Goal: Task Accomplishment & Management: Manage account settings

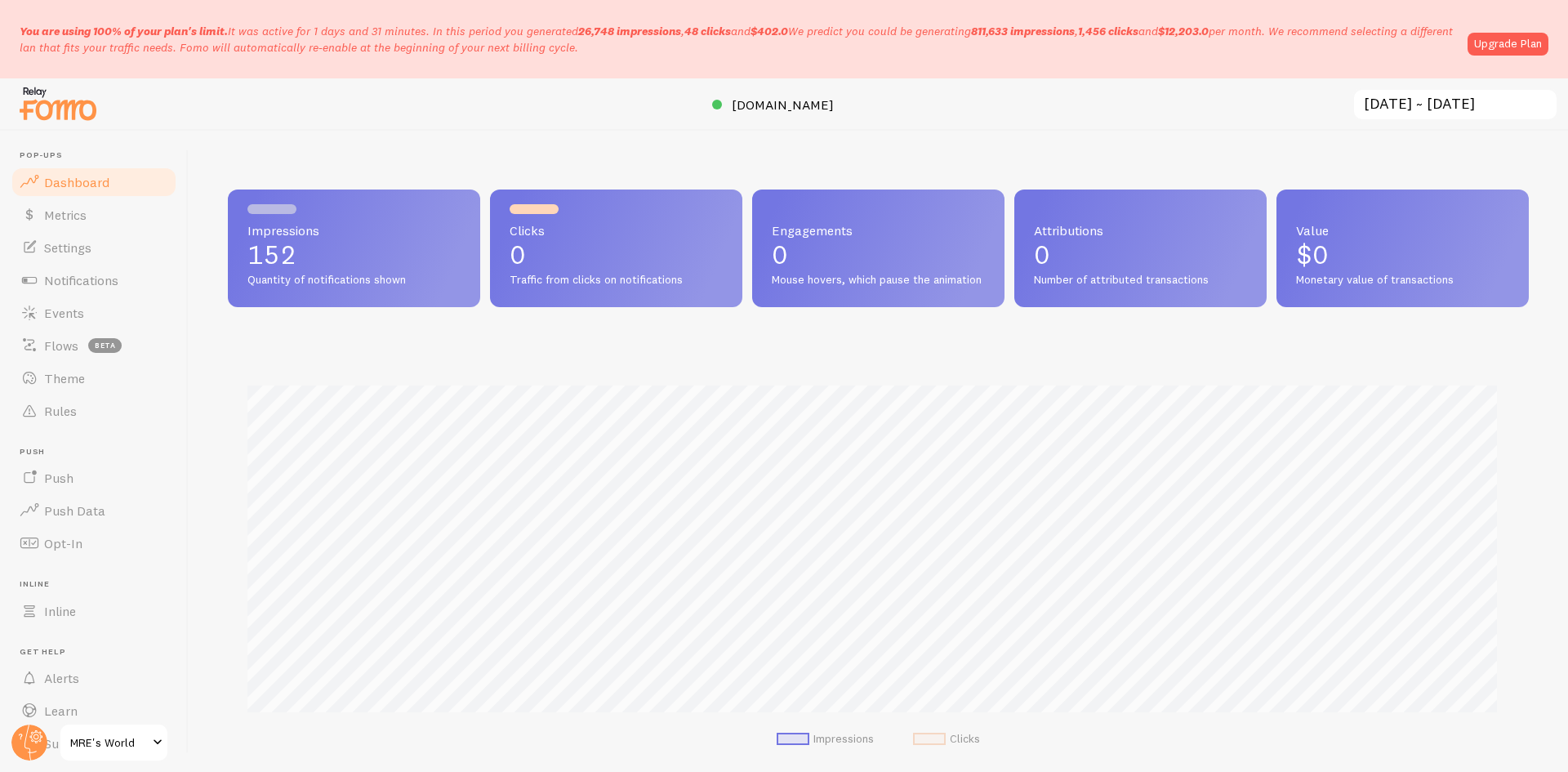
scroll to position [429, 1289]
click at [1505, 48] on link "Upgrade Plan" at bounding box center [1508, 44] width 81 height 23
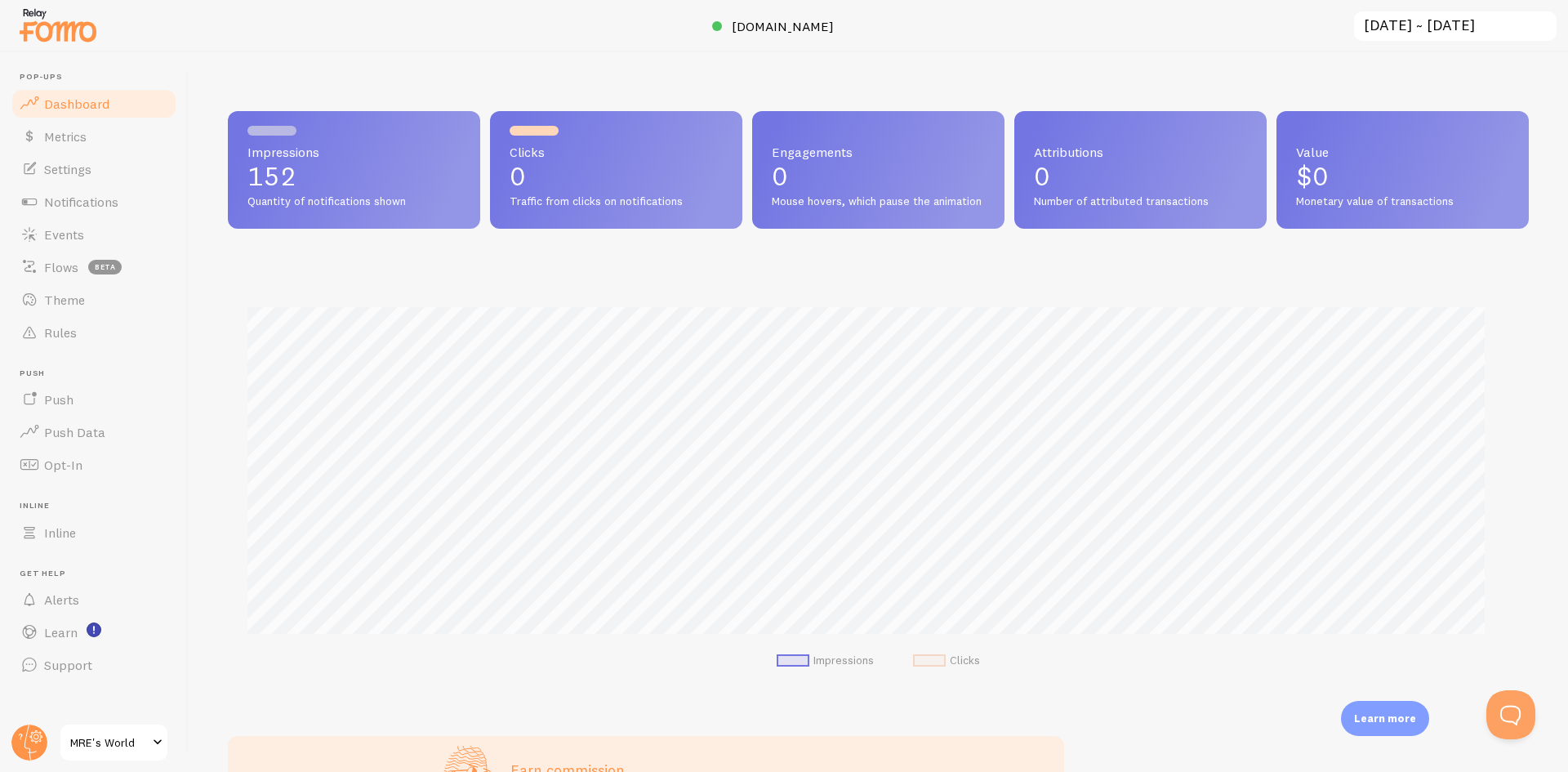
scroll to position [816772, 815596]
click at [91, 168] on span "Settings" at bounding box center [67, 170] width 47 height 16
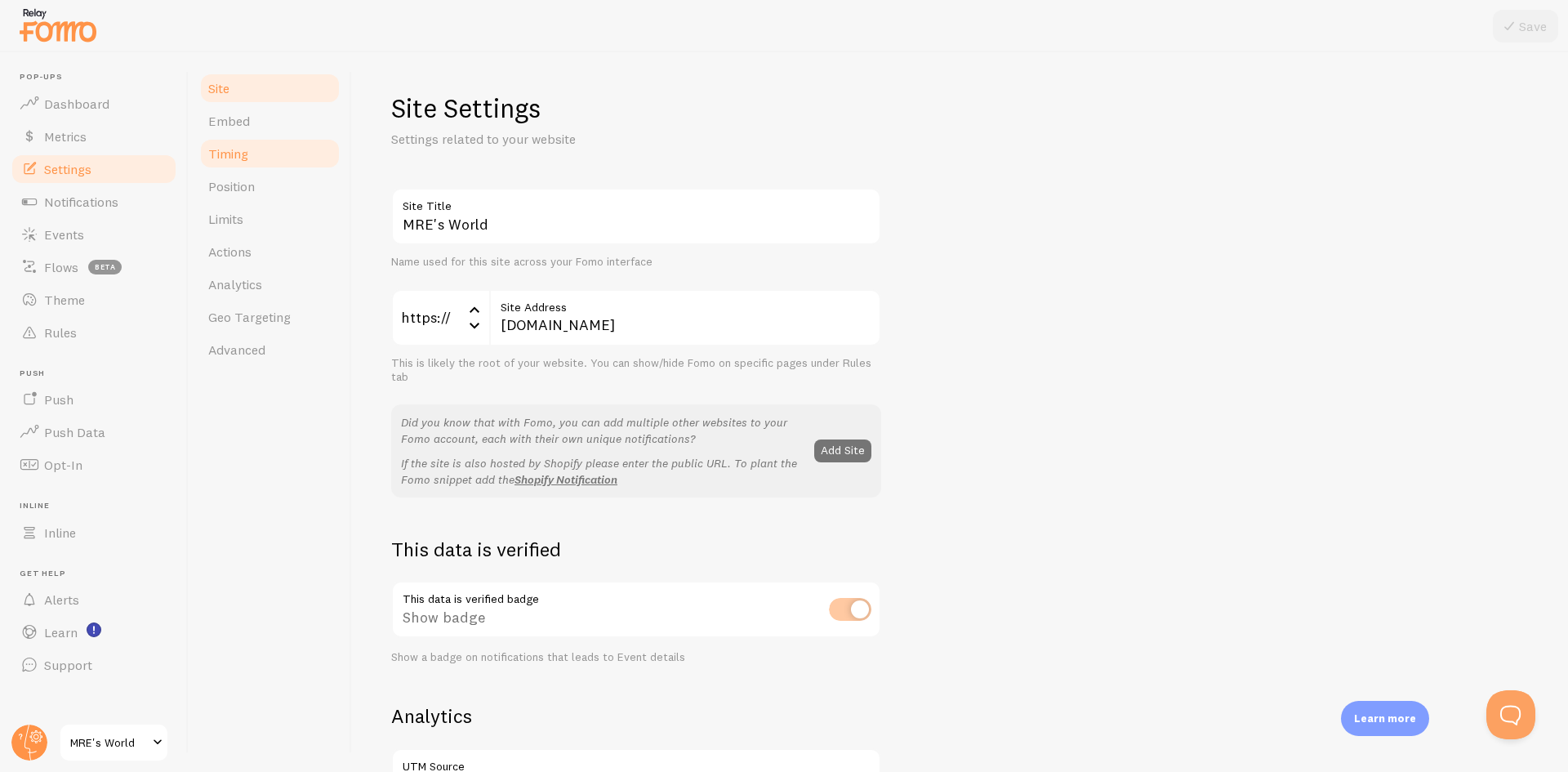
click at [259, 159] on link "Timing" at bounding box center [270, 154] width 143 height 33
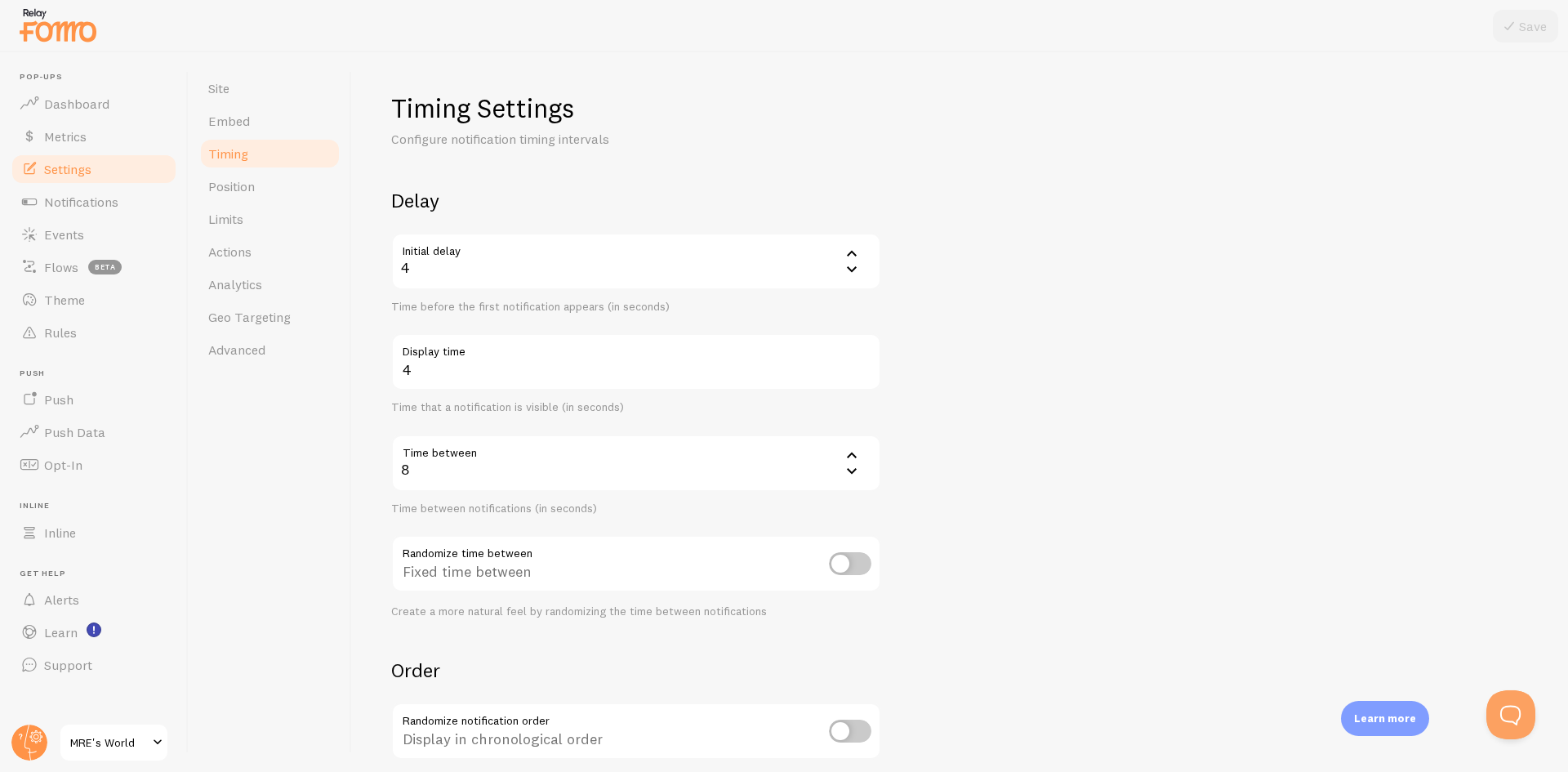
click at [441, 470] on div "8" at bounding box center [636, 463] width 490 height 57
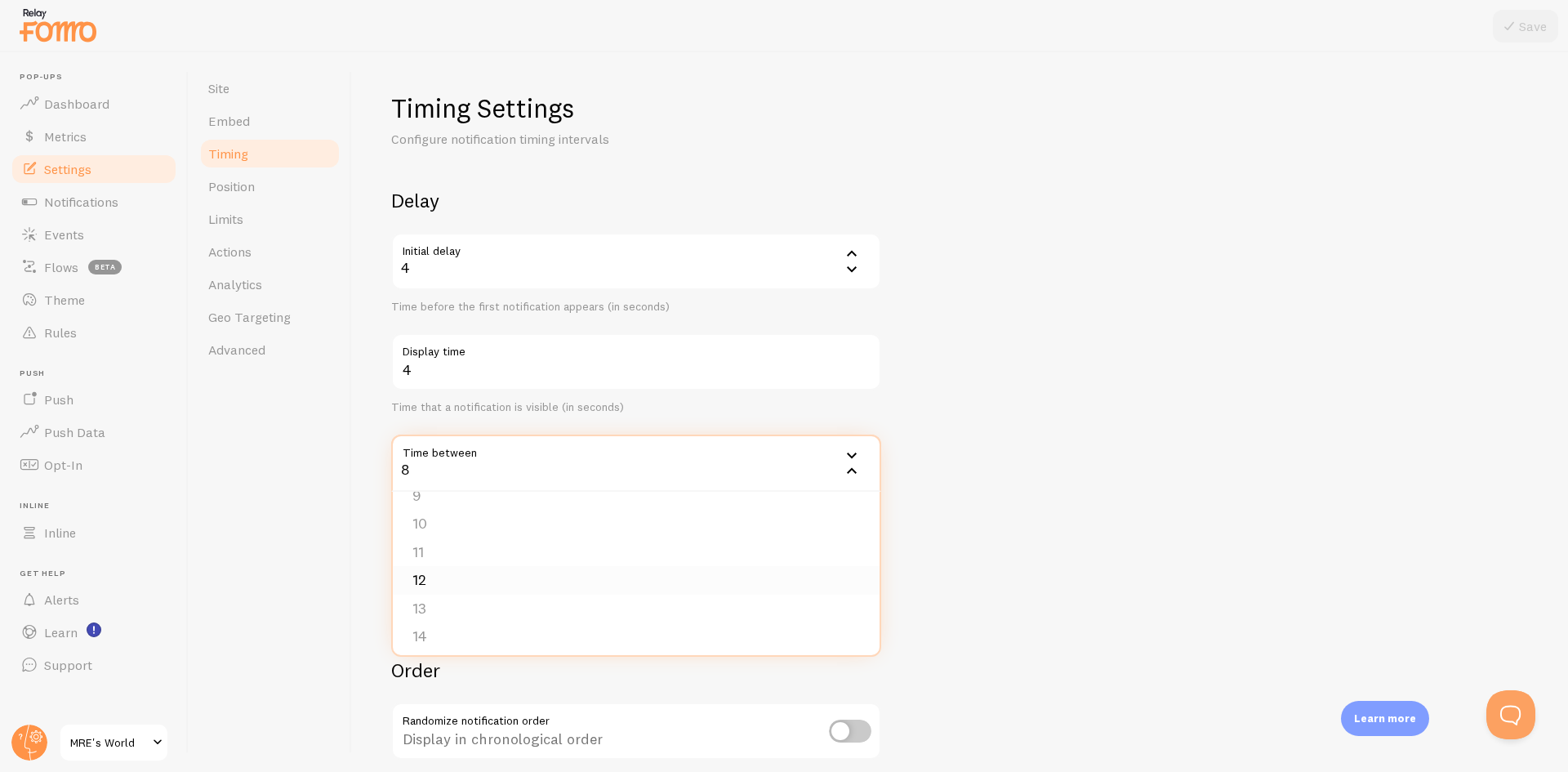
scroll to position [163, 0]
click at [333, 499] on div "Site Embed Timing Position Limits Actions Analytics Geo Targeting Advanced" at bounding box center [270, 412] width 163 height 720
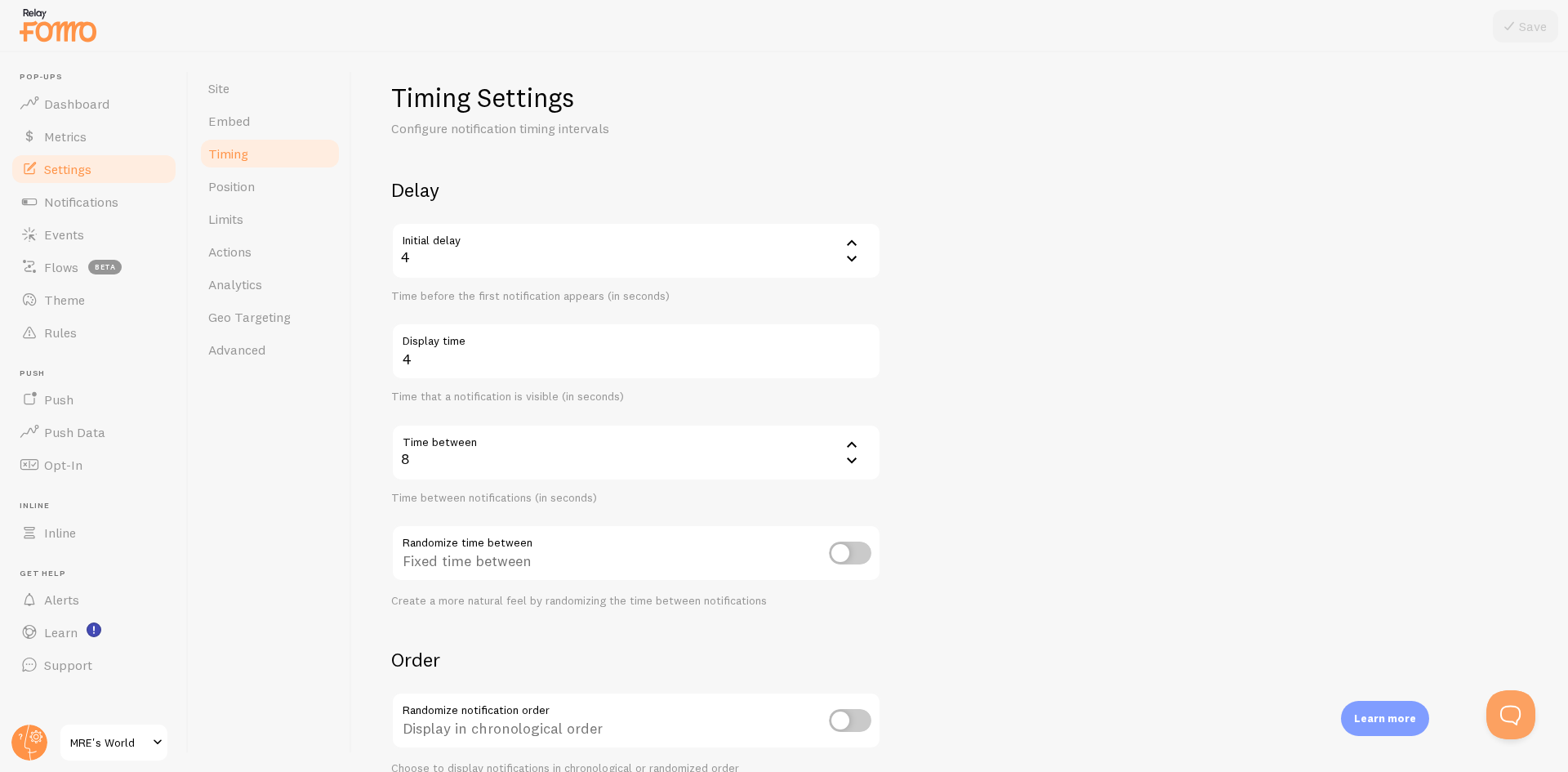
scroll to position [0, 0]
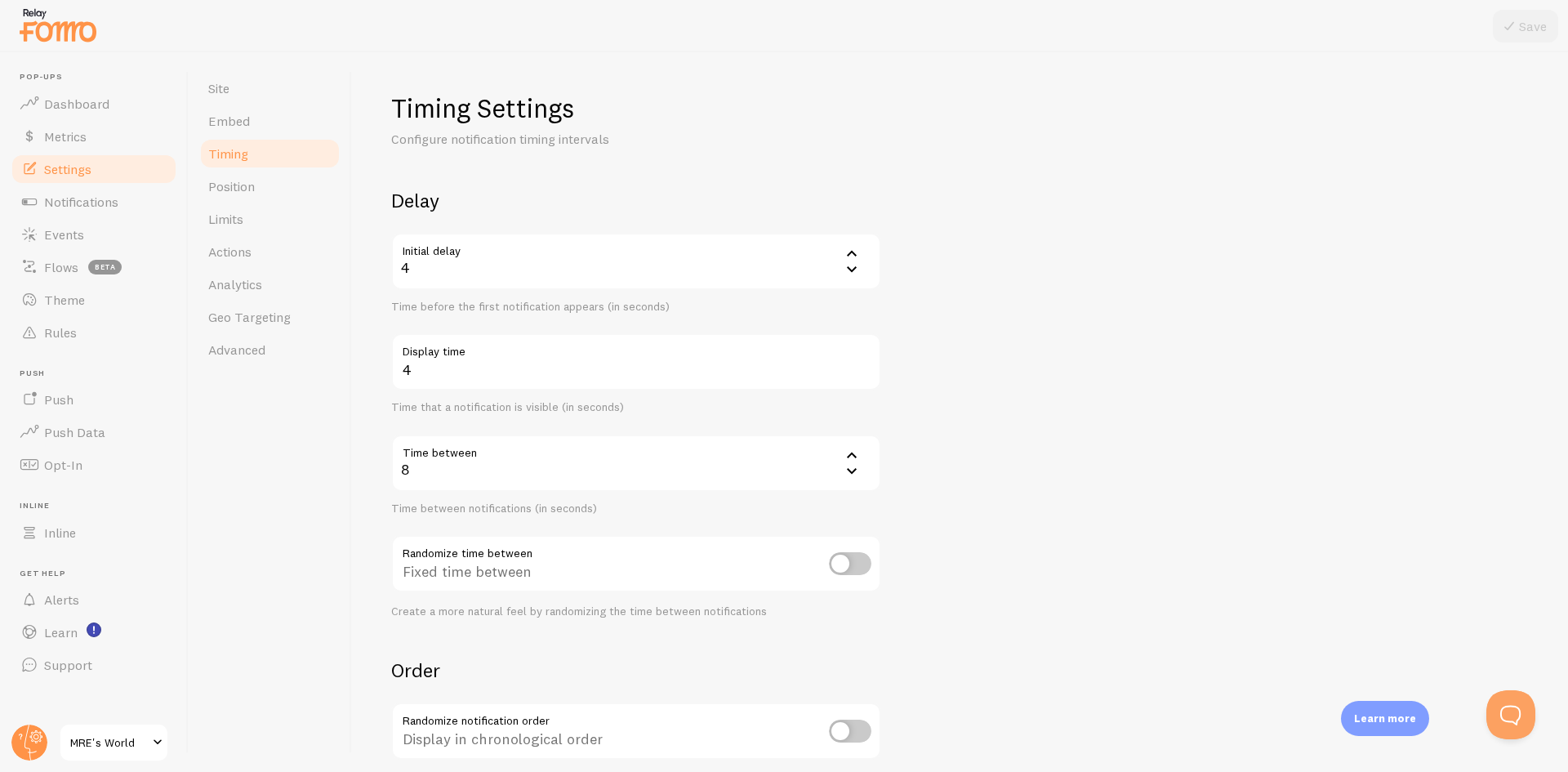
click at [1123, 475] on form "Delay Initial delay 4 4 1 2 3 4 5 Time before the first notification appears (i…" at bounding box center [959, 538] width 1138 height 701
click at [270, 195] on link "Position" at bounding box center [270, 186] width 143 height 33
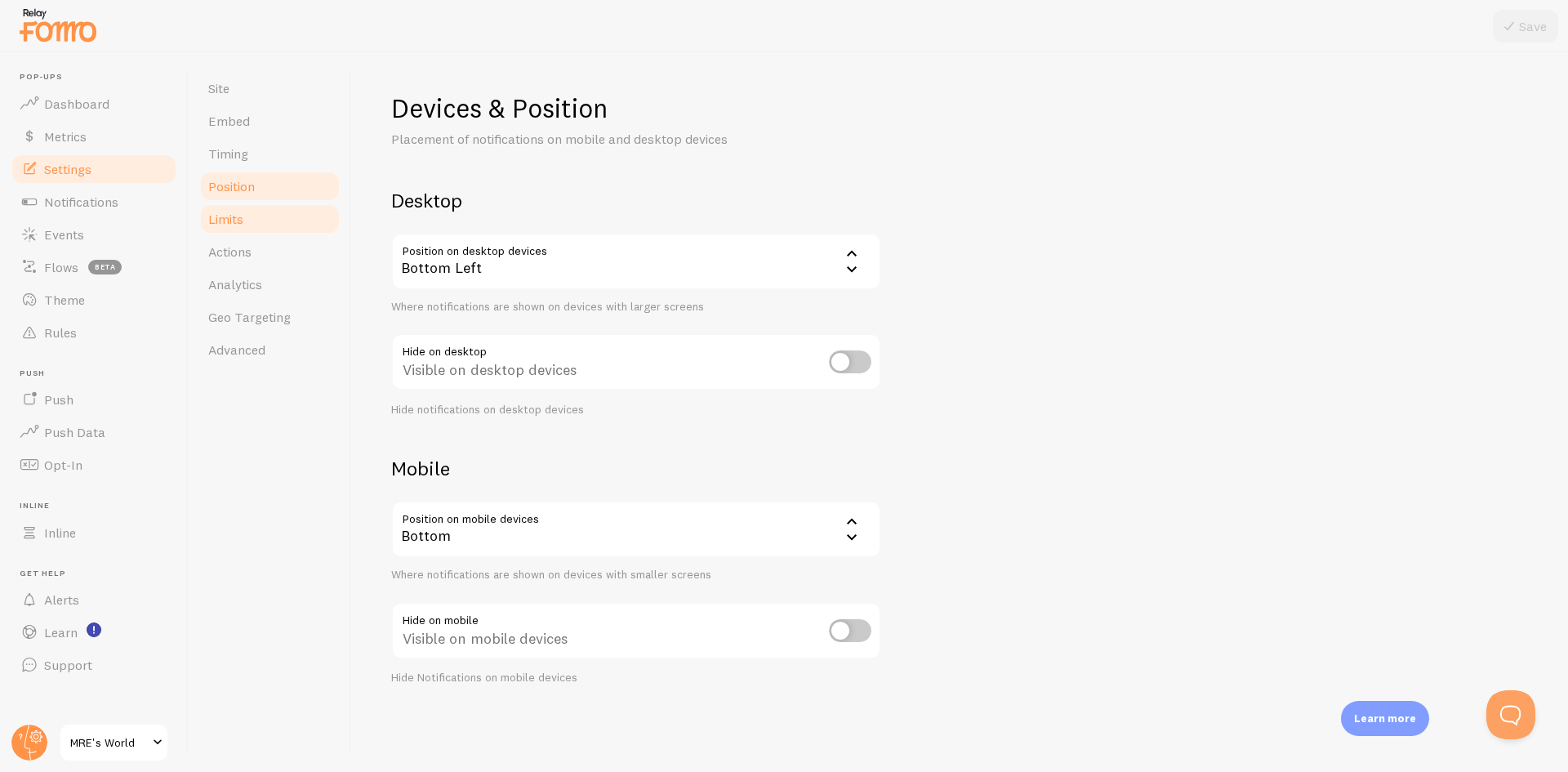
click at [261, 227] on link "Limits" at bounding box center [270, 219] width 143 height 33
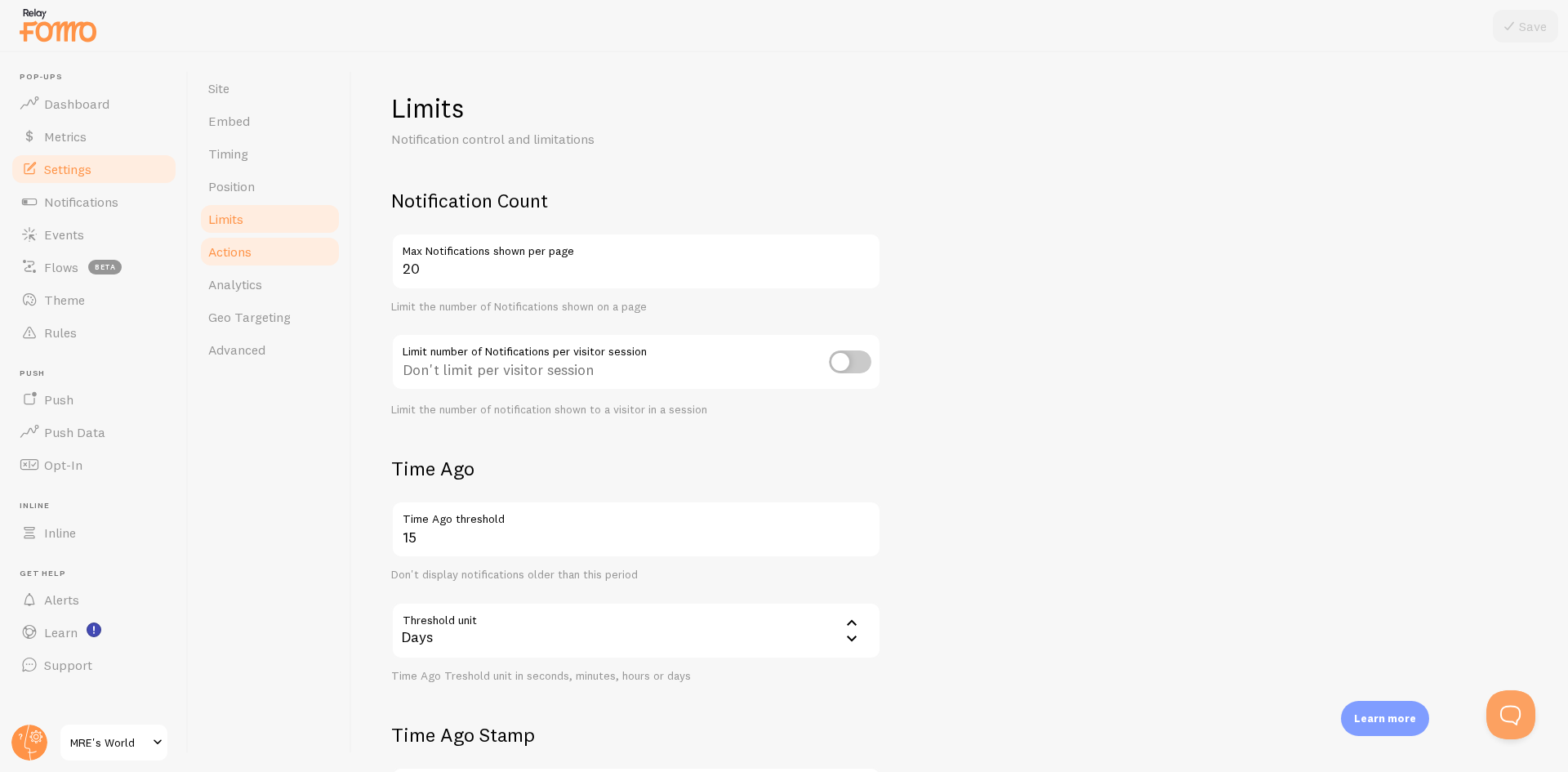
click at [266, 256] on link "Actions" at bounding box center [270, 252] width 143 height 33
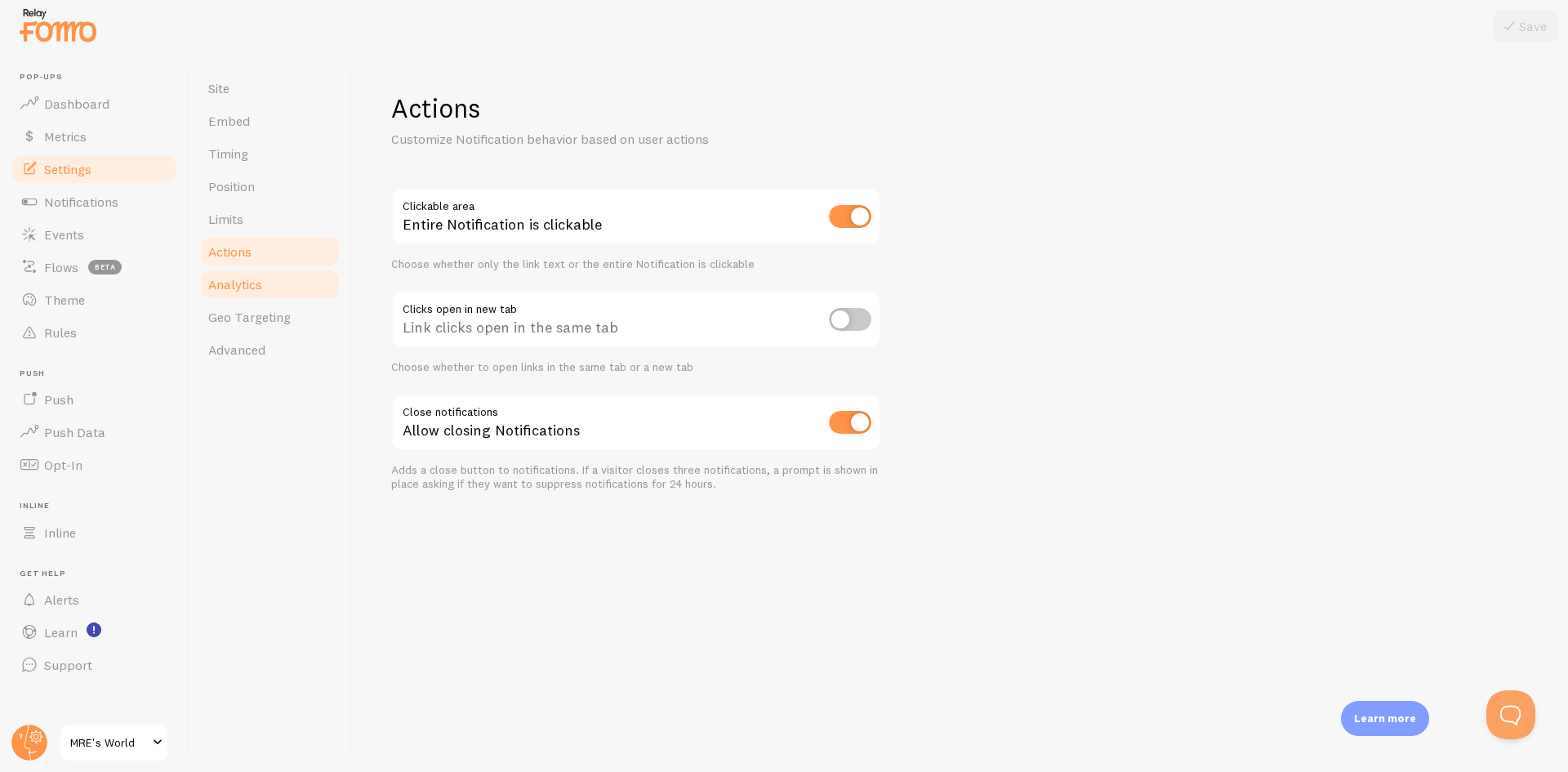
click at [270, 293] on link "Analytics" at bounding box center [270, 284] width 143 height 33
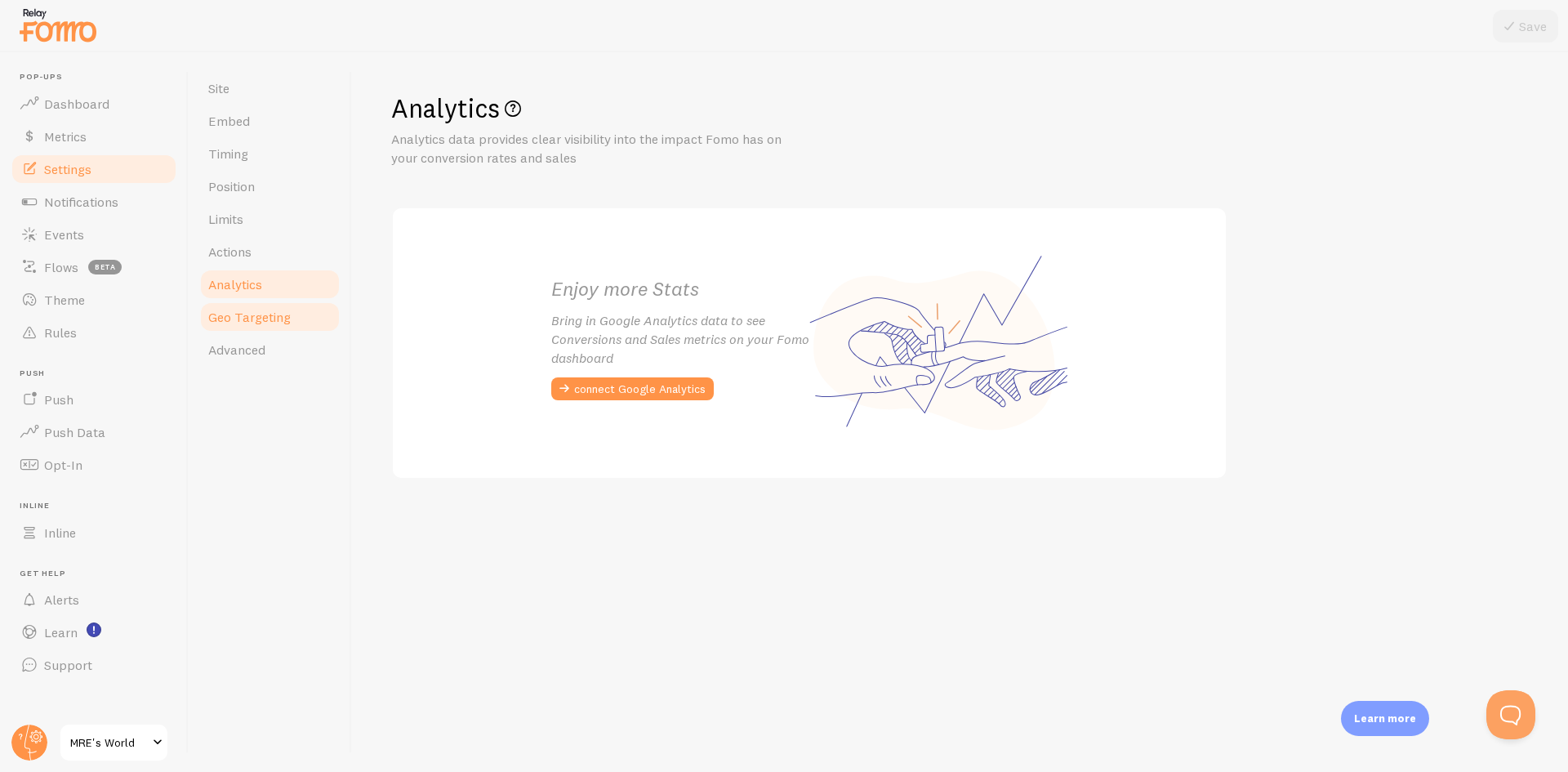
click at [276, 314] on span "Geo Targeting" at bounding box center [250, 317] width 83 height 16
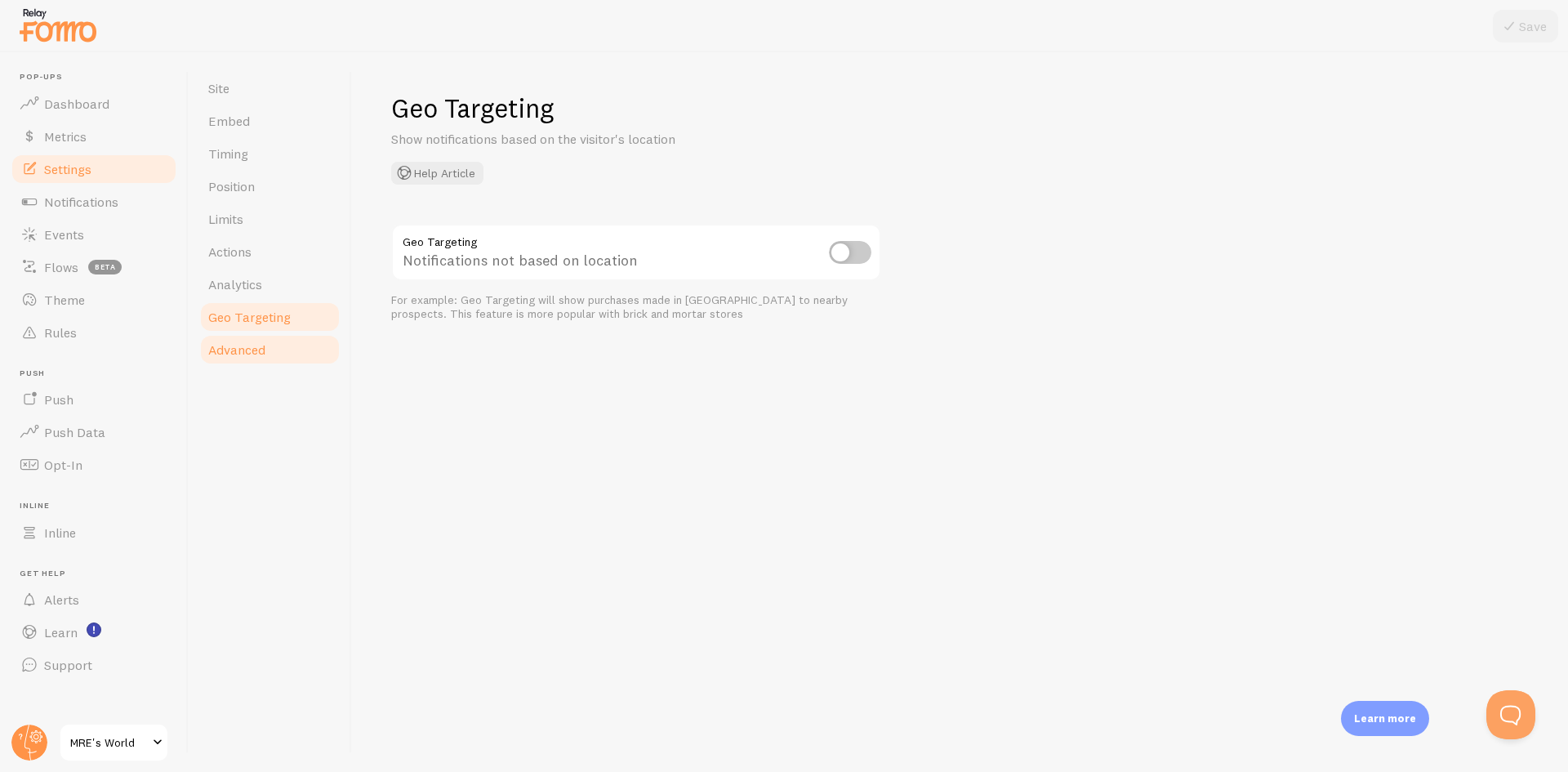
click at [275, 340] on link "Advanced" at bounding box center [270, 350] width 143 height 33
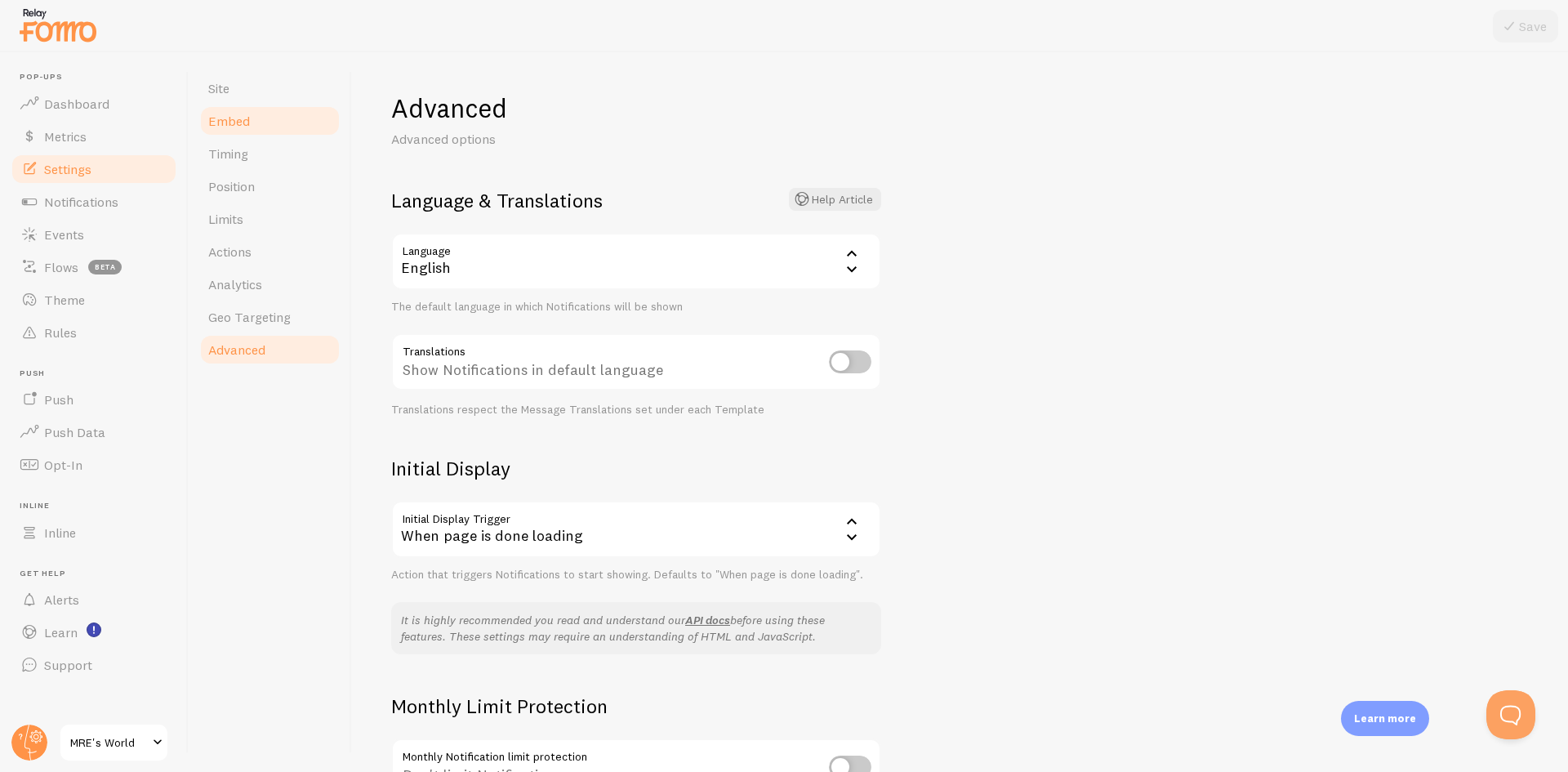
click at [272, 109] on link "Embed" at bounding box center [270, 121] width 143 height 33
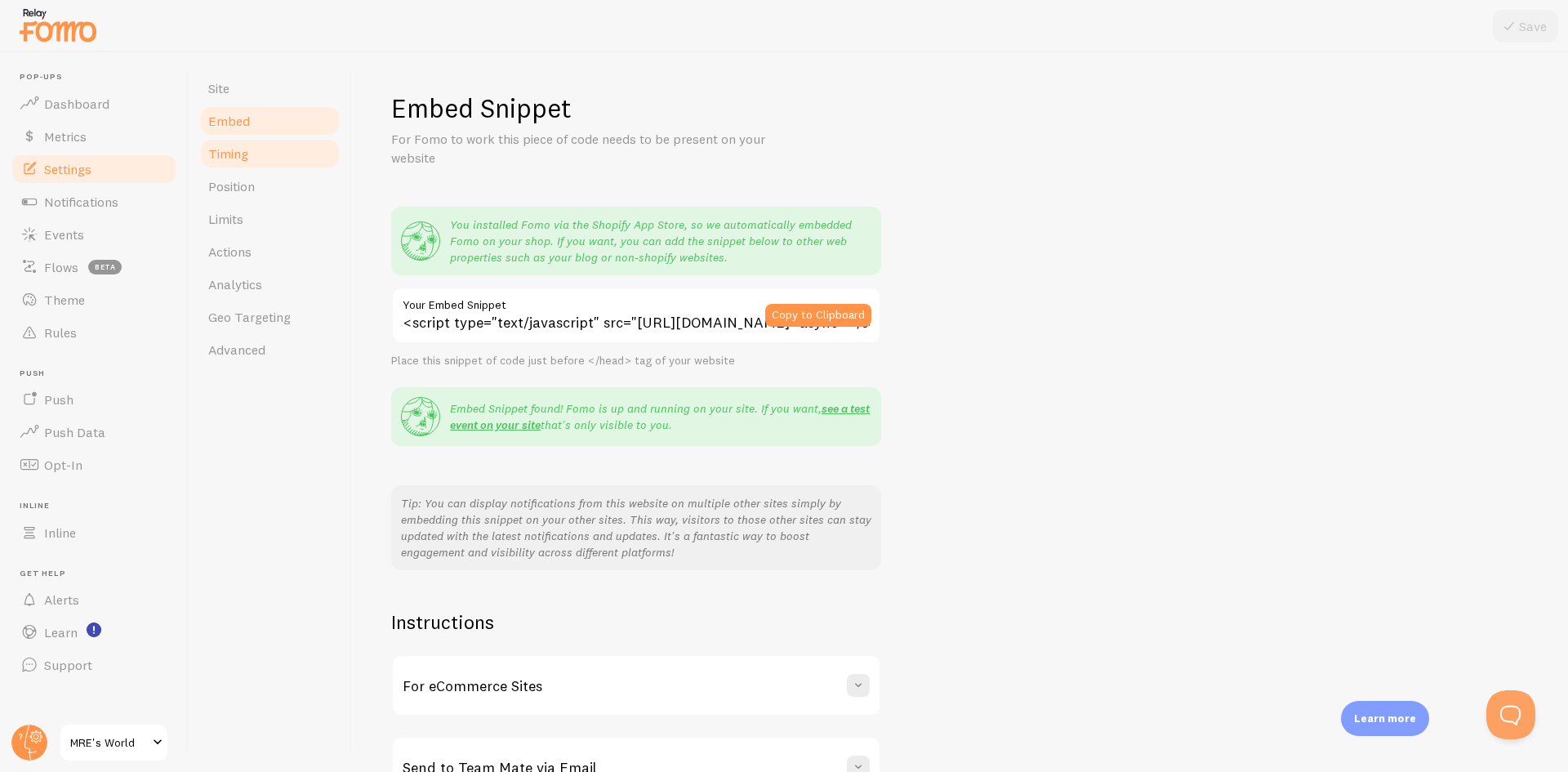
click at [265, 163] on link "Timing" at bounding box center [270, 154] width 143 height 33
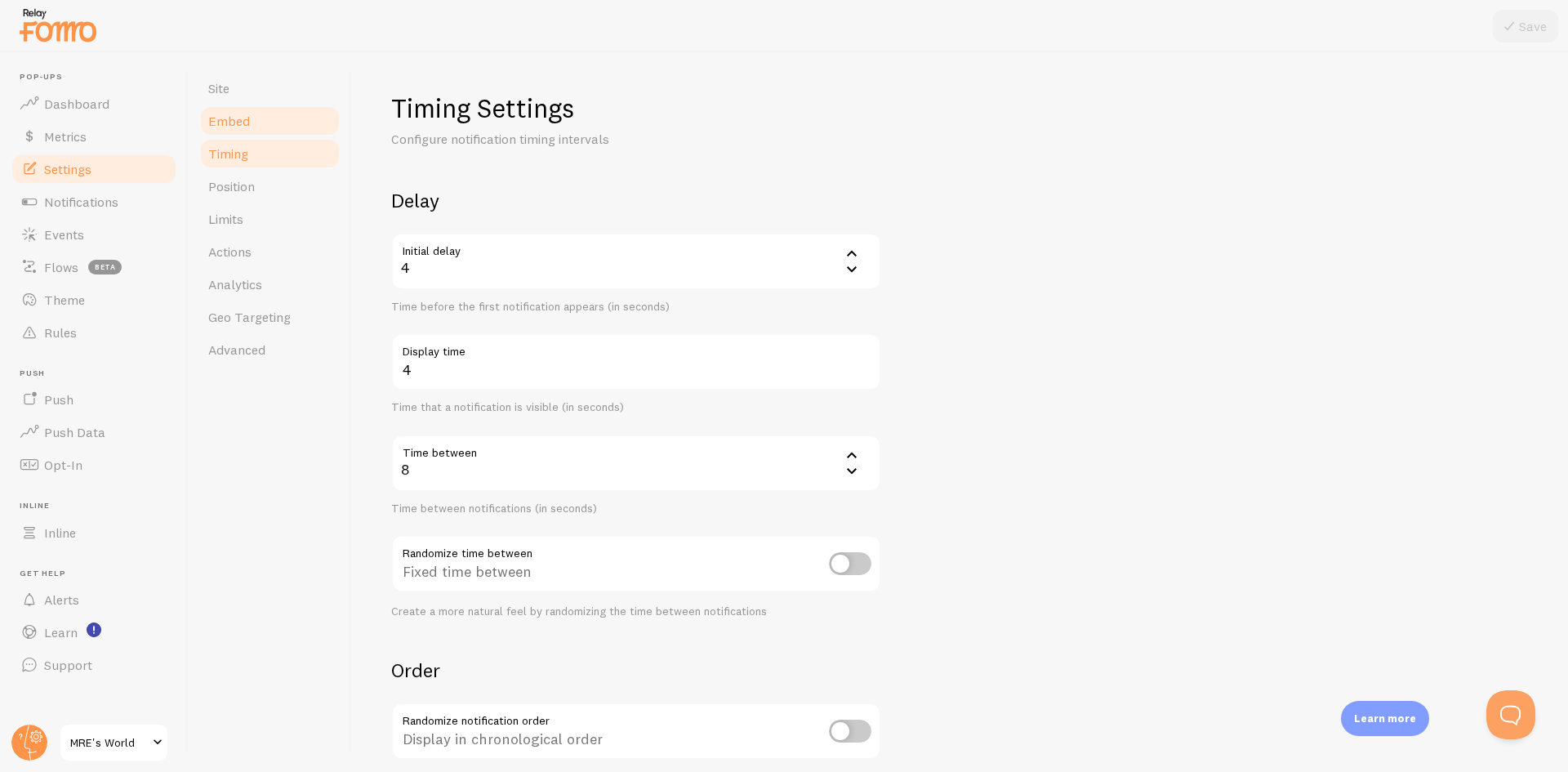
click at [264, 118] on link "Embed" at bounding box center [270, 121] width 143 height 33
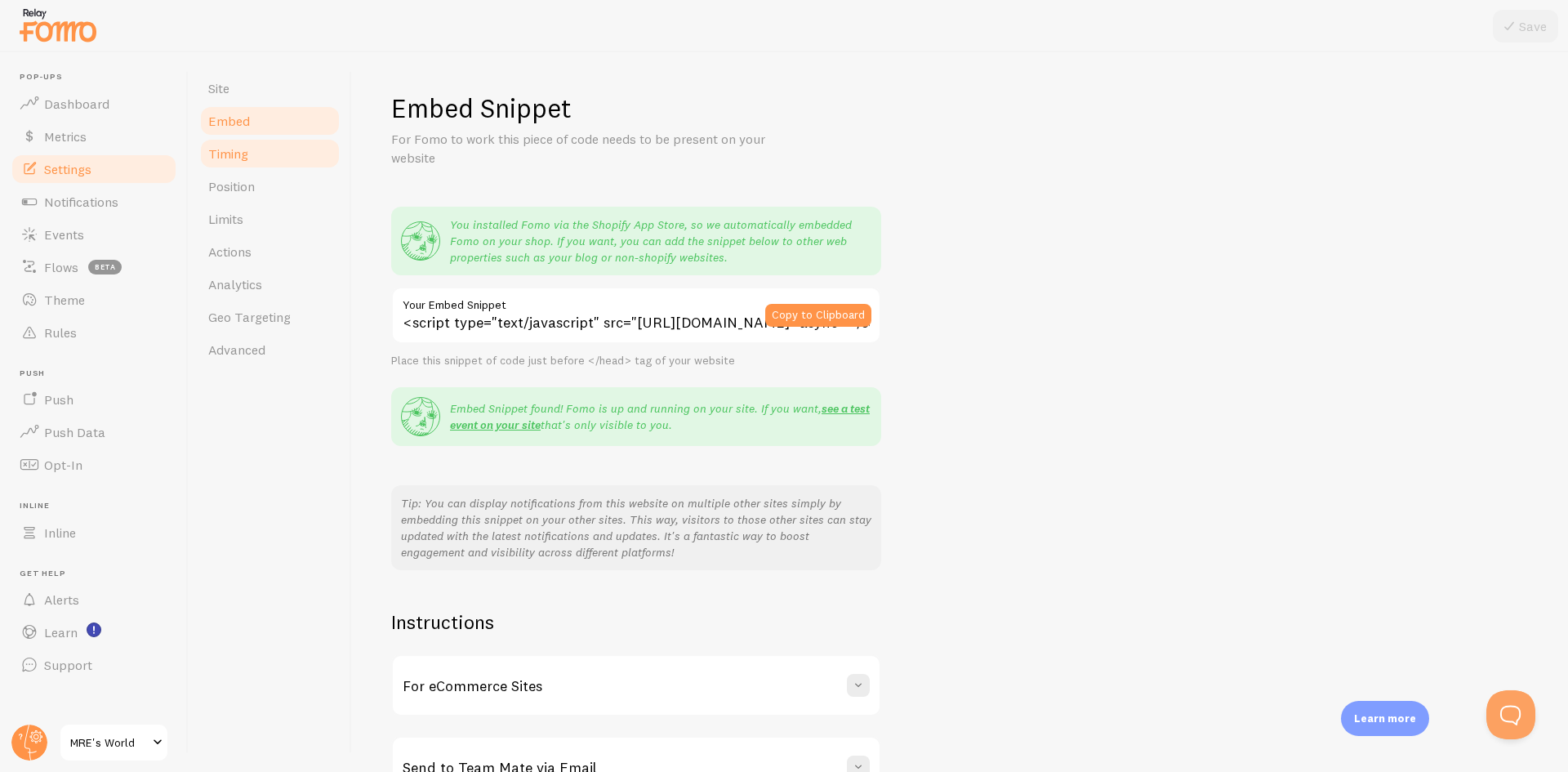
click at [272, 159] on link "Timing" at bounding box center [270, 154] width 143 height 33
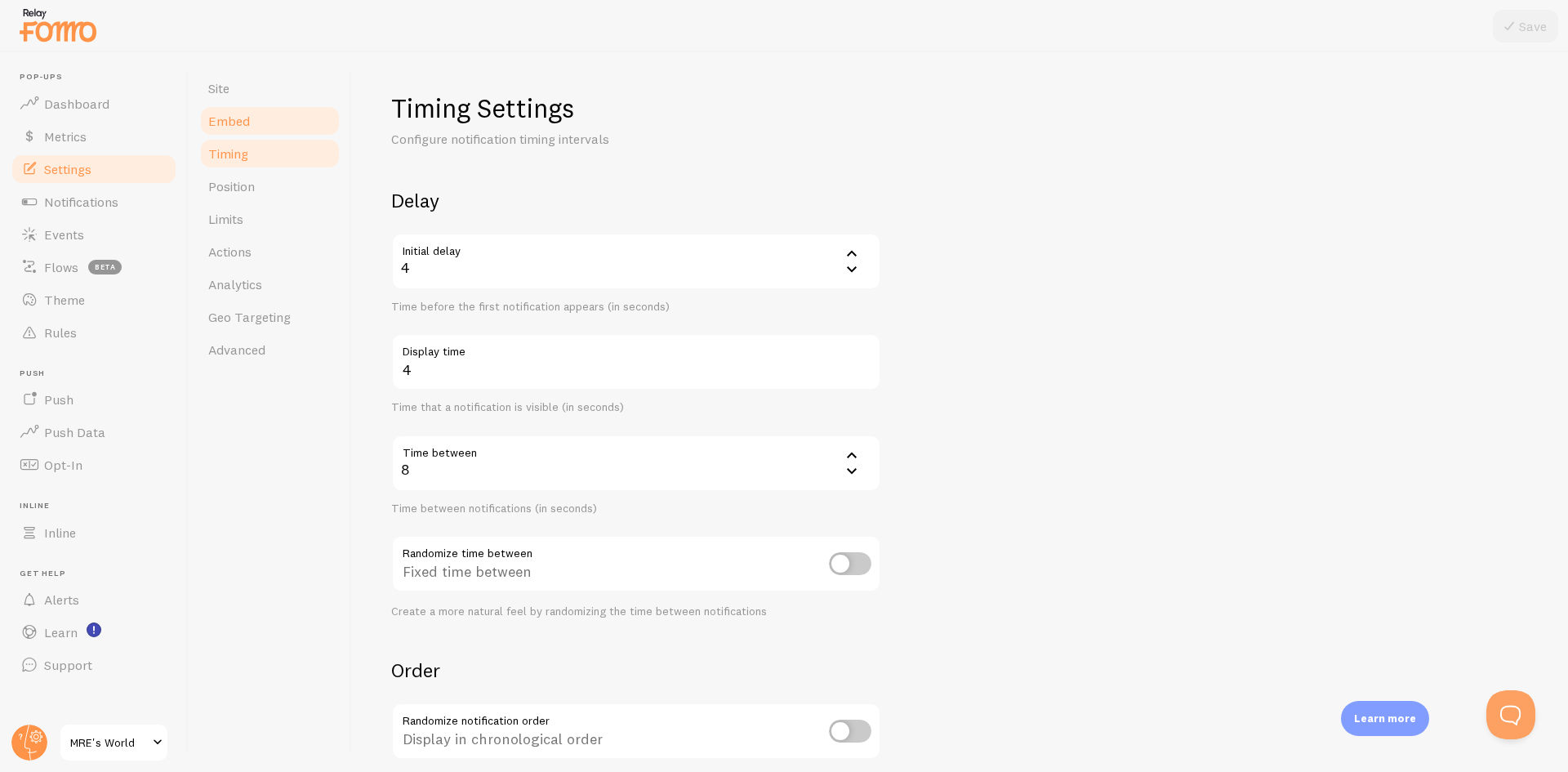
click at [275, 123] on link "Embed" at bounding box center [270, 121] width 143 height 33
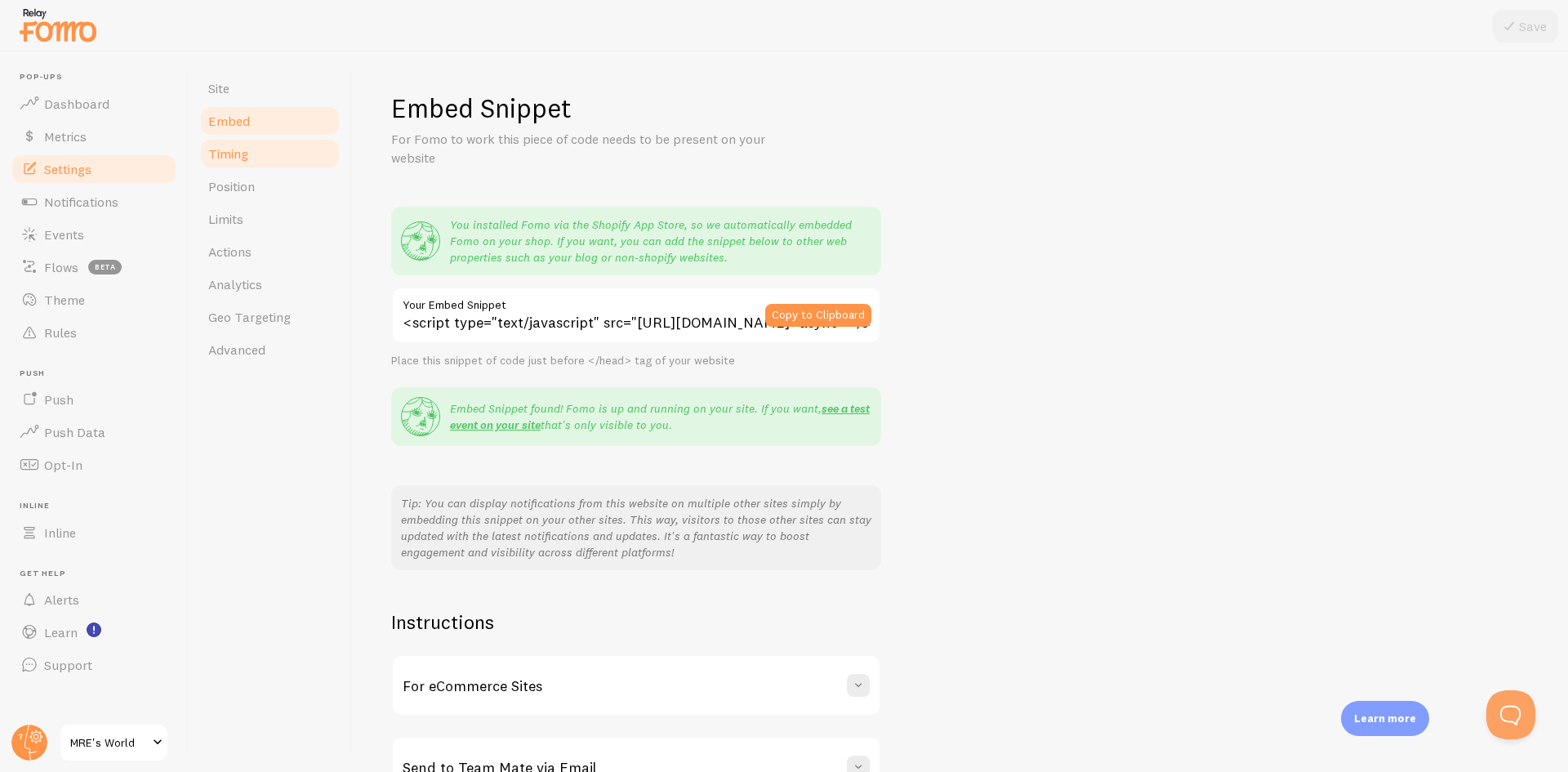
click at [271, 159] on link "Timing" at bounding box center [270, 154] width 143 height 33
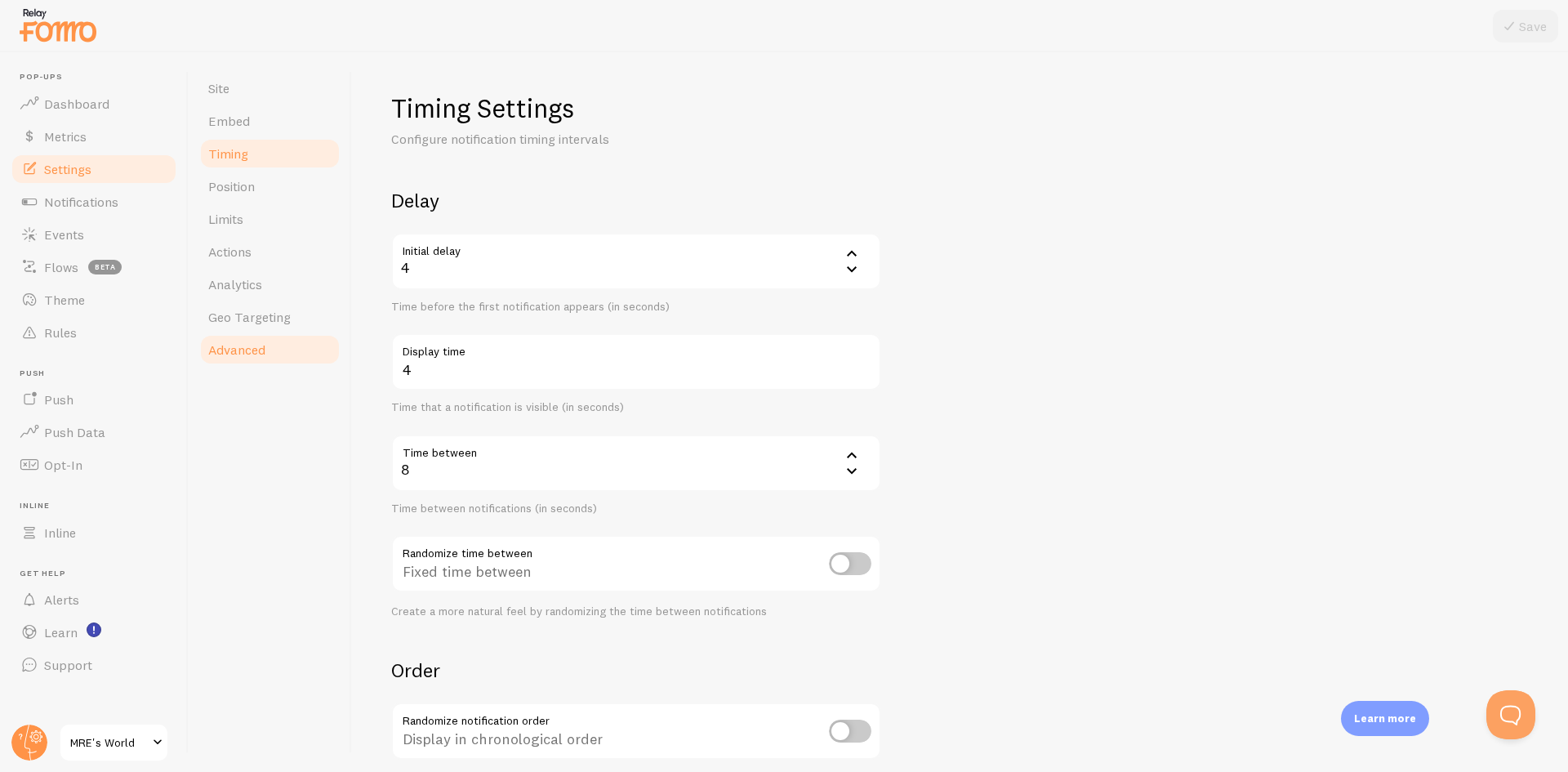
click at [272, 352] on link "Advanced" at bounding box center [270, 350] width 143 height 33
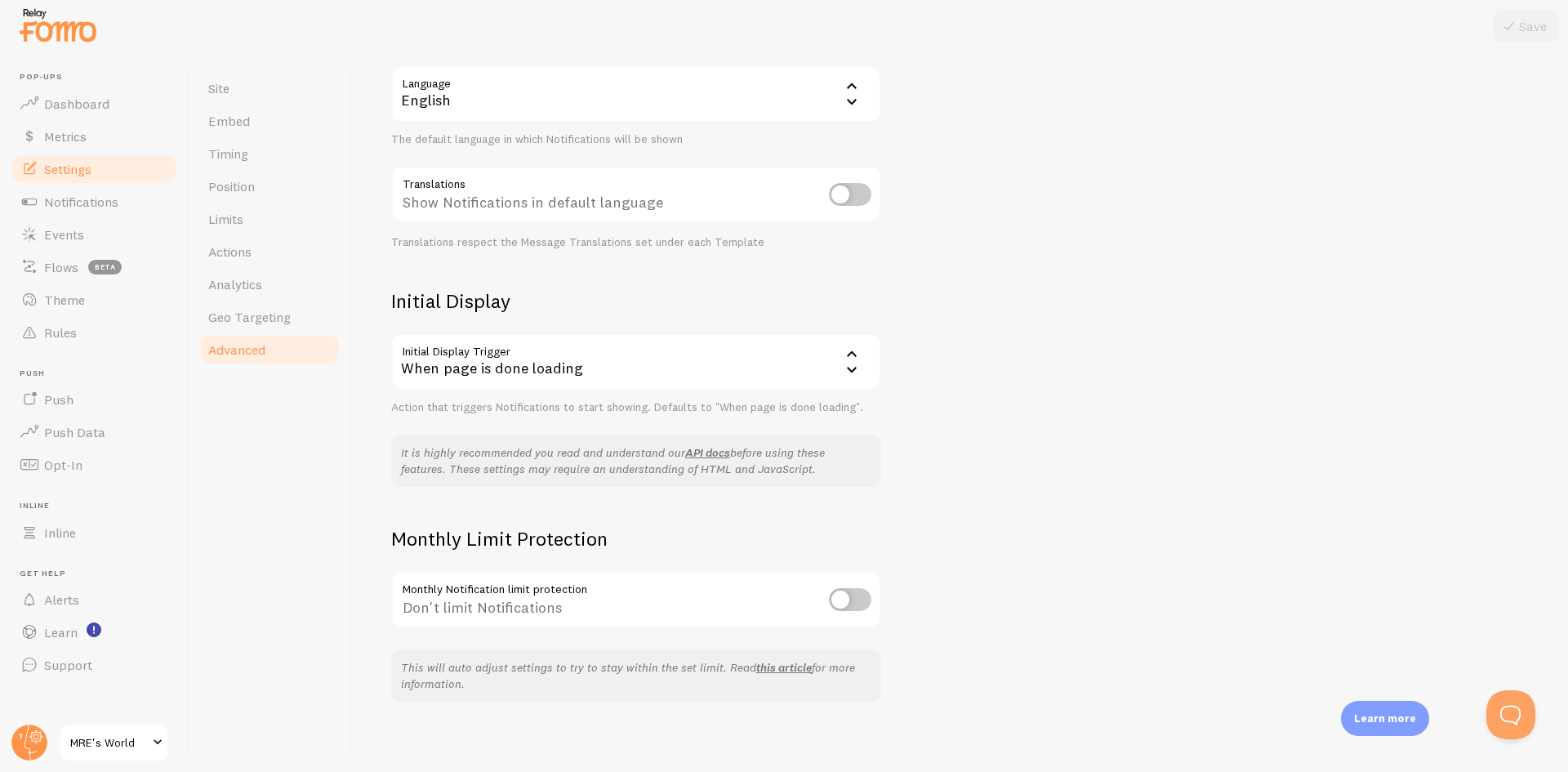
scroll to position [176, 0]
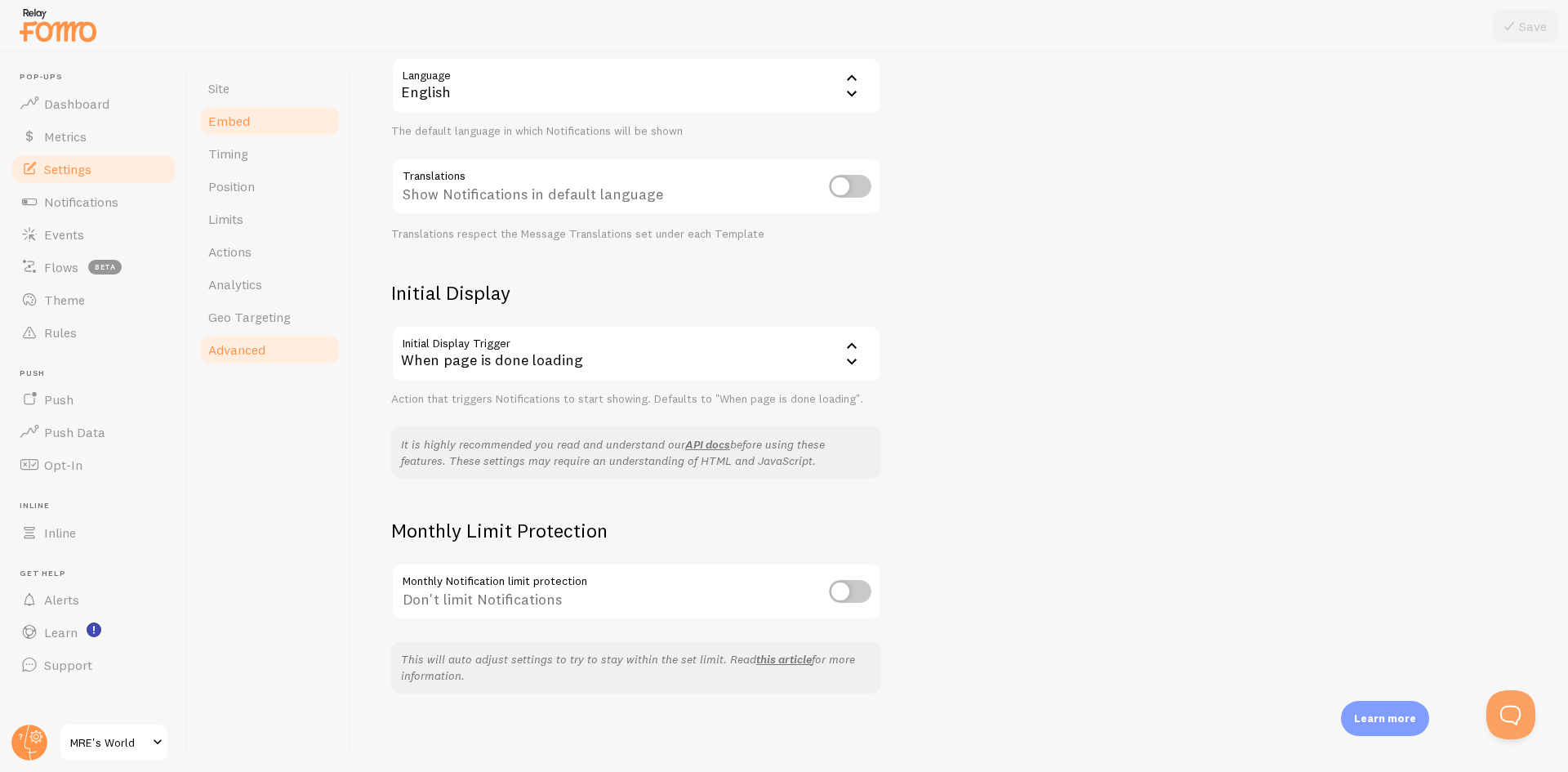
click at [265, 125] on link "Embed" at bounding box center [270, 121] width 143 height 33
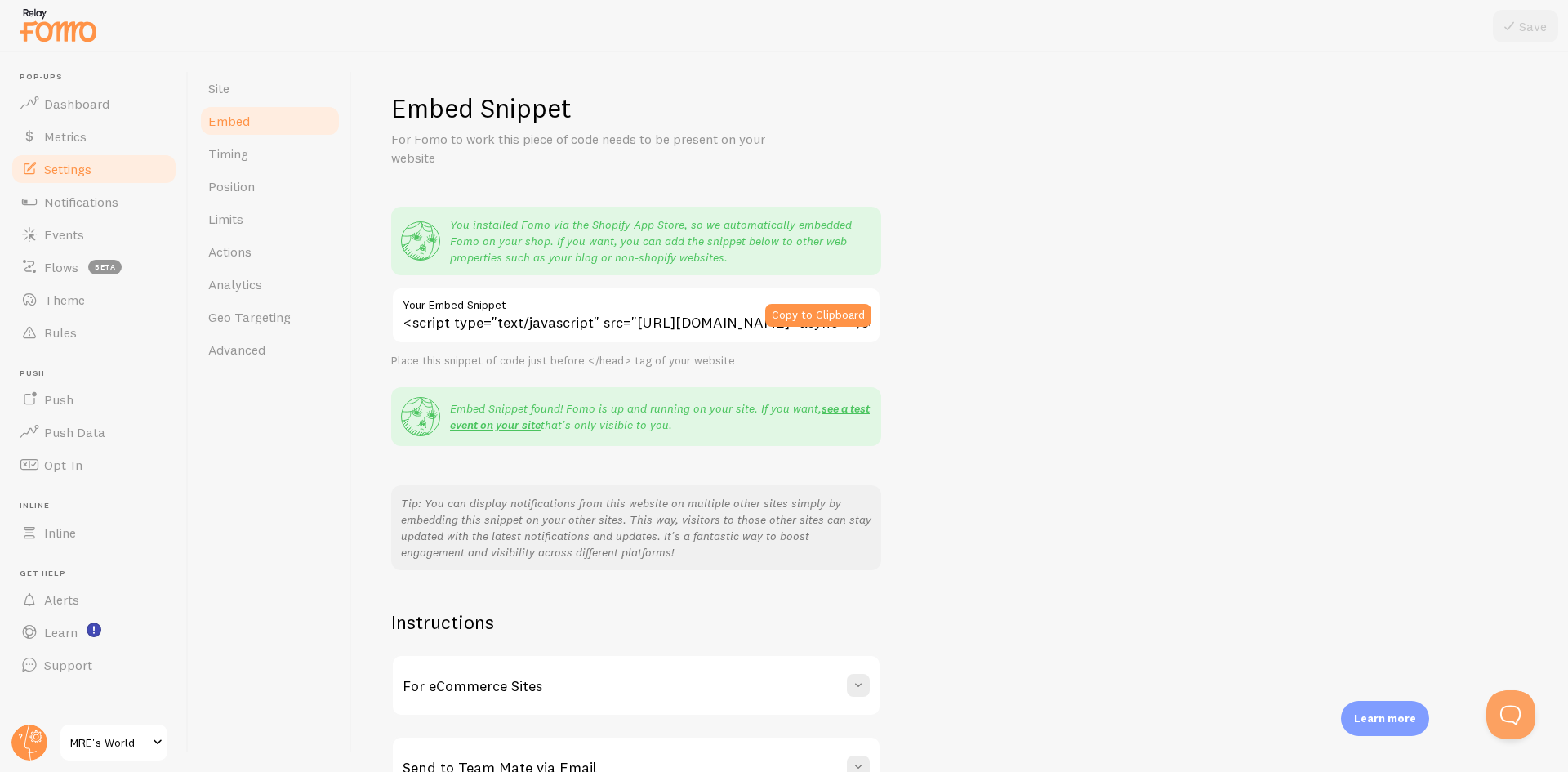
scroll to position [105, 0]
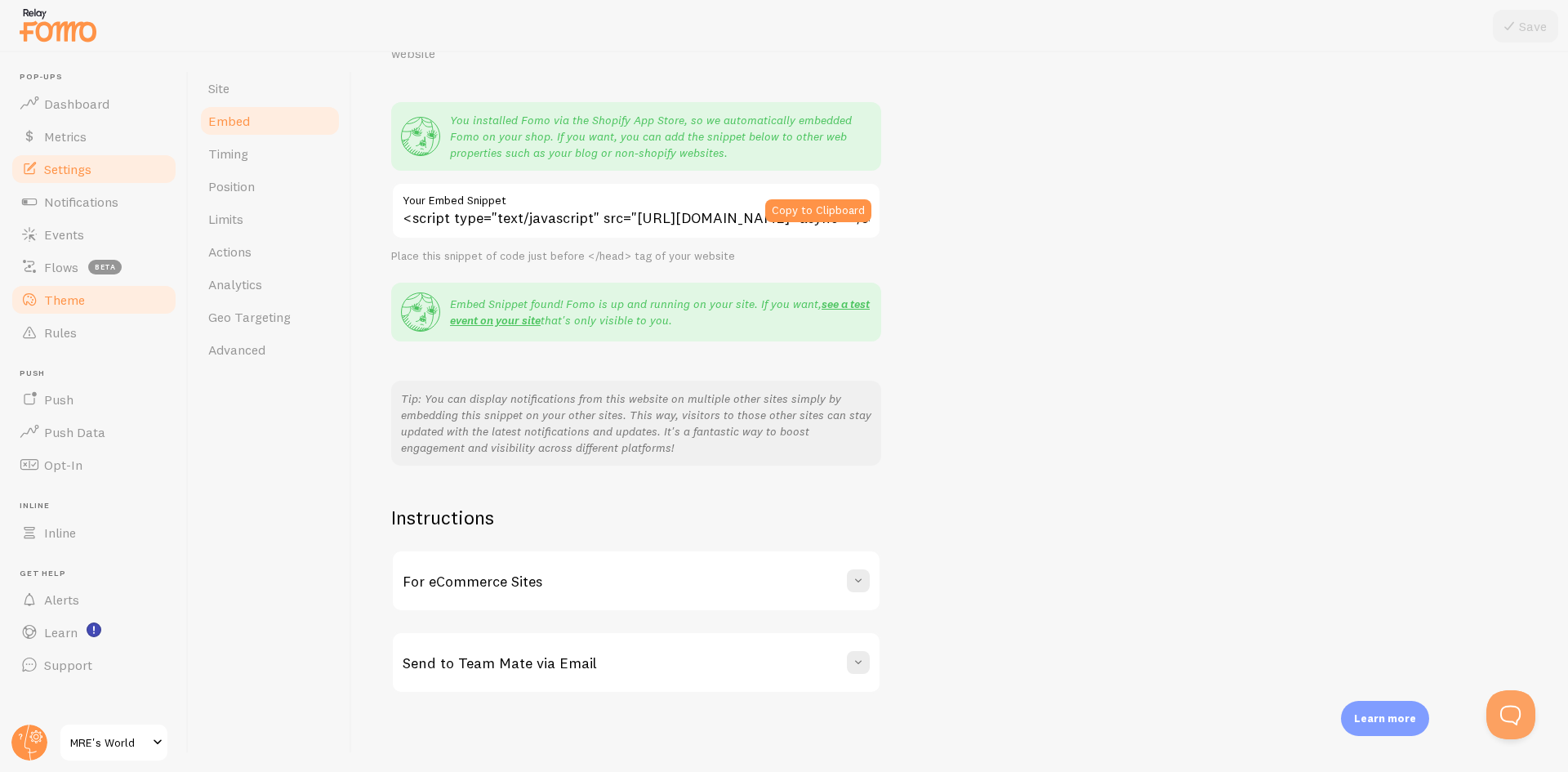
click at [110, 296] on link "Theme" at bounding box center [94, 300] width 169 height 33
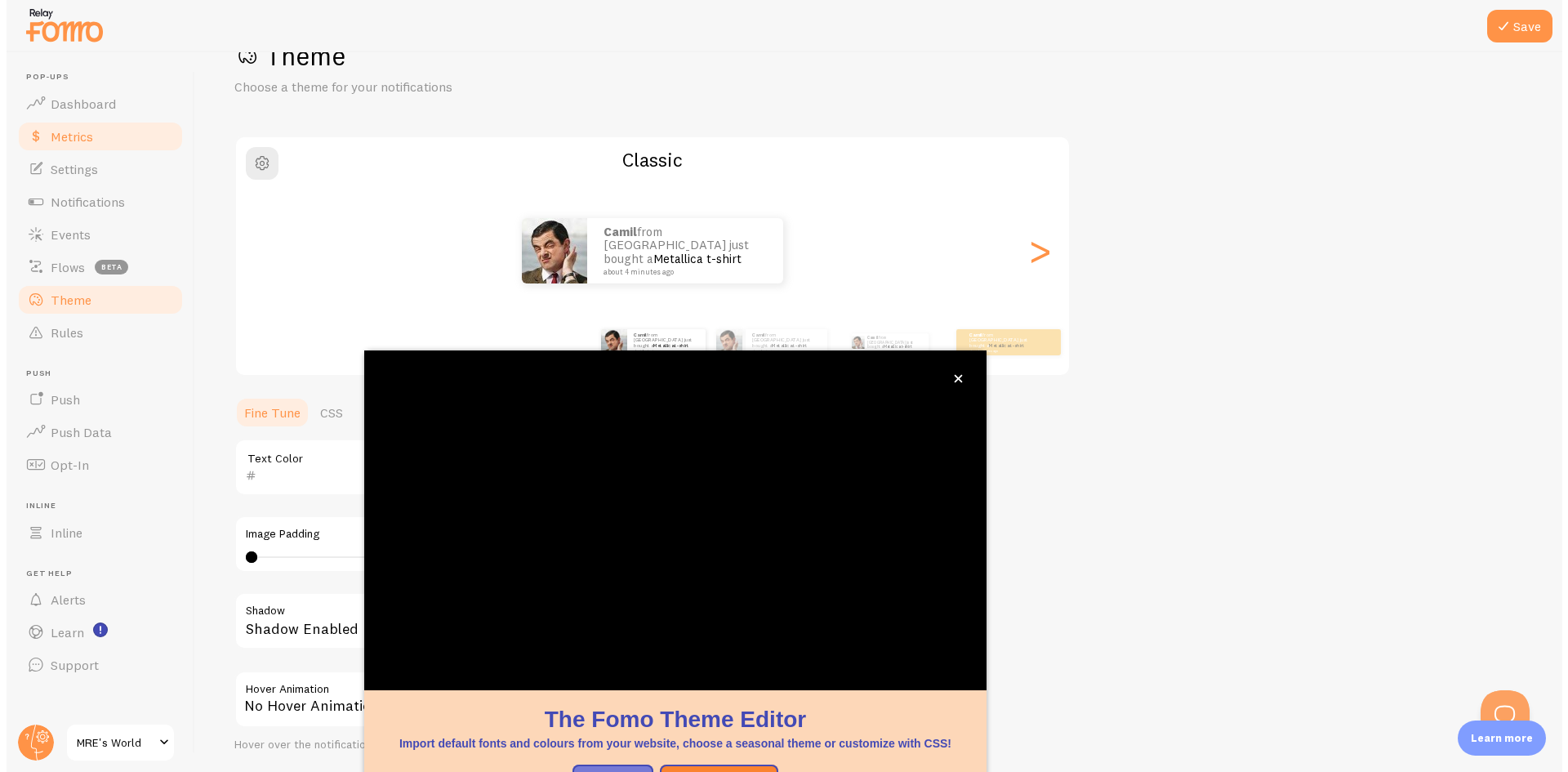
scroll to position [52, 0]
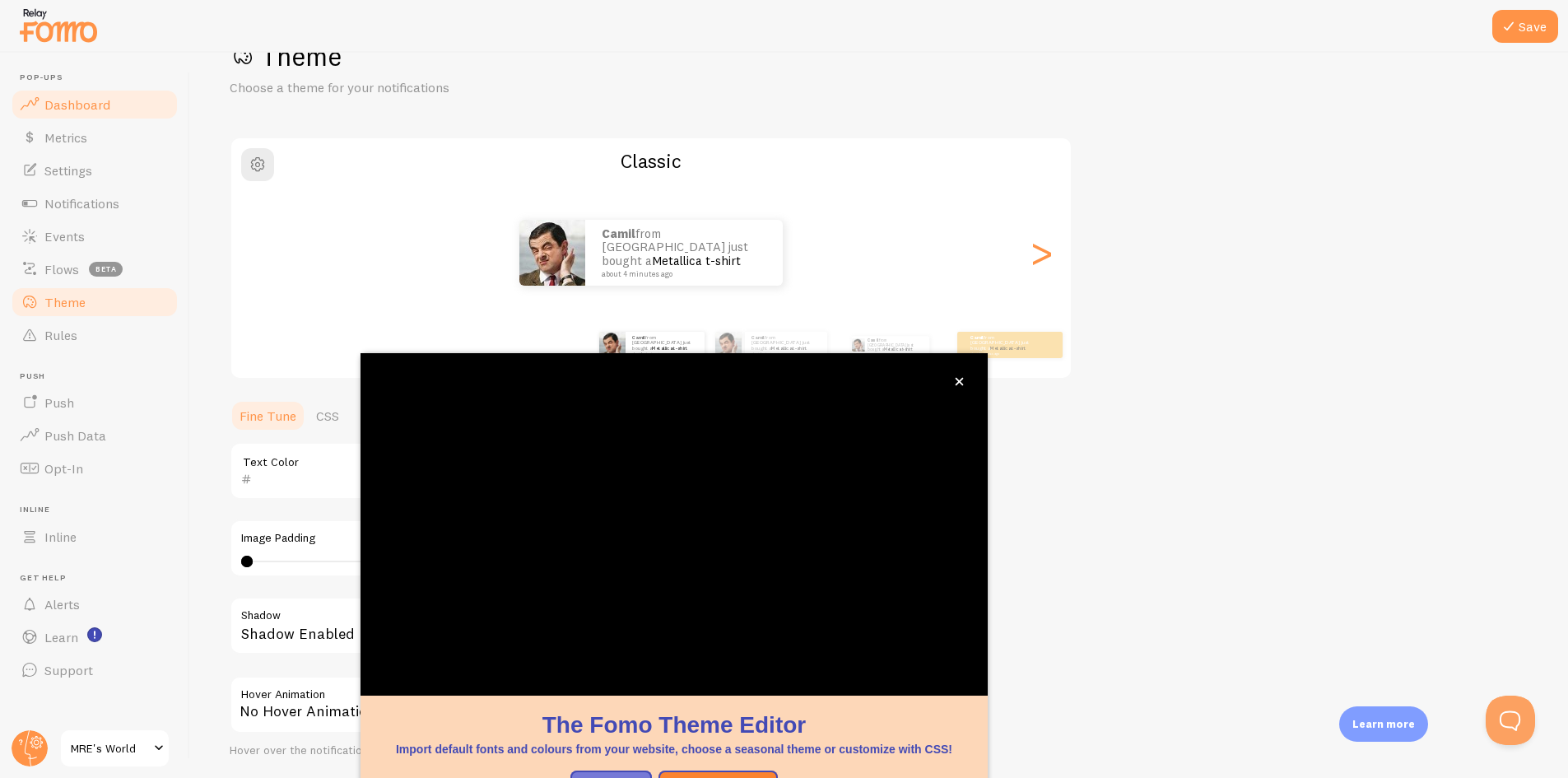
click at [75, 107] on span "Dashboard" at bounding box center [77, 105] width 66 height 17
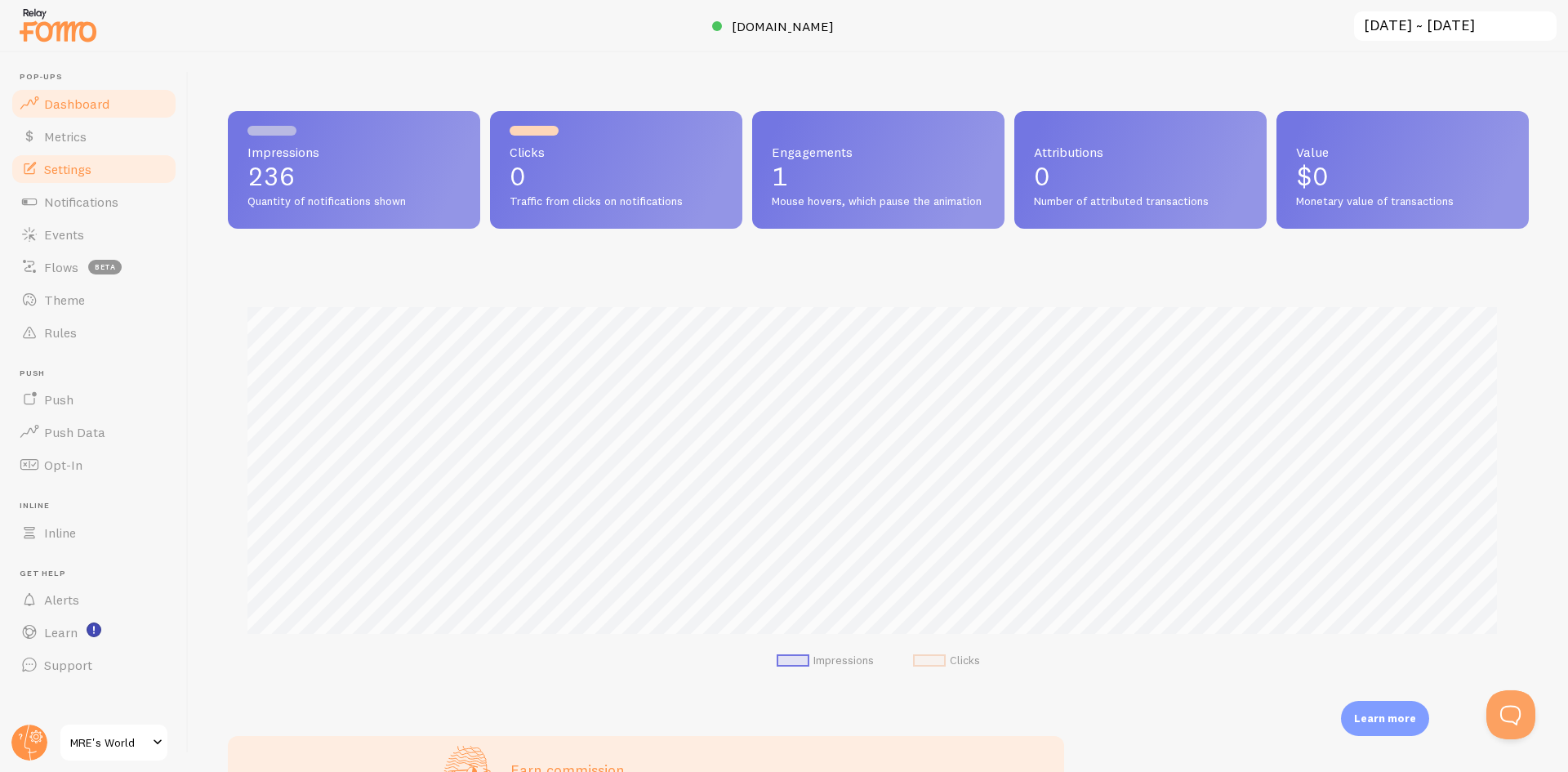
scroll to position [429, 1289]
click at [88, 170] on span "Settings" at bounding box center [67, 170] width 47 height 16
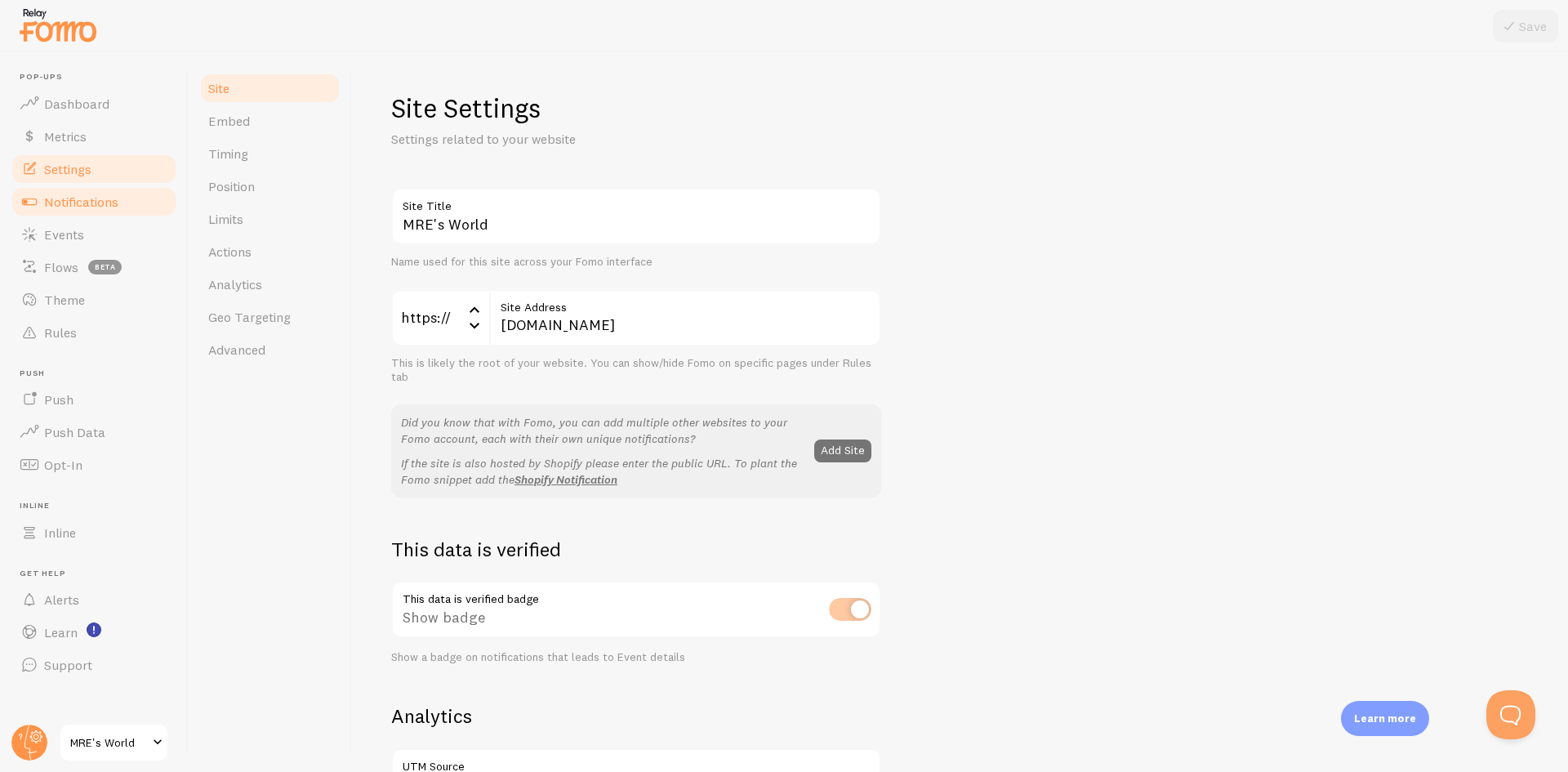
click at [91, 207] on span "Notifications" at bounding box center [81, 201] width 75 height 16
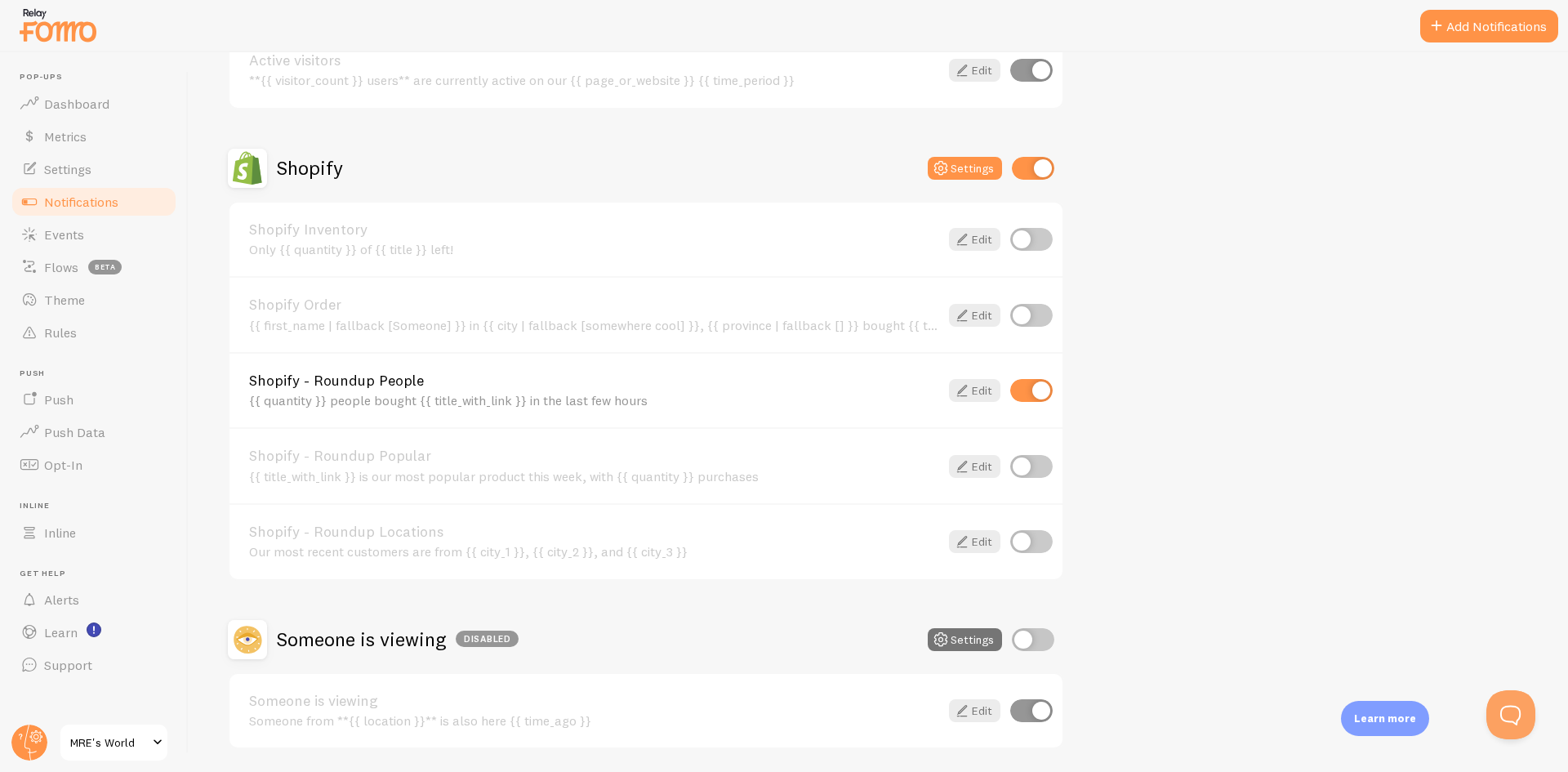
scroll to position [544, 0]
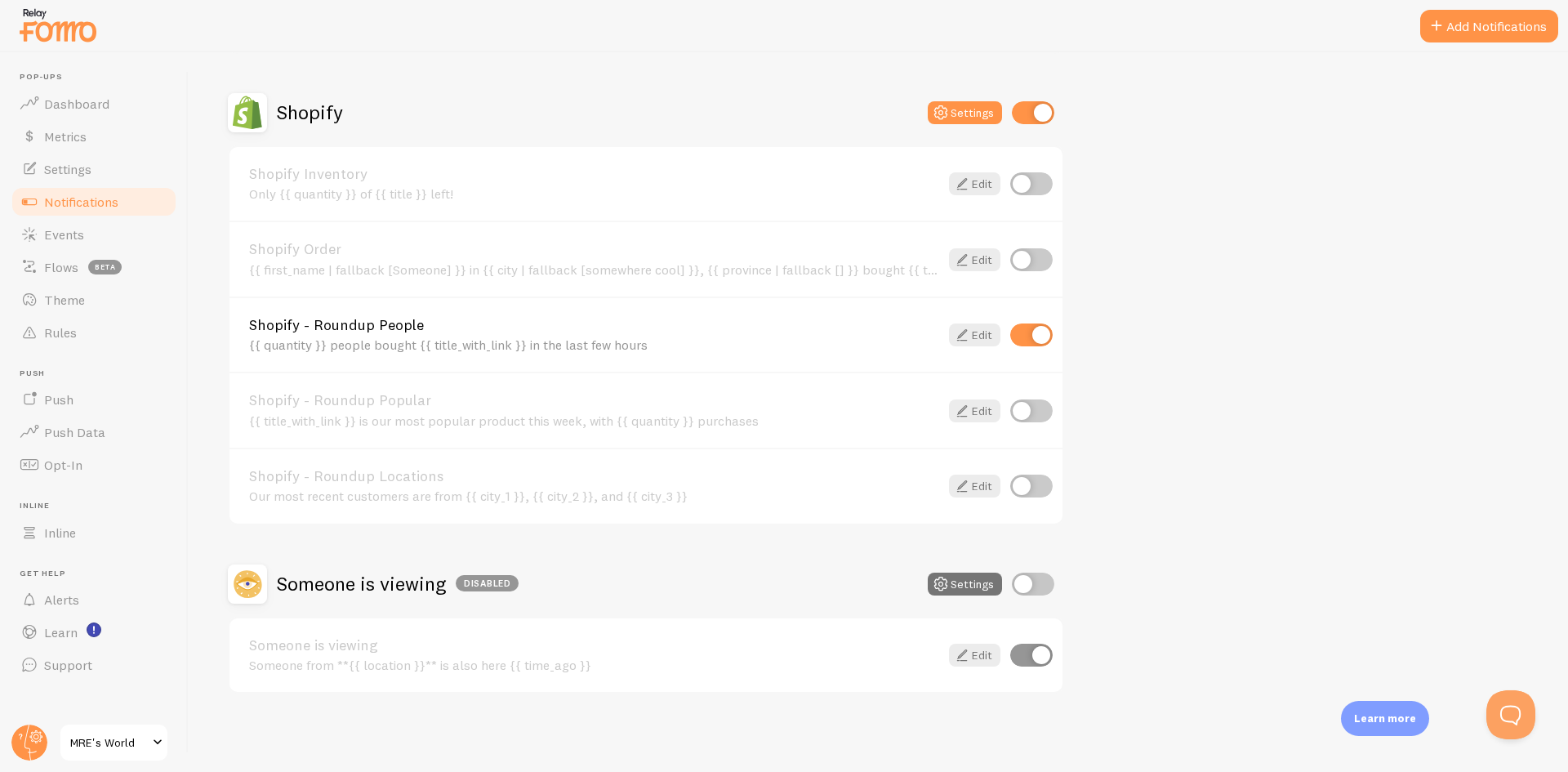
click at [477, 328] on link "Shopify - Roundup People" at bounding box center [594, 325] width 691 height 15
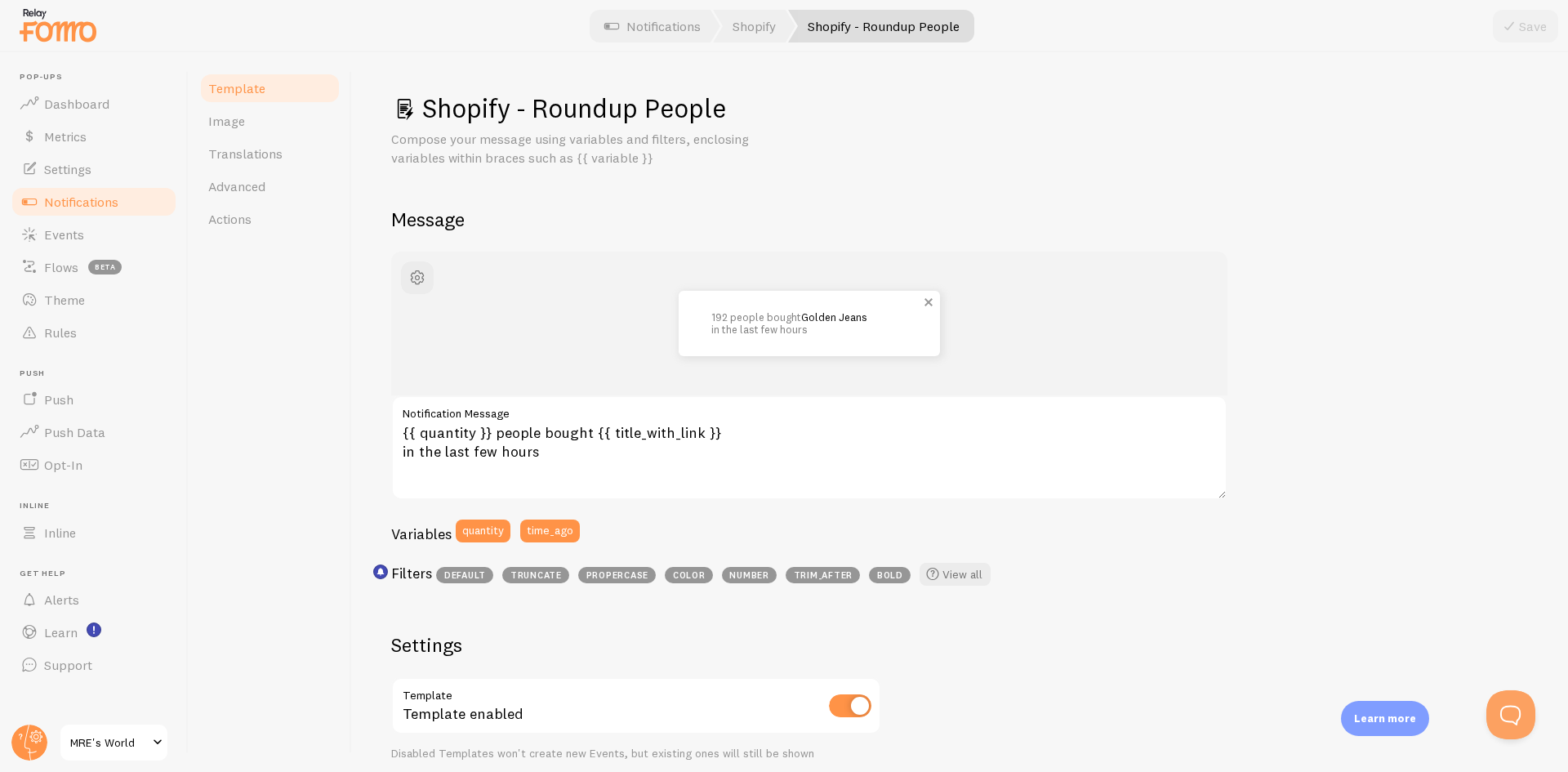
click at [841, 321] on link "Golden Jeans" at bounding box center [835, 317] width 67 height 13
click at [420, 275] on span "button" at bounding box center [417, 278] width 20 height 20
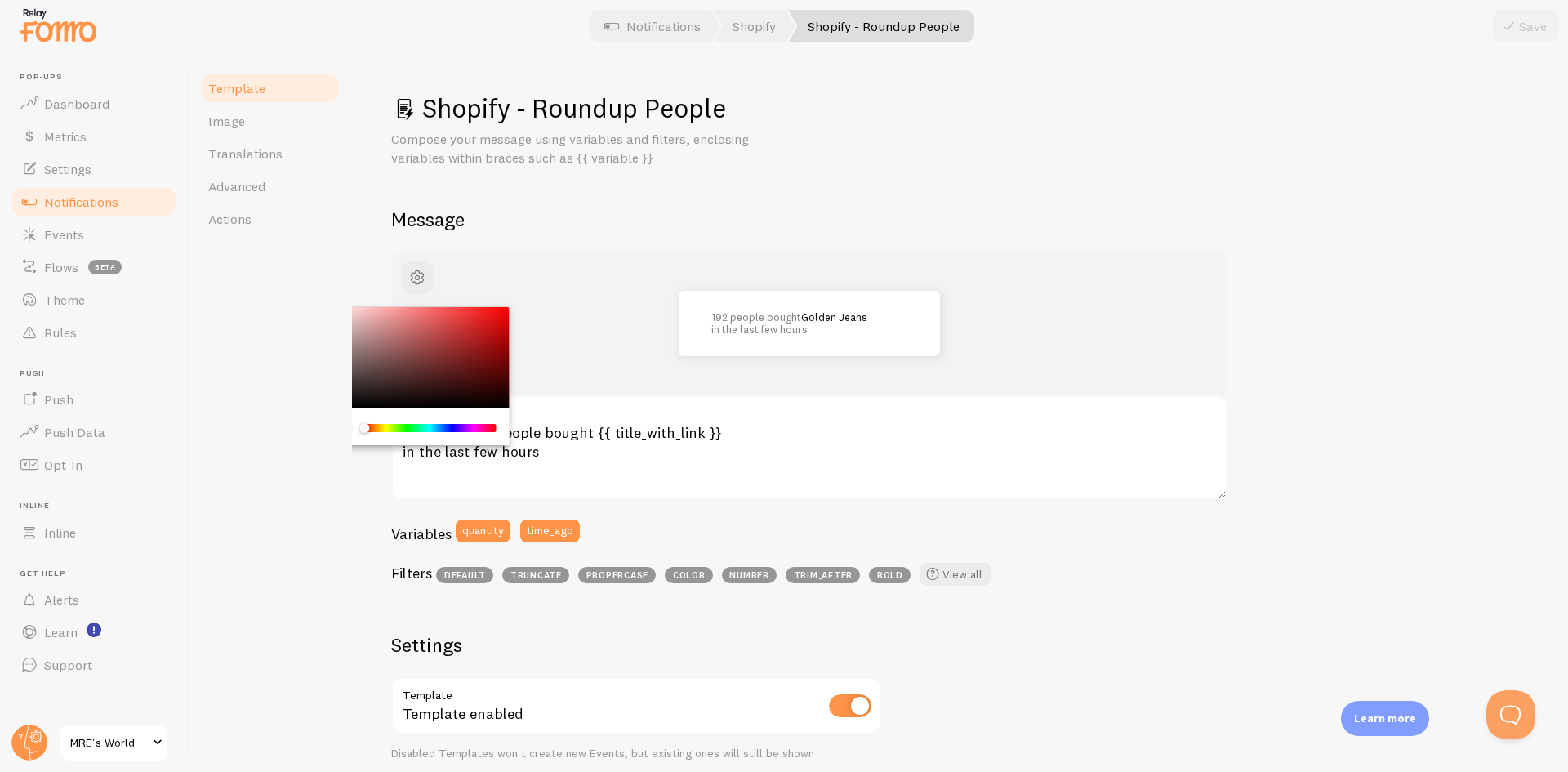
click at [304, 363] on div "Template Image Translations Advanced Actions" at bounding box center [270, 412] width 163 height 720
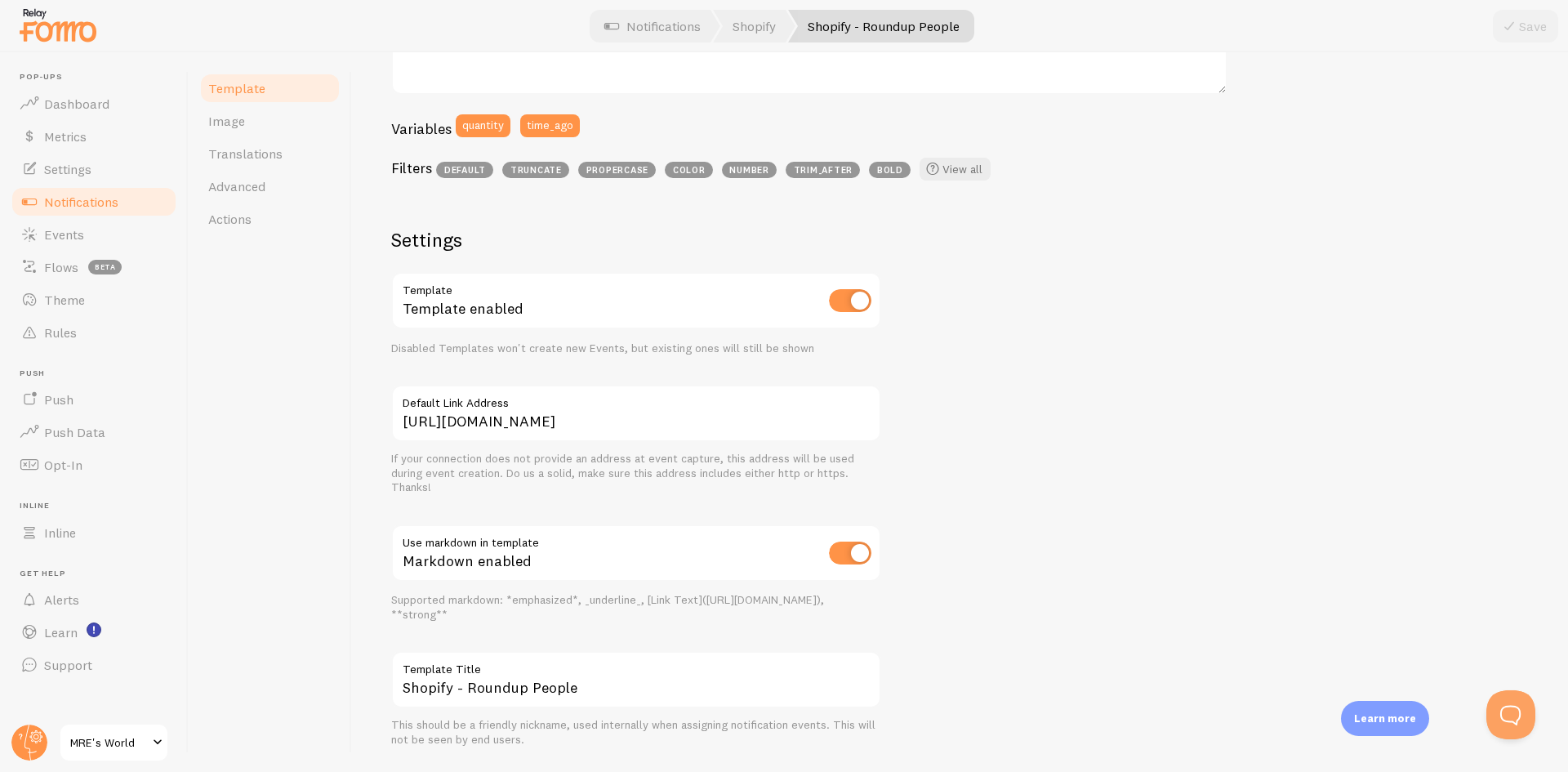
scroll to position [367, 0]
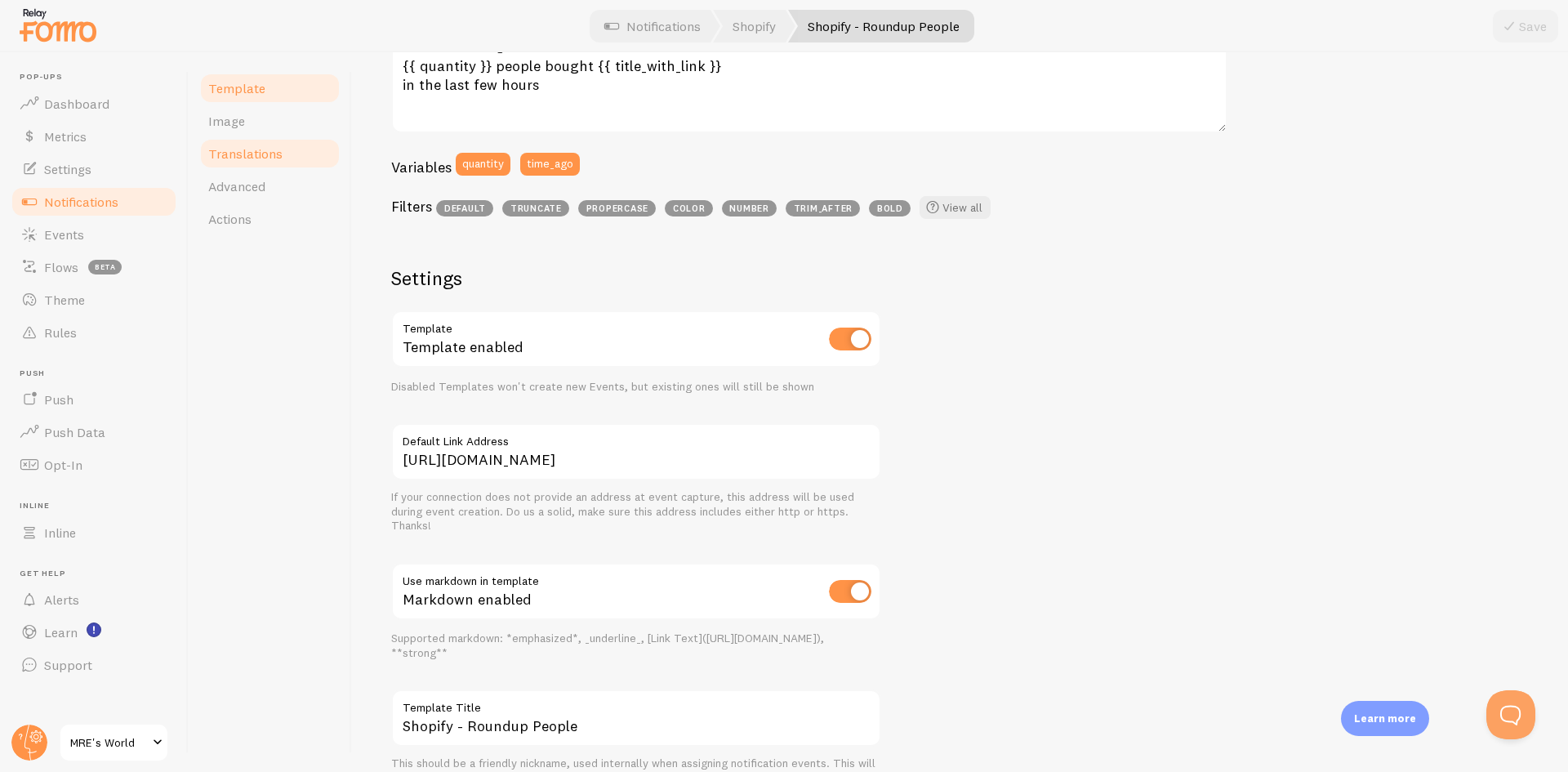
click at [277, 159] on span "Translations" at bounding box center [246, 154] width 75 height 16
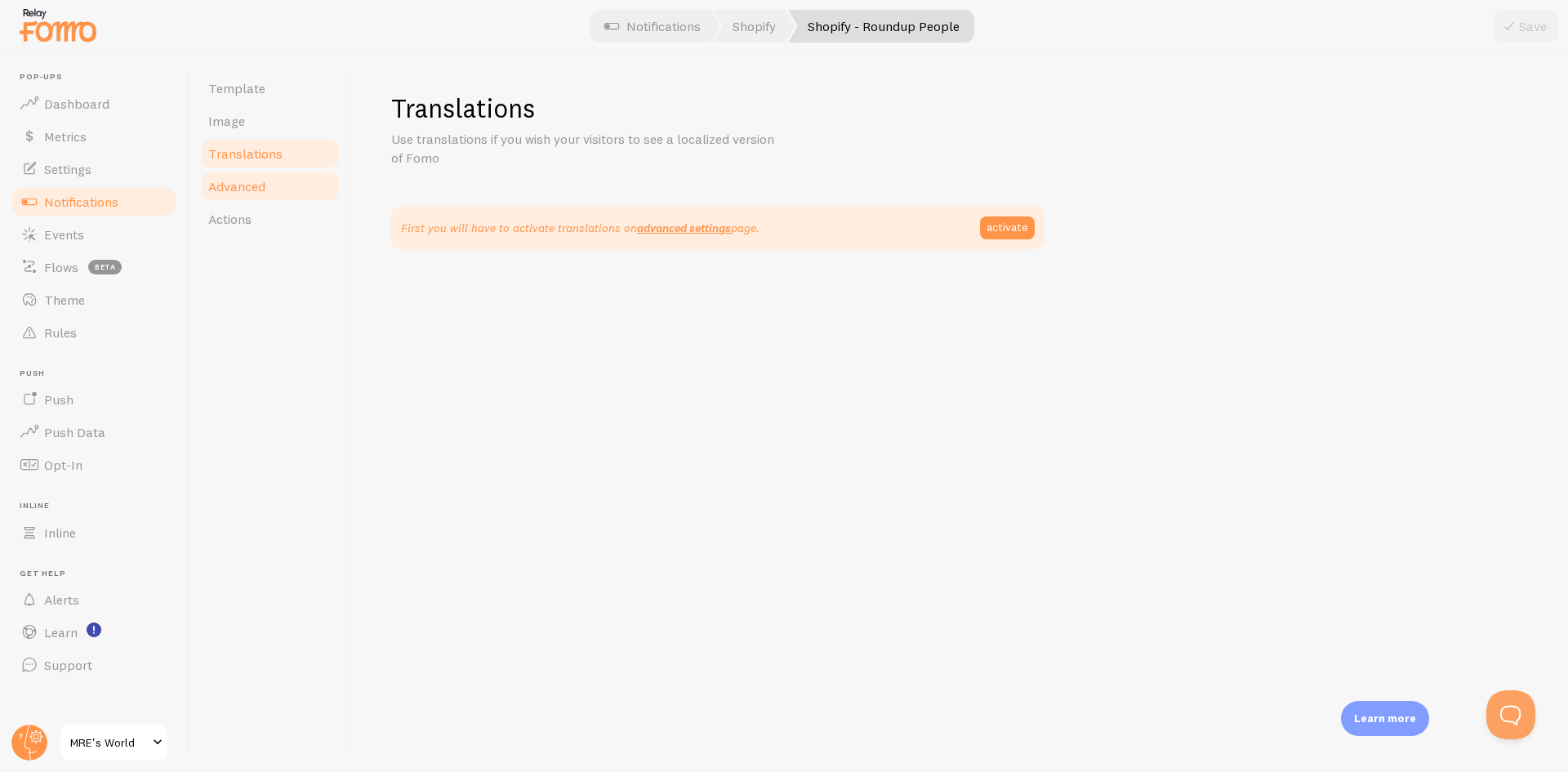
click at [260, 197] on link "Advanced" at bounding box center [270, 186] width 143 height 33
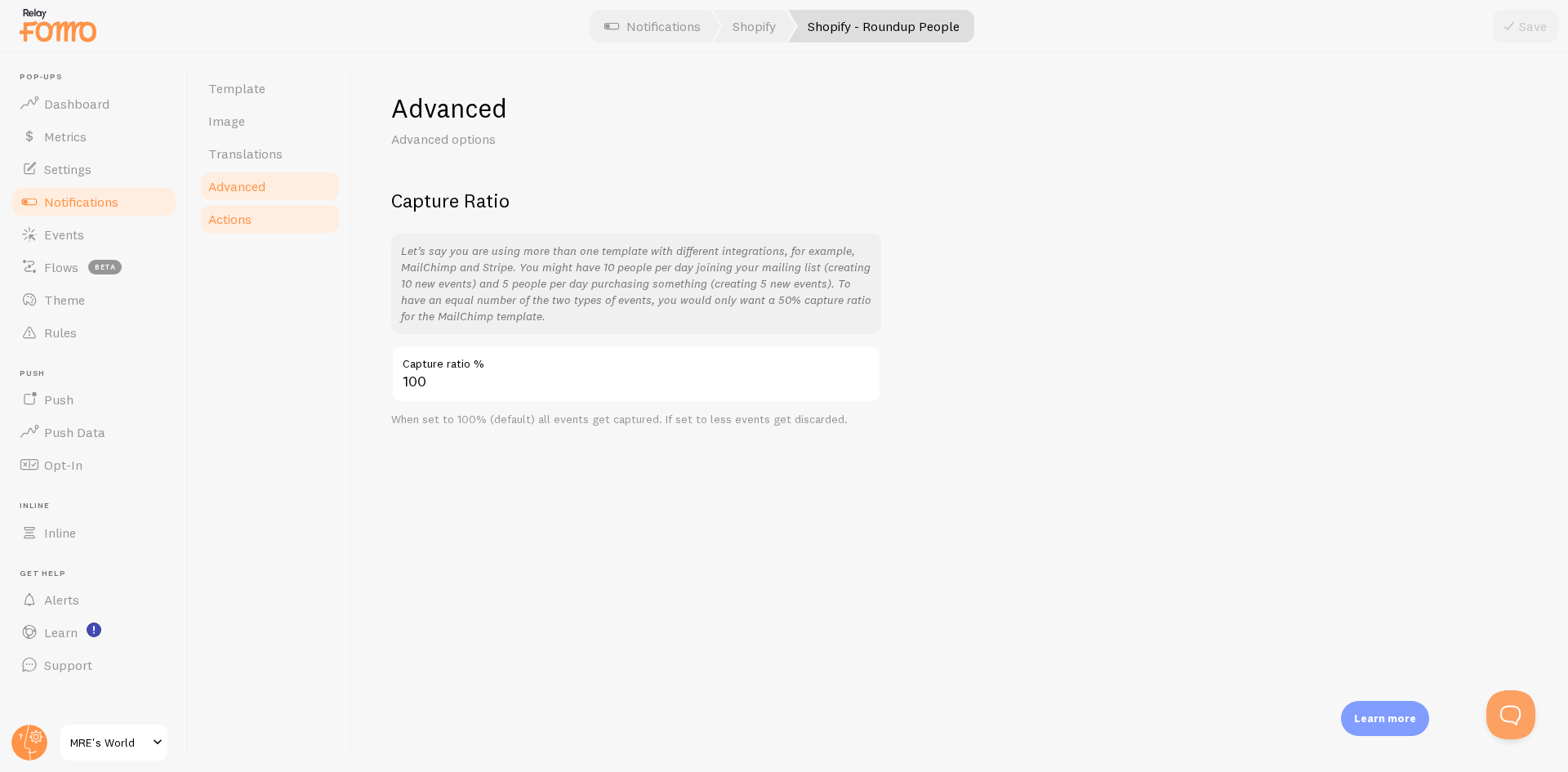
click at [257, 218] on link "Actions" at bounding box center [270, 219] width 143 height 33
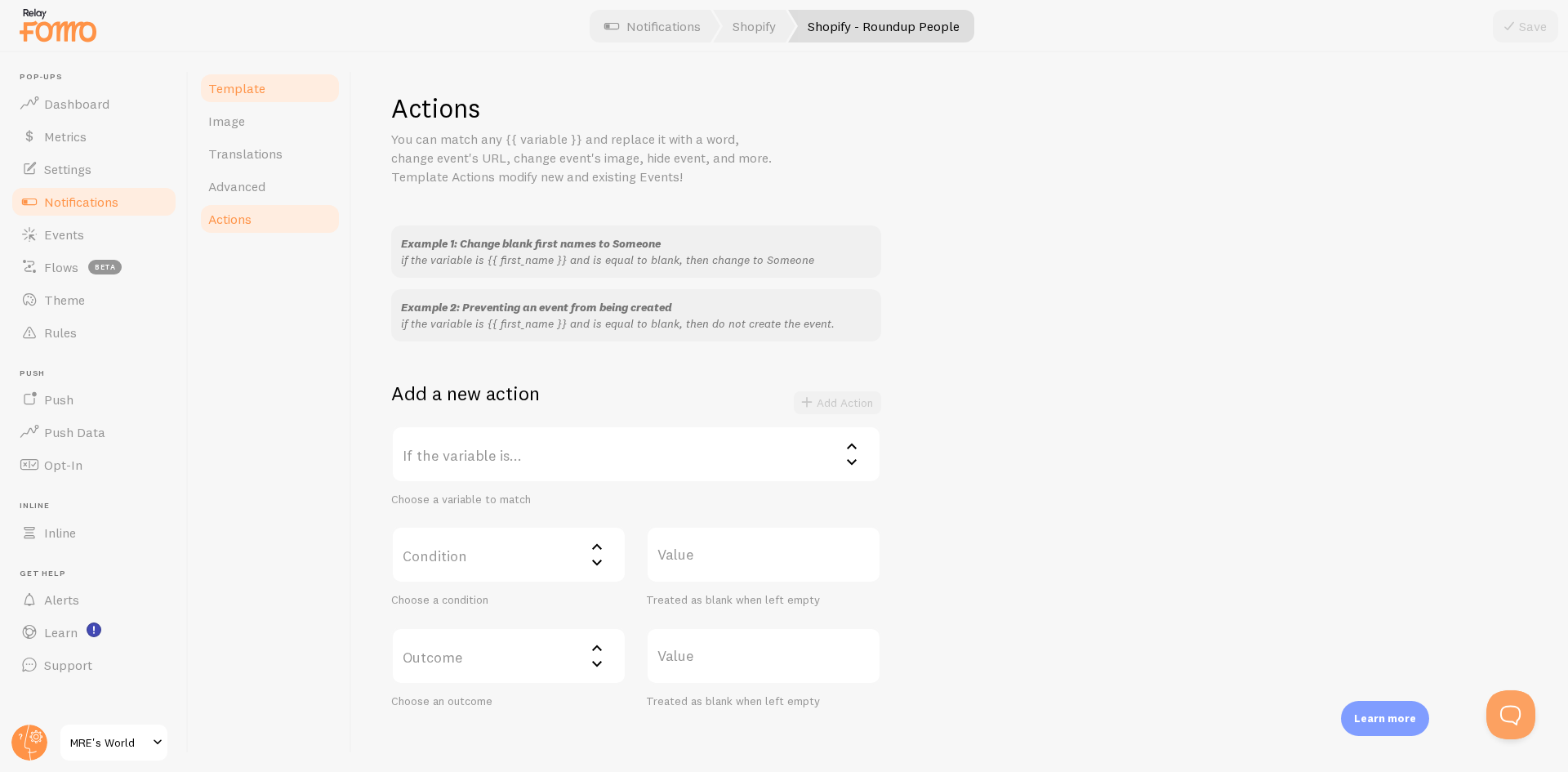
click at [241, 100] on link "Template" at bounding box center [270, 88] width 143 height 33
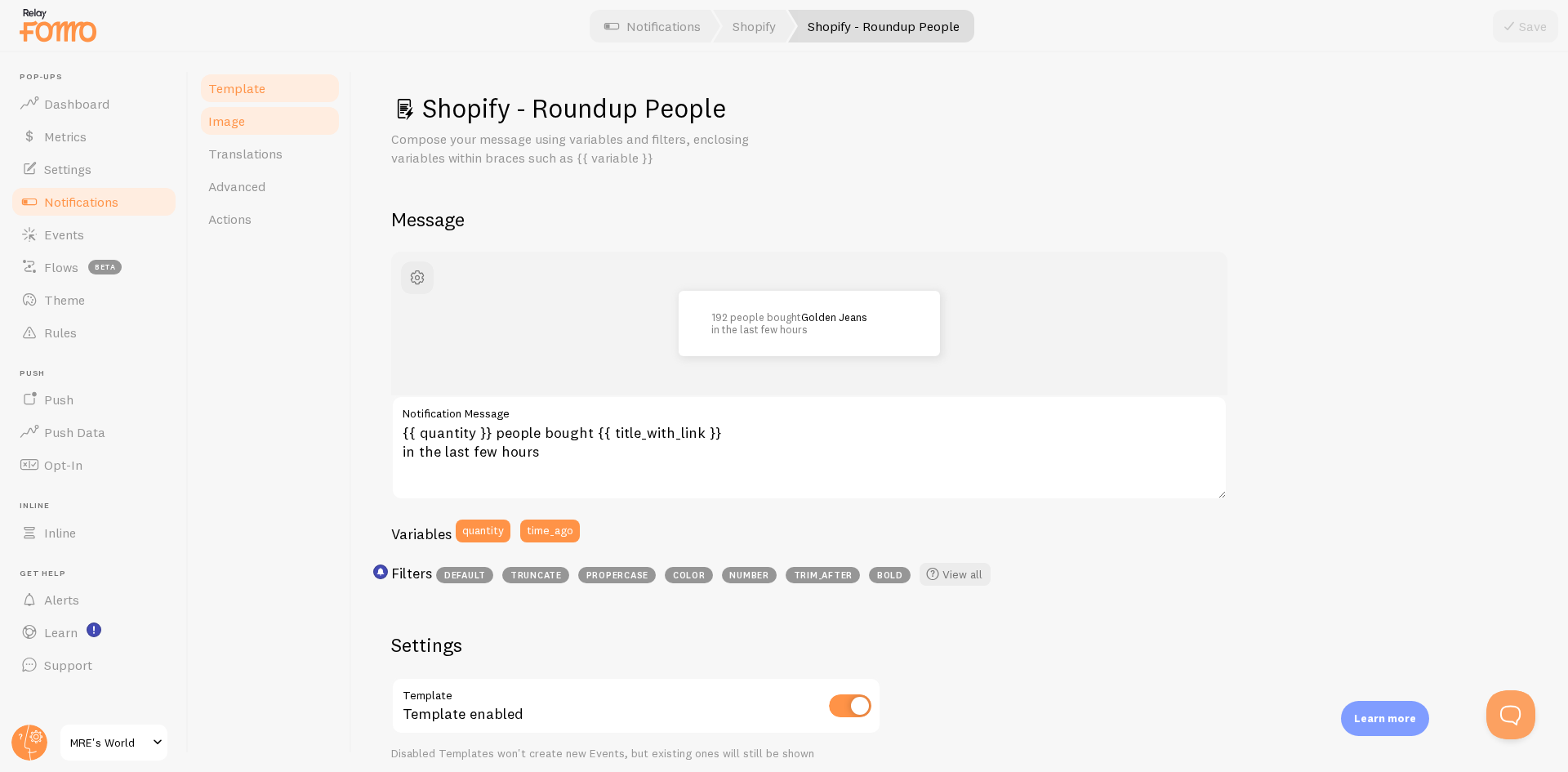
click at [261, 111] on link "Image" at bounding box center [270, 121] width 143 height 33
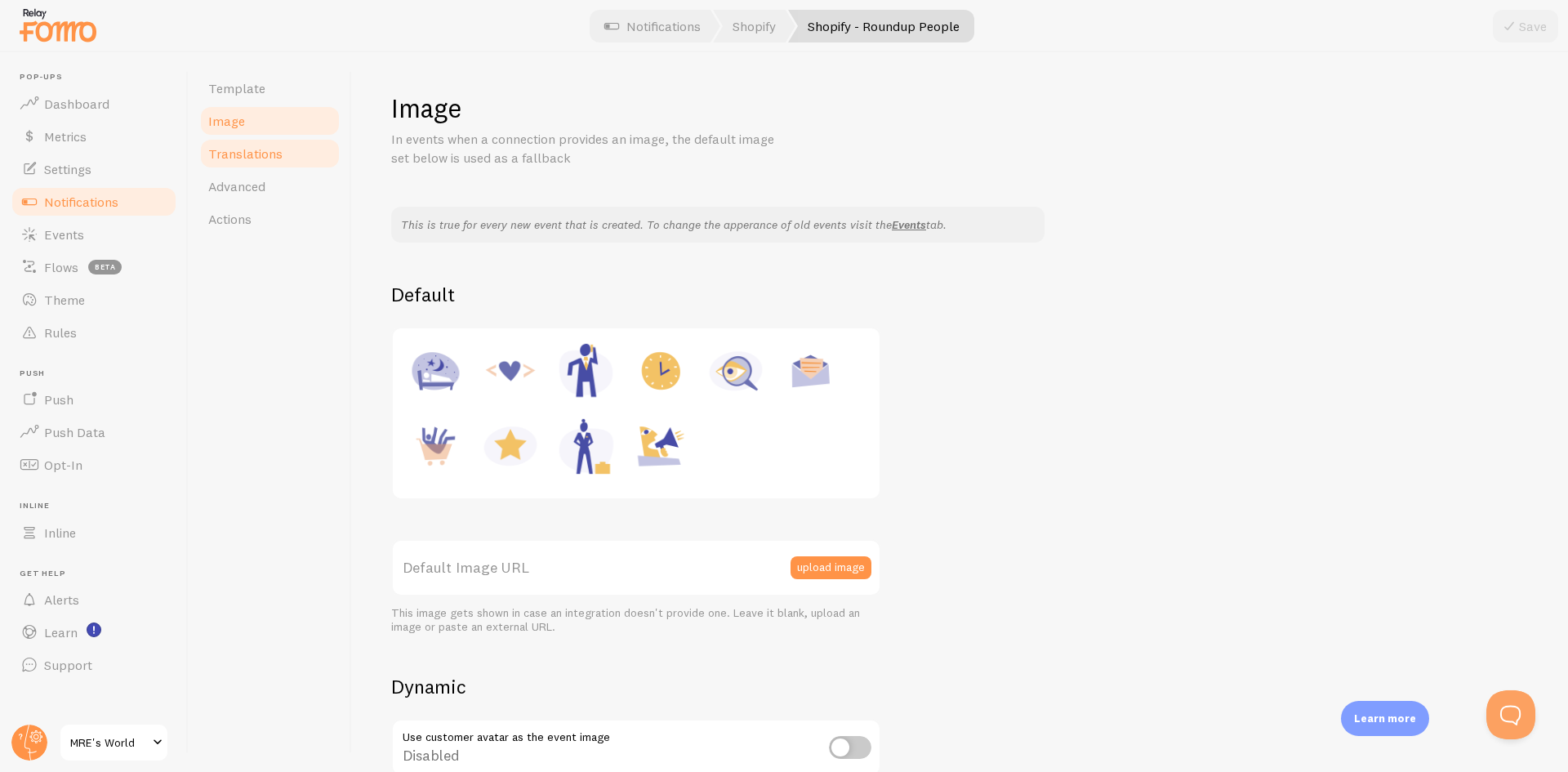
click at [277, 160] on span "Translations" at bounding box center [246, 154] width 75 height 16
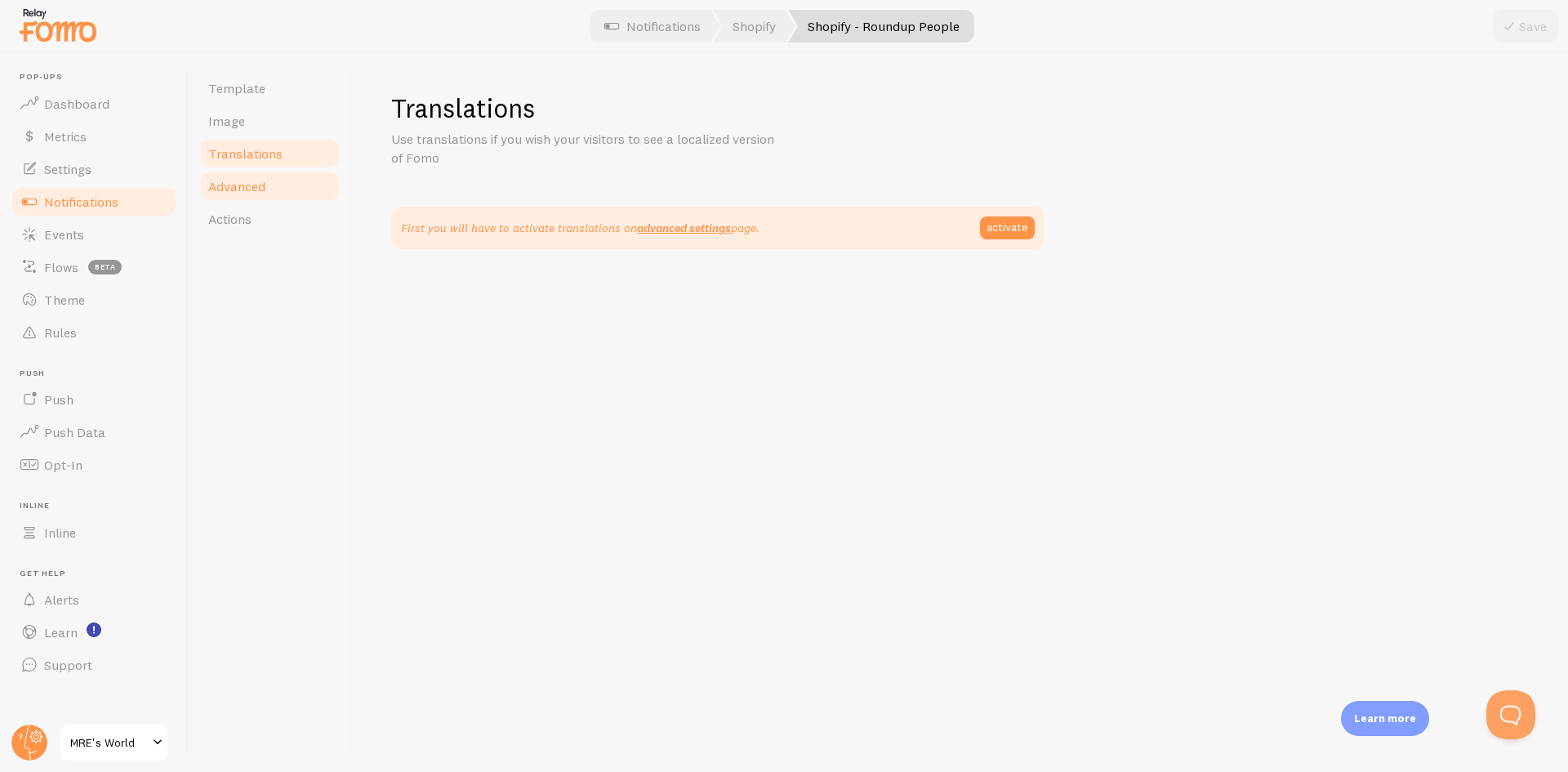
click at [276, 184] on link "Advanced" at bounding box center [270, 186] width 143 height 33
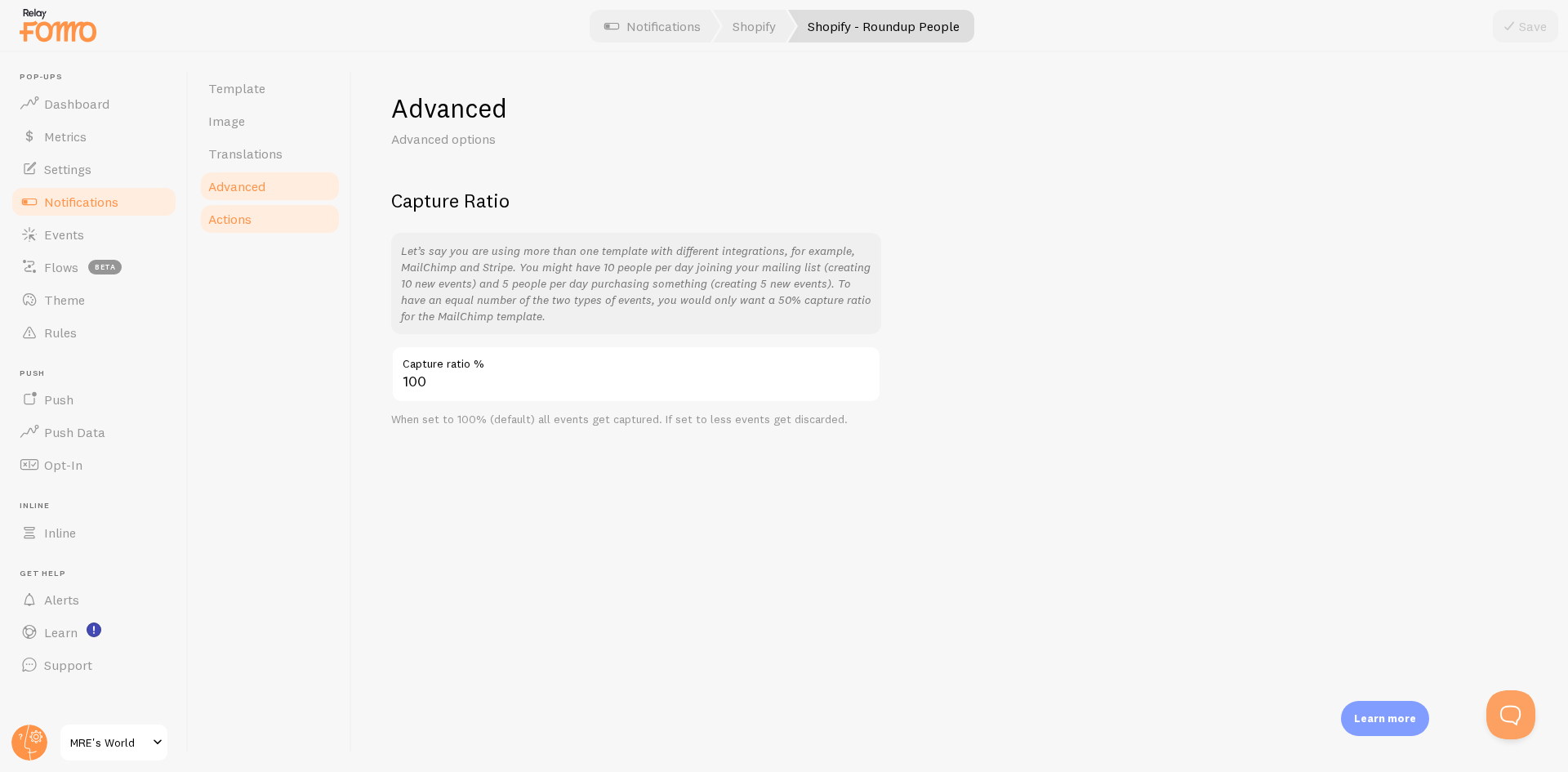
click at [267, 222] on link "Actions" at bounding box center [270, 219] width 143 height 33
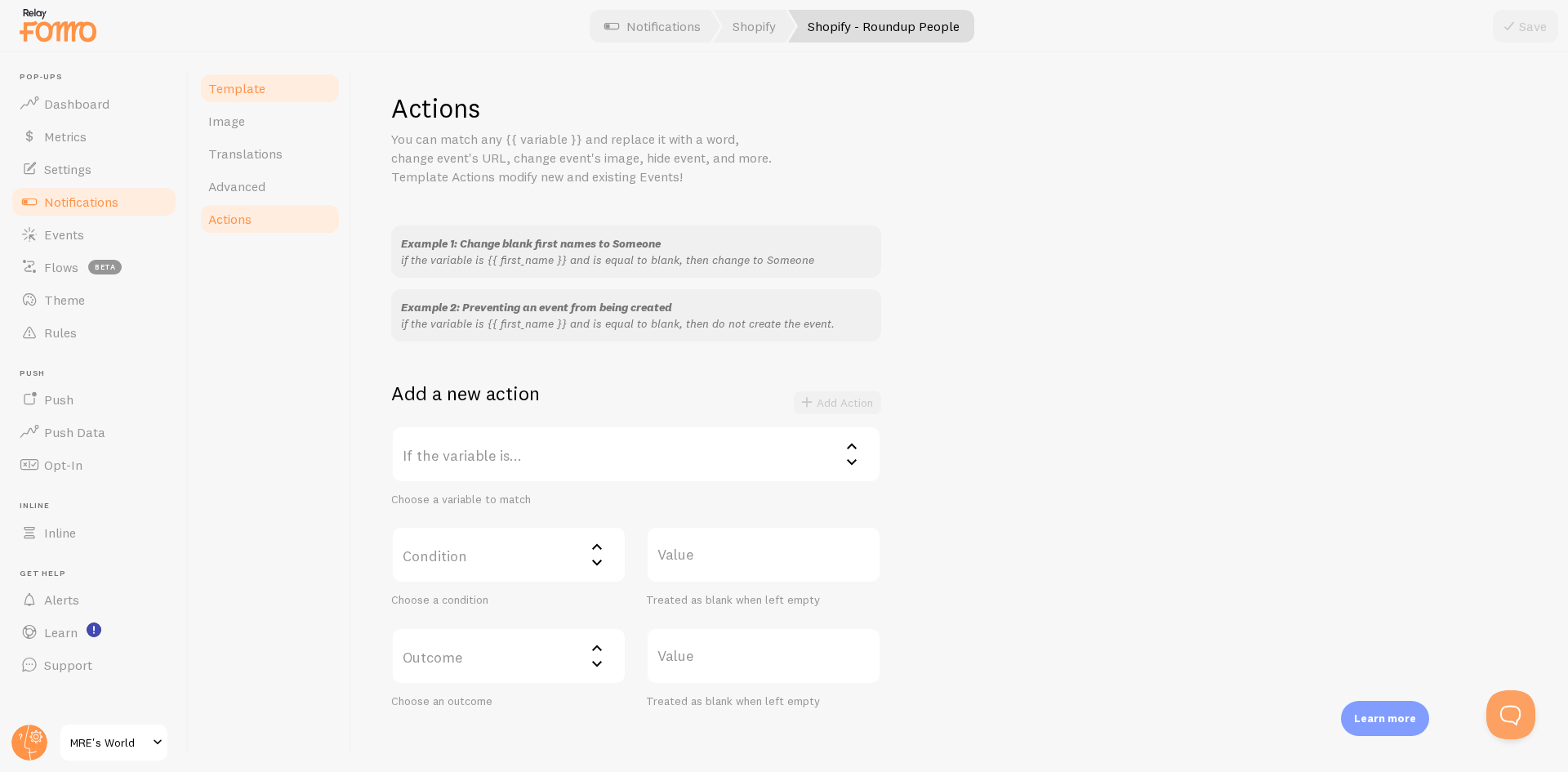
click at [268, 99] on link "Template" at bounding box center [270, 88] width 143 height 33
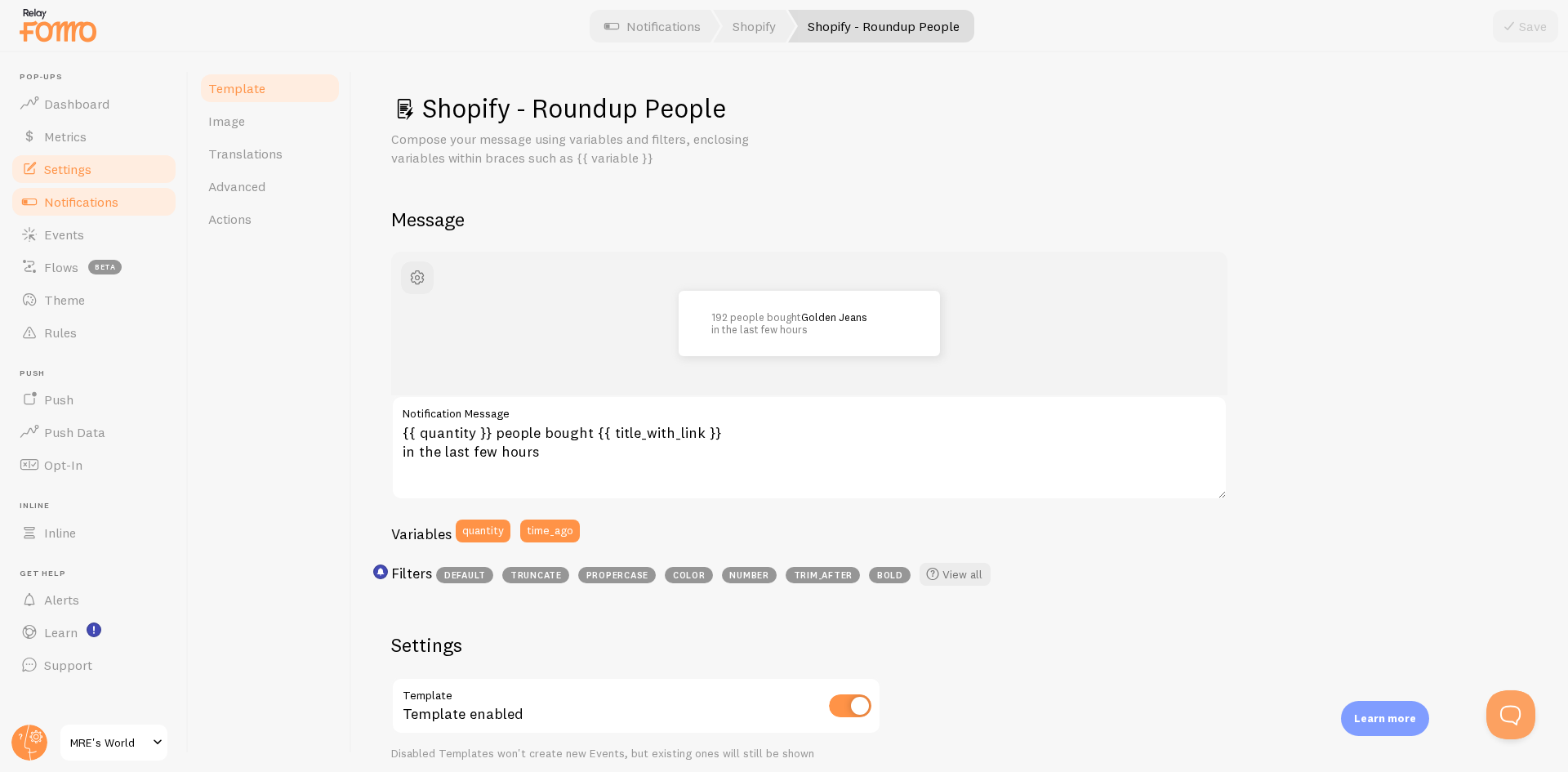
click at [112, 170] on link "Settings" at bounding box center [94, 170] width 169 height 33
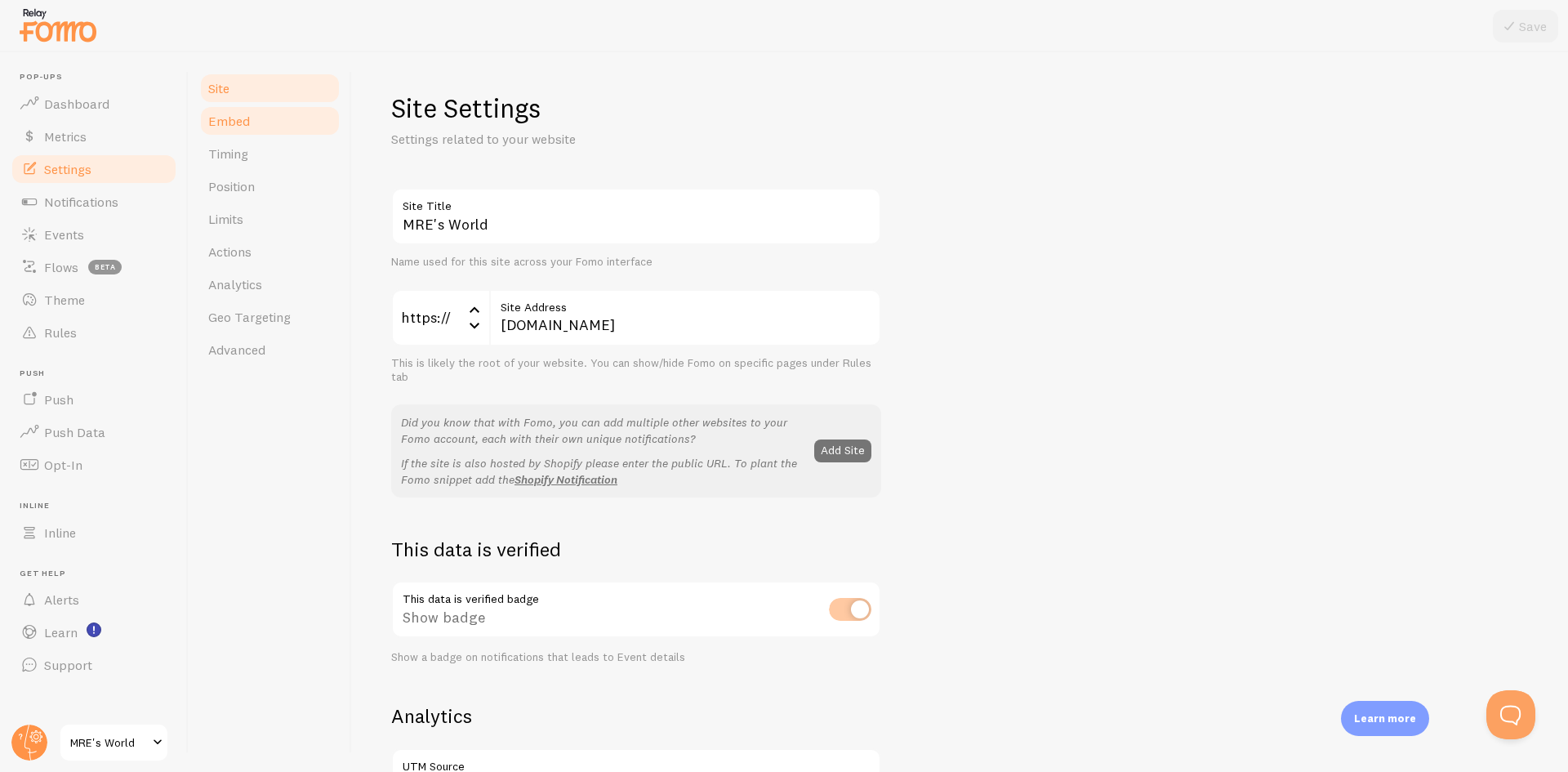
click at [241, 125] on span "Embed" at bounding box center [230, 121] width 42 height 16
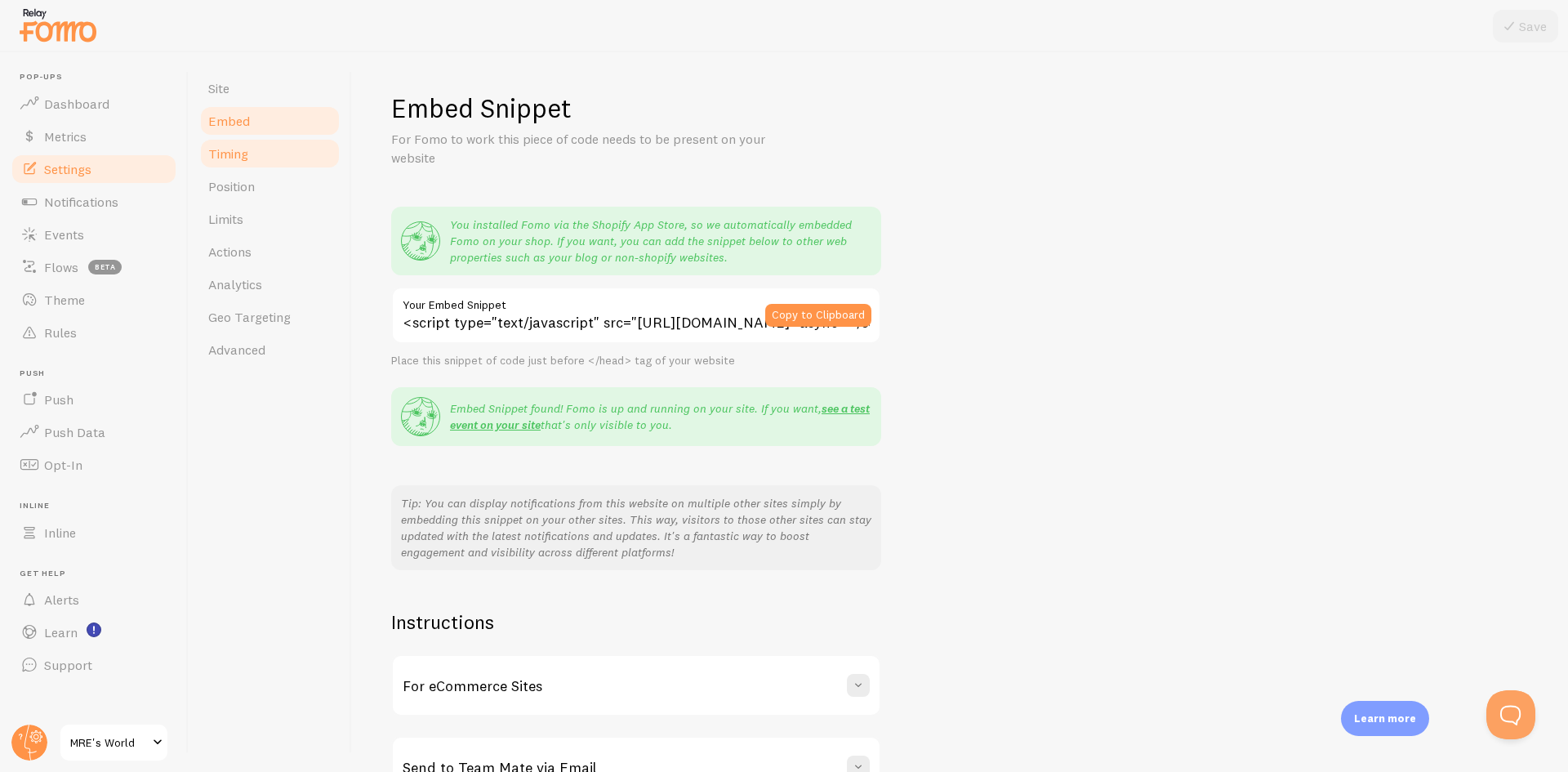
click at [241, 155] on span "Timing" at bounding box center [229, 154] width 40 height 16
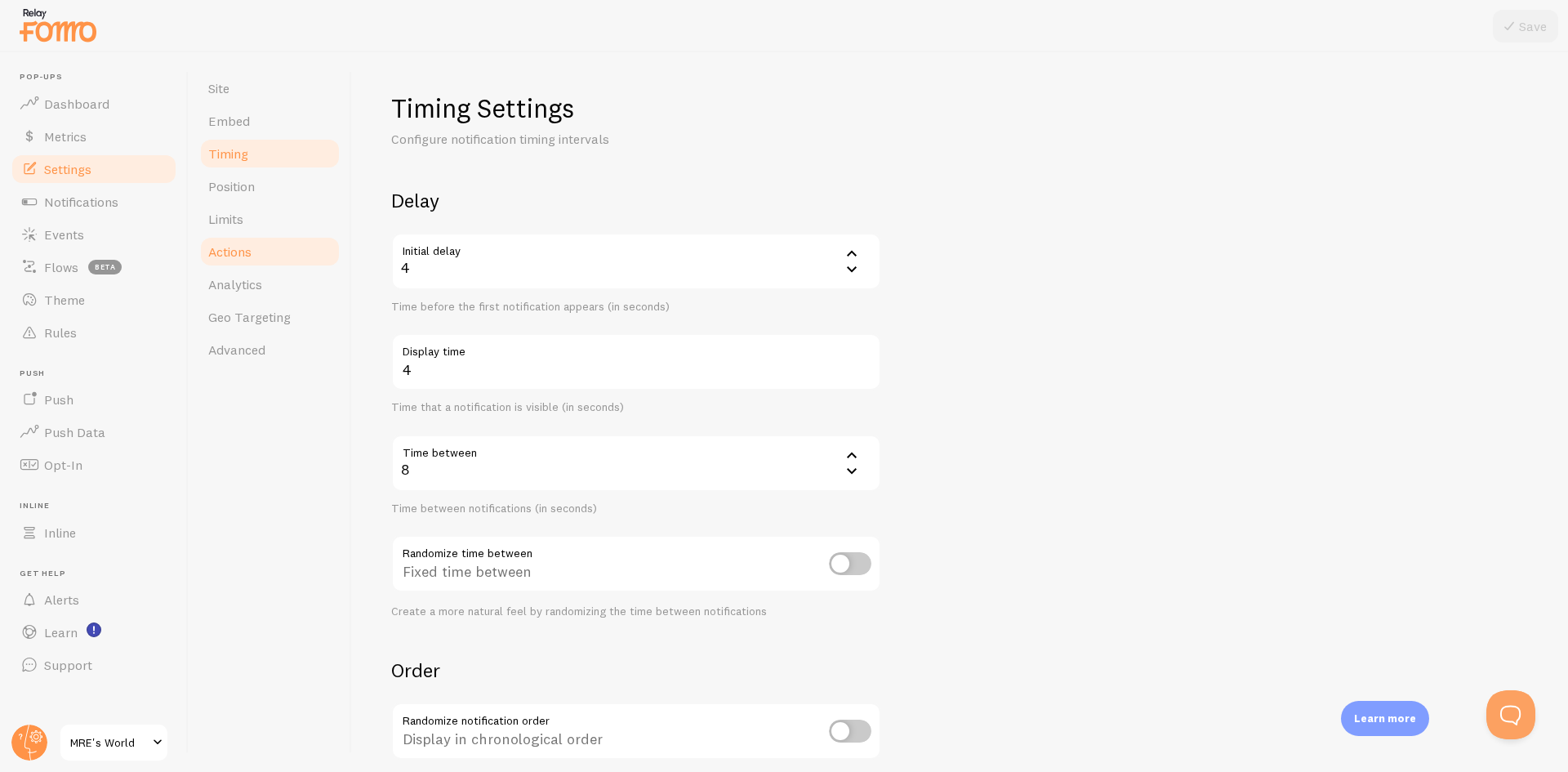
click at [249, 252] on span "Actions" at bounding box center [231, 252] width 44 height 16
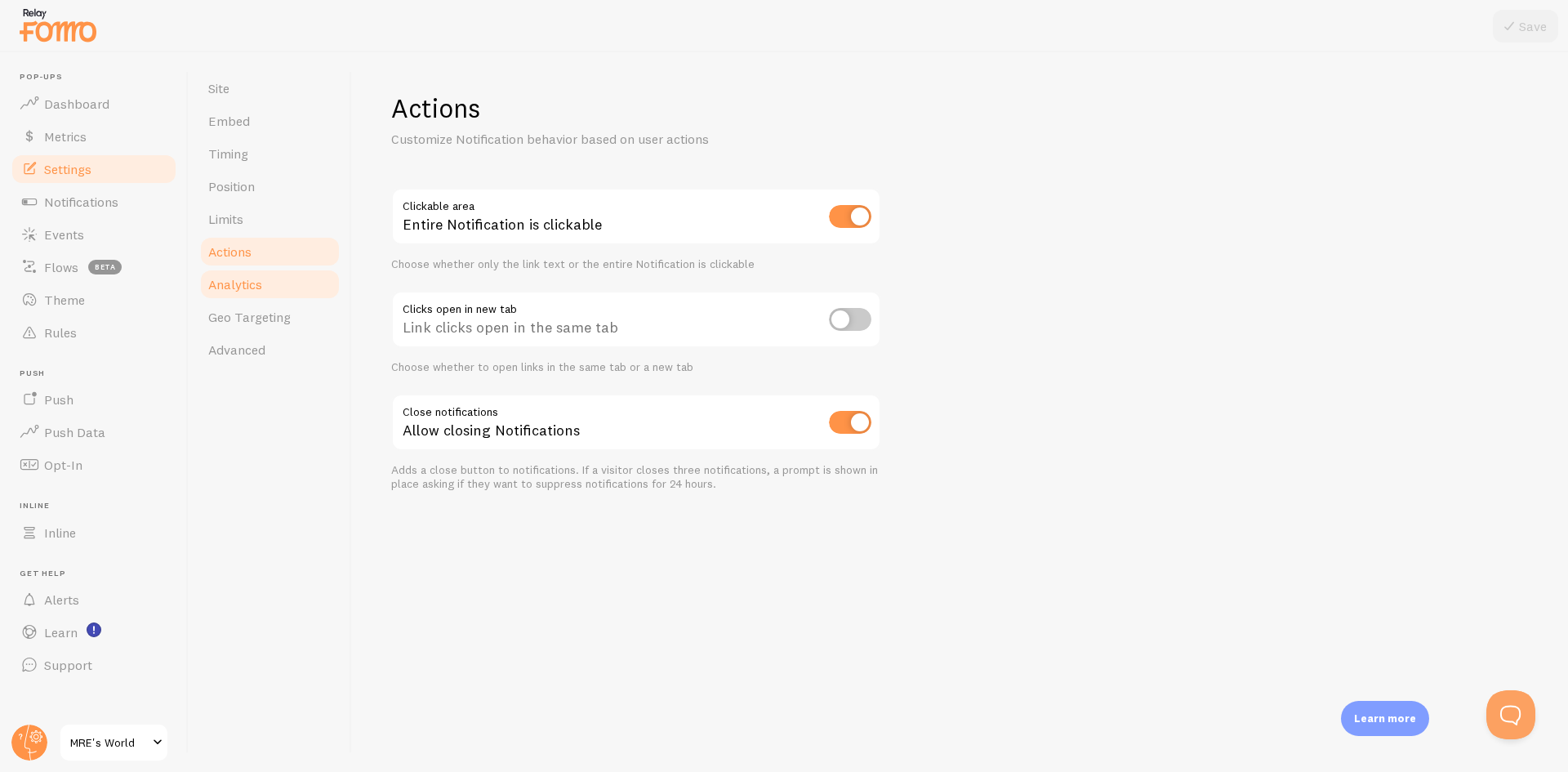
click at [268, 281] on link "Analytics" at bounding box center [270, 284] width 143 height 33
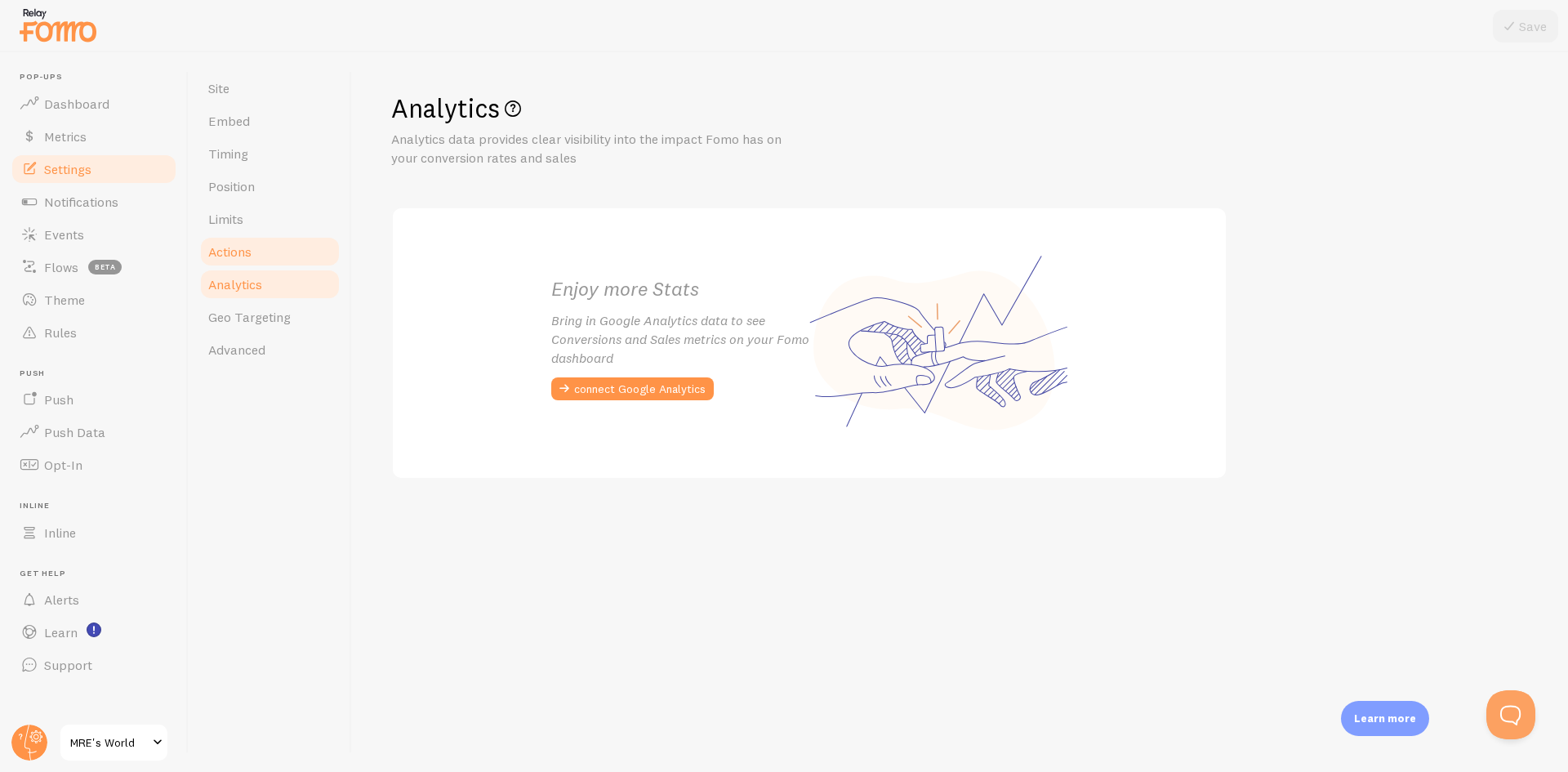
click at [269, 249] on link "Actions" at bounding box center [270, 252] width 143 height 33
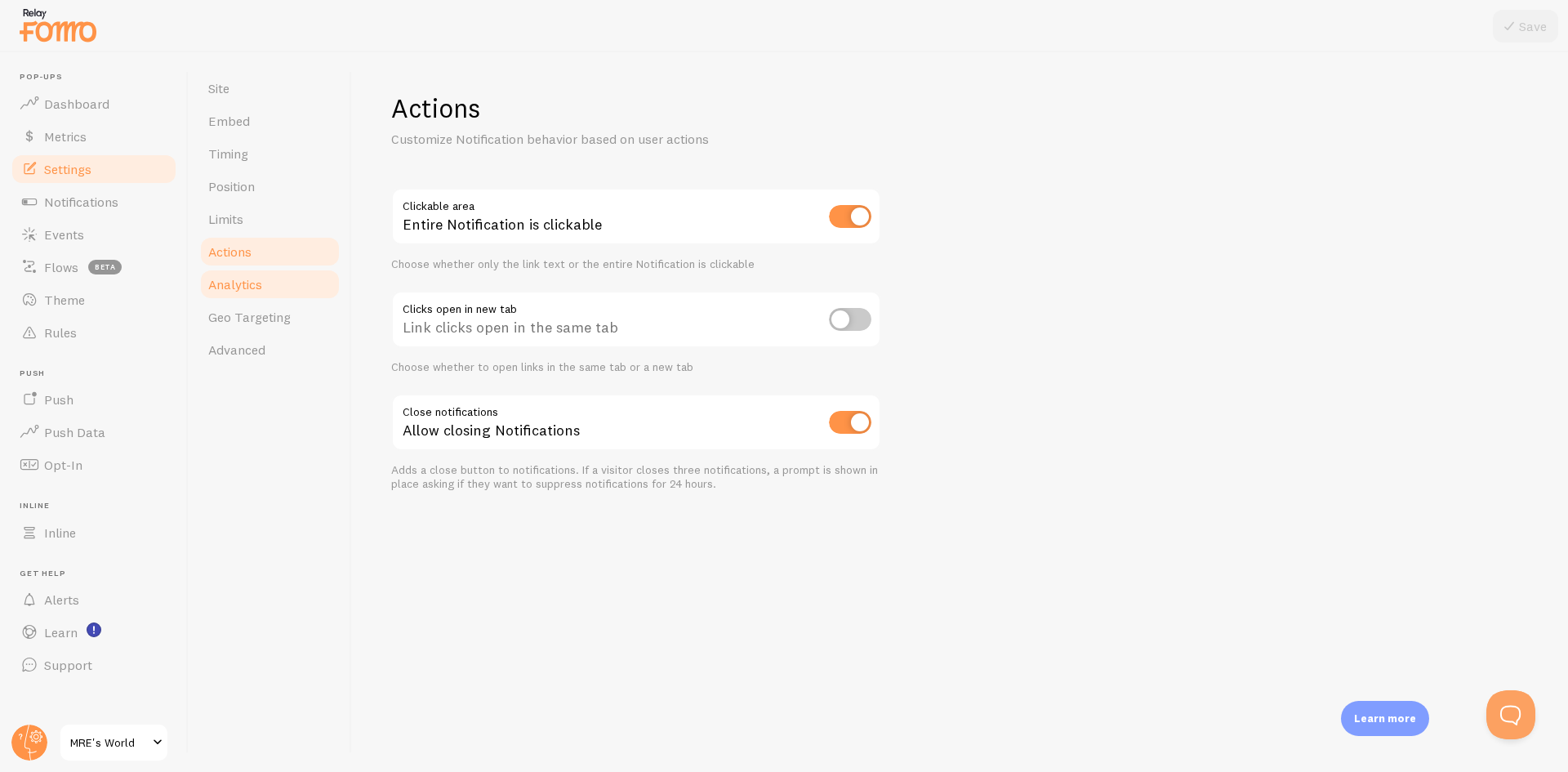
click at [299, 296] on link "Analytics" at bounding box center [270, 284] width 143 height 33
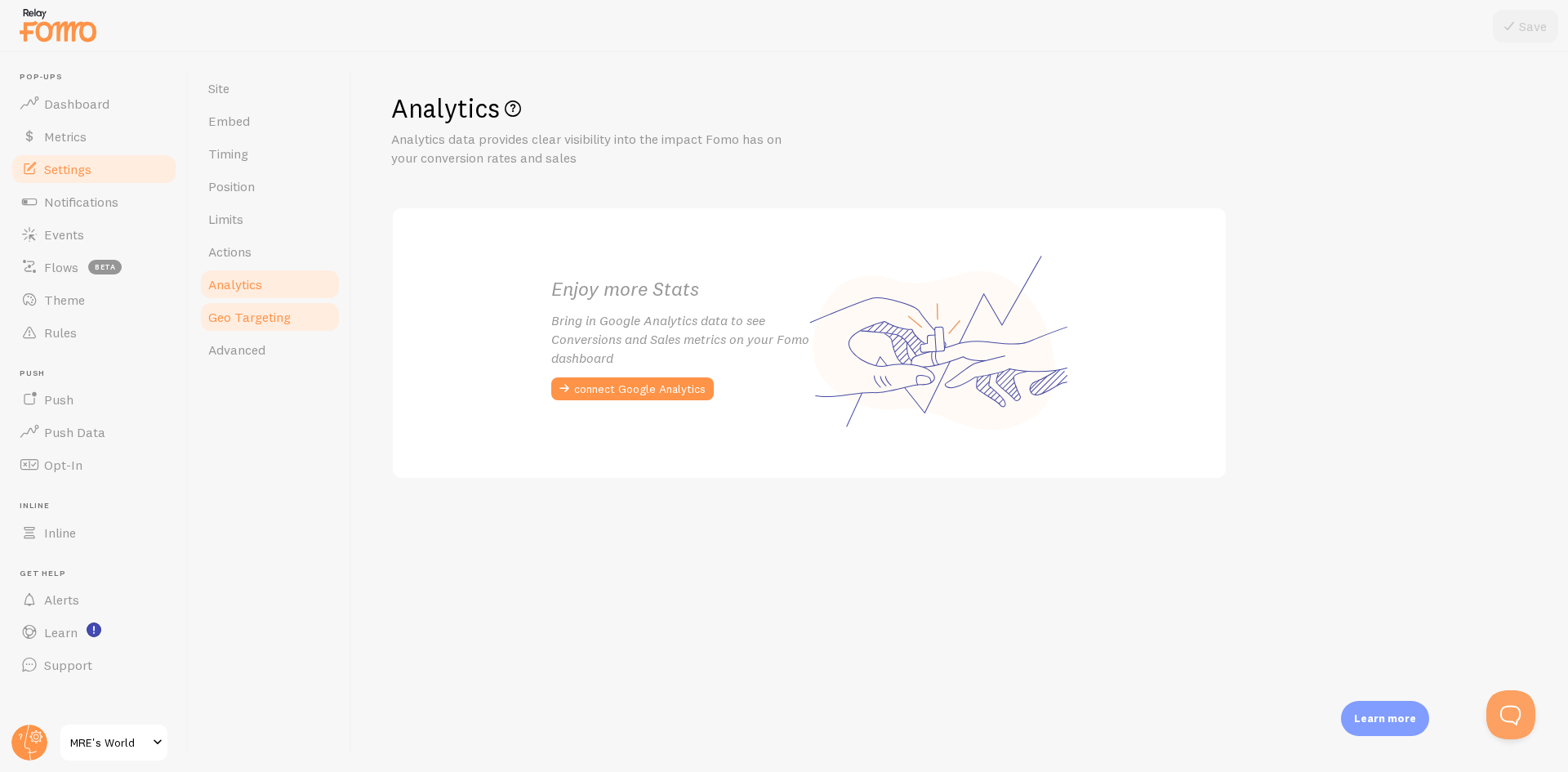
click at [284, 323] on span "Geo Targeting" at bounding box center [250, 317] width 83 height 16
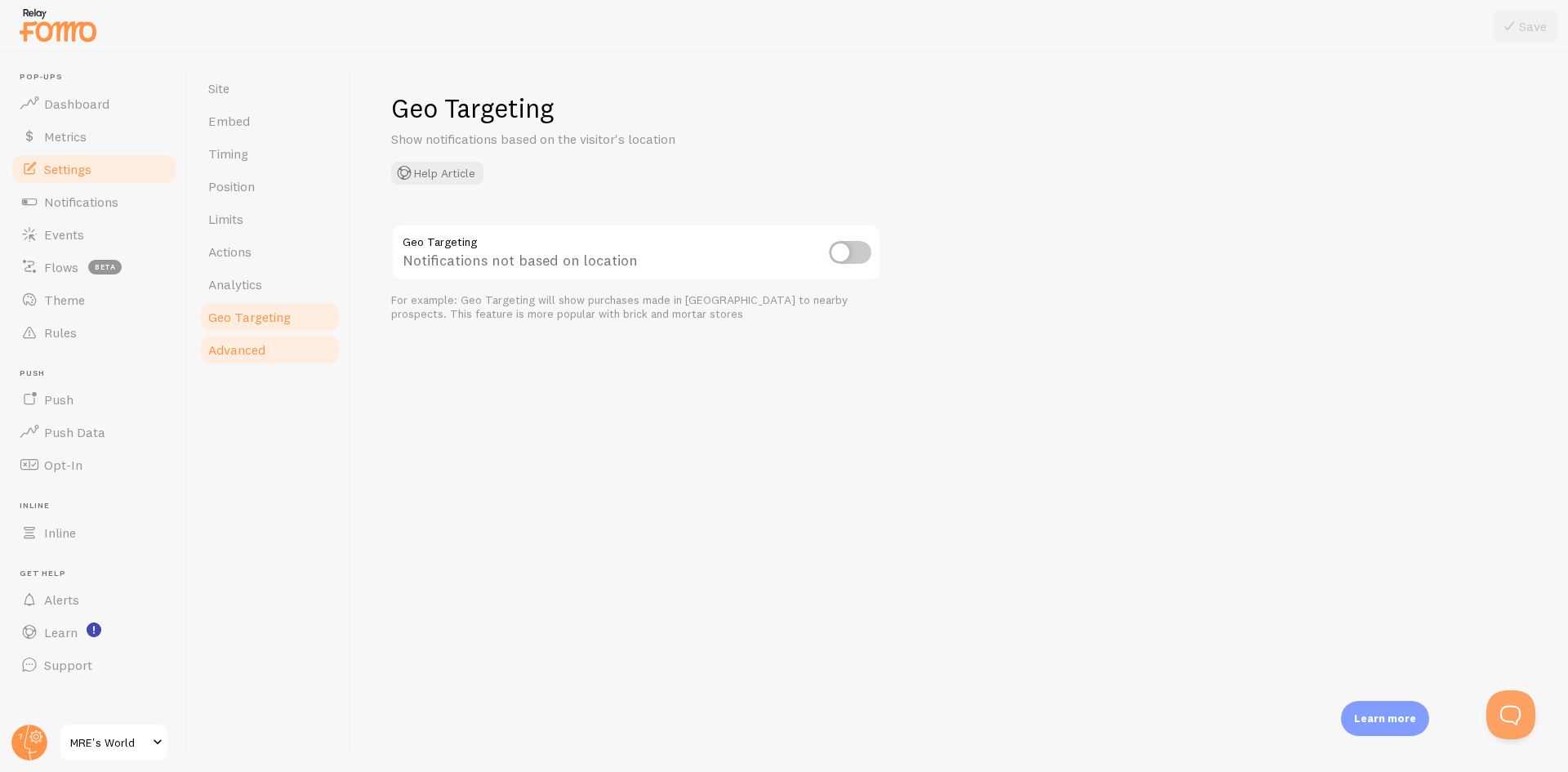
click at [265, 346] on span "Advanced" at bounding box center [237, 350] width 57 height 16
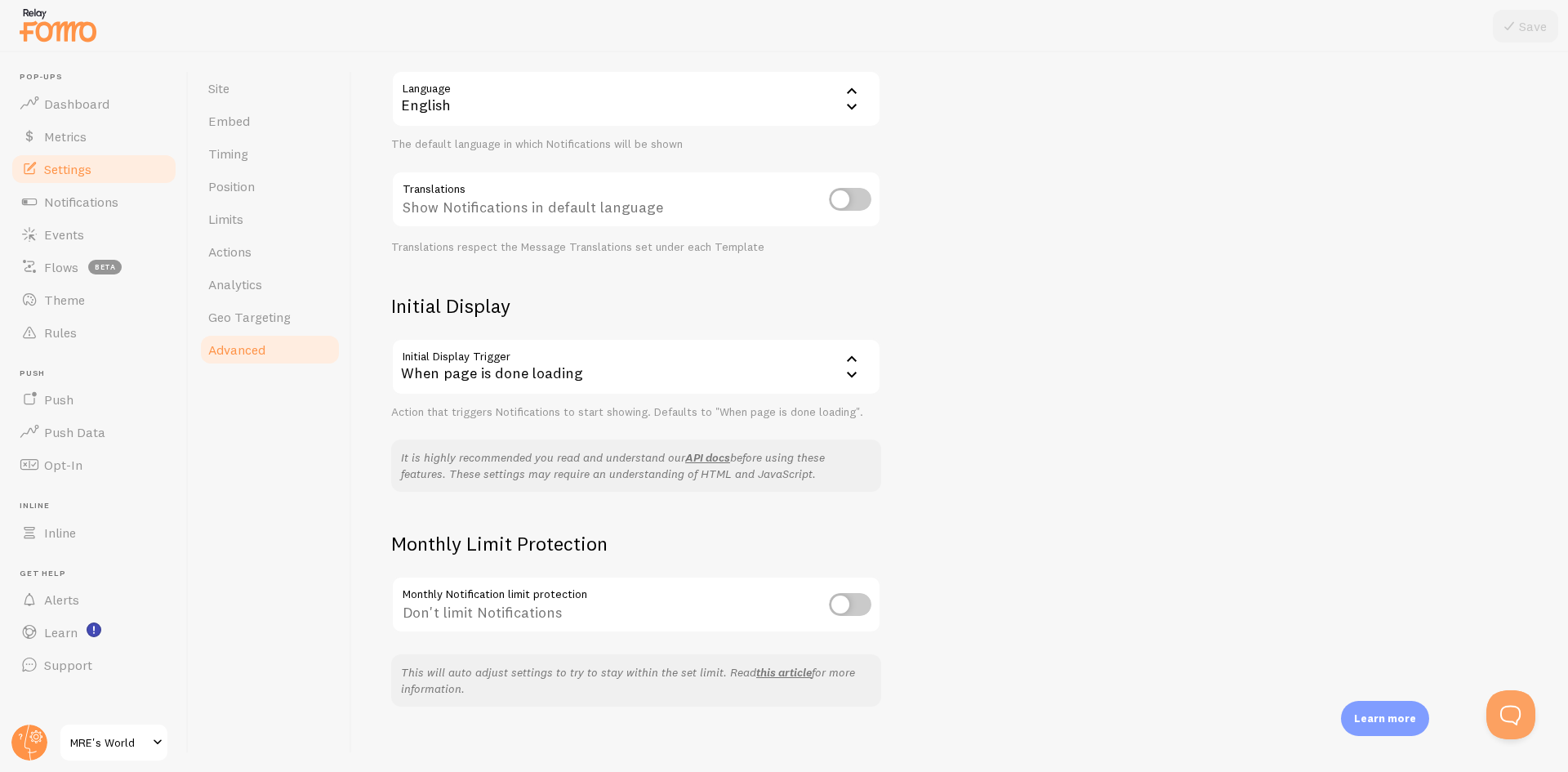
scroll to position [176, 0]
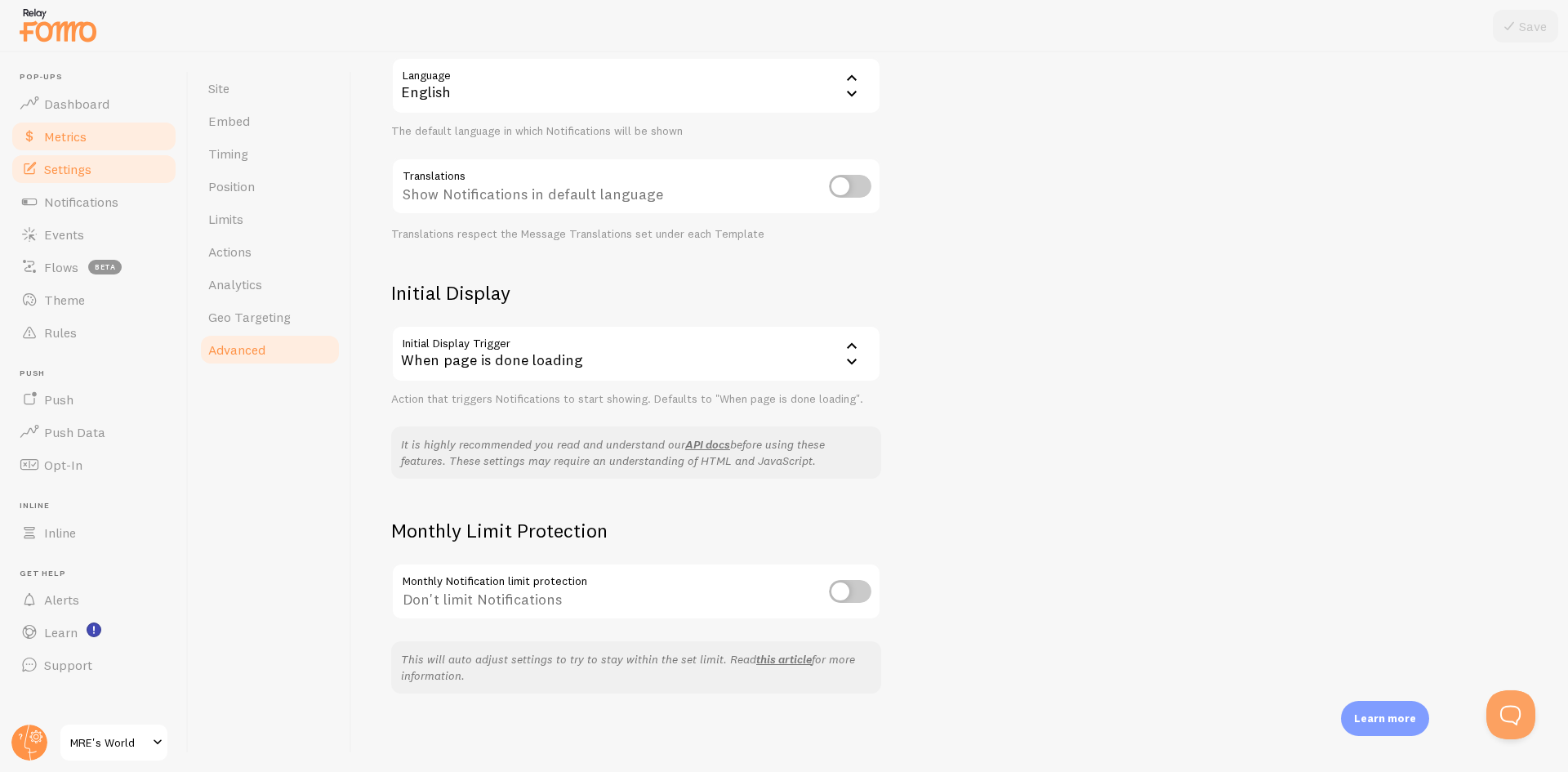
click at [80, 131] on span "Metrics" at bounding box center [65, 137] width 43 height 16
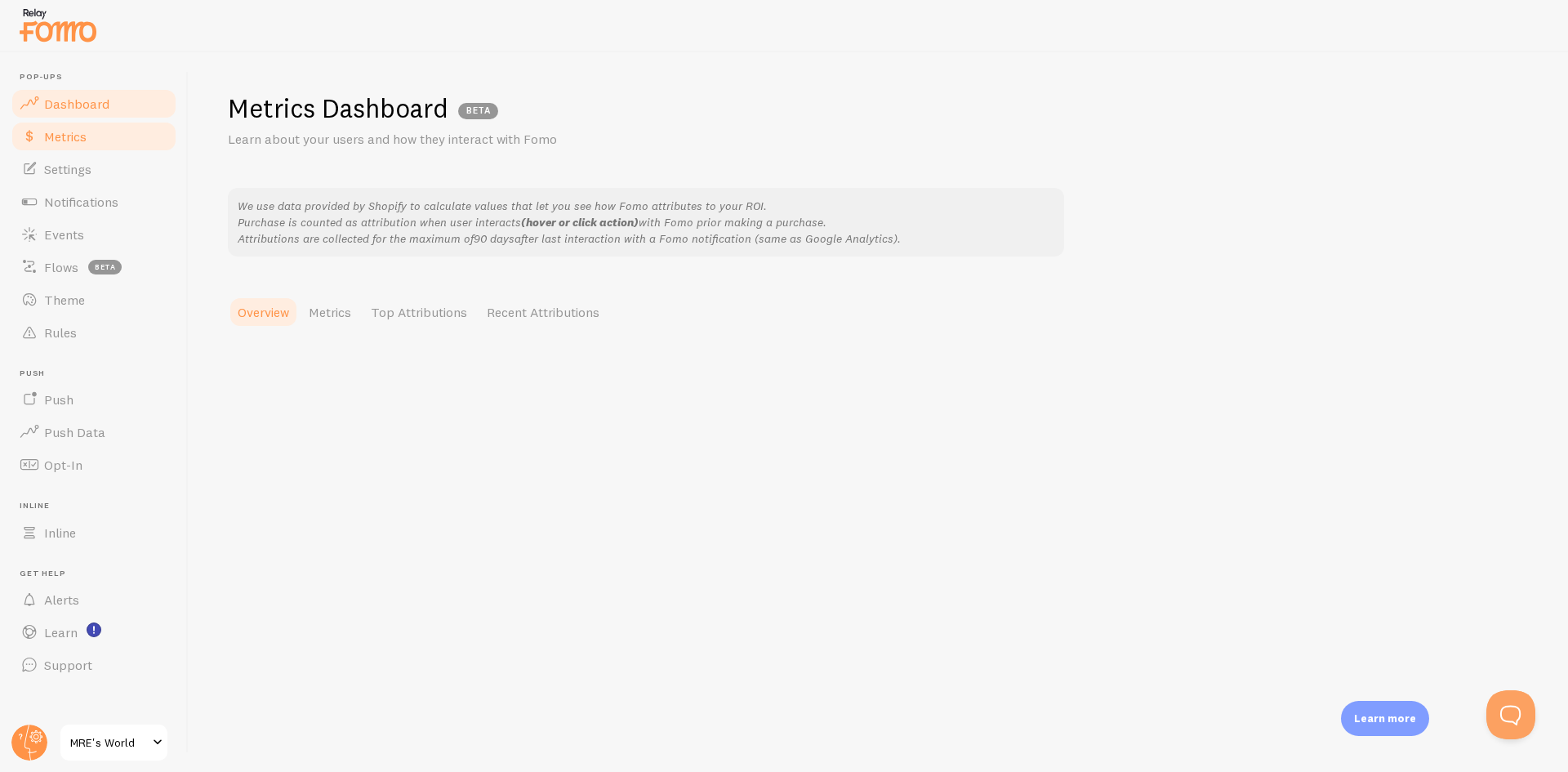
click at [95, 99] on span "Dashboard" at bounding box center [77, 104] width 66 height 16
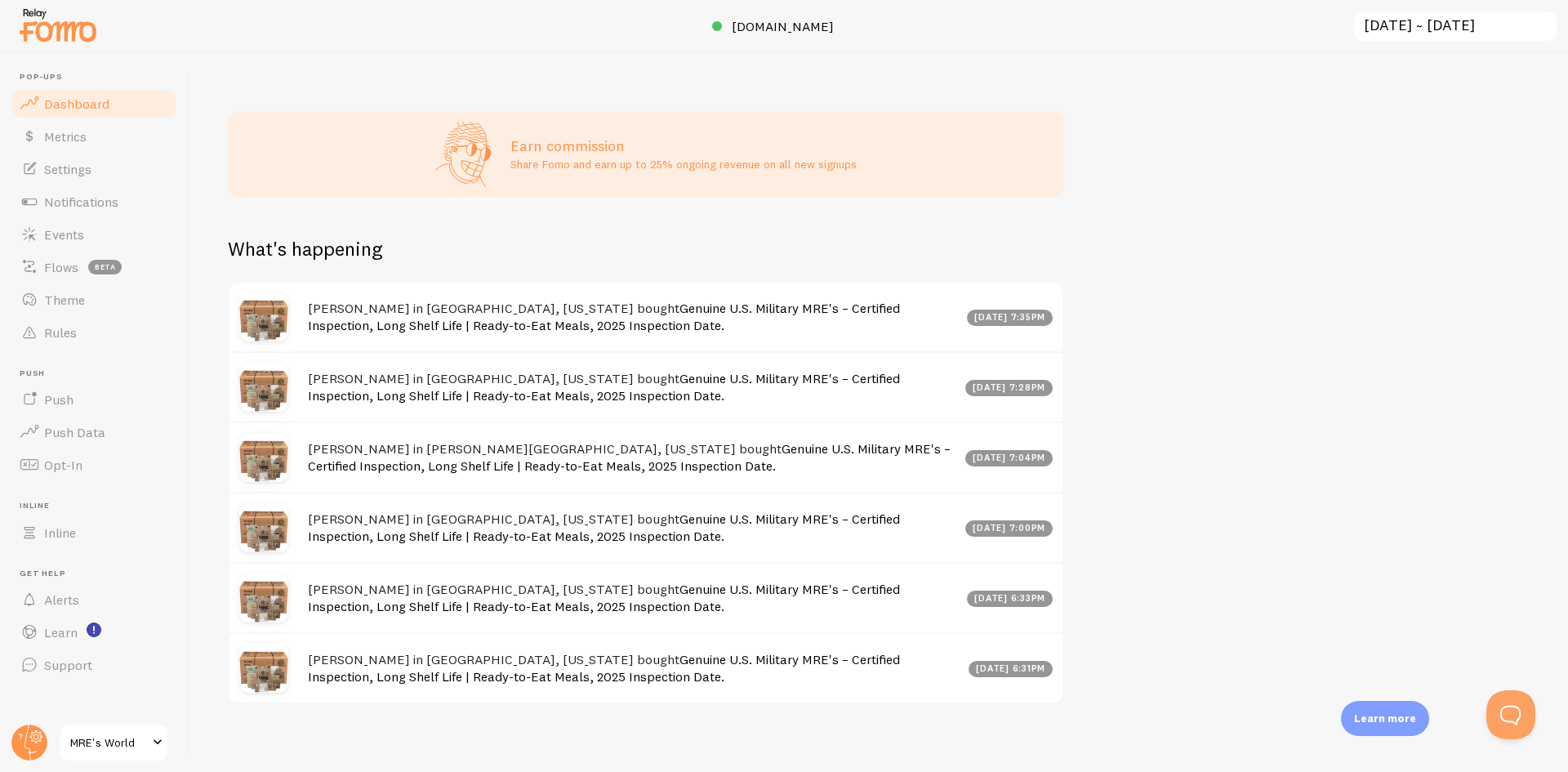
scroll to position [649, 0]
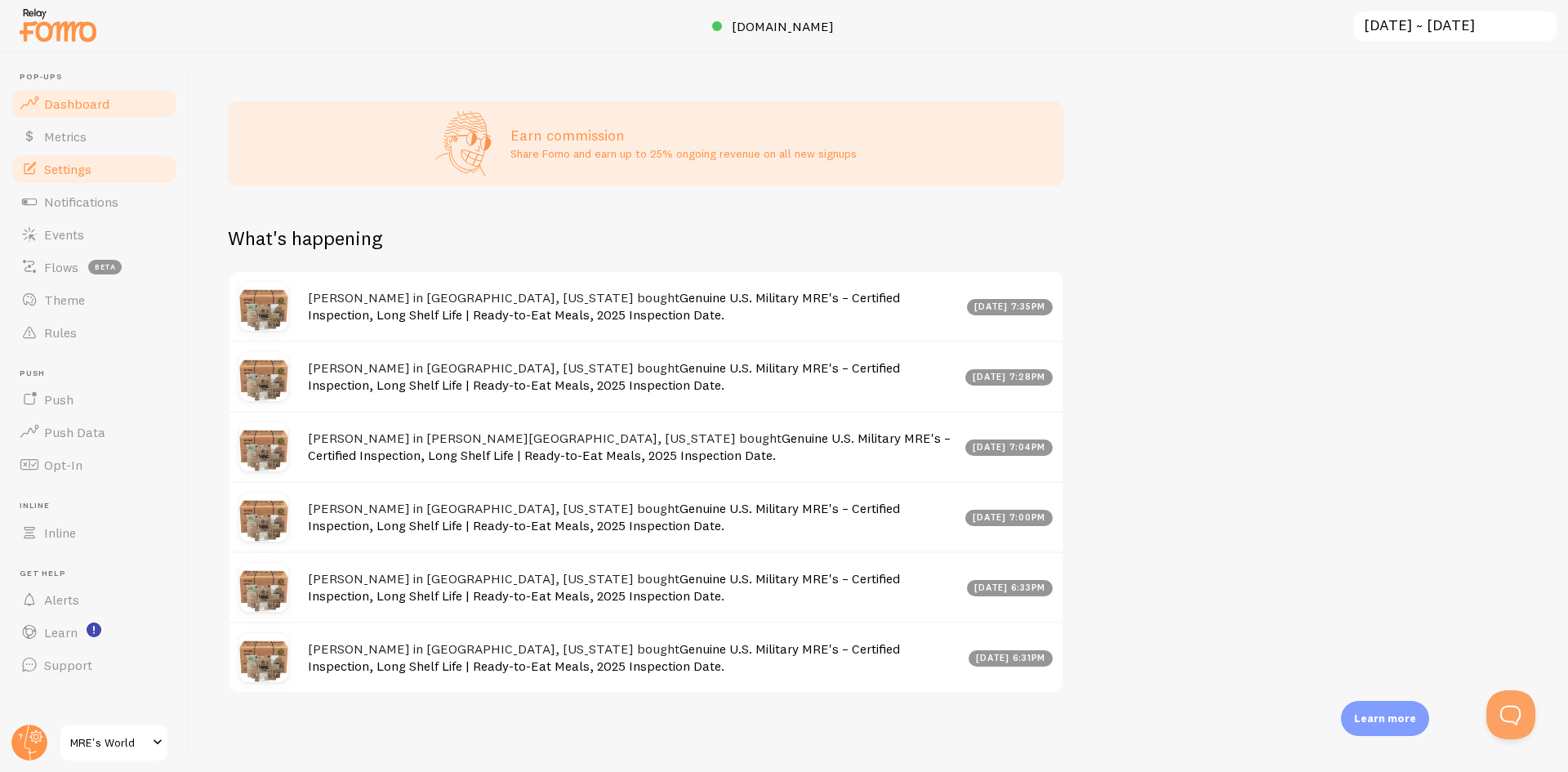
click at [101, 167] on link "Settings" at bounding box center [94, 170] width 169 height 33
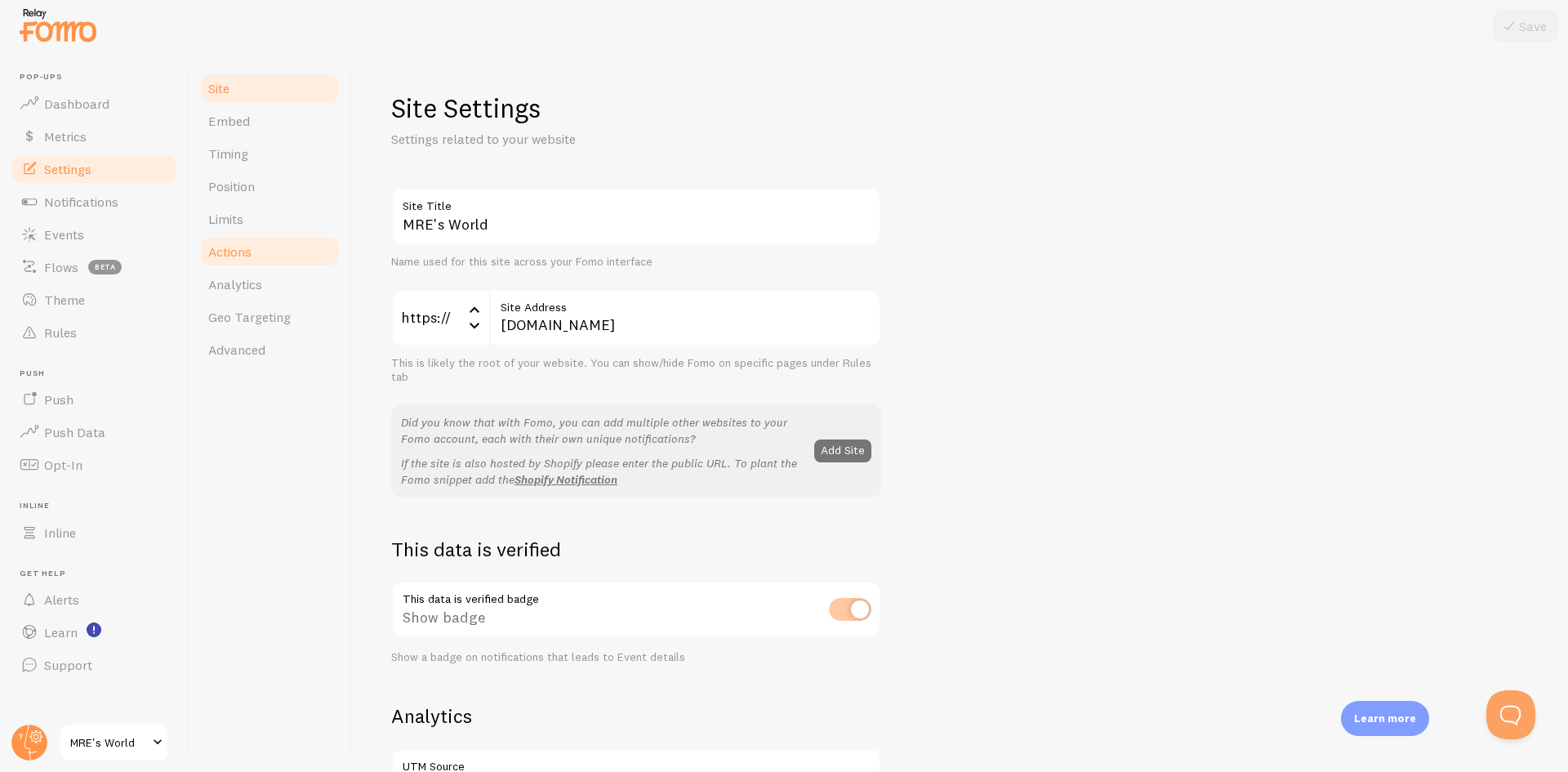
click at [266, 252] on link "Actions" at bounding box center [270, 252] width 143 height 33
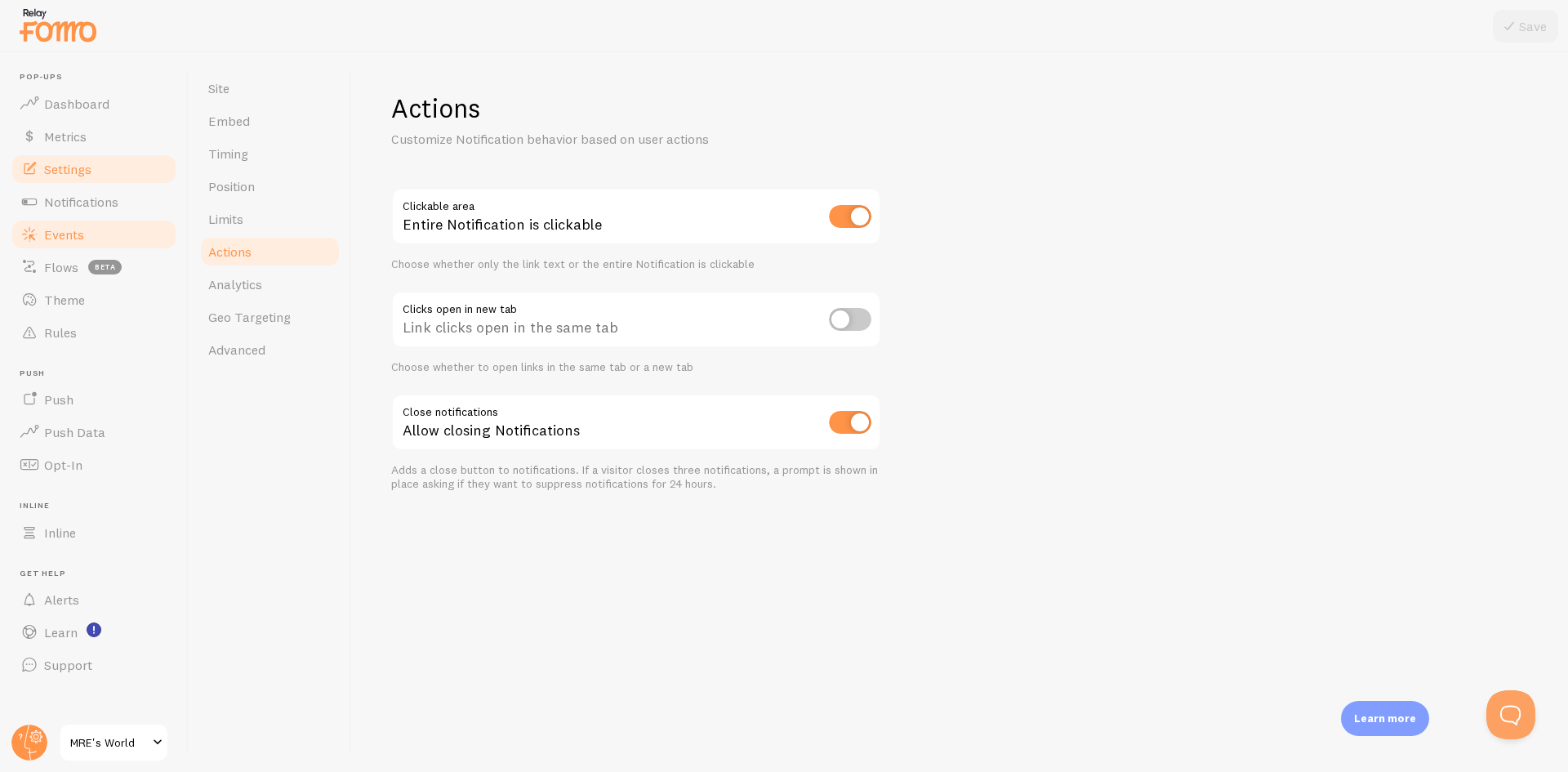
click at [98, 231] on link "Events" at bounding box center [94, 234] width 169 height 33
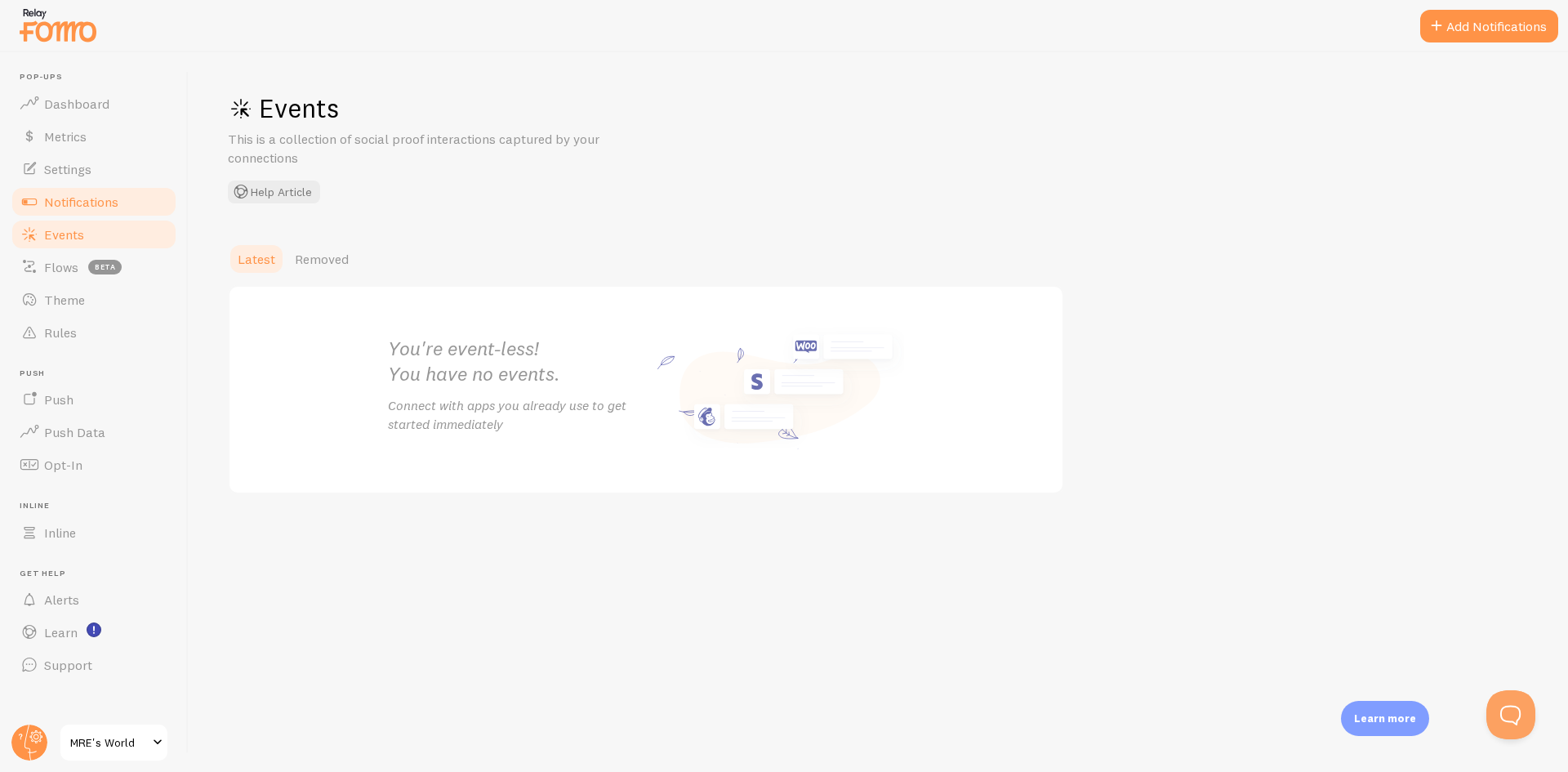
click at [107, 195] on span "Notifications" at bounding box center [81, 201] width 75 height 16
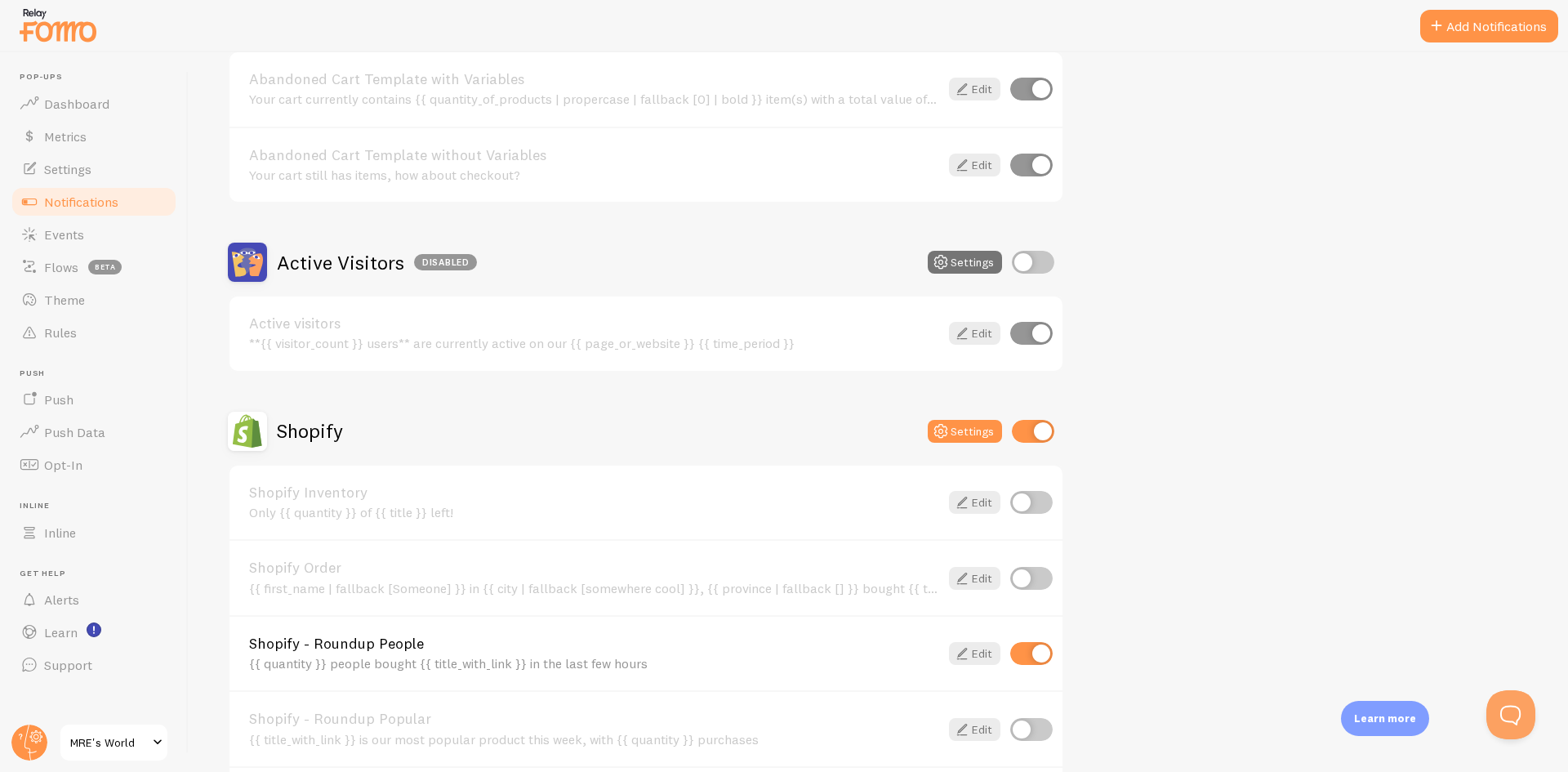
scroll to position [490, 0]
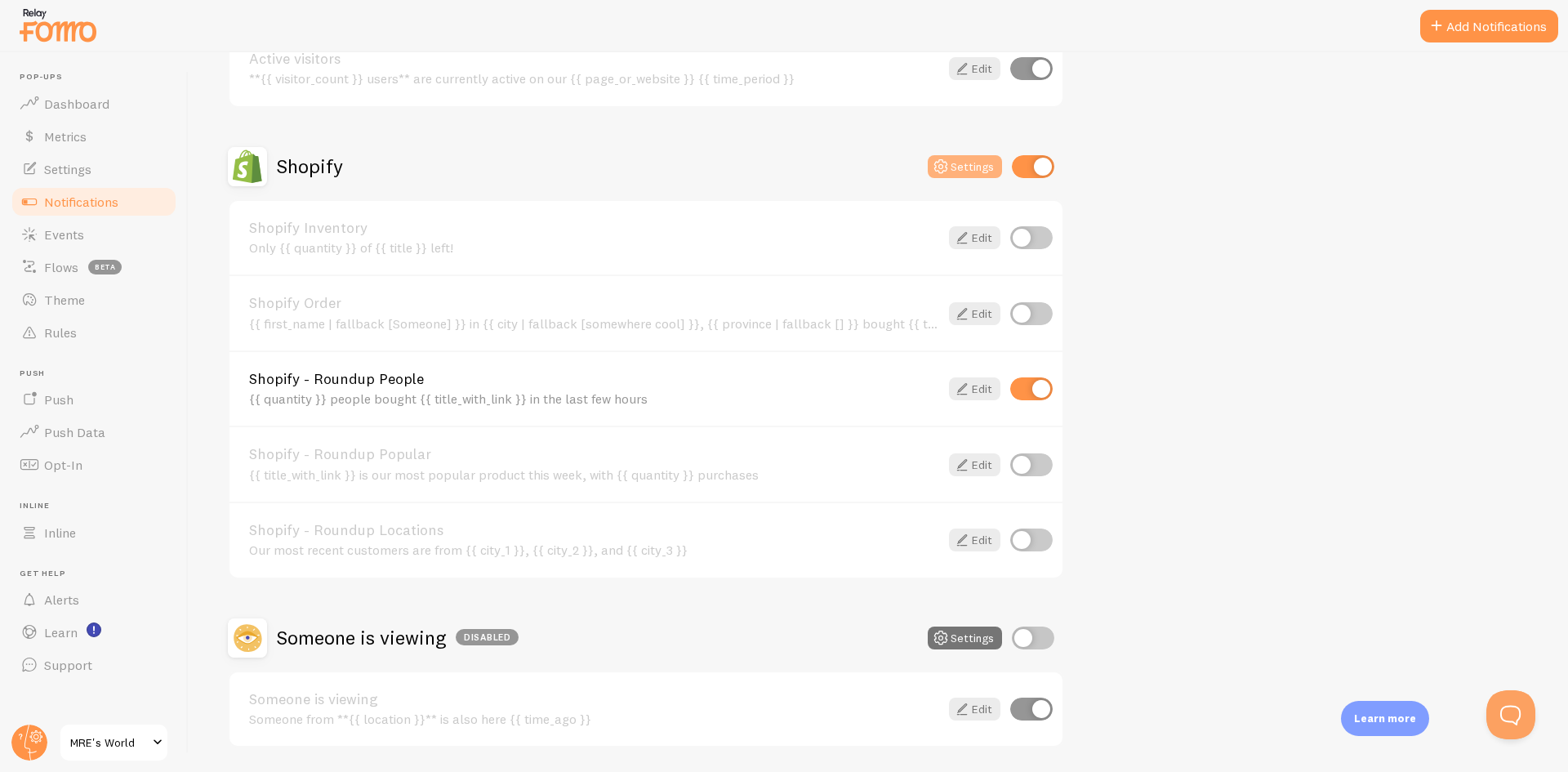
click at [962, 162] on button "Settings" at bounding box center [966, 166] width 75 height 23
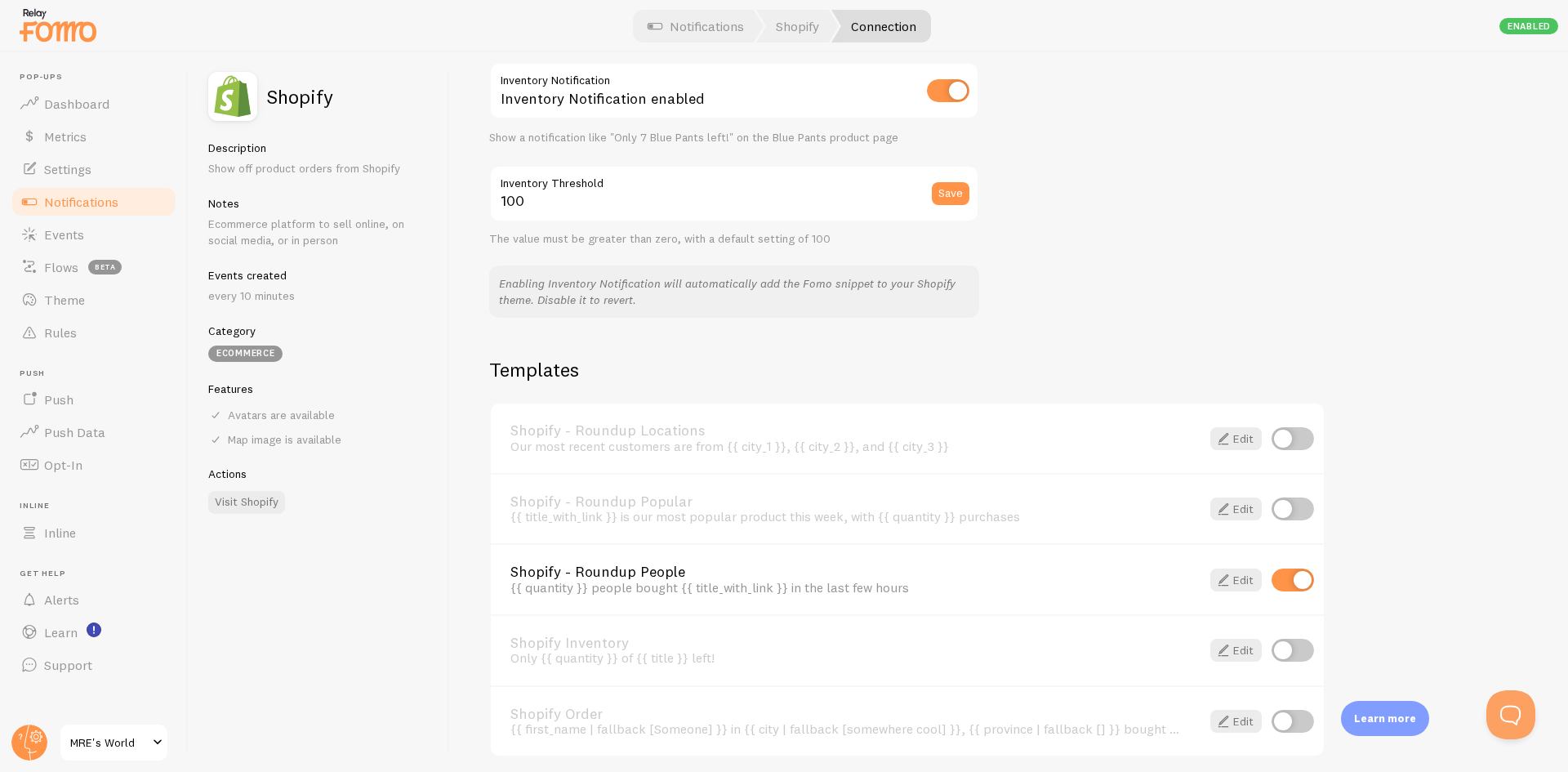
scroll to position [947, 0]
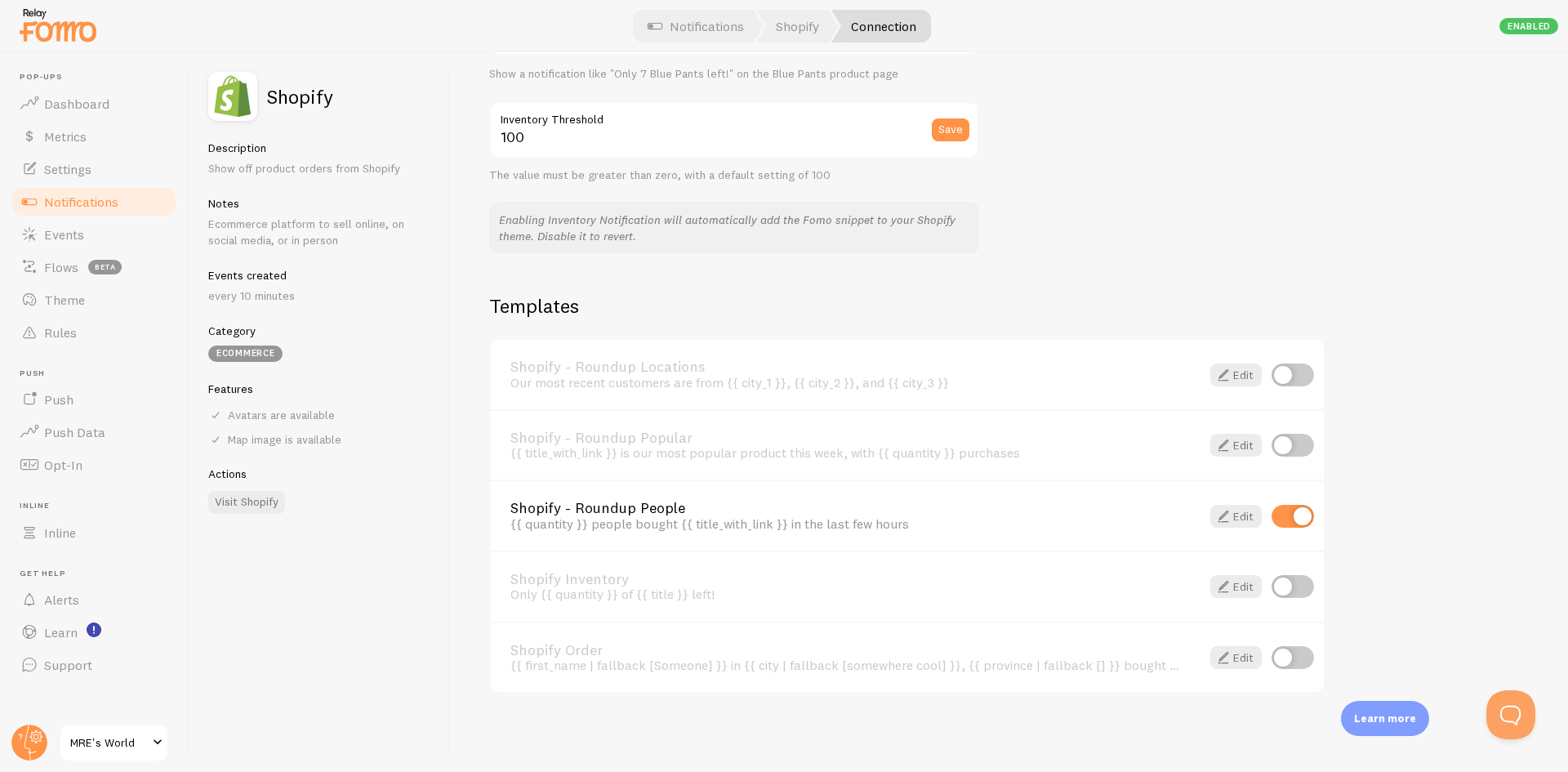
click at [624, 509] on link "Shopify - Roundup People" at bounding box center [845, 509] width 671 height 15
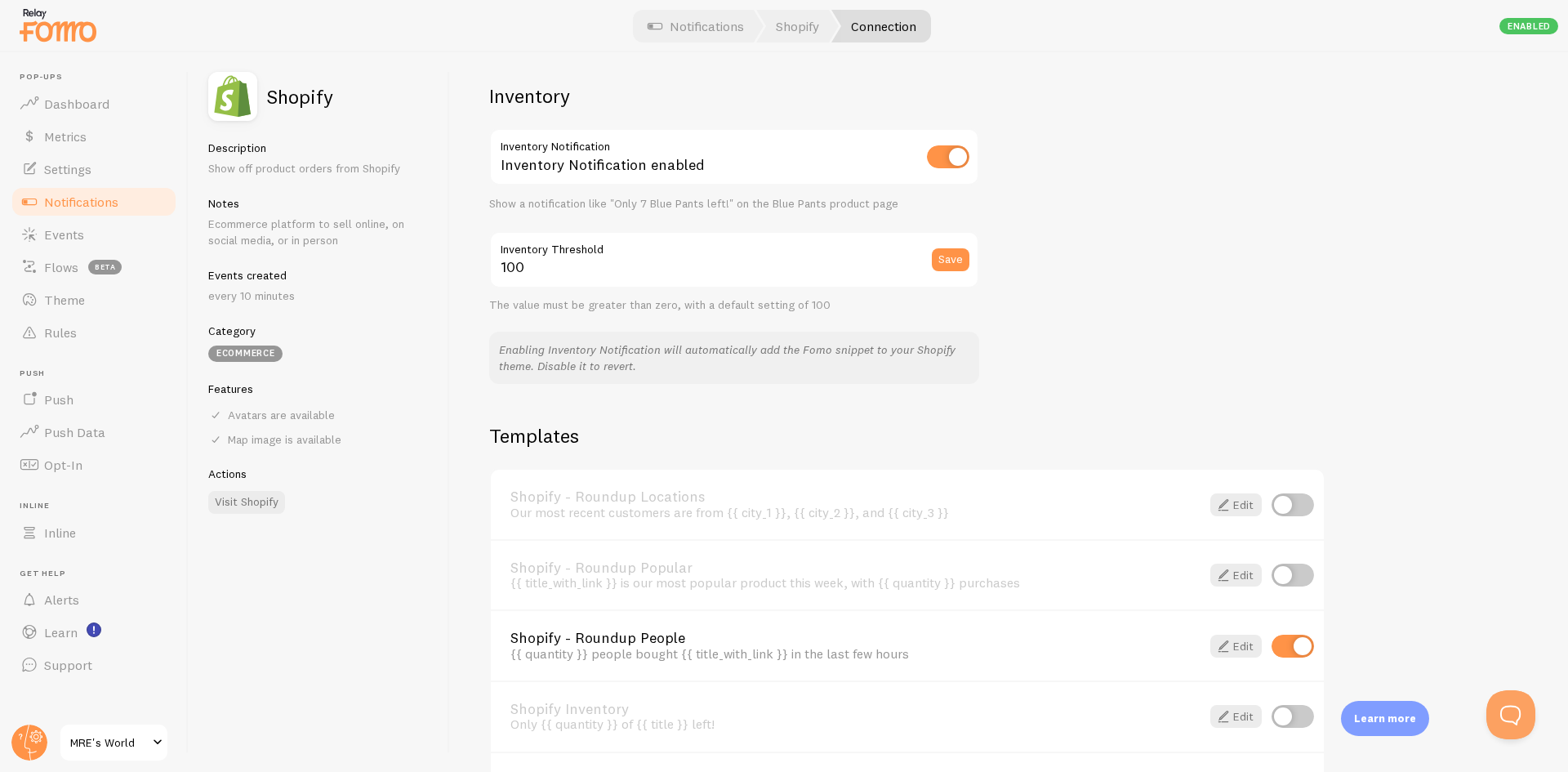
scroll to position [947, 0]
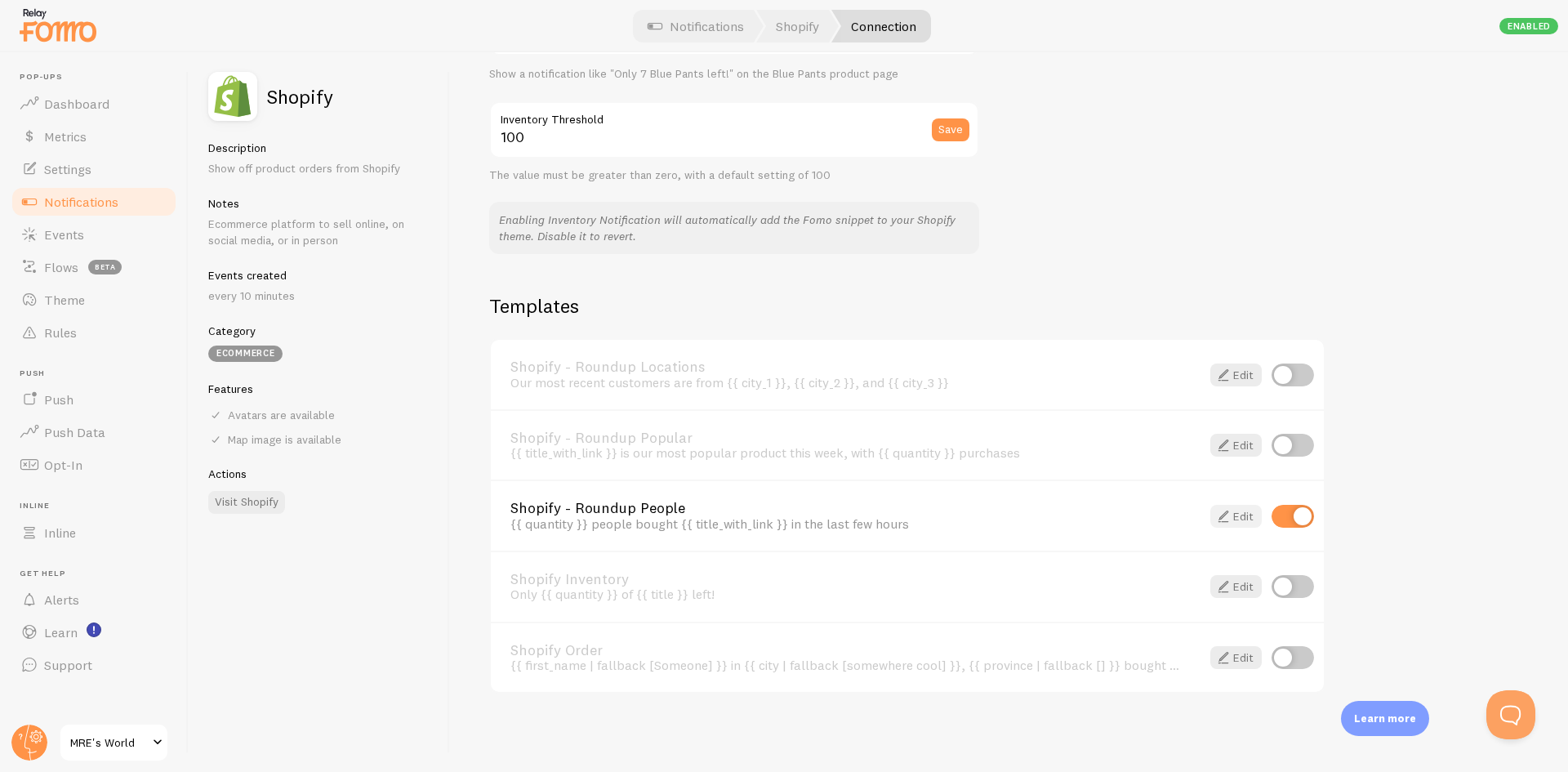
click at [1221, 522] on span at bounding box center [1224, 517] width 20 height 20
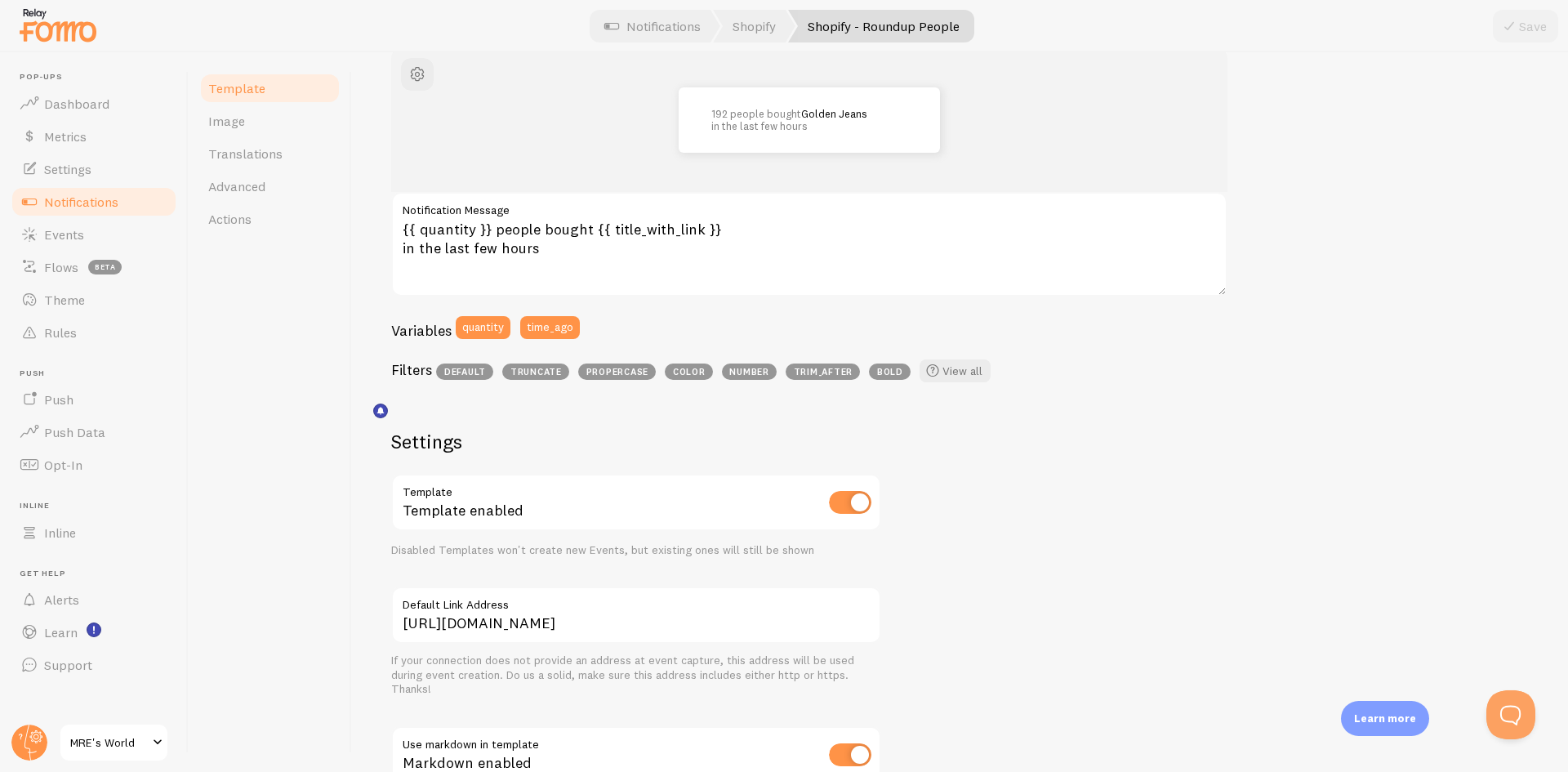
scroll to position [122, 0]
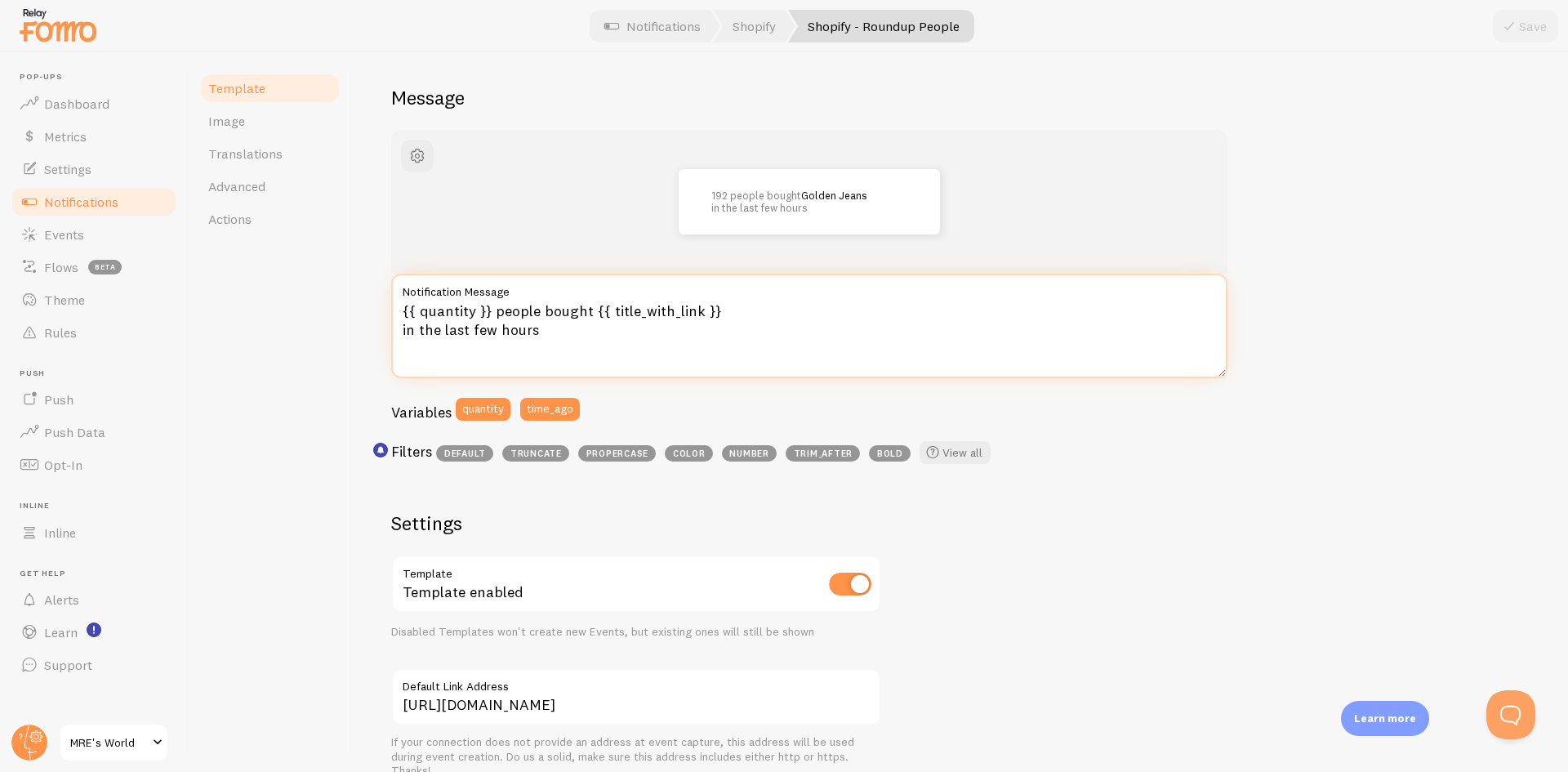
click at [547, 335] on textarea "{{ quantity }} people bought {{ title_with_link }} in the last few hours" at bounding box center [809, 325] width 836 height 105
drag, startPoint x: 594, startPoint y: 311, endPoint x: 770, endPoint y: 311, distance: 176.0
click at [770, 311] on textarea "{{ quantity }} people bought {{ title_with_link }} in the last few hours" at bounding box center [809, 325] width 836 height 105
click at [618, 320] on textarea "{{ quantity }} people bought {{ title_with_link }} in the last few hours" at bounding box center [809, 325] width 836 height 105
click at [595, 313] on textarea "{{ quantity }} people bought {{ title_with_link }} in the last few hours" at bounding box center [809, 325] width 836 height 105
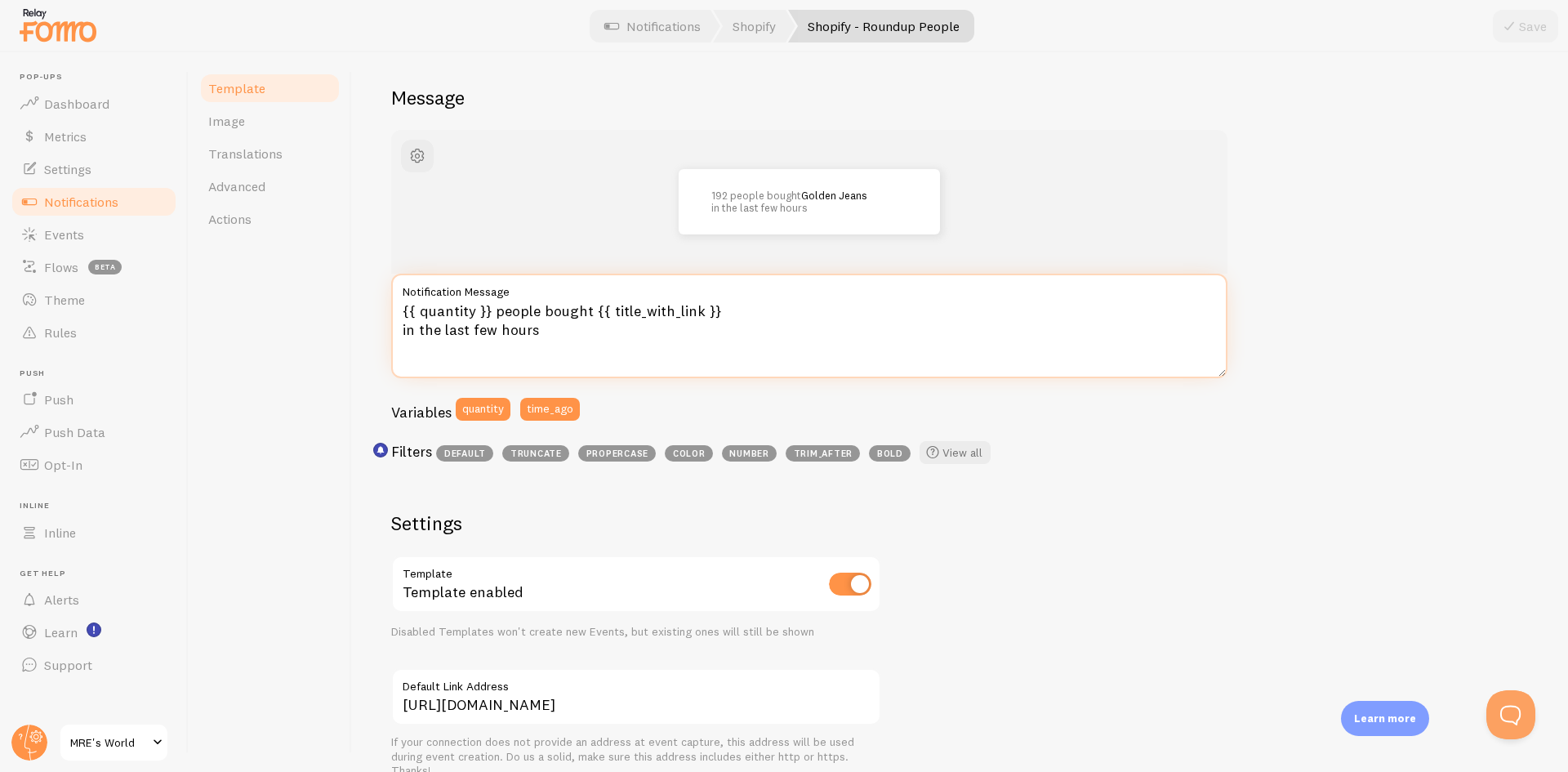
drag, startPoint x: 596, startPoint y: 313, endPoint x: 736, endPoint y: 312, distance: 140.0
click at [736, 312] on textarea "{{ quantity }} people bought {{ title_with_link }} in the last few hours" at bounding box center [809, 325] width 836 height 105
click at [658, 312] on textarea "{{ quantity }} people bought {{ title_with_link }} in the last few hours" at bounding box center [809, 325] width 836 height 105
drag, startPoint x: 592, startPoint y: 313, endPoint x: 732, endPoint y: 310, distance: 140.0
click at [732, 310] on textarea "{{ quantity }} people bought {{ title_with_link }} in the last few hours" at bounding box center [809, 325] width 836 height 105
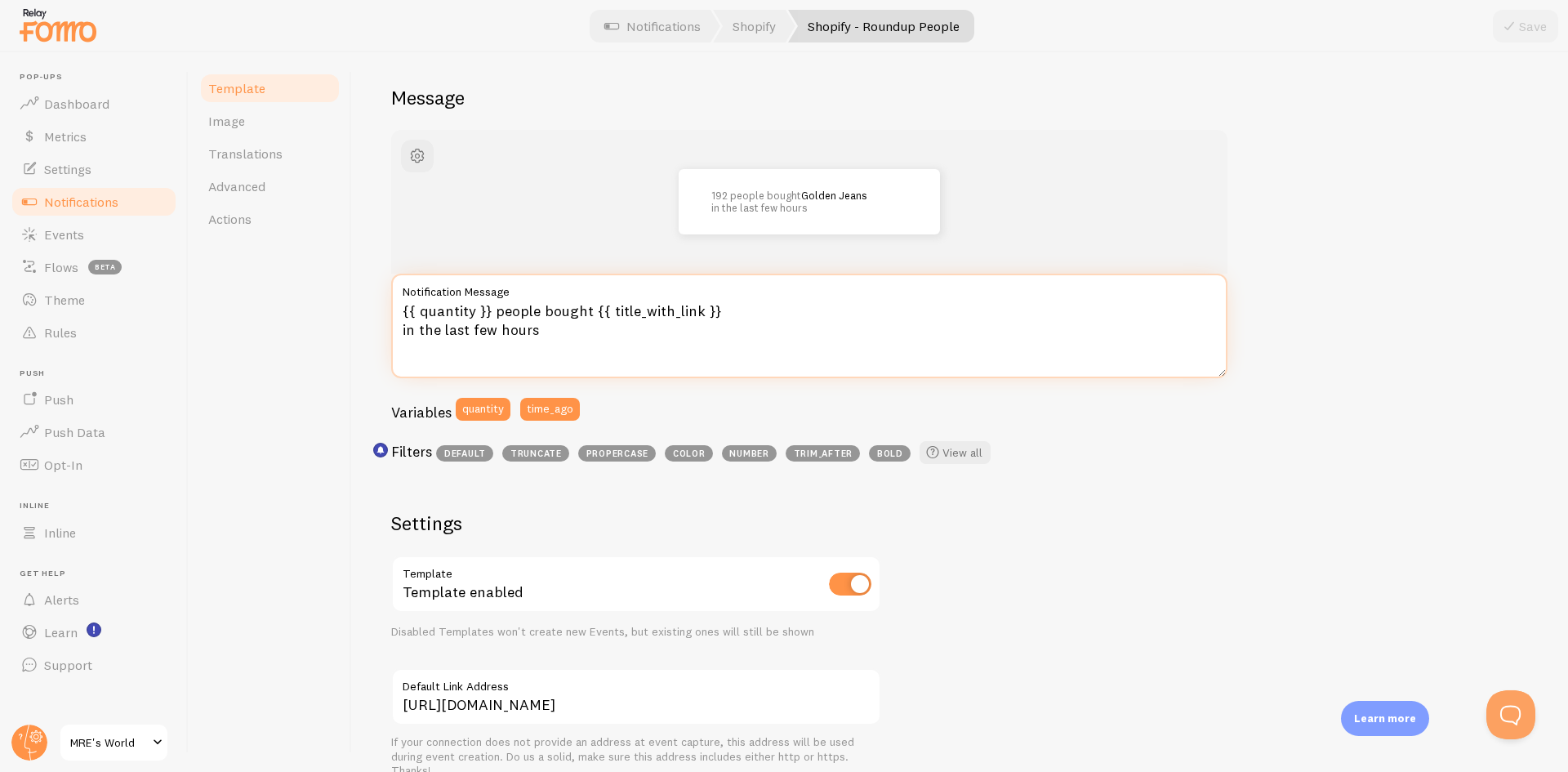
drag, startPoint x: 612, startPoint y: 328, endPoint x: 598, endPoint y: 326, distance: 14.1
click at [612, 328] on textarea "{{ quantity }} people bought {{ title_with_link }} in the last few hours" at bounding box center [809, 325] width 836 height 105
drag, startPoint x: 667, startPoint y: 316, endPoint x: 723, endPoint y: 314, distance: 56.0
click at [723, 314] on textarea "{{ quantity }} people bought {{ title_with_link }} in the last few hours" at bounding box center [809, 325] width 836 height 105
click at [661, 320] on textarea "{{ quantity }} people bought {{ title_with_link }} in the last few hours" at bounding box center [809, 325] width 836 height 105
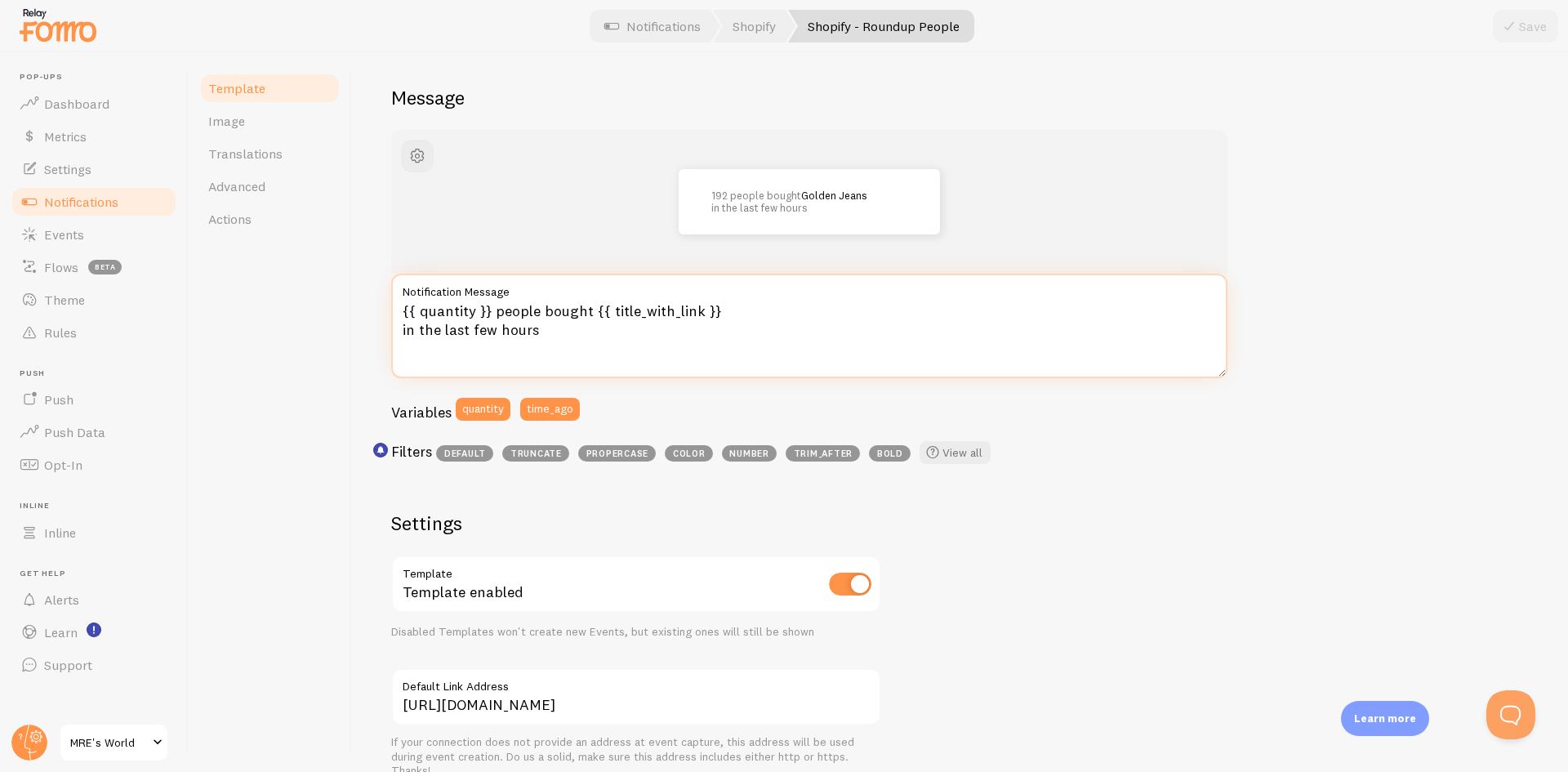
click at [595, 316] on textarea "{{ quantity }} people bought {{ title_with_link }} in the last few hours" at bounding box center [809, 325] width 836 height 105
drag, startPoint x: 595, startPoint y: 313, endPoint x: 742, endPoint y: 312, distance: 147.0
click at [742, 312] on textarea "{{ quantity }} people bought {{ title_with_link }} in the last few hours" at bounding box center [809, 325] width 836 height 105
paste textarea "MRE meals ready to eat"
type textarea "{{ quantity }} people bought MRE meals ready to eat in the last few hours"
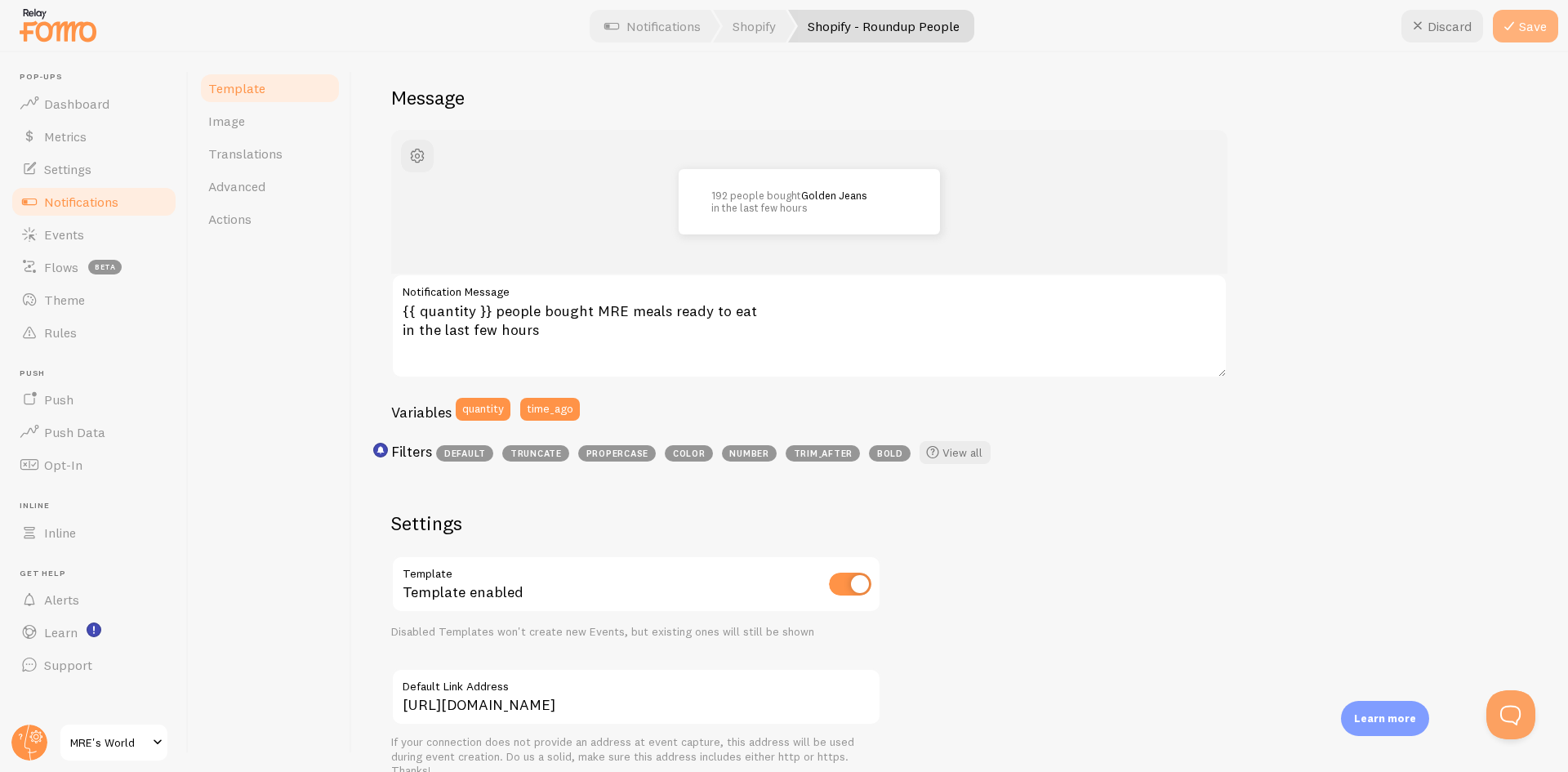
click at [1515, 35] on icon at bounding box center [1510, 26] width 20 height 20
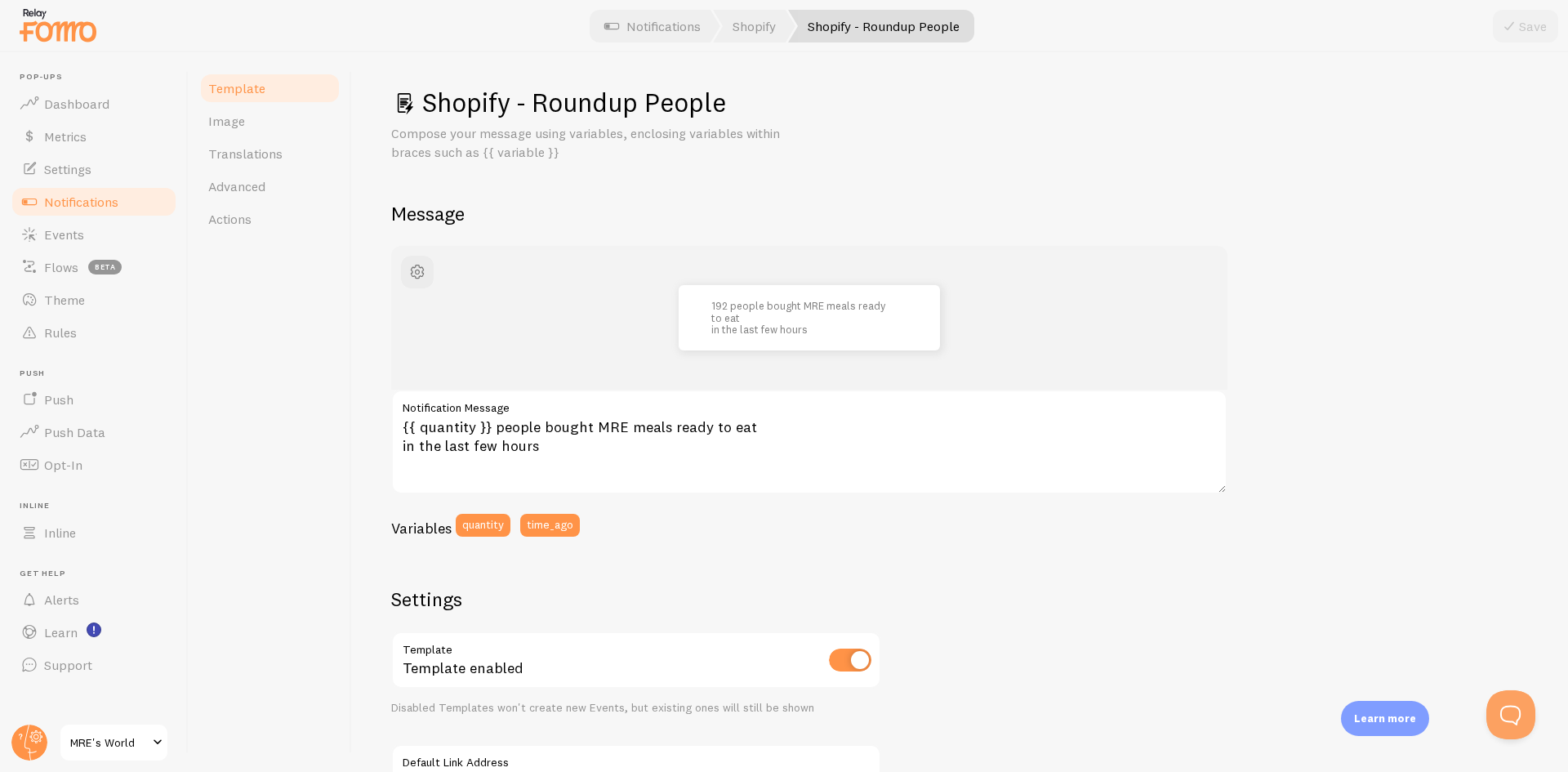
scroll to position [0, 0]
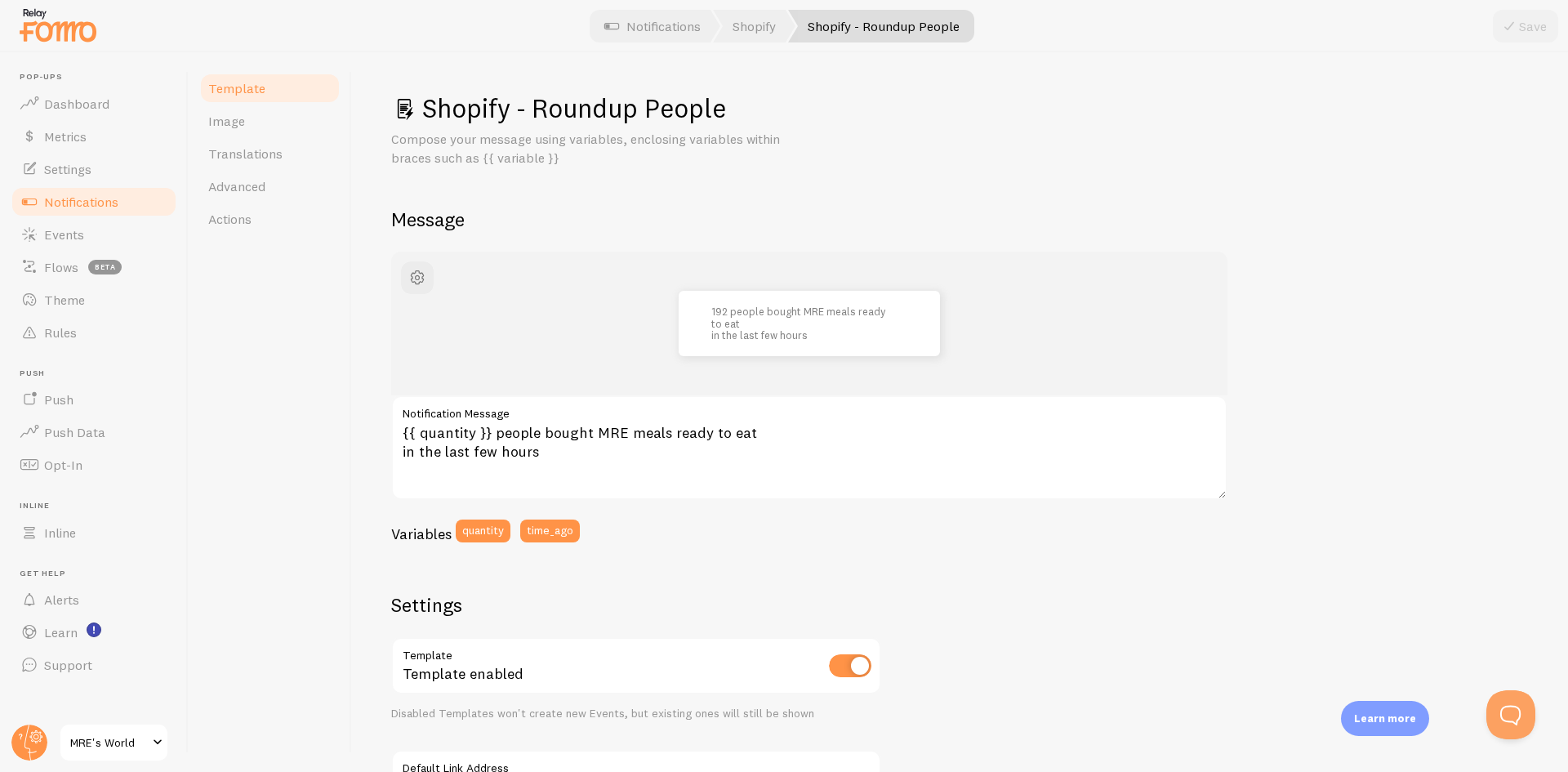
click at [1390, 522] on div "192 people bought MRE meals ready to eat in the last few hours {{ quantity }} p…" at bounding box center [959, 682] width 1138 height 861
click at [672, 28] on link "Notifications" at bounding box center [652, 26] width 136 height 33
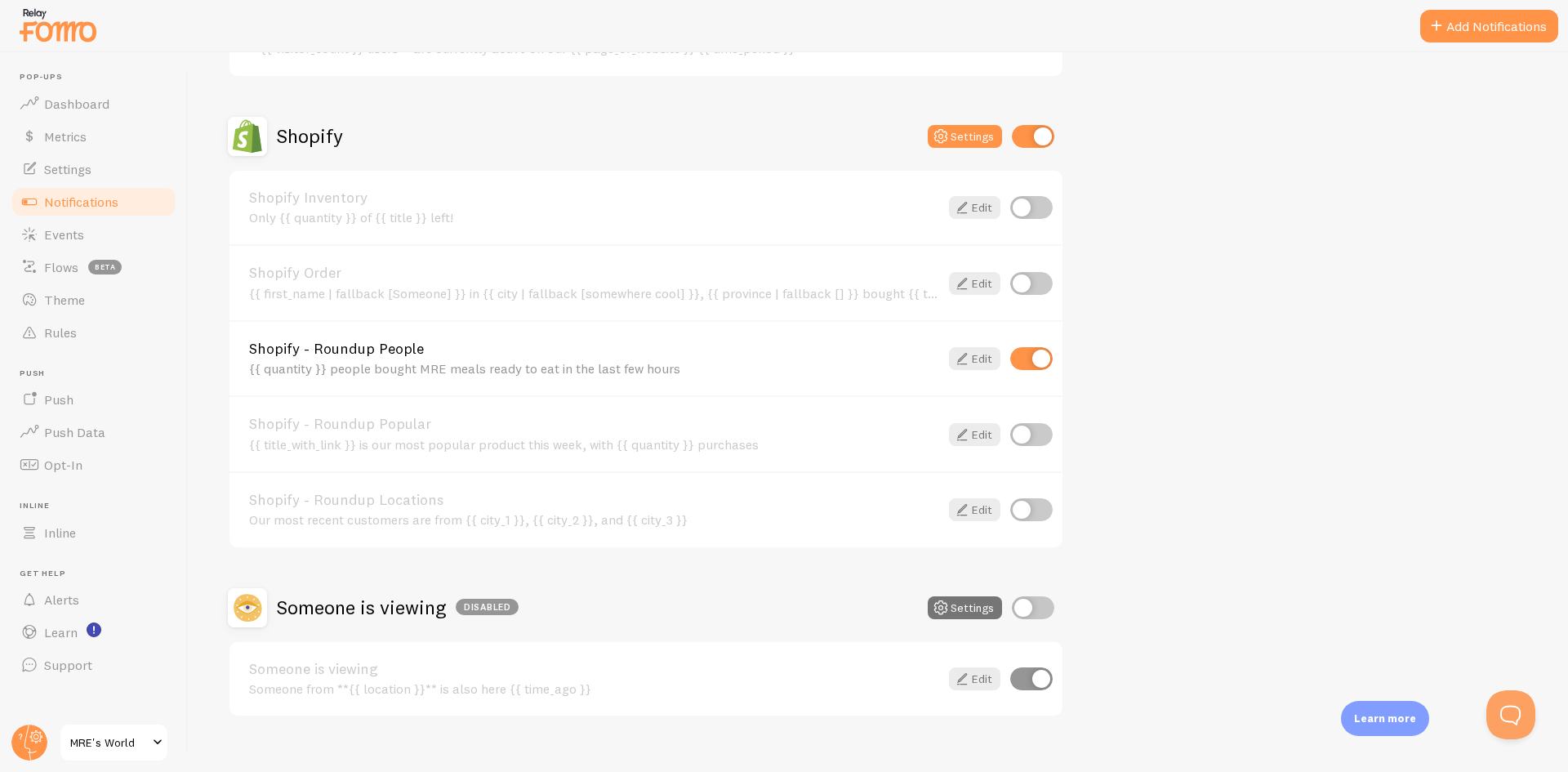
scroll to position [544, 0]
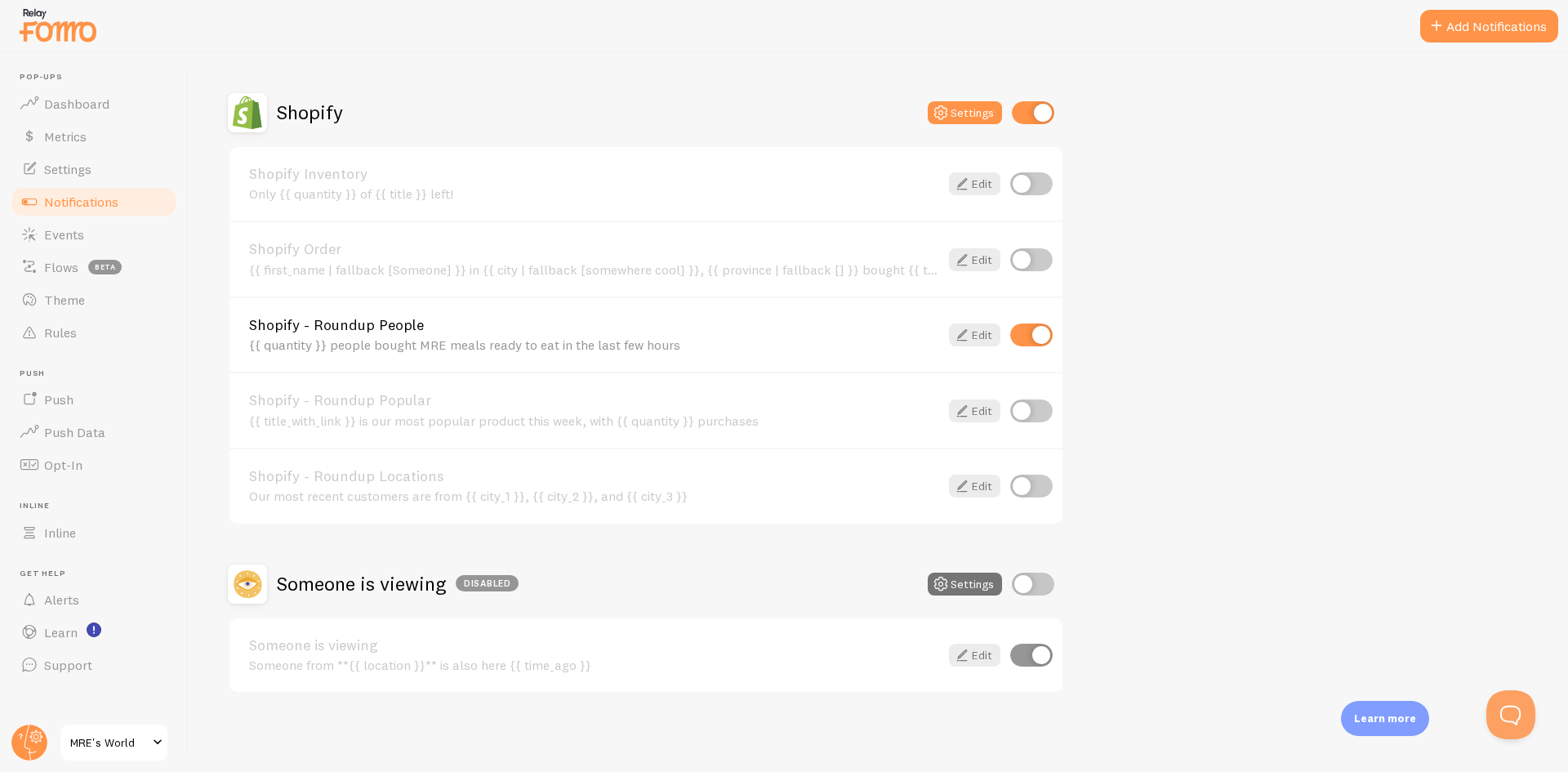
click at [548, 333] on link "Shopify - Roundup People" at bounding box center [594, 325] width 691 height 15
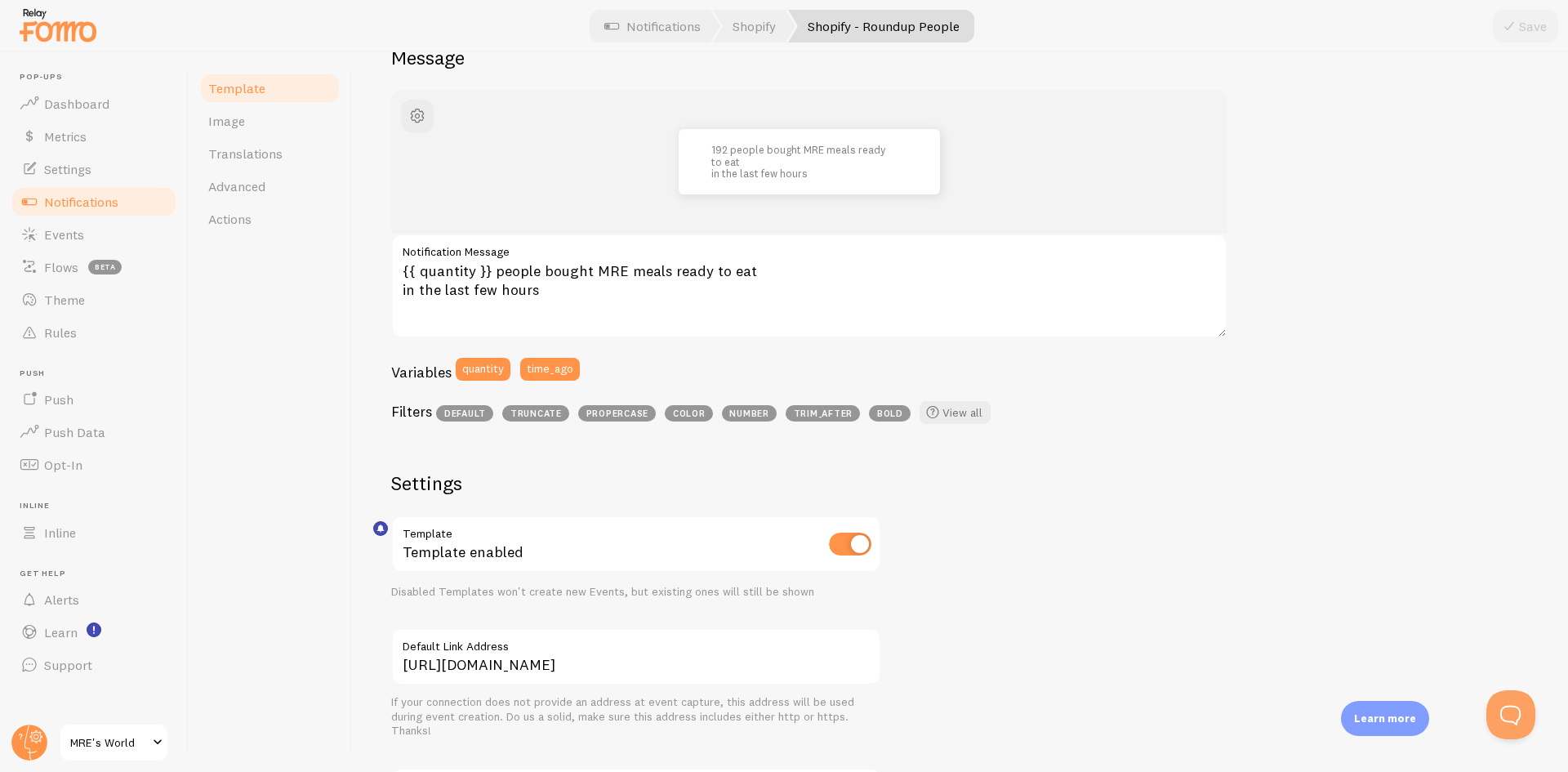
scroll to position [163, 0]
click at [271, 160] on span "Translations" at bounding box center [246, 154] width 75 height 16
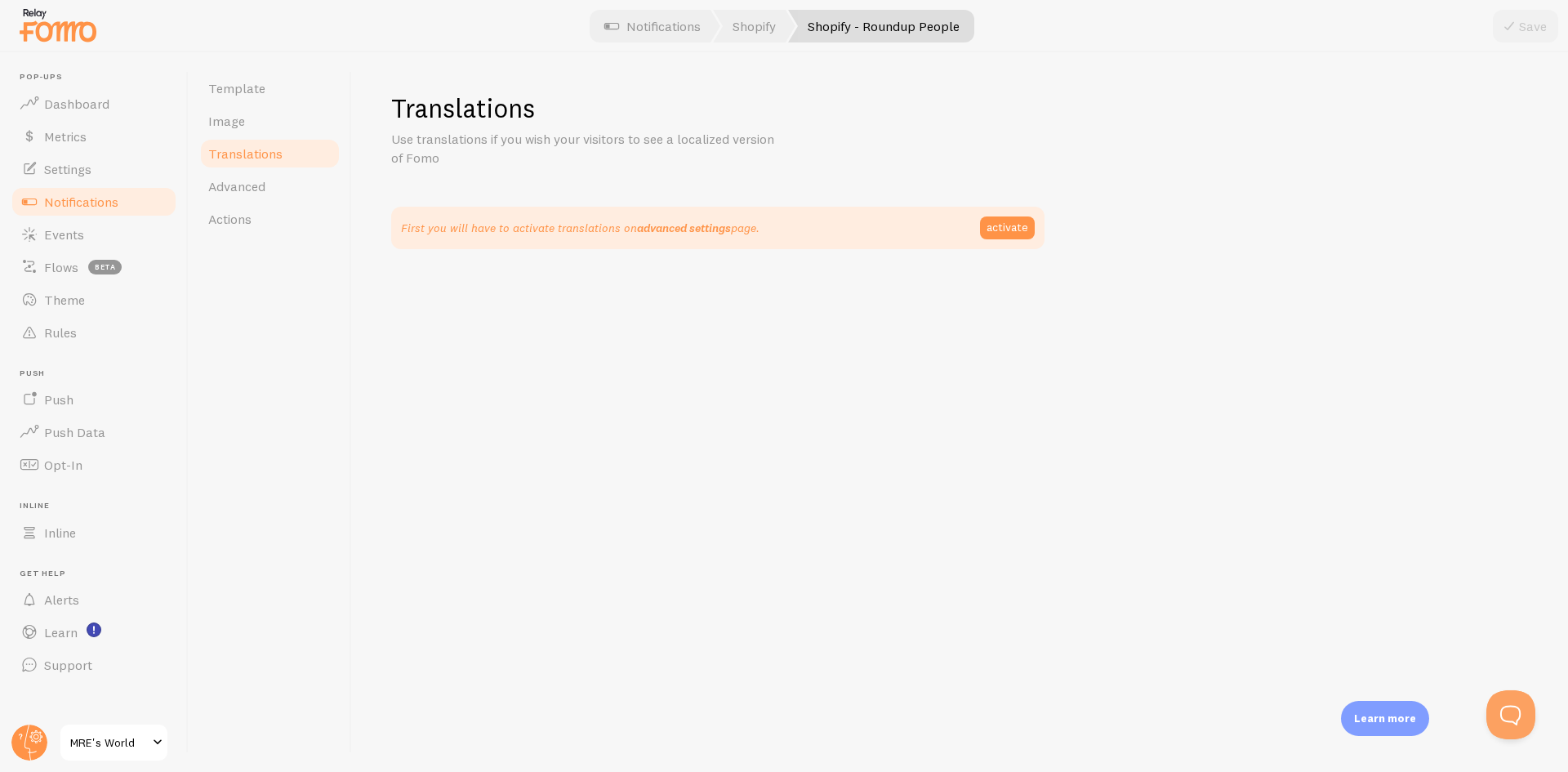
click at [705, 228] on link "advanced settings" at bounding box center [683, 228] width 94 height 15
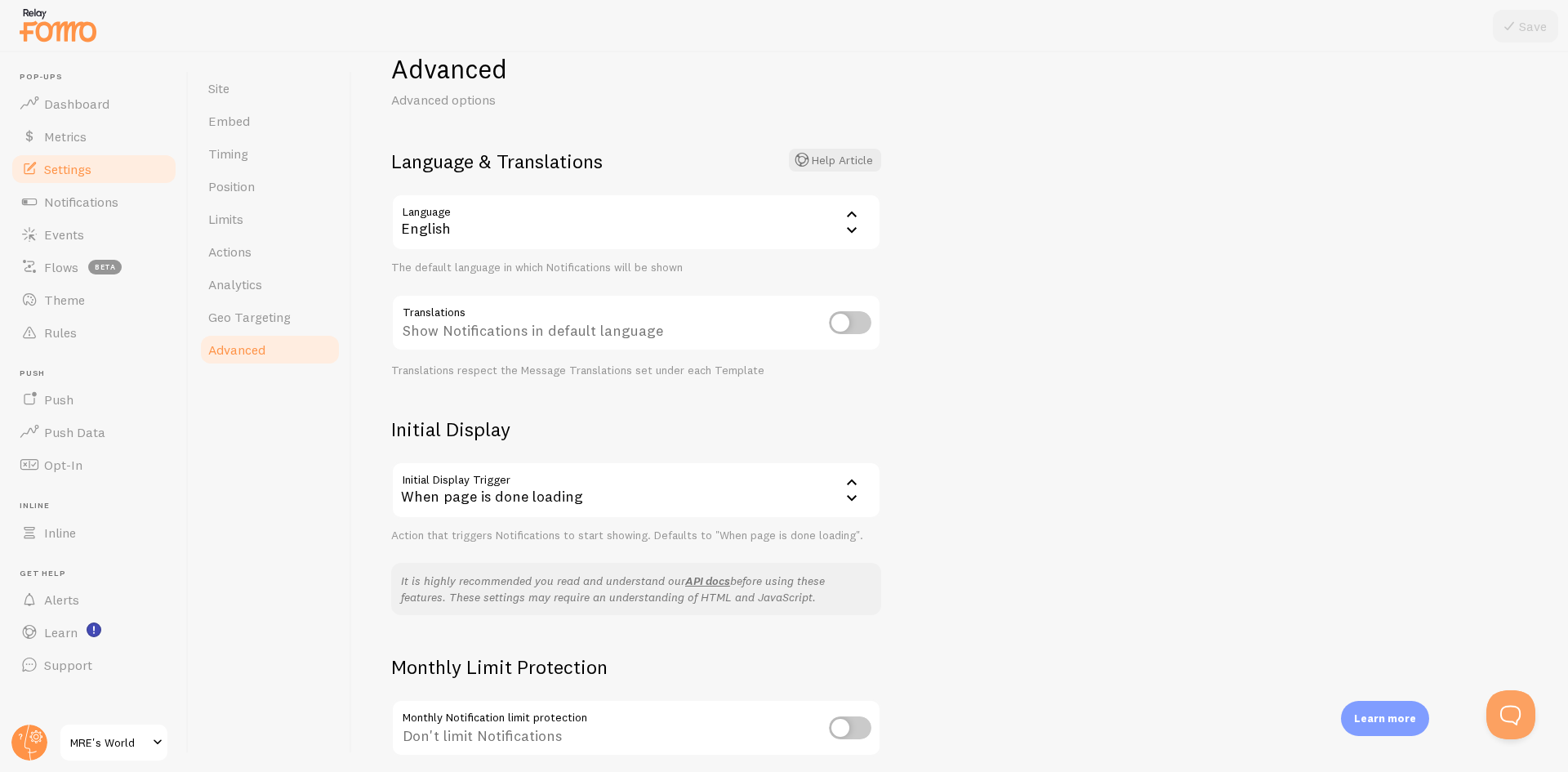
scroll to position [12, 0]
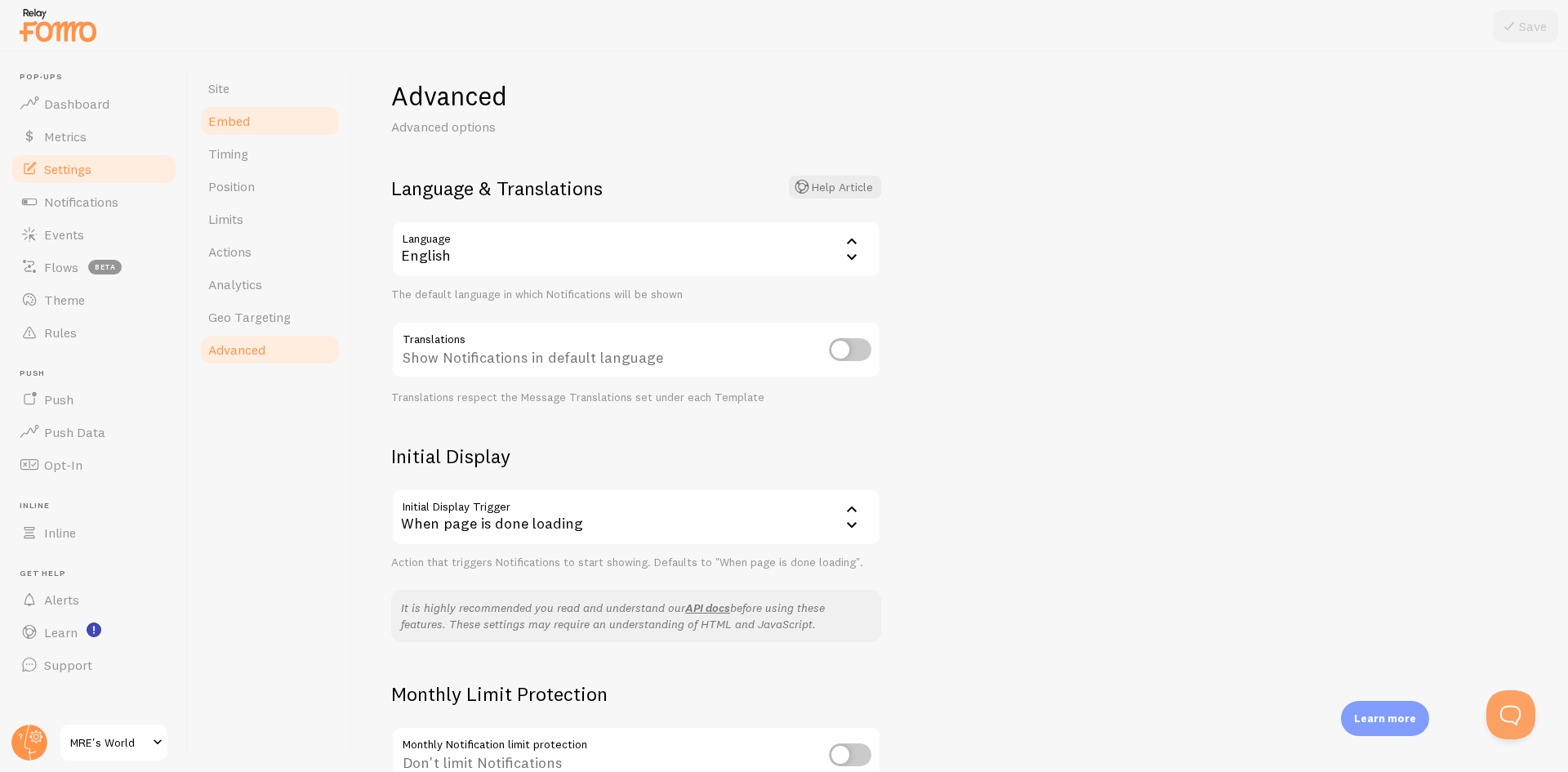
click at [273, 122] on link "Embed" at bounding box center [270, 121] width 143 height 33
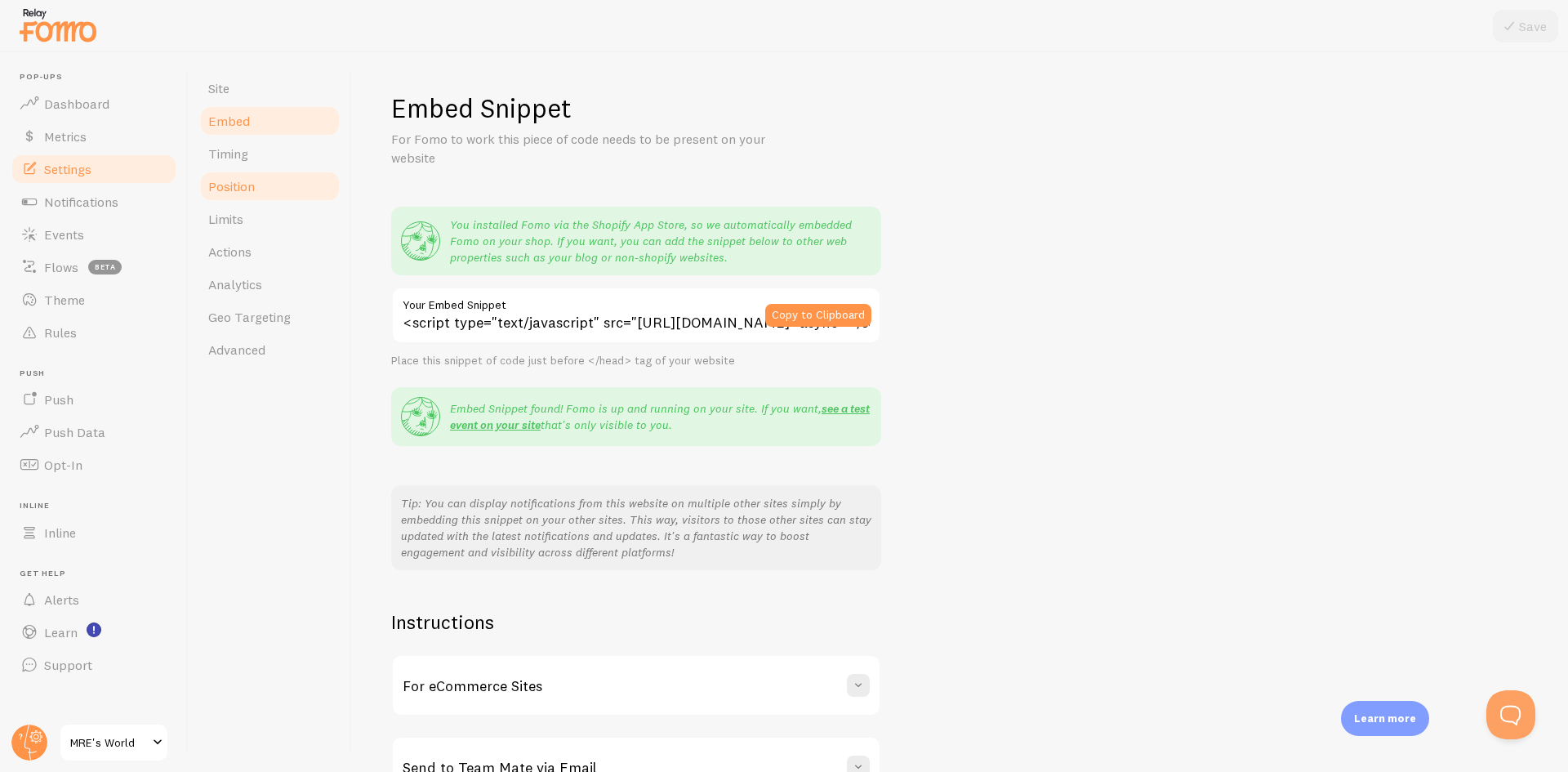
click at [251, 193] on span "Position" at bounding box center [231, 186] width 46 height 16
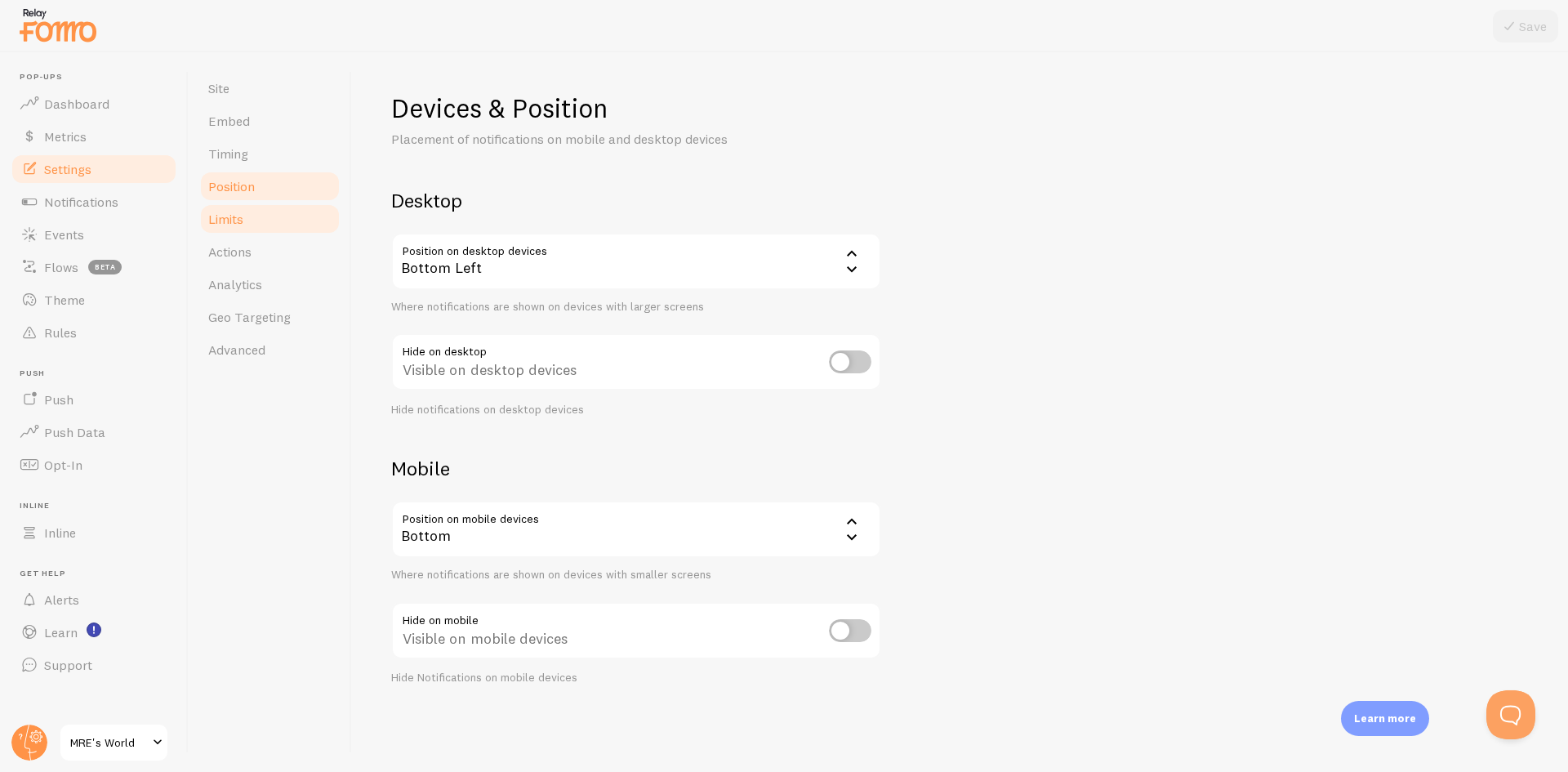
click at [265, 225] on link "Limits" at bounding box center [270, 219] width 143 height 33
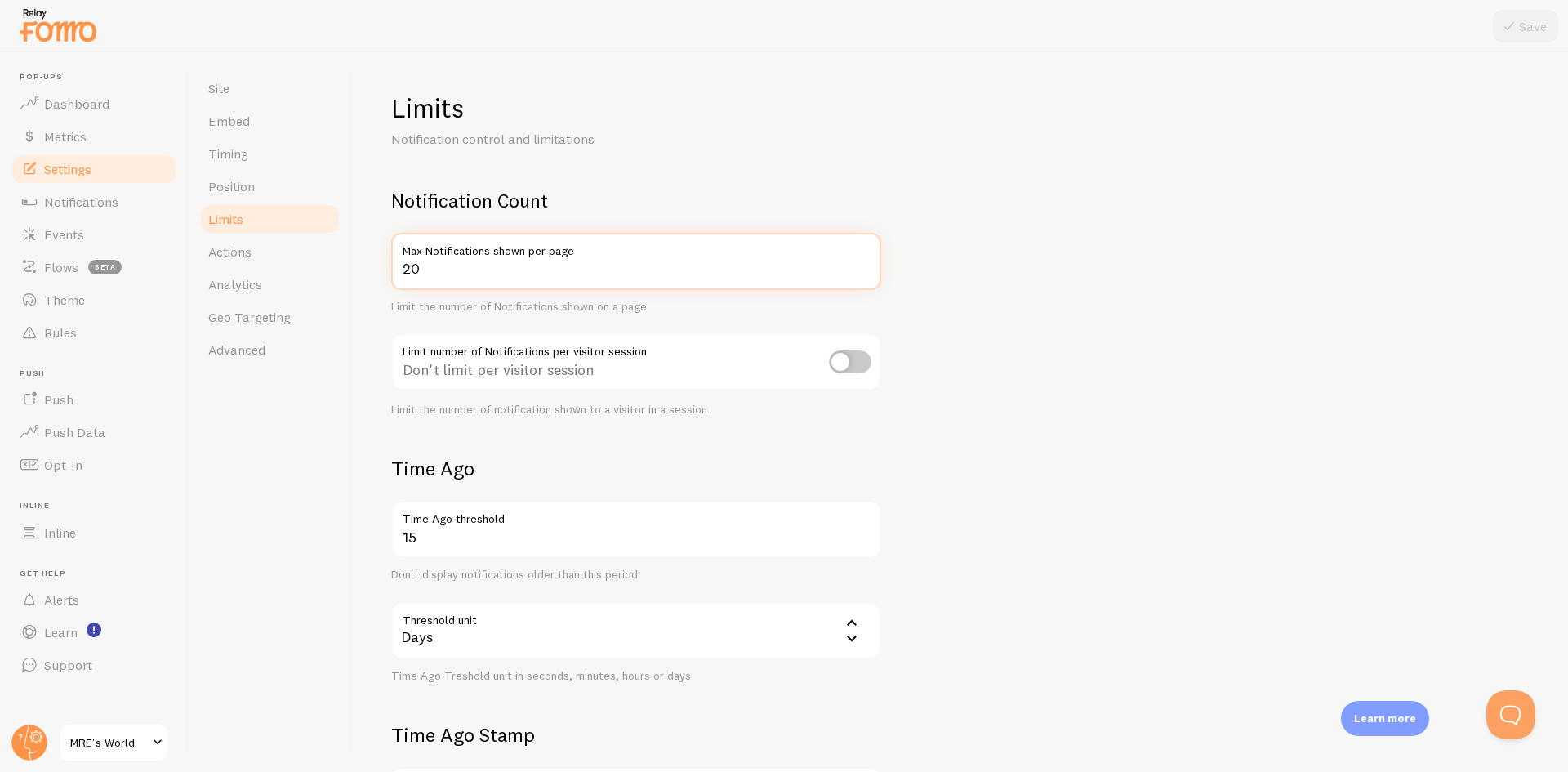
drag, startPoint x: 425, startPoint y: 270, endPoint x: 374, endPoint y: 271, distance: 51.0
click at [374, 271] on div "Limits Notification control and limitations Notification Count 20 Max Notificat…" at bounding box center [959, 412] width 1216 height 720
type input "10"
click at [338, 433] on div "Site Embed Timing Position Limits Actions Analytics Geo Targeting Advanced" at bounding box center [270, 412] width 163 height 720
click at [221, 251] on span "Actions" at bounding box center [231, 252] width 44 height 16
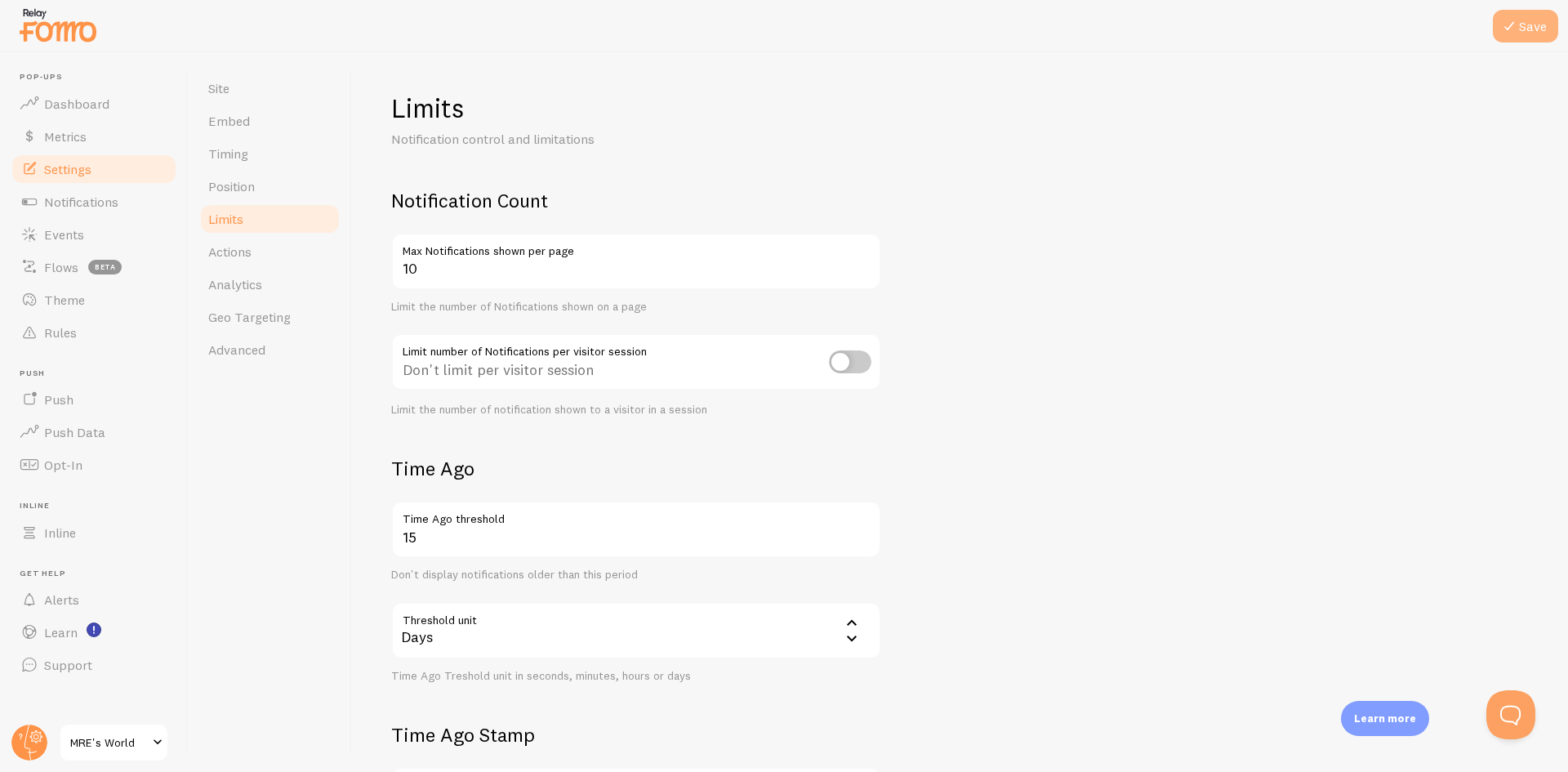
click at [1531, 27] on button "Save" at bounding box center [1526, 26] width 66 height 33
click at [264, 115] on link "Embed" at bounding box center [270, 121] width 143 height 33
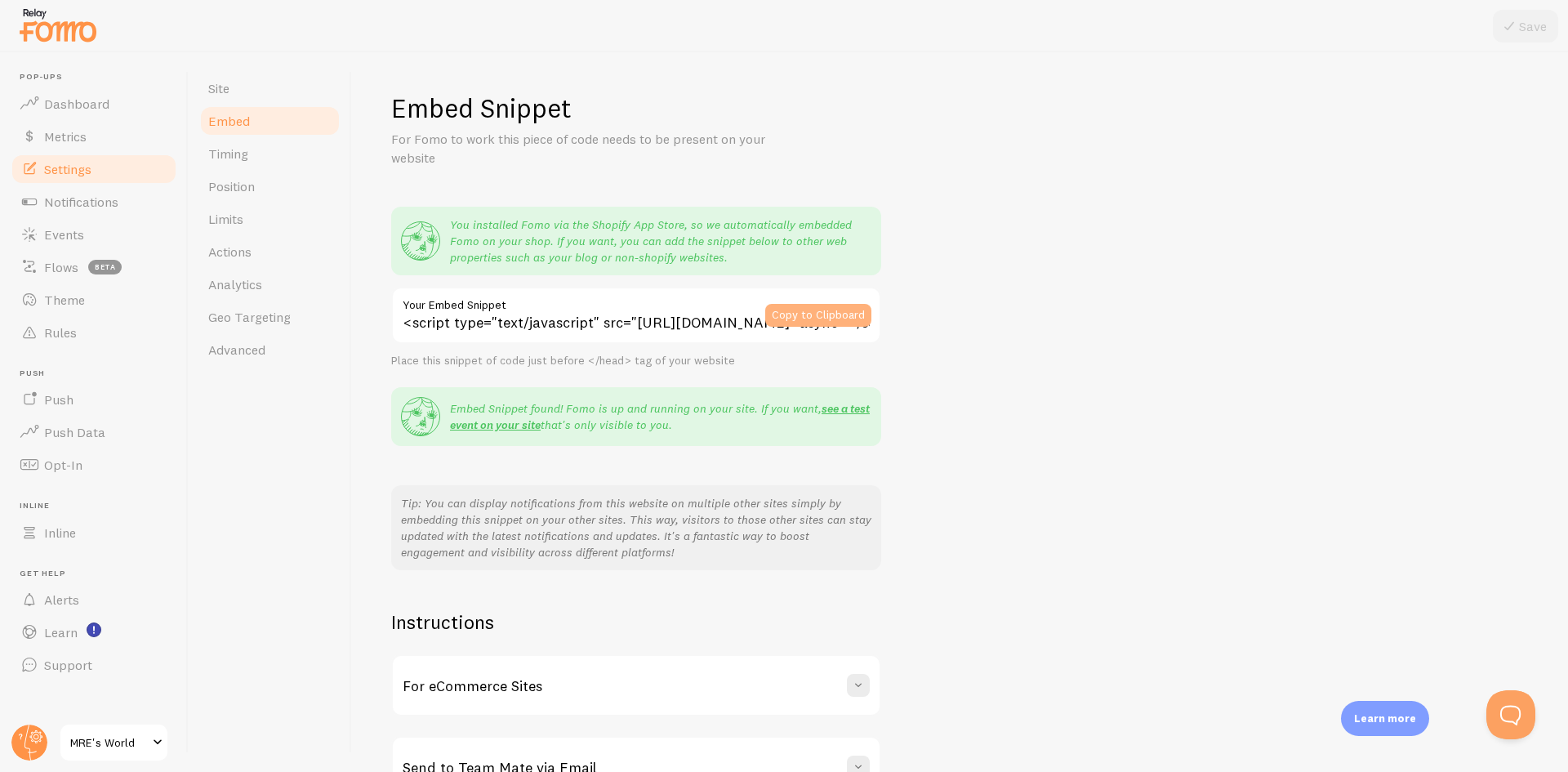
click at [811, 313] on button "Copy to Clipboard" at bounding box center [818, 315] width 107 height 23
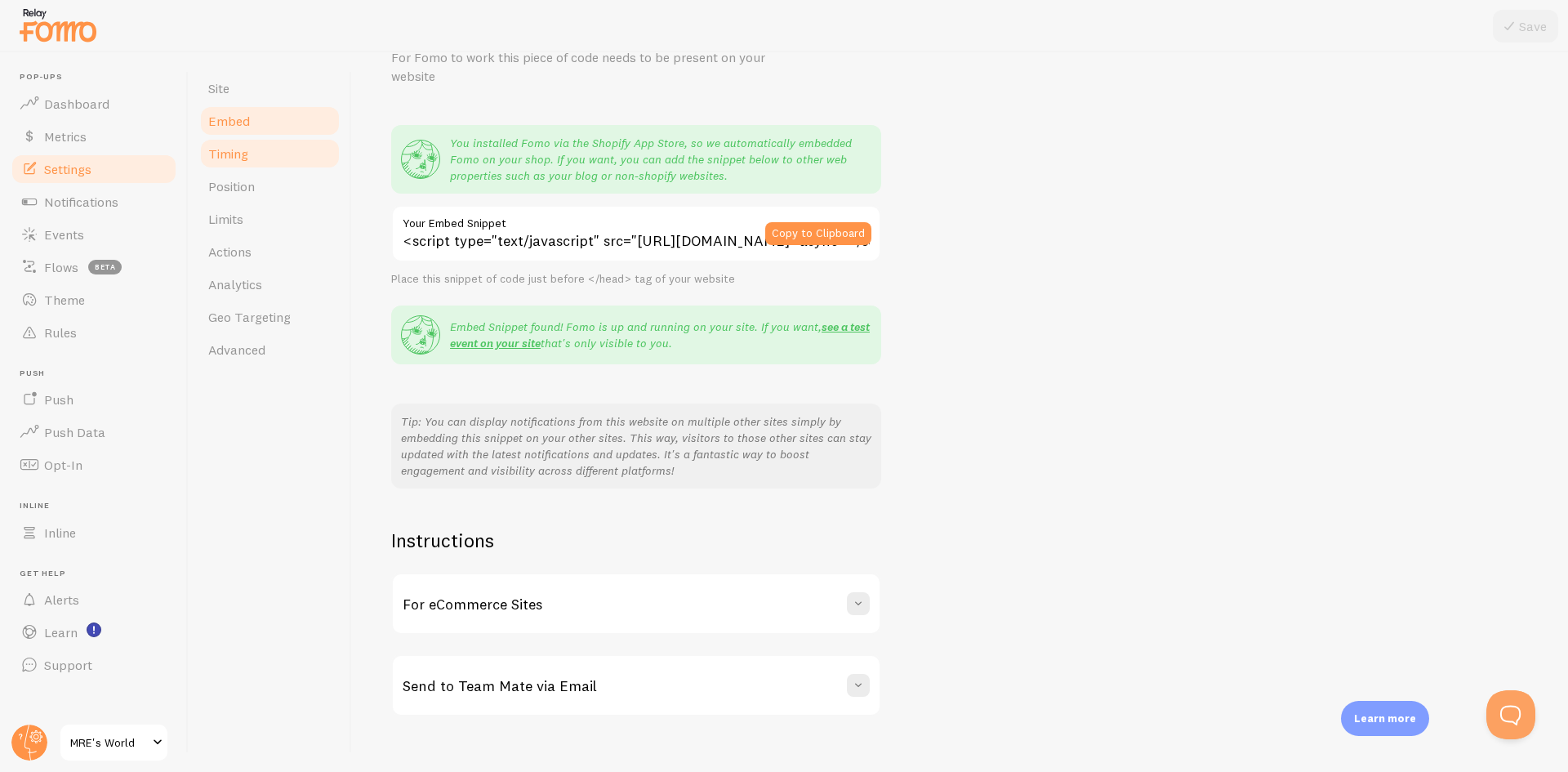
click at [286, 164] on link "Timing" at bounding box center [270, 154] width 143 height 33
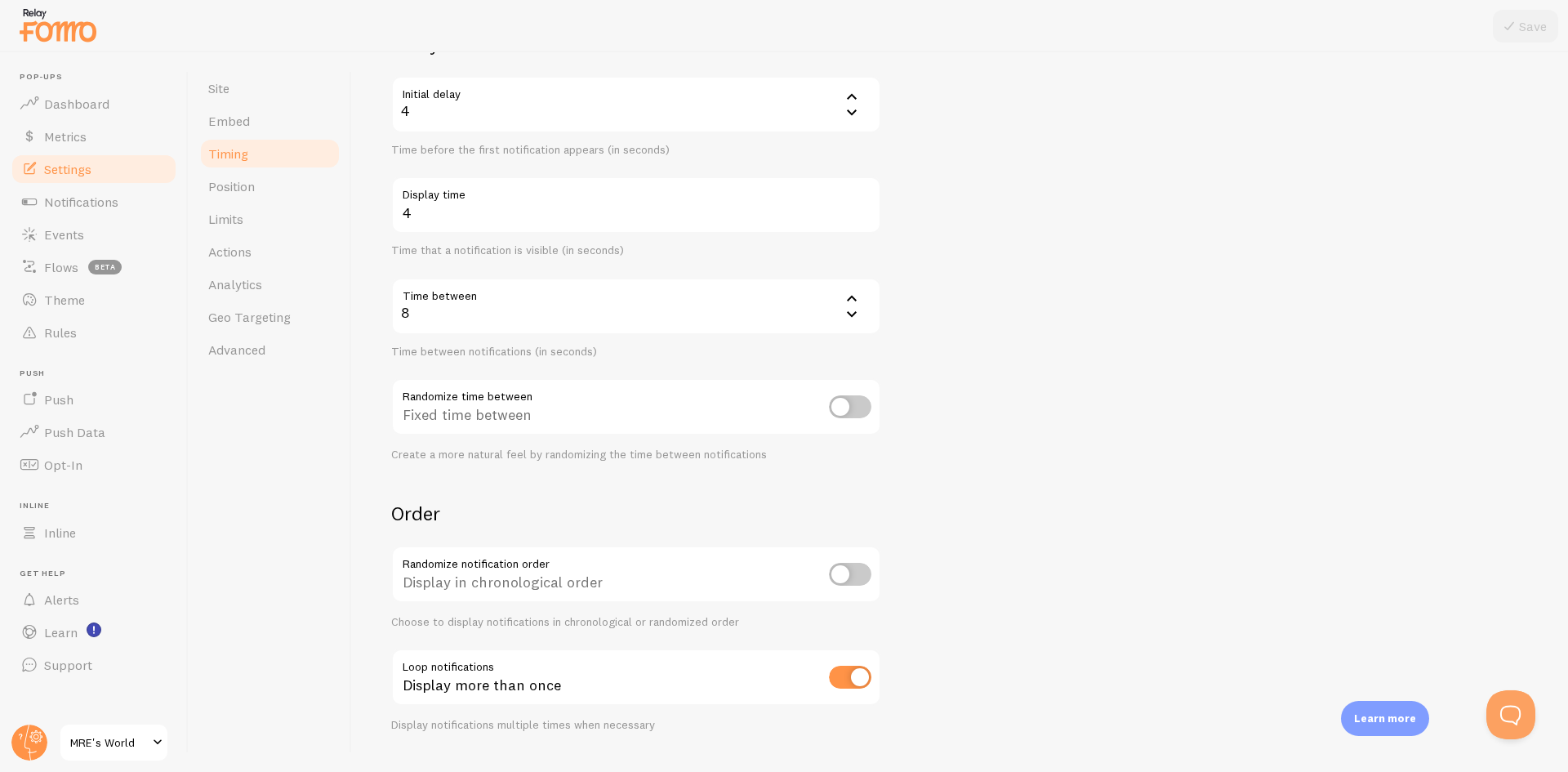
scroll to position [195, 0]
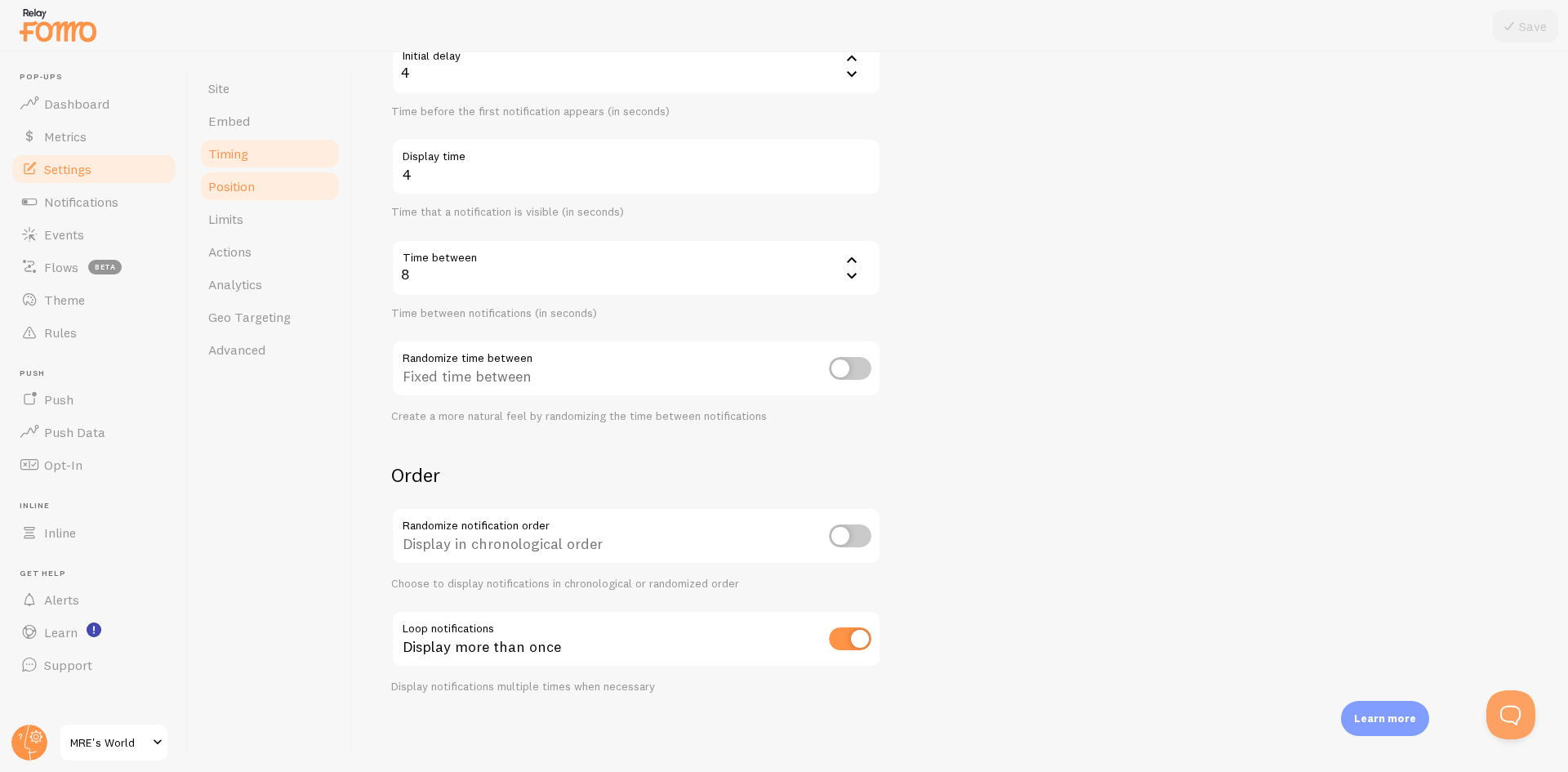
click at [251, 190] on span "Position" at bounding box center [231, 186] width 46 height 16
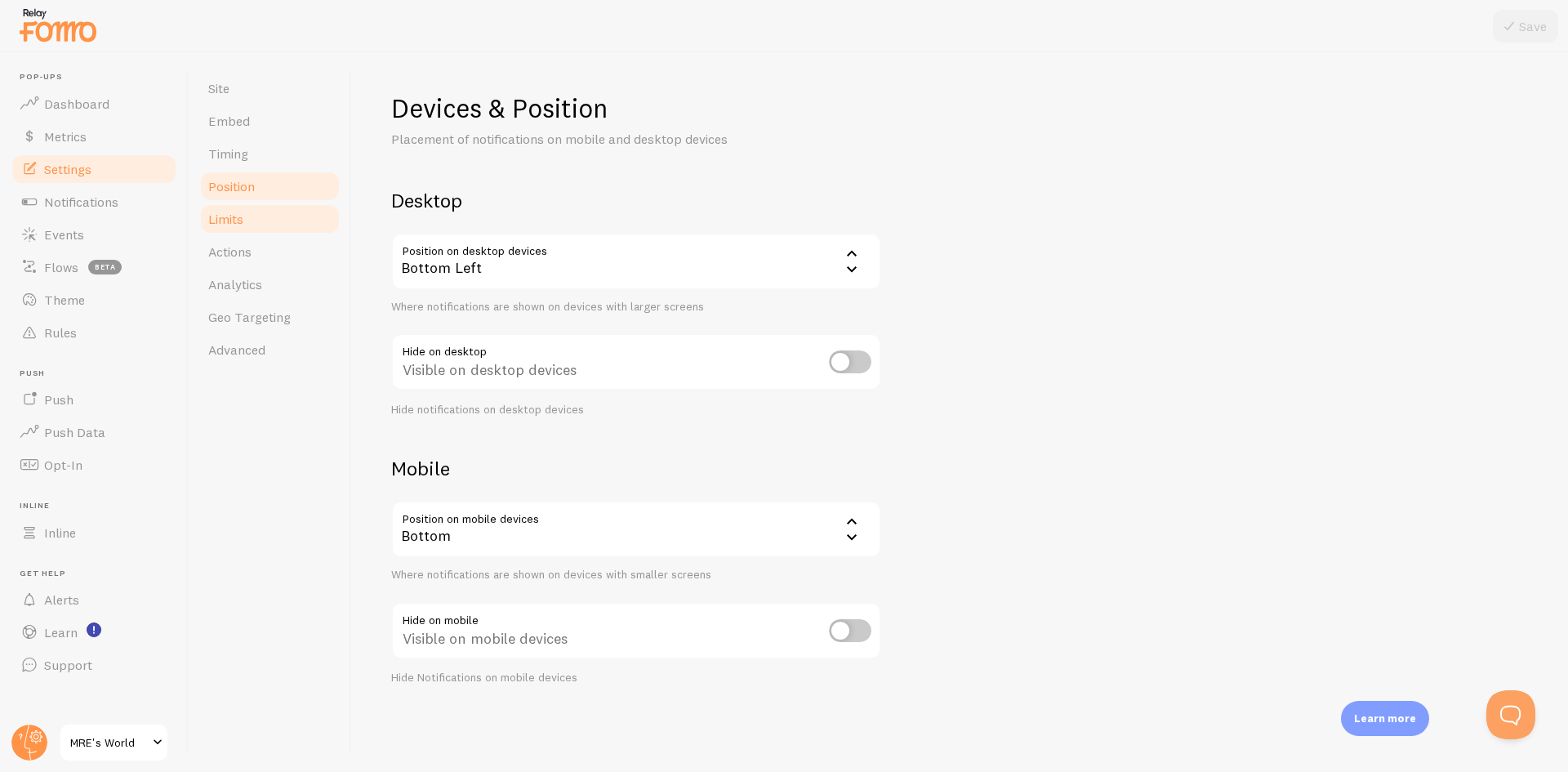
click at [245, 220] on link "Limits" at bounding box center [270, 219] width 143 height 33
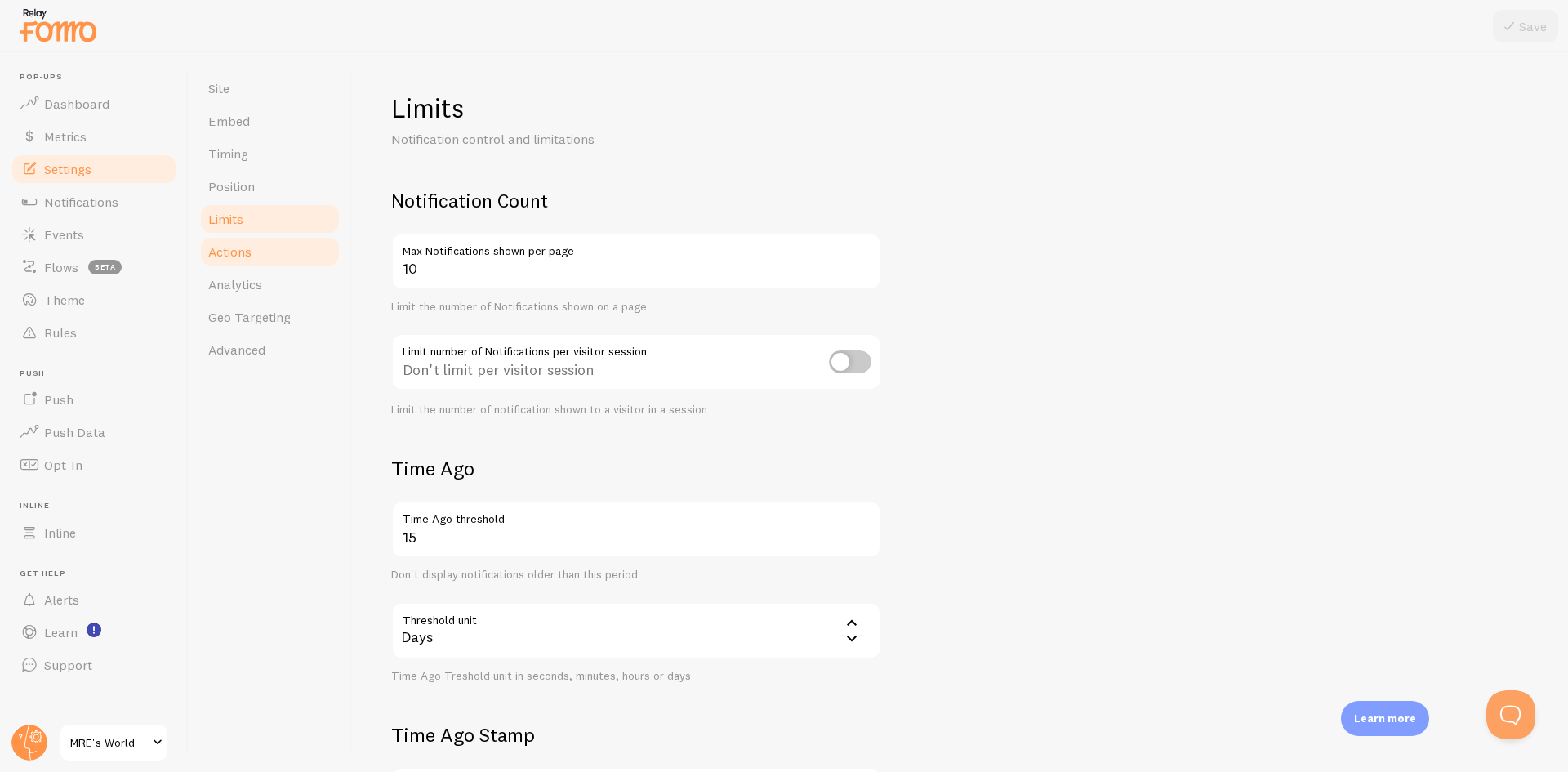
click at [269, 257] on link "Actions" at bounding box center [270, 252] width 143 height 33
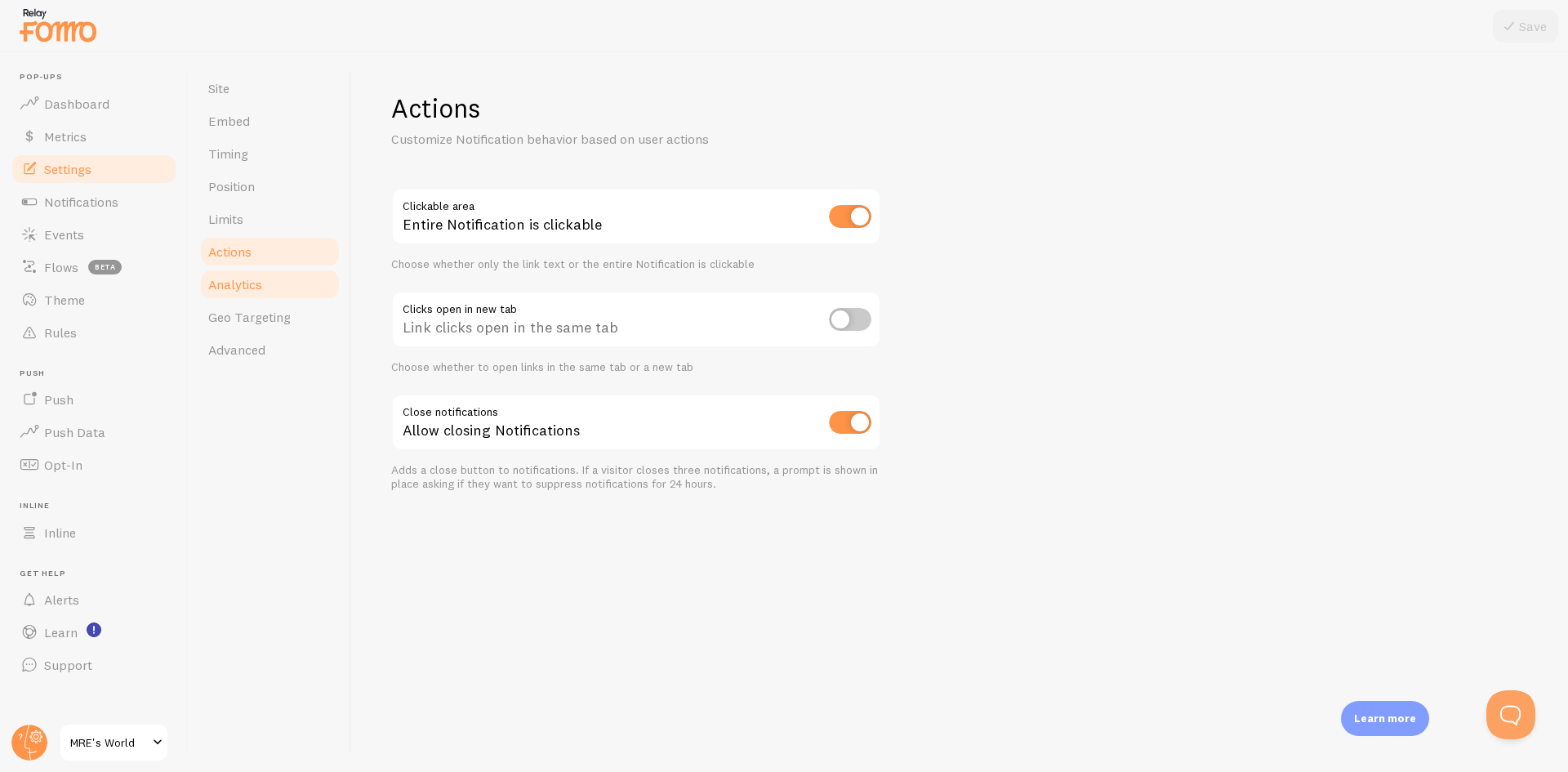
click at [263, 281] on link "Analytics" at bounding box center [270, 284] width 143 height 33
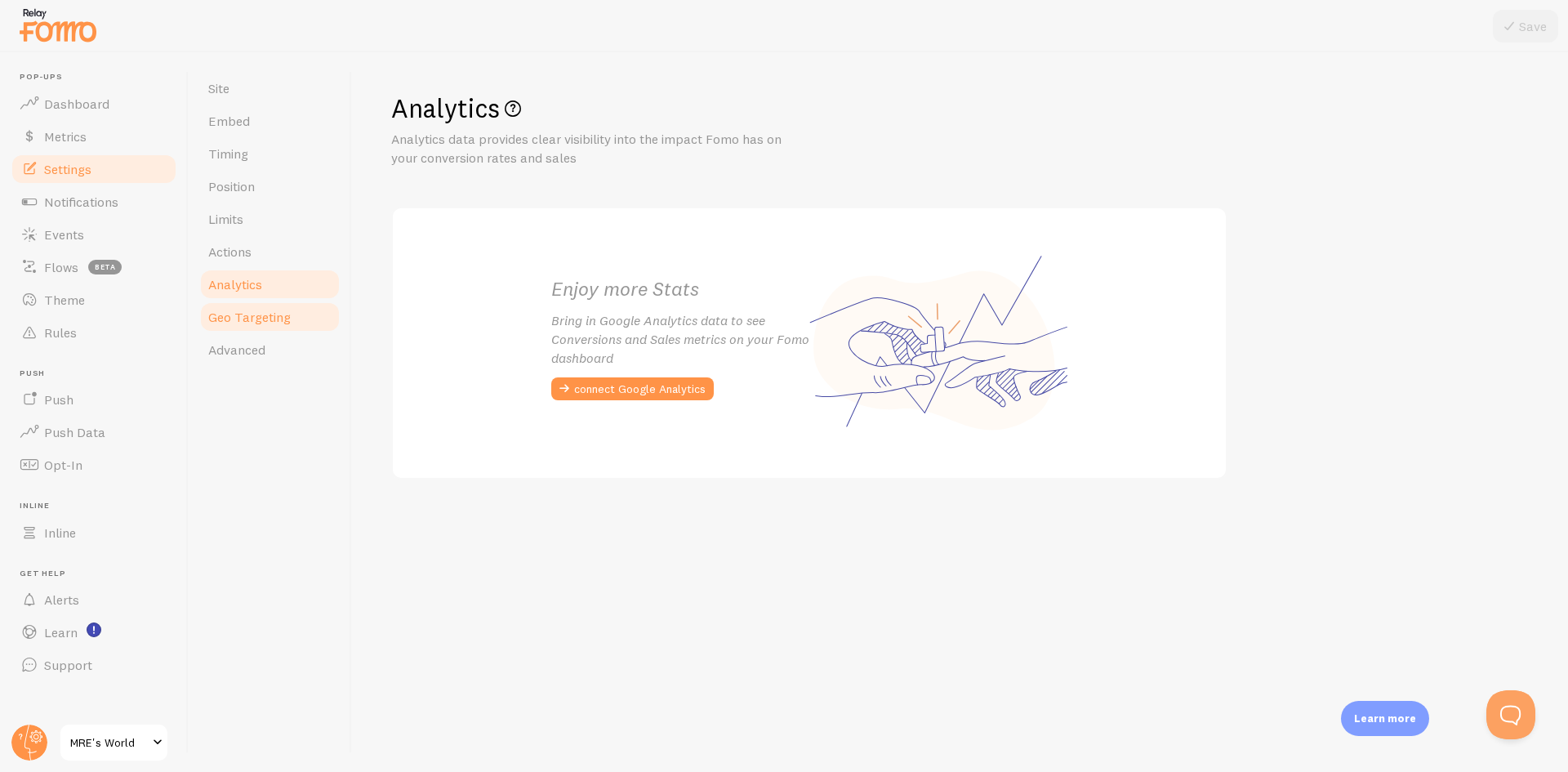
click at [270, 321] on span "Geo Targeting" at bounding box center [250, 317] width 83 height 16
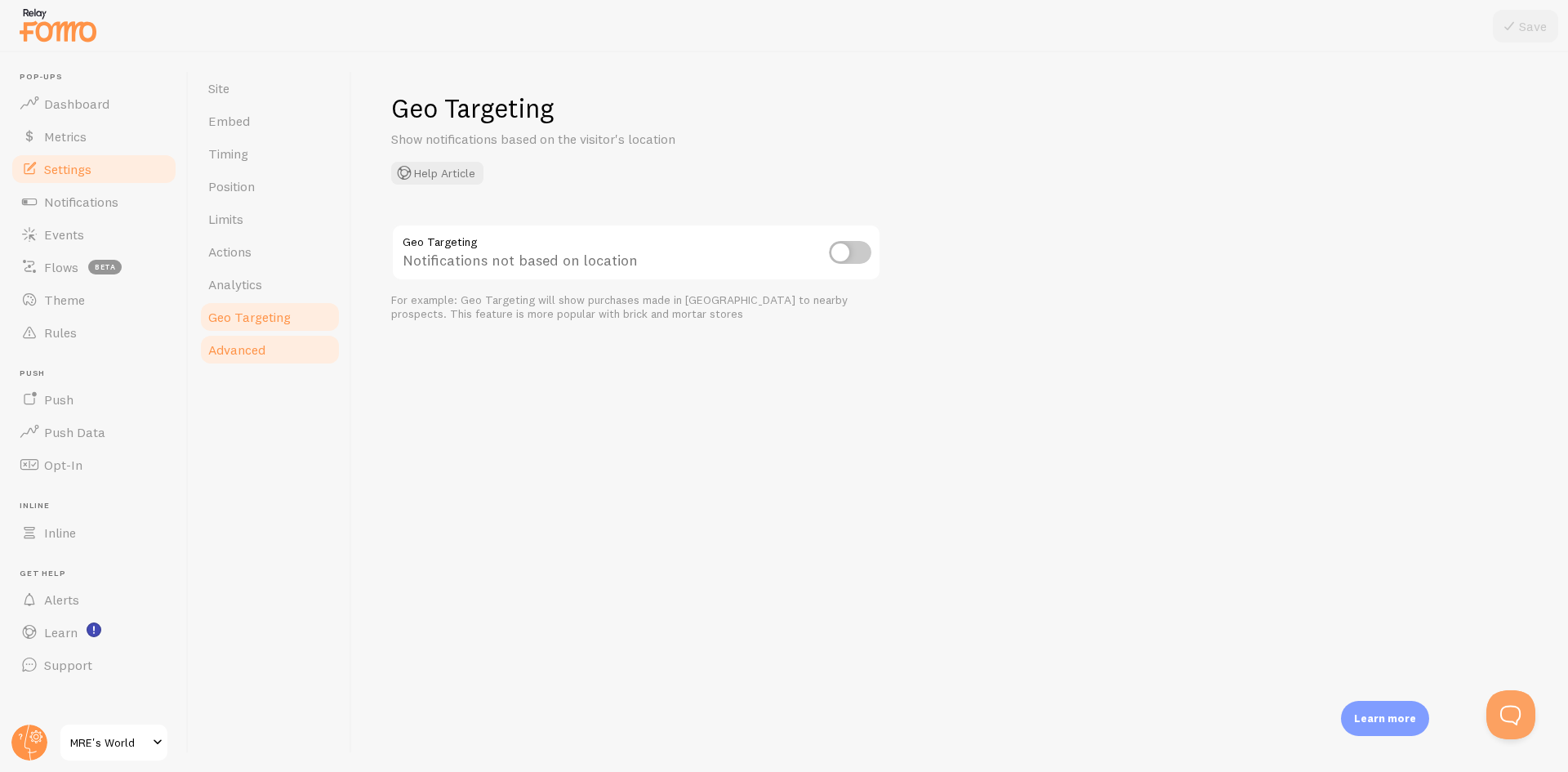
click at [257, 358] on link "Advanced" at bounding box center [270, 350] width 143 height 33
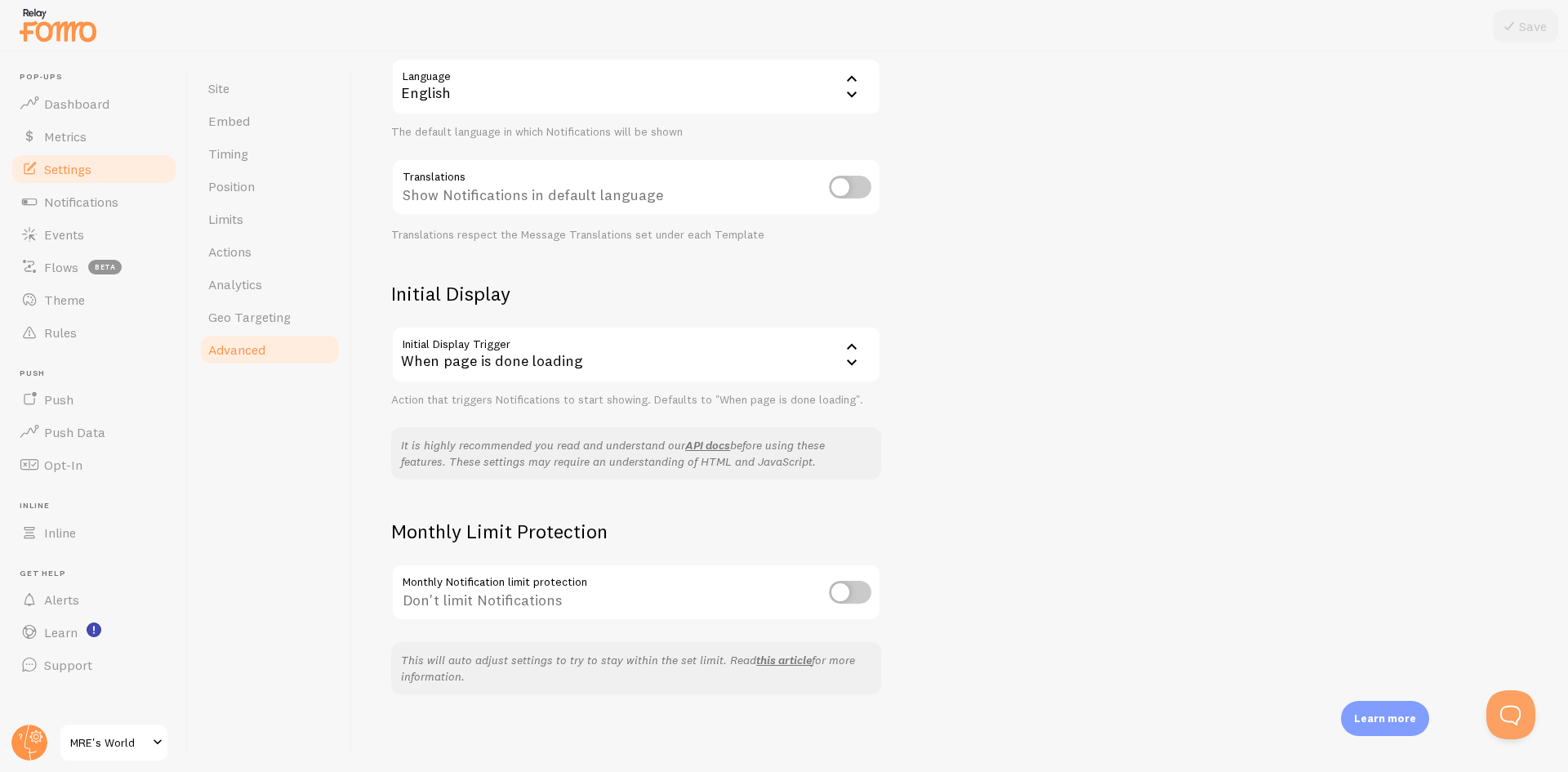
scroll to position [176, 0]
click at [98, 208] on span "Notifications" at bounding box center [81, 201] width 75 height 16
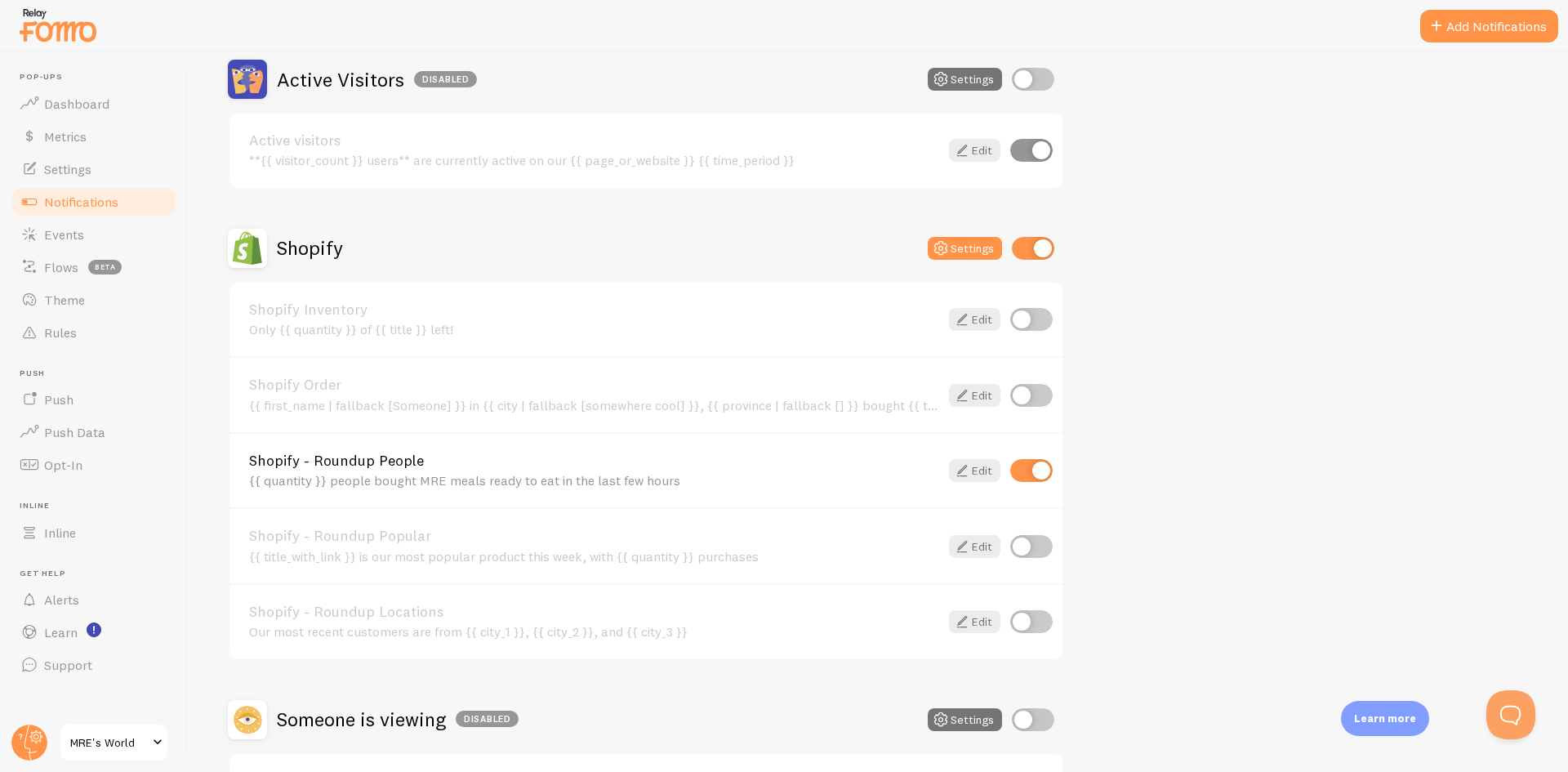
scroll to position [544, 0]
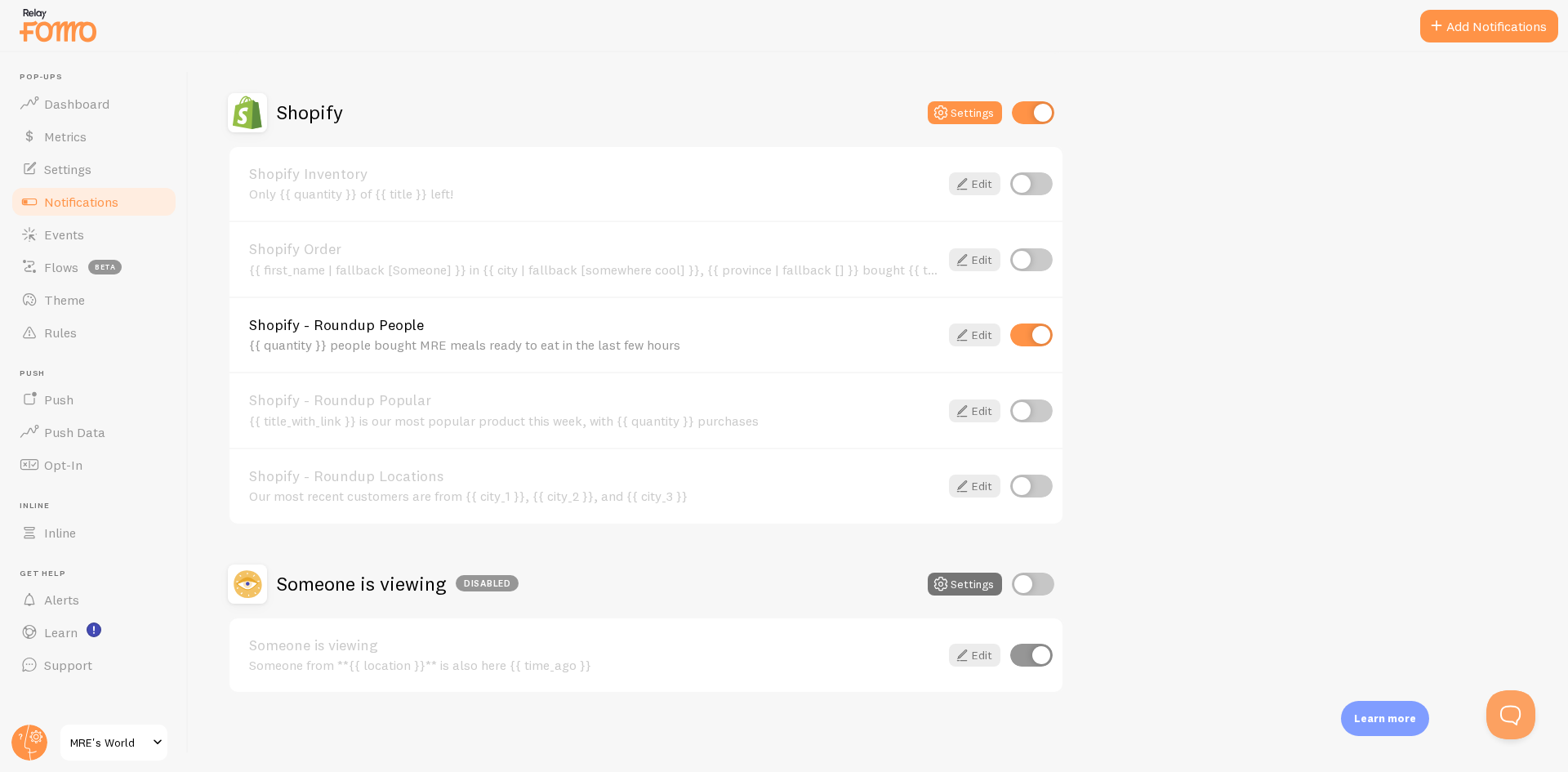
click at [412, 329] on link "Shopify - Roundup People" at bounding box center [594, 325] width 691 height 15
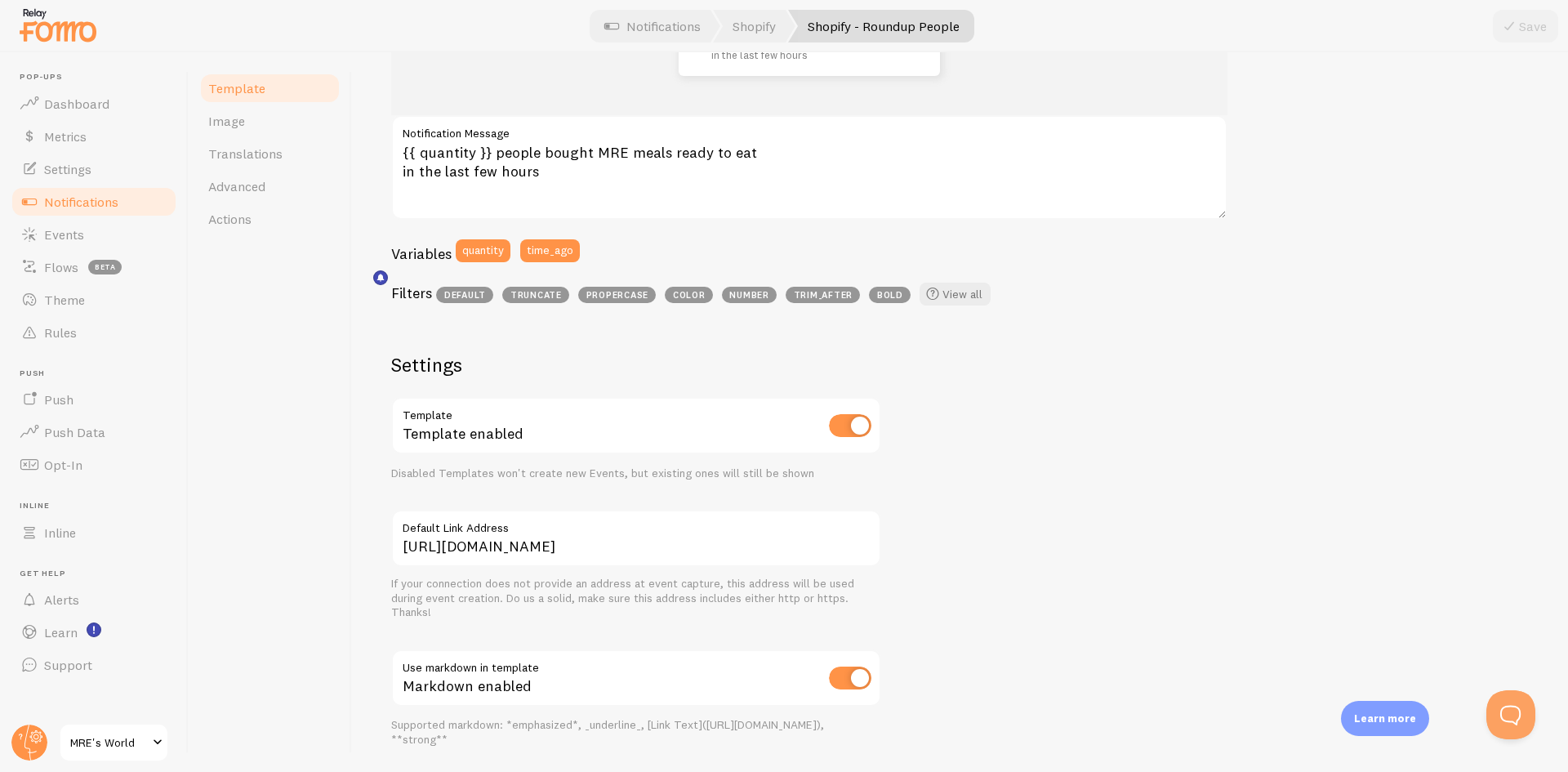
scroll to position [327, 0]
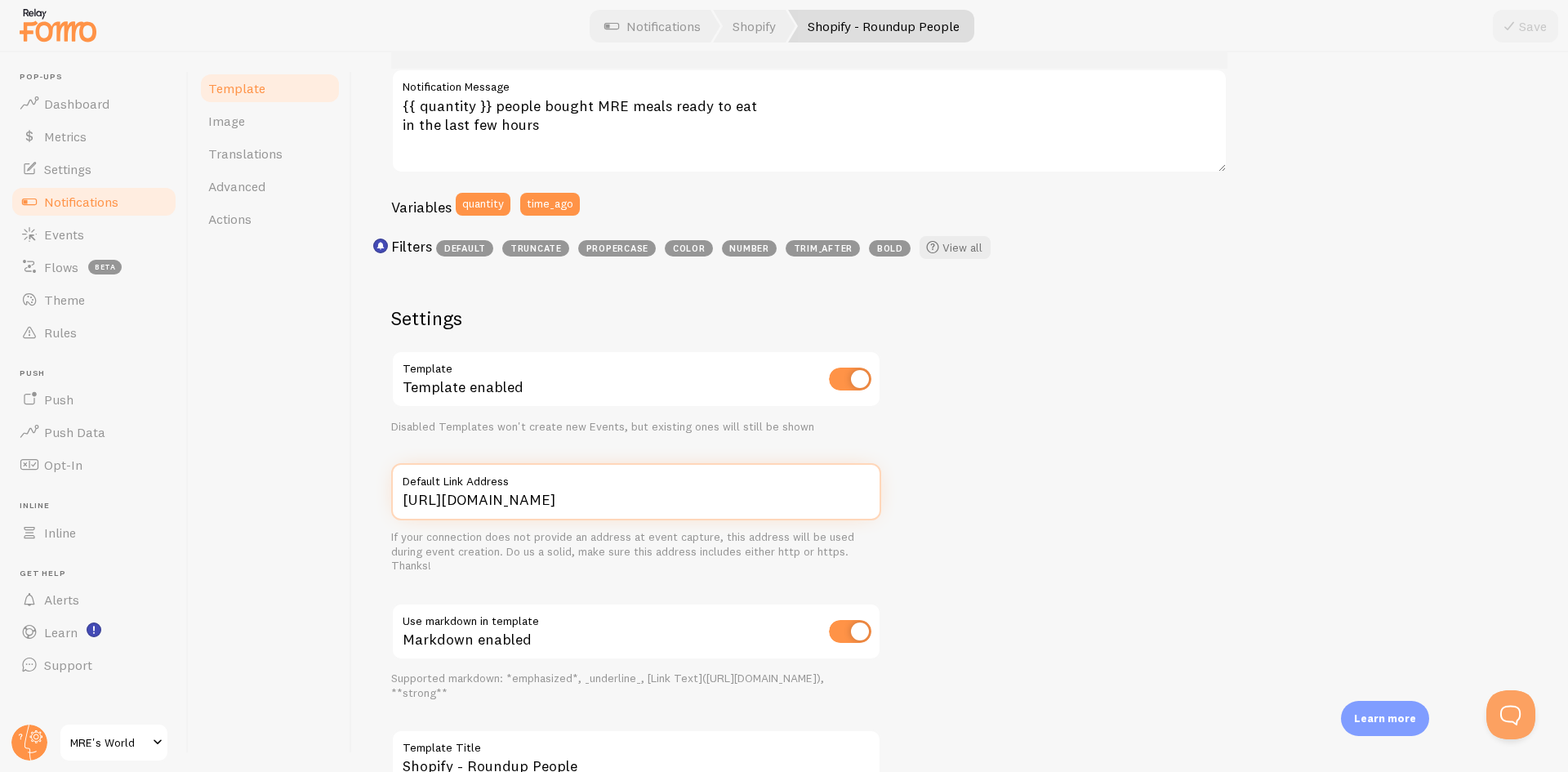
click at [590, 501] on input "https://mresworld.com/products/genuine-u-s-military-mres-certified-inspection-l…" at bounding box center [636, 491] width 490 height 57
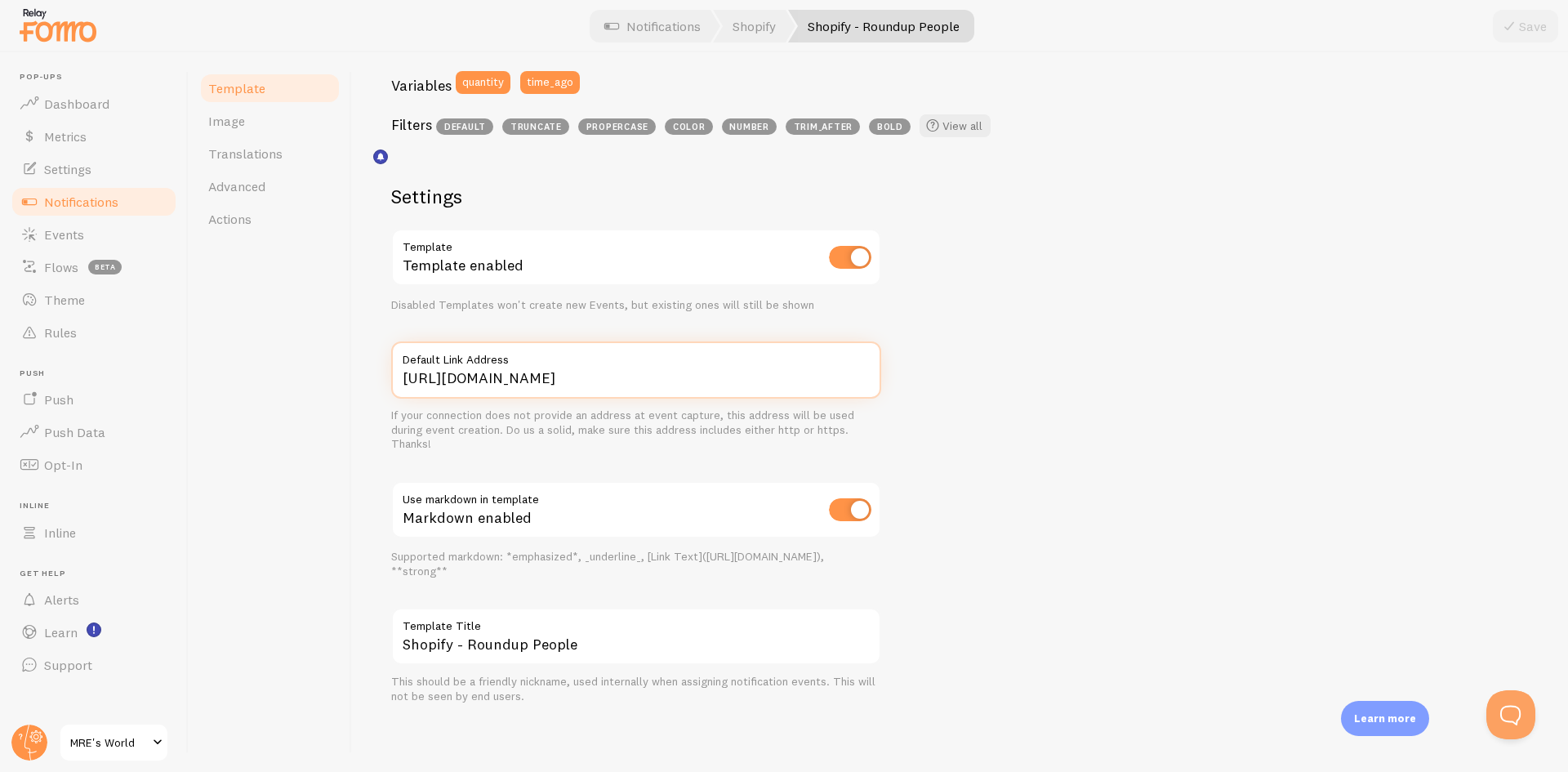
scroll to position [367, 0]
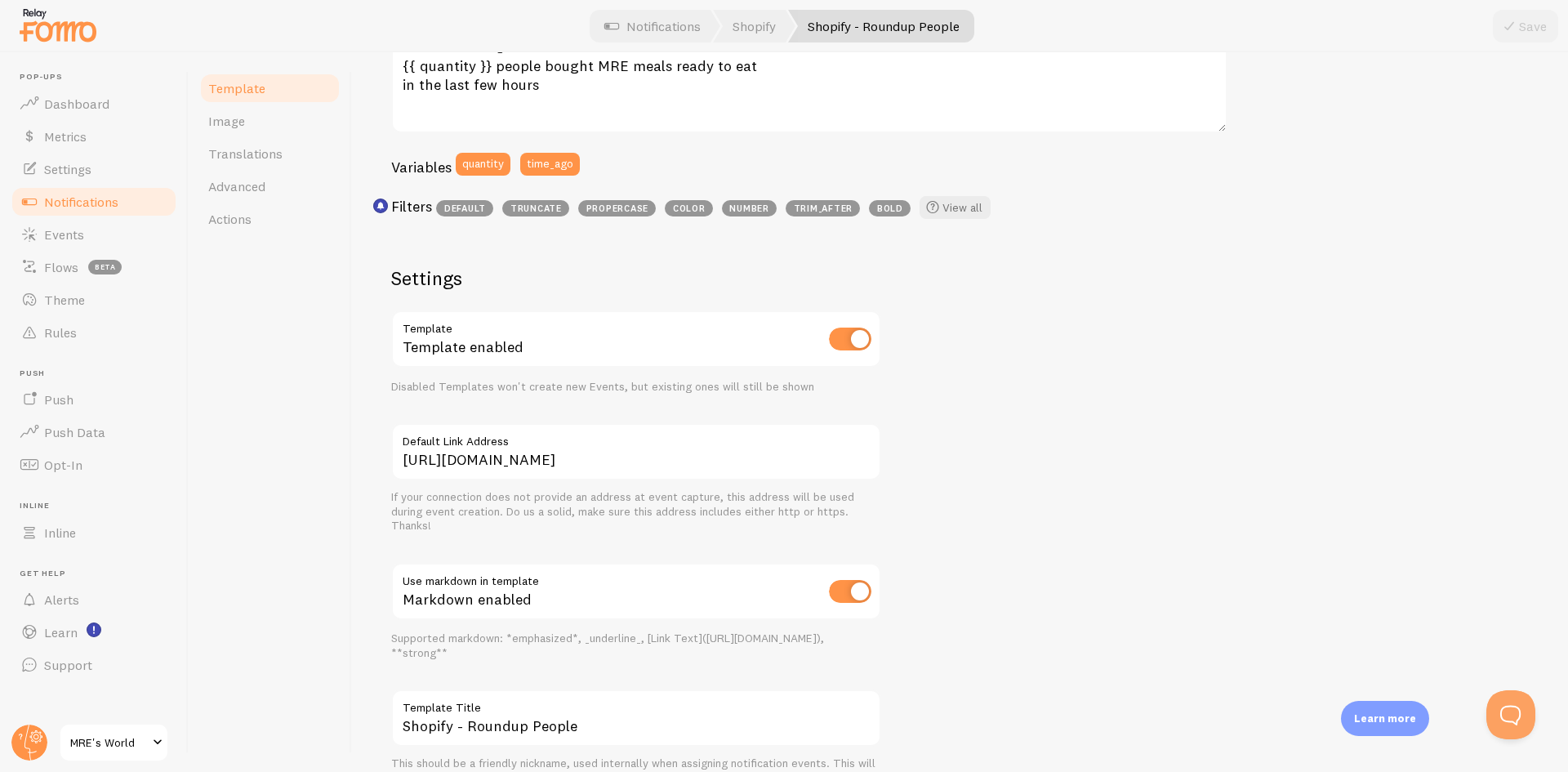
click at [845, 335] on input "checkbox" at bounding box center [850, 339] width 43 height 23
click at [1515, 26] on icon at bounding box center [1510, 26] width 20 height 20
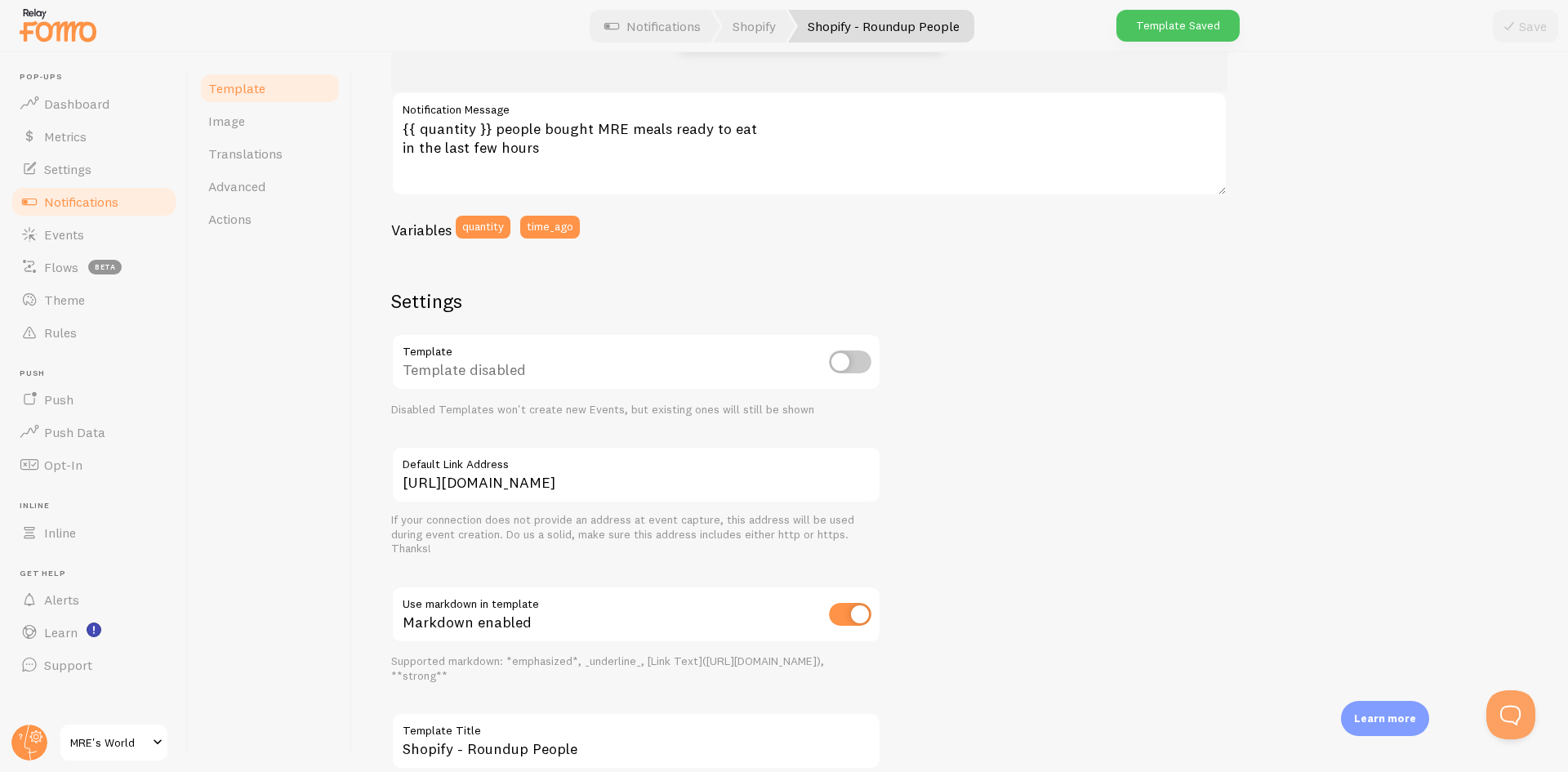
scroll to position [285, 0]
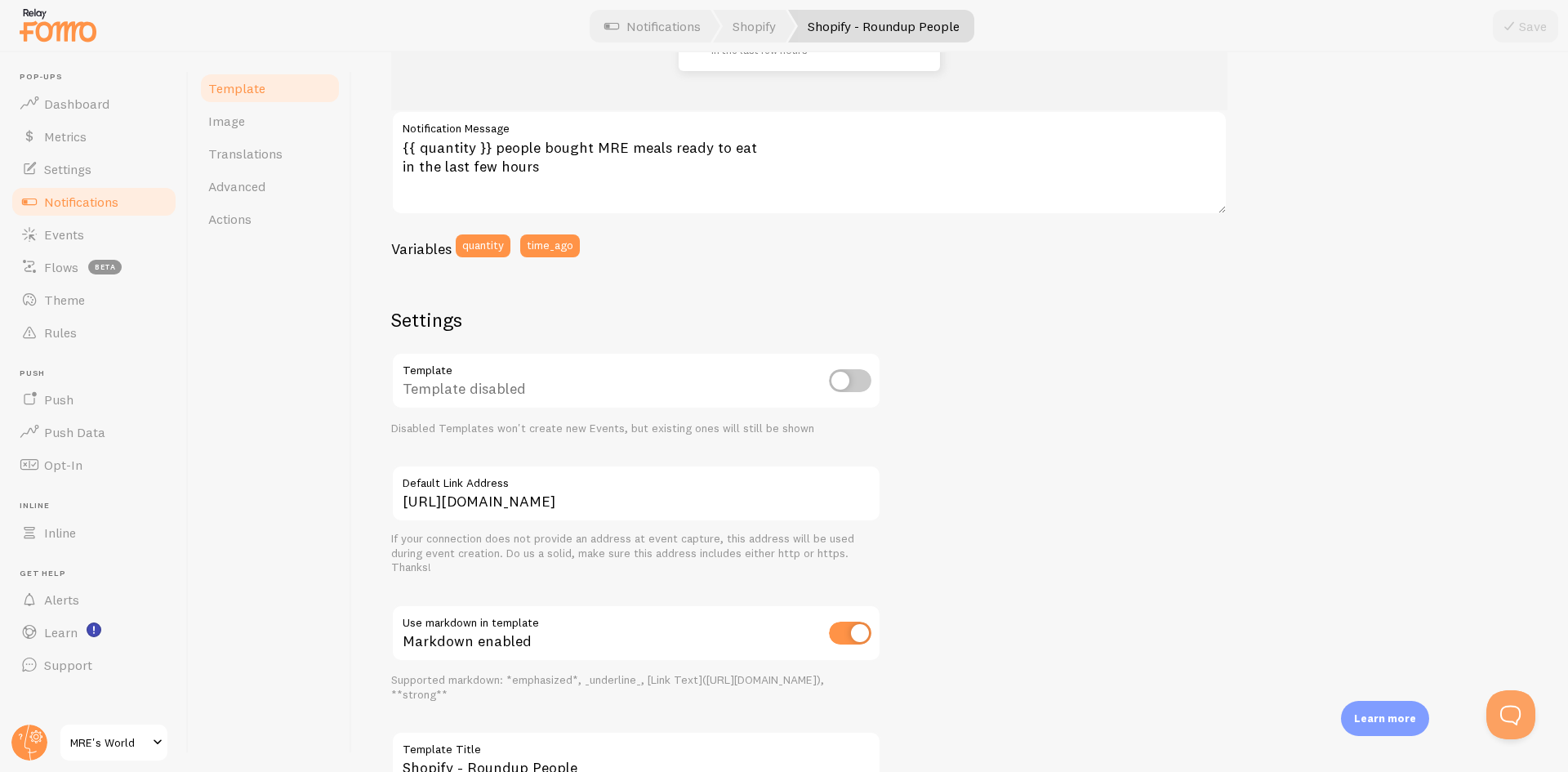
click at [845, 378] on input "checkbox" at bounding box center [850, 380] width 43 height 23
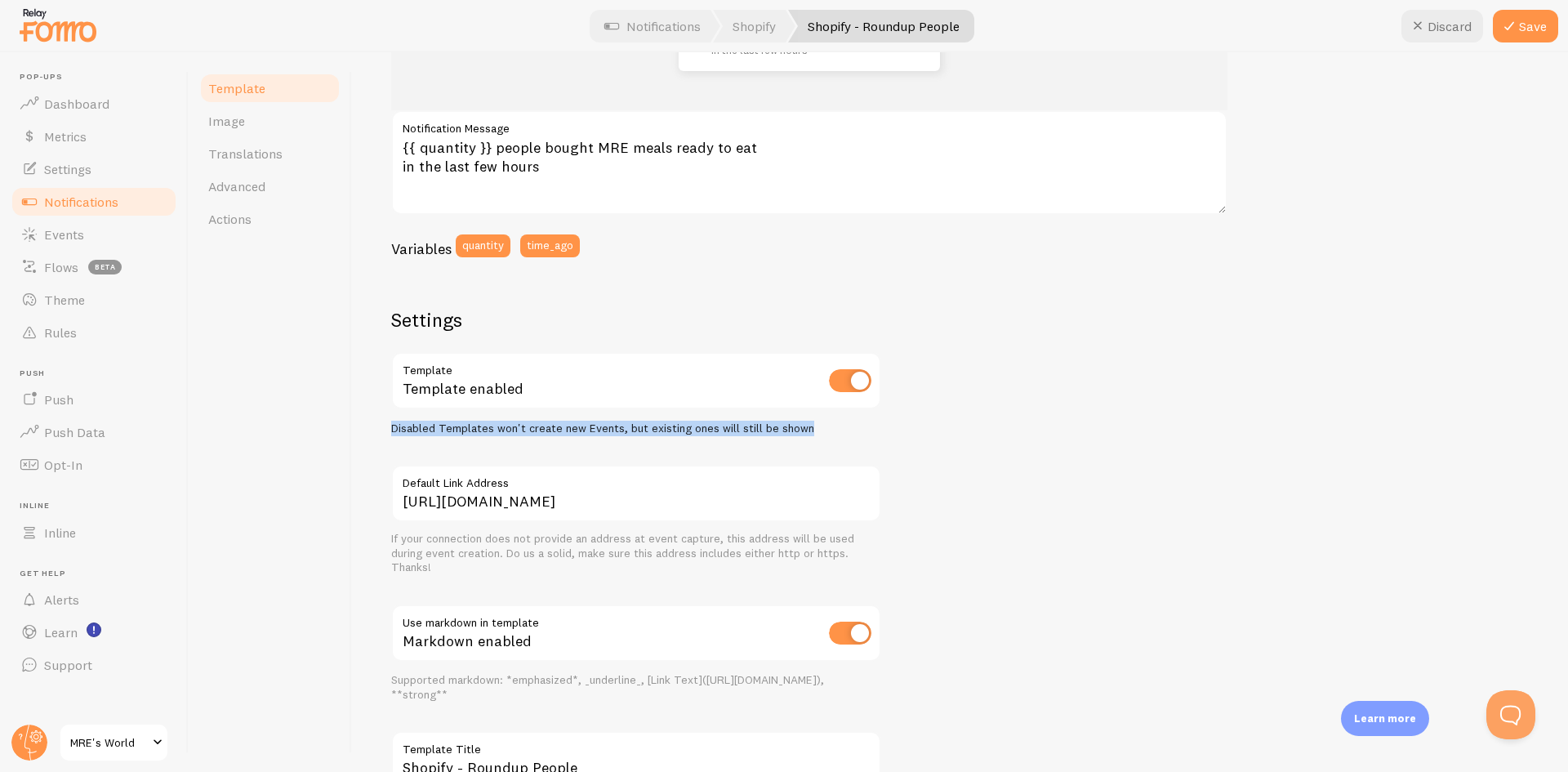
drag, startPoint x: 387, startPoint y: 431, endPoint x: 853, endPoint y: 436, distance: 466.0
click at [853, 436] on div "Shopify - Roundup People Compose your message using variables, enclosing variab…" at bounding box center [959, 412] width 1216 height 720
click at [1516, 30] on icon at bounding box center [1510, 26] width 20 height 20
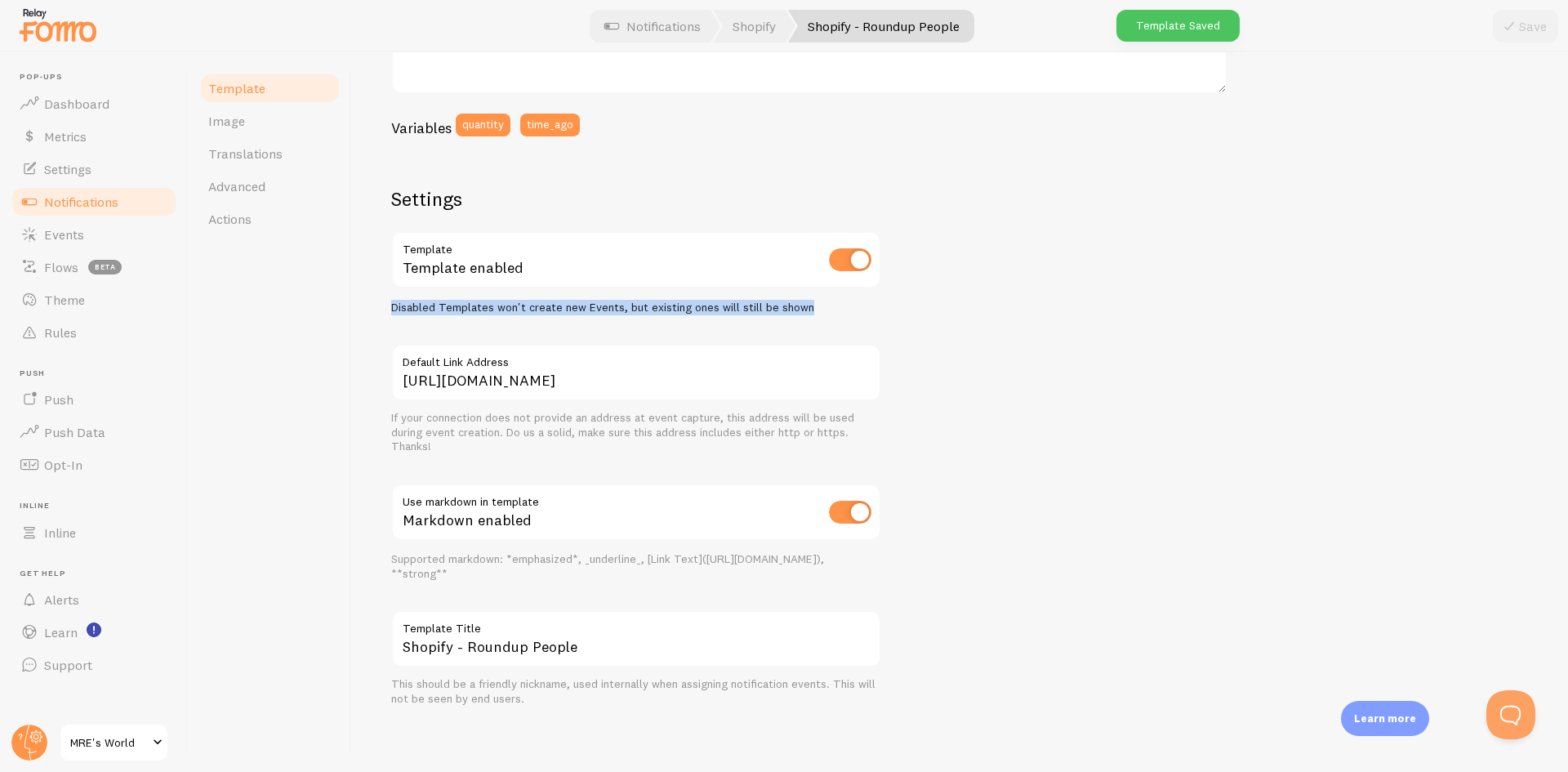
scroll to position [408, 0]
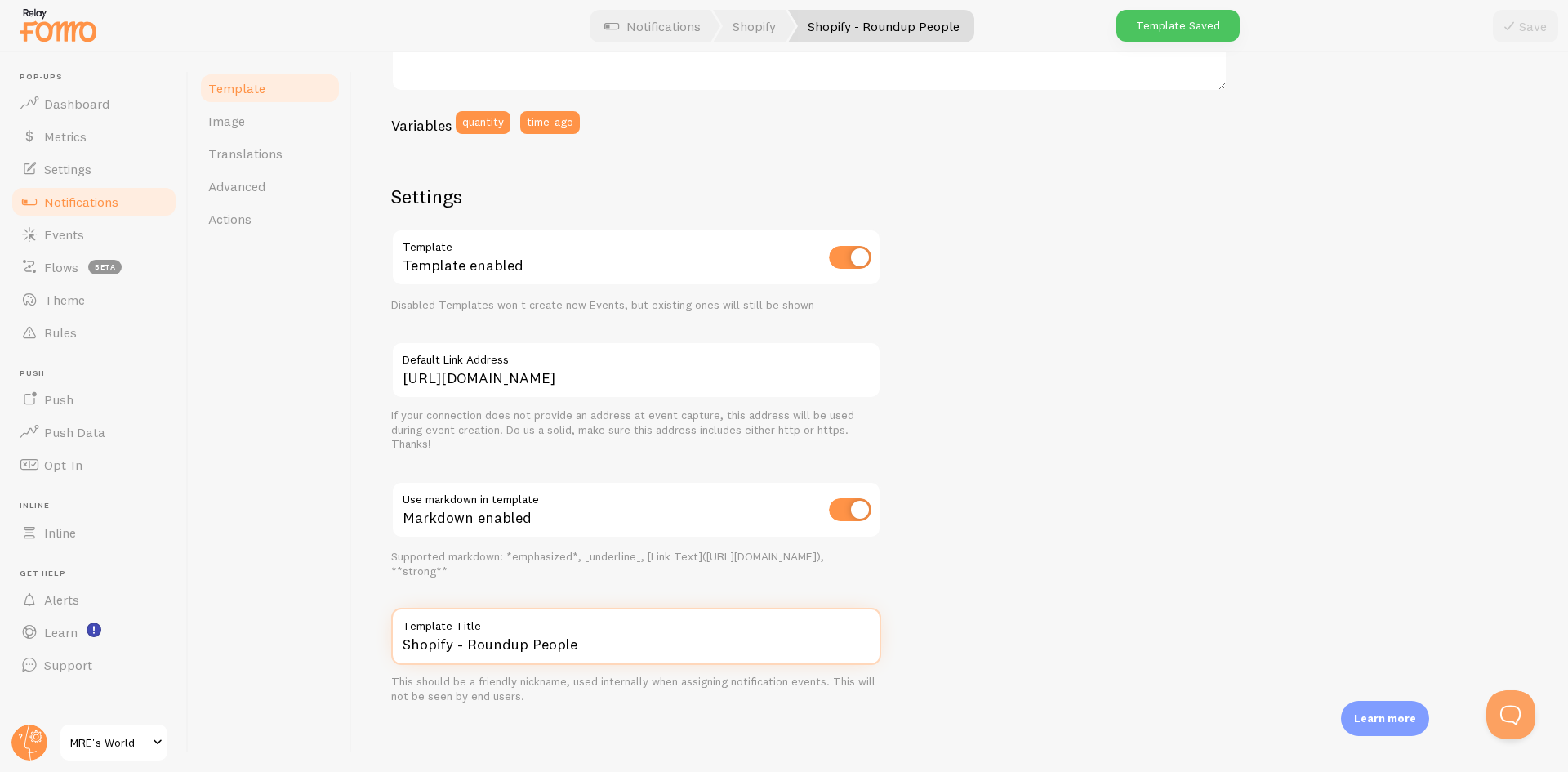
click at [565, 648] on input "Shopify - Roundup People" at bounding box center [636, 636] width 490 height 57
click at [1028, 565] on div "192 people bought MRE meals ready to eat in the last few hours {{ quantity }} p…" at bounding box center [959, 273] width 1138 height 861
click at [848, 260] on input "checkbox" at bounding box center [850, 257] width 43 height 23
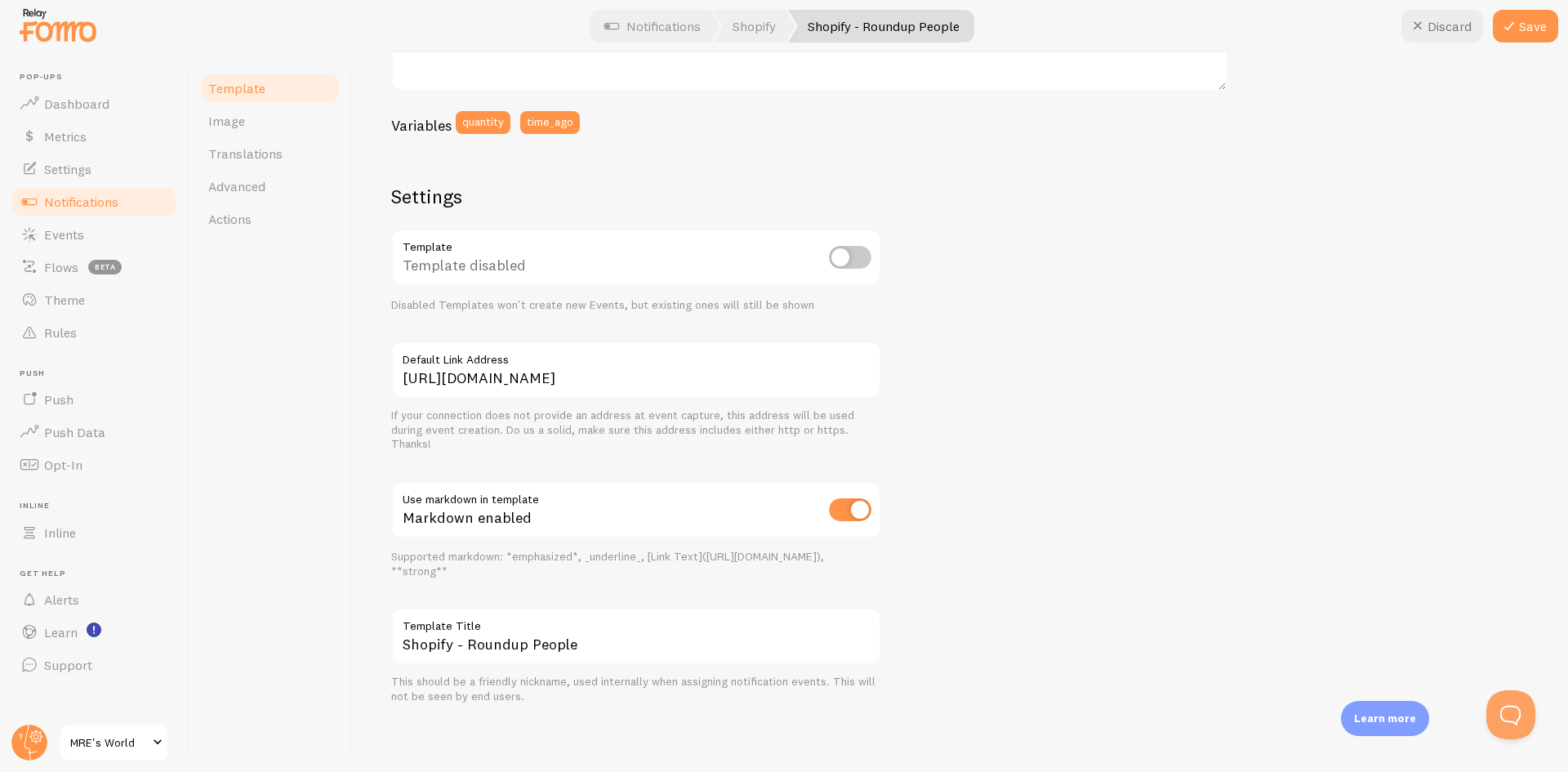
click at [865, 255] on input "checkbox" at bounding box center [850, 257] width 43 height 23
checkbox input "true"
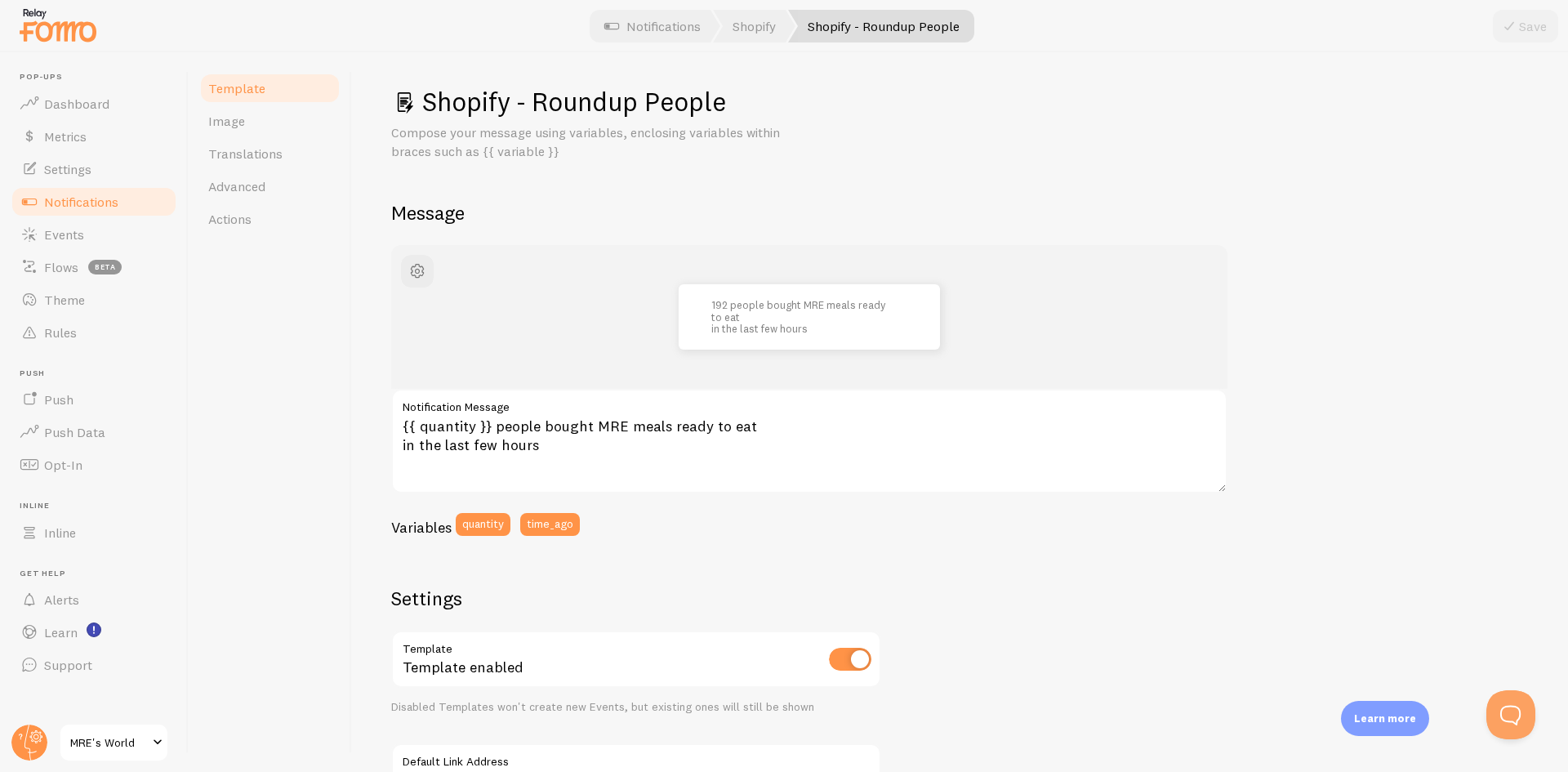
scroll to position [0, 0]
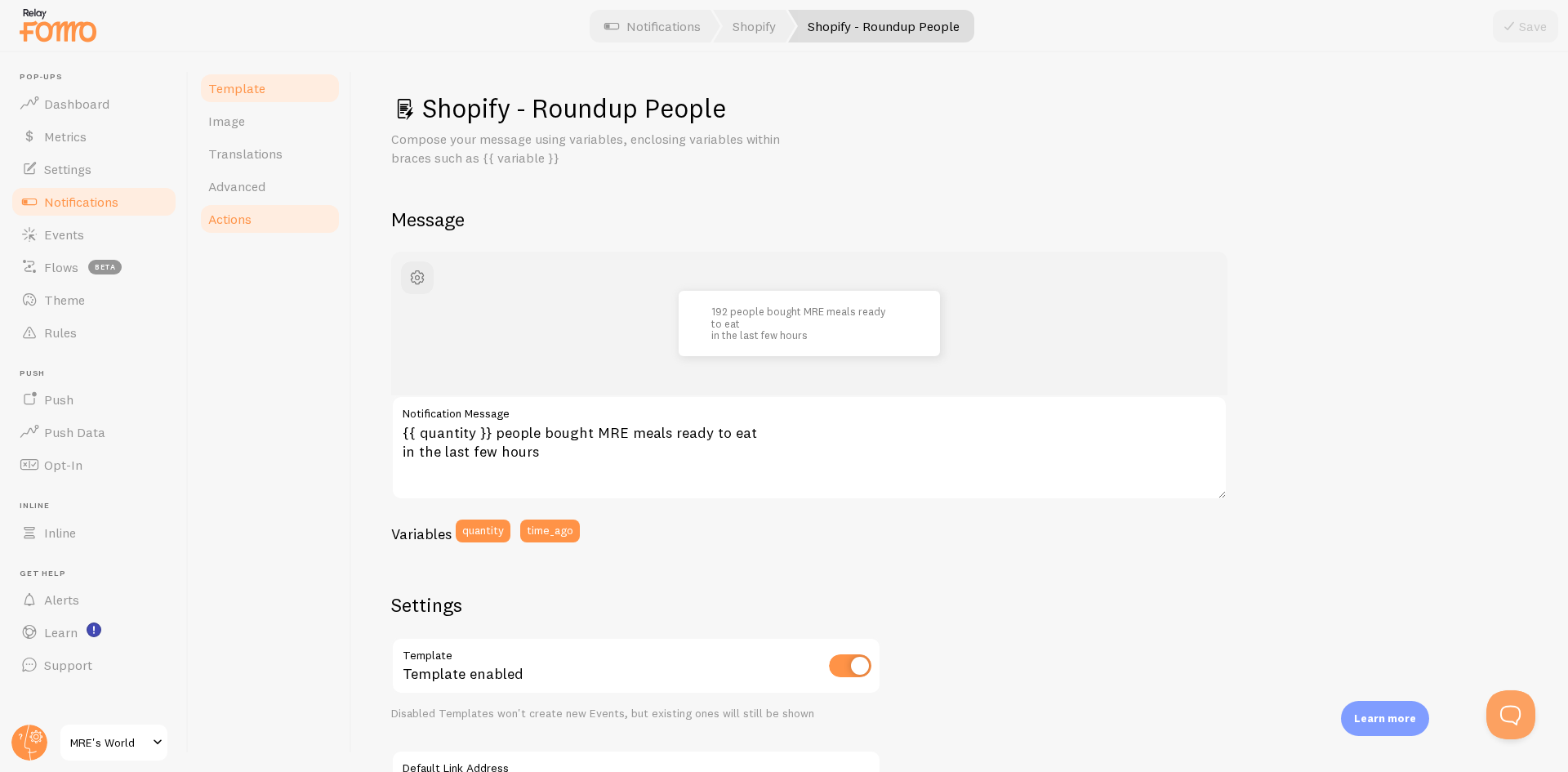
click at [253, 216] on link "Actions" at bounding box center [270, 219] width 143 height 33
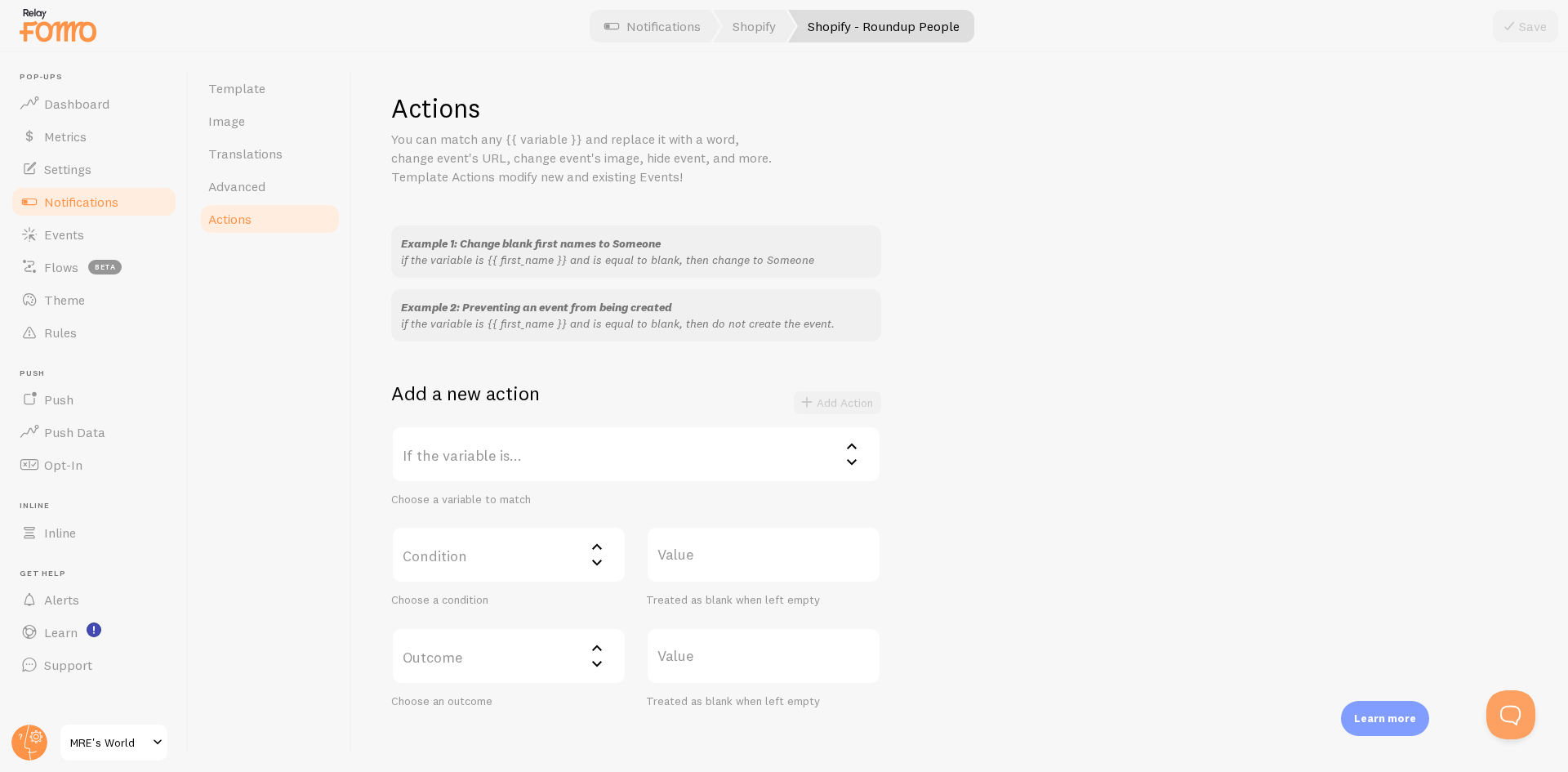
click at [494, 262] on p "if the variable is {{ first_name }} and is equal to blank, then change to Someo…" at bounding box center [636, 260] width 470 height 16
click at [514, 328] on p "if the variable is {{ first_name }} and is equal to blank, then do not create t…" at bounding box center [636, 324] width 470 height 16
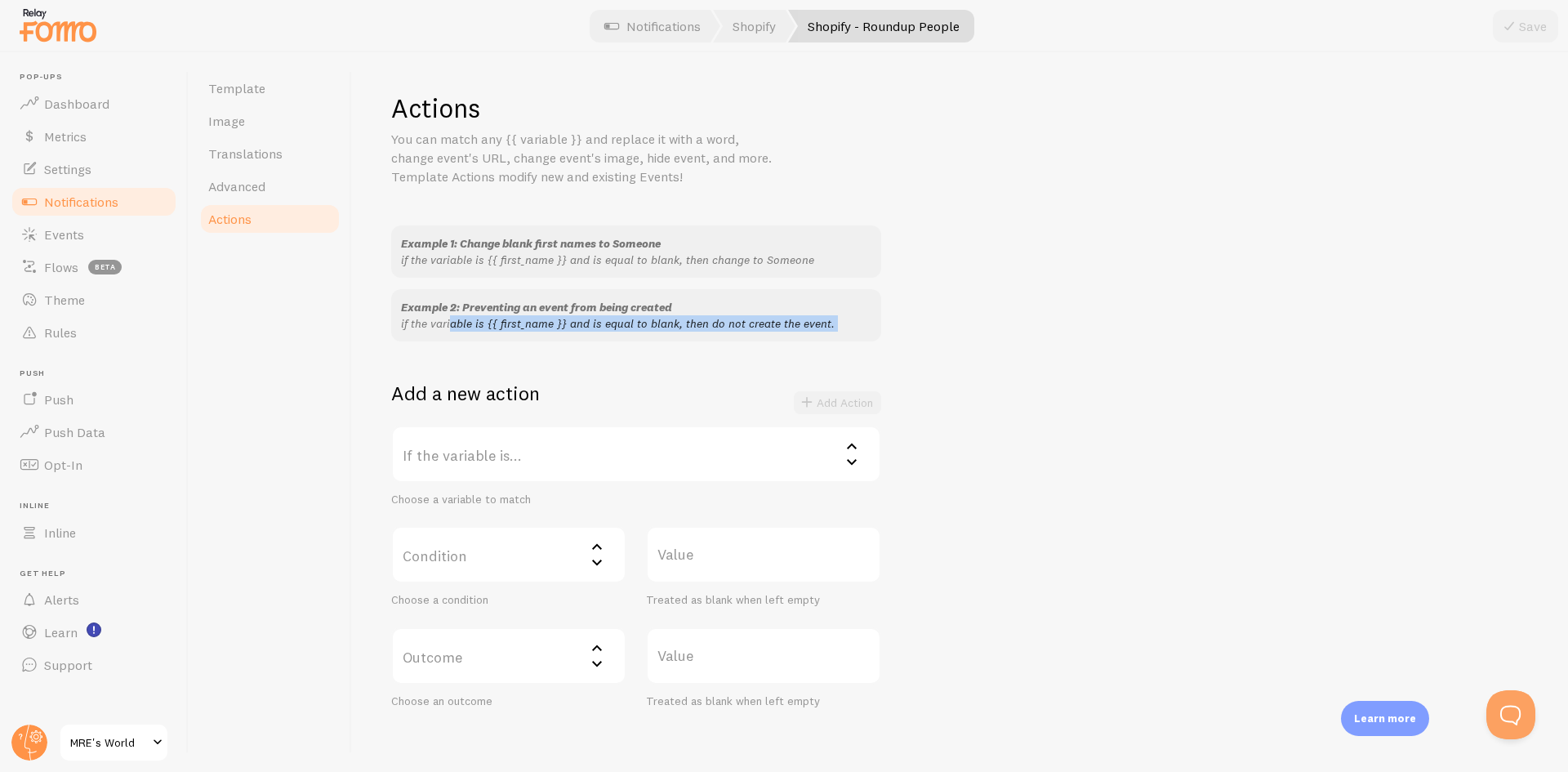
click at [514, 328] on p "if the variable is {{ first_name }} and is equal to blank, then do not create t…" at bounding box center [636, 324] width 470 height 16
click at [464, 326] on p "if the variable is {{ first_name }} and is equal to blank, then do not create t…" at bounding box center [636, 324] width 470 height 16
click at [256, 191] on span "Advanced" at bounding box center [237, 186] width 57 height 16
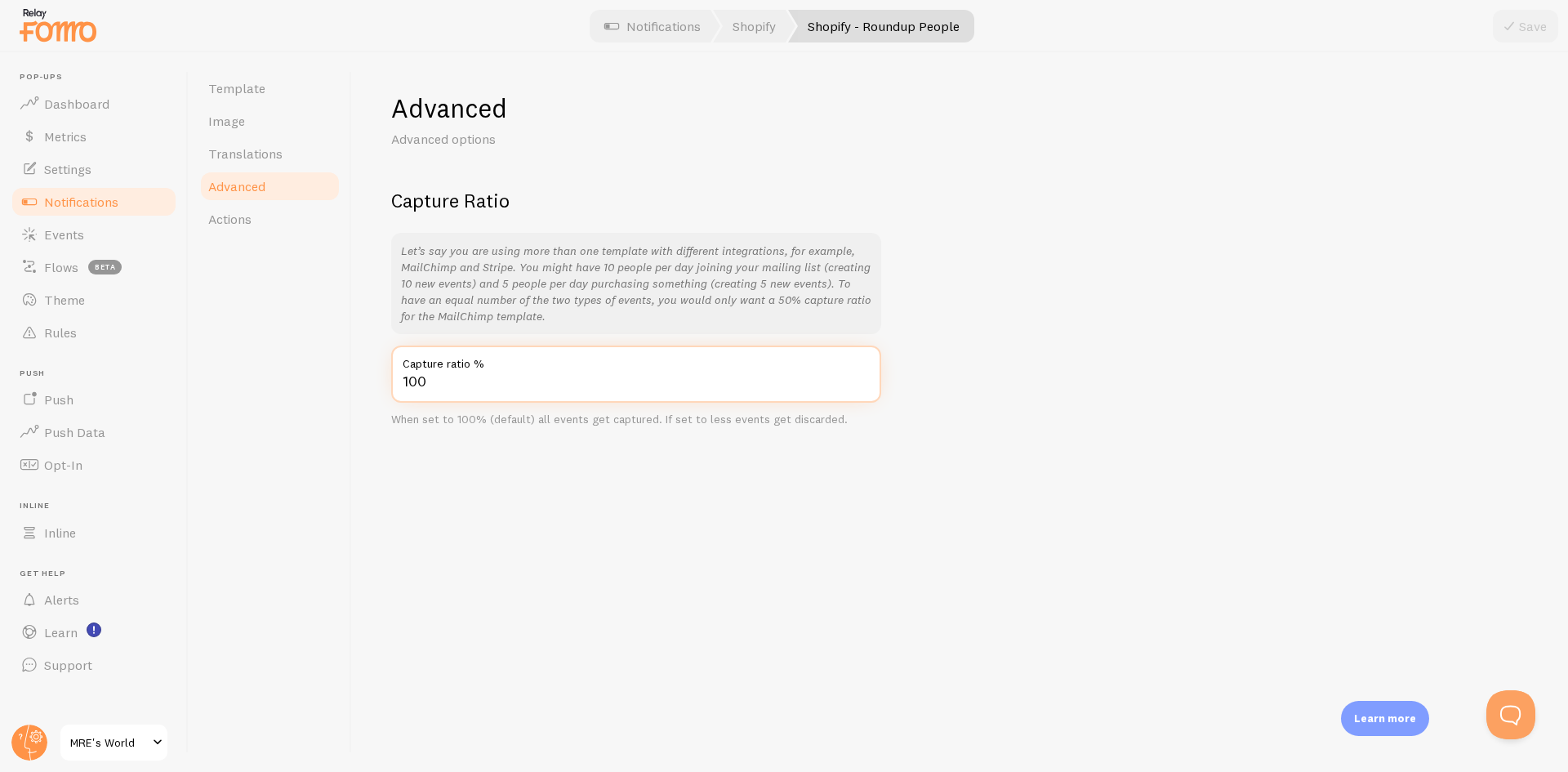
click at [447, 379] on input "100" at bounding box center [636, 374] width 490 height 57
click at [351, 389] on div "Template Image Translations Advanced Actions" at bounding box center [270, 412] width 163 height 720
click at [264, 142] on link "Translations" at bounding box center [270, 154] width 143 height 33
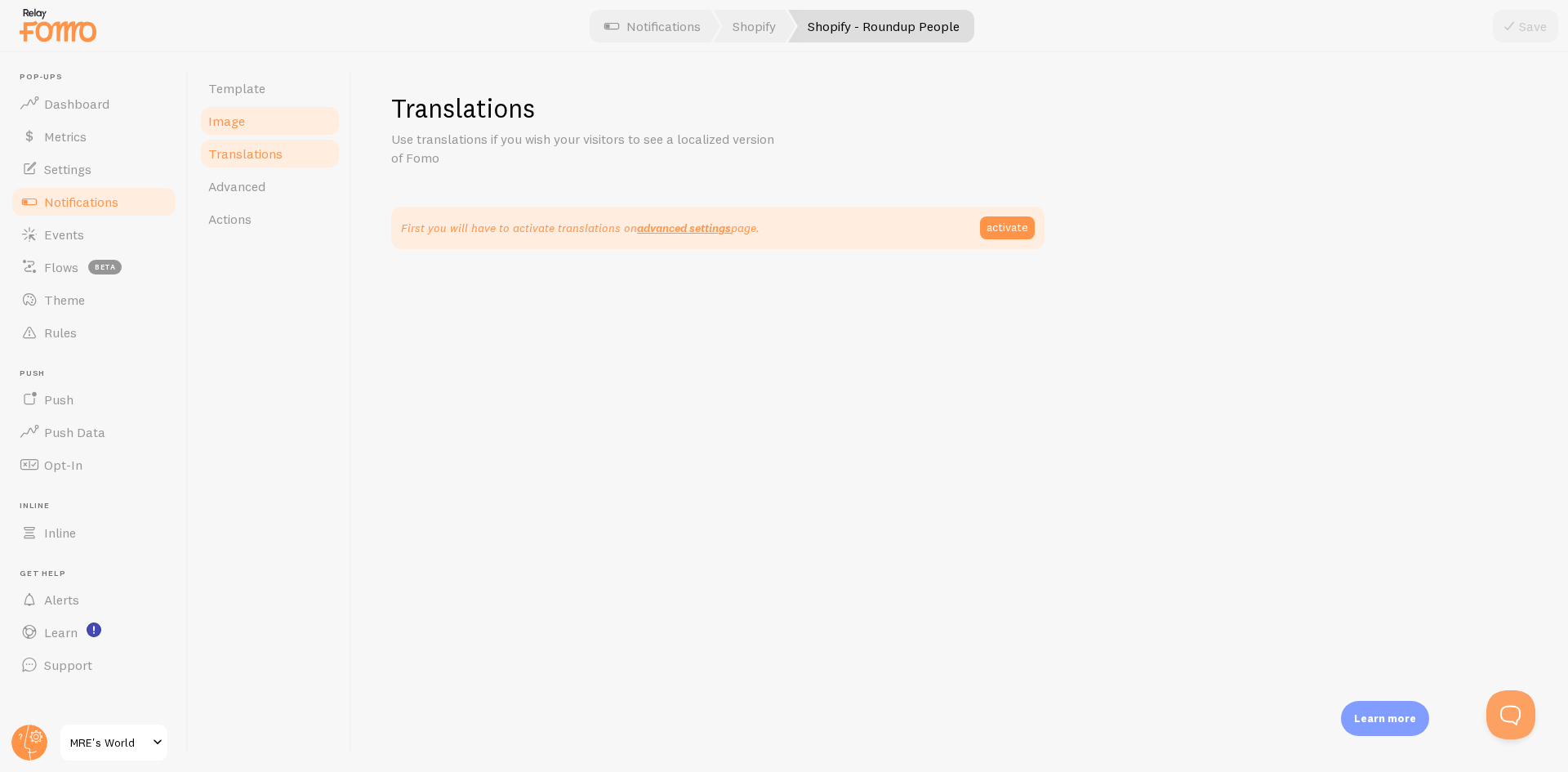
click at [257, 119] on link "Image" at bounding box center [270, 121] width 143 height 33
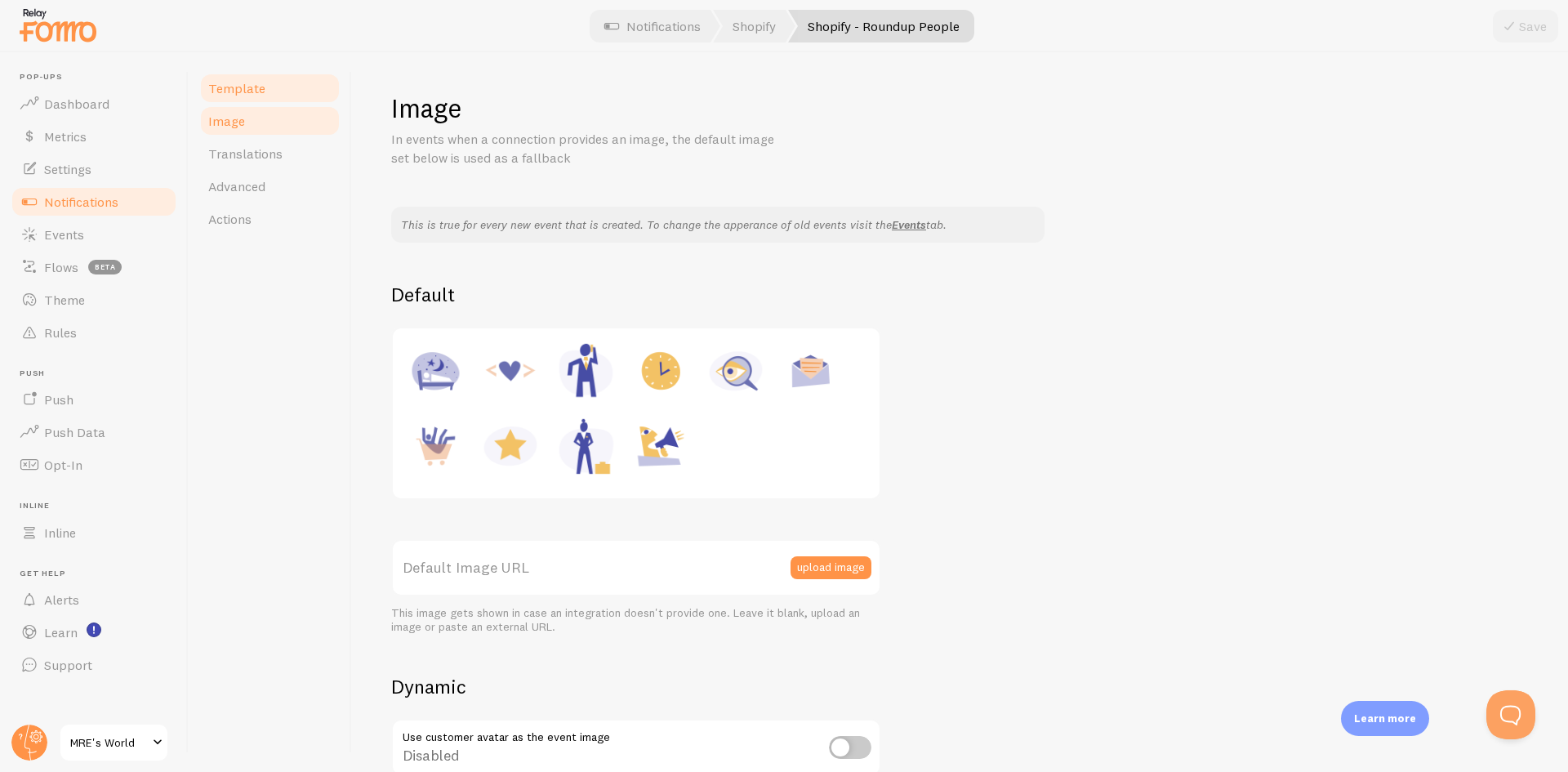
click at [246, 98] on link "Template" at bounding box center [270, 88] width 143 height 33
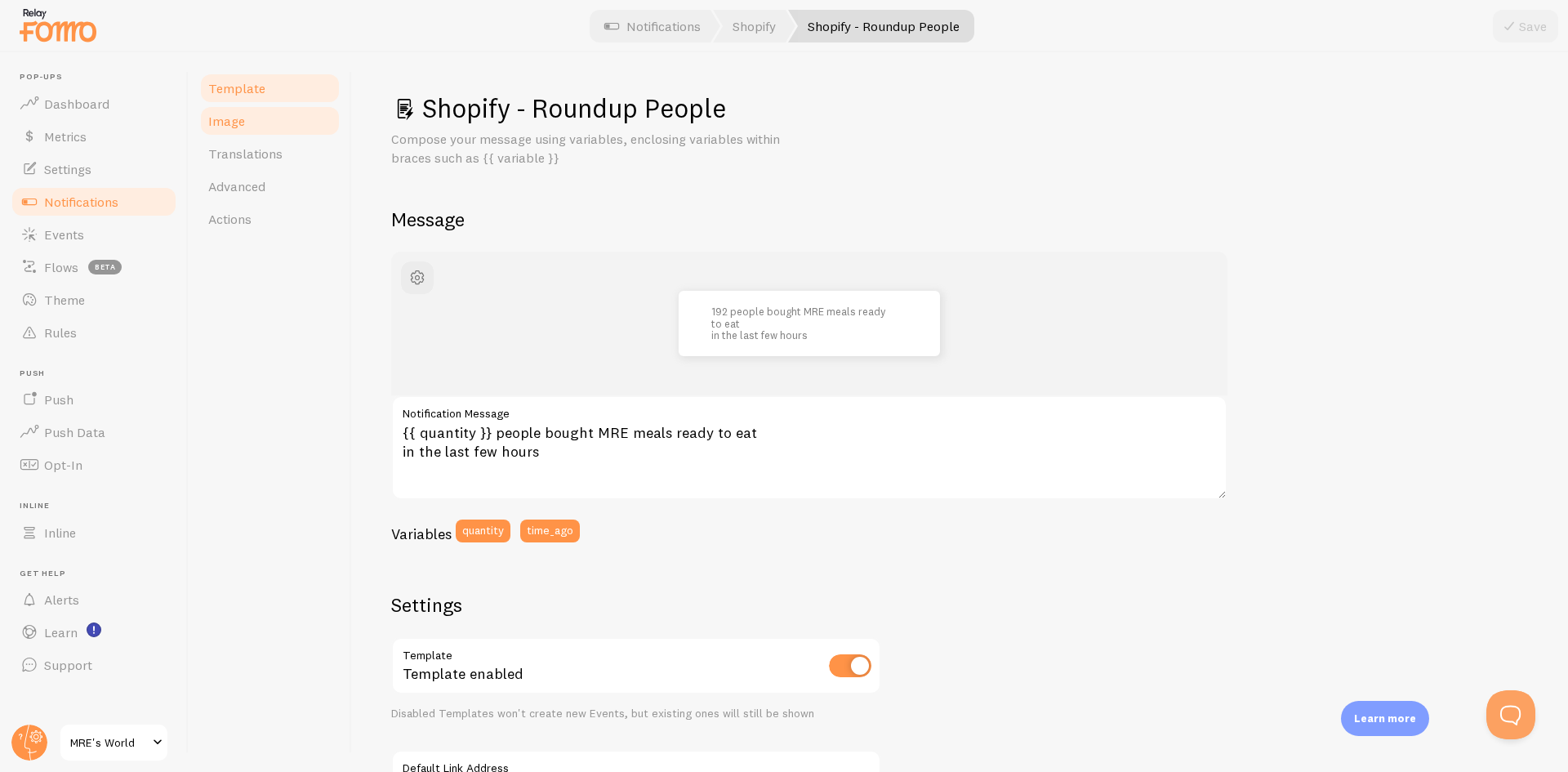
click at [248, 125] on link "Image" at bounding box center [270, 121] width 143 height 33
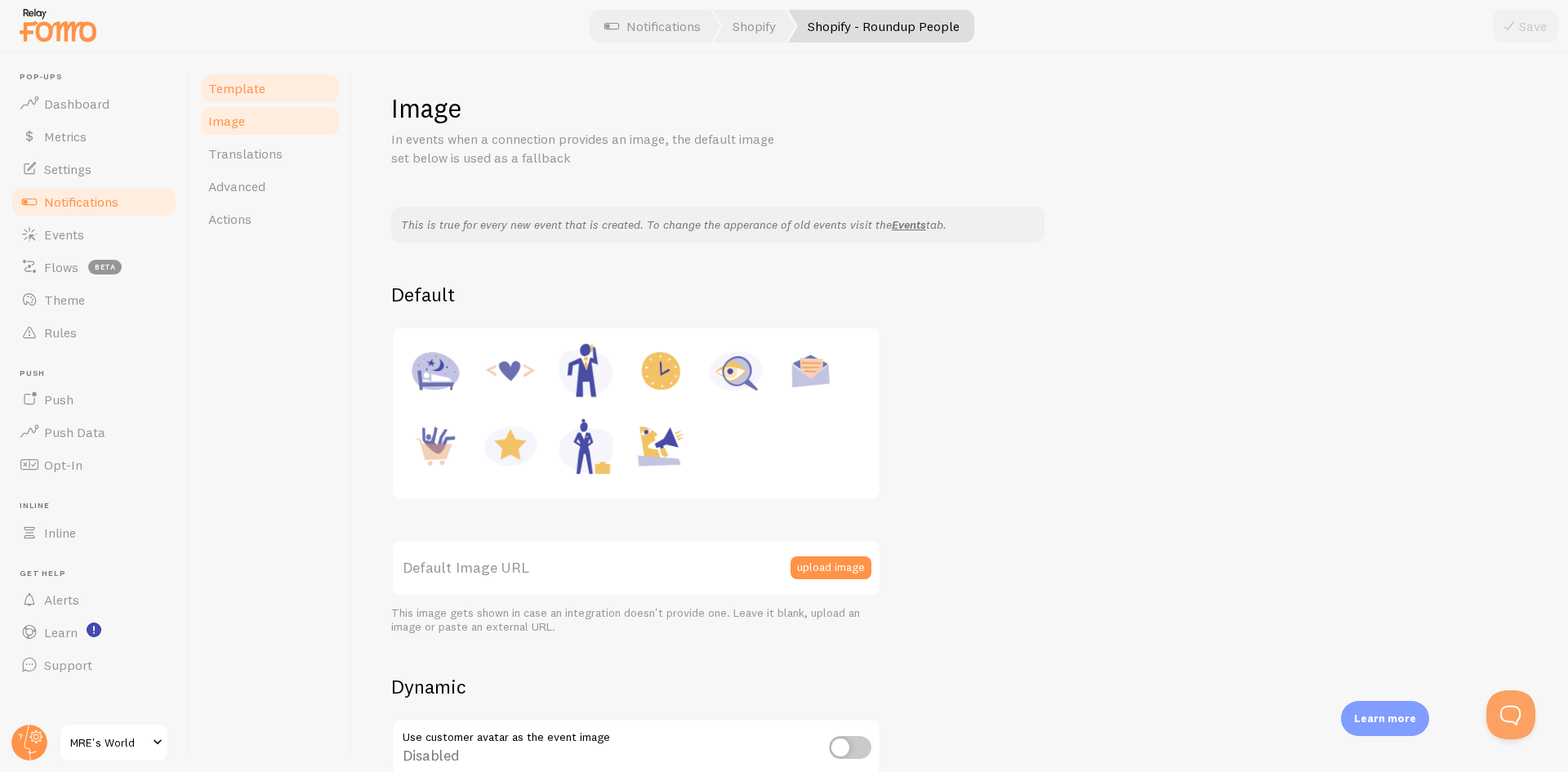
click at [254, 87] on span "Template" at bounding box center [237, 88] width 57 height 16
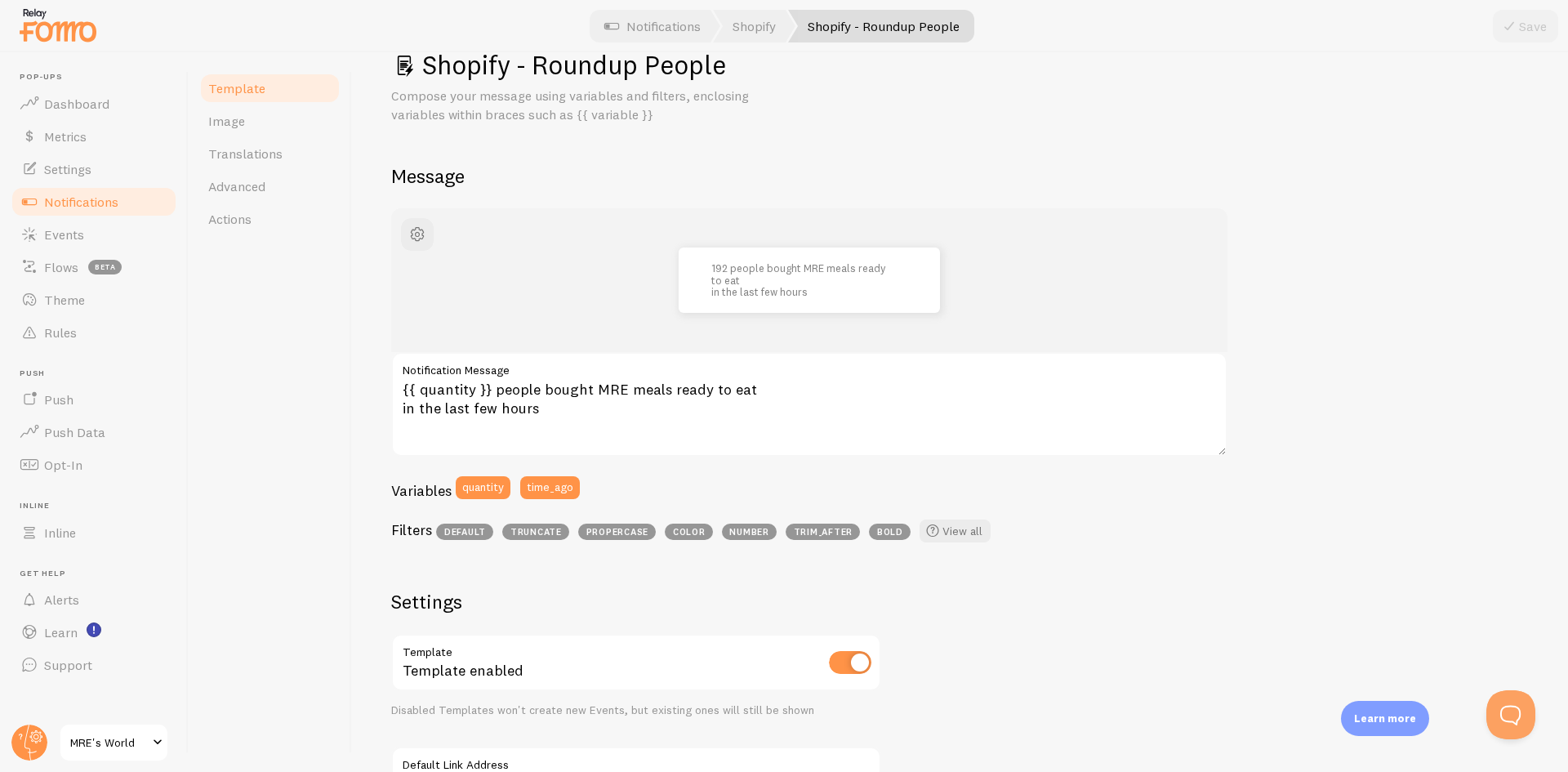
scroll to position [82, 0]
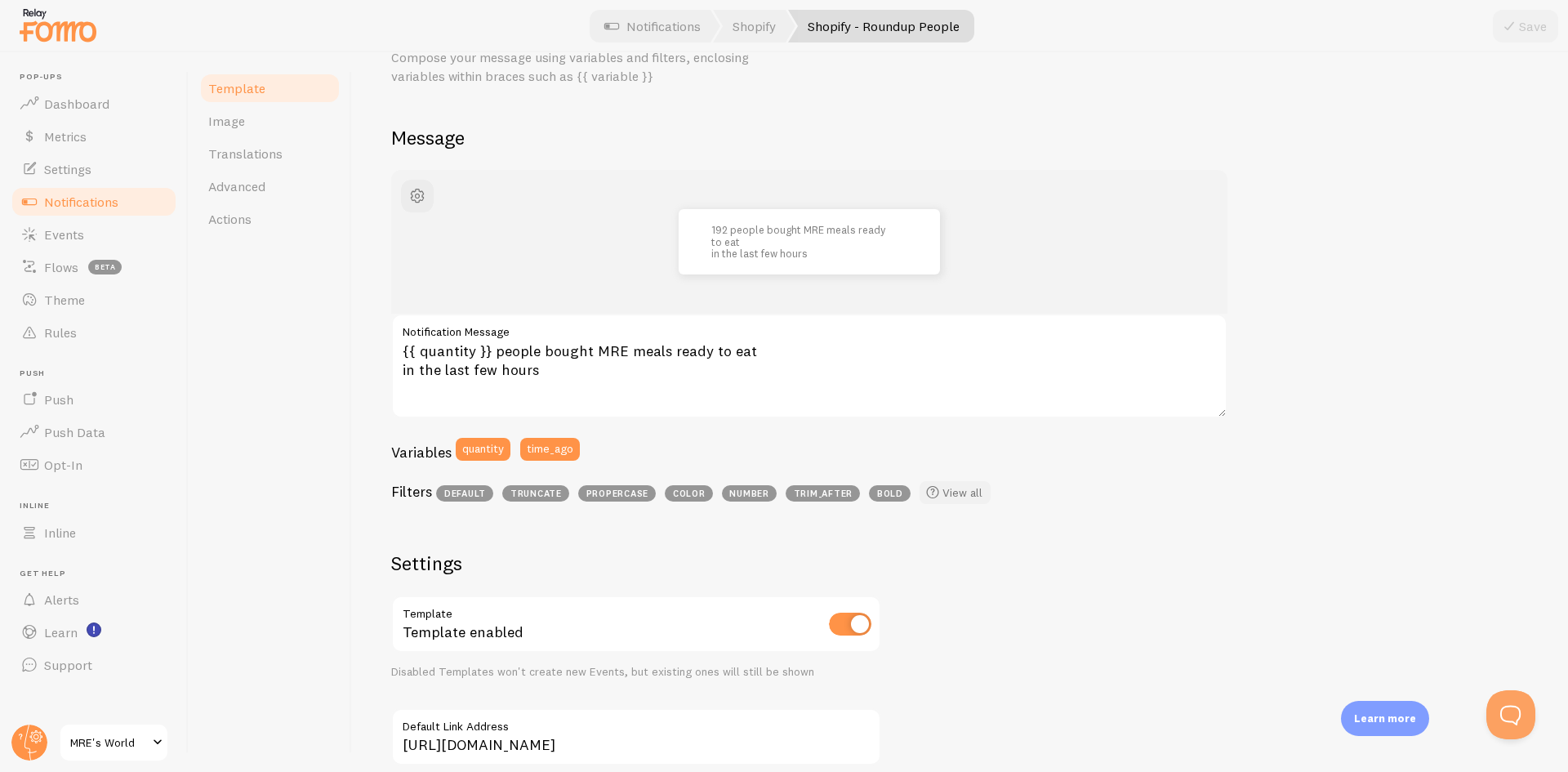
click at [957, 490] on link "View all" at bounding box center [956, 492] width 71 height 23
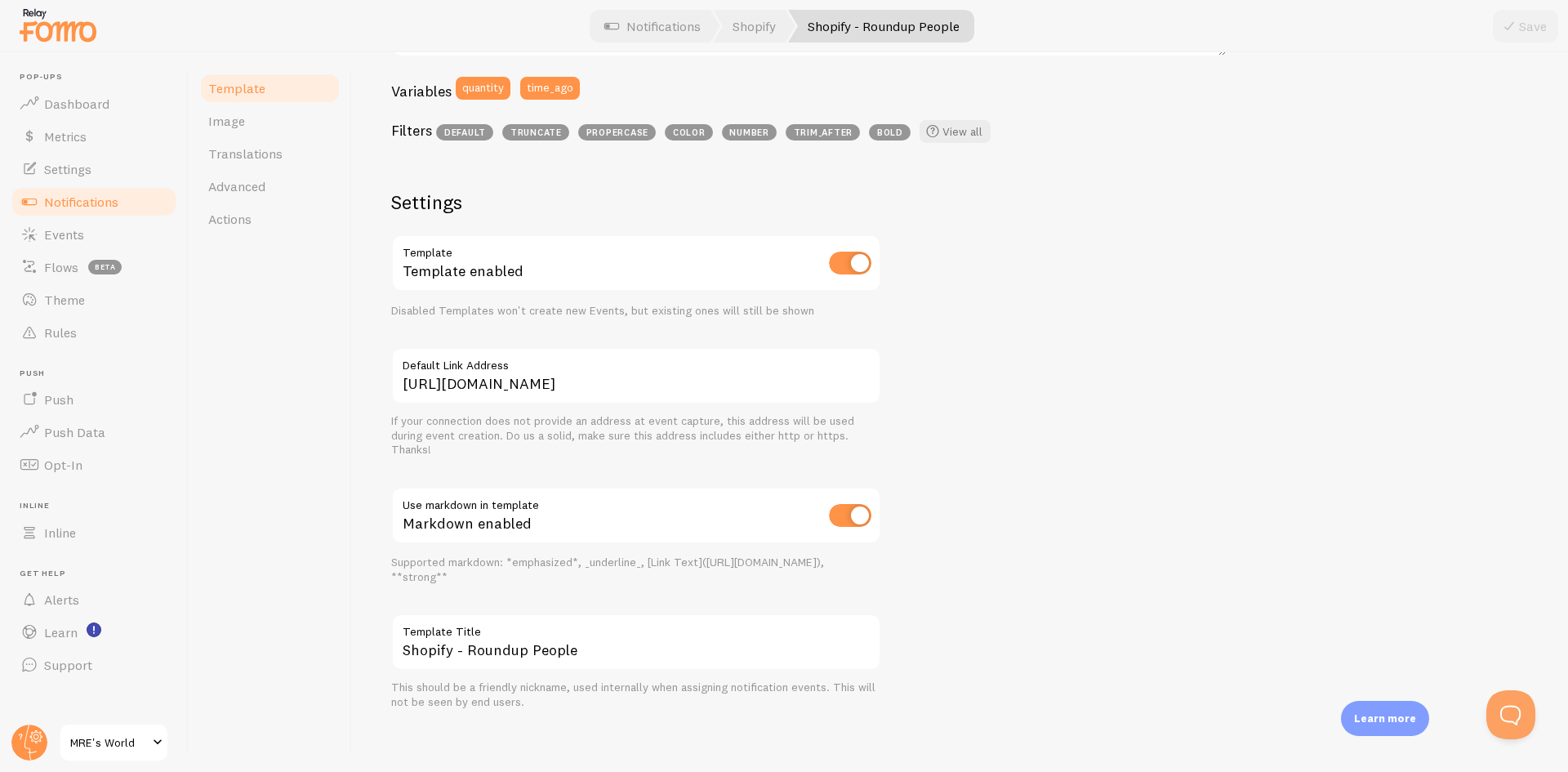
scroll to position [448, 0]
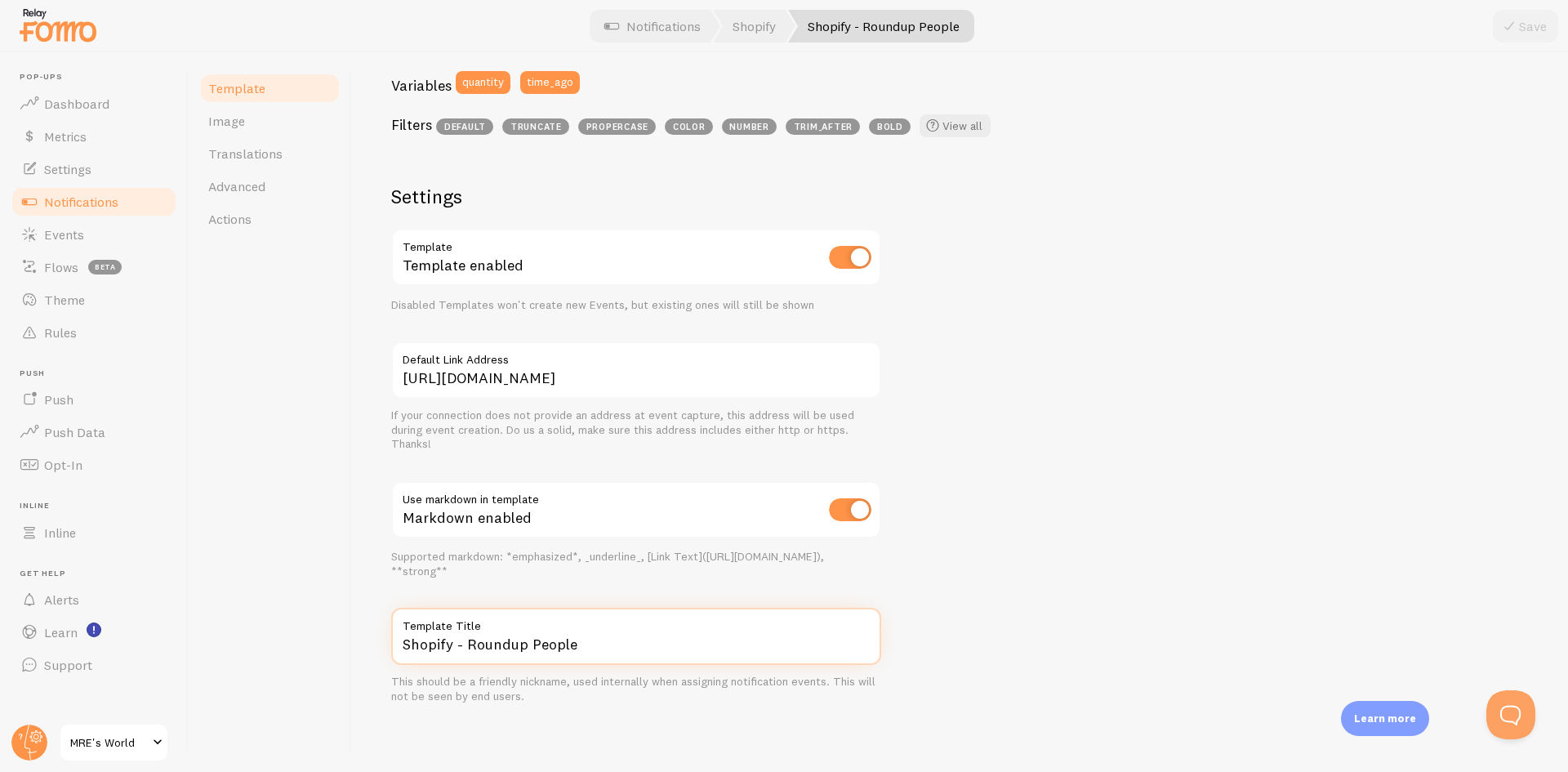
click at [753, 645] on input "Shopify - Roundup People" at bounding box center [636, 636] width 490 height 57
click at [1034, 561] on div "192 people bought MRE meals ready to eat in the last few hours {{ quantity }} p…" at bounding box center [959, 253] width 1138 height 901
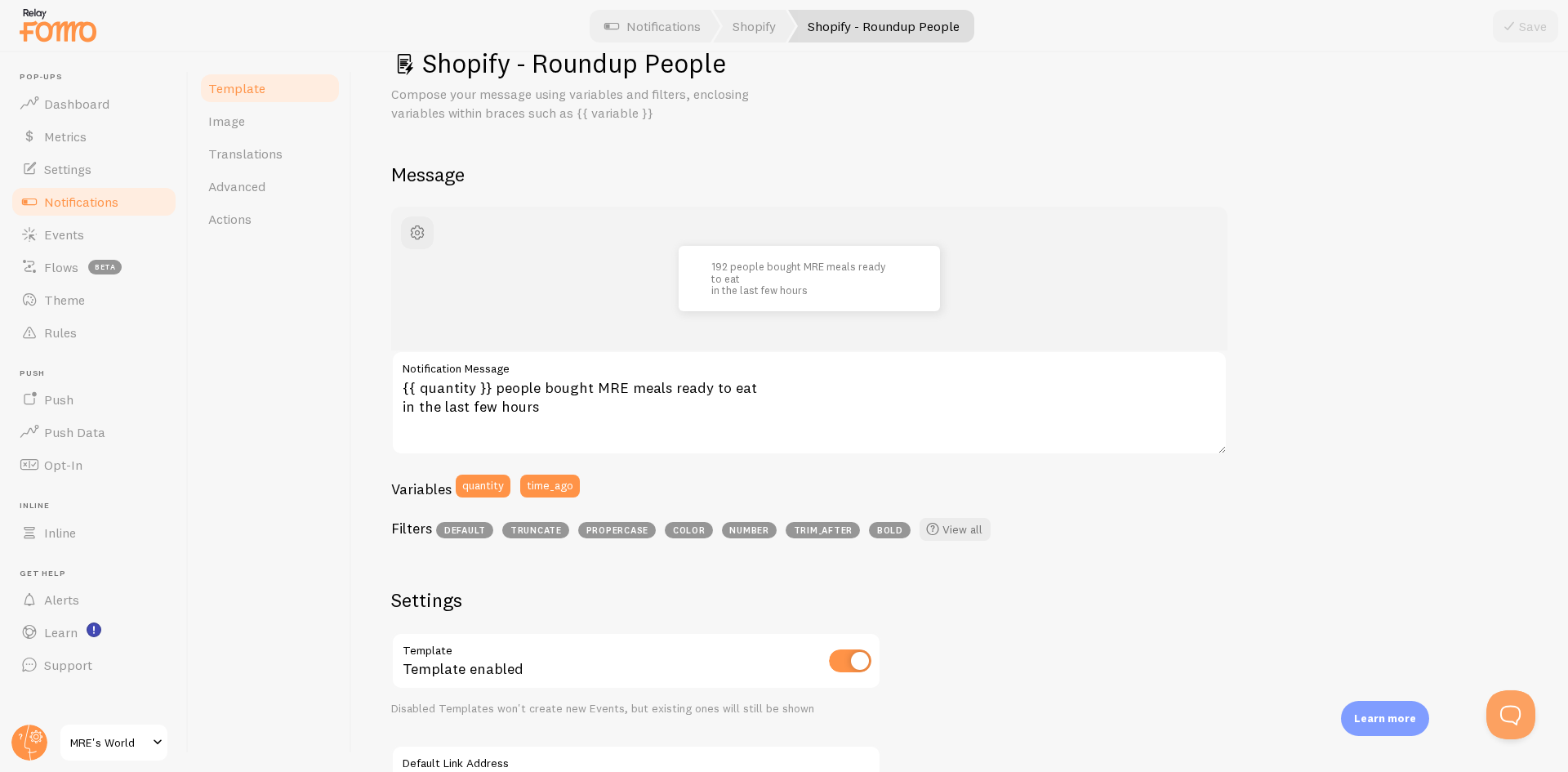
scroll to position [40, 0]
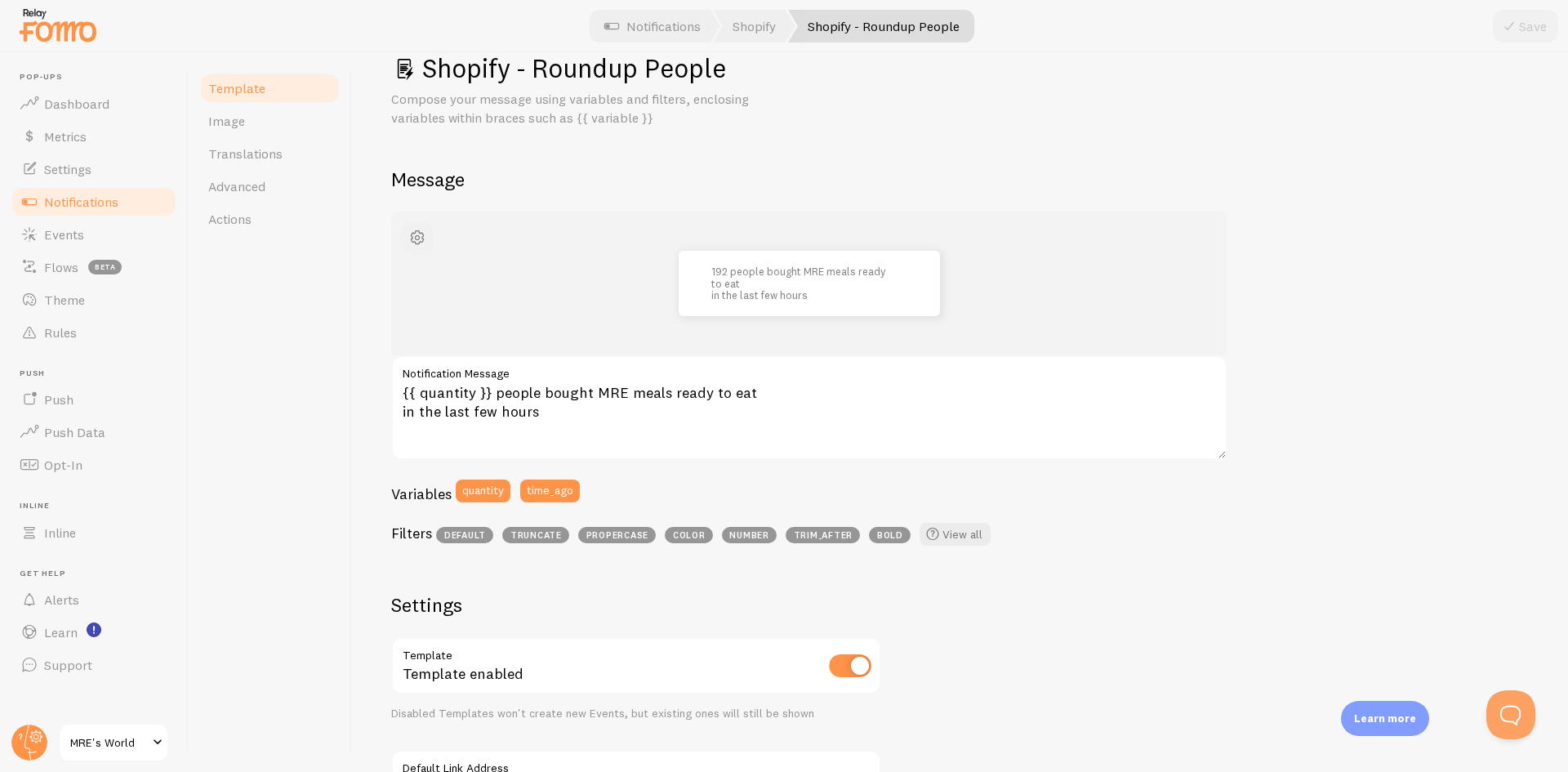
click at [418, 241] on span "button" at bounding box center [417, 238] width 20 height 20
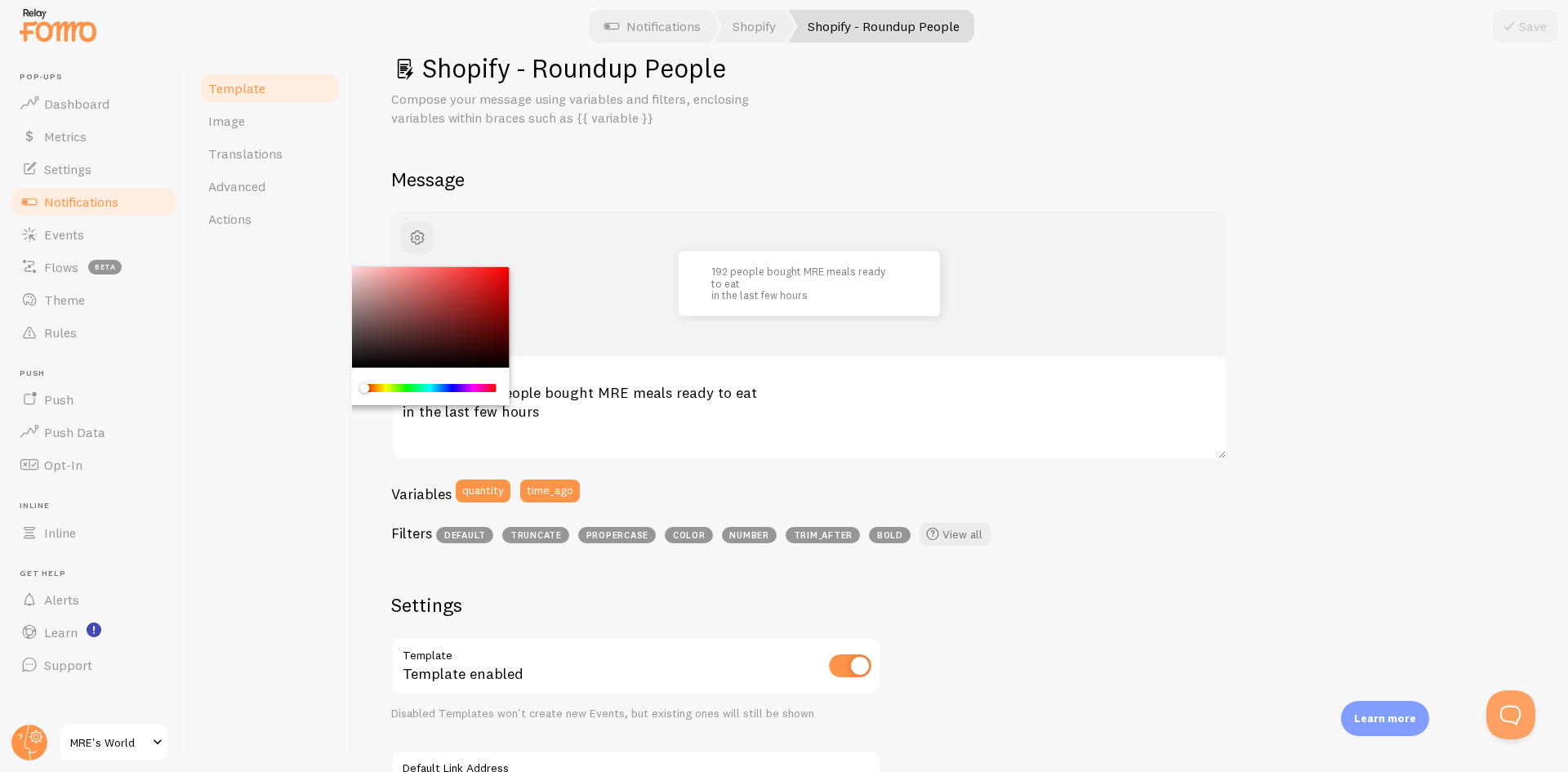
click at [292, 314] on div "Template Image Translations Advanced Actions" at bounding box center [270, 412] width 163 height 720
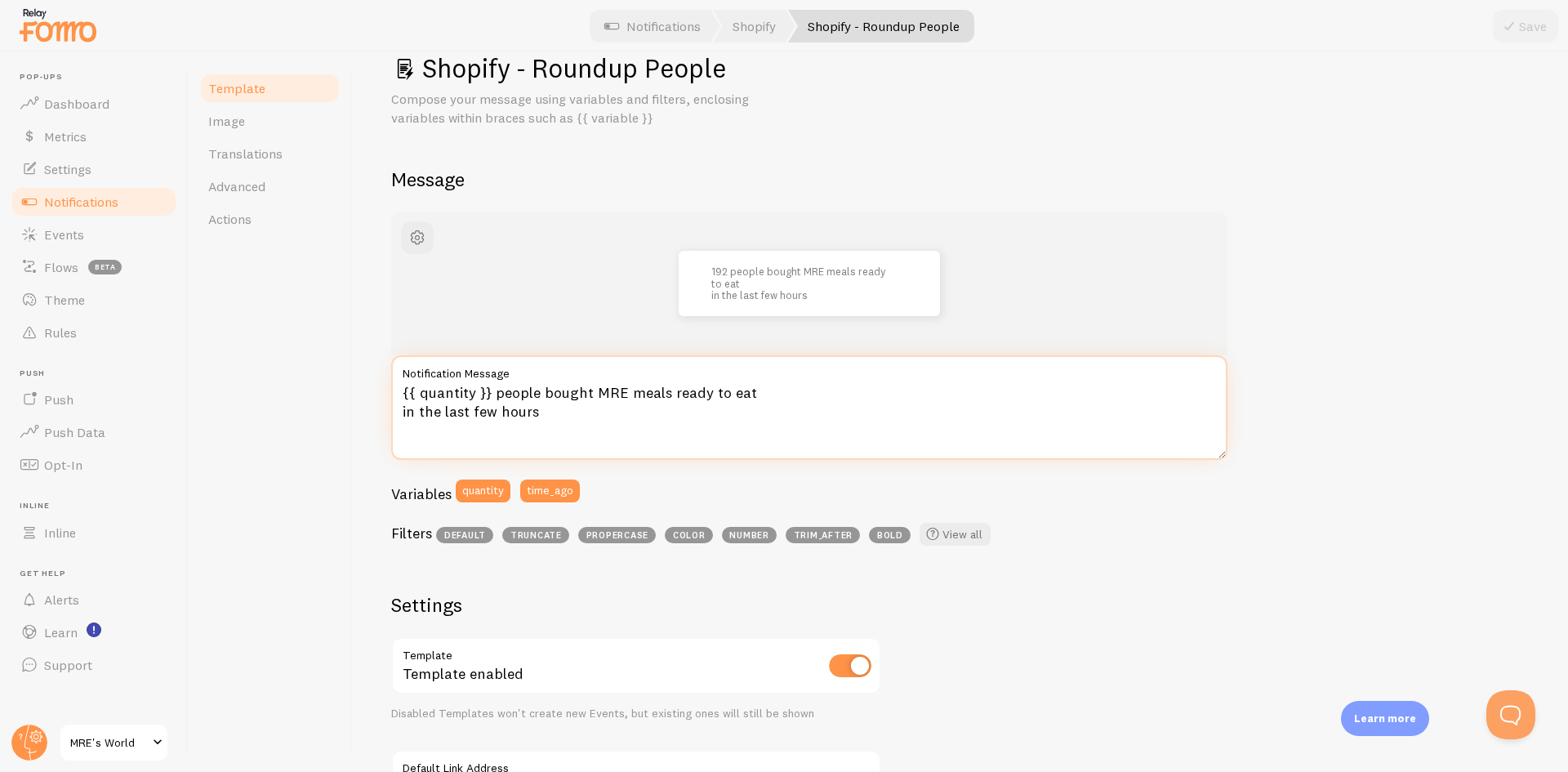
drag, startPoint x: 572, startPoint y: 424, endPoint x: 252, endPoint y: 338, distance: 331.4
click at [252, 338] on div "Template Image Translations Advanced Actions Shopify - Roundup People Compose y…" at bounding box center [878, 412] width 1379 height 720
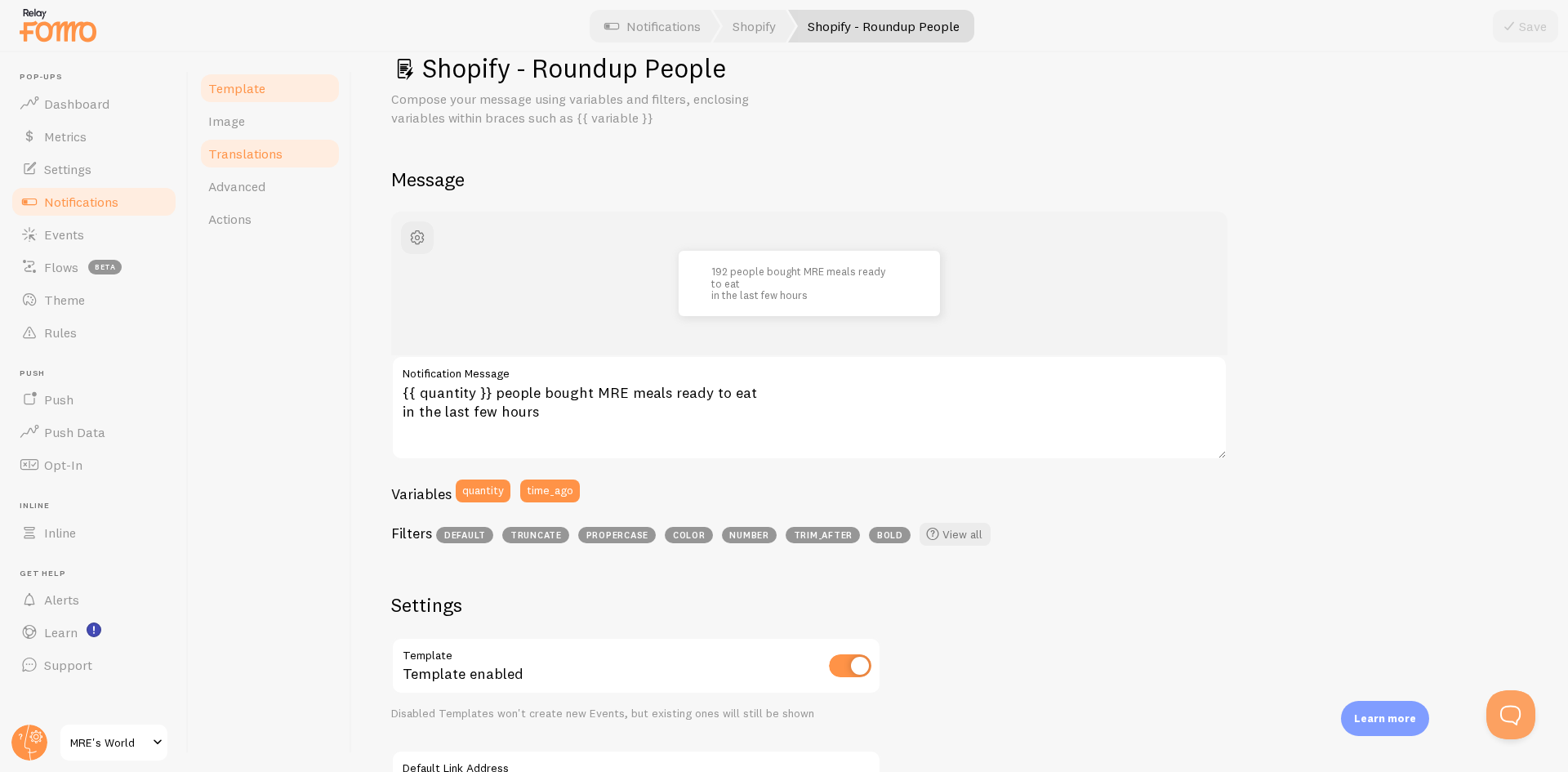
click at [285, 153] on link "Translations" at bounding box center [270, 154] width 143 height 33
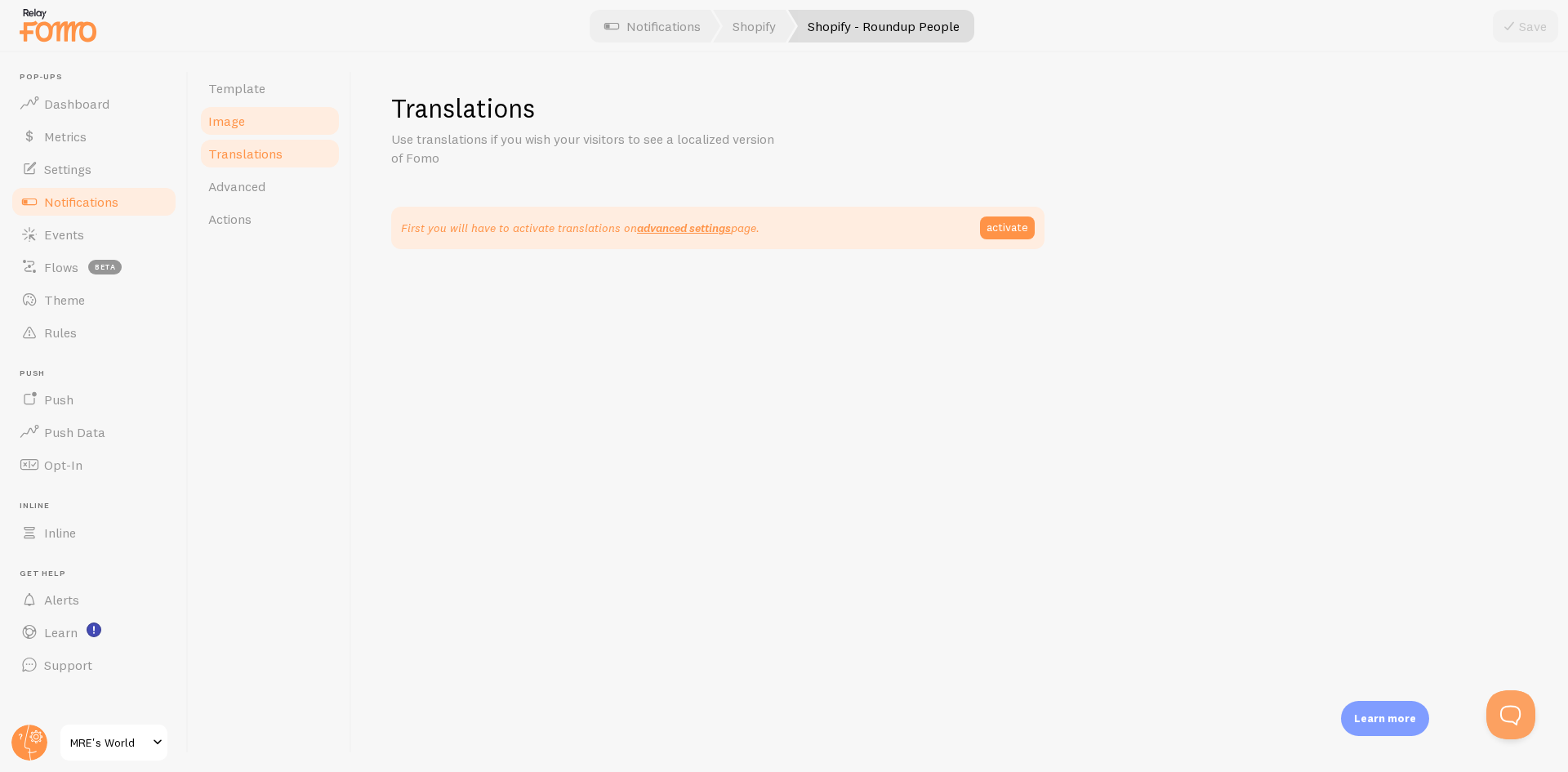
click at [272, 133] on link "Image" at bounding box center [270, 121] width 143 height 33
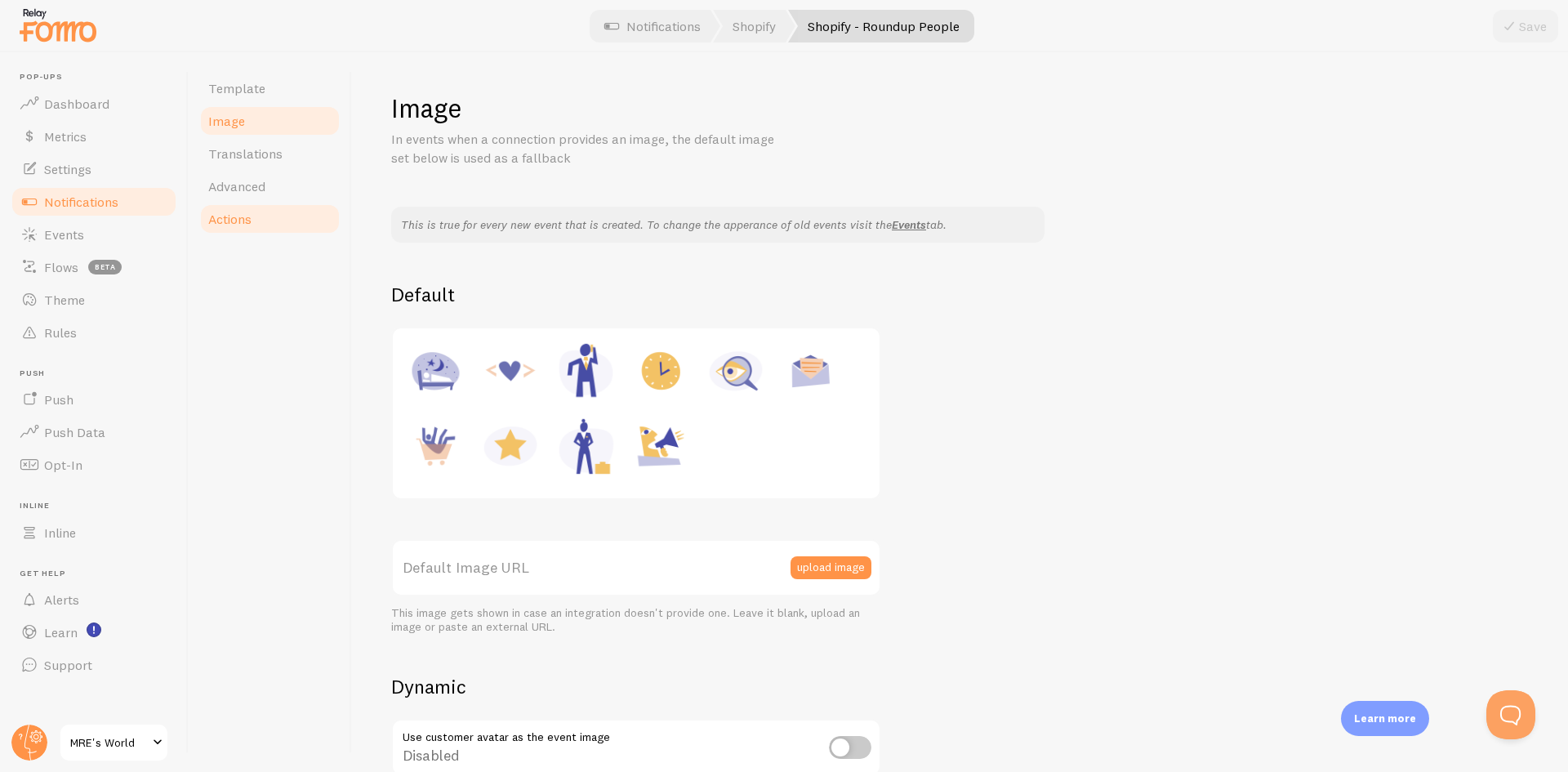
click at [257, 219] on link "Actions" at bounding box center [270, 219] width 143 height 33
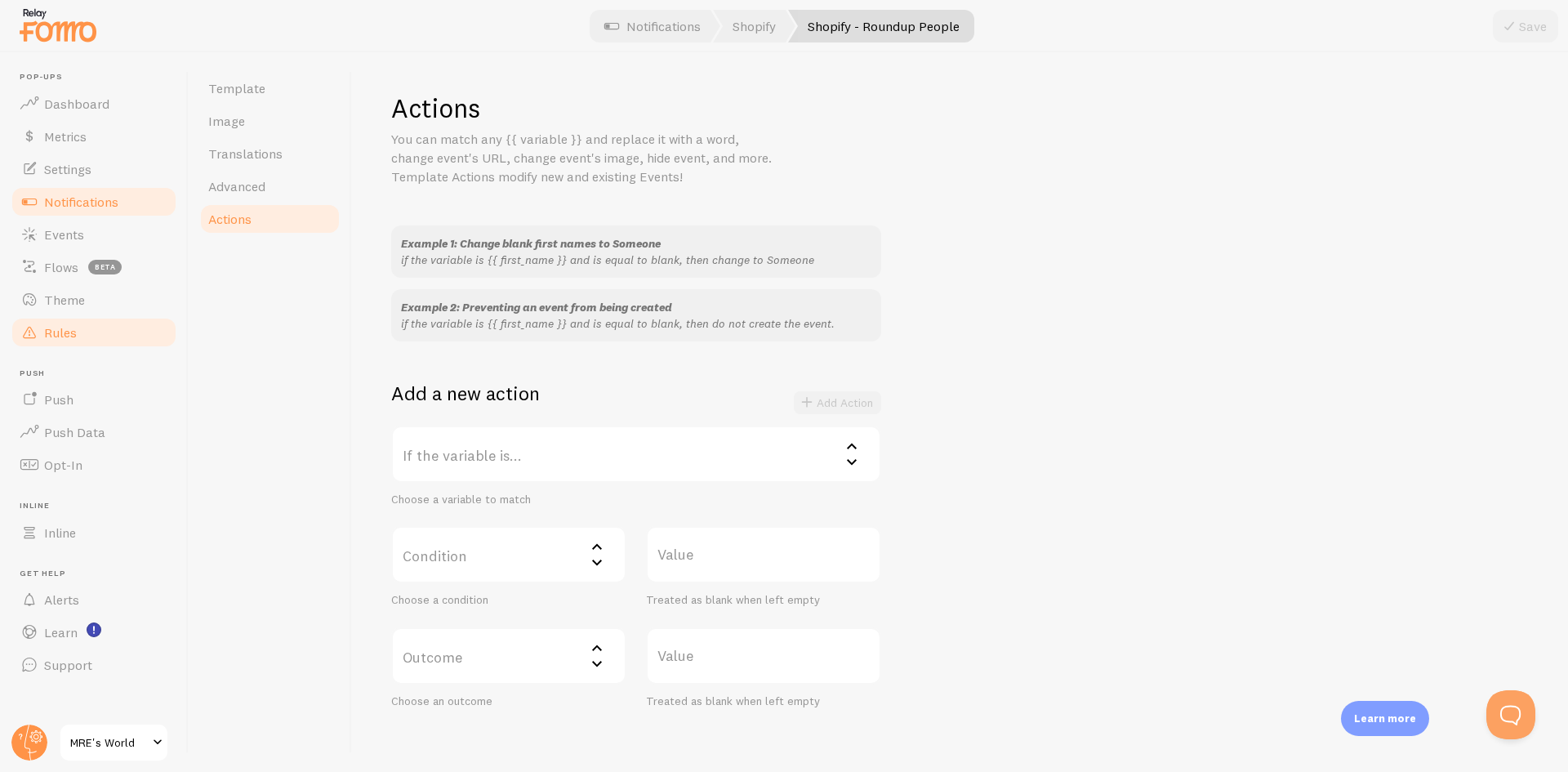
click at [91, 333] on link "Rules" at bounding box center [94, 333] width 169 height 33
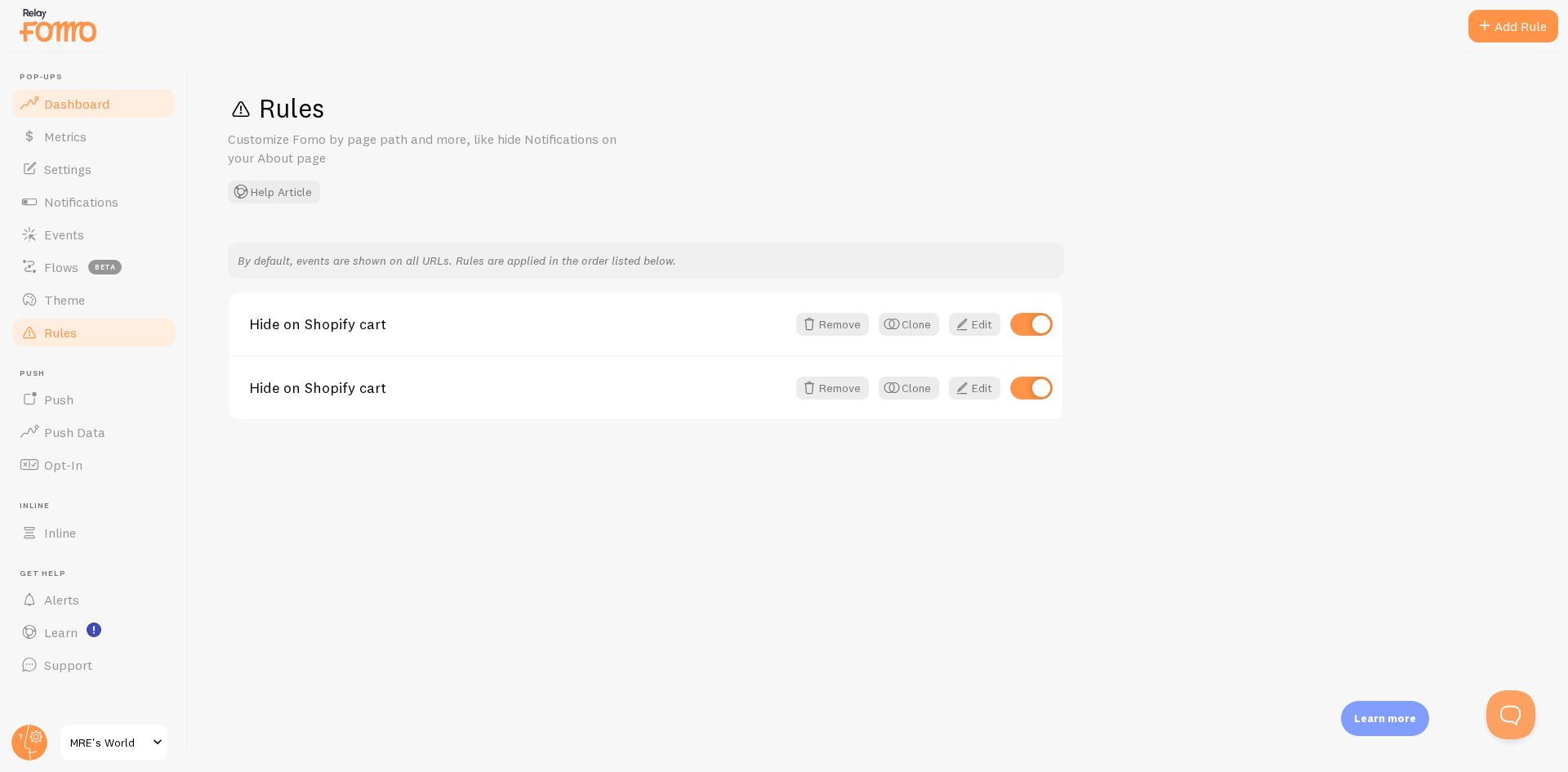
click at [61, 97] on span "Dashboard" at bounding box center [77, 104] width 66 height 16
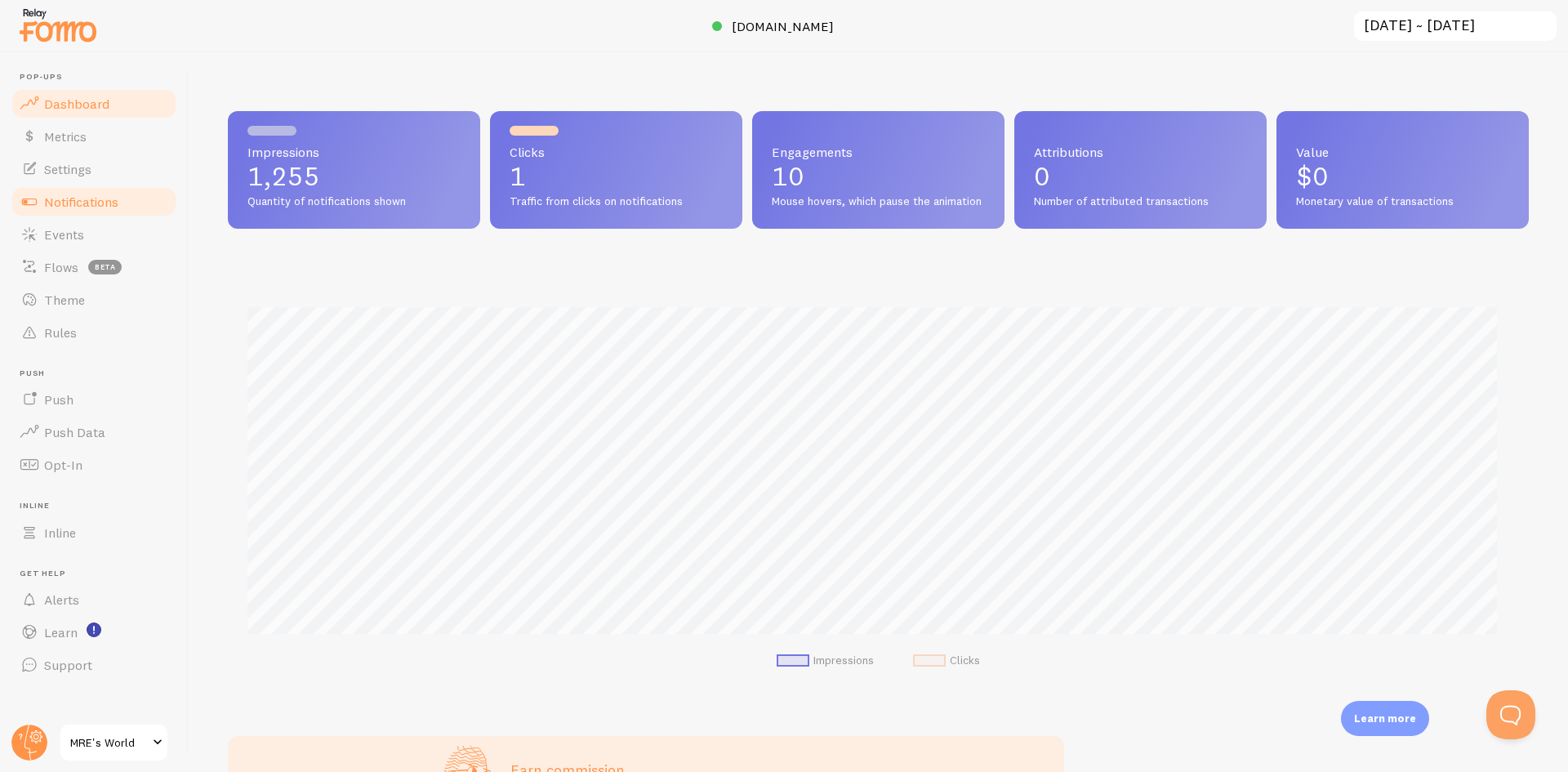
click at [98, 207] on span "Notifications" at bounding box center [81, 201] width 75 height 16
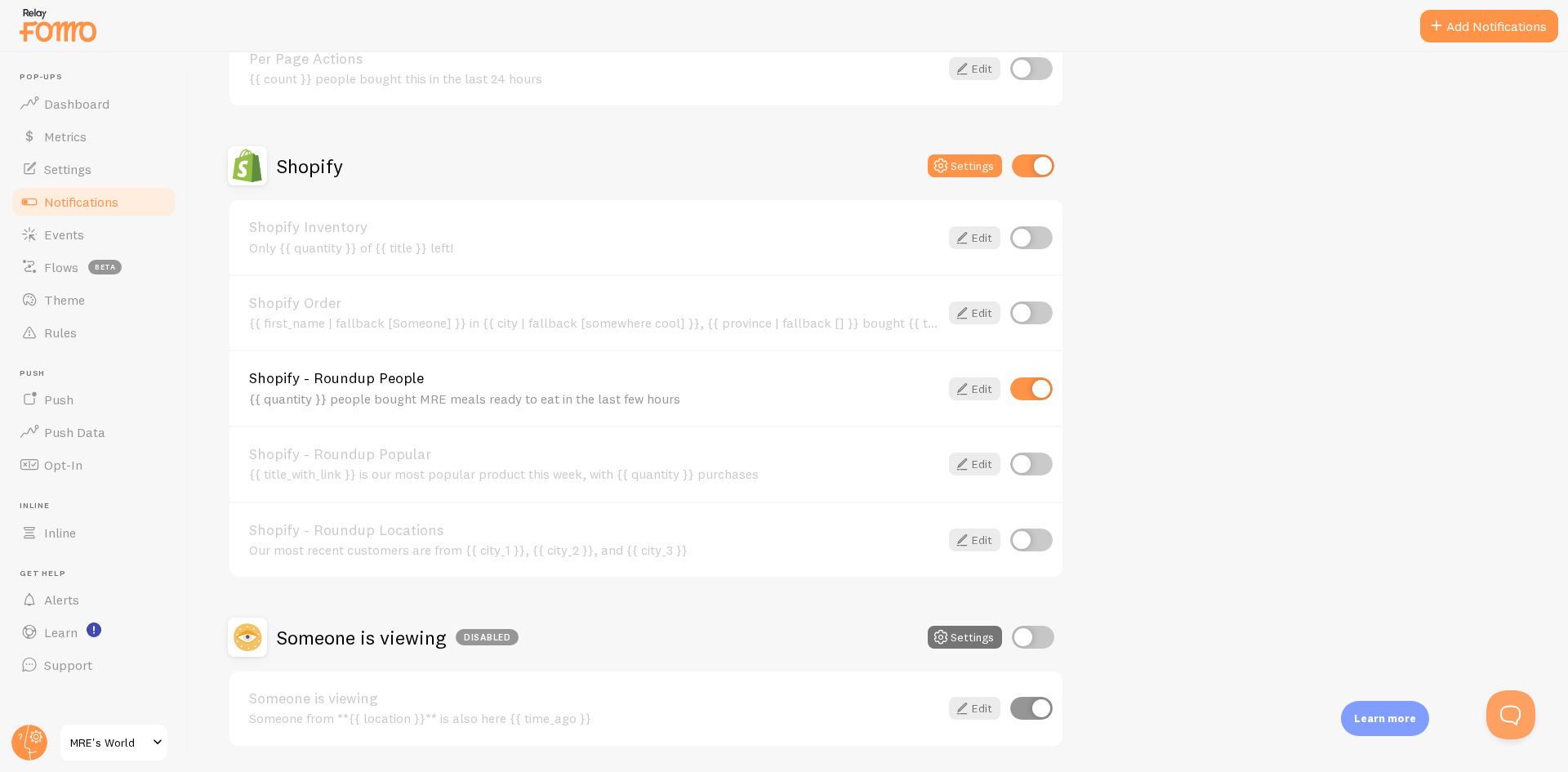
scroll to position [632, 0]
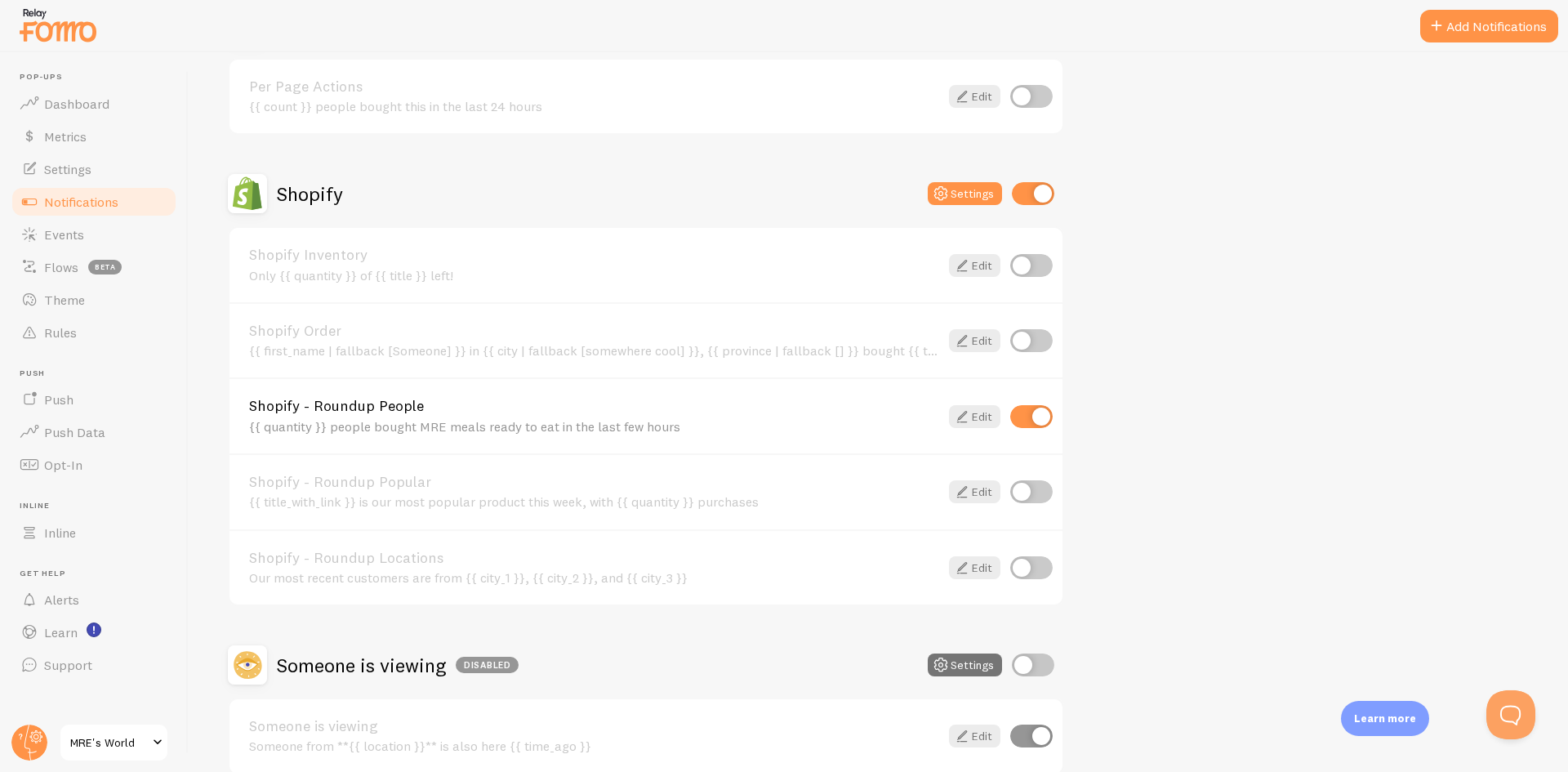
click at [1027, 411] on input "checkbox" at bounding box center [1031, 417] width 43 height 23
checkbox input "false"
click at [974, 186] on button "Settings" at bounding box center [966, 193] width 75 height 23
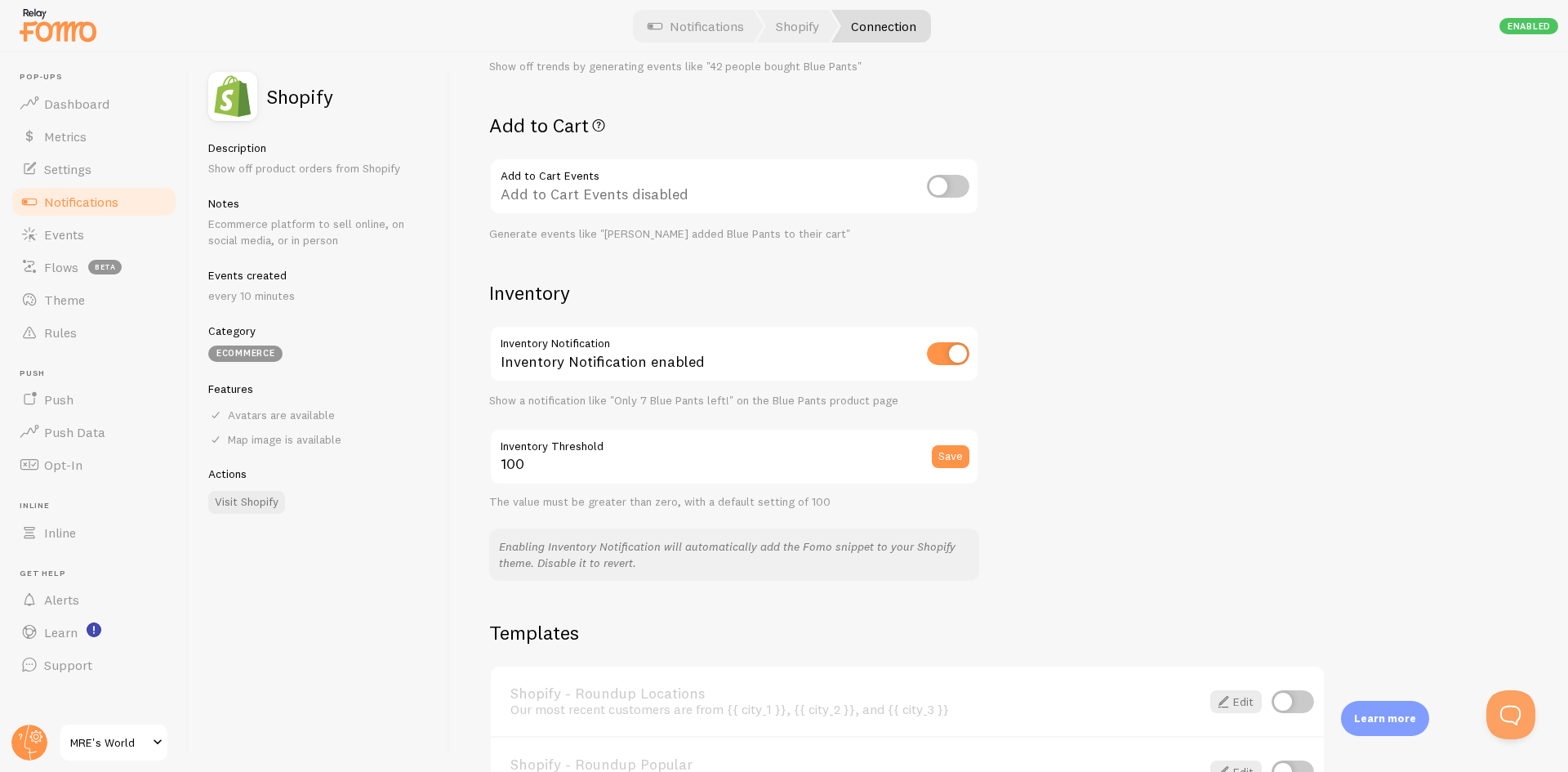
scroll to position [293, 0]
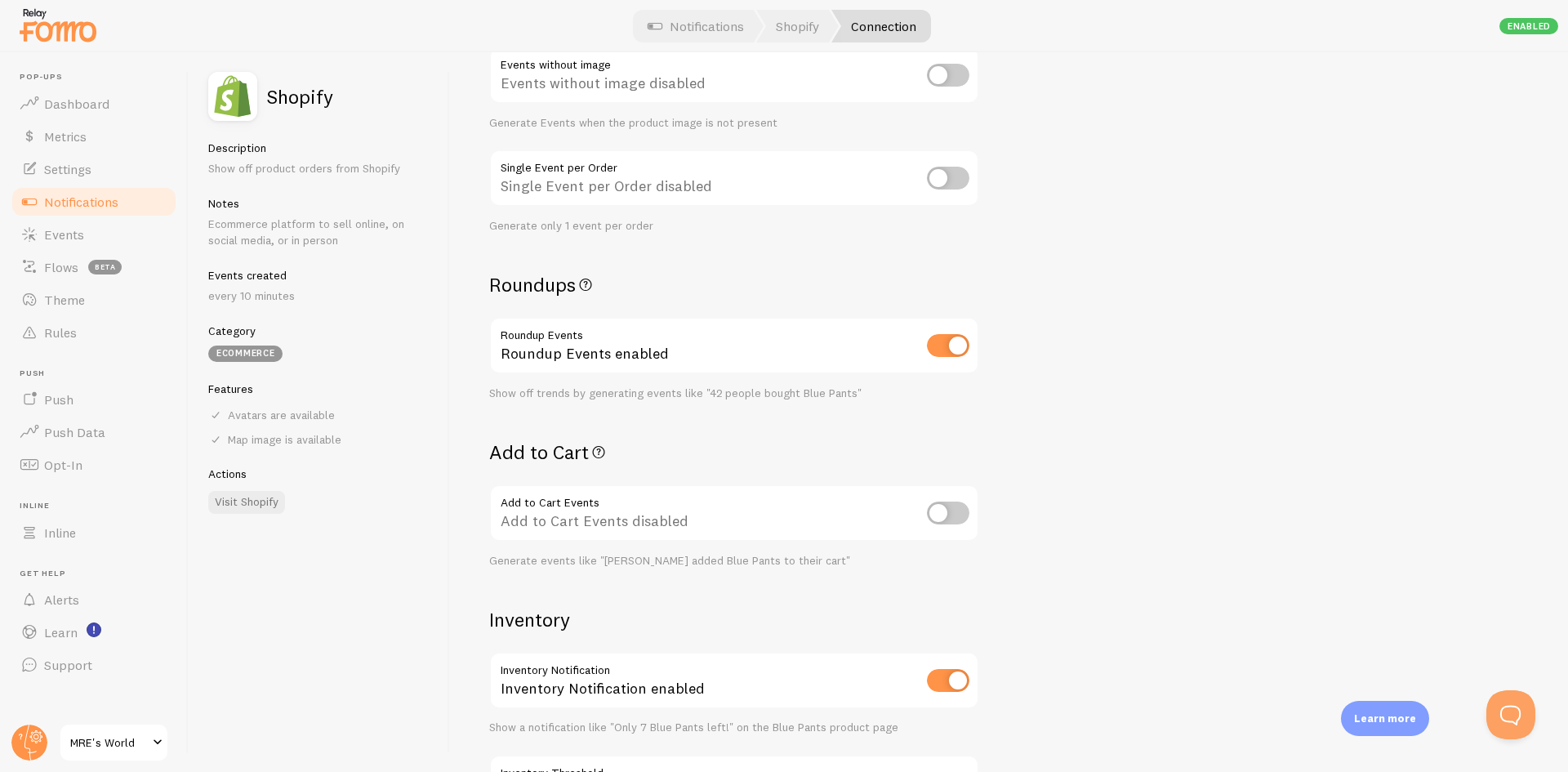
click at [563, 363] on div "Roundup Events enabled" at bounding box center [734, 346] width 490 height 59
click at [548, 335] on div "Roundup Events enabled" at bounding box center [734, 346] width 490 height 59
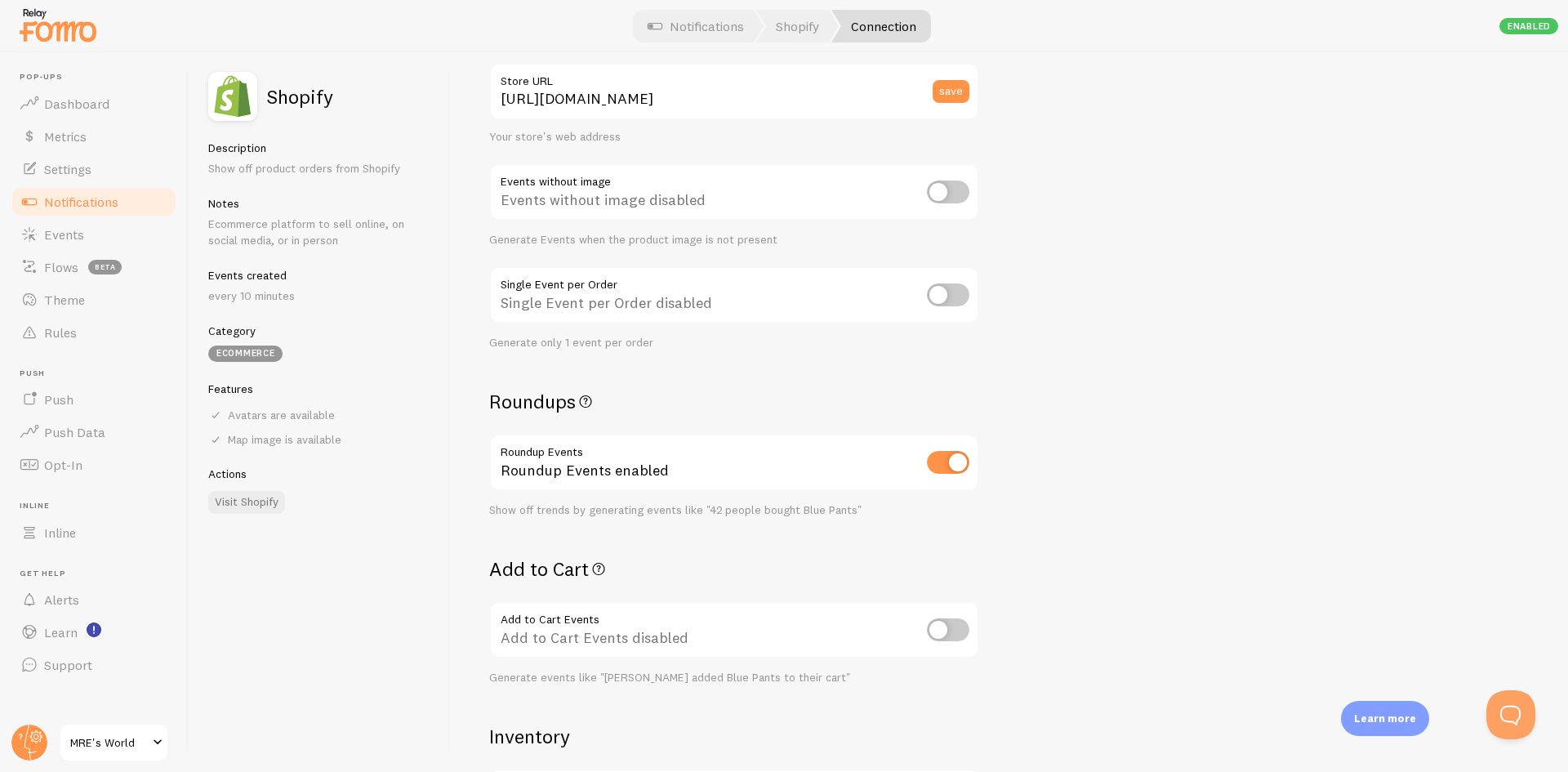
scroll to position [245, 0]
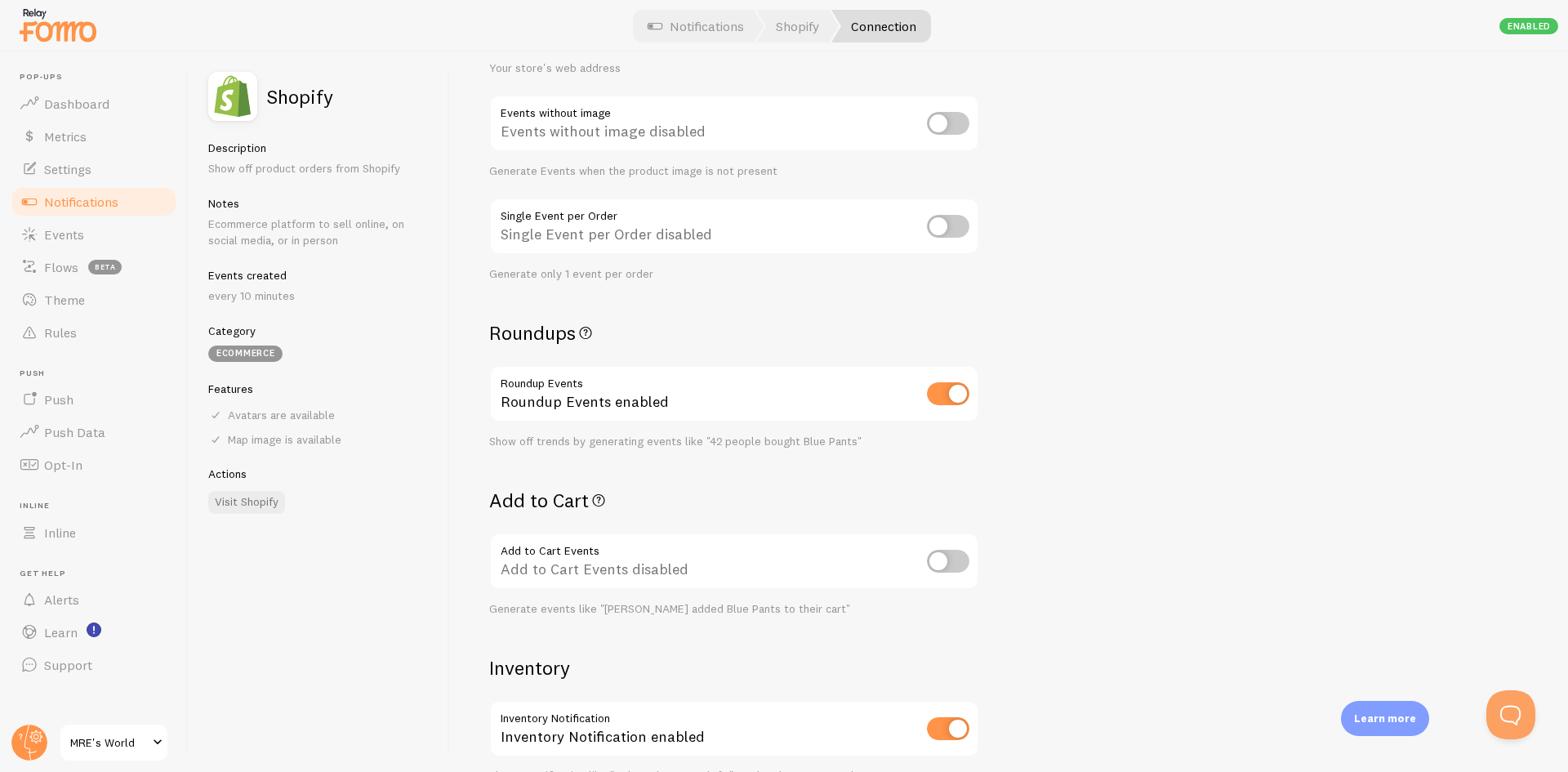
click at [945, 392] on input "checkbox" at bounding box center [948, 394] width 43 height 23
checkbox input "false"
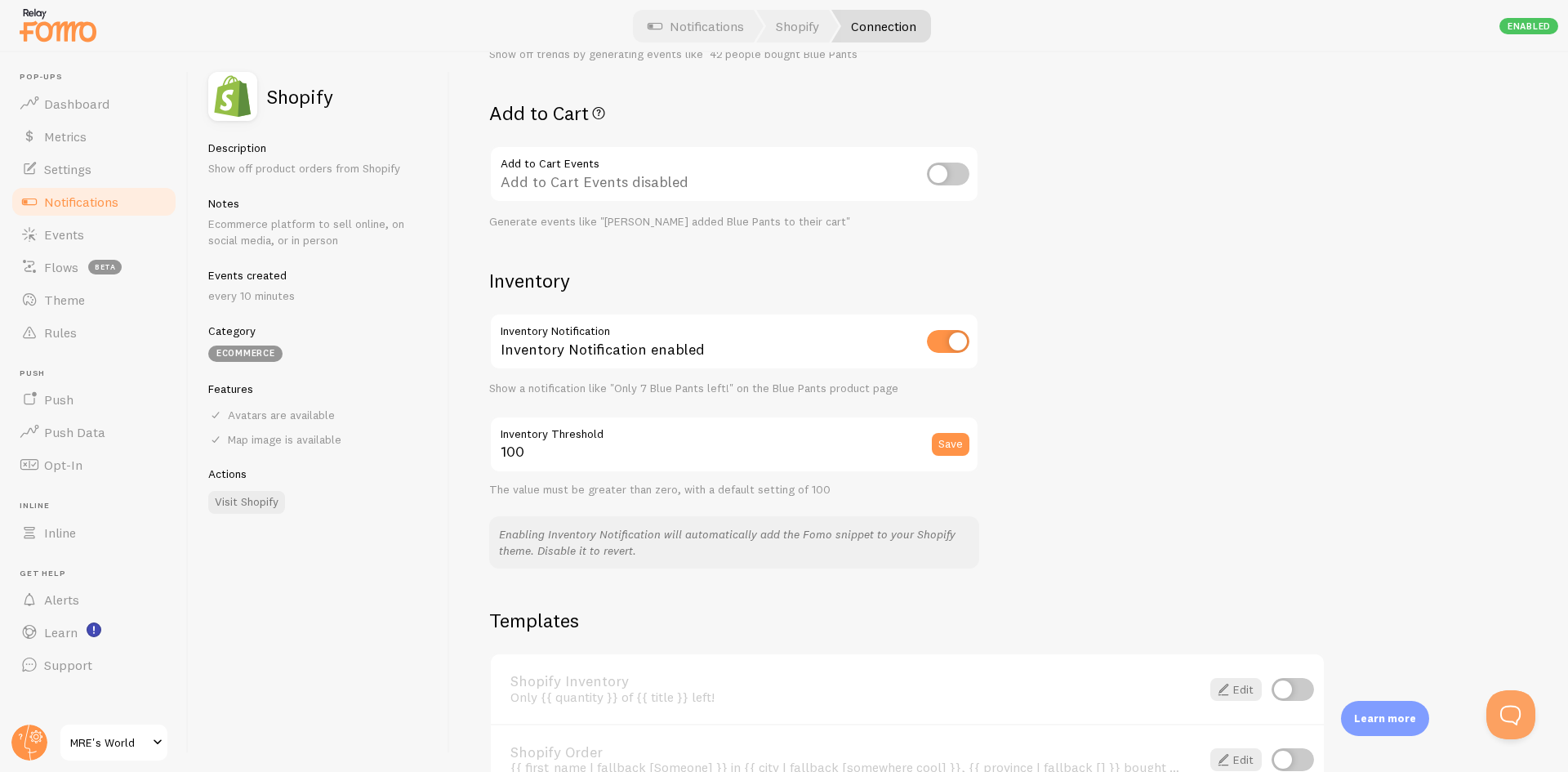
scroll to position [654, 0]
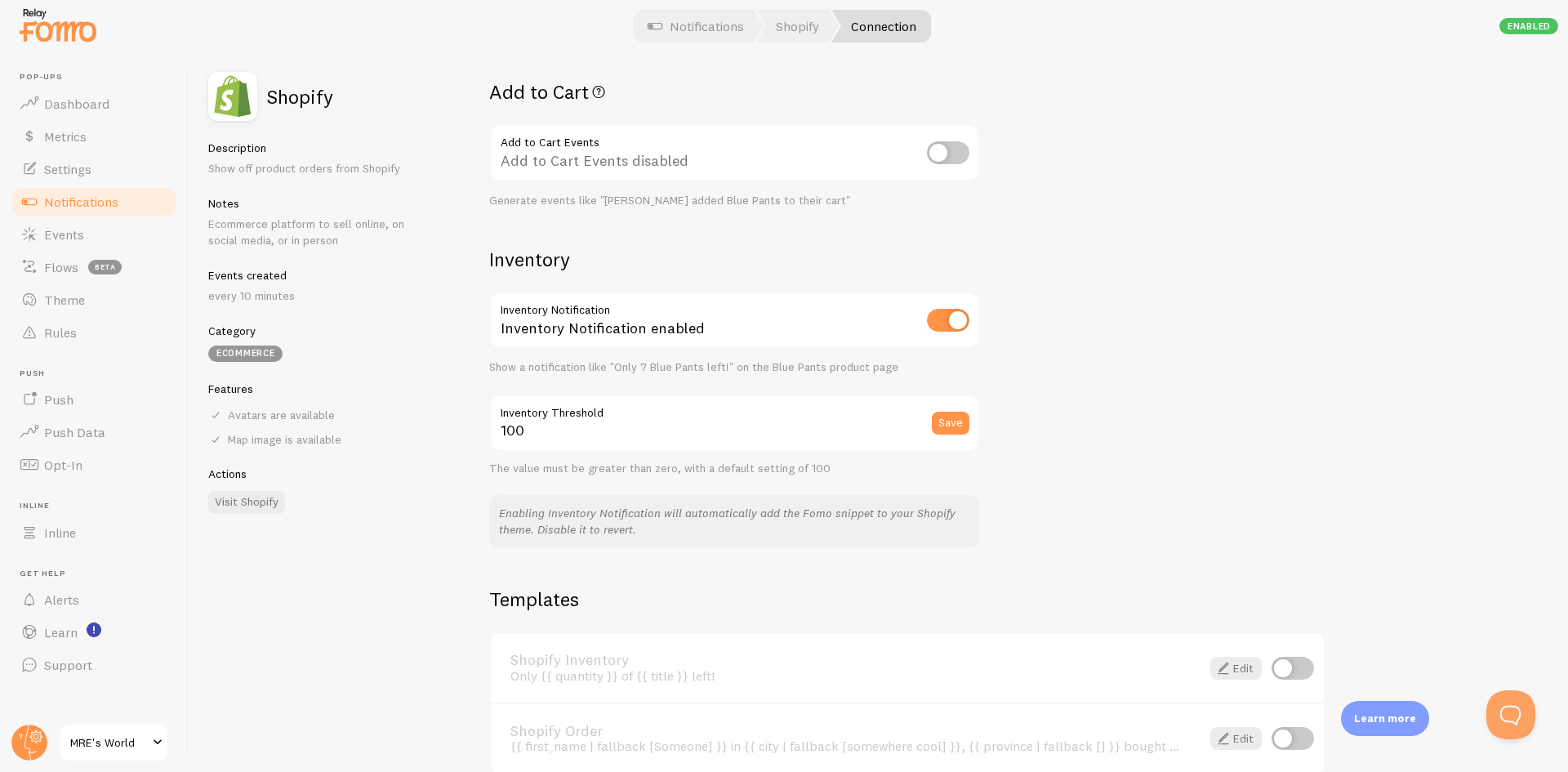
click at [948, 322] on input "checkbox" at bounding box center [948, 320] width 43 height 23
checkbox input "false"
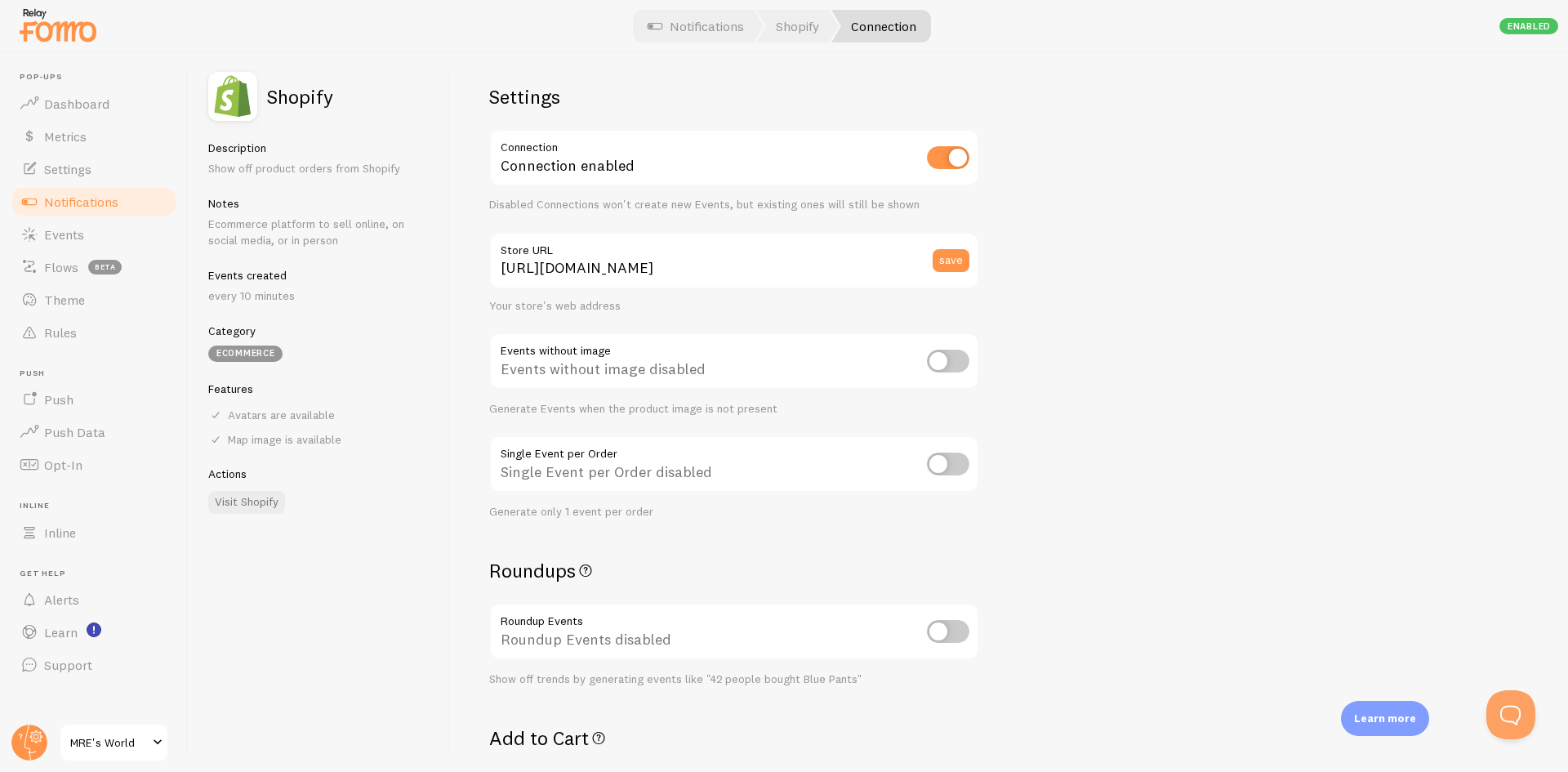
scroll to position [0, 0]
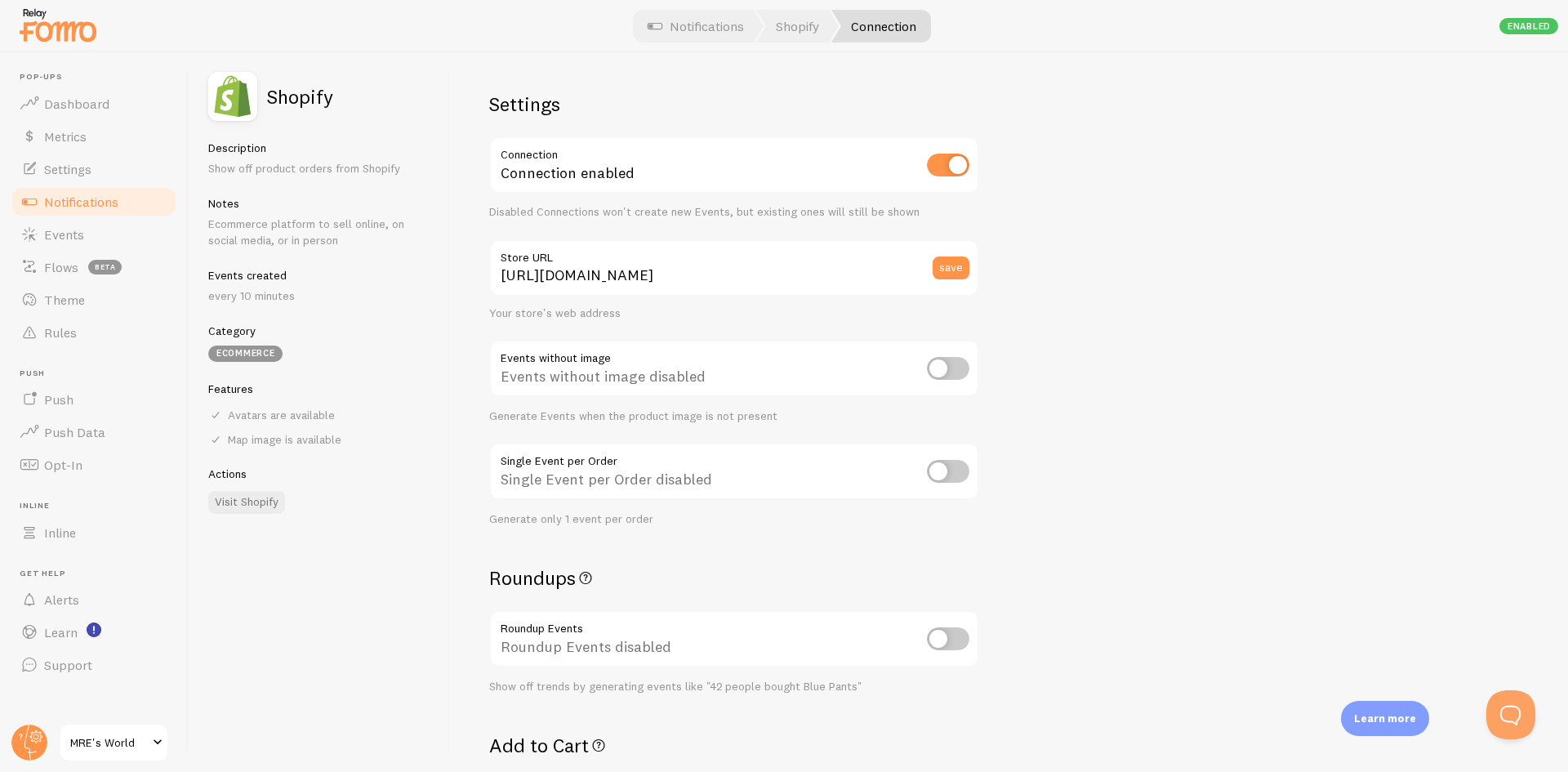
click at [948, 160] on input "checkbox" at bounding box center [948, 165] width 43 height 23
checkbox input "false"
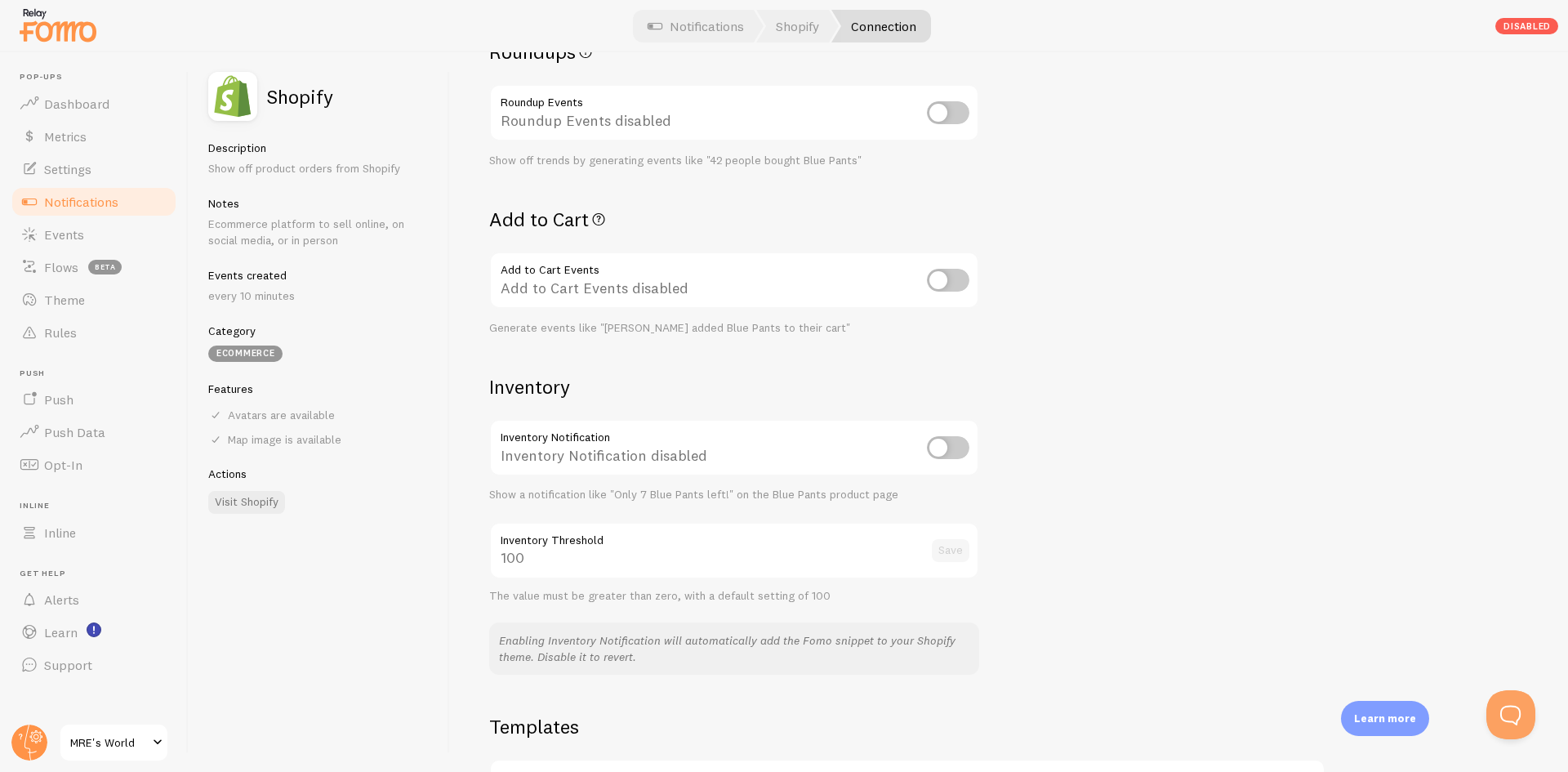
scroll to position [489, 0]
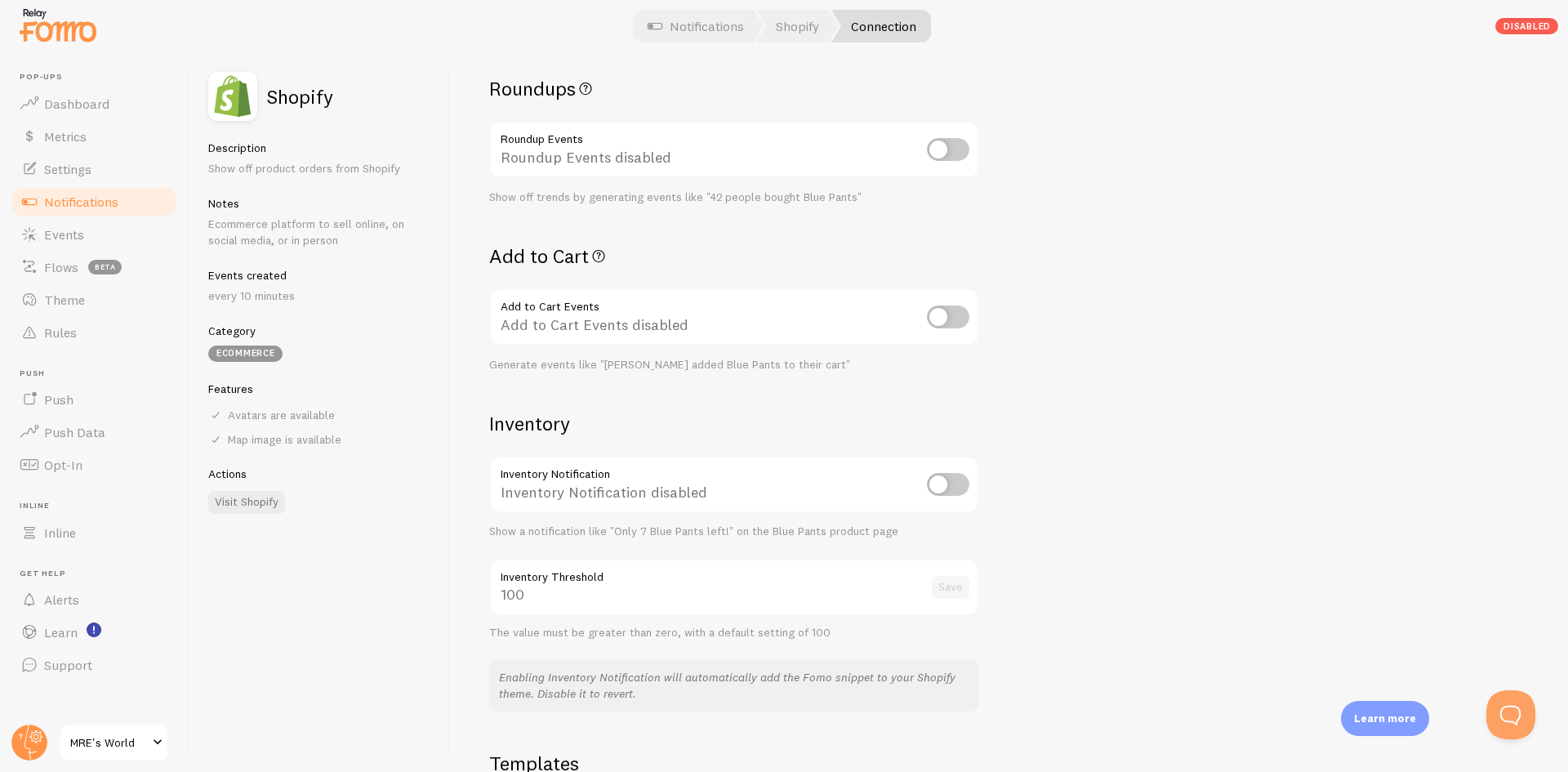
click at [846, 596] on div "100 Inventory Threshold Save" at bounding box center [734, 587] width 490 height 57
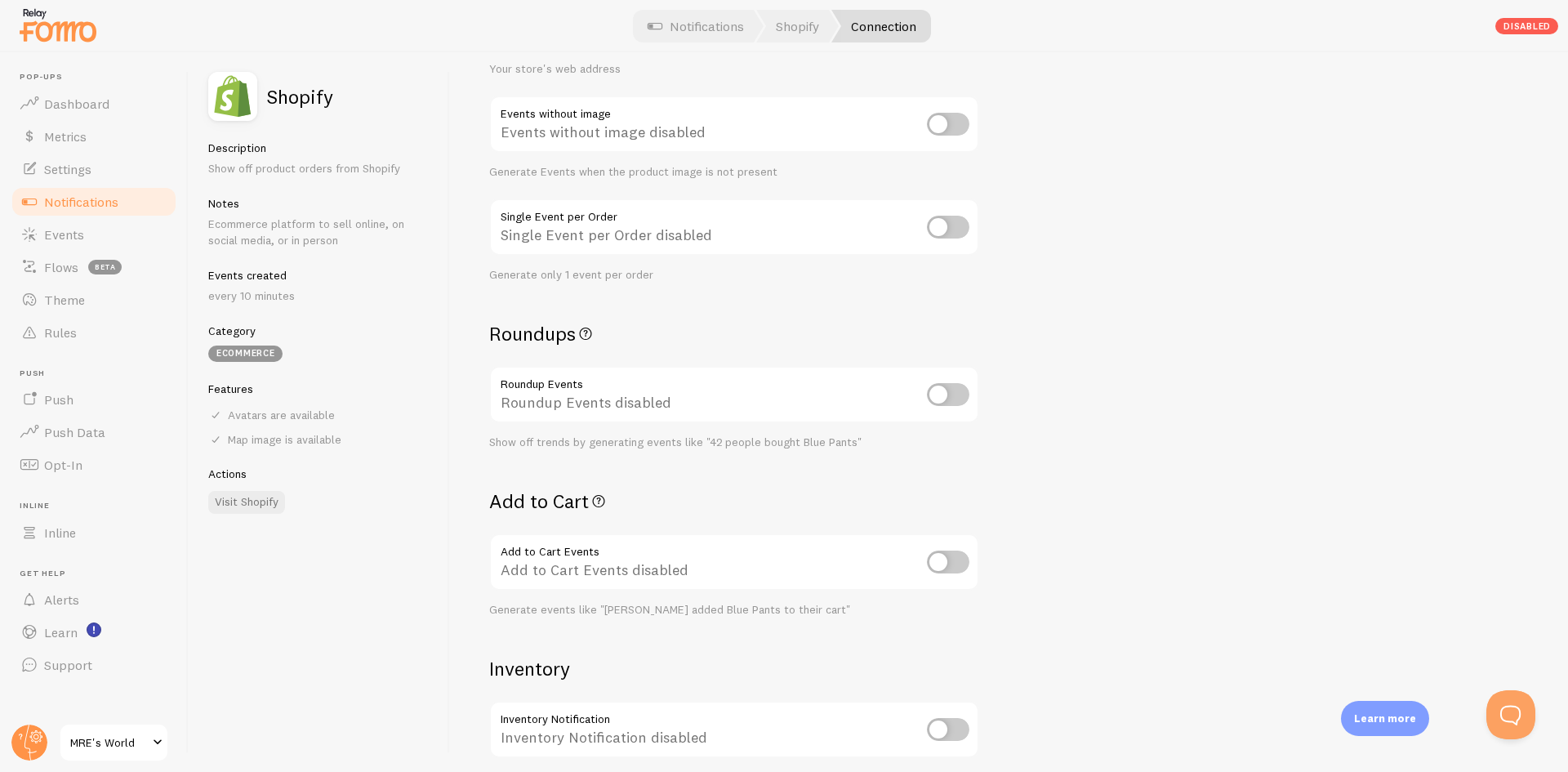
scroll to position [162, 0]
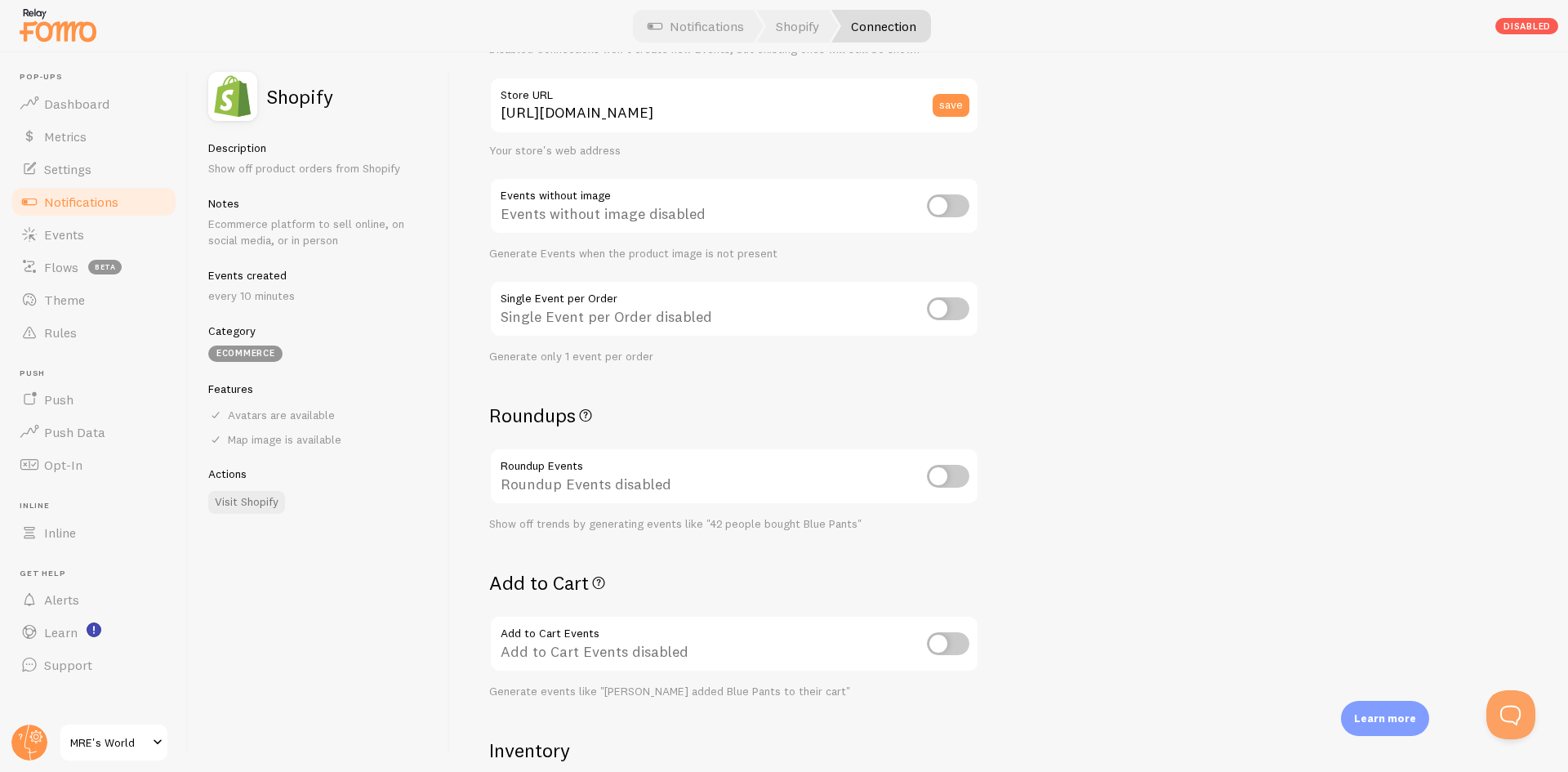
click at [953, 476] on input "checkbox" at bounding box center [948, 476] width 43 height 23
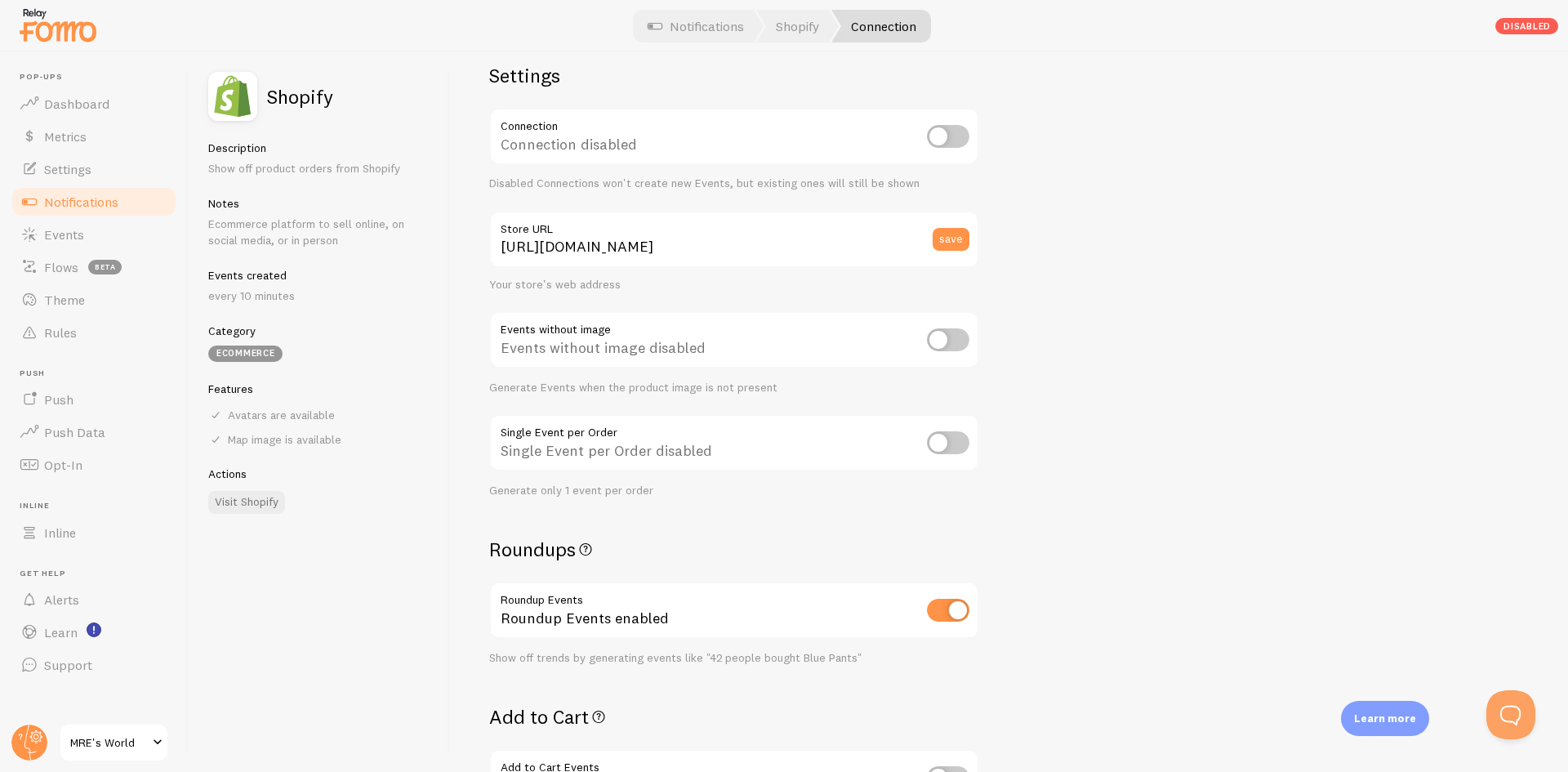
scroll to position [0, 0]
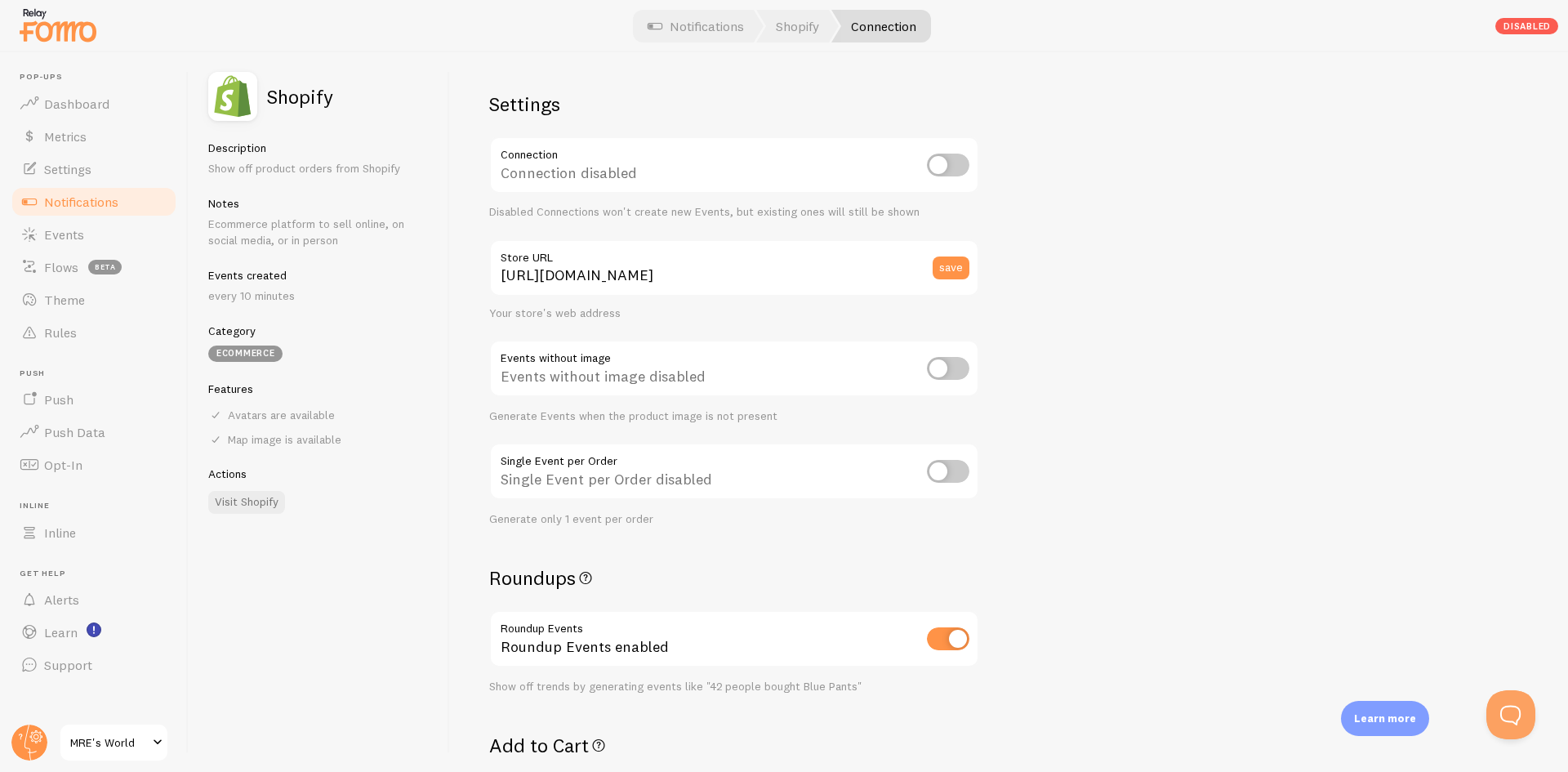
click at [938, 642] on input "checkbox" at bounding box center [948, 639] width 43 height 23
checkbox input "false"
click at [958, 167] on input "checkbox" at bounding box center [948, 165] width 43 height 23
checkbox input "true"
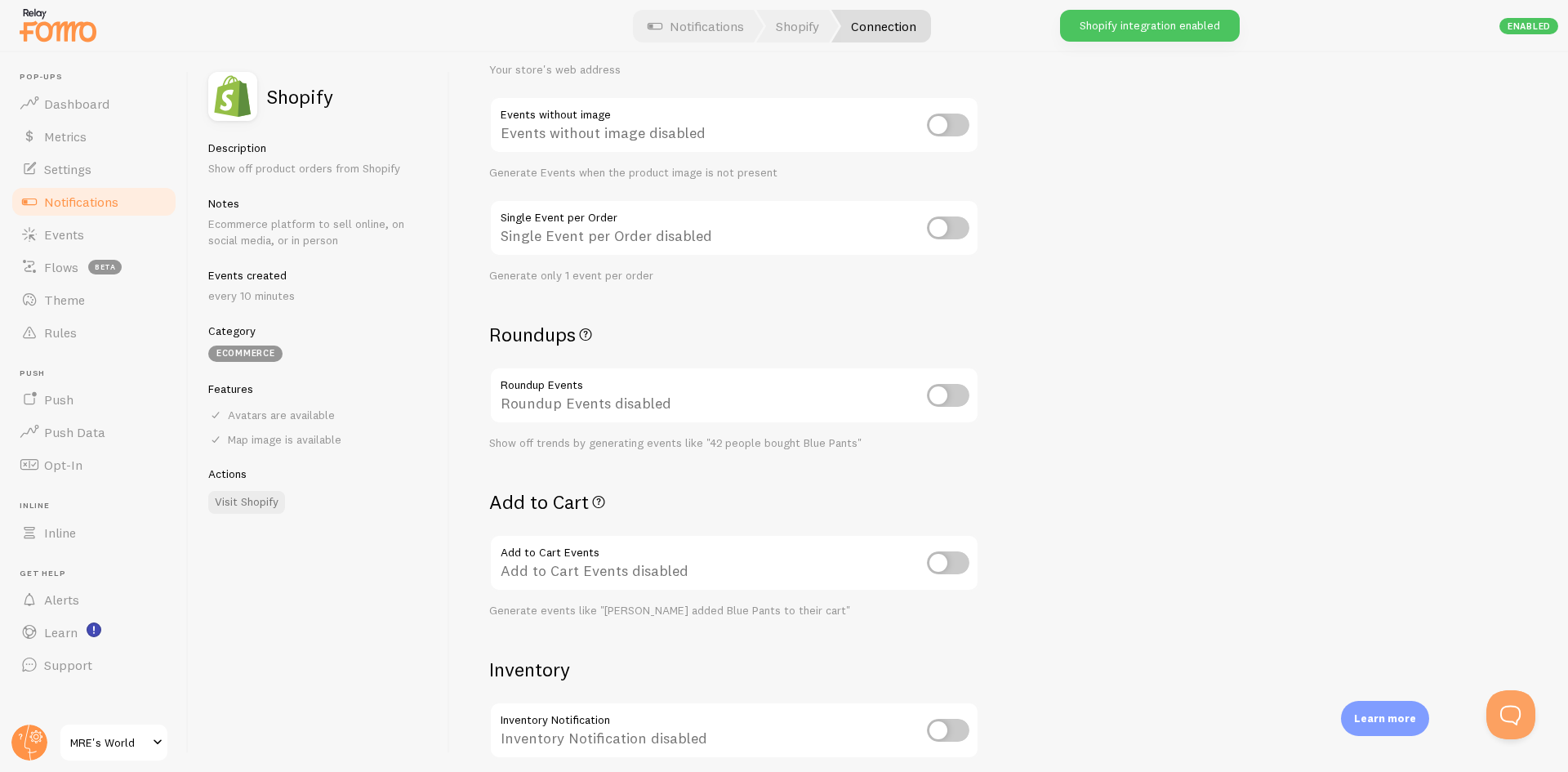
scroll to position [245, 0]
click at [959, 397] on input "checkbox" at bounding box center [948, 394] width 43 height 23
checkbox input "true"
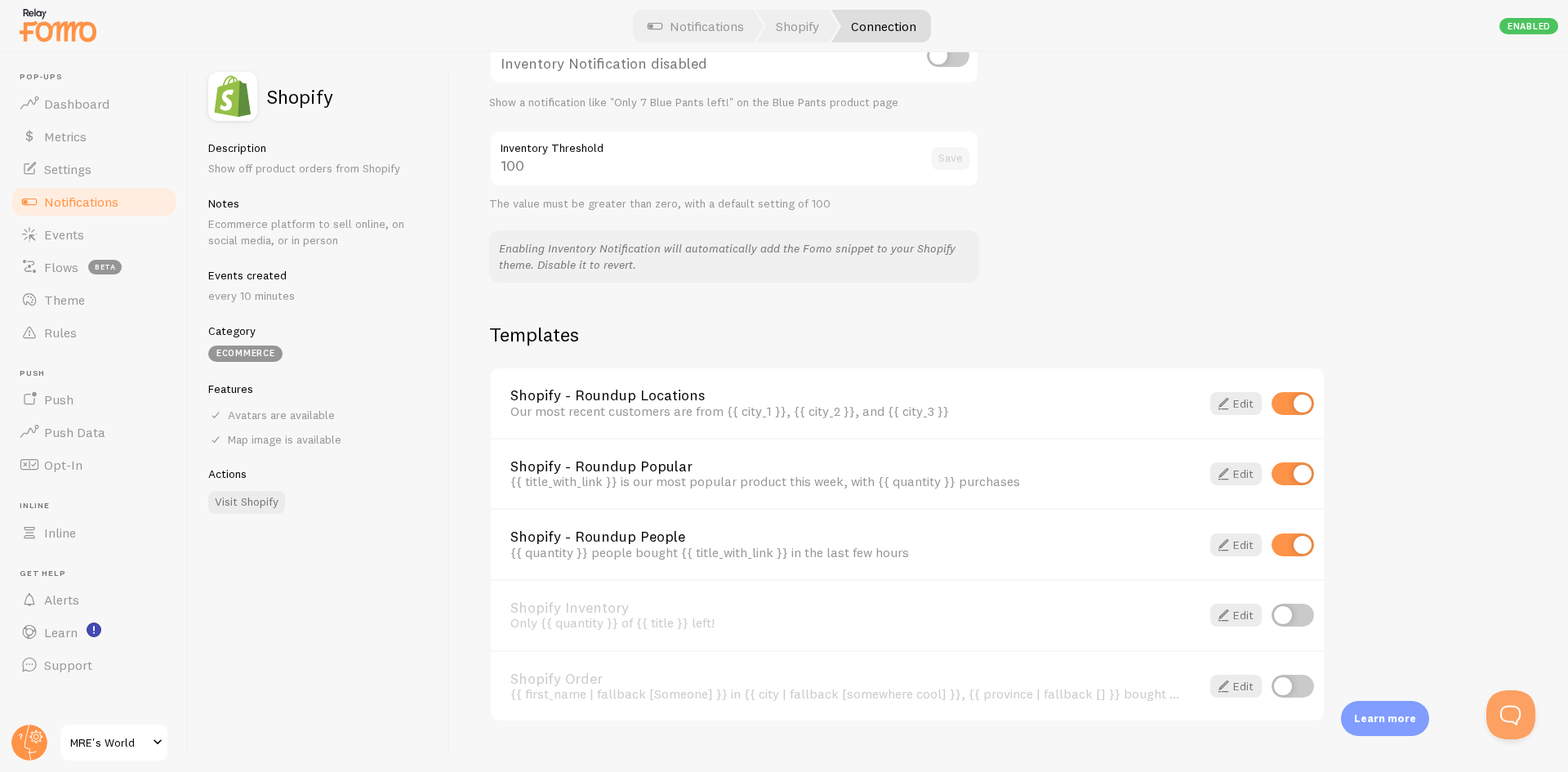
scroll to position [947, 0]
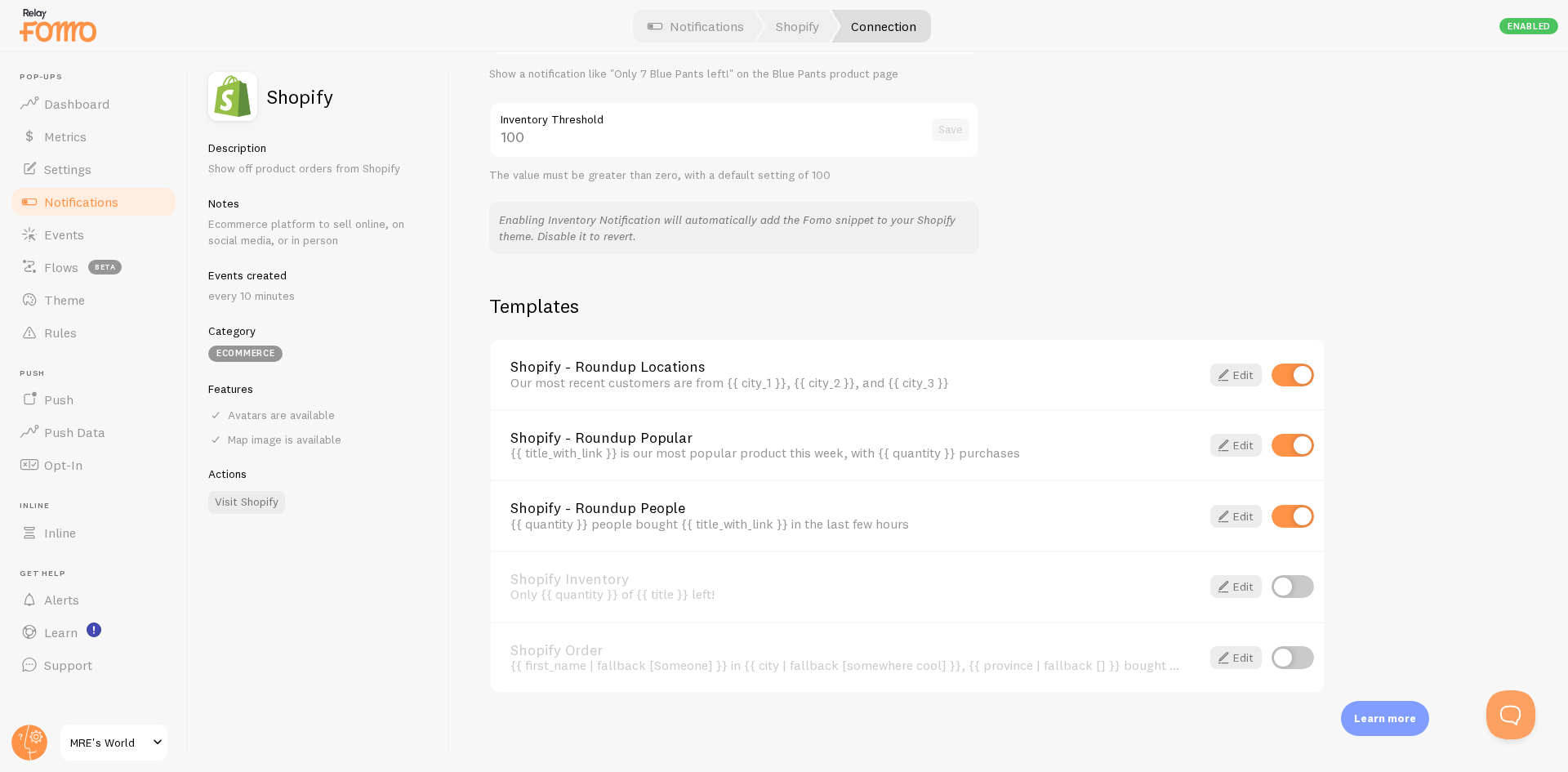
click at [1291, 443] on input "checkbox" at bounding box center [1293, 445] width 43 height 23
checkbox input "false"
click at [1292, 517] on input "checkbox" at bounding box center [1293, 516] width 43 height 23
checkbox input "false"
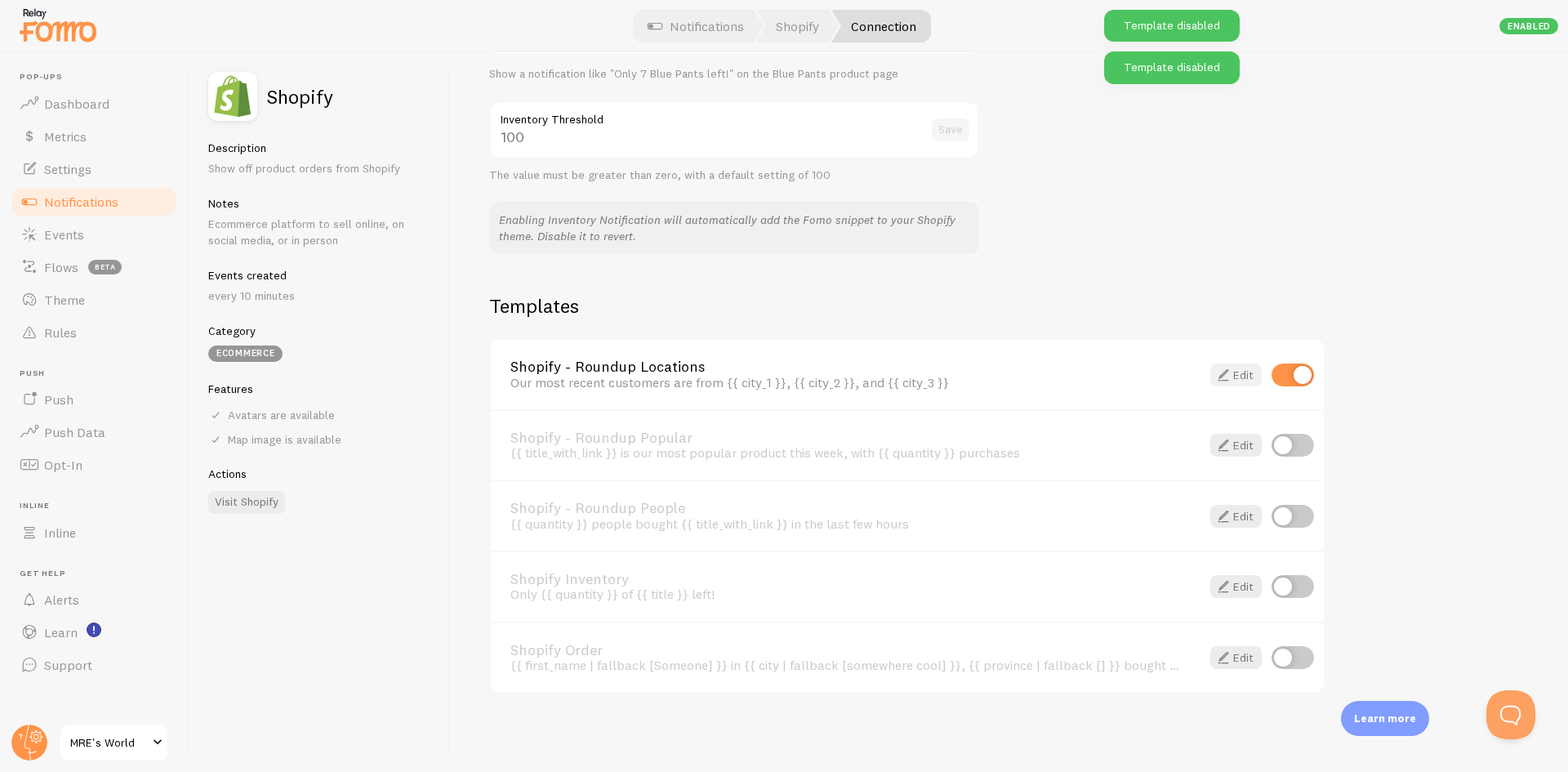
click at [1243, 375] on link "Edit" at bounding box center [1236, 375] width 51 height 23
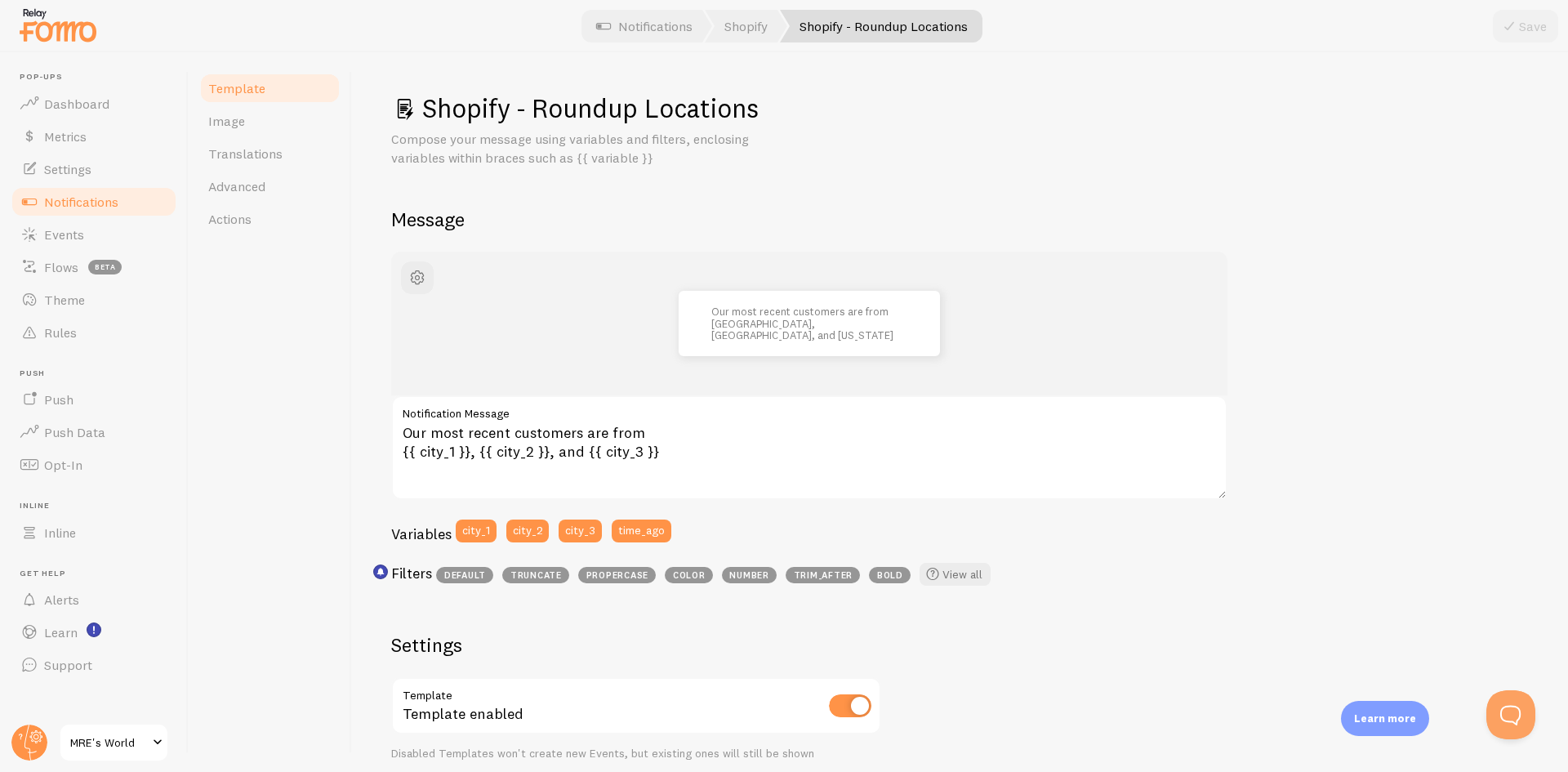
click at [294, 98] on link "Template" at bounding box center [270, 88] width 143 height 33
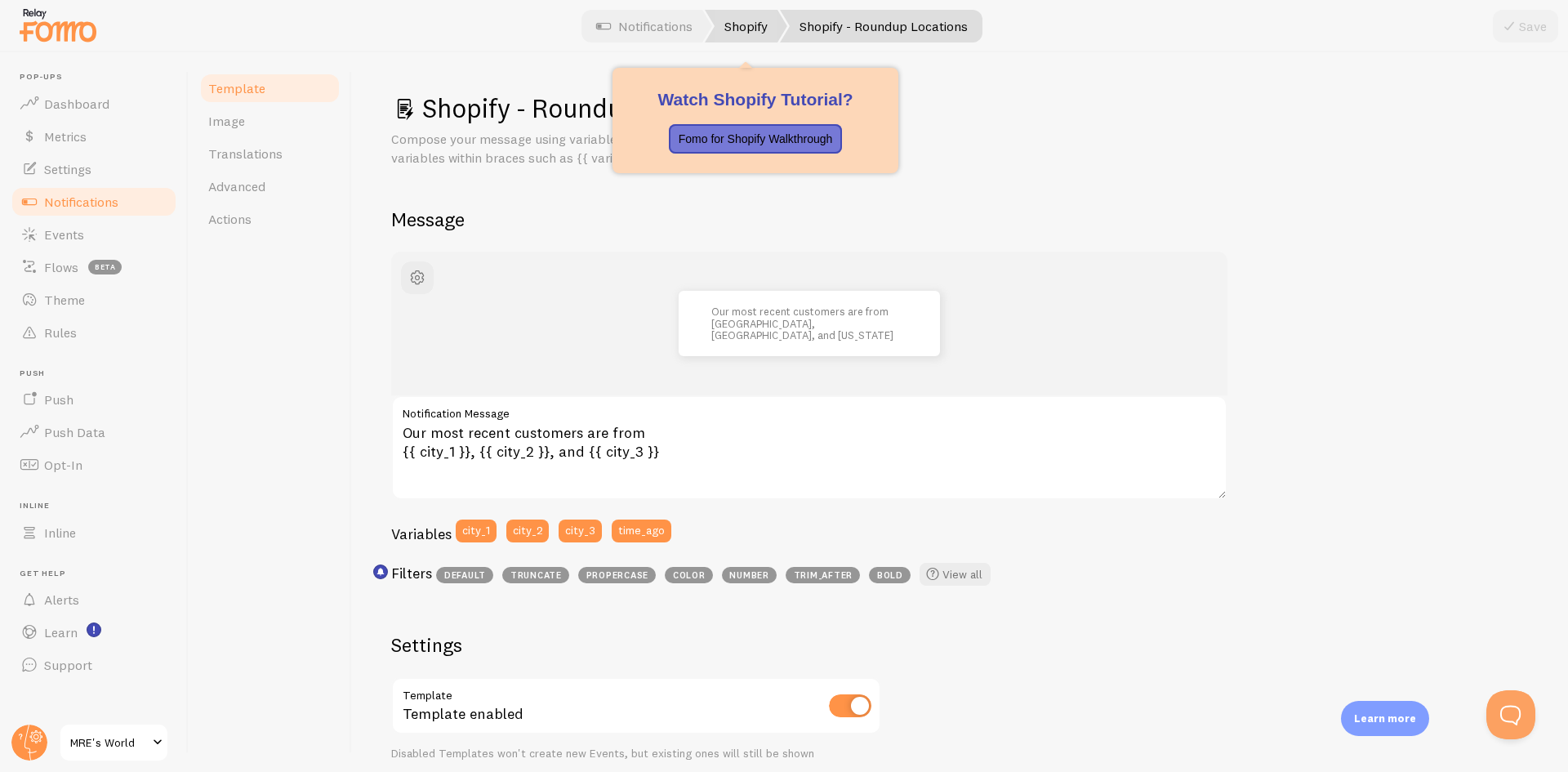
click at [753, 21] on link "Shopify" at bounding box center [746, 26] width 83 height 33
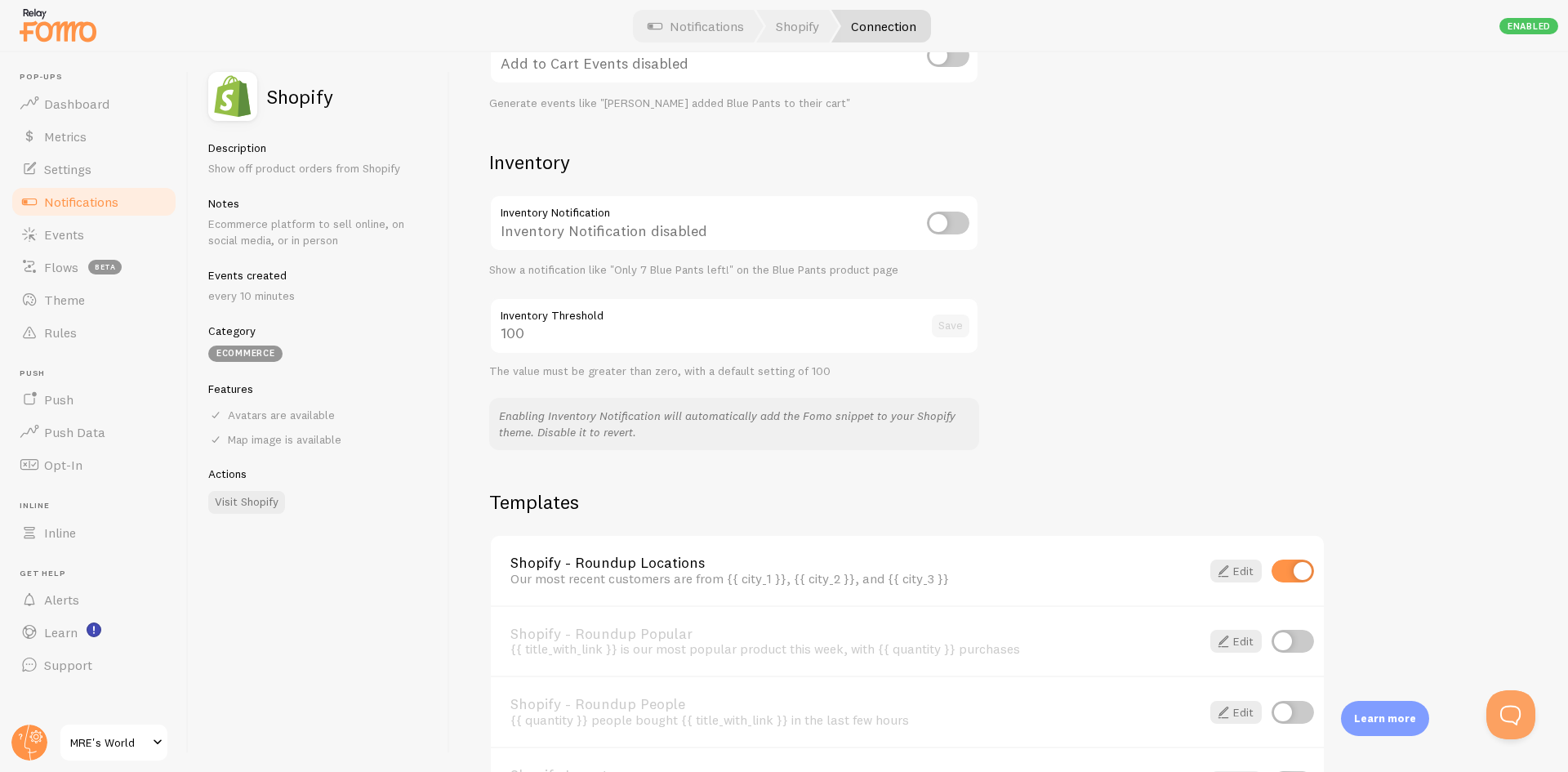
scroll to position [899, 0]
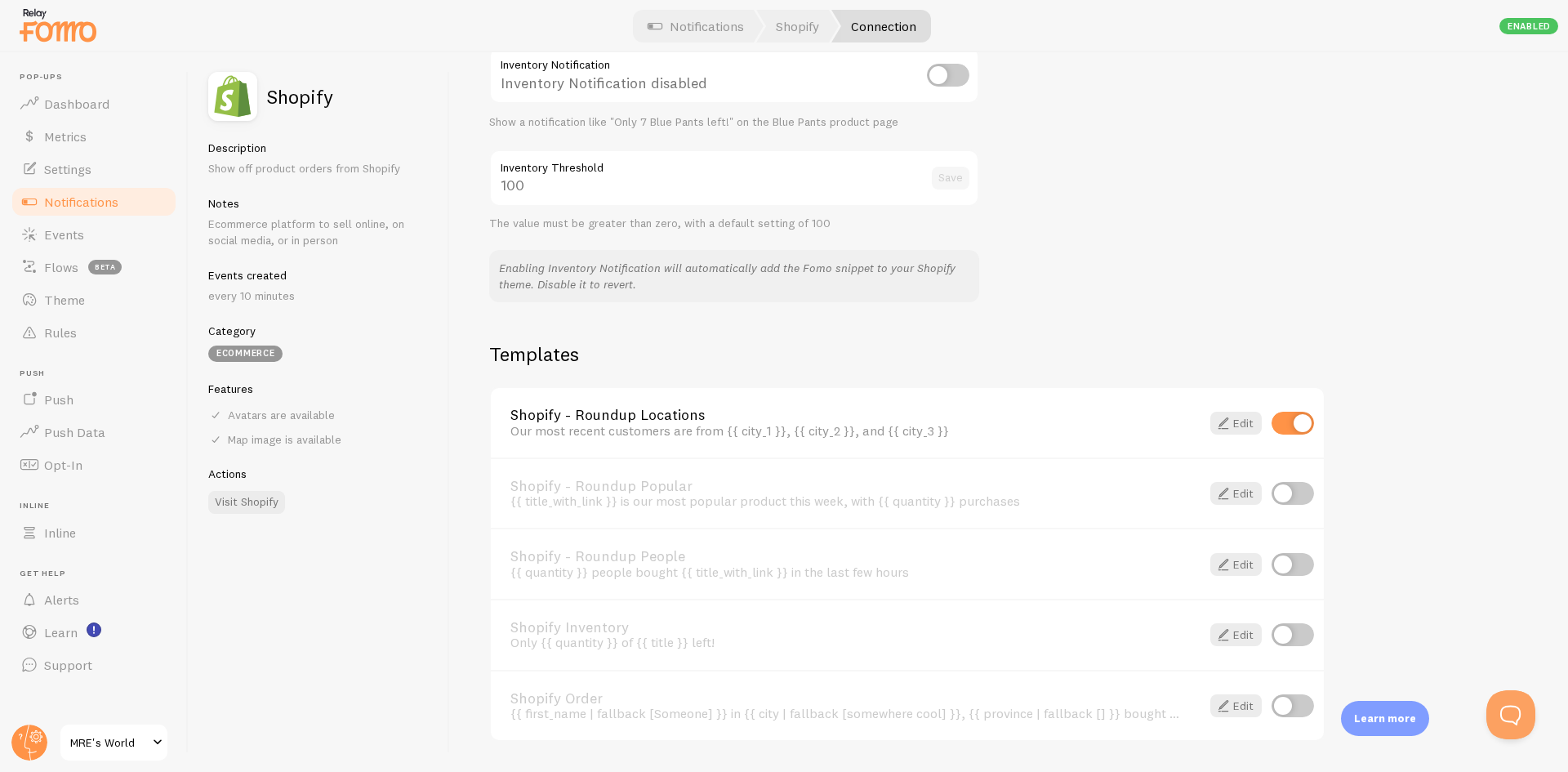
click at [1284, 413] on input "checkbox" at bounding box center [1293, 423] width 43 height 23
checkbox input "false"
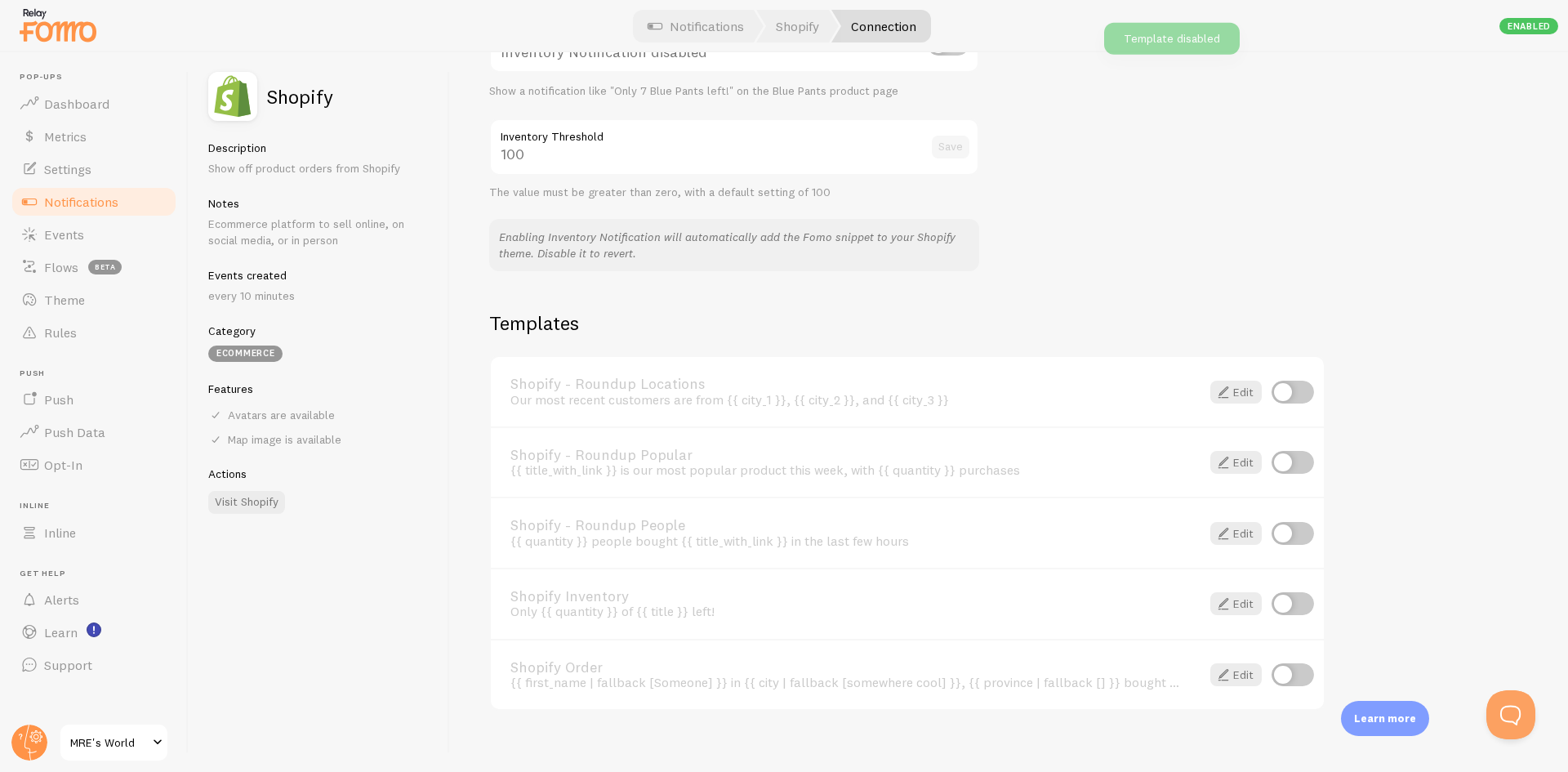
scroll to position [947, 0]
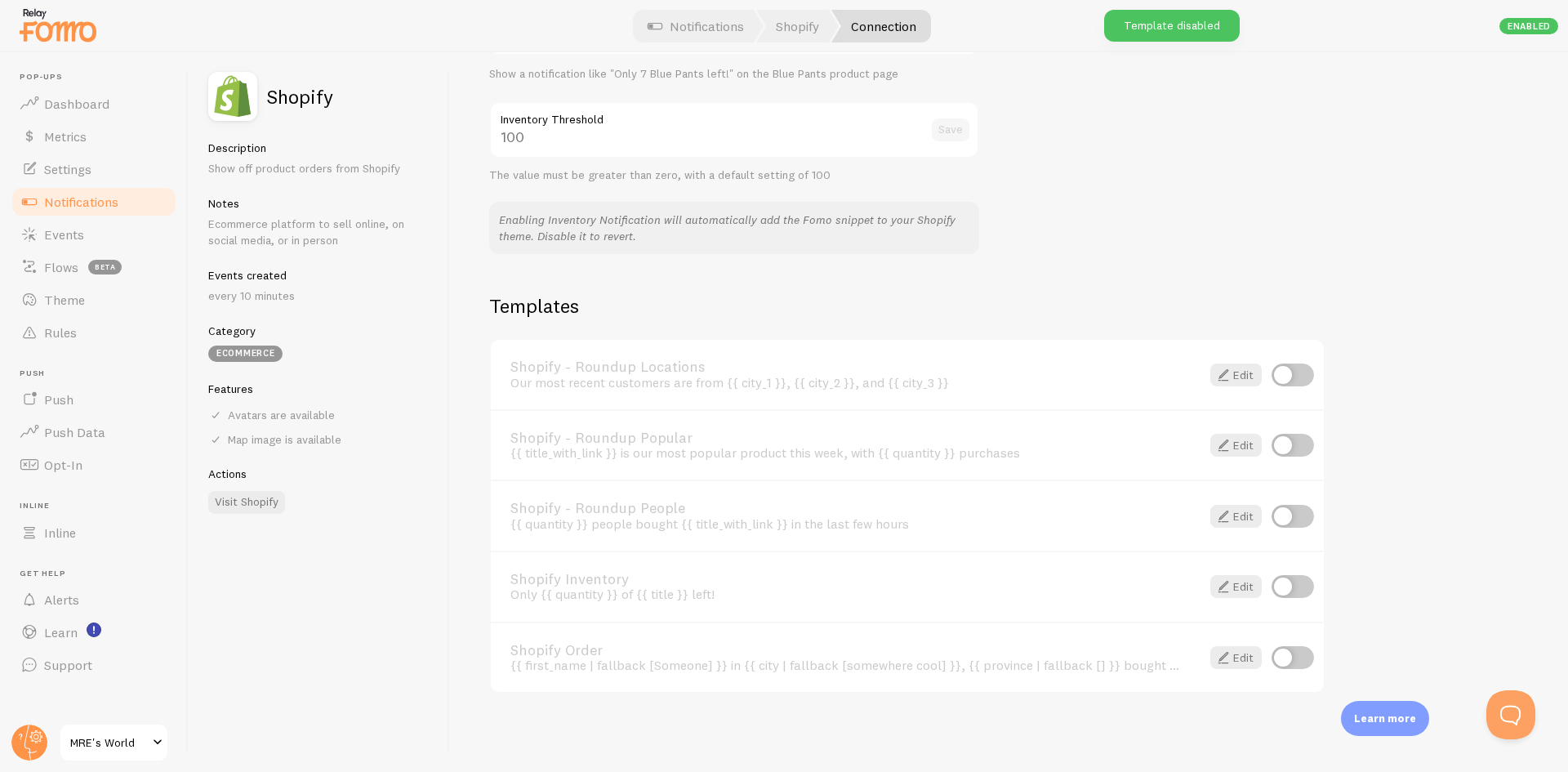
click at [1295, 514] on input "checkbox" at bounding box center [1293, 516] width 43 height 23
checkbox input "true"
click at [1237, 520] on link "Edit" at bounding box center [1236, 516] width 51 height 23
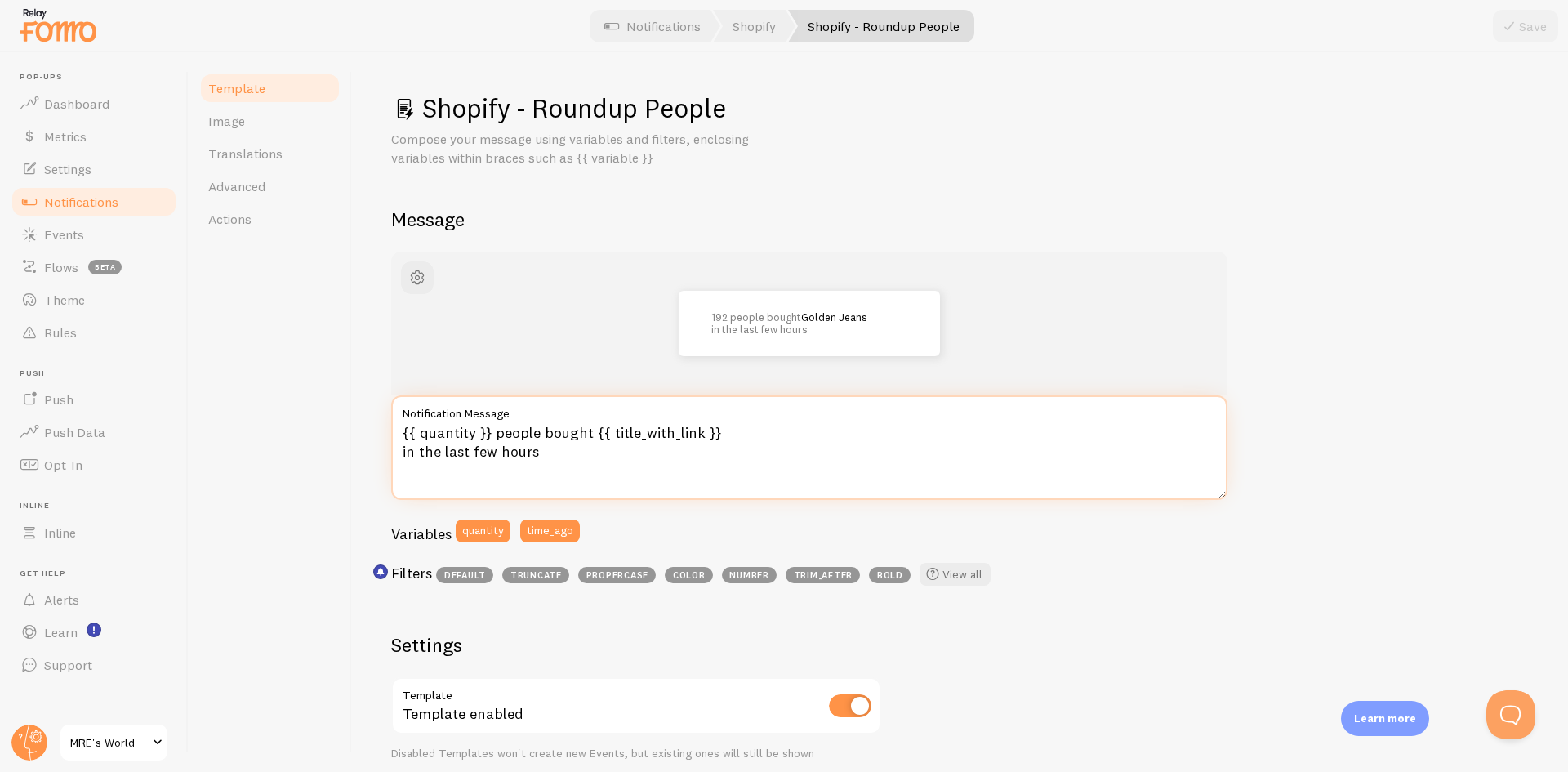
drag, startPoint x: 594, startPoint y: 434, endPoint x: 743, endPoint y: 434, distance: 149.0
click at [743, 434] on textarea "{{ quantity }} people bought {{ title_with_link }} in the last few hours" at bounding box center [809, 448] width 836 height 105
paste textarea "MRE meals ready to eat"
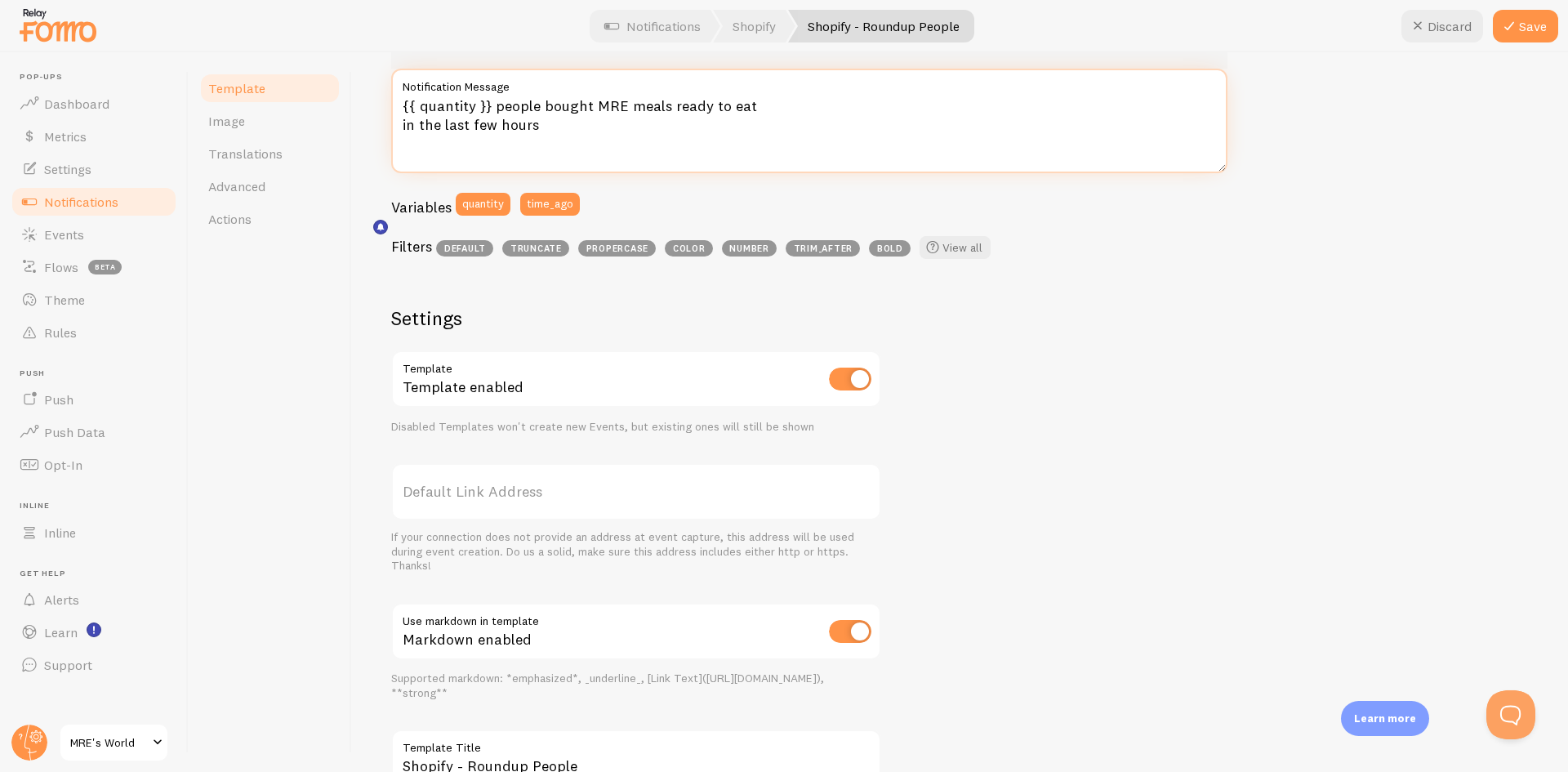
scroll to position [408, 0]
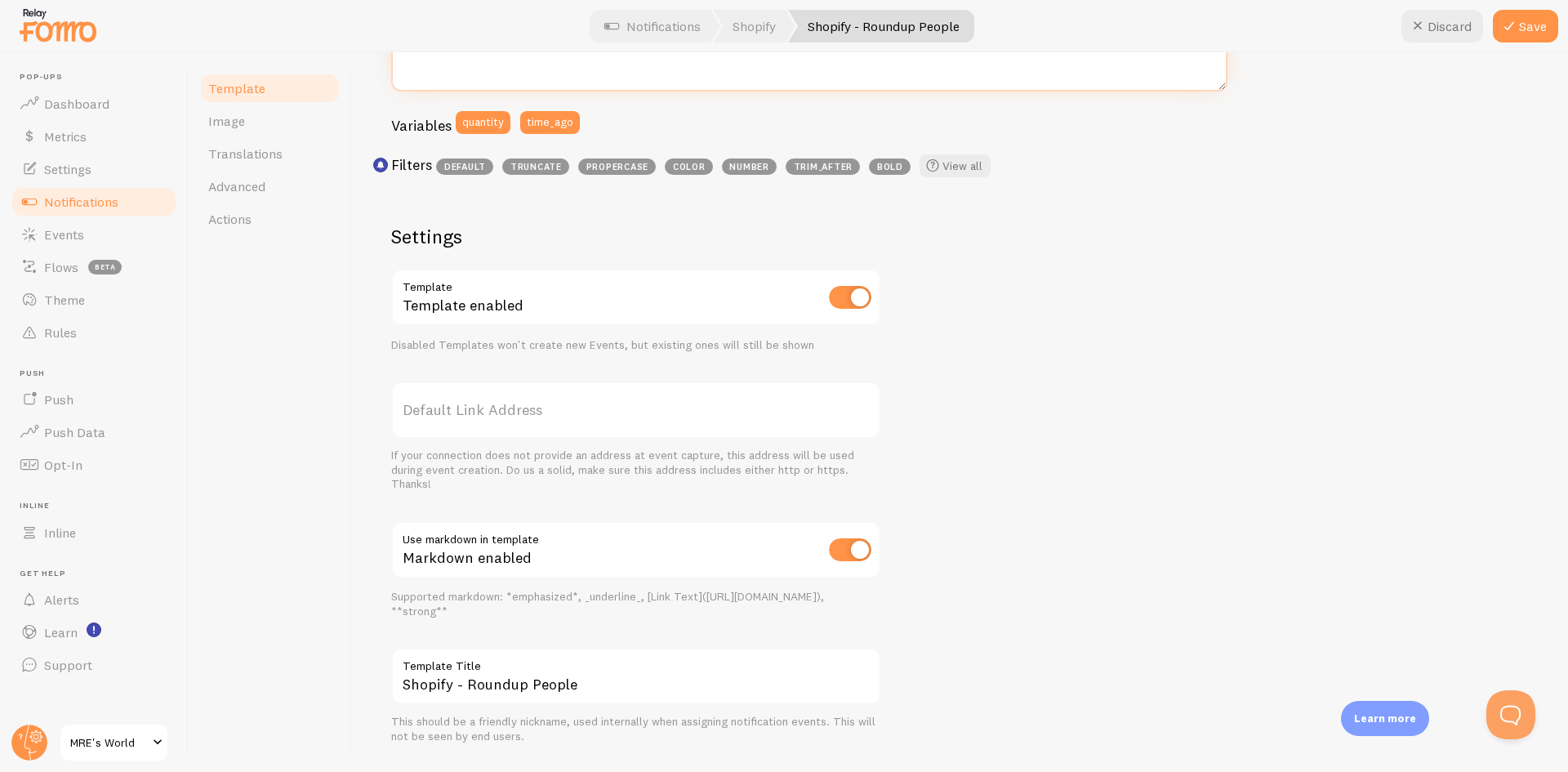
type textarea "{{ quantity }} people bought MRE meals ready to eat in the last few hours"
click at [589, 408] on label "Default Link Address" at bounding box center [636, 410] width 490 height 57
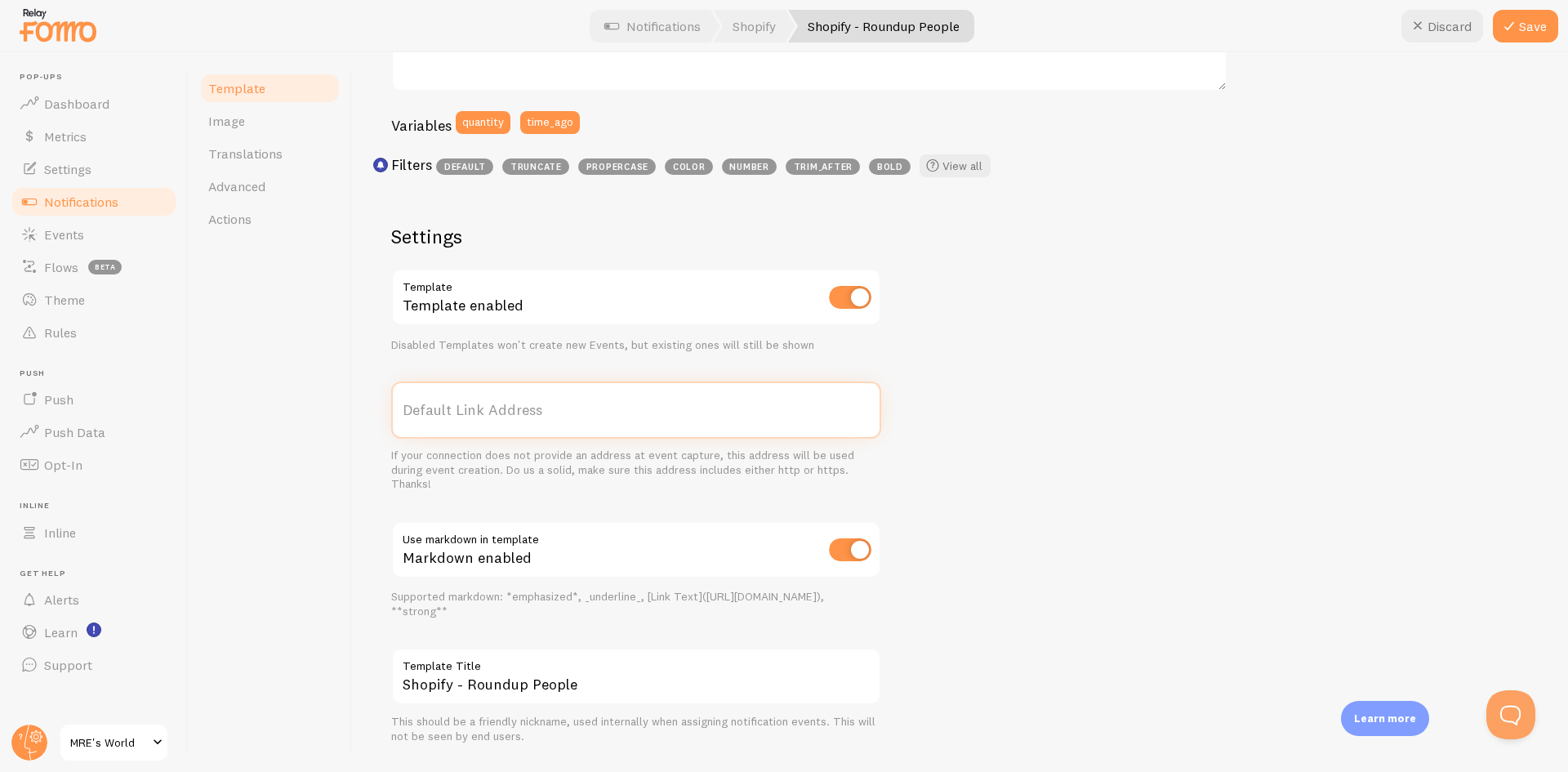
click at [589, 408] on input "Default Link Address" at bounding box center [636, 410] width 490 height 57
click at [466, 420] on label "Default Link Address" at bounding box center [636, 410] width 490 height 57
click at [466, 420] on input "Default Link Address" at bounding box center [636, 410] width 490 height 57
paste input "https://mresworld.com/products/genuine-u-s-military-mres-certified-inspection-l…"
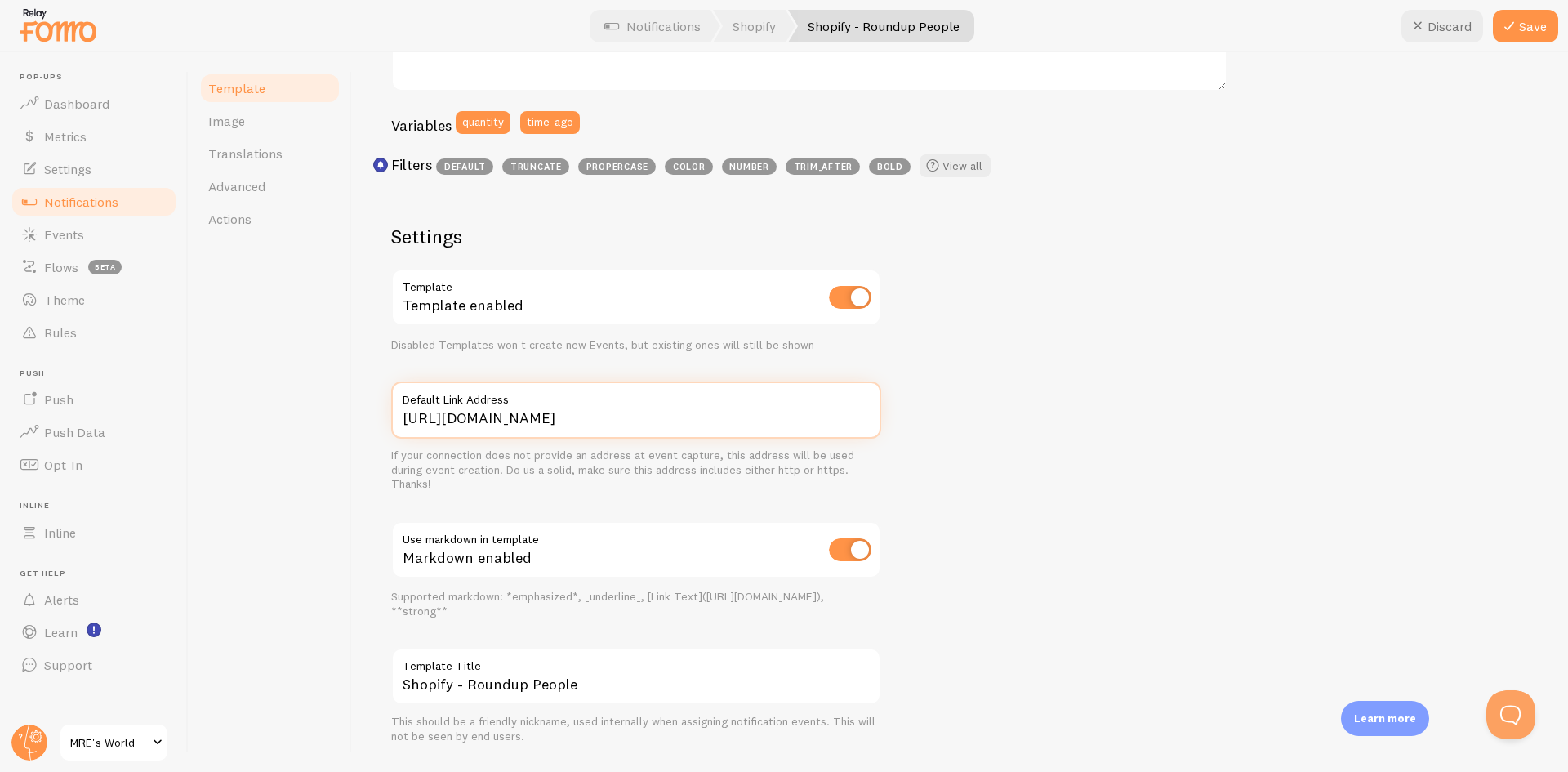
click at [579, 410] on input "https://mresworld.com/products/genuine-u-s-military-mres-certified-inspection-l…" at bounding box center [636, 410] width 490 height 57
paste input "text"
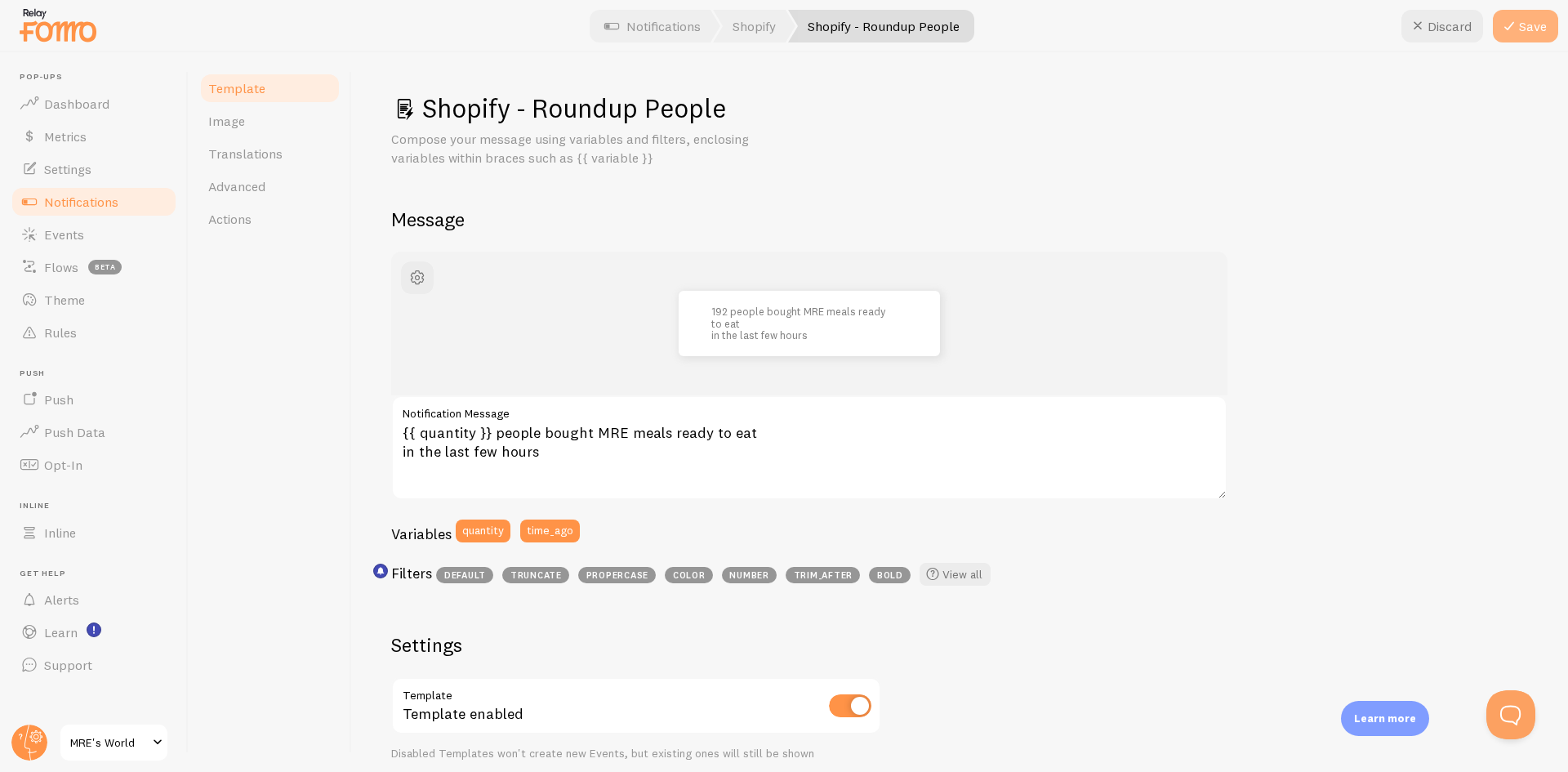
type input "[URL][DOMAIN_NAME]"
click at [1526, 24] on button "Save" at bounding box center [1526, 26] width 66 height 33
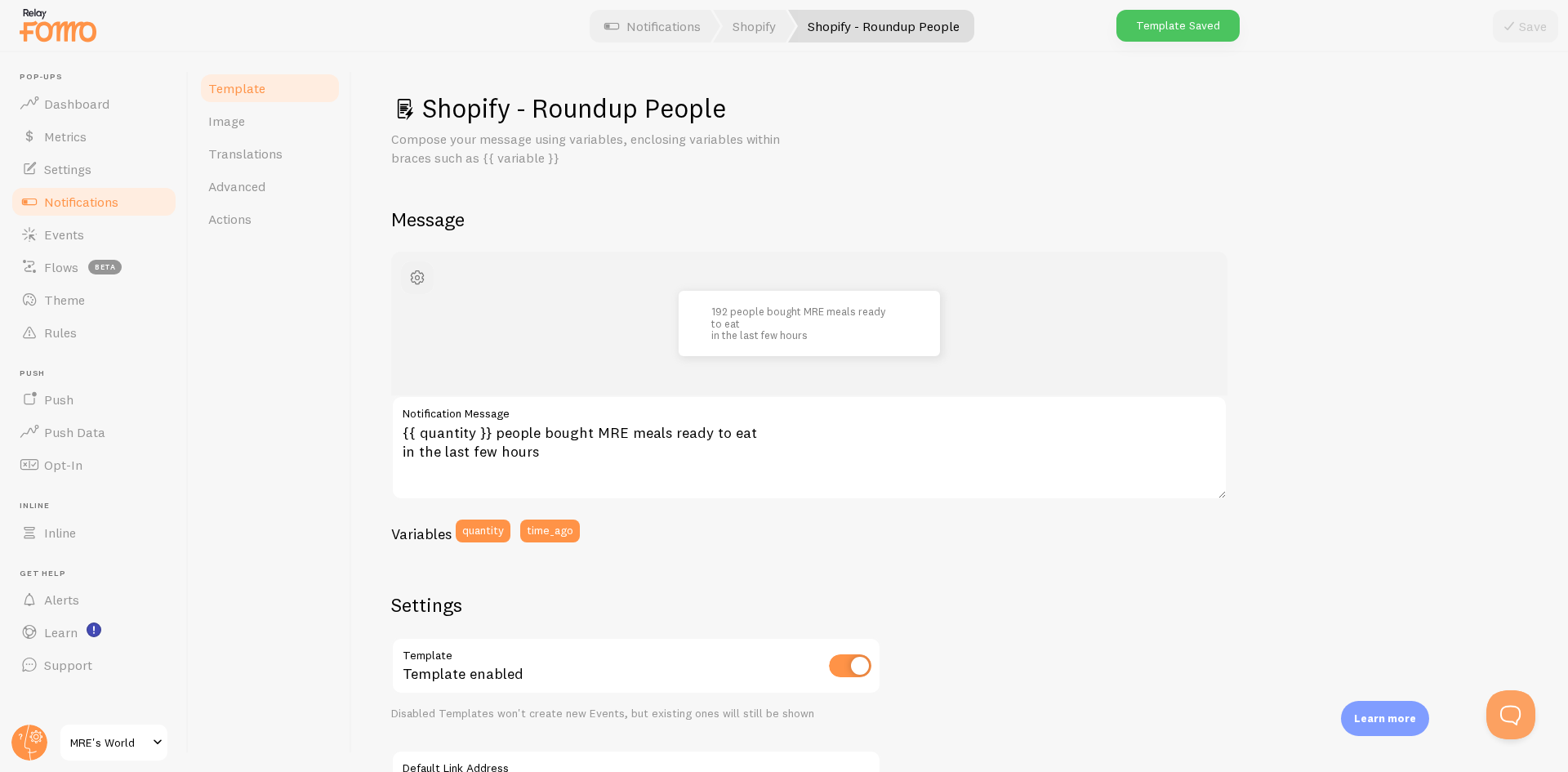
click at [431, 273] on button "button" at bounding box center [417, 278] width 33 height 33
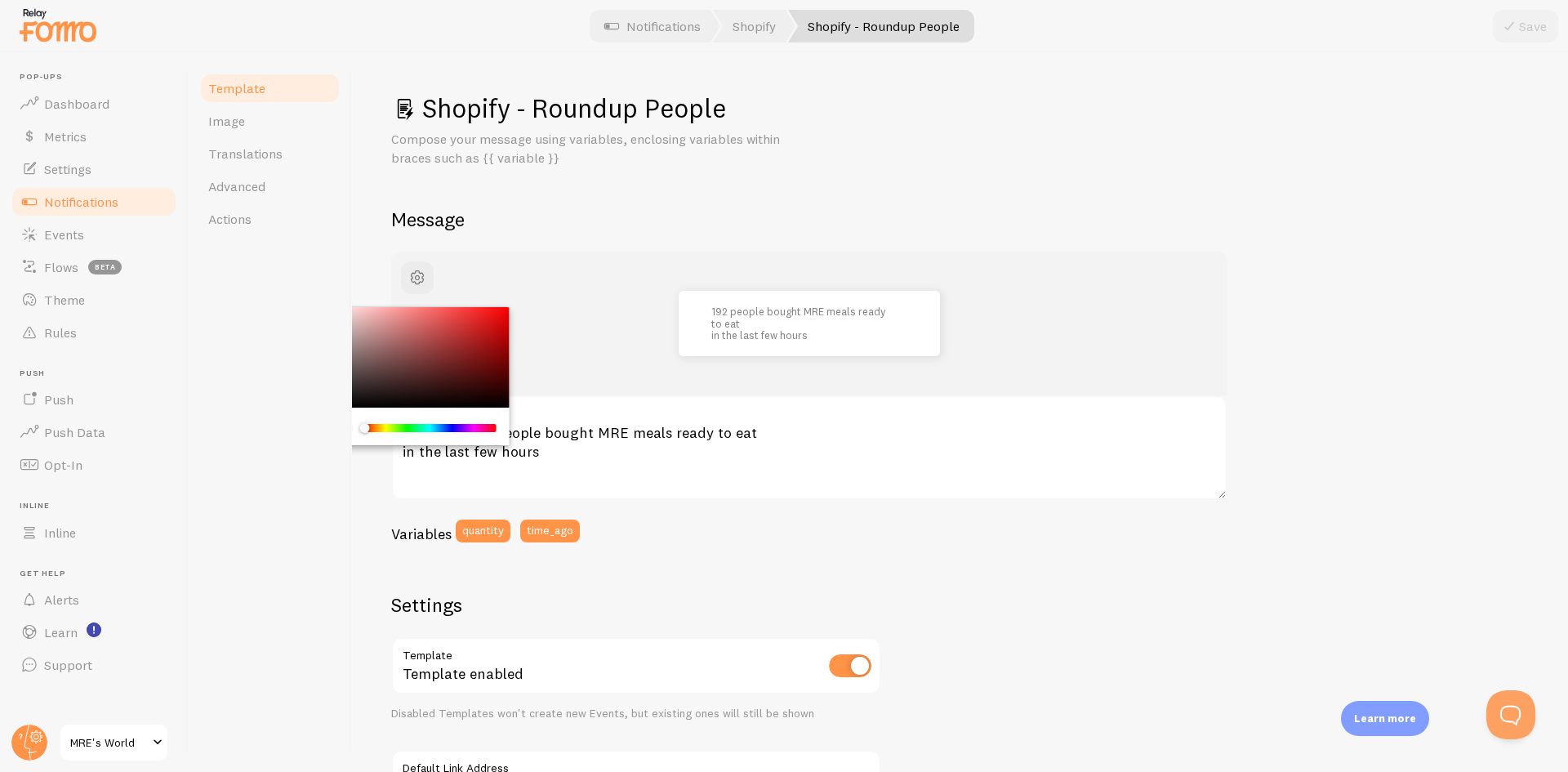
click at [286, 352] on div "Template Image Translations Advanced Actions" at bounding box center [270, 412] width 163 height 720
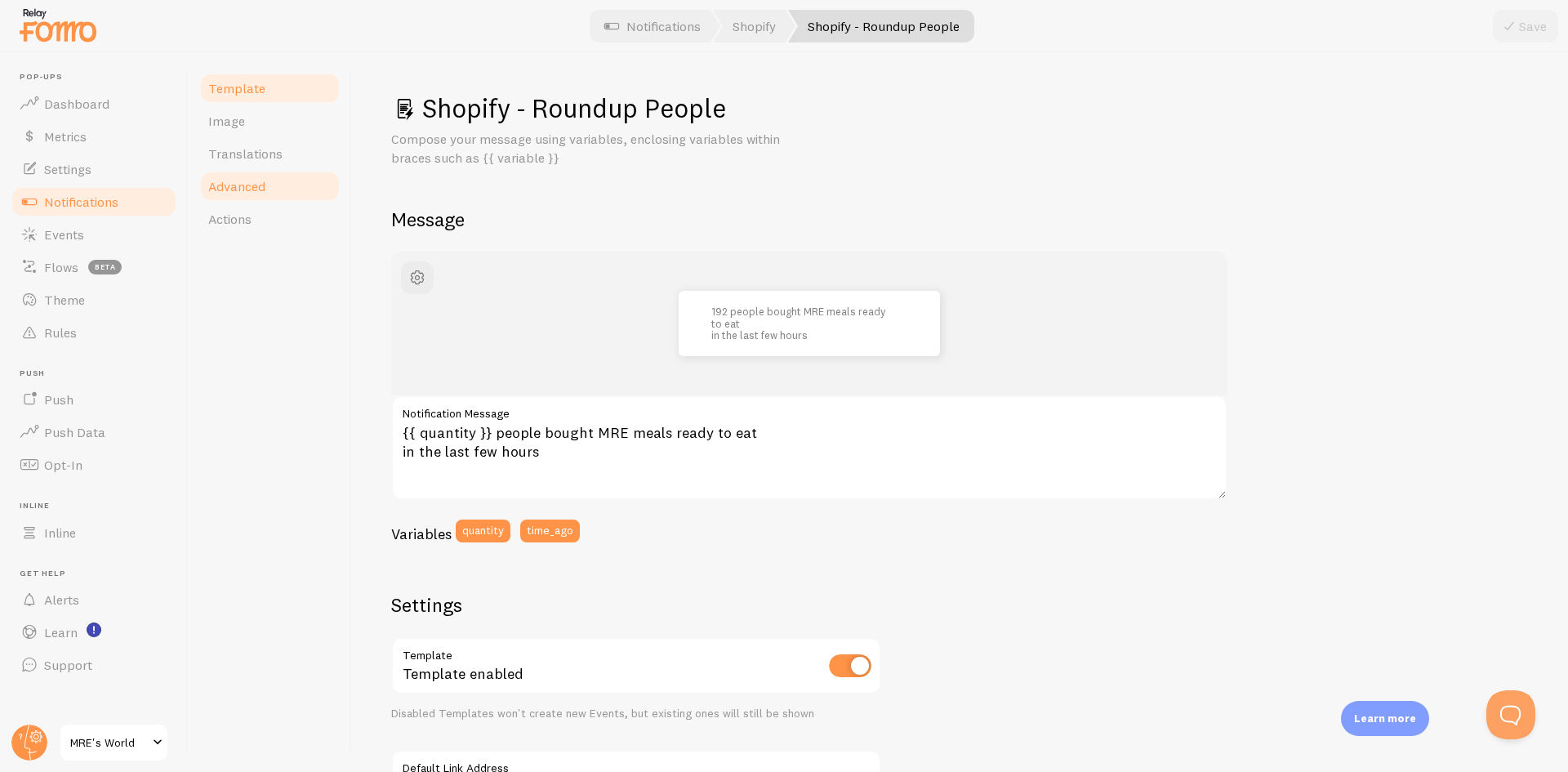
click at [266, 186] on link "Advanced" at bounding box center [270, 186] width 143 height 33
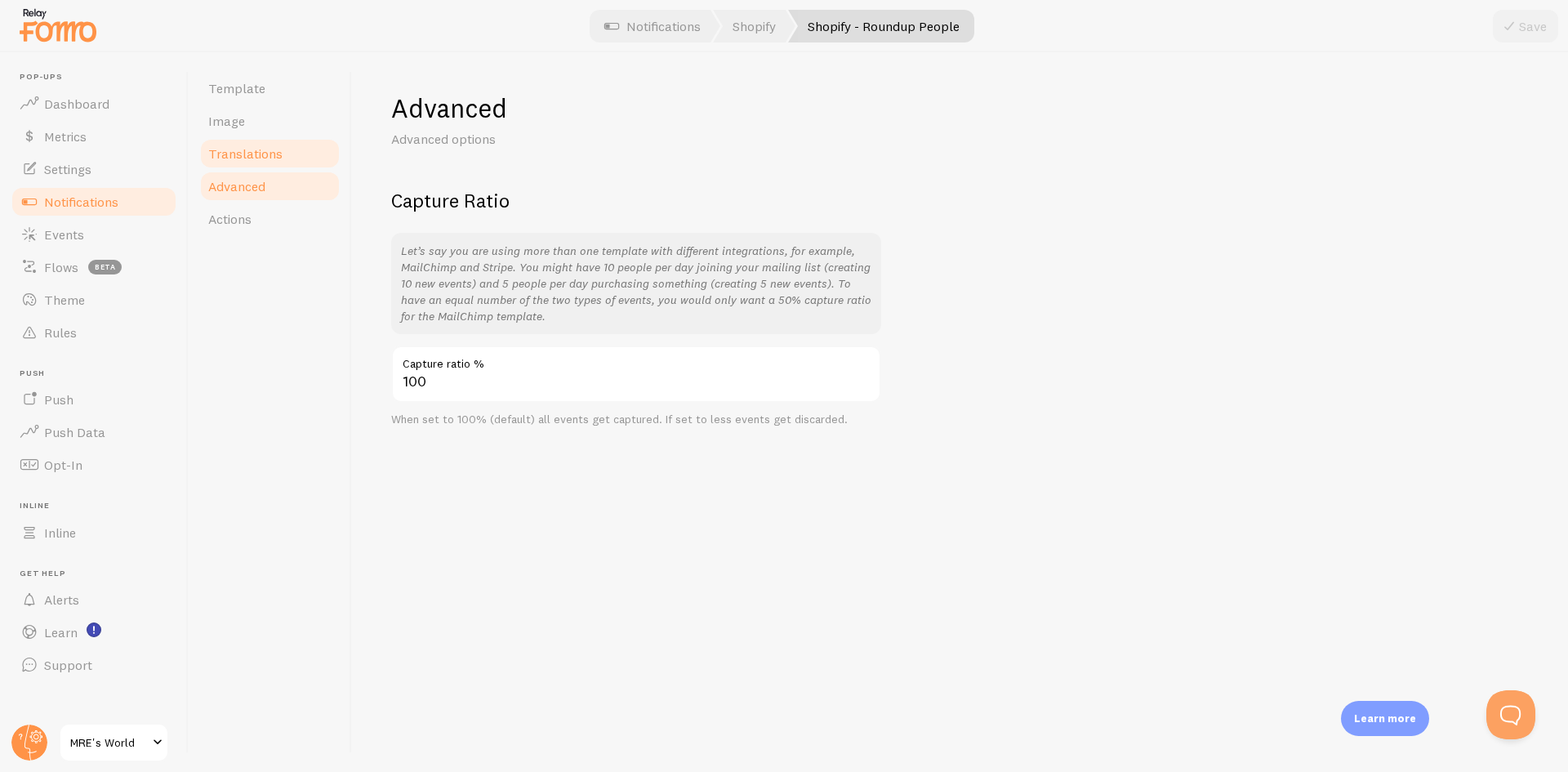
click at [269, 156] on span "Translations" at bounding box center [246, 154] width 75 height 16
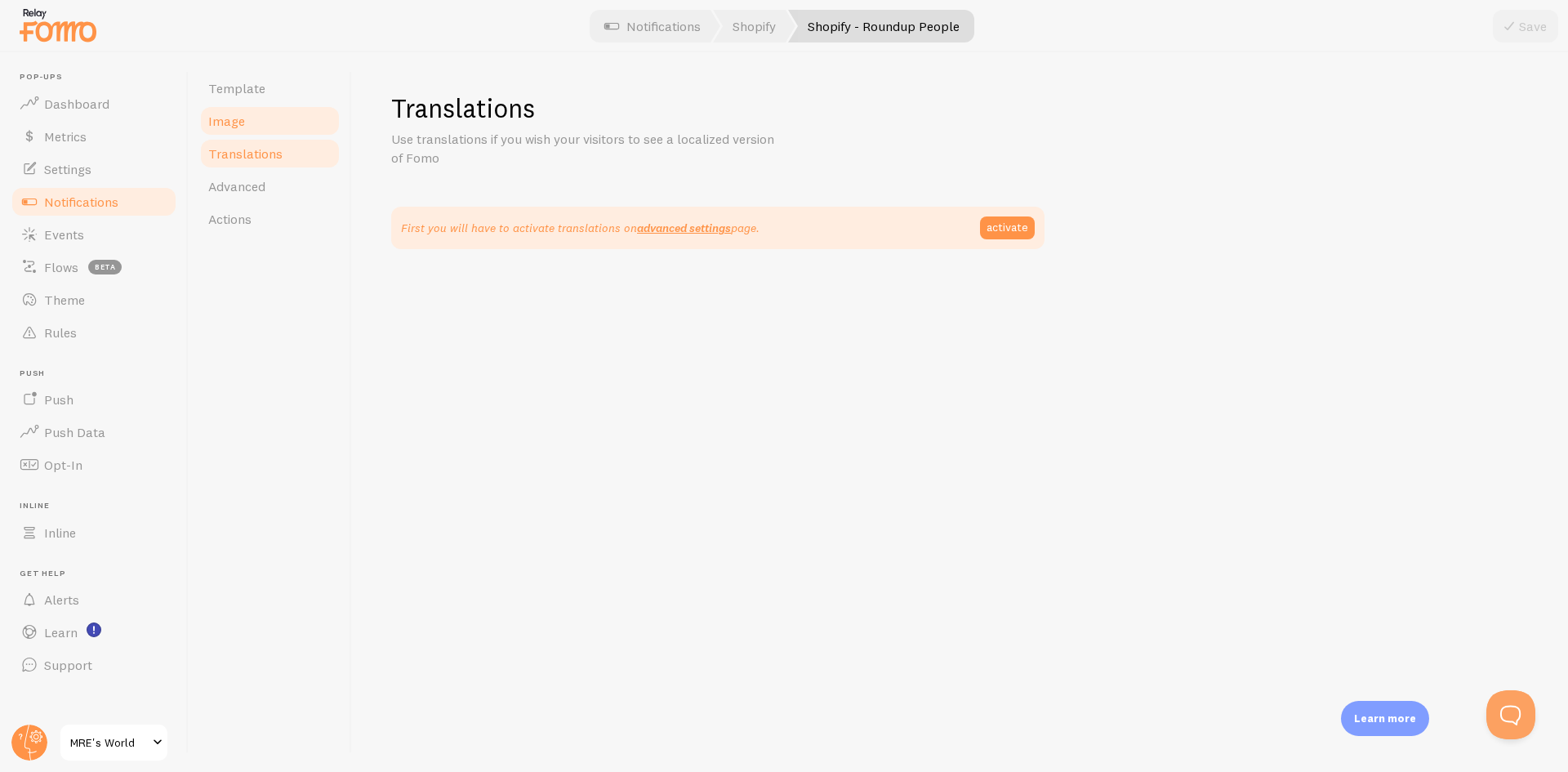
click at [272, 129] on link "Image" at bounding box center [270, 121] width 143 height 33
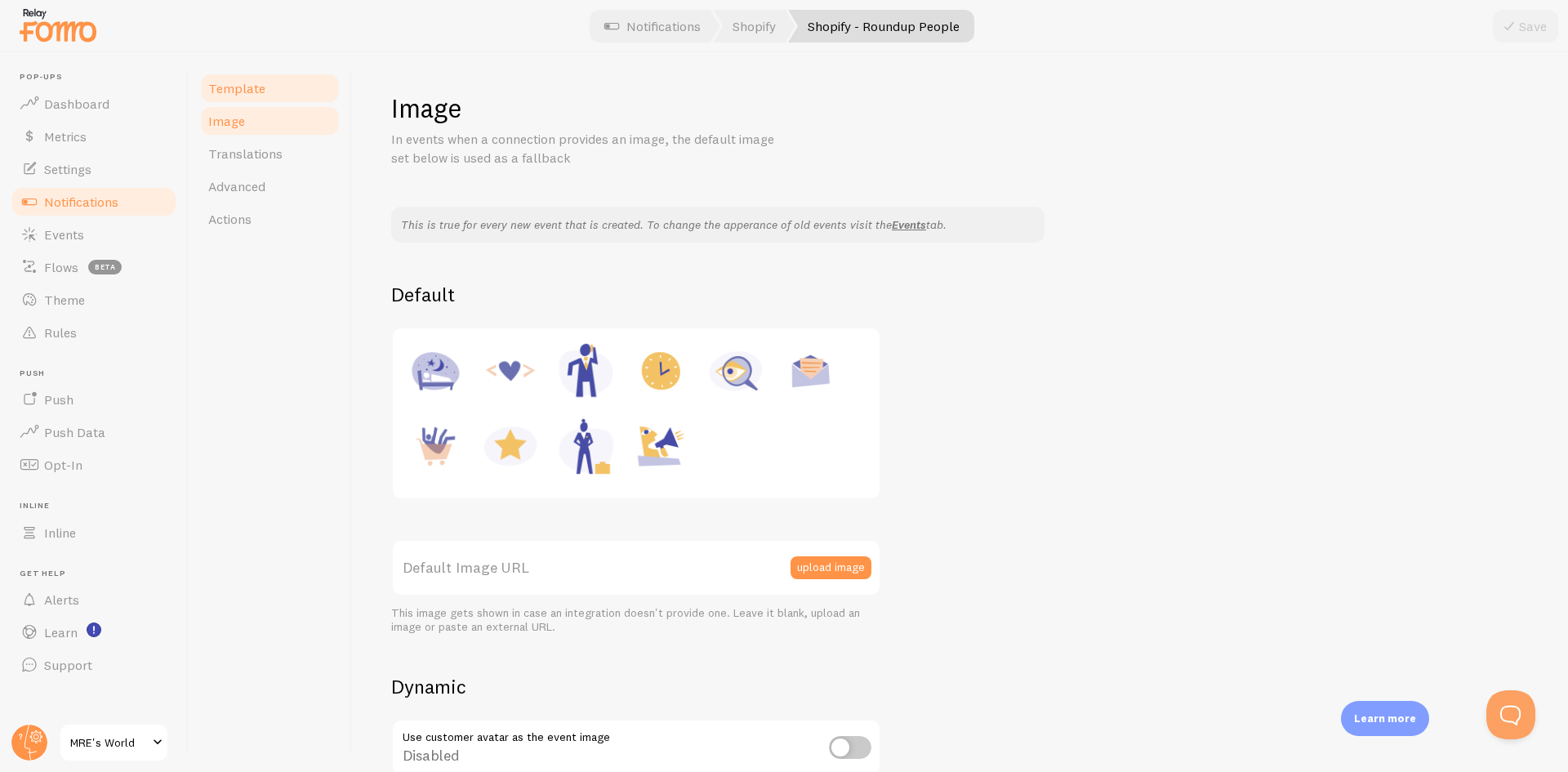
click at [282, 97] on link "Template" at bounding box center [270, 88] width 143 height 33
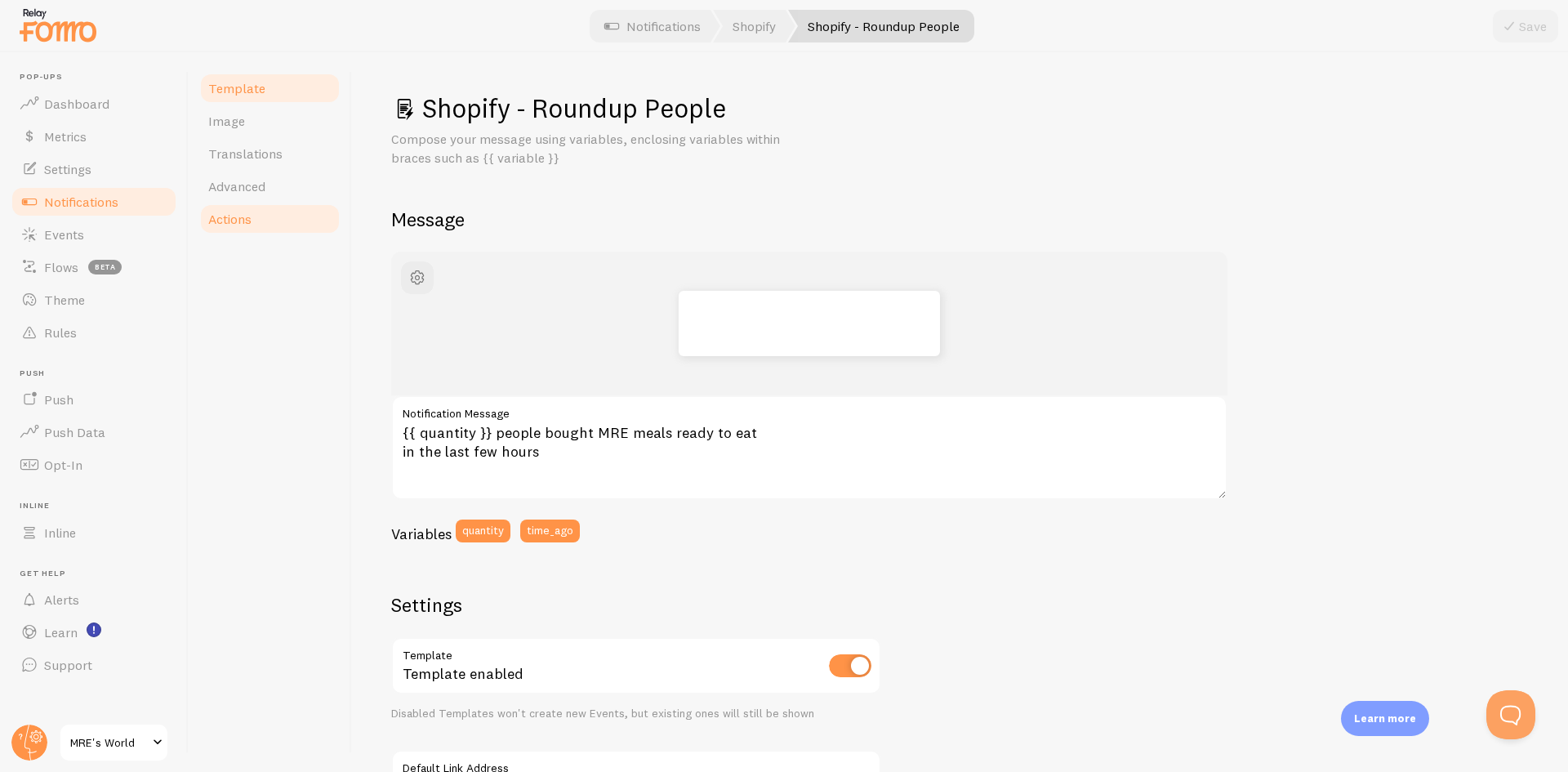
click at [261, 233] on link "Actions" at bounding box center [270, 219] width 143 height 33
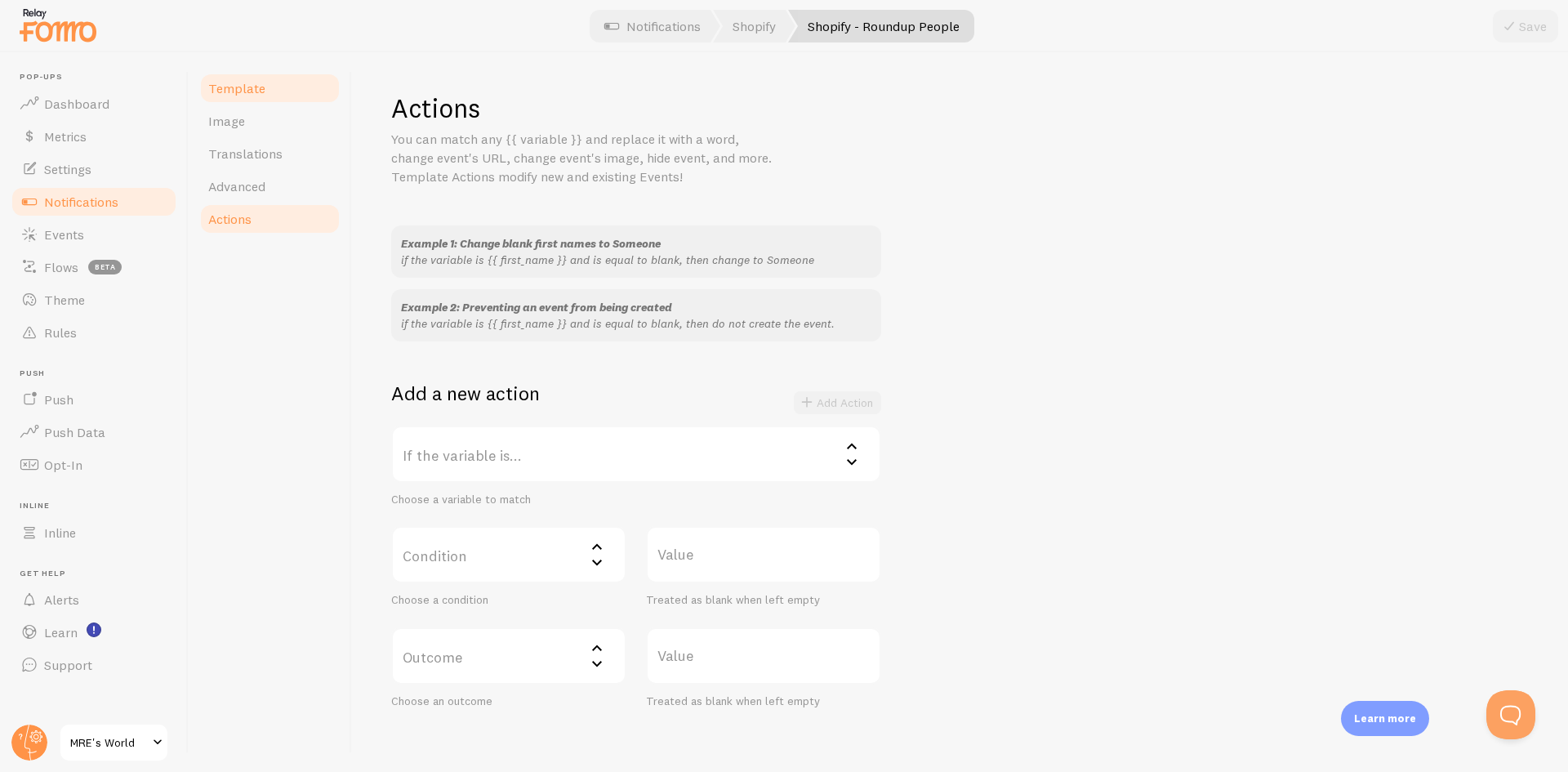
click at [267, 88] on link "Template" at bounding box center [270, 88] width 143 height 33
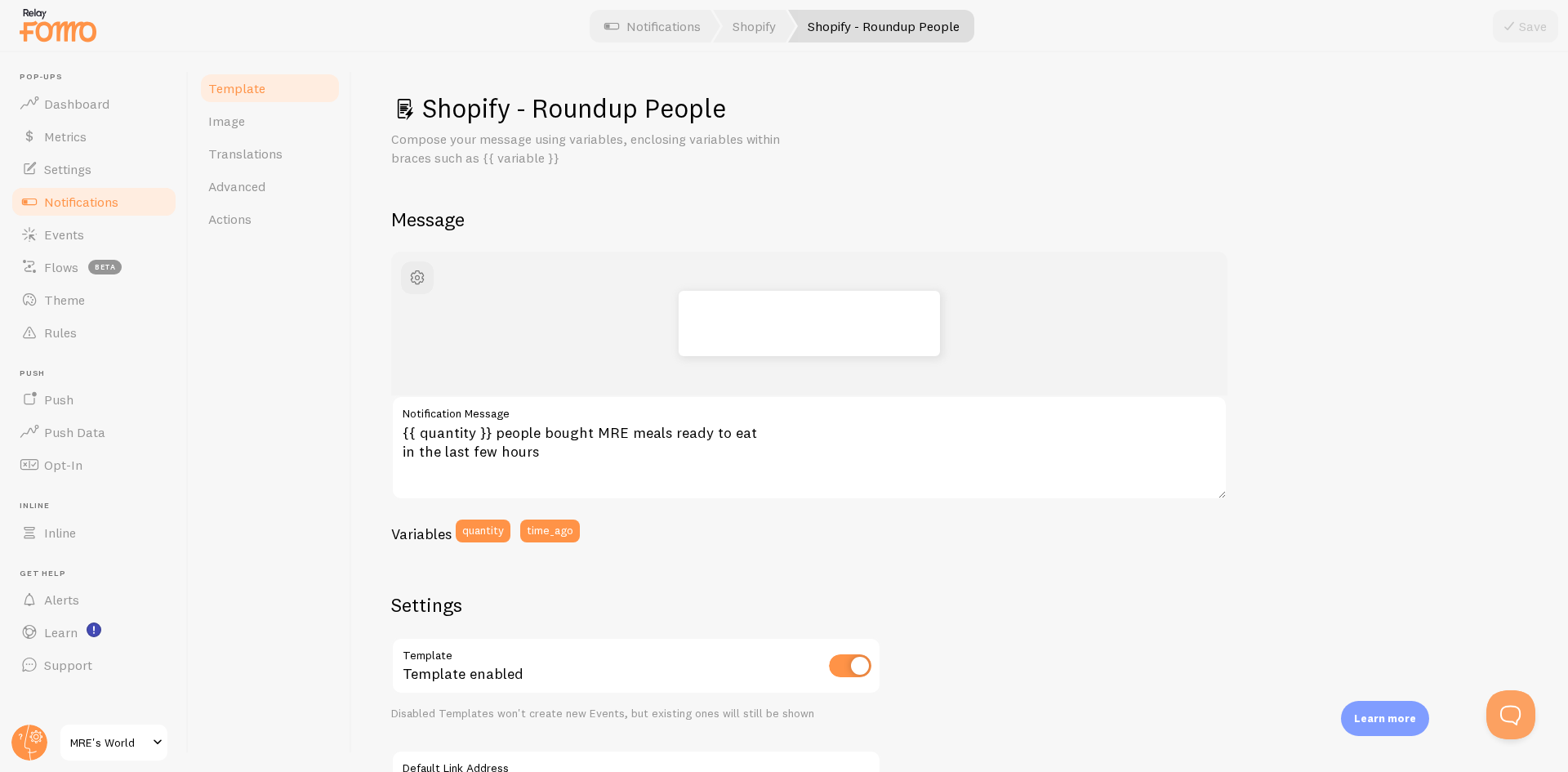
click at [108, 208] on span "Notifications" at bounding box center [81, 201] width 75 height 16
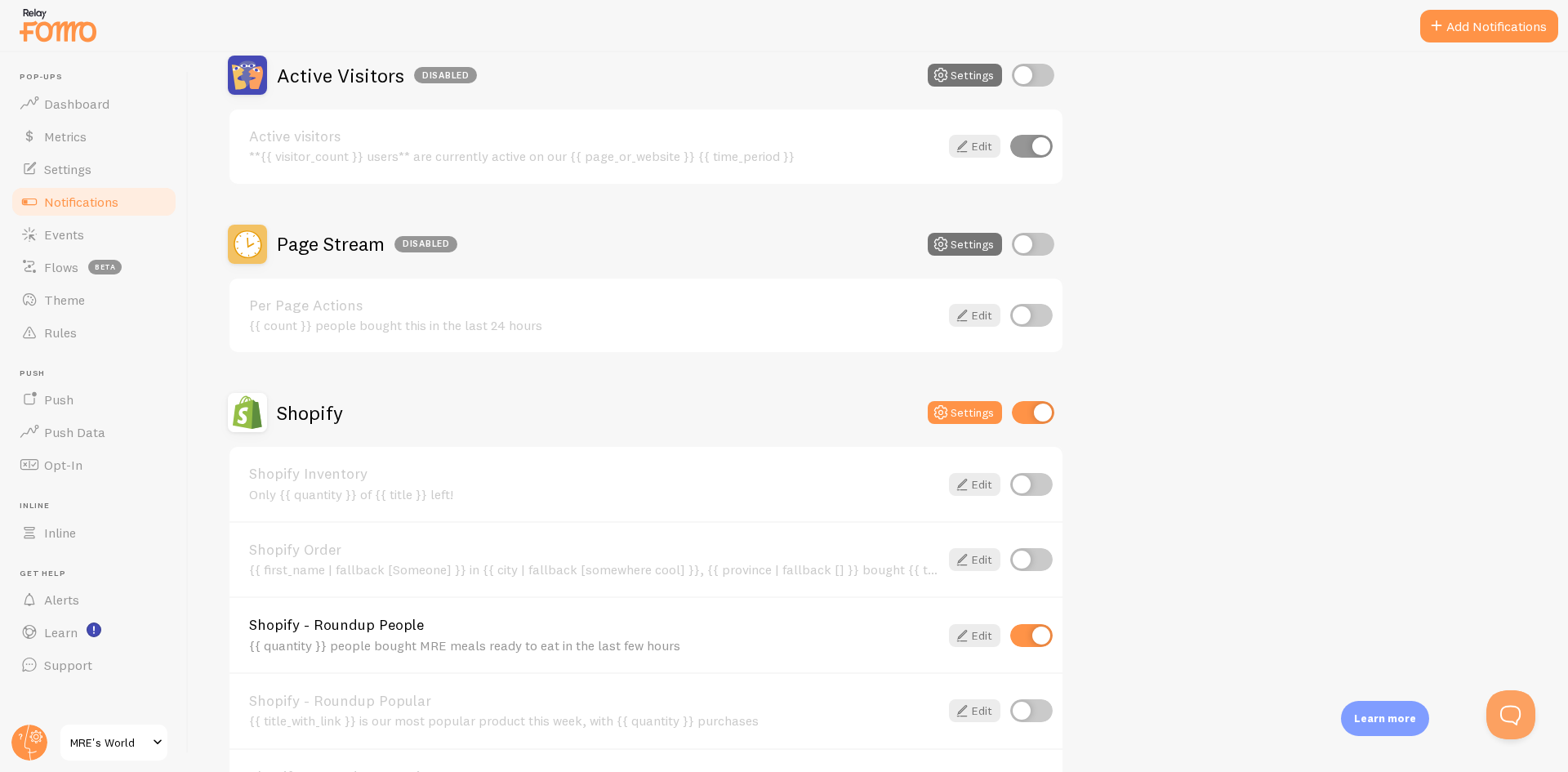
scroll to position [386, 0]
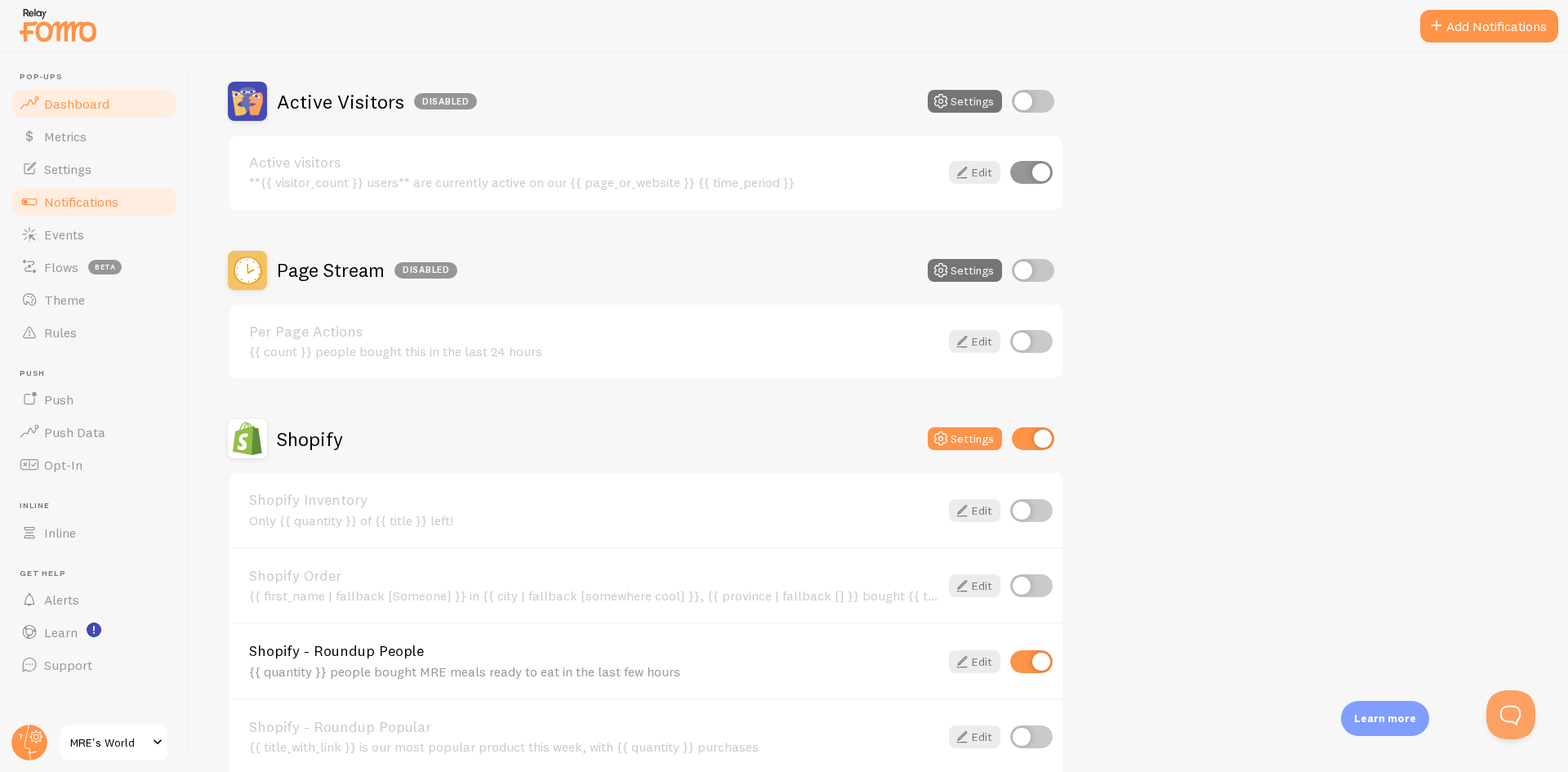
click at [92, 108] on span "Dashboard" at bounding box center [77, 104] width 66 height 16
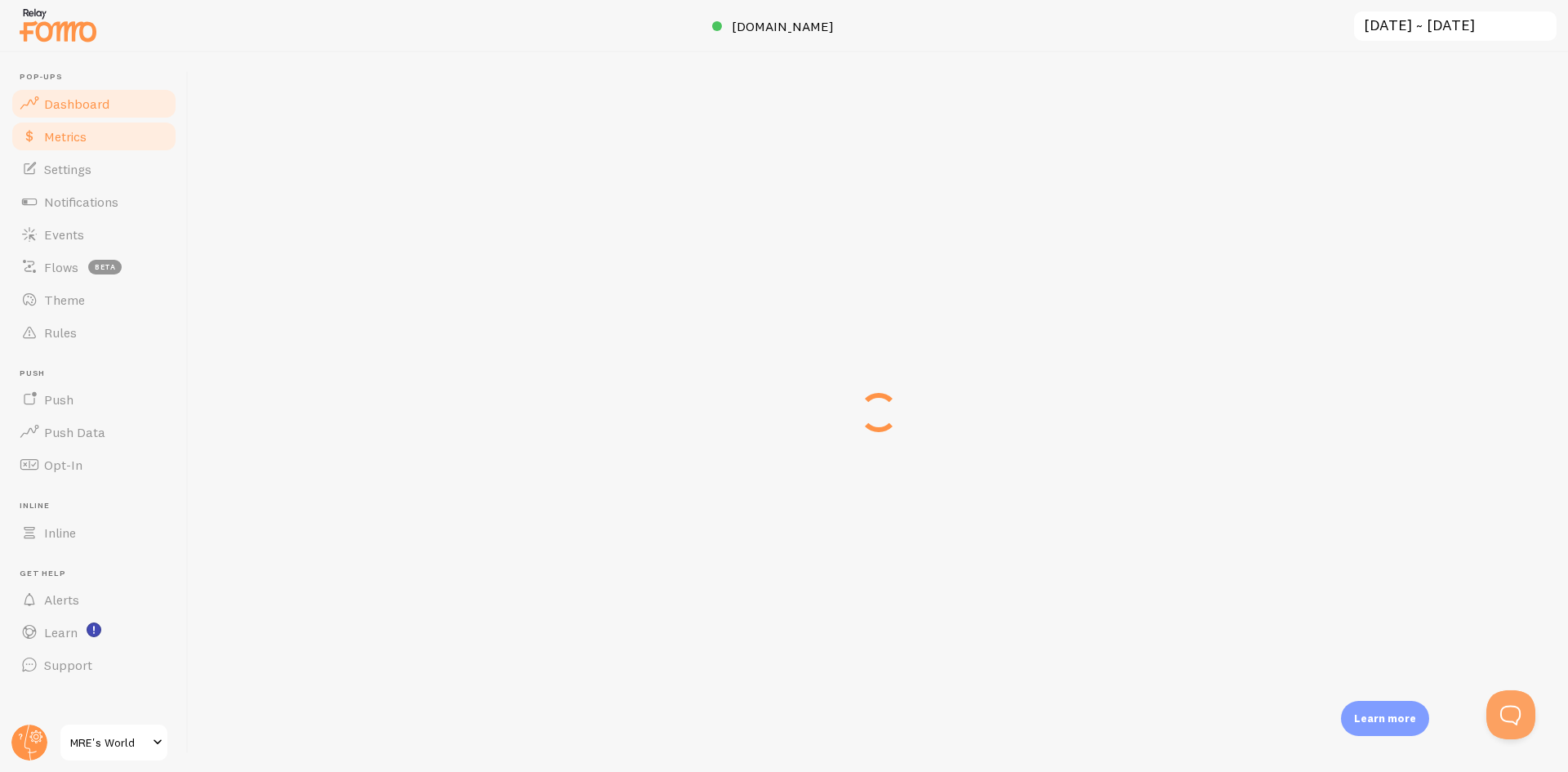
click at [76, 146] on link "Metrics" at bounding box center [94, 137] width 169 height 33
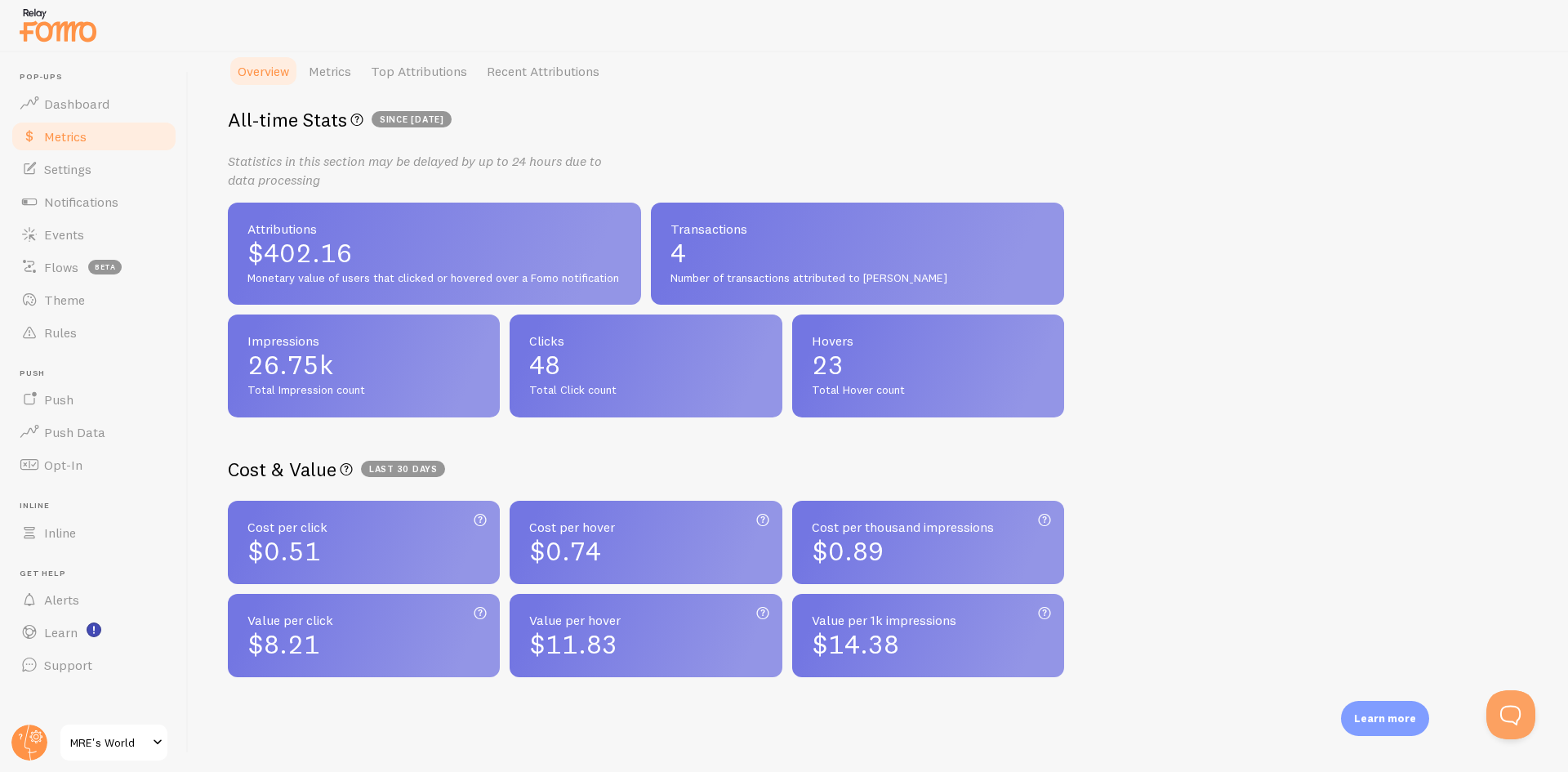
scroll to position [201, 0]
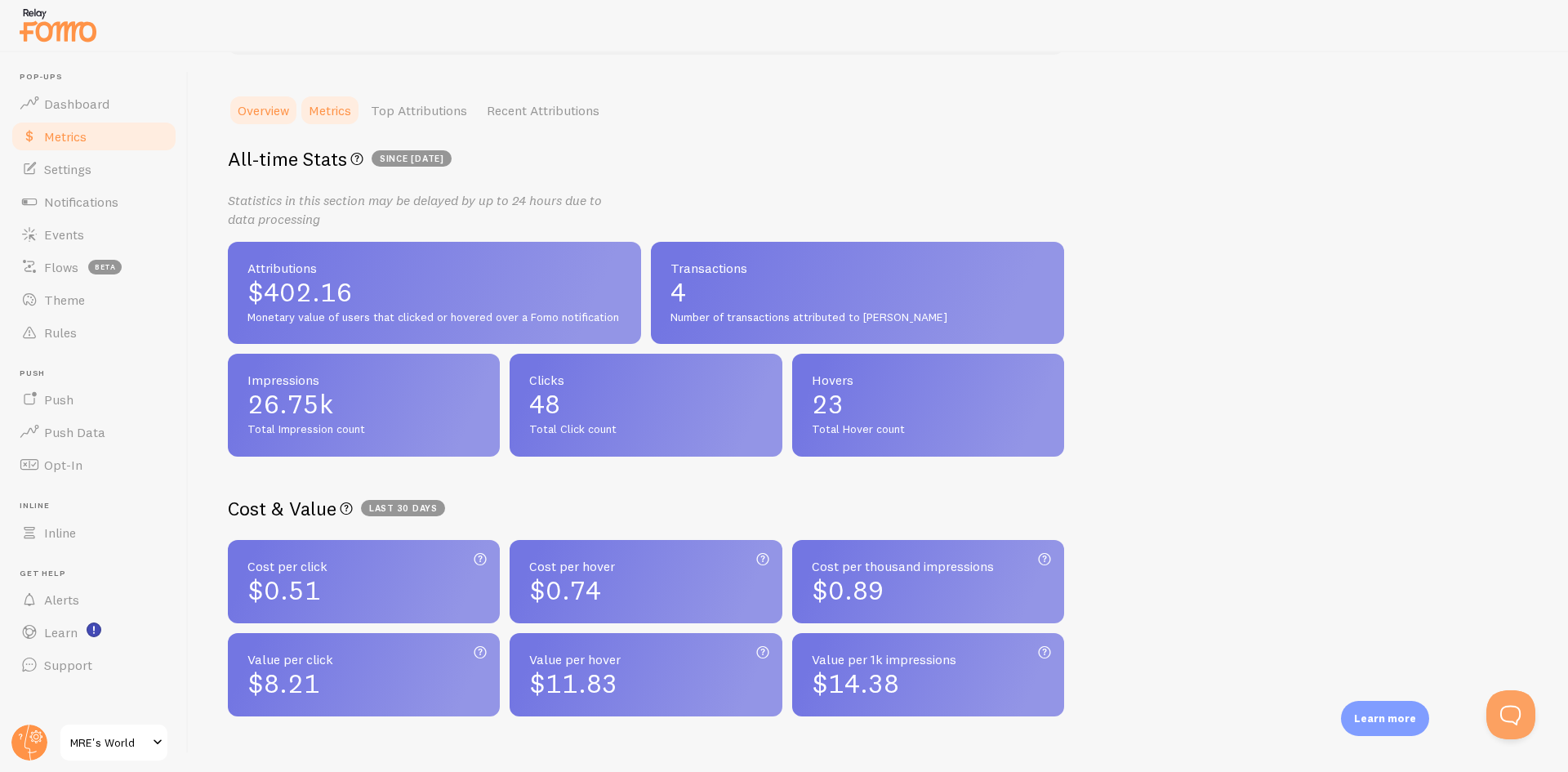
click at [335, 108] on link "Metrics" at bounding box center [330, 110] width 62 height 33
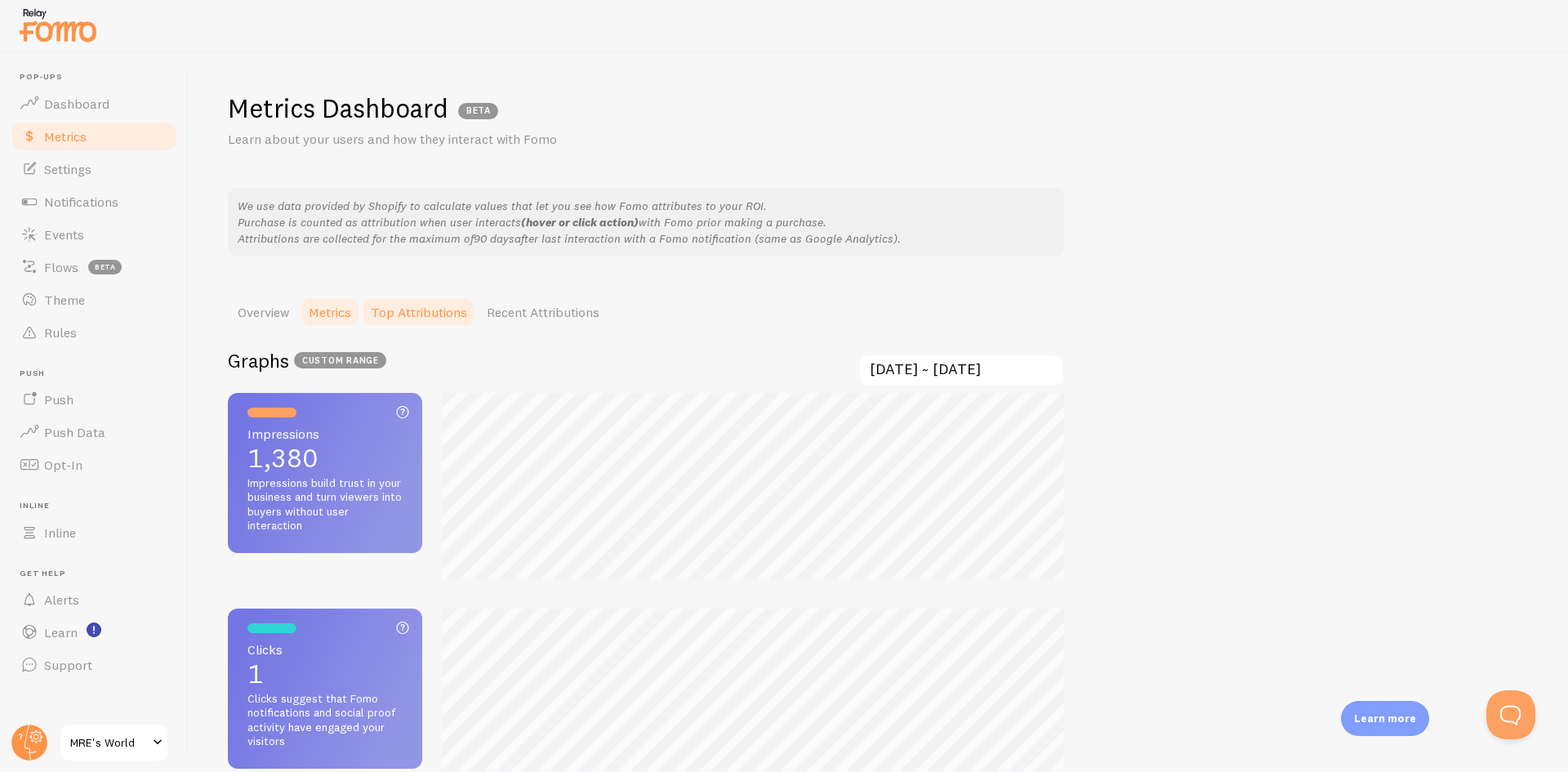
scroll to position [772, 1568]
click at [426, 309] on link "Top Attributions" at bounding box center [418, 313] width 116 height 33
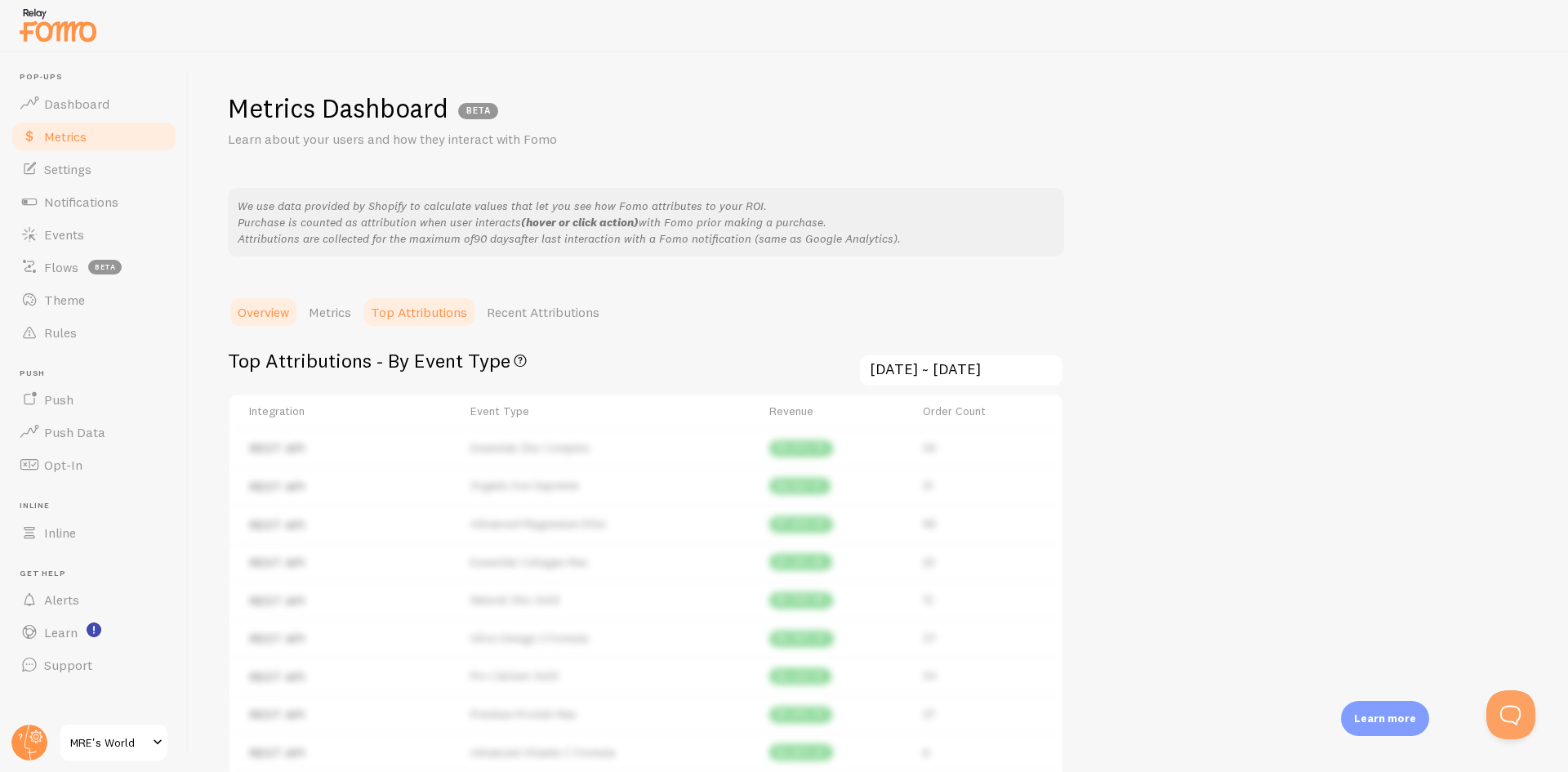
click at [273, 310] on link "Overview" at bounding box center [263, 313] width 71 height 33
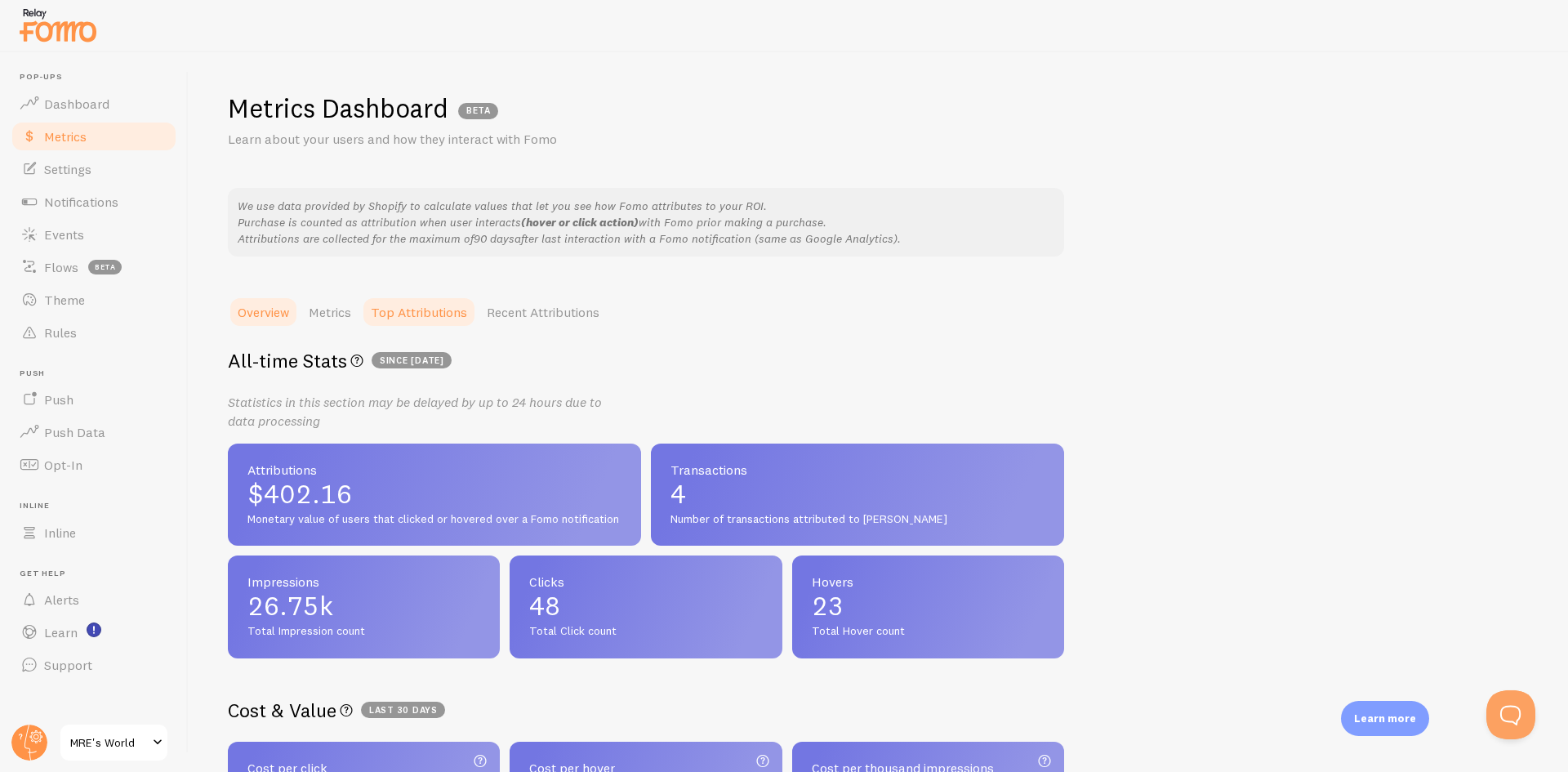
click at [421, 318] on link "Top Attributions" at bounding box center [418, 313] width 116 height 33
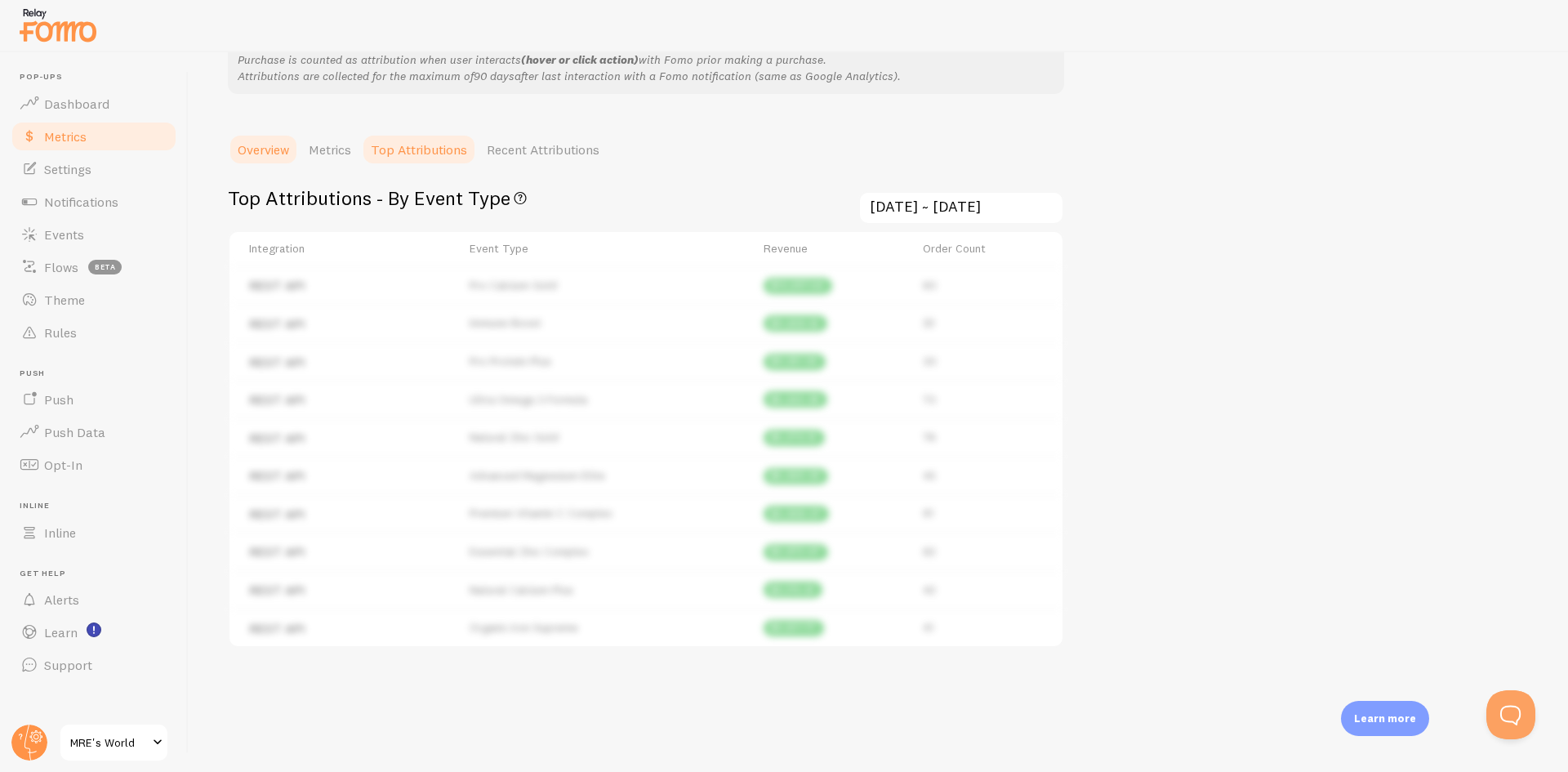
scroll to position [176, 0]
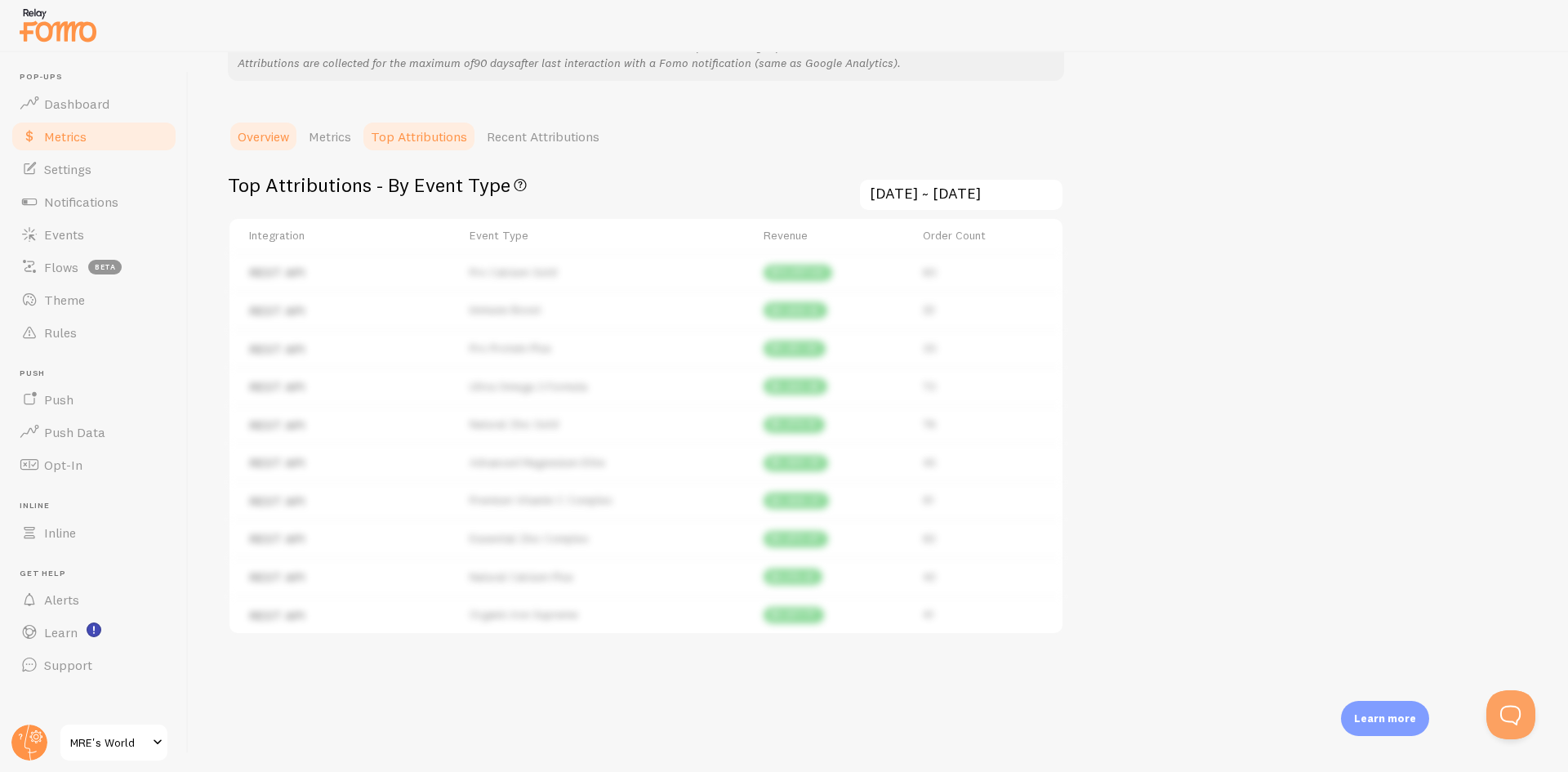
click at [242, 135] on link "Overview" at bounding box center [263, 137] width 71 height 33
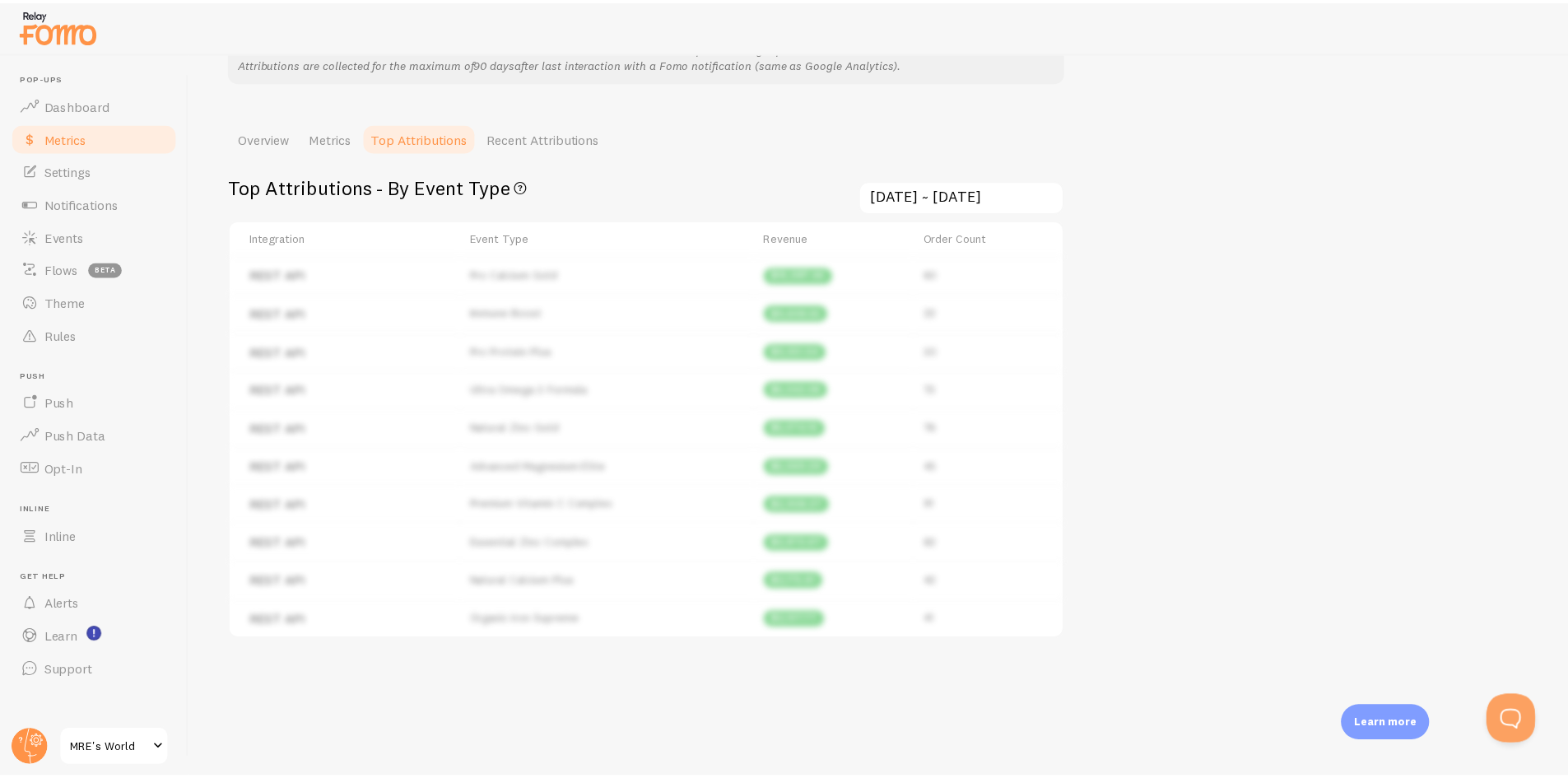
scroll to position [0, 0]
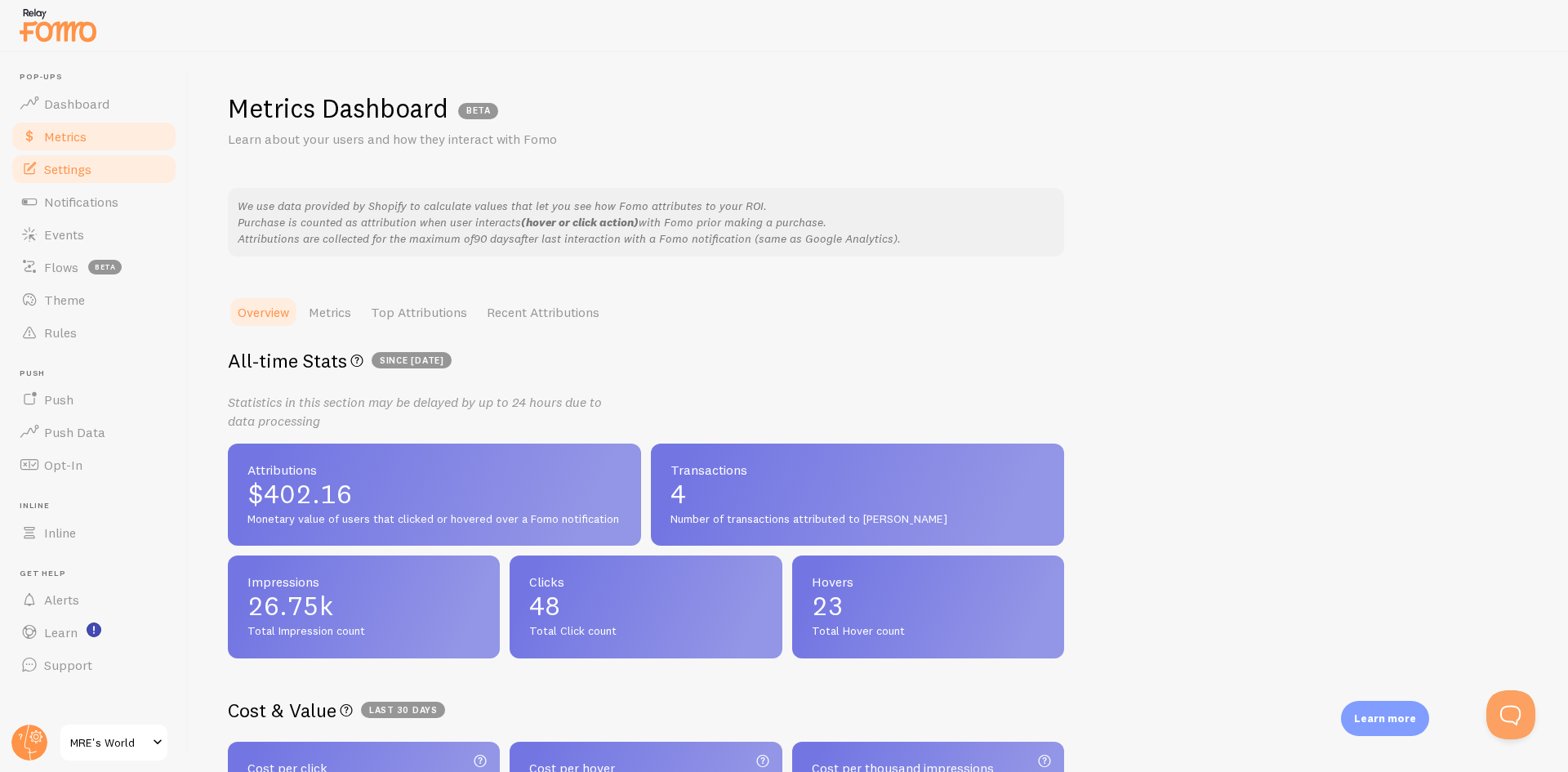
click at [91, 178] on link "Settings" at bounding box center [94, 170] width 169 height 33
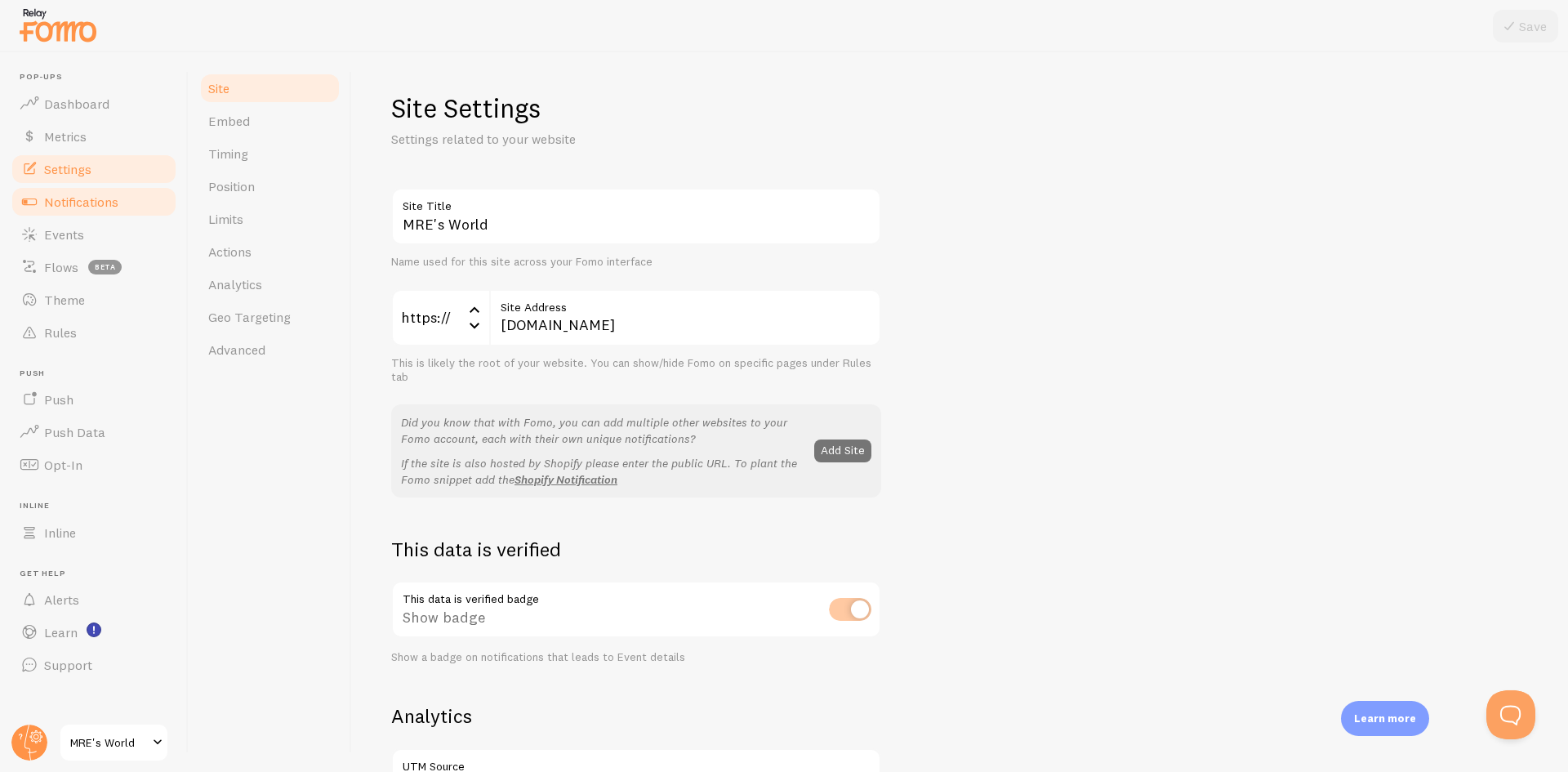
click at [93, 210] on span "Notifications" at bounding box center [81, 201] width 75 height 16
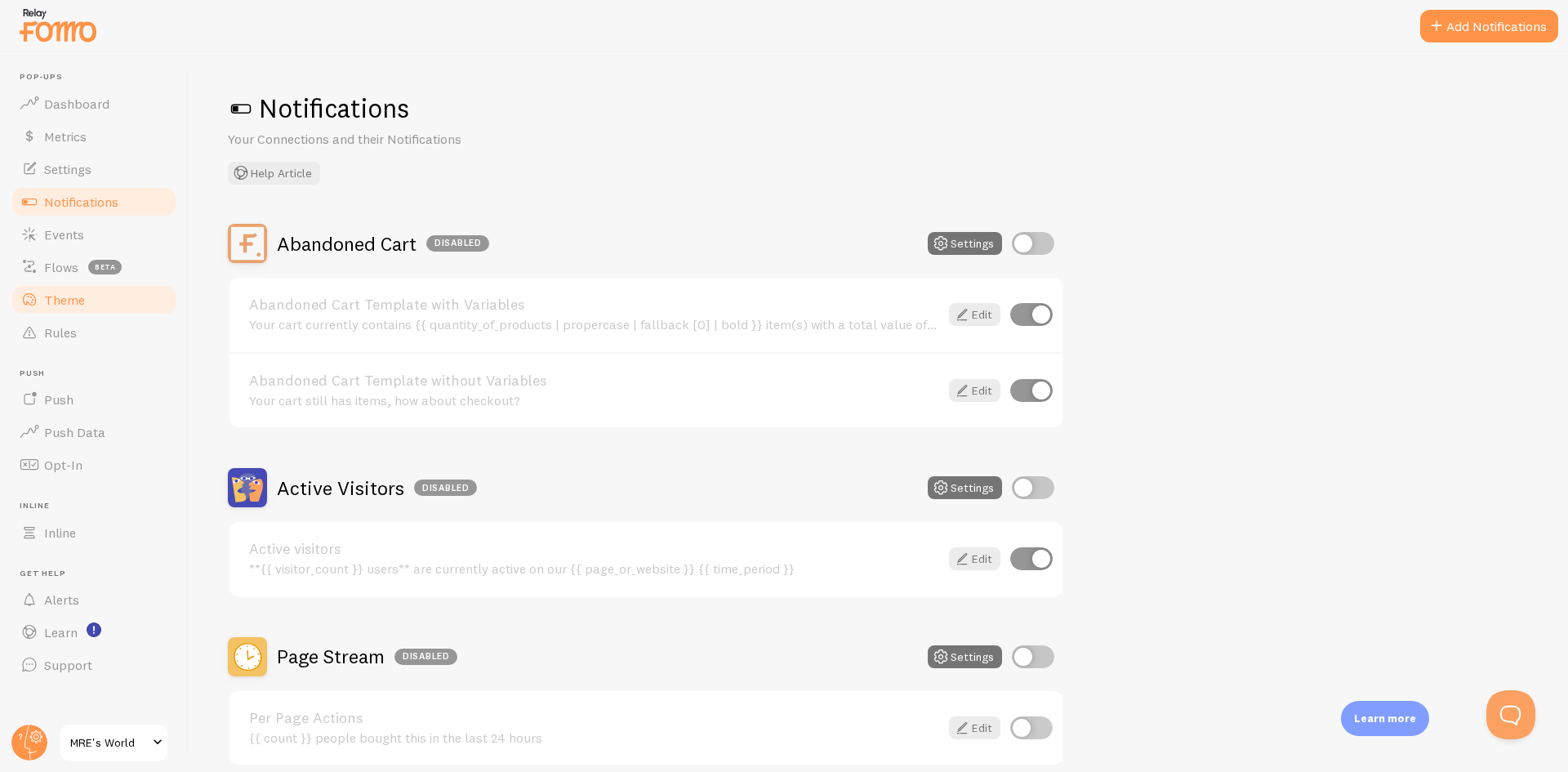
click at [87, 288] on link "Theme" at bounding box center [94, 300] width 169 height 33
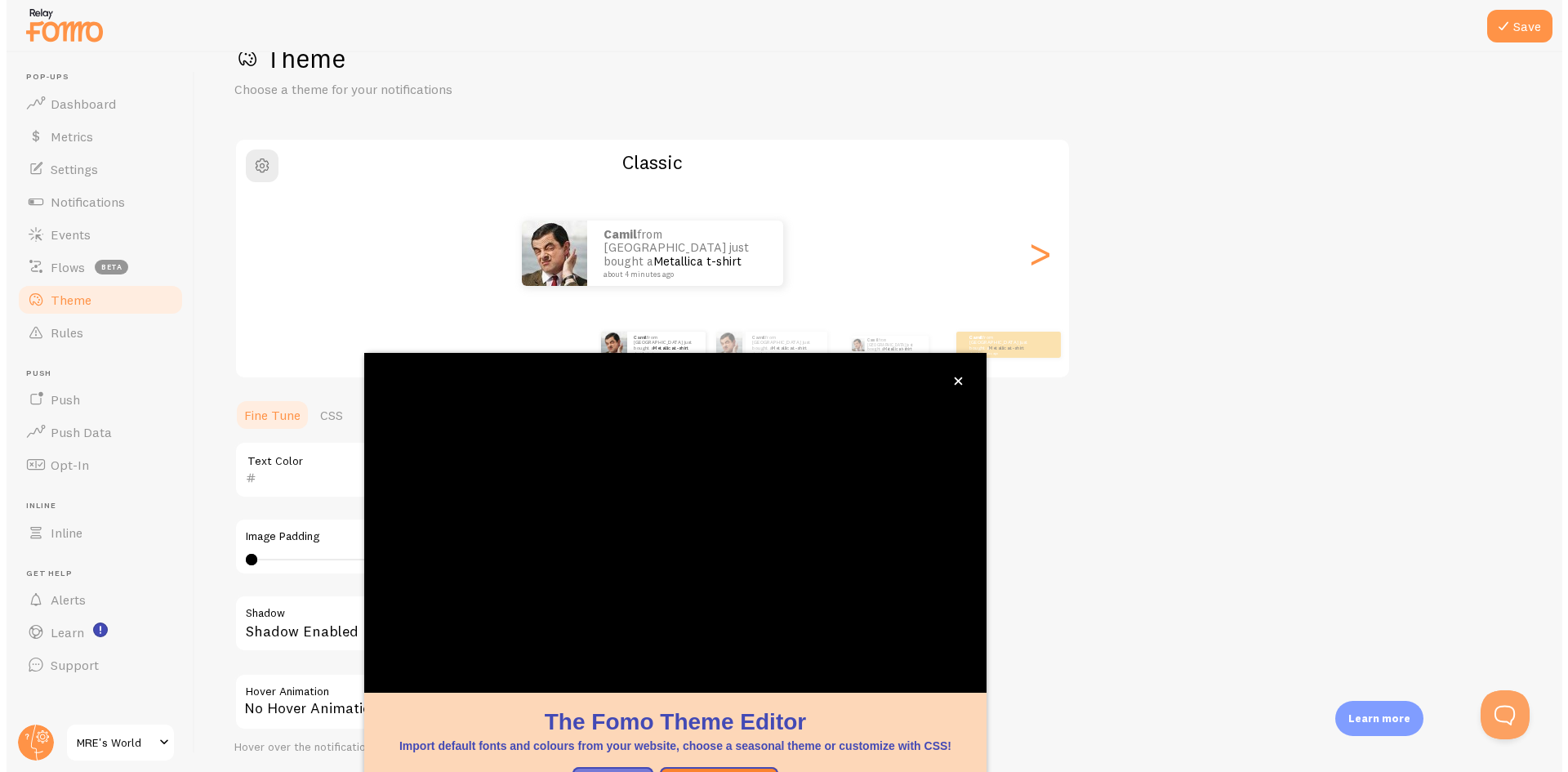
scroll to position [52, 0]
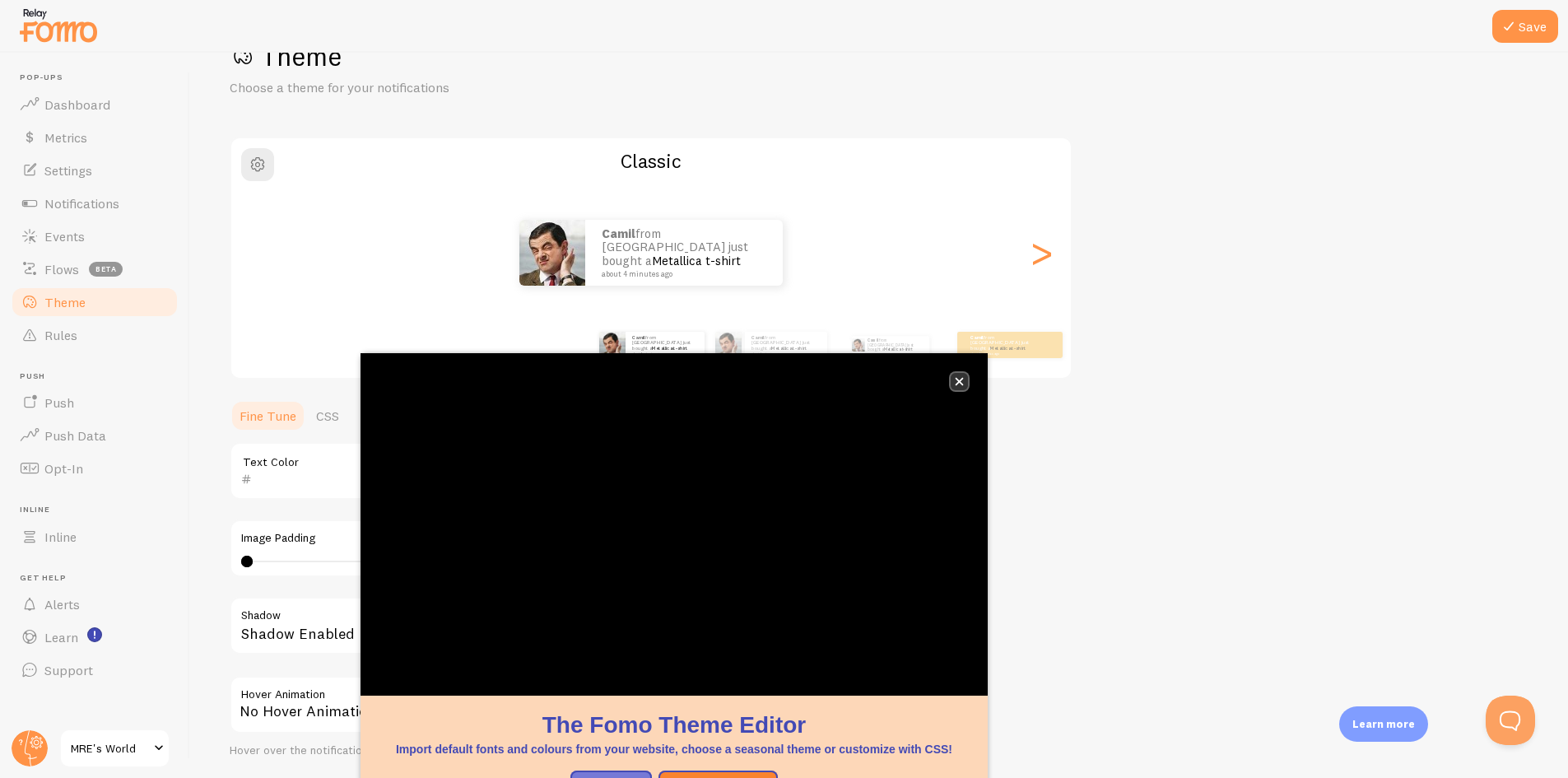
click at [962, 375] on button "close," at bounding box center [959, 381] width 17 height 17
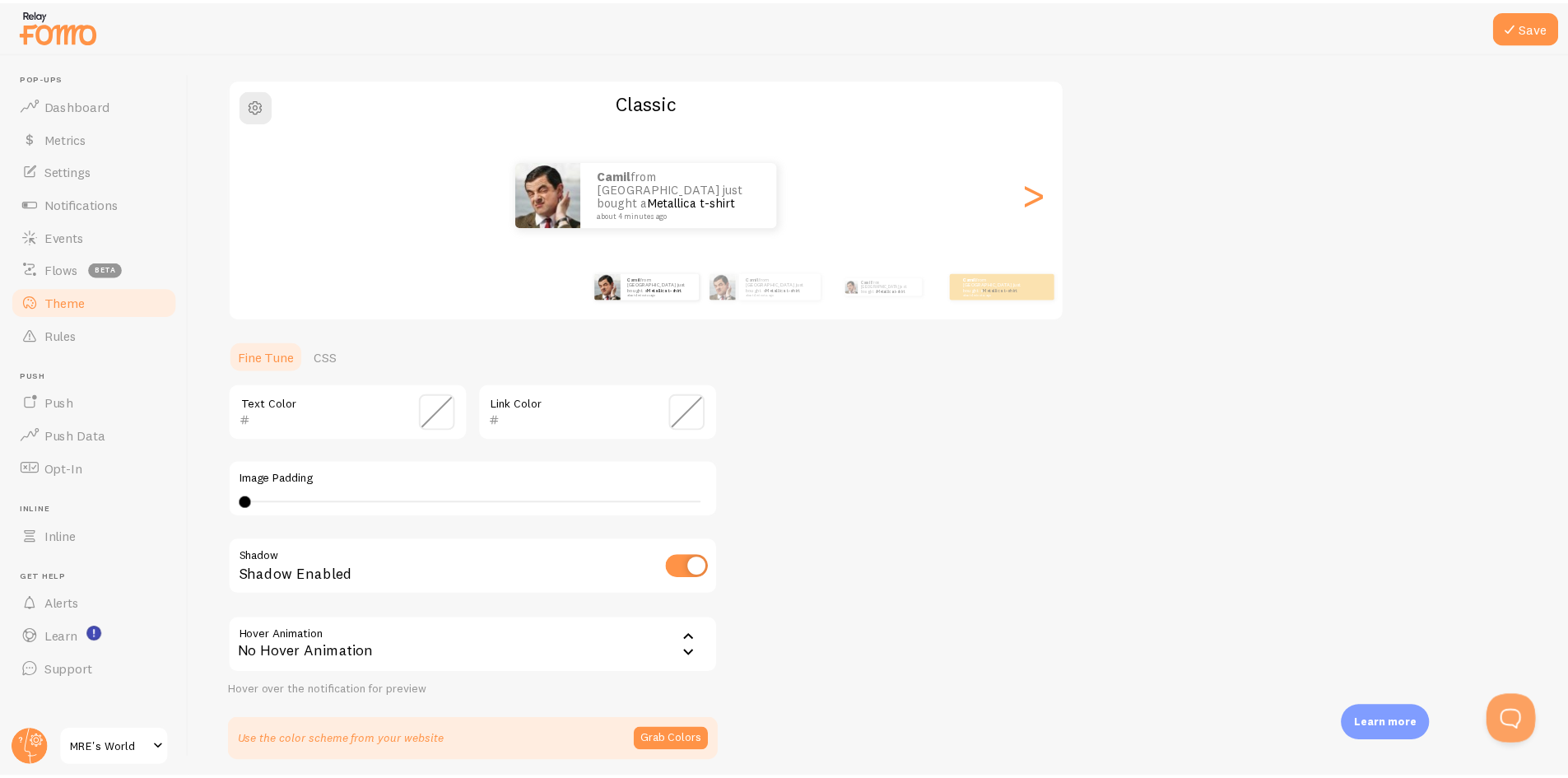
scroll to position [175, 0]
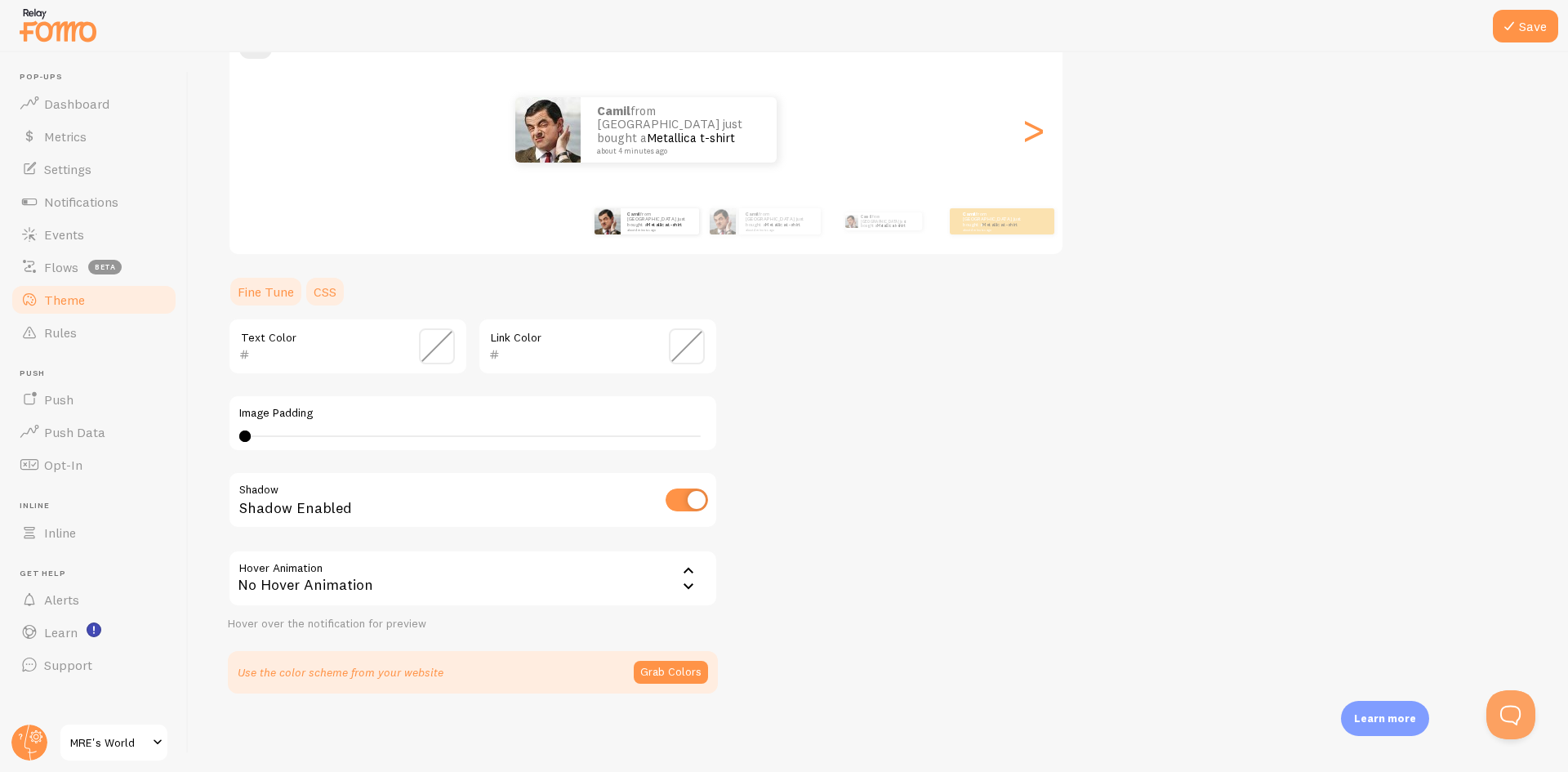
click at [320, 292] on link "CSS" at bounding box center [325, 292] width 43 height 33
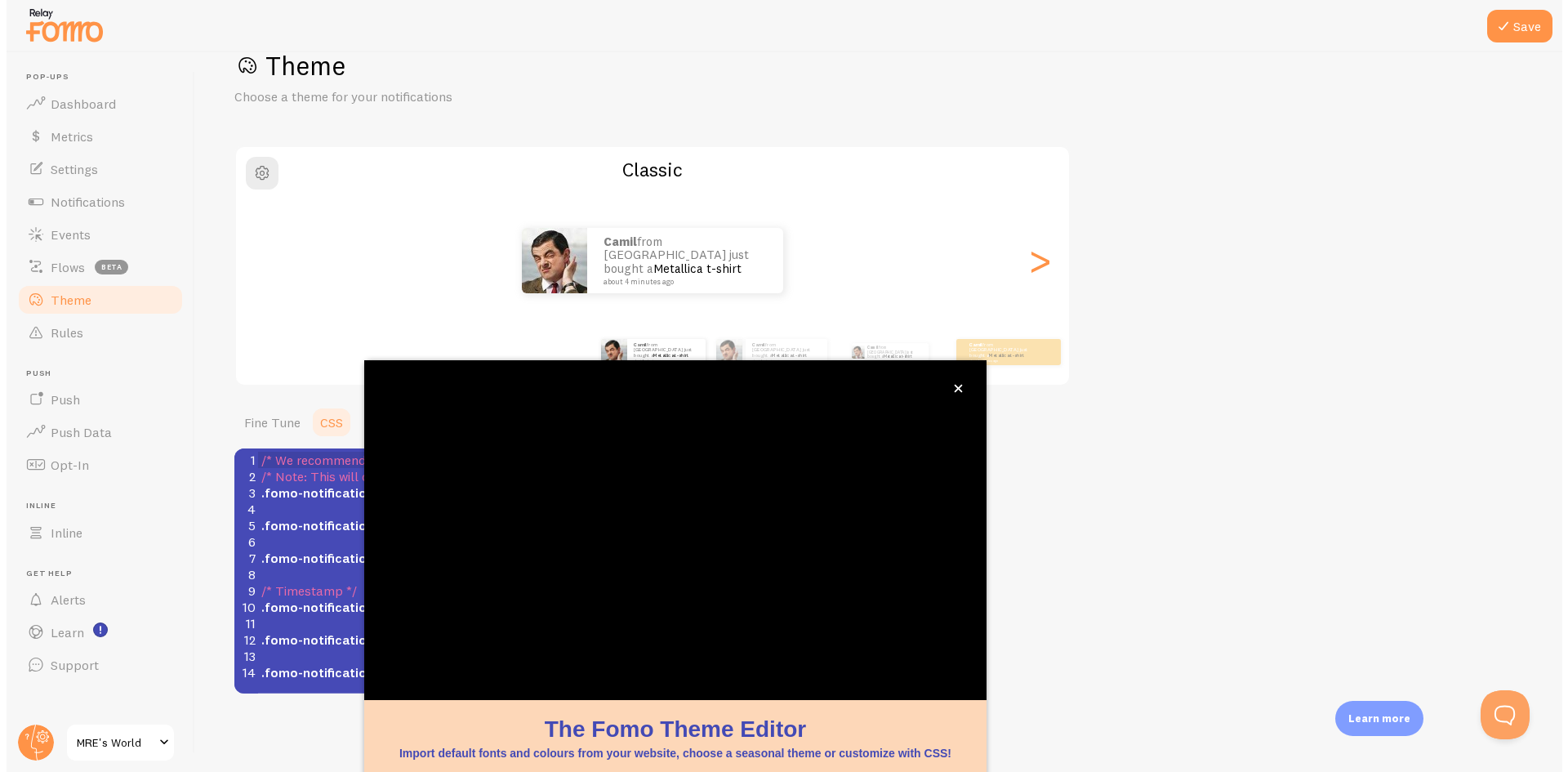
scroll to position [43, 0]
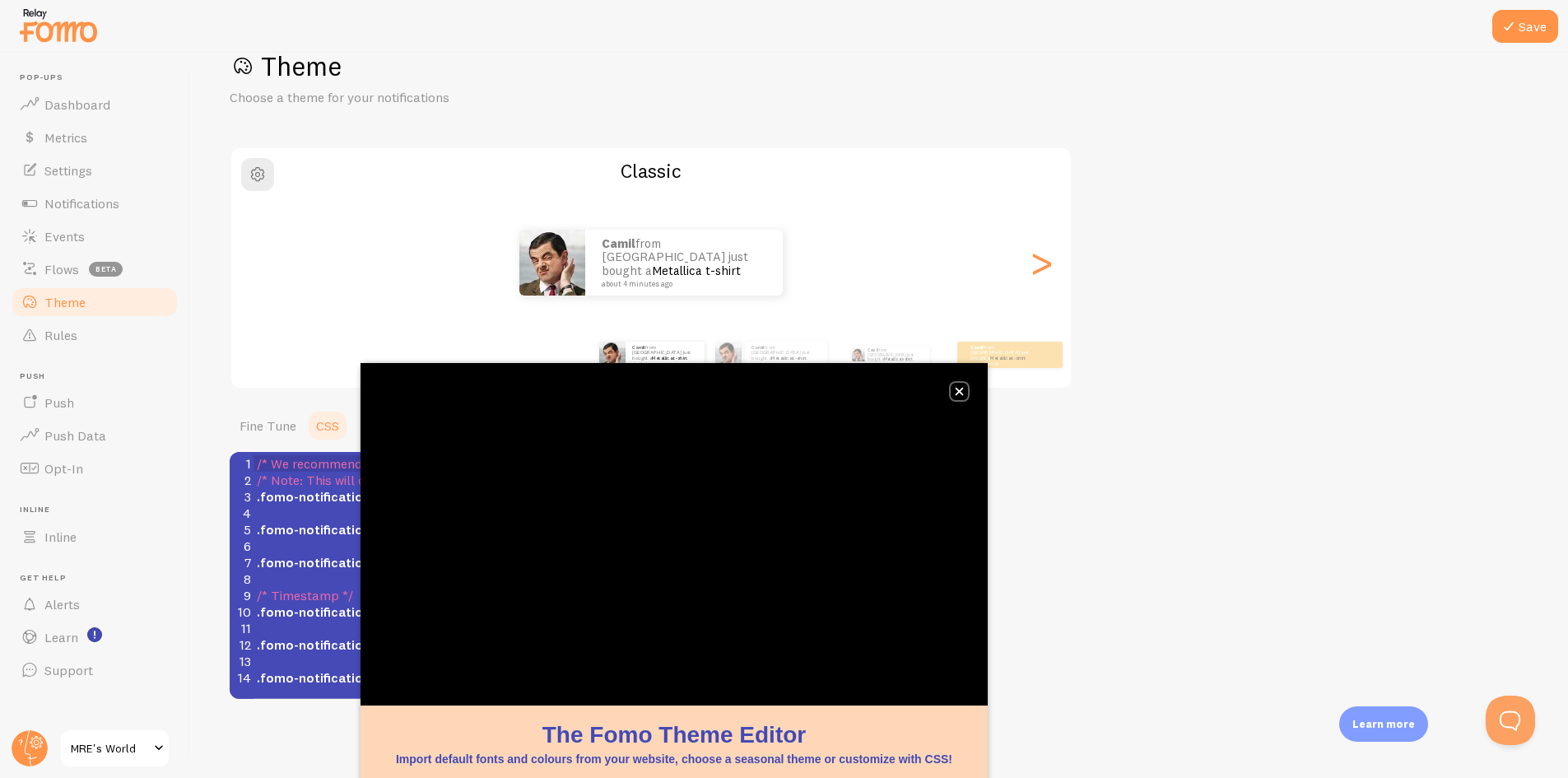
drag, startPoint x: 959, startPoint y: 388, endPoint x: 892, endPoint y: 398, distance: 67.7
click at [960, 388] on icon "close," at bounding box center [959, 391] width 9 height 9
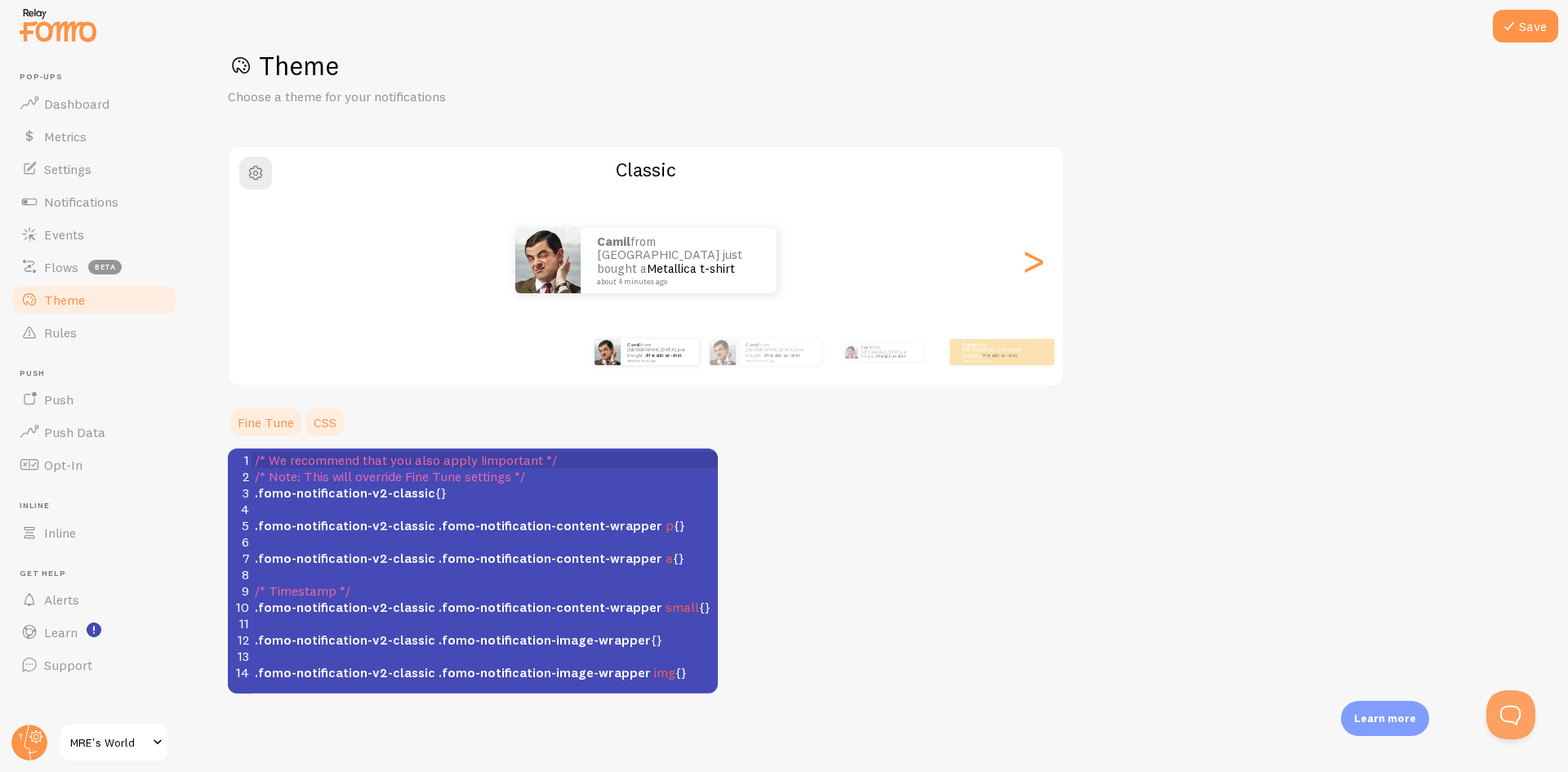
click at [247, 425] on link "Fine Tune" at bounding box center [265, 423] width 76 height 33
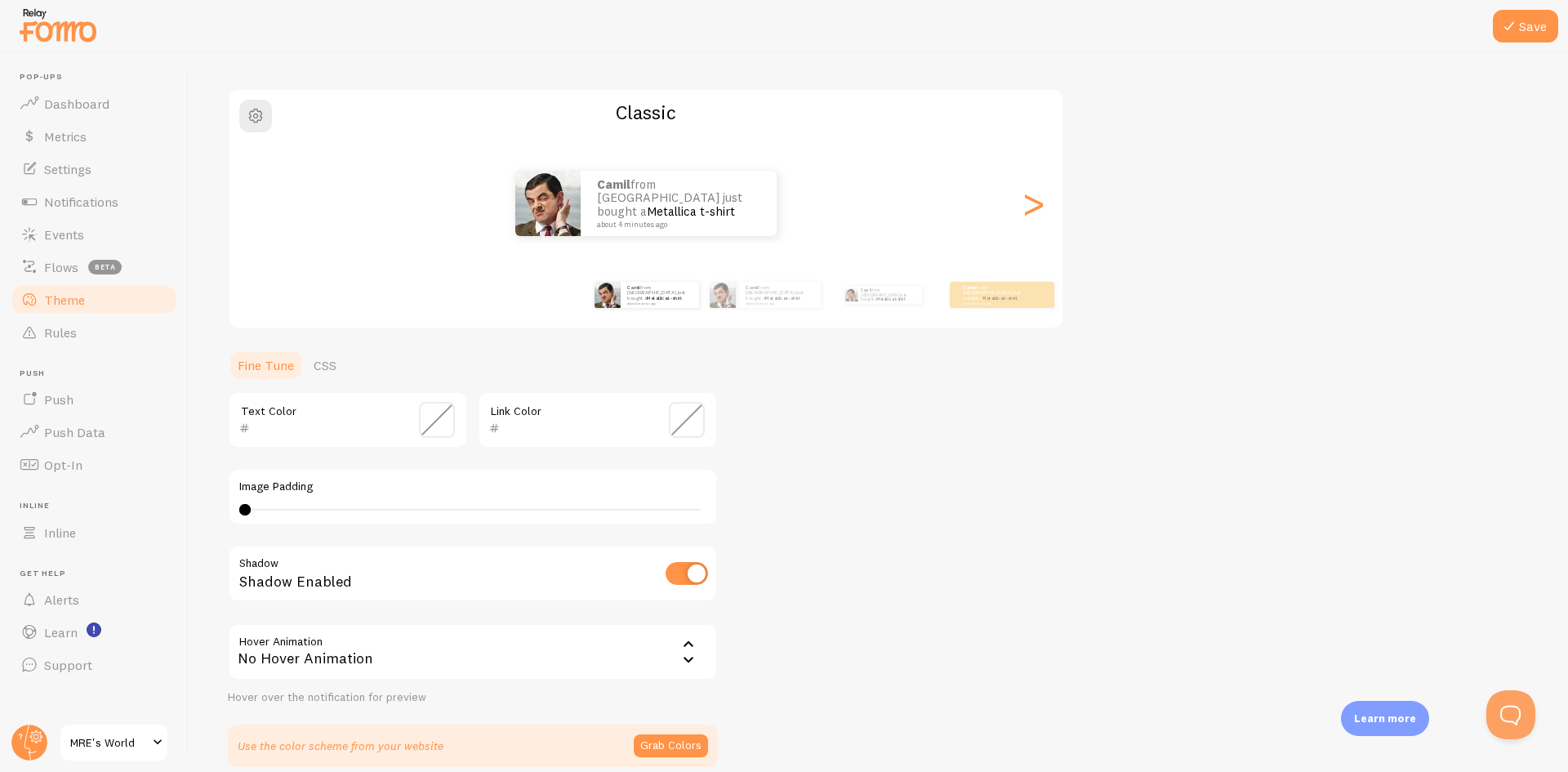
scroll to position [173, 0]
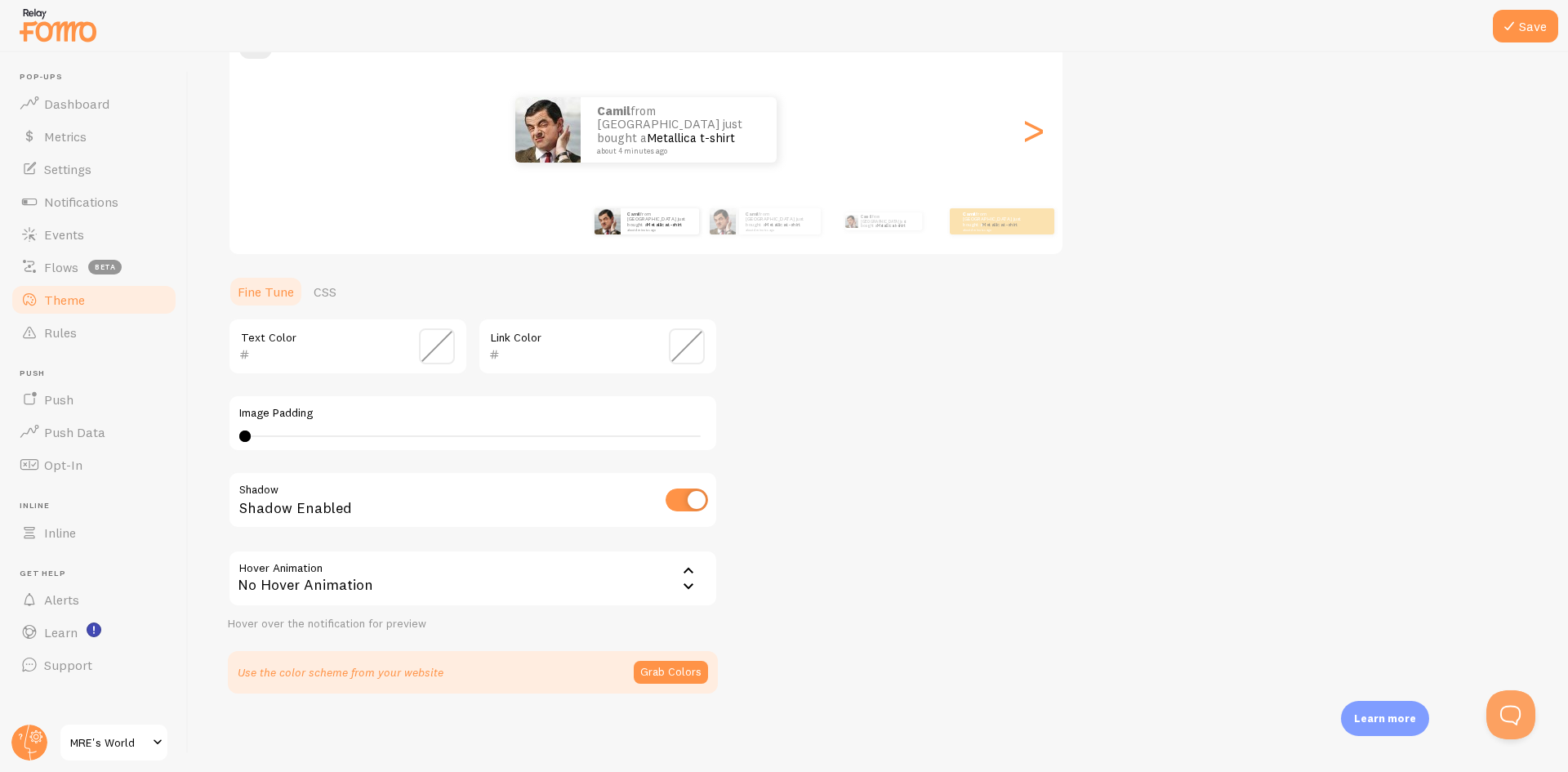
click at [123, 740] on span "MRE's World" at bounding box center [108, 743] width 77 height 20
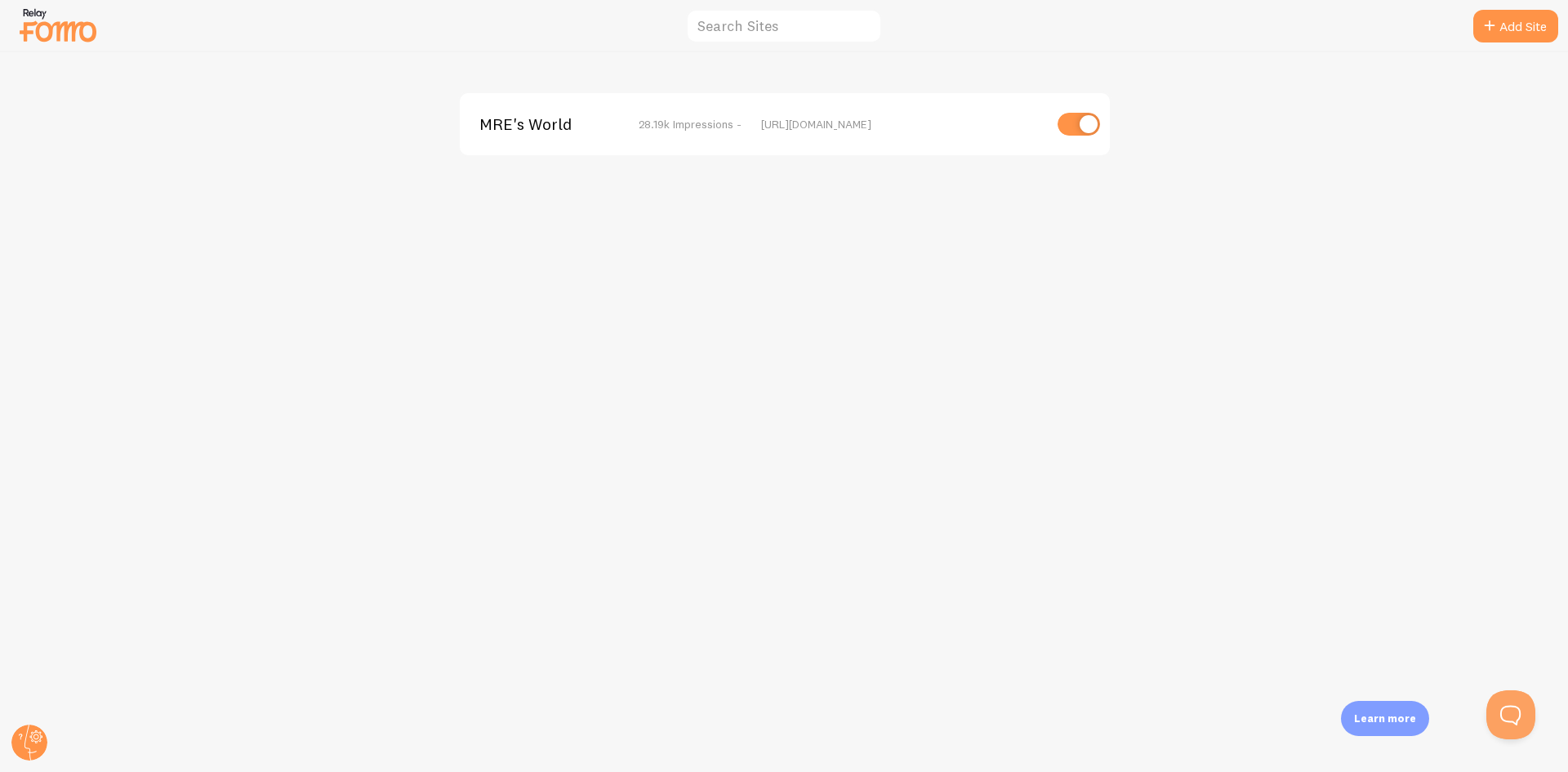
click at [1091, 121] on input "checkbox" at bounding box center [1079, 124] width 43 height 23
click at [1081, 125] on input "checkbox" at bounding box center [1079, 124] width 43 height 23
checkbox input "true"
click at [1338, 347] on div "MRE's World 28.19k Impressions - https://mresworld.com" at bounding box center [784, 412] width 1568 height 720
click at [1497, 26] on link "Add Site" at bounding box center [1515, 26] width 85 height 33
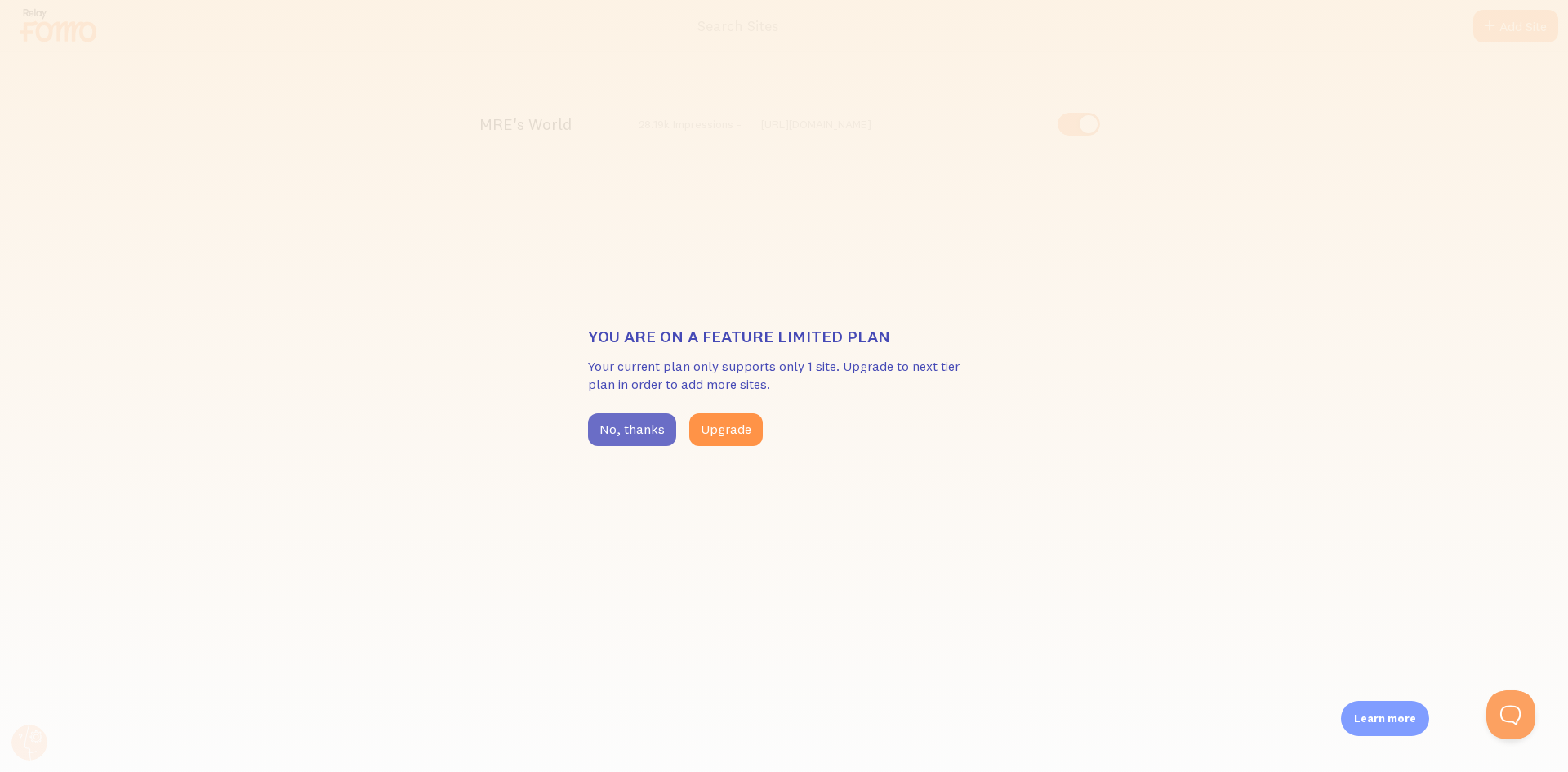
click at [612, 428] on button "No, thanks" at bounding box center [632, 430] width 88 height 33
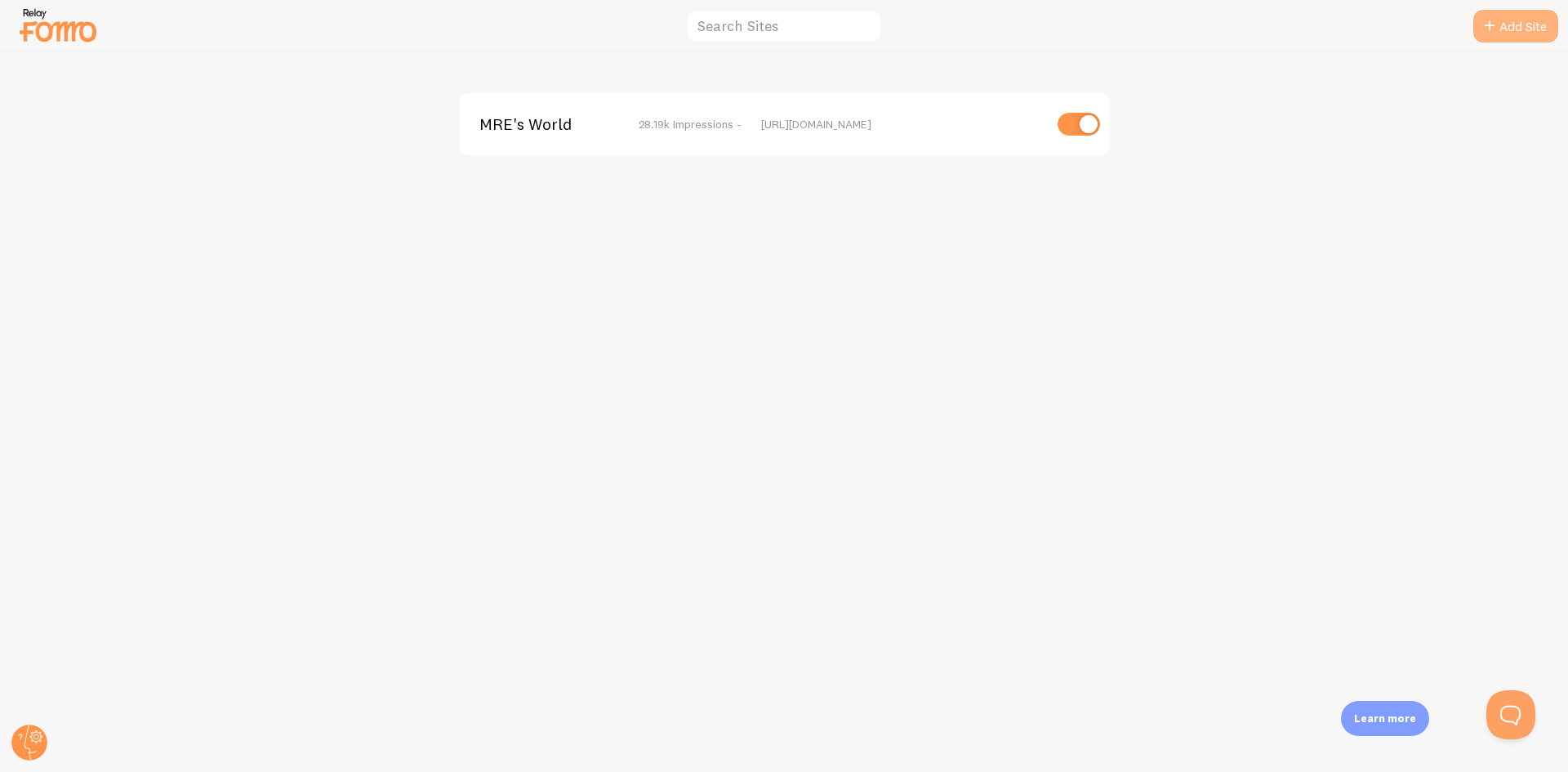
click at [1504, 32] on link "Add Site" at bounding box center [1515, 26] width 85 height 33
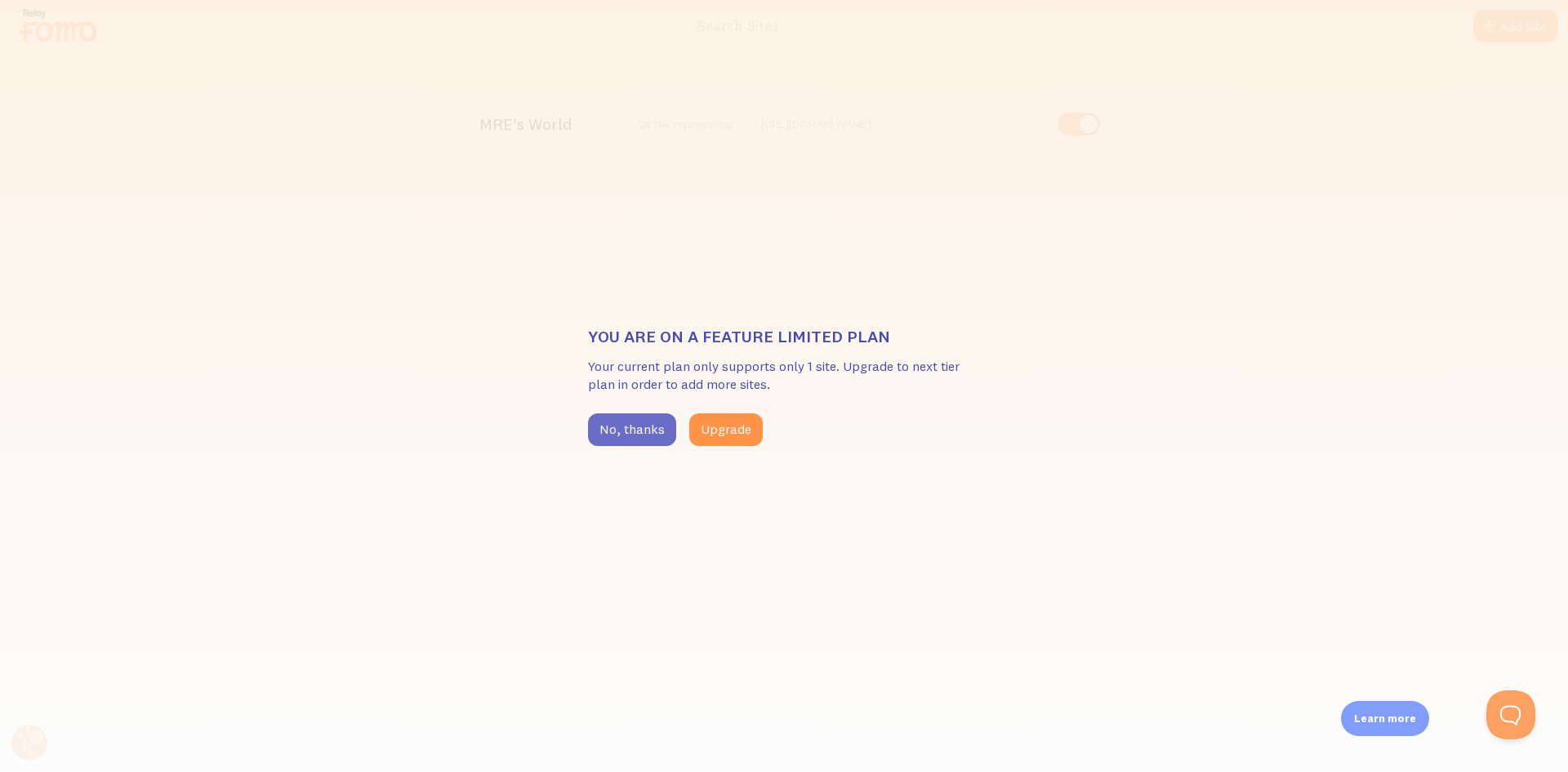
click at [636, 433] on button "No, thanks" at bounding box center [632, 430] width 88 height 33
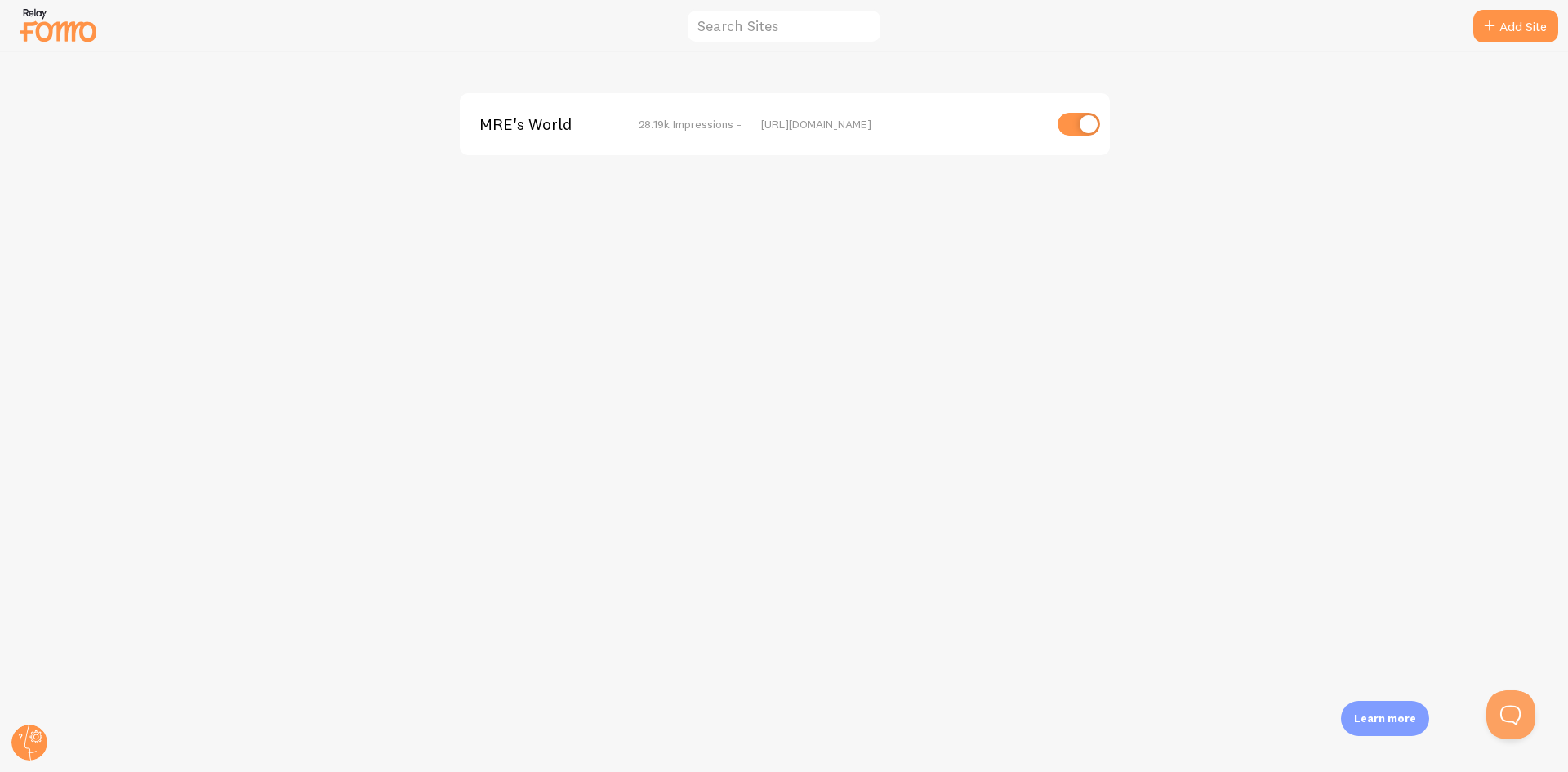
click at [795, 117] on div "[URL][DOMAIN_NAME]" at bounding box center [902, 124] width 282 height 15
click at [800, 129] on div "[URL][DOMAIN_NAME]" at bounding box center [902, 124] width 282 height 15
click at [845, 117] on div "[URL][DOMAIN_NAME]" at bounding box center [902, 124] width 282 height 15
click at [832, 122] on div "MRE's World 28.19k Impressions - https://mresworld.com" at bounding box center [785, 124] width 651 height 62
click at [850, 180] on div "MRE's World 28.19k Impressions - https://mresworld.com" at bounding box center [784, 412] width 1568 height 720
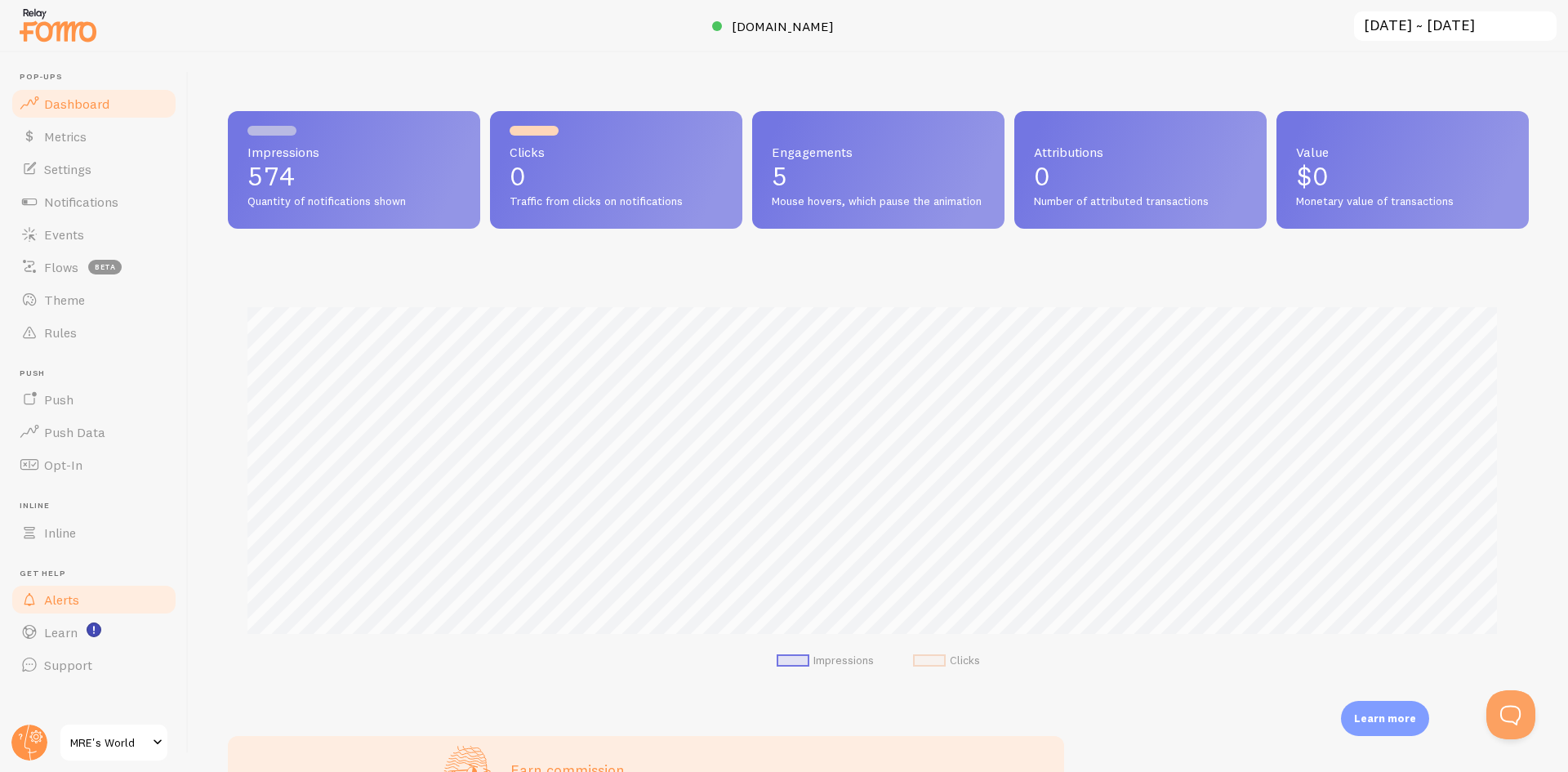
scroll to position [816772, 815596]
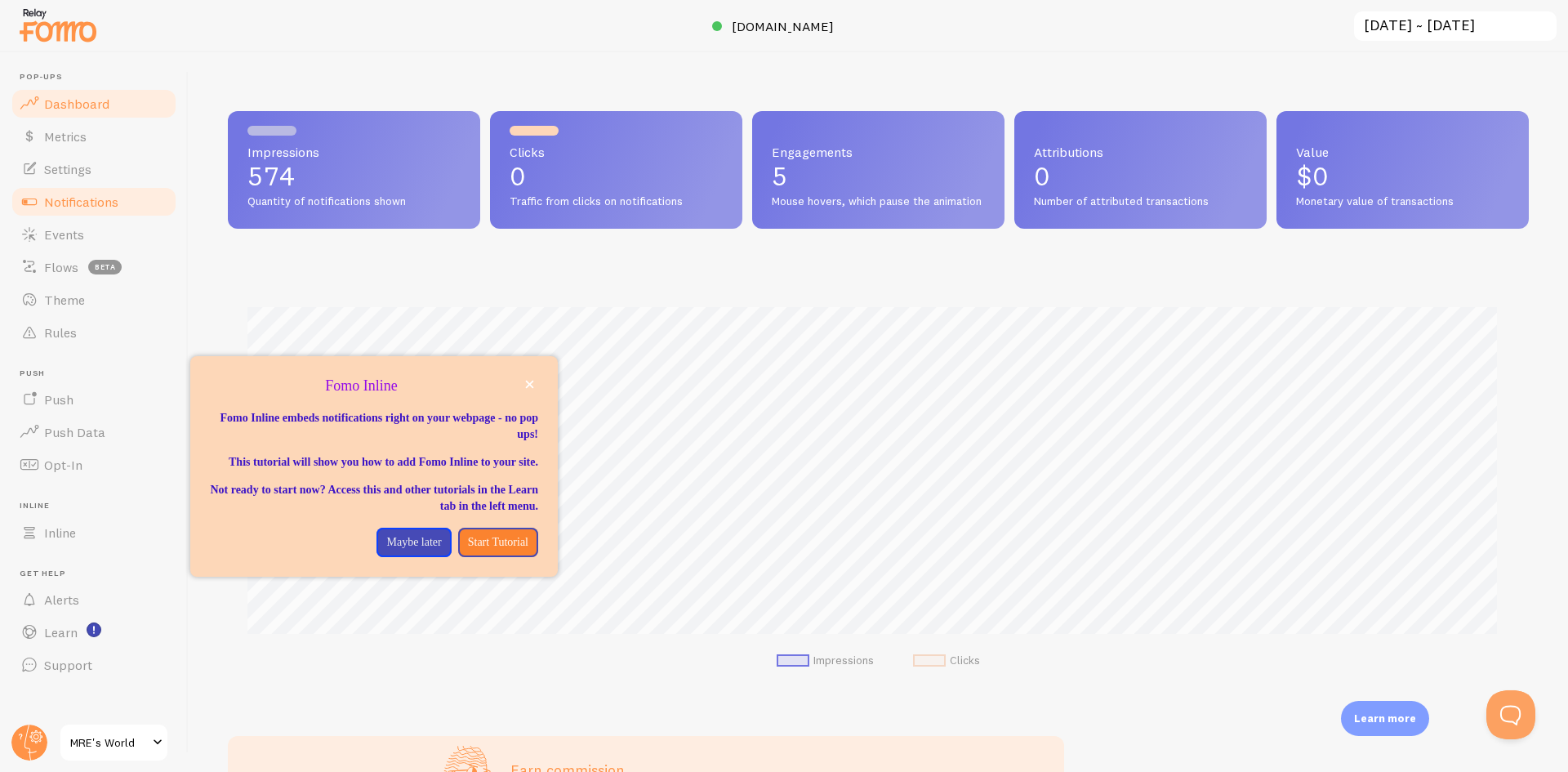
click at [108, 206] on span "Notifications" at bounding box center [81, 201] width 75 height 16
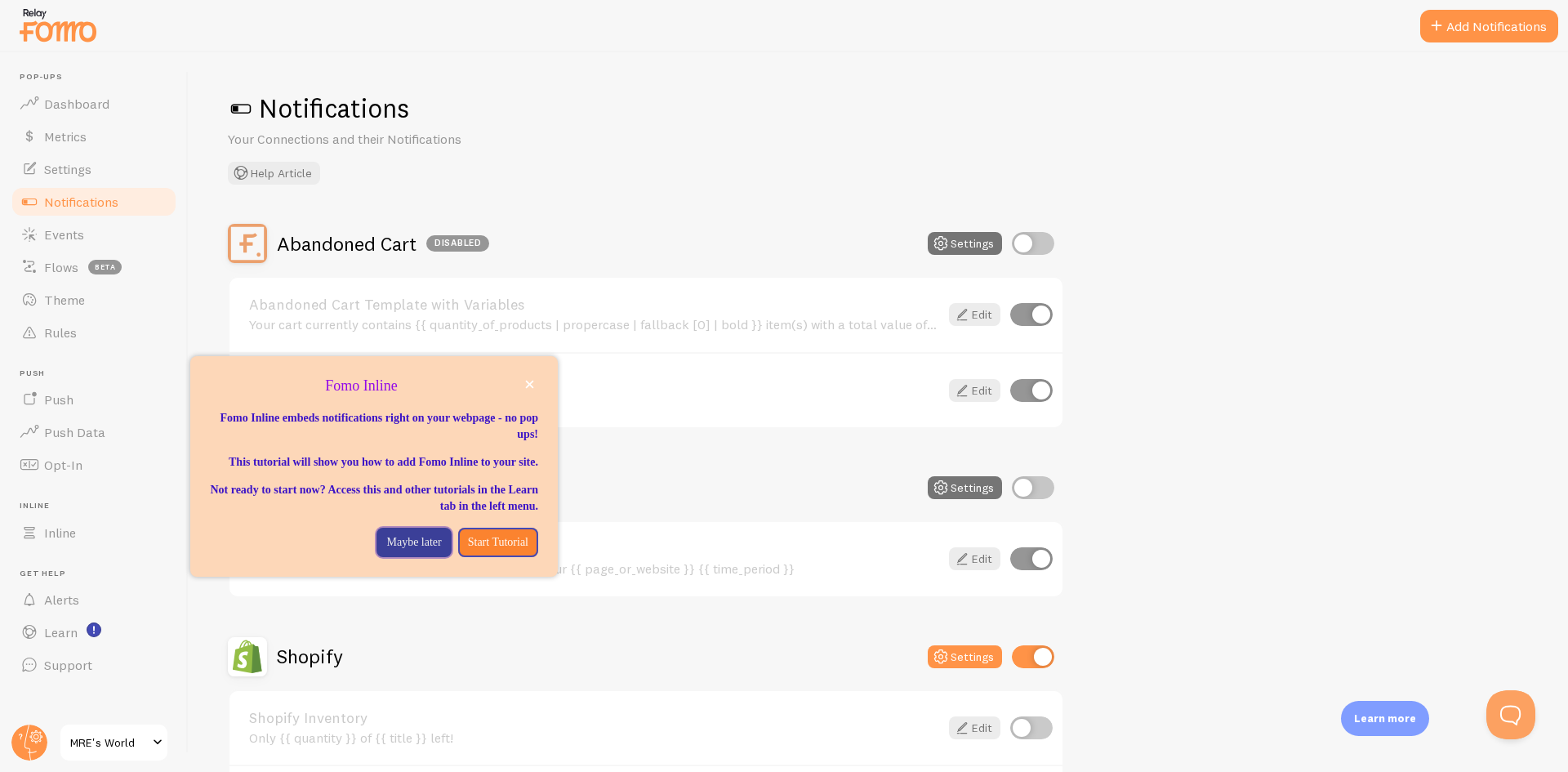
click at [394, 551] on p "Maybe later" at bounding box center [414, 542] width 55 height 16
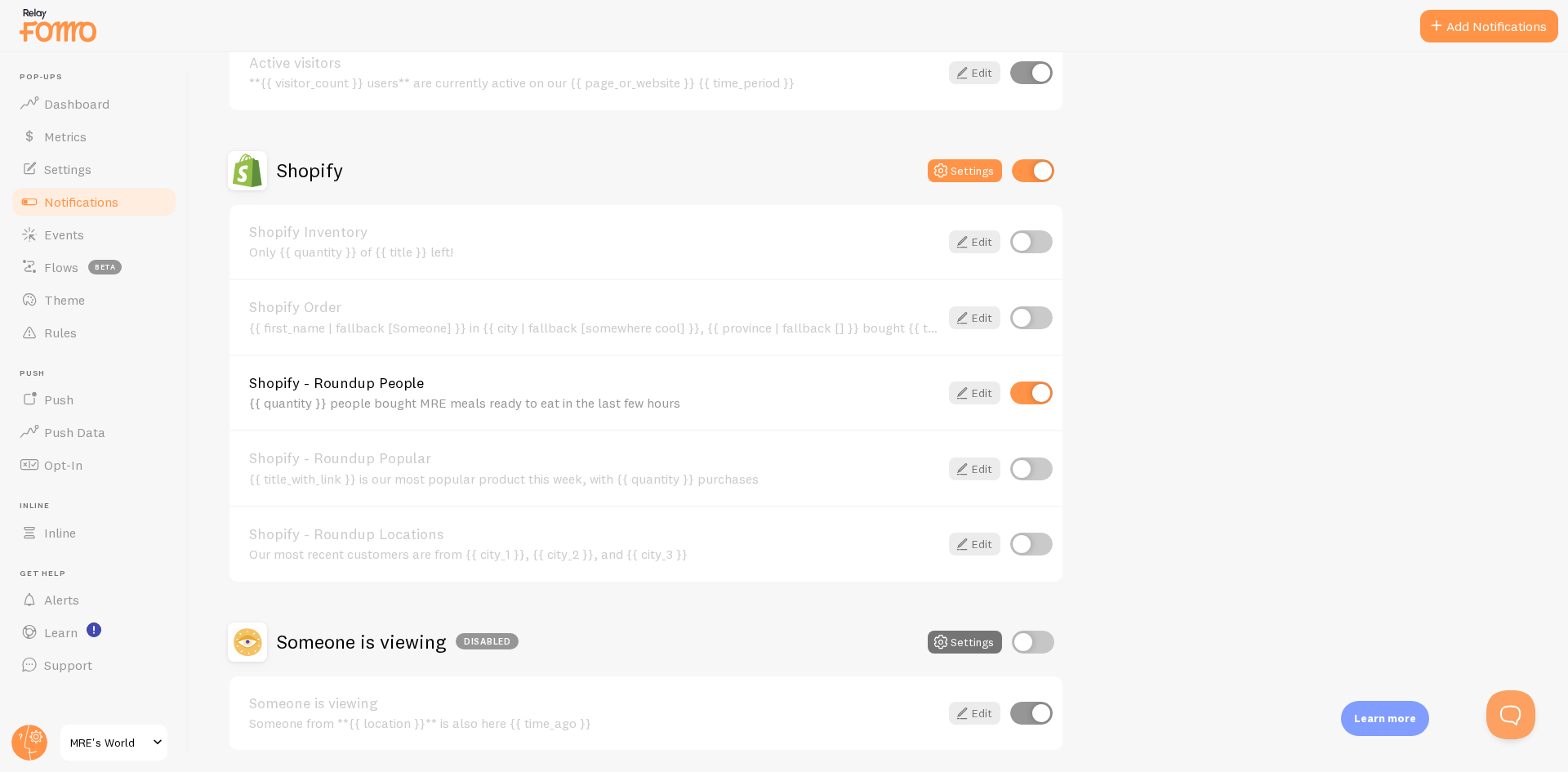
scroll to position [490, 0]
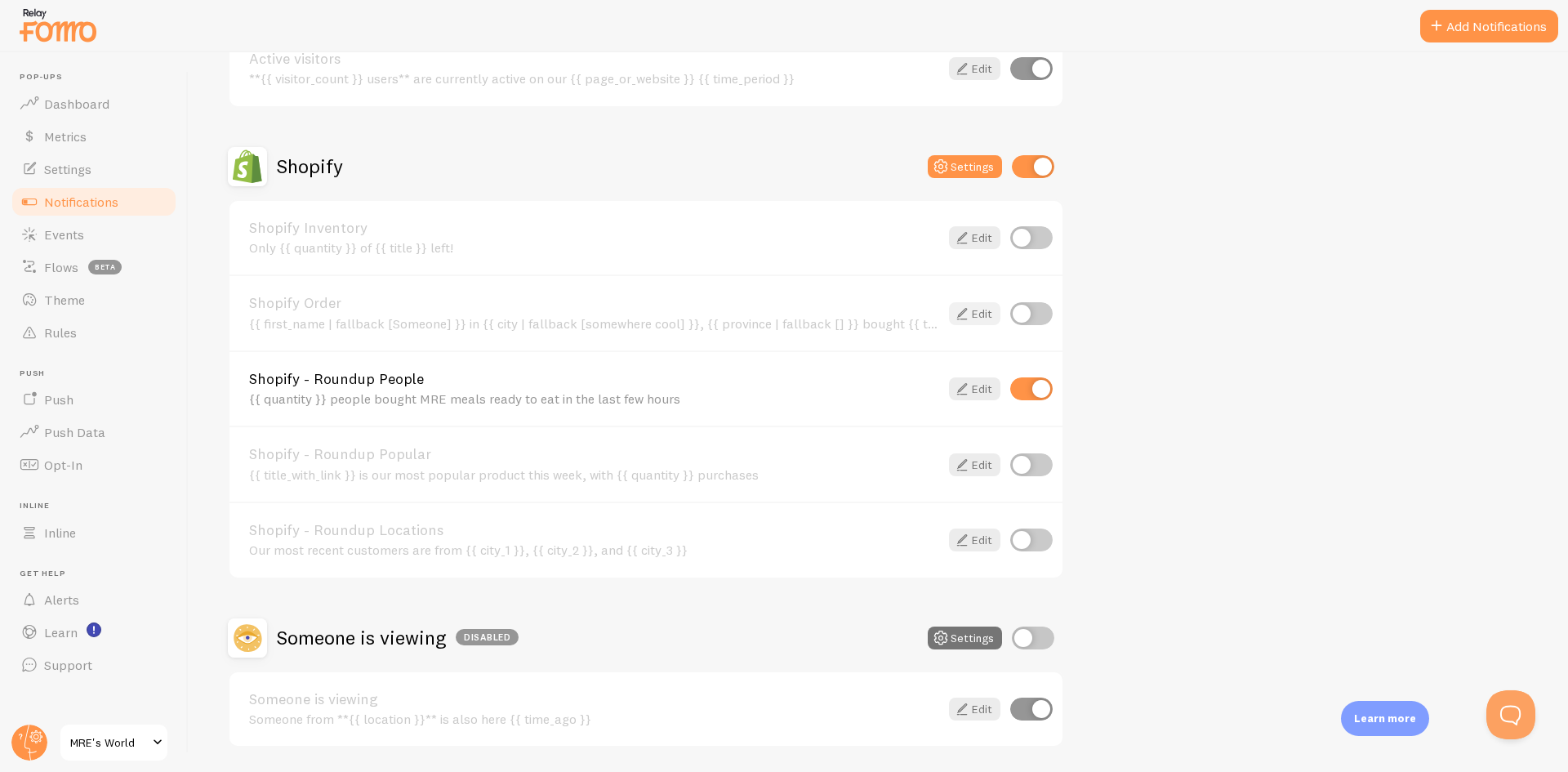
click at [979, 314] on link "Edit" at bounding box center [975, 314] width 51 height 23
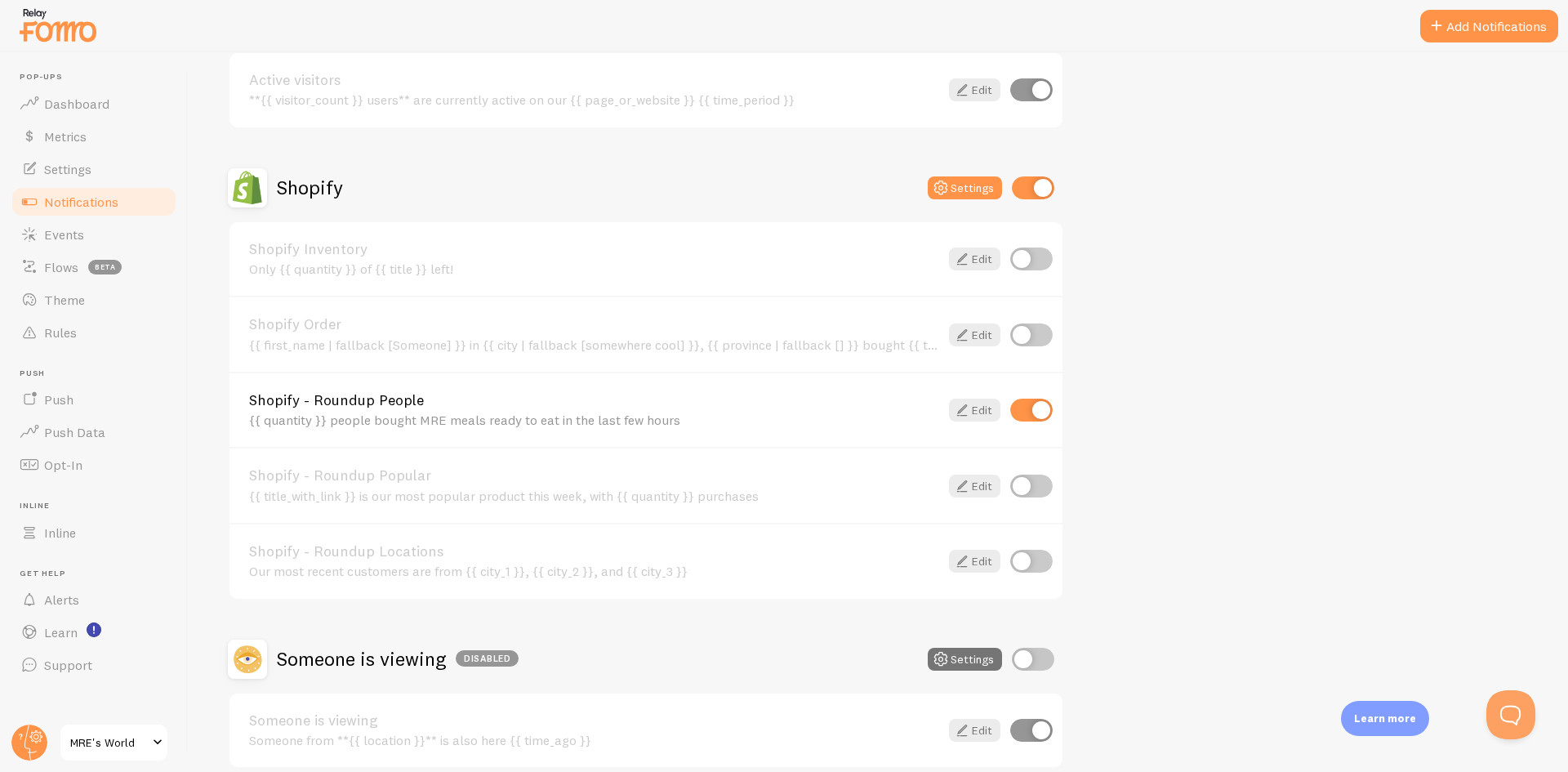
scroll to position [490, 0]
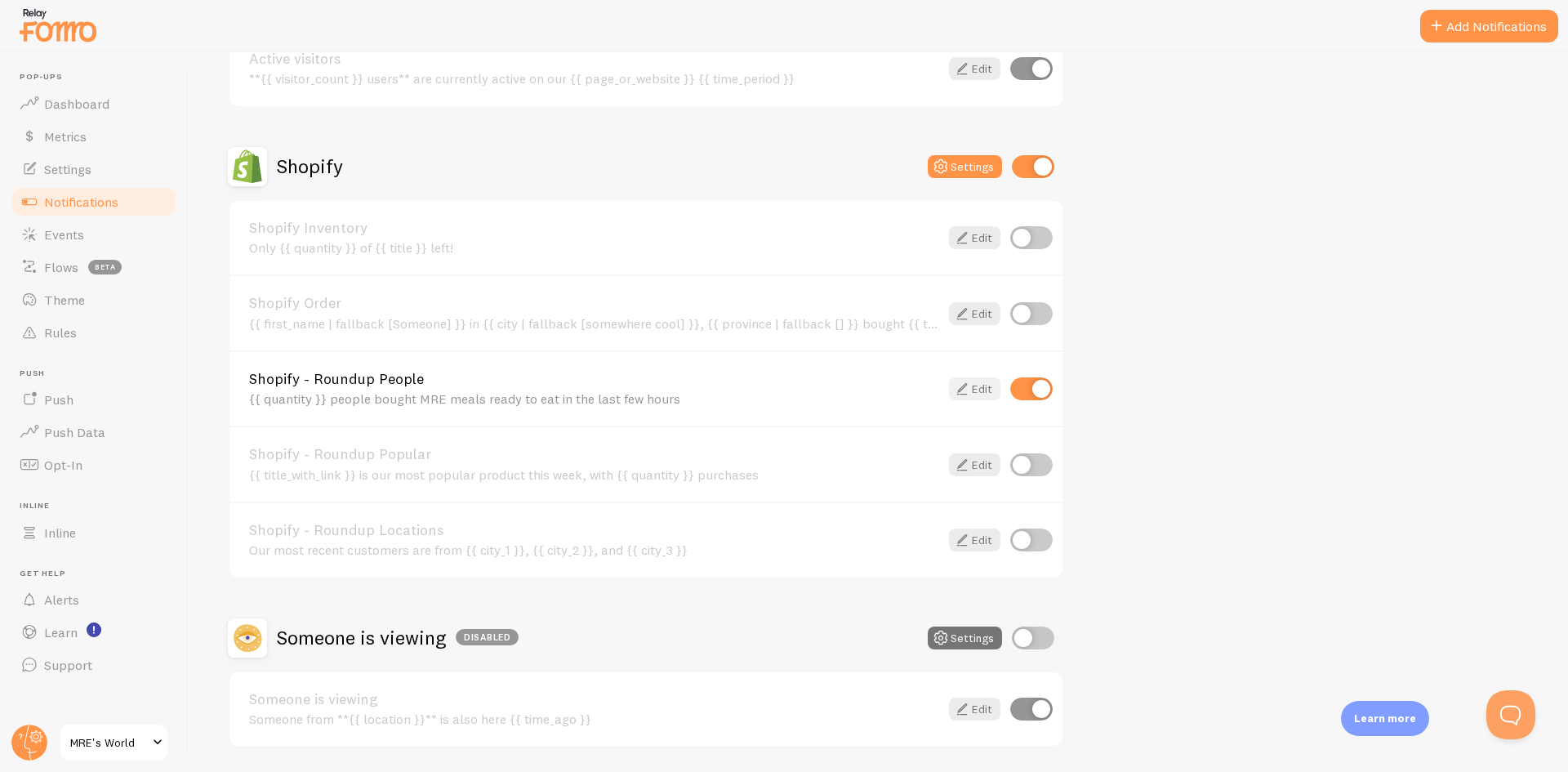
click at [968, 389] on icon at bounding box center [962, 389] width 20 height 20
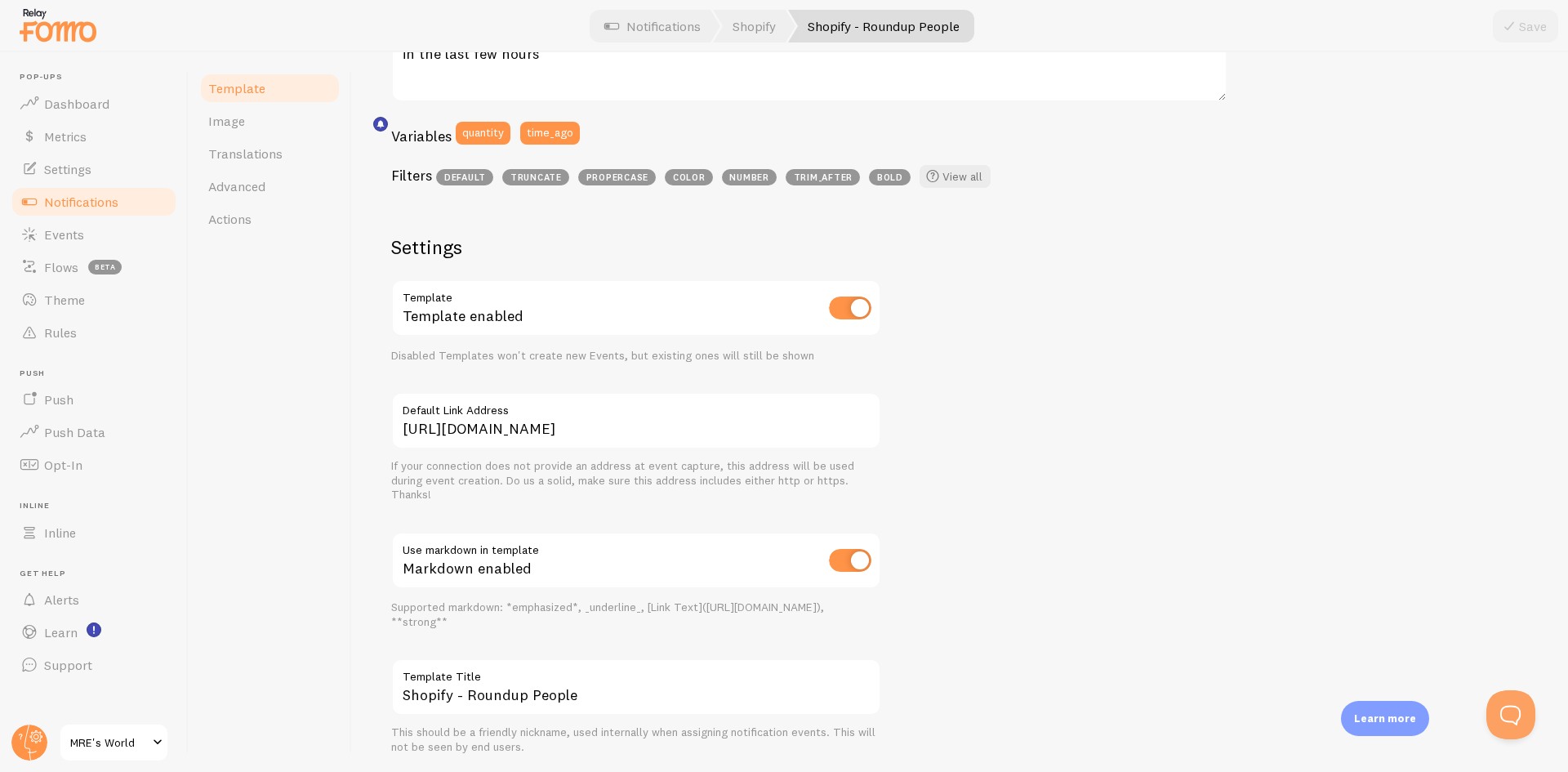
scroll to position [448, 0]
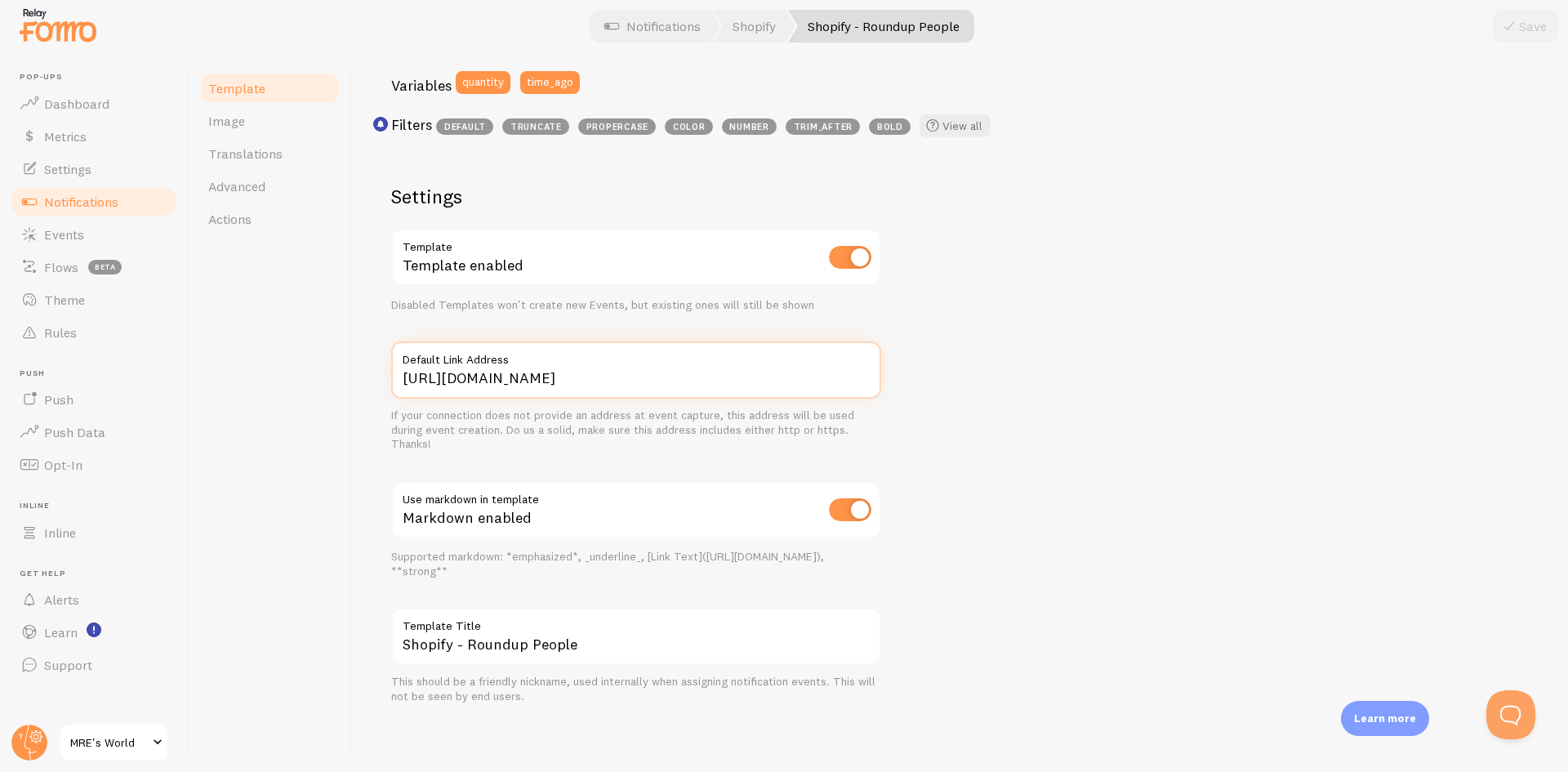
click at [815, 375] on input "https://mresworld.com/products/genuine-u-s-military-mres-certified-inspection-l…" at bounding box center [636, 370] width 490 height 57
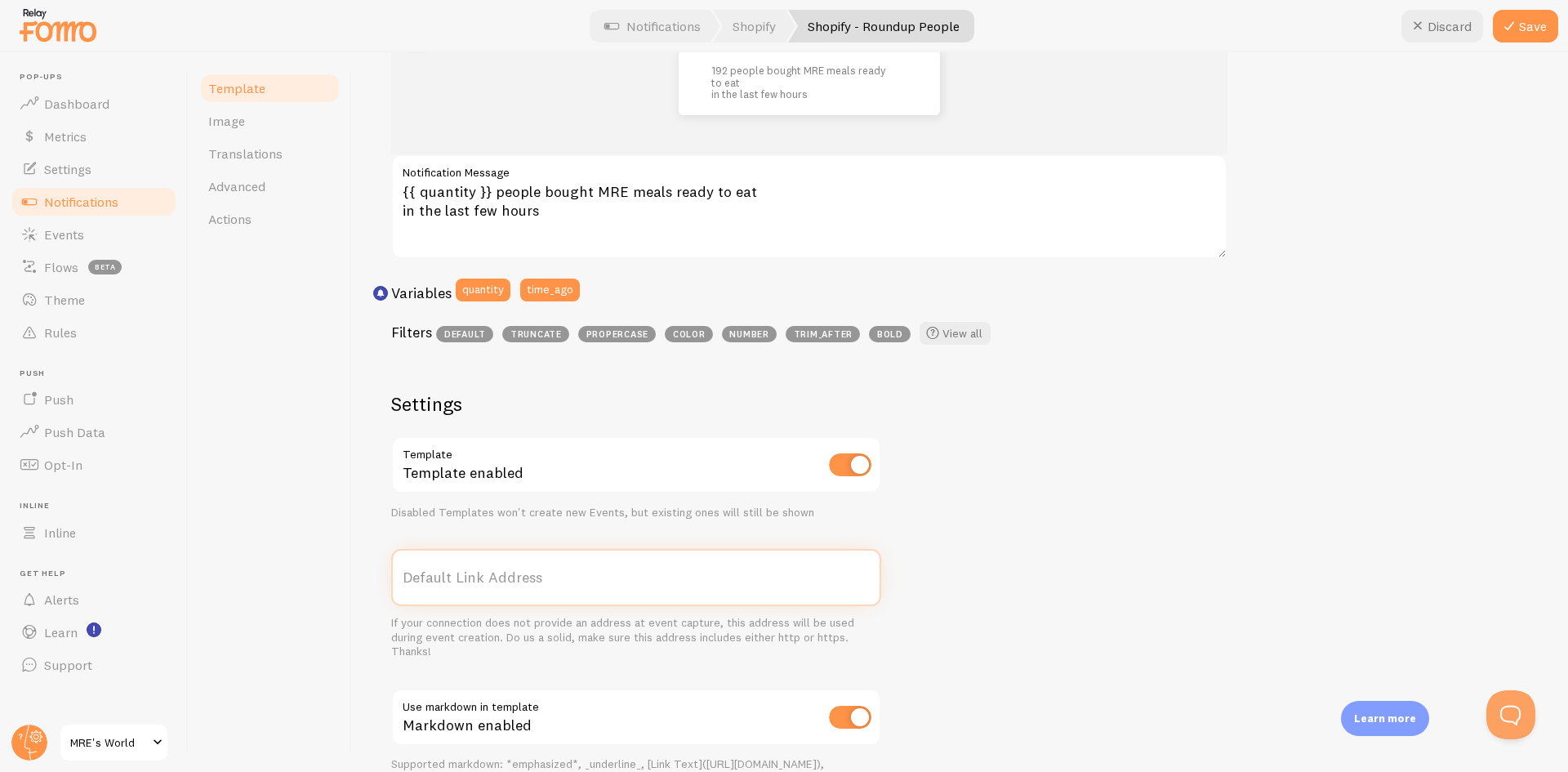
scroll to position [122, 0]
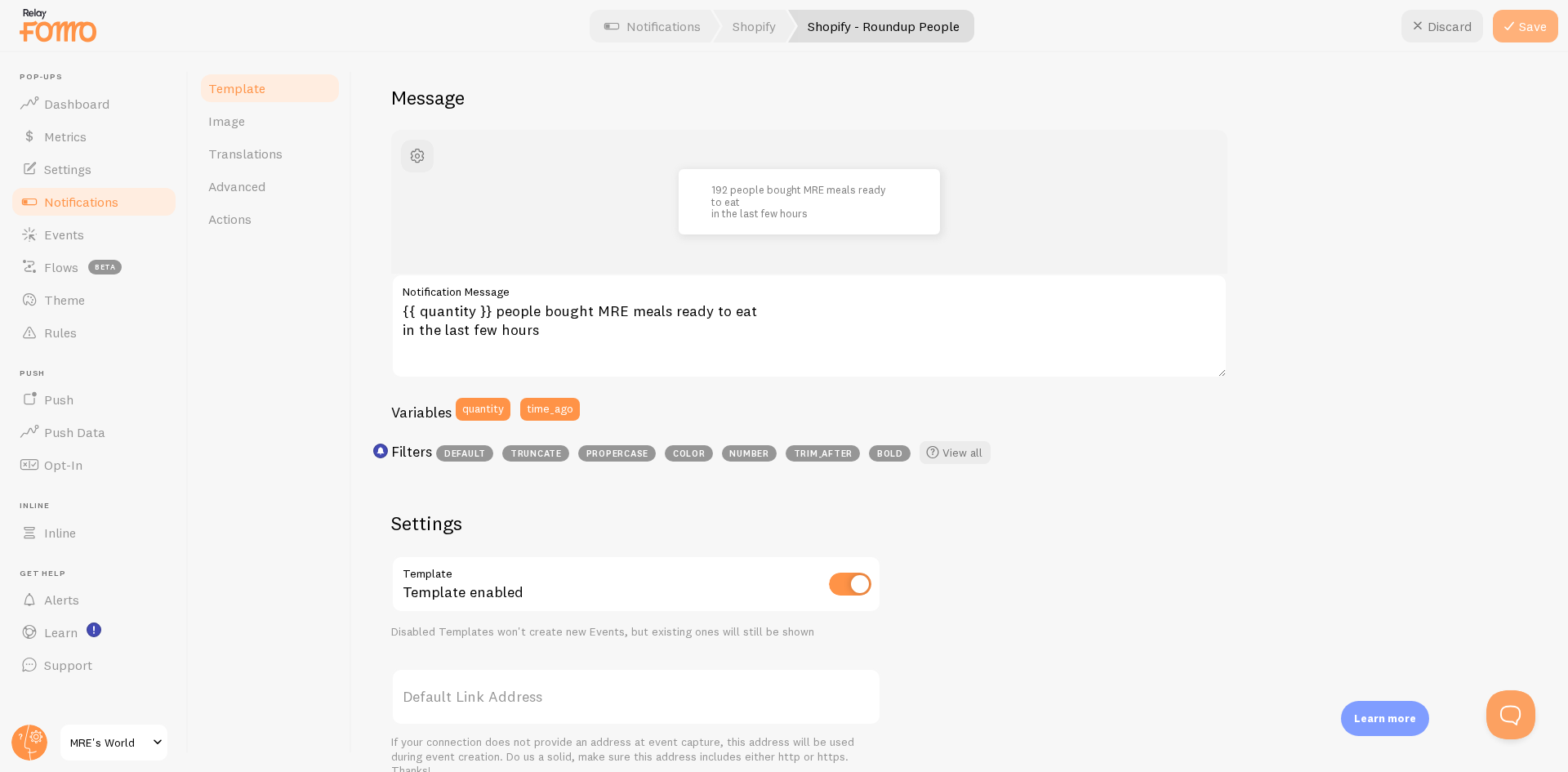
click at [1534, 25] on button "Save" at bounding box center [1526, 26] width 66 height 33
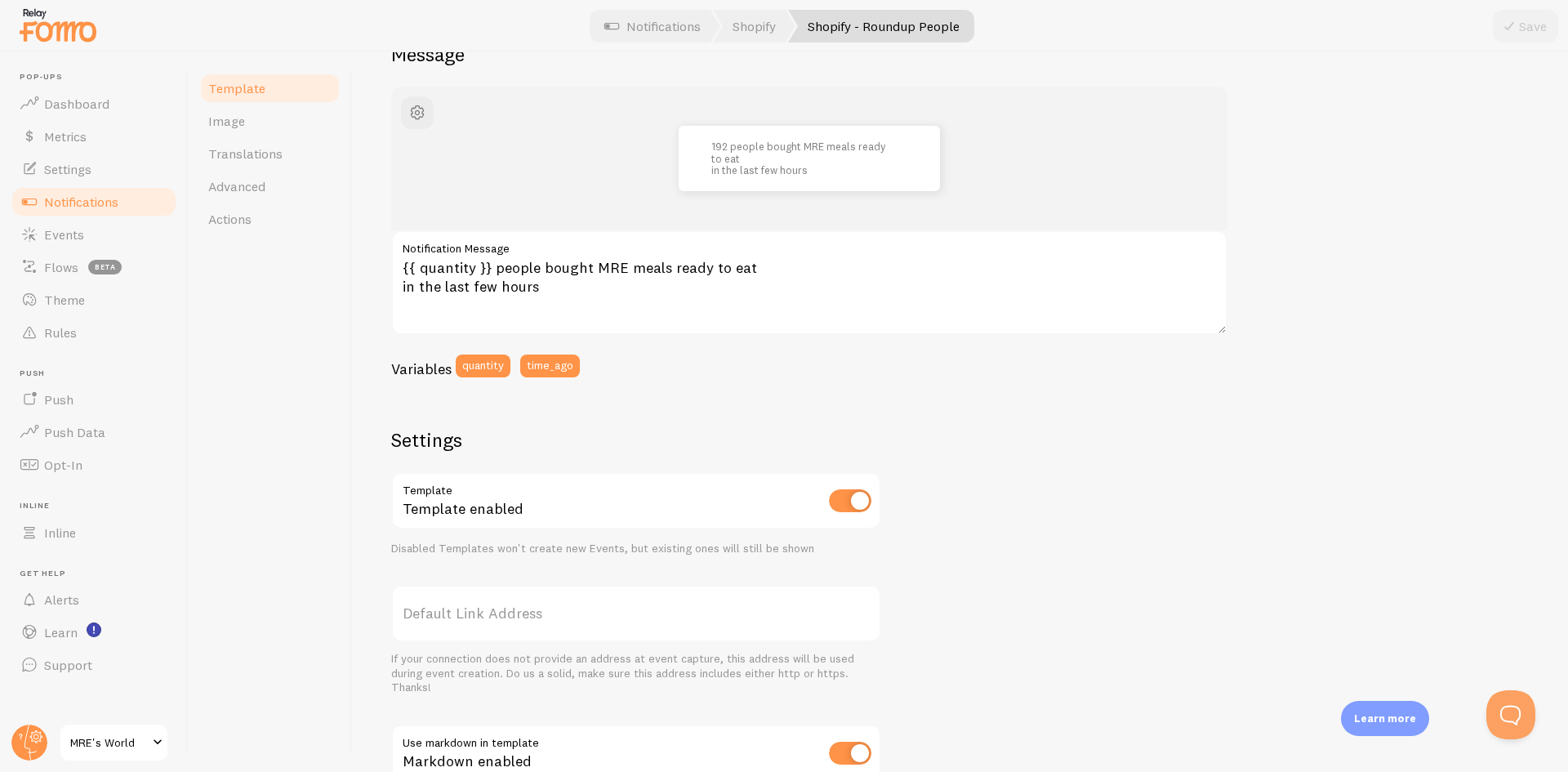
scroll to position [203, 0]
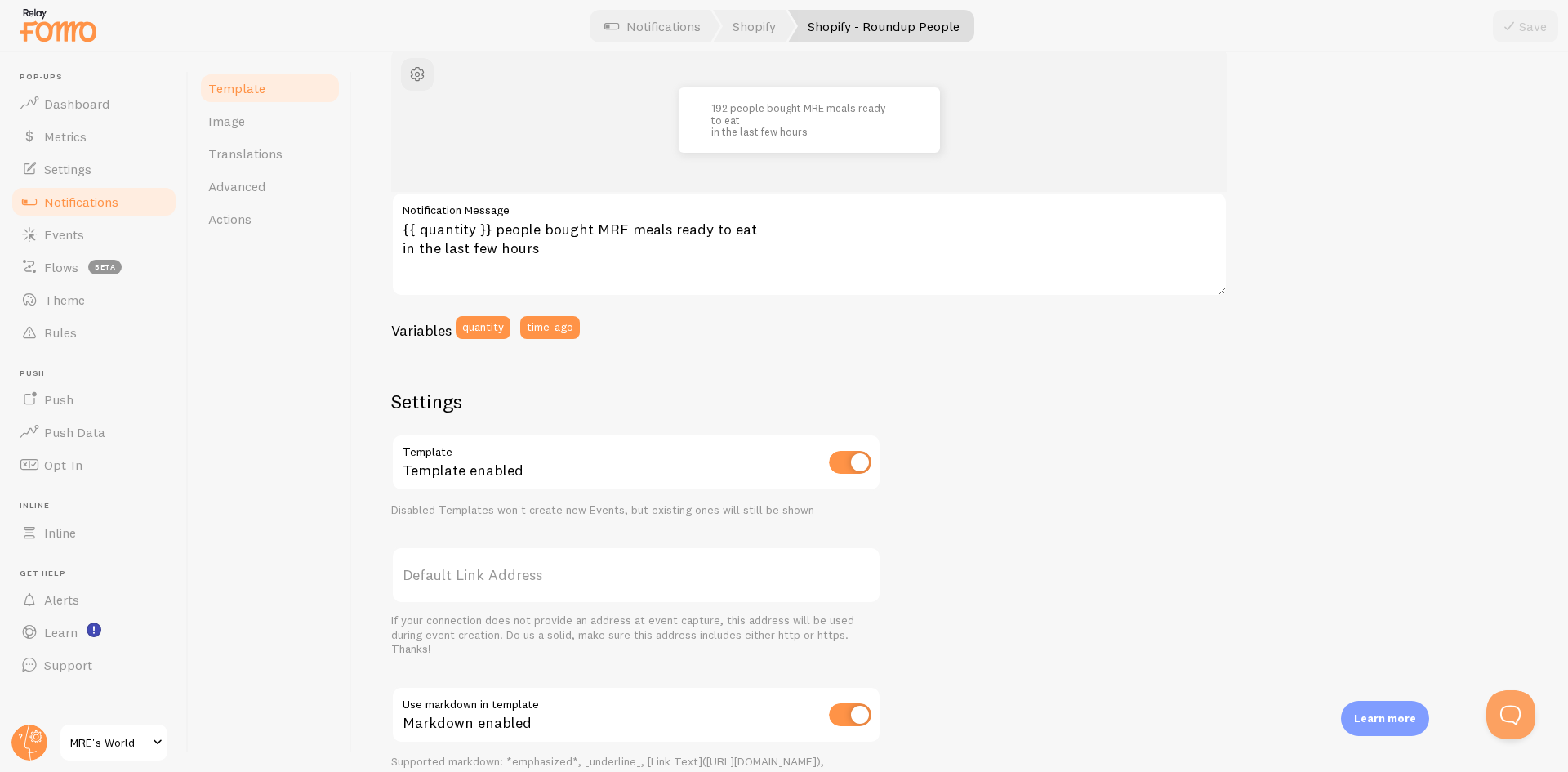
click at [480, 575] on label "Default Link Address" at bounding box center [636, 575] width 490 height 57
click at [480, 575] on input "Default Link Address" at bounding box center [636, 575] width 490 height 57
paste input "https://mresworld.com/products/genuine-u-s-military-mres-certified-inspection-l…"
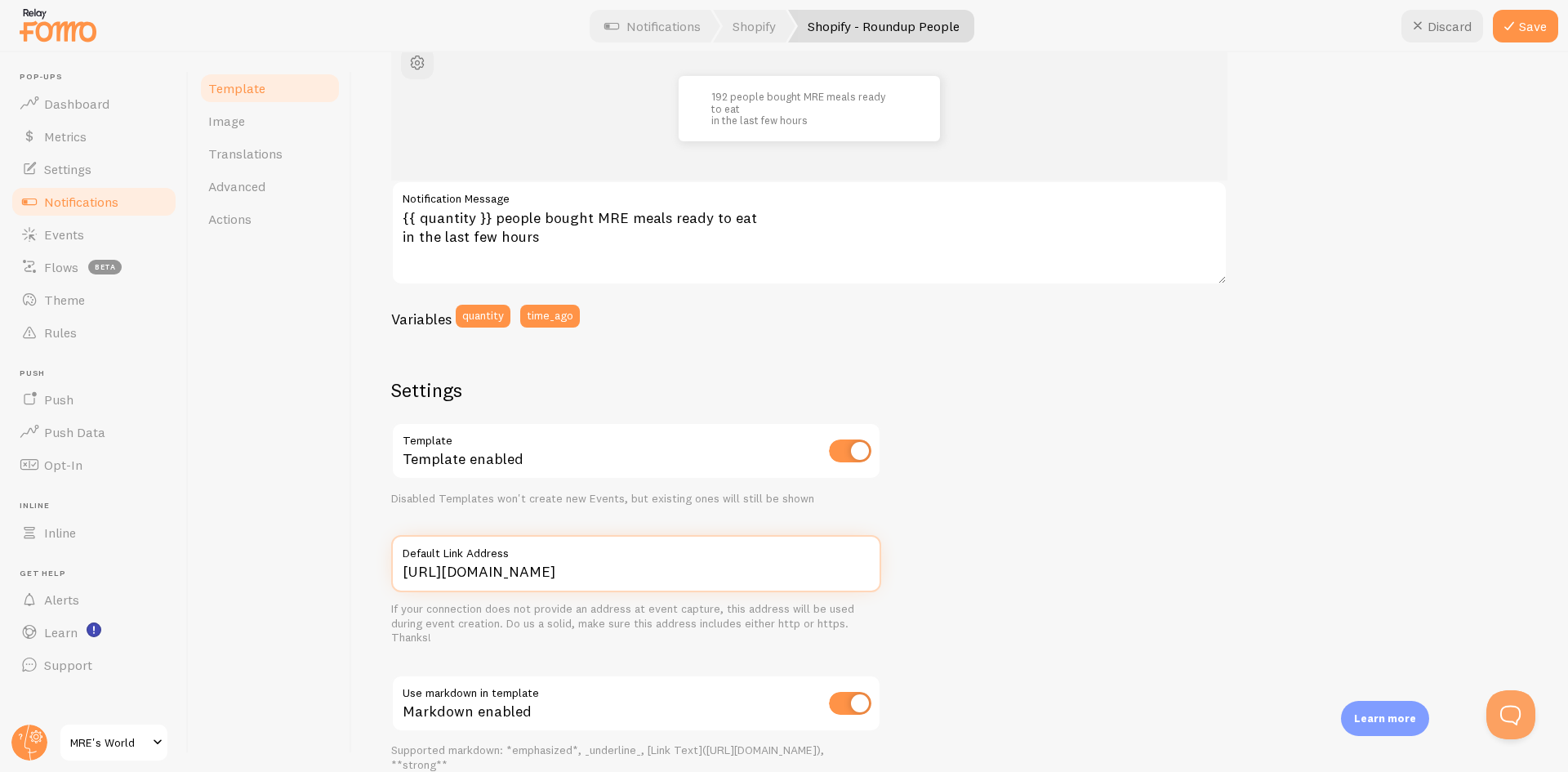
scroll to position [0, 0]
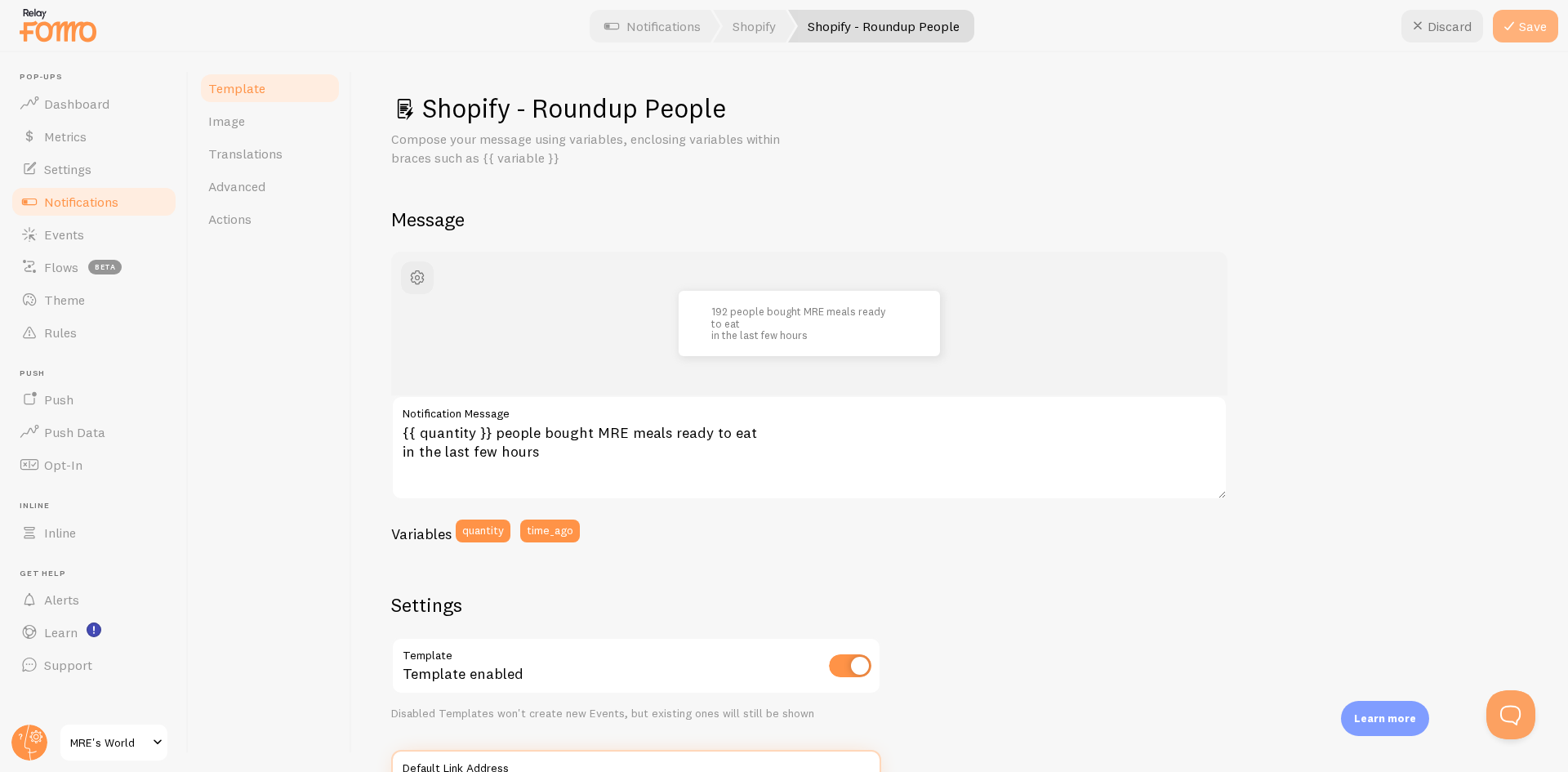
type input "https://mresworld.com/products/genuine-u-s-military-mres-certified-inspection-l…"
click at [1522, 35] on button "Save" at bounding box center [1526, 26] width 66 height 33
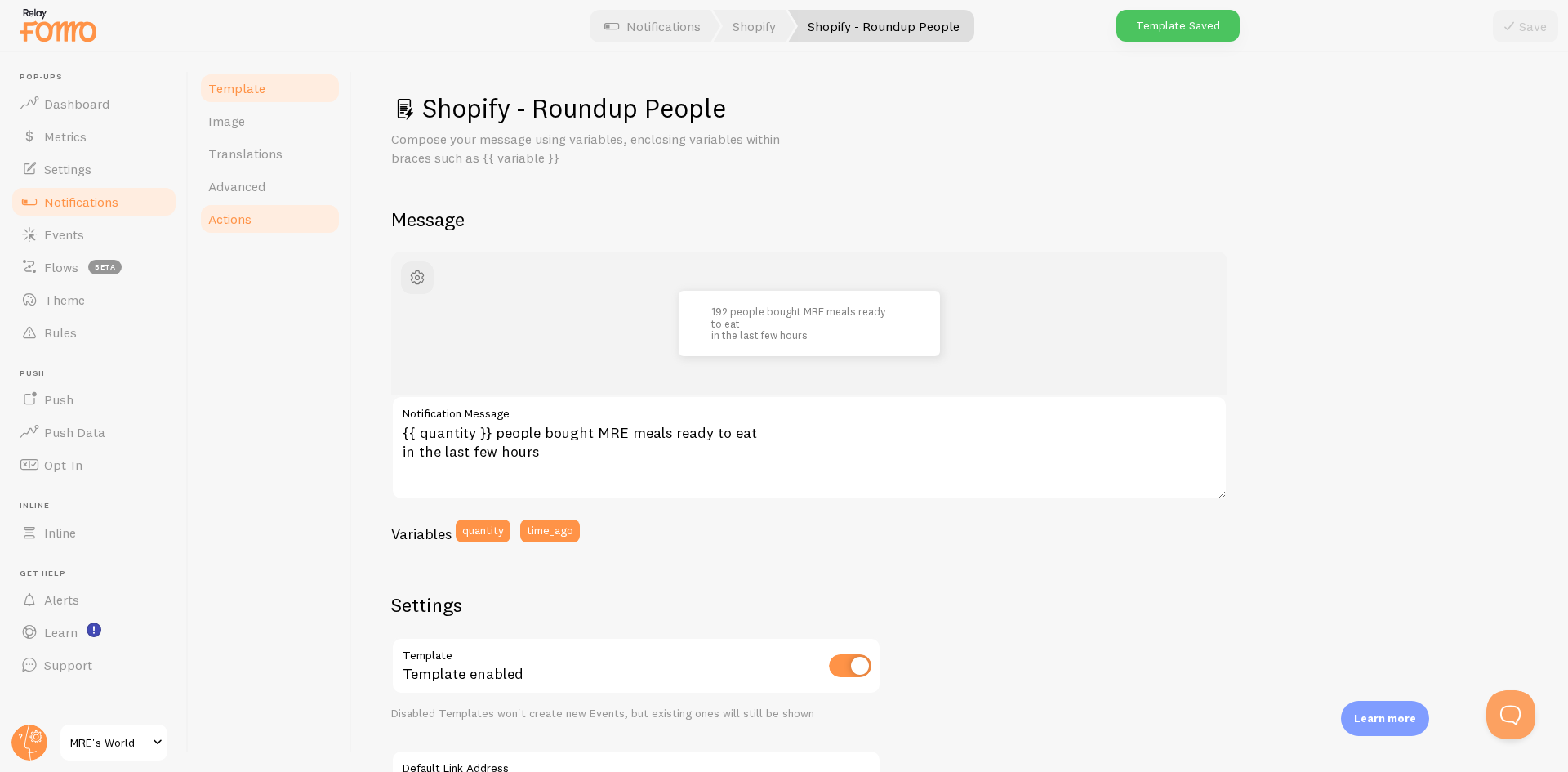
click at [245, 223] on span "Actions" at bounding box center [231, 219] width 44 height 16
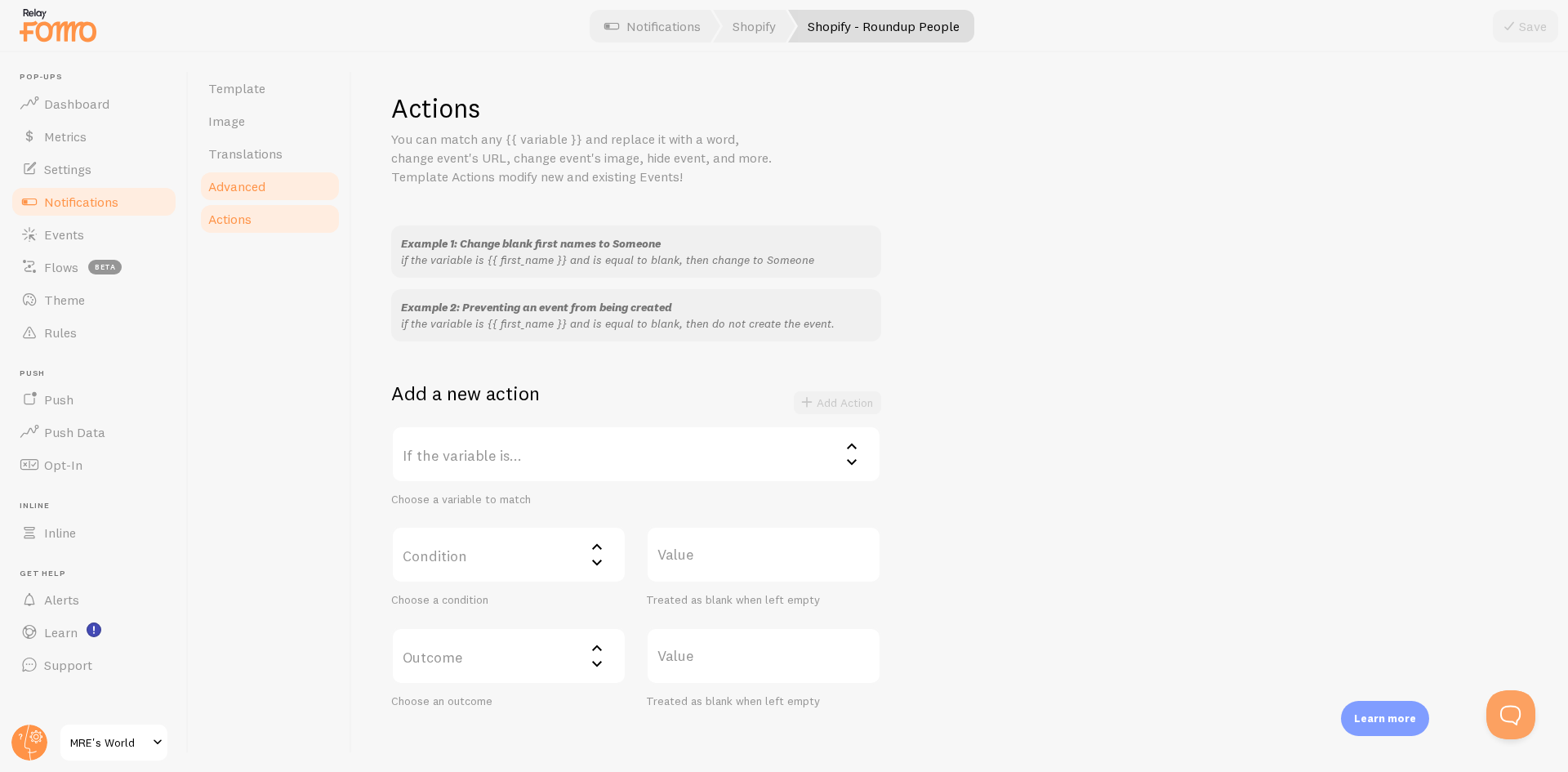
click at [256, 198] on link "Advanced" at bounding box center [270, 186] width 143 height 33
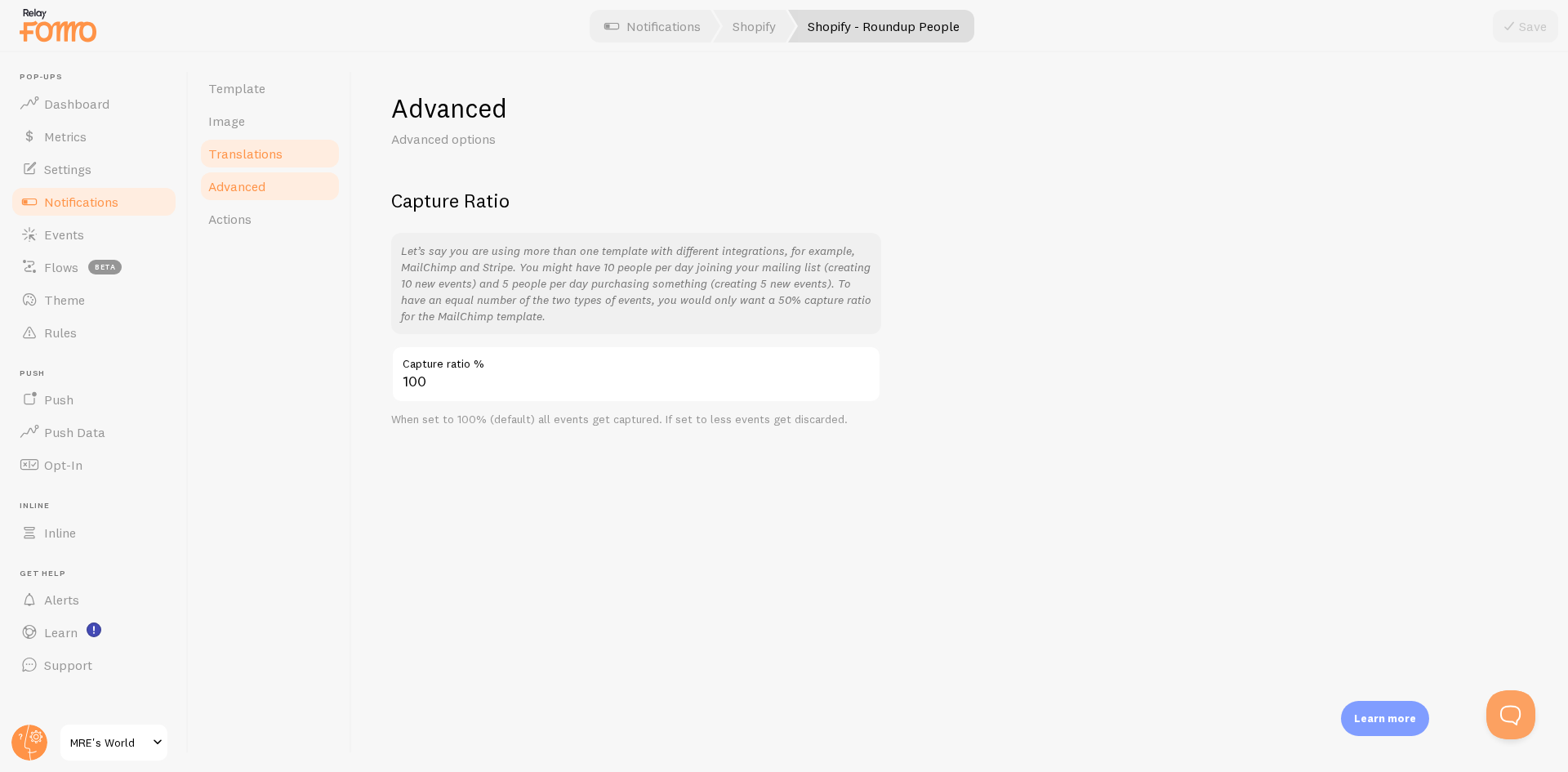
click at [262, 161] on span "Translations" at bounding box center [246, 154] width 75 height 16
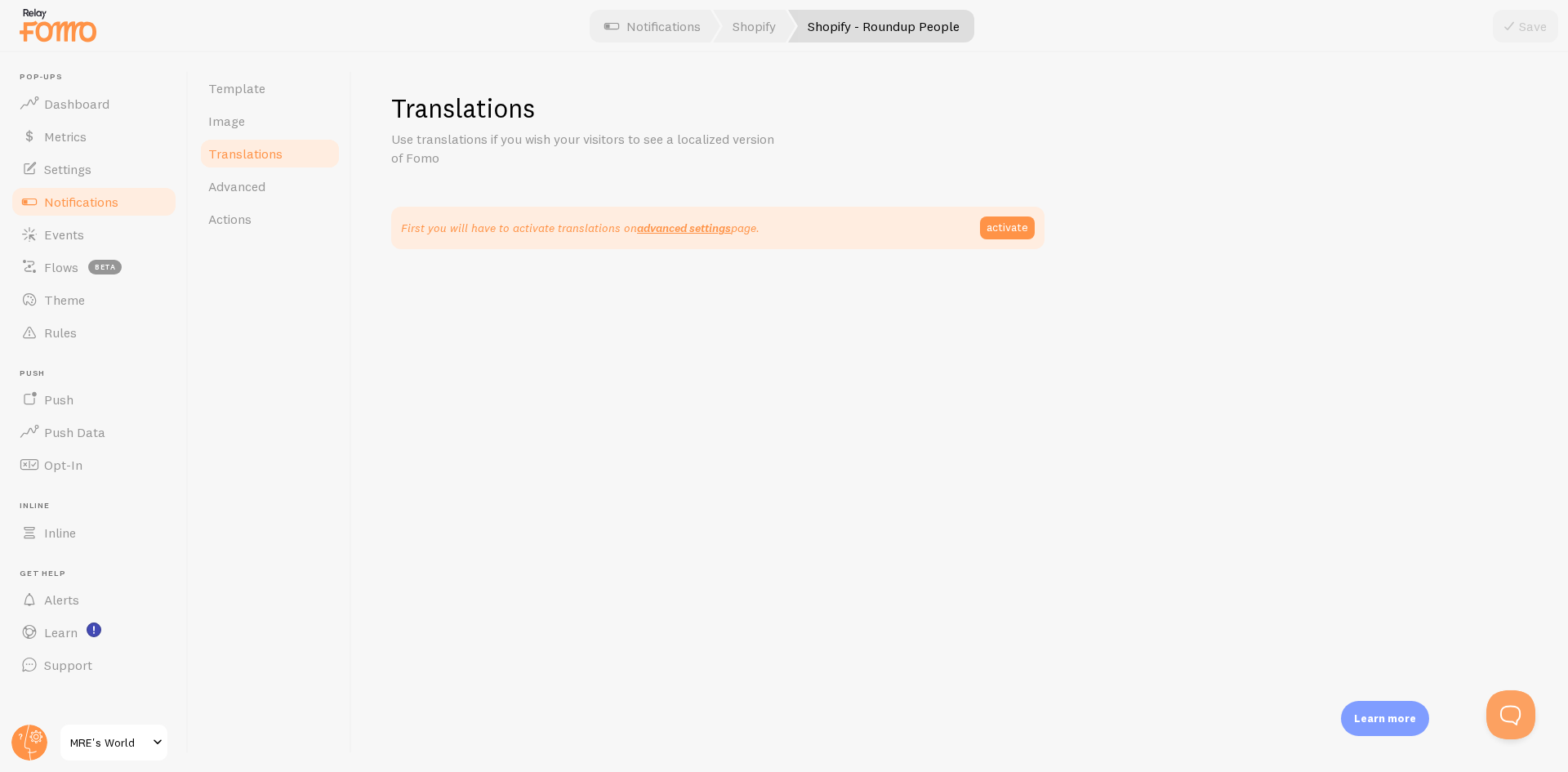
click at [265, 139] on link "Translations" at bounding box center [270, 154] width 143 height 33
click at [265, 124] on link "Image" at bounding box center [270, 121] width 143 height 33
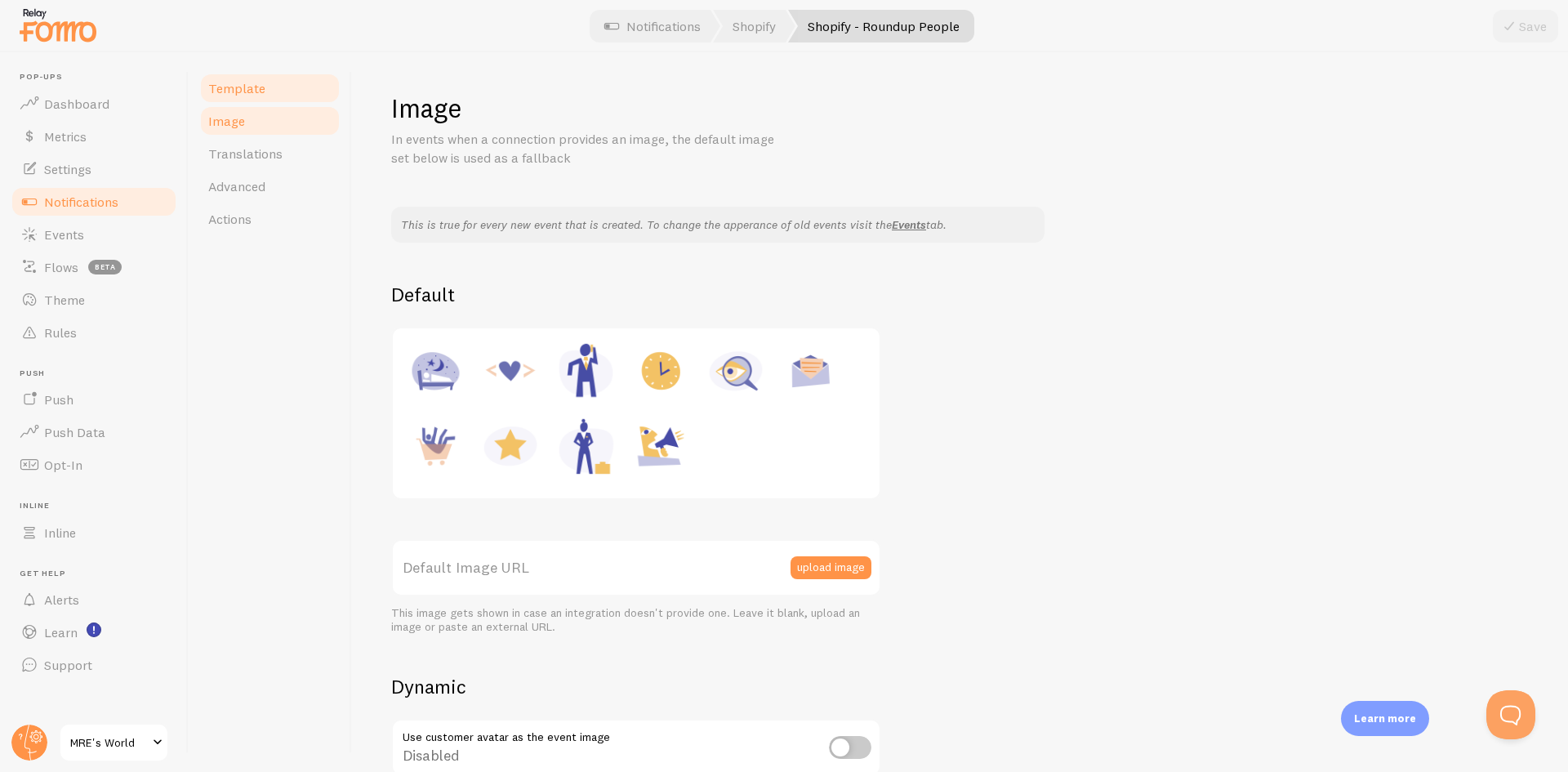
click at [257, 102] on link "Template" at bounding box center [270, 88] width 143 height 33
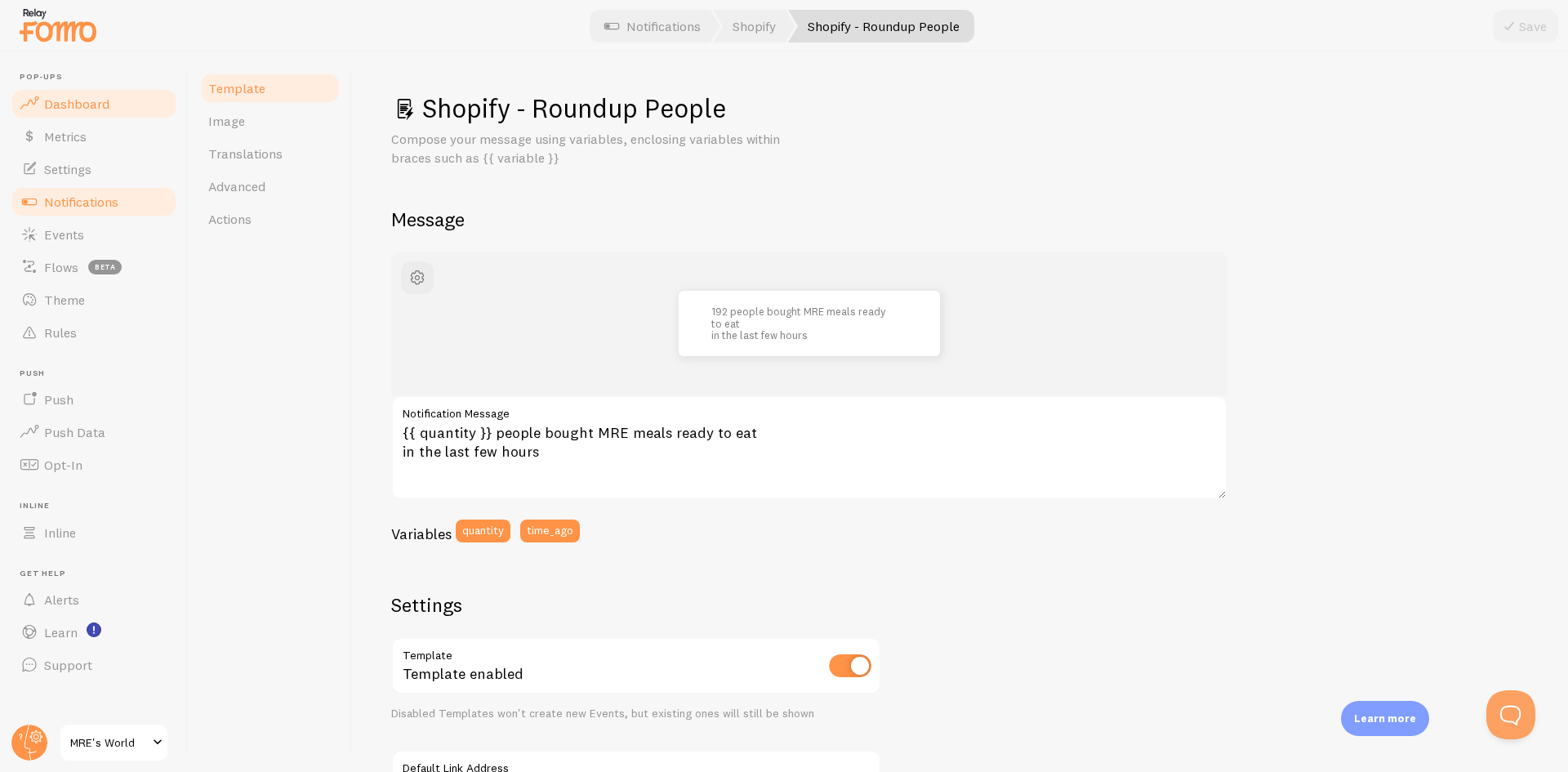
click at [115, 107] on link "Dashboard" at bounding box center [94, 104] width 169 height 33
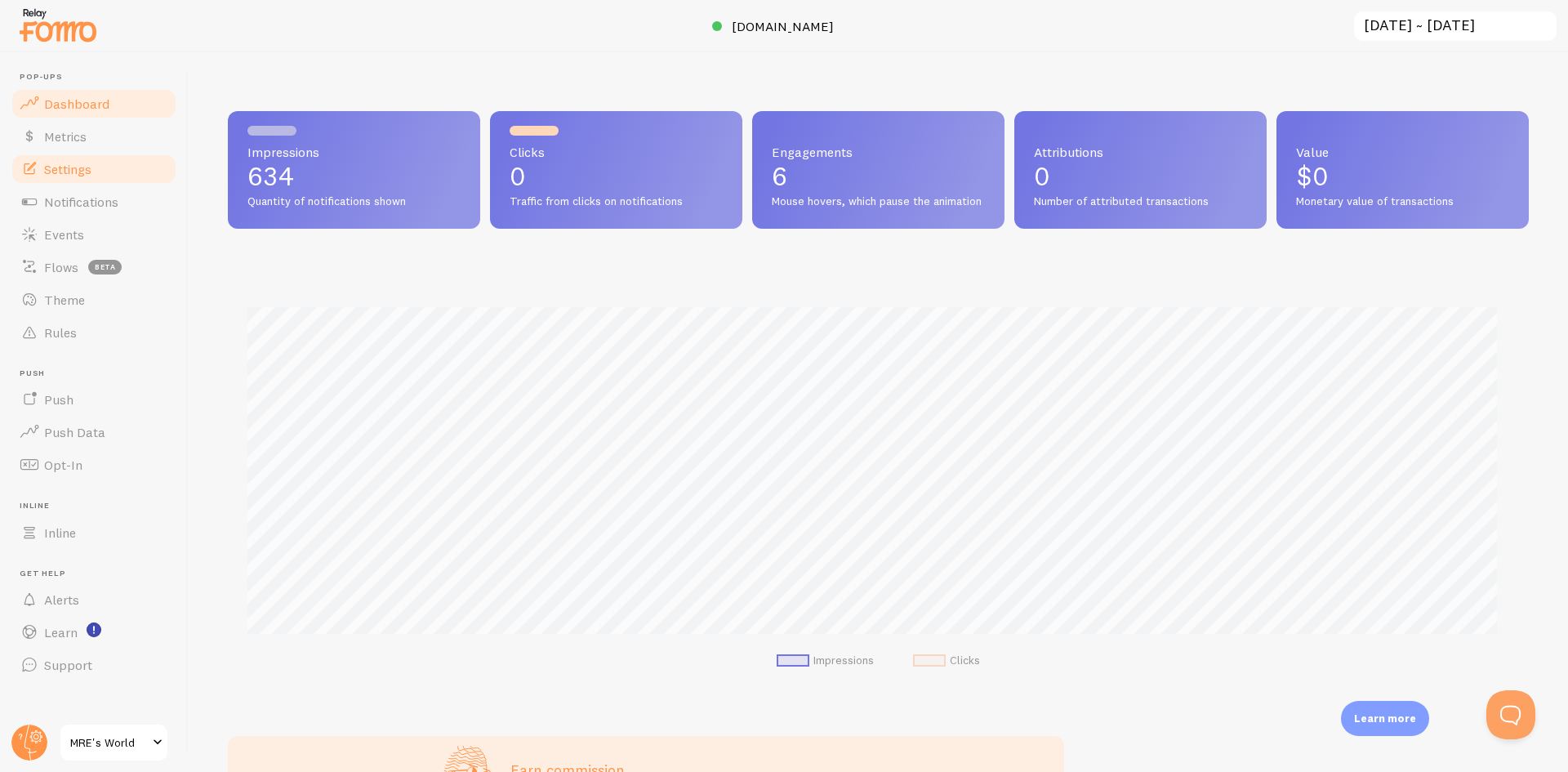
click at [100, 170] on link "Settings" at bounding box center [94, 170] width 169 height 33
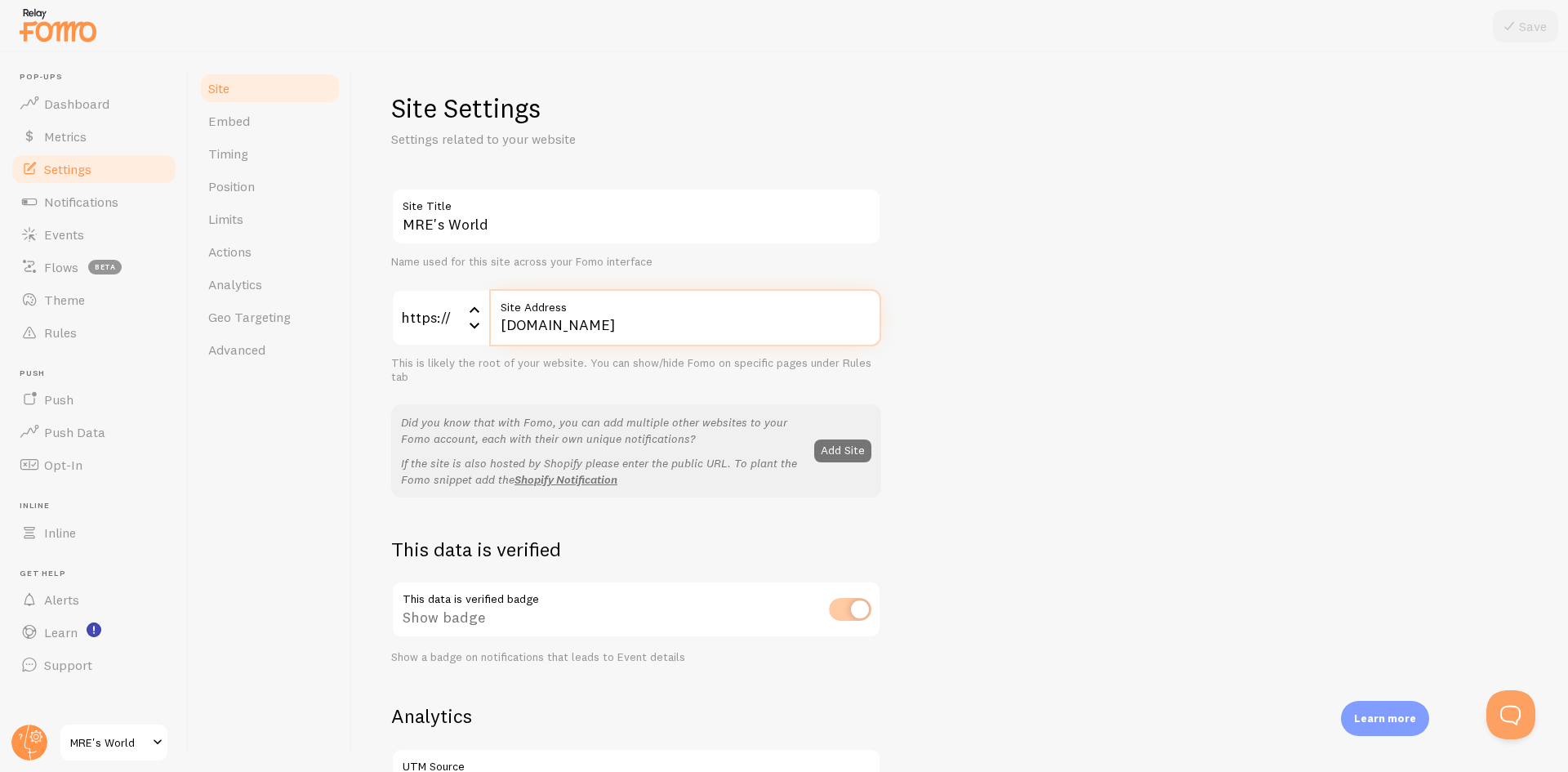
click at [554, 327] on input "mresworld.com" at bounding box center [685, 317] width 392 height 57
click at [1201, 396] on div "MRE's World Site Title Name used for this site across your Fomo interface https…" at bounding box center [959, 740] width 1138 height 1106
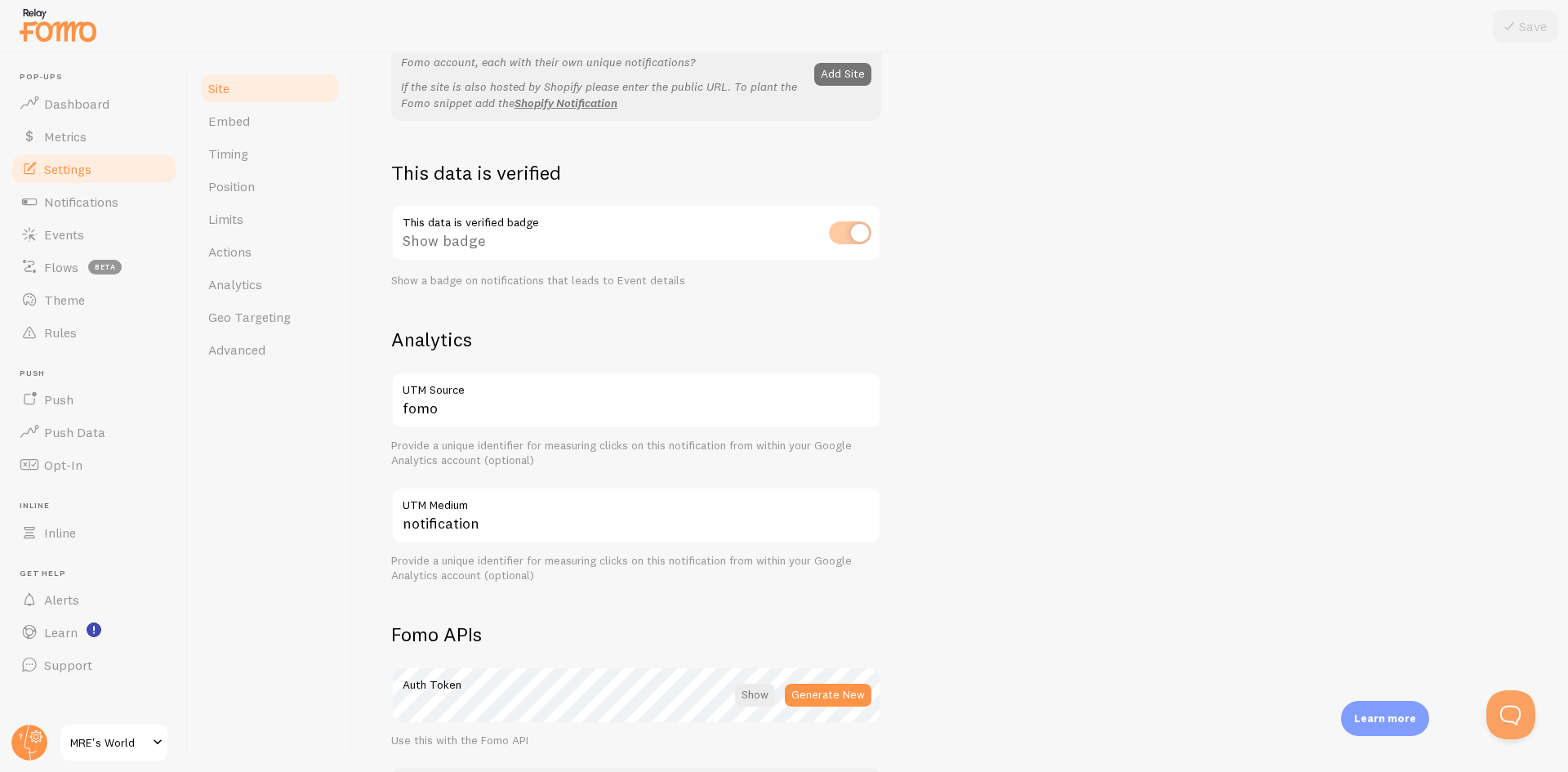
scroll to position [362, 0]
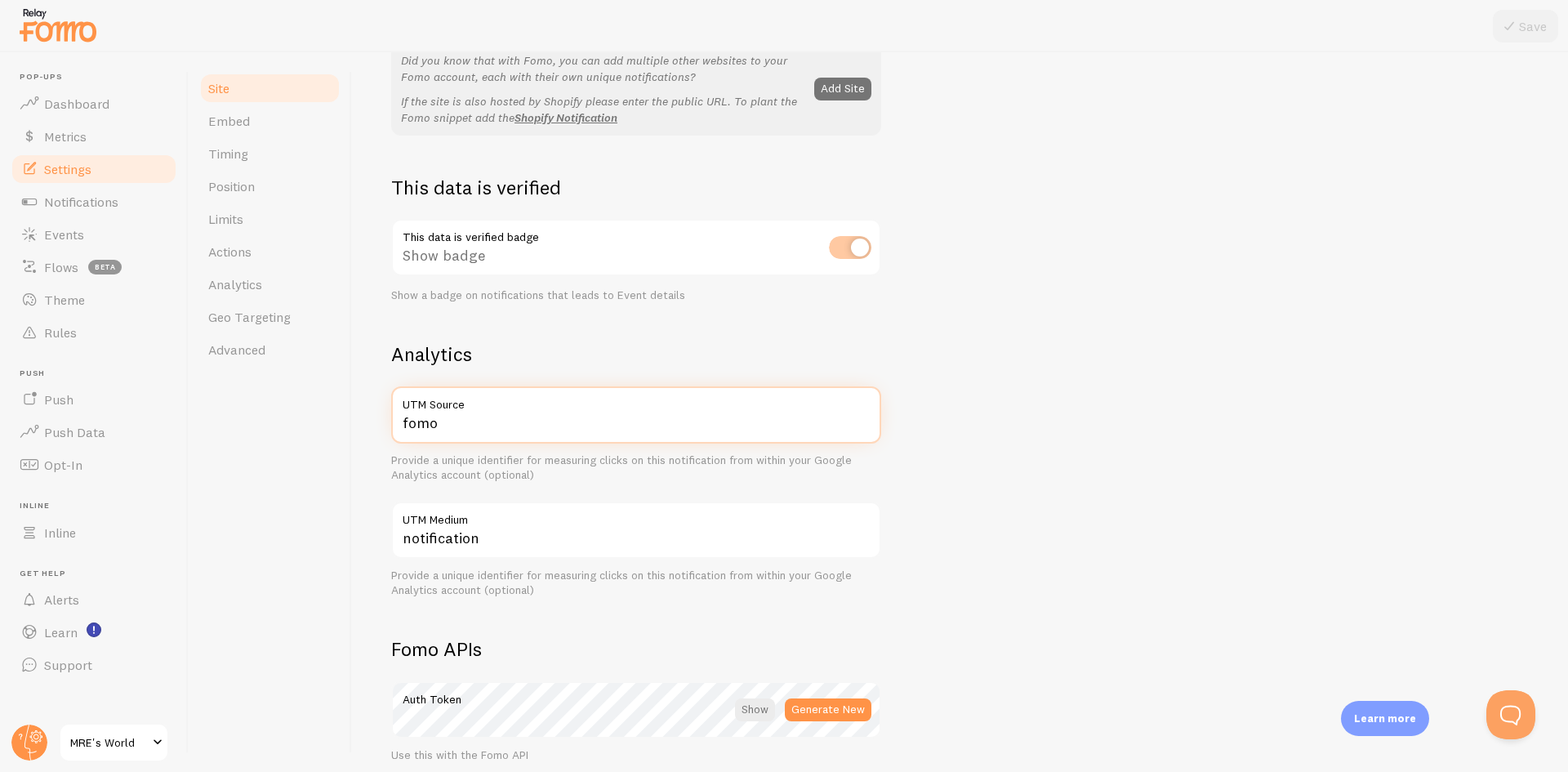
click at [506, 425] on input "fomo" at bounding box center [636, 415] width 490 height 57
click at [256, 423] on div "Site Embed Timing Position Limits Actions Analytics Geo Targeting Advanced" at bounding box center [270, 412] width 163 height 720
click at [248, 128] on span "Embed" at bounding box center [230, 121] width 42 height 16
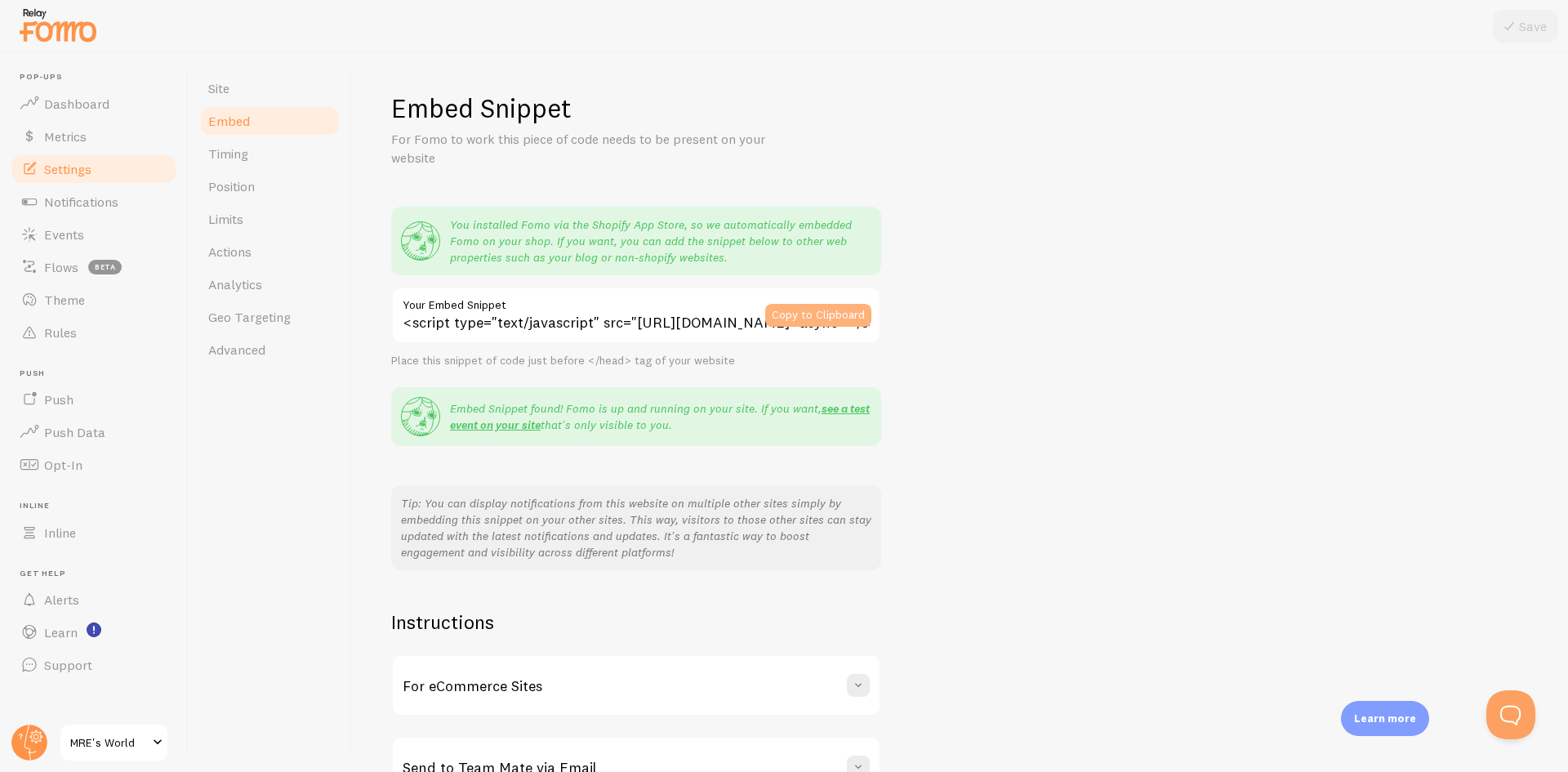
click at [809, 310] on button "Copy to Clipboard" at bounding box center [818, 315] width 107 height 23
click at [1055, 458] on div "Embed Snippet For Fomo to work this piece of code needs to be present on your w…" at bounding box center [959, 445] width 1138 height 707
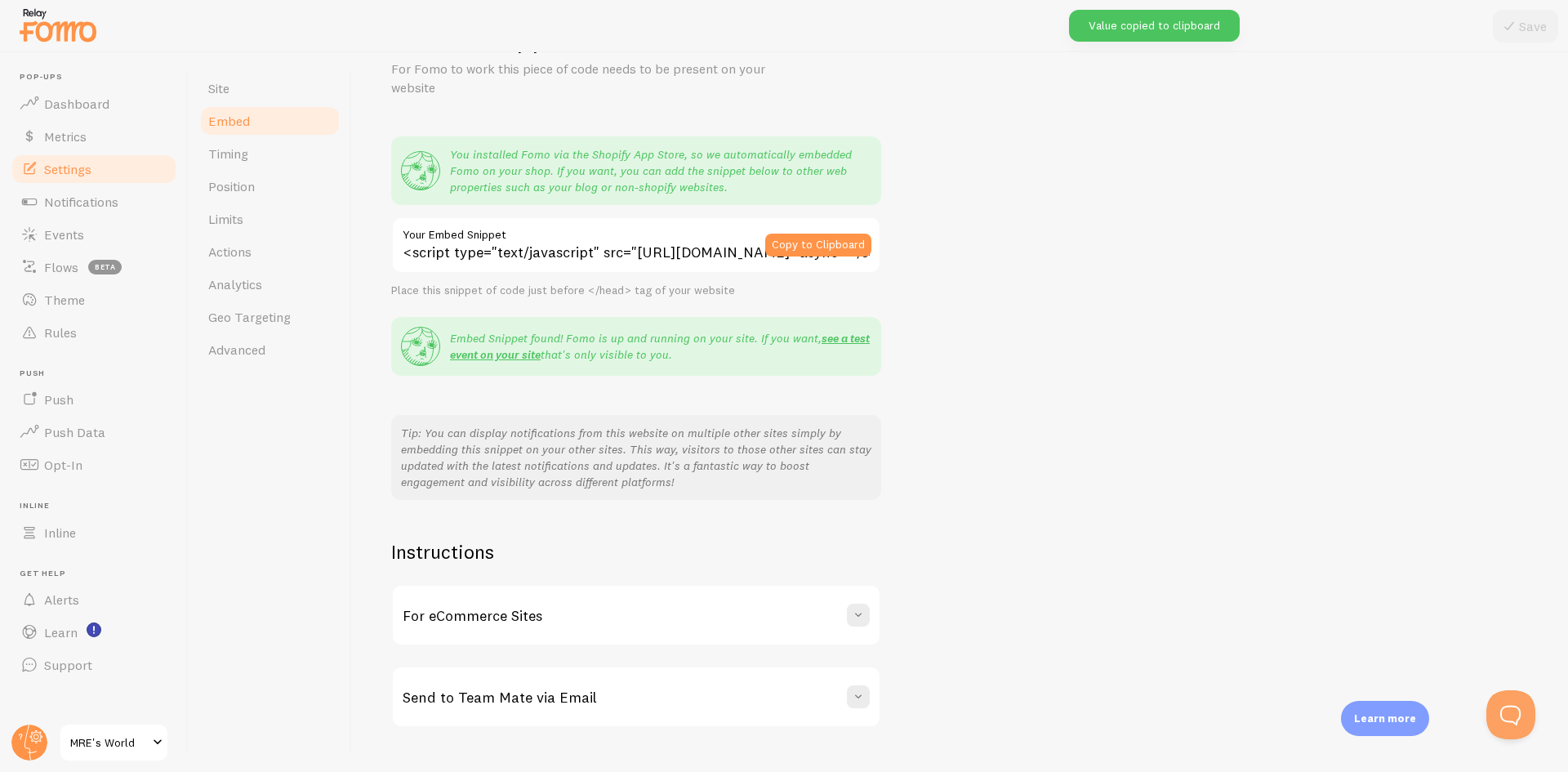
scroll to position [105, 0]
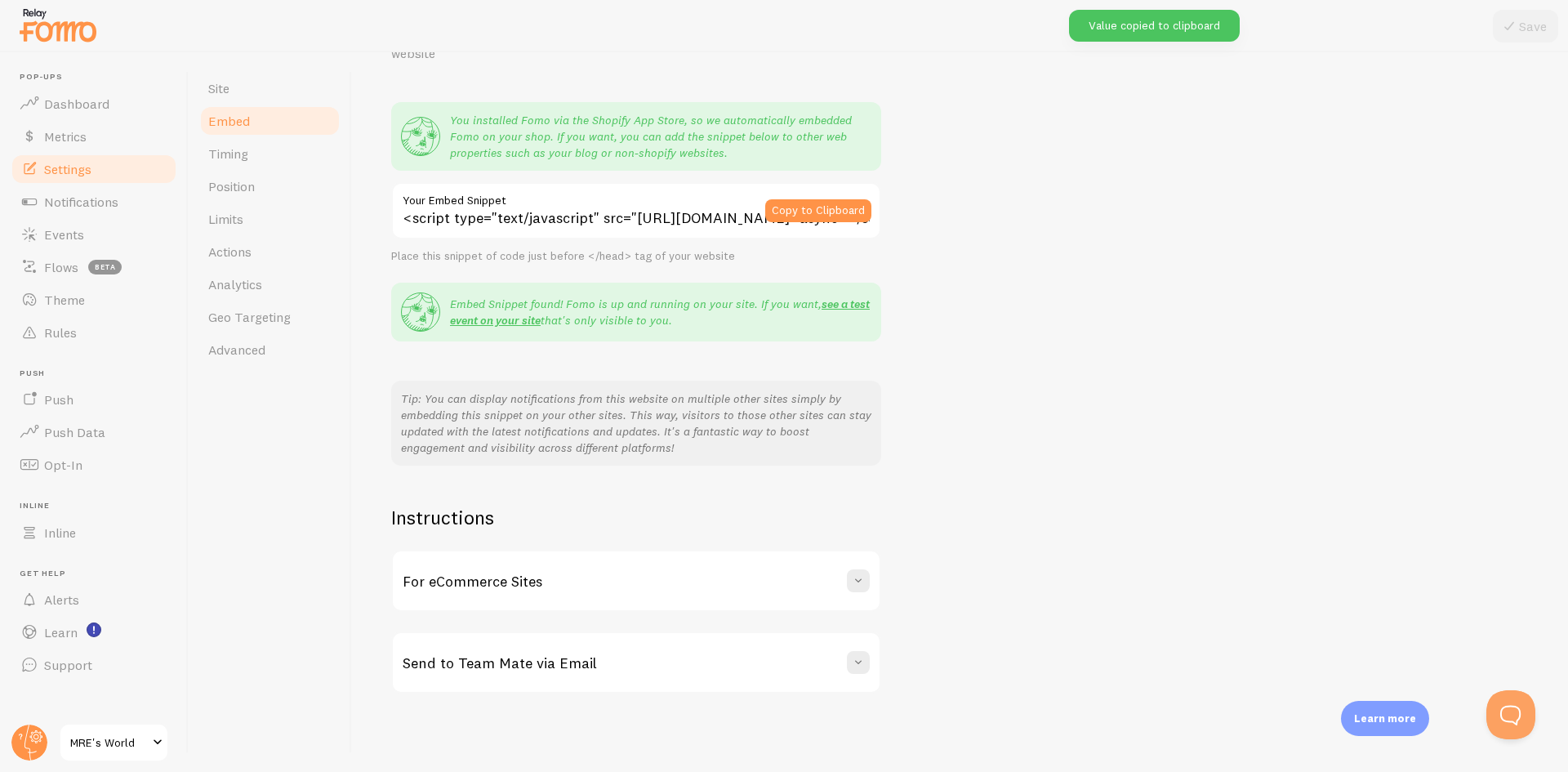
click at [603, 598] on div "For eCommerce Sites" at bounding box center [636, 581] width 487 height 59
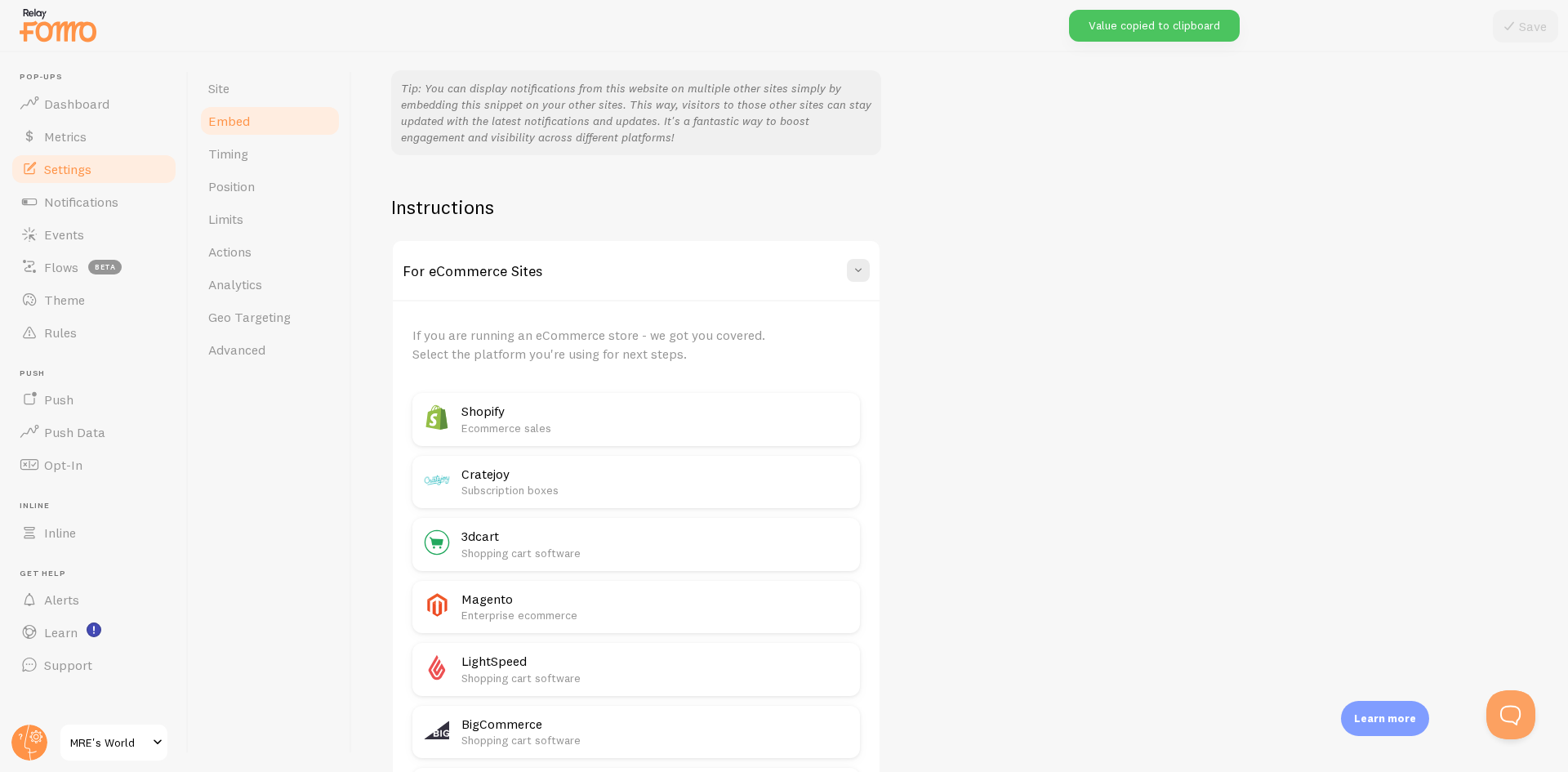
scroll to position [431, 0]
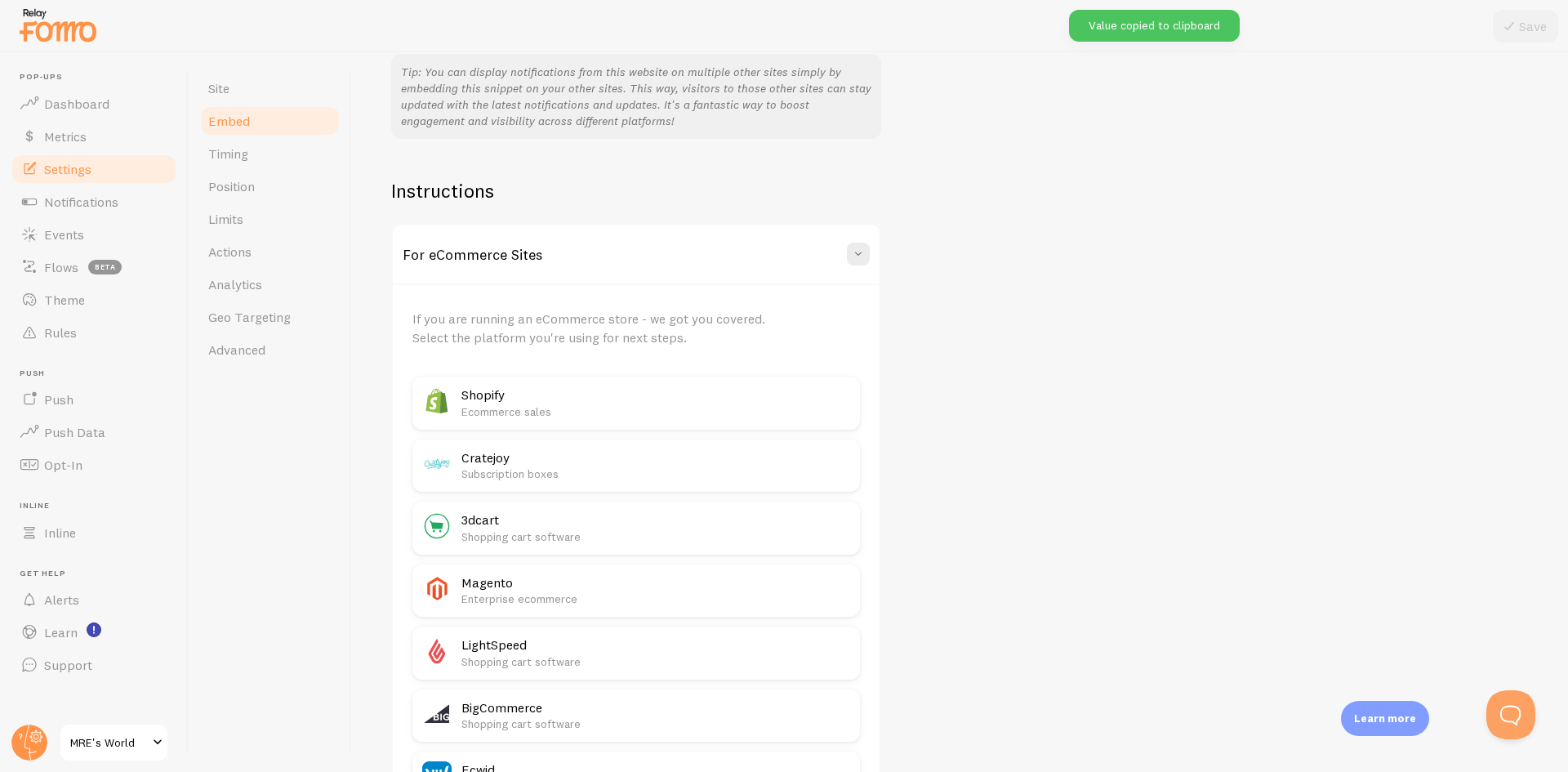
click at [529, 259] on h3 "For eCommerce Sites" at bounding box center [472, 254] width 139 height 19
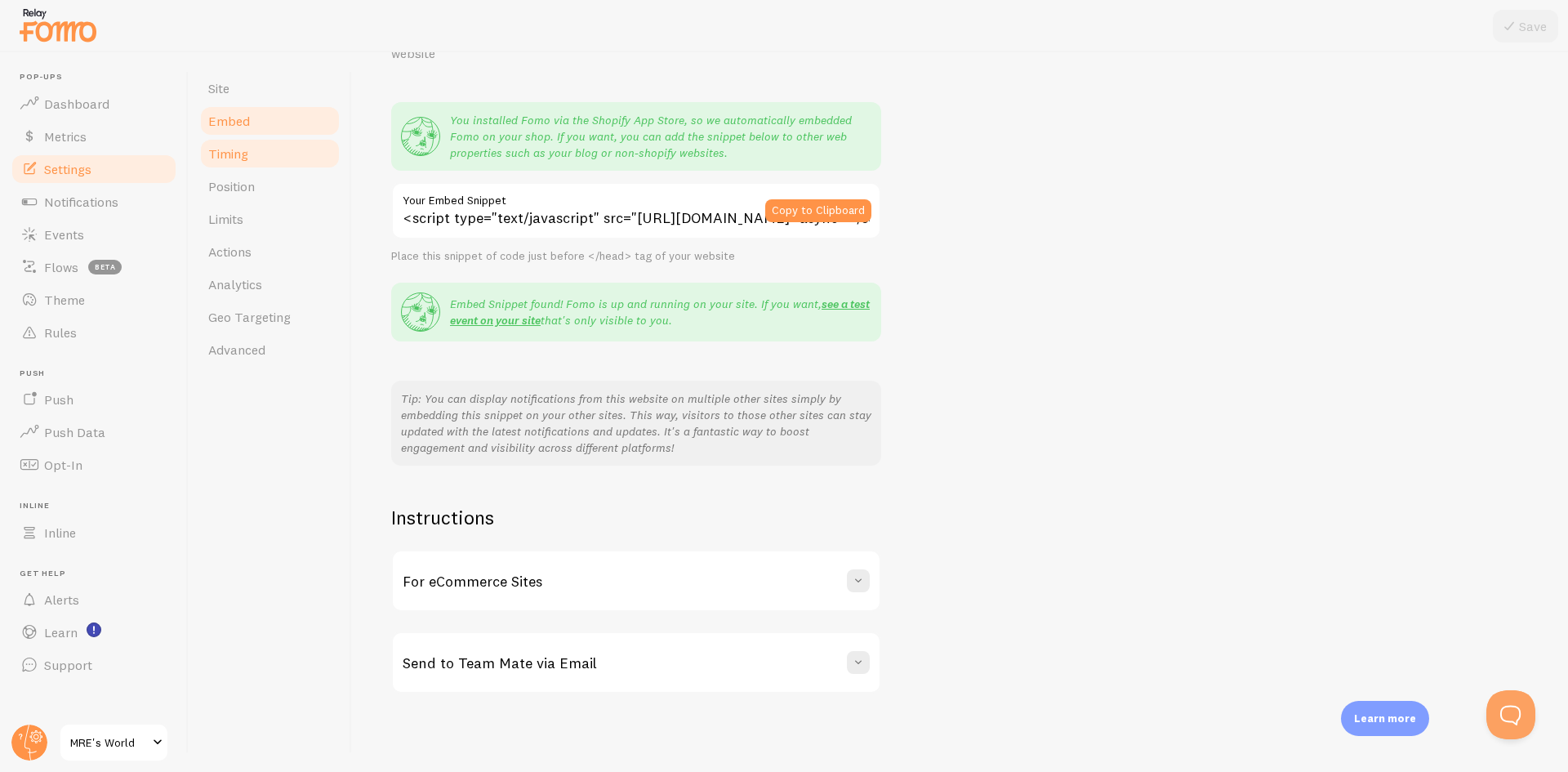
click at [269, 160] on link "Timing" at bounding box center [270, 154] width 143 height 33
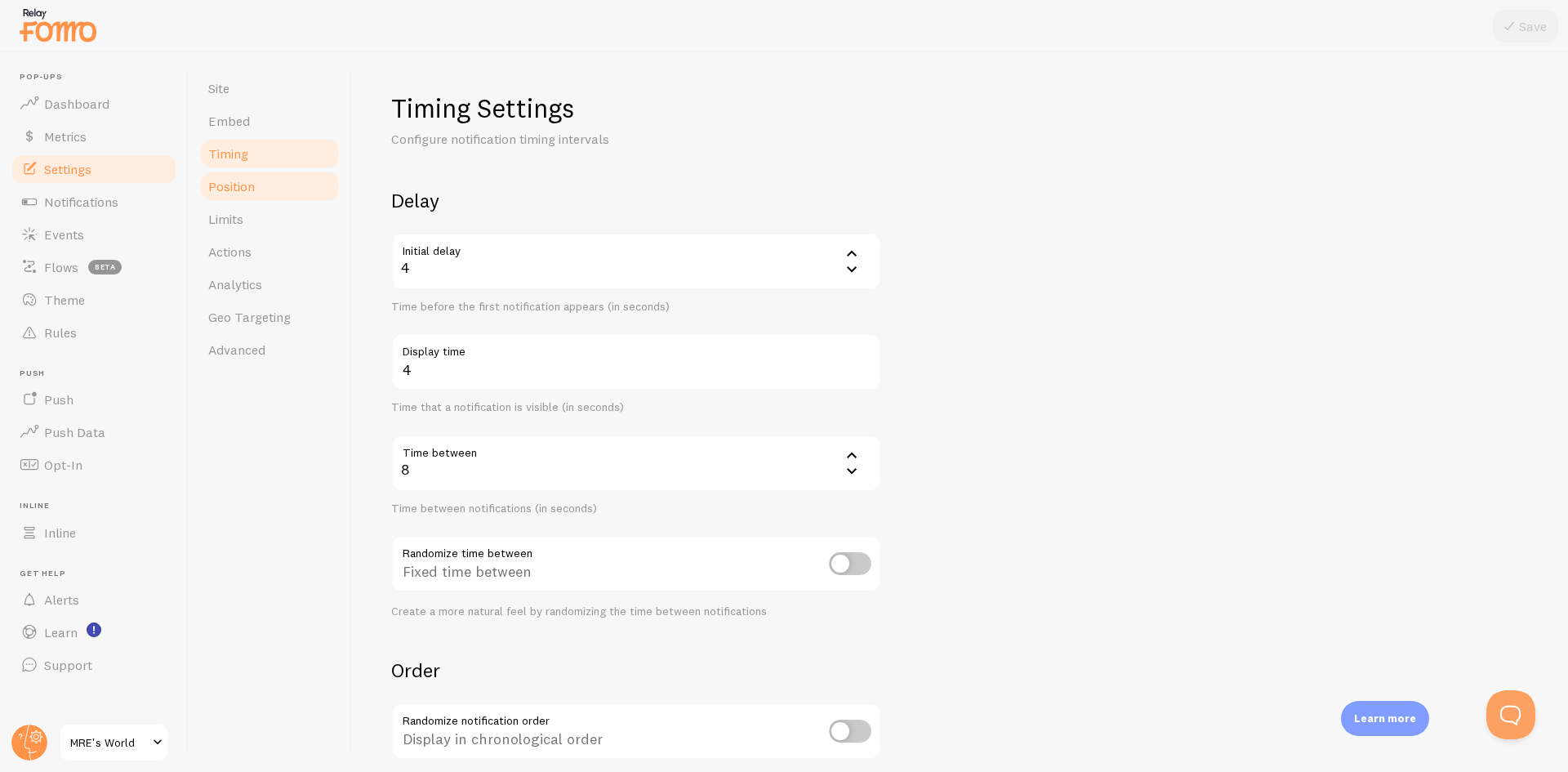
click at [268, 190] on link "Position" at bounding box center [270, 186] width 143 height 33
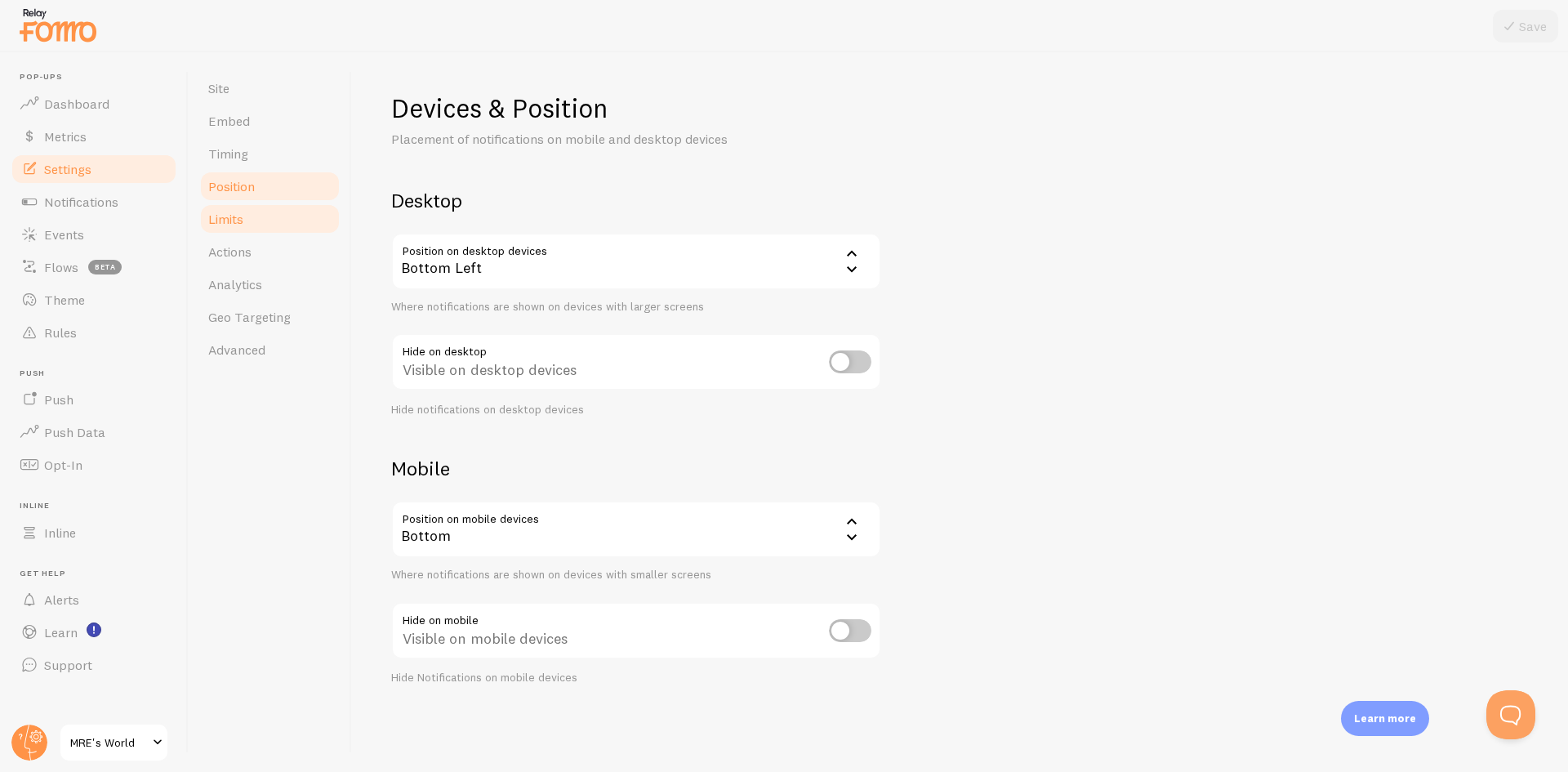
click at [279, 217] on link "Limits" at bounding box center [270, 219] width 143 height 33
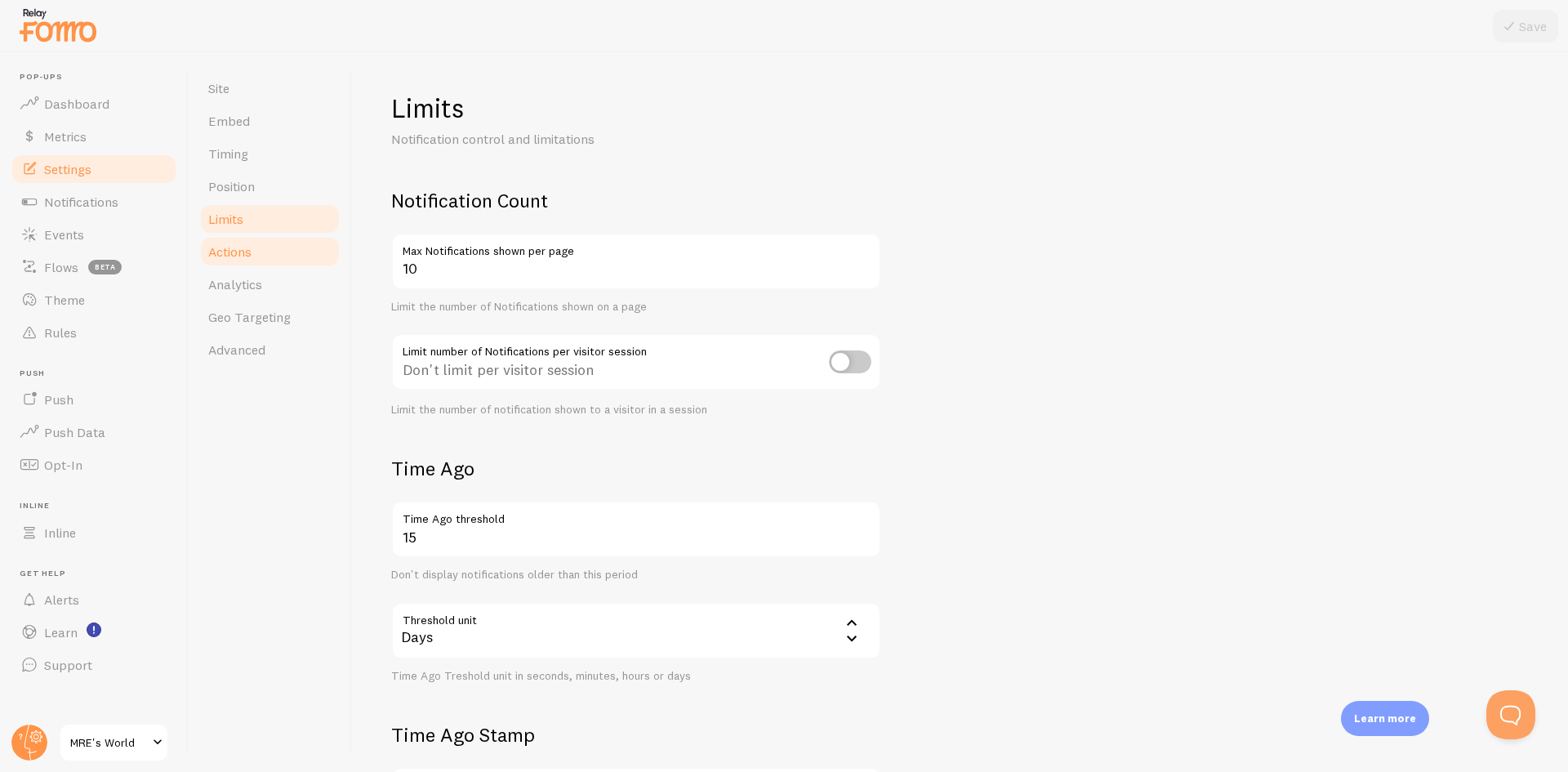
click at [268, 251] on link "Actions" at bounding box center [270, 252] width 143 height 33
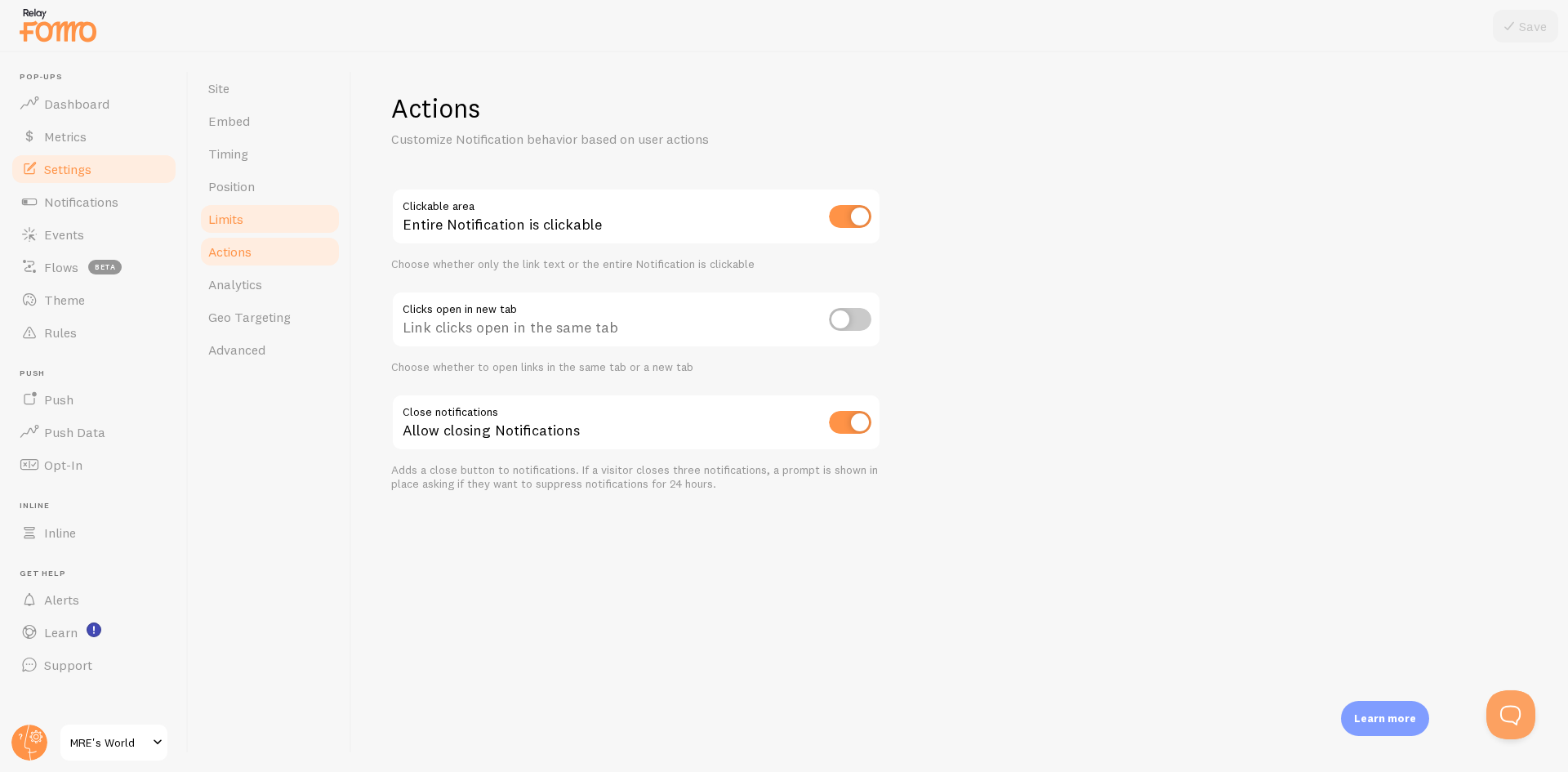
click at [272, 217] on link "Limits" at bounding box center [270, 219] width 143 height 33
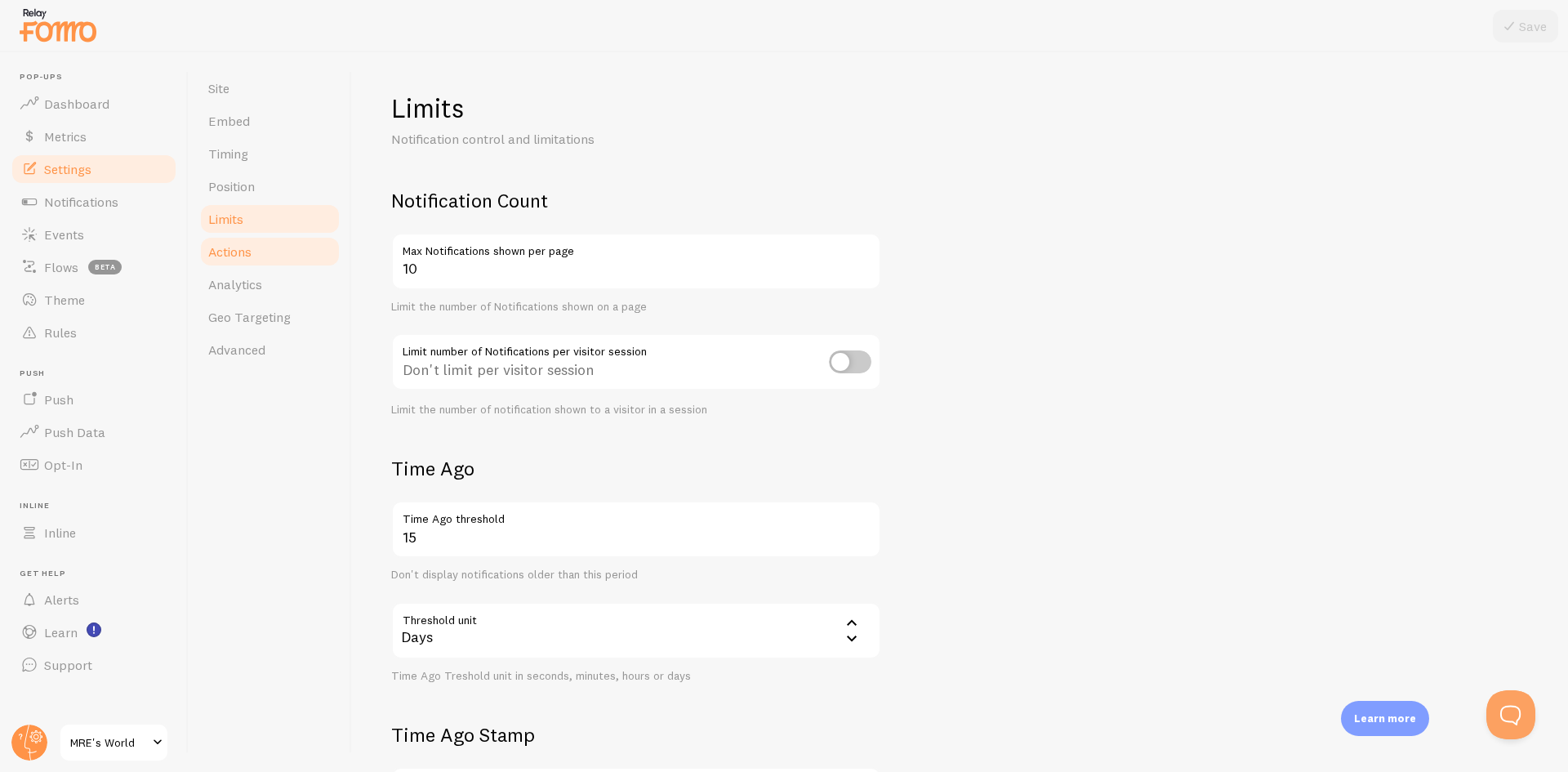
click at [289, 256] on link "Actions" at bounding box center [270, 252] width 143 height 33
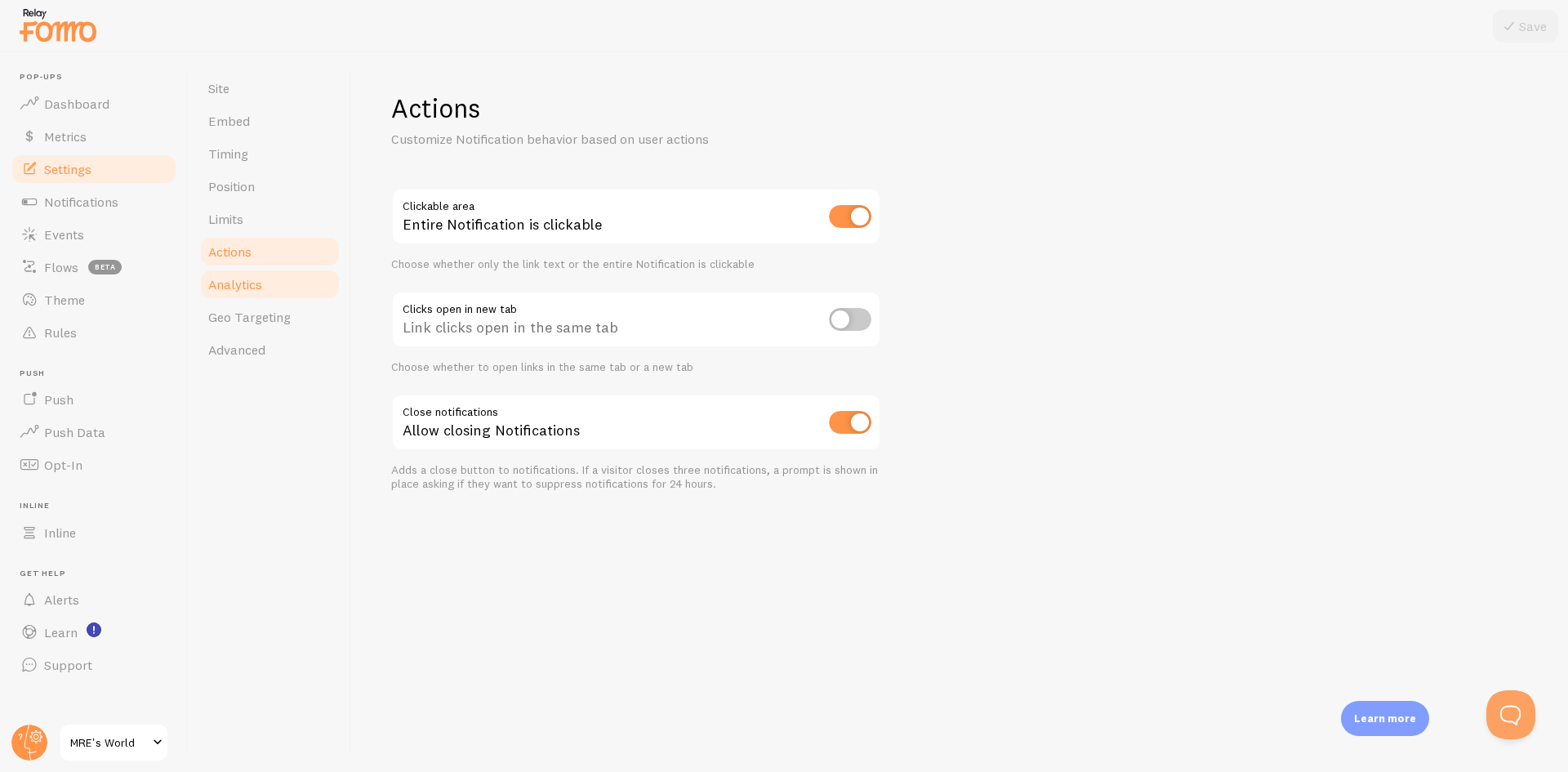
click at [243, 290] on span "Analytics" at bounding box center [235, 284] width 54 height 16
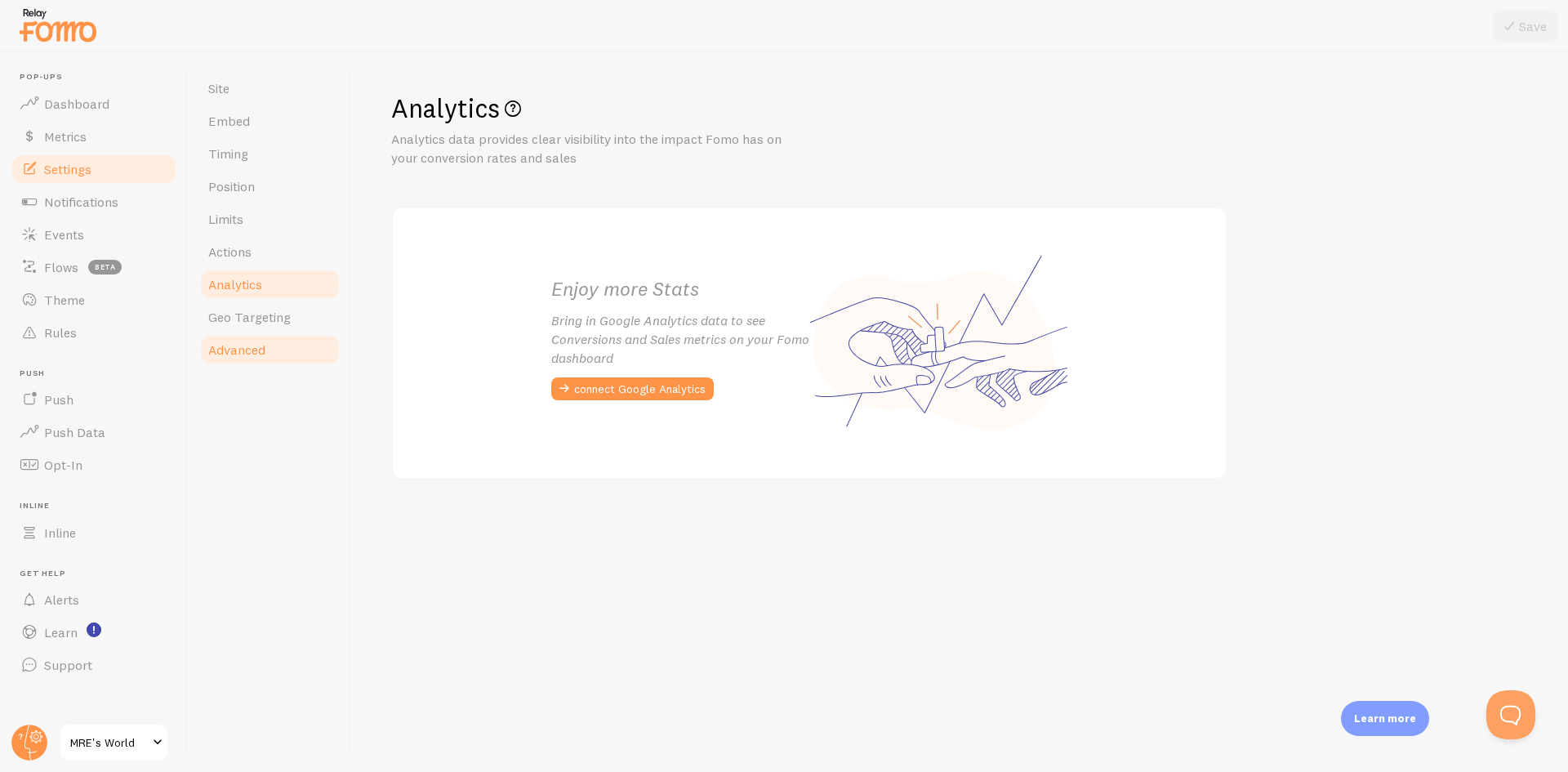
click at [281, 337] on link "Advanced" at bounding box center [270, 350] width 143 height 33
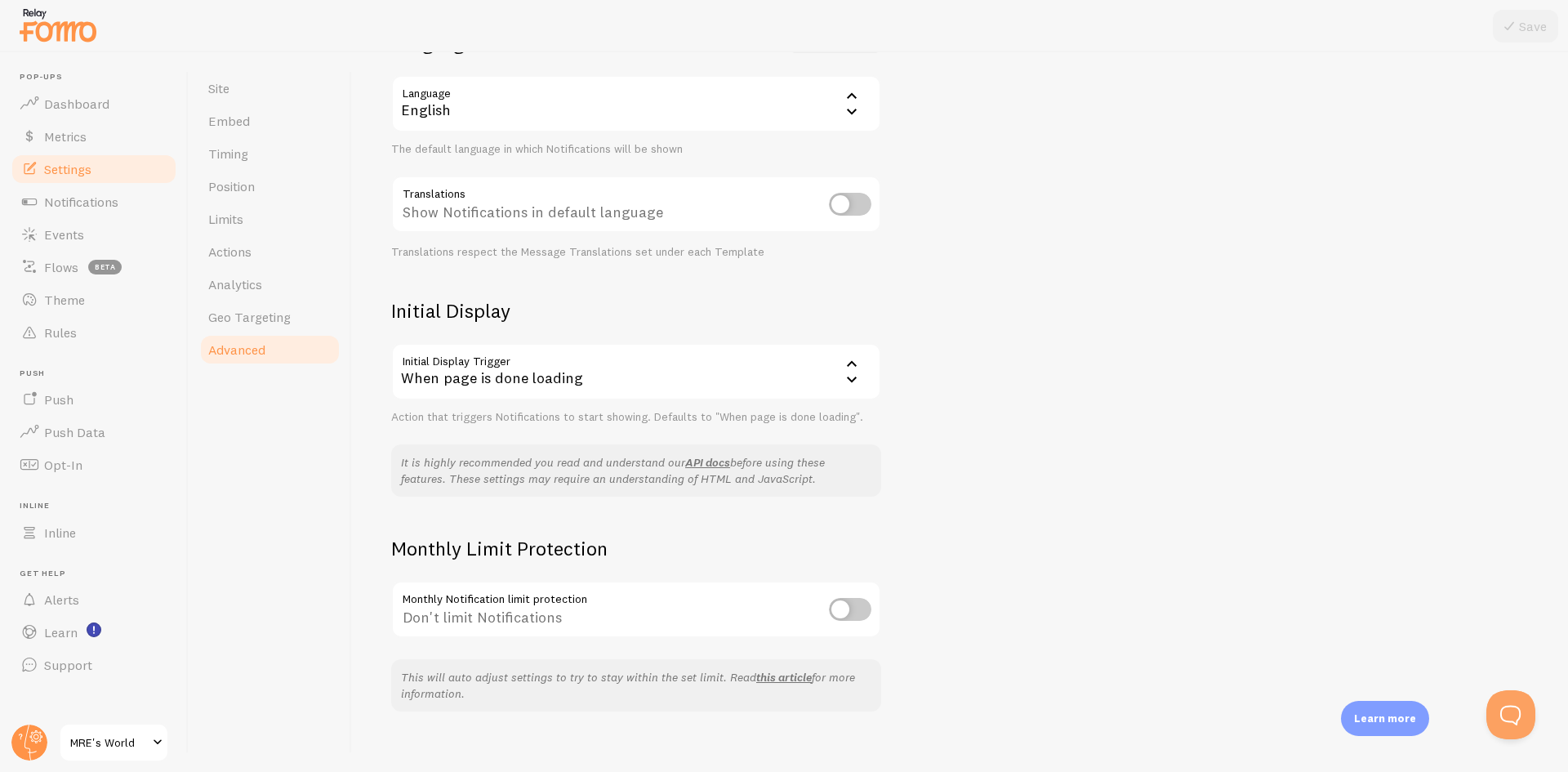
scroll to position [176, 0]
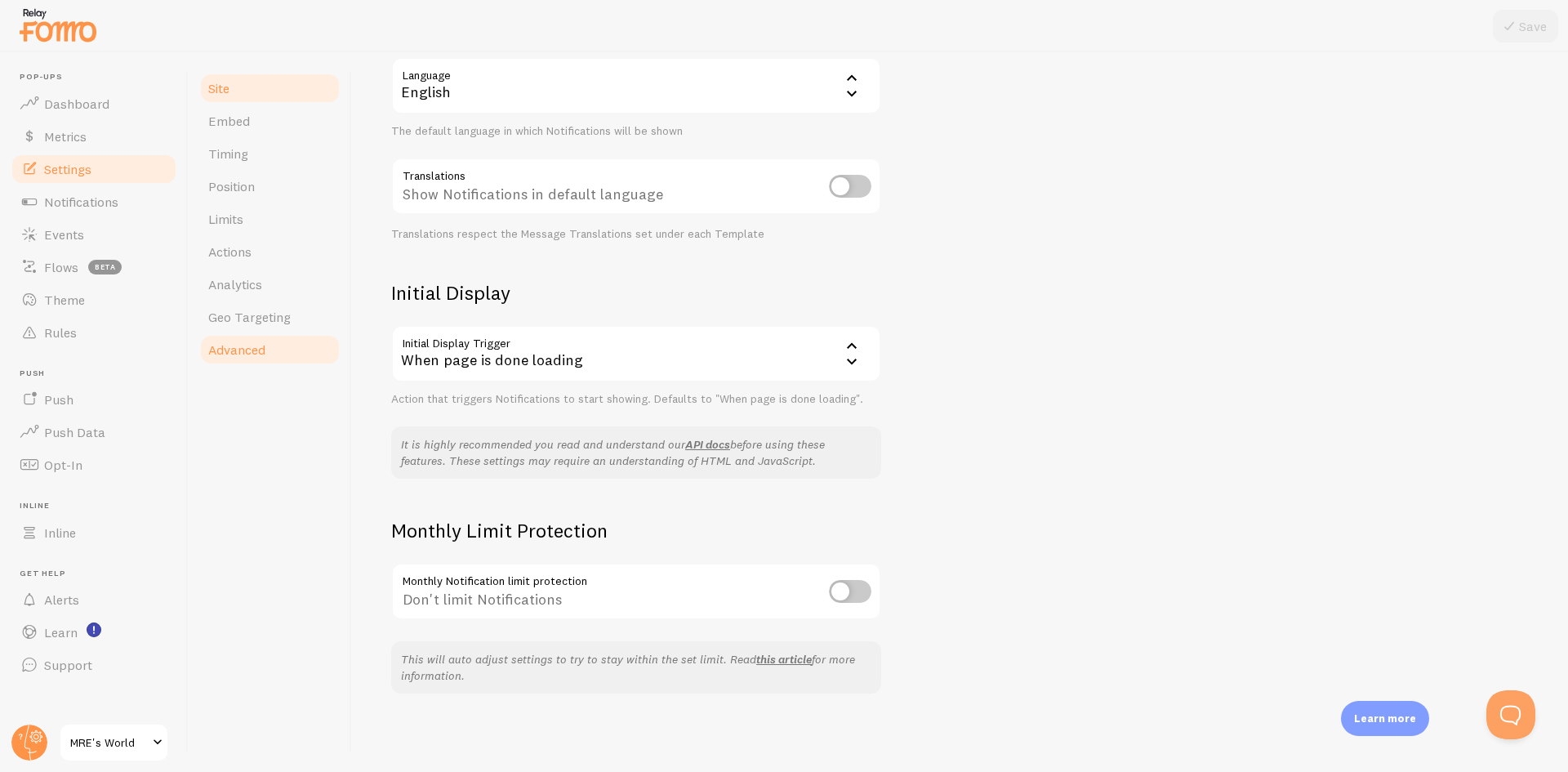
click at [239, 88] on link "Site" at bounding box center [270, 88] width 143 height 33
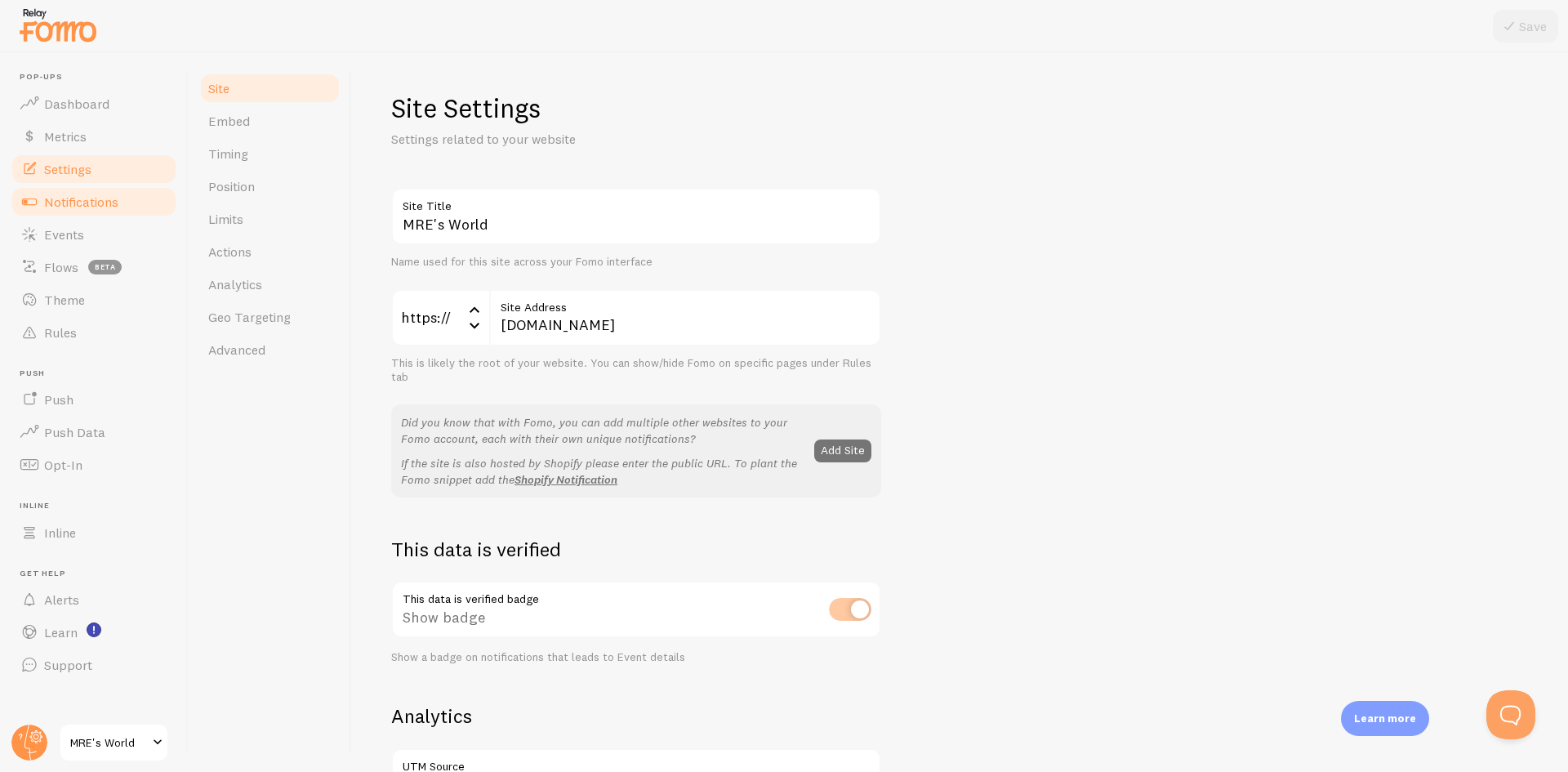
click at [83, 207] on span "Notifications" at bounding box center [81, 201] width 75 height 16
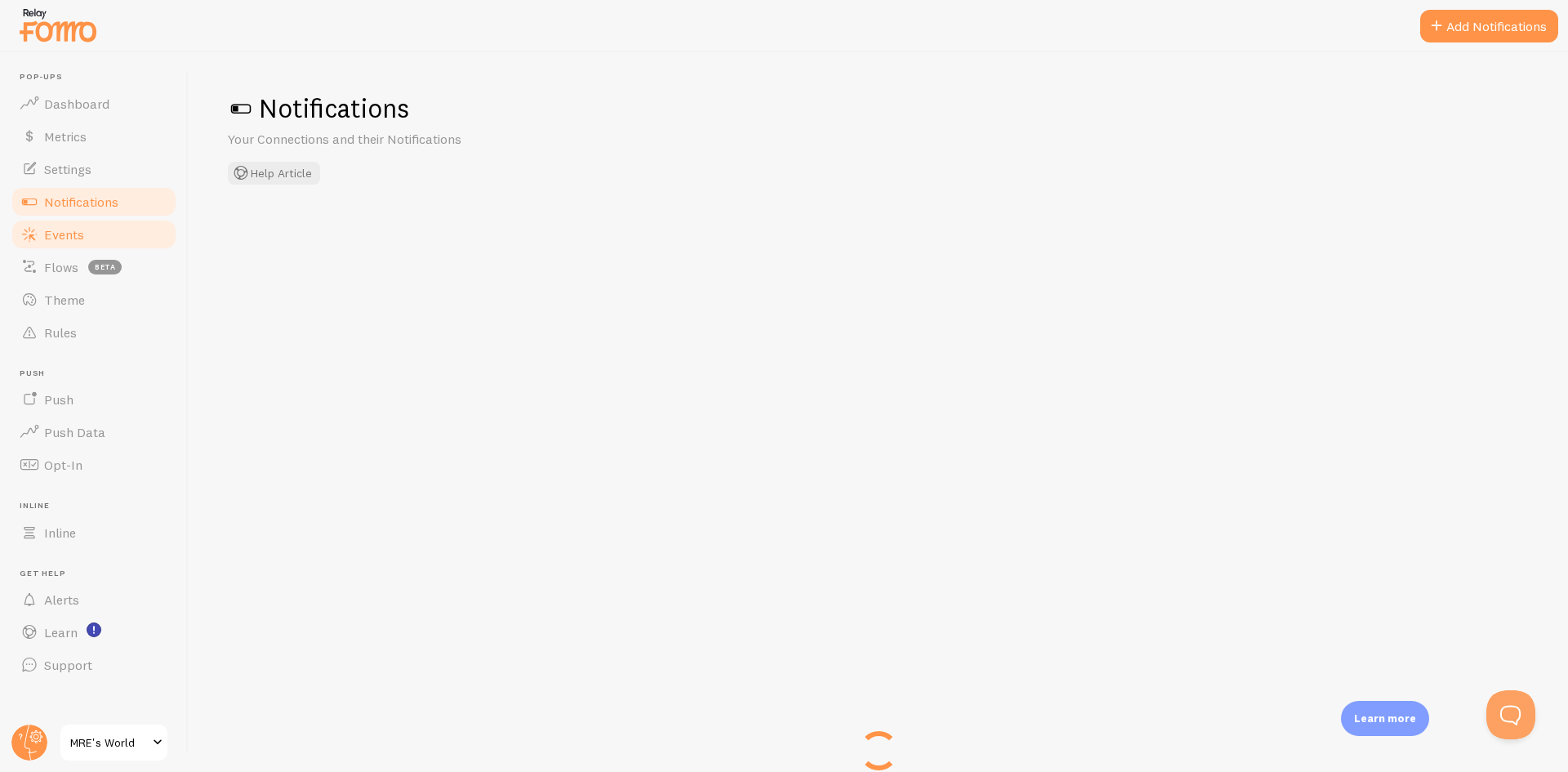
click at [69, 232] on span "Events" at bounding box center [64, 234] width 40 height 16
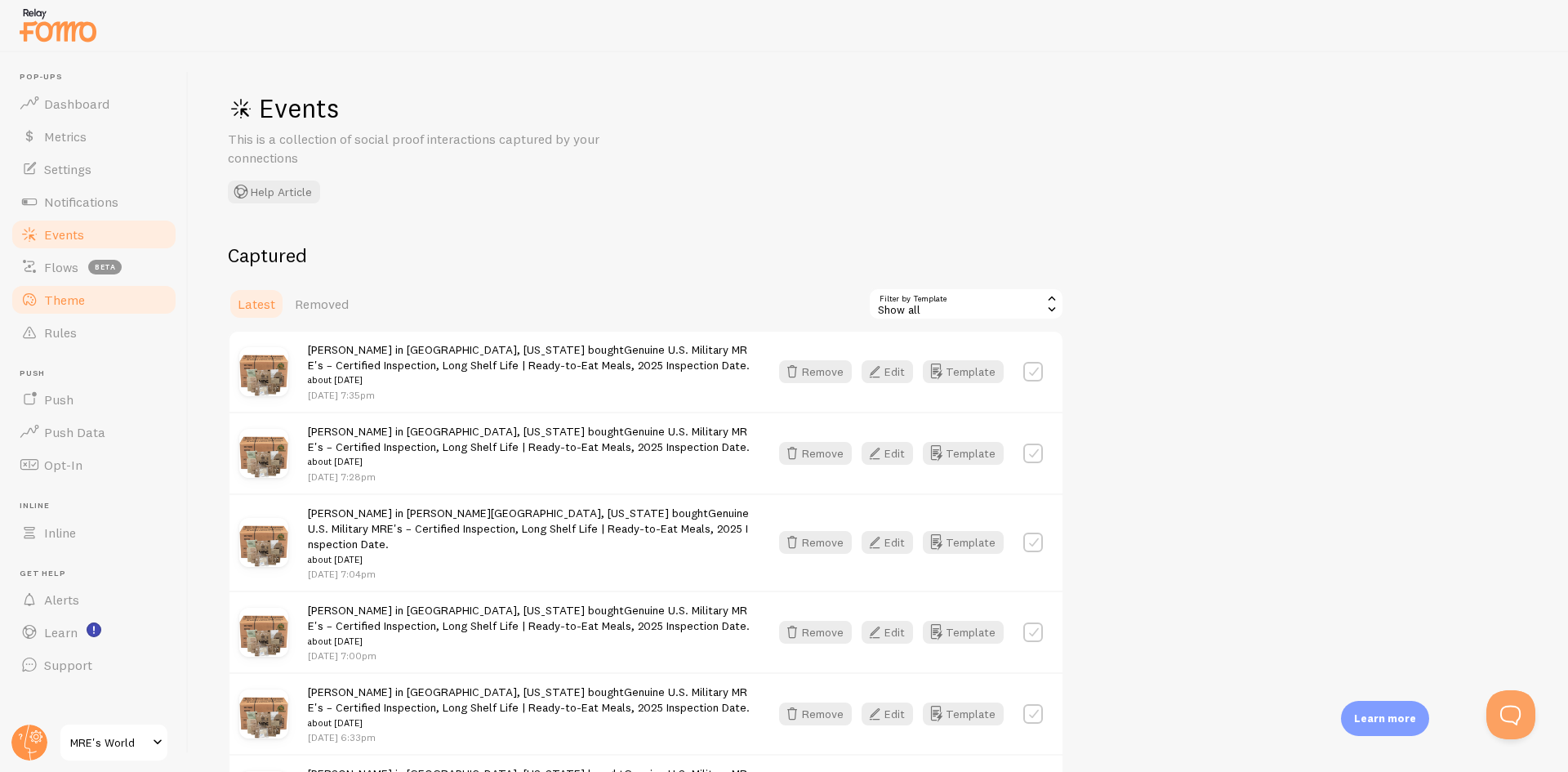
click at [70, 299] on span "Theme" at bounding box center [64, 300] width 41 height 16
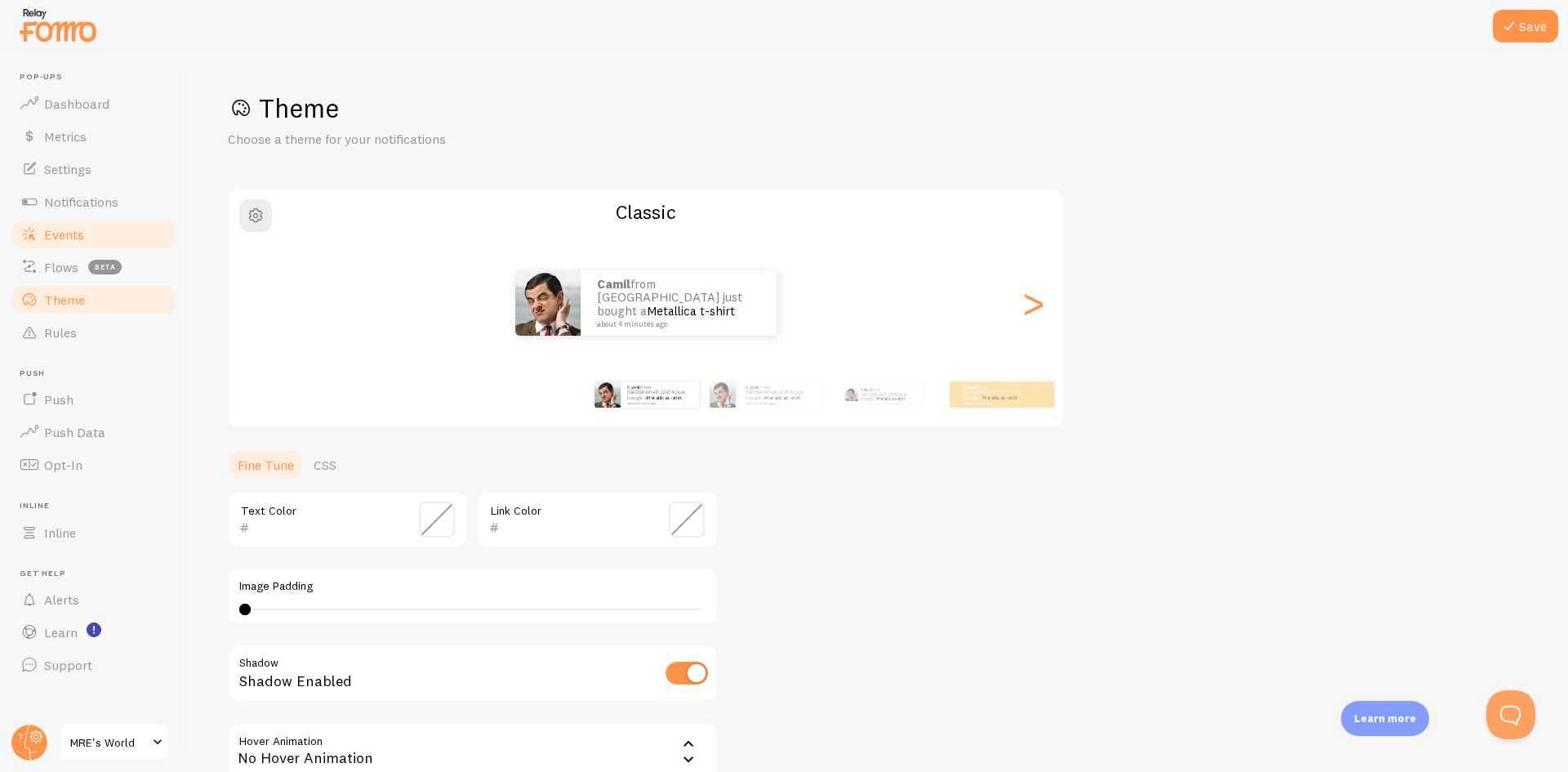
click at [88, 232] on link "Events" at bounding box center [94, 234] width 169 height 33
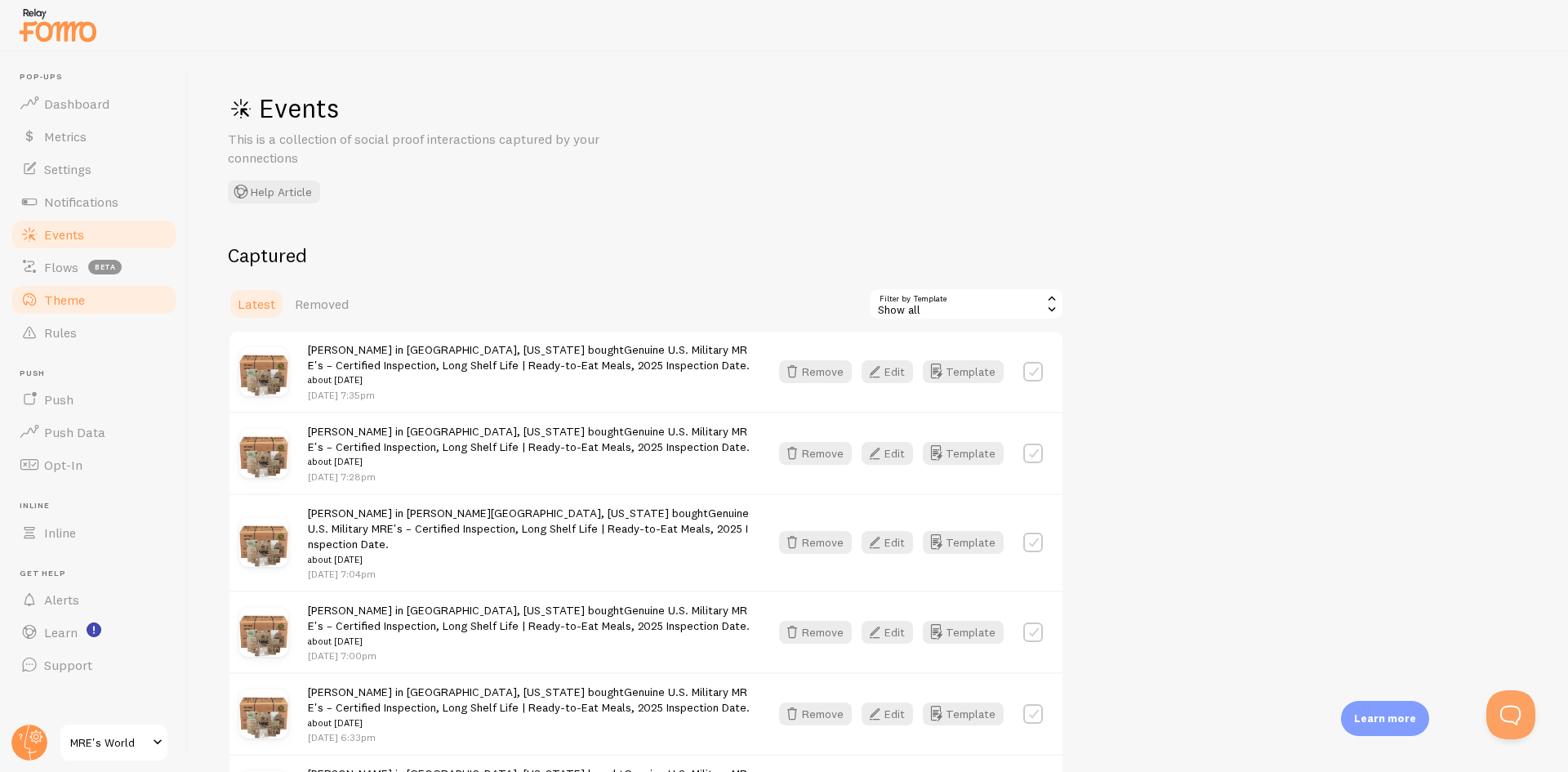
click at [79, 300] on span "Theme" at bounding box center [64, 300] width 41 height 16
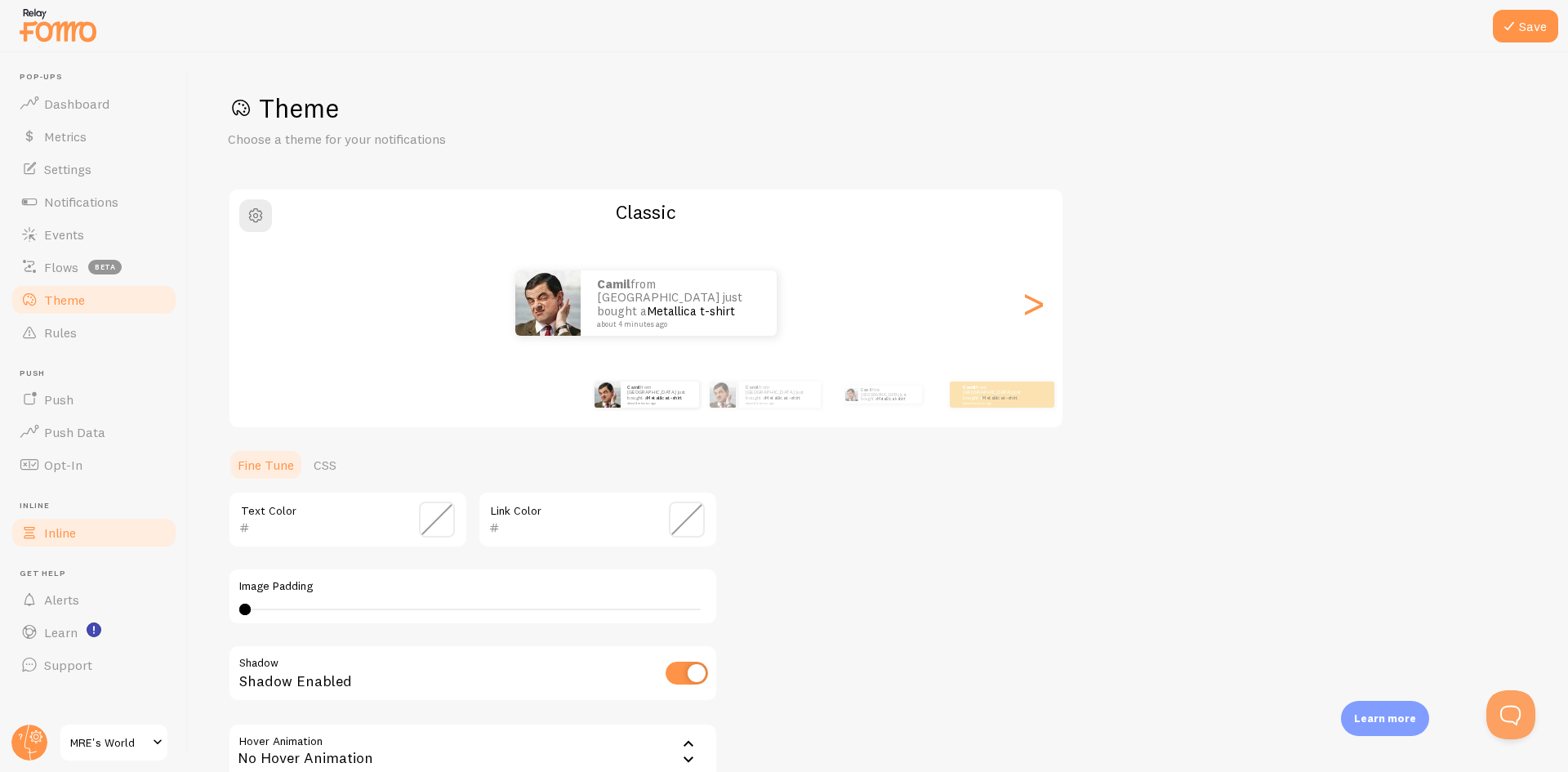
click at [99, 538] on link "Inline" at bounding box center [94, 533] width 169 height 33
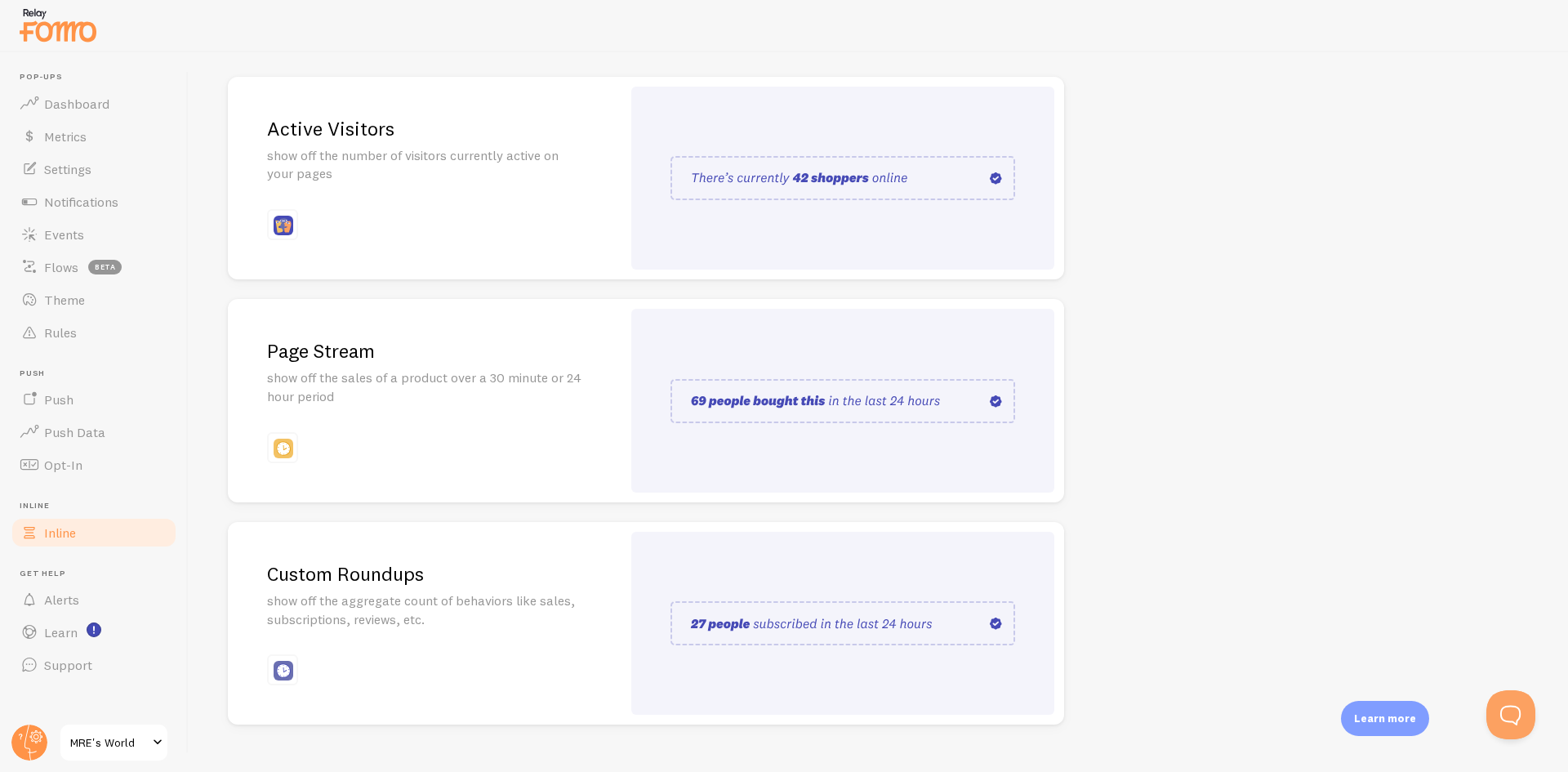
scroll to position [216, 0]
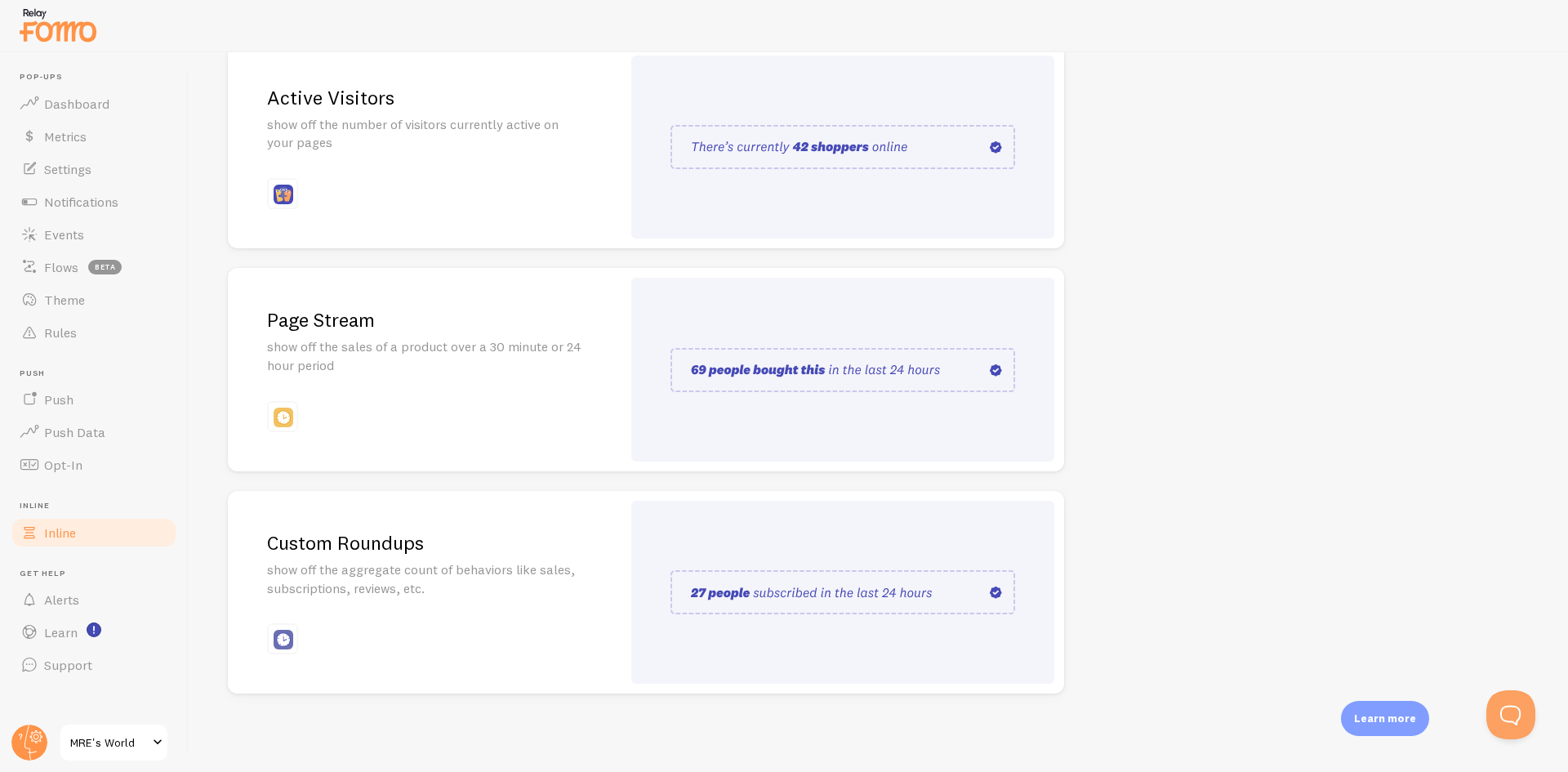
click at [439, 391] on div "Page Stream show off the sales of a product over a 30 minute or 24 hour period" at bounding box center [425, 369] width 394 height 203
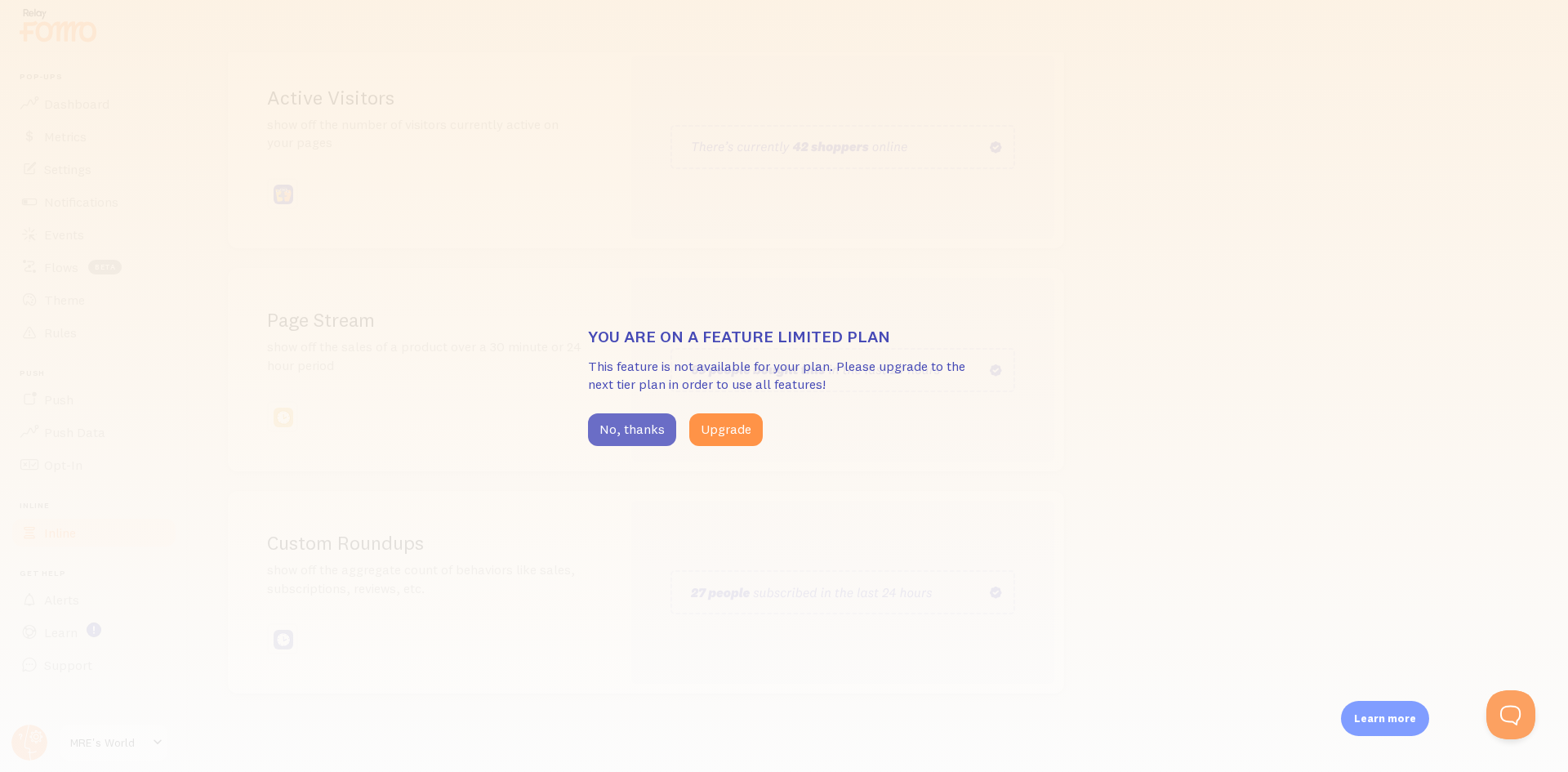
click at [639, 428] on button "No, thanks" at bounding box center [632, 430] width 88 height 33
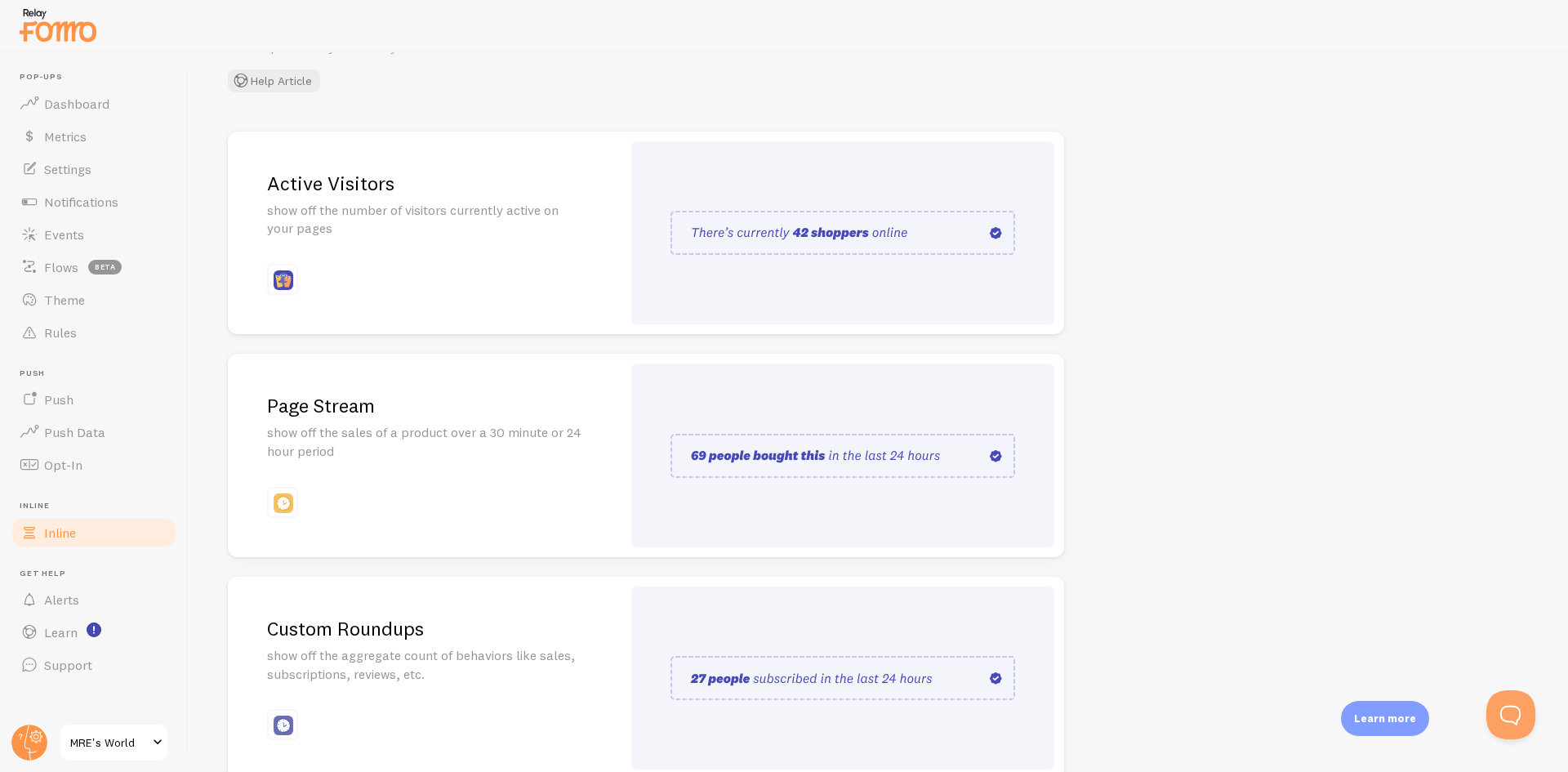
scroll to position [0, 0]
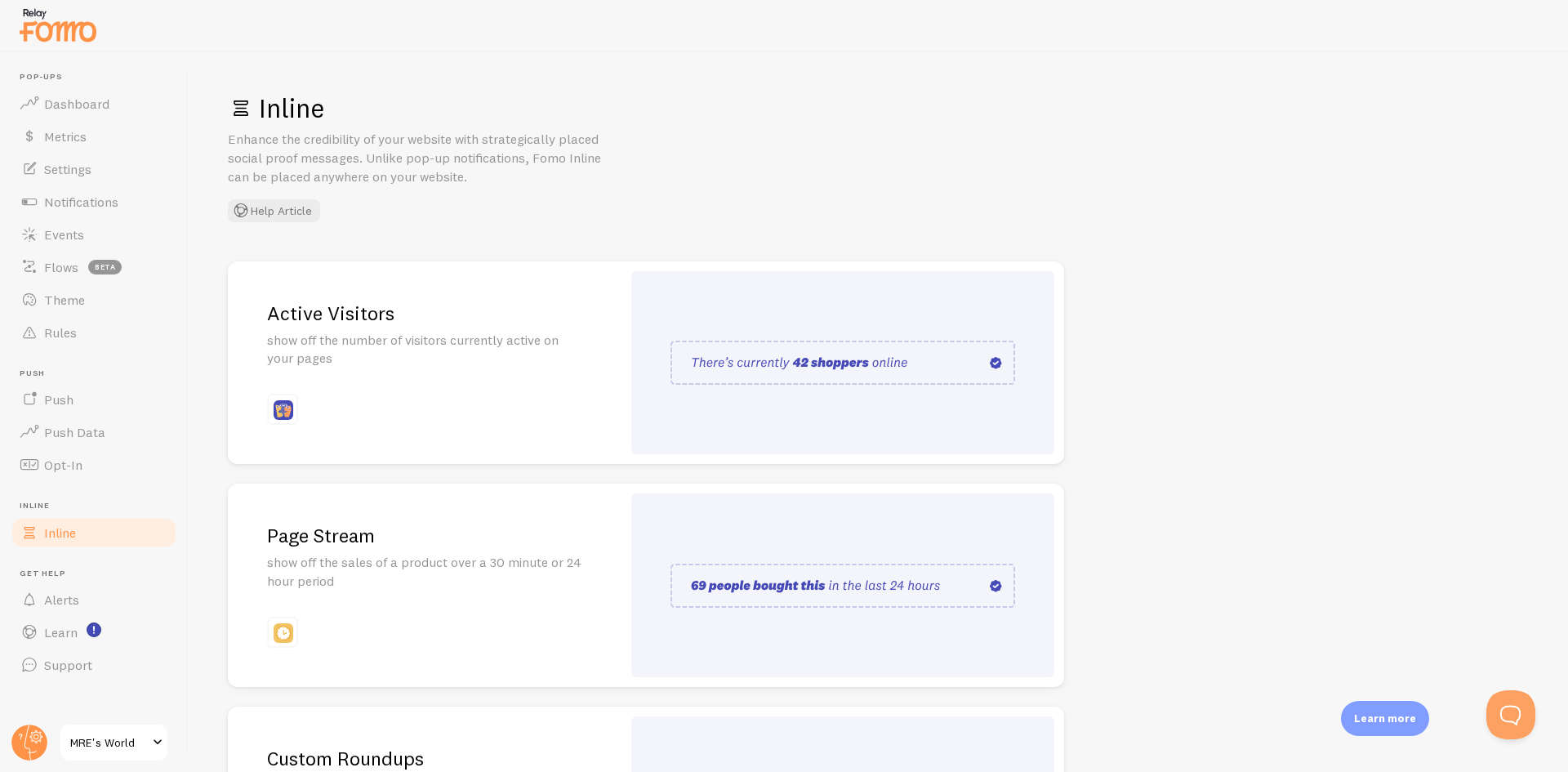
click at [990, 573] on img at bounding box center [843, 586] width 344 height 44
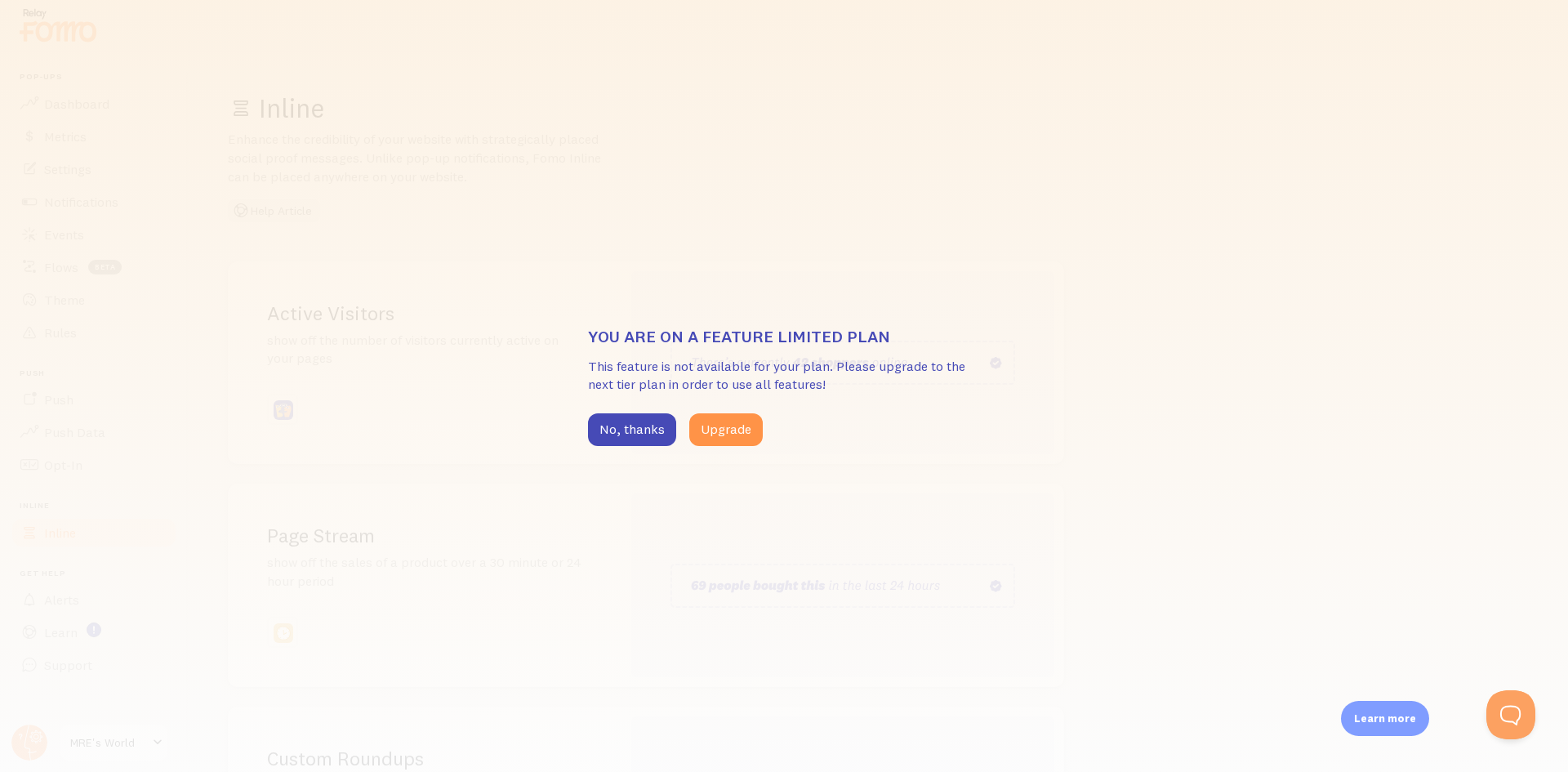
click at [719, 484] on div "You are on a feature limited plan This feature is not available for your plan. …" at bounding box center [784, 386] width 1568 height 772
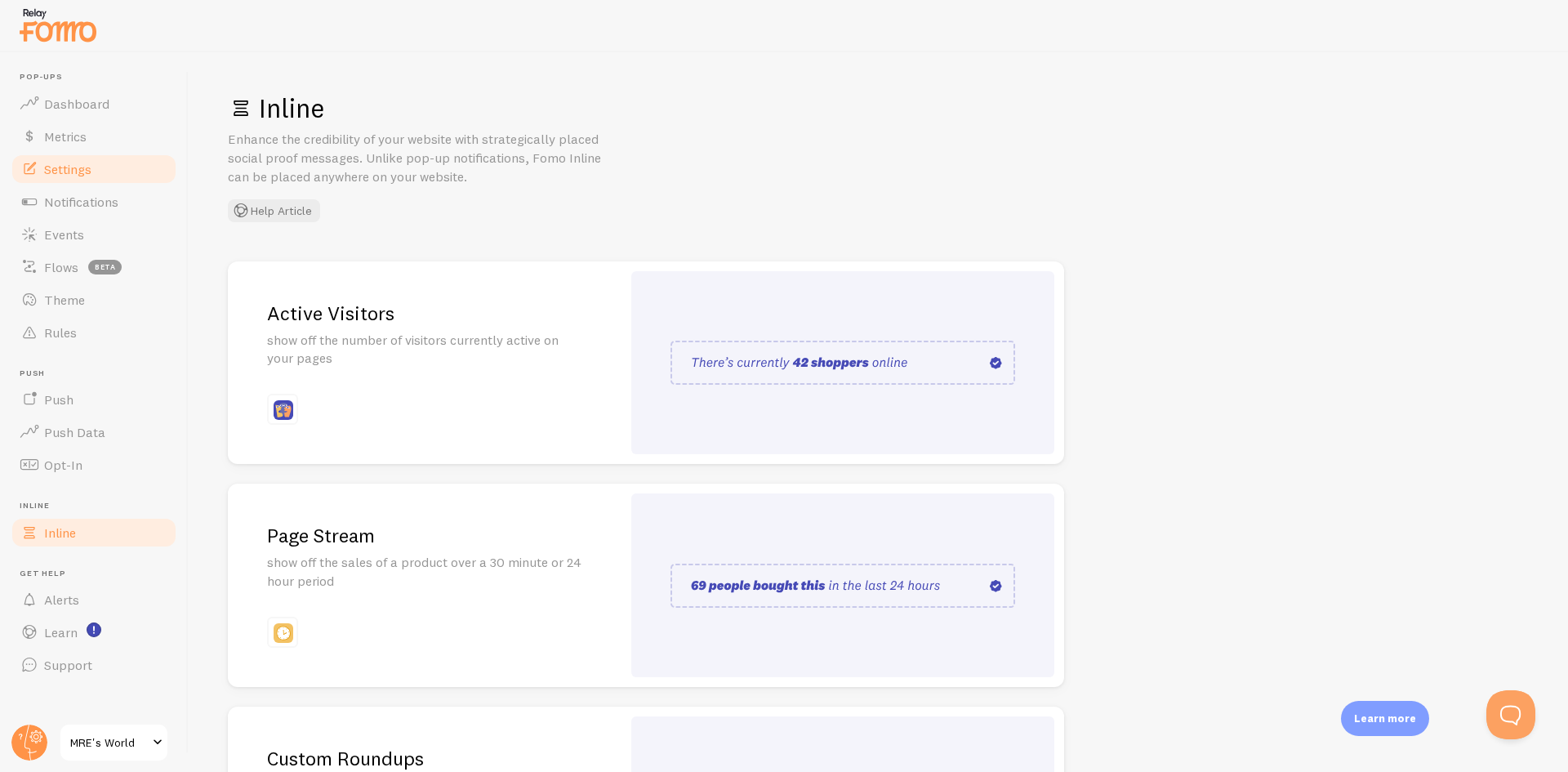
click at [98, 178] on link "Settings" at bounding box center [94, 170] width 169 height 33
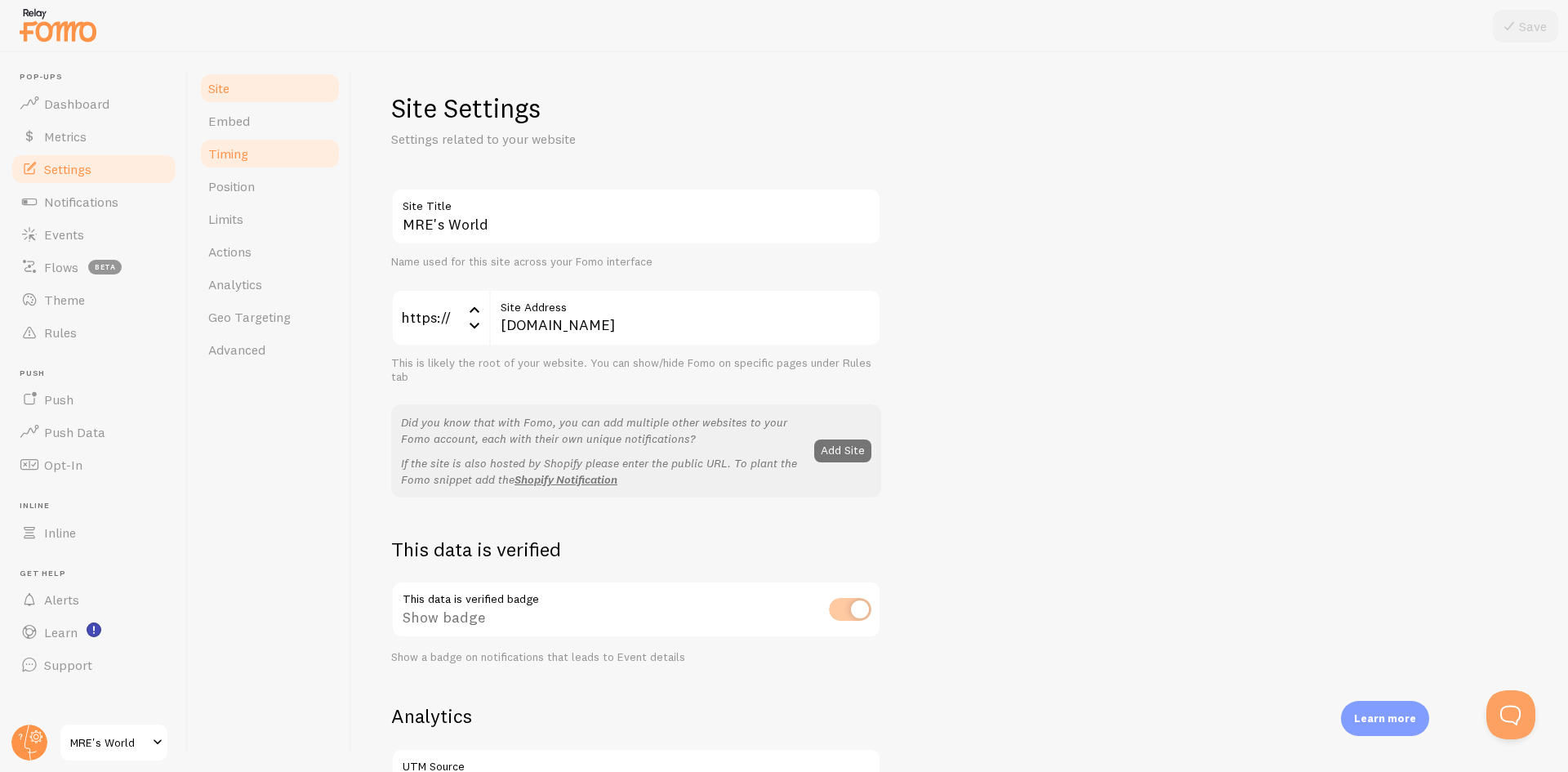
click at [237, 158] on span "Timing" at bounding box center [229, 154] width 40 height 16
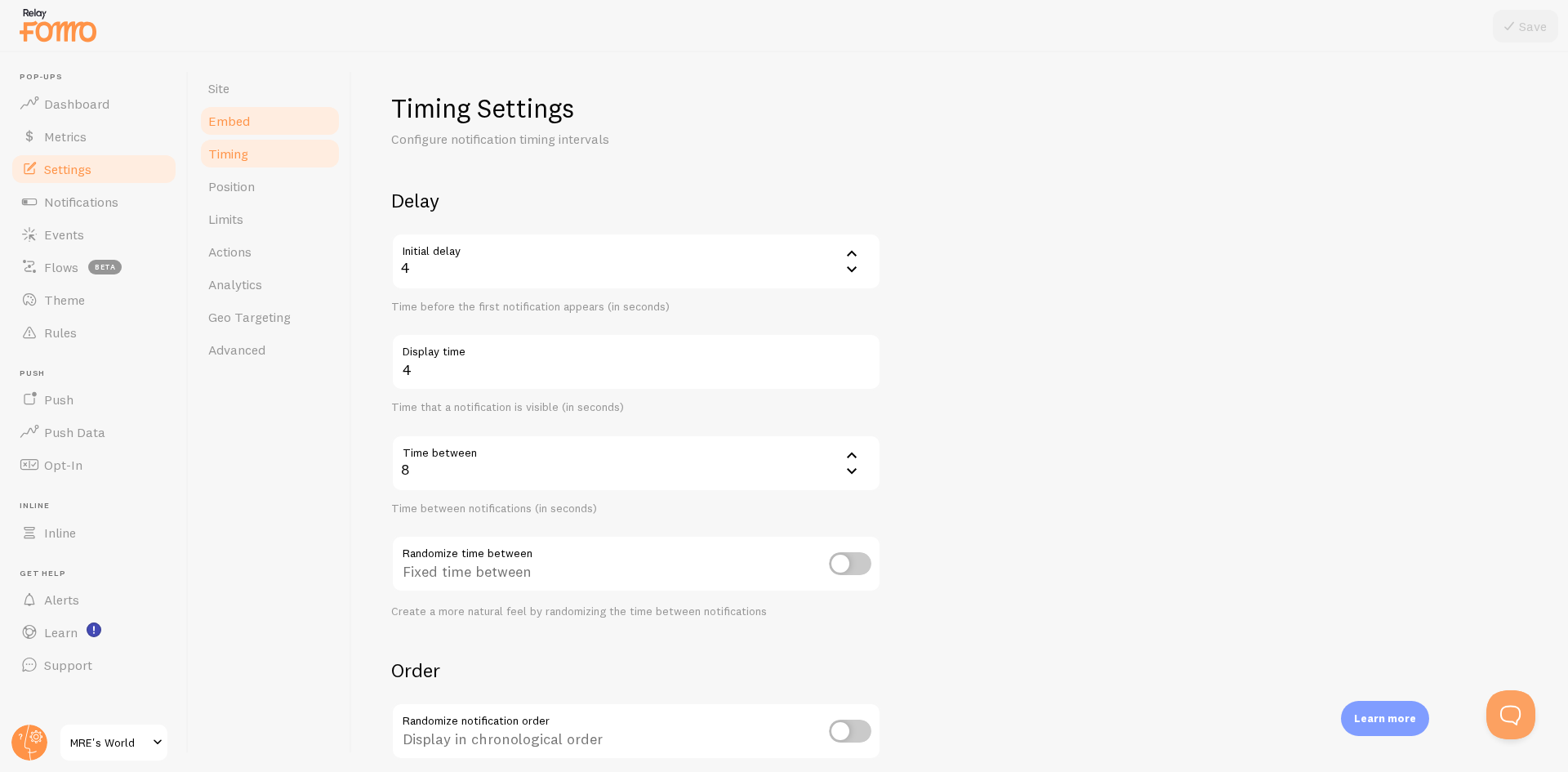
click at [273, 129] on link "Embed" at bounding box center [270, 121] width 143 height 33
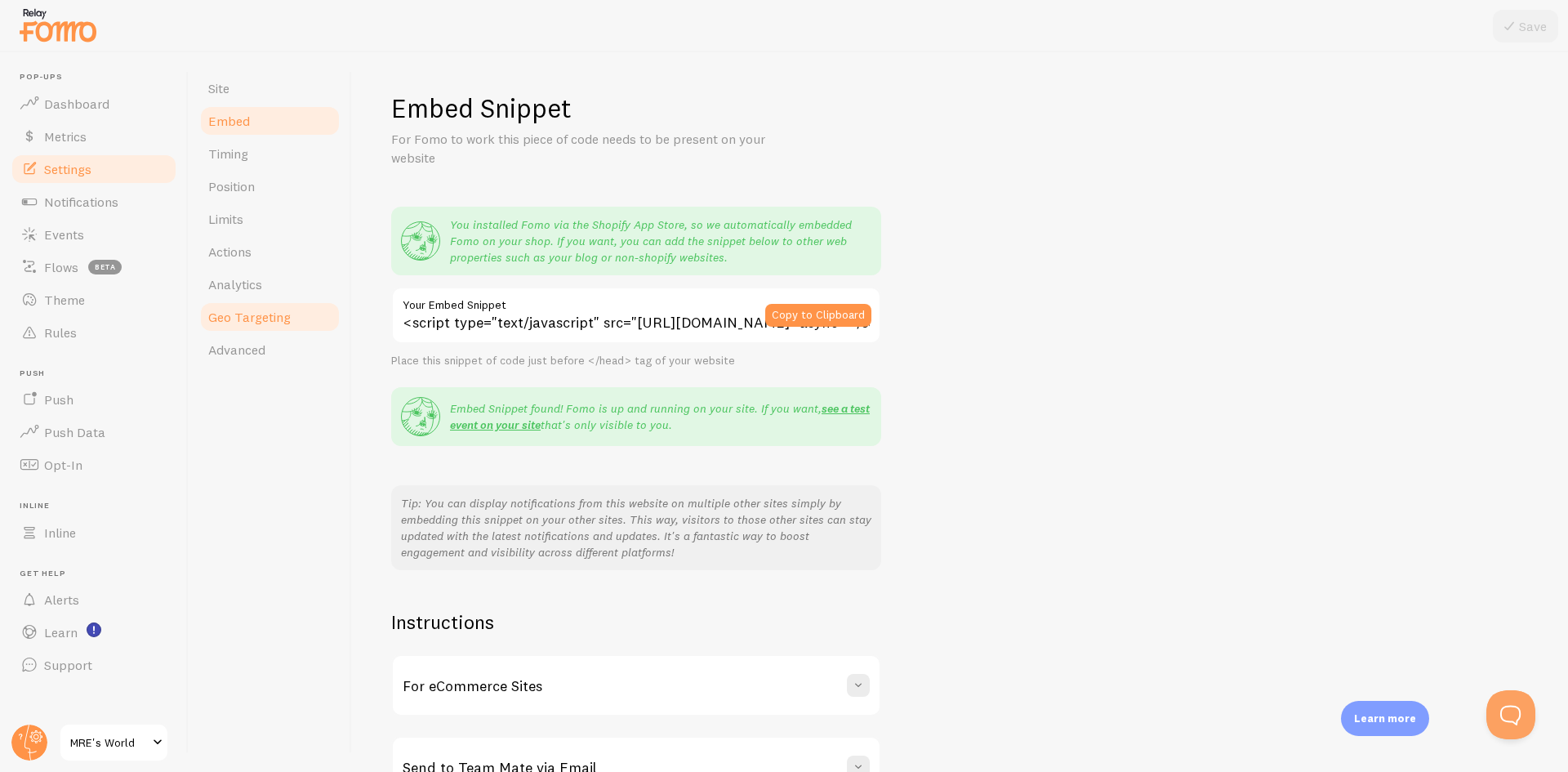
click at [298, 314] on link "Geo Targeting" at bounding box center [270, 317] width 143 height 33
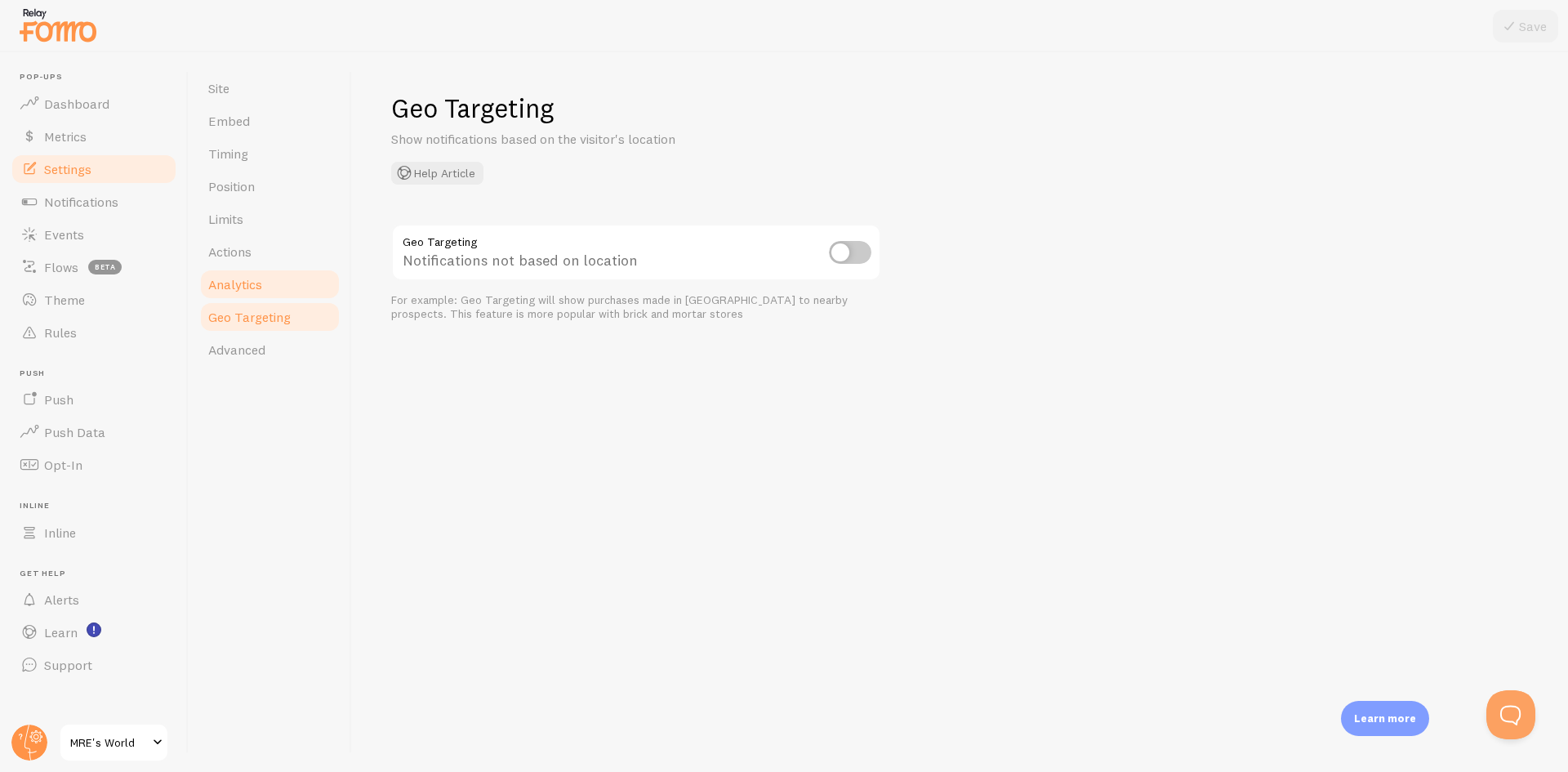
click at [292, 288] on link "Analytics" at bounding box center [270, 284] width 143 height 33
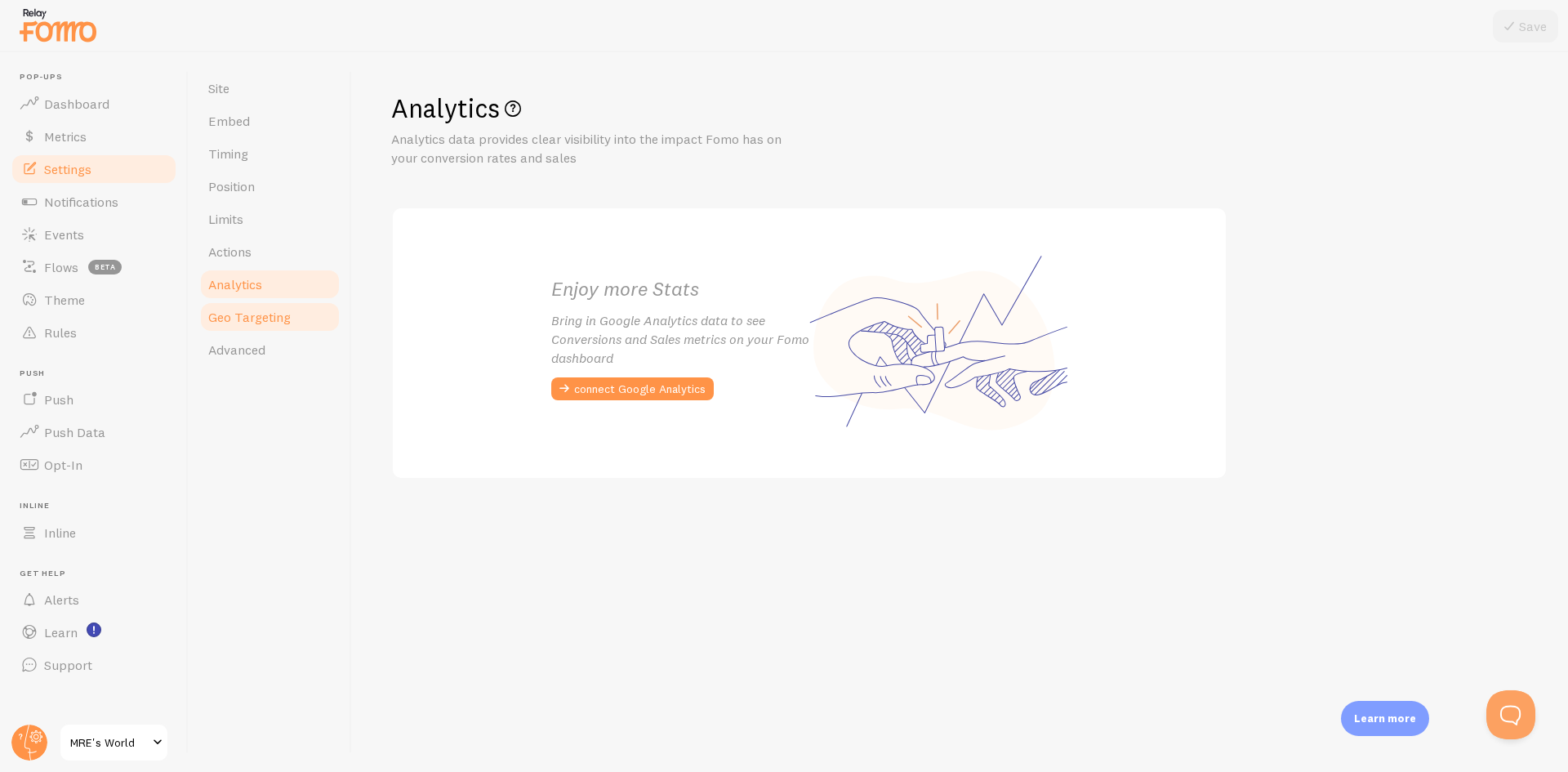
click at [287, 329] on link "Geo Targeting" at bounding box center [270, 317] width 143 height 33
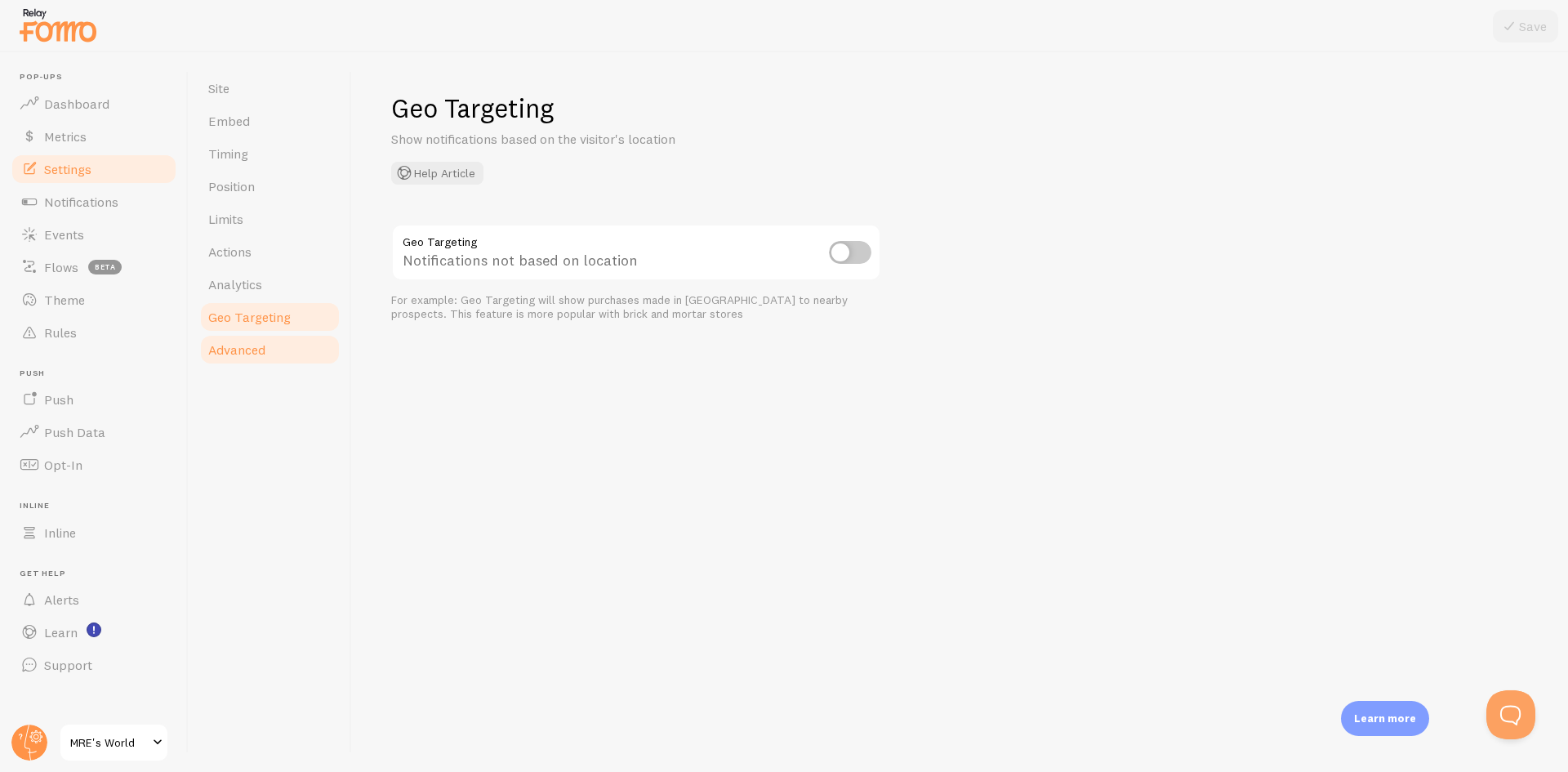
click at [278, 353] on link "Advanced" at bounding box center [270, 350] width 143 height 33
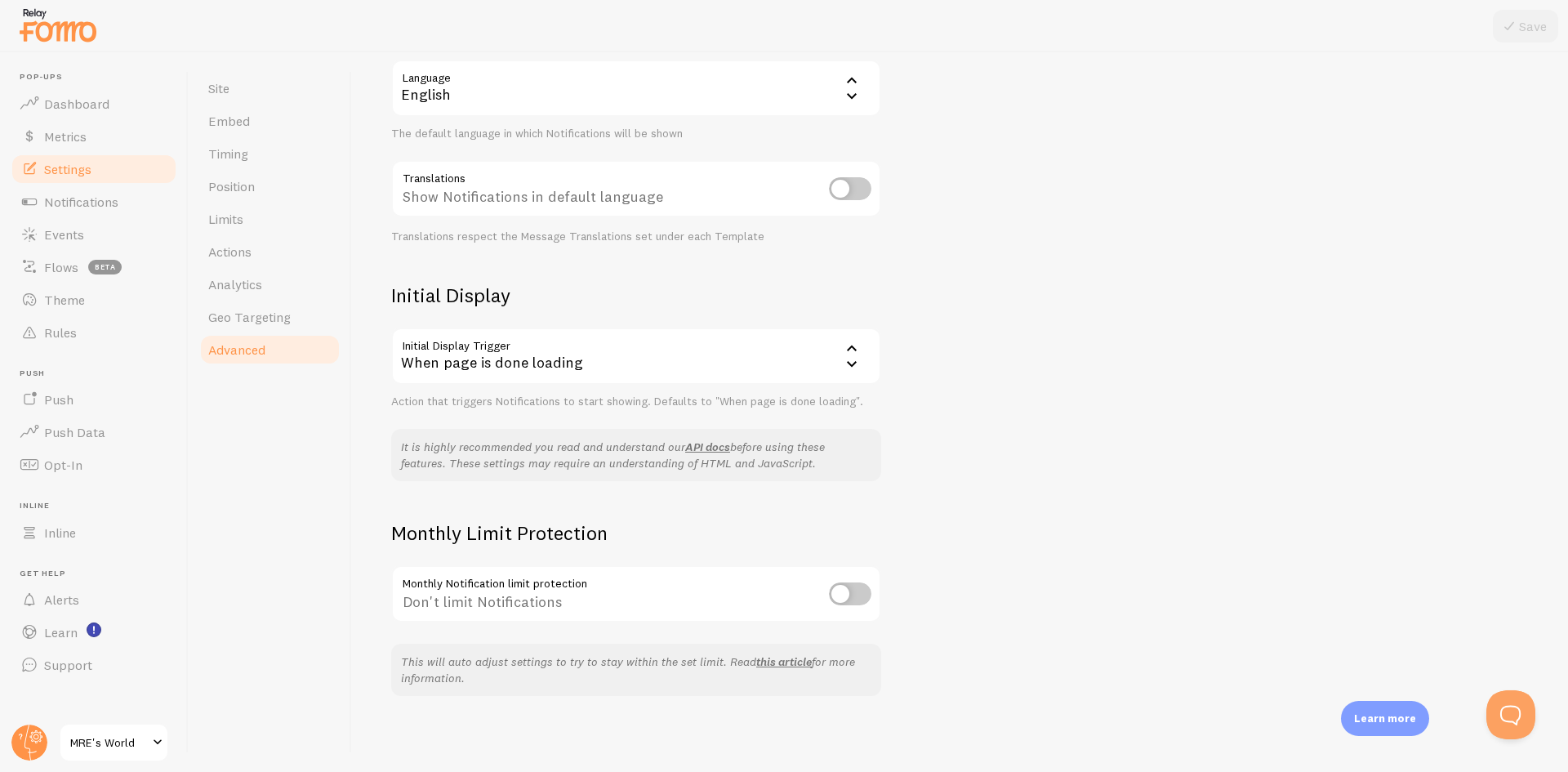
scroll to position [176, 0]
click at [1506, 712] on button "Open Beacon popover" at bounding box center [1508, 712] width 49 height 49
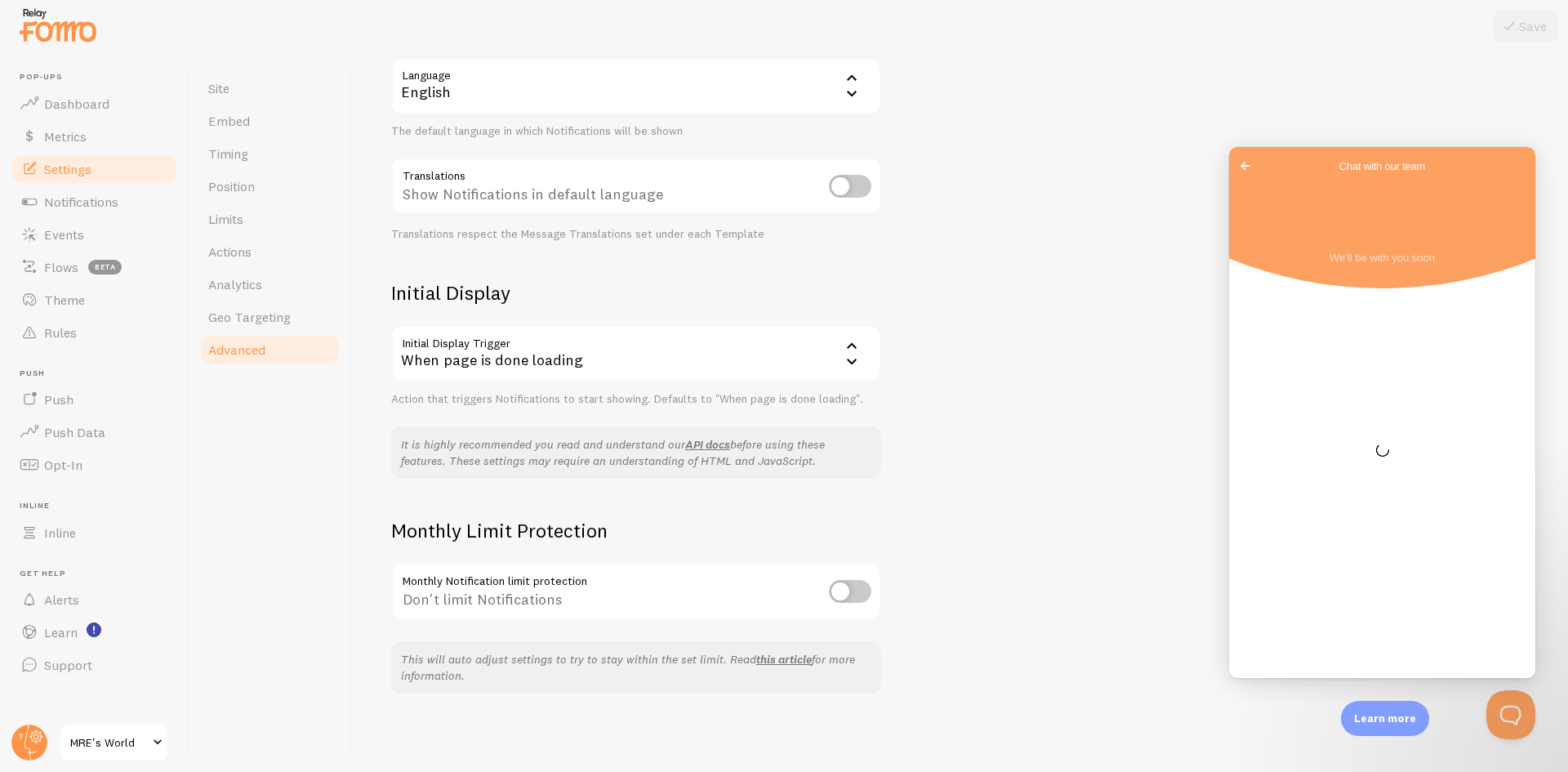
scroll to position [0, 0]
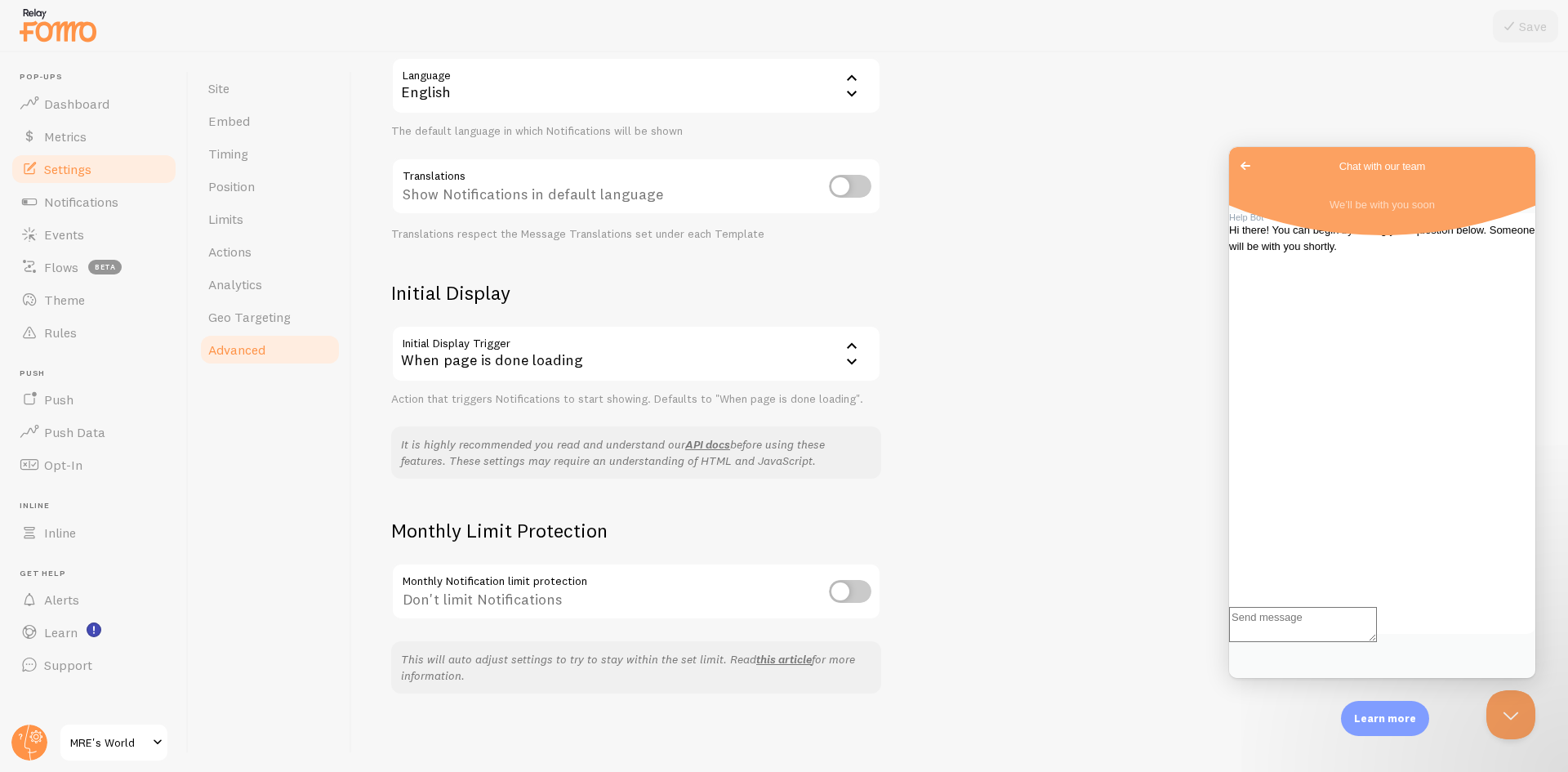
click at [1378, 643] on textarea "Write chat message" at bounding box center [1303, 624] width 148 height 36
type textarea "hi"
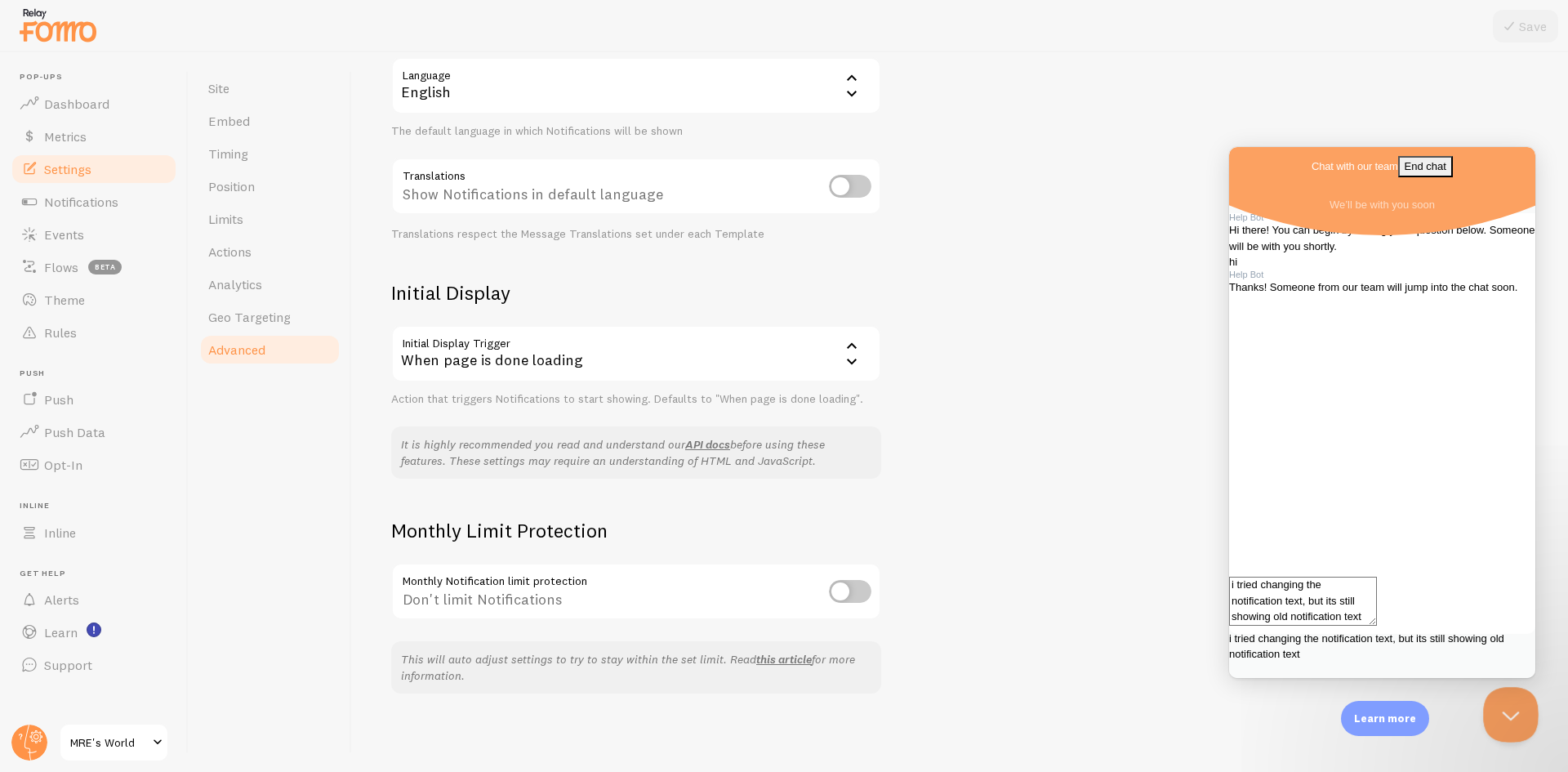
type textarea "i tried changing the notification text, but its still showing old notification …"
click at [1521, 712] on button "Close Beacon popover" at bounding box center [1508, 712] width 49 height 49
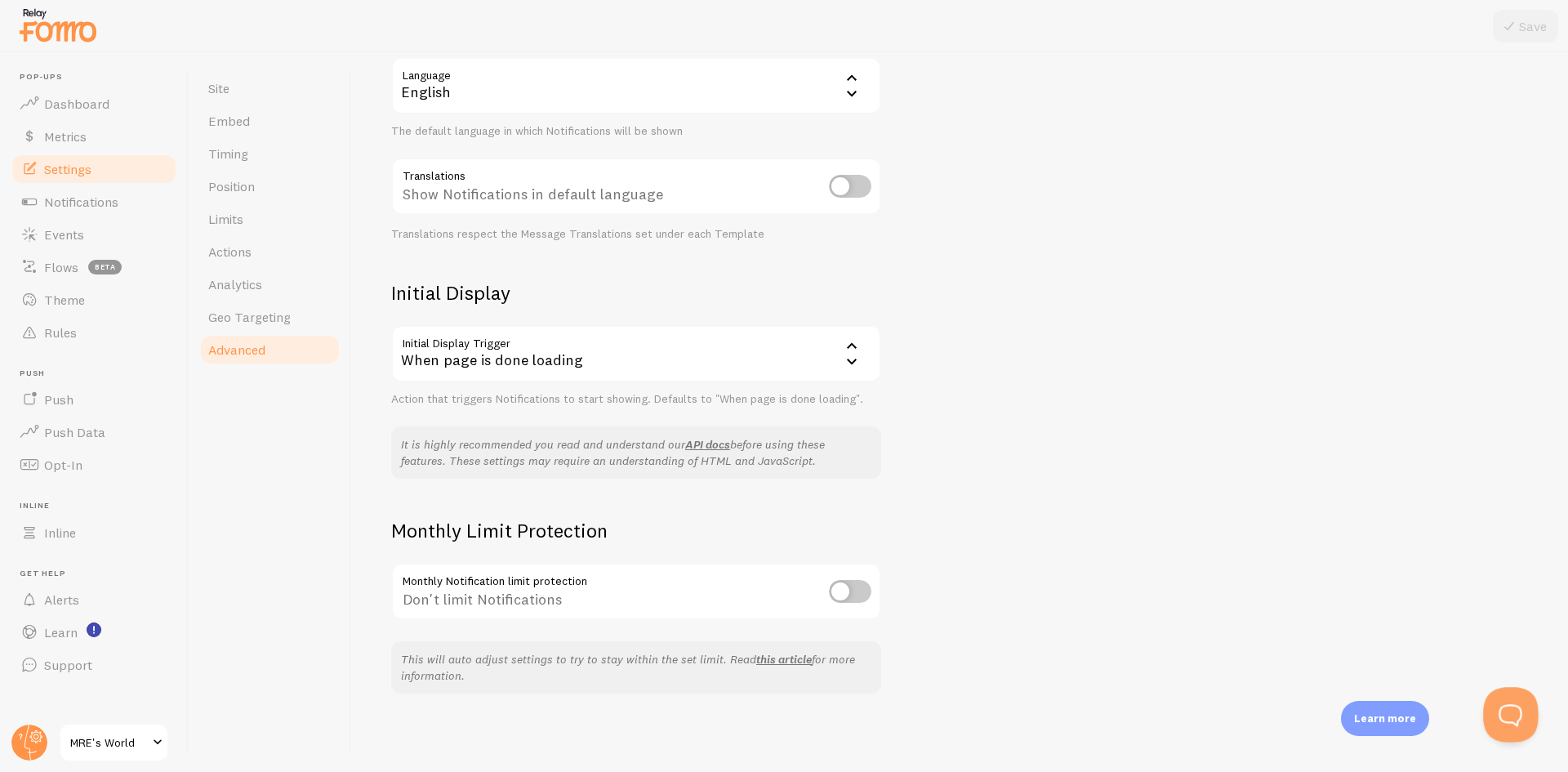
click at [1510, 711] on button "Open Beacon popover" at bounding box center [1508, 712] width 49 height 49
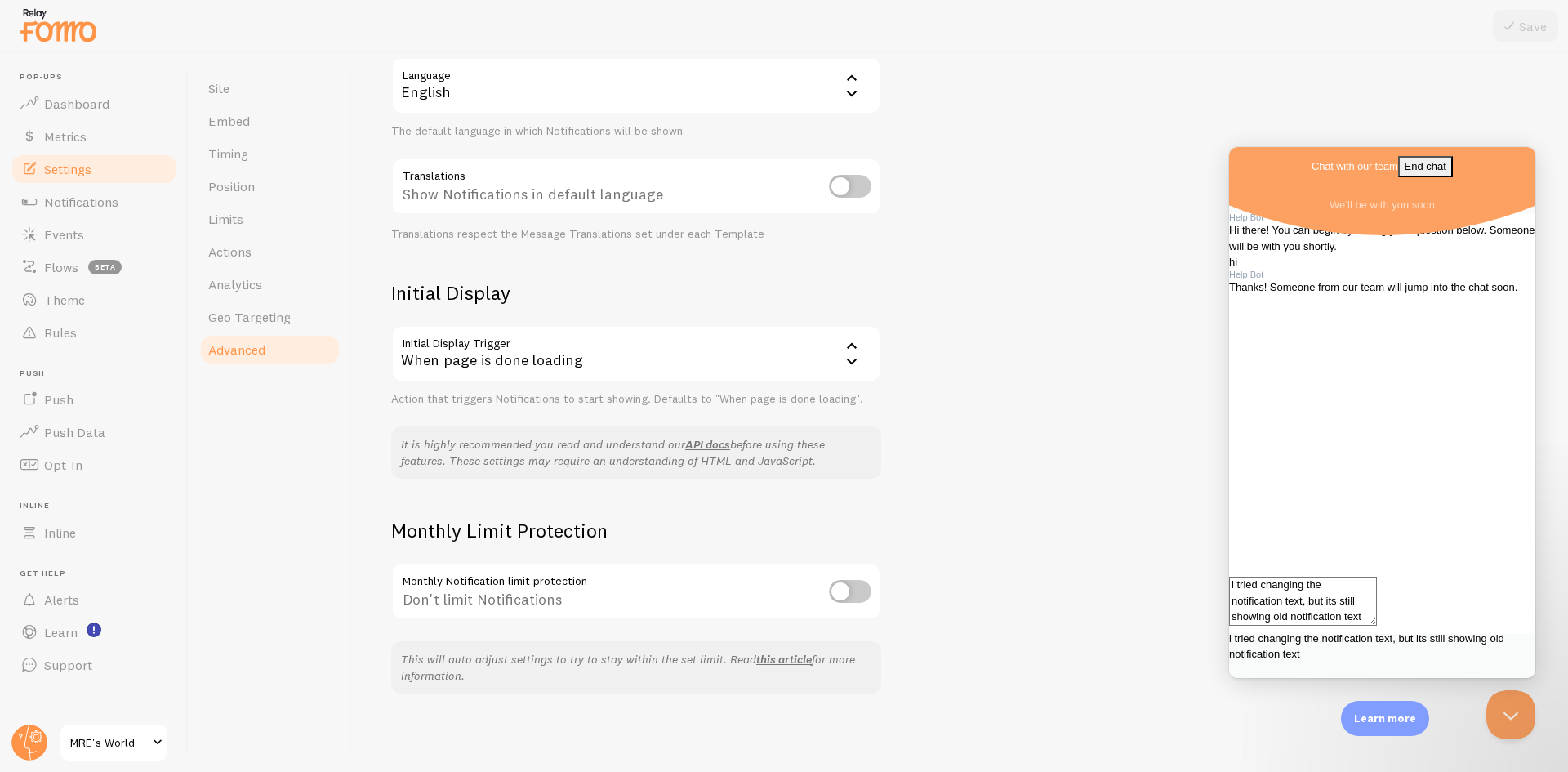
click at [1378, 626] on textarea "i tried changing the notification text, but its still showing old notification …" at bounding box center [1303, 602] width 148 height 49
drag, startPoint x: 1426, startPoint y: 654, endPoint x: 2426, endPoint y: 736, distance: 1003.4
click at [1229, 589] on html "Chat with our team End chat We’ll be with you soon Thanks! Someone from our tea…" at bounding box center [1382, 412] width 306 height 531
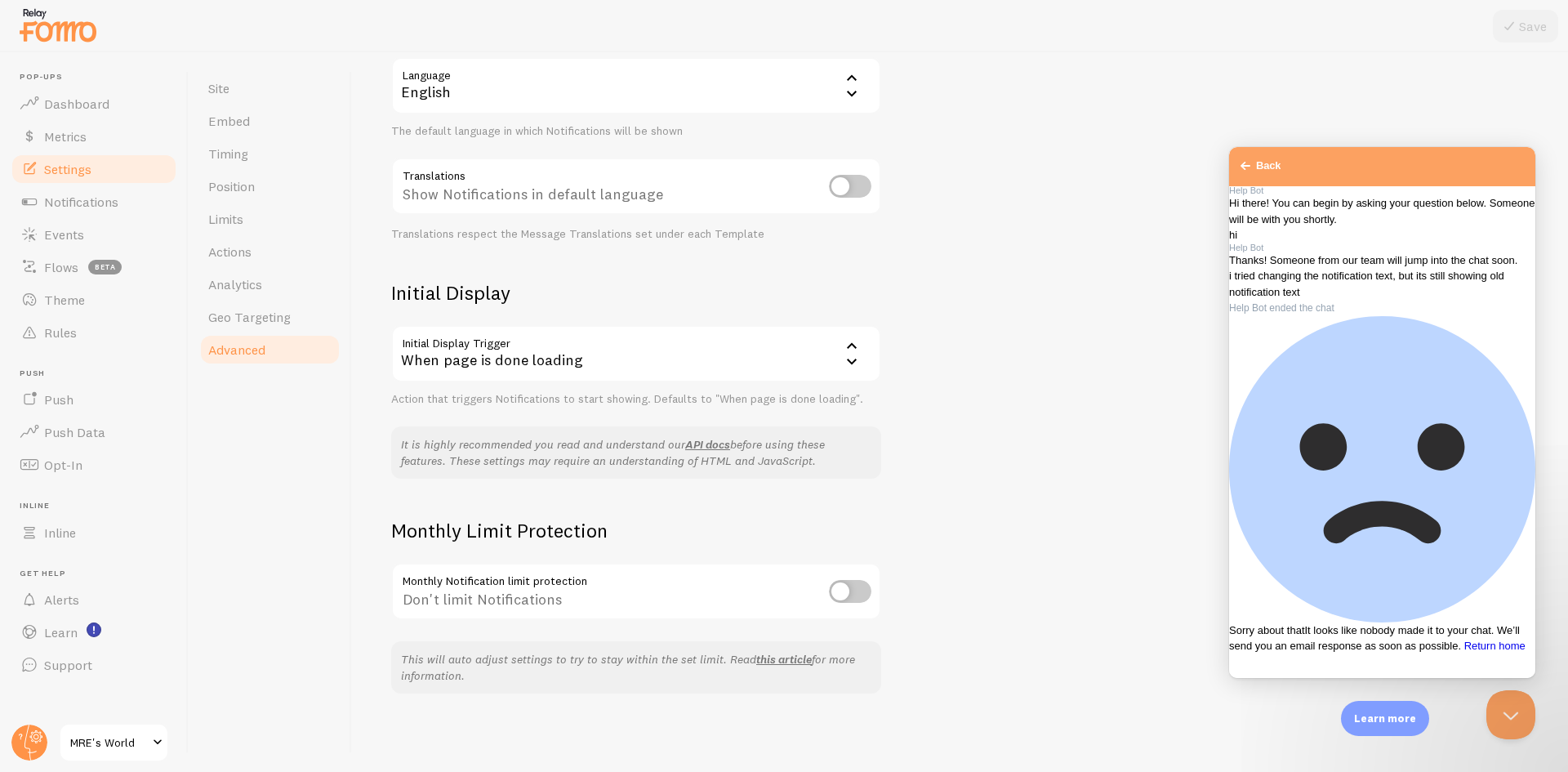
scroll to position [138, 0]
click at [1515, 705] on button "Close Beacon popover" at bounding box center [1508, 712] width 49 height 49
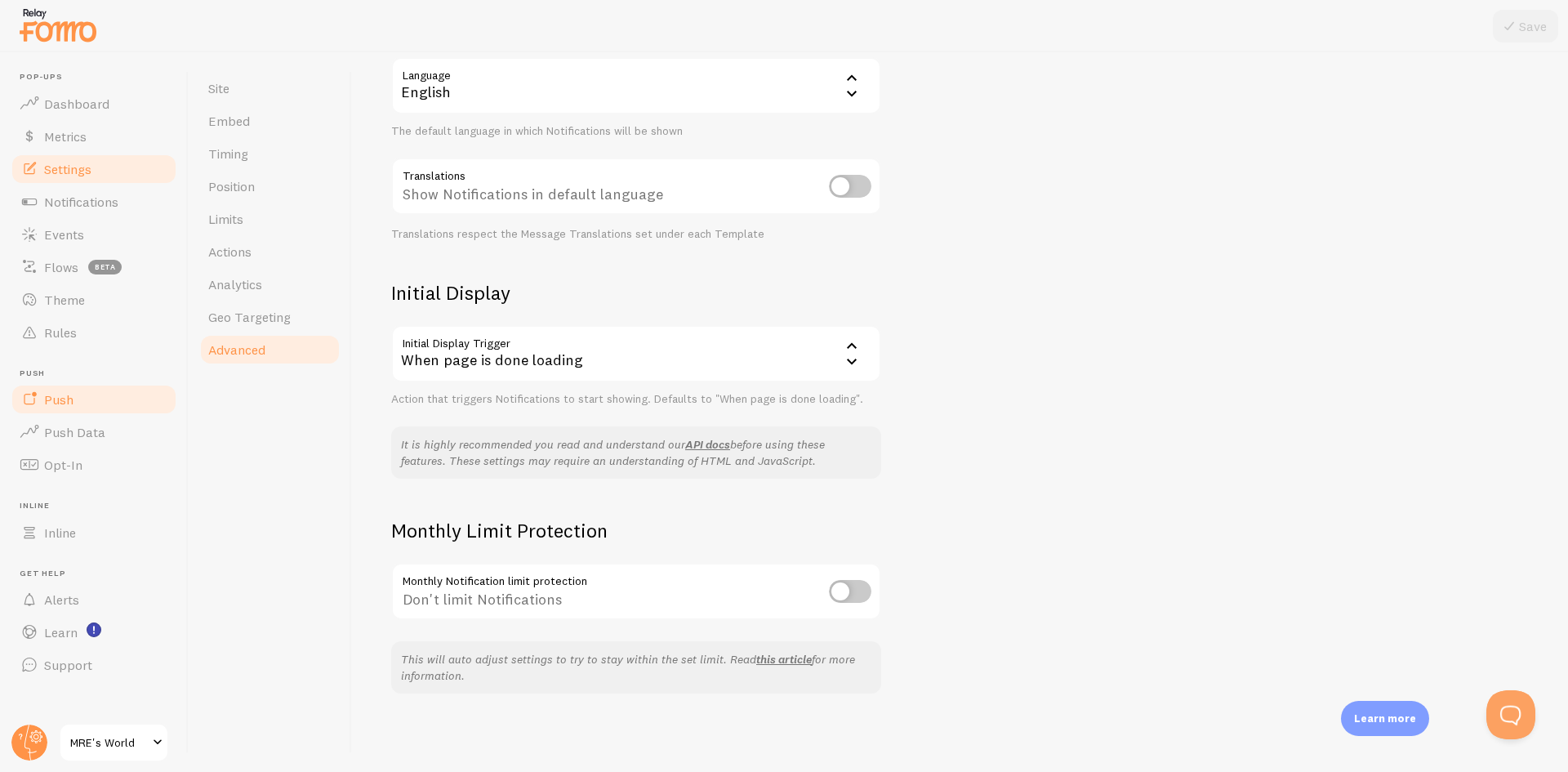
click at [84, 406] on link "Push" at bounding box center [94, 400] width 169 height 33
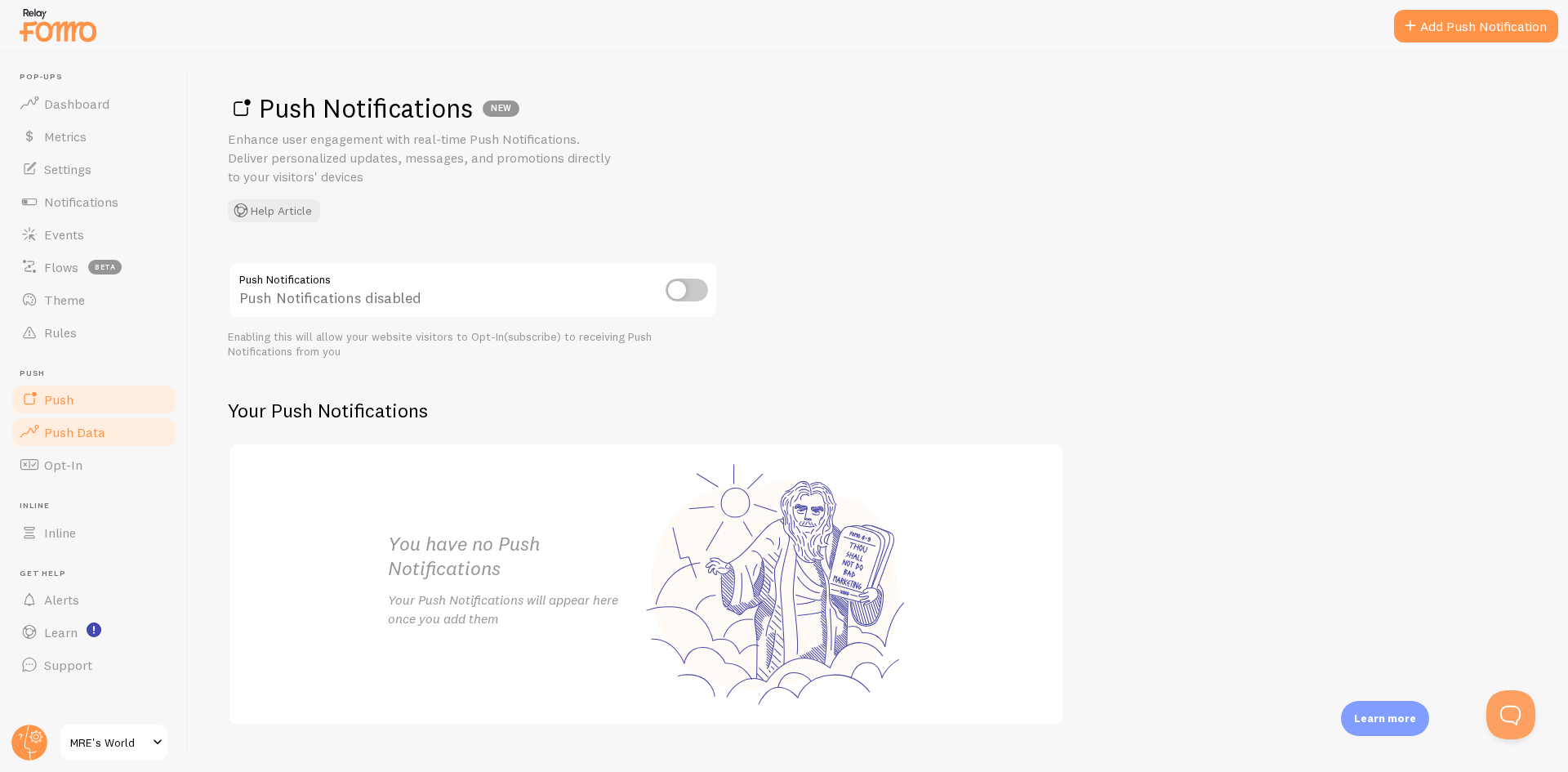
click at [87, 440] on link "Push Data" at bounding box center [94, 432] width 169 height 33
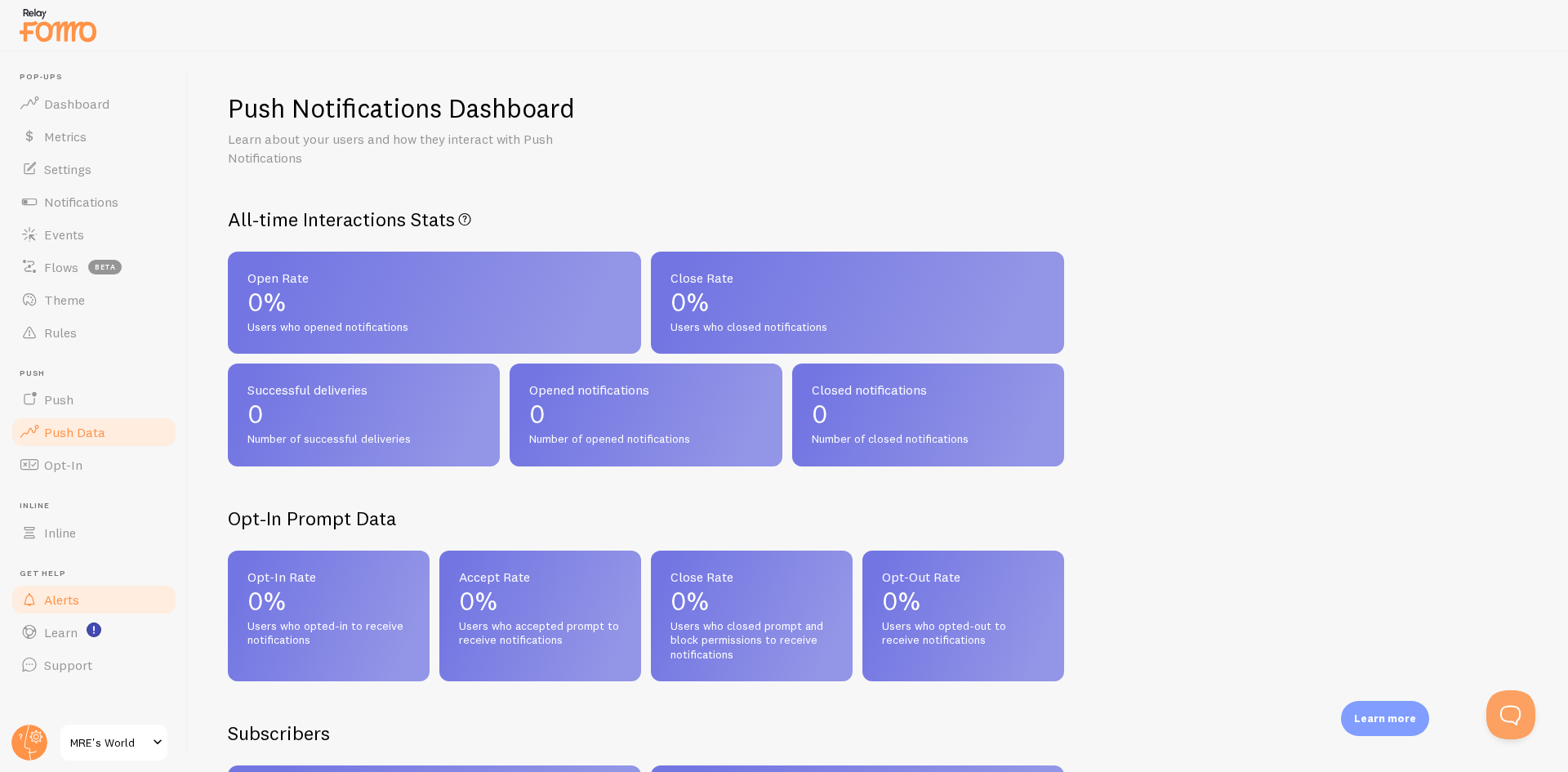
click at [103, 597] on link "Alerts" at bounding box center [94, 600] width 169 height 33
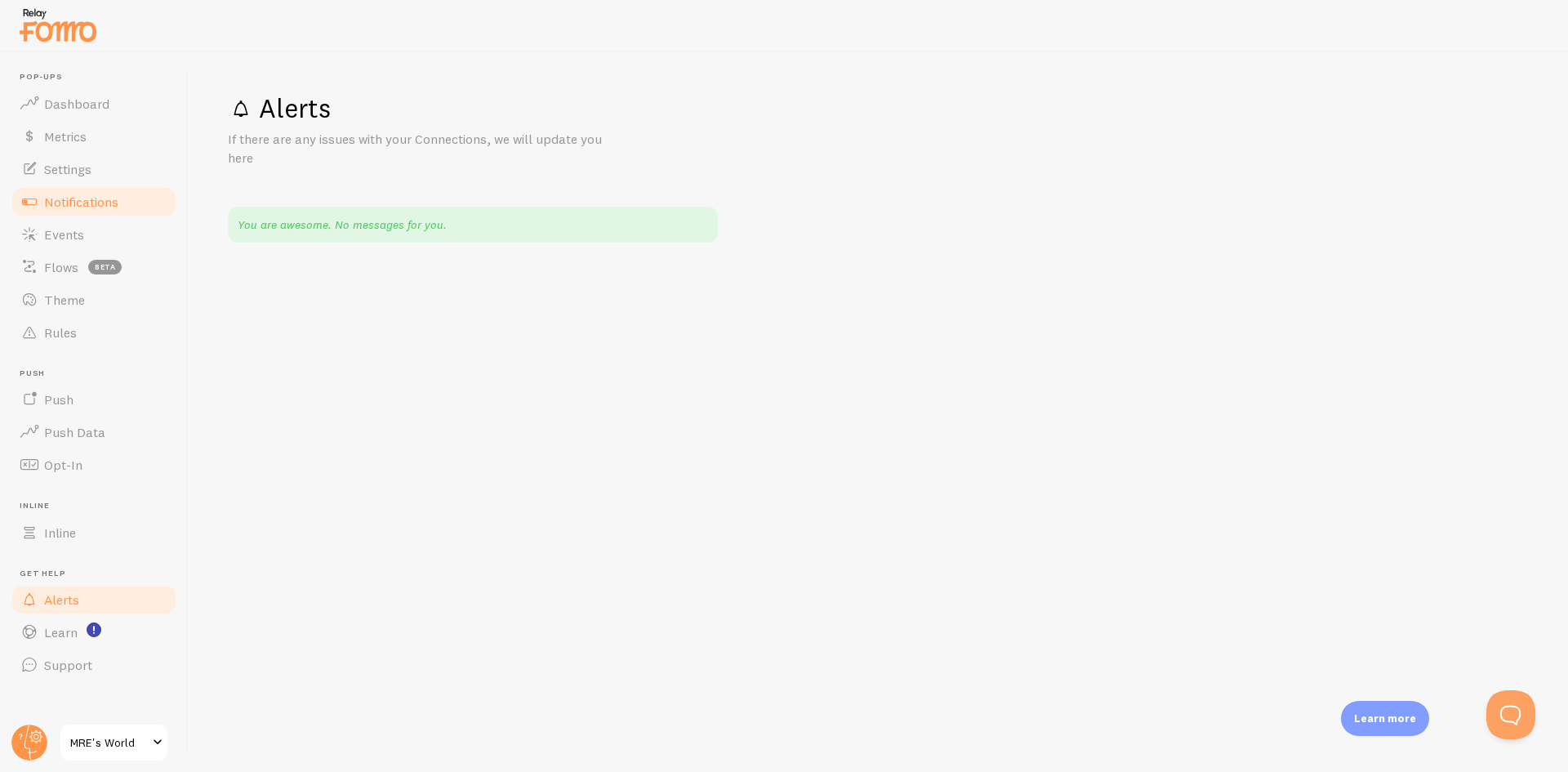
click at [115, 201] on span "Notifications" at bounding box center [81, 201] width 75 height 16
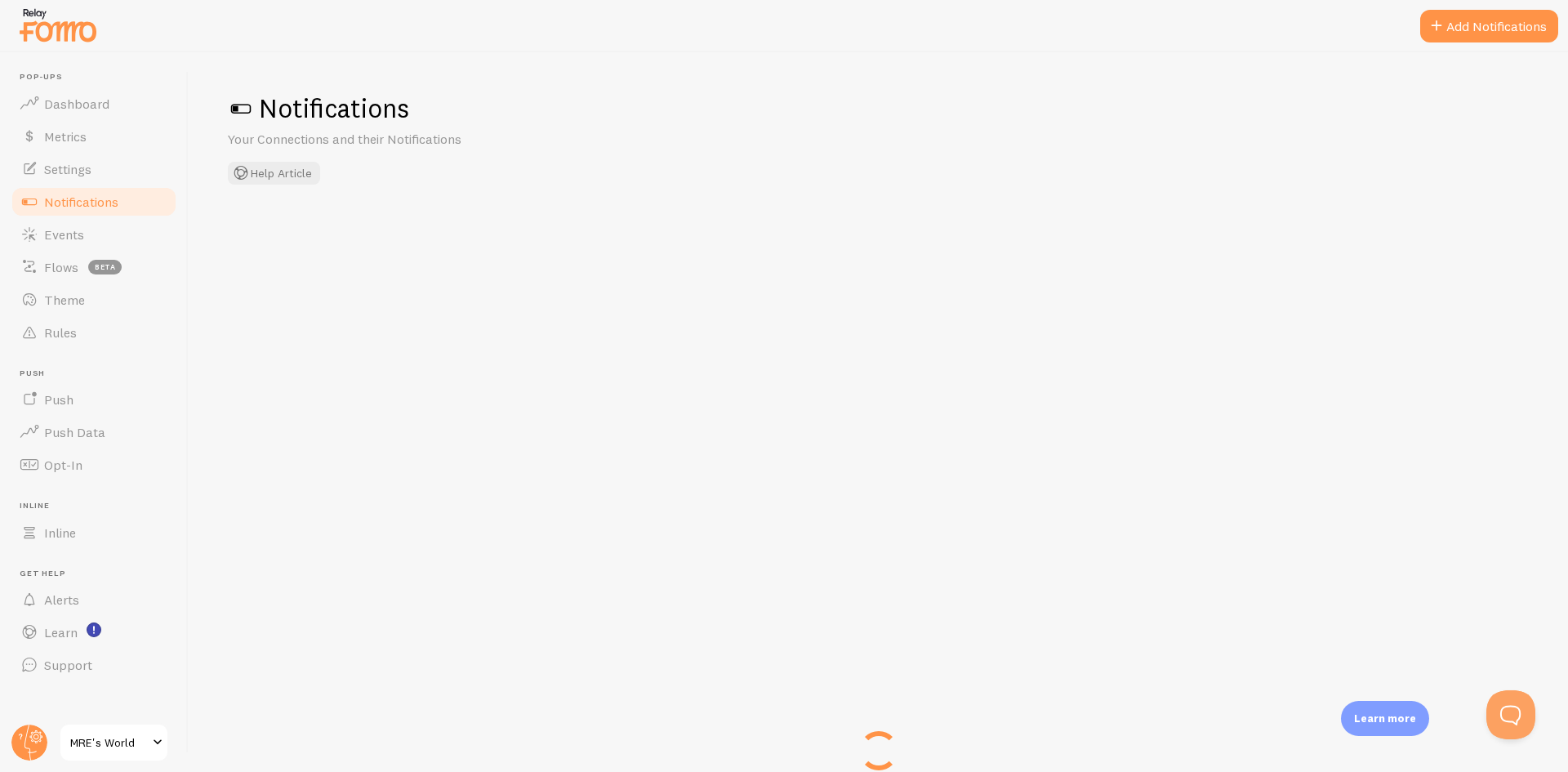
checkbox input "false"
checkbox input "true"
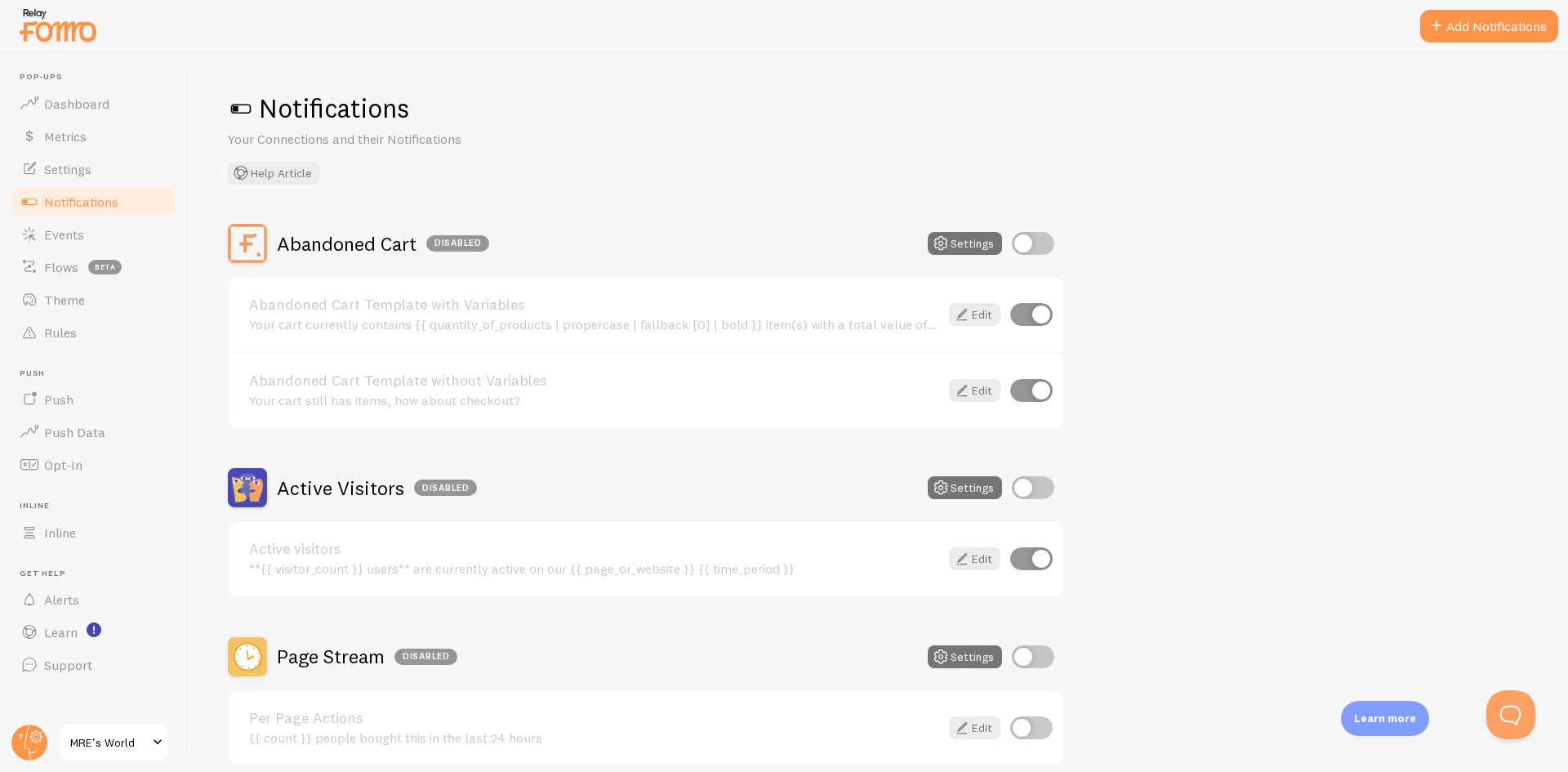
click at [1367, 714] on p "Learn more" at bounding box center [1386, 718] width 62 height 15
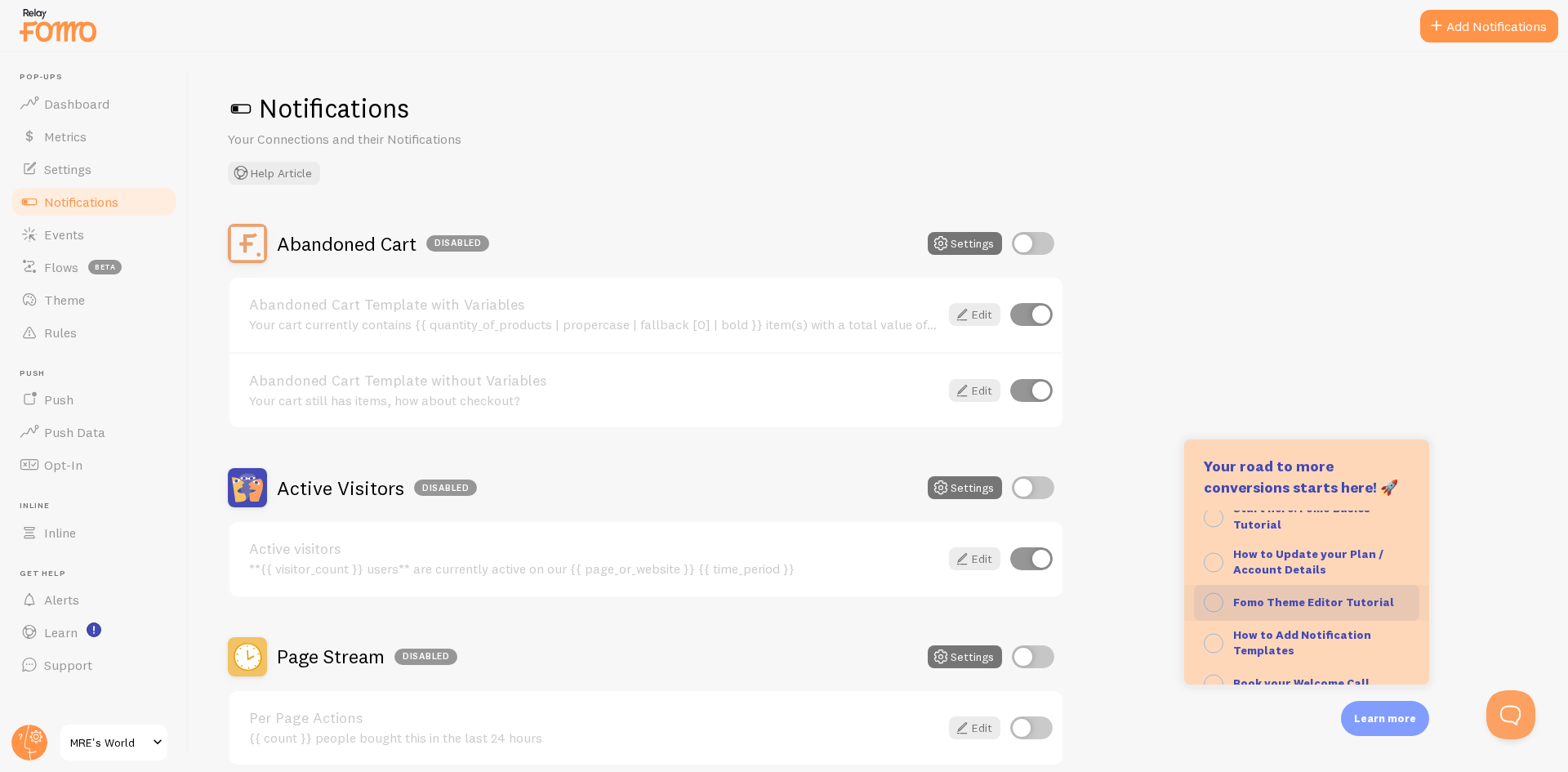
scroll to position [163, 0]
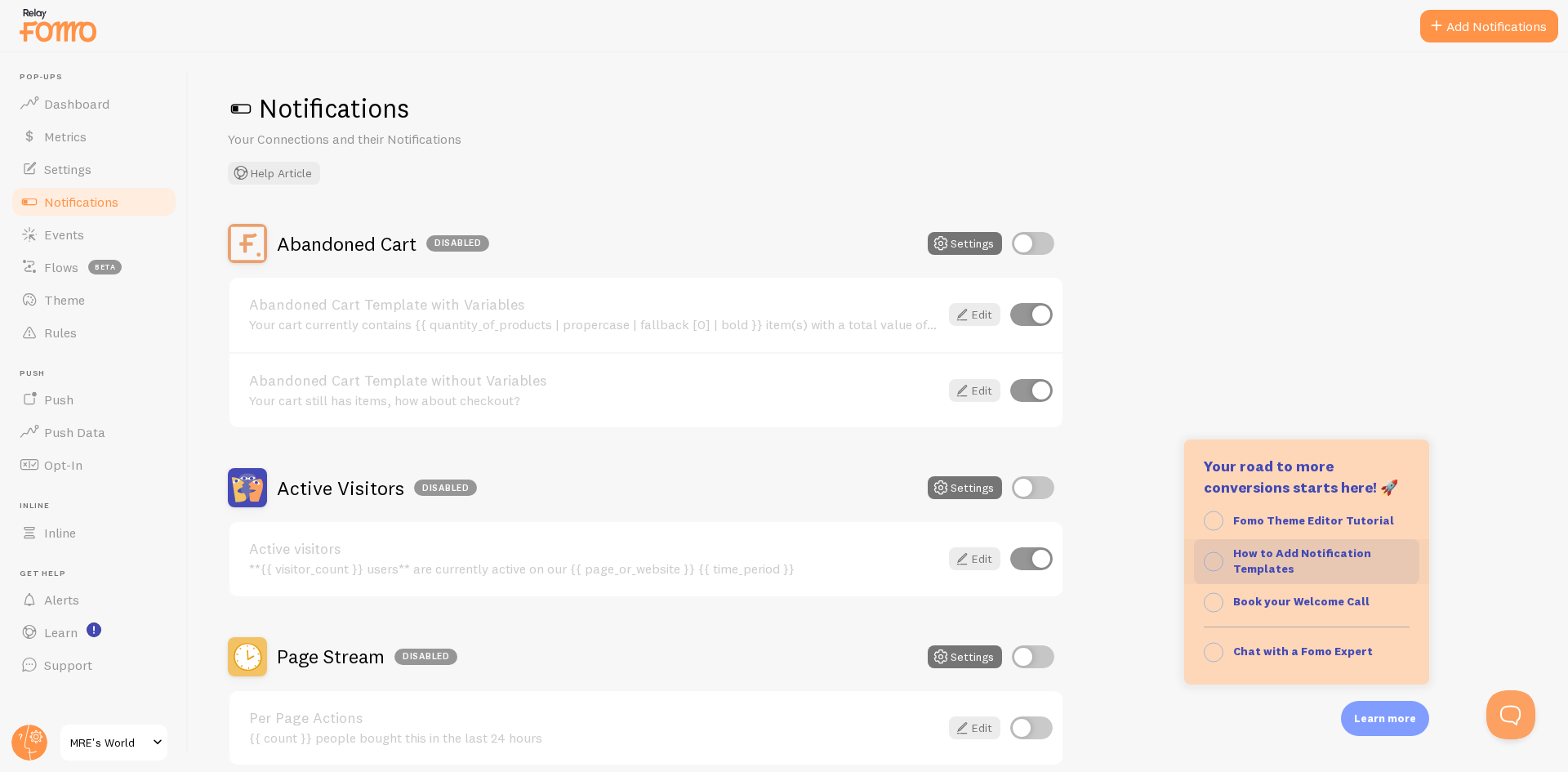
click at [1337, 564] on div "How to Add Notification Templates" at bounding box center [1322, 561] width 177 height 32
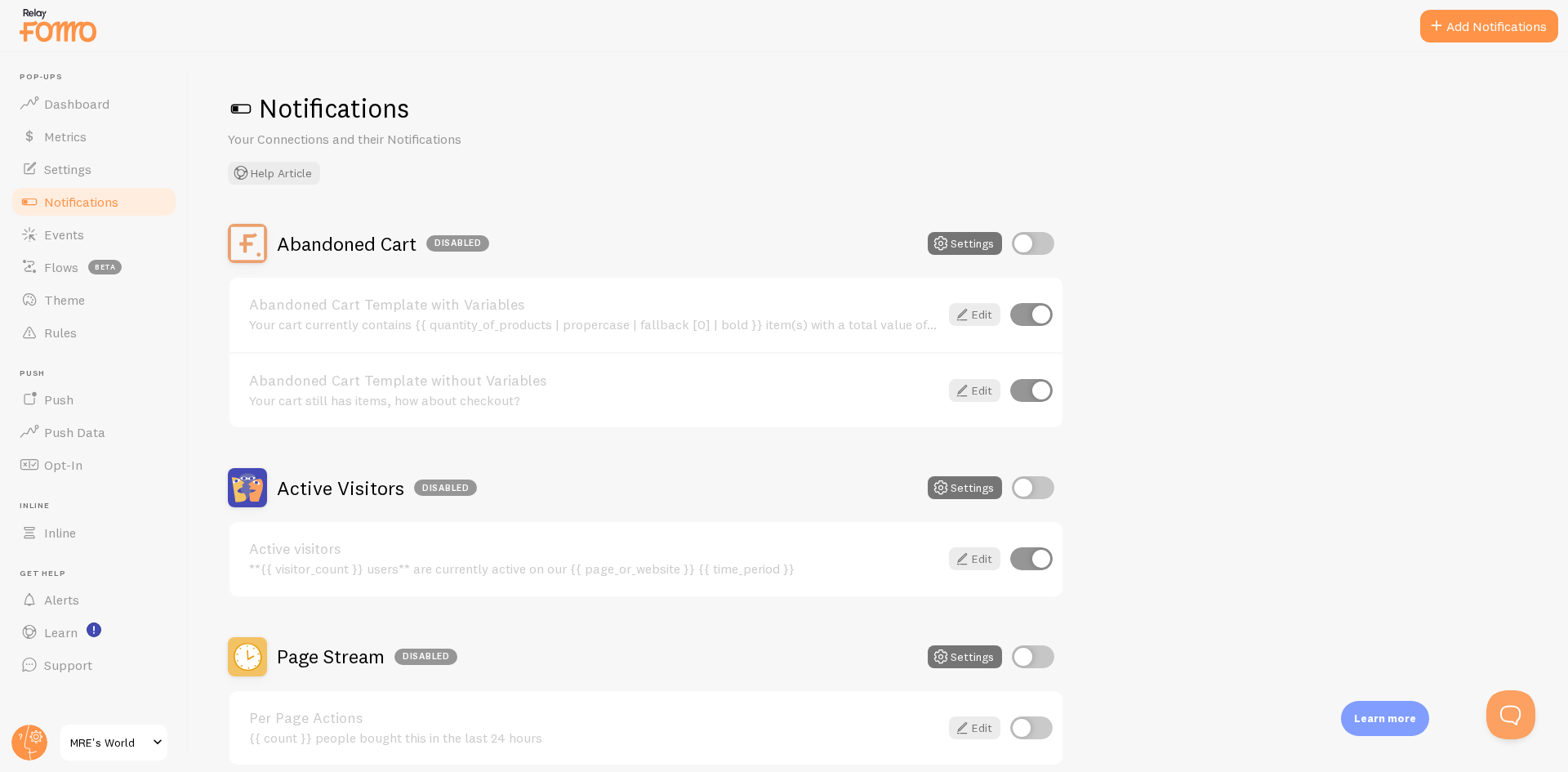
click at [1399, 715] on p "Learn more" at bounding box center [1386, 718] width 62 height 15
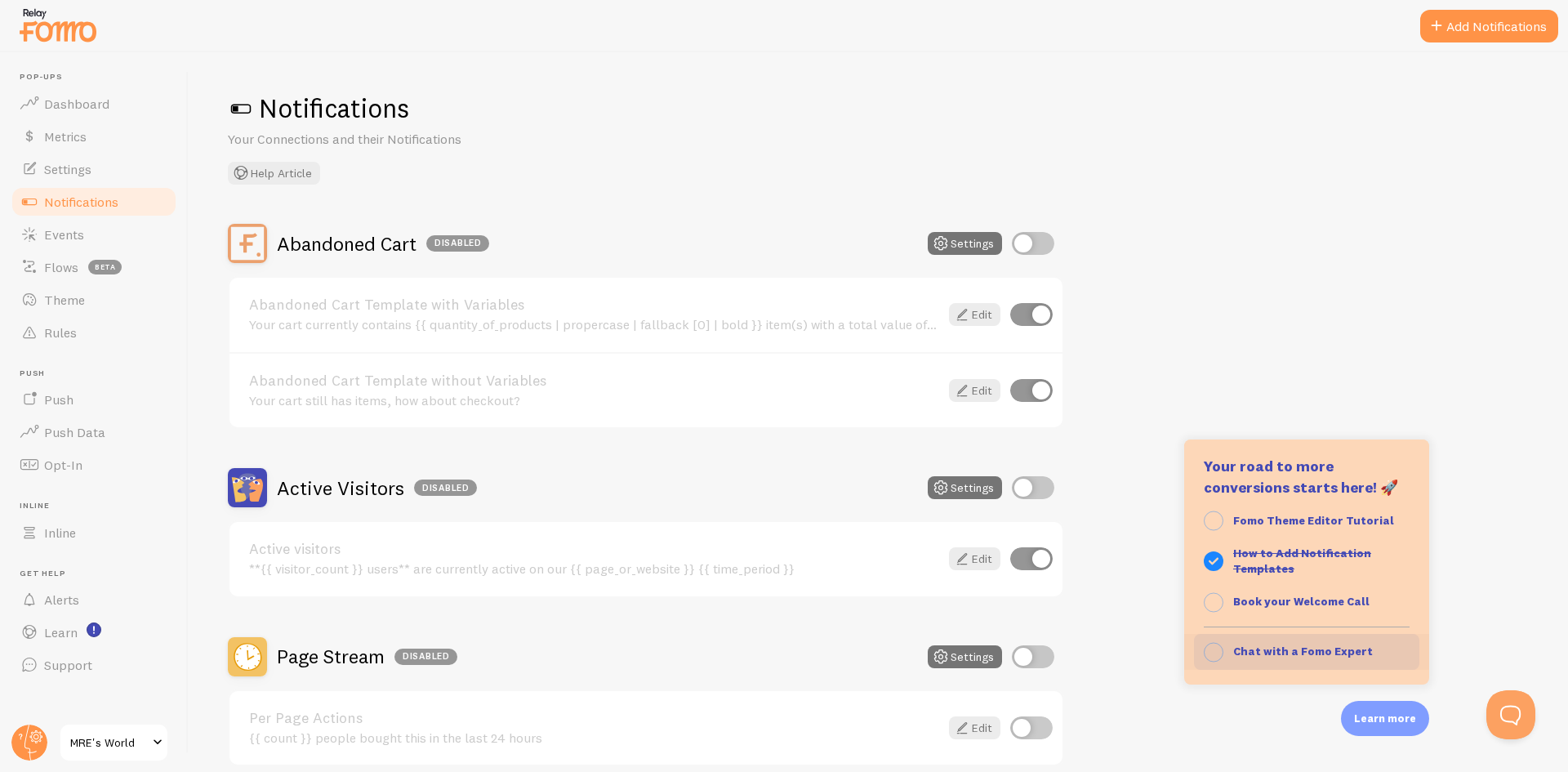
click at [1344, 651] on strong "Chat with a Fomo Expert" at bounding box center [1303, 652] width 139 height 15
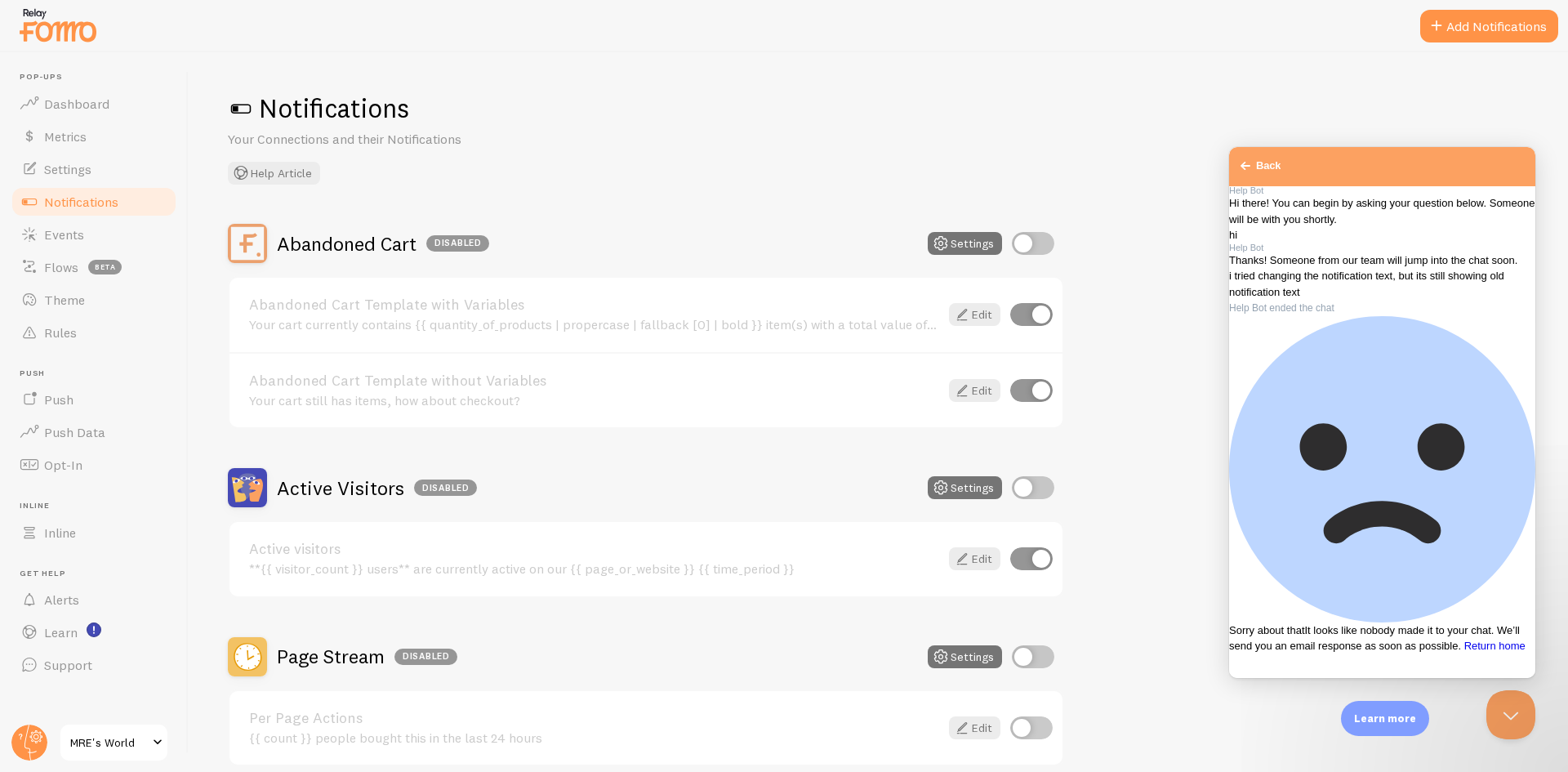
click at [1465, 643] on span "Return home" at bounding box center [1495, 645] width 61 height 12
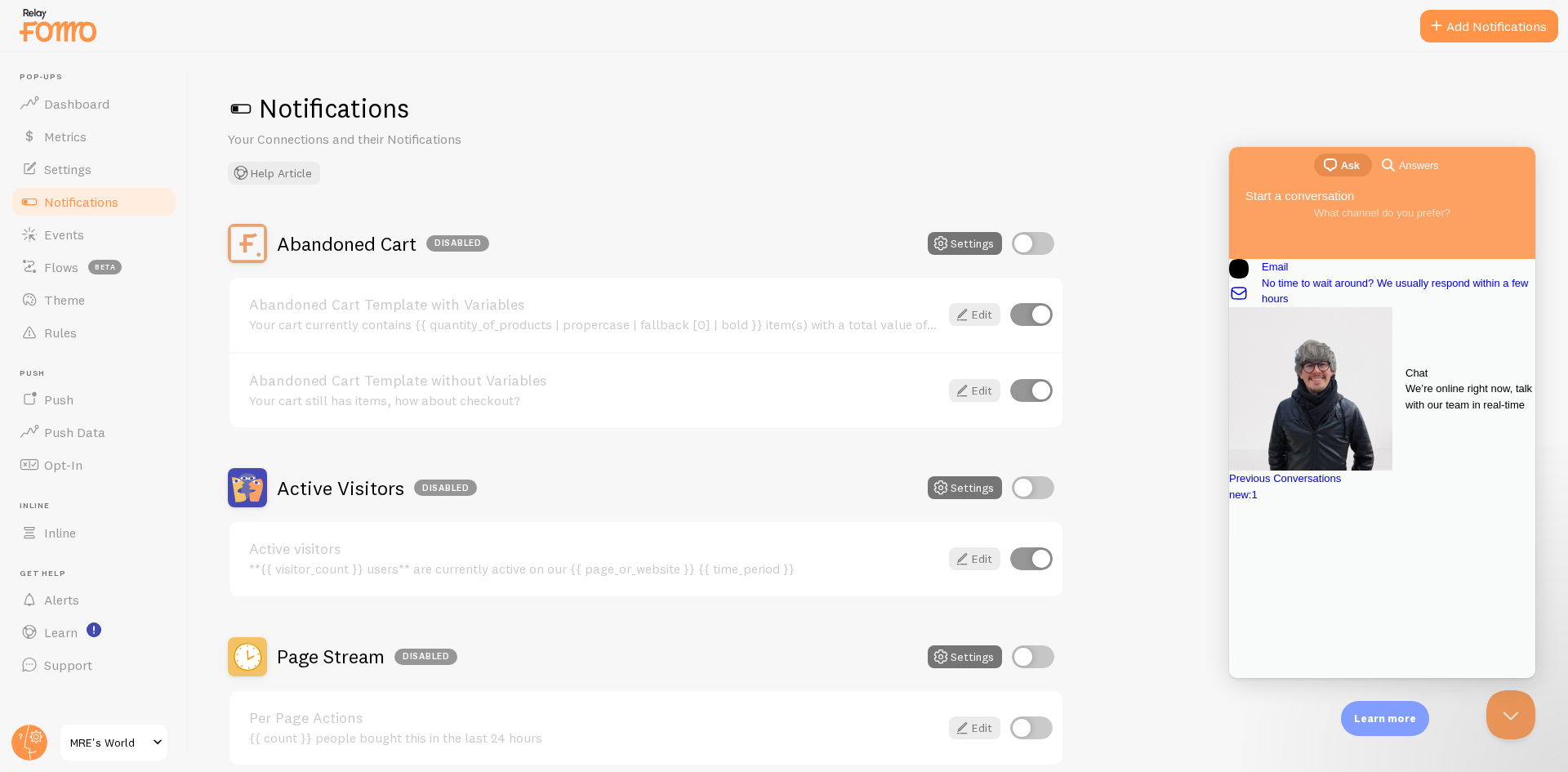
click at [1406, 381] on span "We’re online right now, talk with our team in real-time" at bounding box center [1471, 396] width 130 height 32
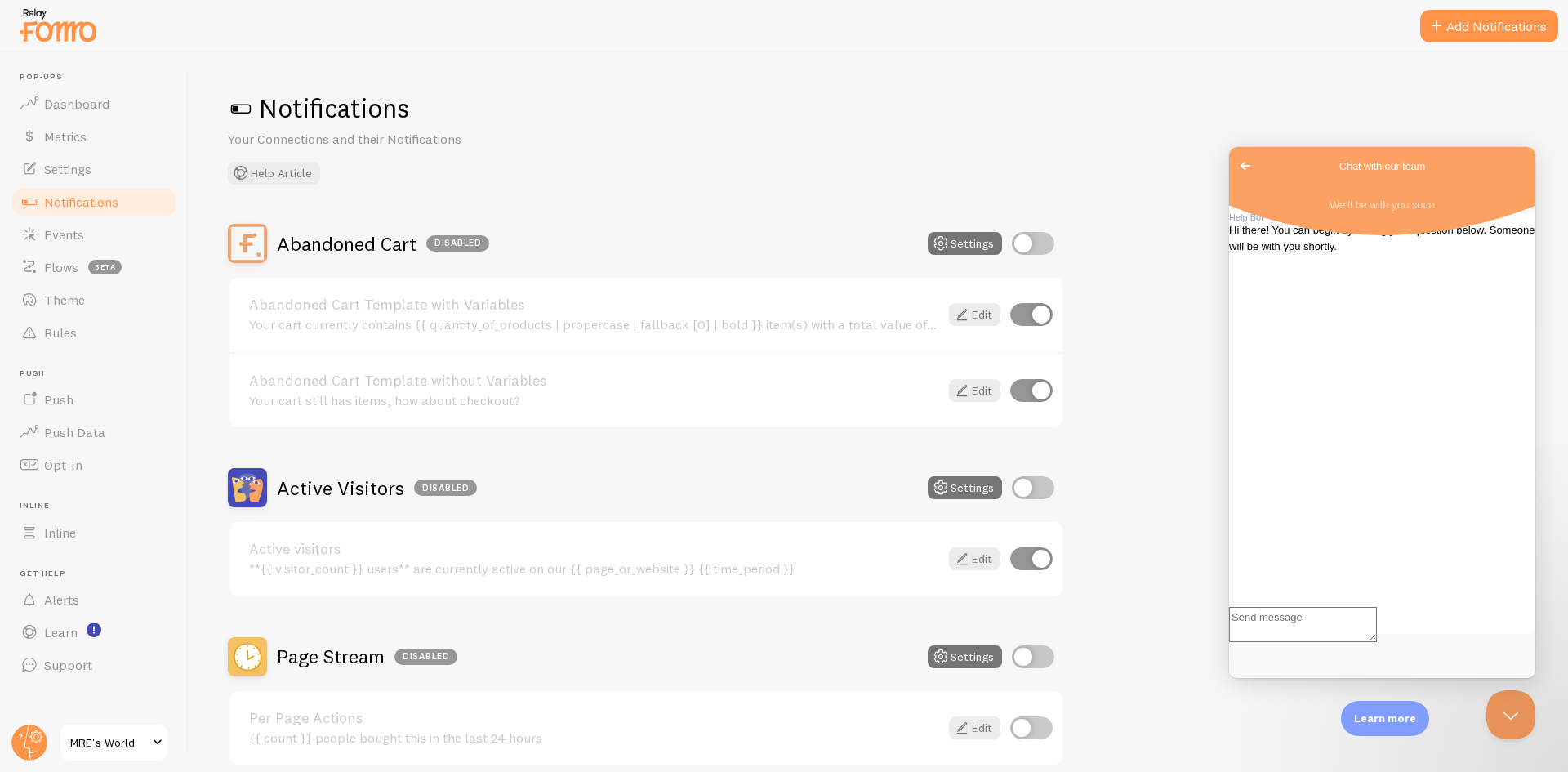
click at [1309, 643] on textarea "Write chat message" at bounding box center [1303, 624] width 148 height 36
type textarea "hey"
type textarea "anyone there?"
click at [84, 176] on span "Settings" at bounding box center [67, 170] width 47 height 16
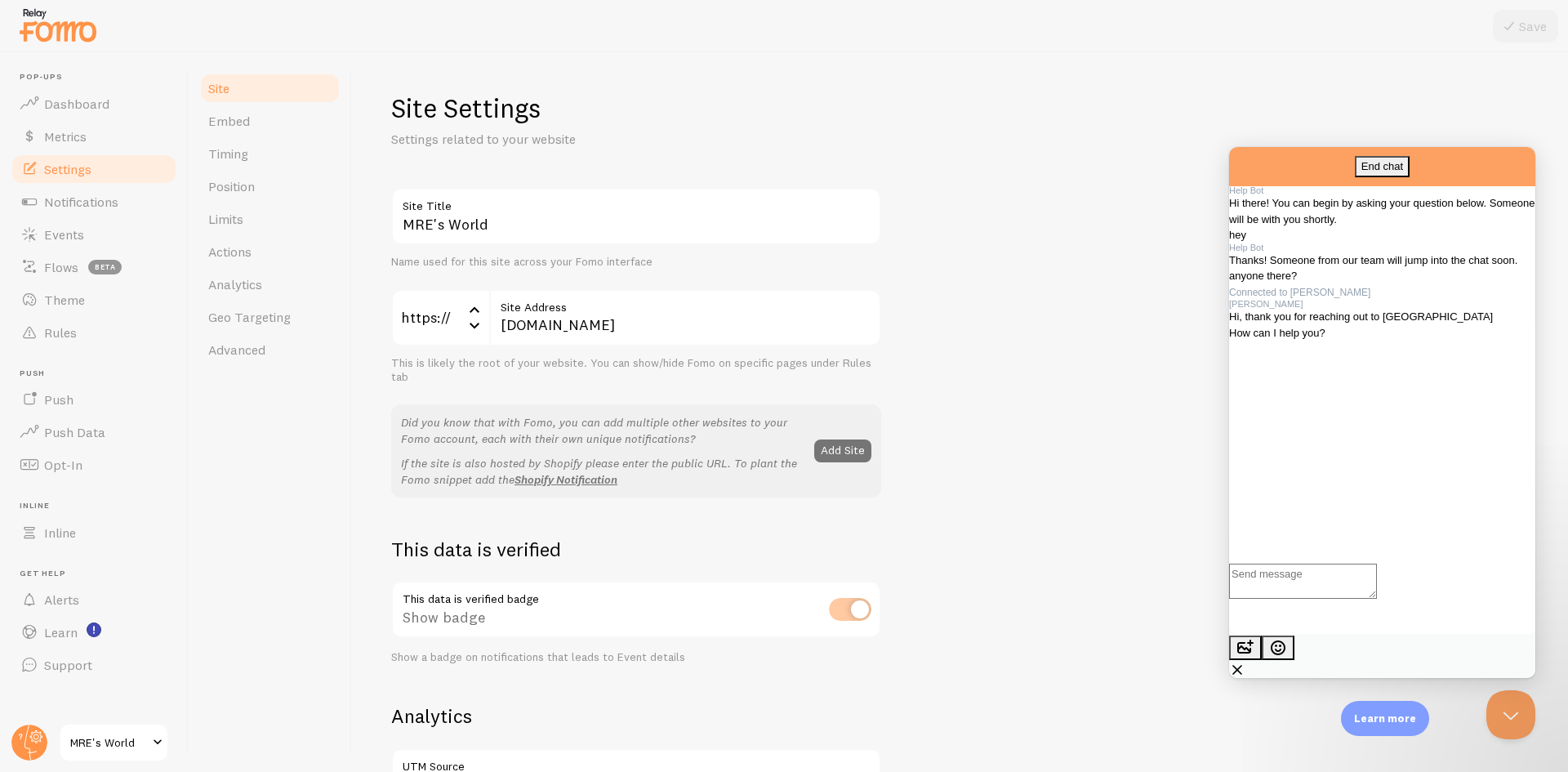
scroll to position [135, 0]
click at [81, 190] on link "Notifications" at bounding box center [94, 202] width 169 height 33
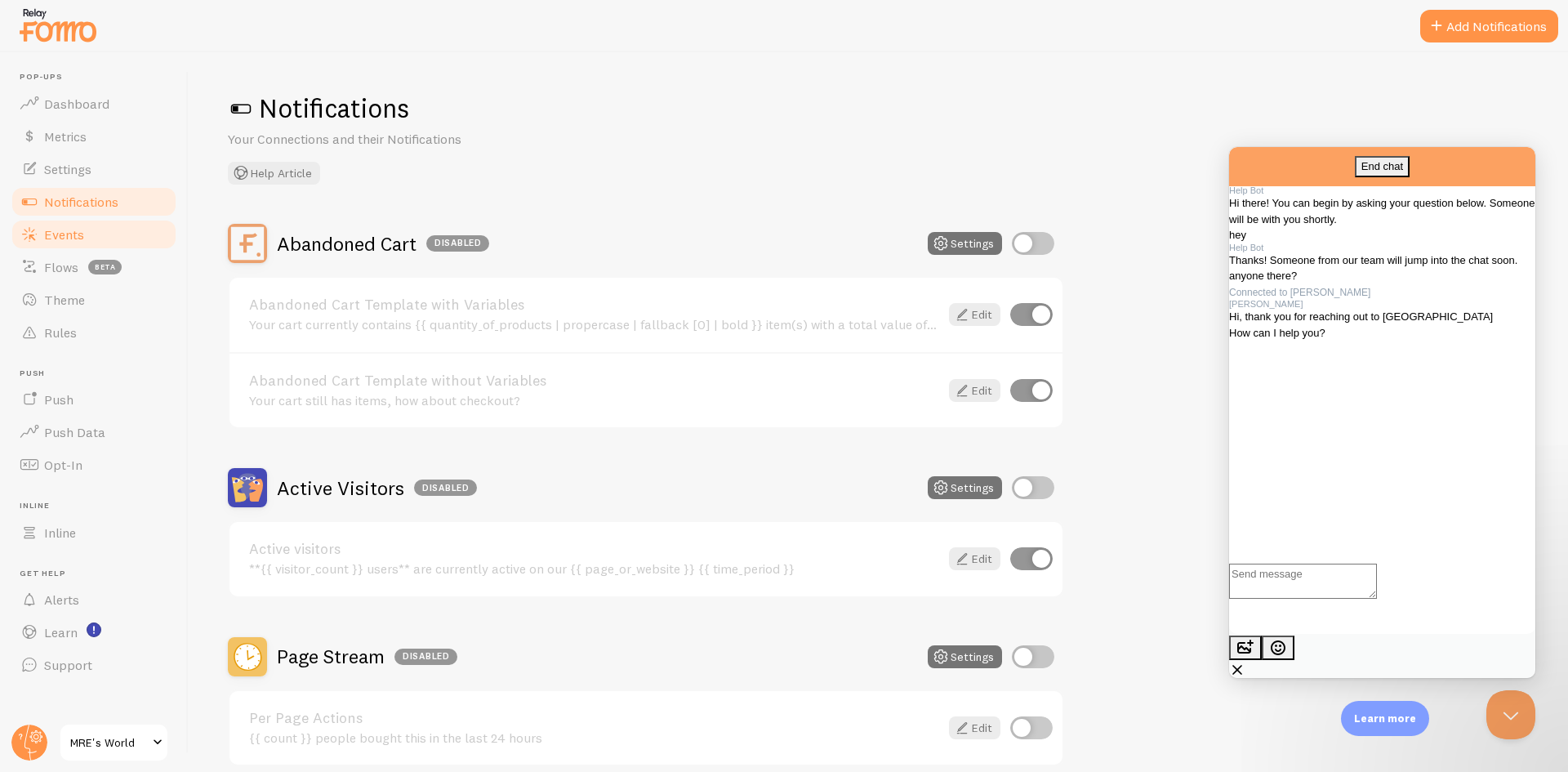
click at [55, 221] on link "Events" at bounding box center [94, 234] width 169 height 33
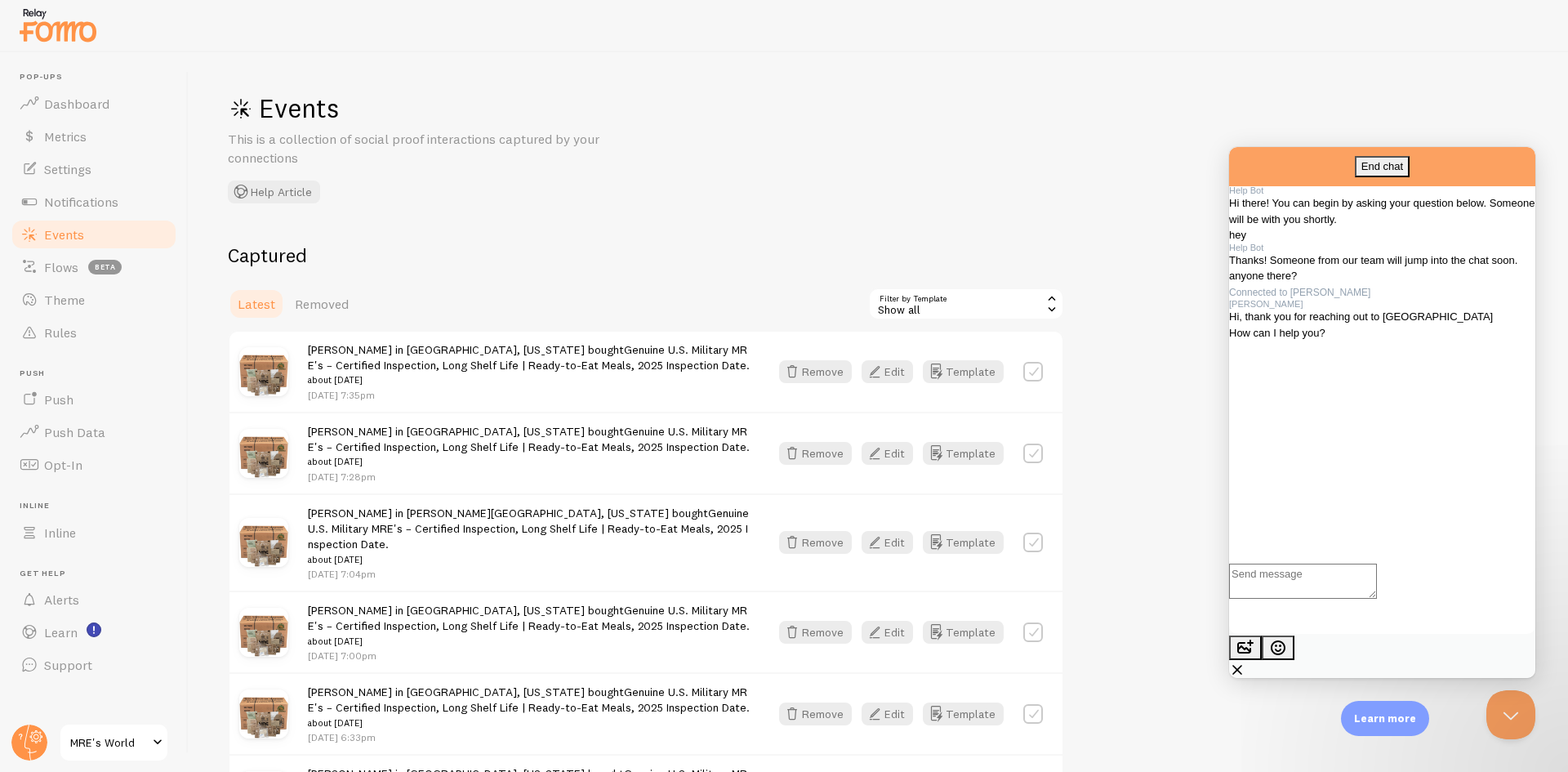
click at [1027, 371] on label at bounding box center [1033, 372] width 20 height 20
click at [1032, 371] on label at bounding box center [1033, 372] width 20 height 20
checkbox input "false"
click at [1281, 599] on textarea "Write chat message" at bounding box center [1303, 582] width 148 height 36
type textarea "u"
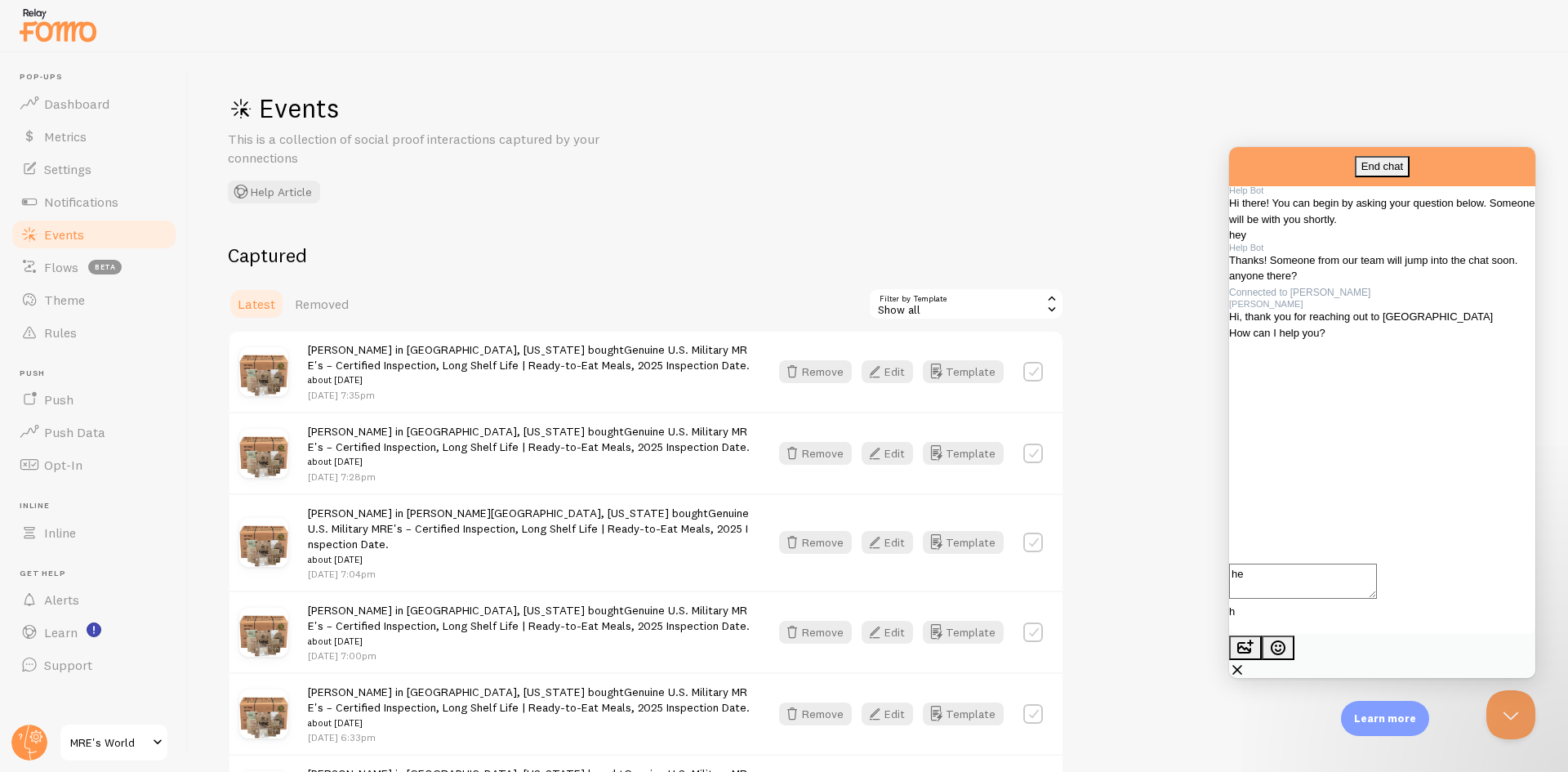
type textarea "hey"
type textarea "i changed the text of notification, but its not showing the new text to me"
click at [1331, 599] on textarea "Write chat message" at bounding box center [1303, 582] width 148 height 36
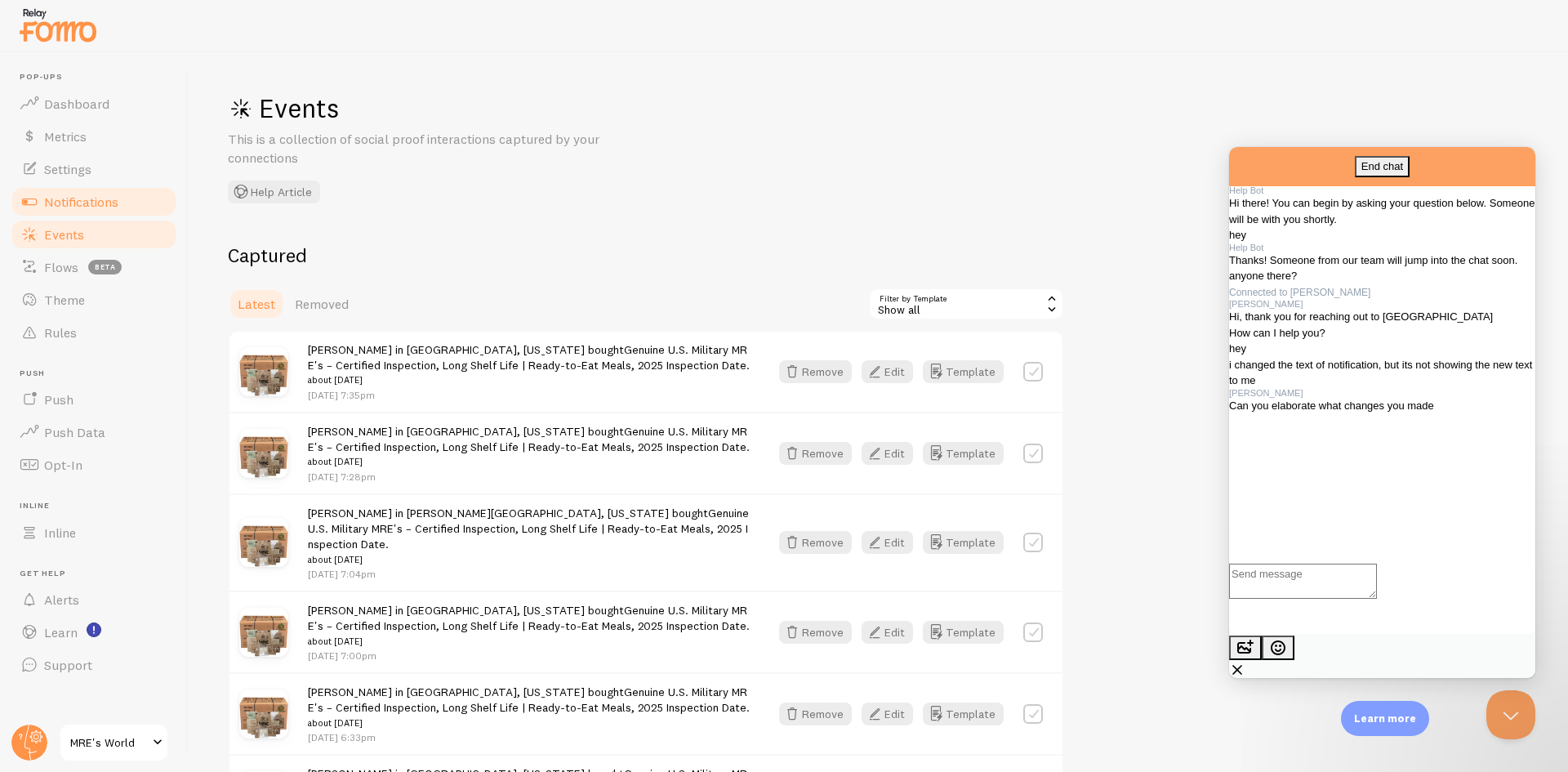
click at [133, 209] on link "Notifications" at bounding box center [94, 202] width 169 height 33
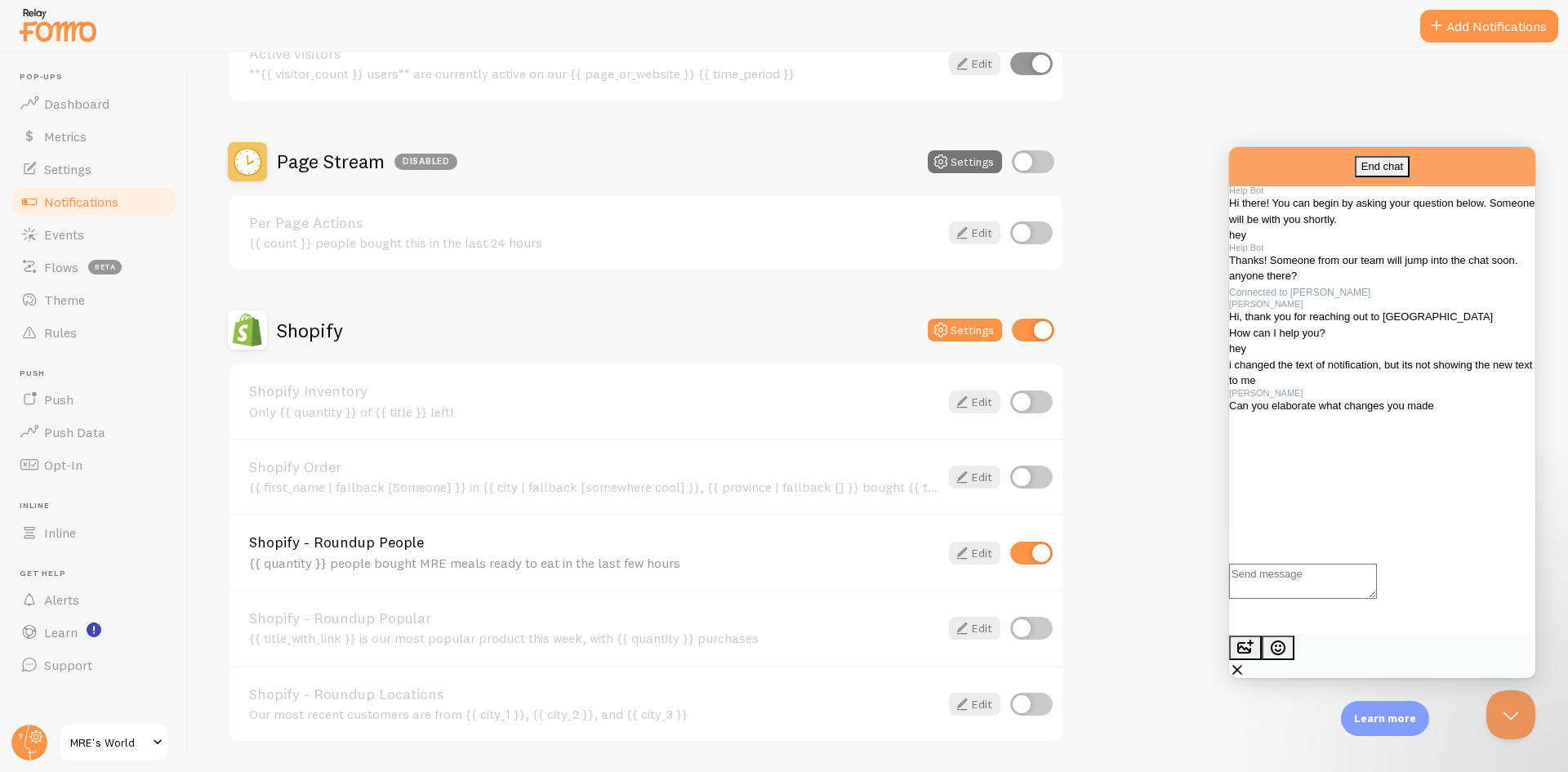
scroll to position [654, 0]
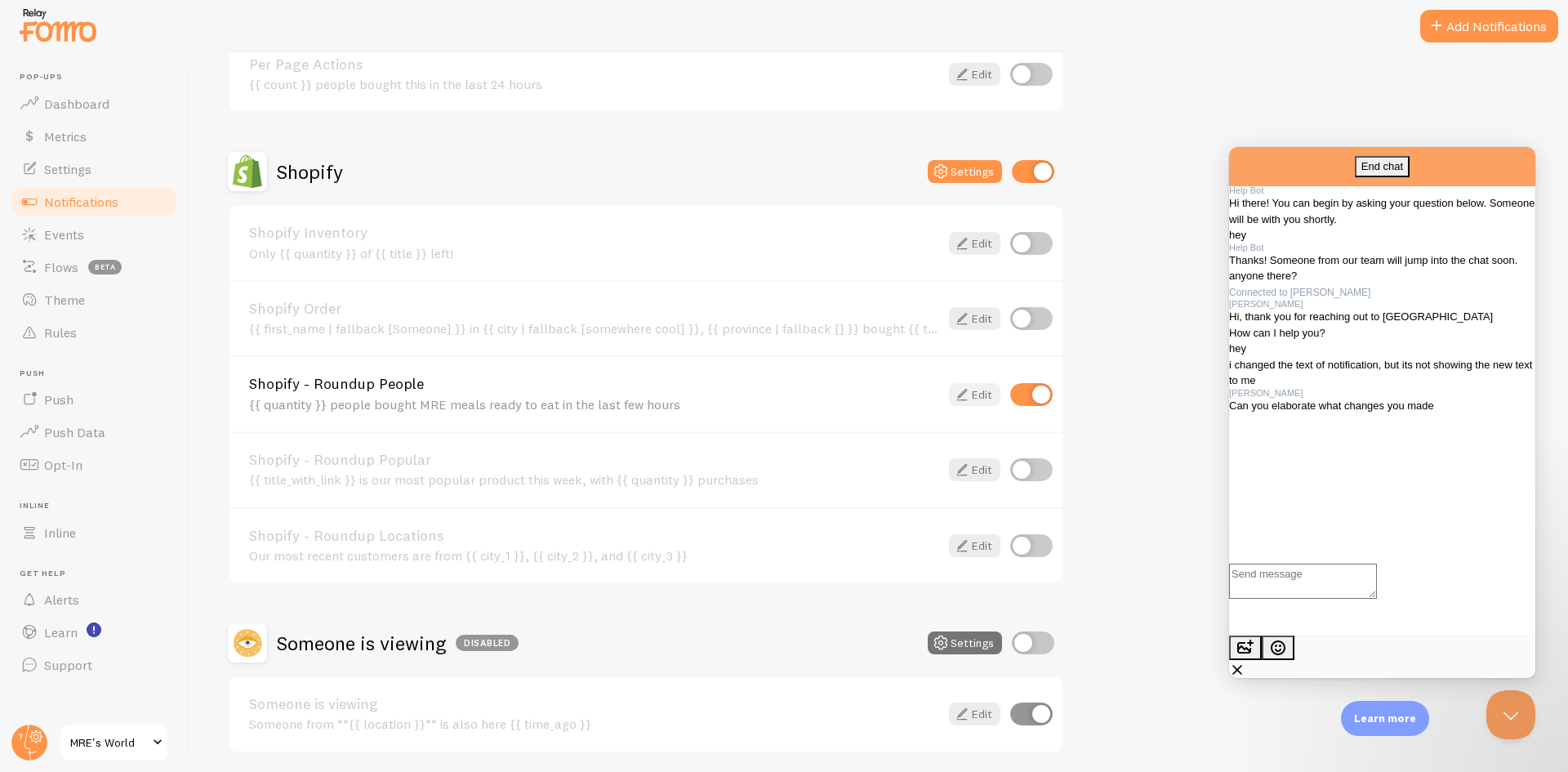
click at [973, 391] on link "Edit" at bounding box center [975, 395] width 51 height 23
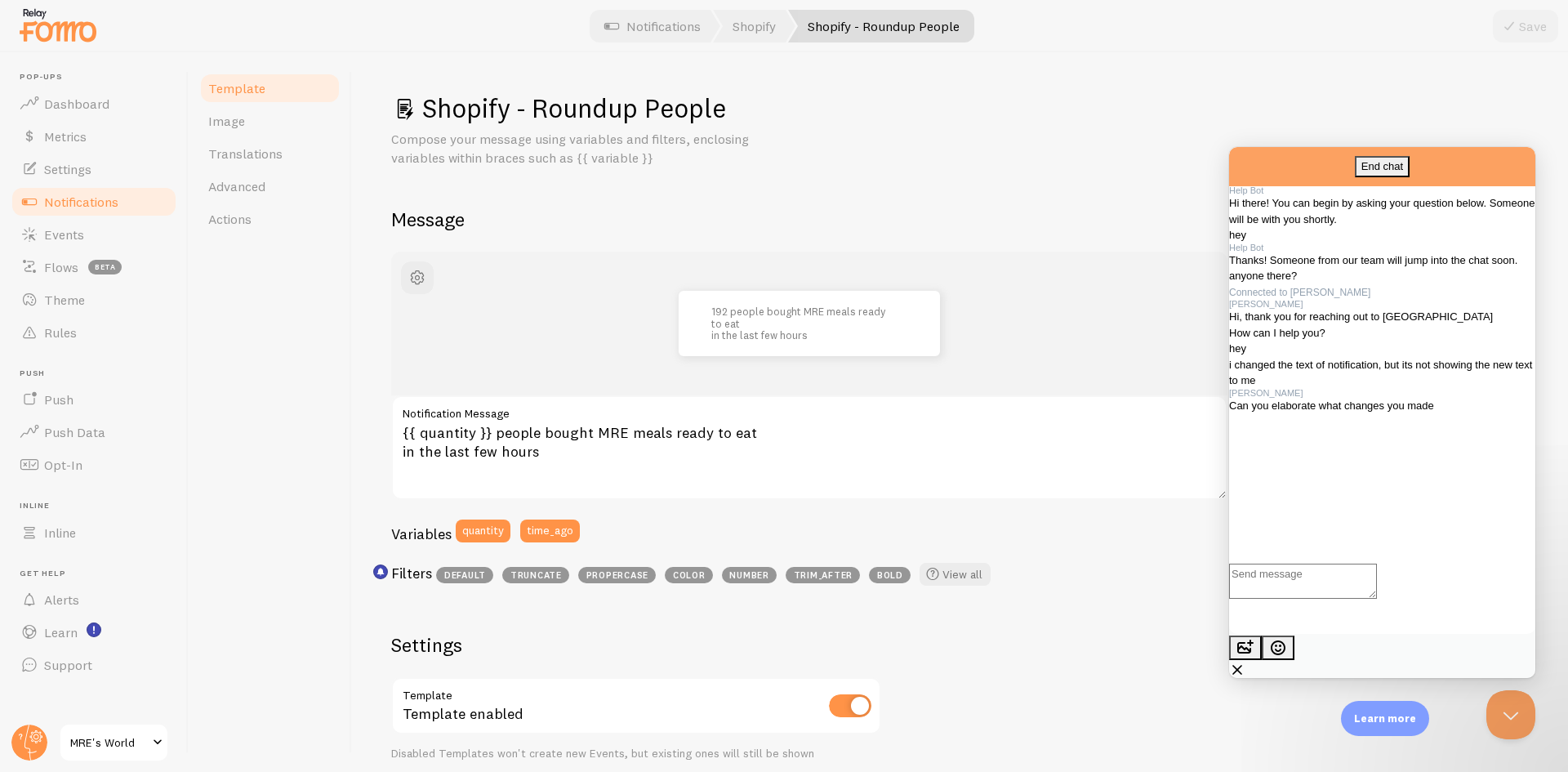
click at [303, 448] on div "Template Image Translations Advanced Actions" at bounding box center [270, 412] width 163 height 720
click at [1300, 599] on textarea "Write chat message" at bounding box center [1303, 582] width 148 height 36
click at [1325, 599] on textarea "Write chat message" at bounding box center [1303, 582] width 148 height 36
click at [1262, 652] on button "image-plus" at bounding box center [1245, 648] width 33 height 25
click at [1344, 599] on textarea "Write chat message" at bounding box center [1303, 582] width 148 height 36
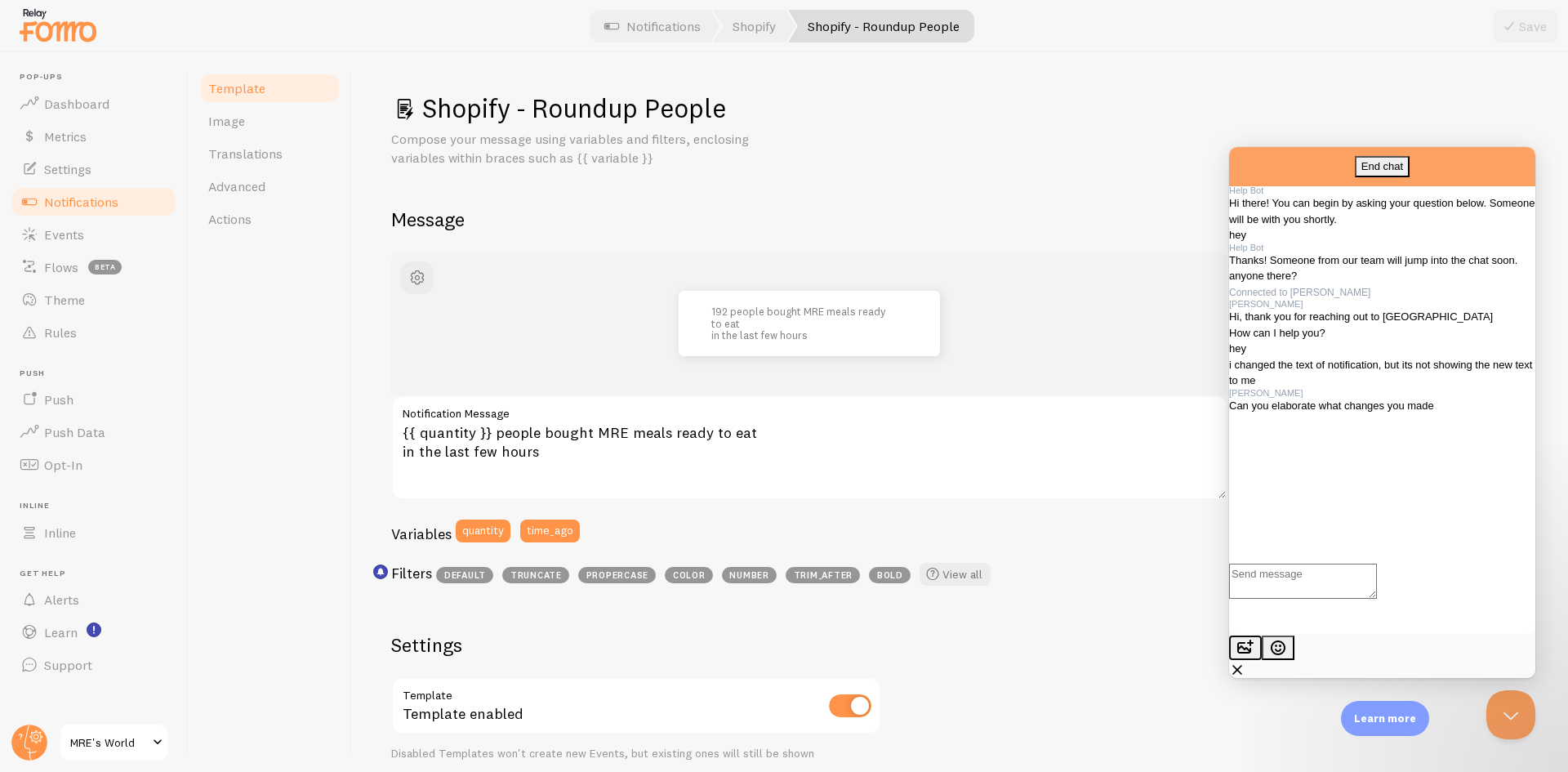
click at [1262, 660] on button "image-plus" at bounding box center [1245, 648] width 33 height 25
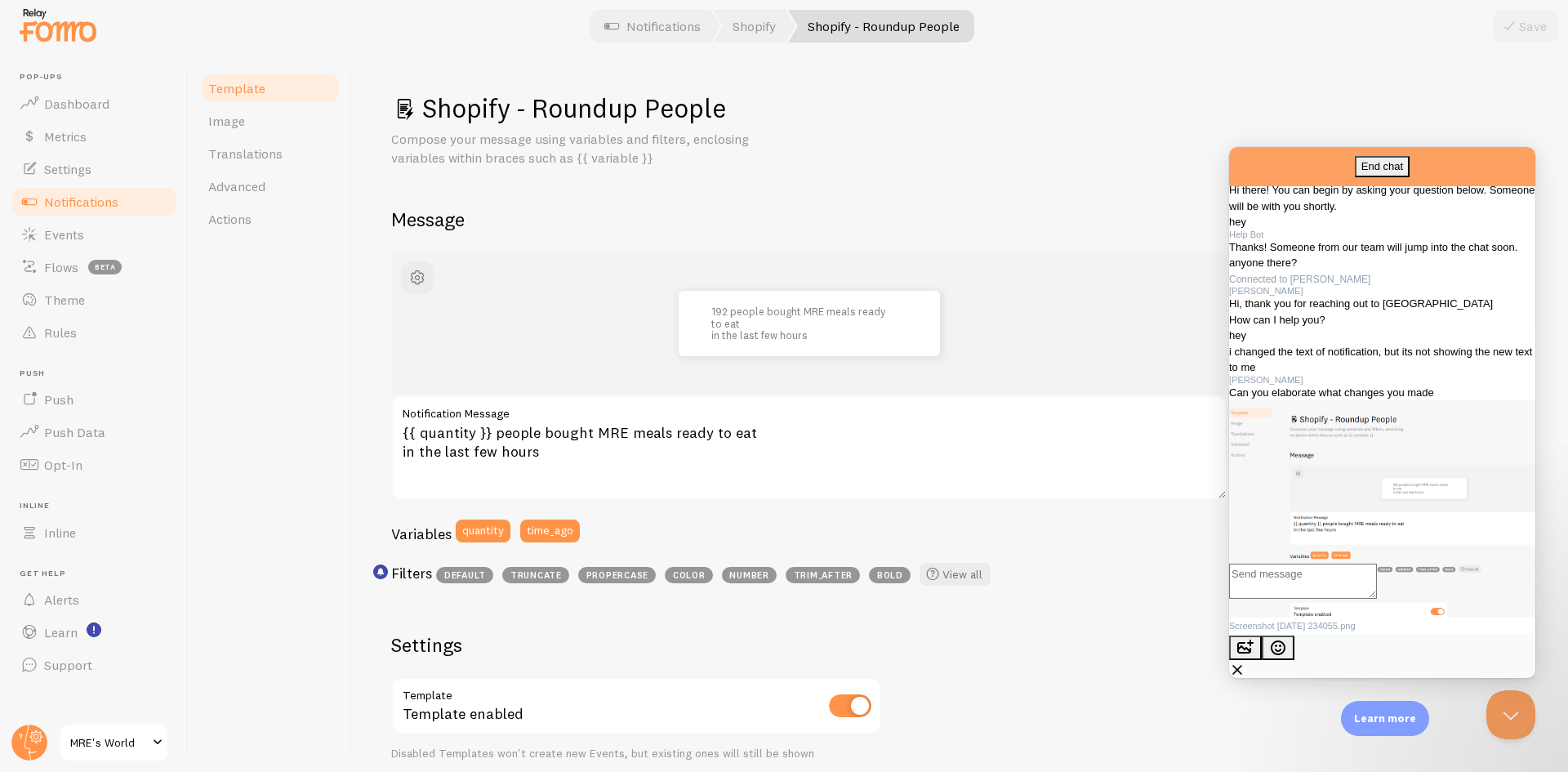
scroll to position [572, 0]
click at [1295, 599] on textarea "Write chat message" at bounding box center [1303, 582] width 148 height 36
click at [1294, 599] on textarea "Write chat message" at bounding box center [1303, 582] width 148 height 36
click at [1262, 644] on button "image-plus" at bounding box center [1245, 648] width 33 height 25
type input "C:\fakepath\Screenshot 2025-09-12 234214.png"
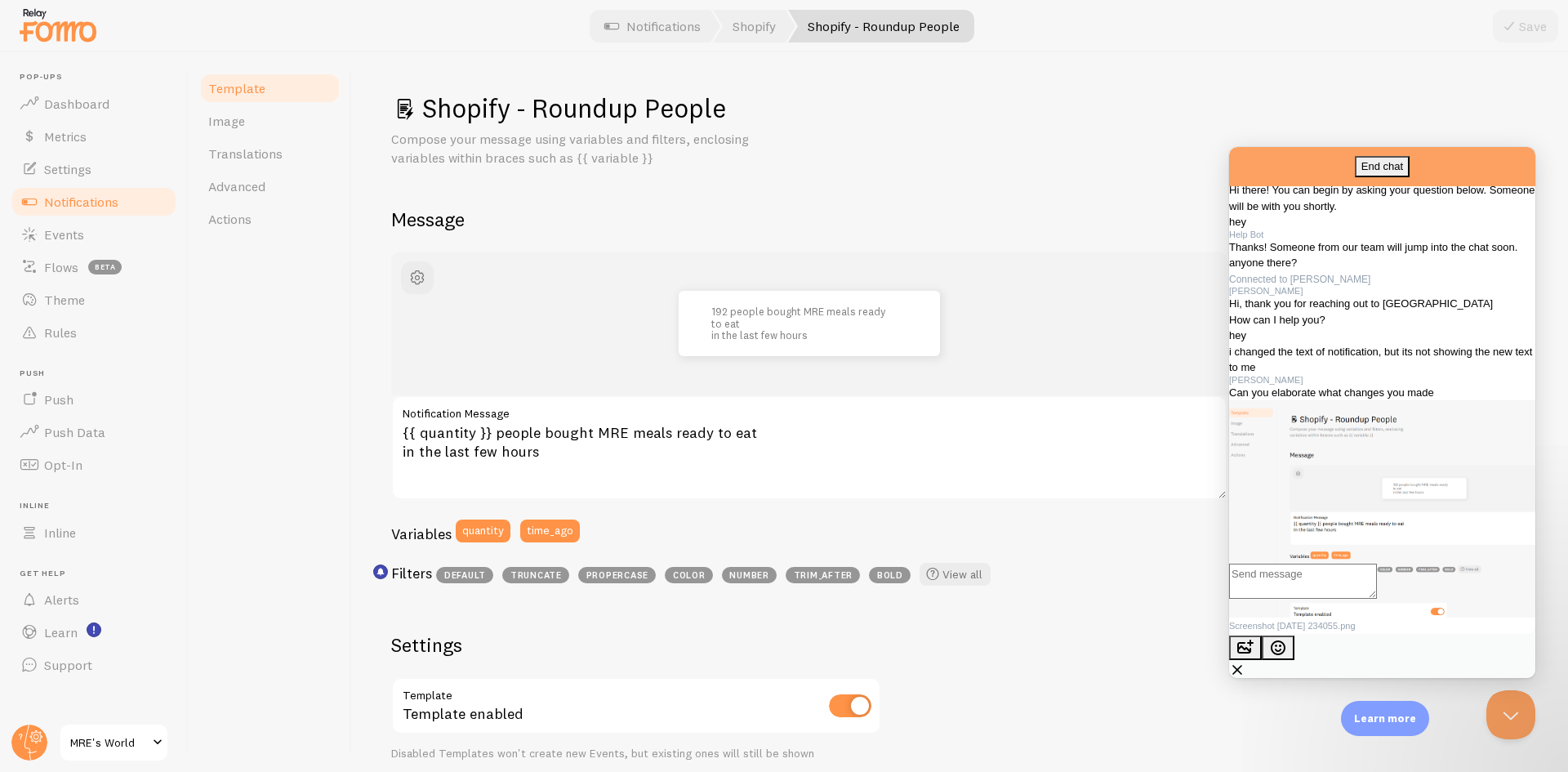
scroll to position [695, 0]
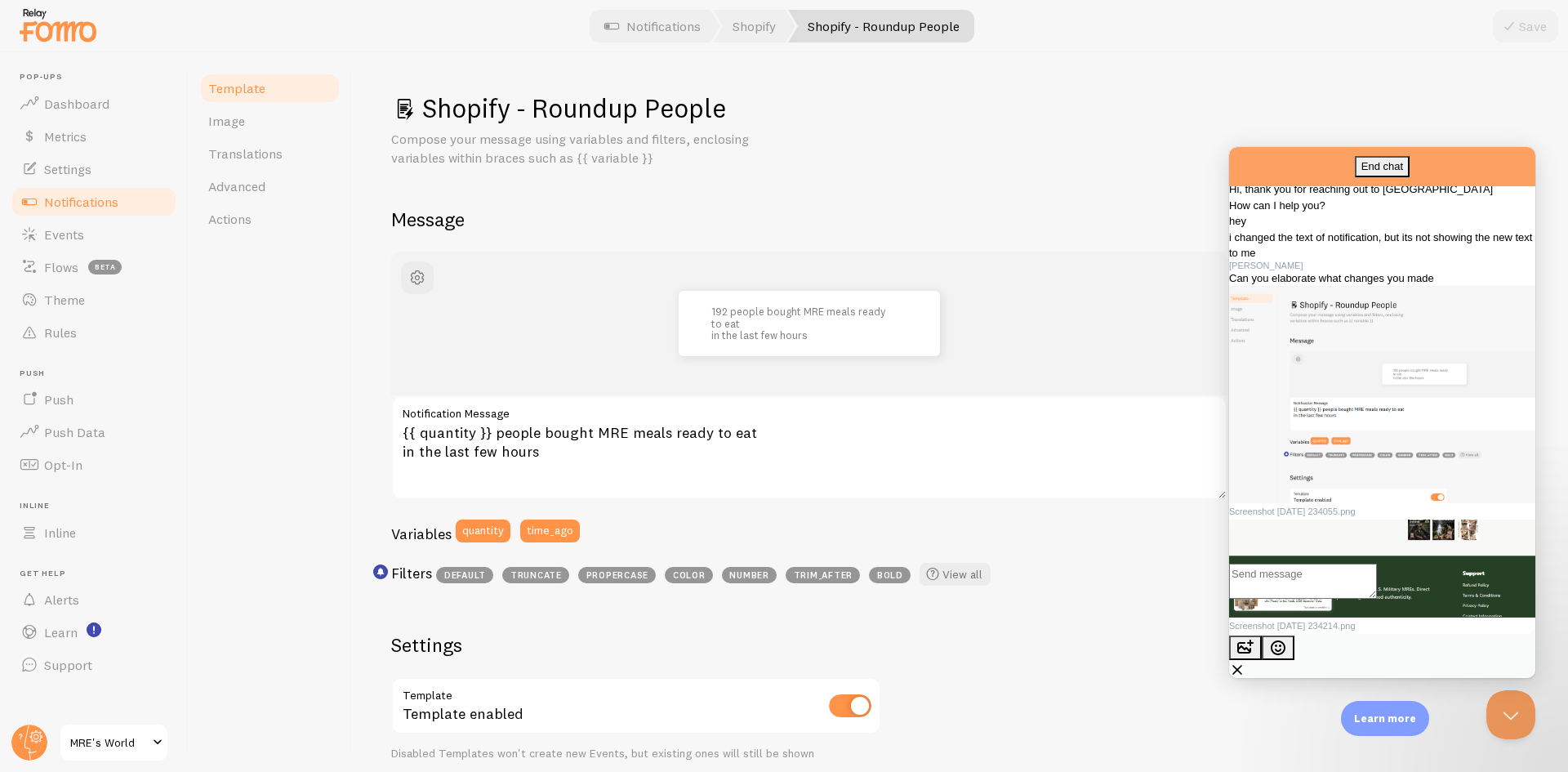
click at [1300, 599] on textarea "Write chat message" at bounding box center [1303, 582] width 148 height 36
type textarea "you can see notification is changed, but on website, its still showing the old …"
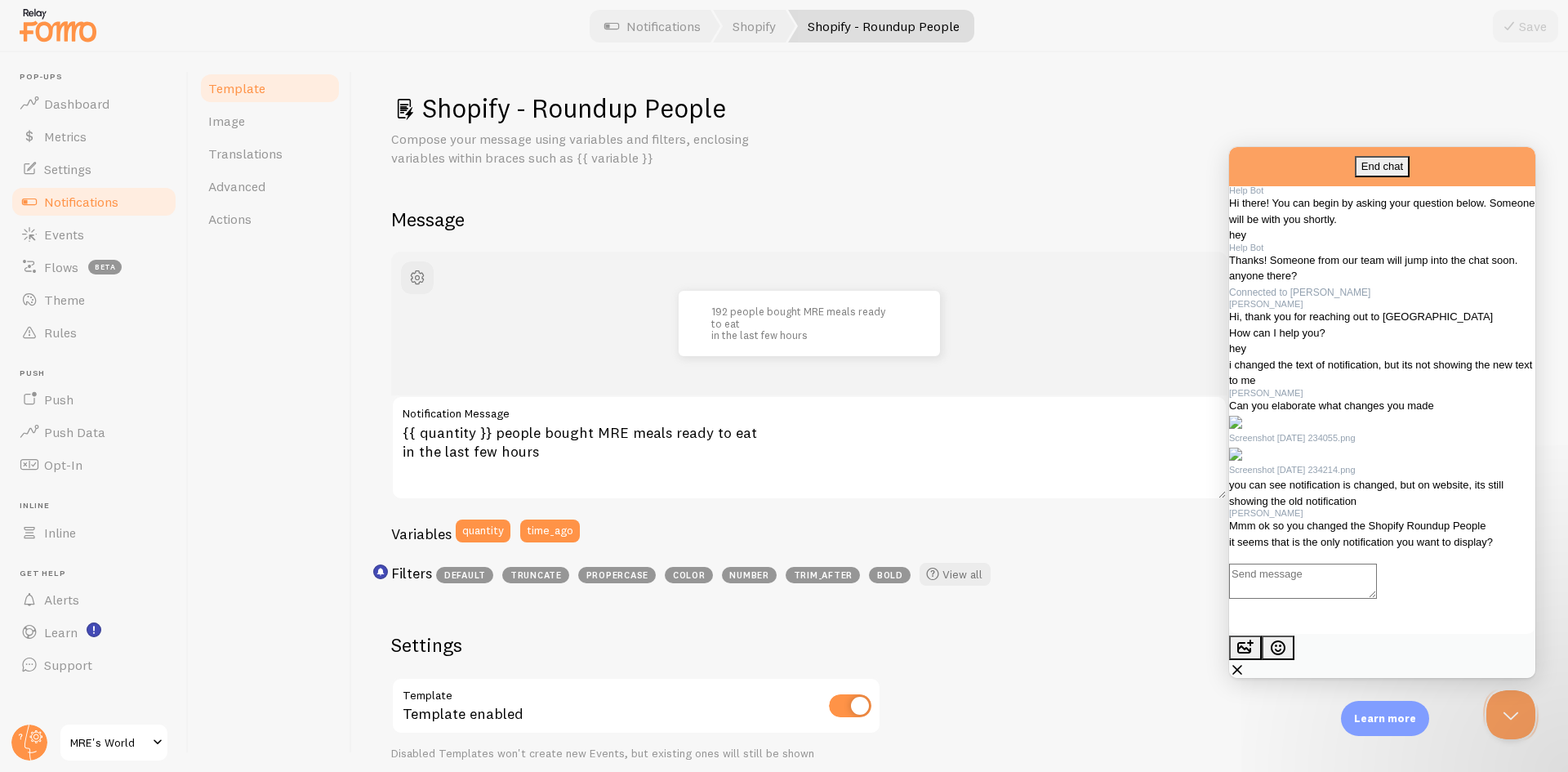
scroll to position [973, 0]
type textarea "yes"
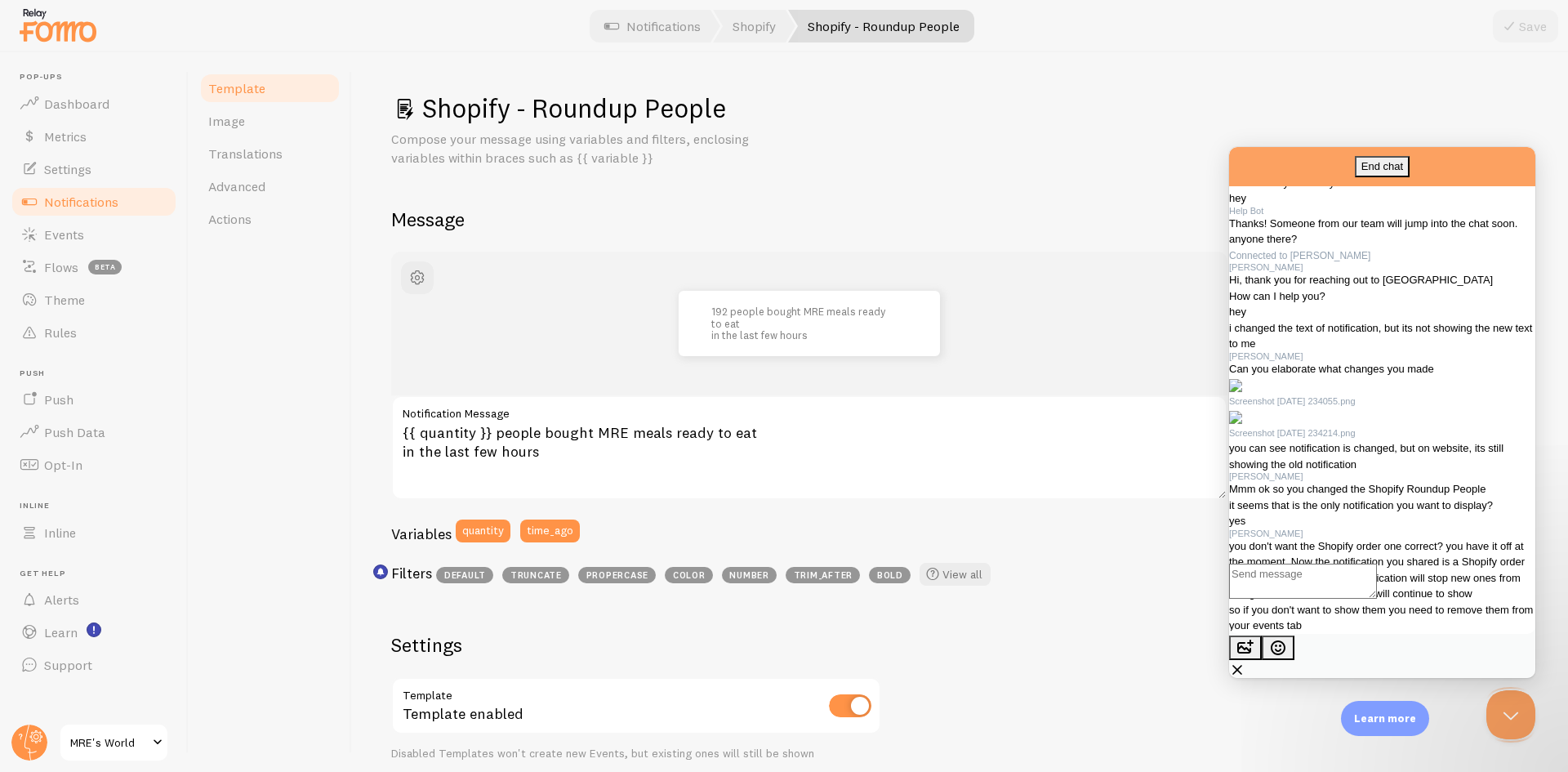
scroll to position [1250, 0]
click at [1337, 599] on textarea "Write chat message" at bounding box center [1303, 582] width 148 height 36
type textarea "i did not turn on shopify order notifications"
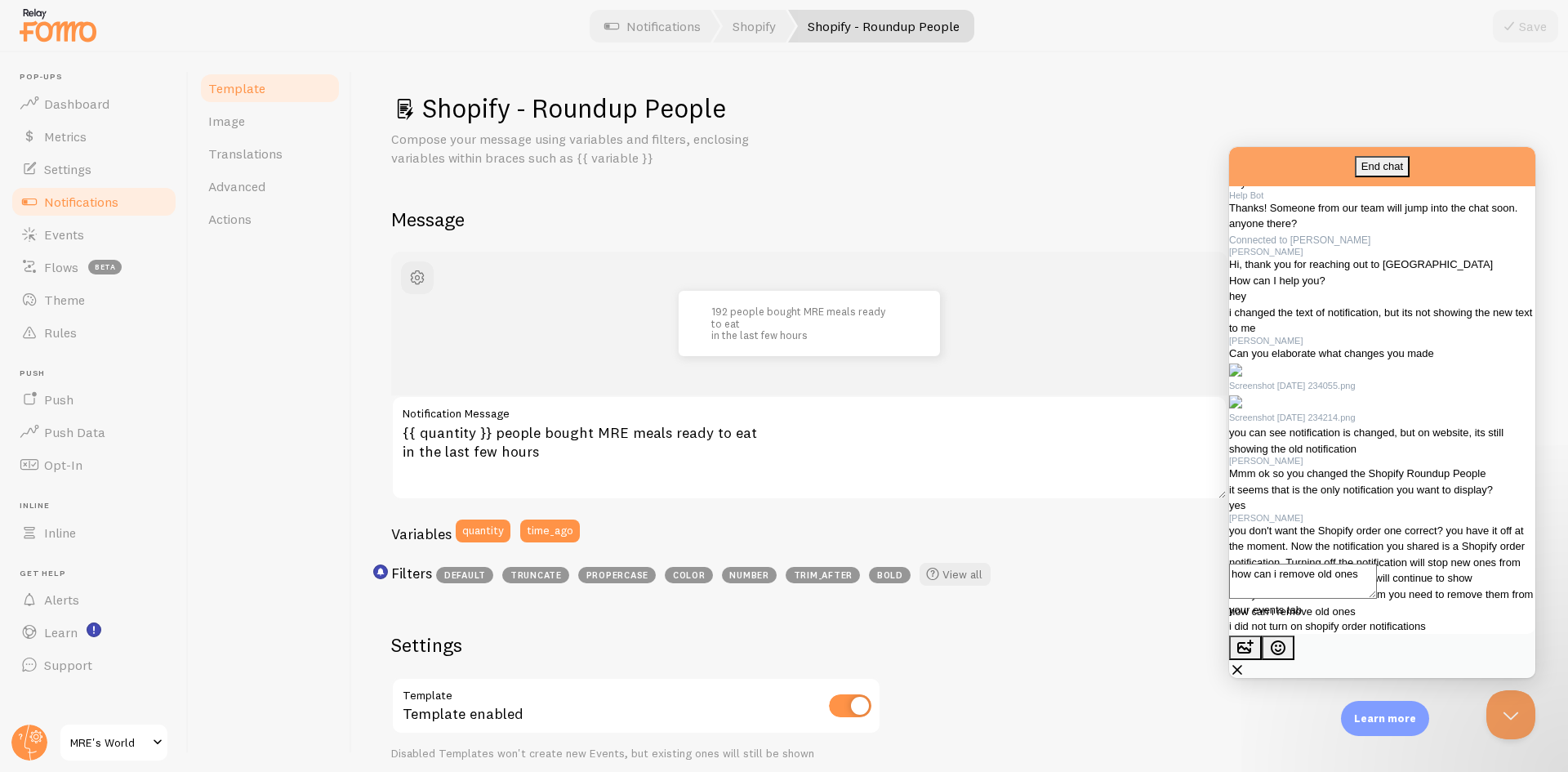
type textarea "how can i remove old ones?"
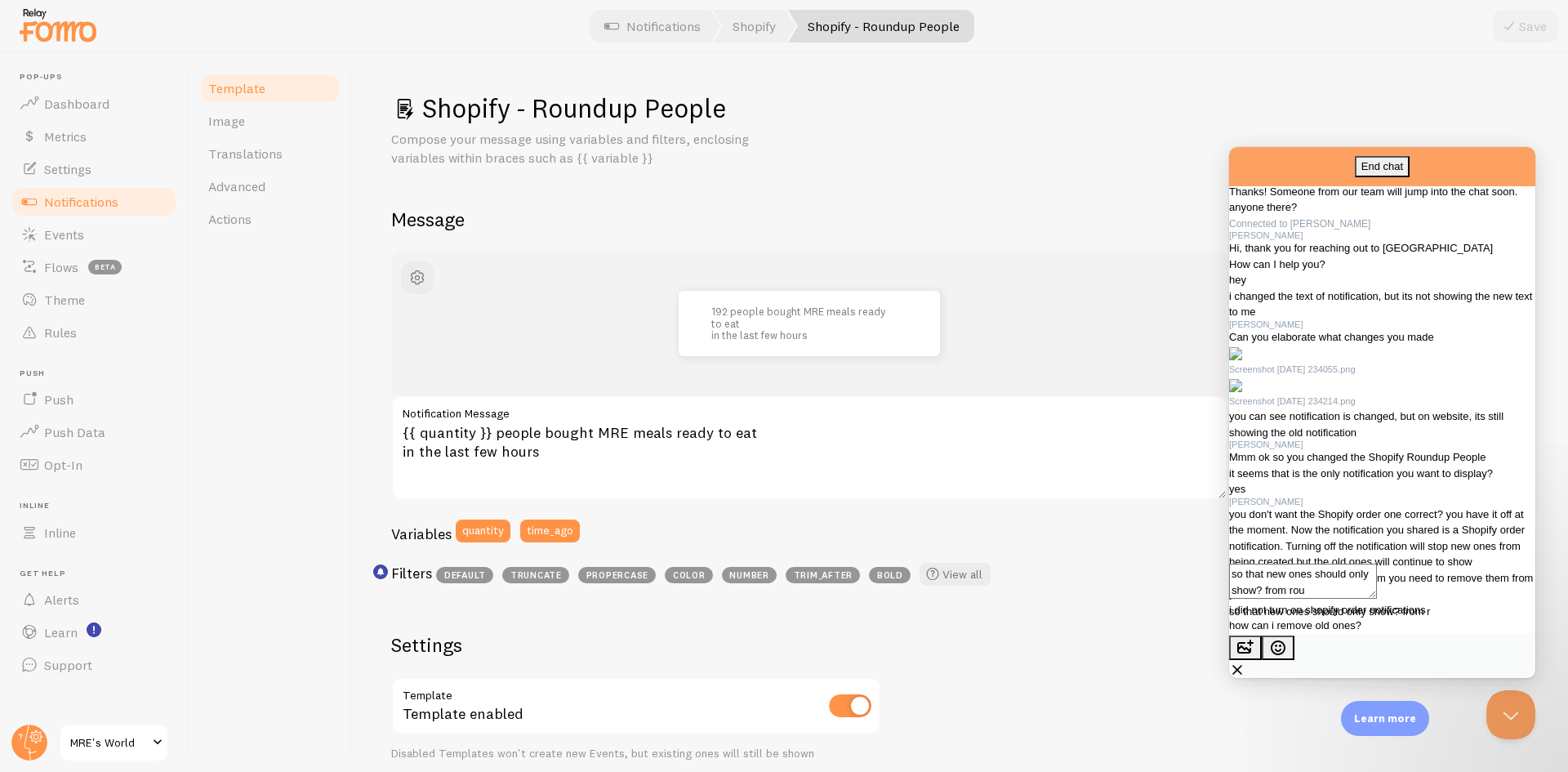
scroll to position [3, 0]
type textarea "so that new ones should only show? from round up people only."
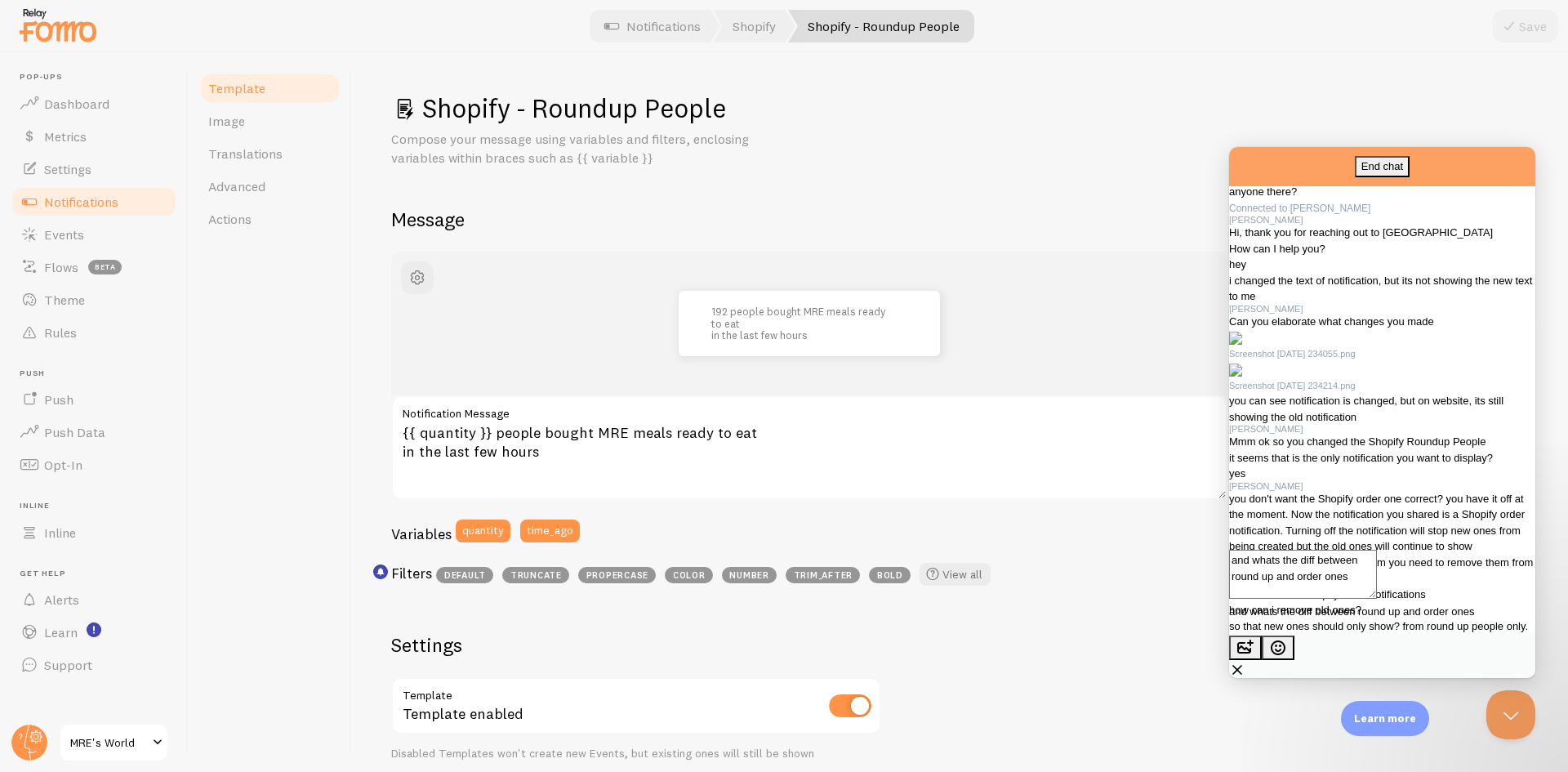
type textarea "and whats the diff between round up and order ones?"
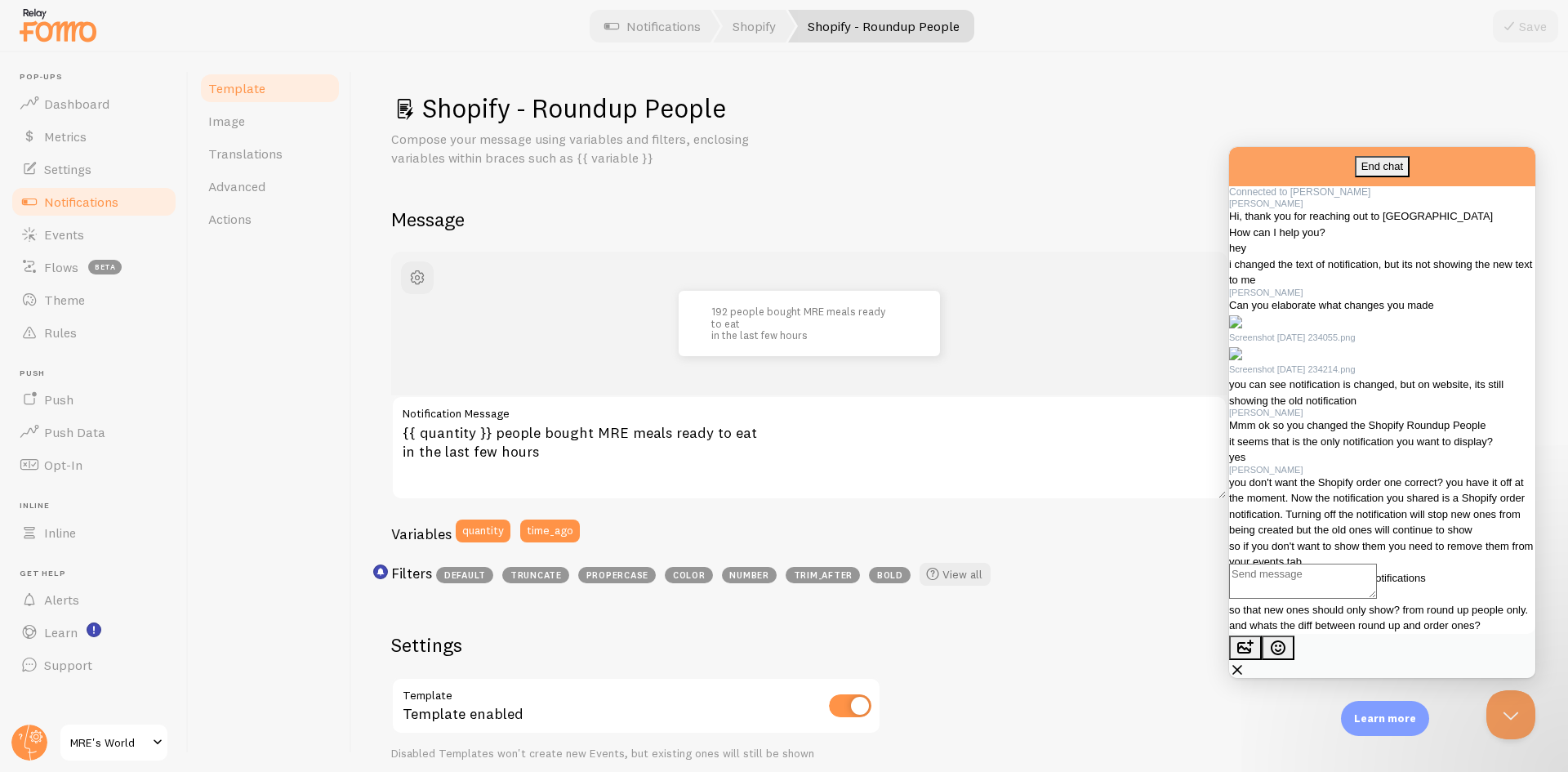
scroll to position [1510, 0]
click at [265, 81] on link "Template" at bounding box center [270, 88] width 143 height 33
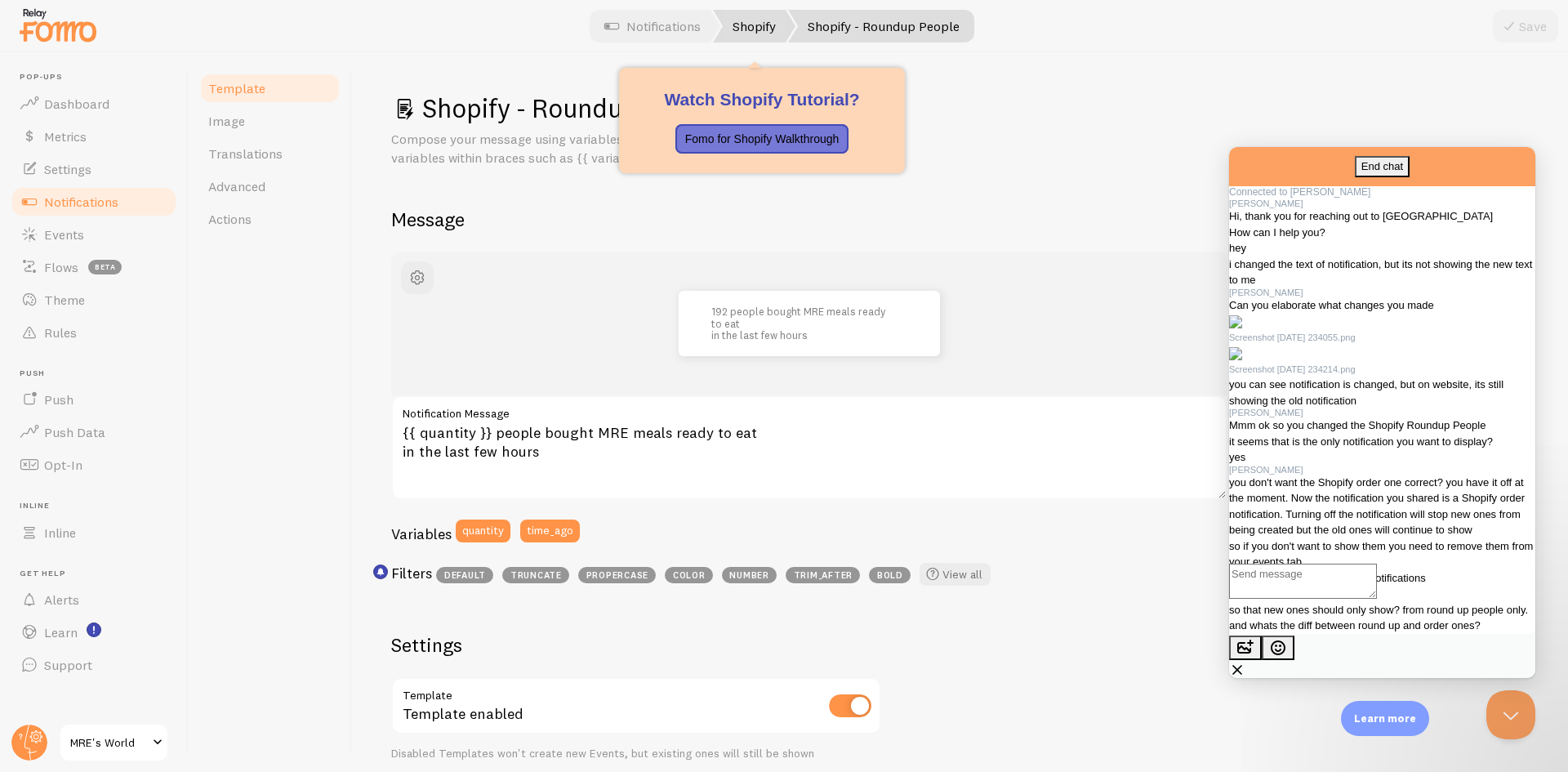
click at [772, 18] on link "Shopify" at bounding box center [754, 26] width 83 height 33
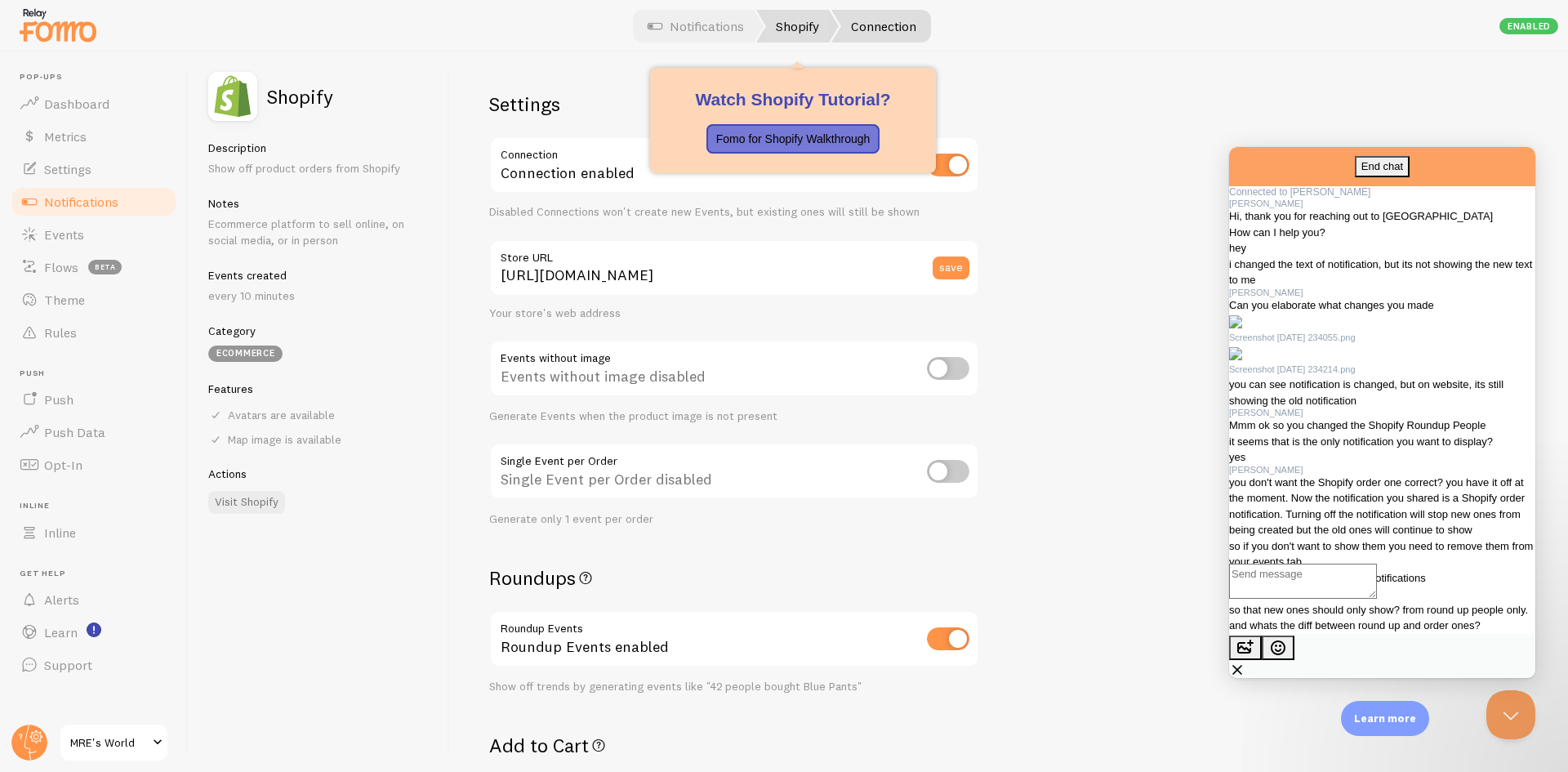
click at [799, 28] on link "Shopify" at bounding box center [797, 26] width 83 height 33
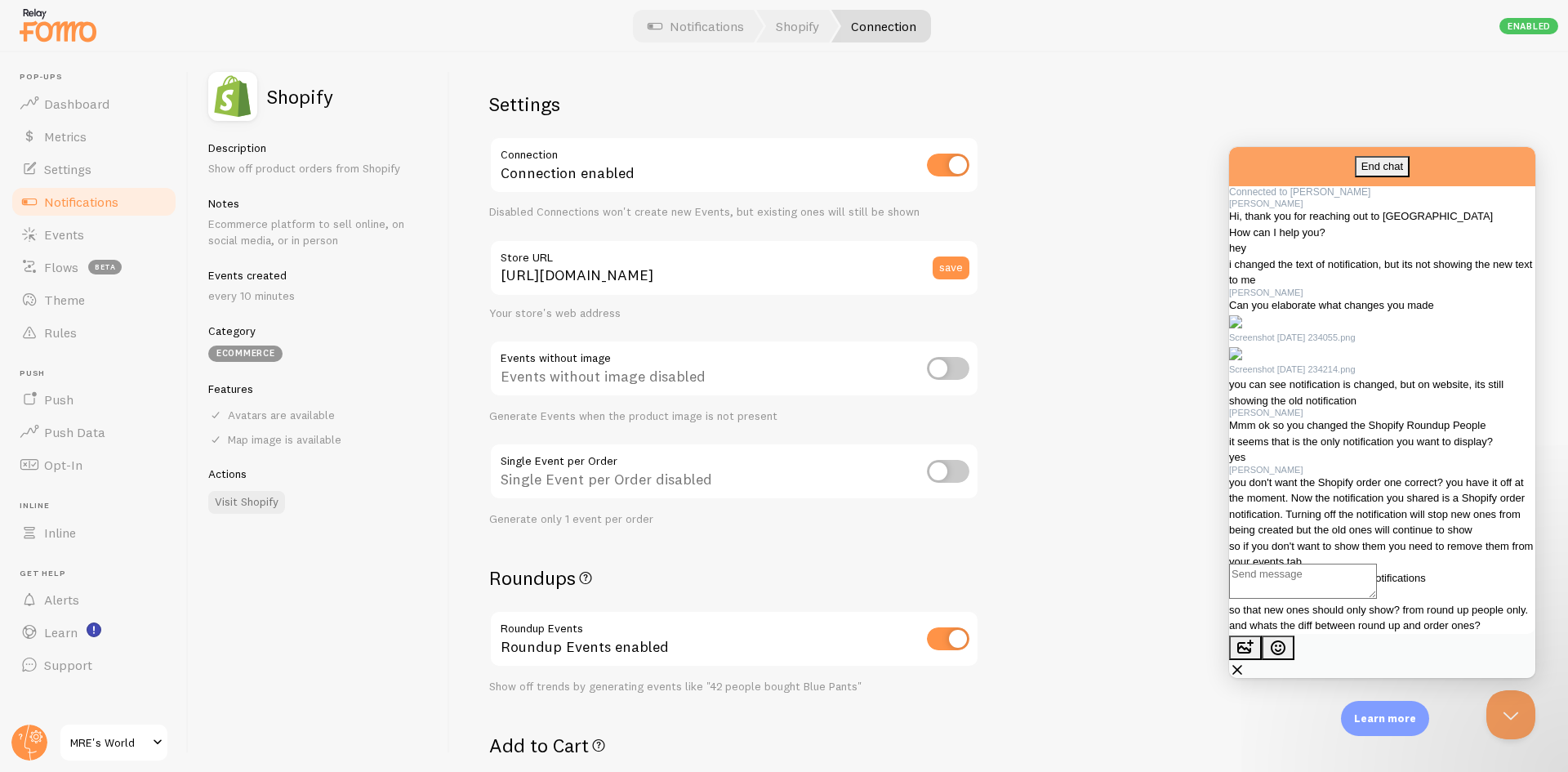
click at [383, 602] on div "Shopify Description Show off product orders from Shopify Notes Ecommerce platfo…" at bounding box center [319, 412] width 261 height 720
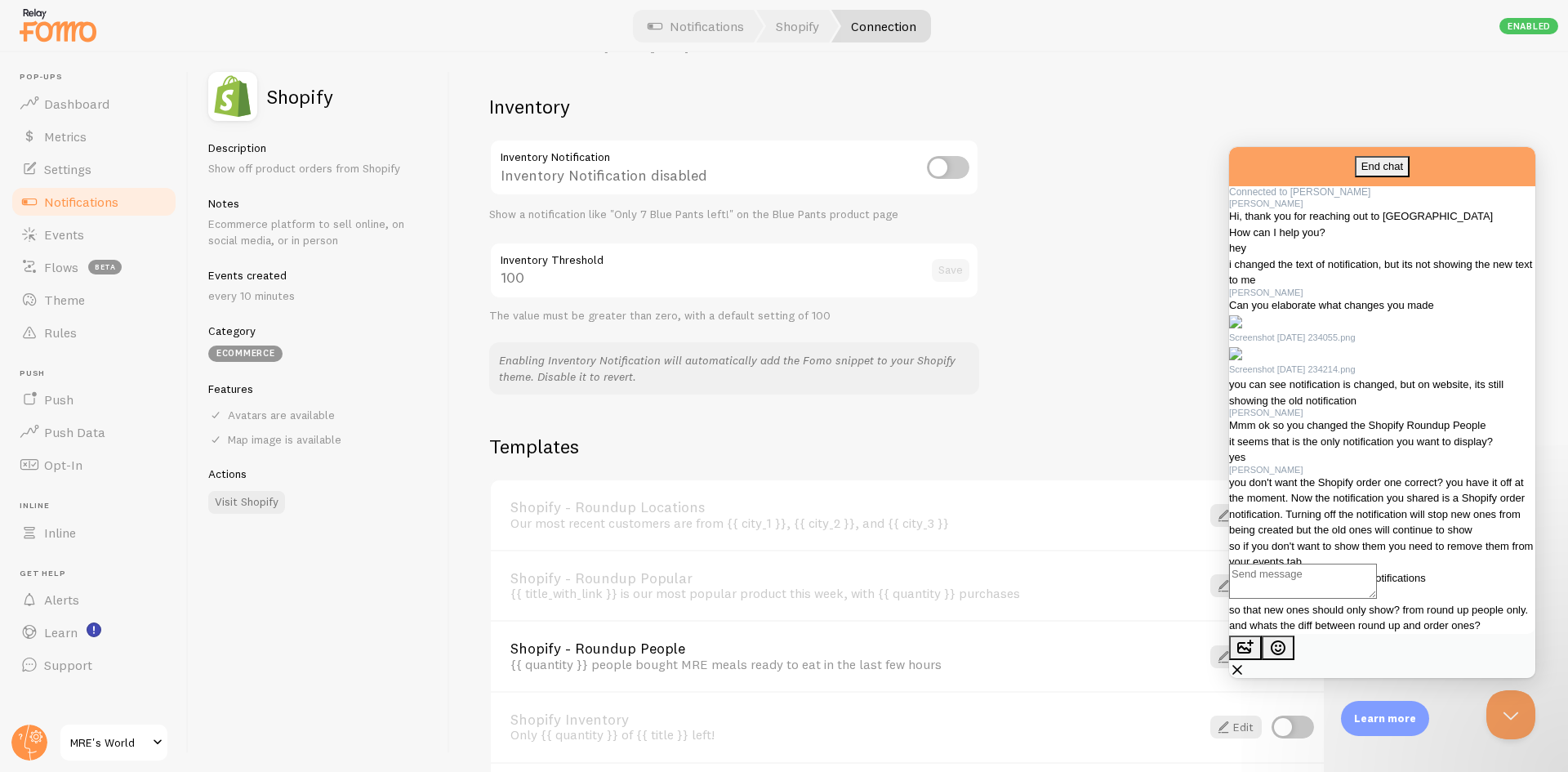
scroll to position [947, 0]
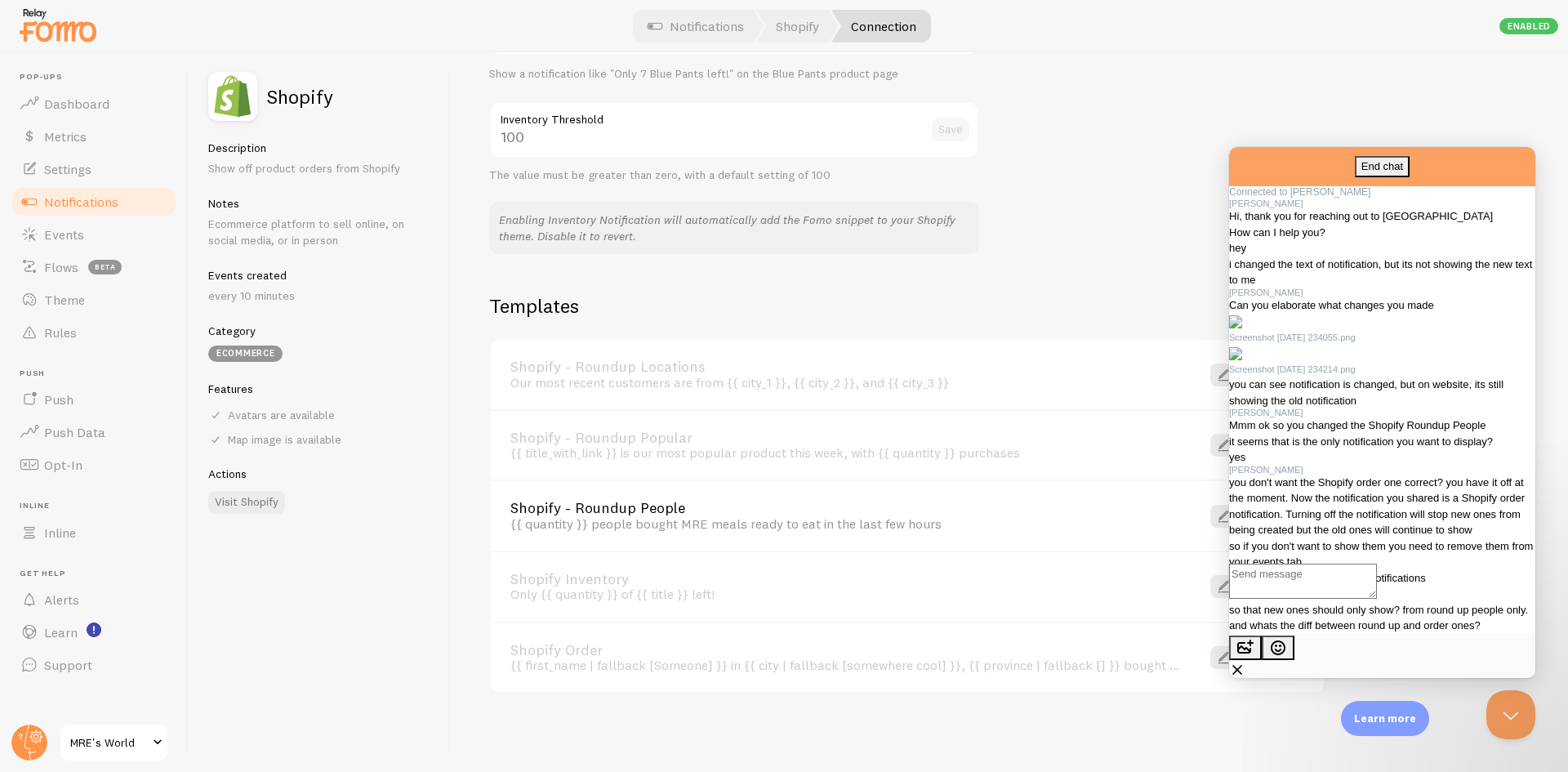
click at [1095, 667] on div "{{ first_name | fallback [Someone] }} in {{ city | fallback [somewhere cool] }}…" at bounding box center [845, 665] width 671 height 15
click at [706, 512] on link "Shopify - Roundup People" at bounding box center [845, 509] width 671 height 15
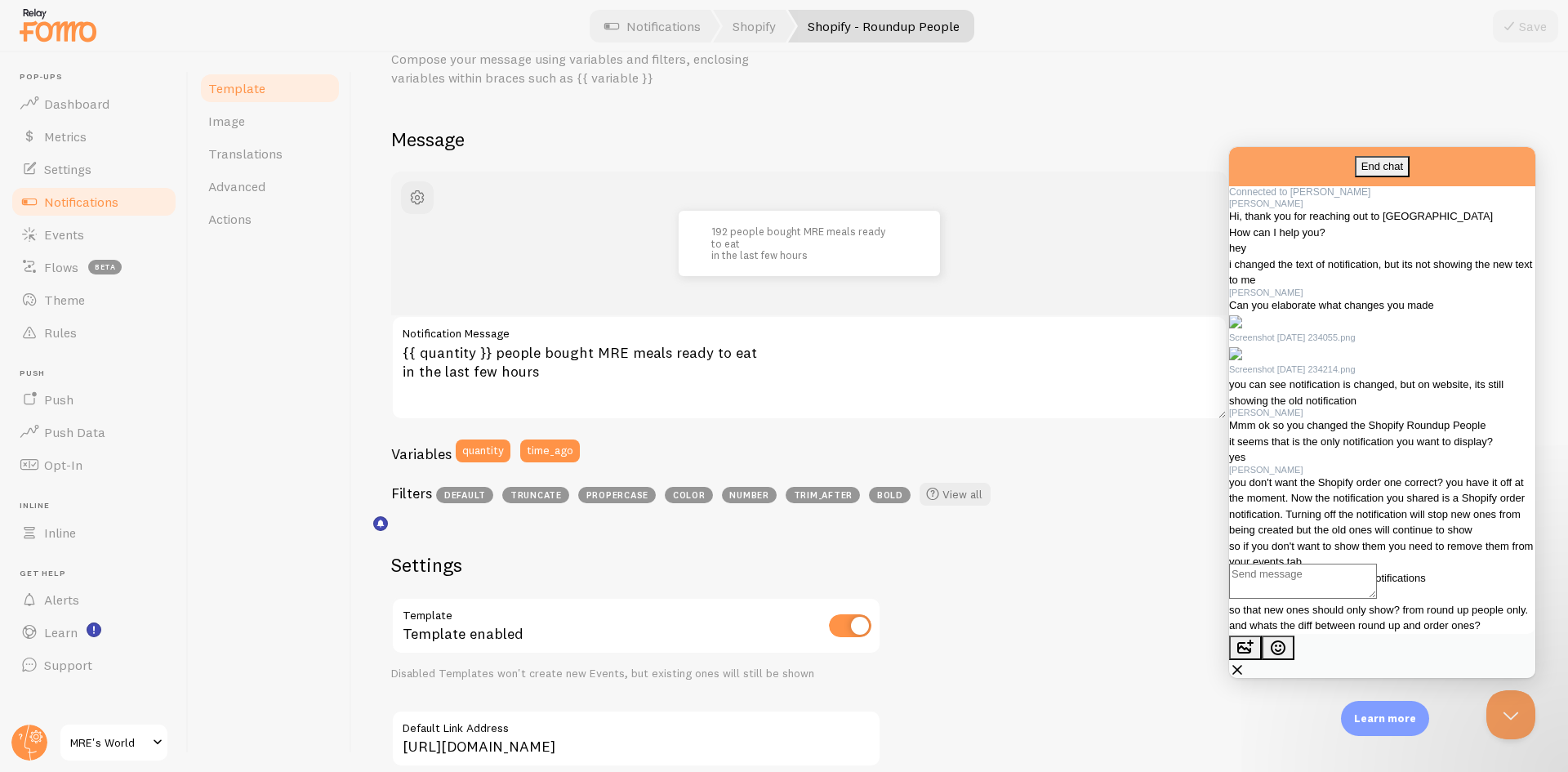
scroll to position [40, 0]
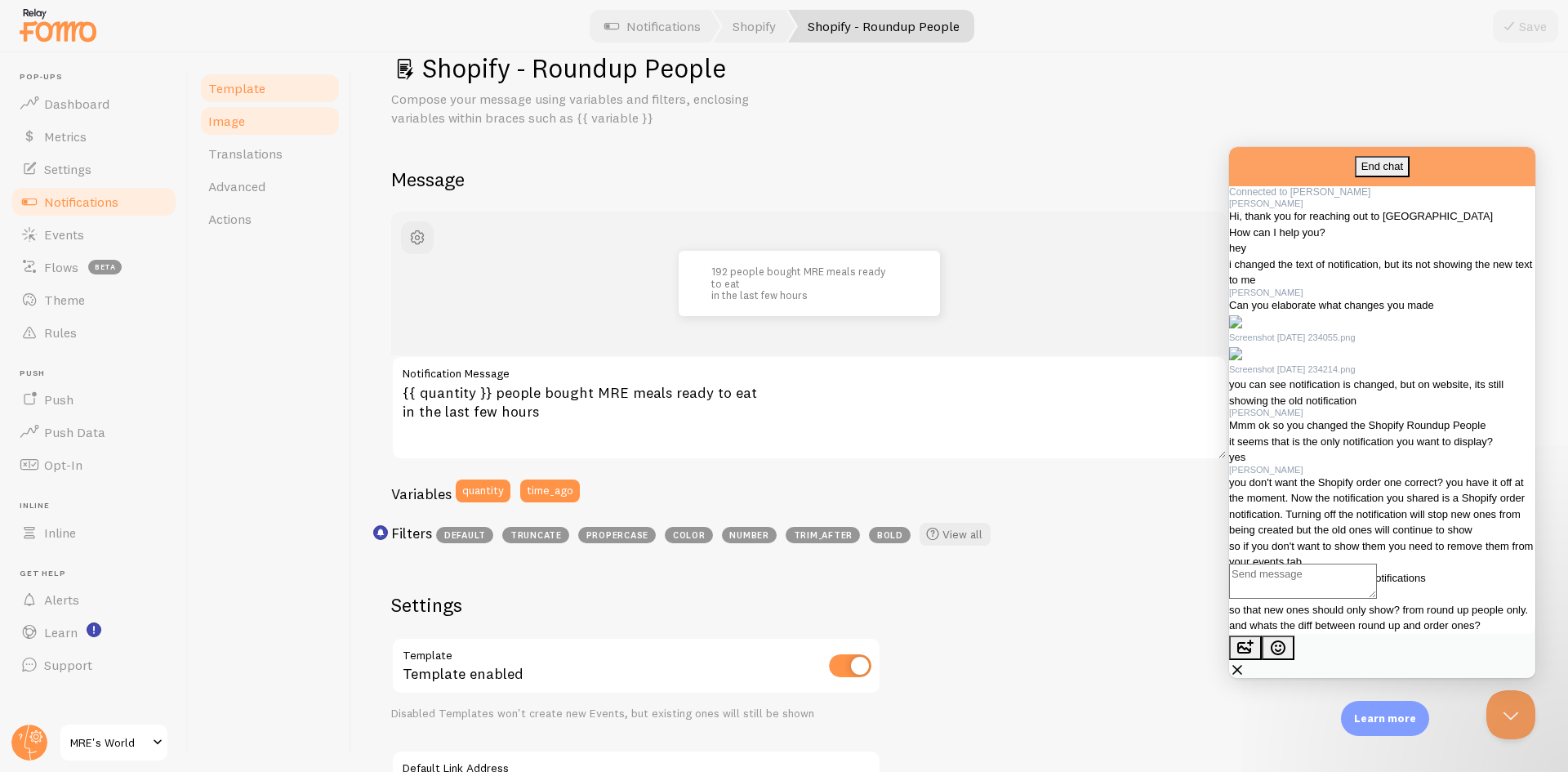
click at [272, 128] on link "Image" at bounding box center [270, 121] width 143 height 33
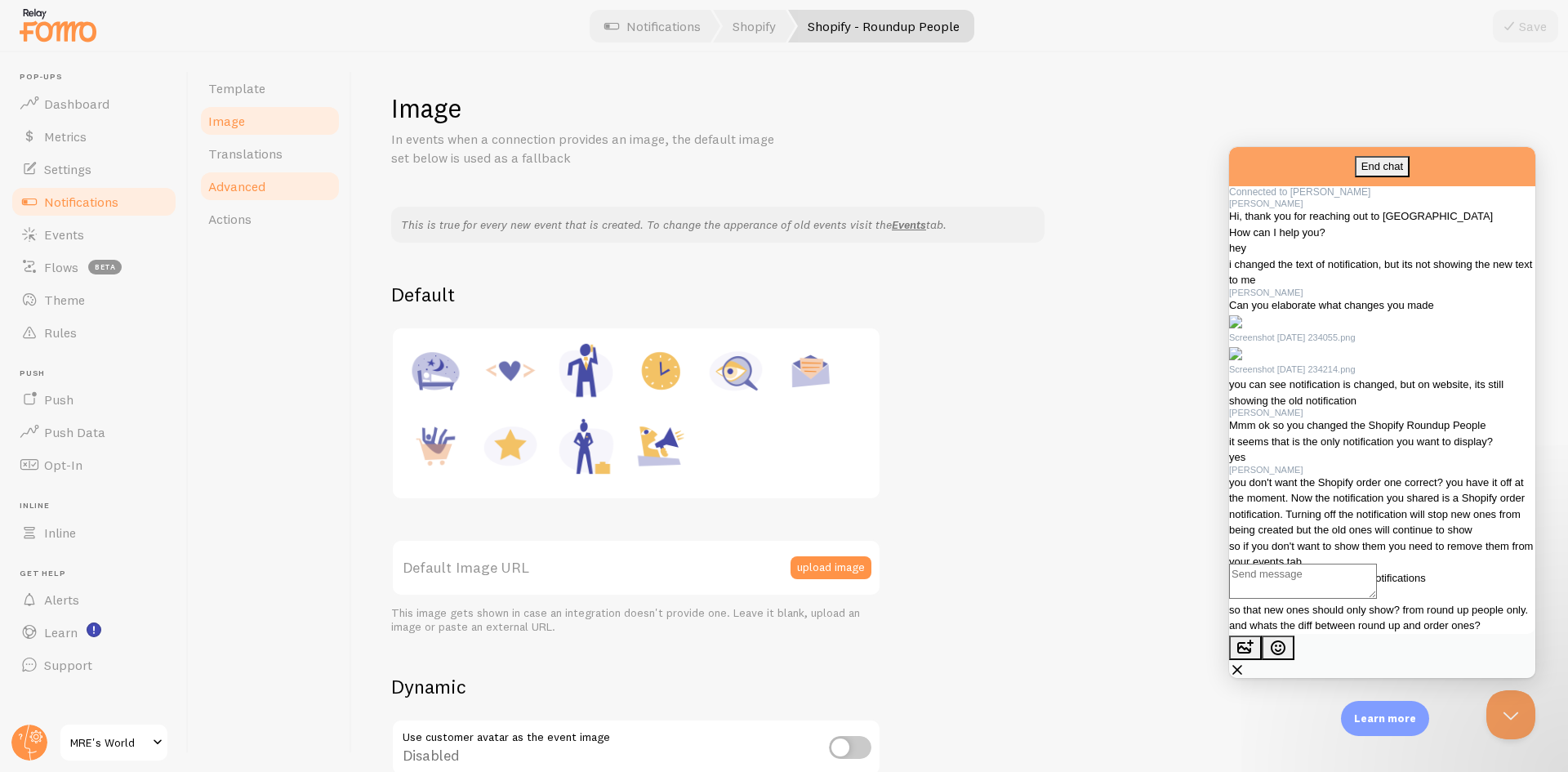
click at [249, 190] on span "Advanced" at bounding box center [237, 186] width 57 height 16
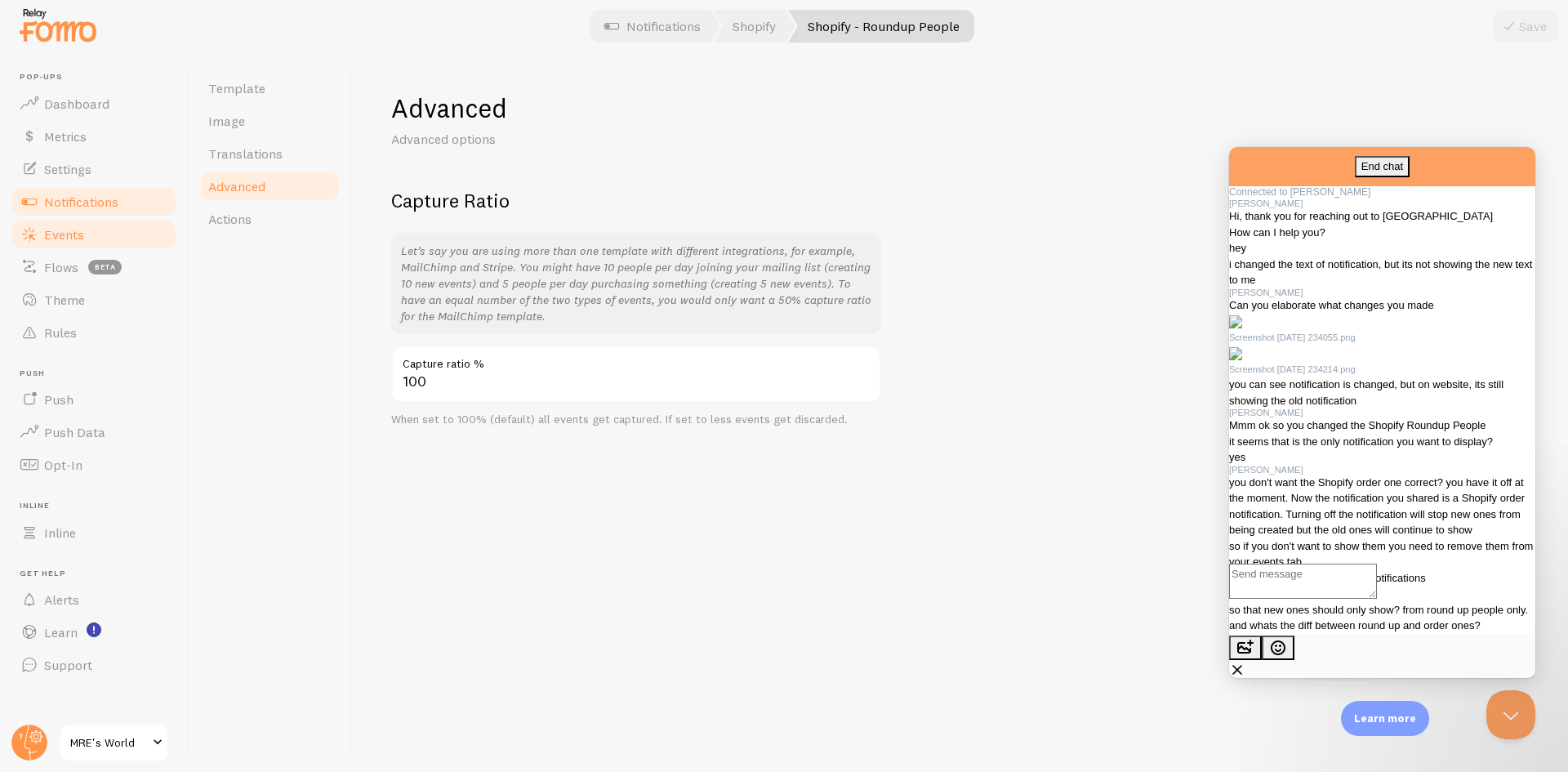
click at [102, 243] on link "Events" at bounding box center [94, 234] width 169 height 33
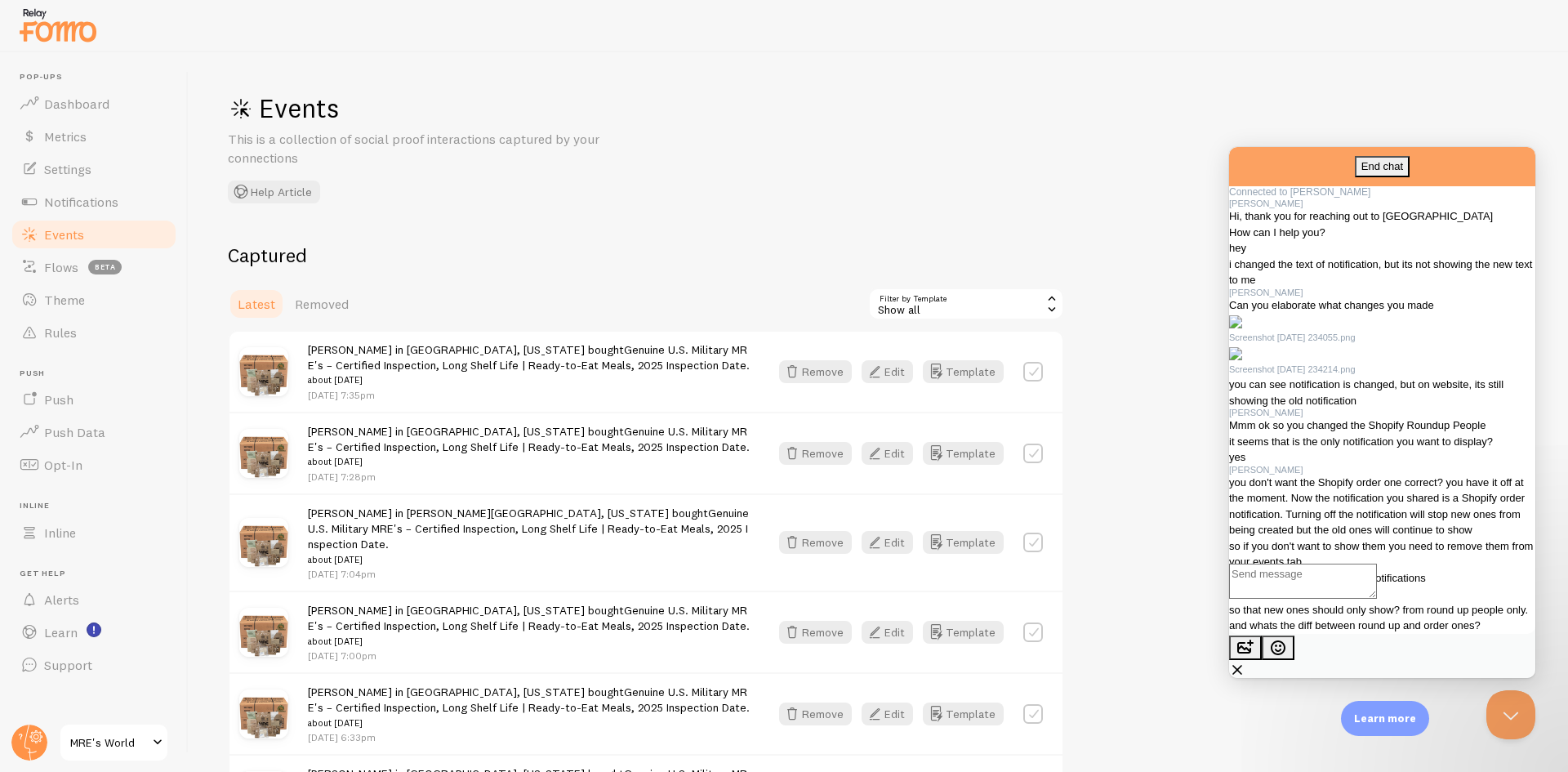
click at [949, 309] on div "Show all" at bounding box center [966, 304] width 196 height 33
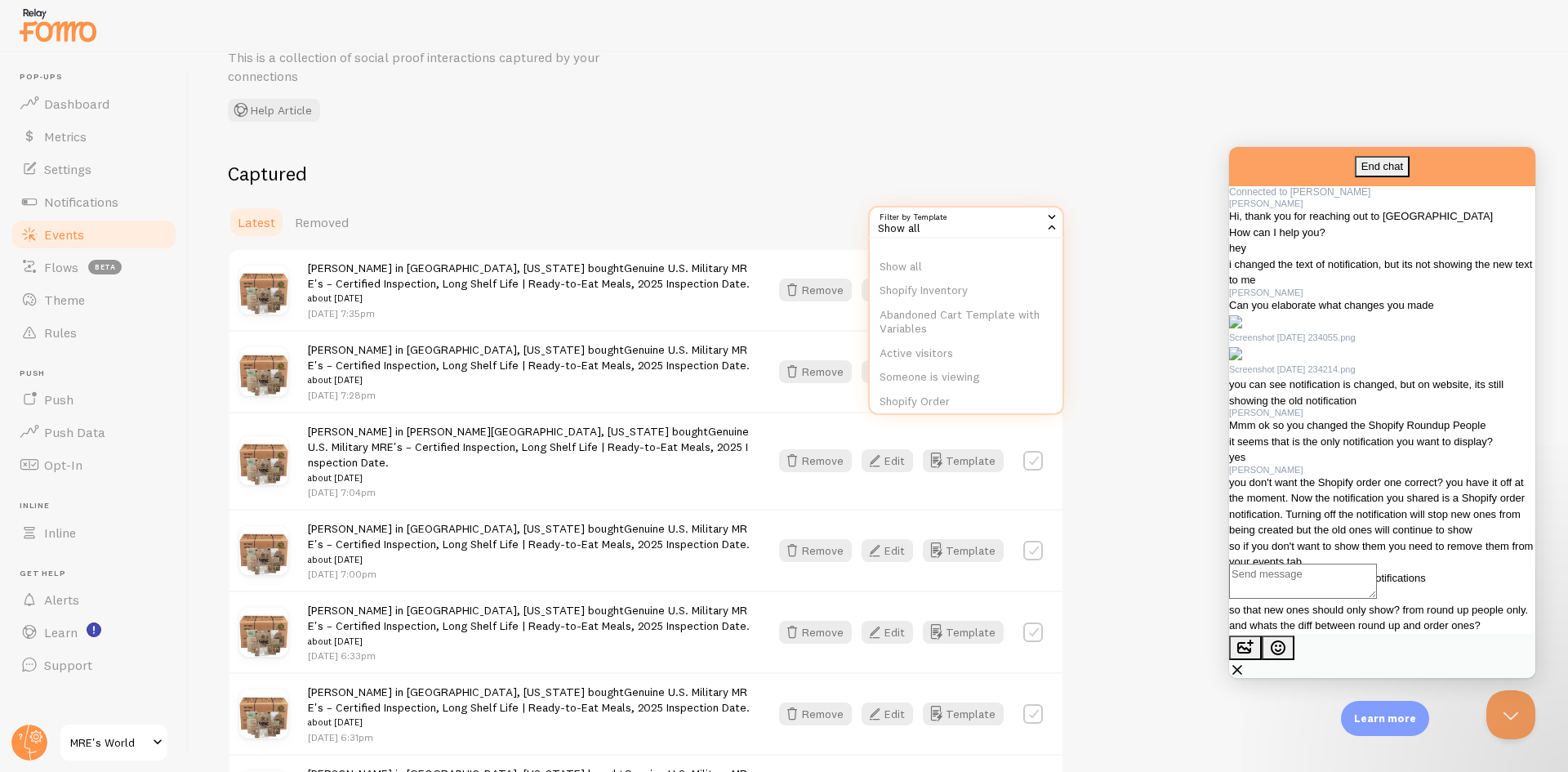
click at [910, 393] on li "Shopify Order" at bounding box center [967, 402] width 193 height 25
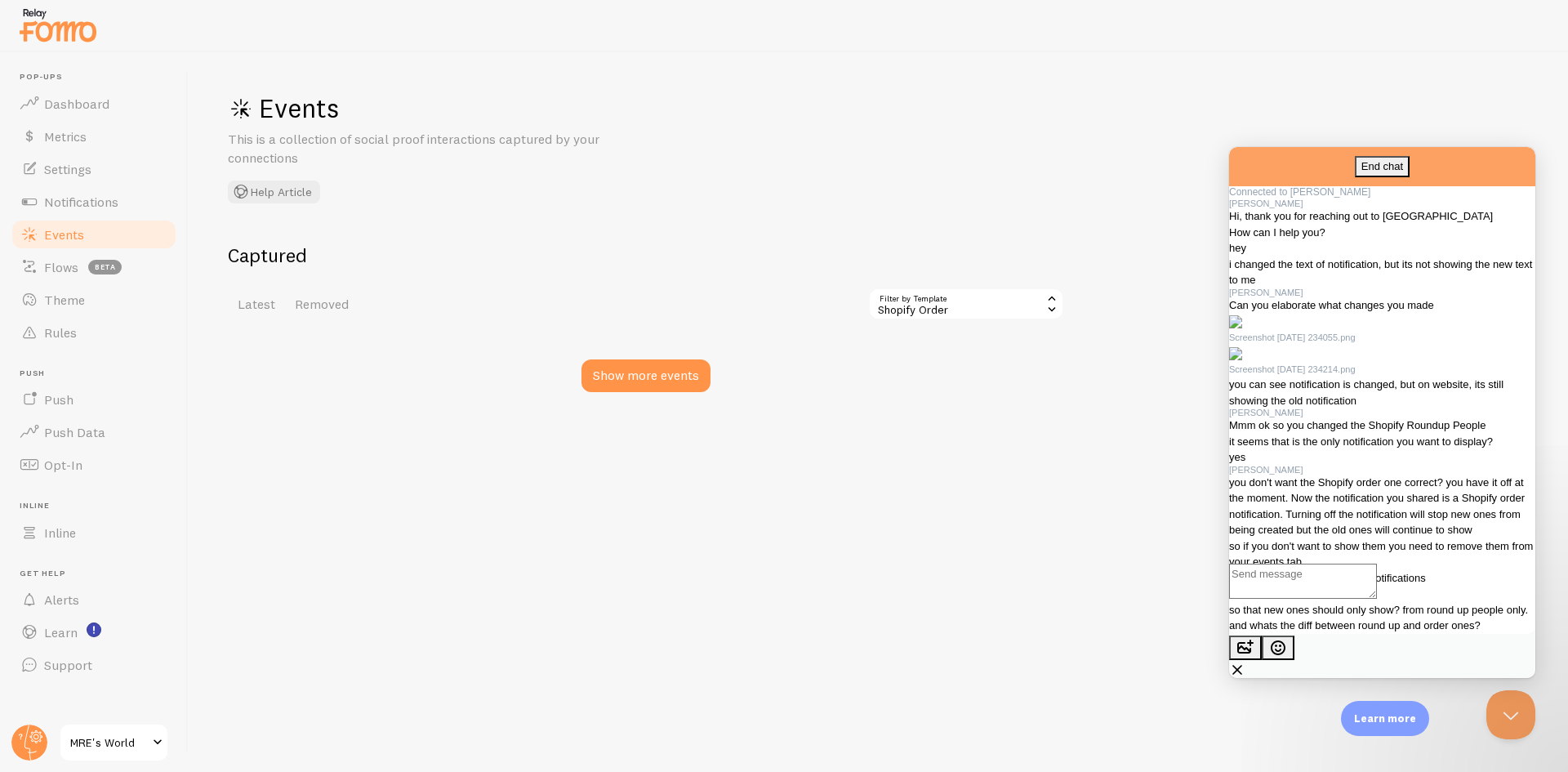
click at [949, 307] on div "Shopify Order" at bounding box center [966, 304] width 196 height 33
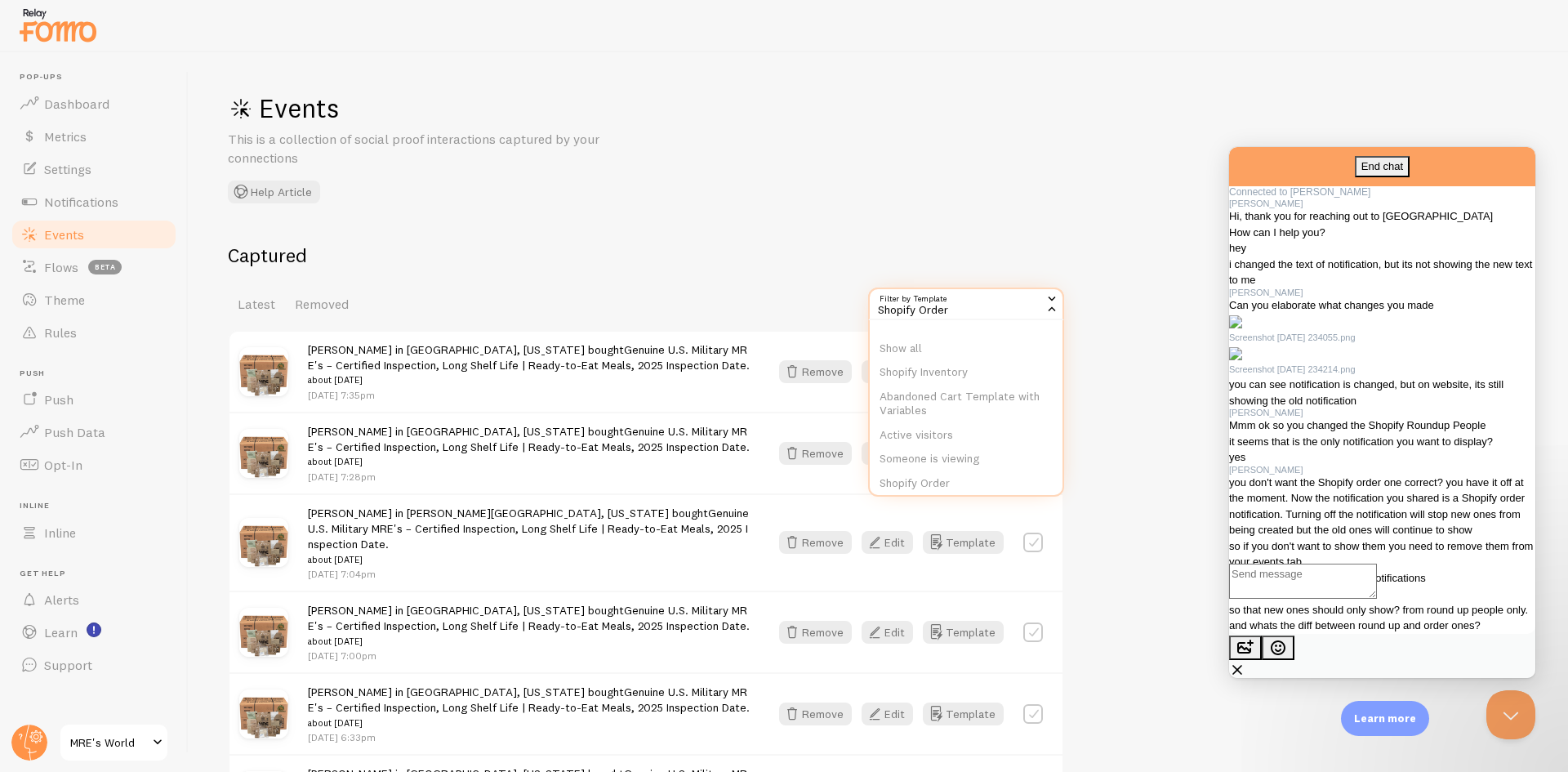
click at [781, 248] on h2 "Captured" at bounding box center [646, 255] width 836 height 26
click at [949, 297] on div "Shopify Order" at bounding box center [966, 304] width 196 height 33
click at [1022, 309] on div "Shopify Order" at bounding box center [966, 304] width 196 height 33
click at [803, 263] on h2 "Captured" at bounding box center [646, 255] width 836 height 26
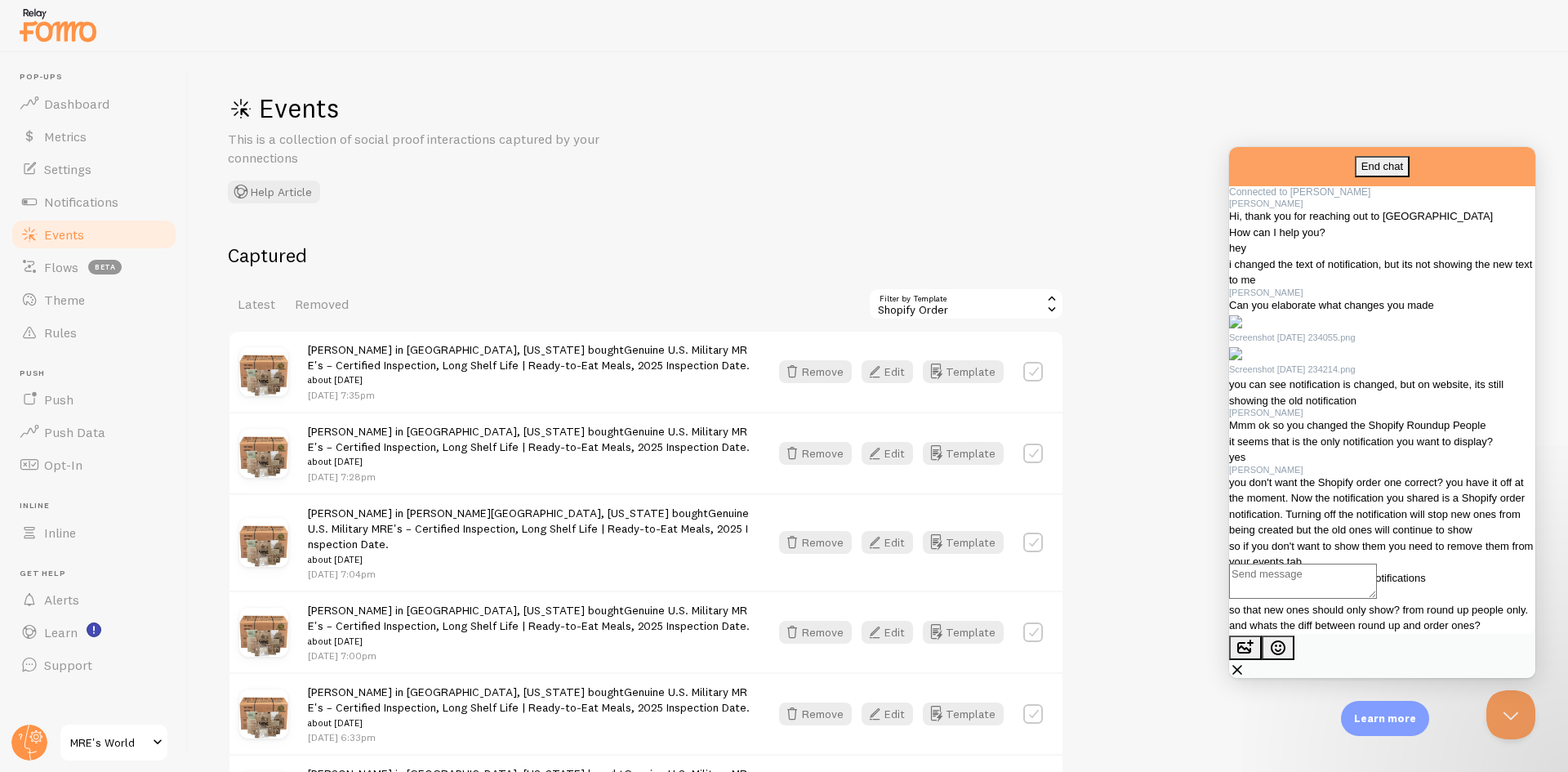
click at [1023, 371] on label at bounding box center [1033, 372] width 20 height 20
checkbox input "true"
click at [892, 304] on button "Select All" at bounding box center [900, 304] width 64 height 23
checkbox input "true"
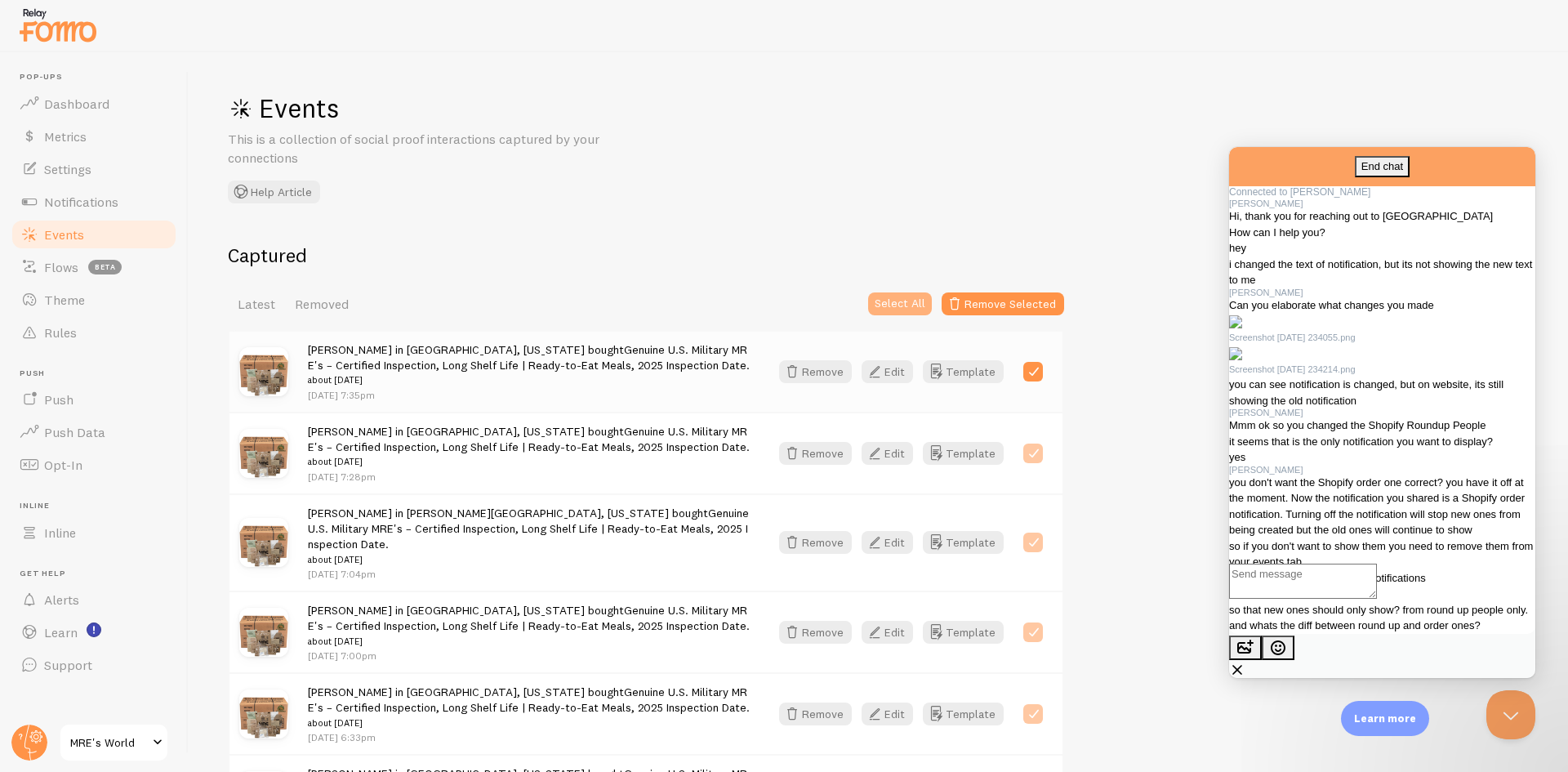
checkbox input "true"
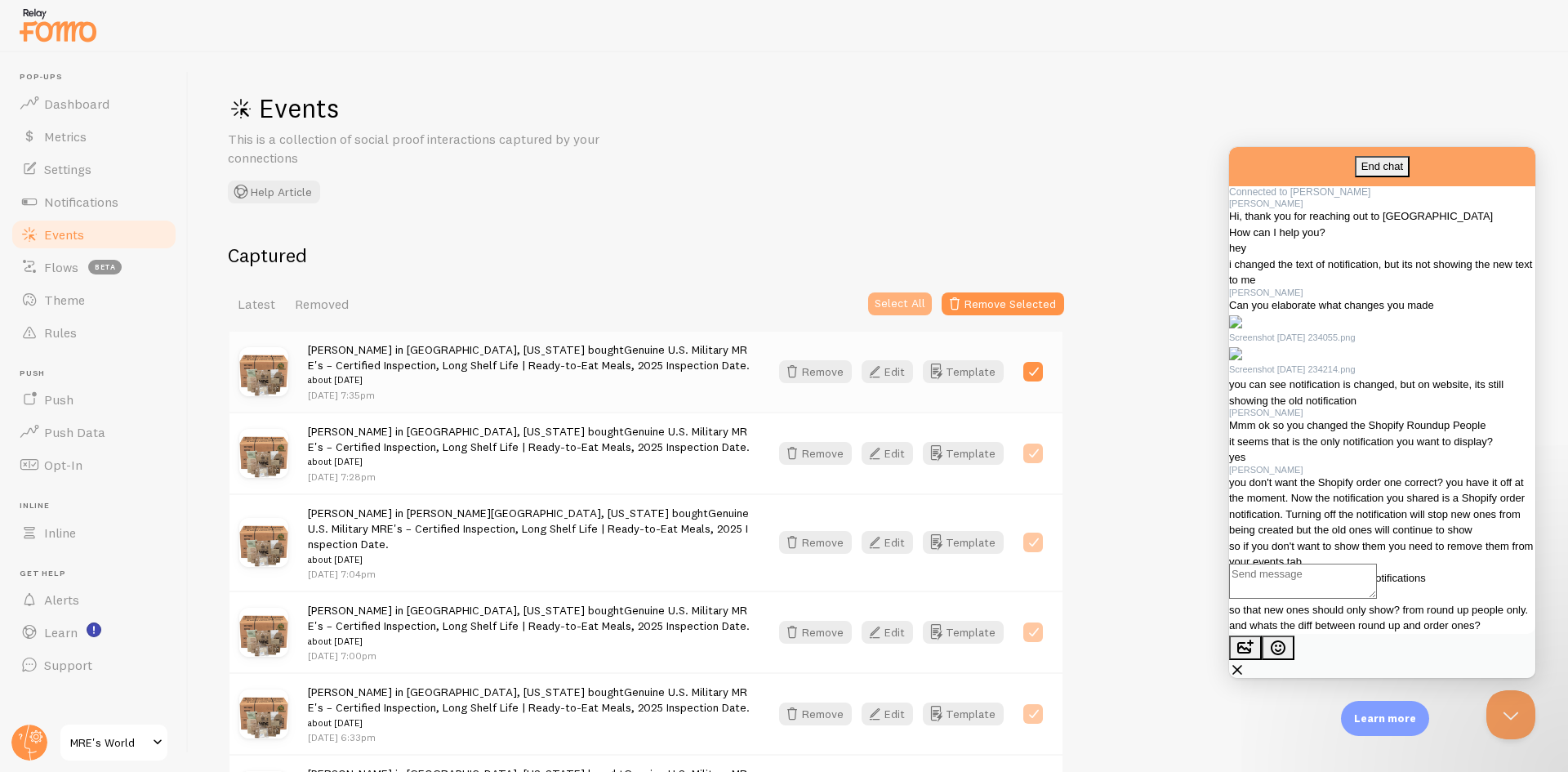
checkbox input "true"
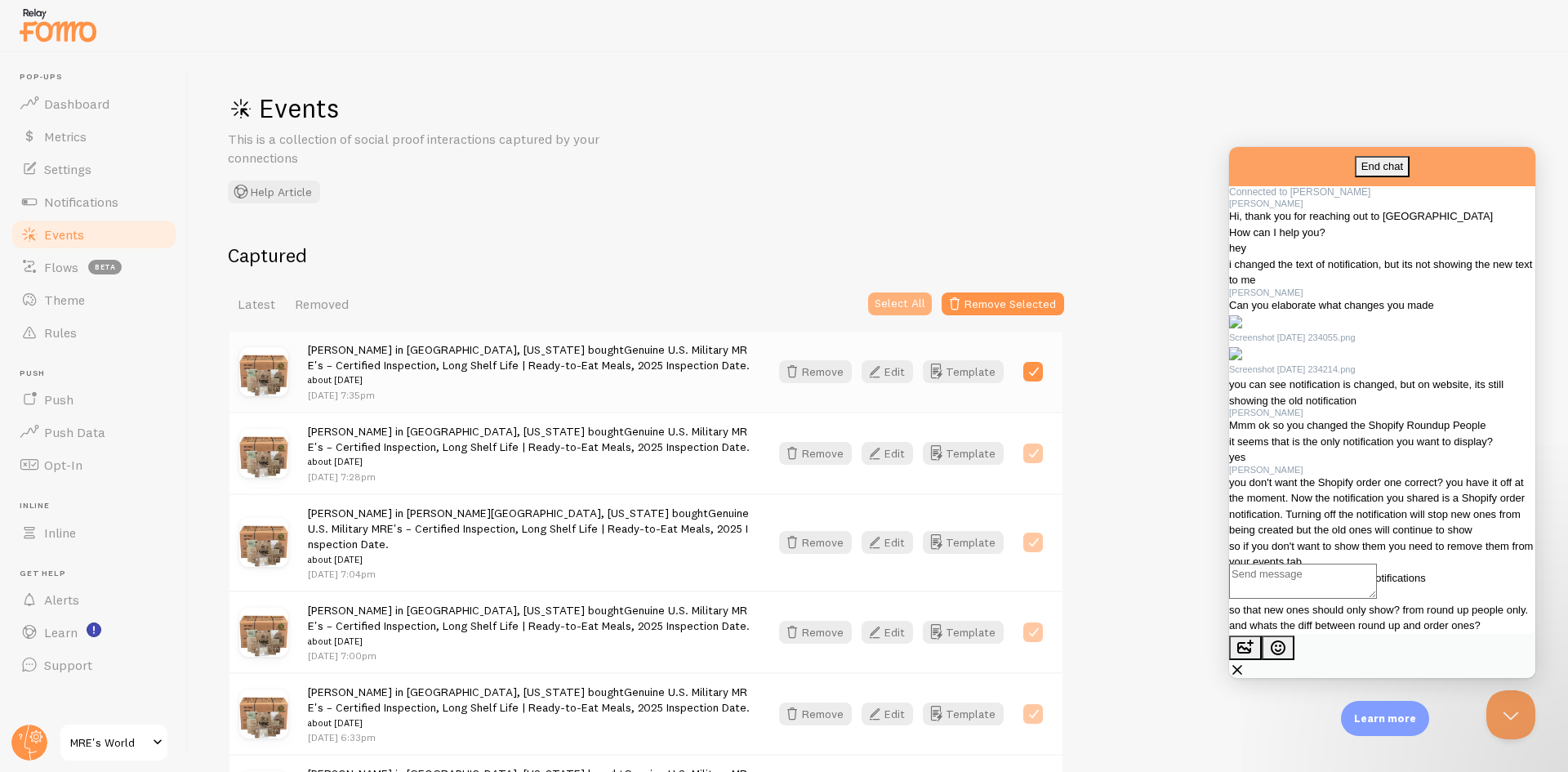
checkbox input "true"
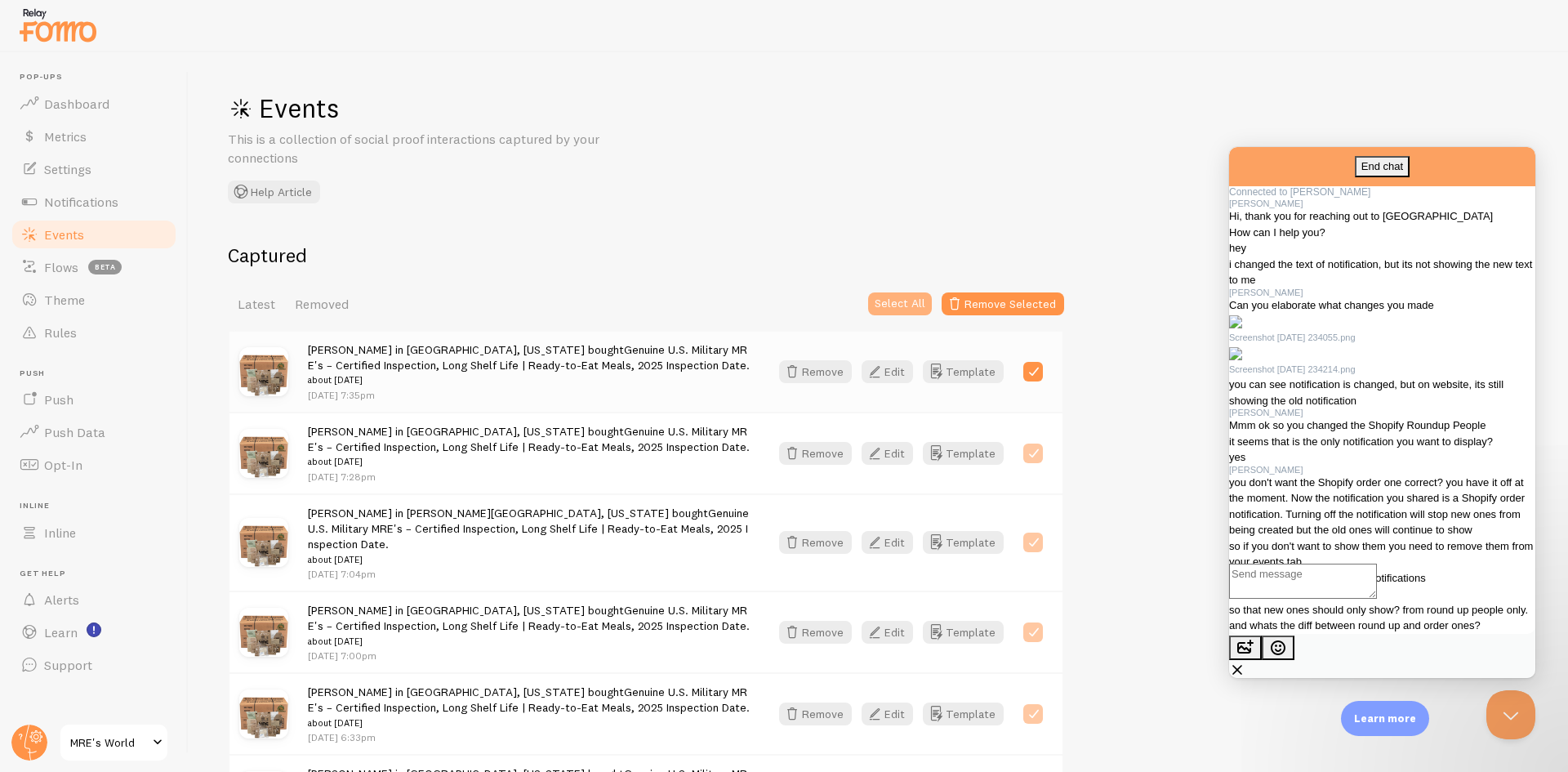
checkbox input "true"
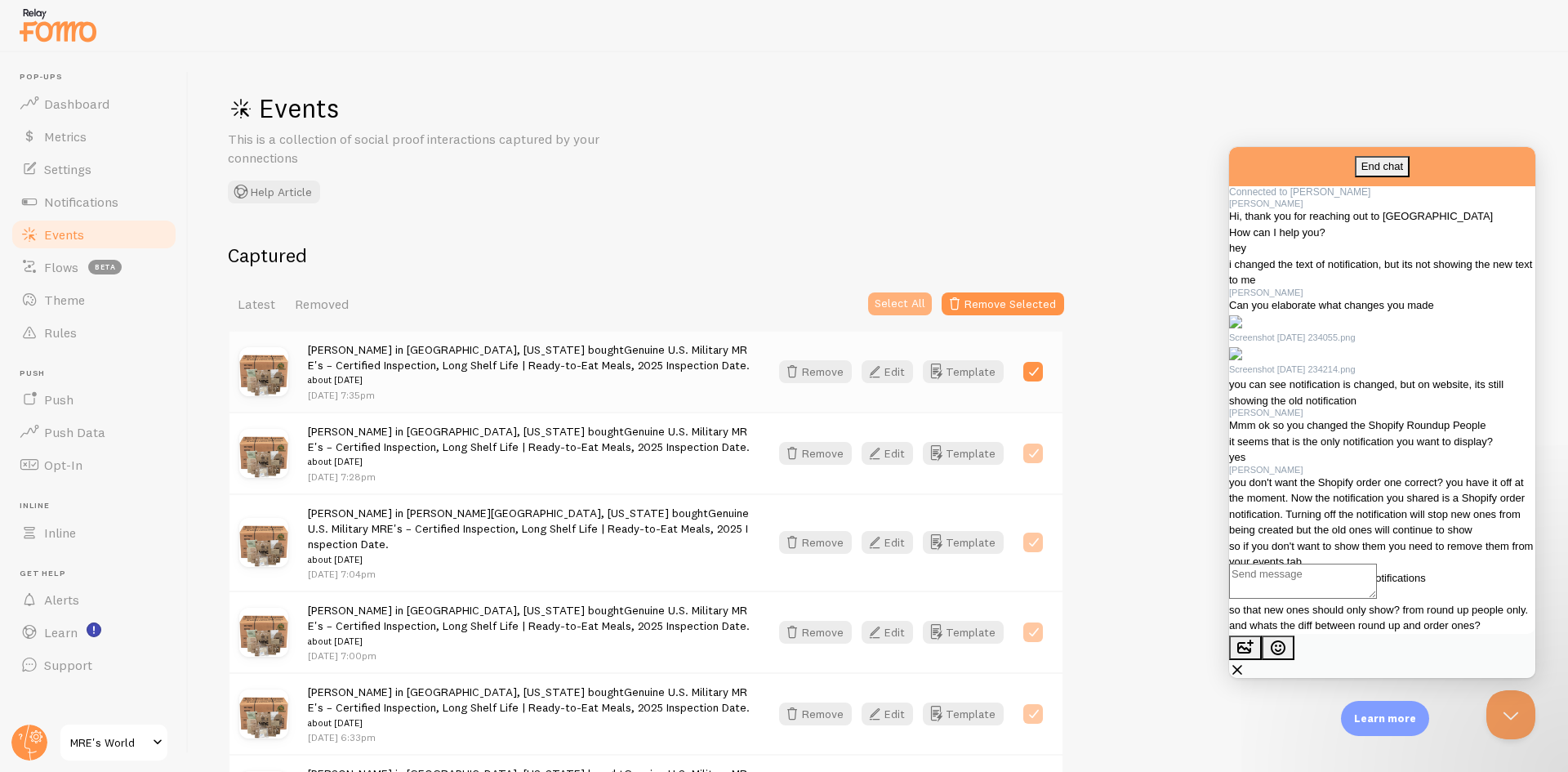
checkbox input "true"
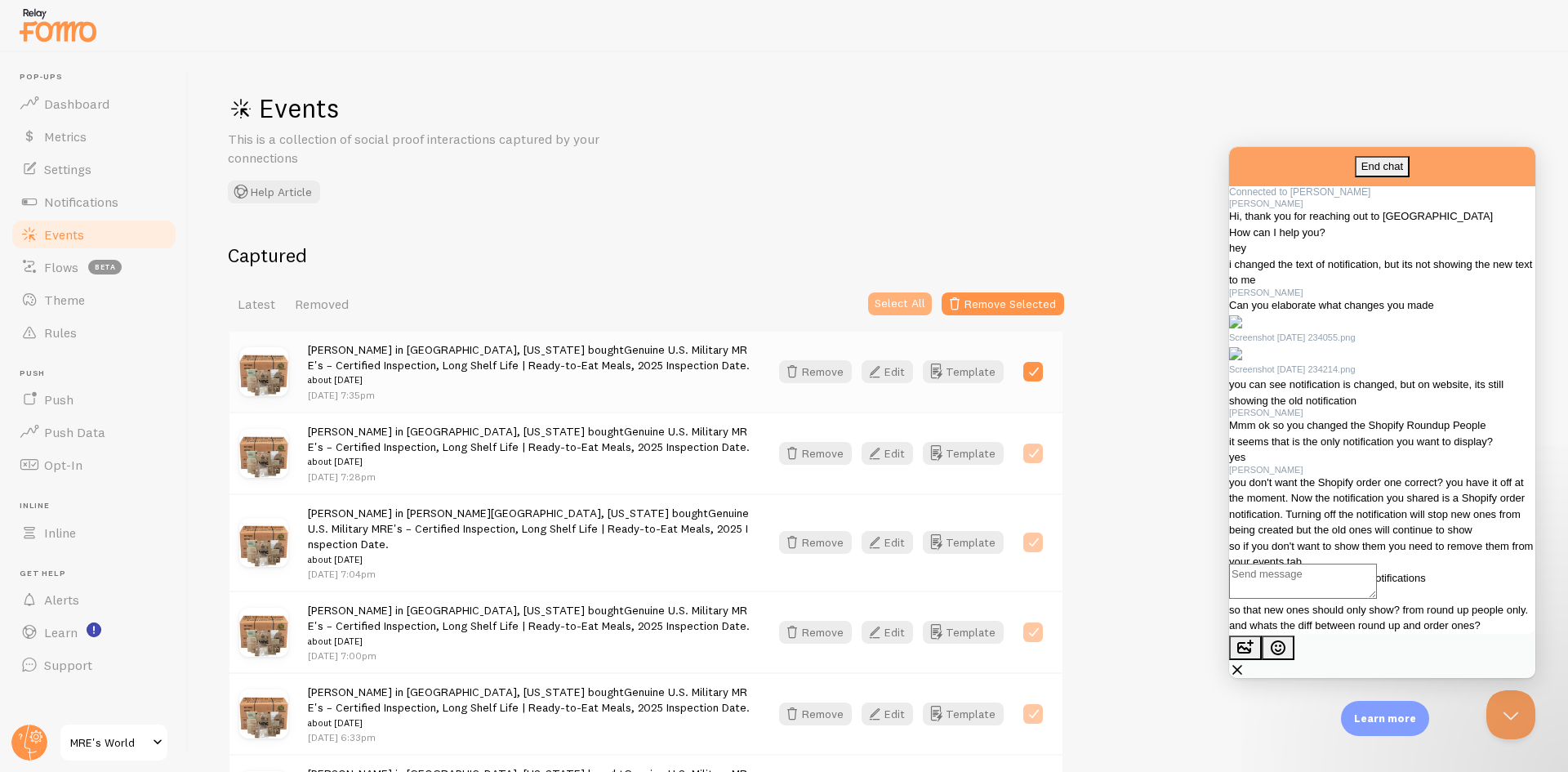
checkbox input "true"
click at [1525, 724] on button "Close Beacon popover" at bounding box center [1508, 712] width 49 height 49
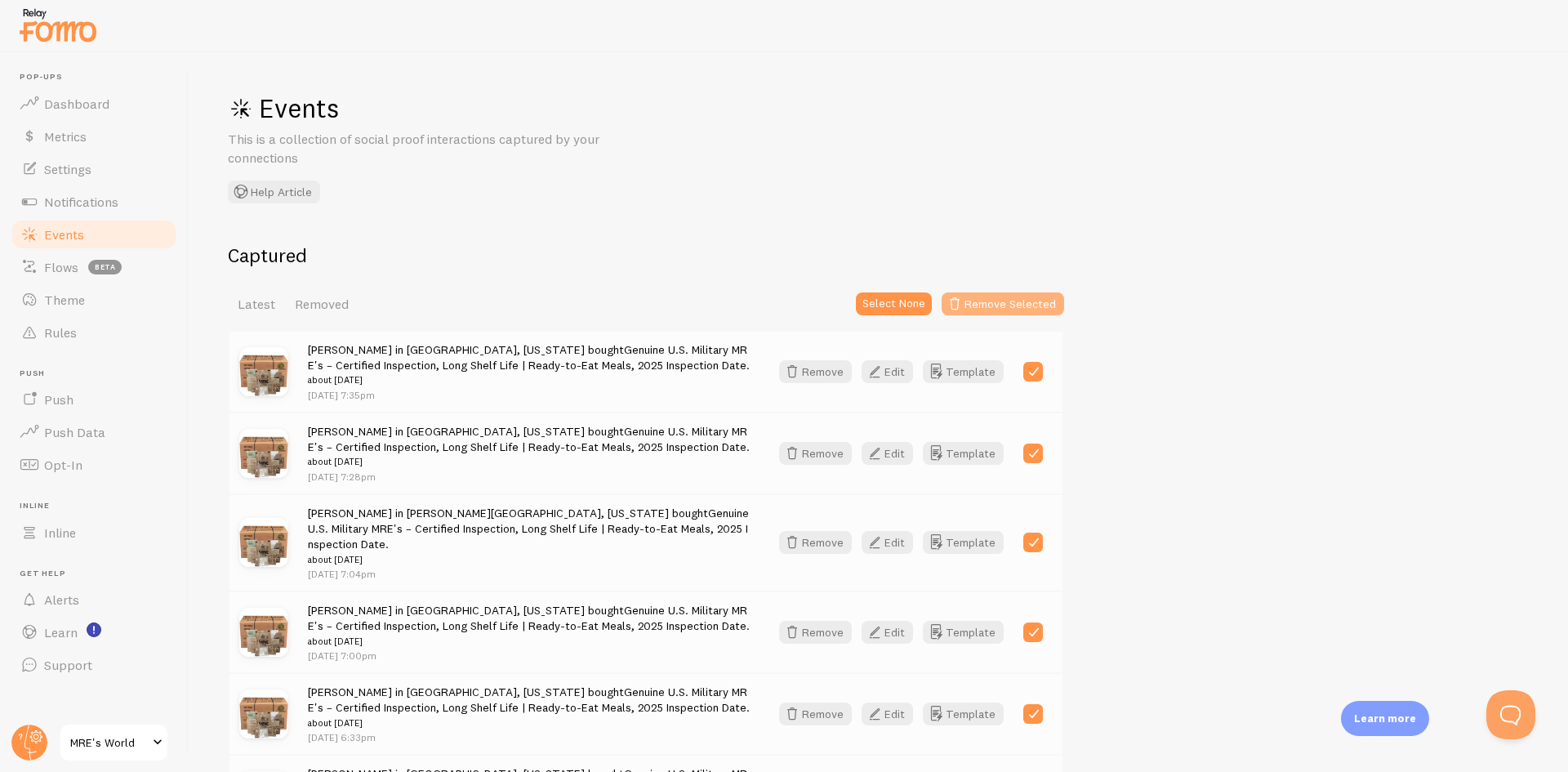
click at [1009, 302] on button "Remove Selected" at bounding box center [1003, 304] width 122 height 23
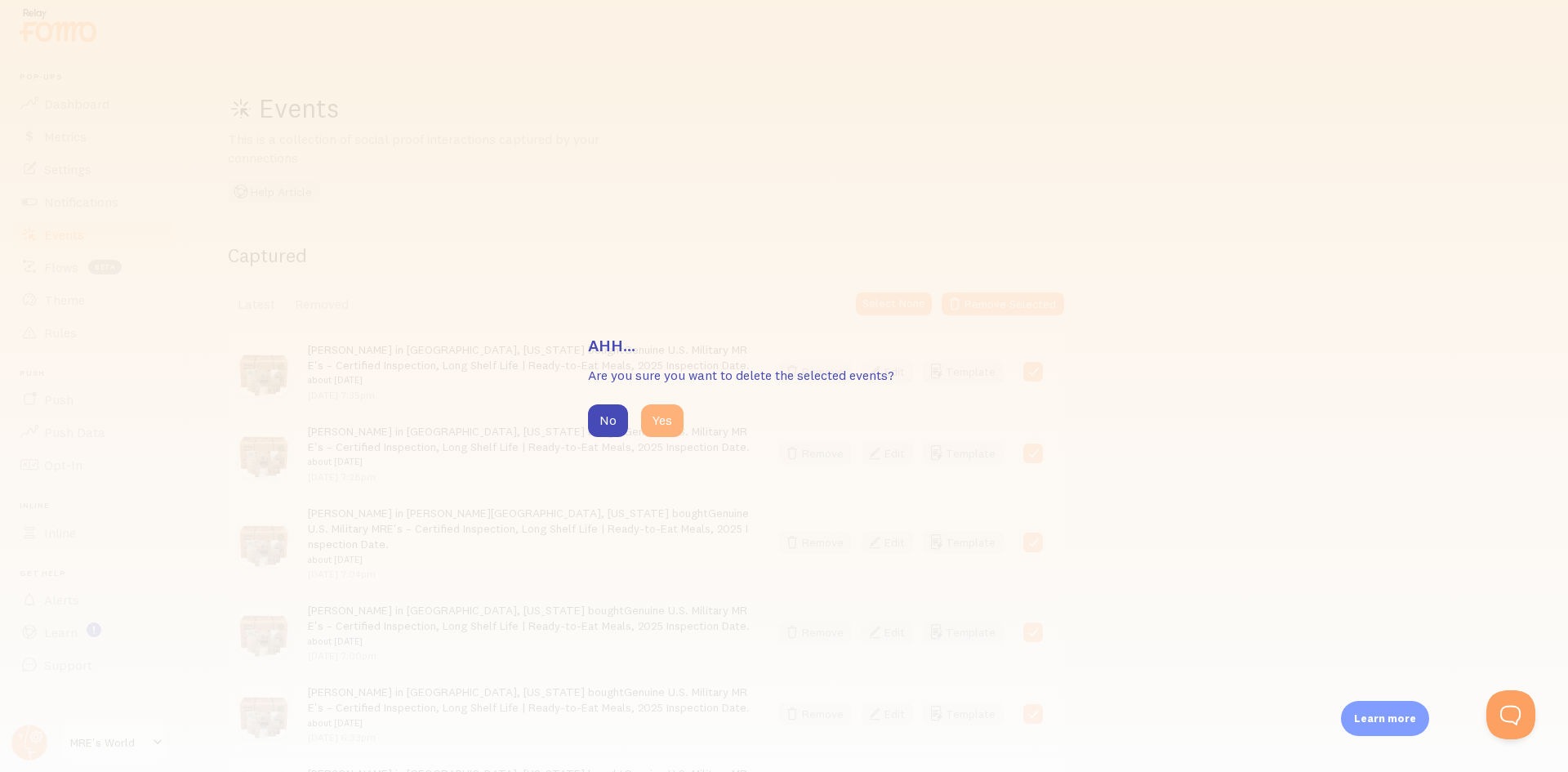
click at [658, 417] on button "Yes" at bounding box center [662, 421] width 43 height 33
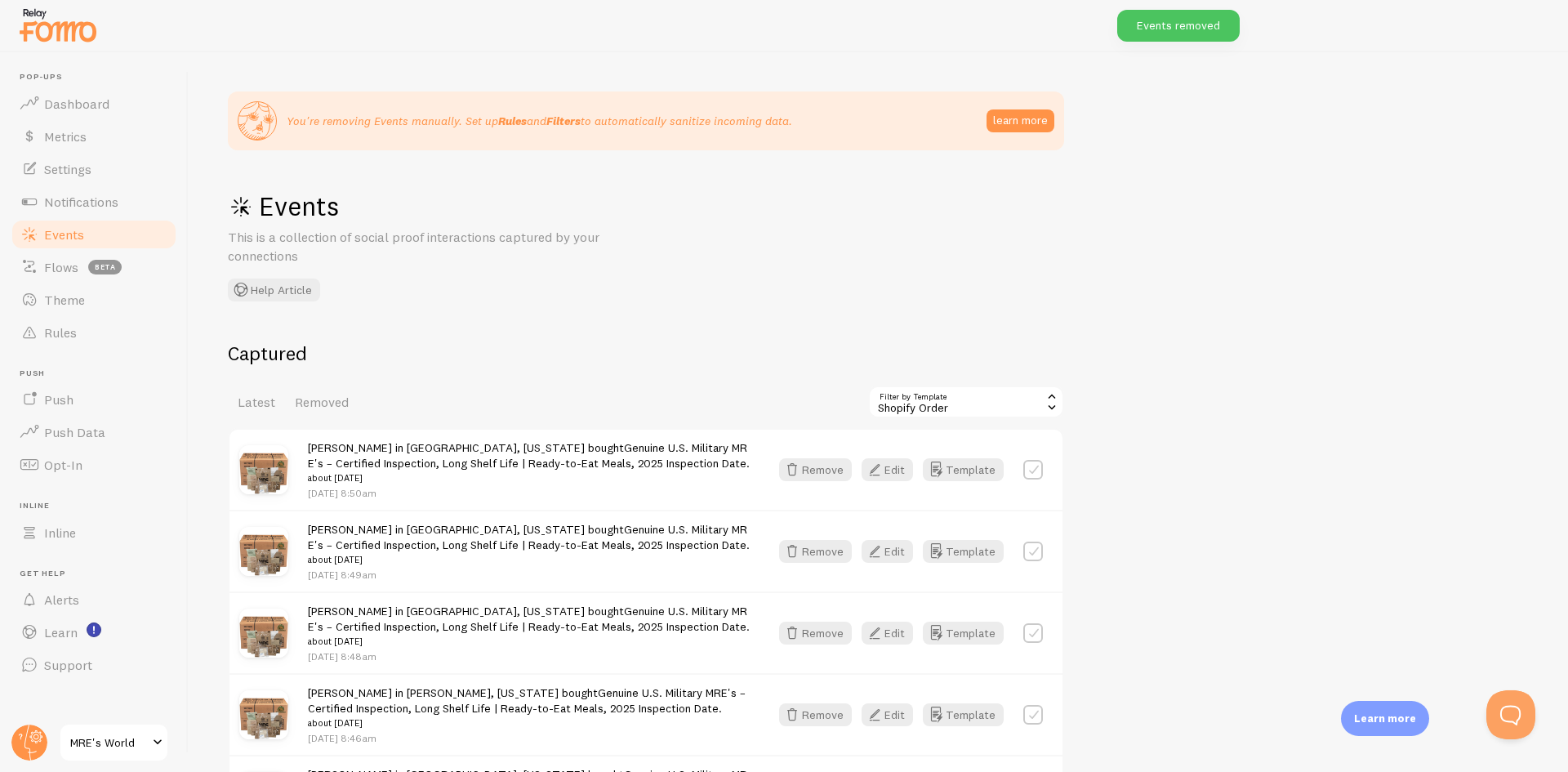
click at [1030, 468] on label at bounding box center [1033, 470] width 20 height 20
checkbox input "true"
drag, startPoint x: 1009, startPoint y: 402, endPoint x: 933, endPoint y: 333, distance: 102.6
click at [943, 333] on div "You're removing Events manually. Set up Rules and Filters to automatically sani…" at bounding box center [878, 412] width 1379 height 720
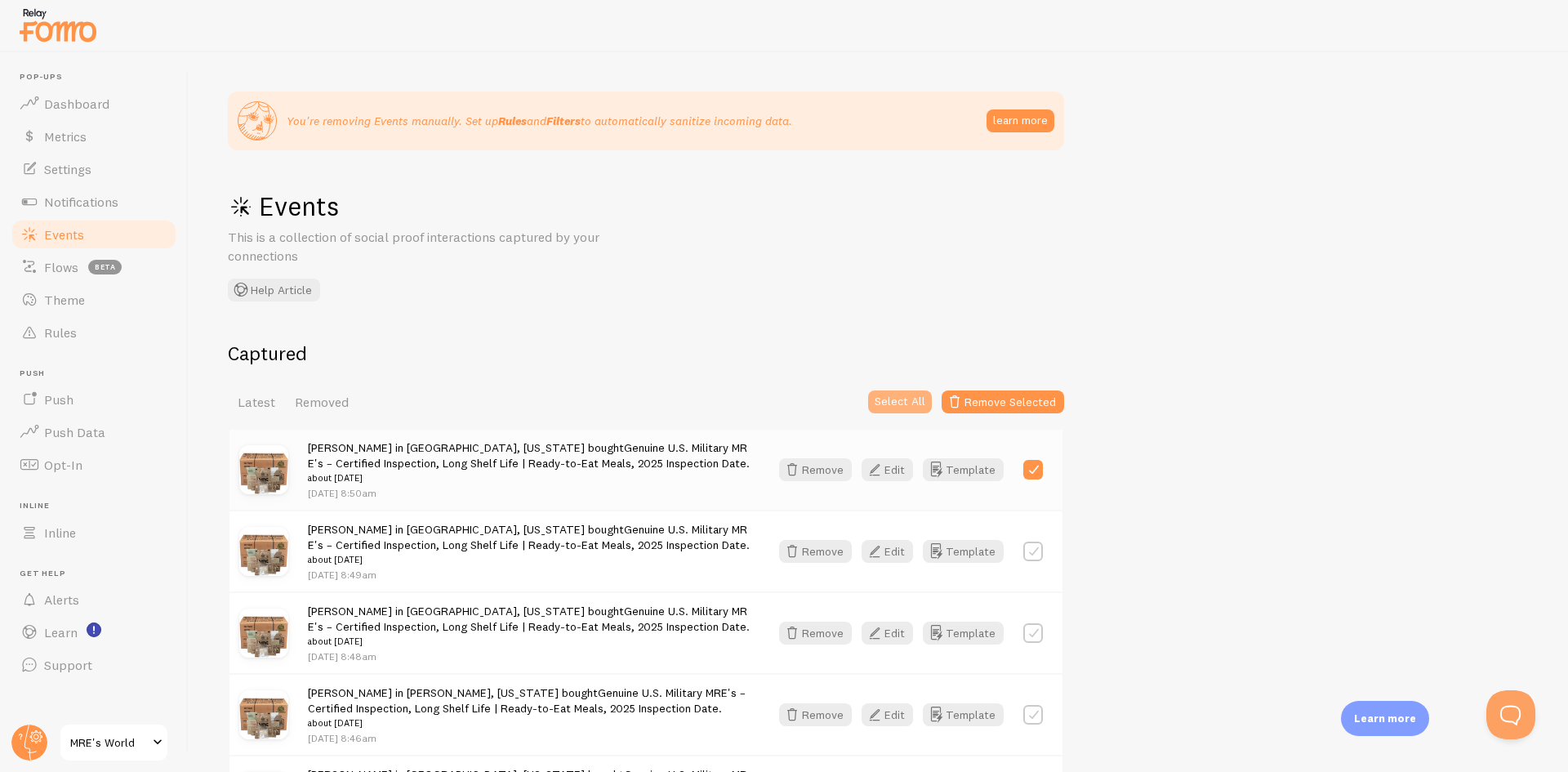
click at [908, 396] on button "Select All" at bounding box center [900, 402] width 64 height 23
checkbox input "true"
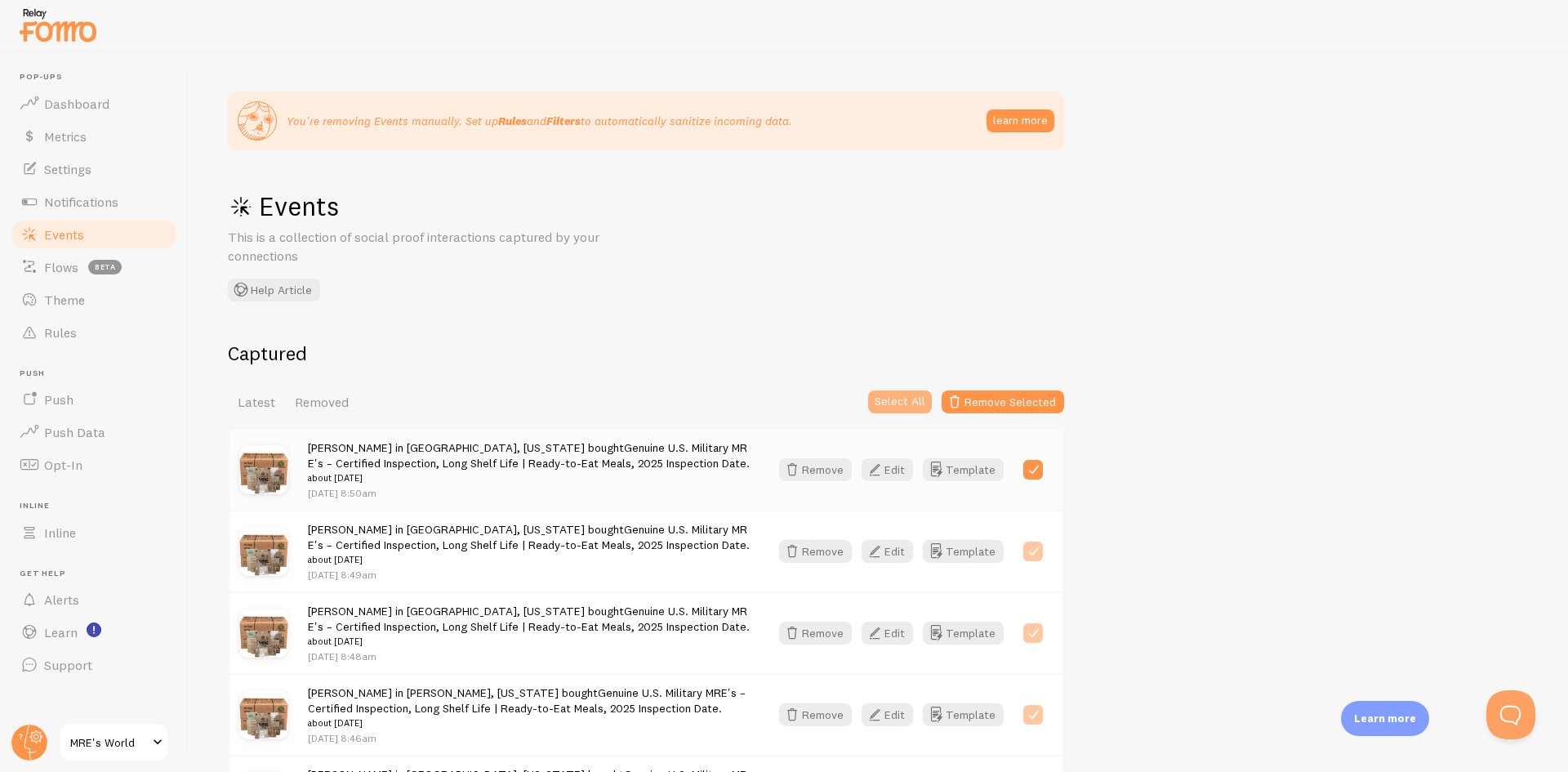
checkbox input "true"
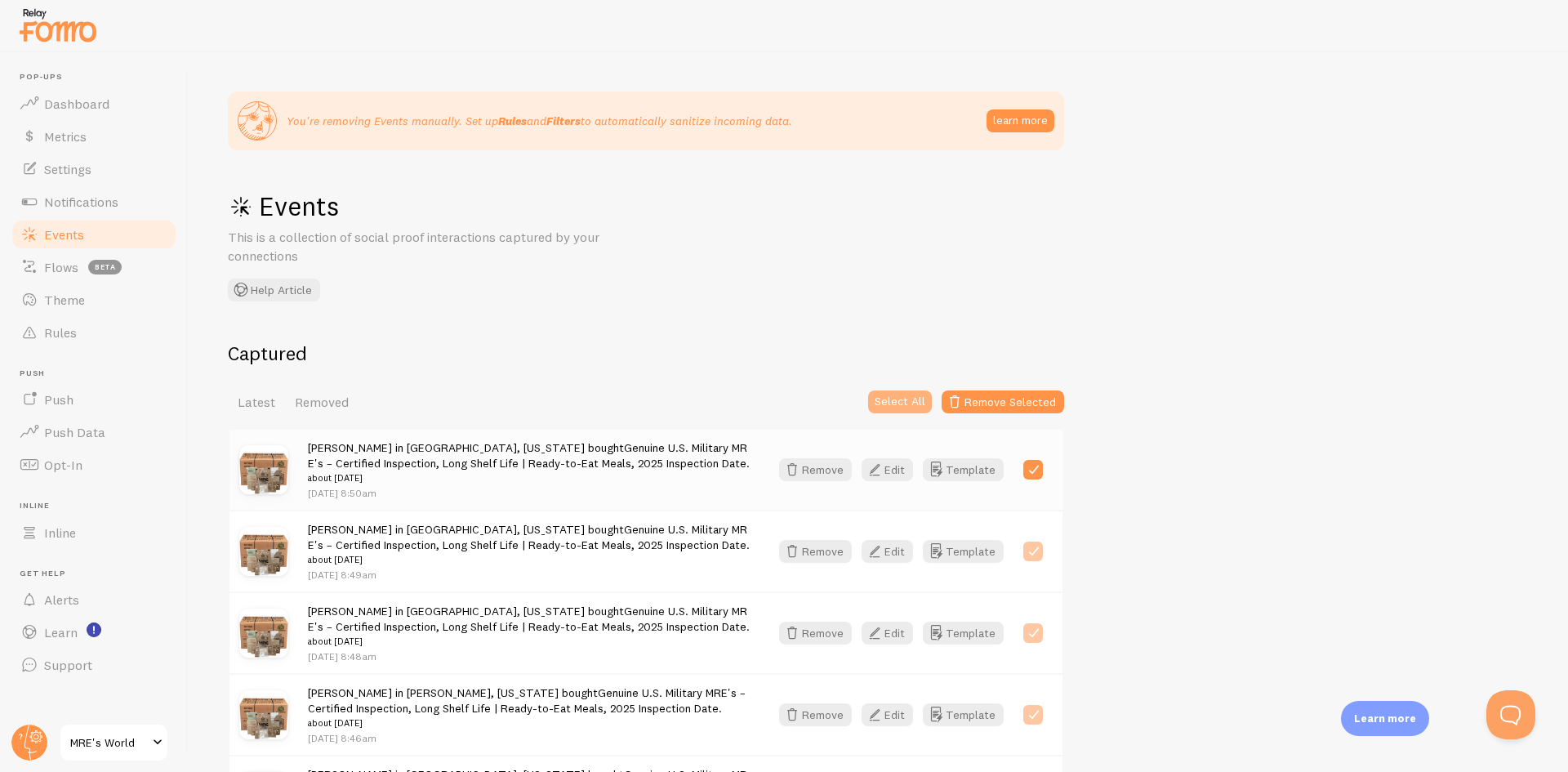
checkbox input "true"
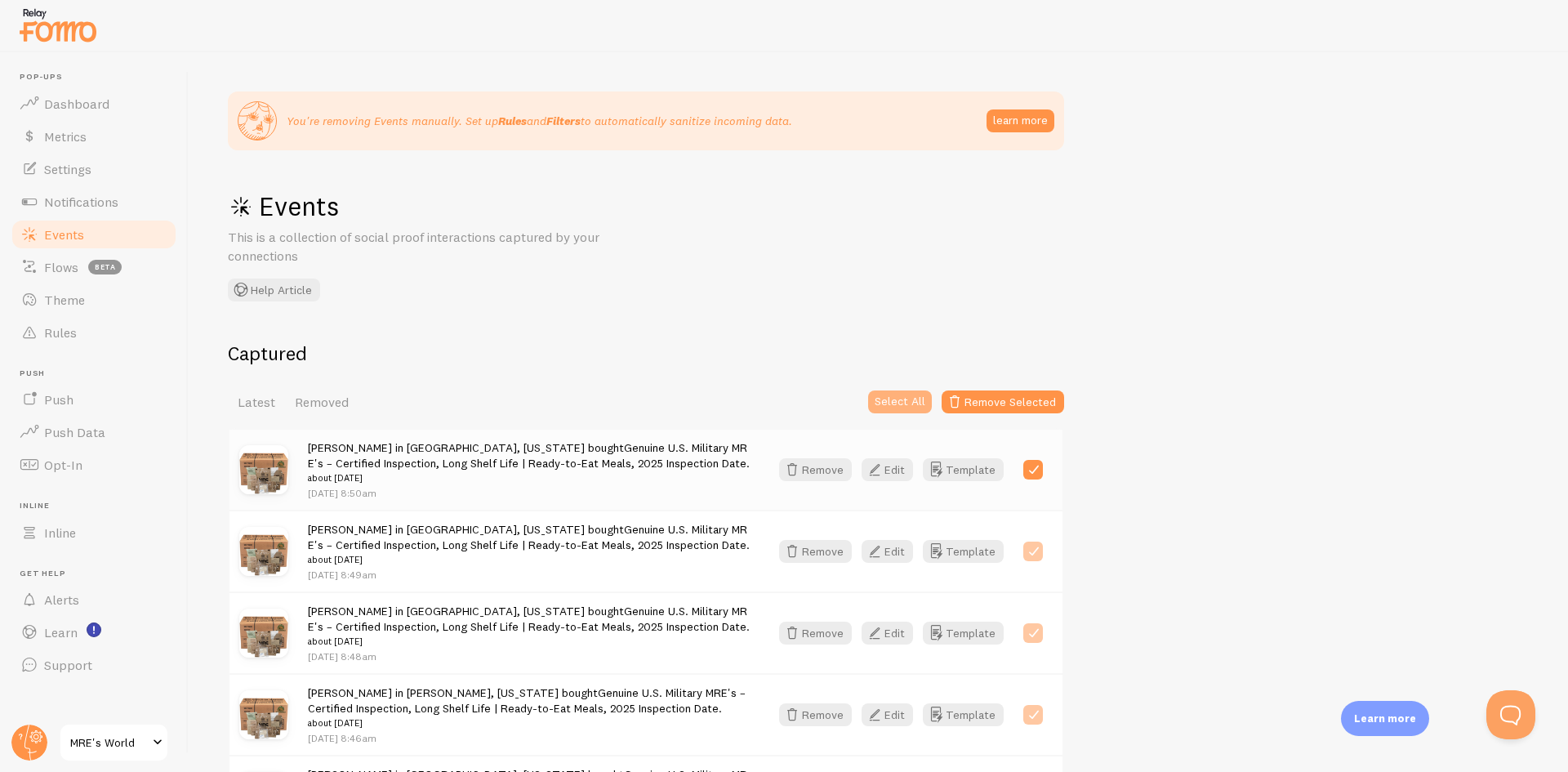
checkbox input "true"
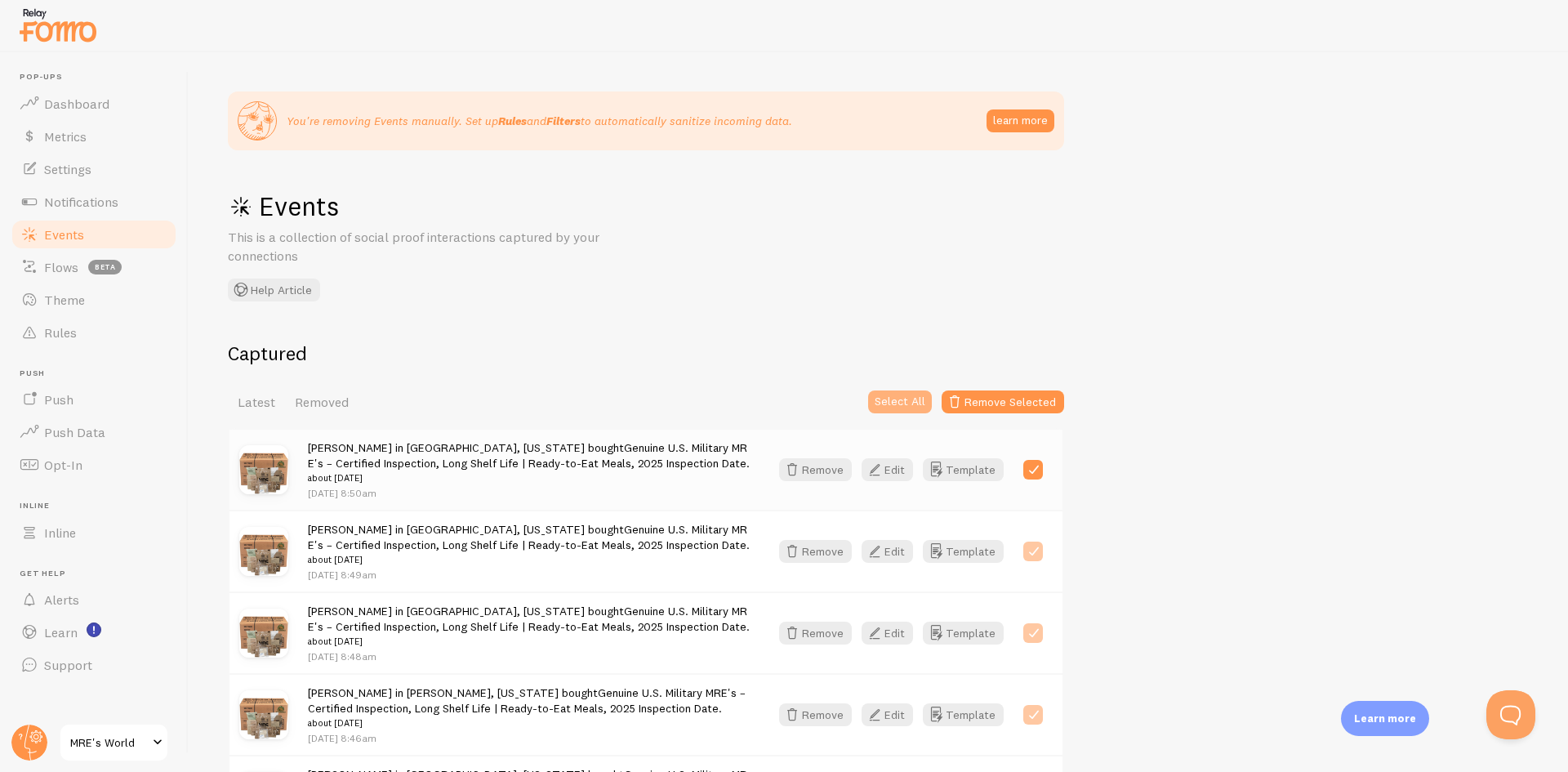
checkbox input "true"
click at [1012, 396] on button "Remove Selected" at bounding box center [1003, 402] width 122 height 23
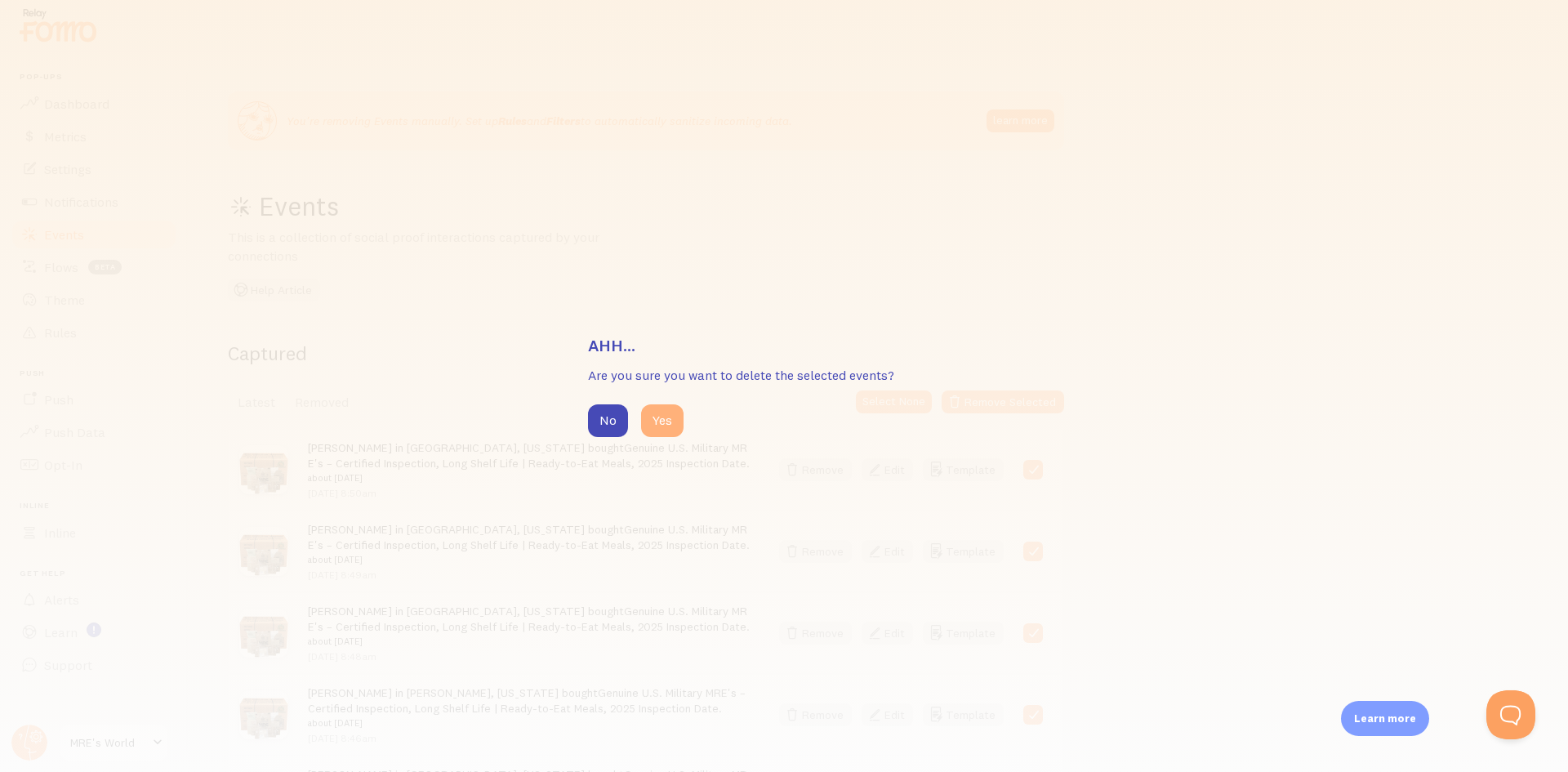
click at [668, 428] on button "Yes" at bounding box center [662, 421] width 43 height 33
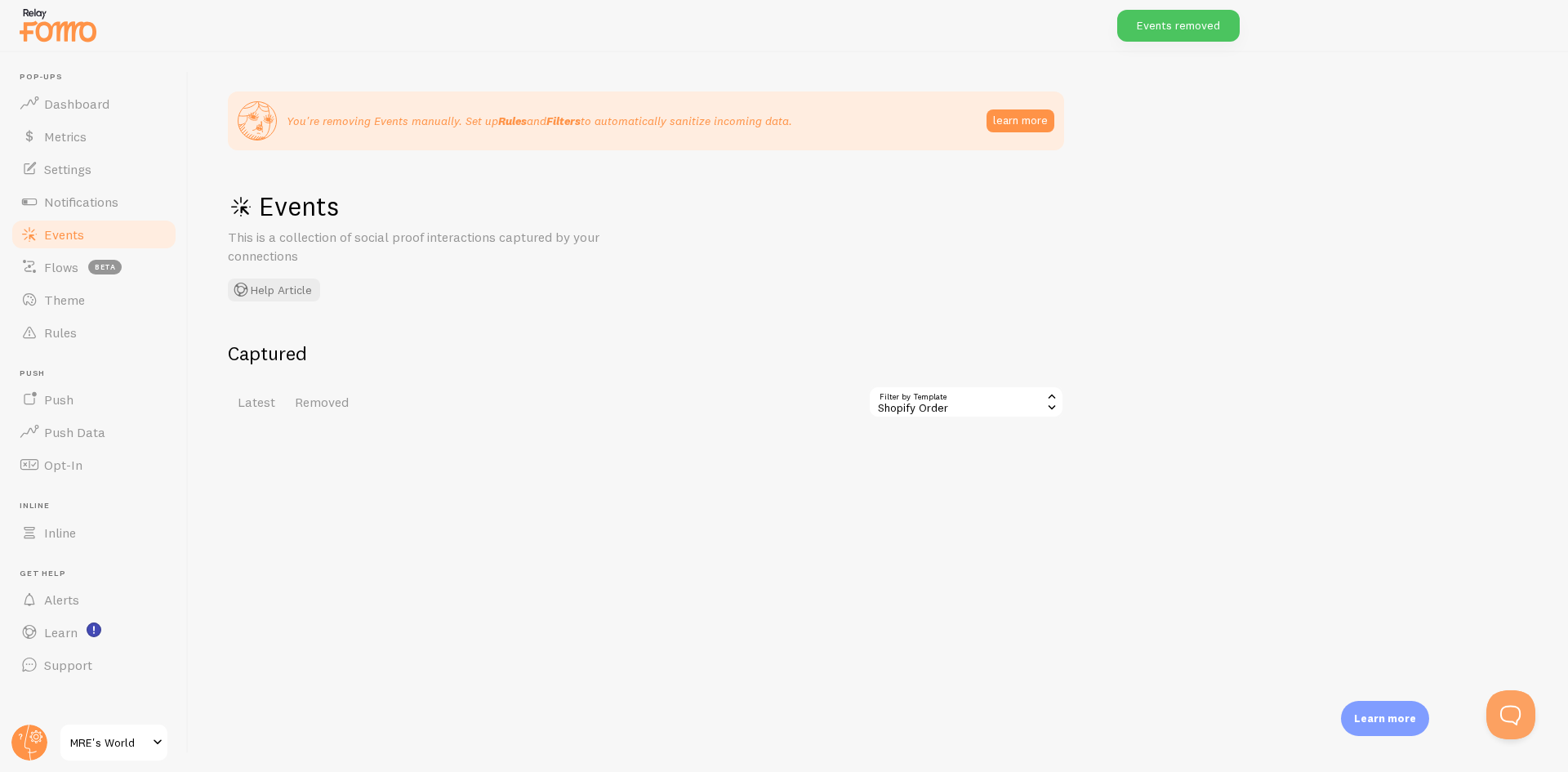
click at [970, 411] on div "Shopify Order" at bounding box center [966, 402] width 196 height 33
click at [918, 443] on li "Show all" at bounding box center [967, 447] width 193 height 25
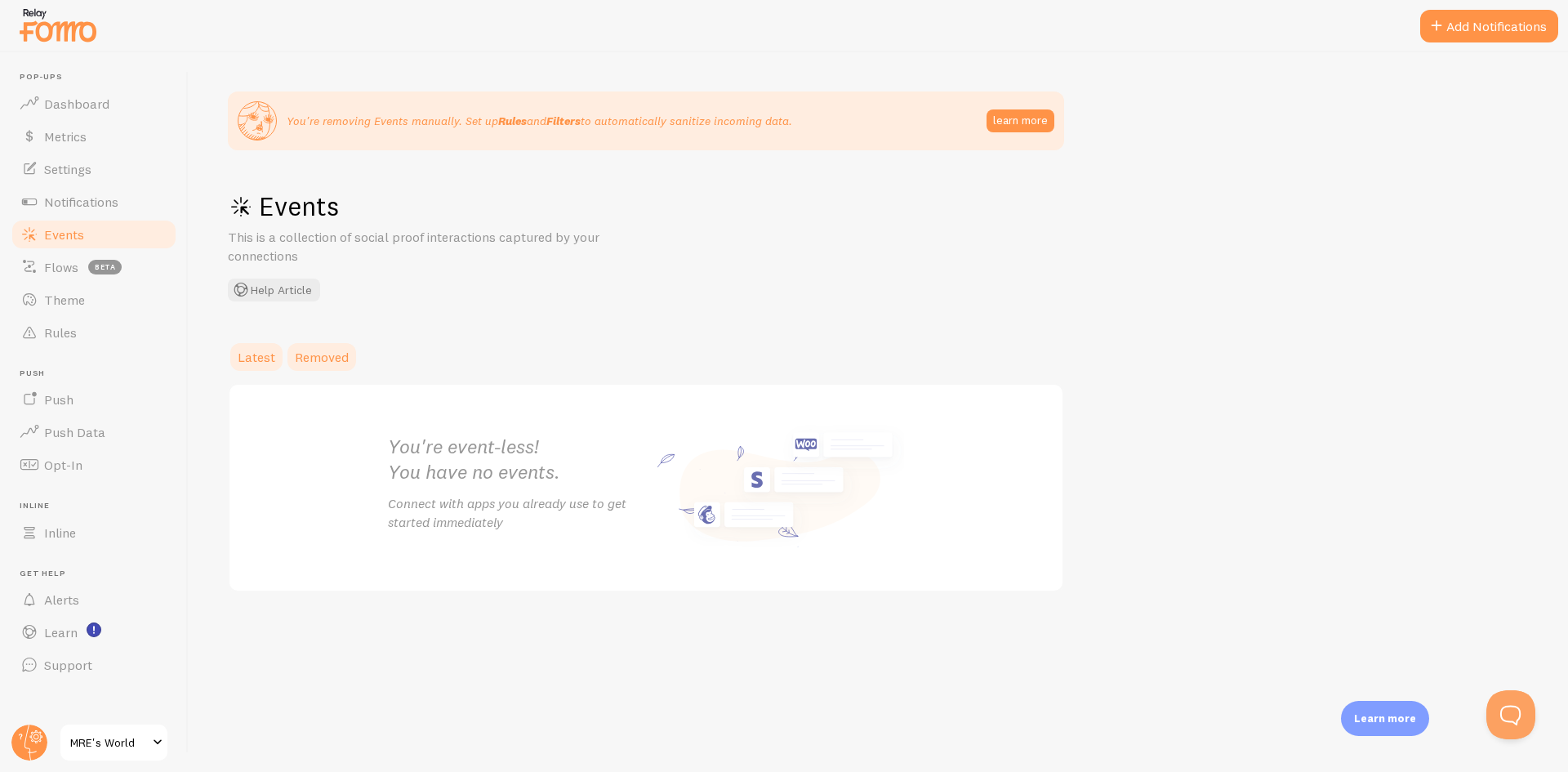
click at [303, 356] on span "Removed" at bounding box center [322, 357] width 54 height 16
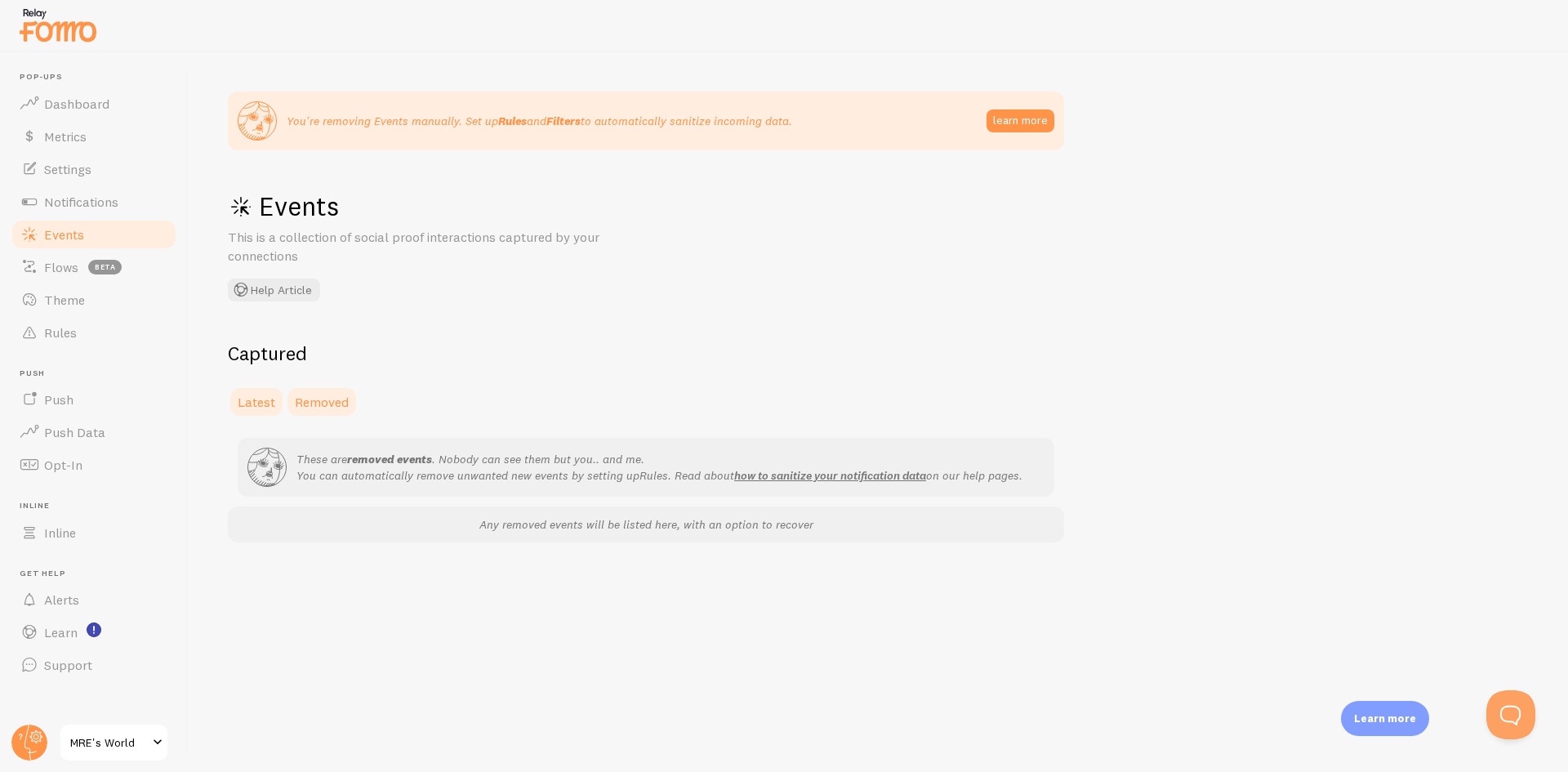
click at [262, 407] on span "Latest" at bounding box center [256, 402] width 37 height 16
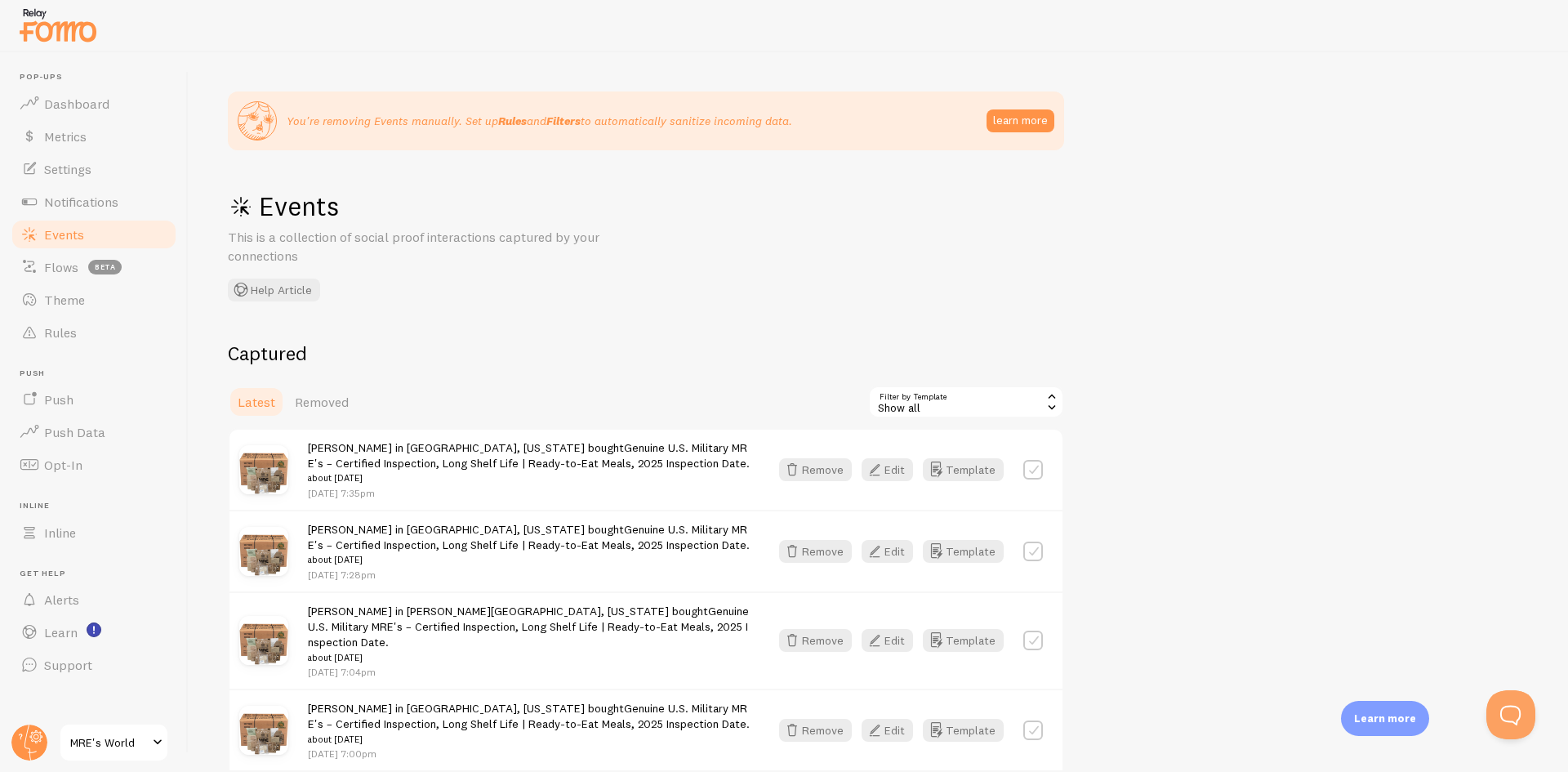
click at [1036, 468] on label at bounding box center [1033, 470] width 20 height 20
checkbox input "true"
click at [901, 407] on button "Select All" at bounding box center [900, 402] width 64 height 23
checkbox input "true"
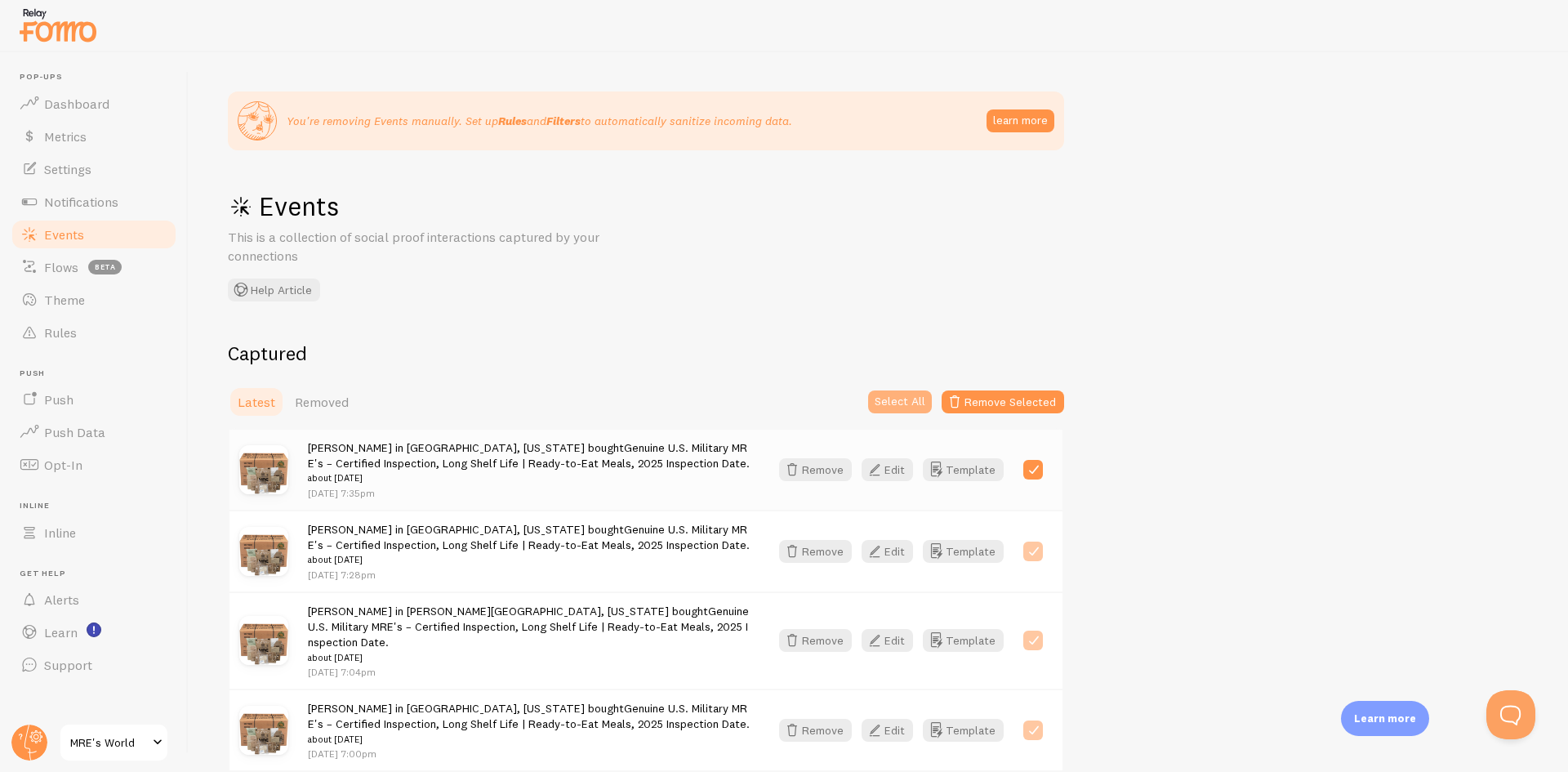
checkbox input "true"
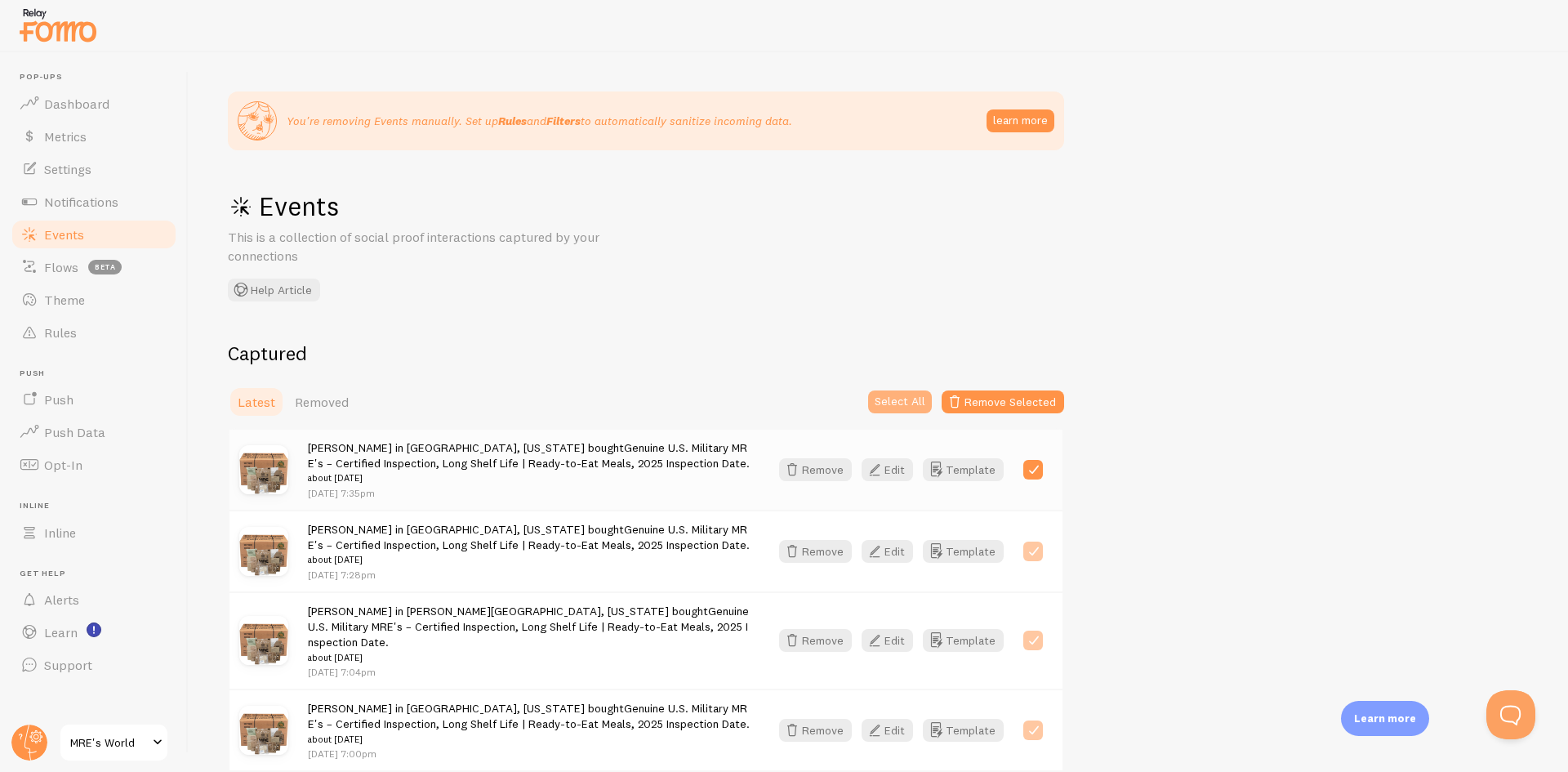
checkbox input "true"
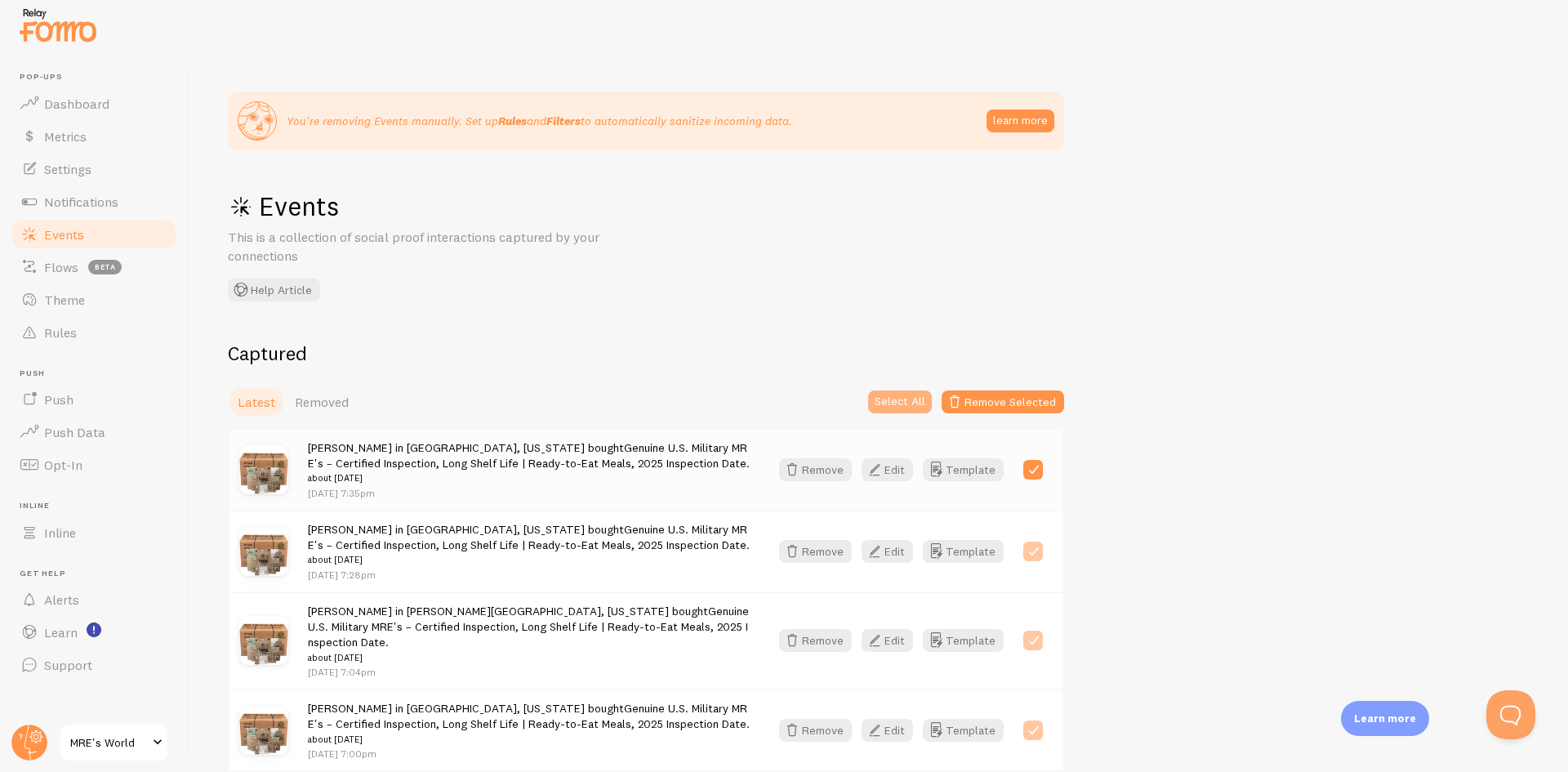
checkbox input "true"
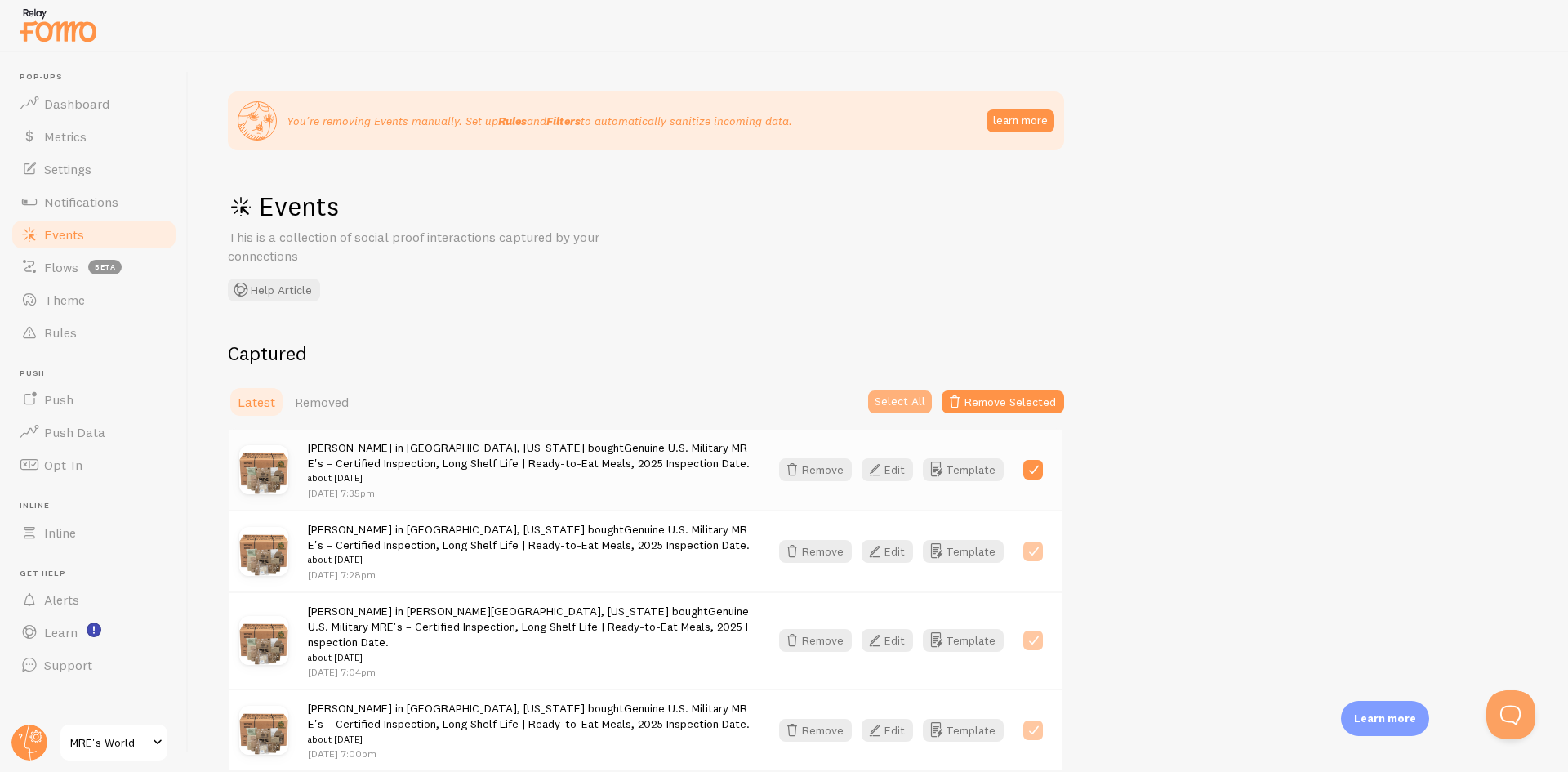
checkbox input "true"
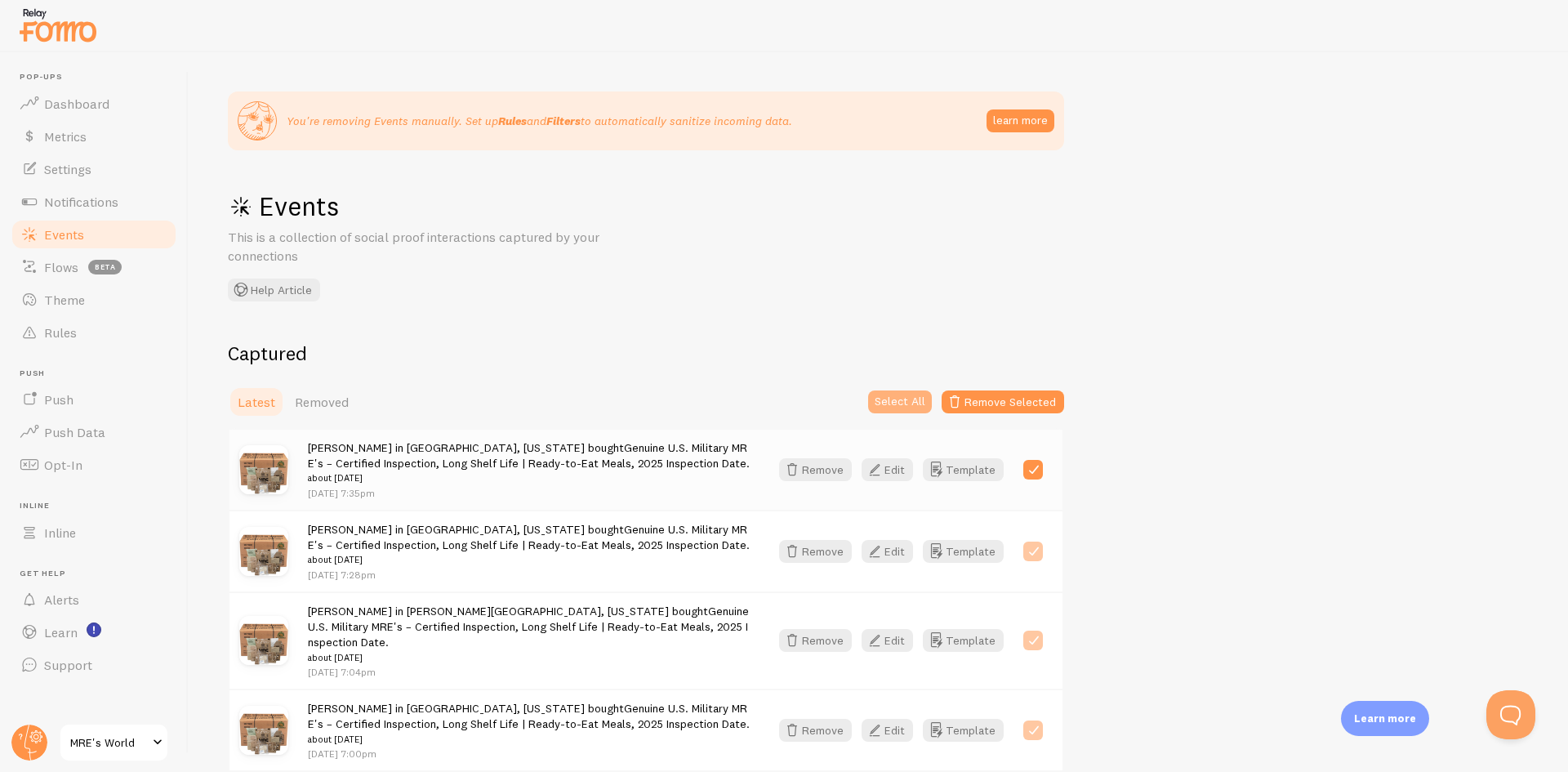
checkbox input "true"
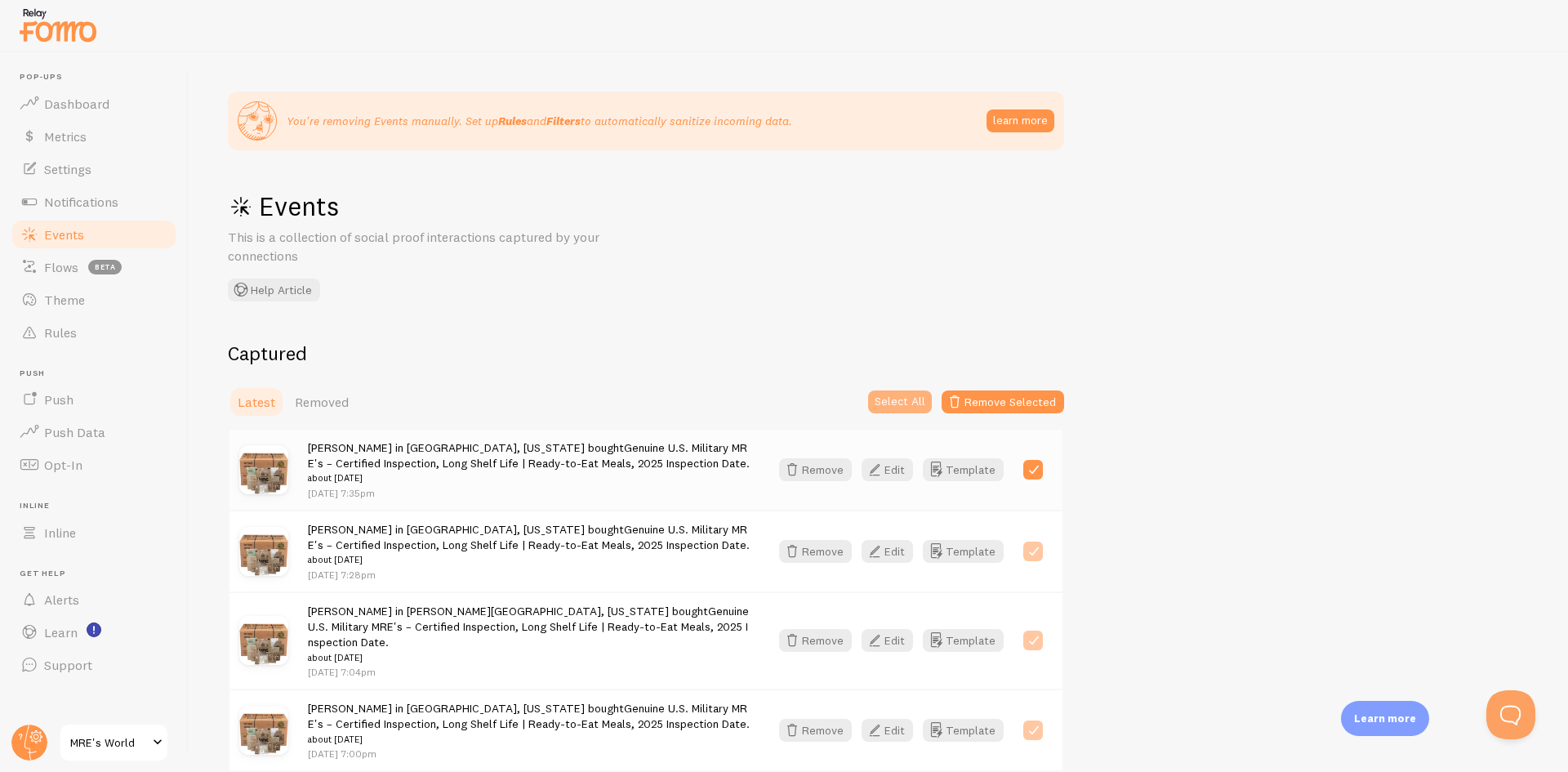
checkbox input "true"
click at [995, 399] on button "Remove Selected" at bounding box center [1003, 402] width 122 height 23
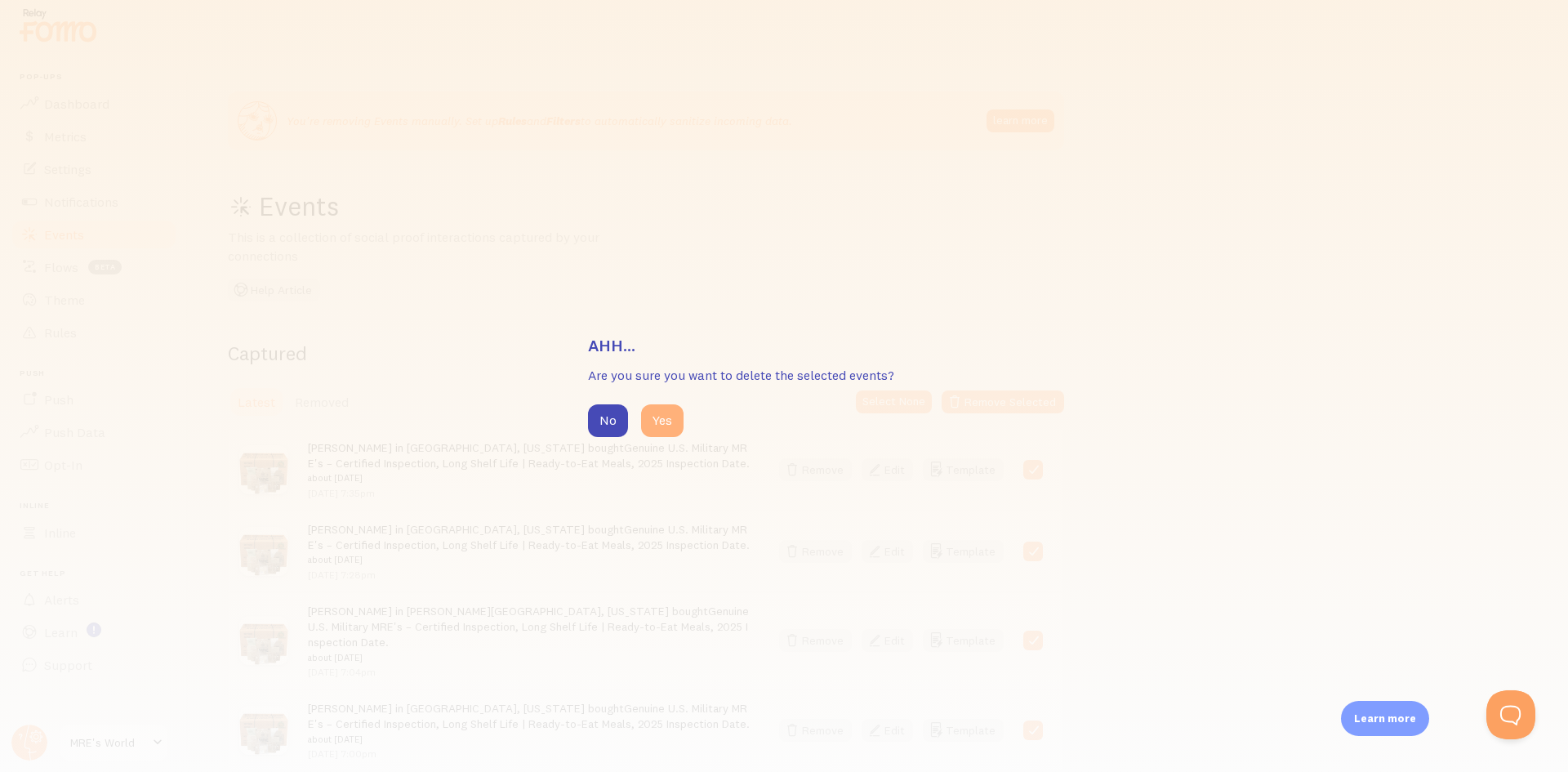
click at [654, 424] on button "Yes" at bounding box center [662, 421] width 43 height 33
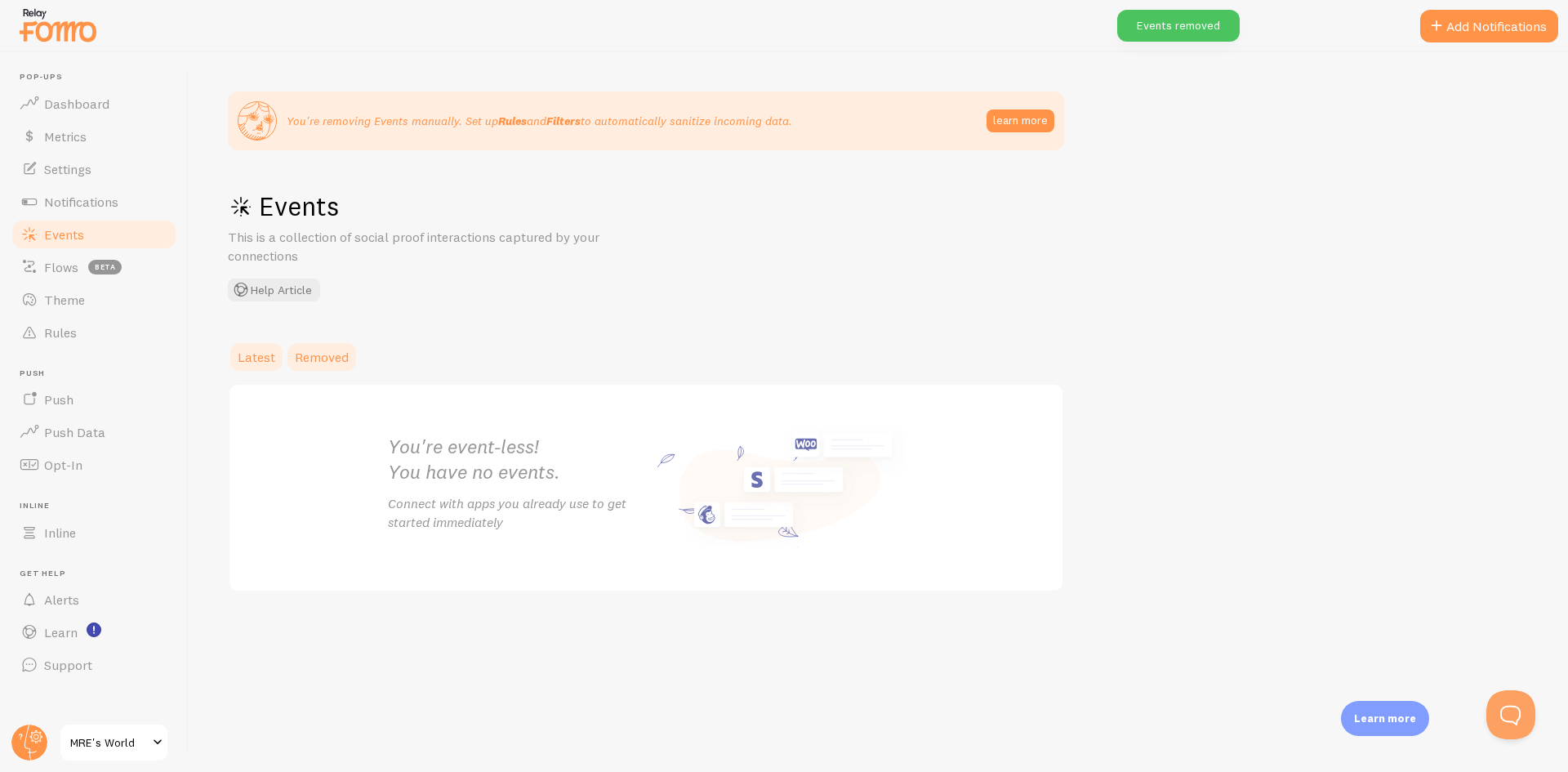
click at [299, 357] on span "Removed" at bounding box center [322, 357] width 54 height 16
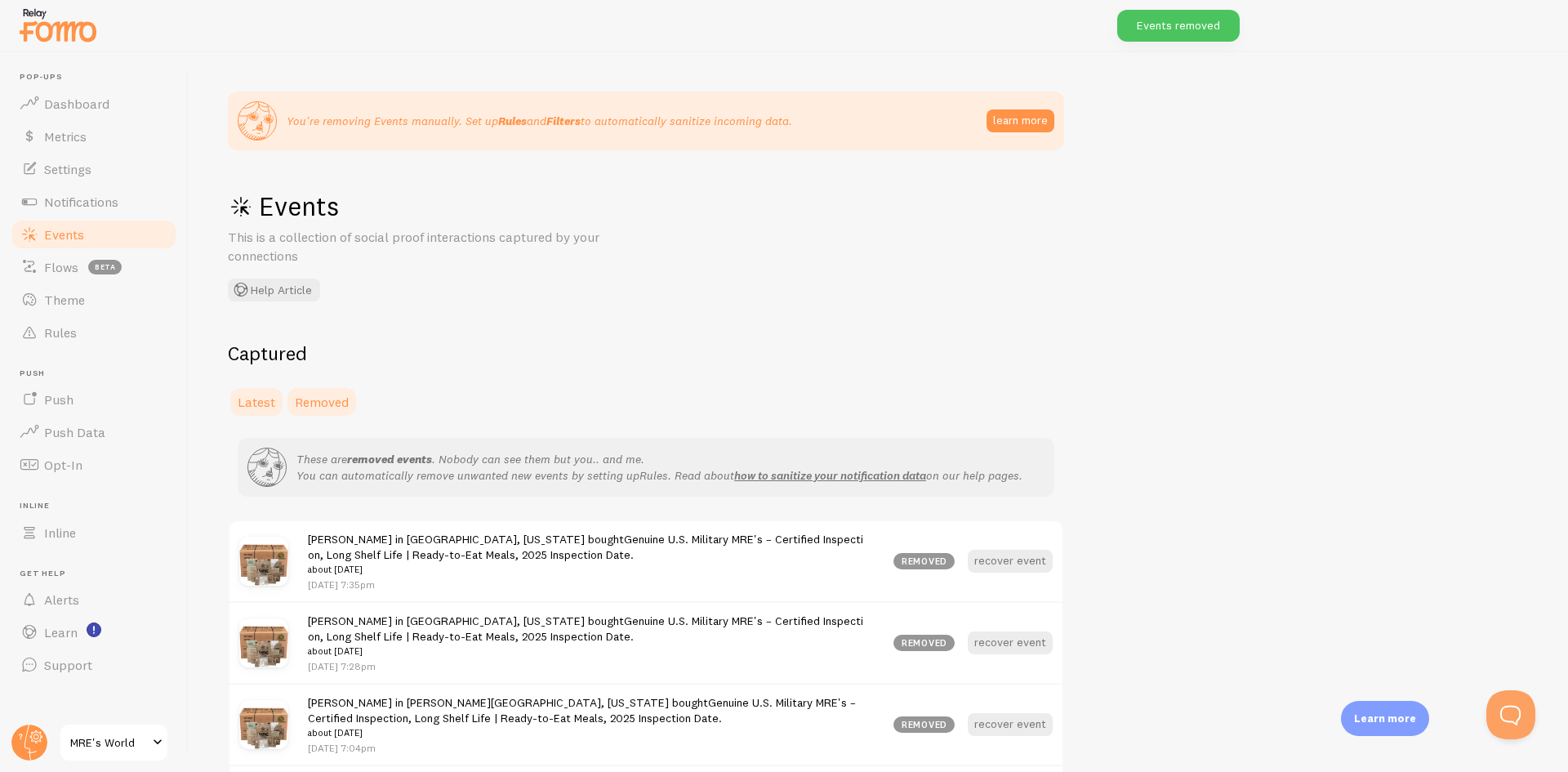
click at [255, 396] on span "Latest" at bounding box center [256, 402] width 37 height 16
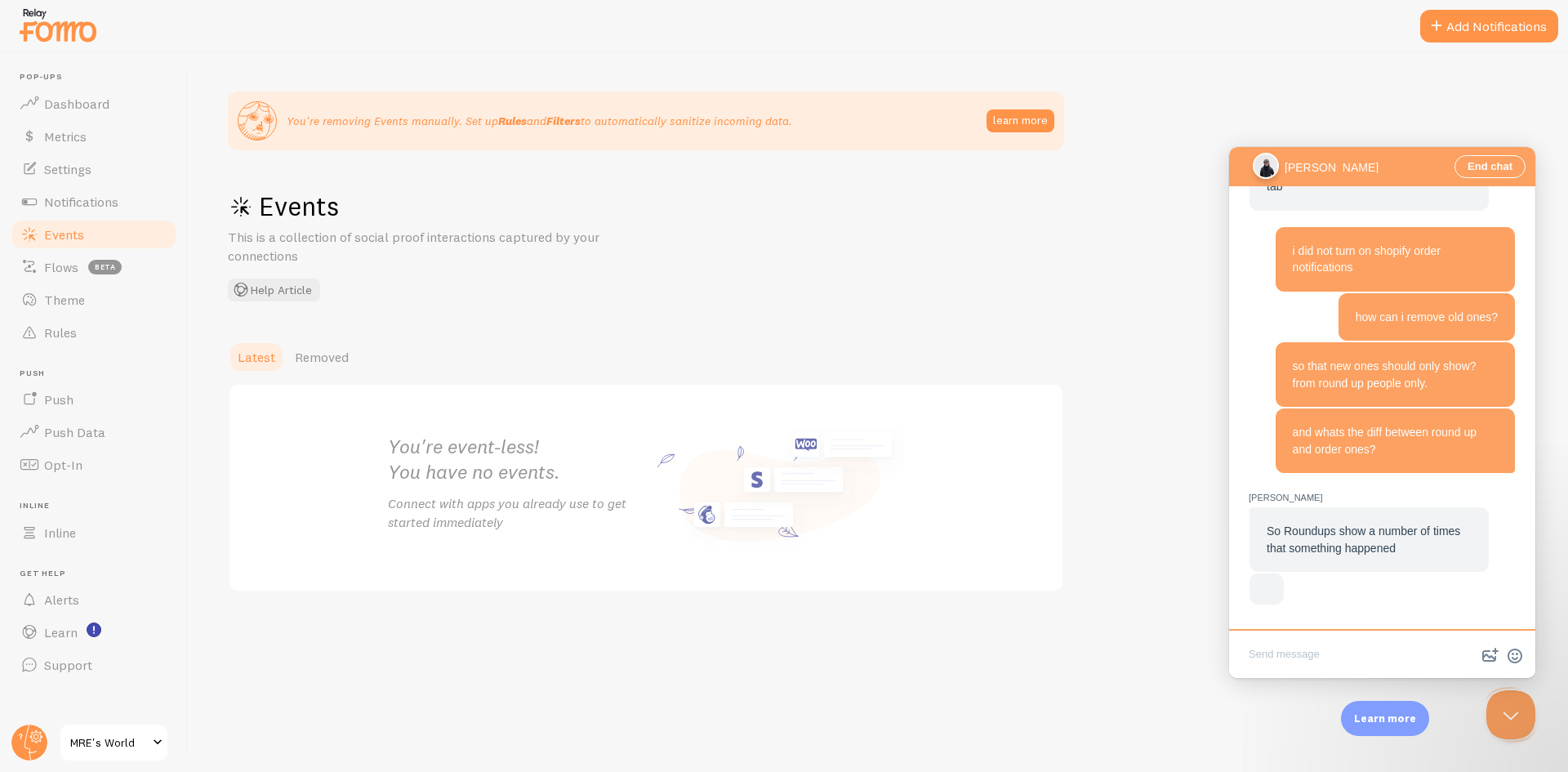
scroll to position [1655, 0]
click at [1147, 139] on div "You're removing Events manually. Set up Rules and Filters to automatically sani…" at bounding box center [878, 412] width 1379 height 720
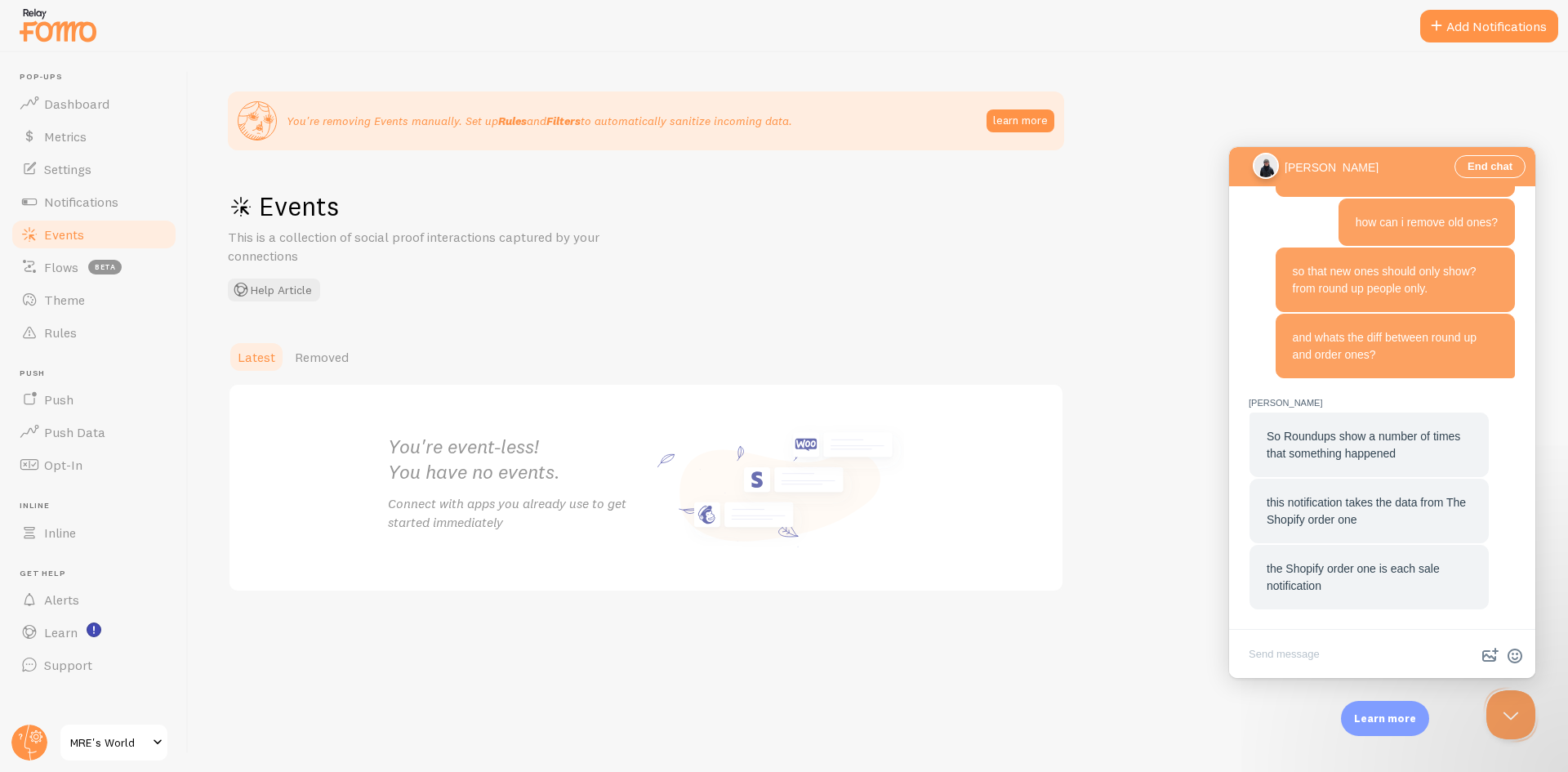
scroll to position [1786, 0]
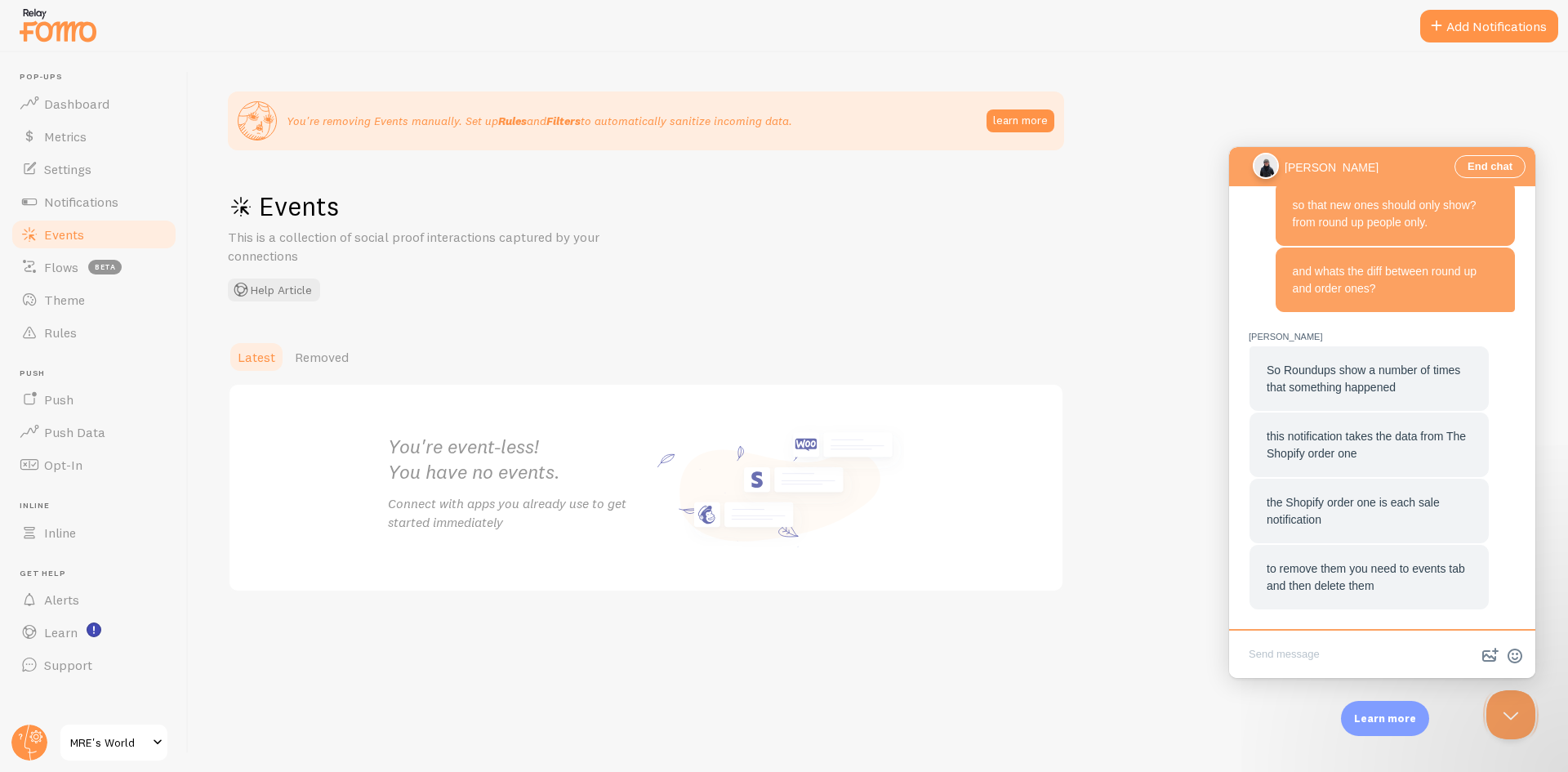
scroll to position [1804, 0]
click at [1302, 659] on textarea "Write chat message" at bounding box center [1382, 655] width 300 height 38
click at [1307, 655] on textarea "Write chat message" at bounding box center [1382, 655] width 300 height 38
type textarea "i deleted all"
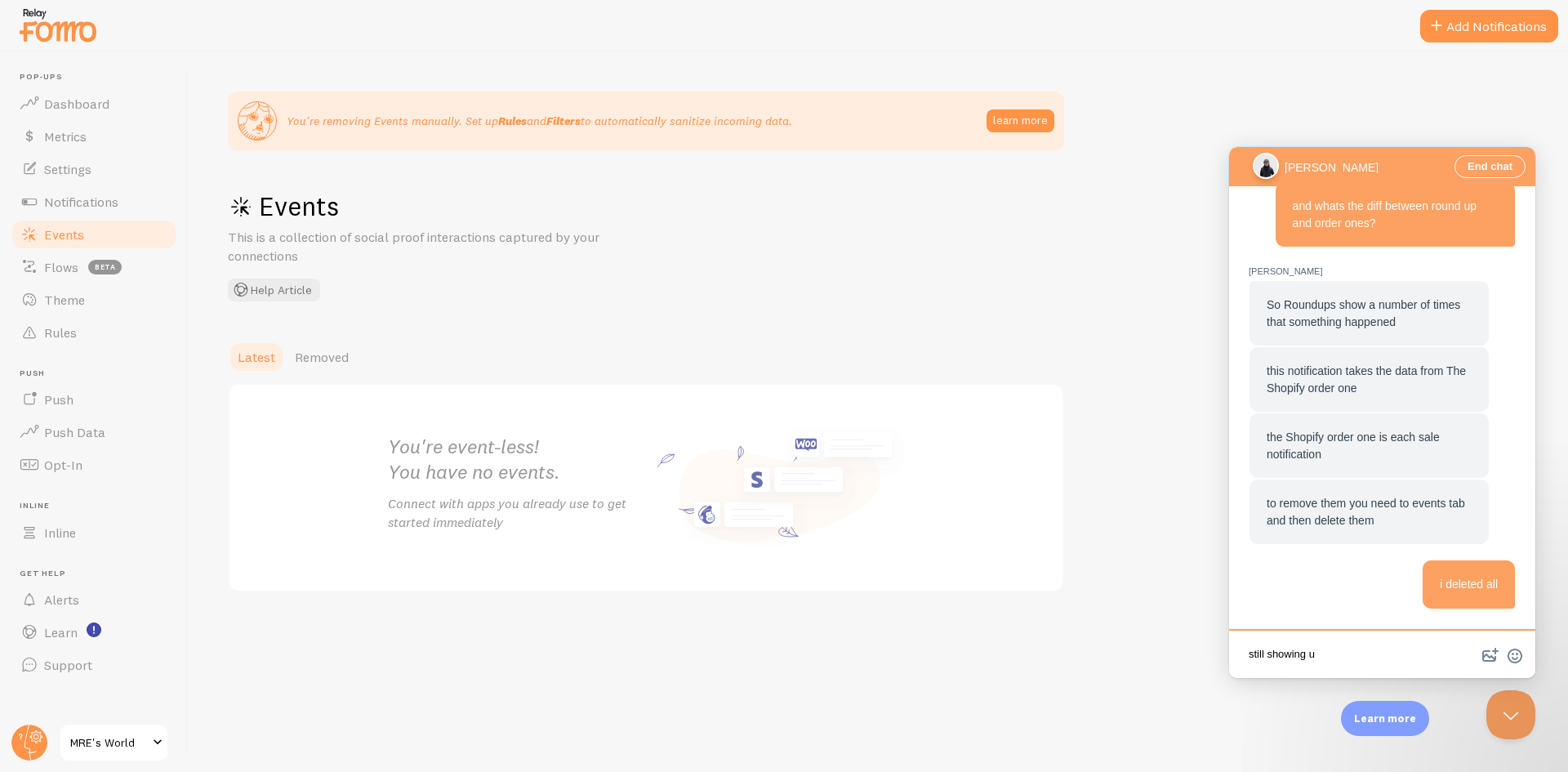
type textarea "still showing up"
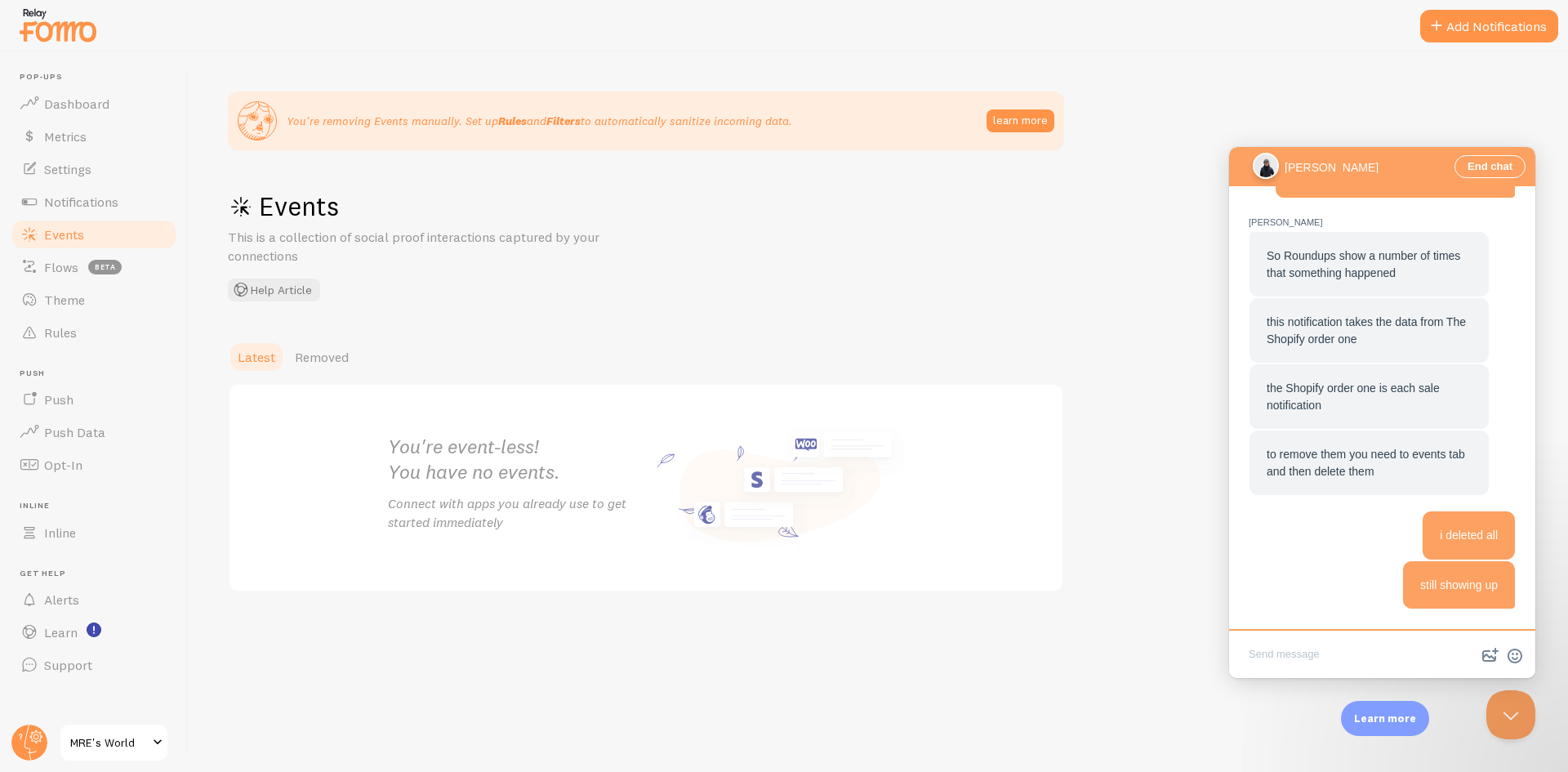
scroll to position [1917, 0]
click at [91, 200] on span "Notifications" at bounding box center [81, 201] width 75 height 16
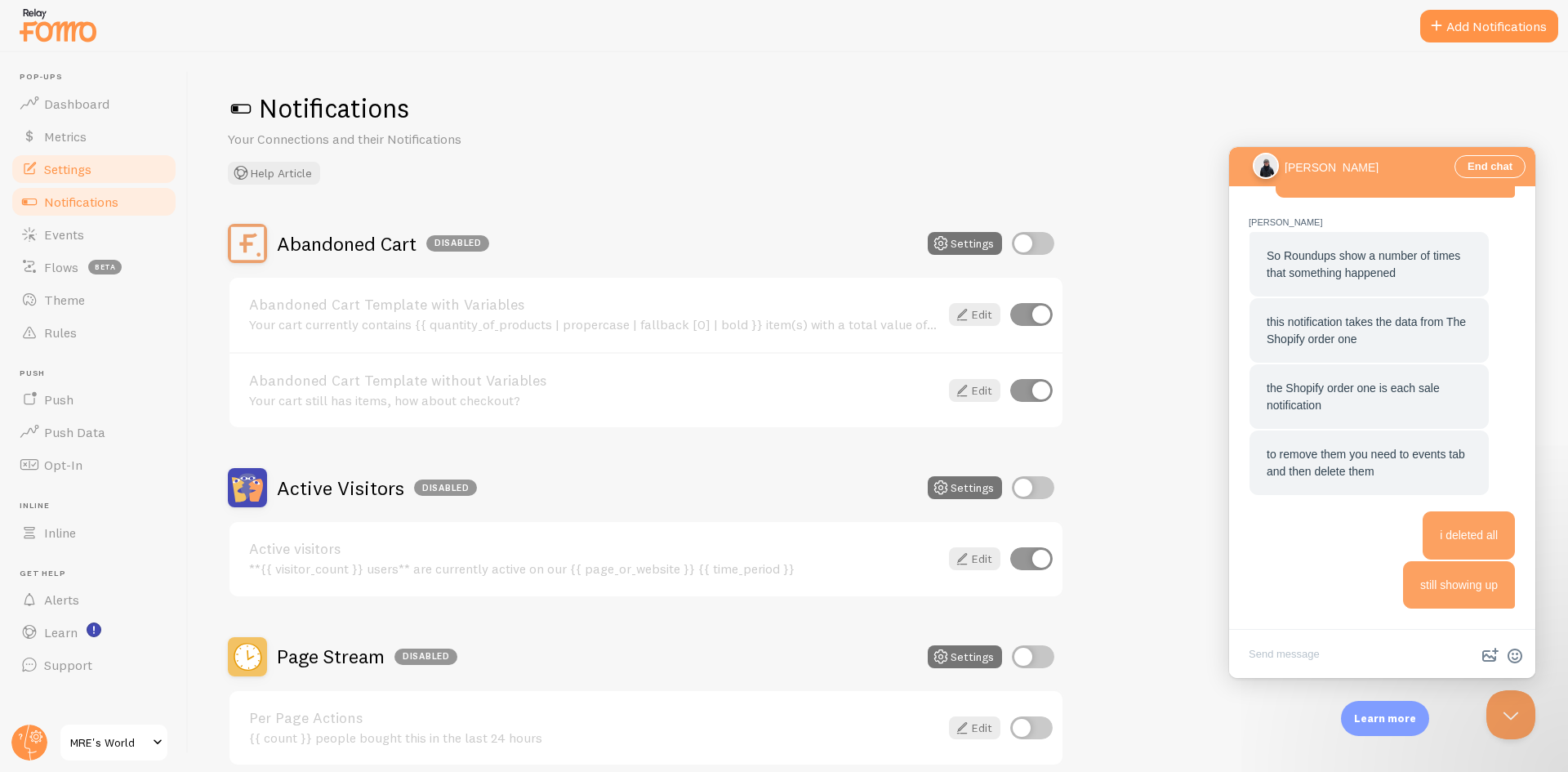
click at [86, 164] on span "Settings" at bounding box center [67, 170] width 47 height 16
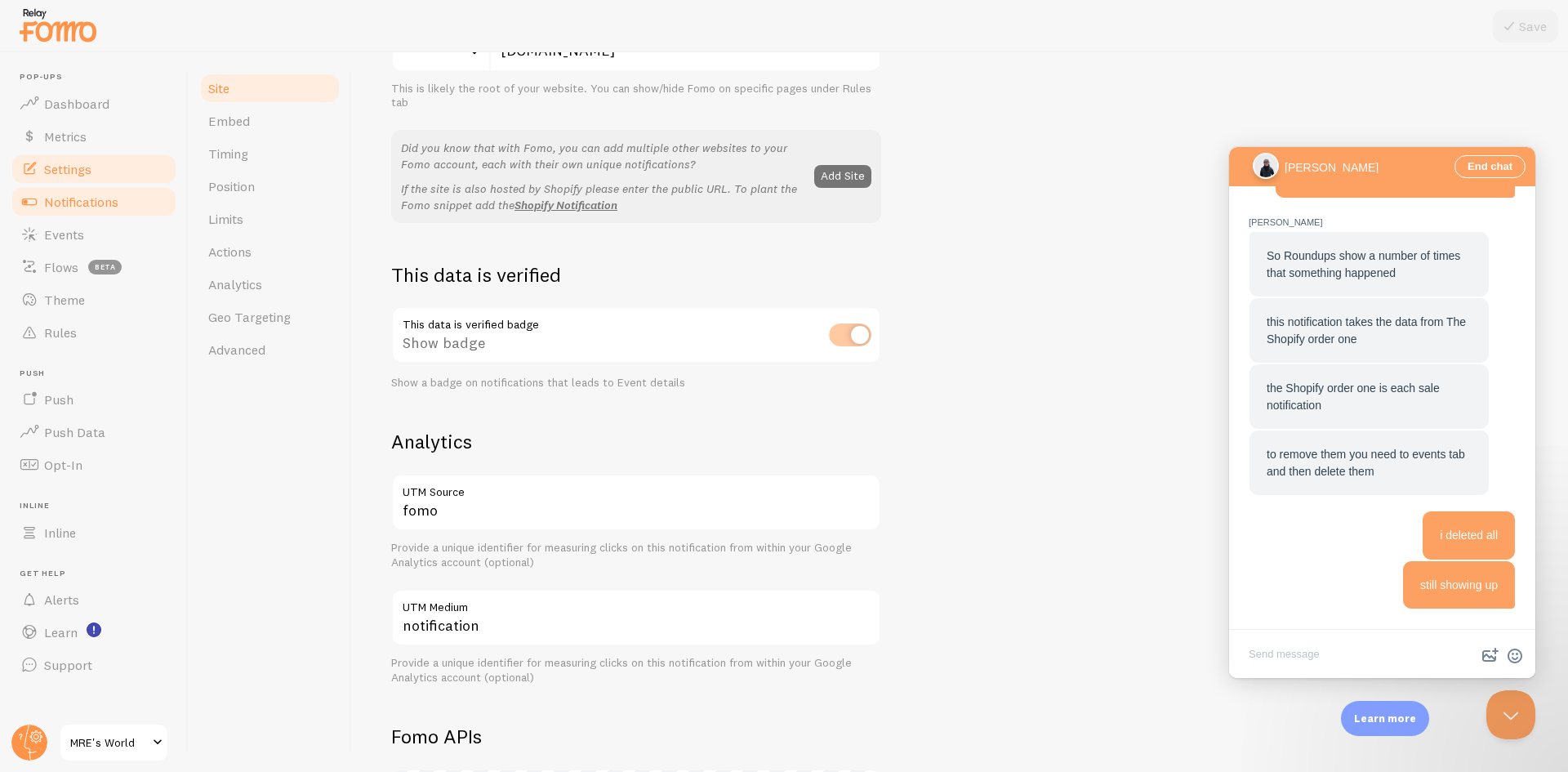
scroll to position [245, 0]
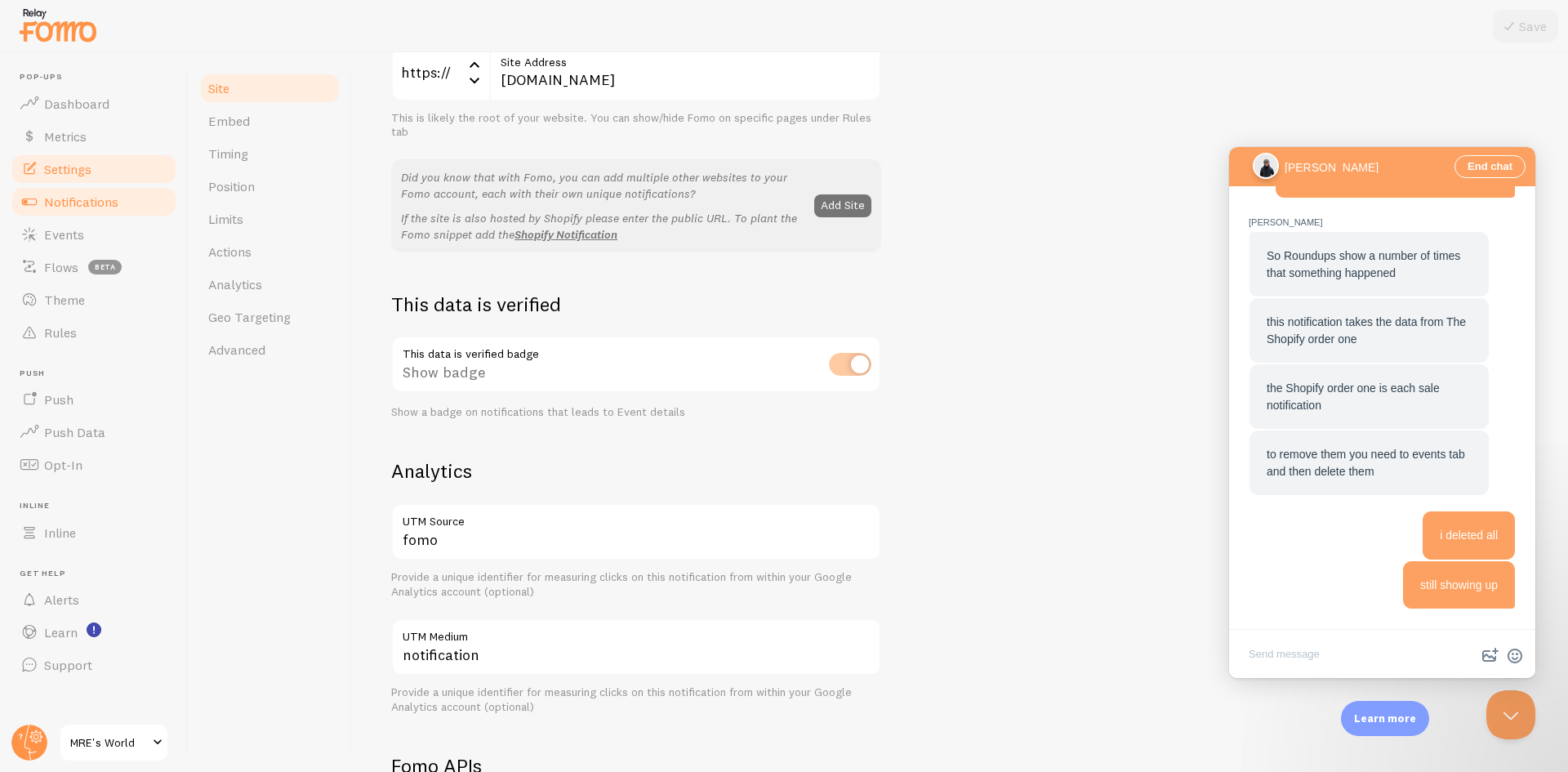
click at [102, 203] on span "Notifications" at bounding box center [81, 201] width 75 height 16
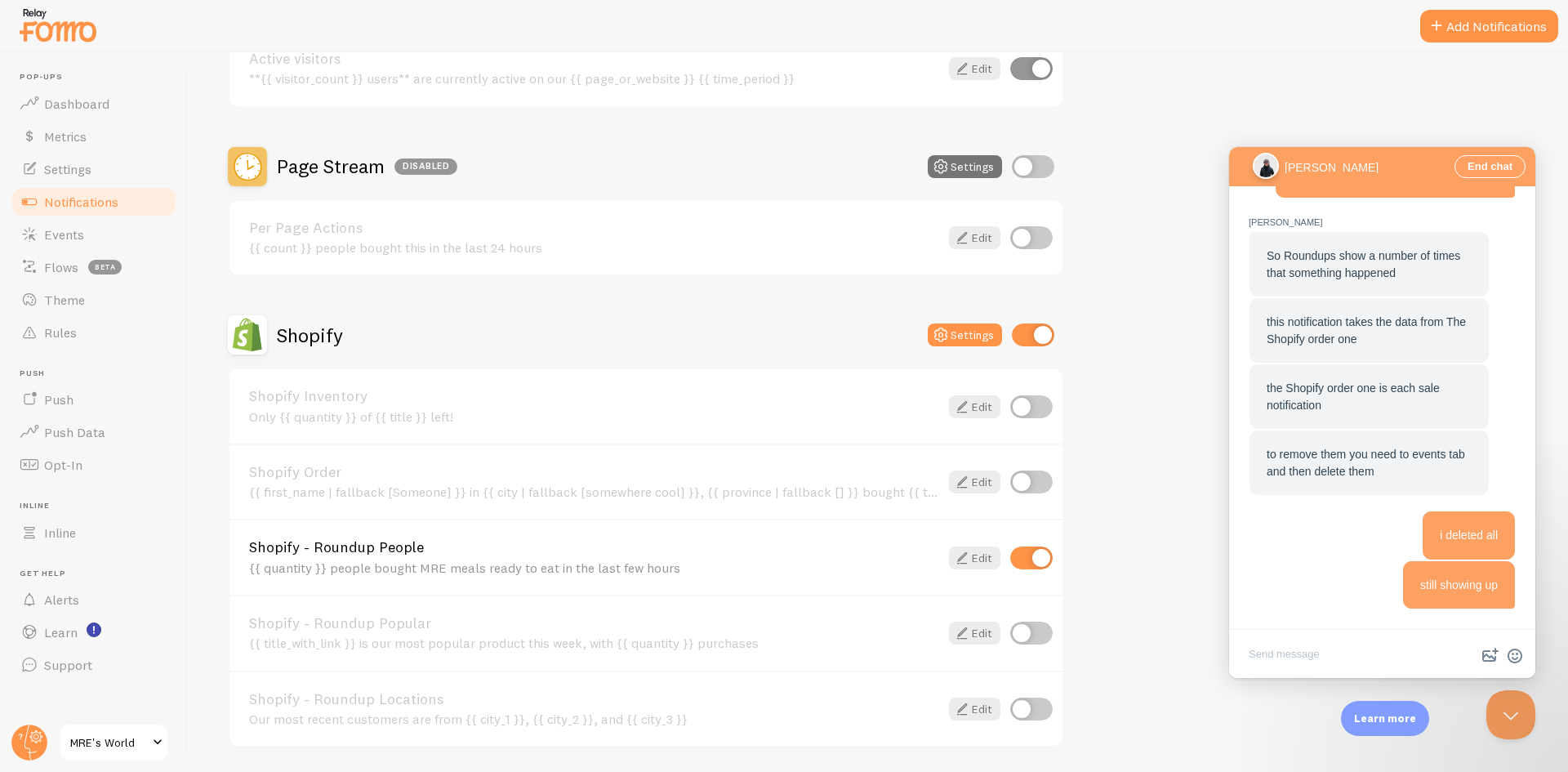
scroll to position [572, 0]
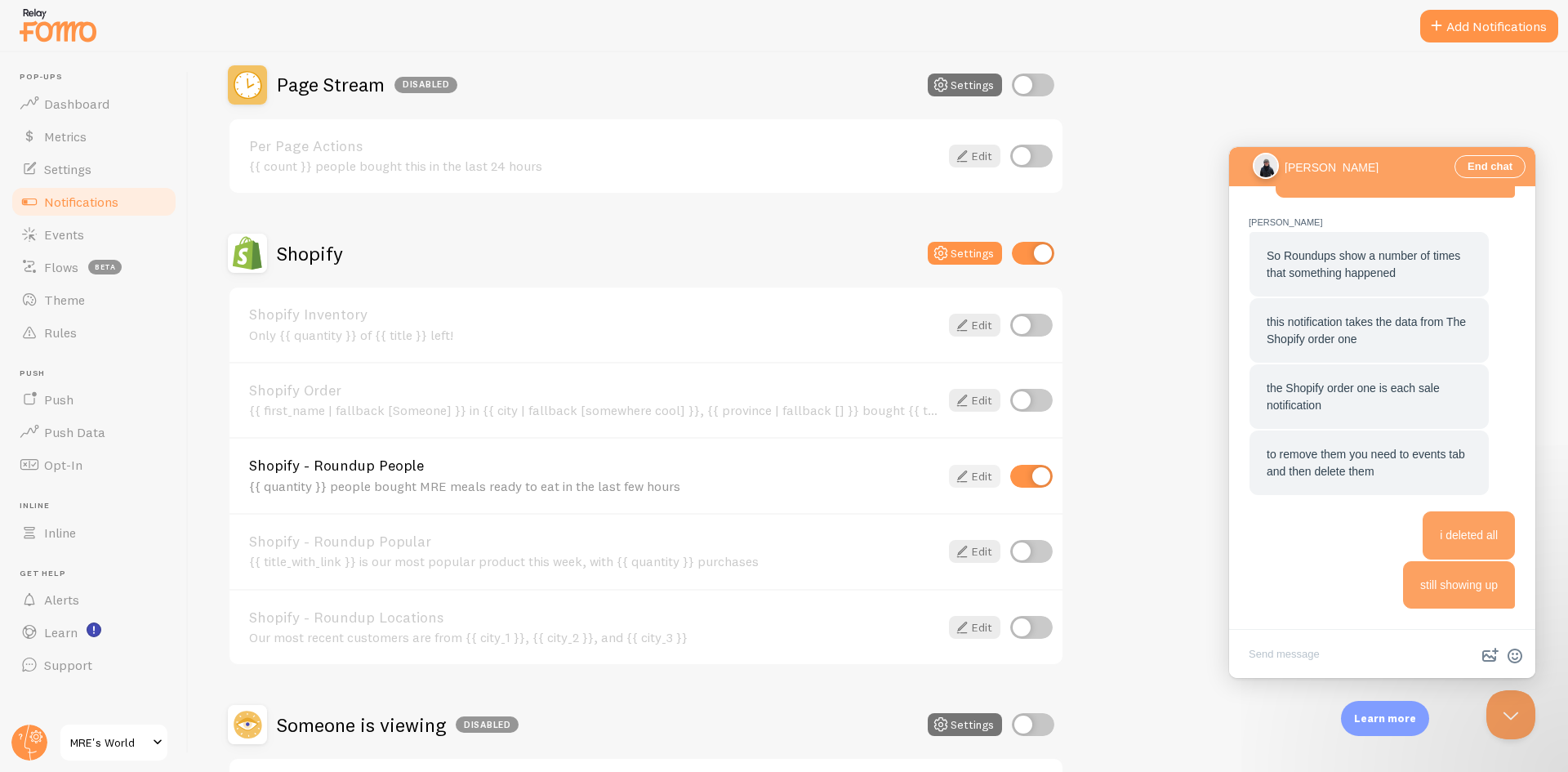
click at [983, 477] on link "Edit" at bounding box center [975, 476] width 51 height 23
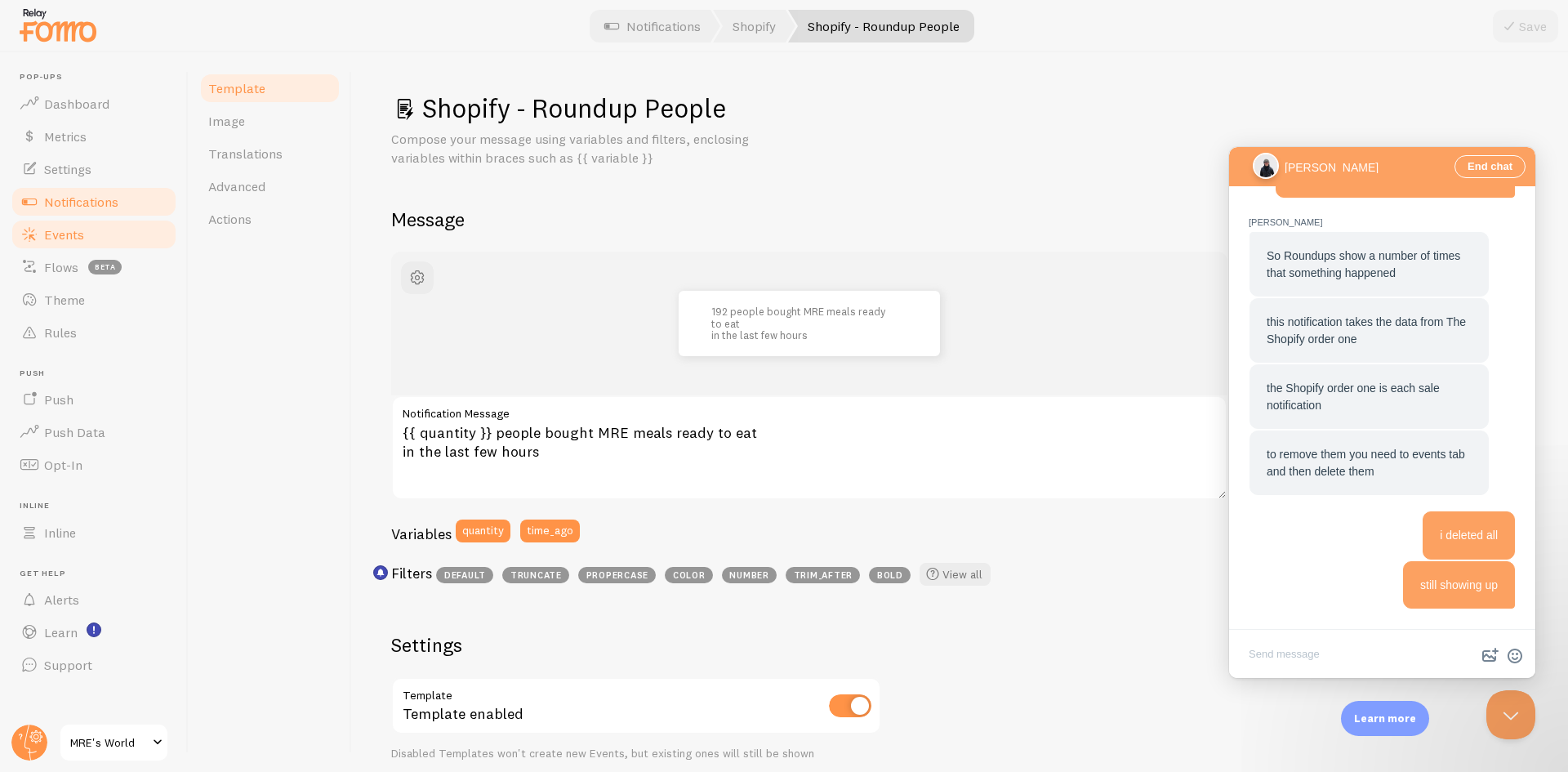
click at [67, 240] on span "Events" at bounding box center [64, 234] width 40 height 16
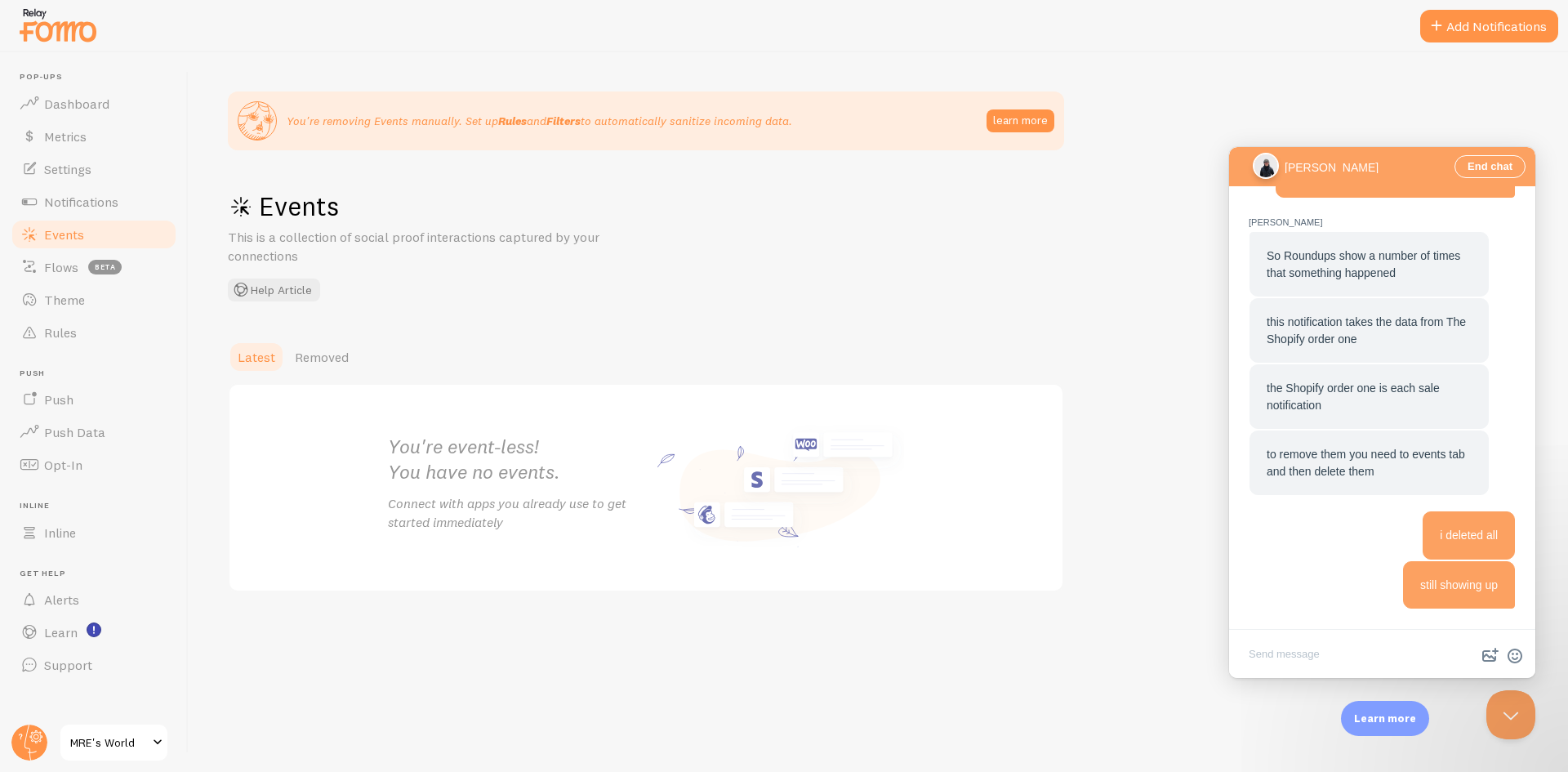
scroll to position [1917, 0]
click at [108, 197] on span "Notifications" at bounding box center [81, 201] width 75 height 16
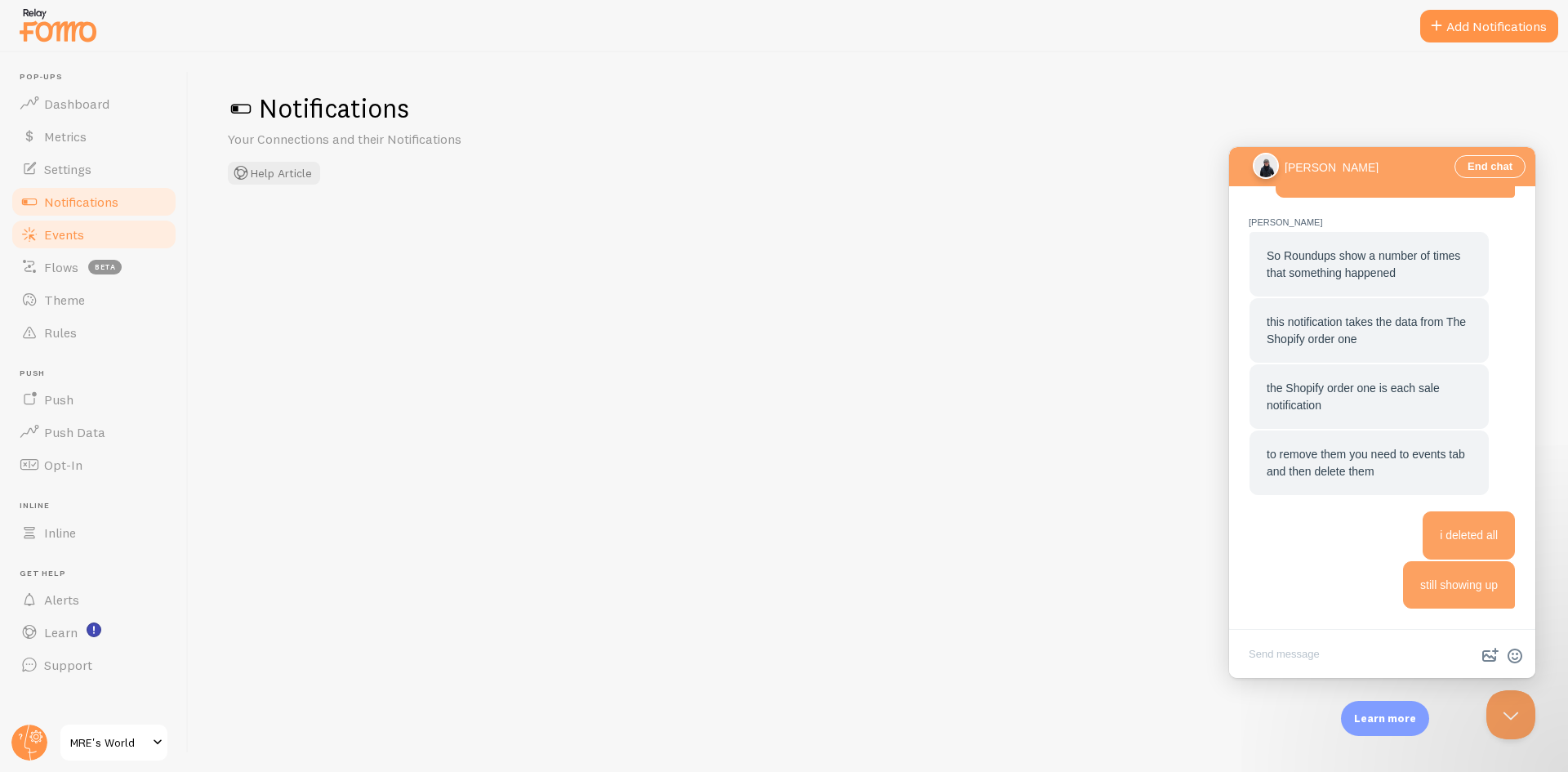
click at [92, 241] on link "Events" at bounding box center [94, 234] width 169 height 33
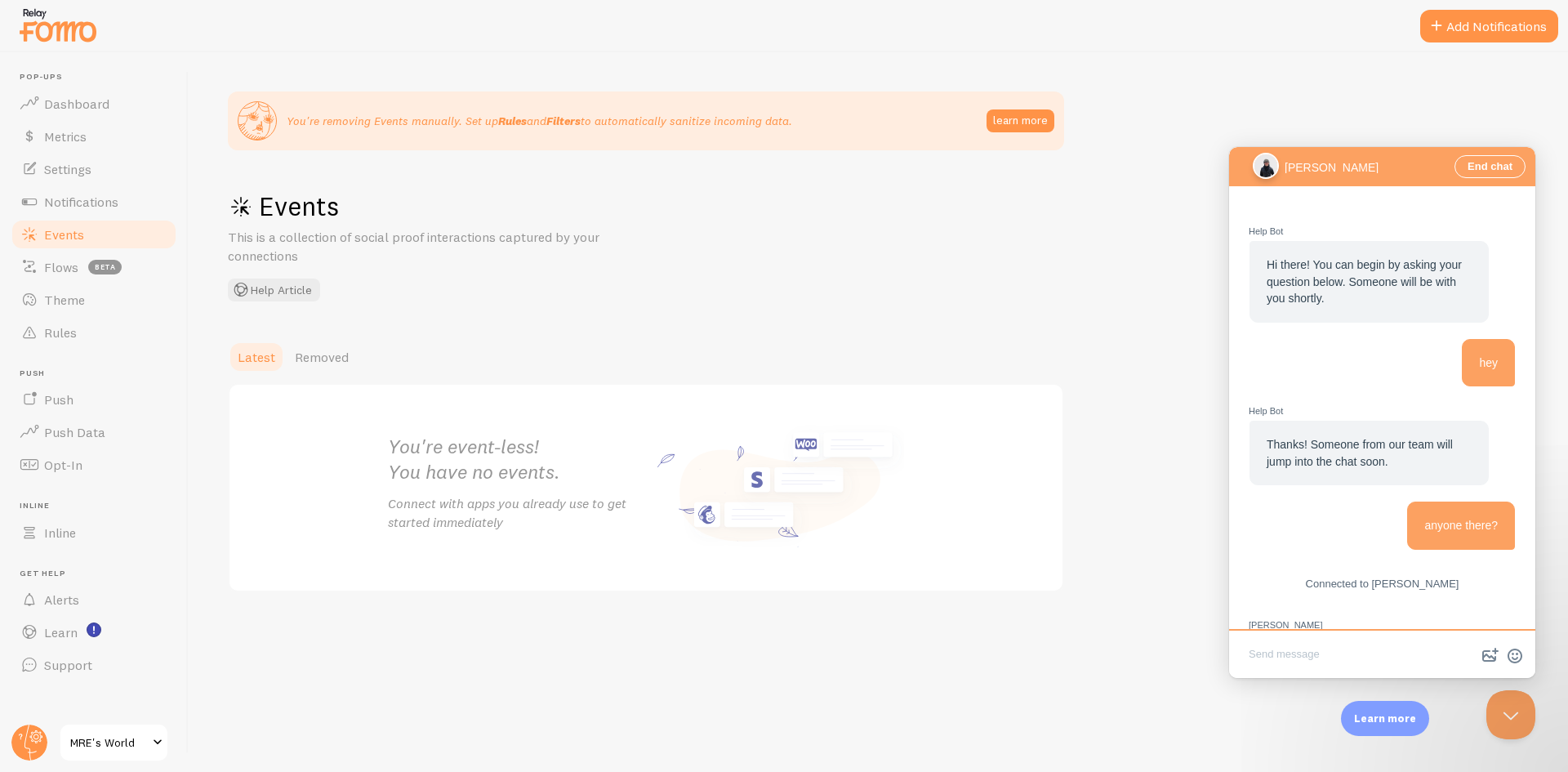
scroll to position [1917, 0]
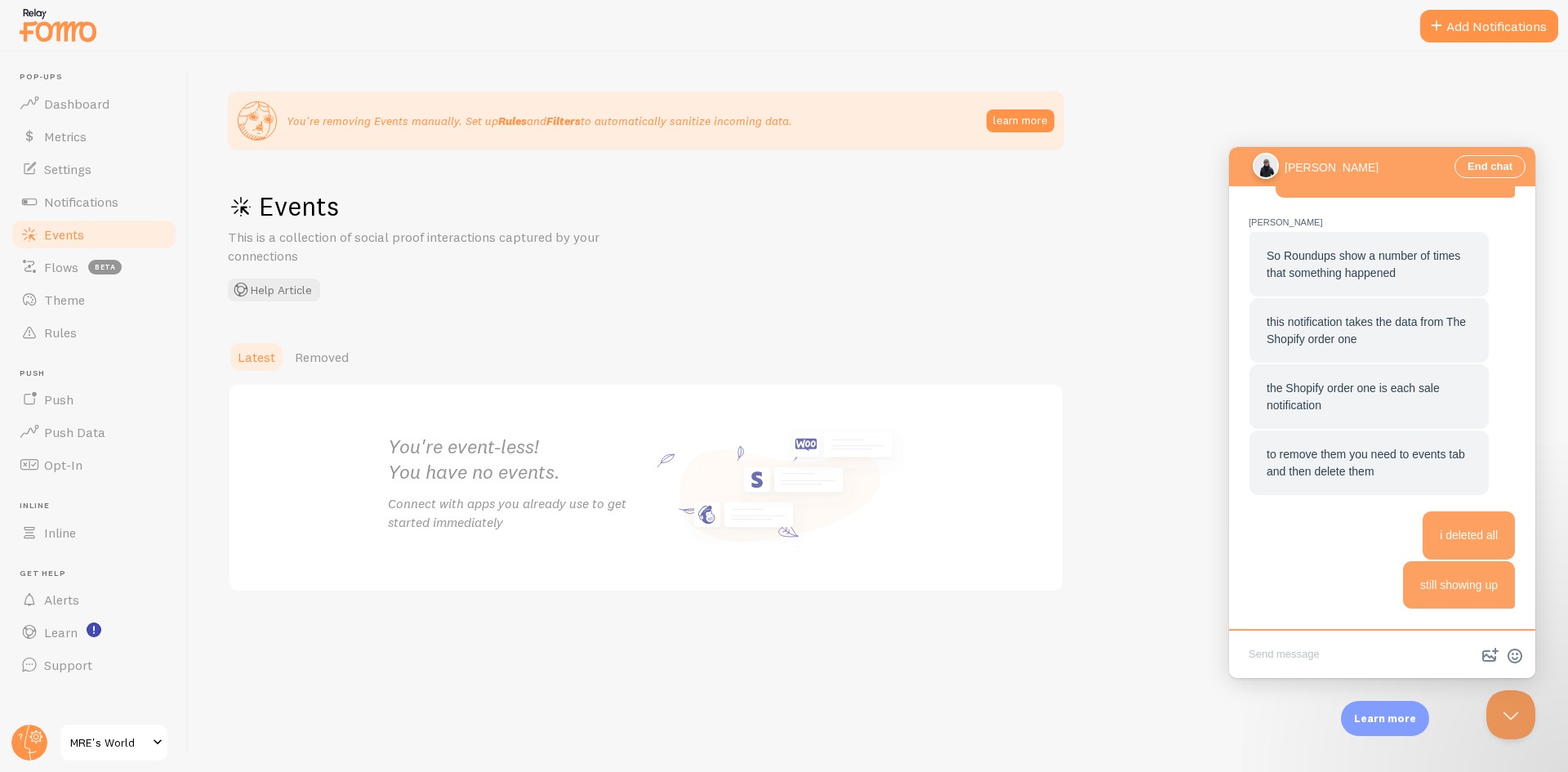
click at [1316, 661] on textarea "Write chat message" at bounding box center [1382, 655] width 300 height 38
type textarea "are you around?"
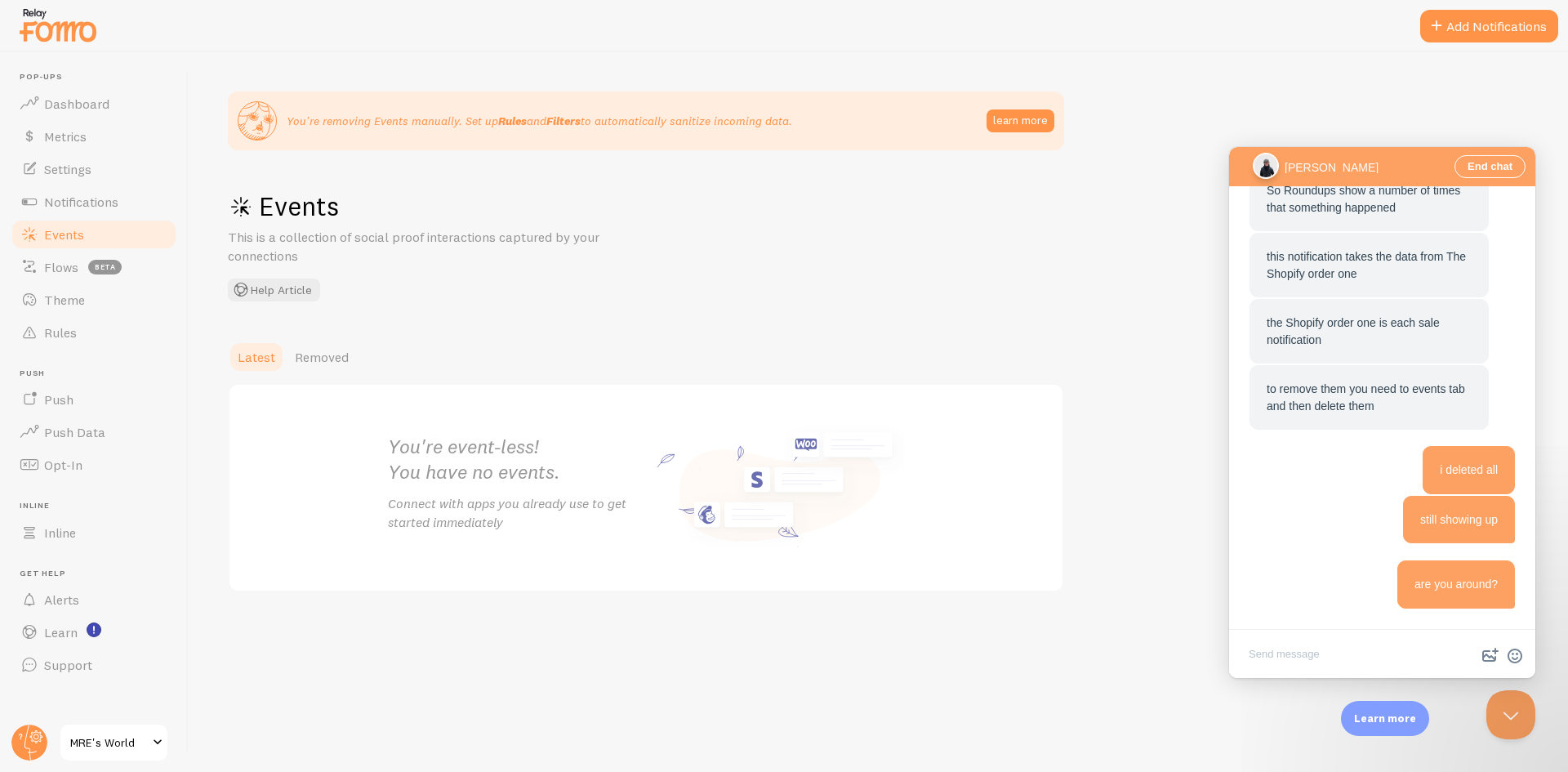
click at [78, 232] on span "Events" at bounding box center [64, 234] width 40 height 16
click at [320, 353] on span "Removed" at bounding box center [322, 357] width 54 height 16
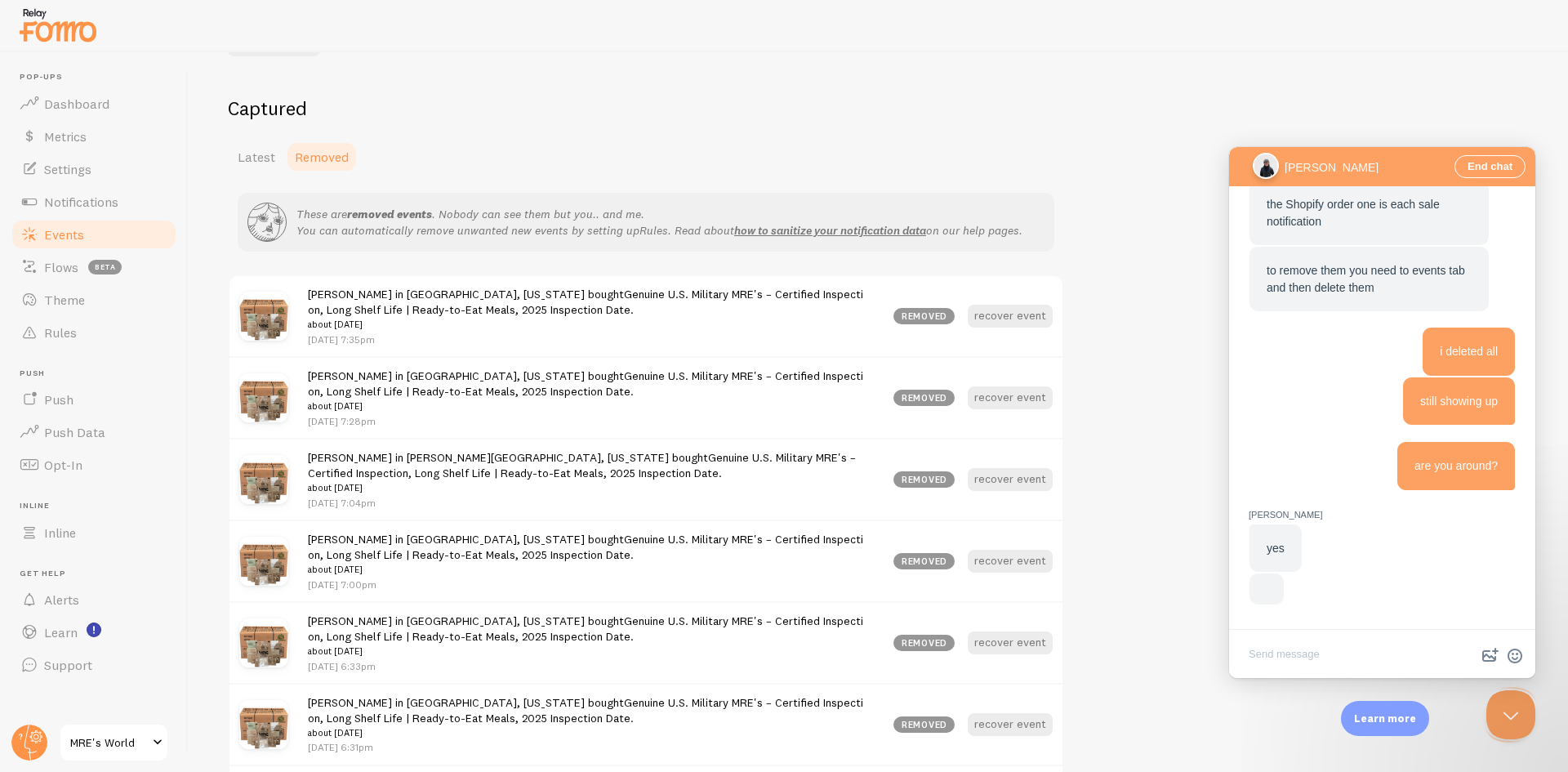
scroll to position [2111, 0]
click at [91, 196] on span "Notifications" at bounding box center [81, 201] width 75 height 16
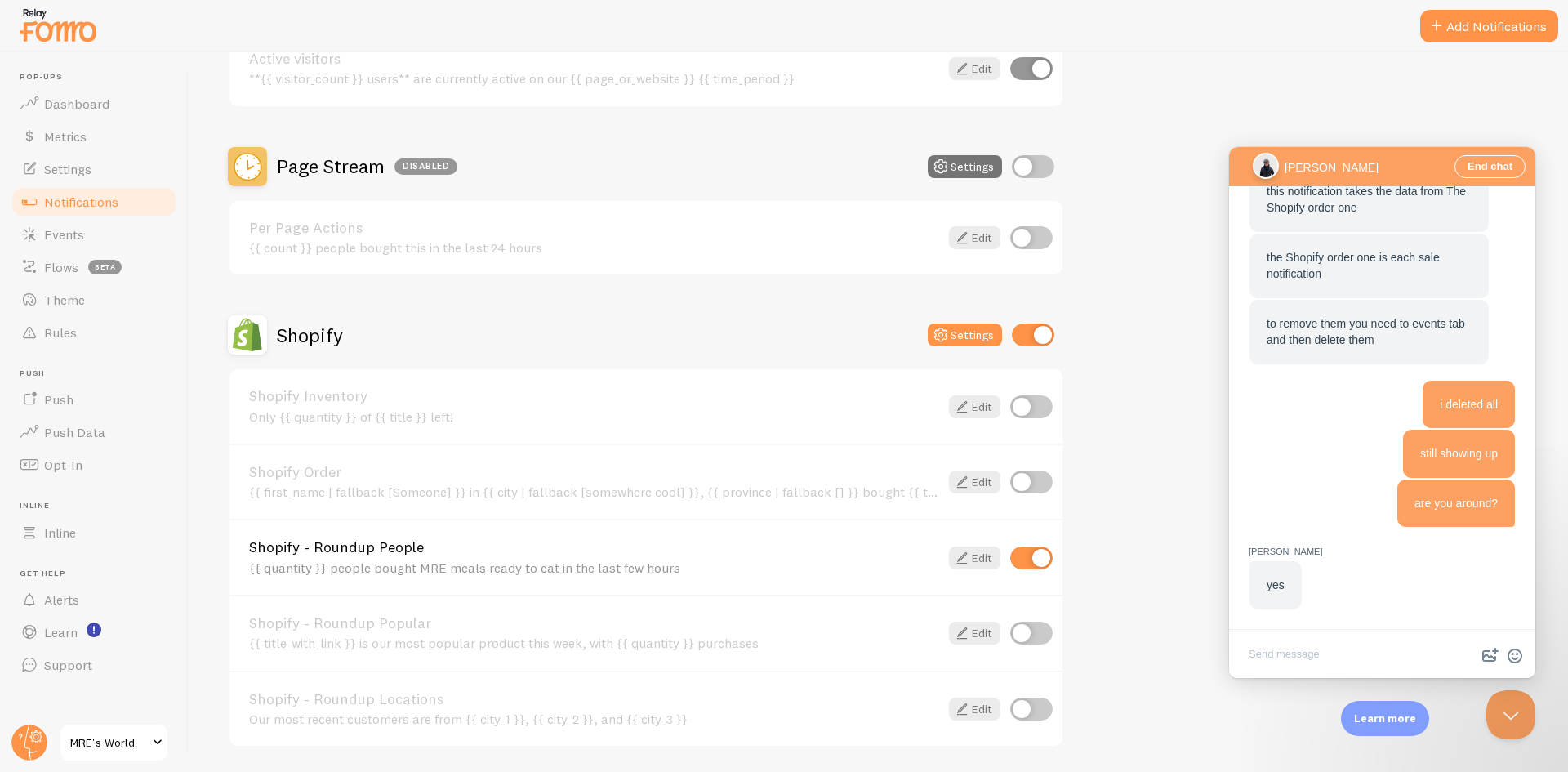
scroll to position [714, 0]
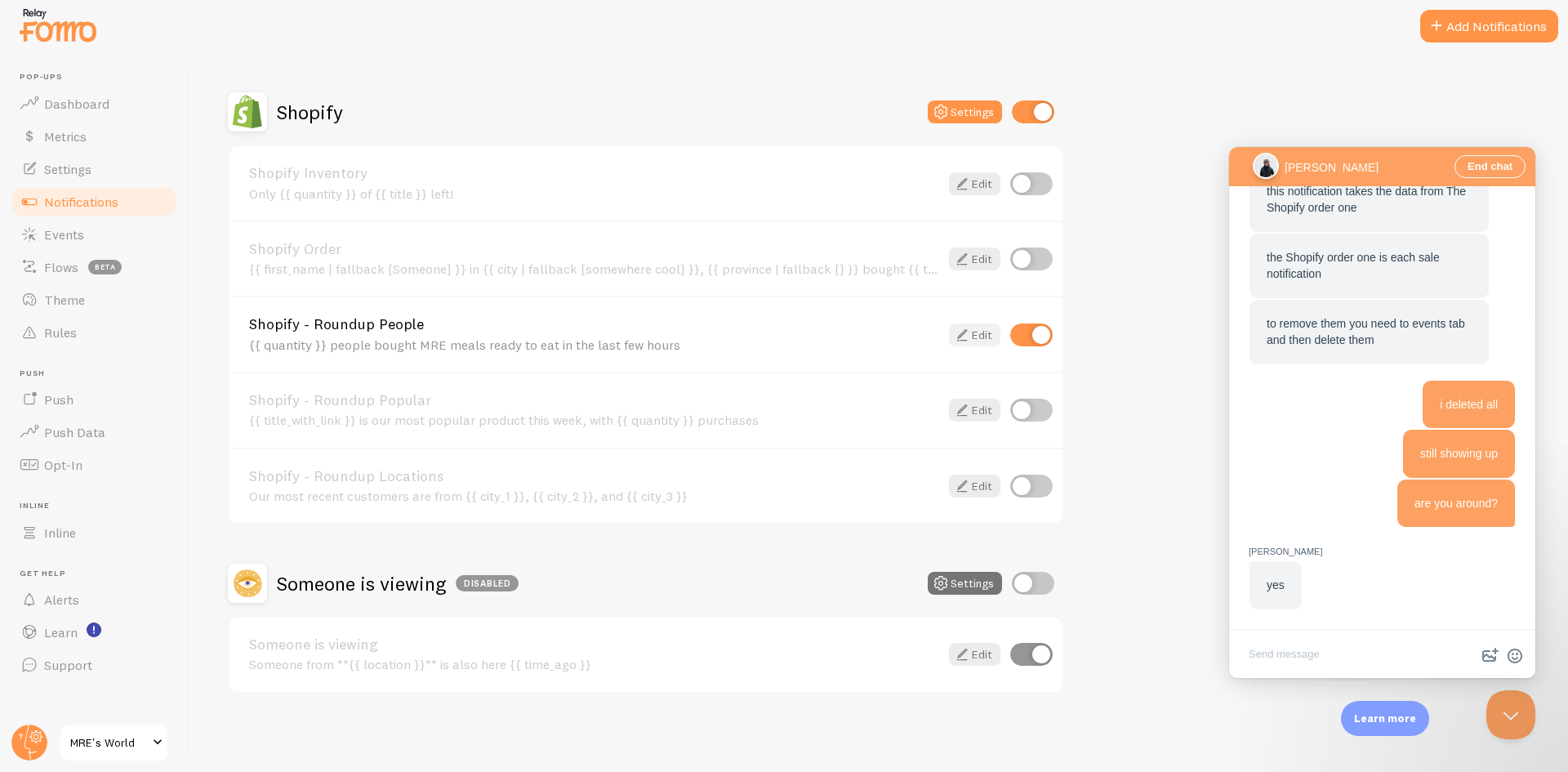
click at [975, 332] on link "Edit" at bounding box center [975, 335] width 51 height 23
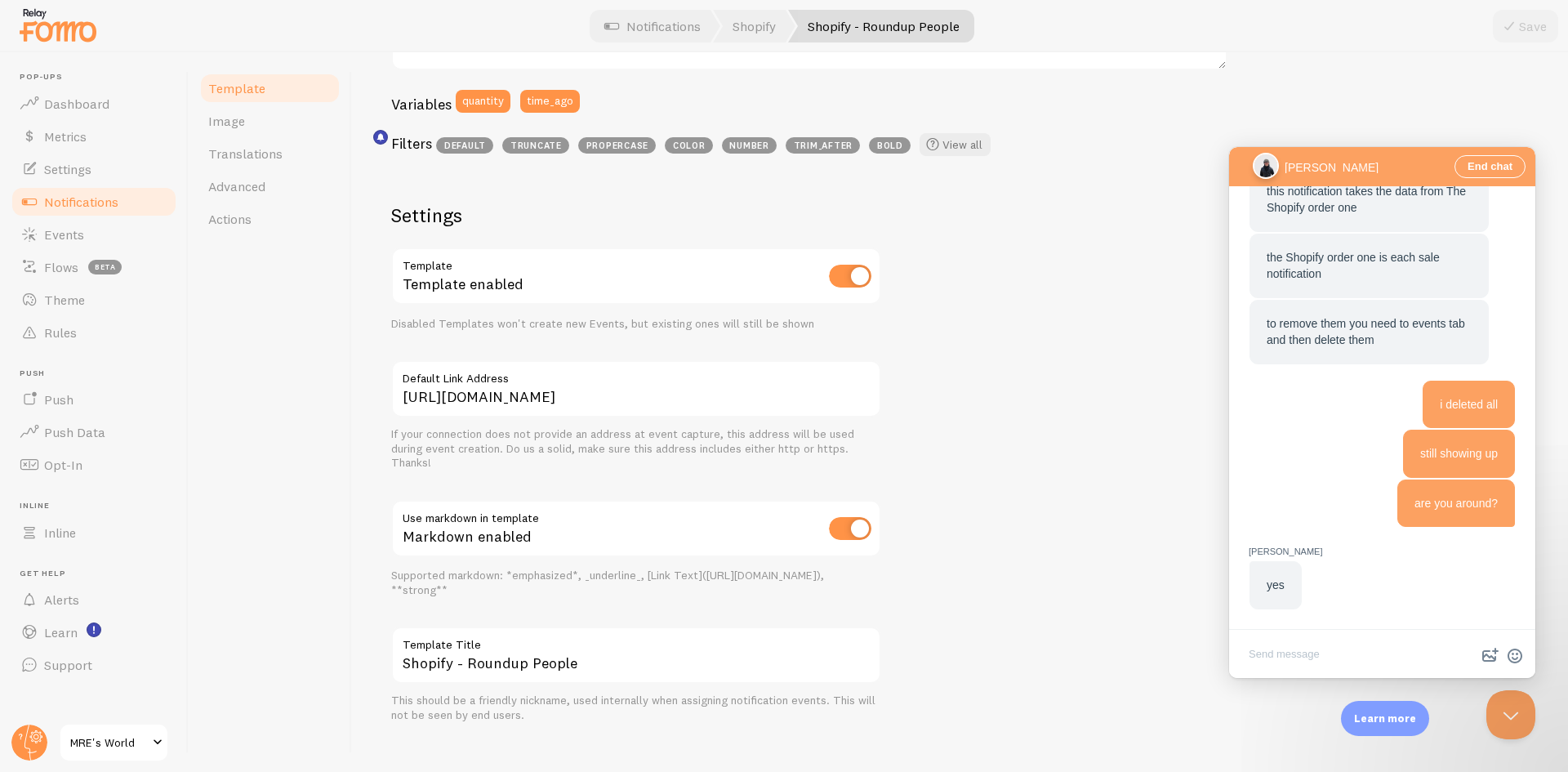
scroll to position [448, 0]
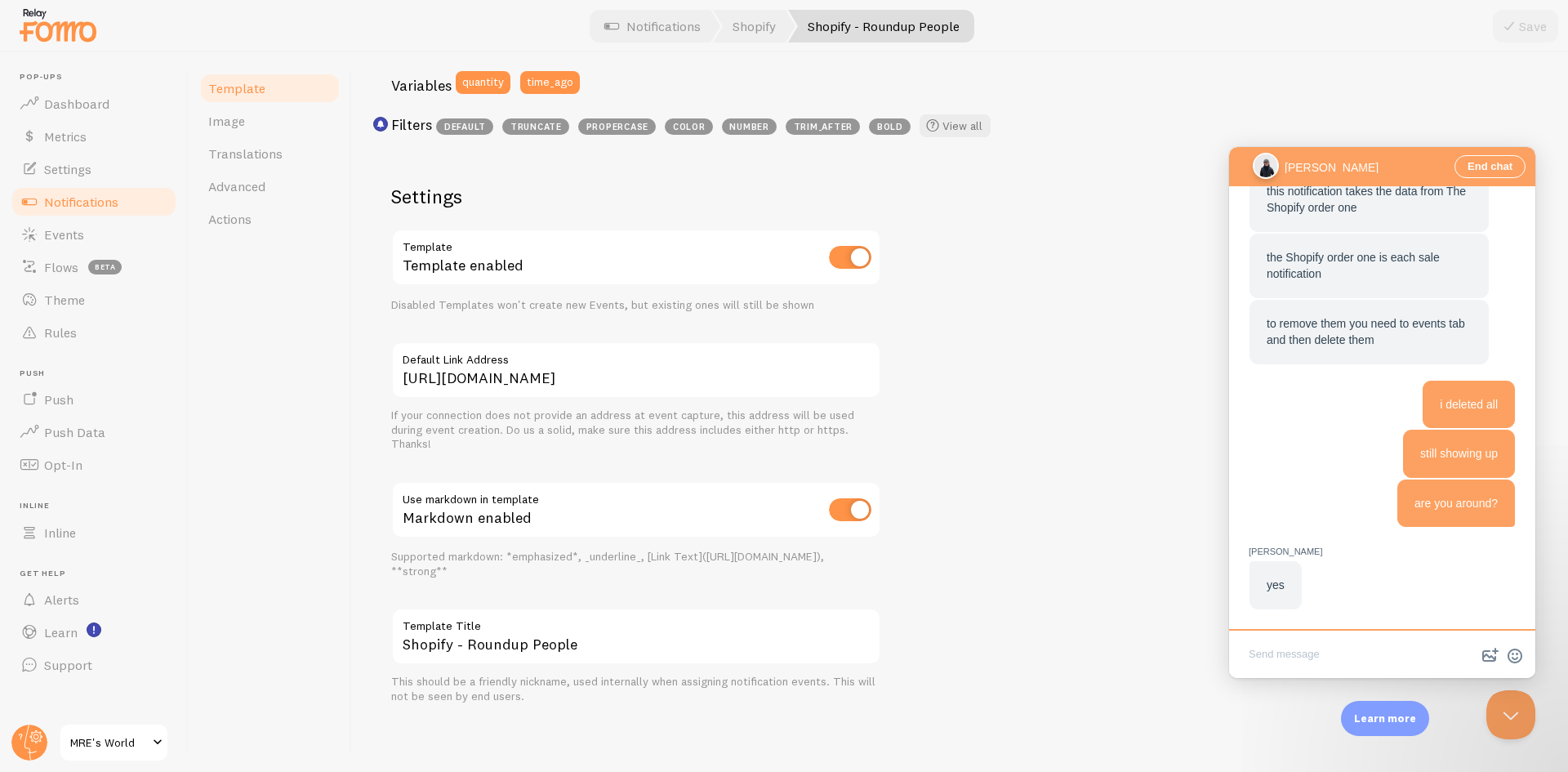
click at [1307, 654] on textarea "Write chat message" at bounding box center [1382, 655] width 300 height 38
type textarea "ar eyou ch"
type textarea "are you checking?"
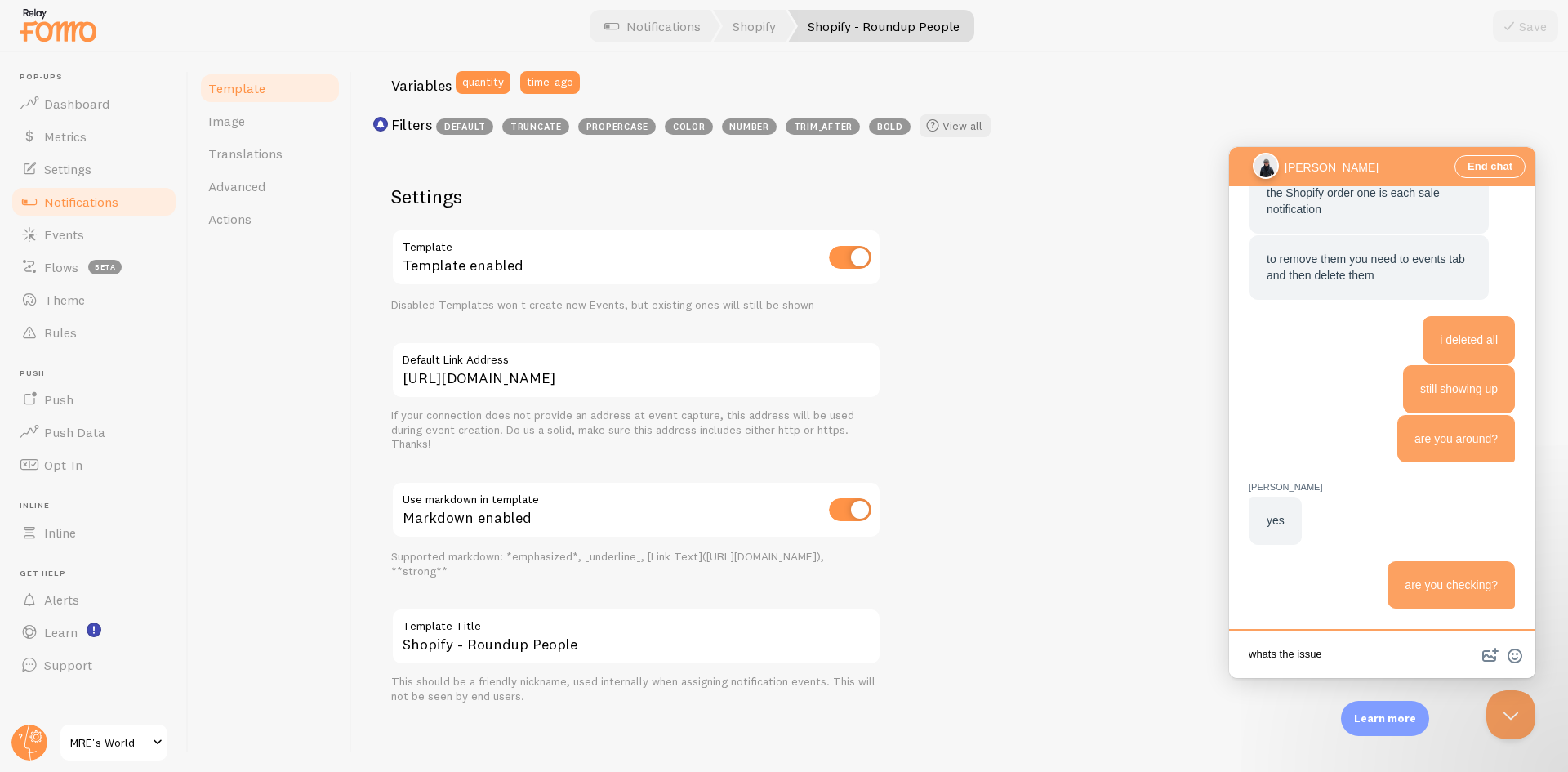
type textarea "whats the issue?"
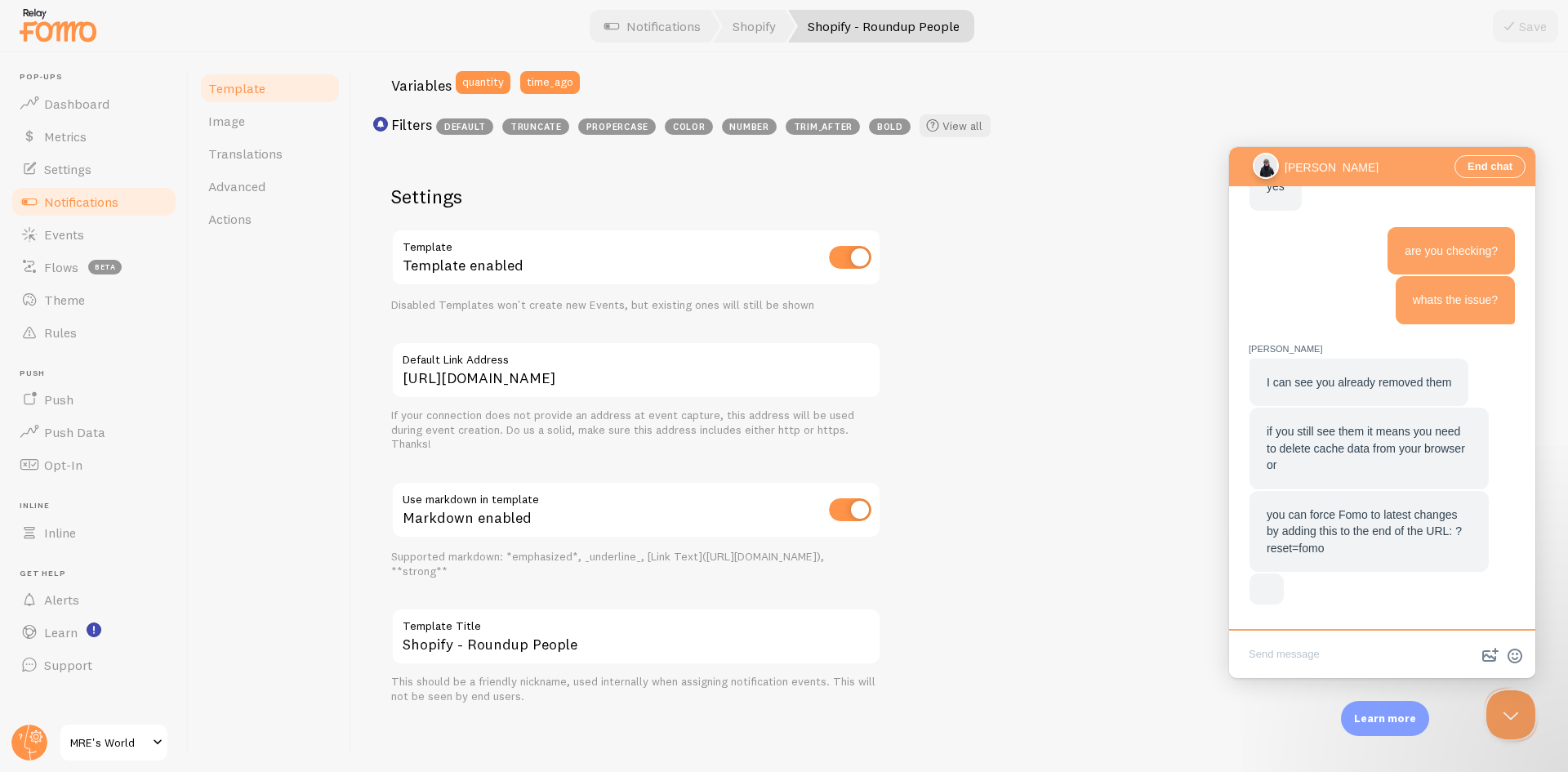
scroll to position [1641, 0]
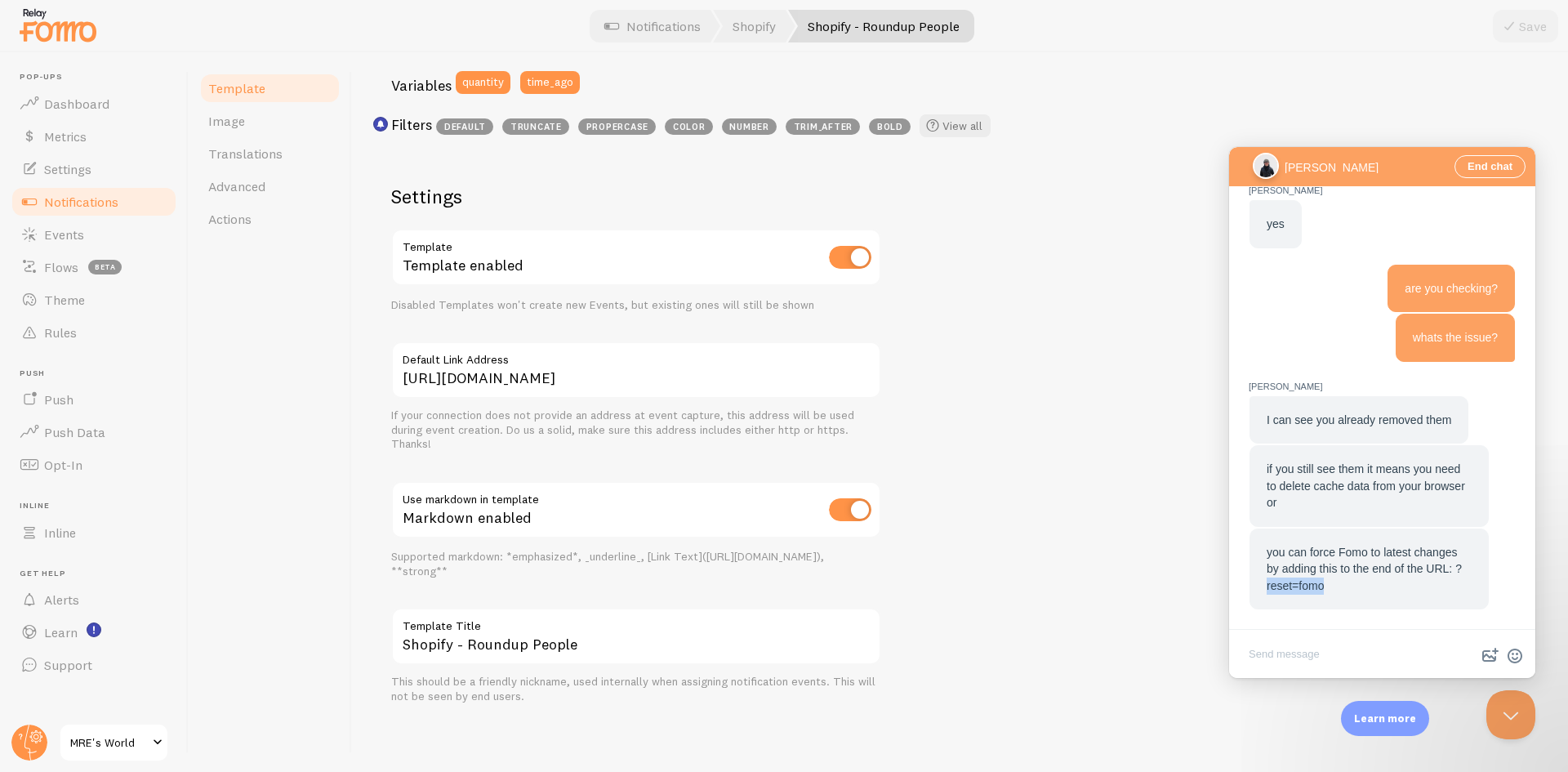
drag, startPoint x: 1268, startPoint y: 586, endPoint x: 1338, endPoint y: 585, distance: 70.0
click at [1338, 585] on div "you can force Fomo to latest changes by adding this to the end of the URL: ?res…" at bounding box center [1369, 570] width 240 height 82
copy span "reset=fomo"
click at [1305, 650] on textarea "Write chat message" at bounding box center [1382, 655] width 300 height 38
type textarea "which url"
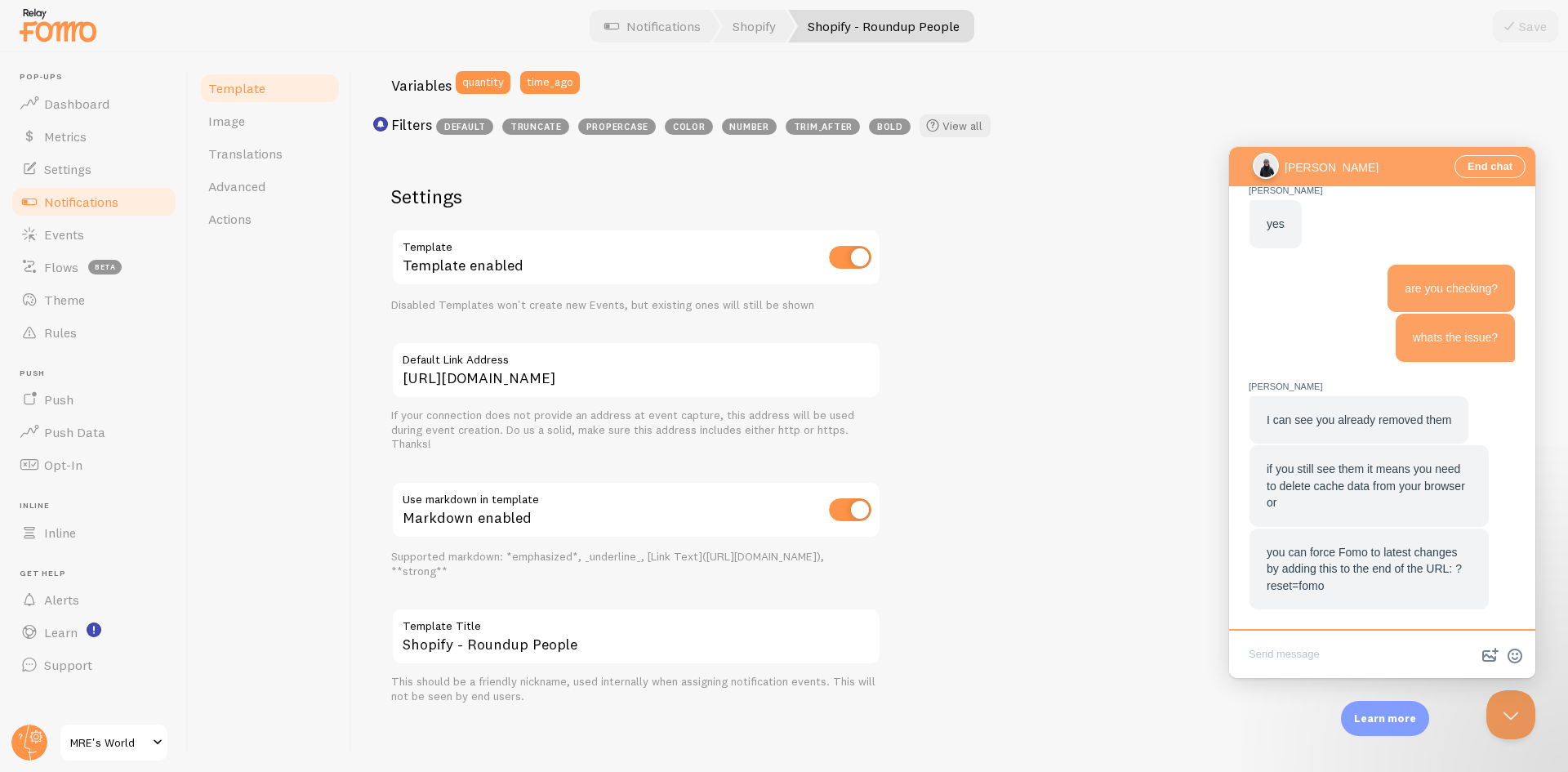
scroll to position [1705, 0]
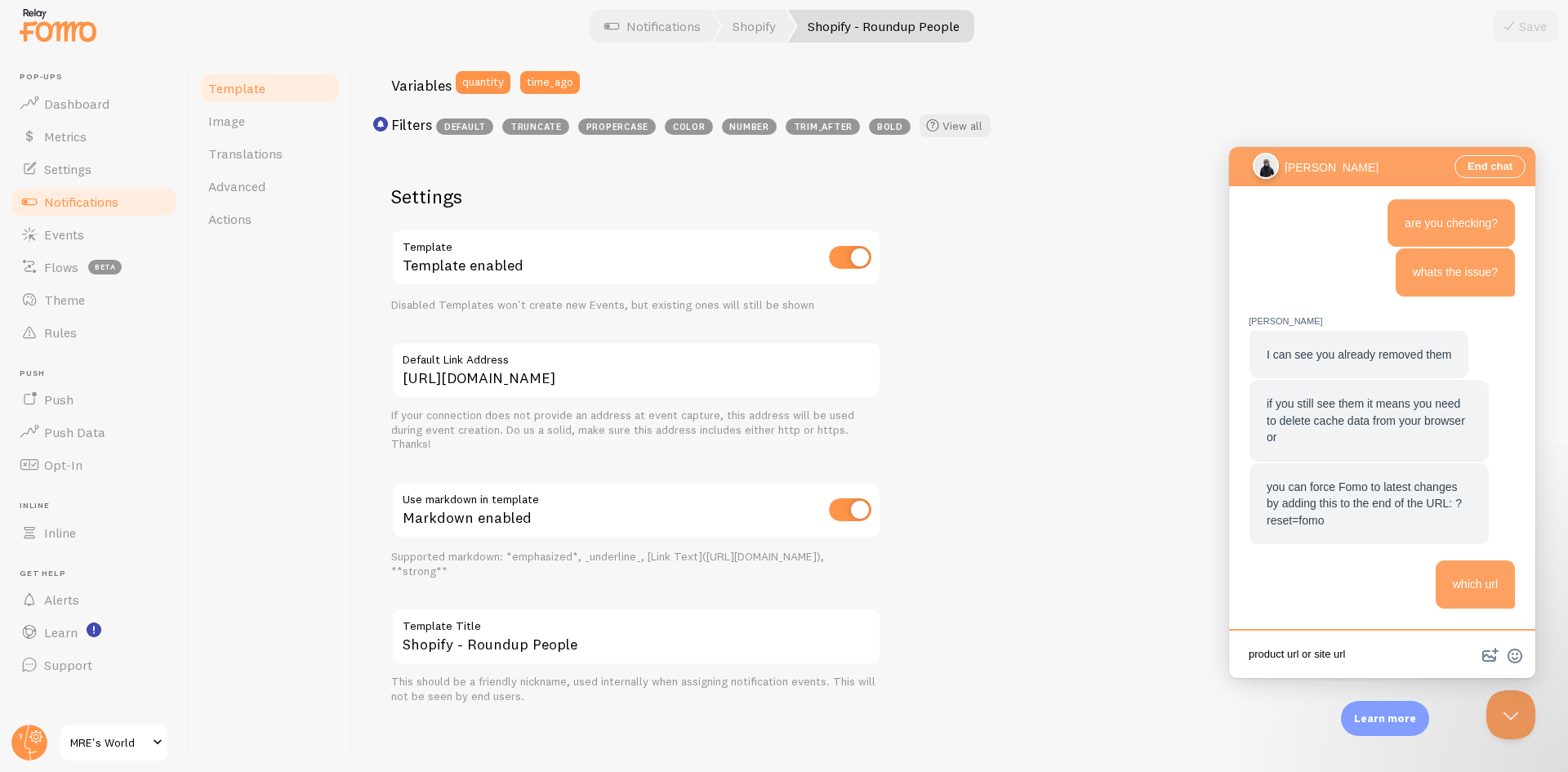
type textarea "product url or site url?"
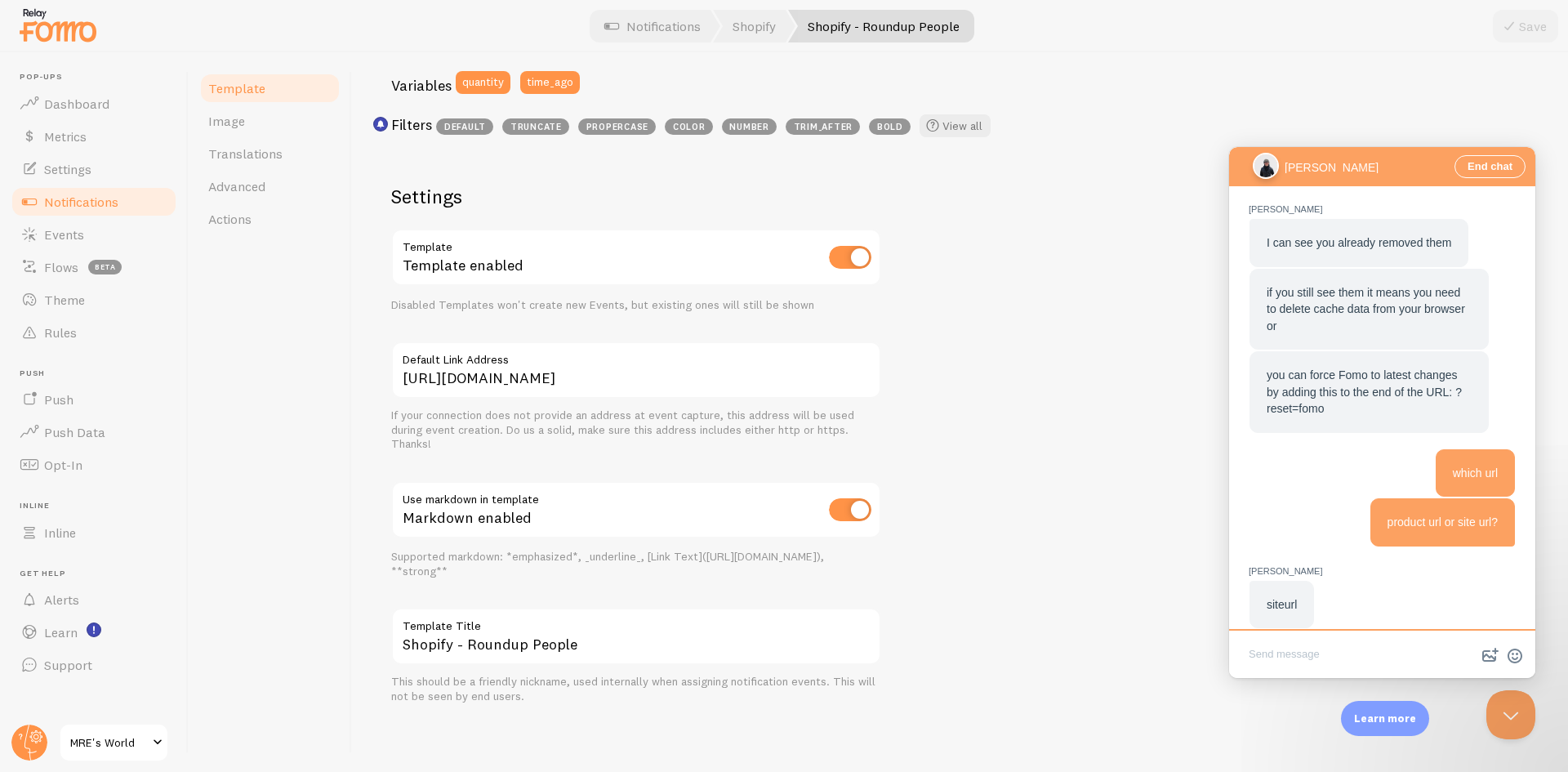
scroll to position [1484, 0]
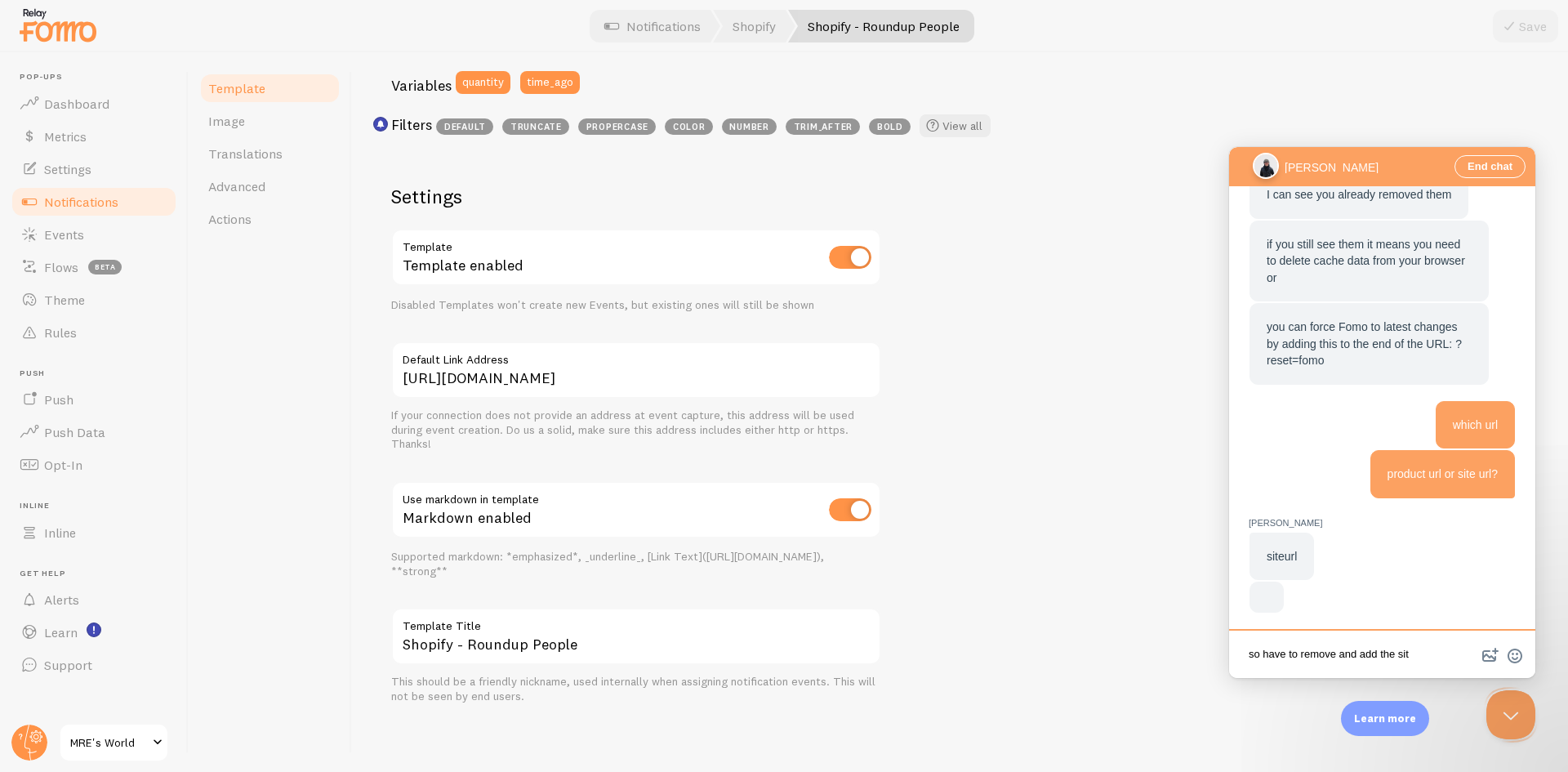
type textarea "so have to remove and add the site"
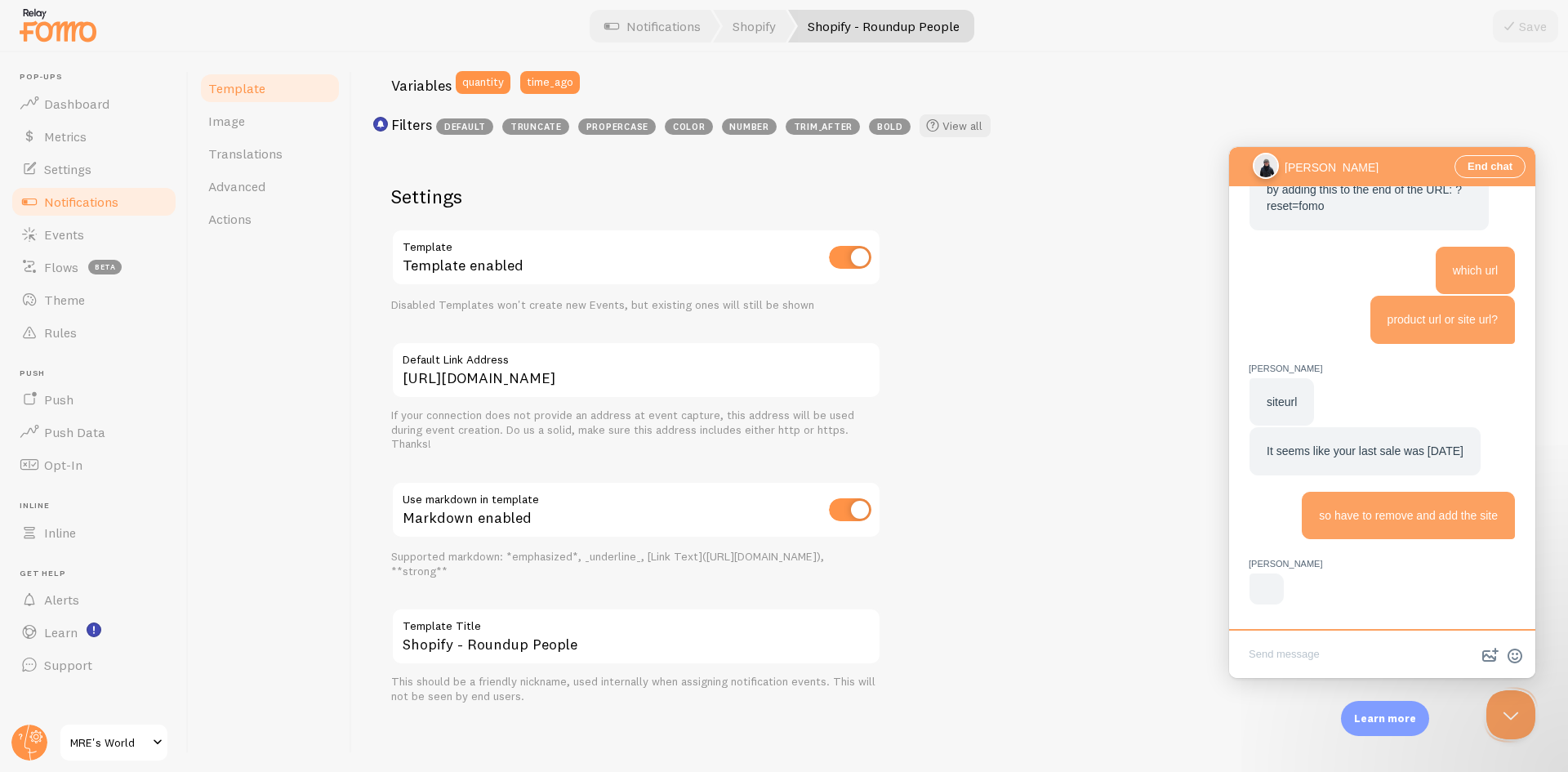
type textarea "?"
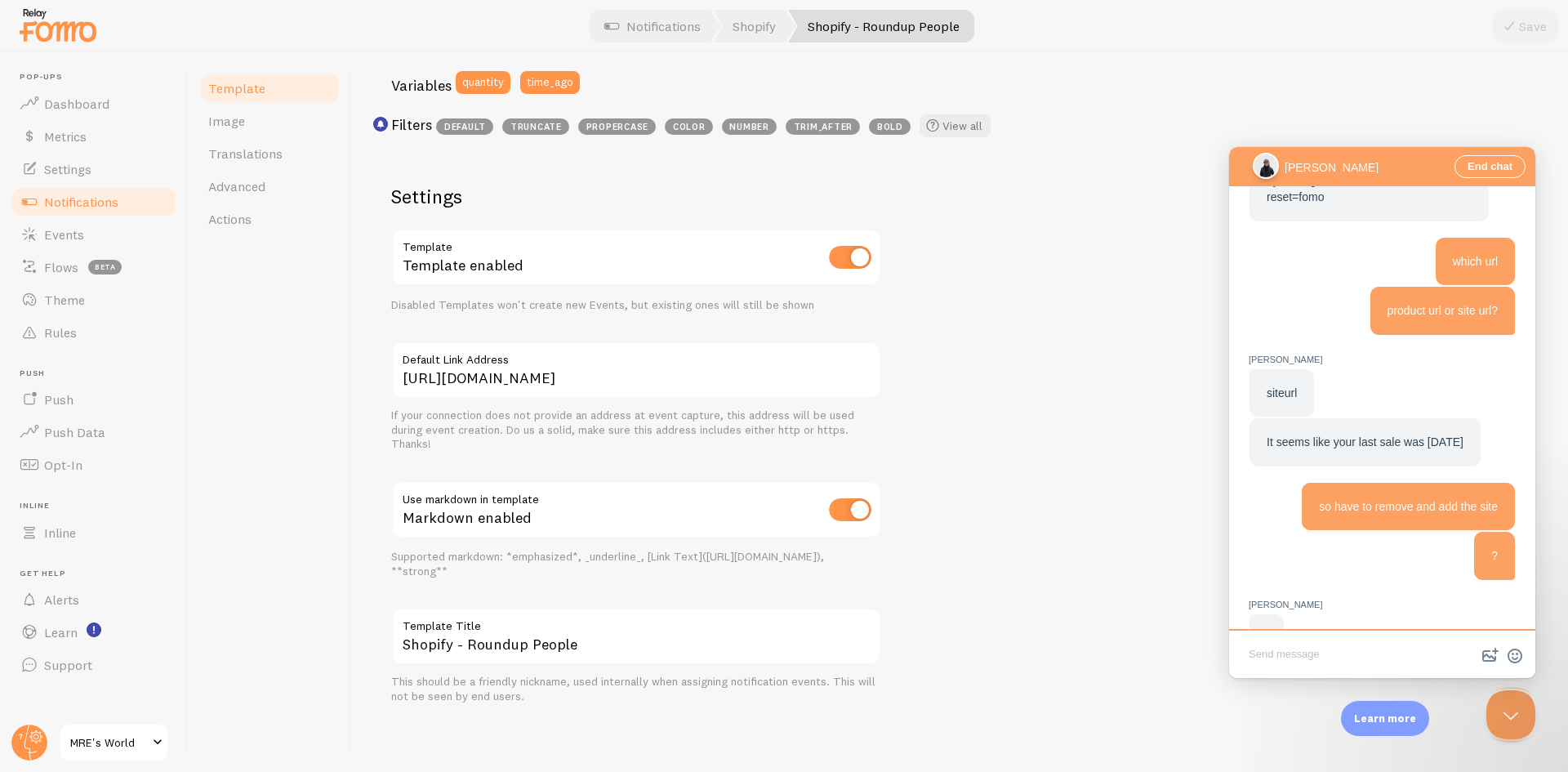
scroll to position [1532, 0]
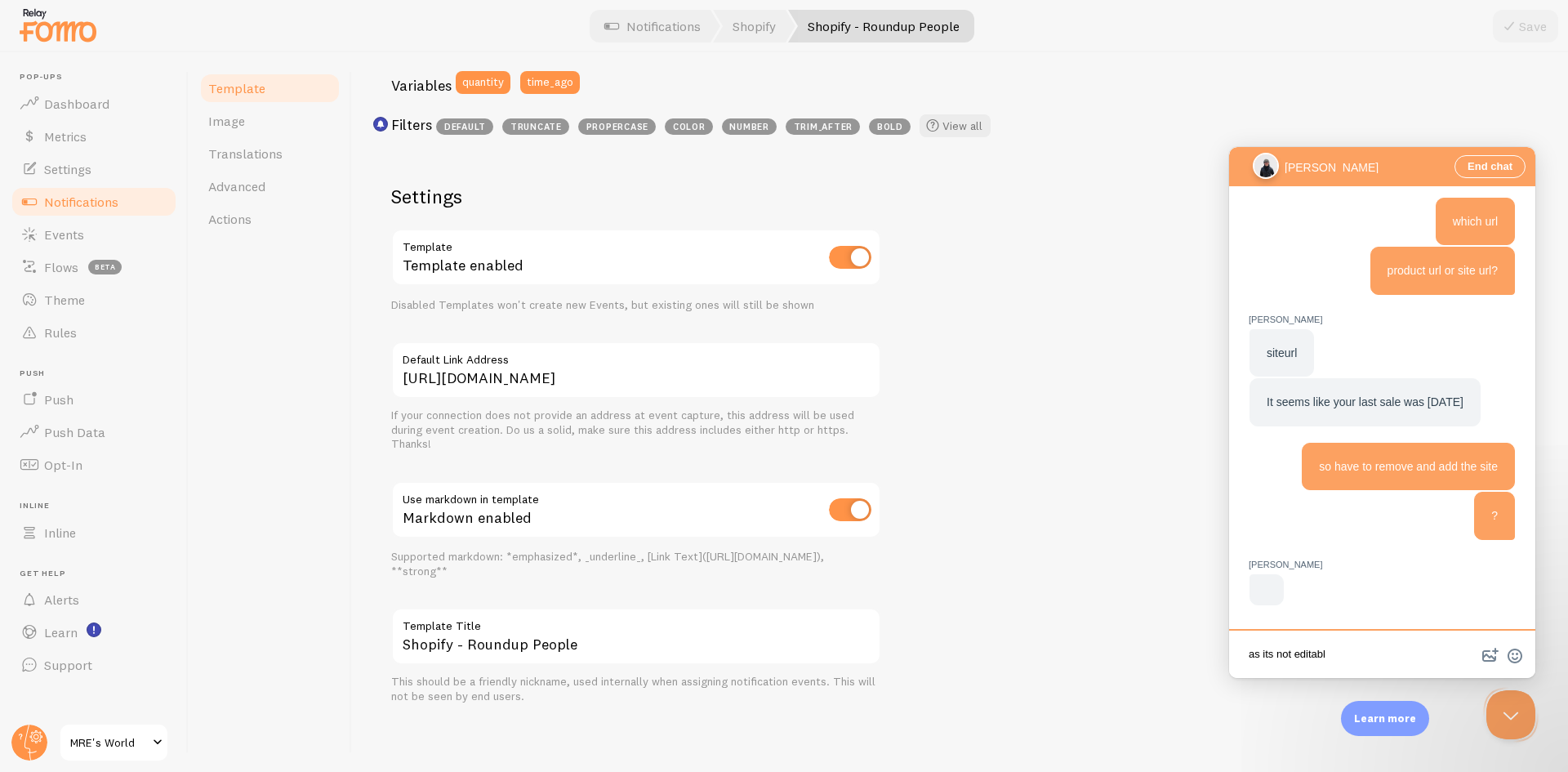
type textarea "as its not editable"
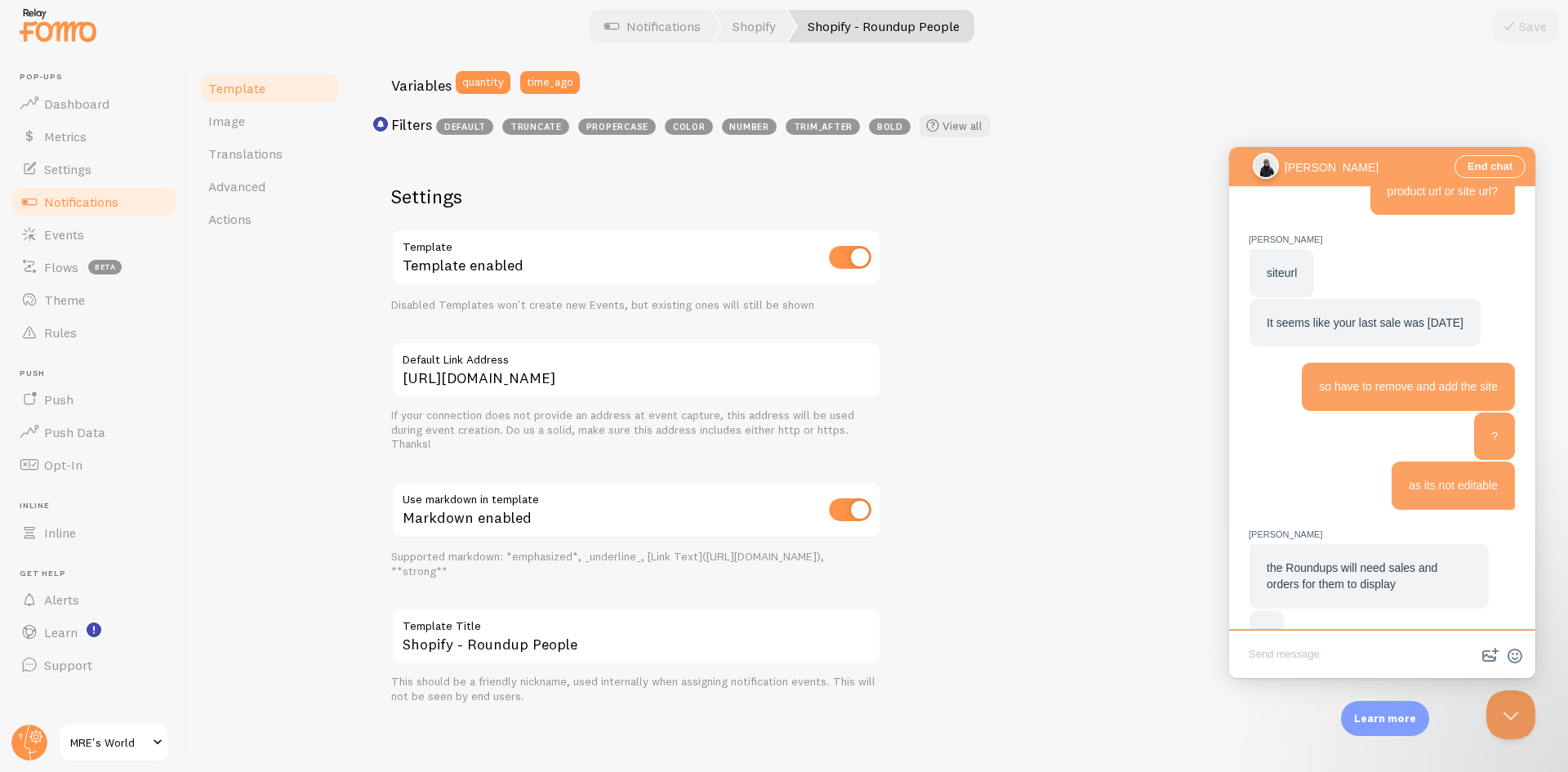
scroll to position [1322, 0]
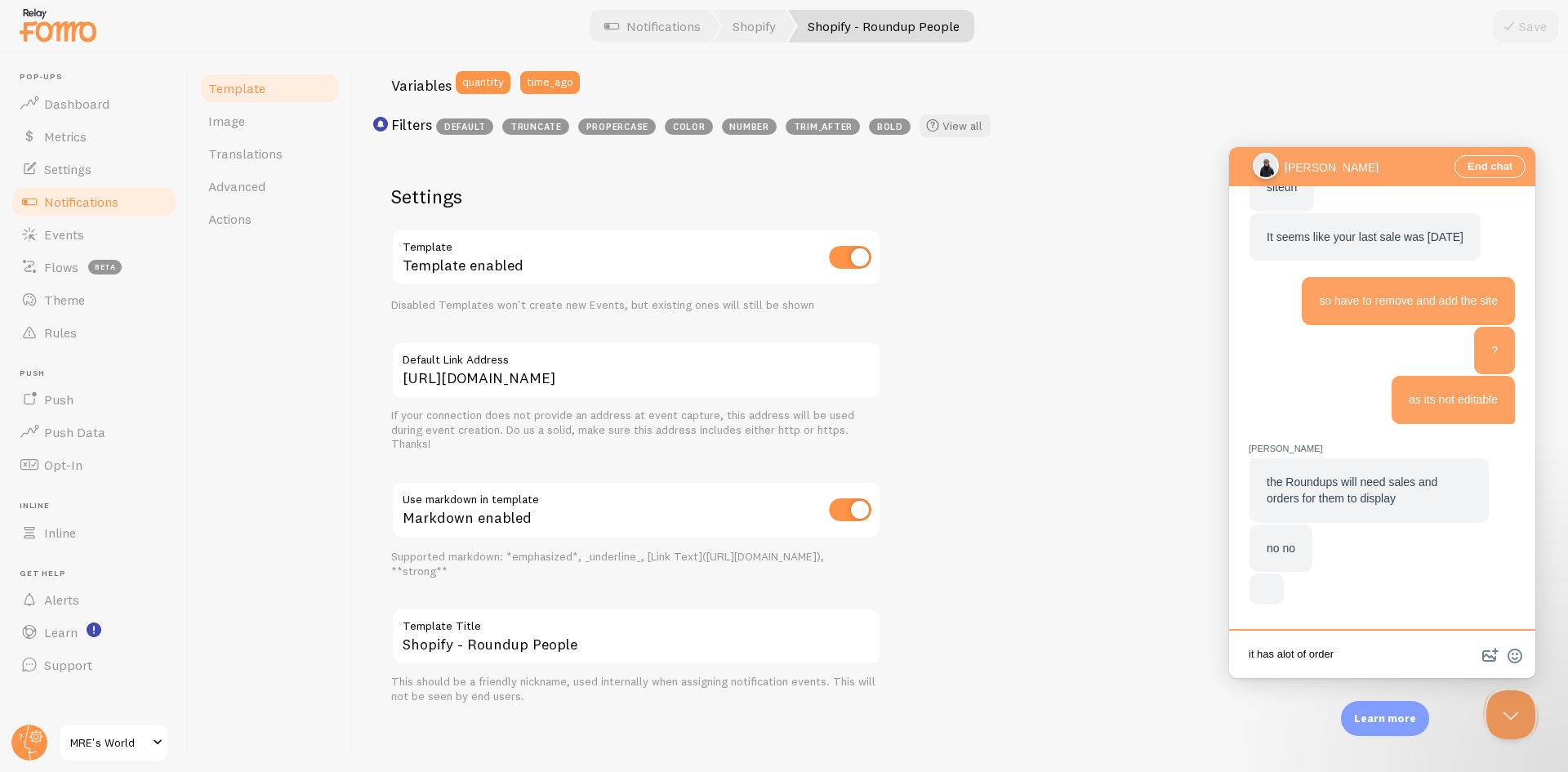
type textarea "it has alot of orders"
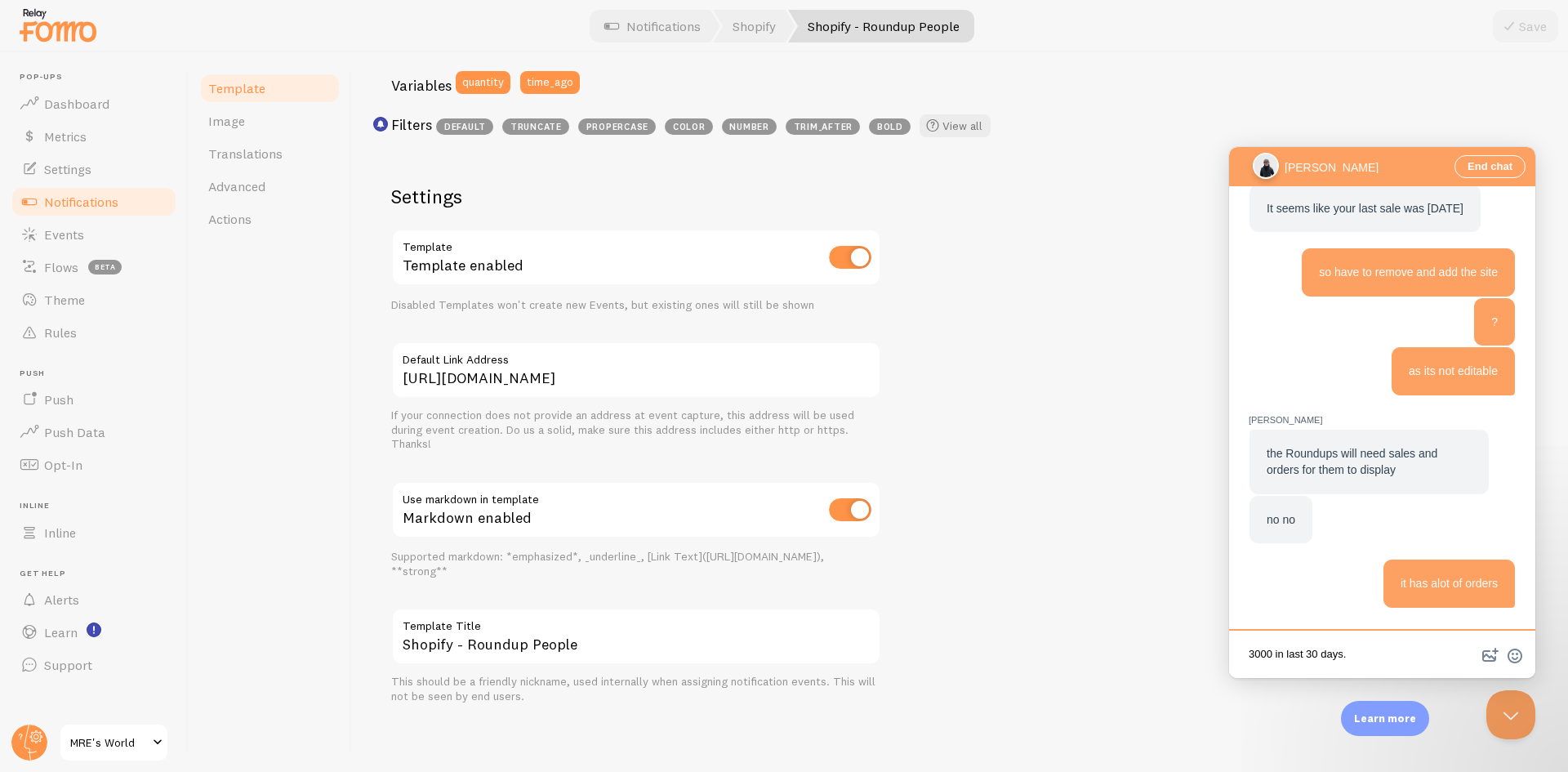
scroll to position [1402, 0]
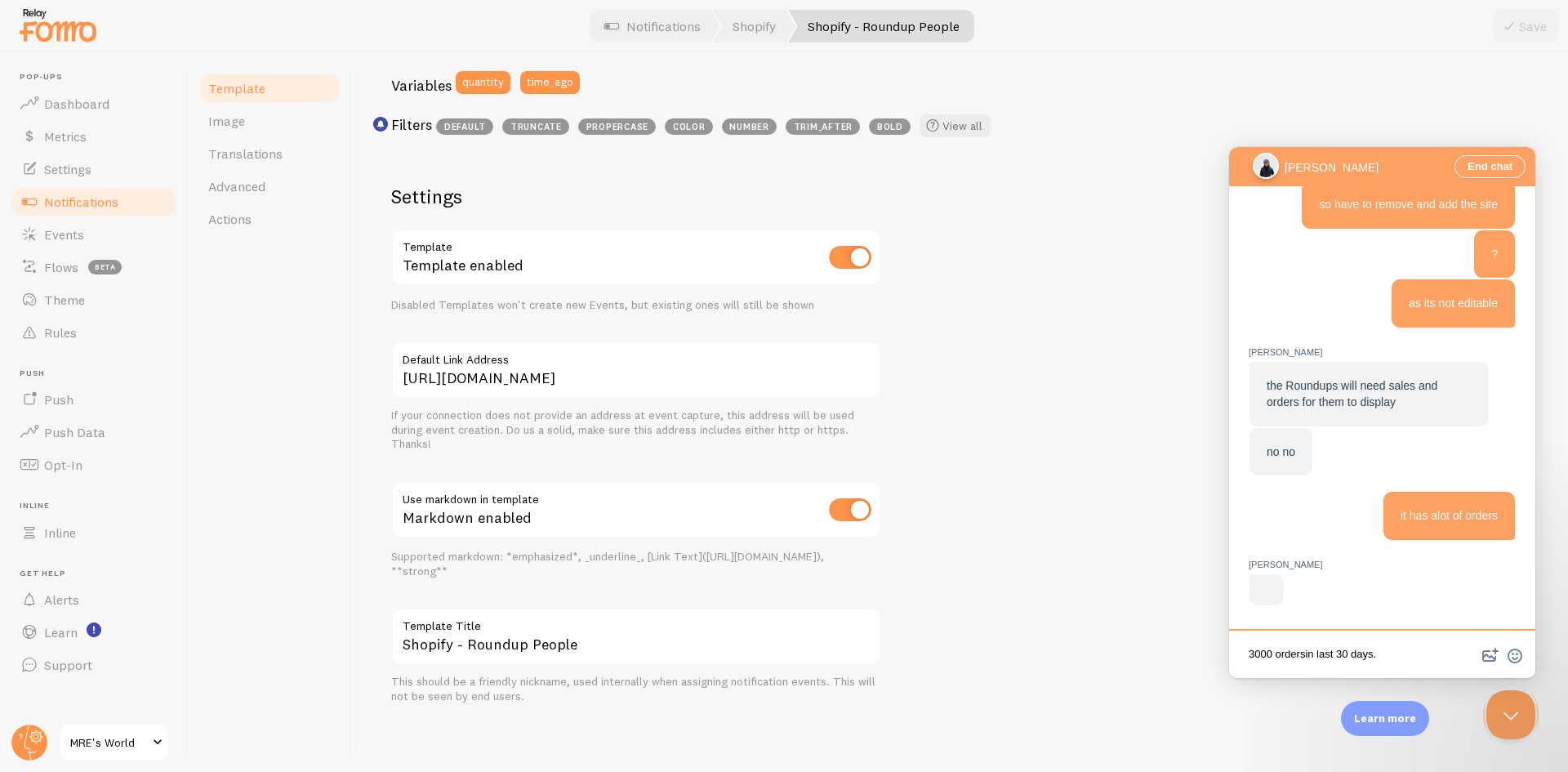
type textarea "3000 orders in last 30 days."
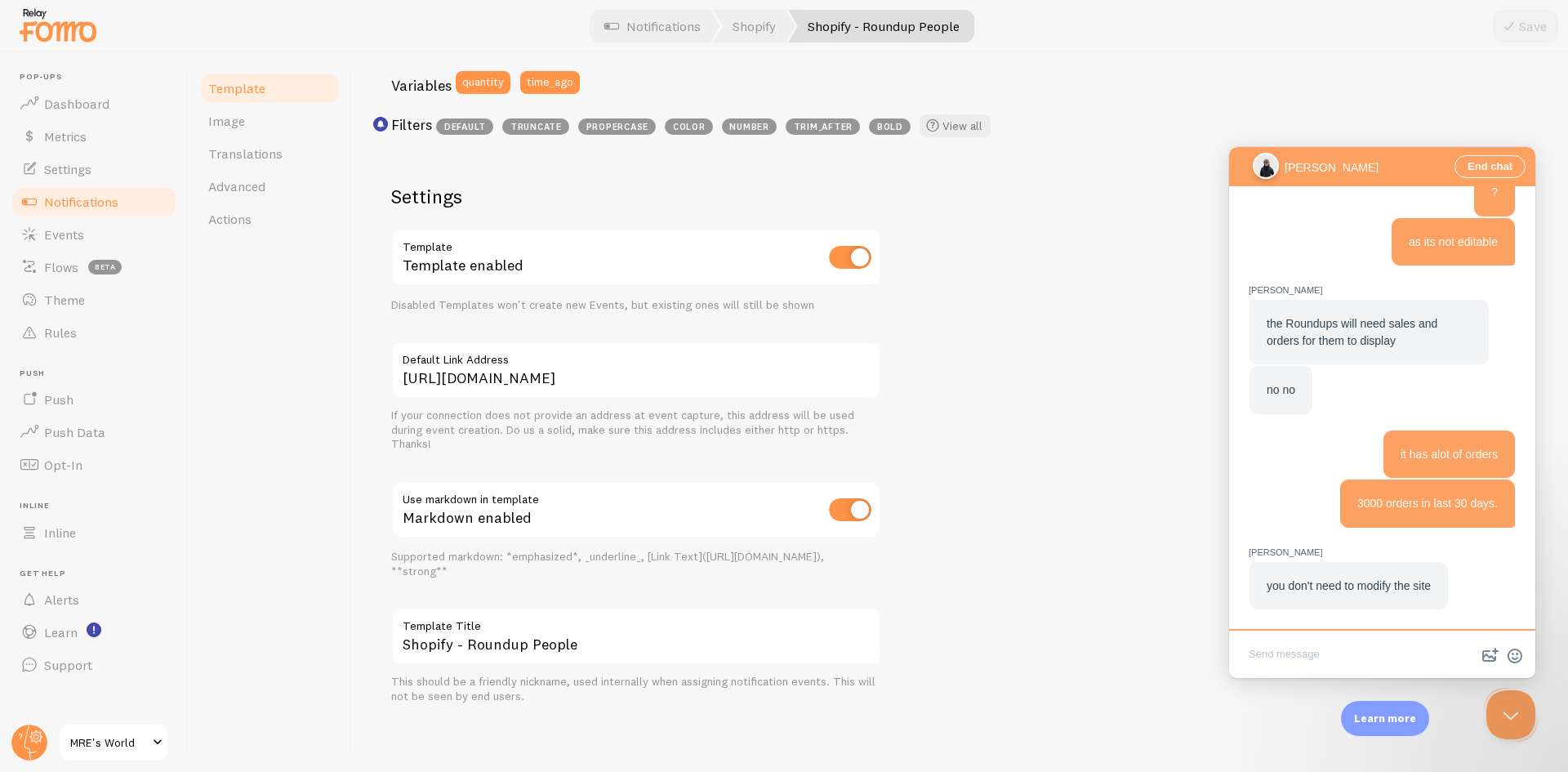
scroll to position [1256, 0]
click at [275, 176] on link "Advanced" at bounding box center [270, 186] width 143 height 33
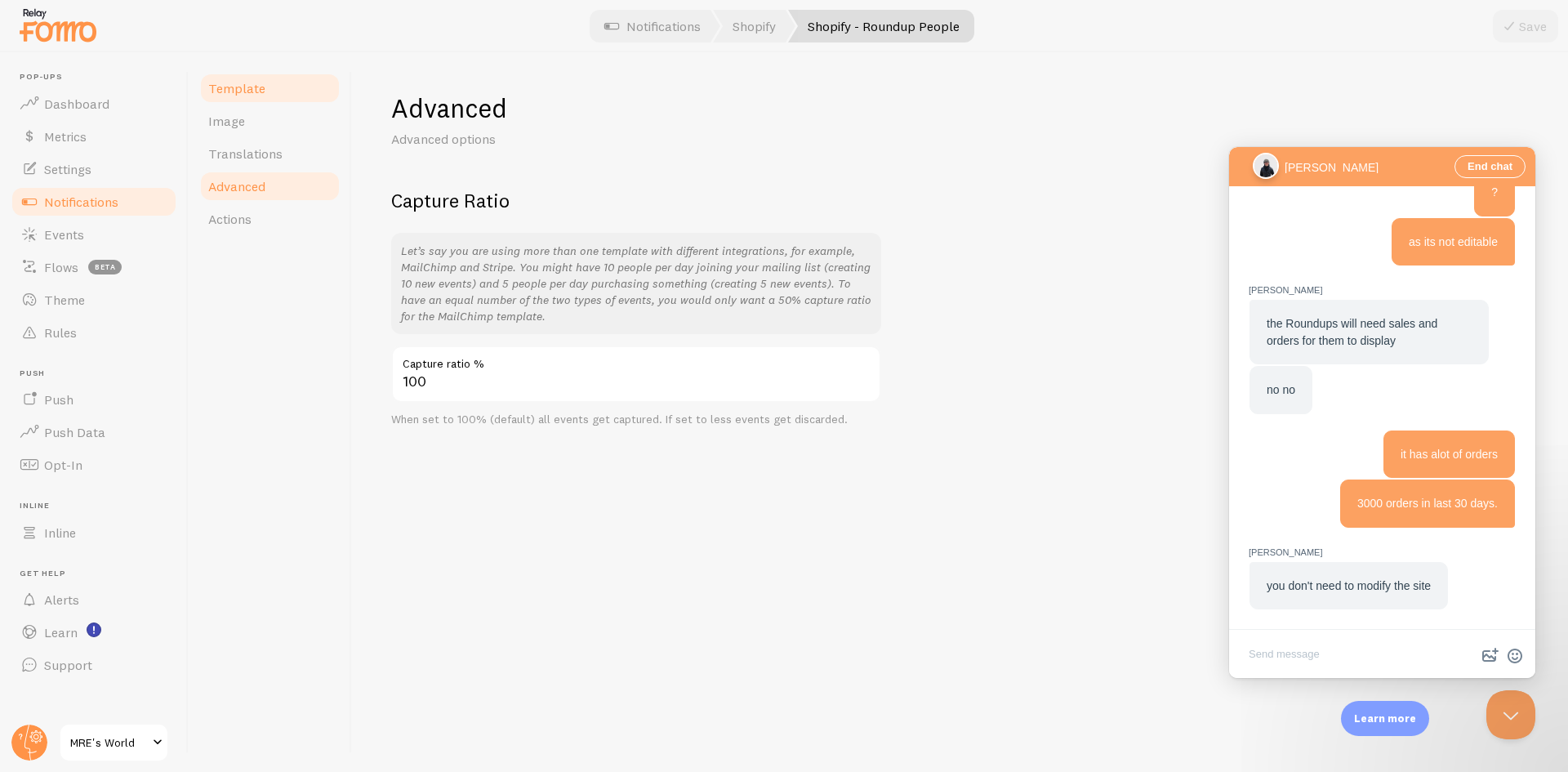
click at [261, 98] on link "Template" at bounding box center [270, 88] width 143 height 33
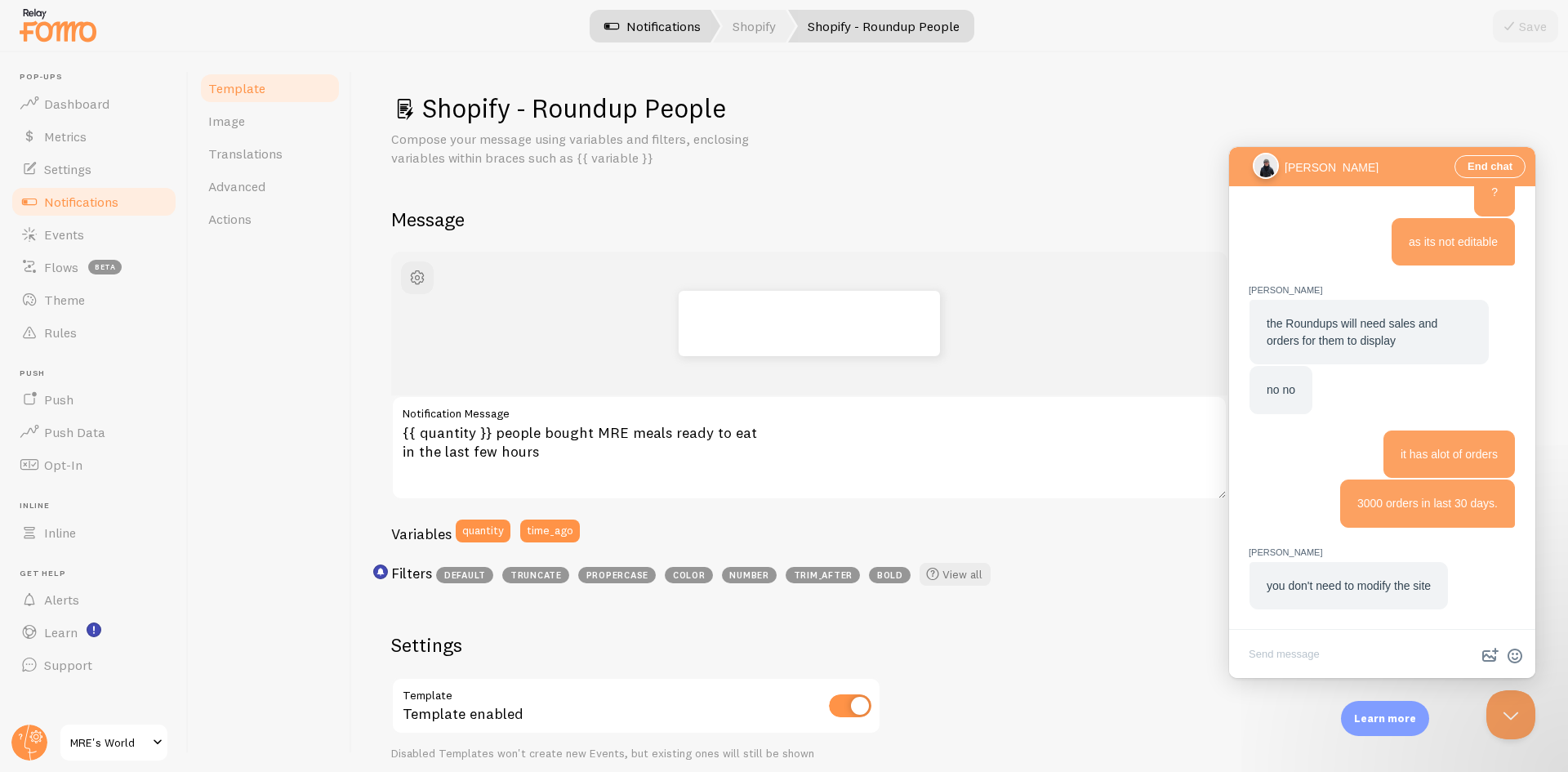
click at [686, 37] on link "Notifications" at bounding box center [652, 26] width 136 height 33
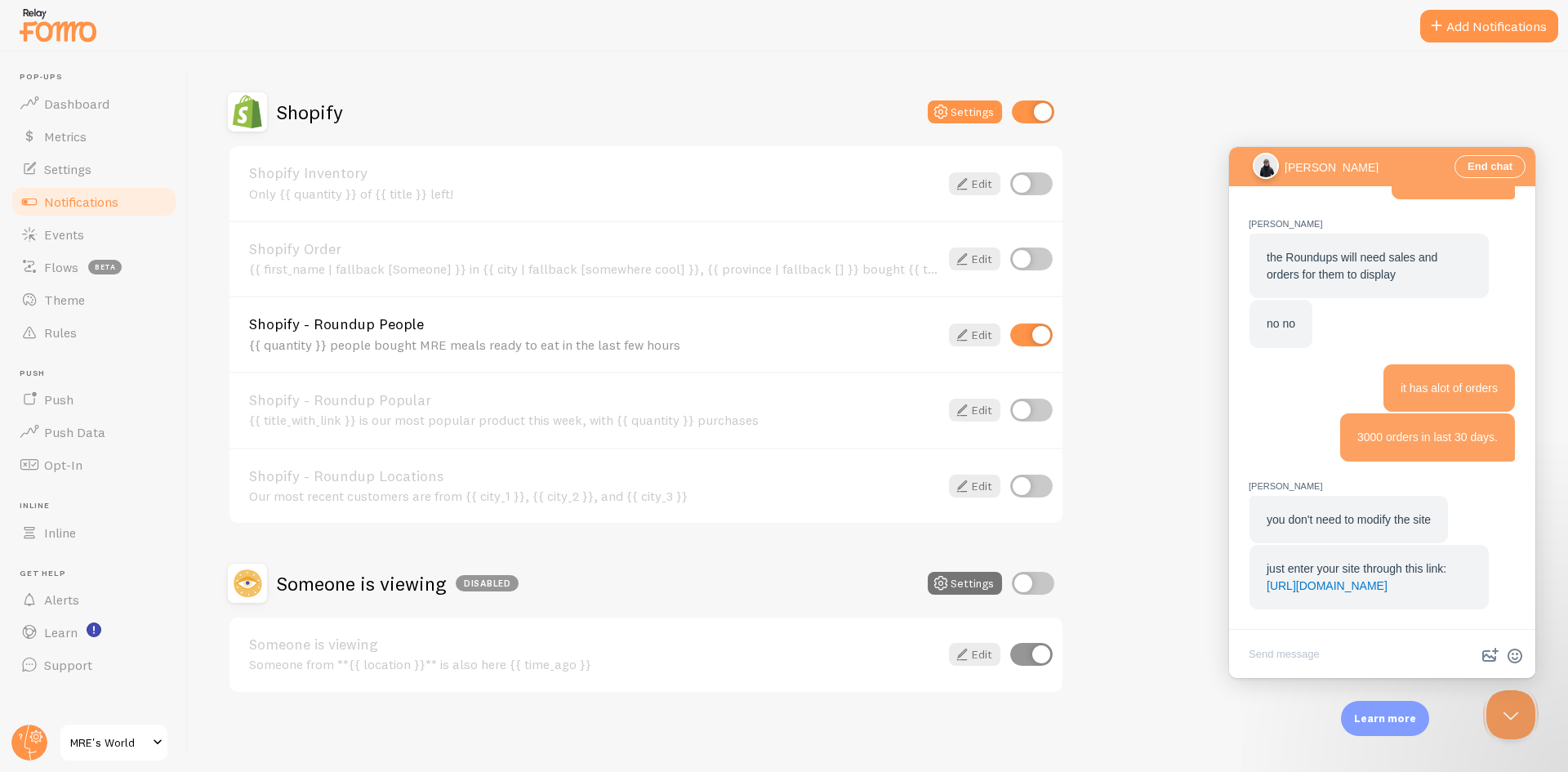
scroll to position [1256, 0]
drag, startPoint x: 1461, startPoint y: 587, endPoint x: 1267, endPoint y: 583, distance: 194.0
click at [1267, 583] on div "just enter your site through this link: [URL][DOMAIN_NAME]" at bounding box center [1369, 577] width 240 height 65
click at [1306, 652] on textarea "Write chat message" at bounding box center [1382, 655] width 300 height 38
type textarea "yeah so i can edit the site link in fomo"
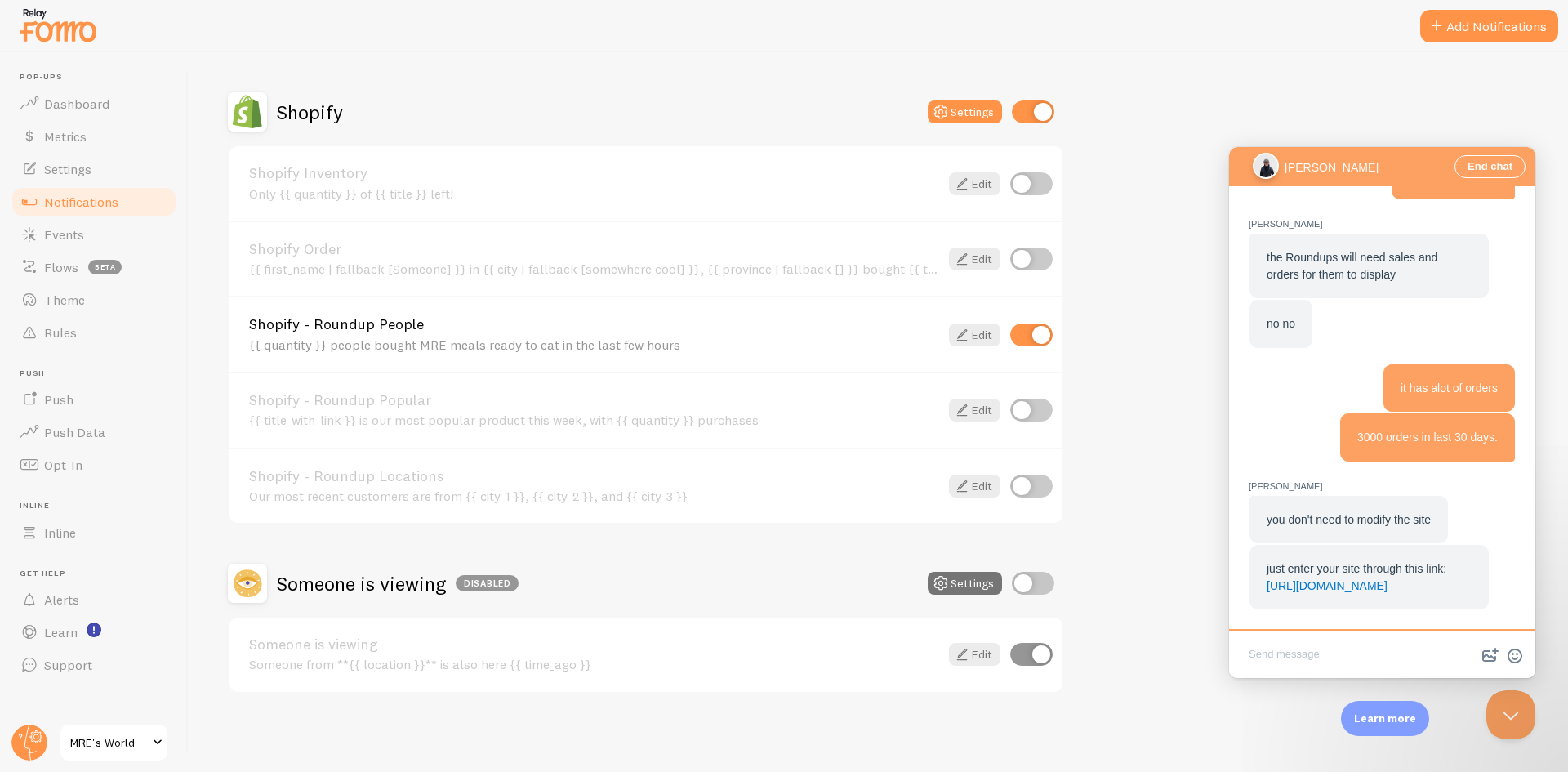
scroll to position [1321, 0]
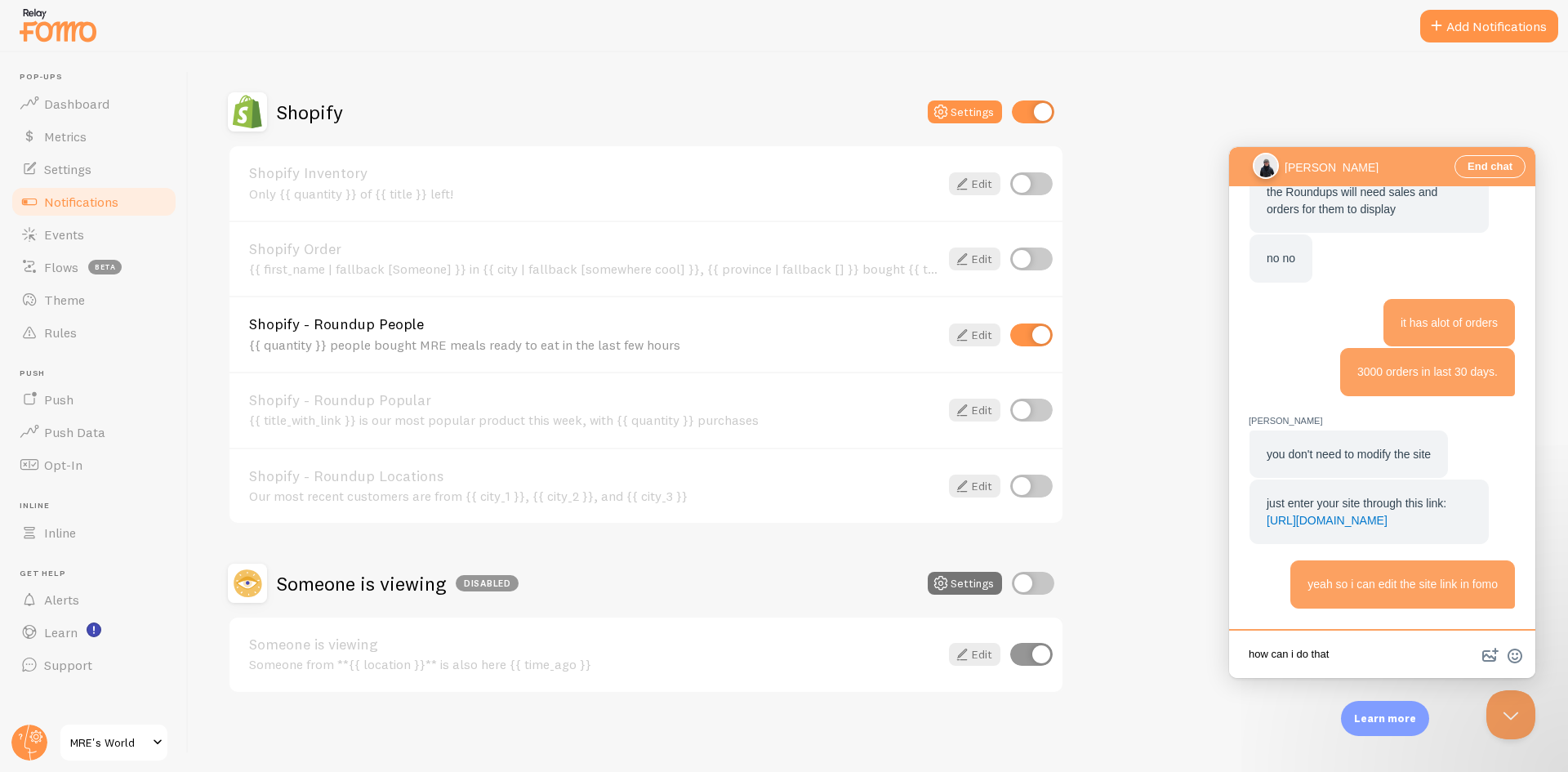
type textarea "how can i do that?"
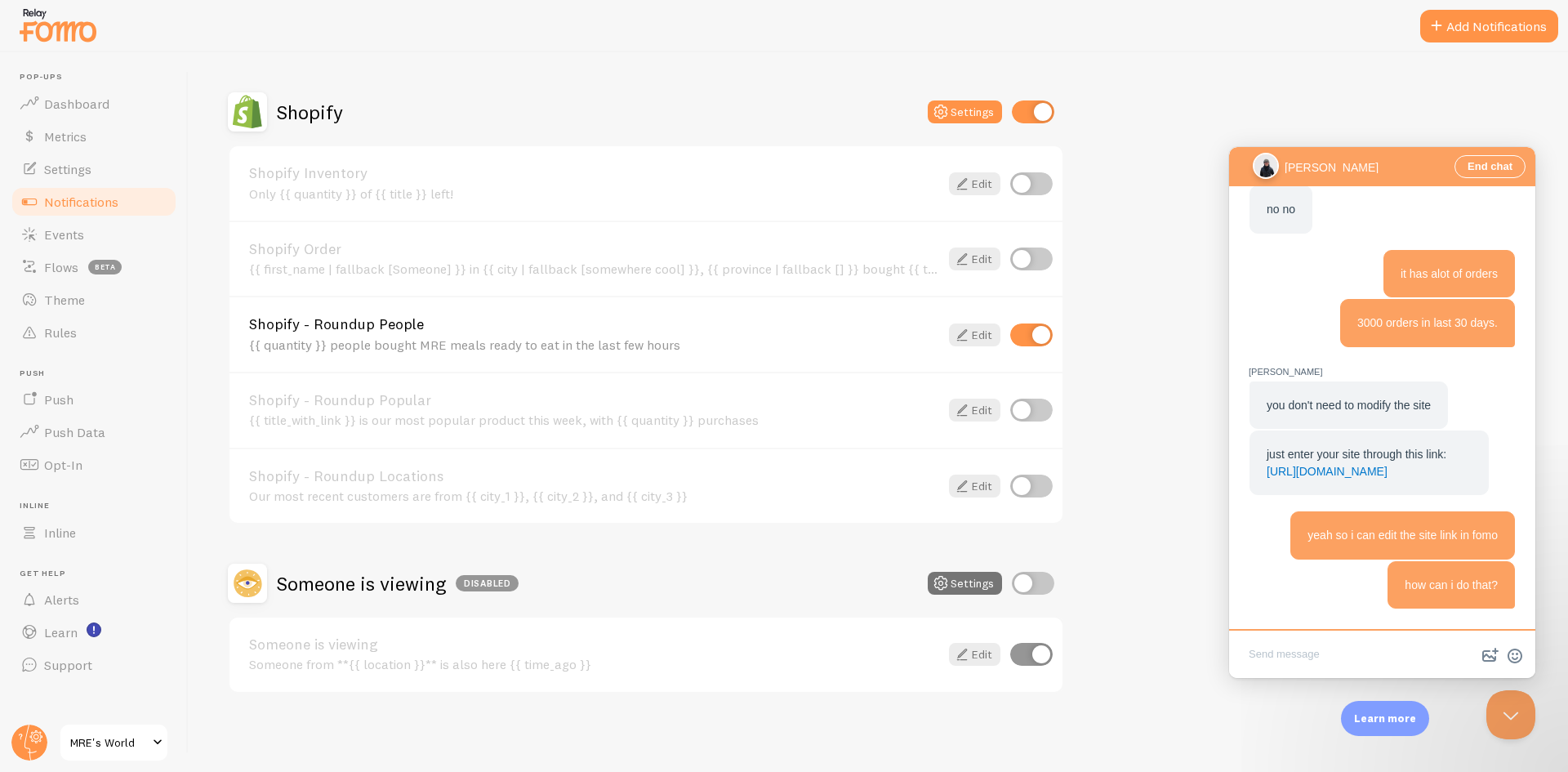
click at [1304, 654] on textarea "Write chat message" at bounding box center [1382, 655] width 300 height 38
click at [1483, 664] on button "image-plus" at bounding box center [1491, 656] width 25 height 26
type input "C:\fakepath\fomo.png"
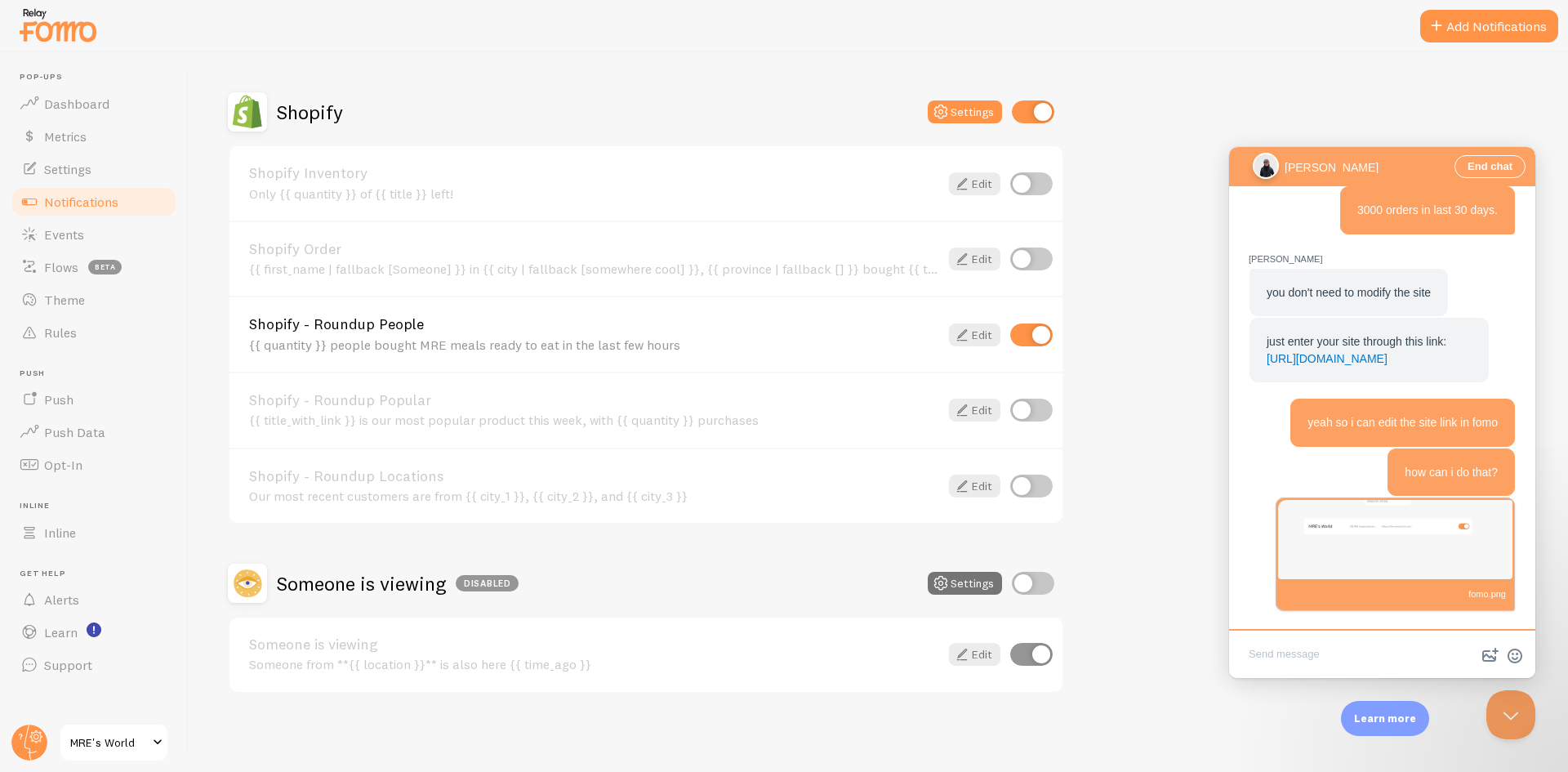
scroll to position [1497, 0]
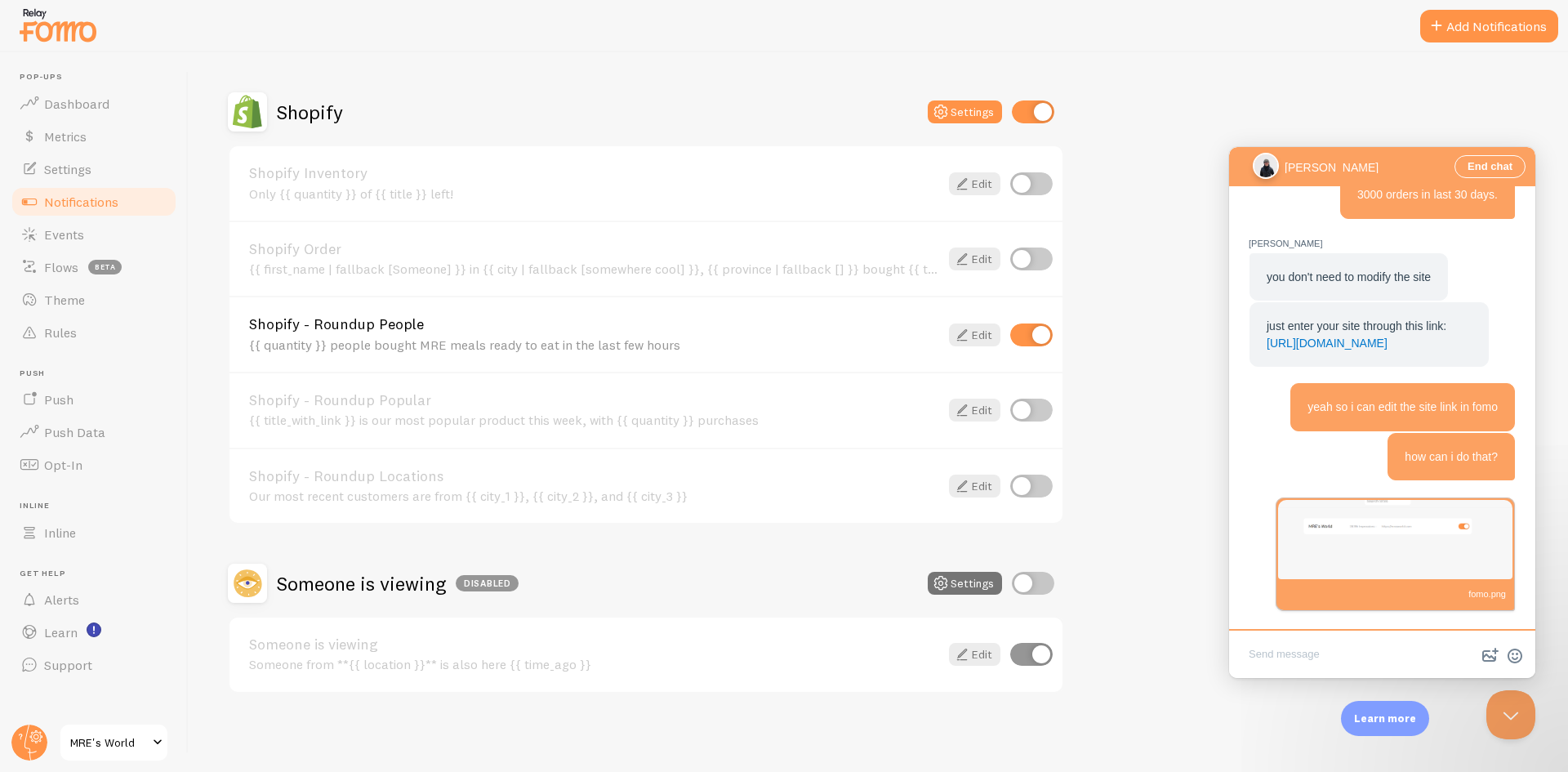
click at [1363, 658] on textarea "Write chat message" at bounding box center [1382, 655] width 300 height 38
type textarea "there is no way to edit"
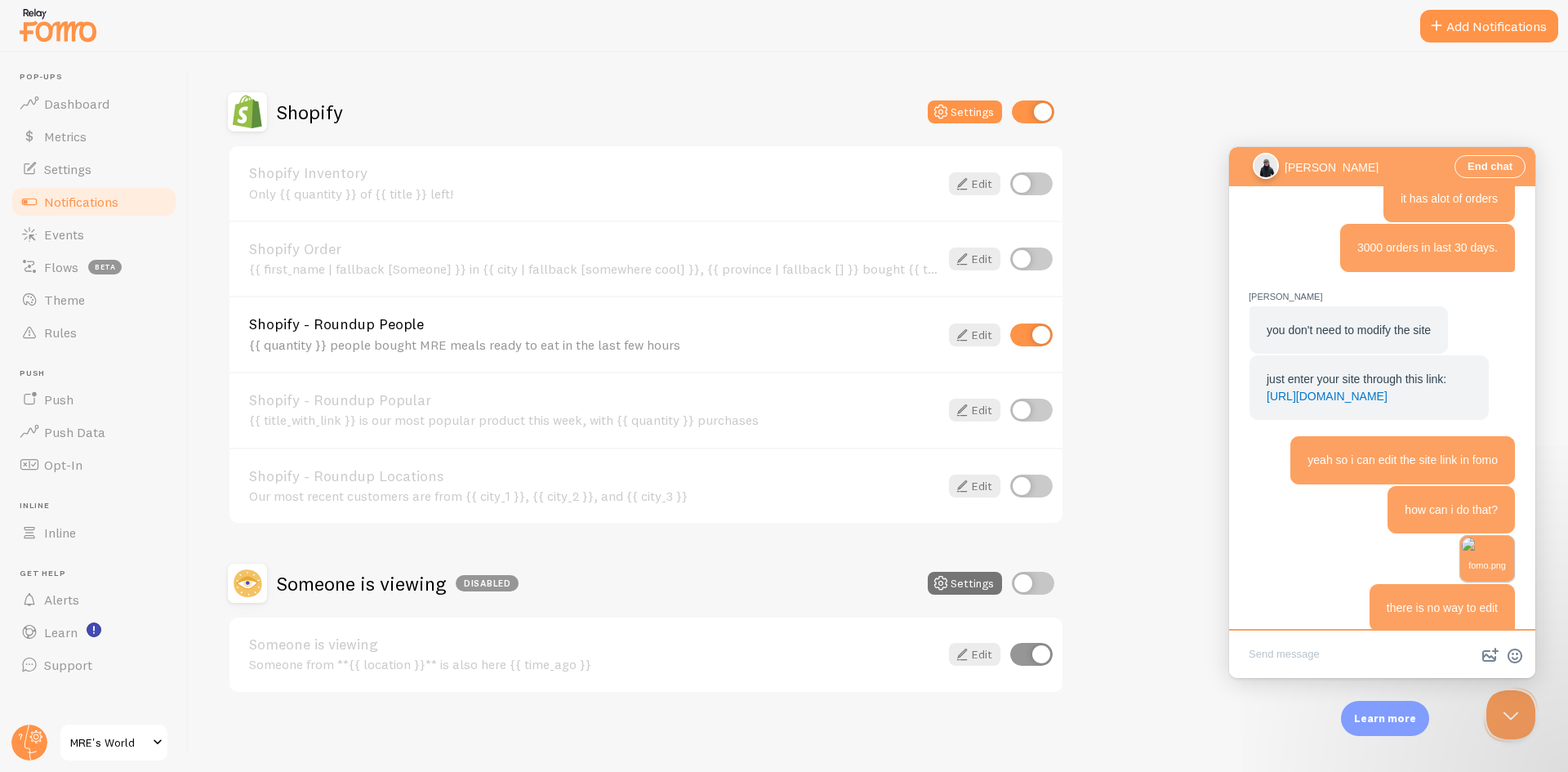
scroll to position [1087, 0]
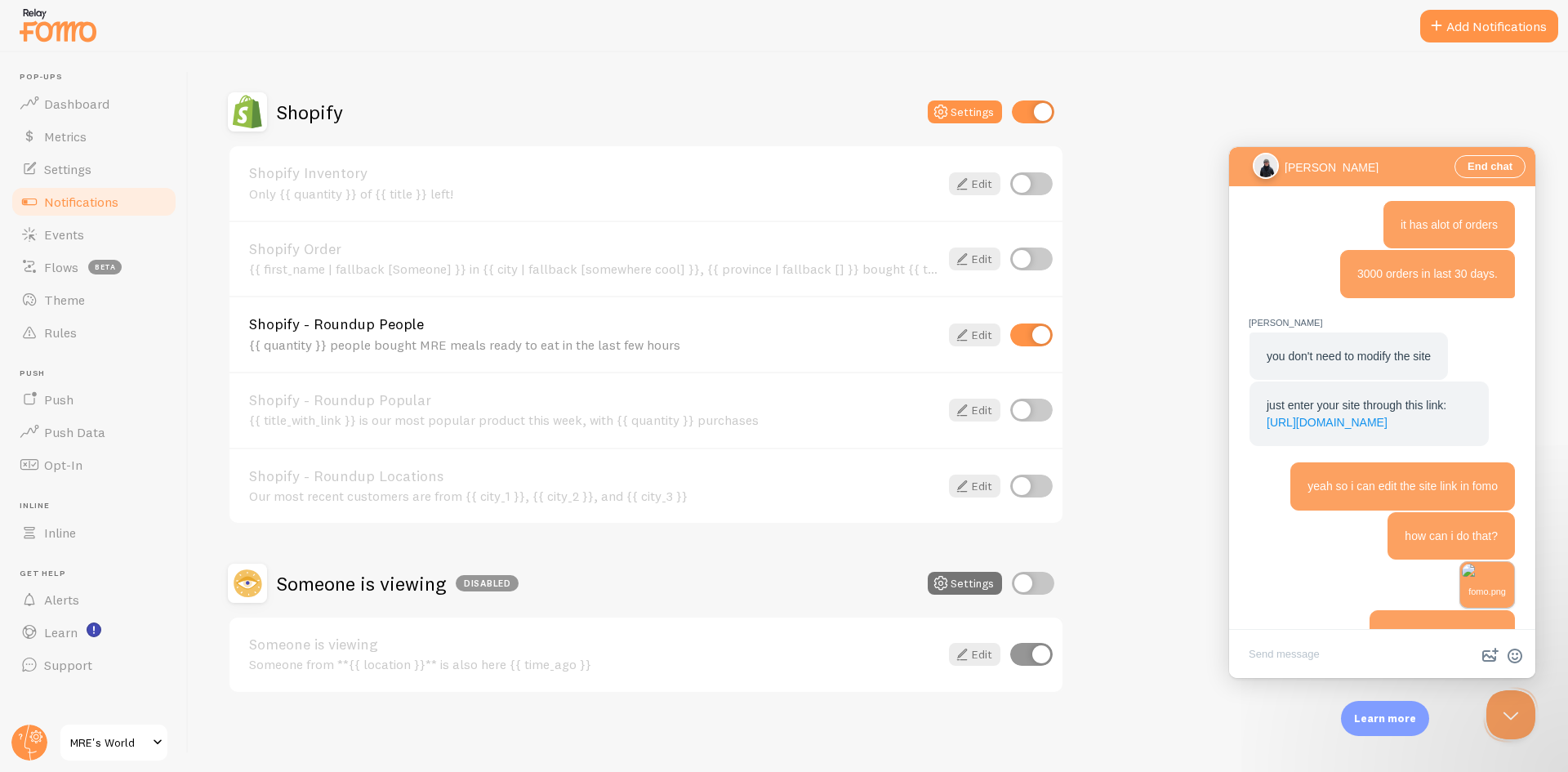
drag, startPoint x: 1418, startPoint y: 428, endPoint x: 1457, endPoint y: 405, distance: 45.3
click at [1387, 431] on div "just enter your site through this link: [URL][DOMAIN_NAME]" at bounding box center [1369, 414] width 205 height 34
copy link "?reset=fomo"
click at [982, 334] on link "Edit" at bounding box center [975, 335] width 51 height 23
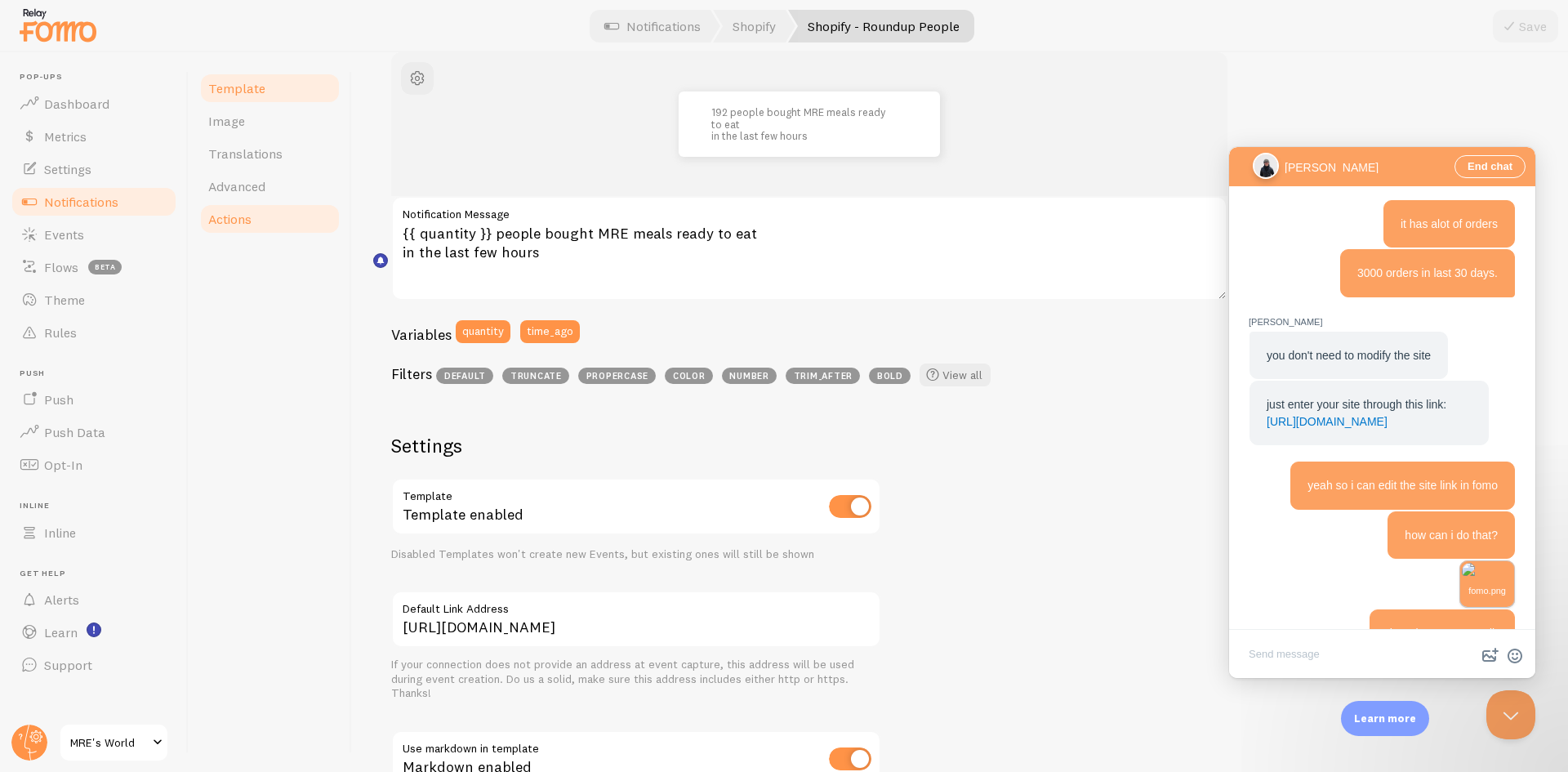
scroll to position [122, 0]
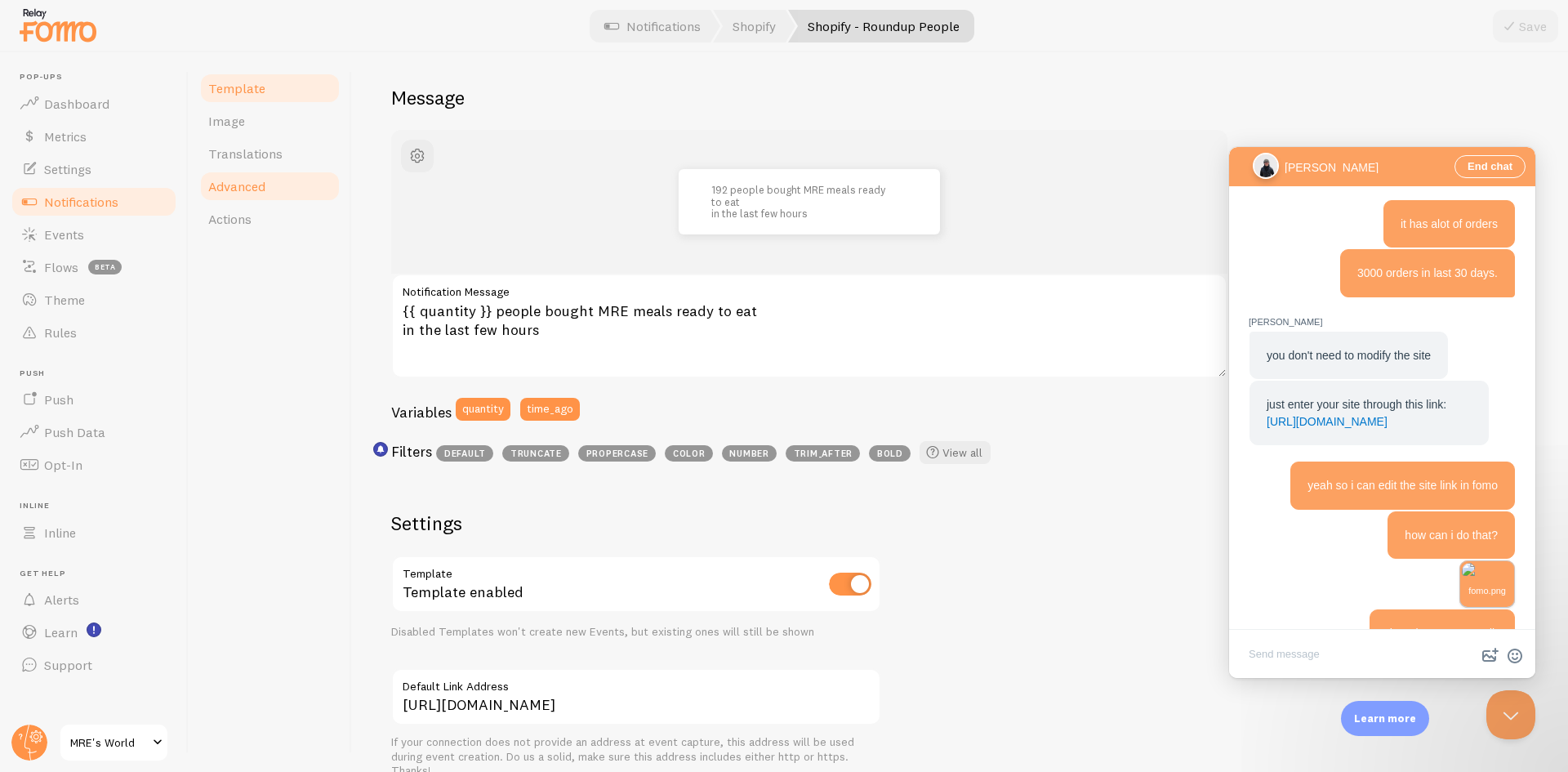
click at [257, 191] on span "Advanced" at bounding box center [237, 186] width 57 height 16
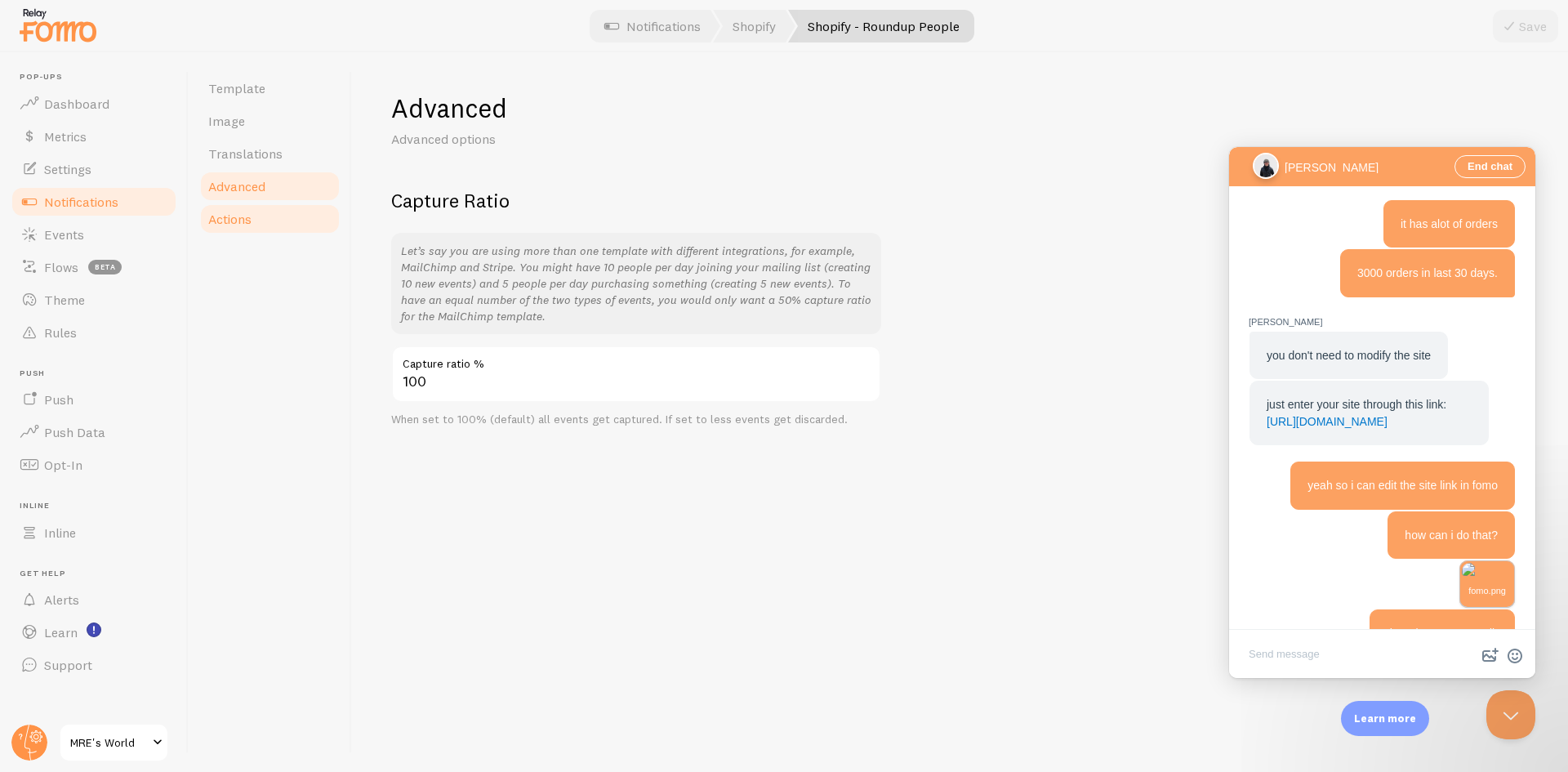
click at [267, 218] on link "Actions" at bounding box center [270, 219] width 143 height 33
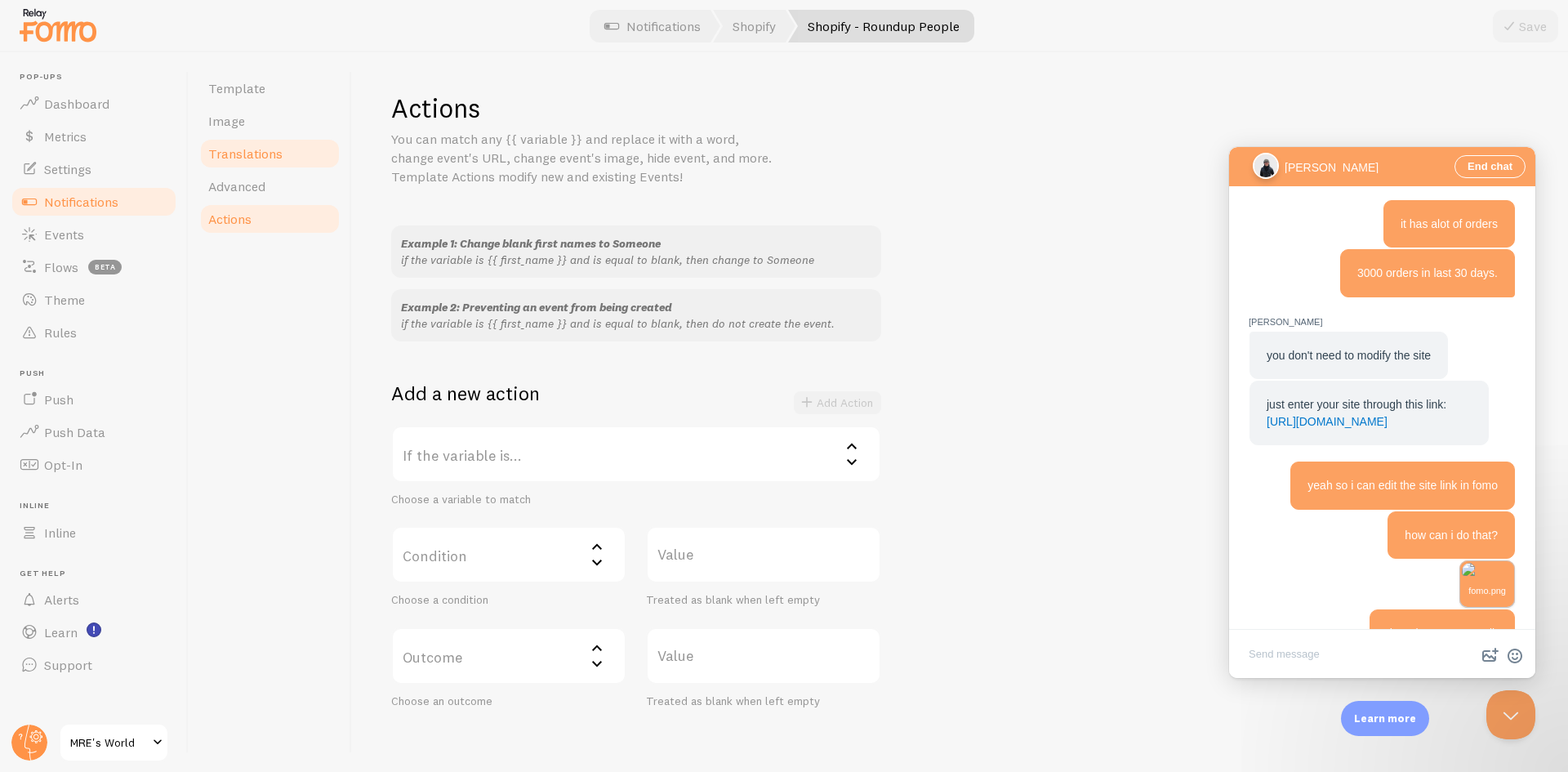
click at [264, 150] on span "Translations" at bounding box center [246, 154] width 75 height 16
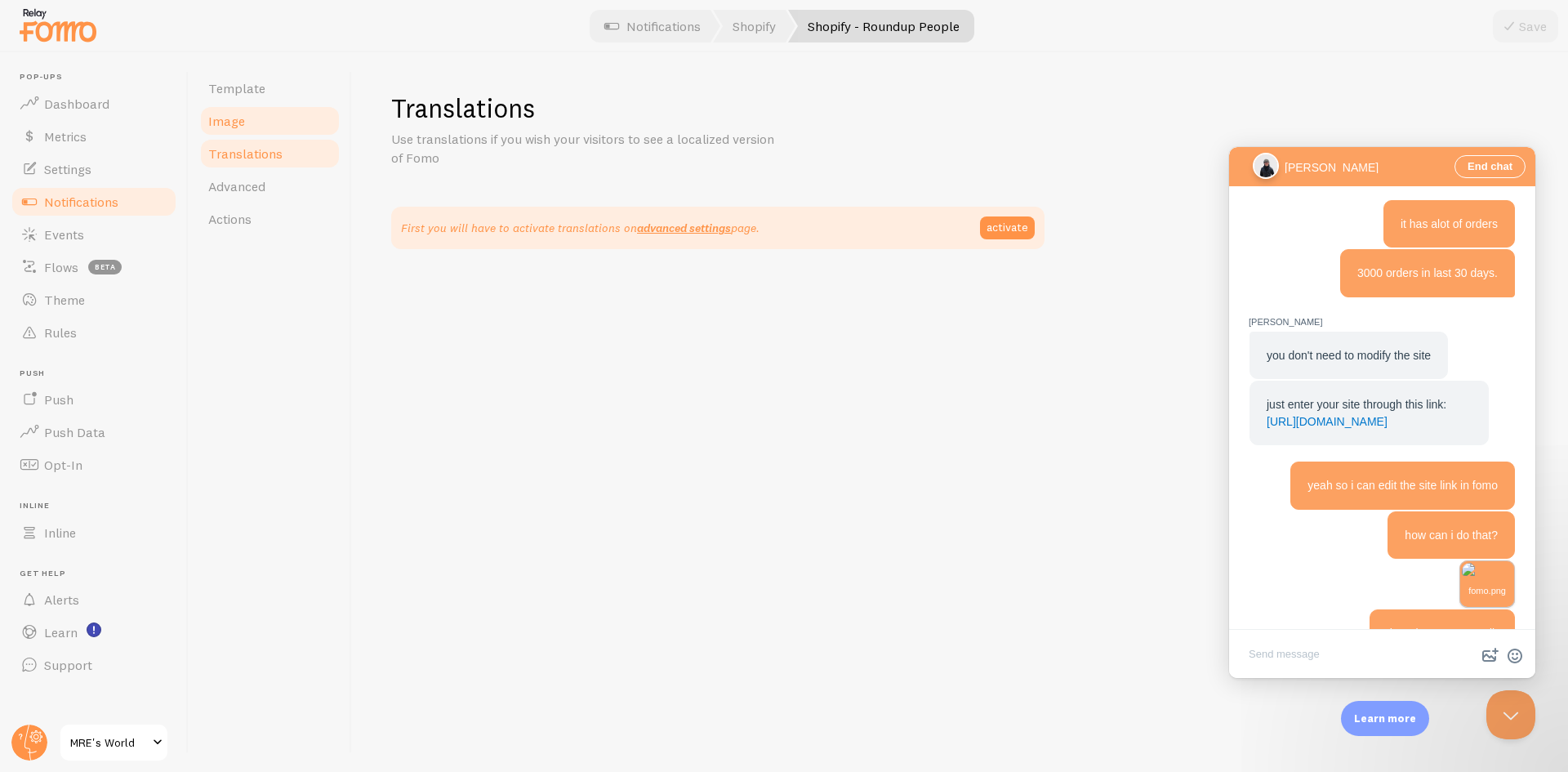
click at [274, 122] on link "Image" at bounding box center [270, 121] width 143 height 33
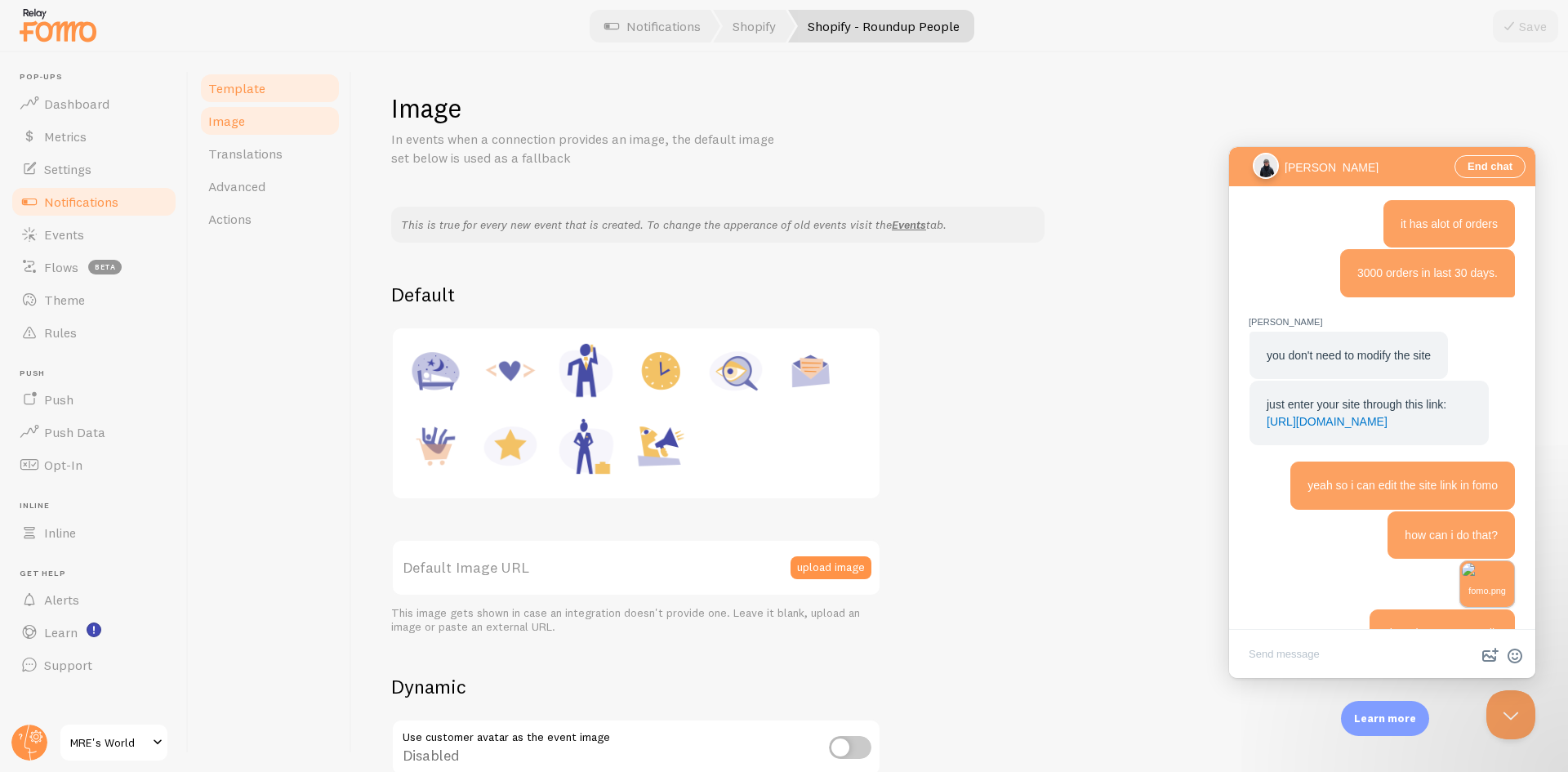
click at [289, 94] on link "Template" at bounding box center [270, 88] width 143 height 33
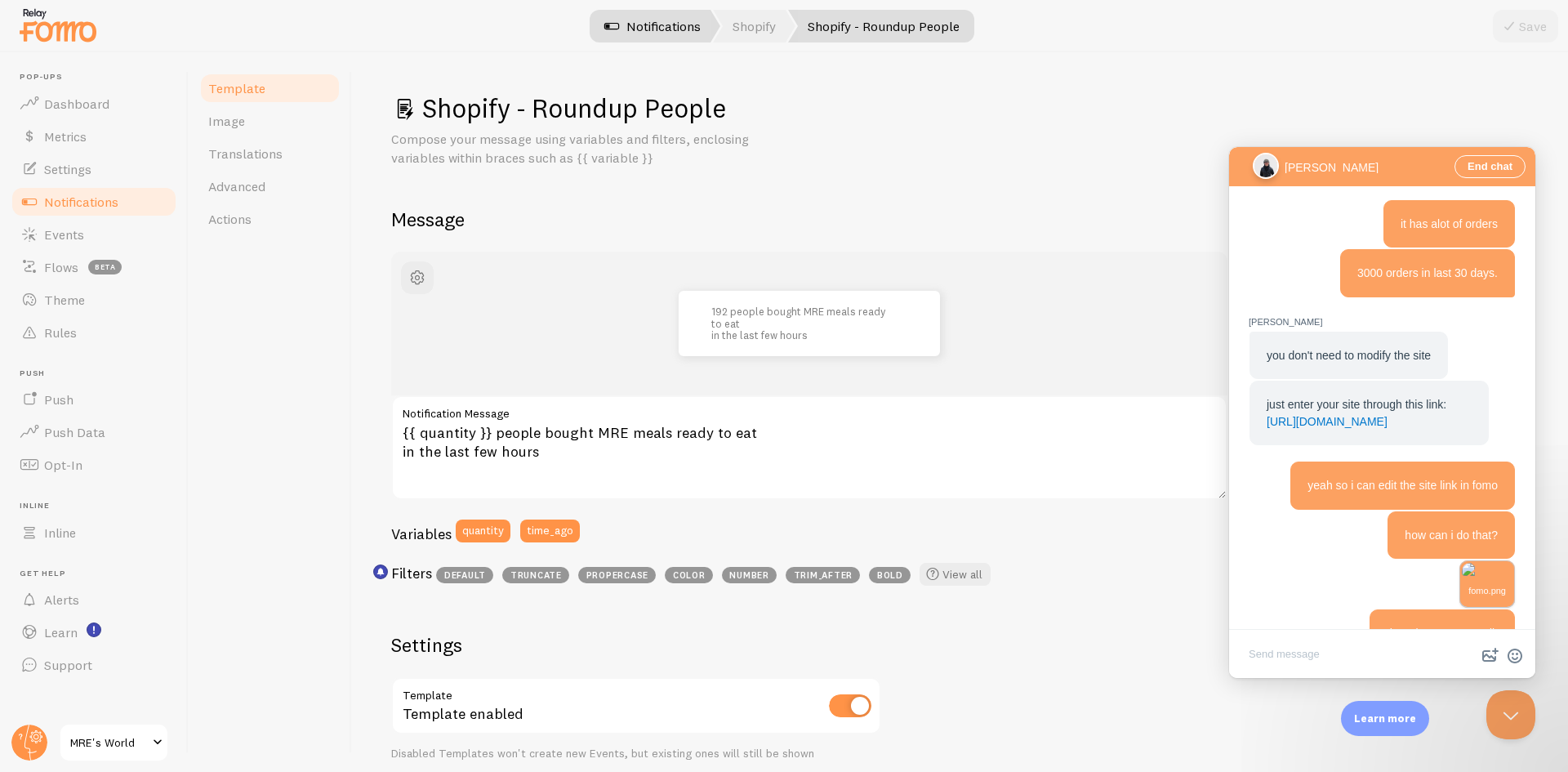
click at [657, 23] on link "Notifications" at bounding box center [652, 26] width 136 height 33
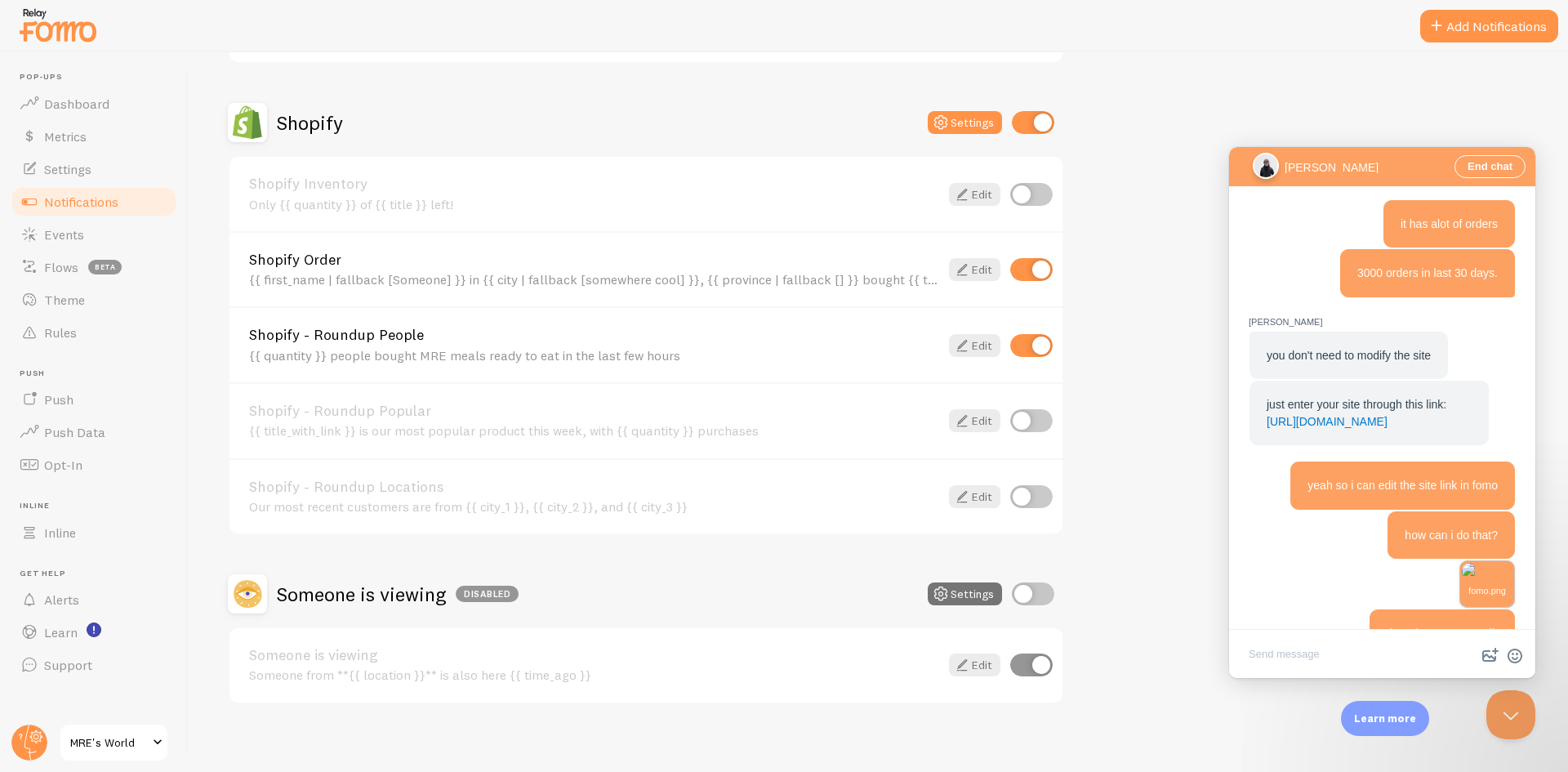
scroll to position [714, 0]
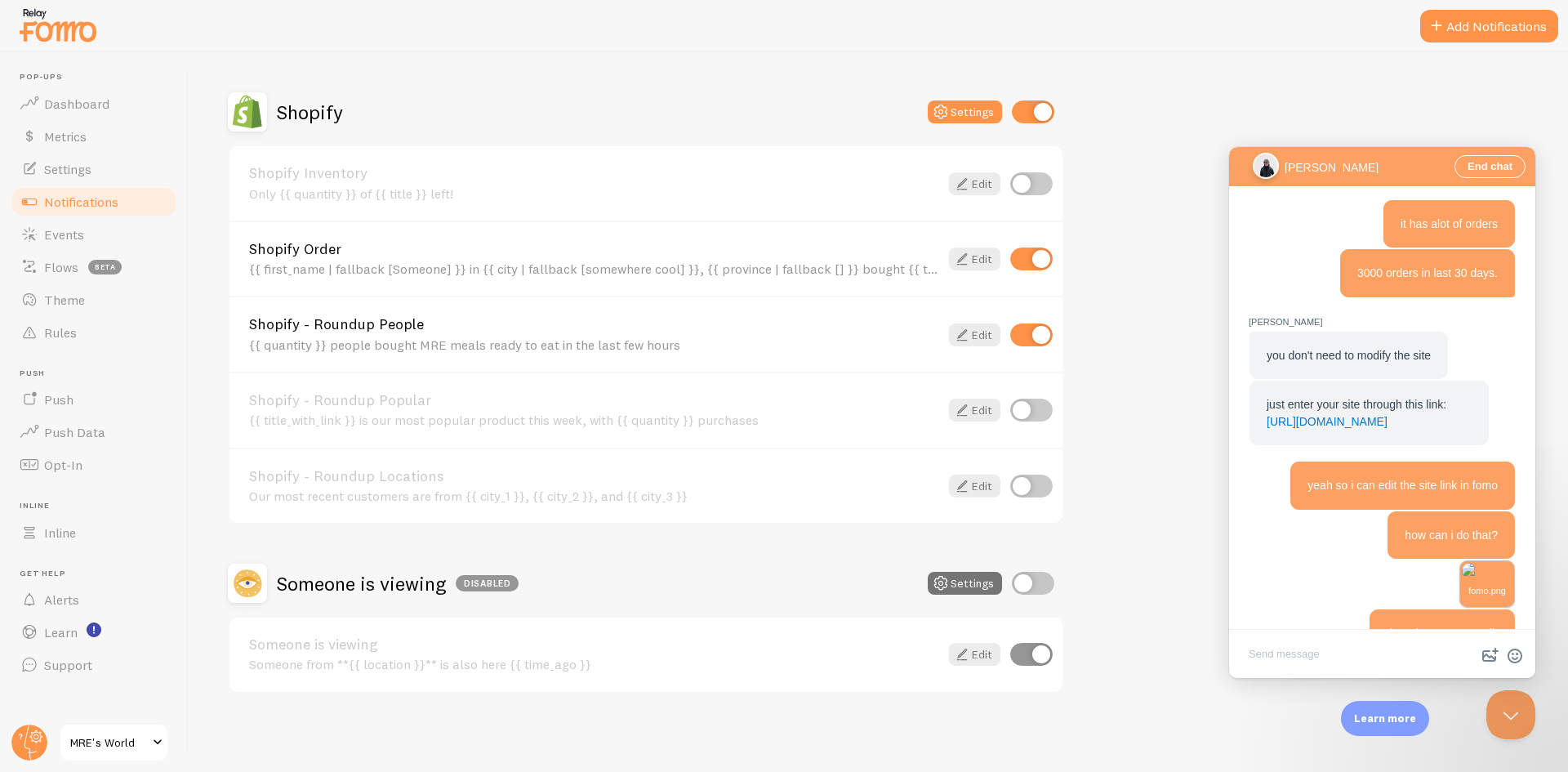
click at [1031, 258] on input "checkbox" at bounding box center [1031, 259] width 43 height 23
checkbox input "false"
click at [106, 201] on span "Notifications" at bounding box center [81, 201] width 75 height 16
click at [97, 232] on link "Events" at bounding box center [94, 234] width 169 height 33
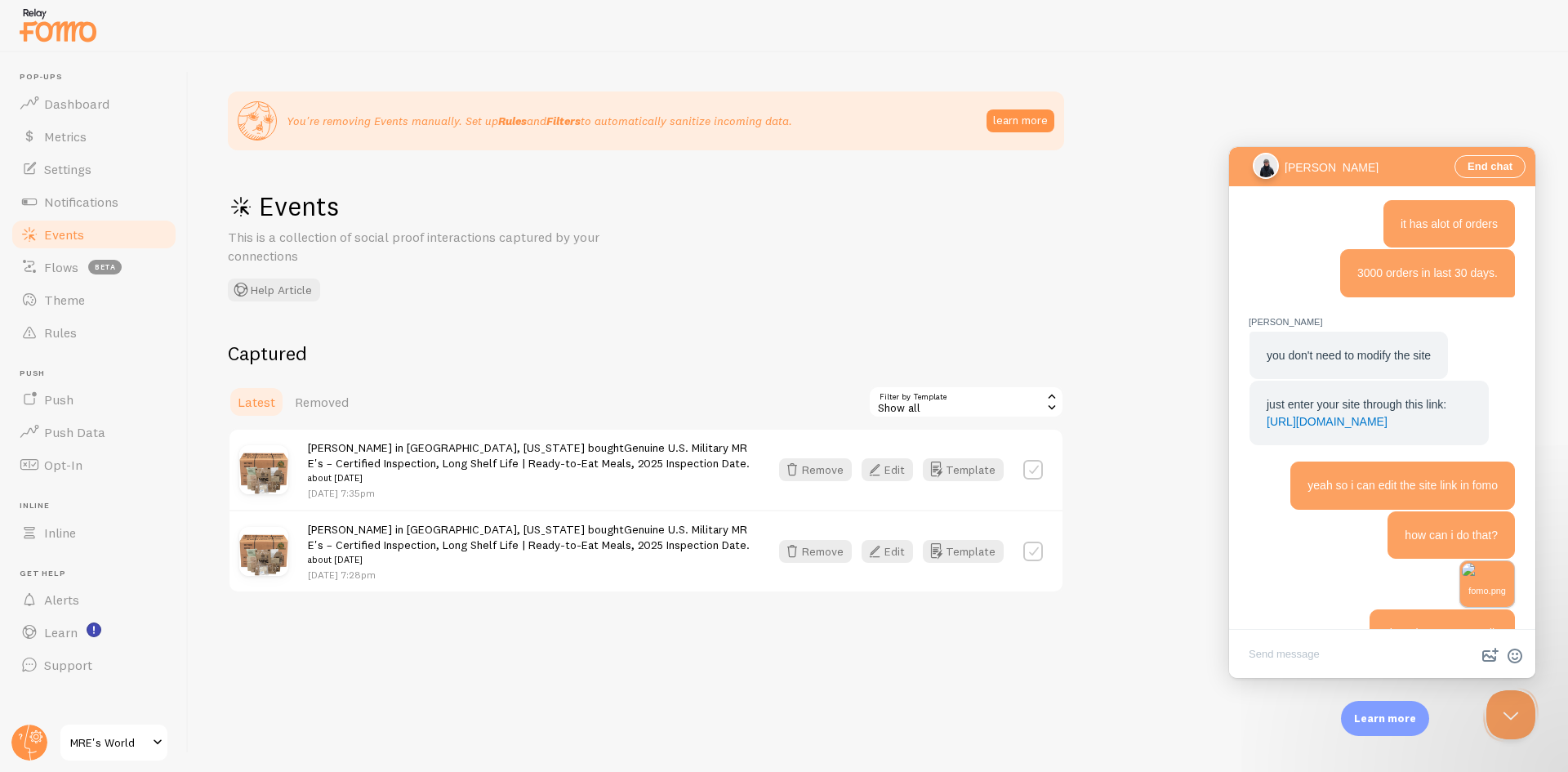
click at [1029, 474] on label at bounding box center [1033, 470] width 20 height 20
checkbox input "true"
click at [1039, 556] on label at bounding box center [1033, 551] width 20 height 20
checkbox input "true"
click at [995, 401] on button "Remove Selected" at bounding box center [1003, 402] width 122 height 23
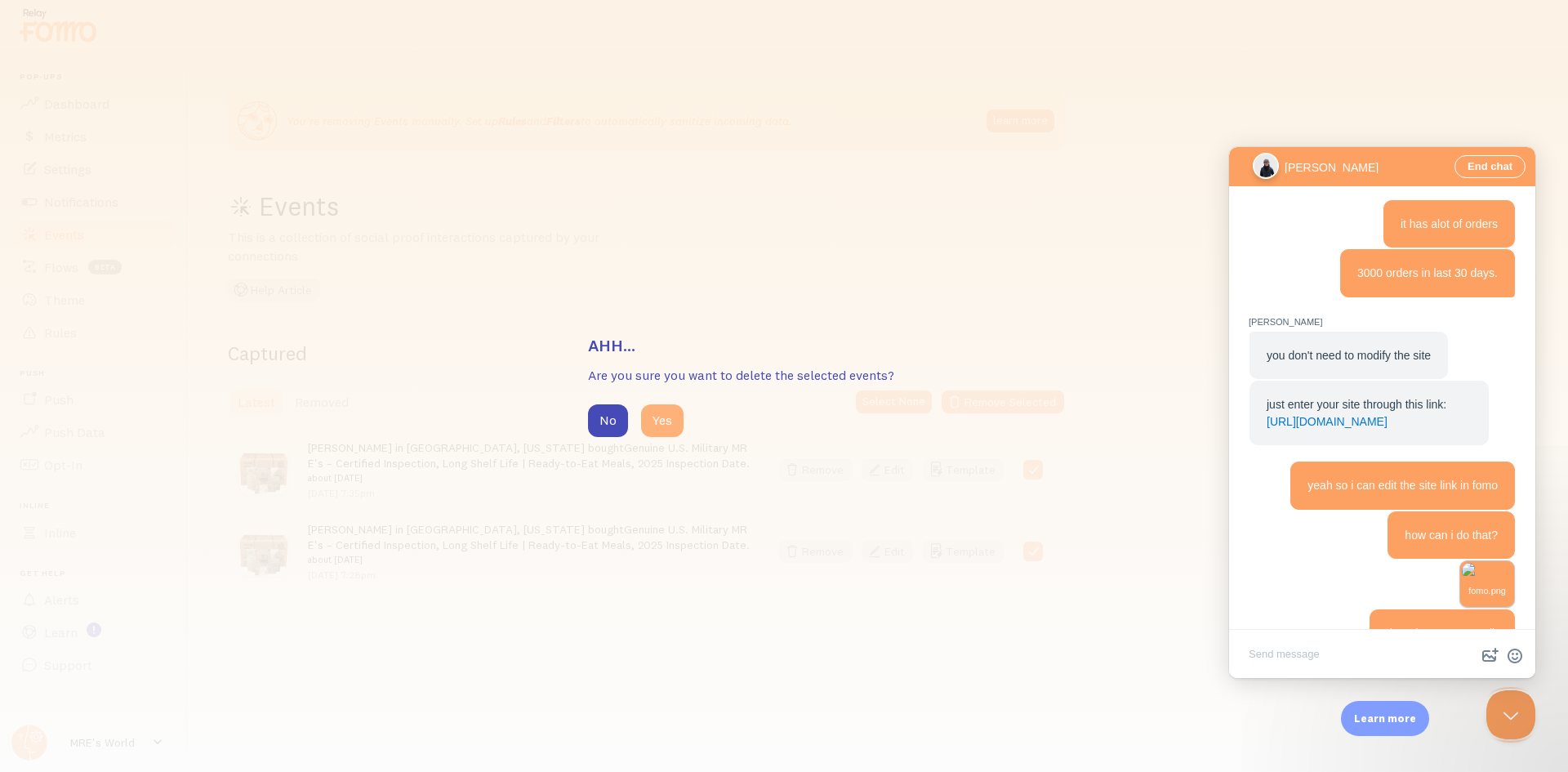
click at [656, 428] on button "Yes" at bounding box center [662, 421] width 43 height 33
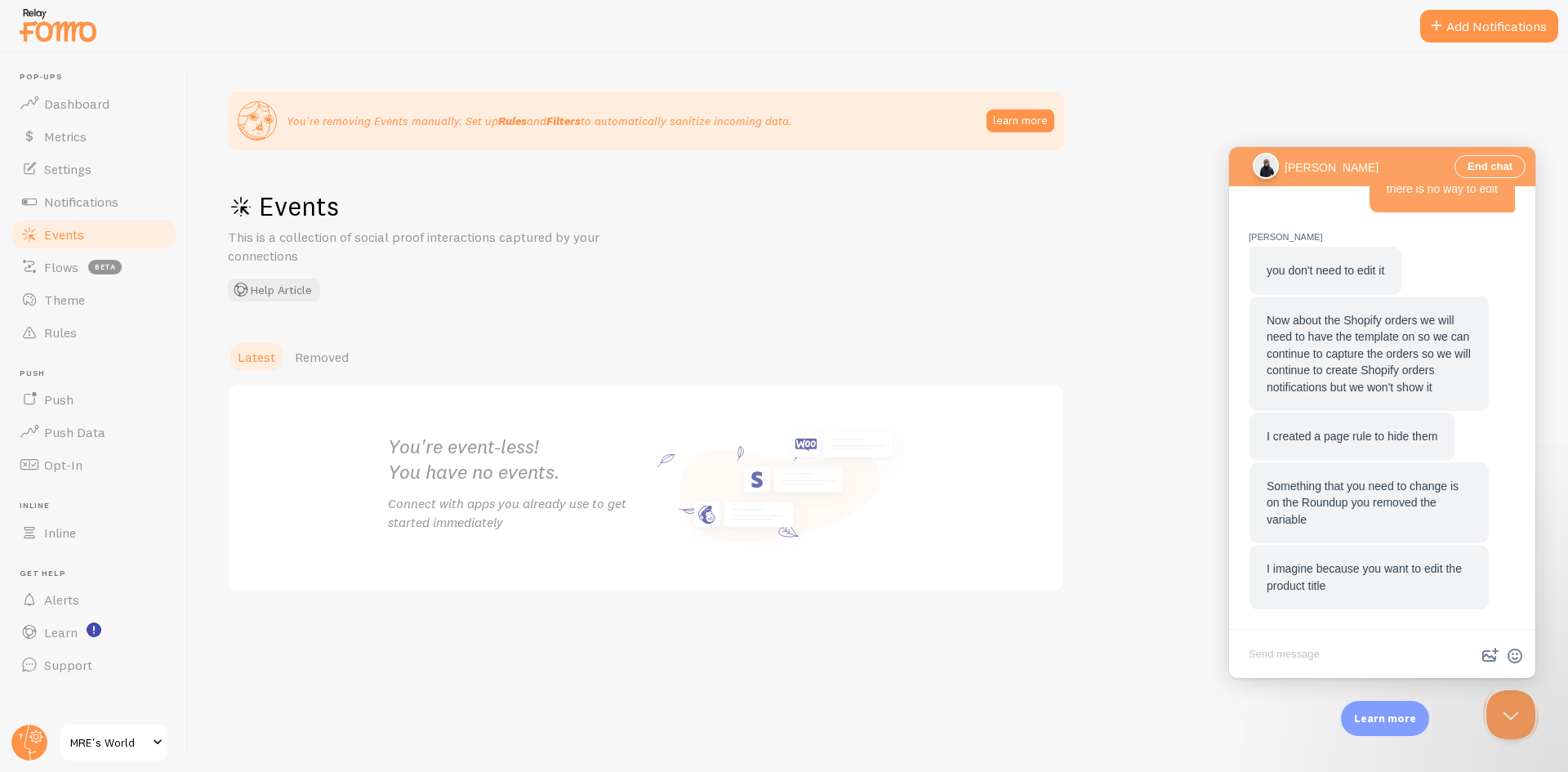
scroll to position [1353, 0]
click at [1307, 655] on textarea "Write chat message" at bounding box center [1382, 655] width 300 height 38
type textarea "i dont want the variable."
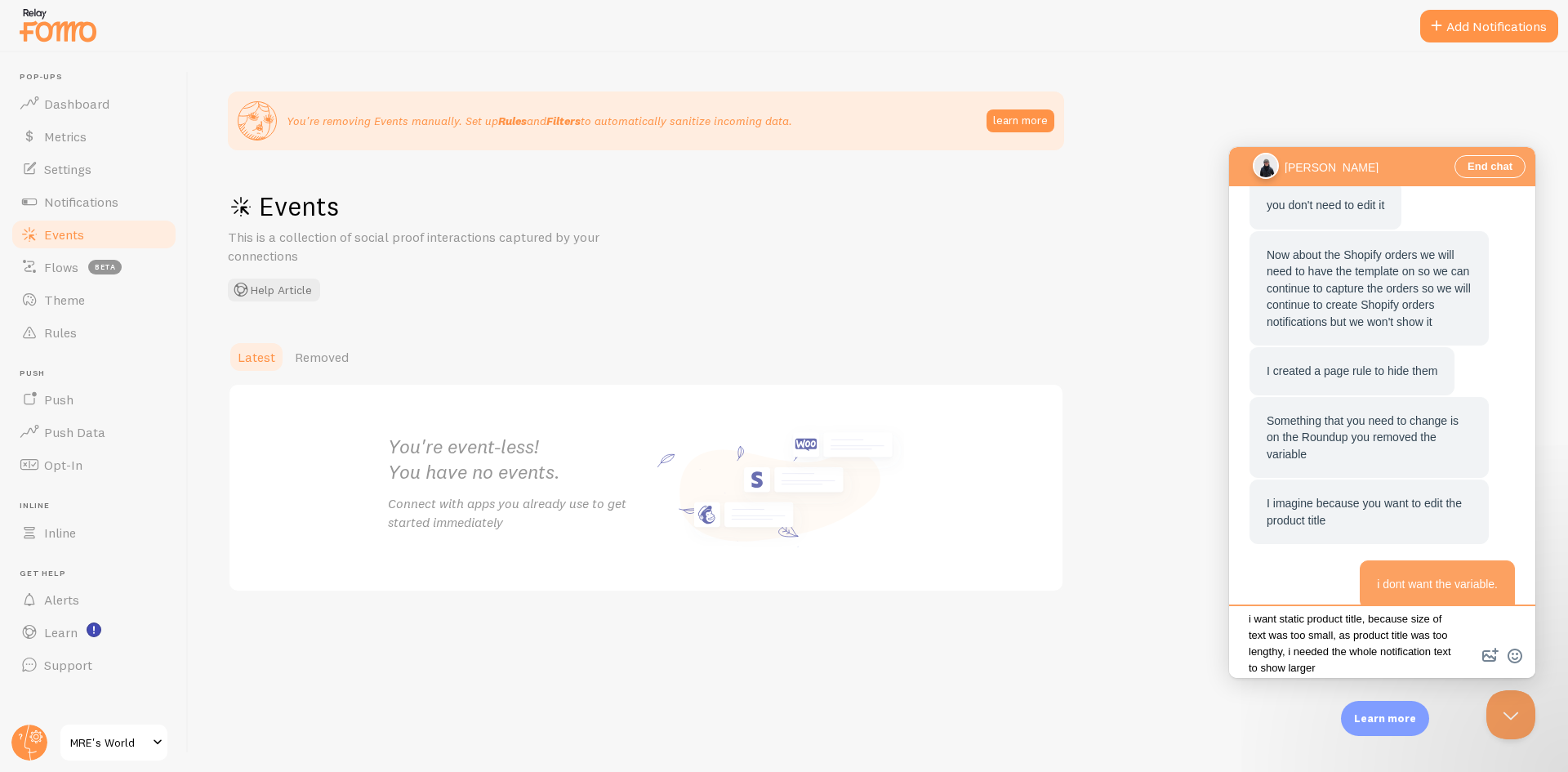
scroll to position [8, 0]
type textarea "i want static product title, because size of text was too small, as product tit…"
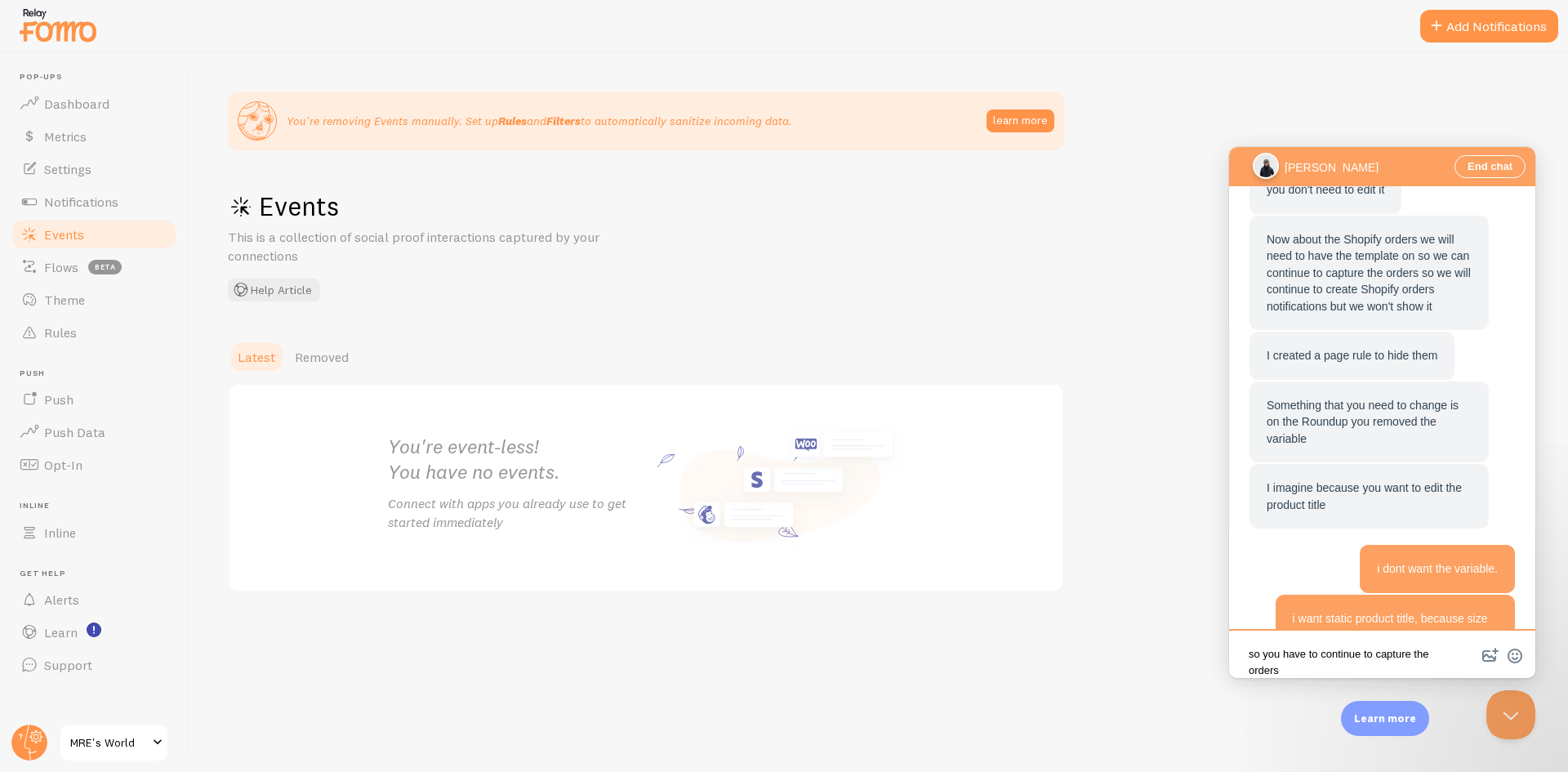
scroll to position [3, 0]
type textarea "so you have to continue to capture the orders and then round up will show up?"
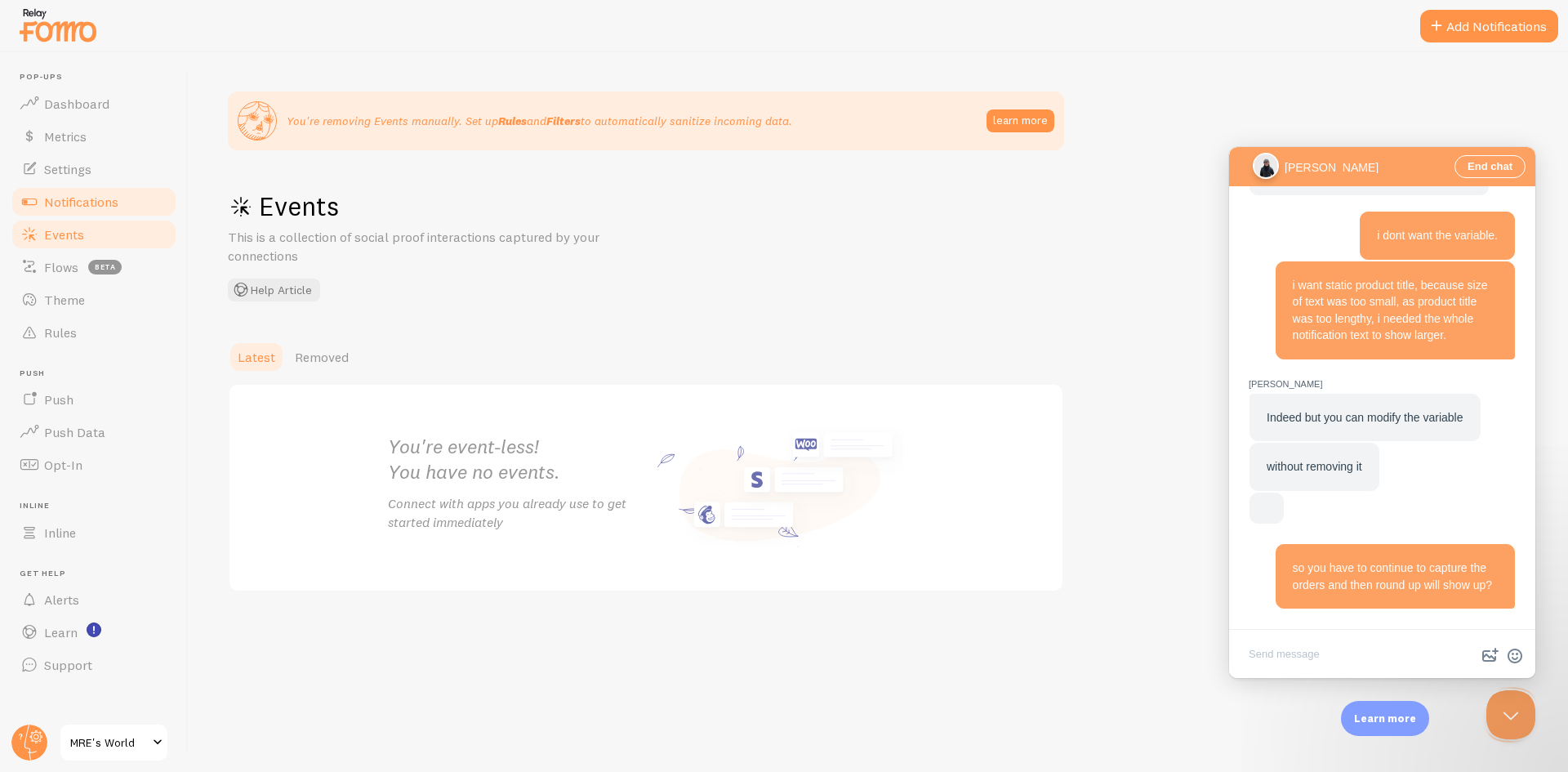
click at [114, 198] on span "Notifications" at bounding box center [81, 201] width 75 height 16
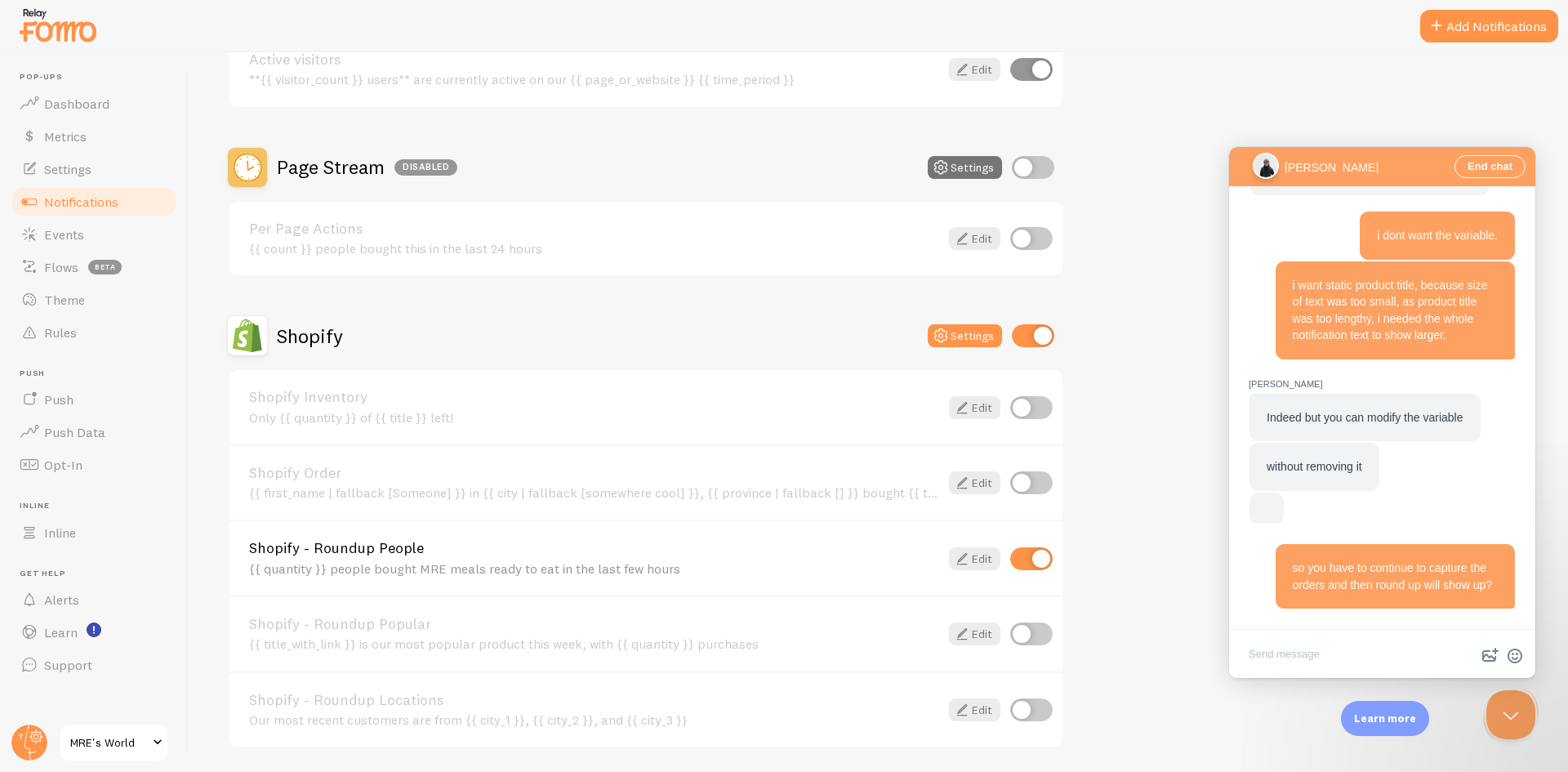
scroll to position [654, 0]
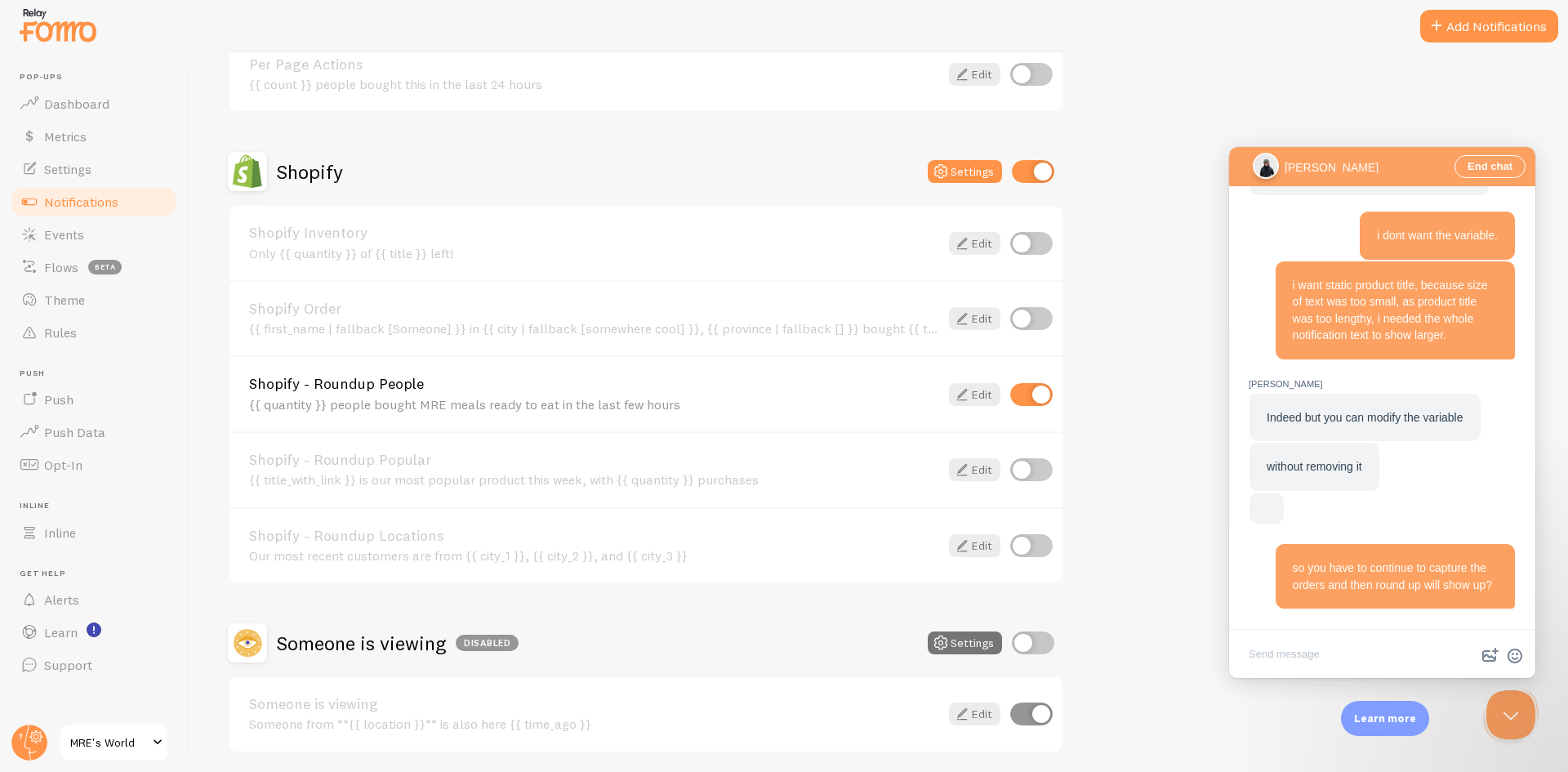
click at [1038, 314] on input "checkbox" at bounding box center [1031, 318] width 43 height 23
checkbox input "true"
click at [982, 320] on link "Edit" at bounding box center [975, 318] width 51 height 23
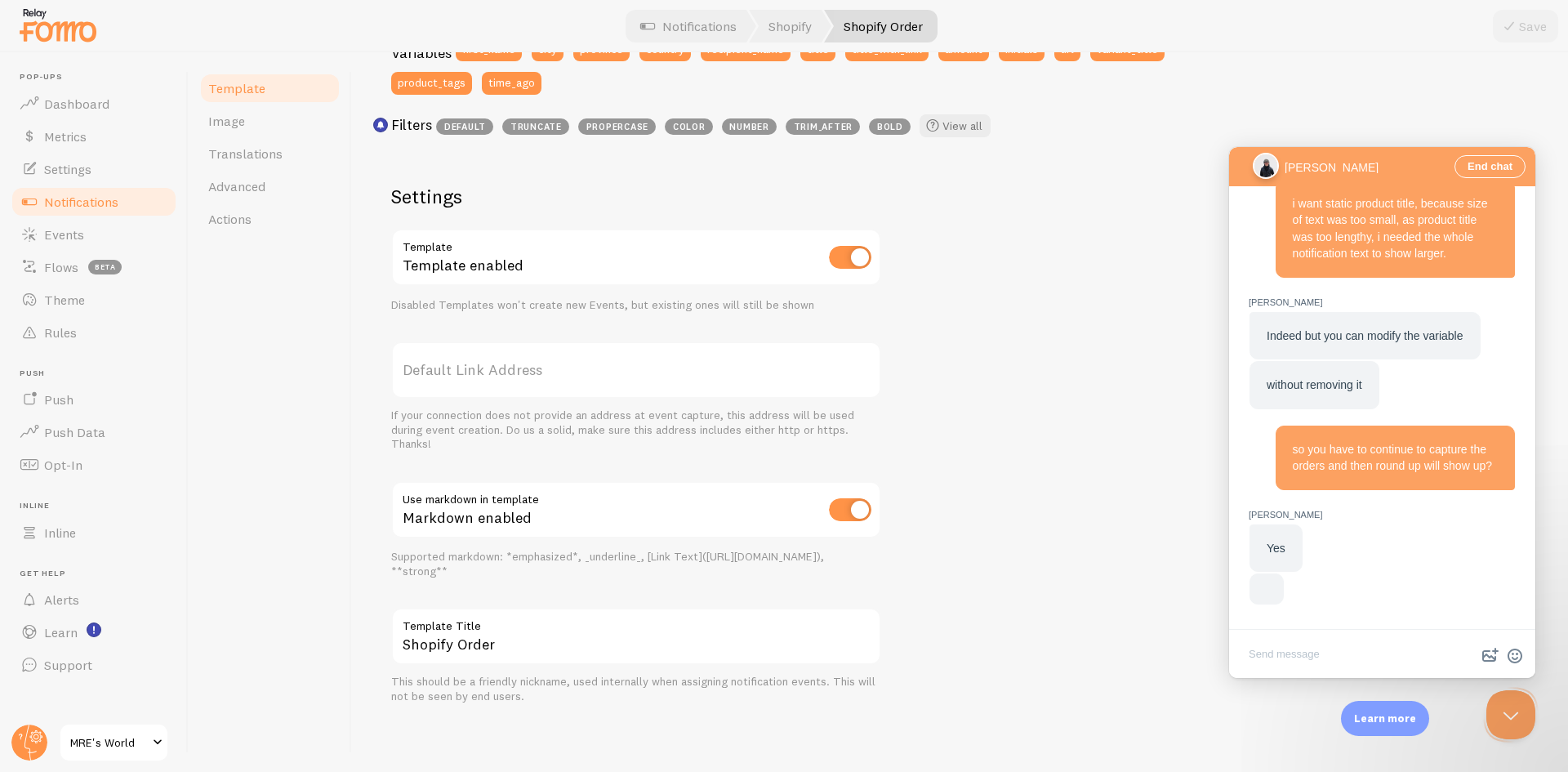
scroll to position [318, 0]
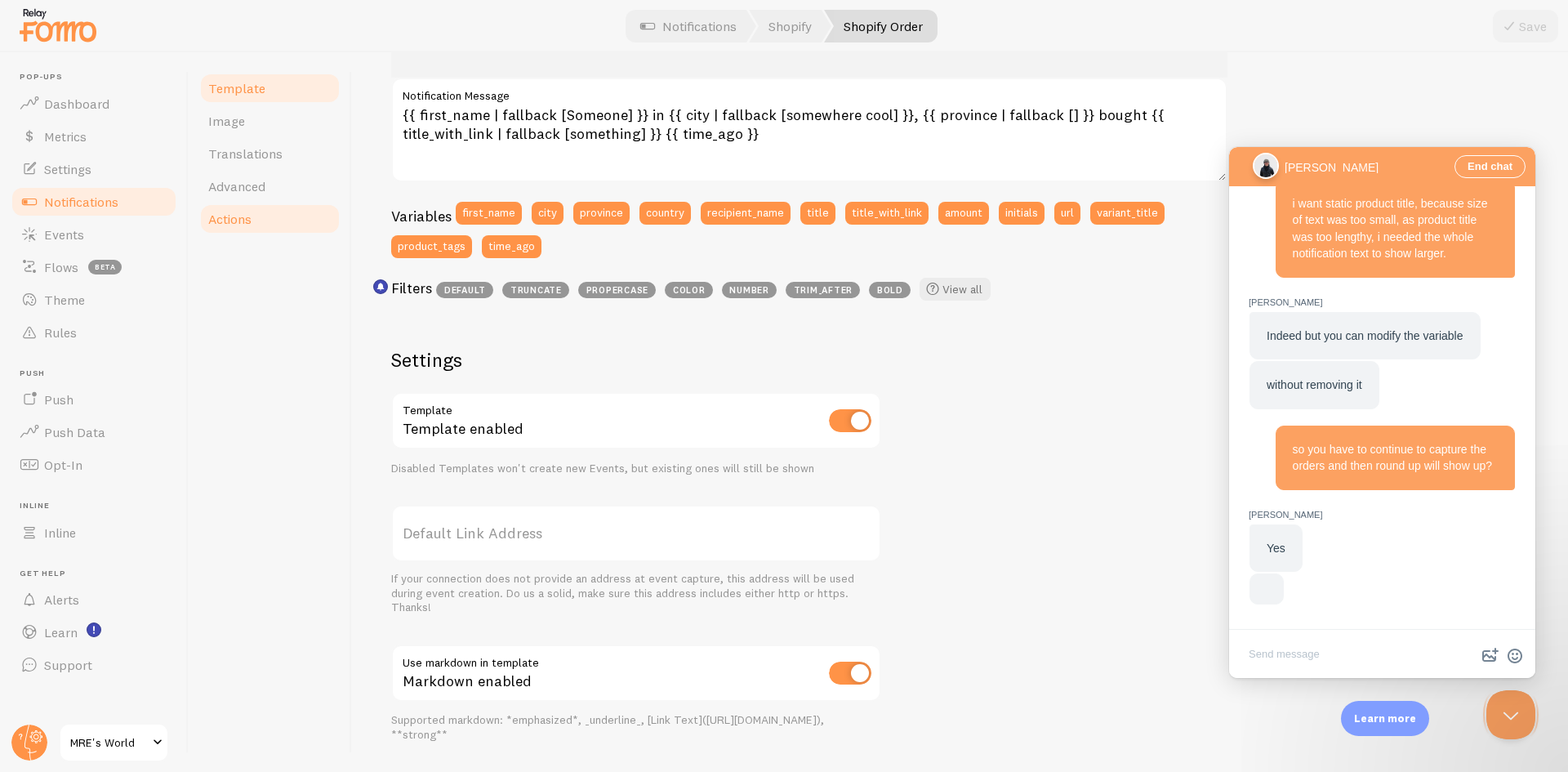
click at [260, 221] on link "Actions" at bounding box center [270, 219] width 143 height 33
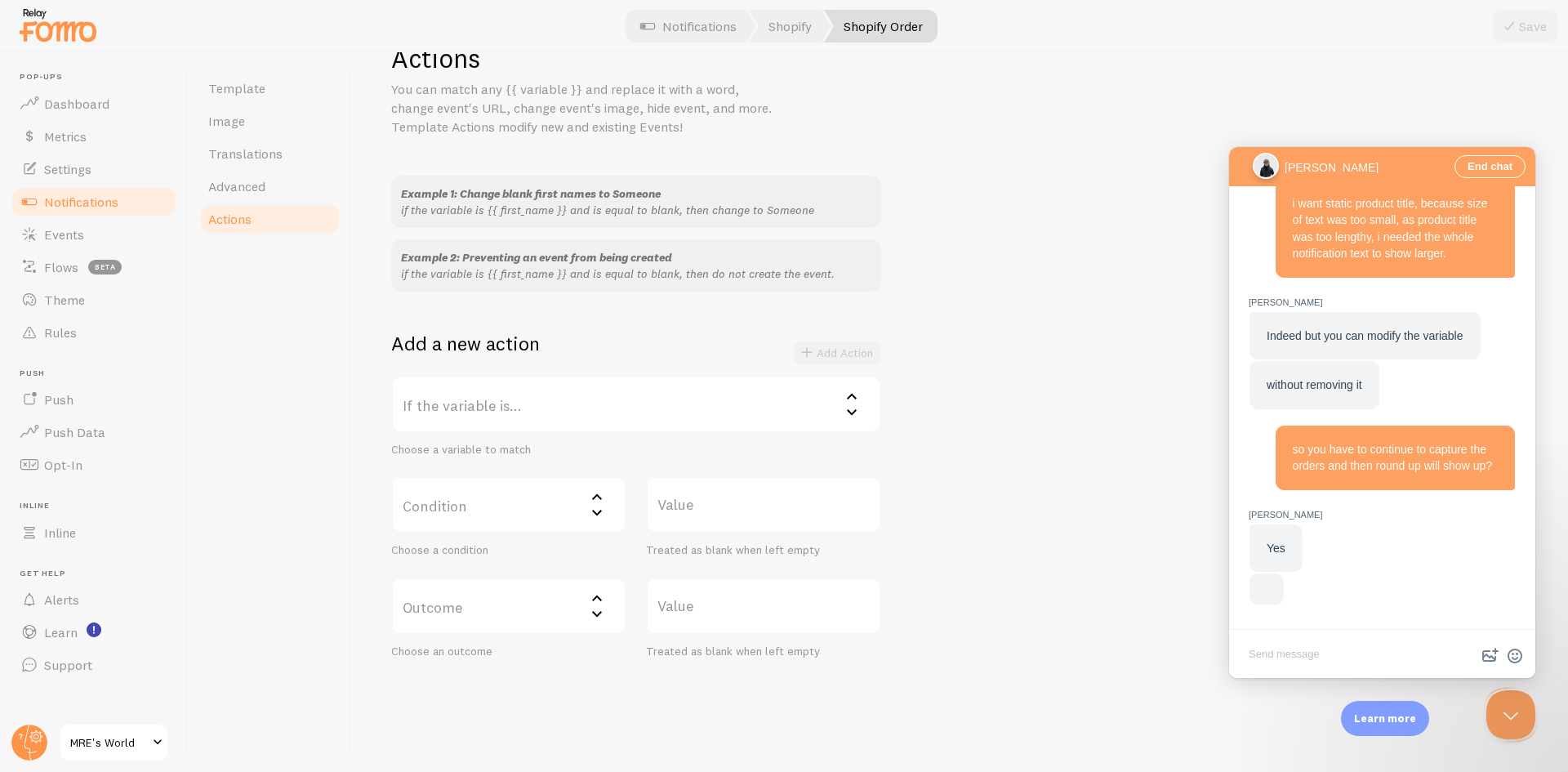
scroll to position [77, 0]
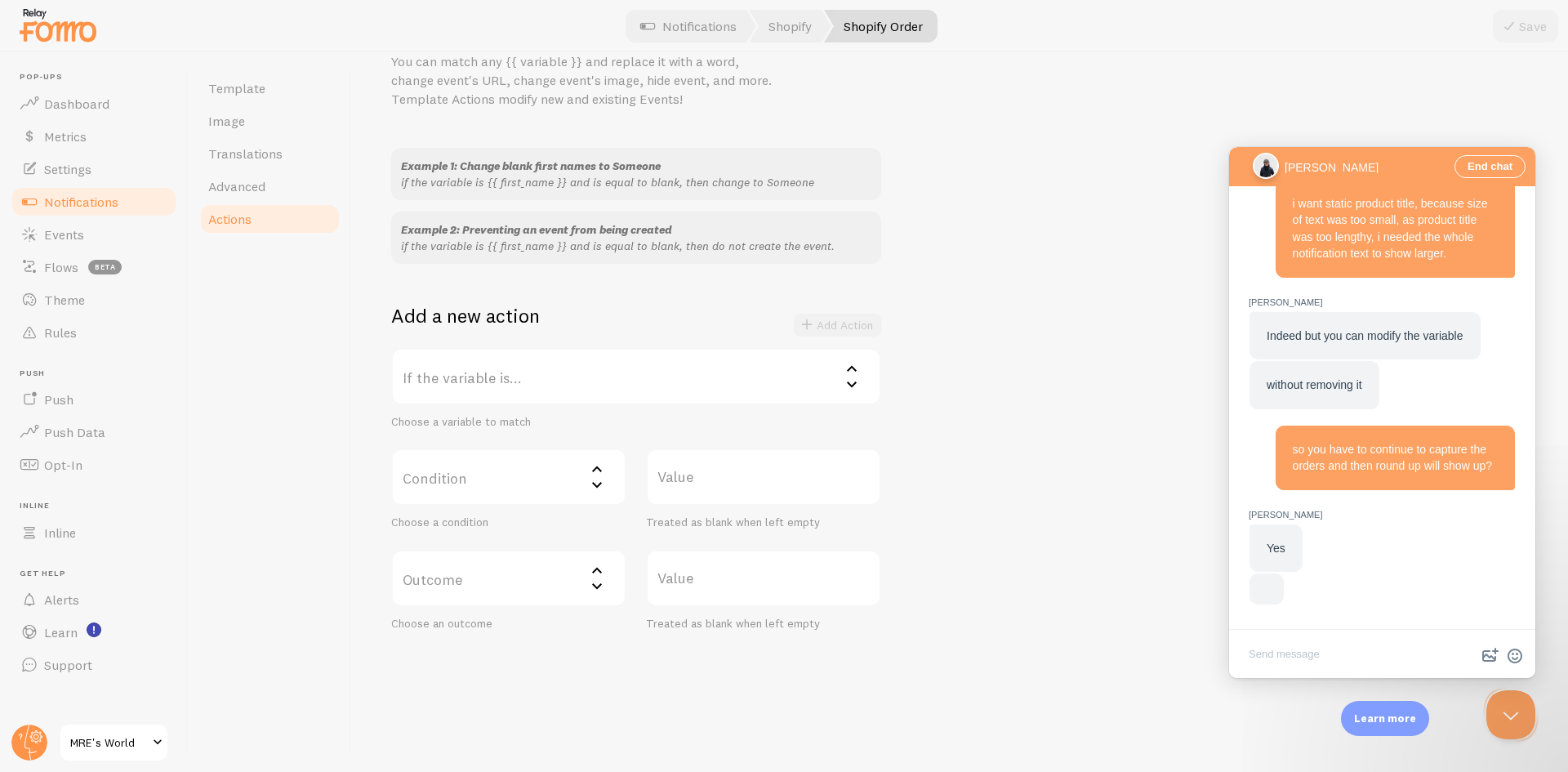
click at [1286, 657] on textarea "Write chat message" at bounding box center [1382, 655] width 300 height 38
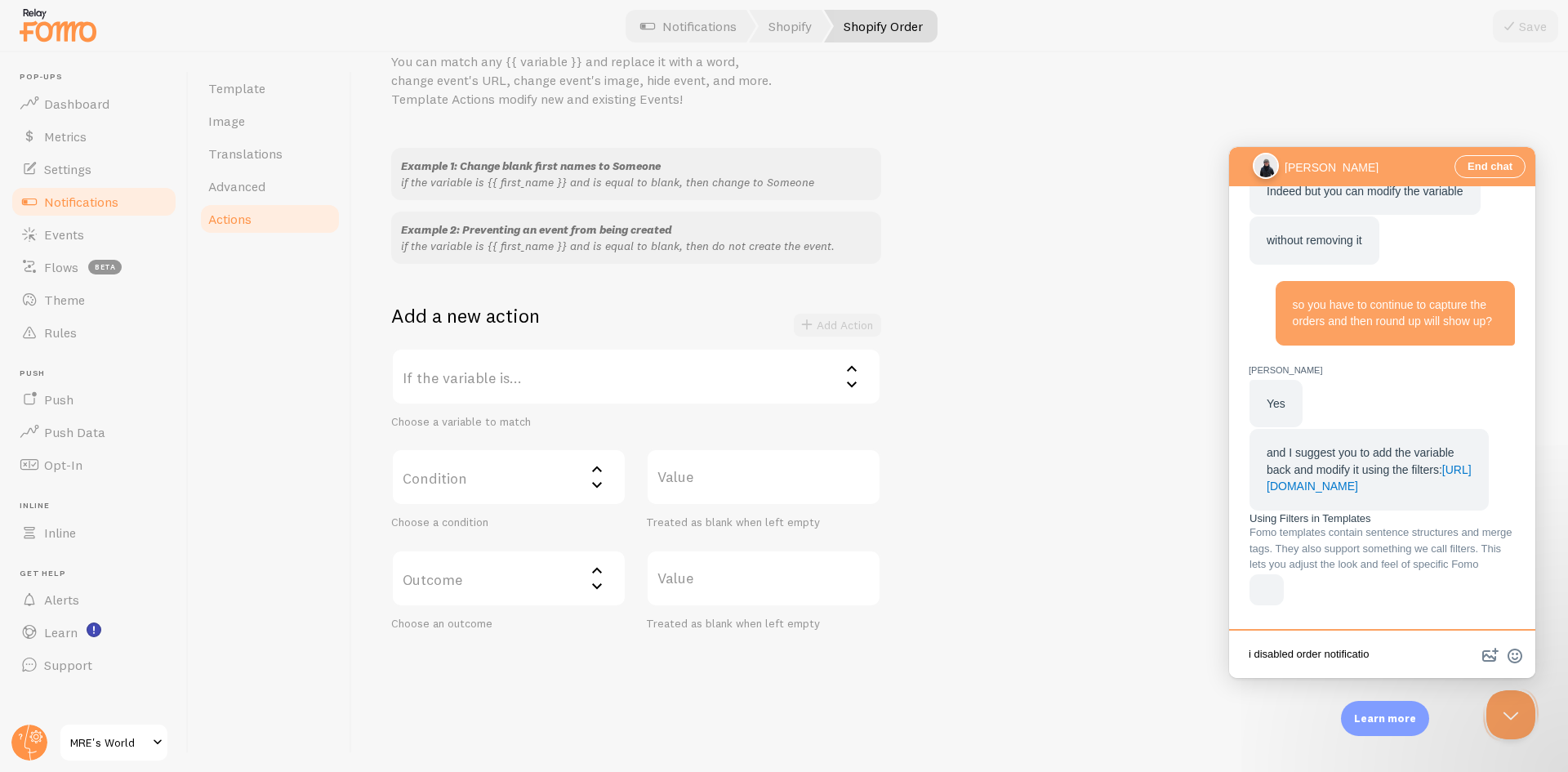
type textarea "i disabled order notification"
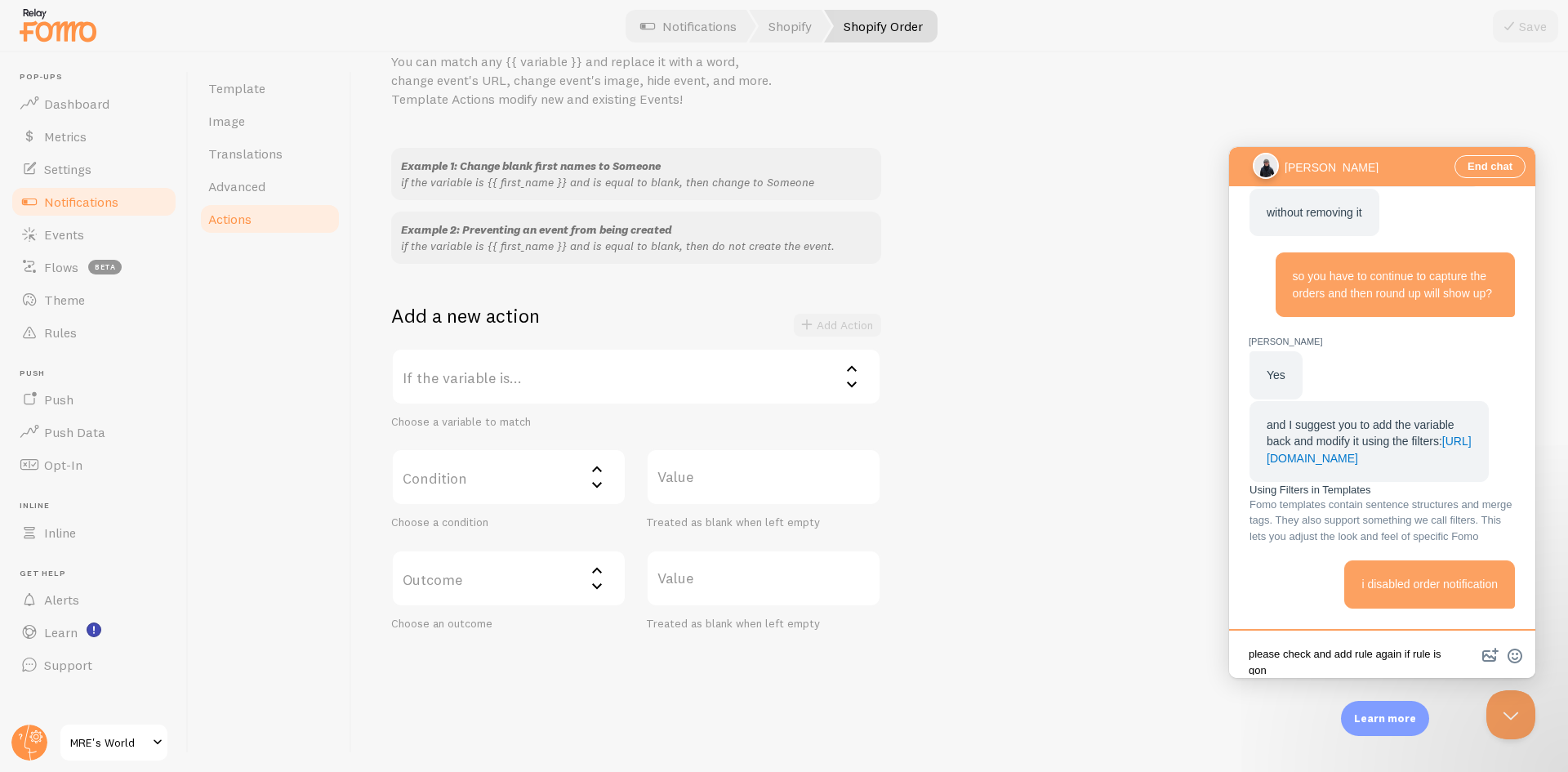
scroll to position [3, 0]
type textarea "please check and add rule again if rule is gone"
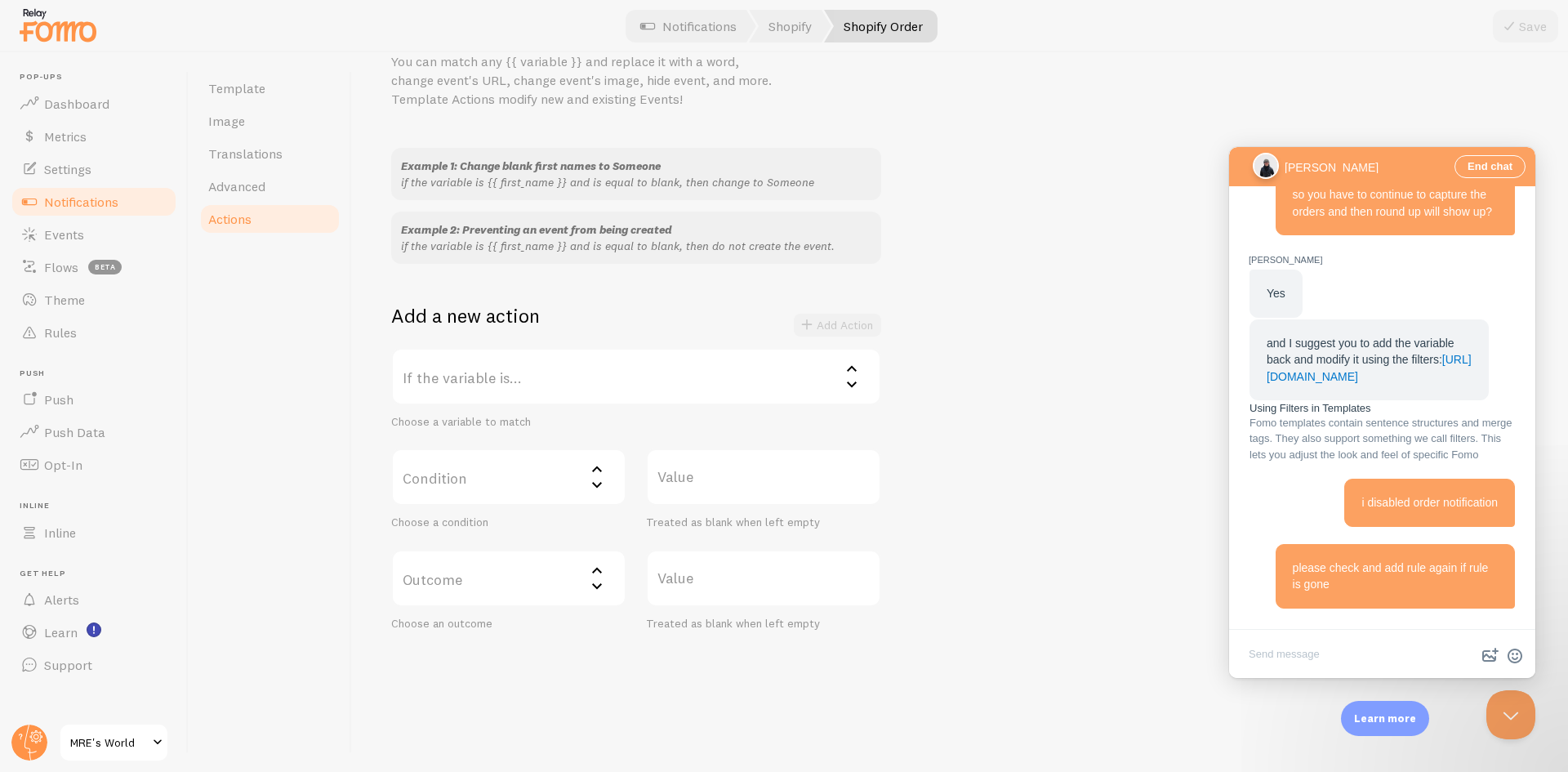
click at [549, 363] on label "If the variable is..." at bounding box center [636, 376] width 490 height 57
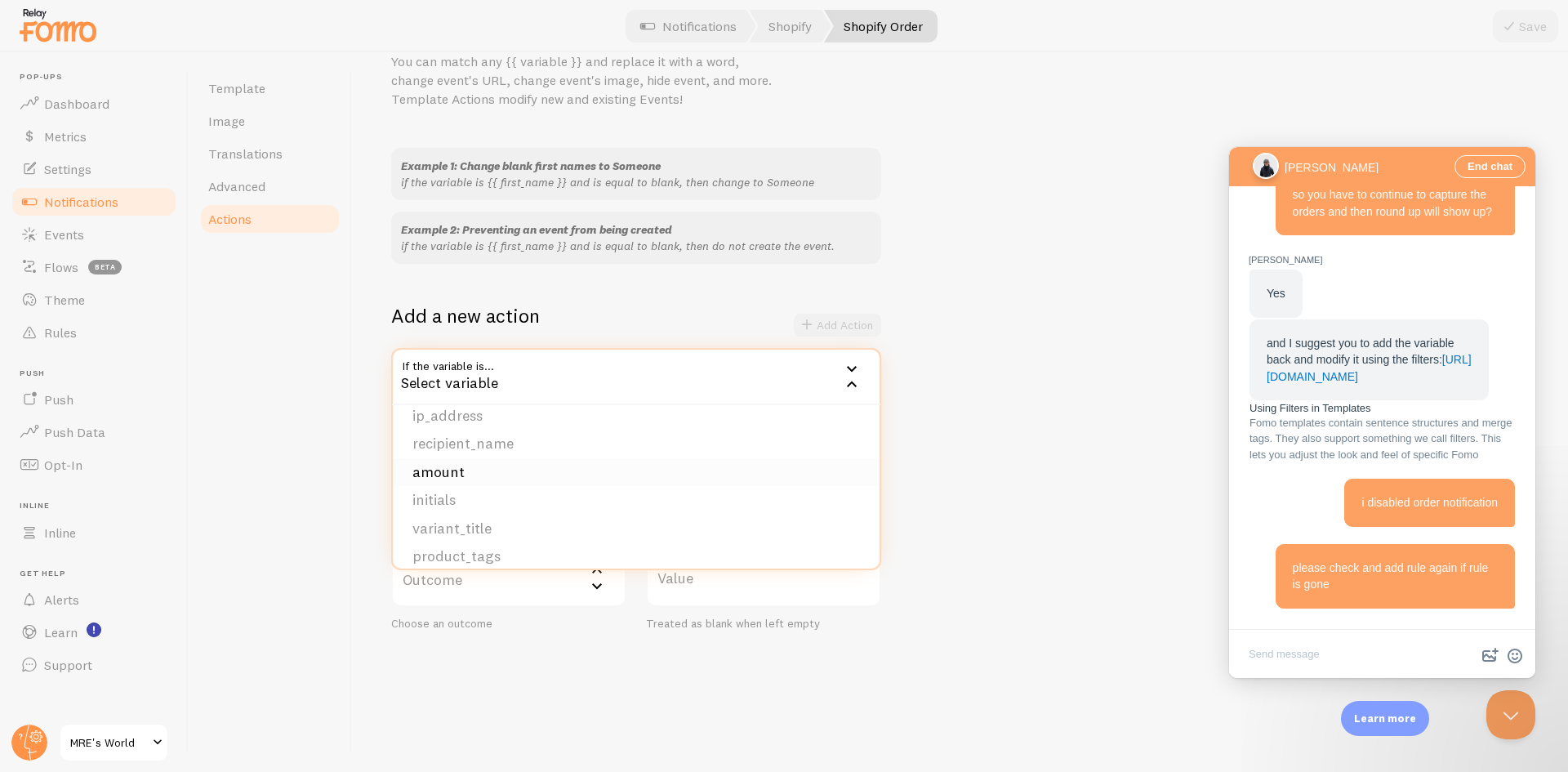
scroll to position [251, 0]
click at [1081, 358] on div "Example 1: Change blank first names to Someone if the variable is {{ first_name…" at bounding box center [959, 389] width 1138 height 483
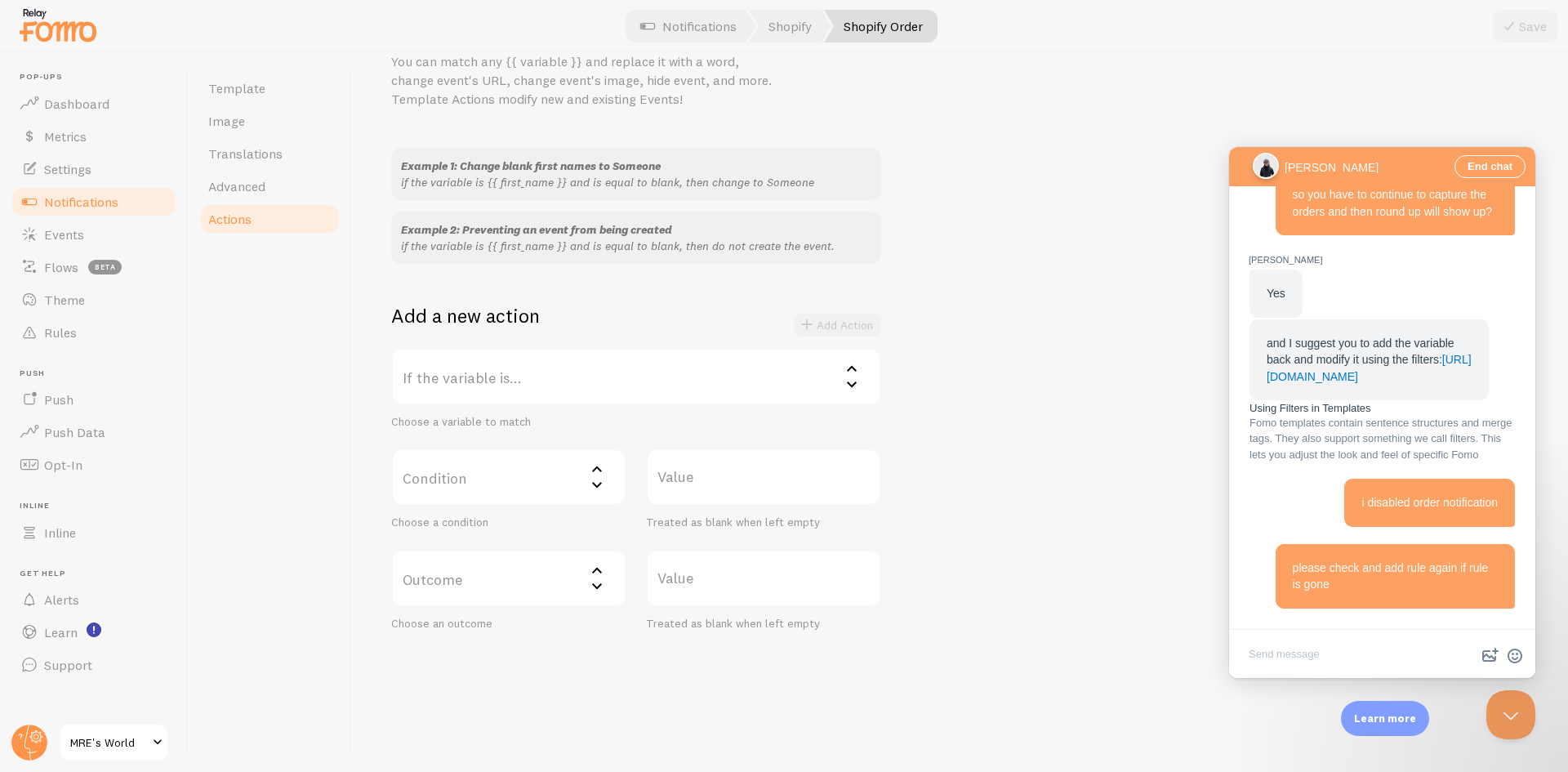
click at [543, 464] on label "Condition" at bounding box center [508, 477] width 235 height 57
click at [1086, 401] on div "Example 1: Change blank first names to Someone if the variable is {{ first_name…" at bounding box center [959, 389] width 1138 height 483
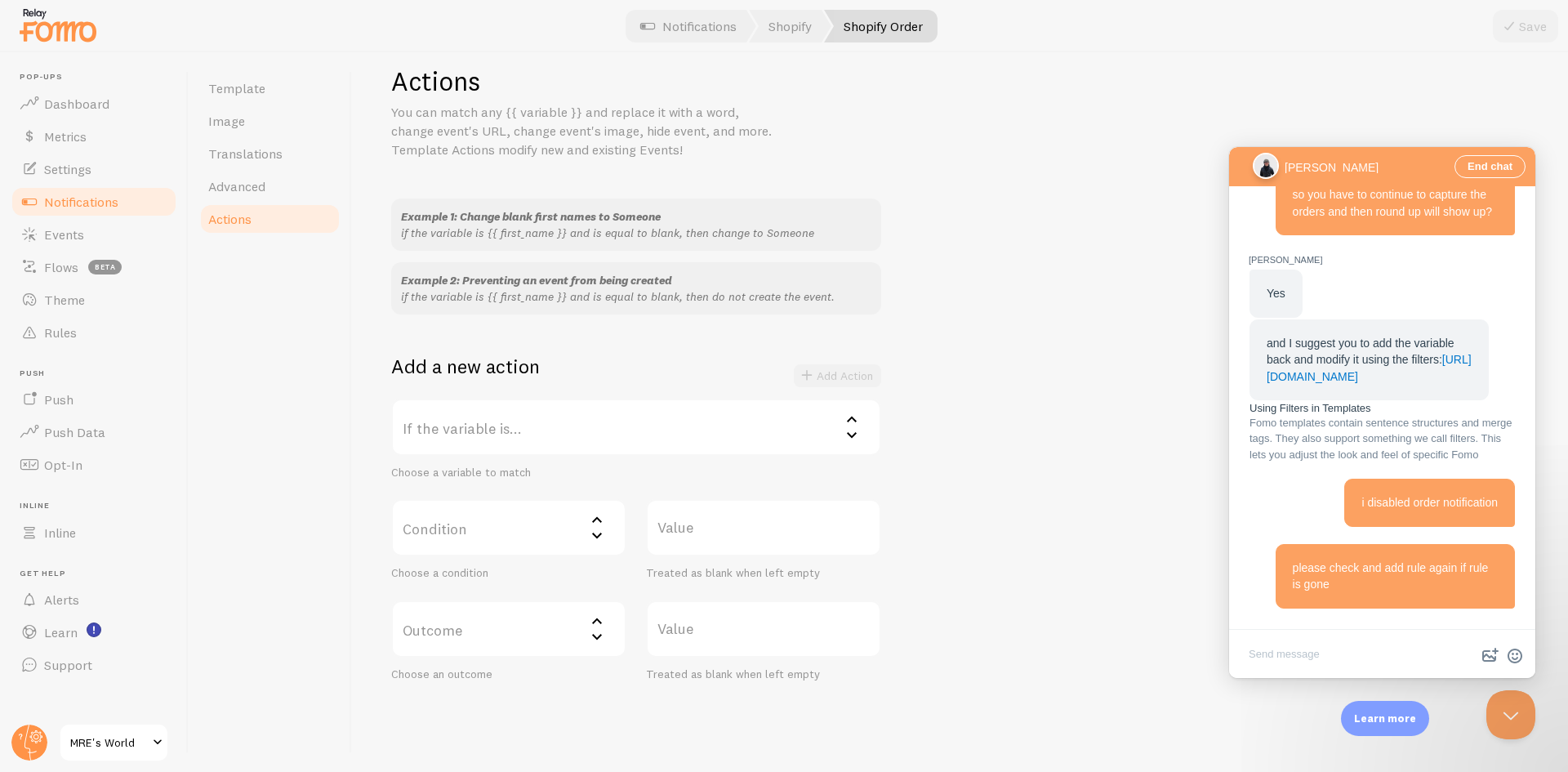
scroll to position [0, 0]
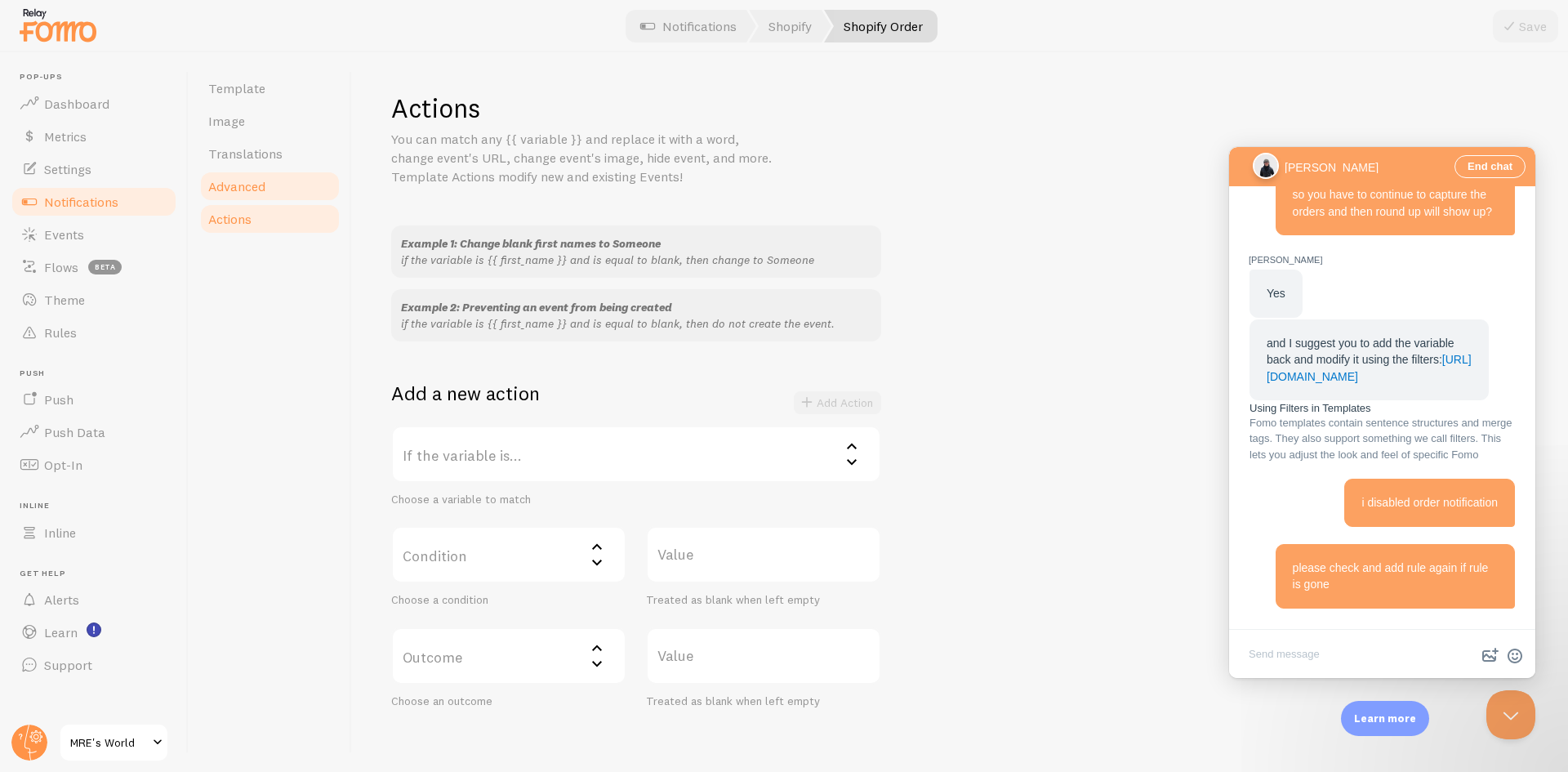
click at [245, 192] on span "Advanced" at bounding box center [237, 186] width 57 height 16
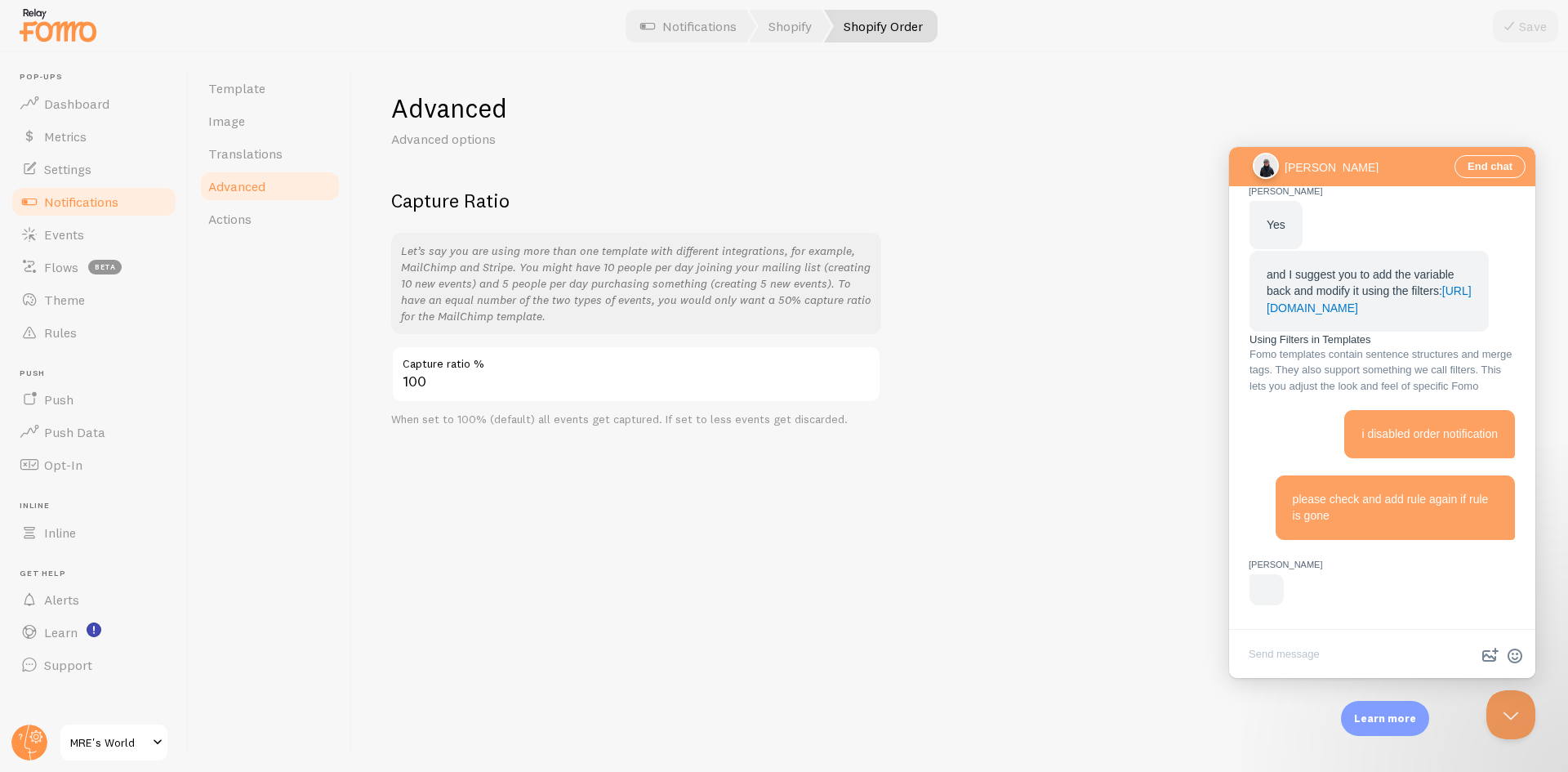
scroll to position [1776, 0]
click at [119, 162] on link "Settings" at bounding box center [94, 170] width 169 height 33
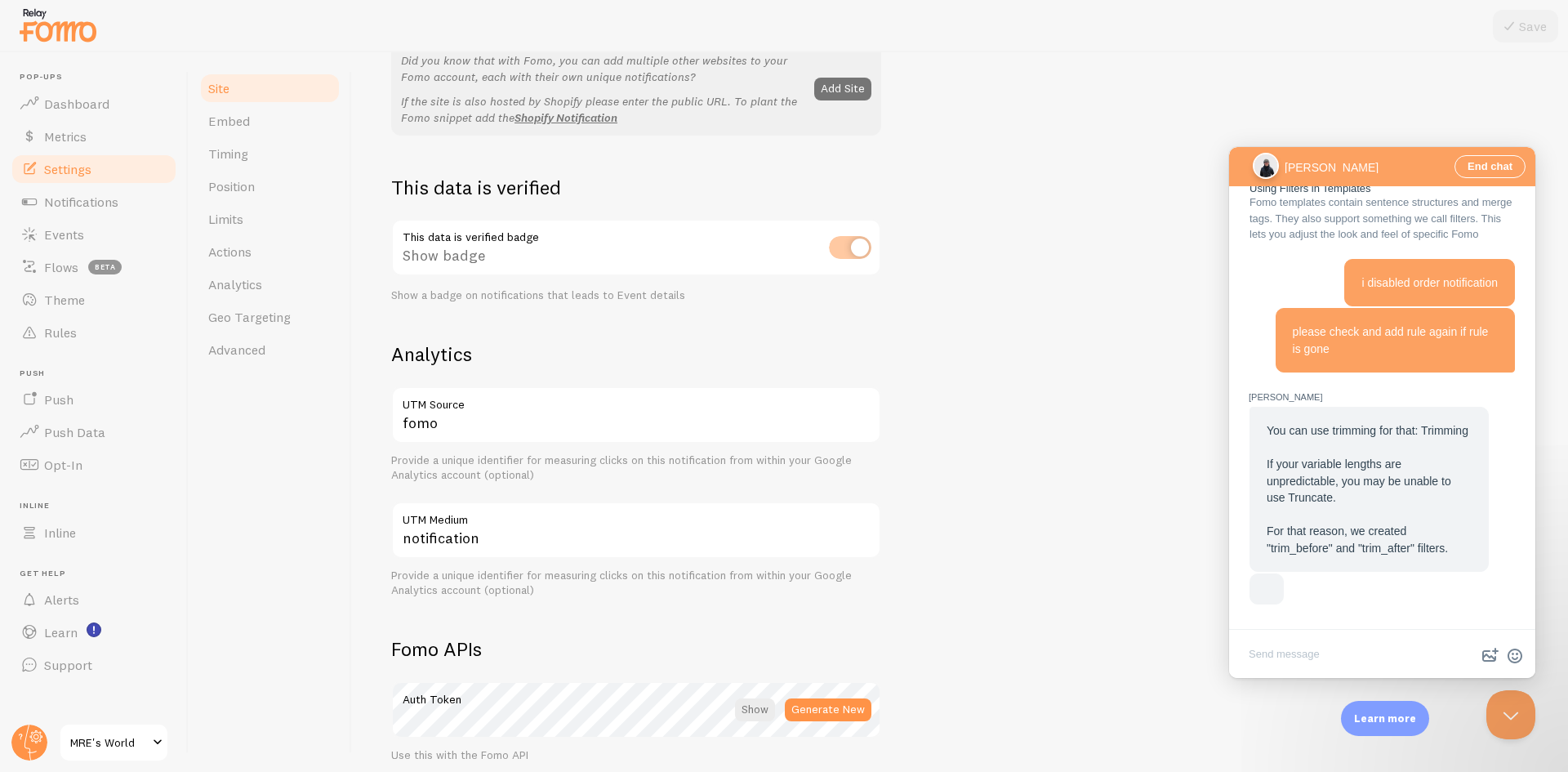
scroll to position [1778, 0]
click at [1348, 654] on textarea "Write chat message" at bounding box center [1382, 655] width 300 height 38
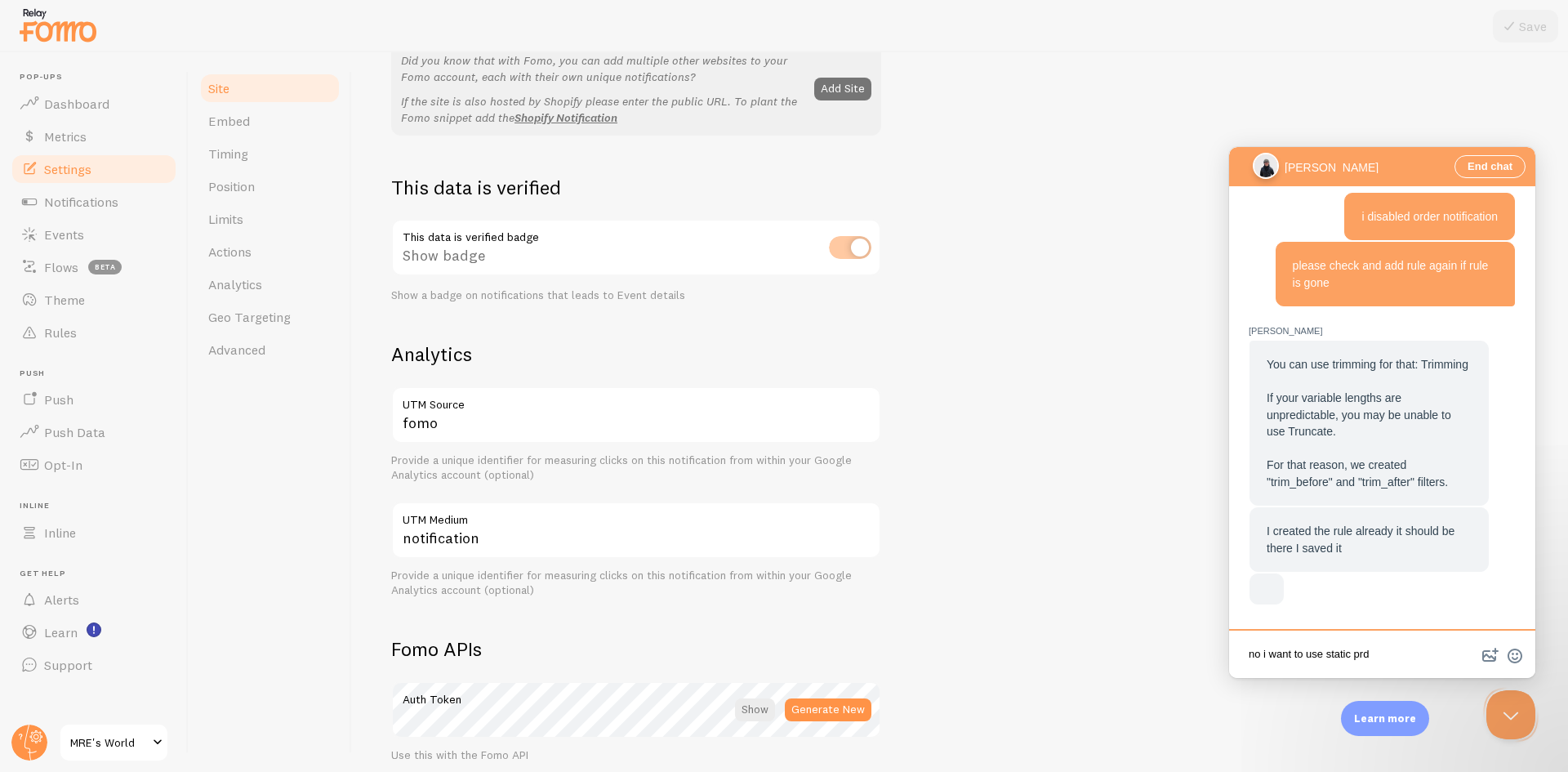
scroll to position [1844, 0]
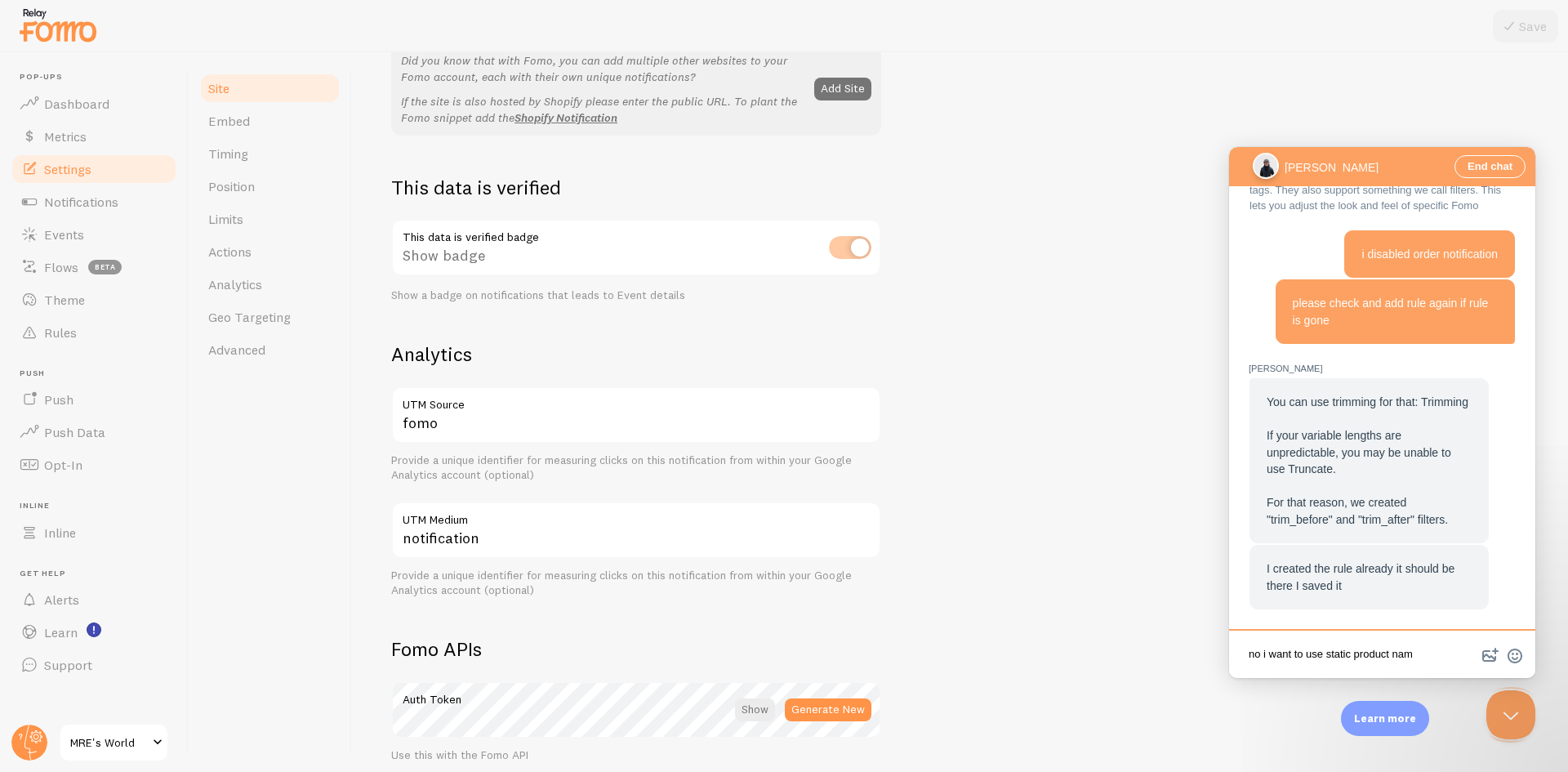
type textarea "no i want to use static product name"
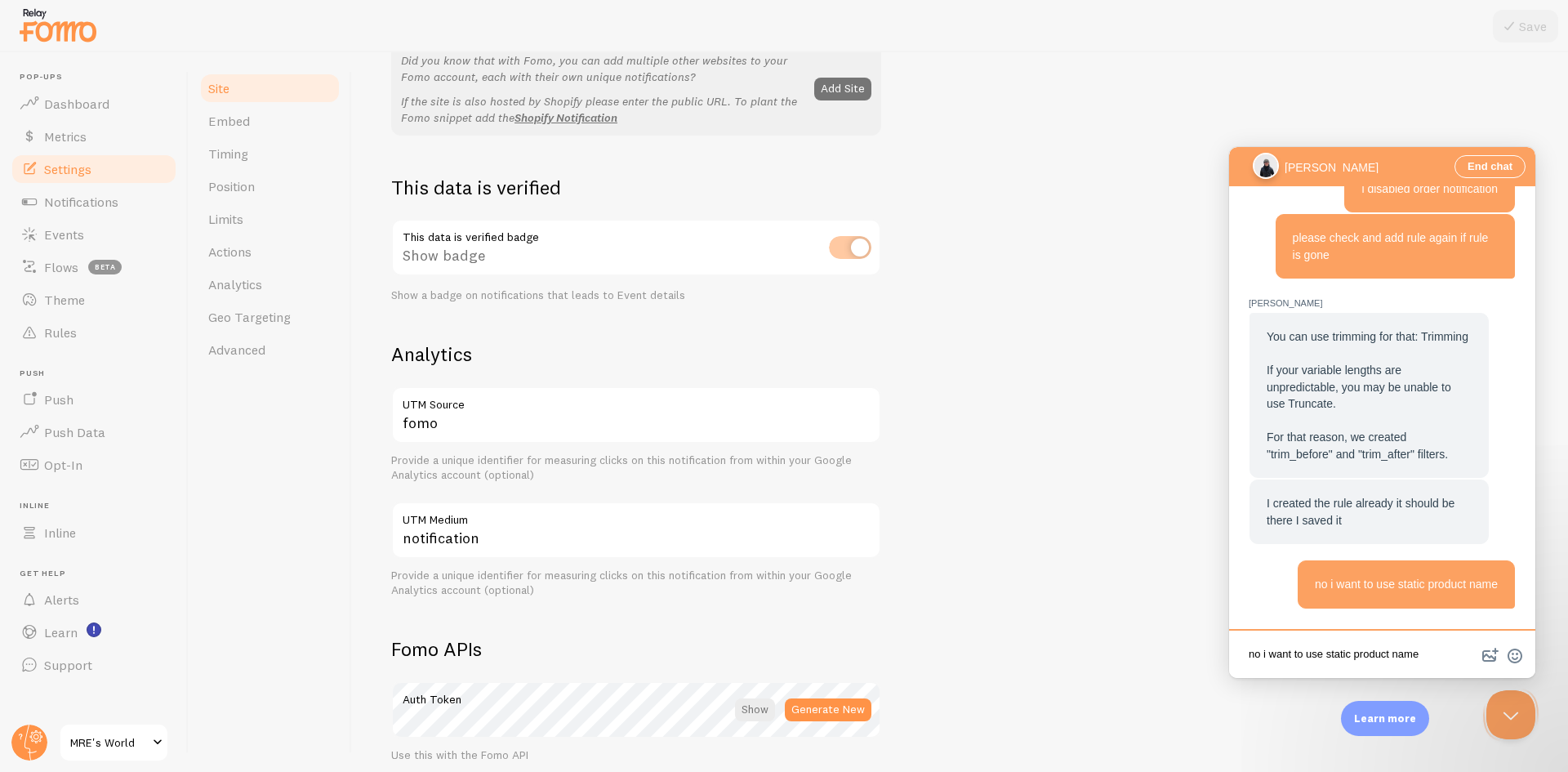
scroll to position [1795, 0]
type textarea "I am fine with that"
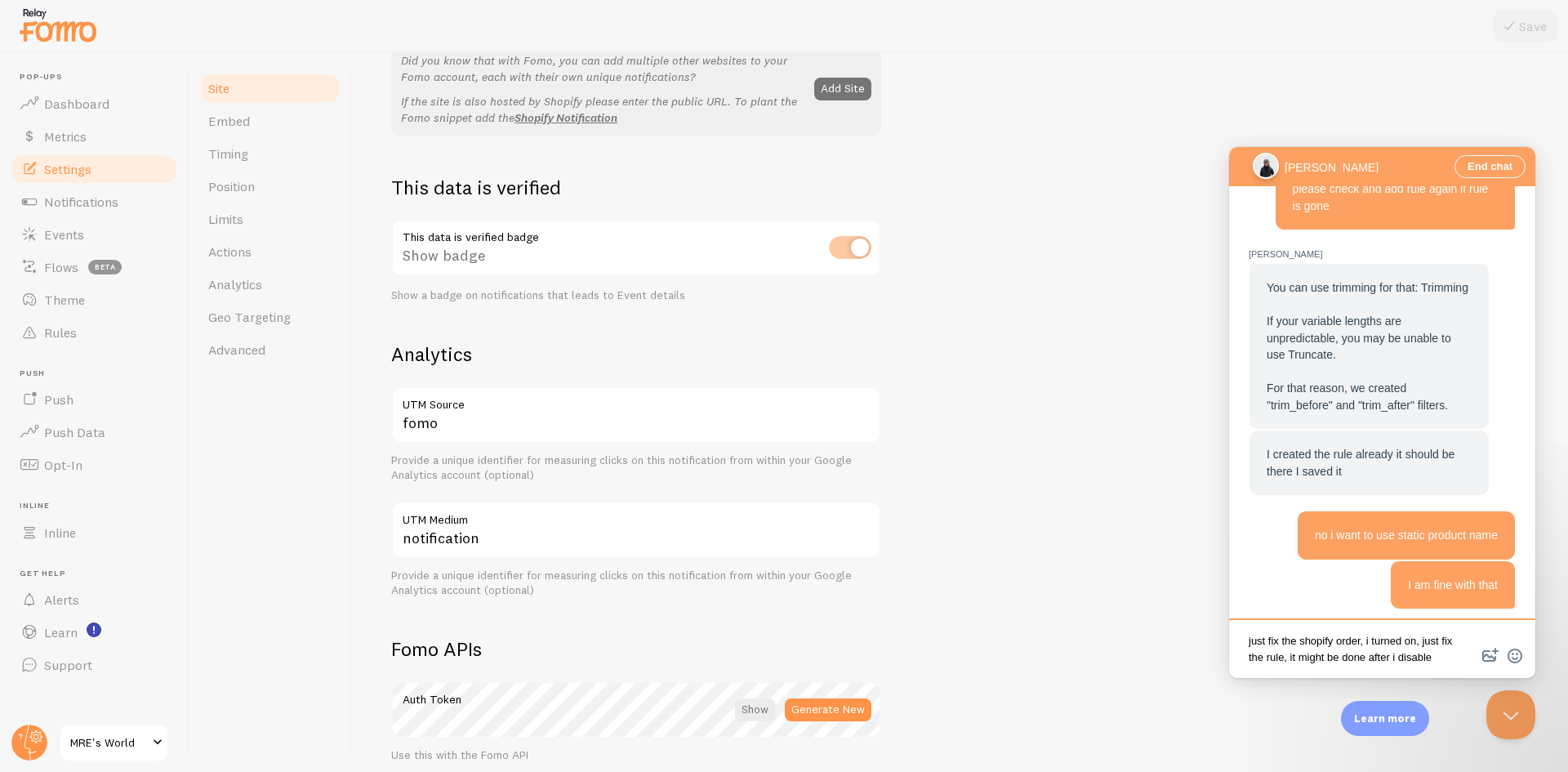
scroll to position [8, 0]
type textarea "just fix the shopify order, i turned on, just fix the rule, it might be done af…"
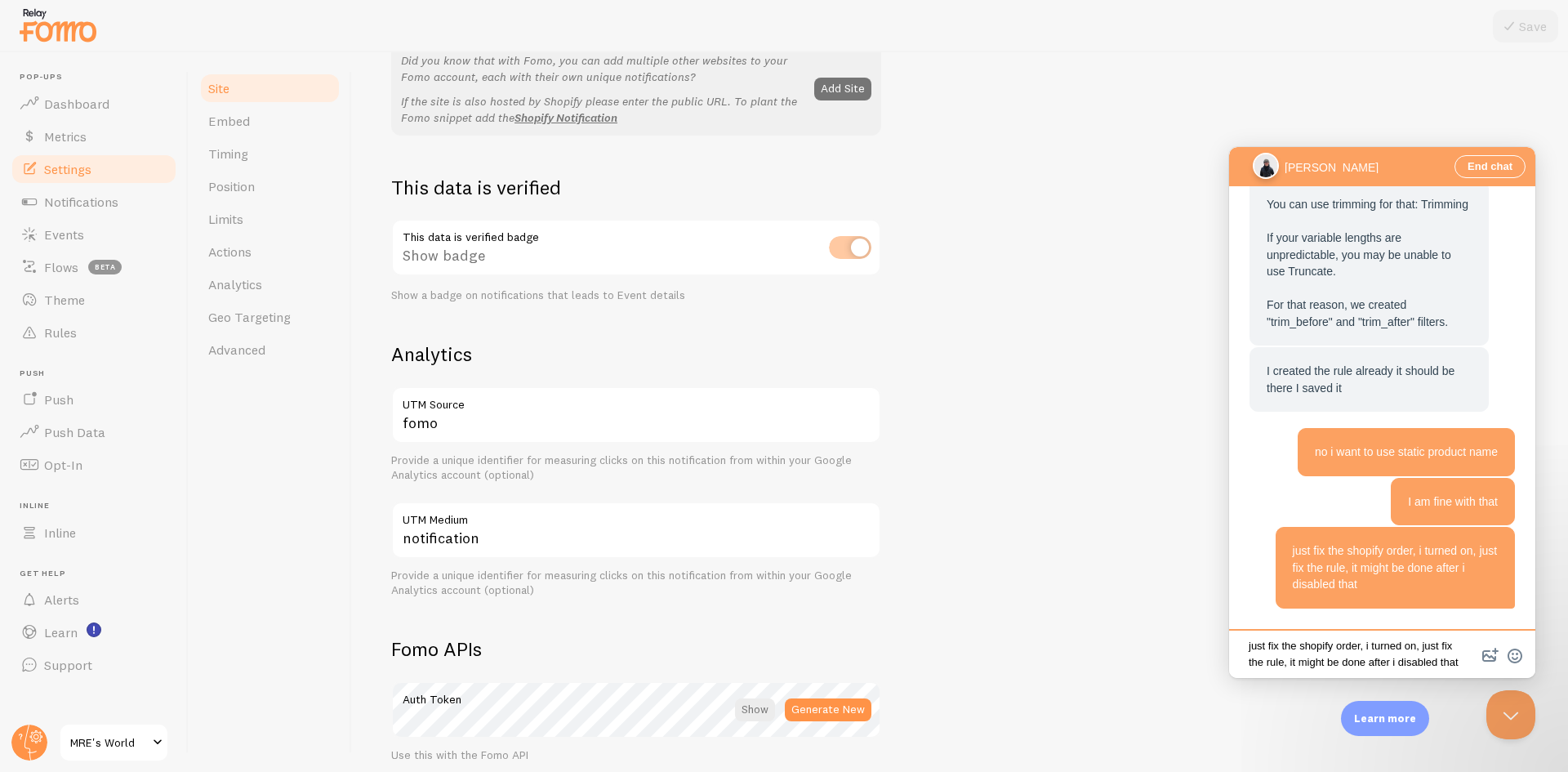
scroll to position [1925, 0]
click at [94, 231] on link "Events" at bounding box center [94, 234] width 169 height 33
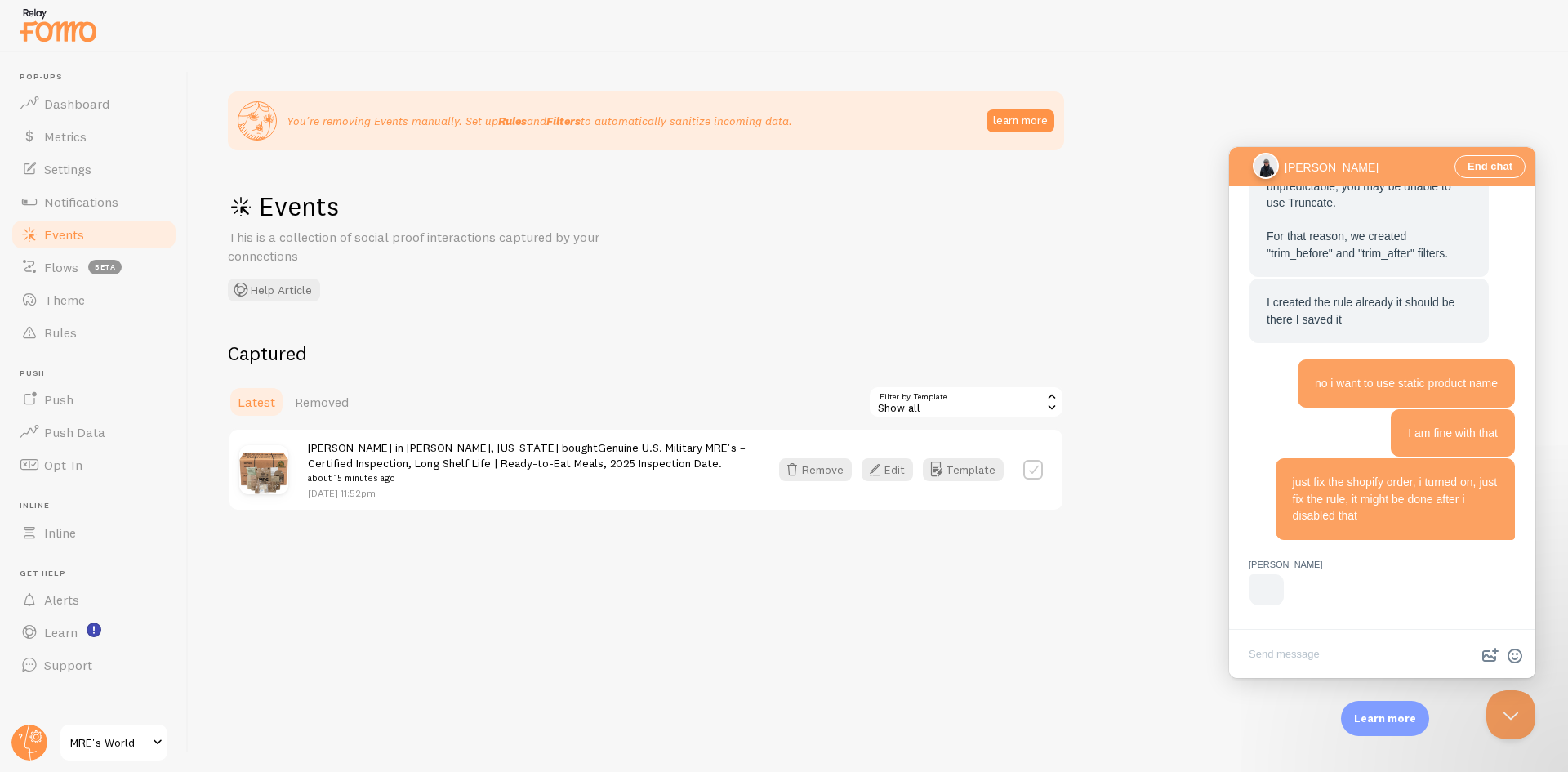
scroll to position [1811, 0]
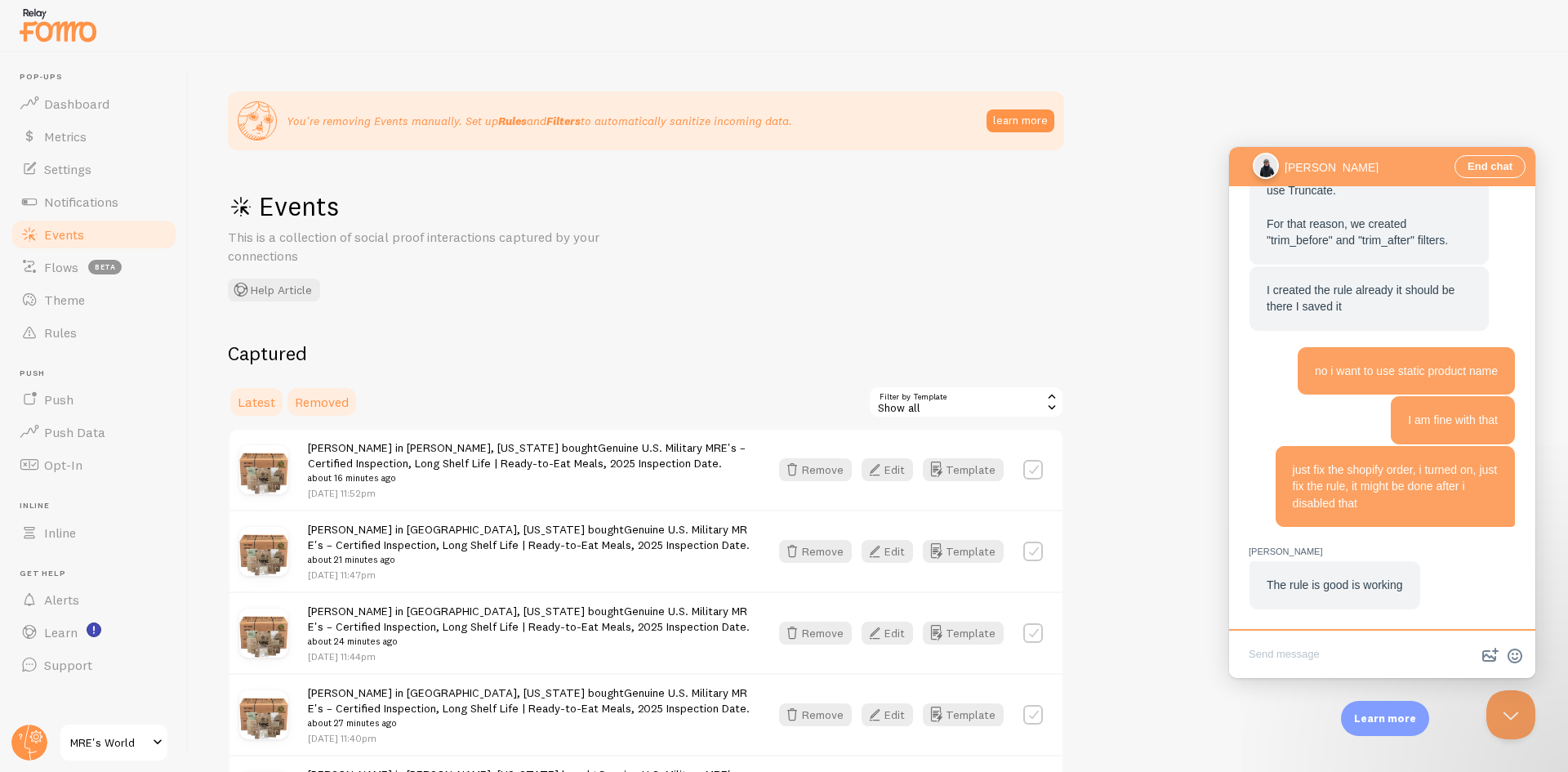
click at [313, 403] on span "Removed" at bounding box center [322, 402] width 54 height 16
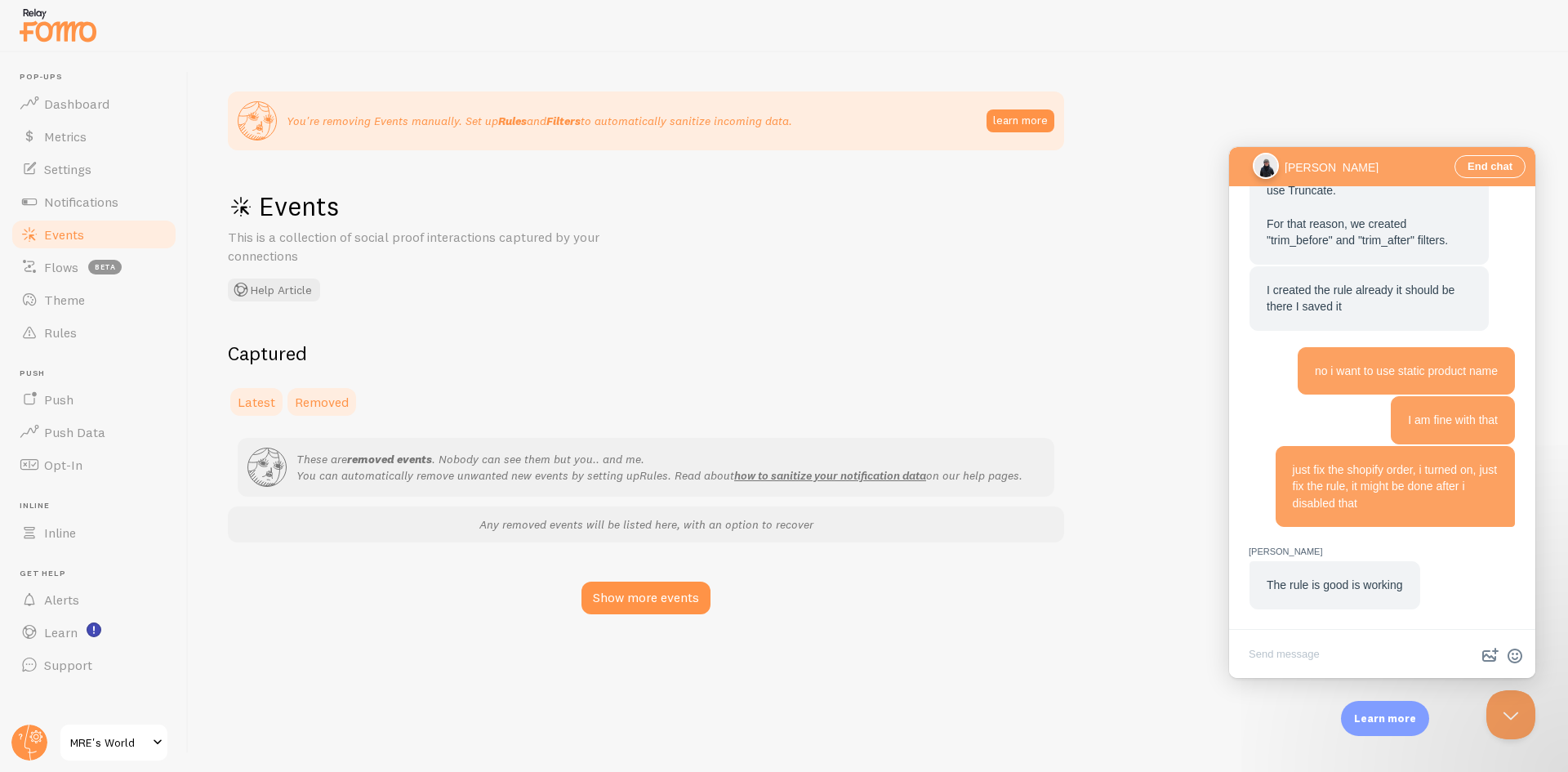
click at [251, 402] on span "Latest" at bounding box center [256, 402] width 37 height 16
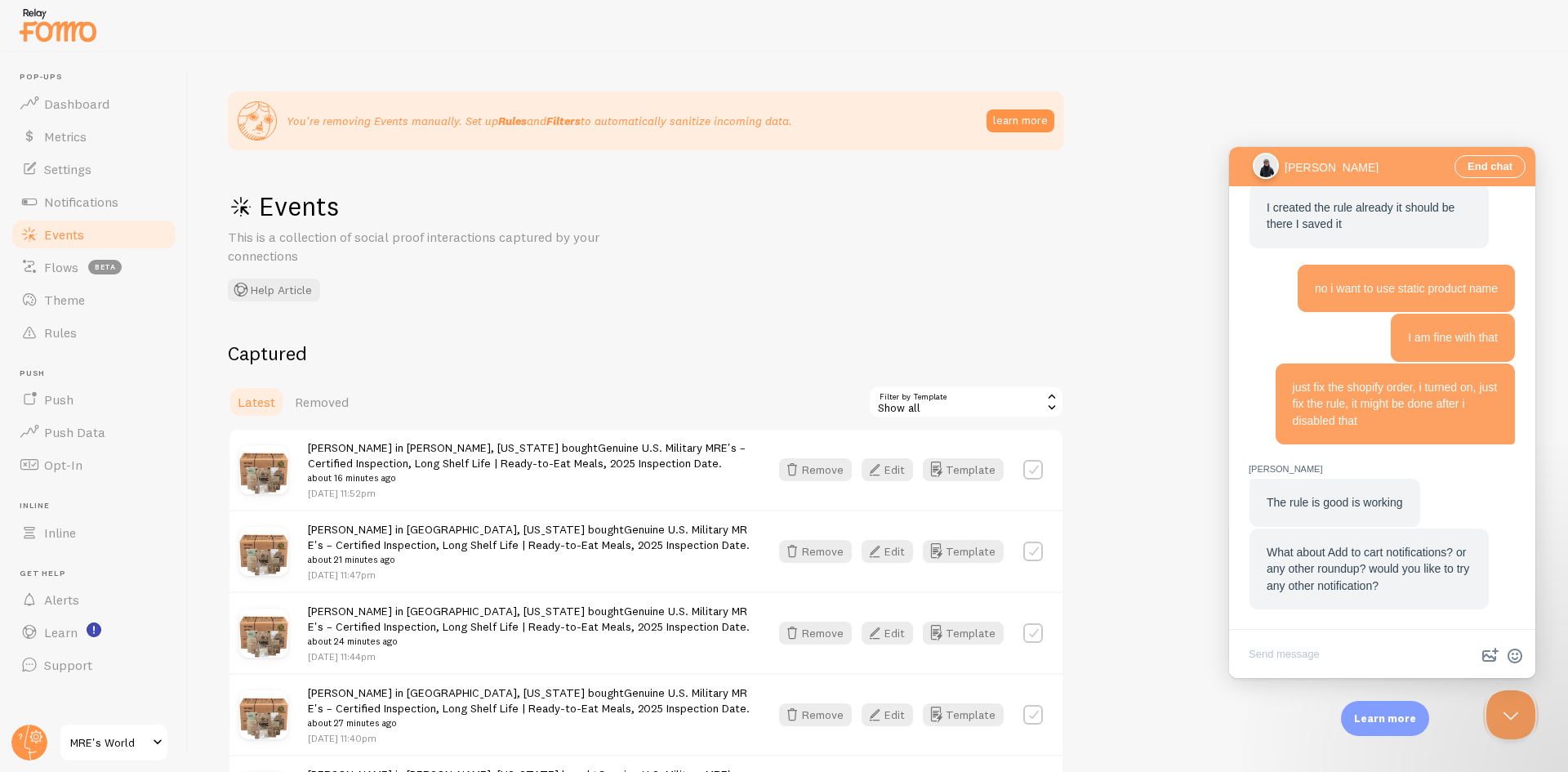
scroll to position [1747, 0]
click at [1306, 651] on textarea "Write chat message" at bounding box center [1382, 655] width 300 height 38
type textarea "but no notification showing up"
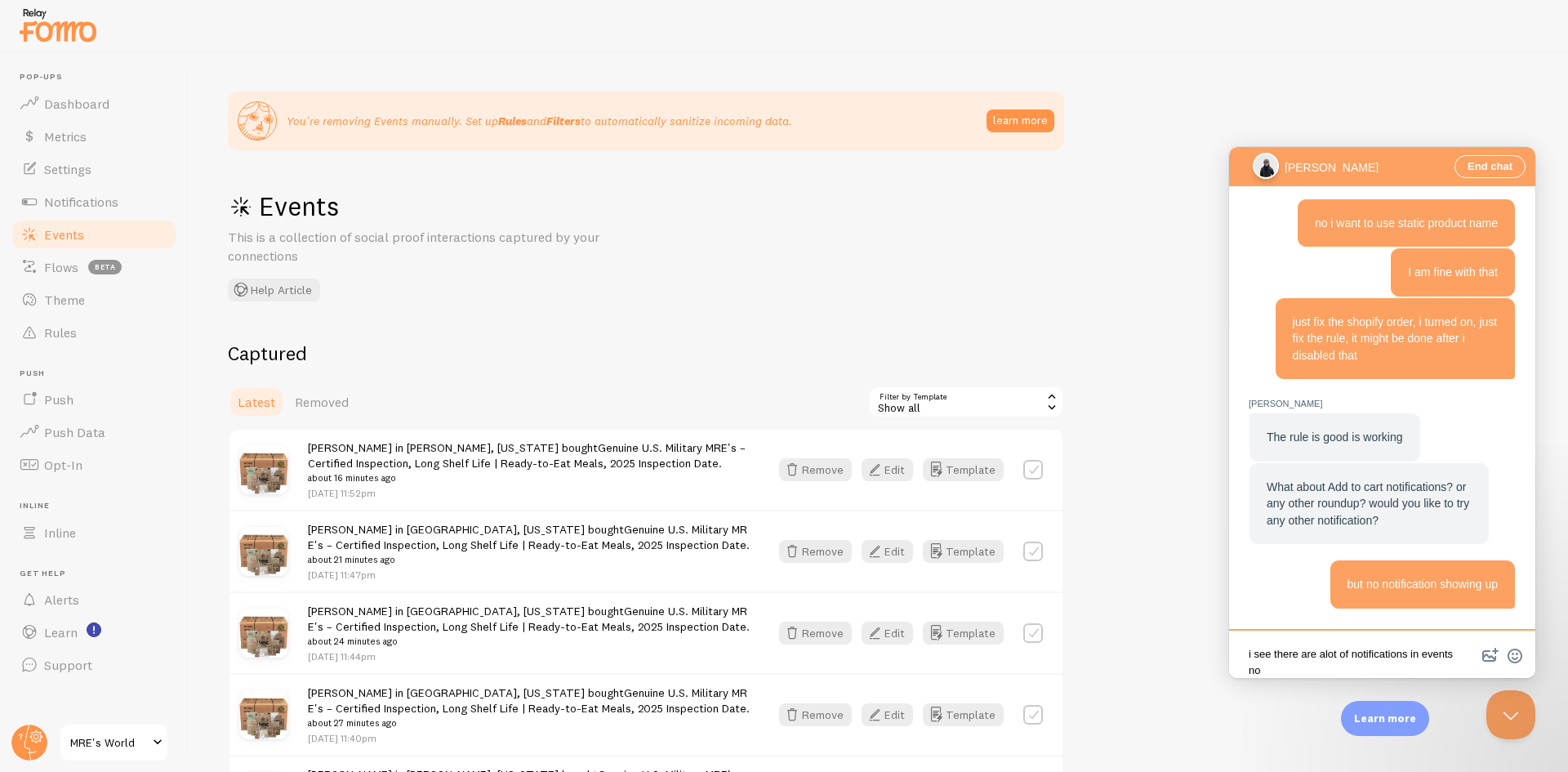
scroll to position [3, 0]
type textarea "i see there are alot of notifications in events now"
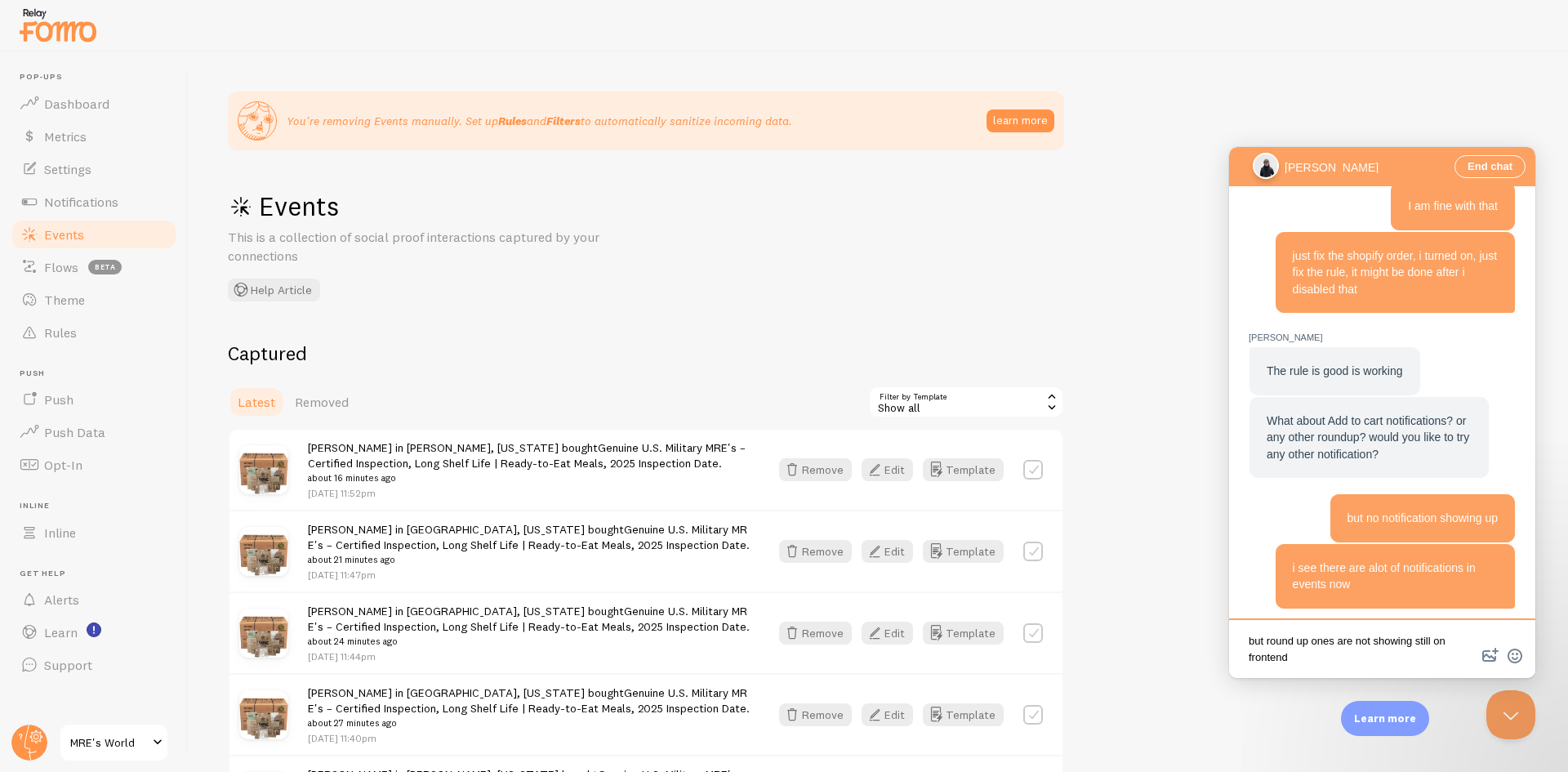
type textarea "but round up ones are not showing still on frontend\"
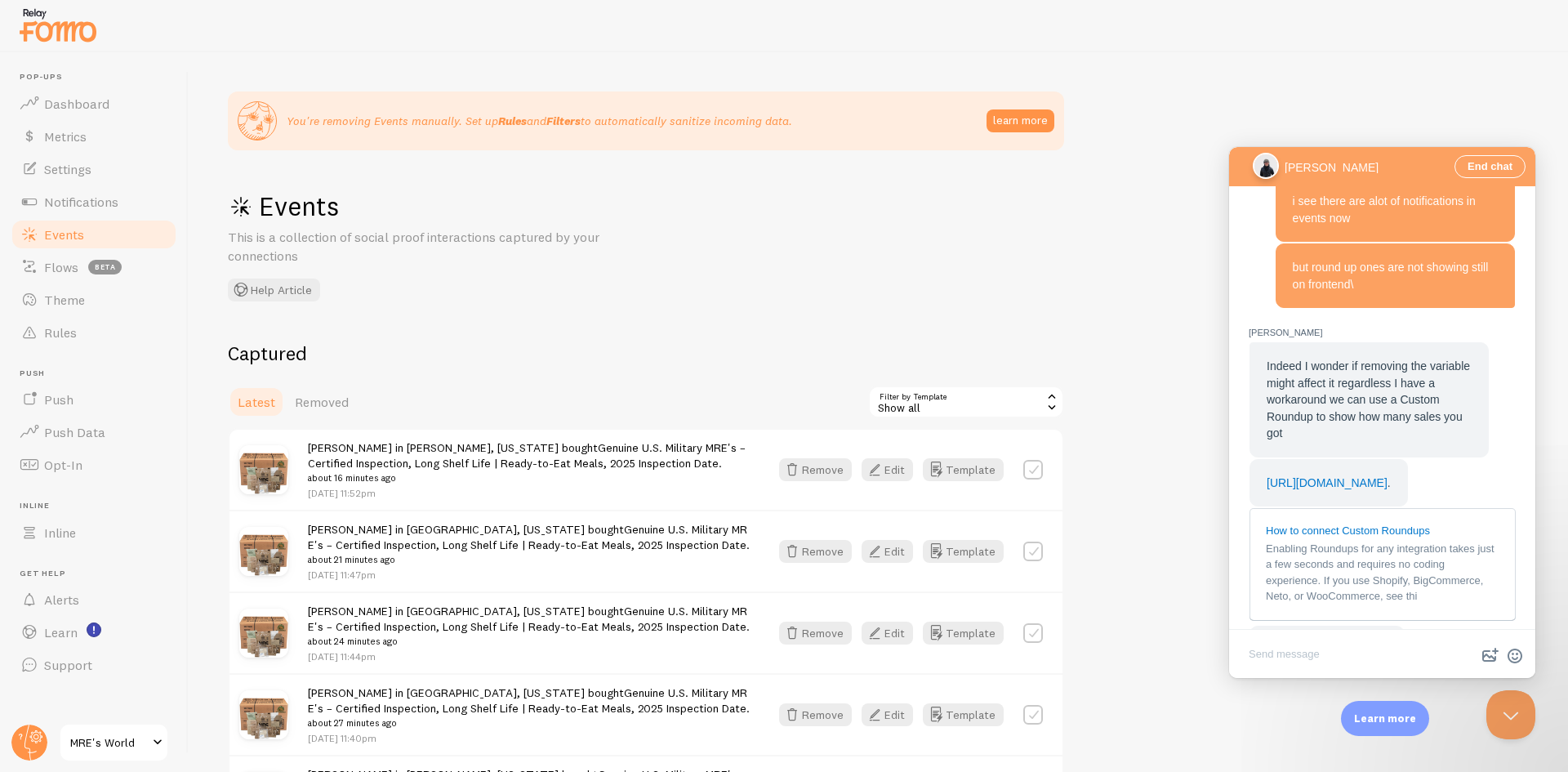
scroll to position [1374, 0]
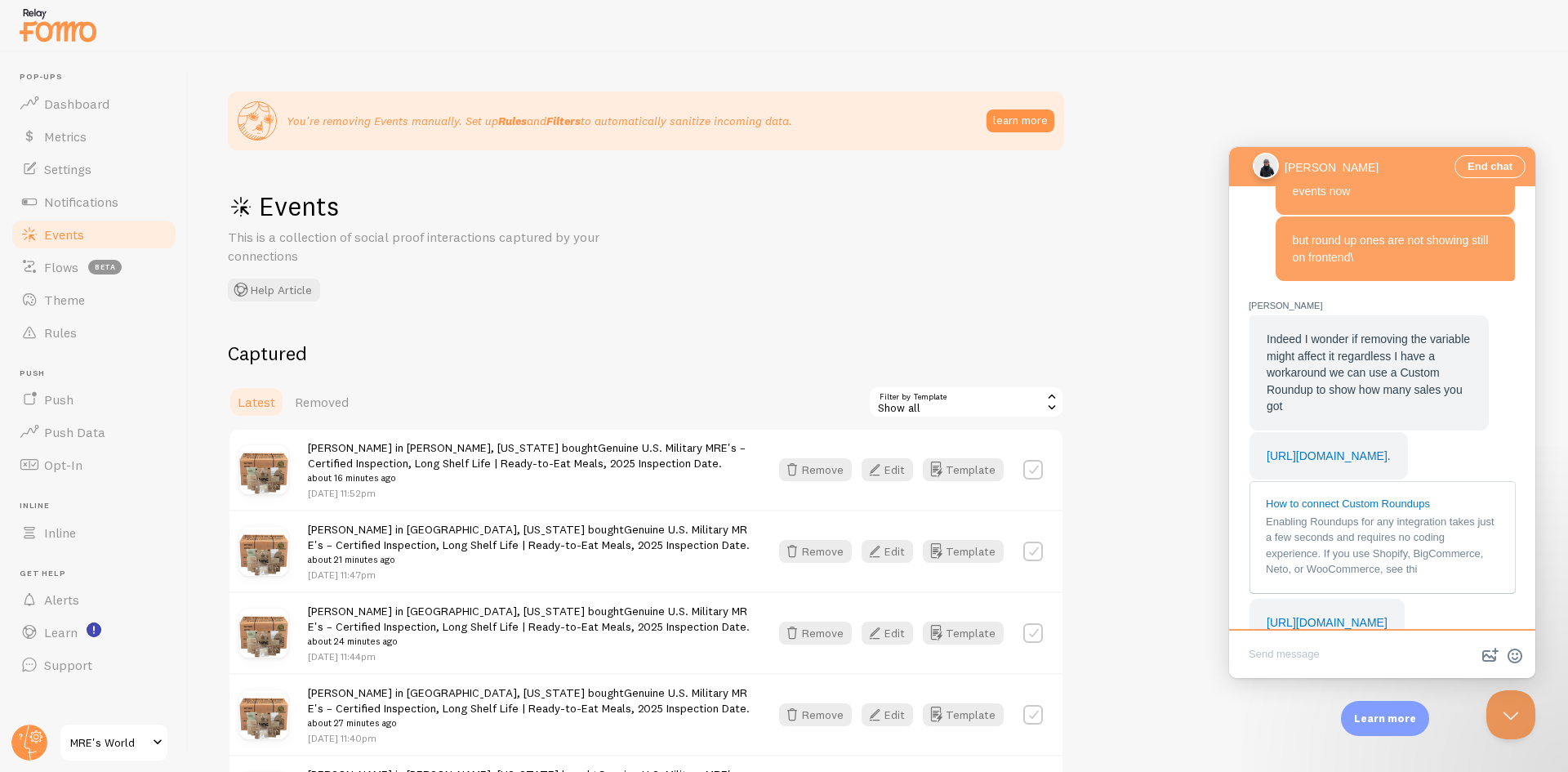
click at [1298, 652] on textarea "Write chat message" at bounding box center [1382, 655] width 300 height 38
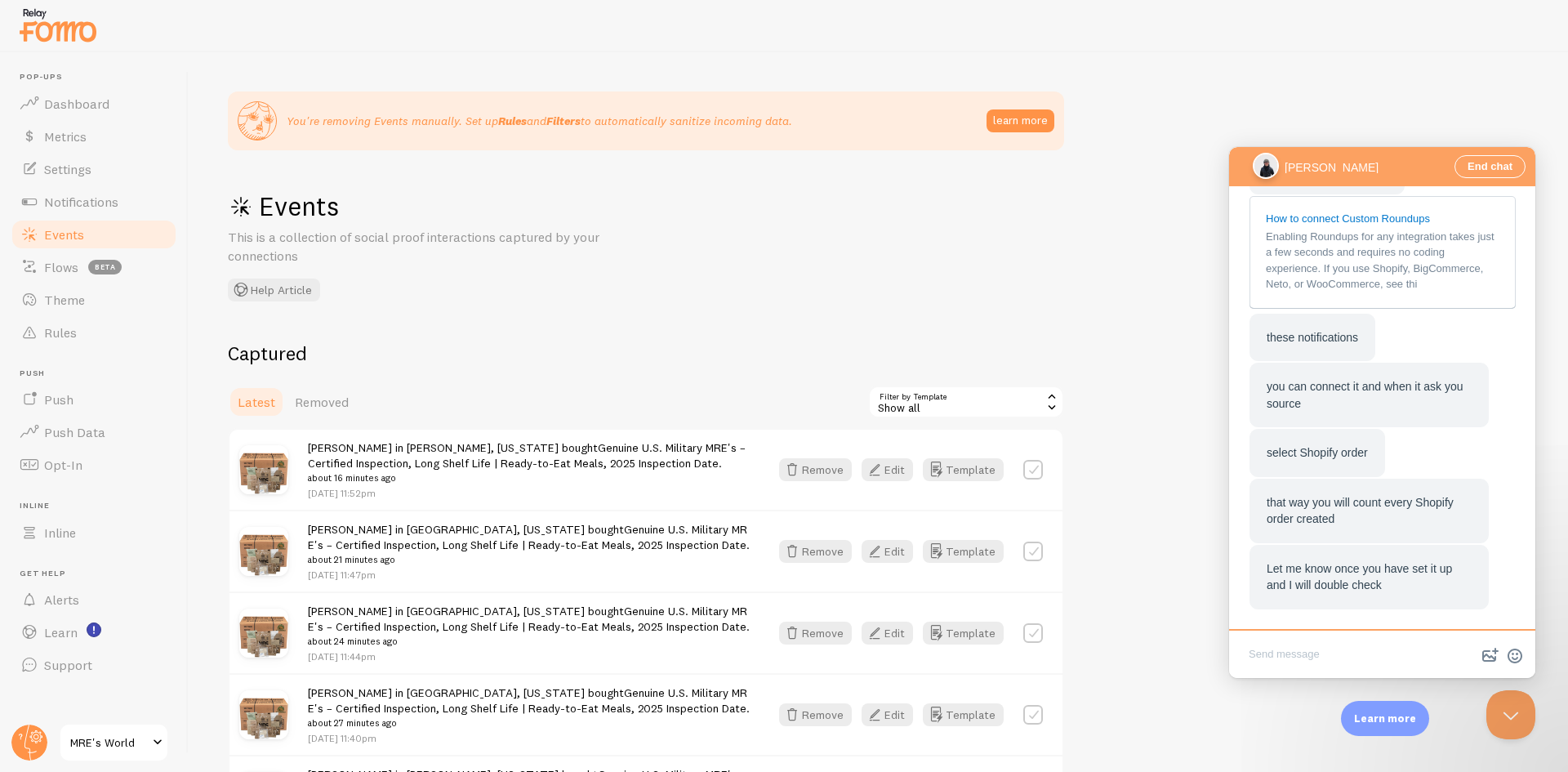
scroll to position [1970, 0]
click at [1347, 664] on textarea "Write chat message" at bounding box center [1382, 655] width 300 height 38
type textarea "the whole idea is to show the text larger."
click at [1438, 651] on textarea "the whole idea is to show the text larger." at bounding box center [1382, 655] width 300 height 38
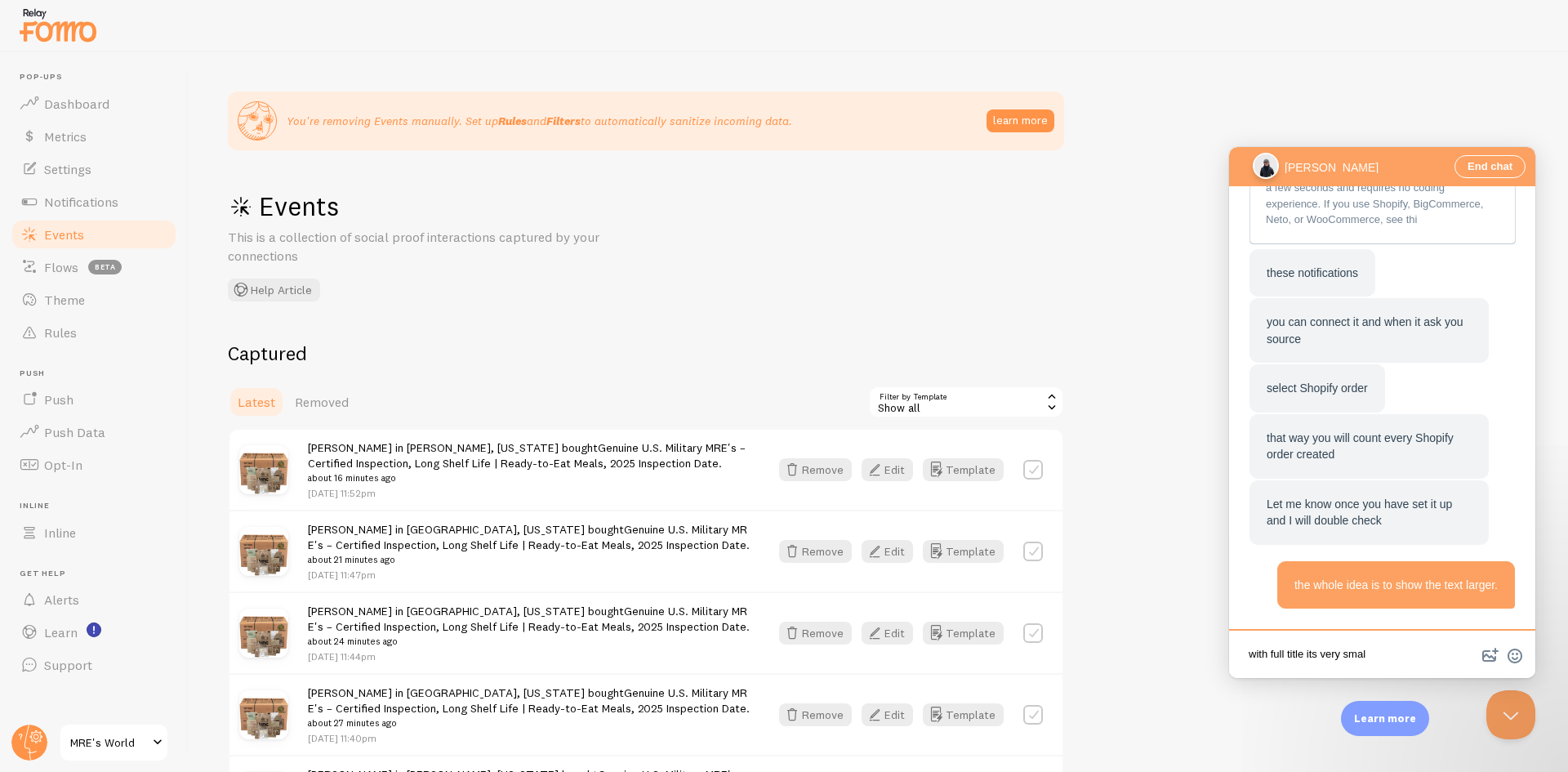
type textarea "with full title its very small"
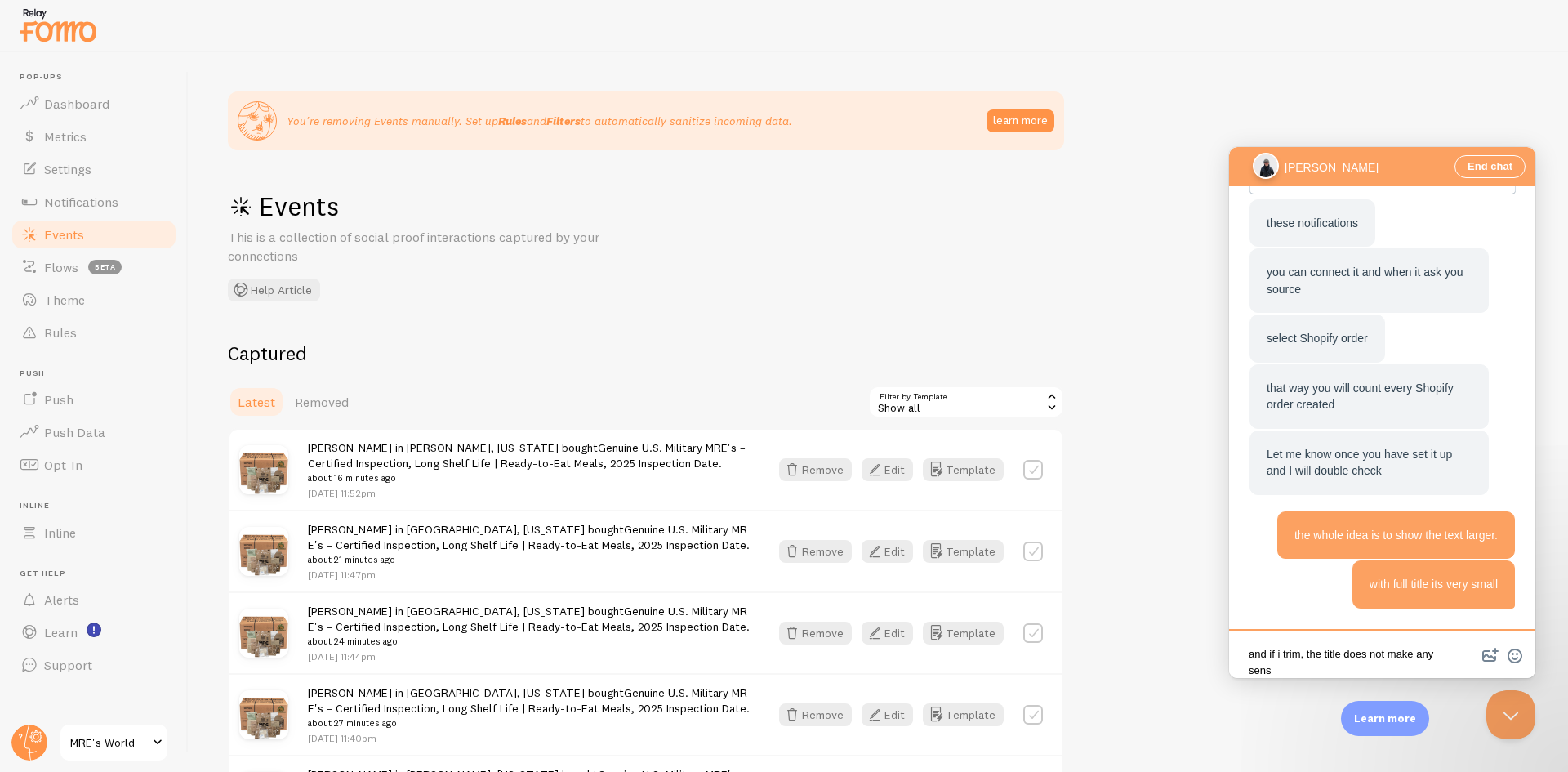
scroll to position [3, 0]
type textarea "and if i trim, the title does not make any sense"
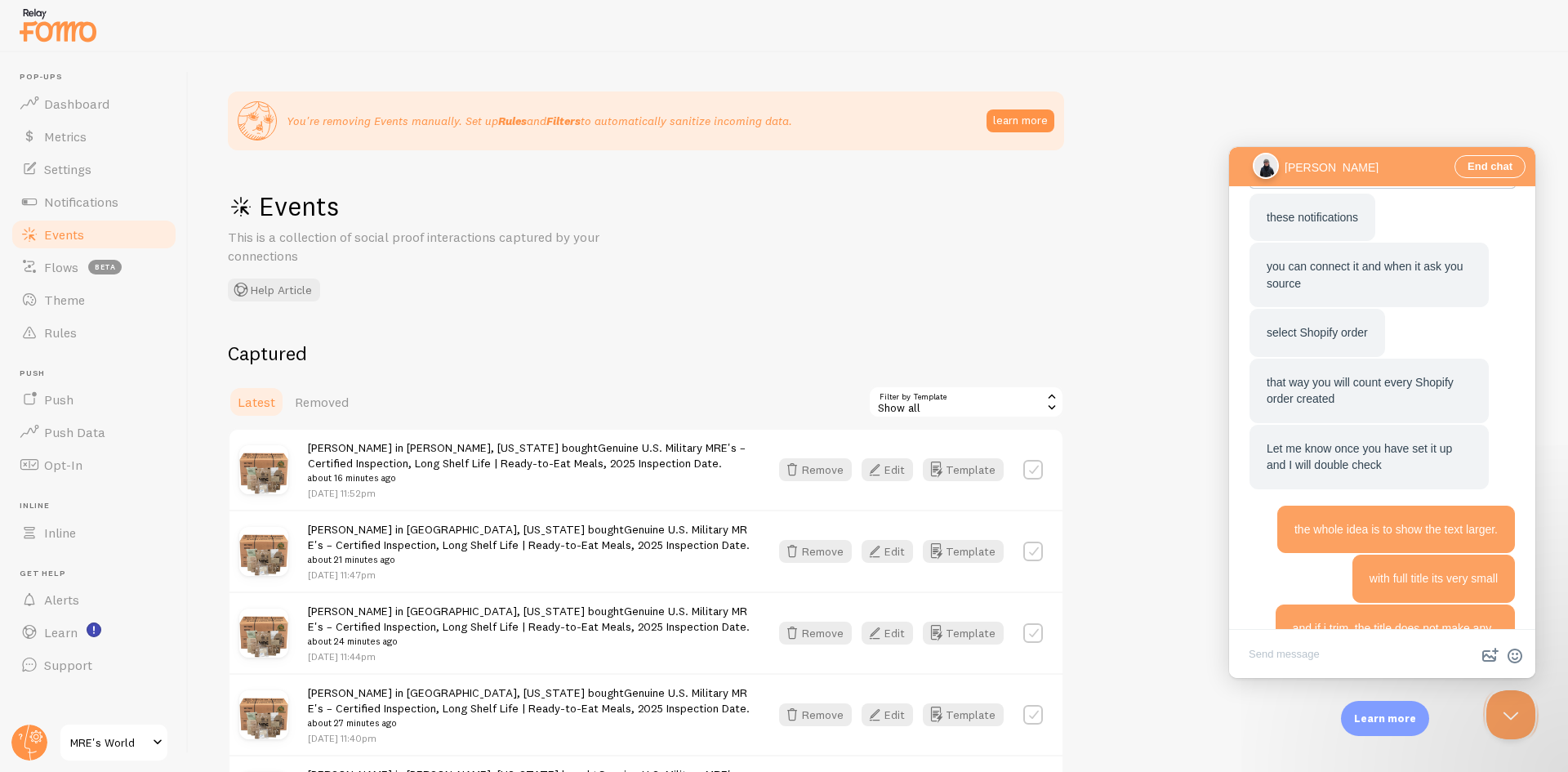
scroll to position [1920, 0]
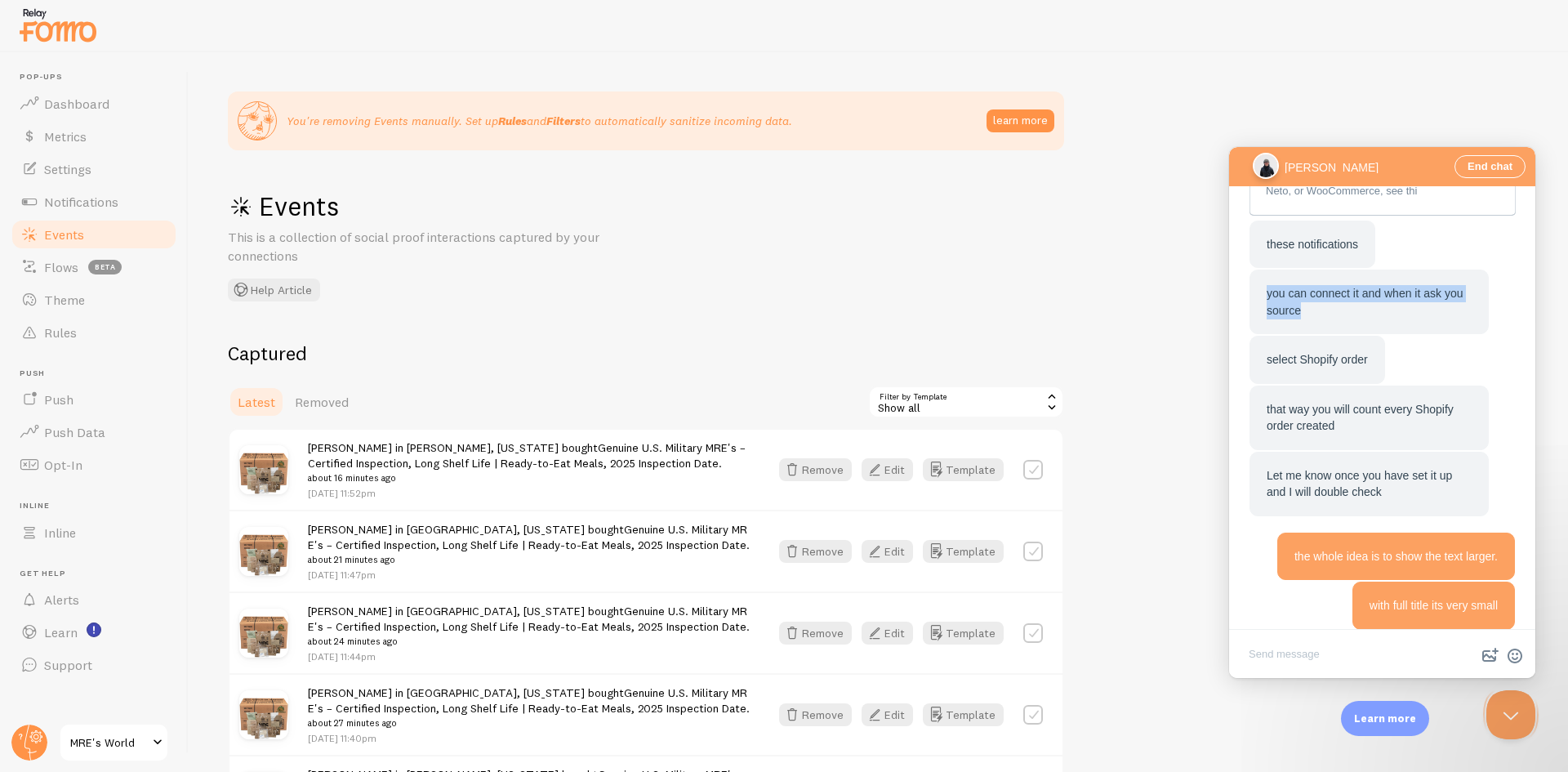
drag, startPoint x: 1266, startPoint y: 440, endPoint x: 1358, endPoint y: 462, distance: 94.6
click at [1358, 335] on div "you can connect it and when it ask you source" at bounding box center [1369, 302] width 240 height 65
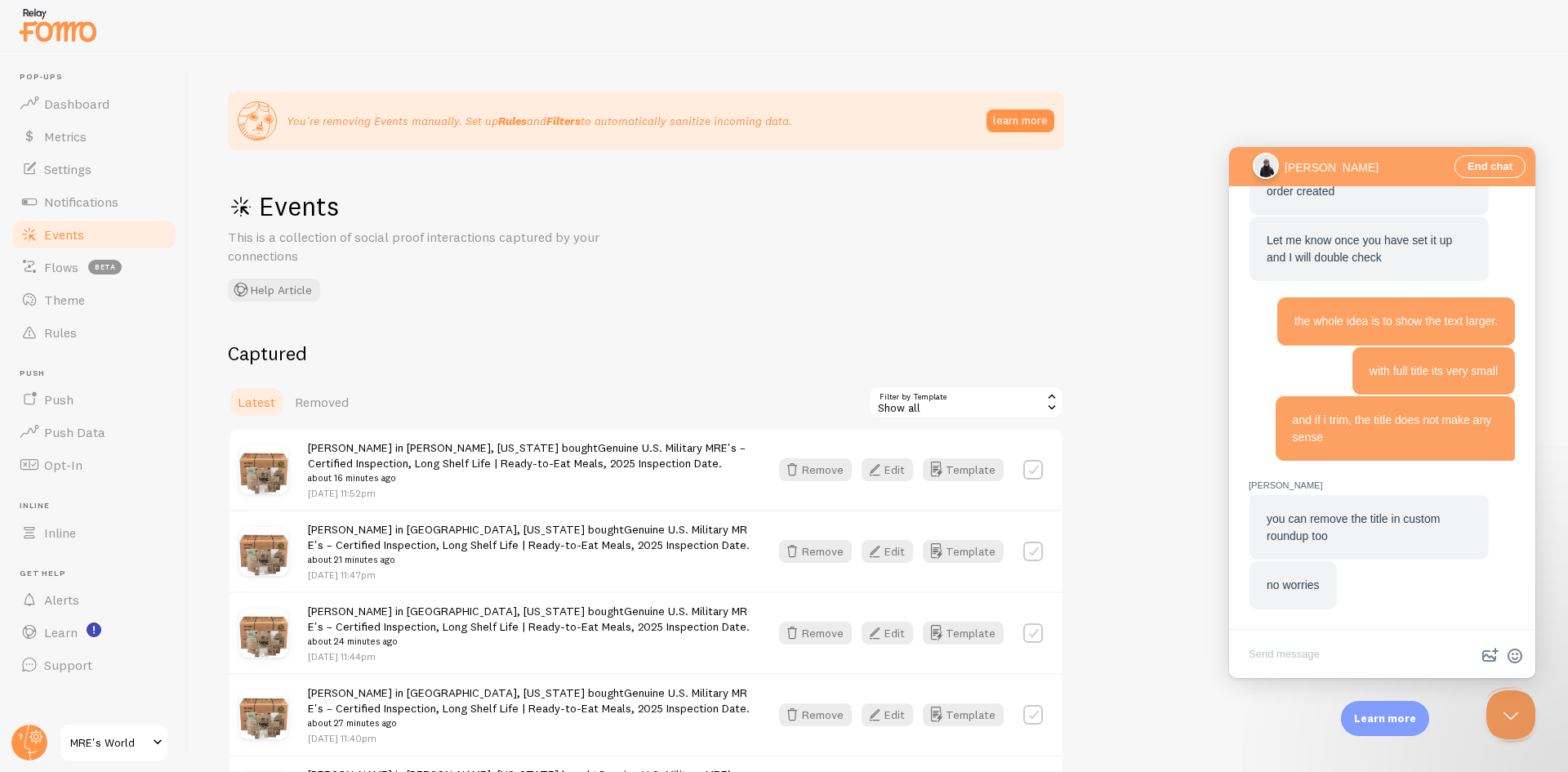
scroll to position [1819, 0]
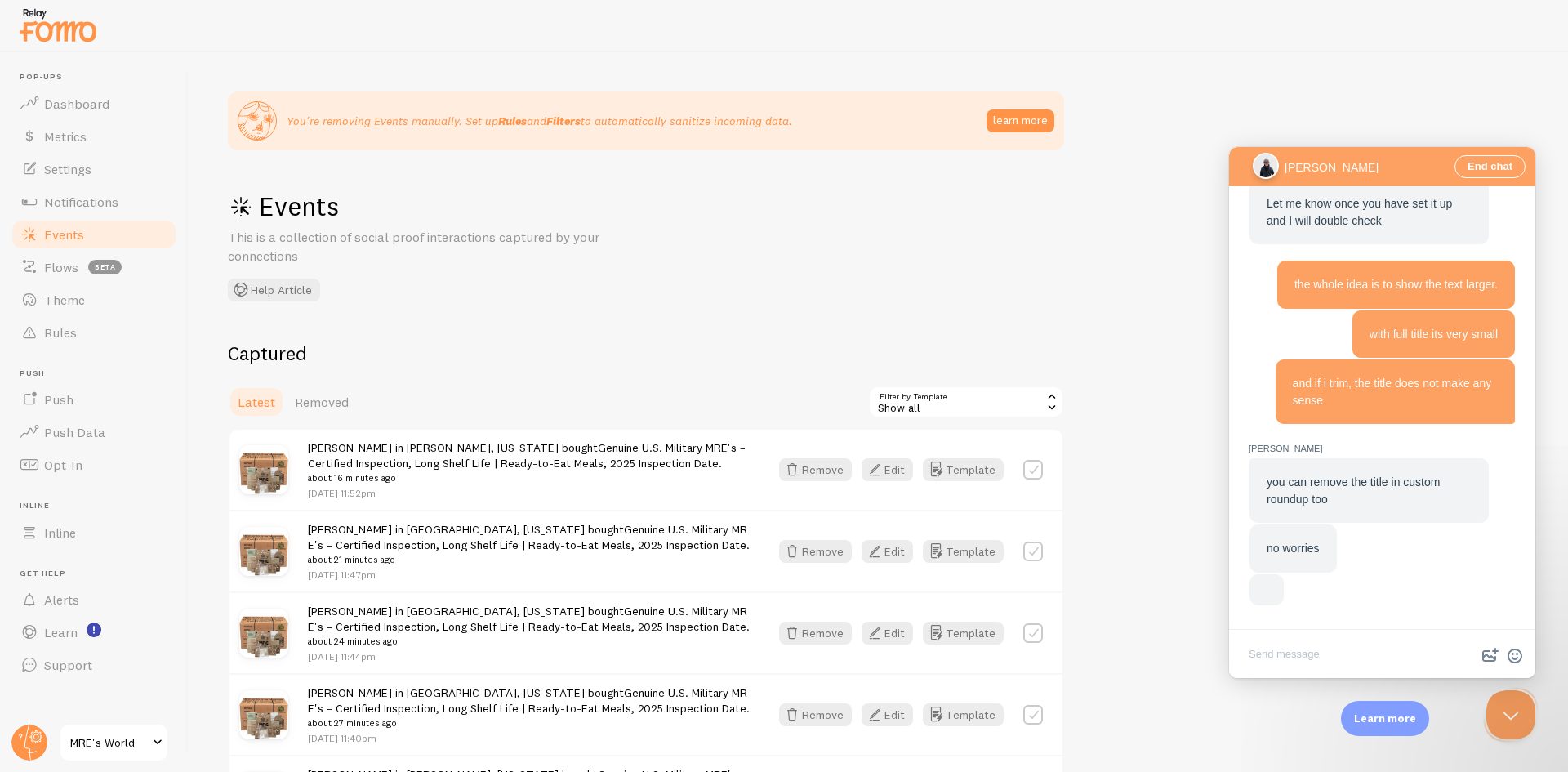
click at [1330, 654] on textarea "Write chat message" at bounding box center [1382, 655] width 300 height 38
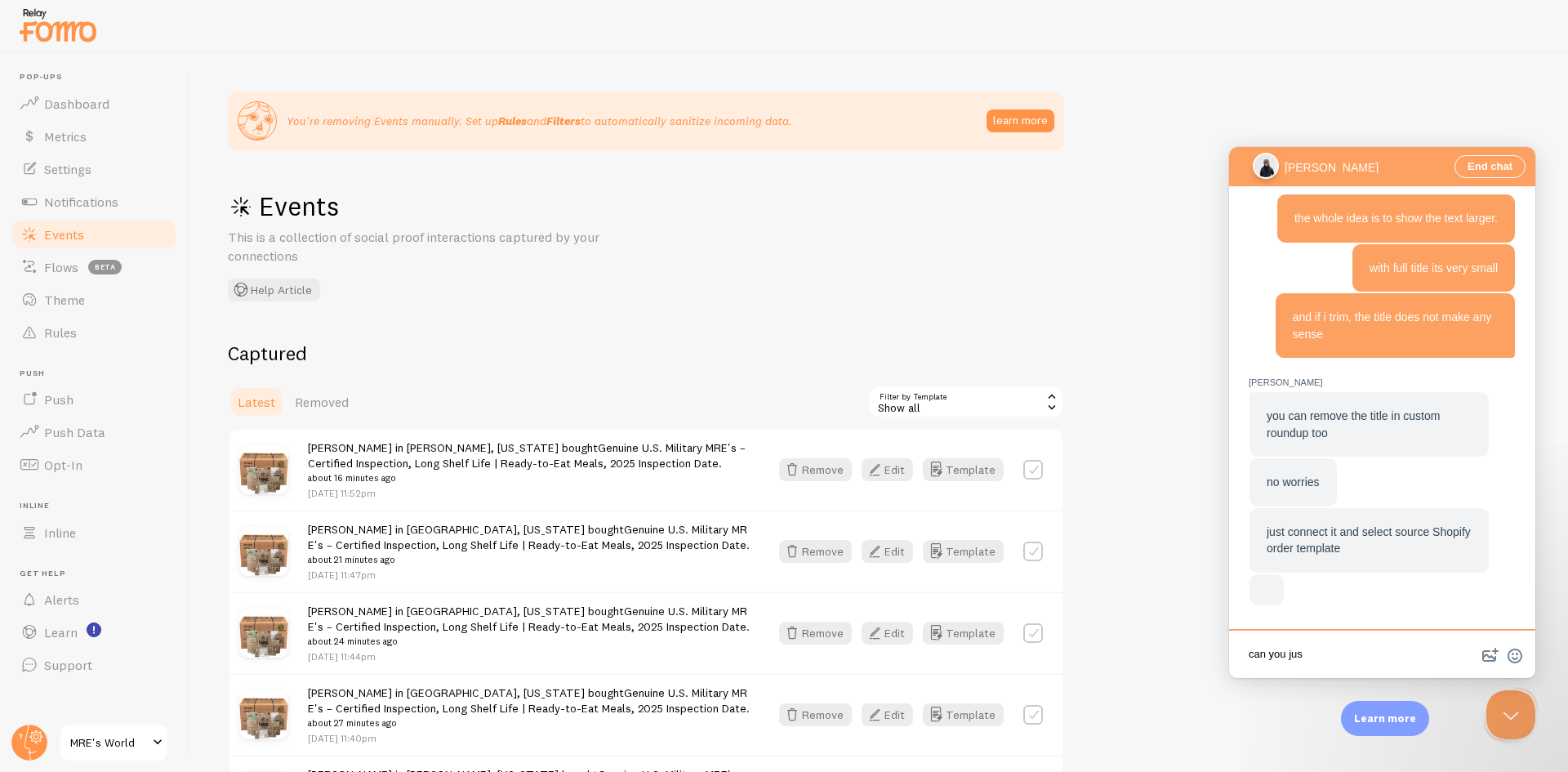
scroll to position [1787, 0]
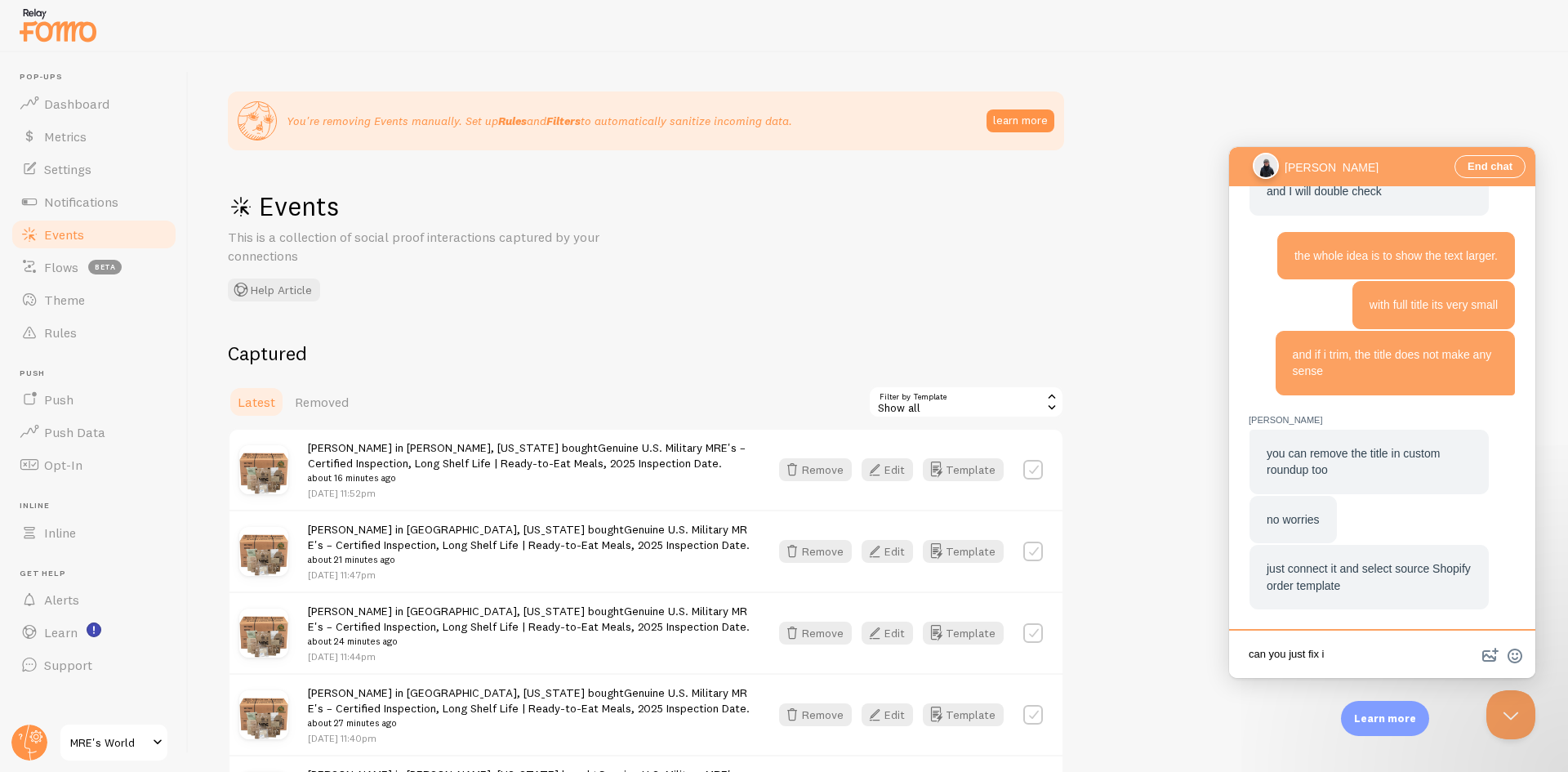
type textarea "can you just fix it"
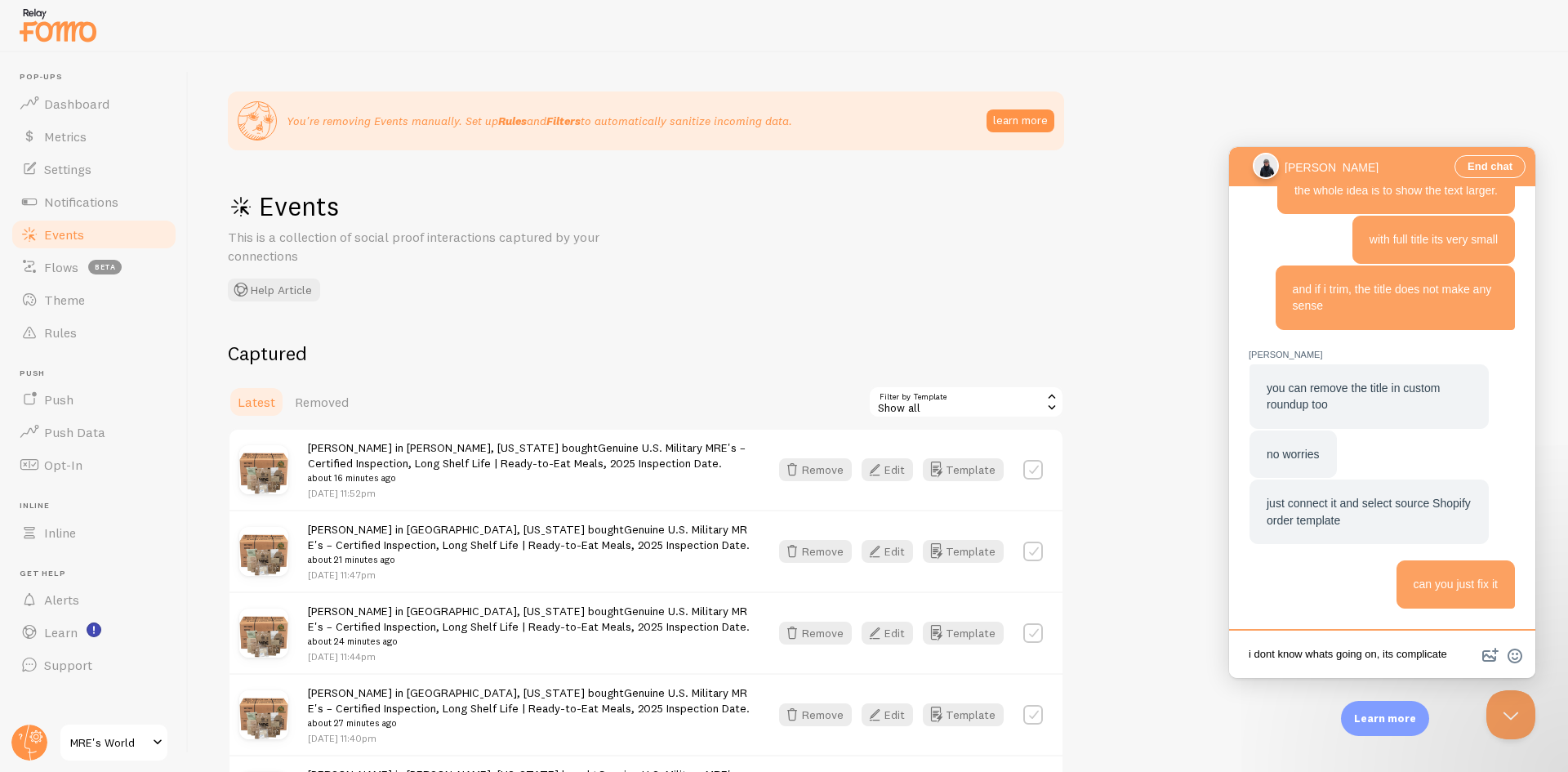
type textarea "i dont know whats going on, its complicated"
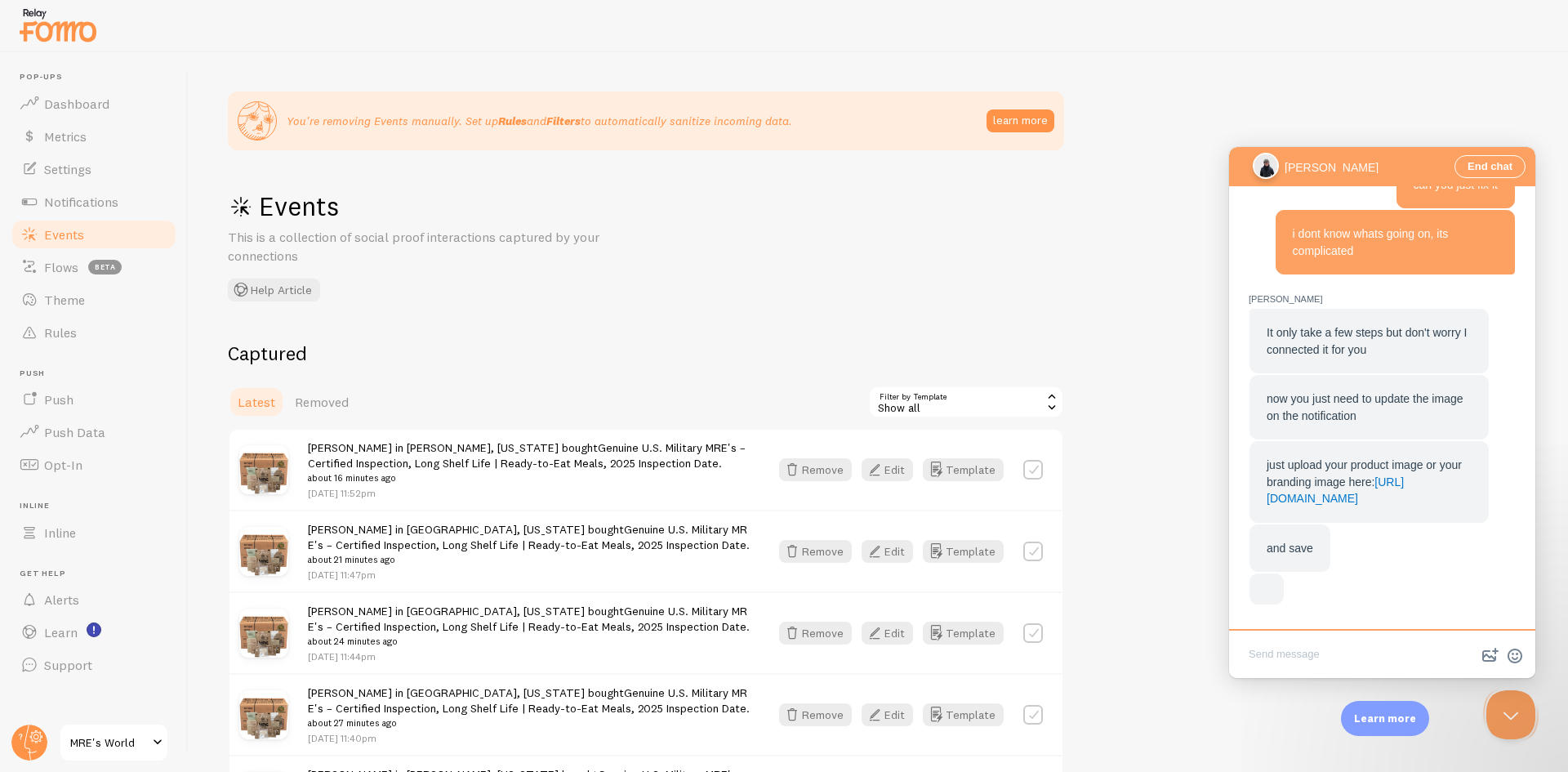
scroll to position [1673, 0]
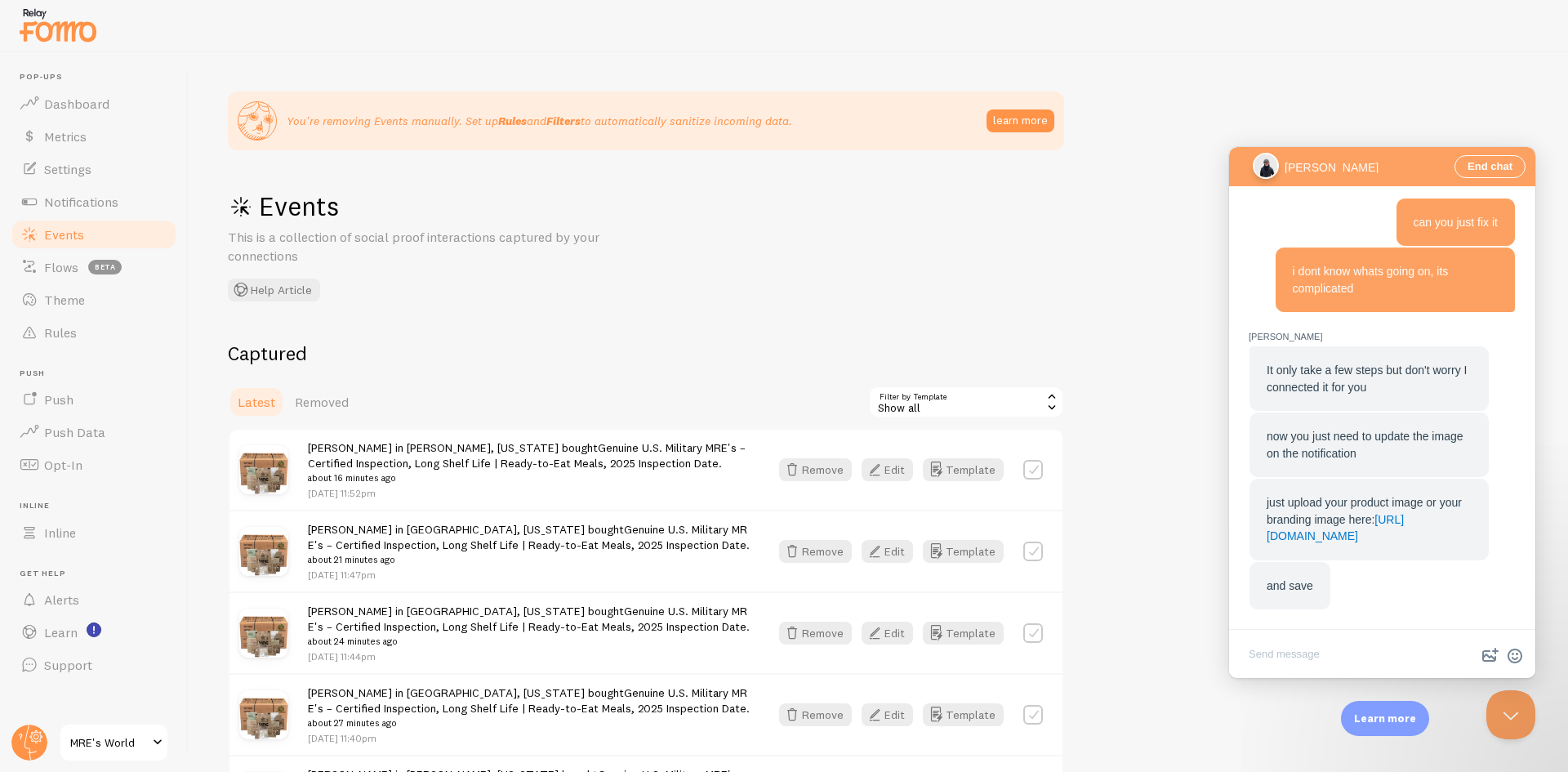
click at [1325, 643] on textarea "Write chat message" at bounding box center [1382, 655] width 300 height 38
click at [1336, 535] on link "[URL][DOMAIN_NAME]" at bounding box center [1336, 528] width 138 height 30
click at [1276, 649] on textarea "Write chat message" at bounding box center [1382, 655] width 300 height 38
type textarea "one sec"
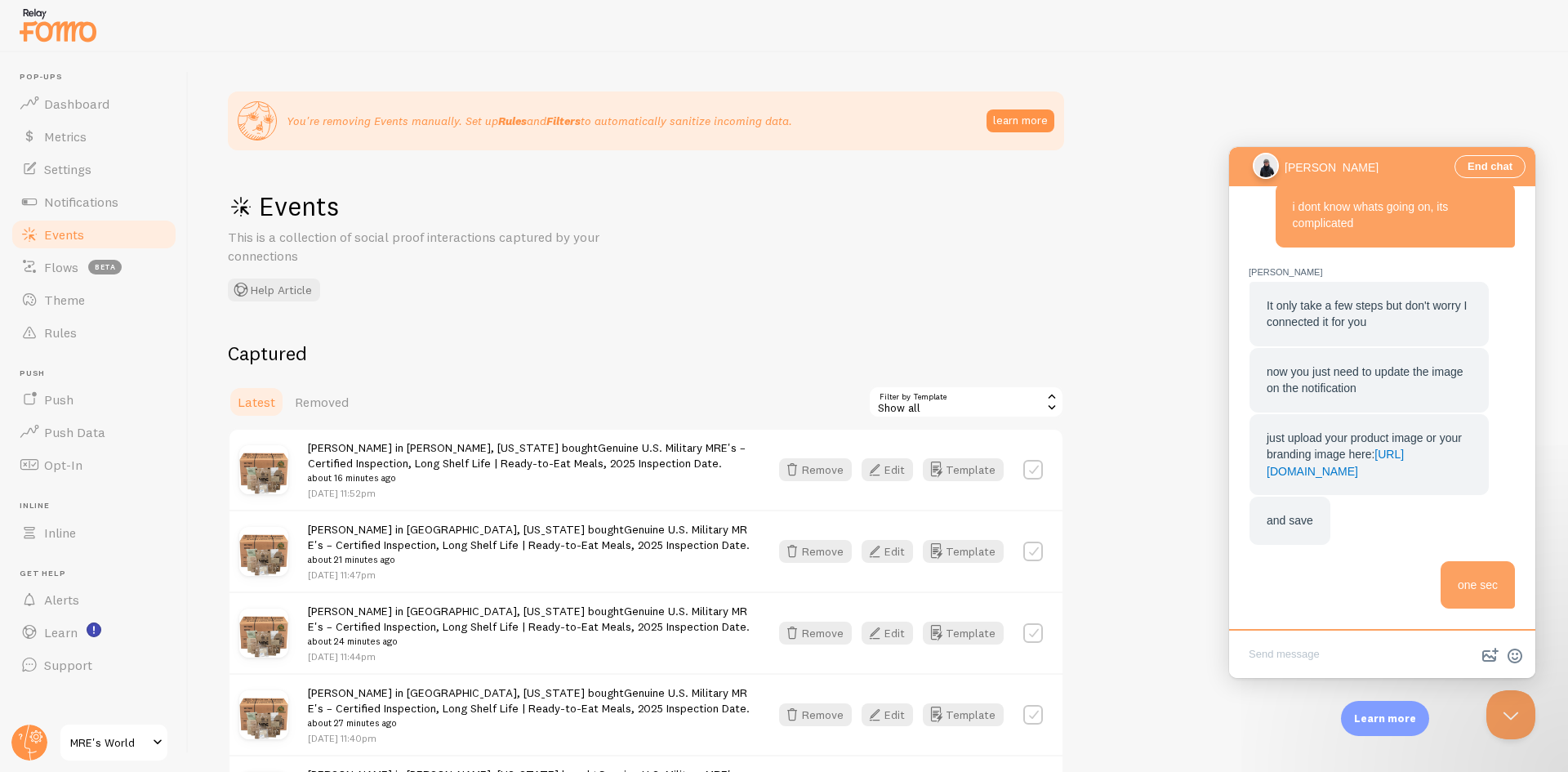
scroll to position [1689, 0]
click at [1294, 661] on textarea "Write chat message" at bounding box center [1382, 655] width 300 height 38
type textarea "i made the image hidden, now it has stopped working"
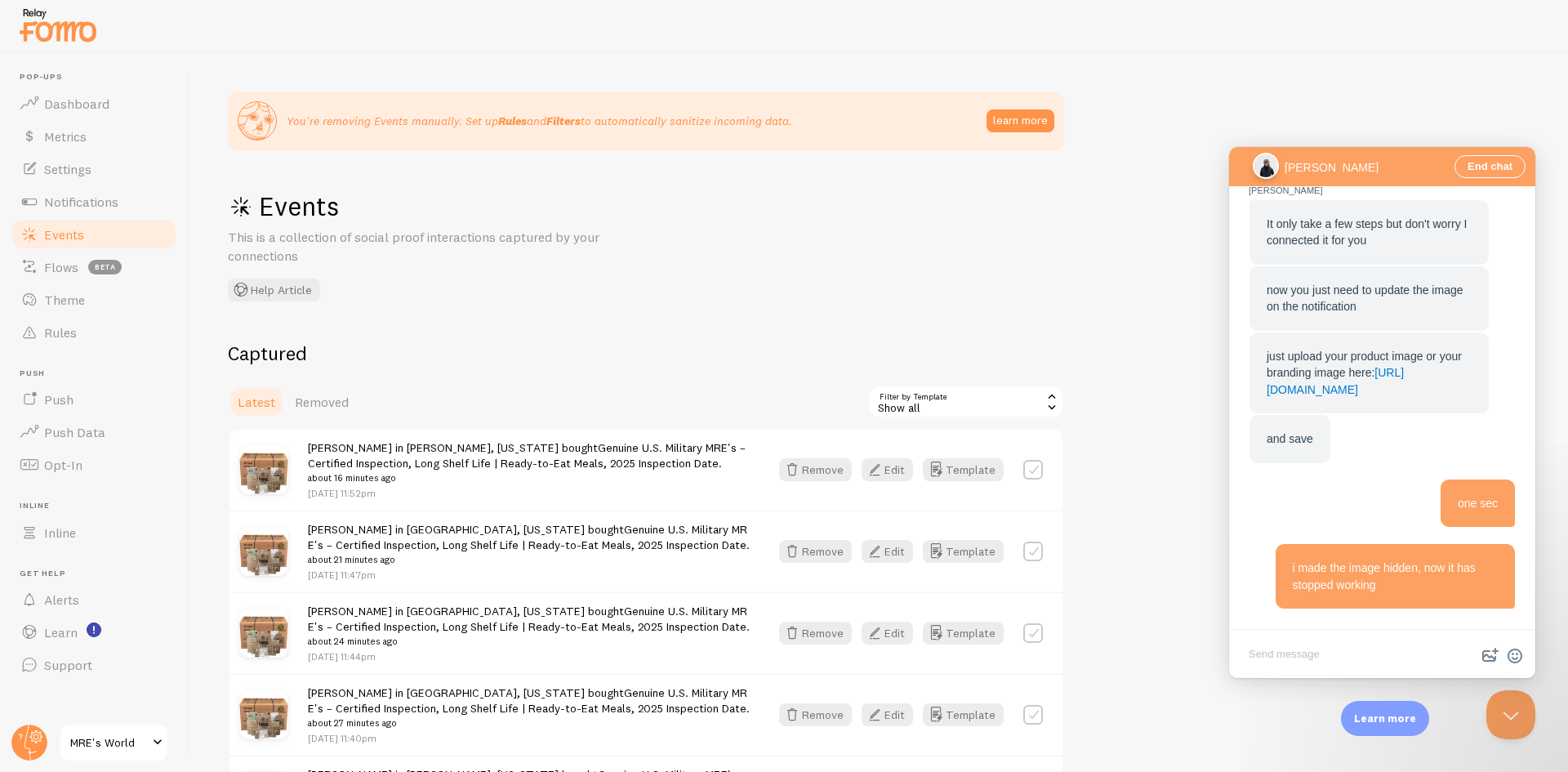
click at [1043, 239] on div "You're removing Events manually. Set up Rules and Filters to automatically sani…" at bounding box center [878, 412] width 1379 height 720
click at [1299, 652] on textarea "Write chat message" at bounding box center [1382, 655] width 300 height 38
type textarea "Actually its good now"
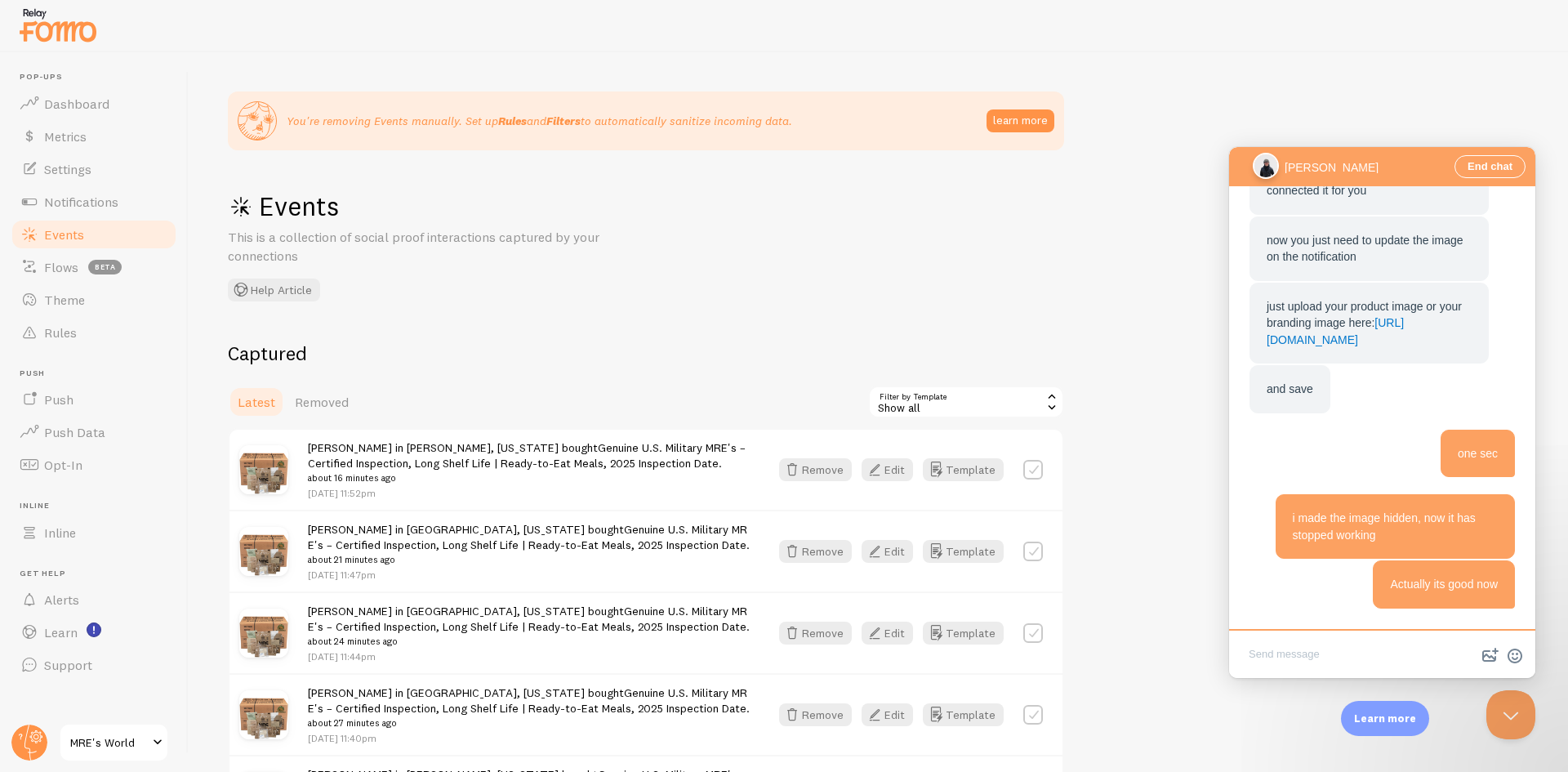
scroll to position [1819, 0]
click at [67, 298] on span "Theme" at bounding box center [64, 300] width 41 height 16
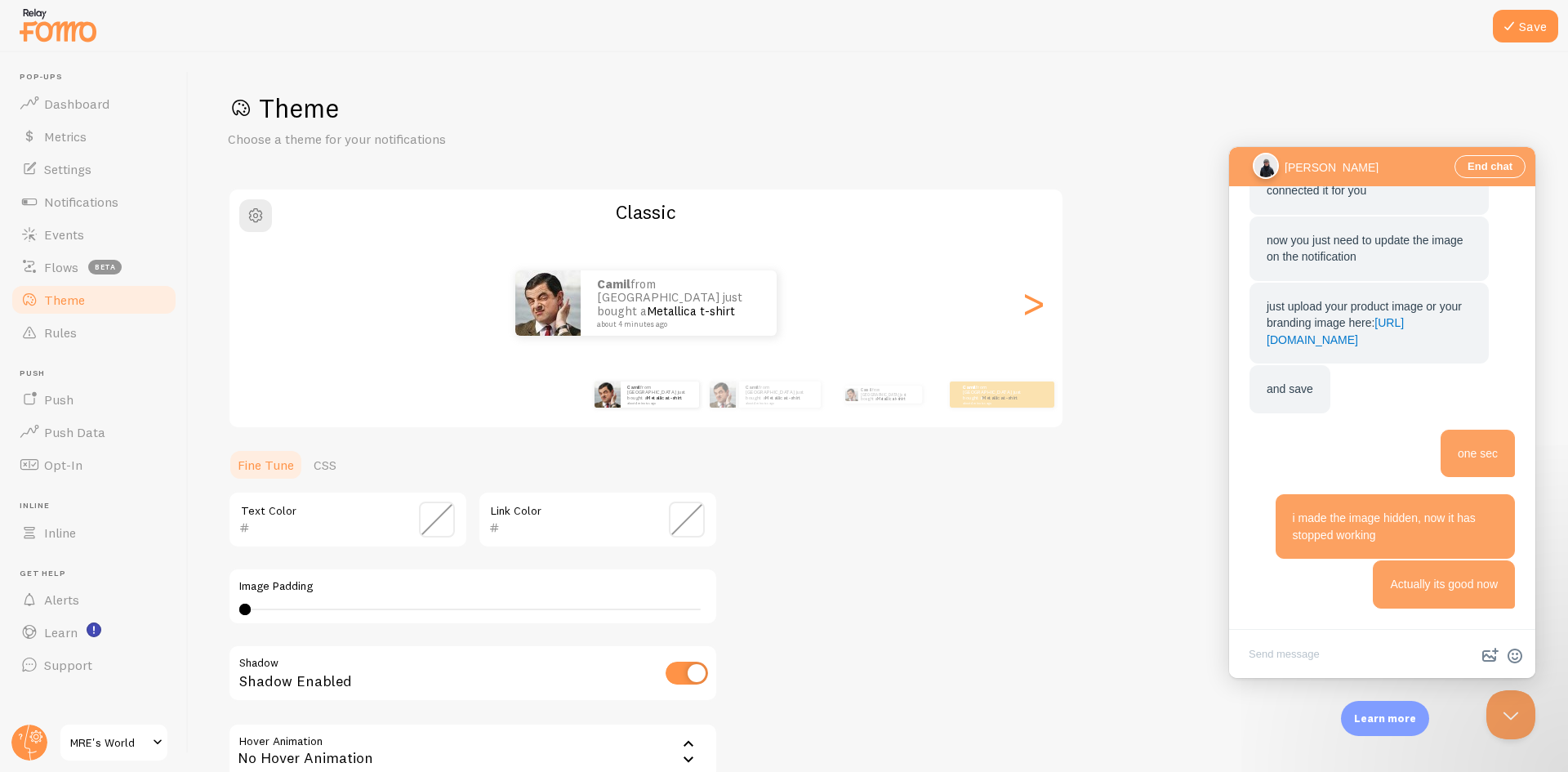
click at [436, 516] on span at bounding box center [436, 520] width 36 height 36
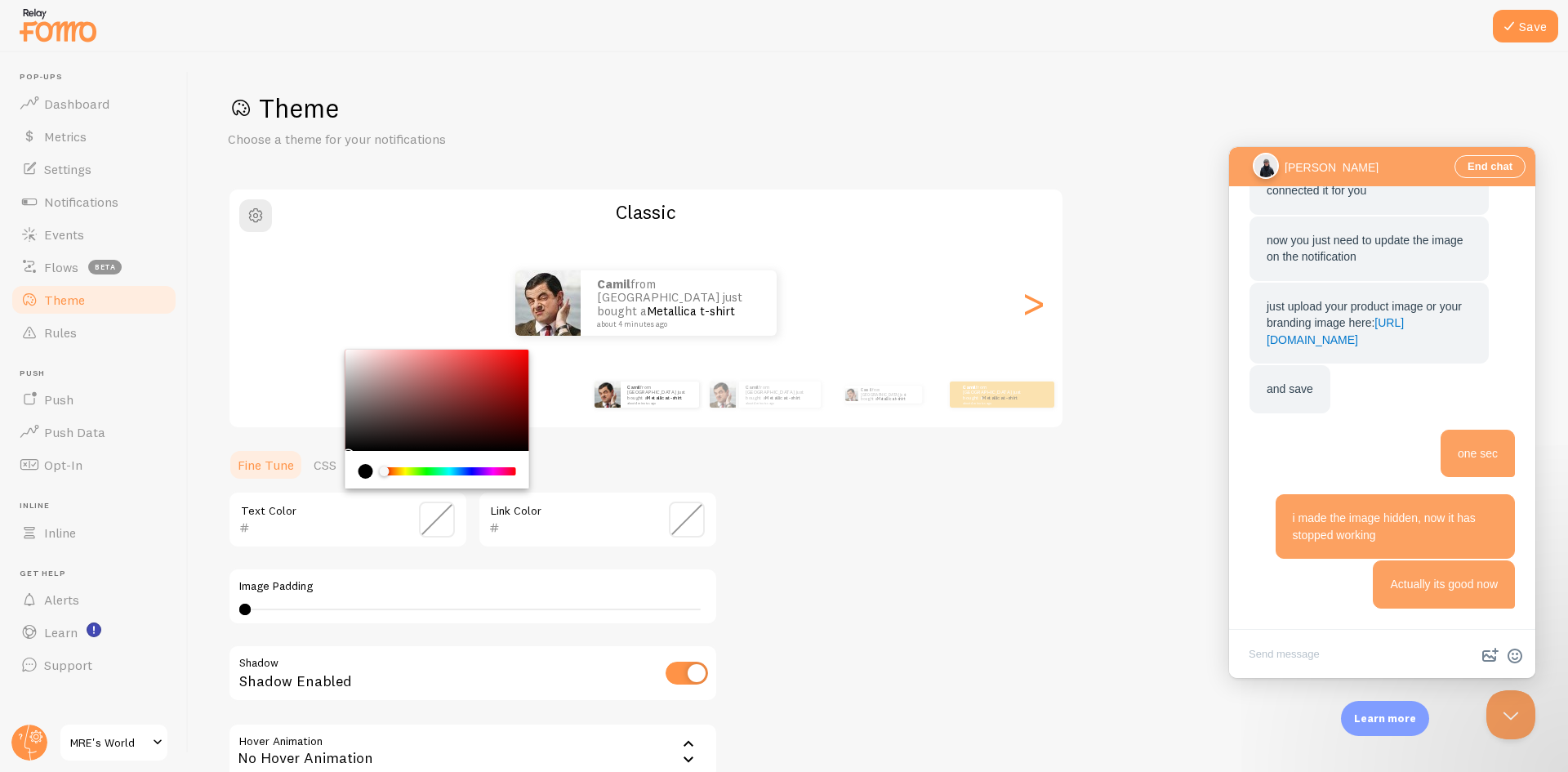
click at [212, 458] on div "Save Theme Choose a theme for your notifications Classic Camil from [GEOGRAPHIC…" at bounding box center [878, 412] width 1379 height 720
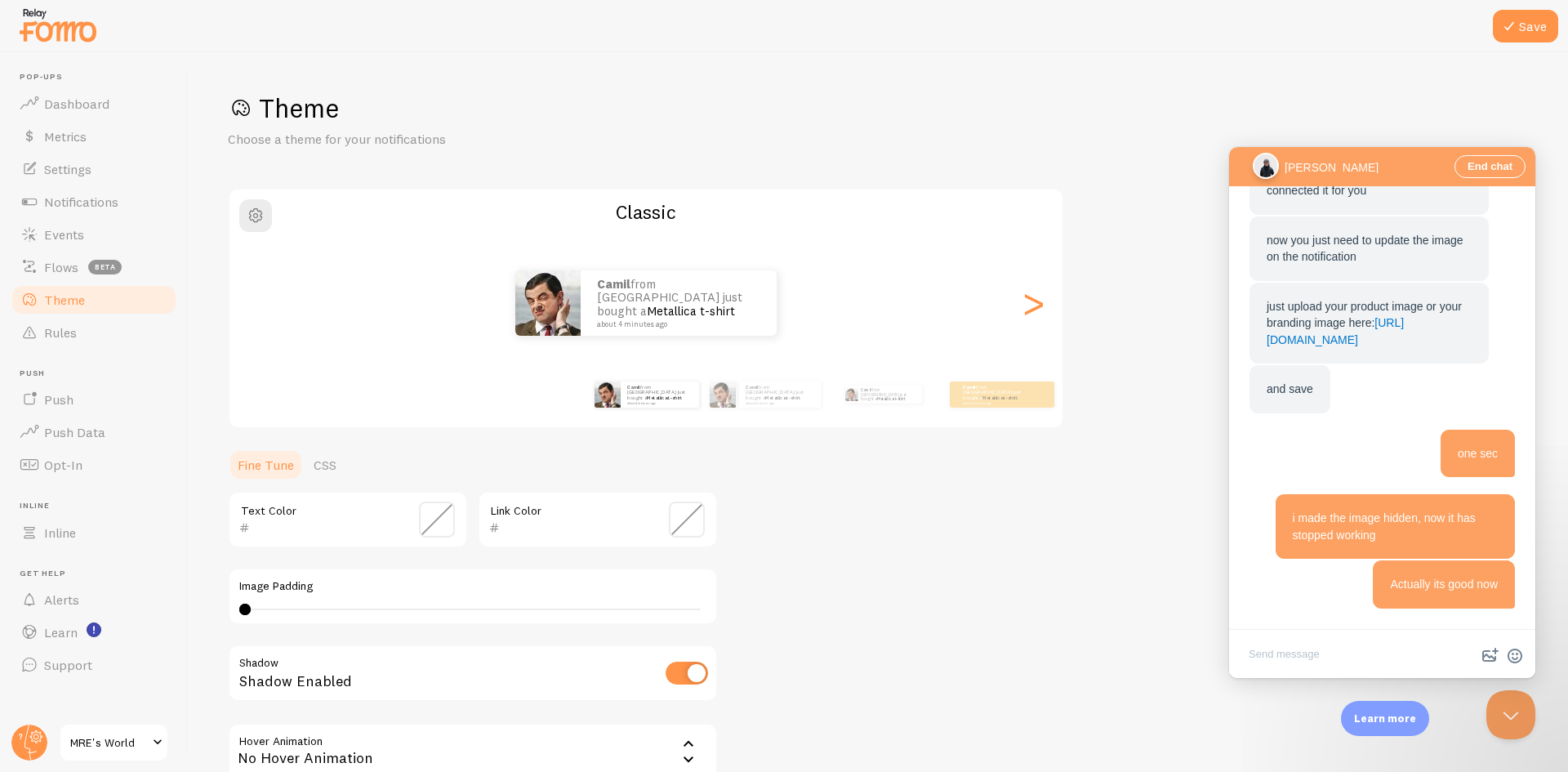
click at [435, 516] on span at bounding box center [436, 520] width 36 height 36
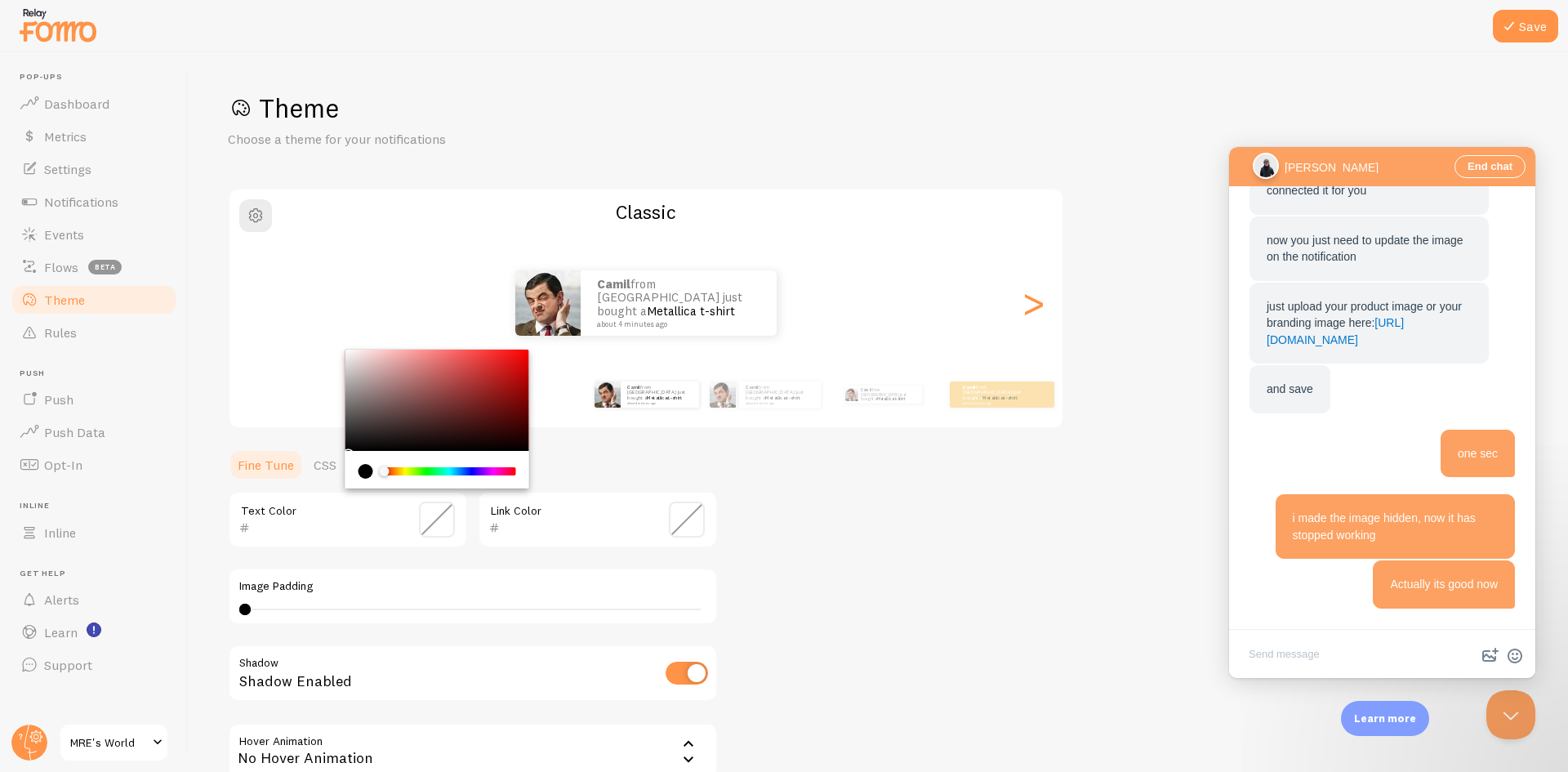
click at [425, 458] on div "Chrome color picker" at bounding box center [437, 469] width 184 height 37
drag, startPoint x: 354, startPoint y: 447, endPoint x: 345, endPoint y: 440, distance: 11.4
click at [375, 396] on div "Chrome color picker" at bounding box center [437, 400] width 184 height 101
click at [302, 518] on input "8A7373" at bounding box center [324, 528] width 149 height 20
paste input "e87d30"
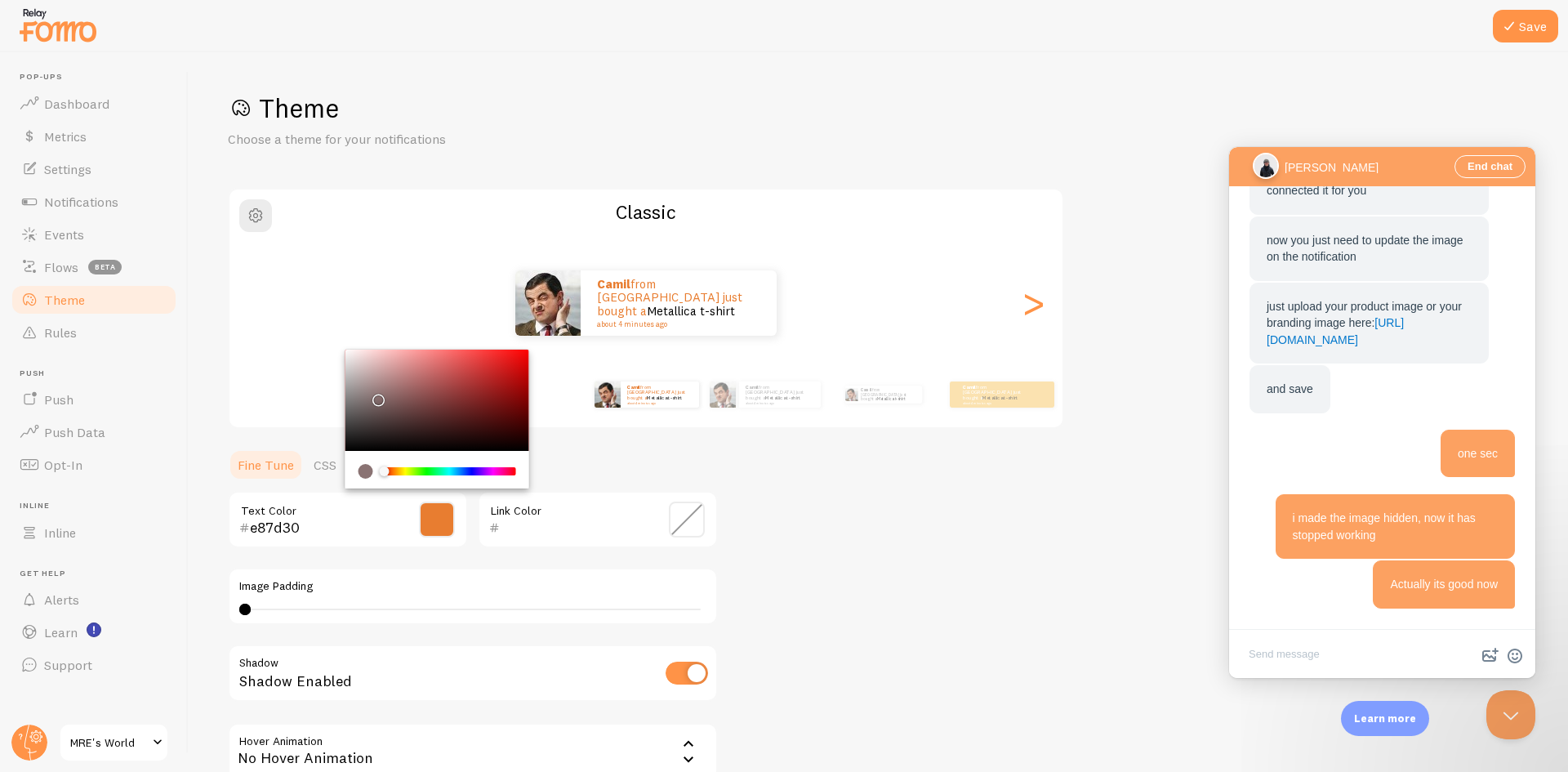
type input "e87d30"
click at [223, 398] on div "Save Theme Choose a theme for your notifications Classic Camil from [GEOGRAPHIC…" at bounding box center [878, 412] width 1379 height 720
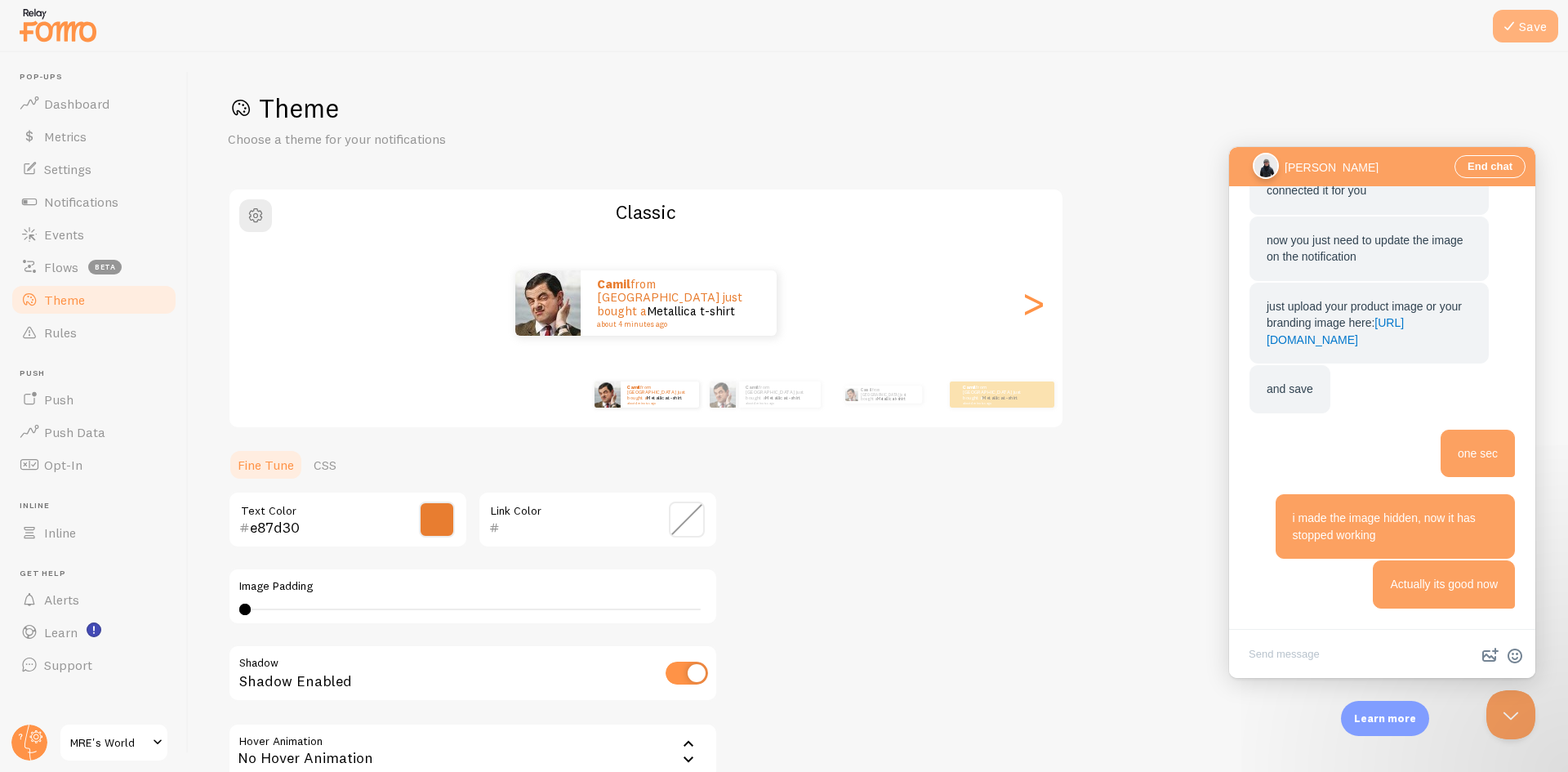
click at [1513, 30] on icon at bounding box center [1510, 26] width 20 height 20
click at [1526, 26] on button "Save" at bounding box center [1526, 26] width 66 height 33
click at [1167, 257] on div "Theme Choose a theme for your notifications Classic Camil from [GEOGRAPHIC_DATA…" at bounding box center [878, 479] width 1301 height 776
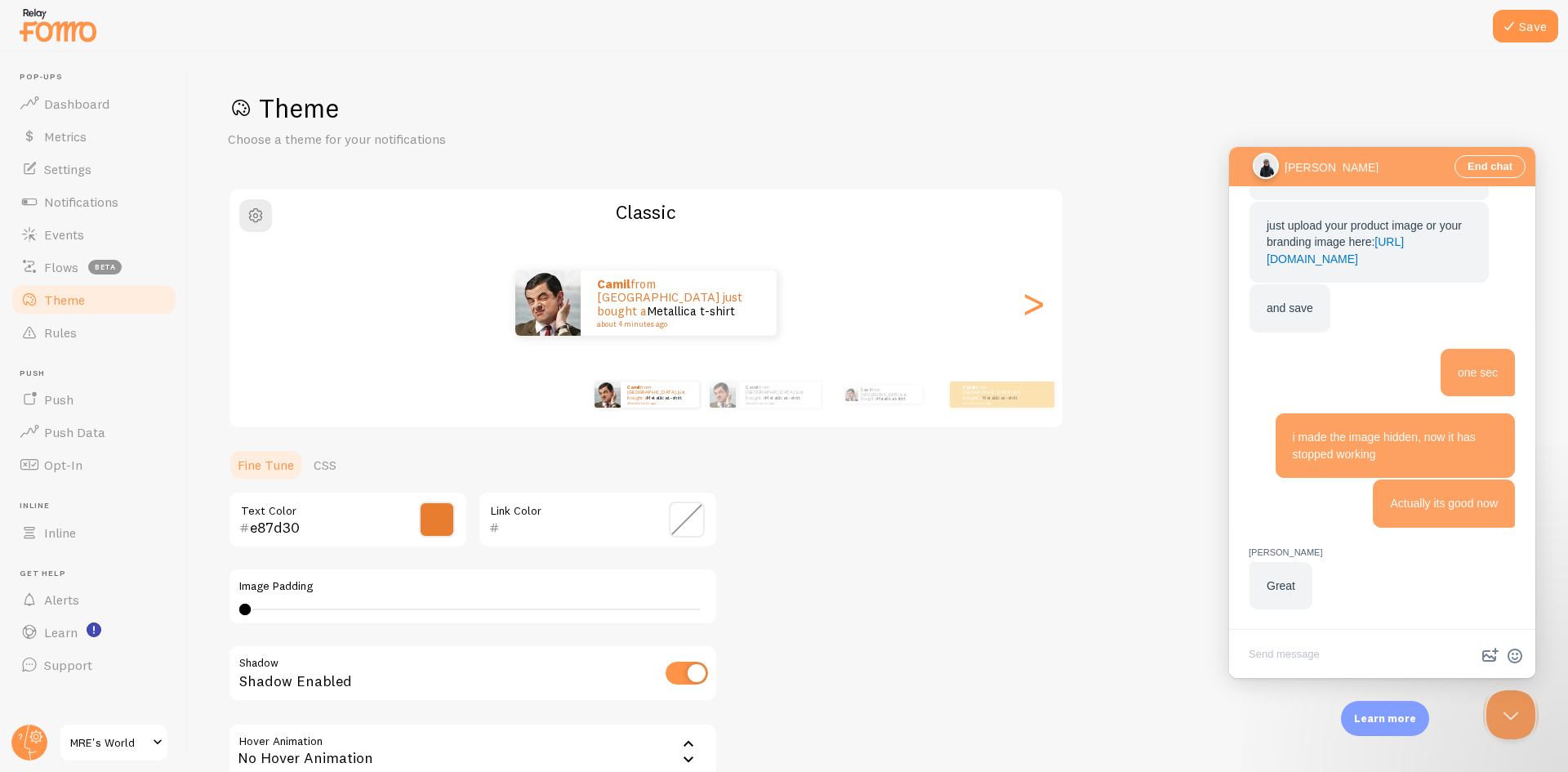
scroll to position [1656, 0]
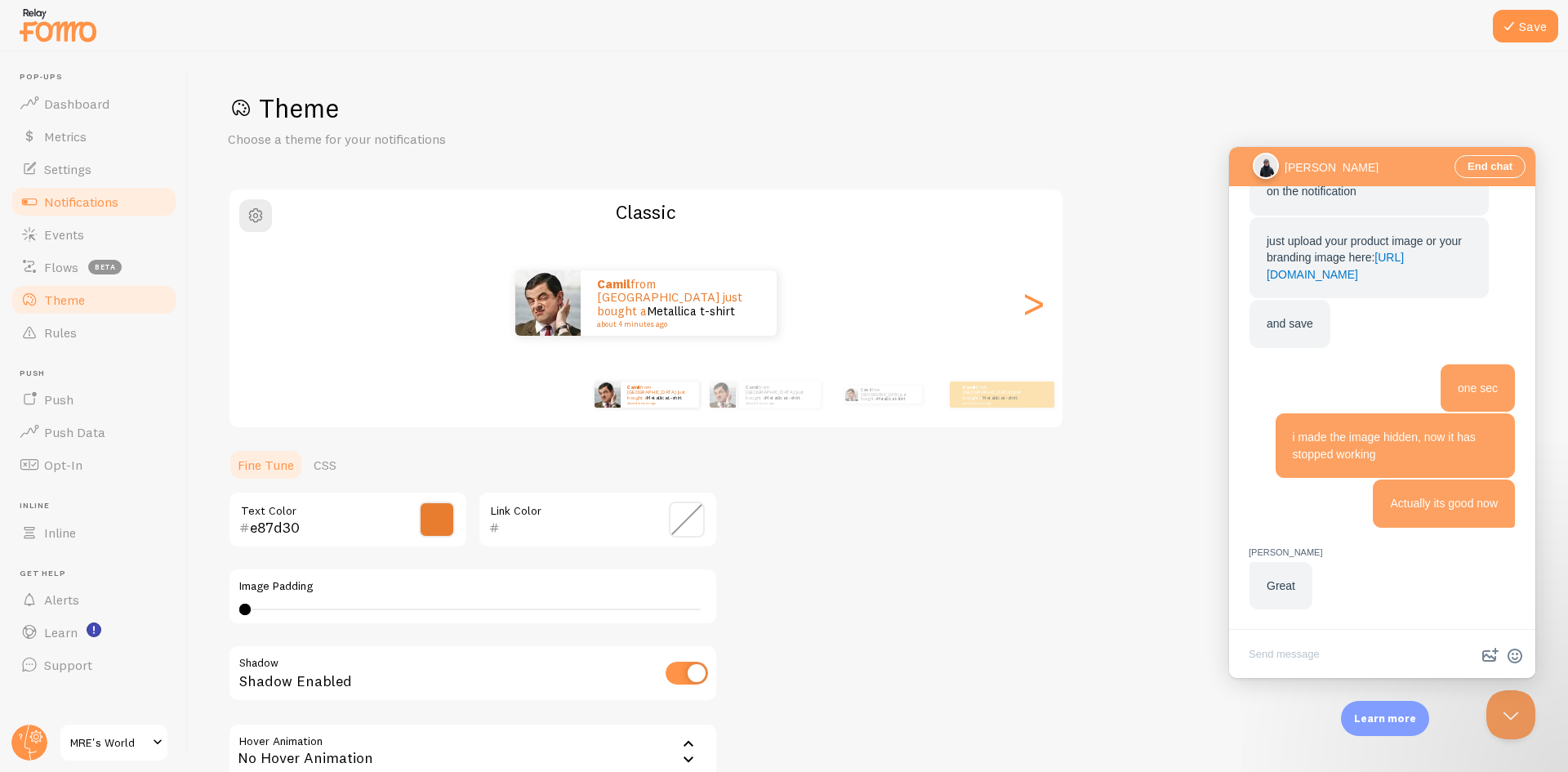
click at [107, 209] on span "Notifications" at bounding box center [81, 201] width 75 height 16
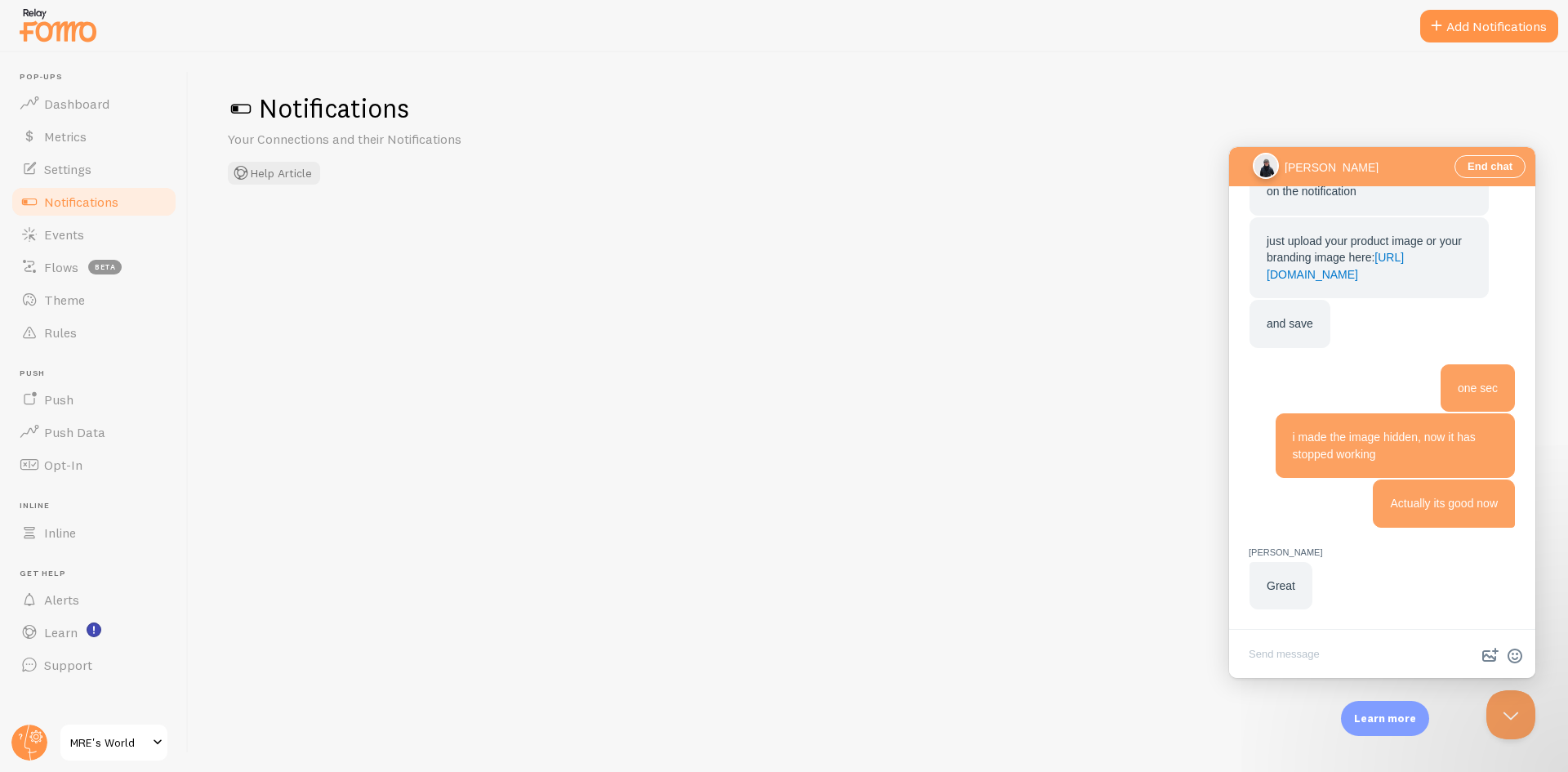
checkbox input "true"
checkbox input "false"
checkbox input "true"
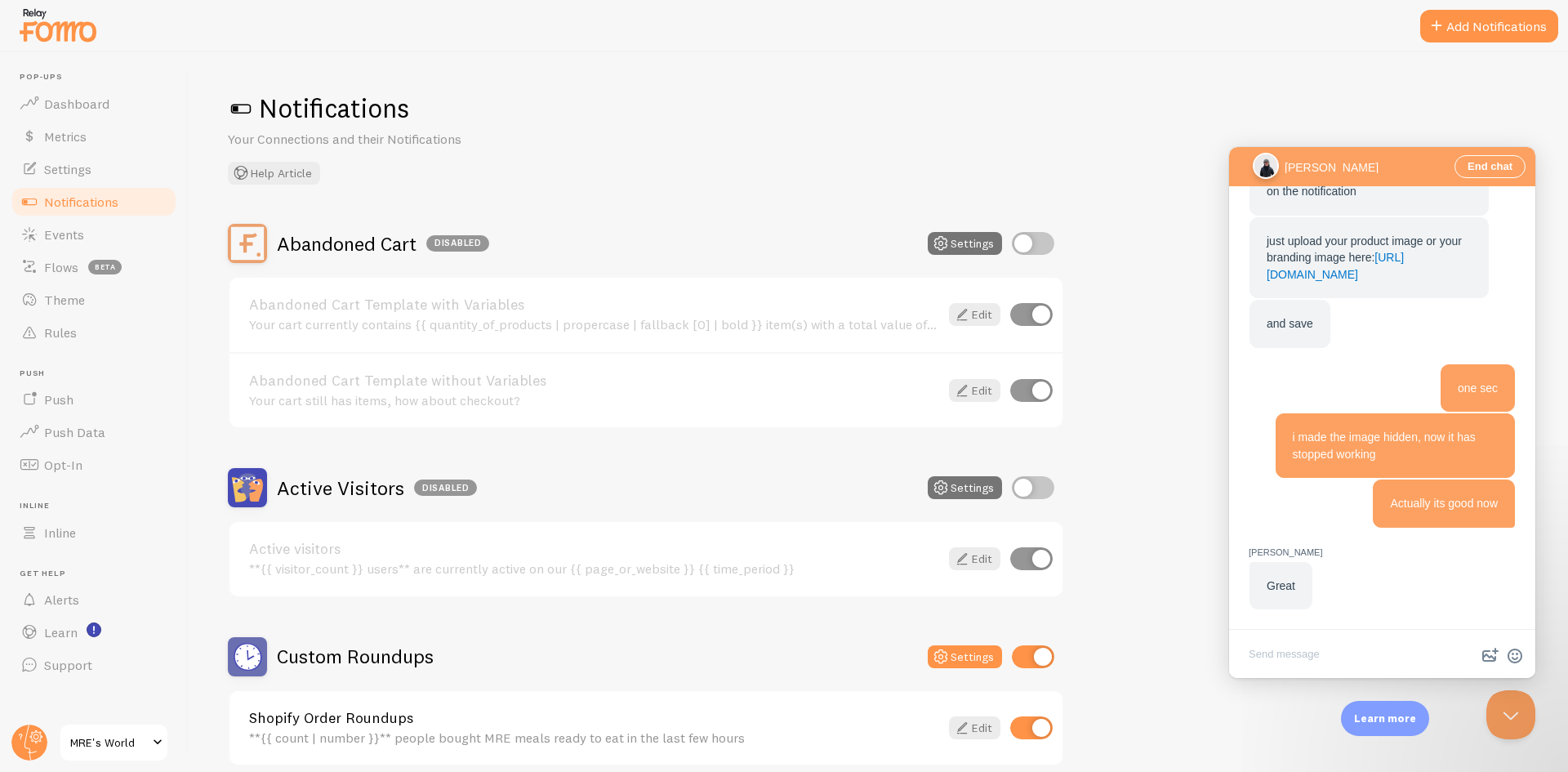
click at [1338, 664] on textarea "Write chat message" at bounding box center [1382, 655] width 300 height 38
type textarea "it shows notifications after a long gap"
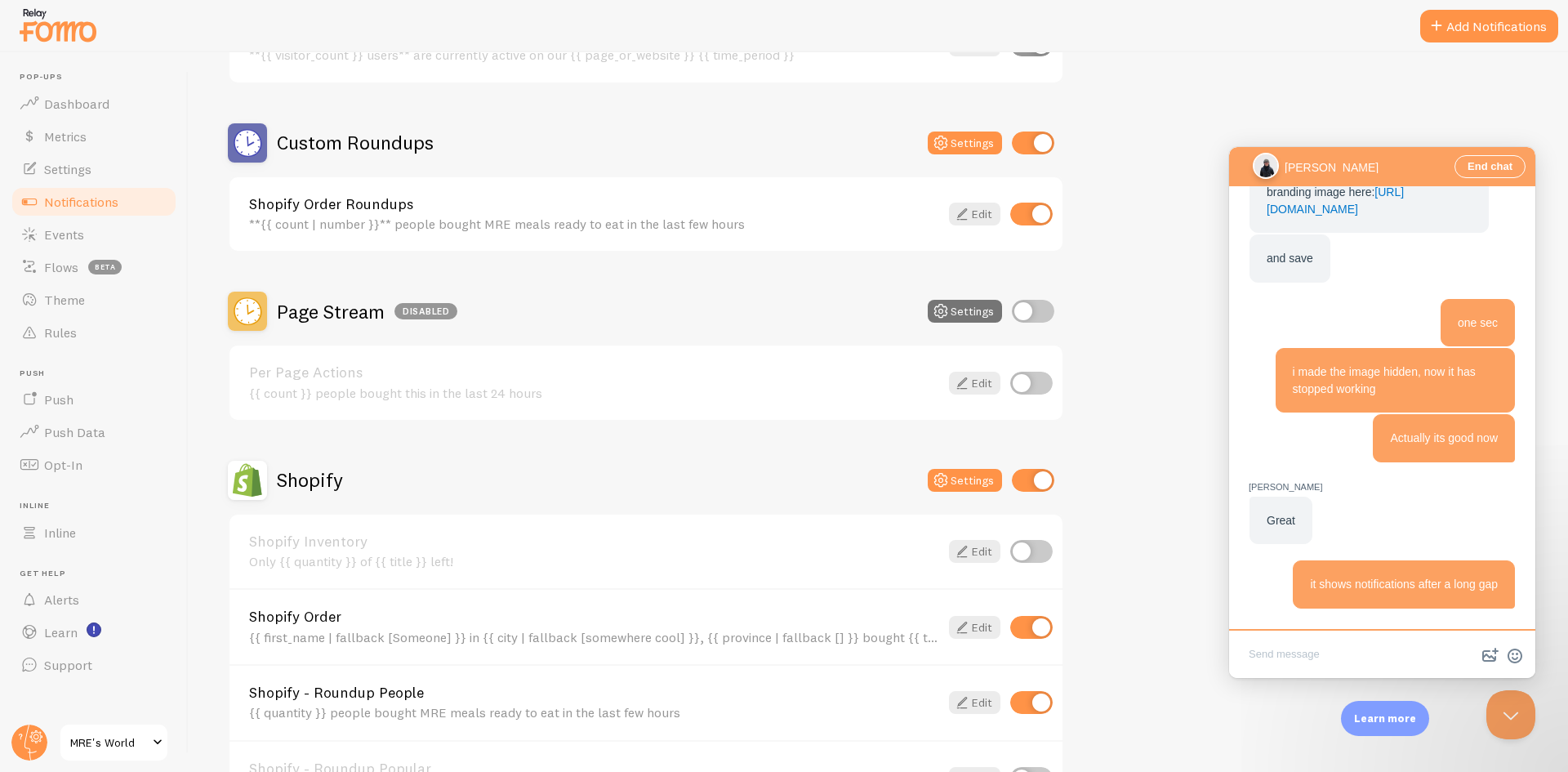
scroll to position [391, 0]
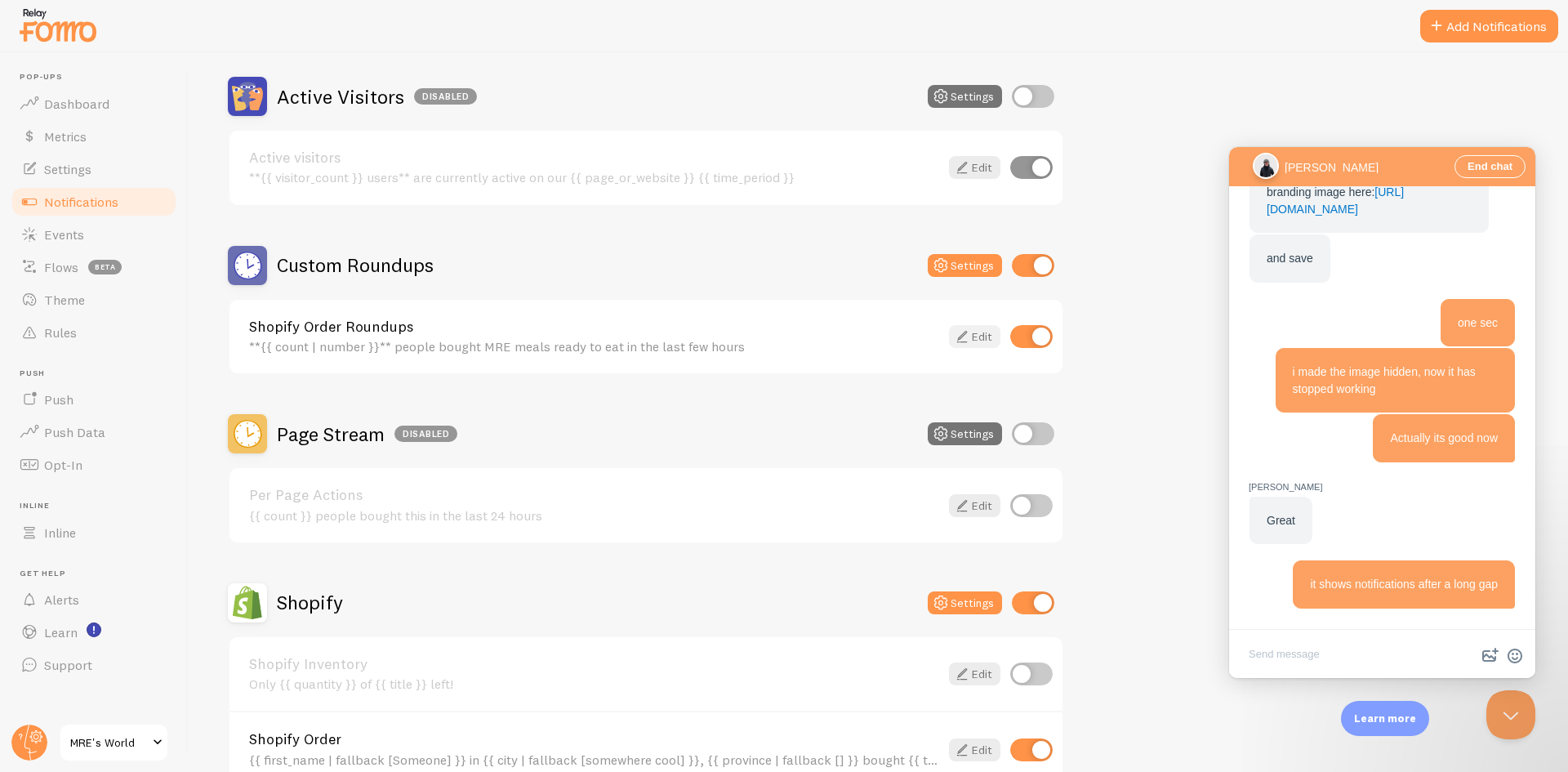
click at [968, 339] on icon at bounding box center [962, 337] width 20 height 20
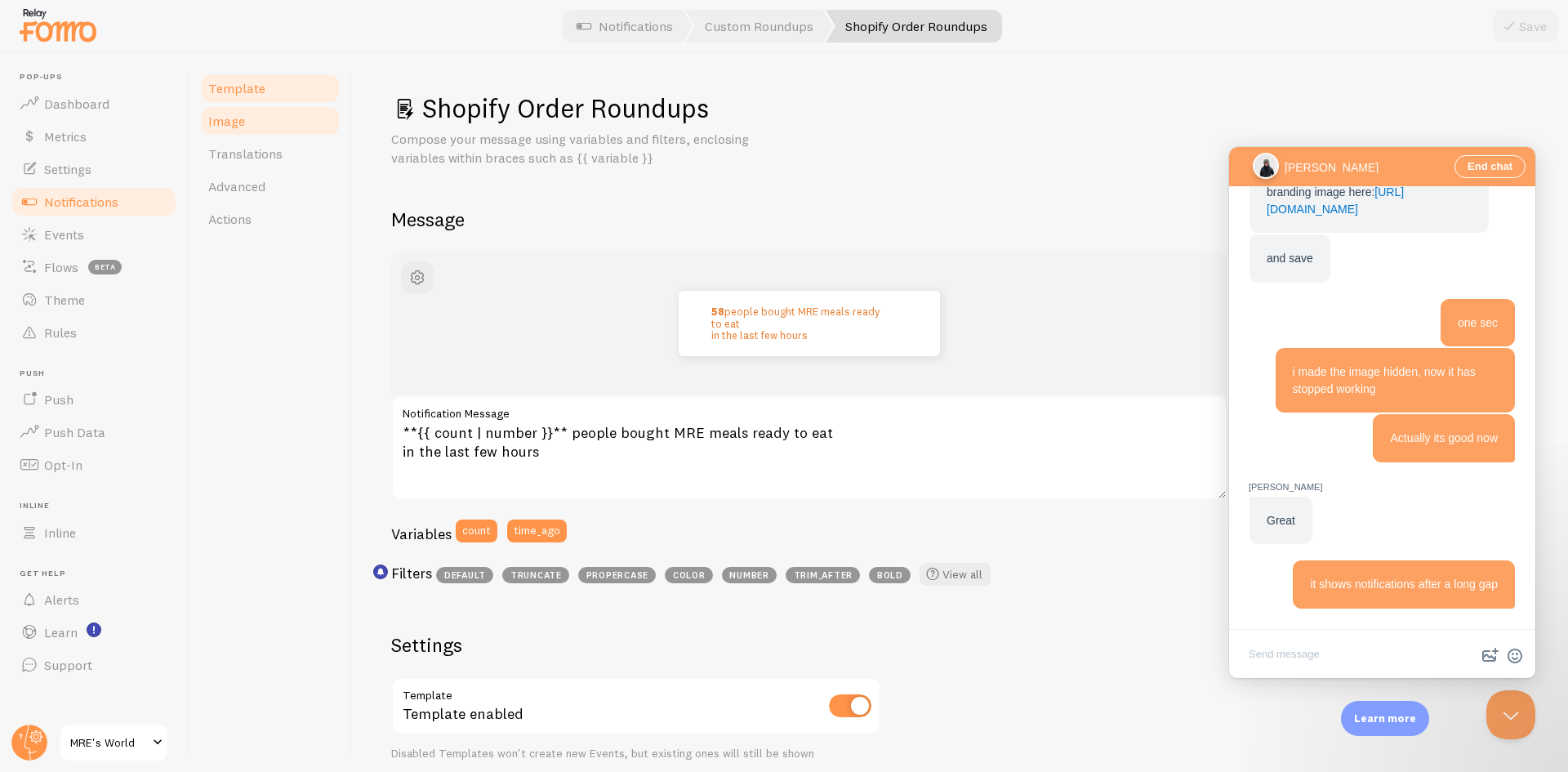
click at [241, 121] on span "Image" at bounding box center [227, 121] width 36 height 16
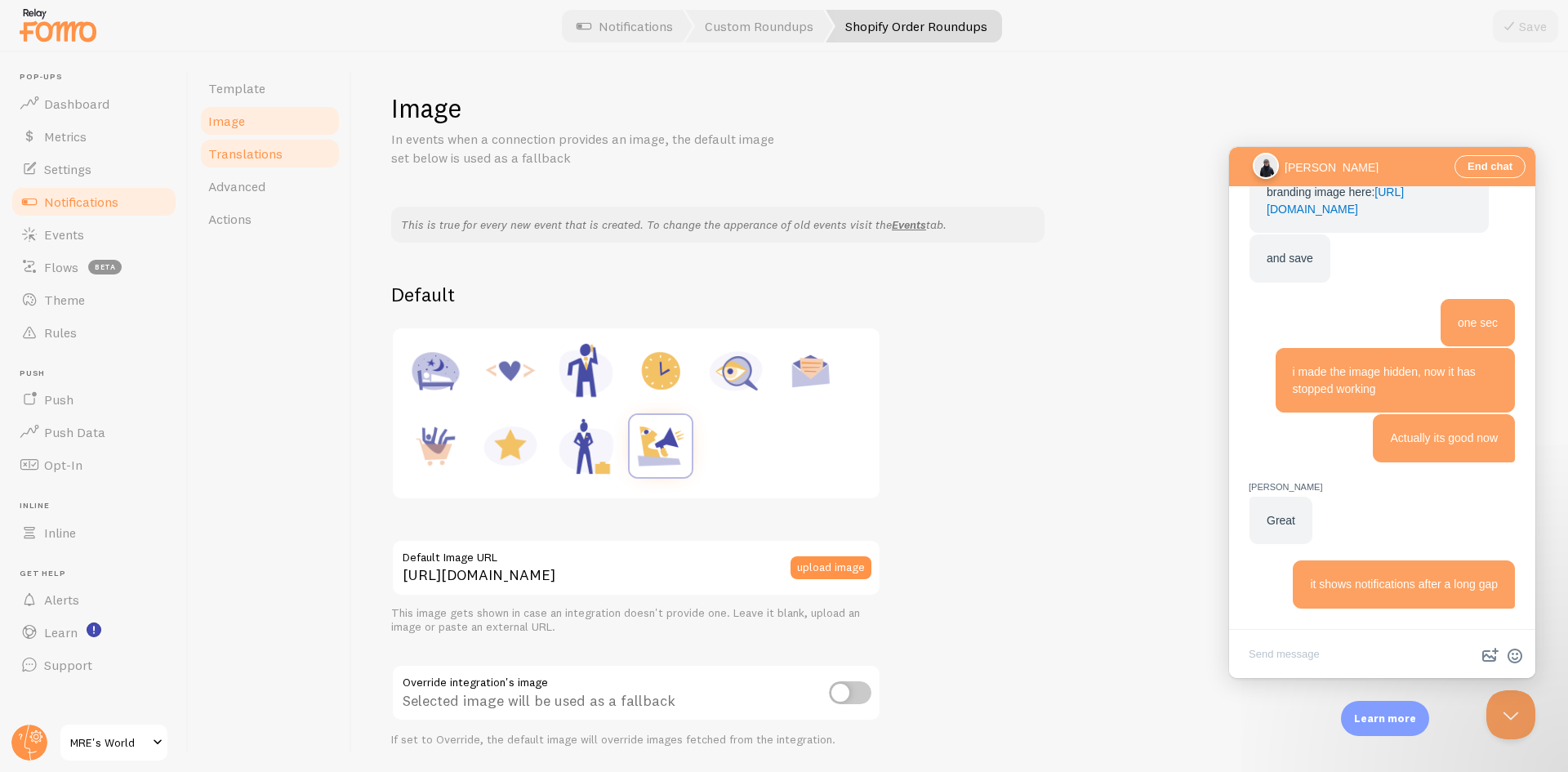
click at [251, 162] on link "Translations" at bounding box center [270, 154] width 143 height 33
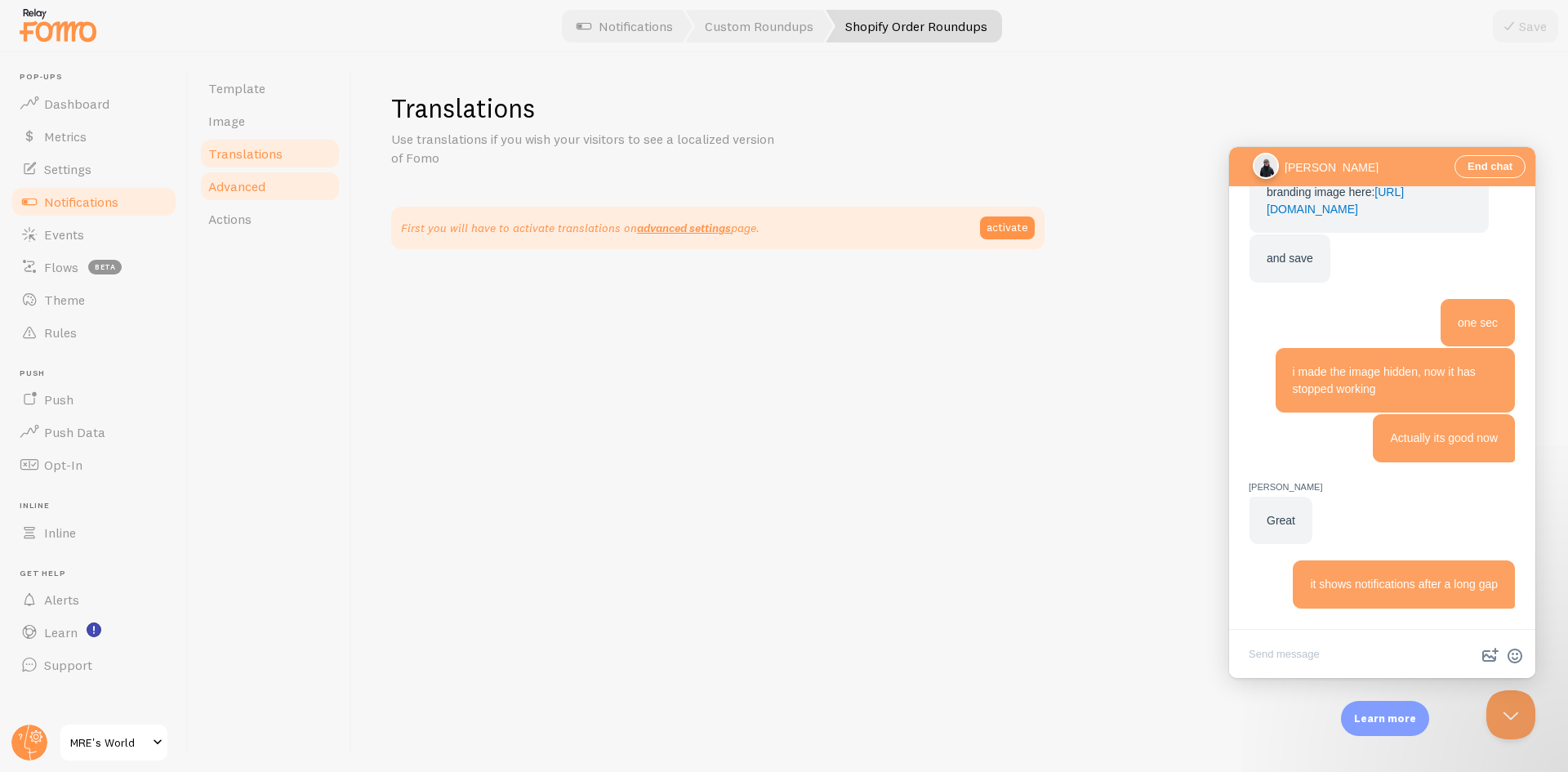
click at [241, 190] on span "Advanced" at bounding box center [237, 186] width 57 height 16
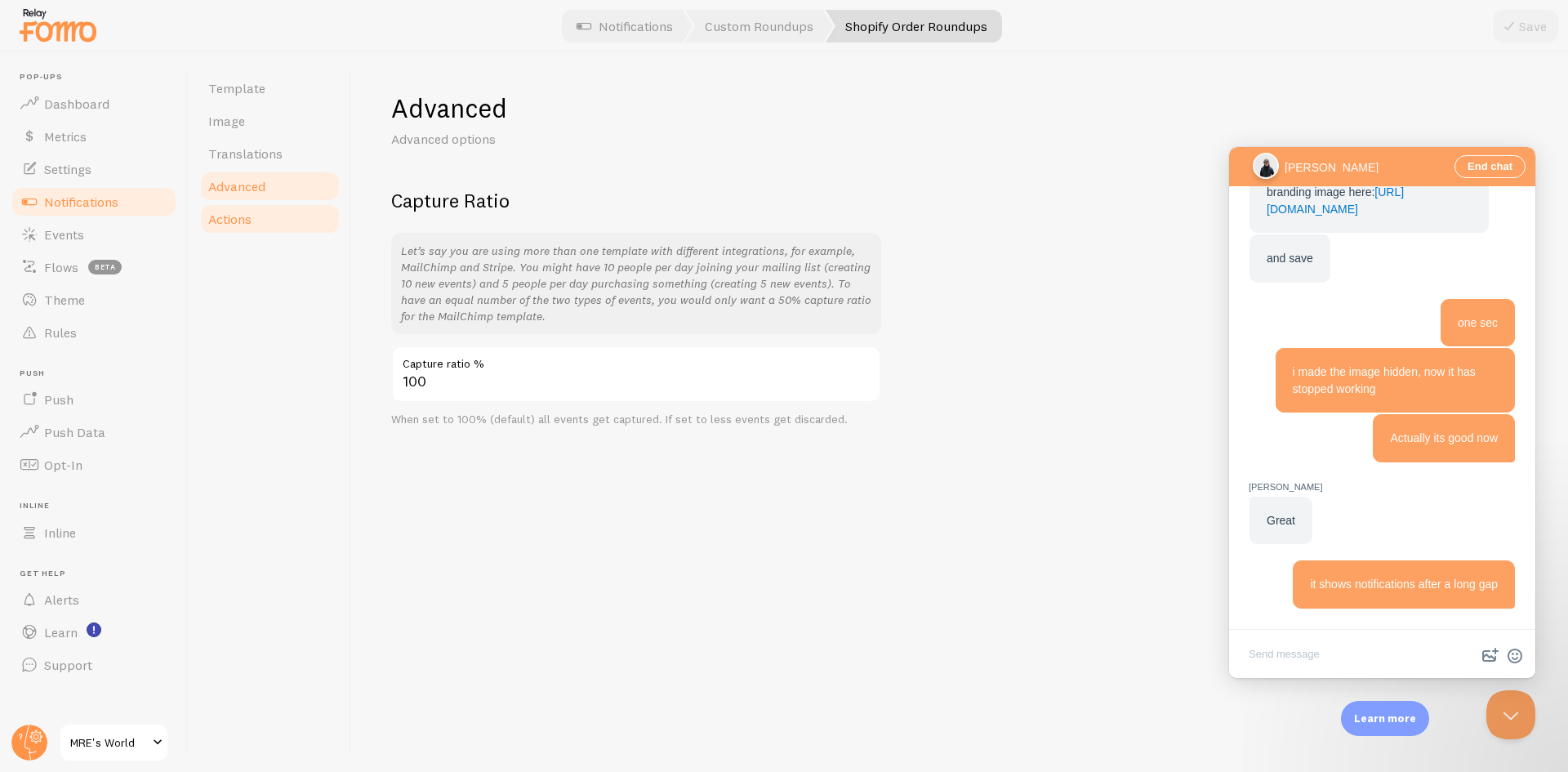
click at [255, 217] on link "Actions" at bounding box center [270, 219] width 143 height 33
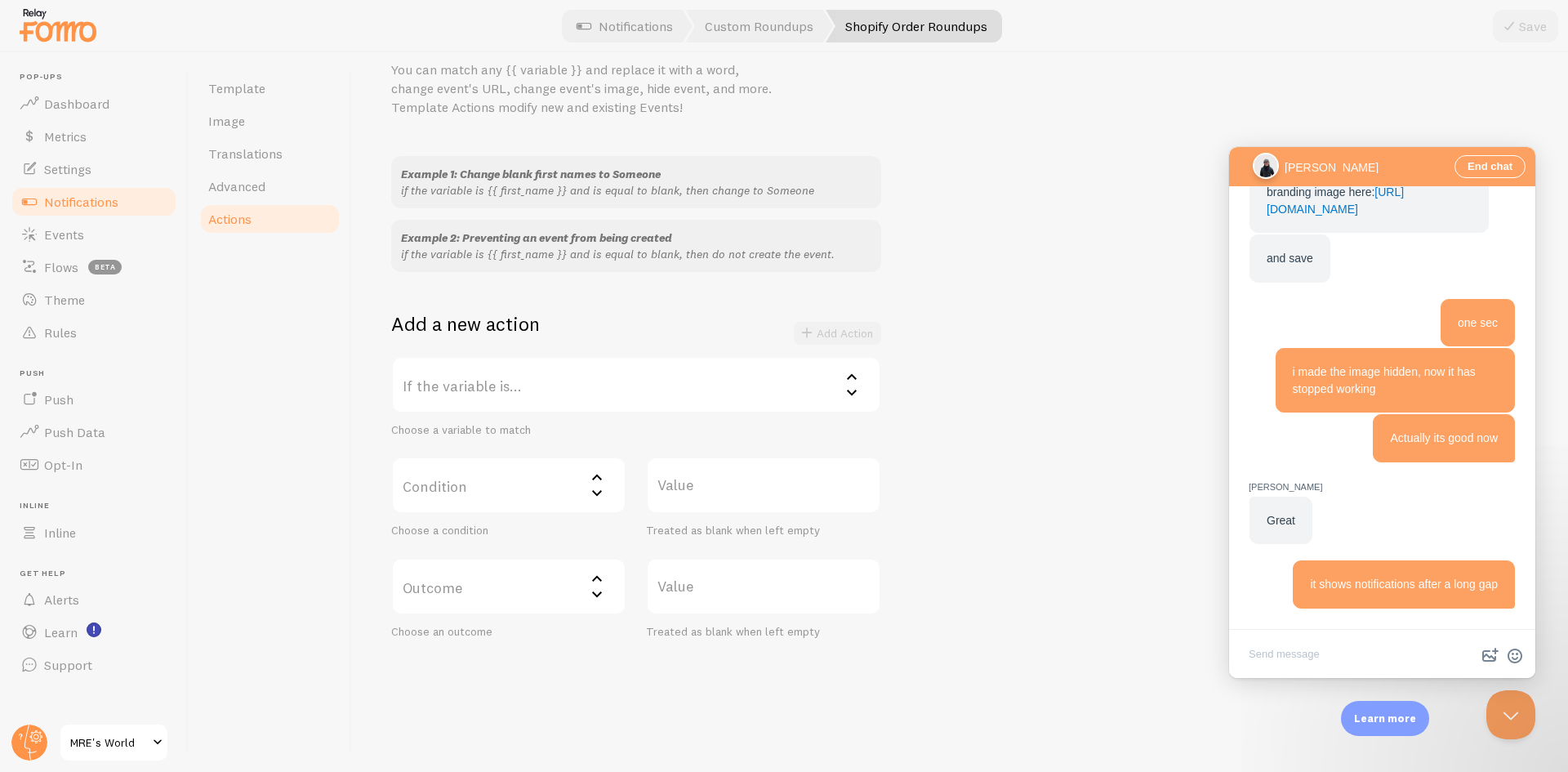
scroll to position [77, 0]
click at [214, 86] on span "Template" at bounding box center [237, 88] width 57 height 16
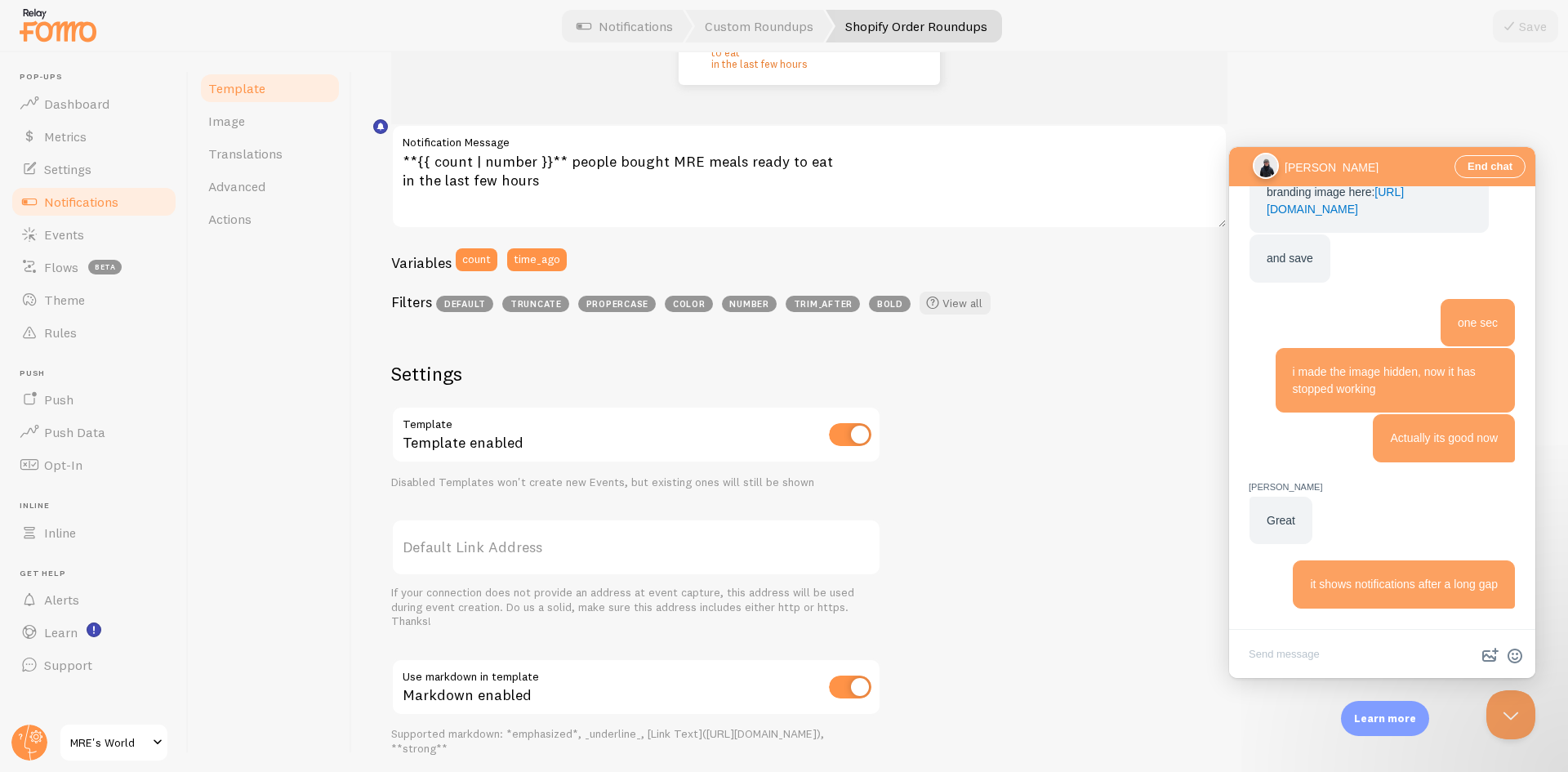
scroll to position [448, 0]
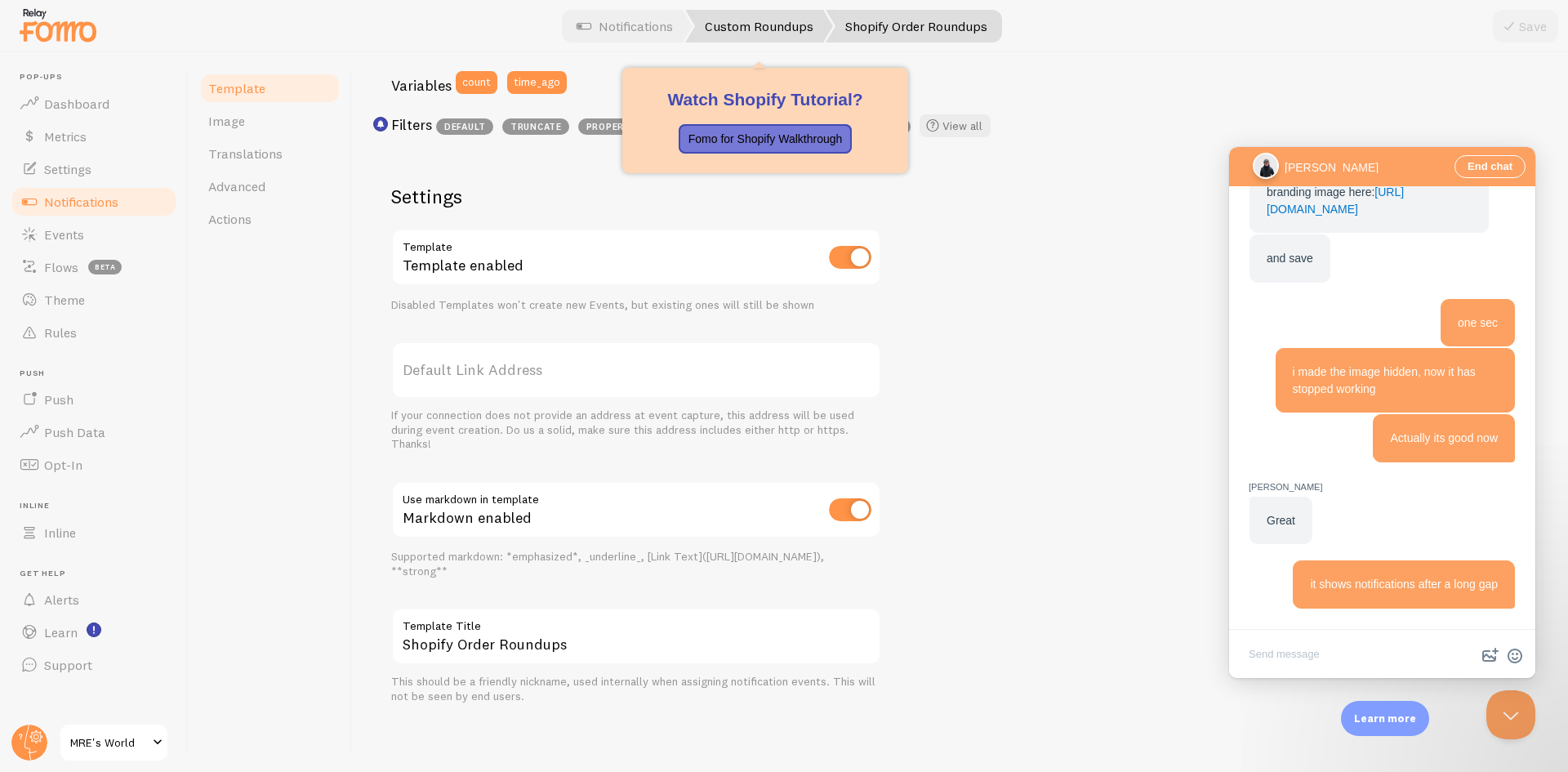
click at [770, 17] on link "Custom Roundups" at bounding box center [759, 26] width 148 height 33
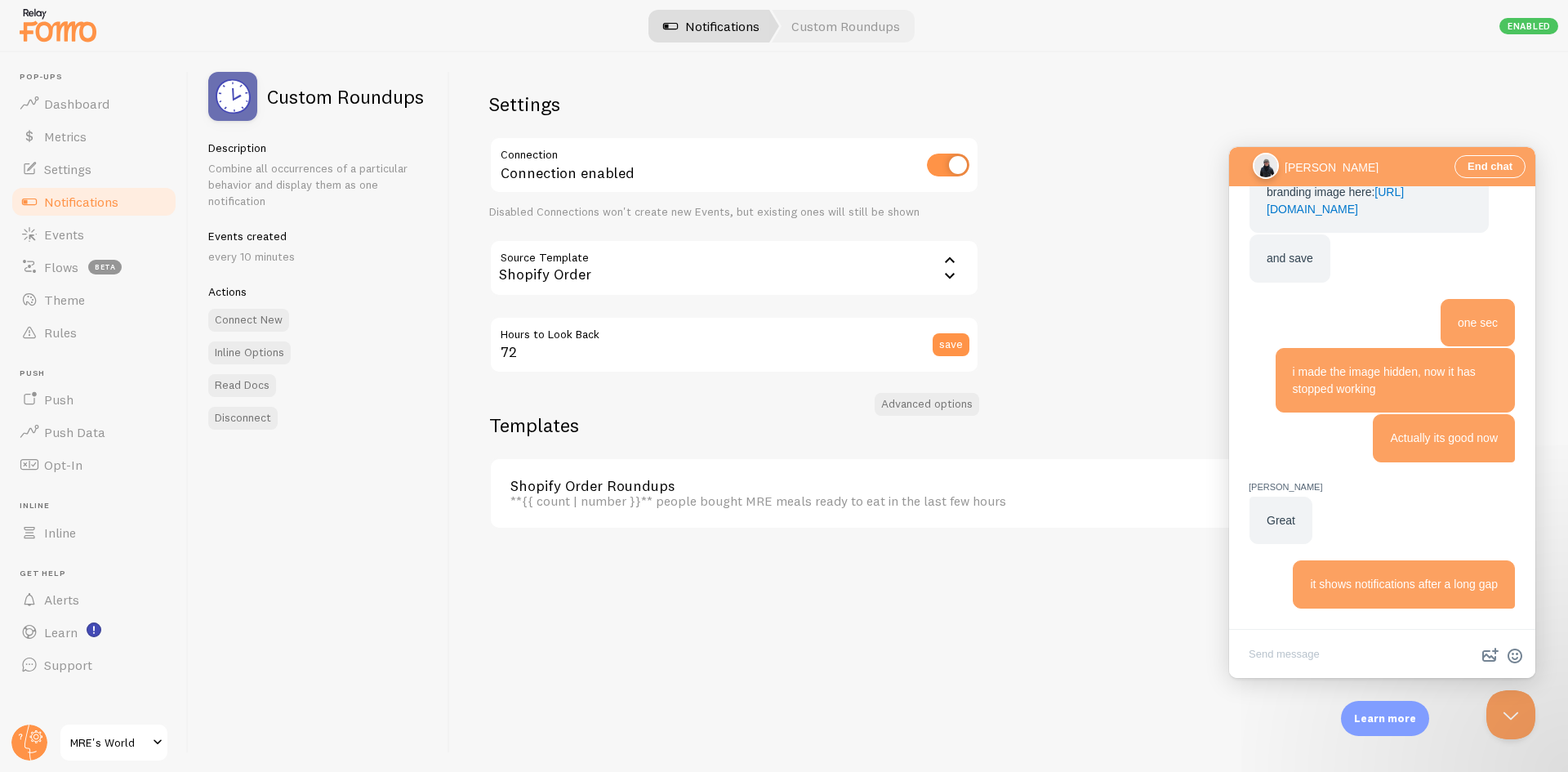
click at [730, 26] on link "Notifications" at bounding box center [712, 26] width 136 height 33
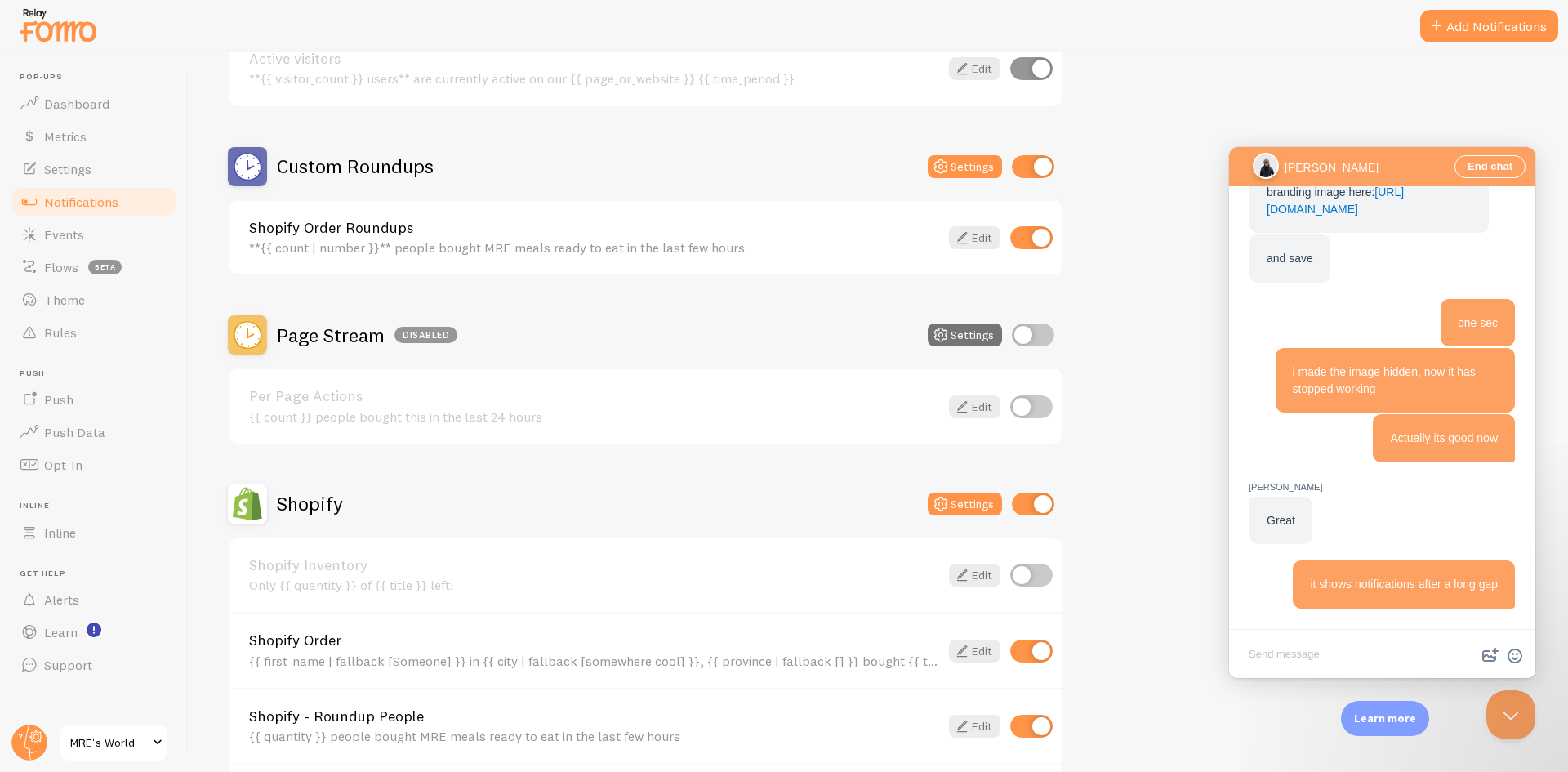
scroll to position [408, 0]
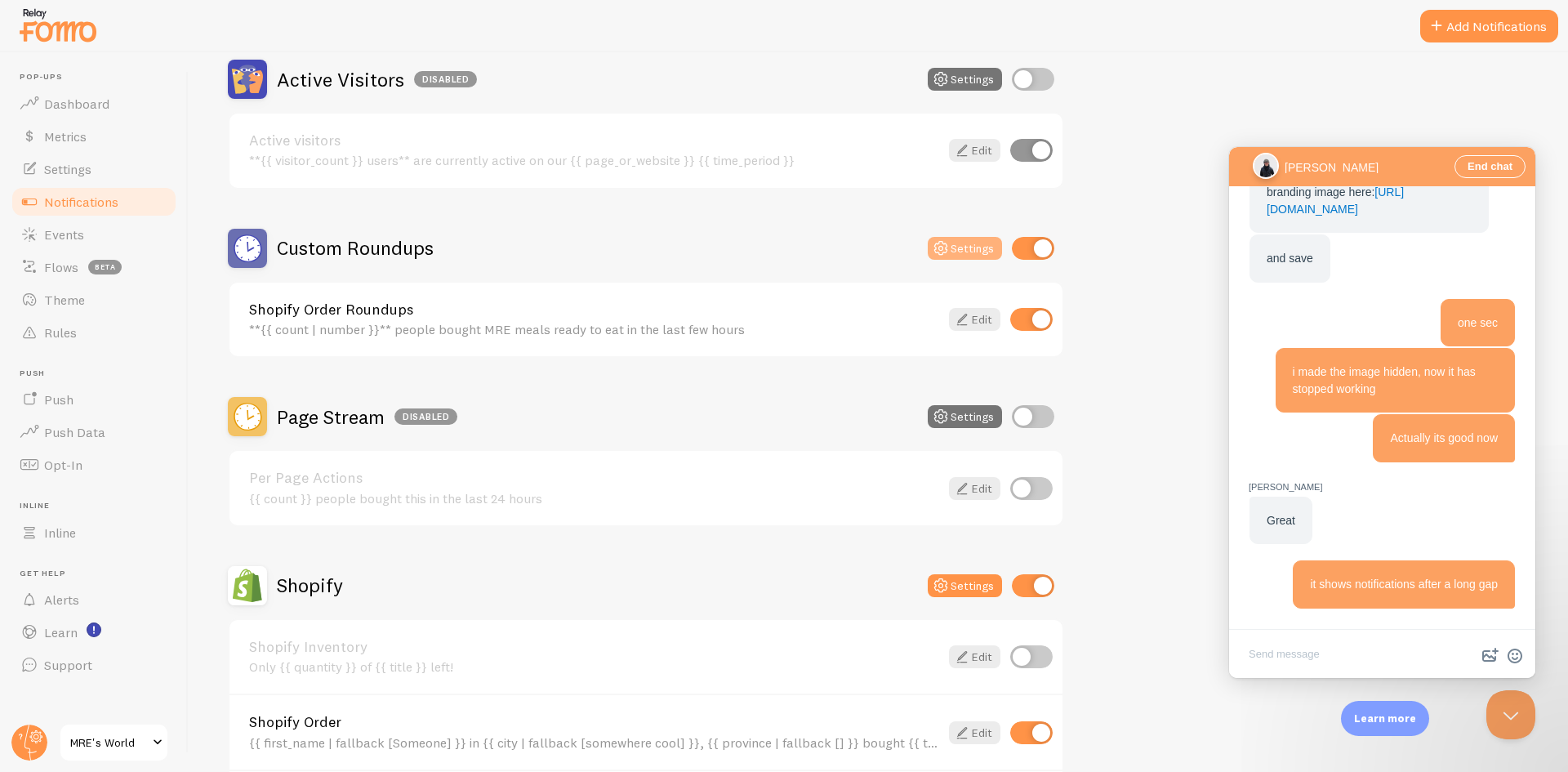
click at [954, 248] on button "Settings" at bounding box center [966, 248] width 75 height 23
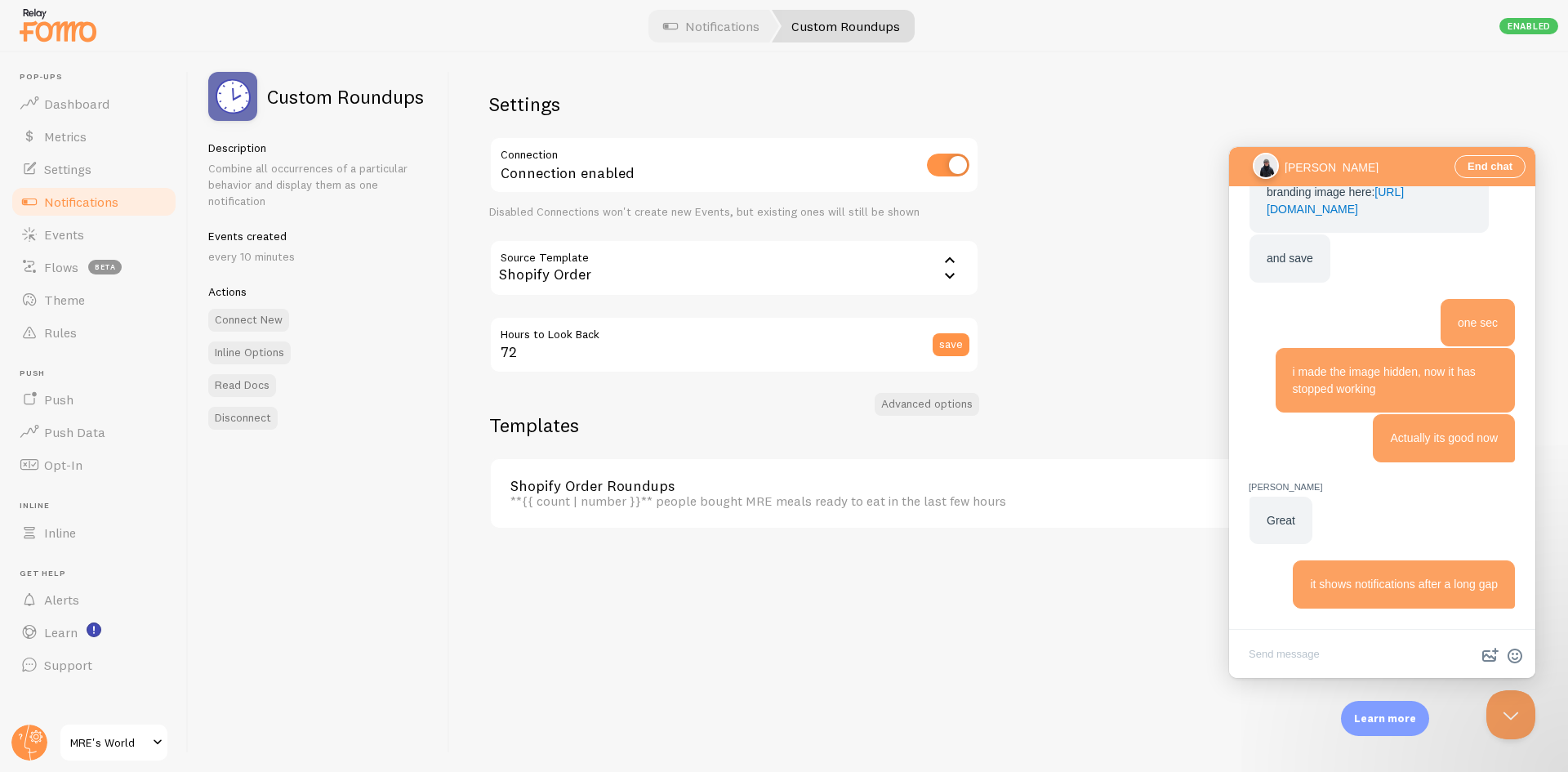
click at [625, 264] on div "Shopify Order" at bounding box center [734, 268] width 490 height 57
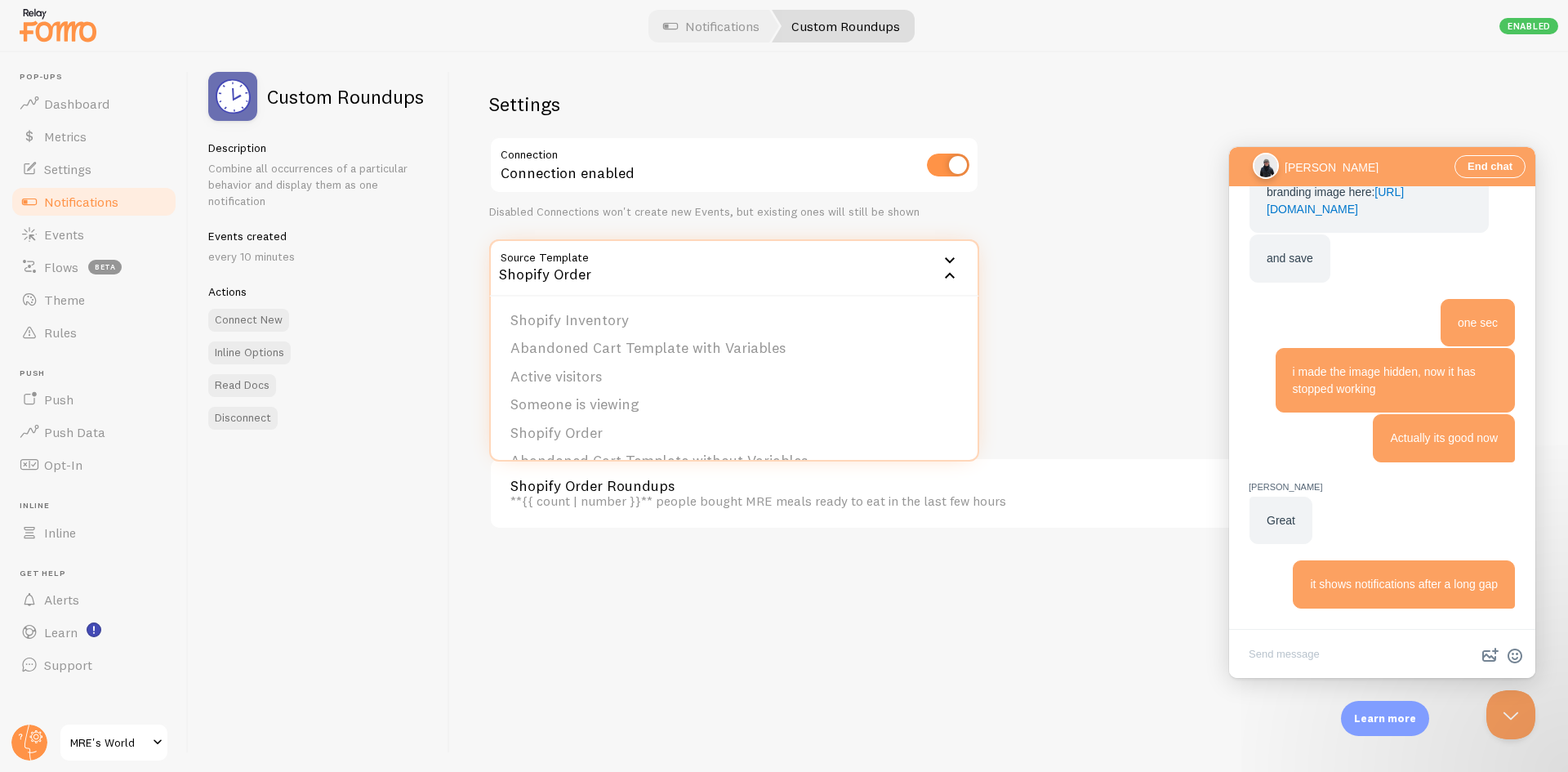
click at [627, 264] on div "Shopify Order" at bounding box center [734, 268] width 490 height 57
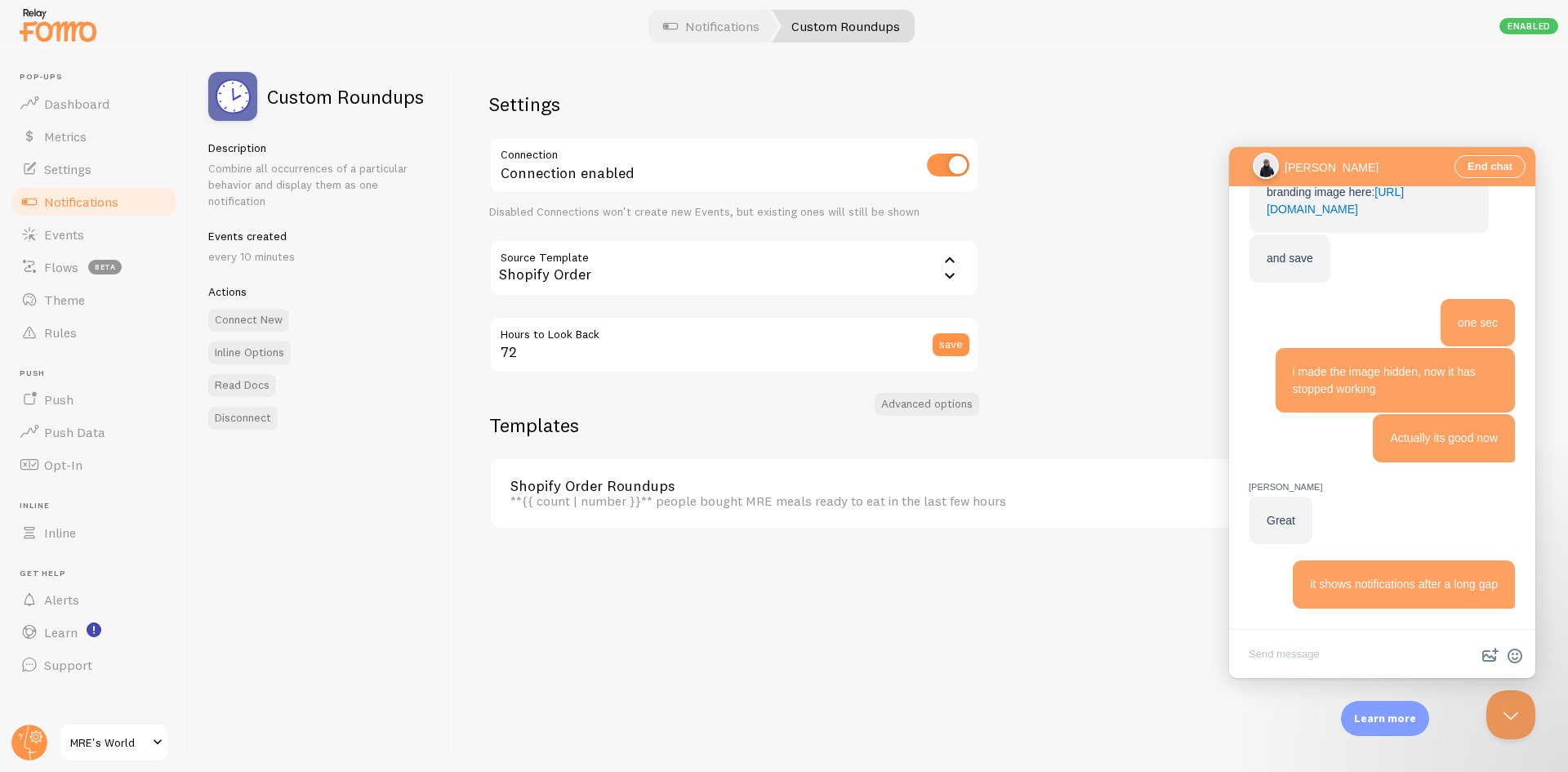
click at [244, 252] on p "every 10 minutes" at bounding box center [319, 257] width 221 height 16
click at [713, 20] on link "Notifications" at bounding box center [712, 26] width 136 height 33
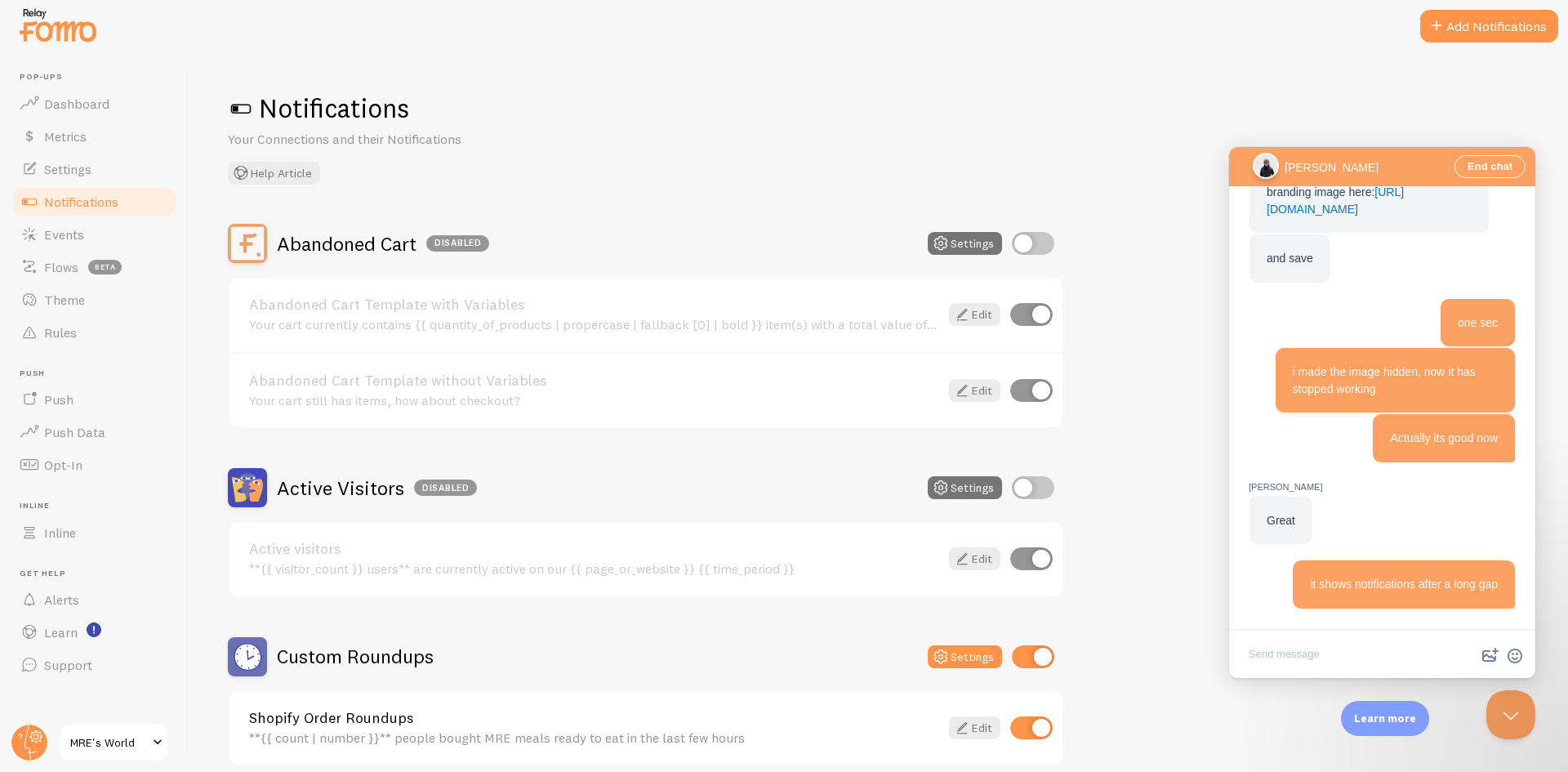
scroll to position [327, 0]
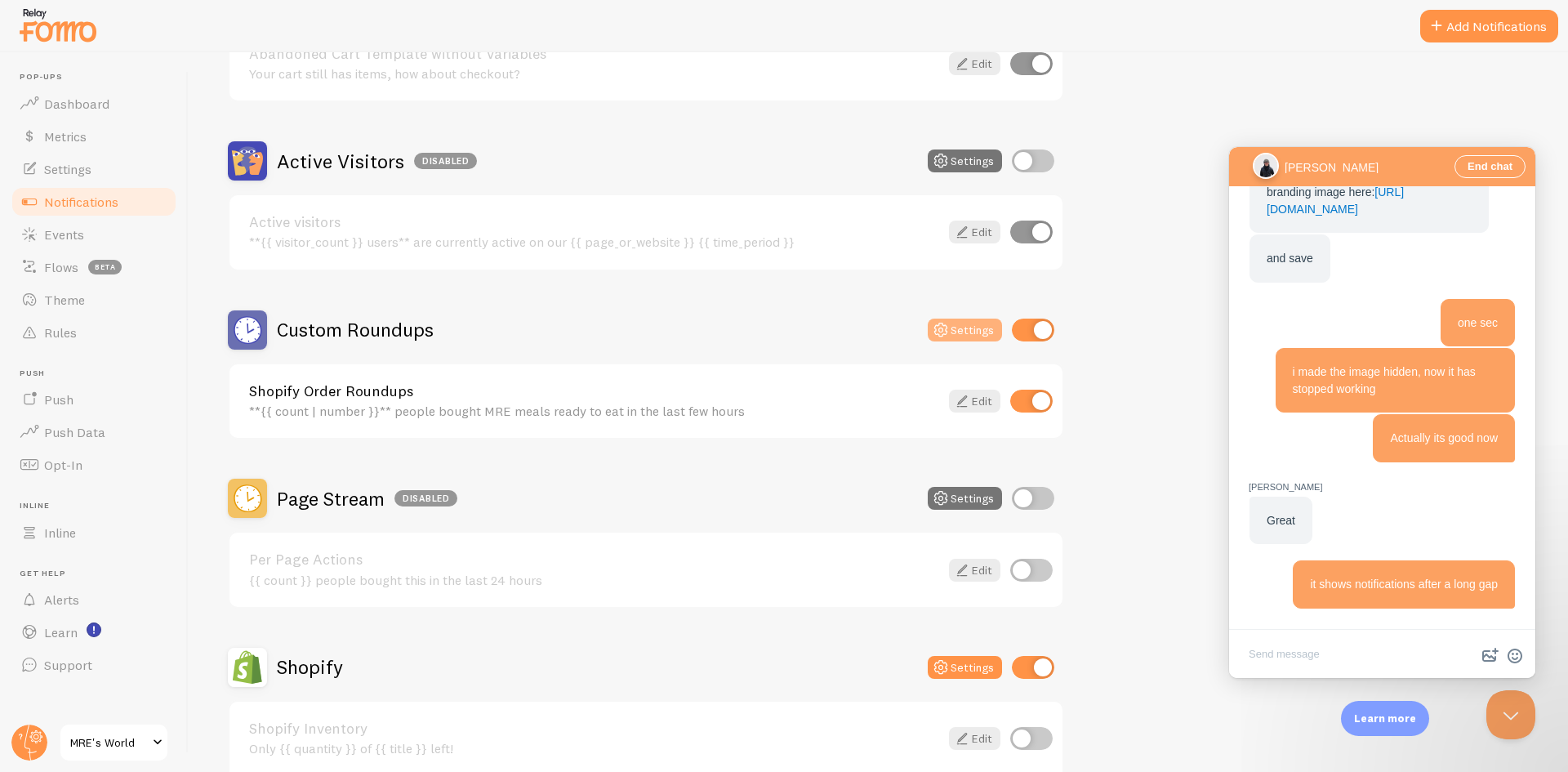
click at [954, 332] on button "Settings" at bounding box center [966, 330] width 75 height 23
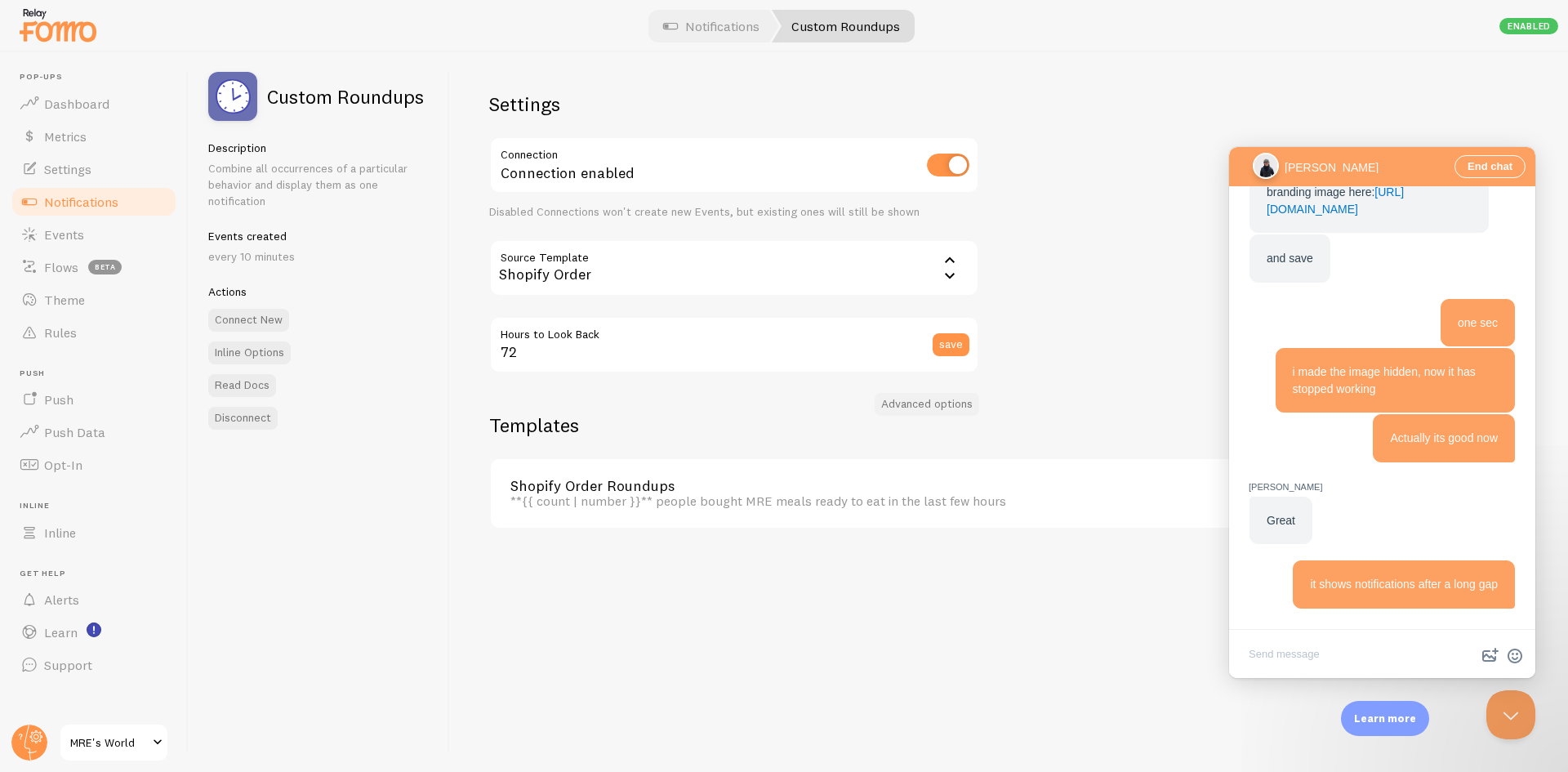
click at [922, 407] on button "Advanced options" at bounding box center [927, 404] width 105 height 23
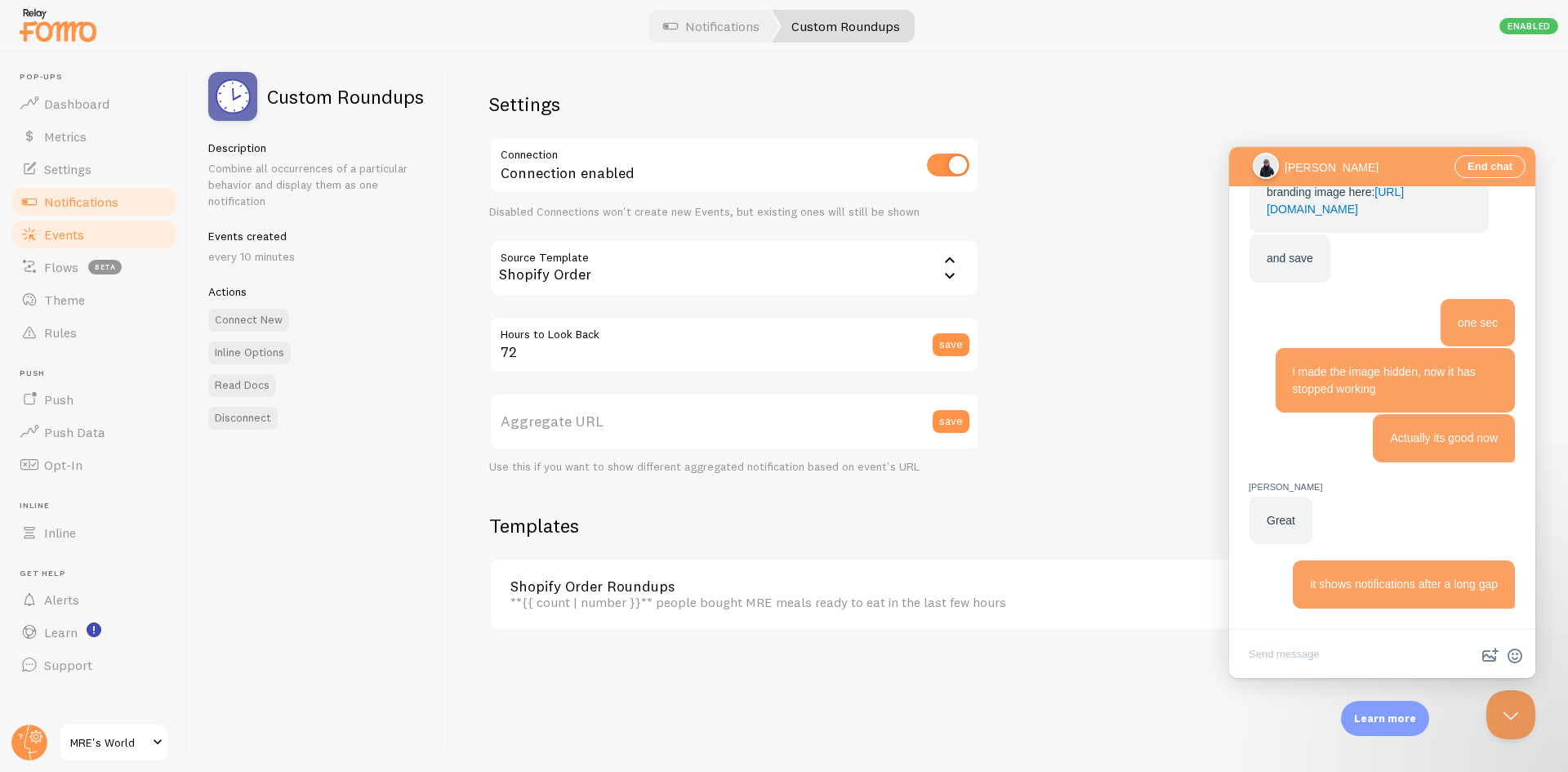
click at [103, 241] on link "Events" at bounding box center [94, 234] width 169 height 33
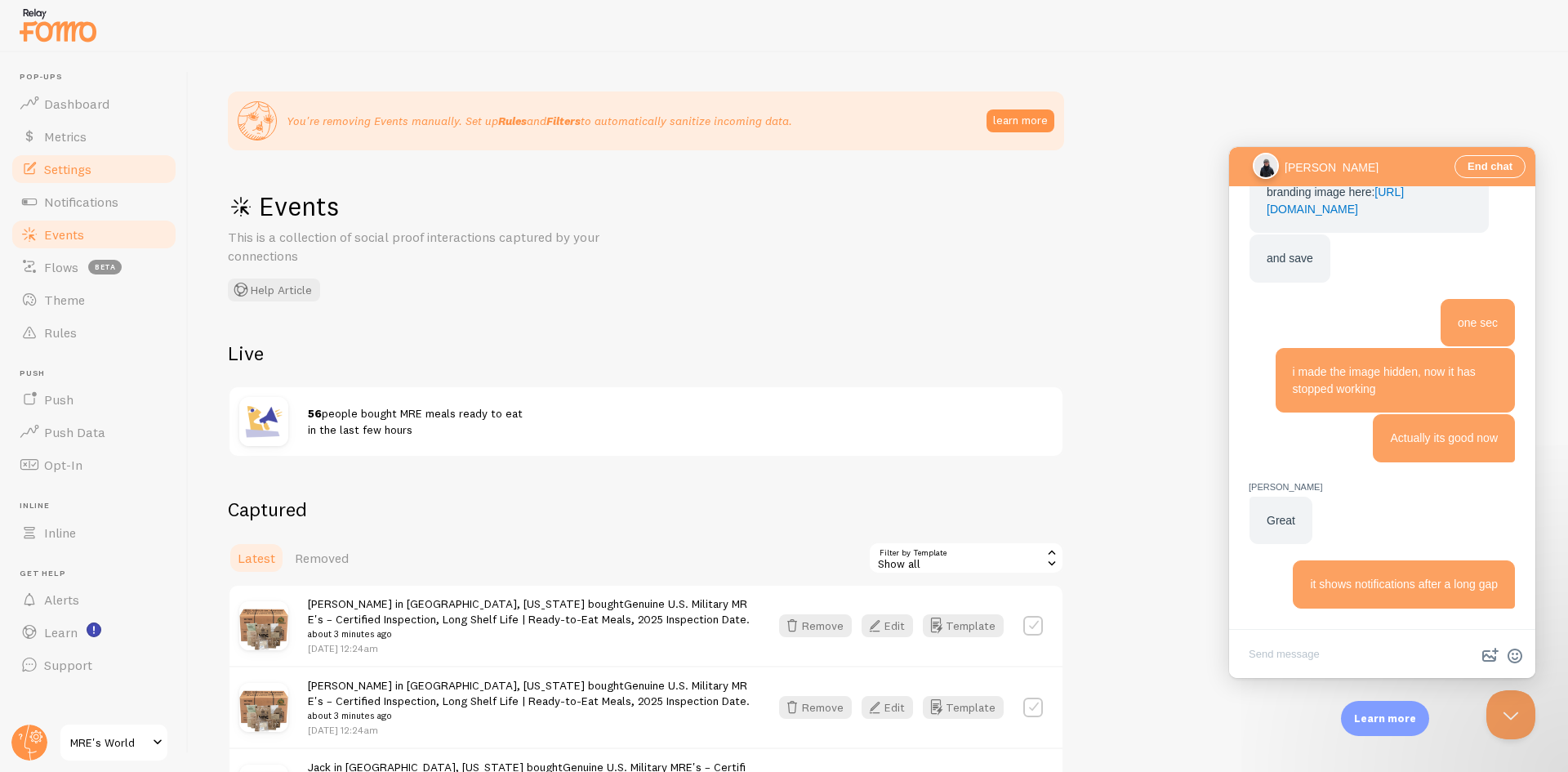
click at [100, 166] on link "Settings" at bounding box center [94, 170] width 169 height 33
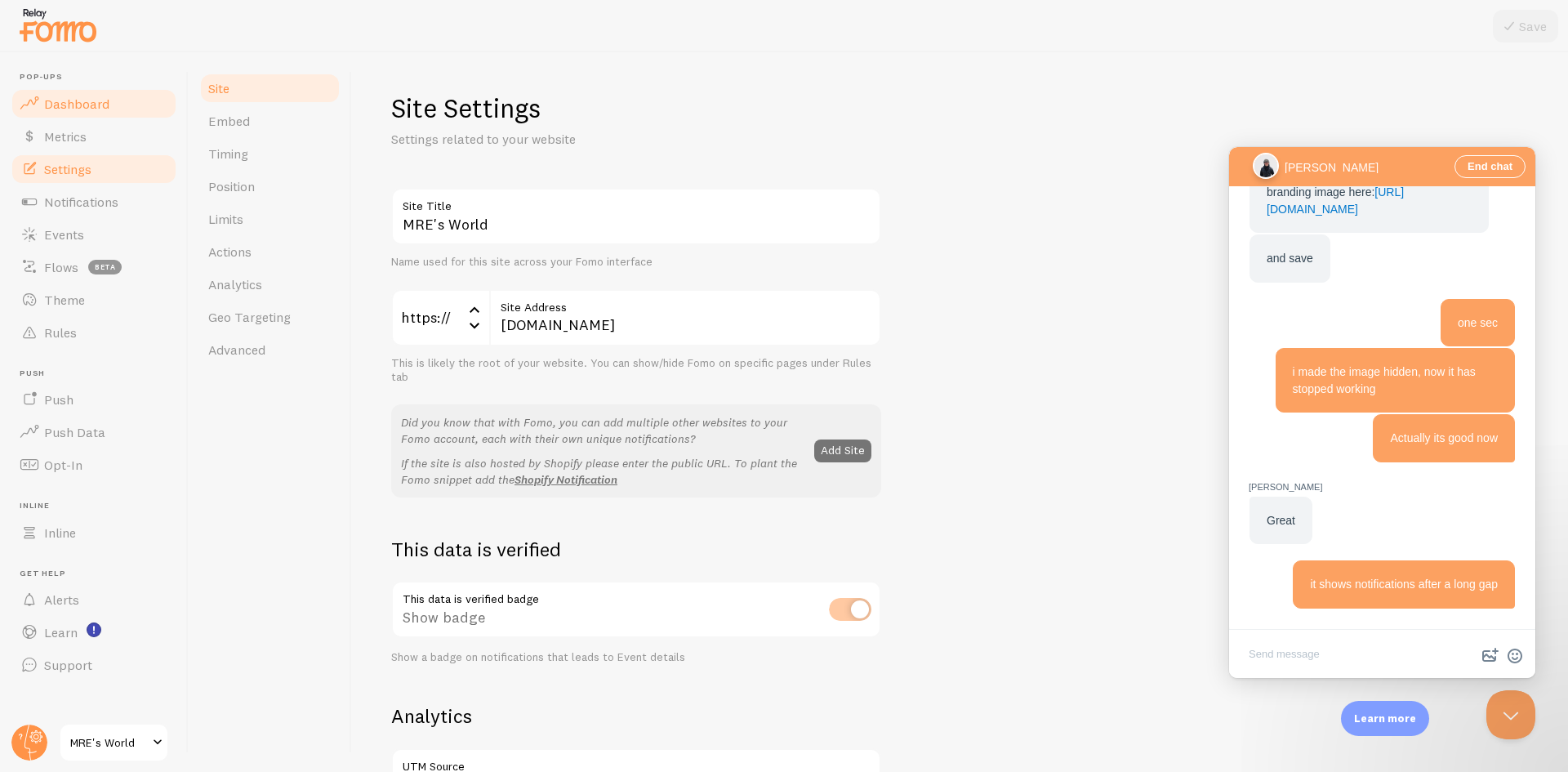
click at [96, 104] on span "Dashboard" at bounding box center [77, 104] width 66 height 16
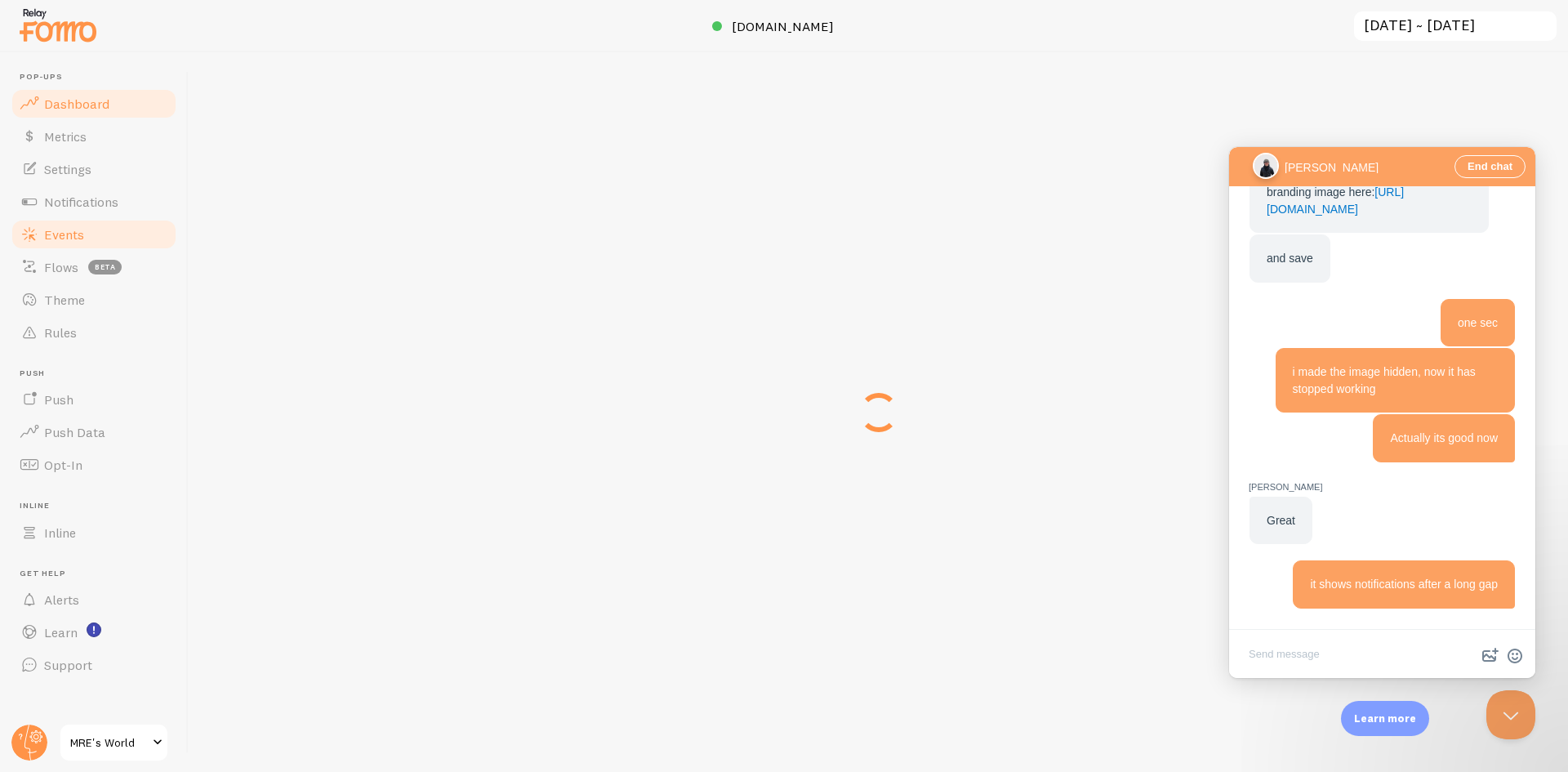
click at [83, 242] on span "Events" at bounding box center [64, 234] width 40 height 16
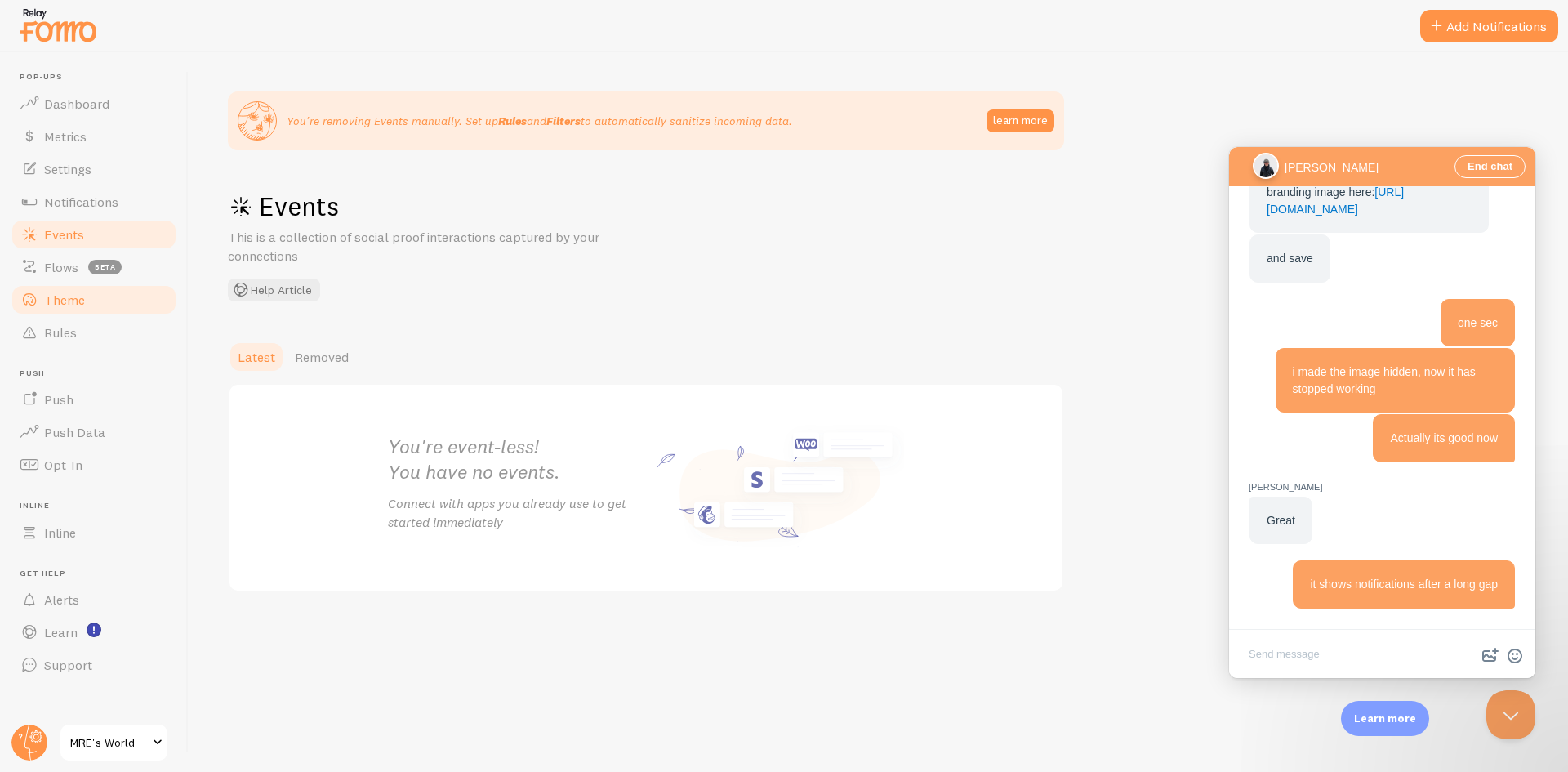
click at [83, 306] on span "Theme" at bounding box center [64, 300] width 41 height 16
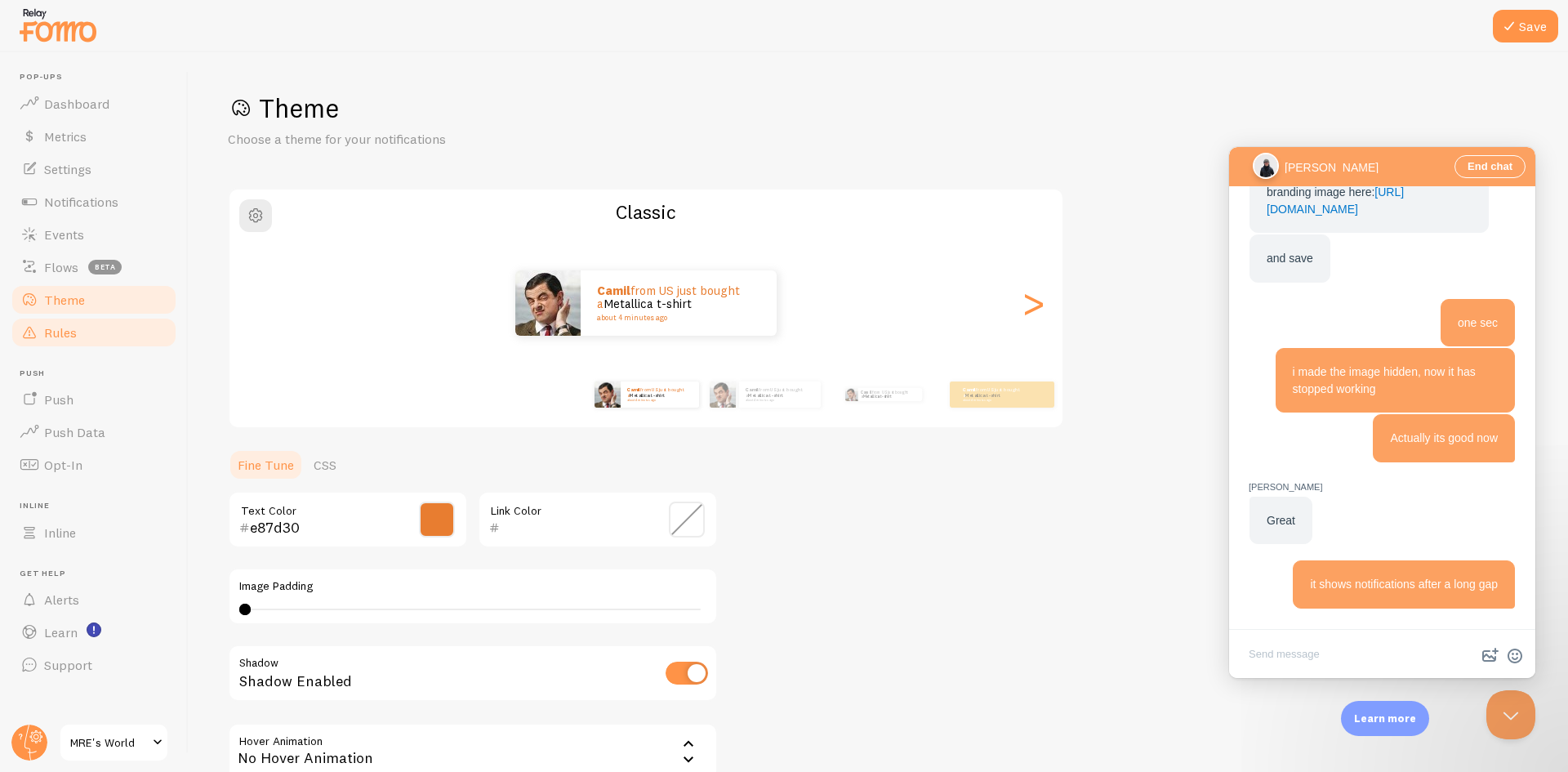
click at [75, 340] on span "Rules" at bounding box center [60, 333] width 33 height 16
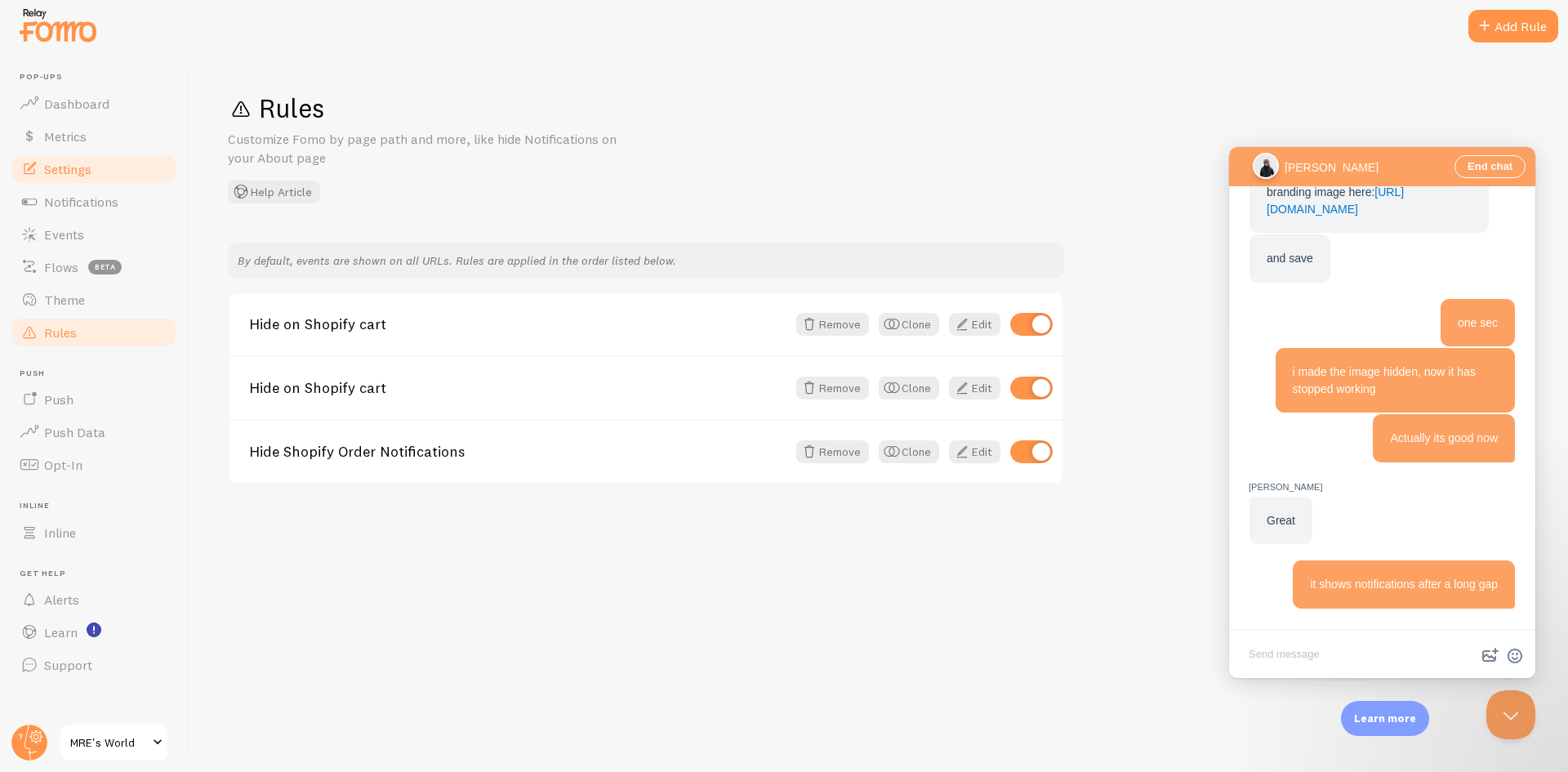
click at [107, 170] on link "Settings" at bounding box center [94, 170] width 169 height 33
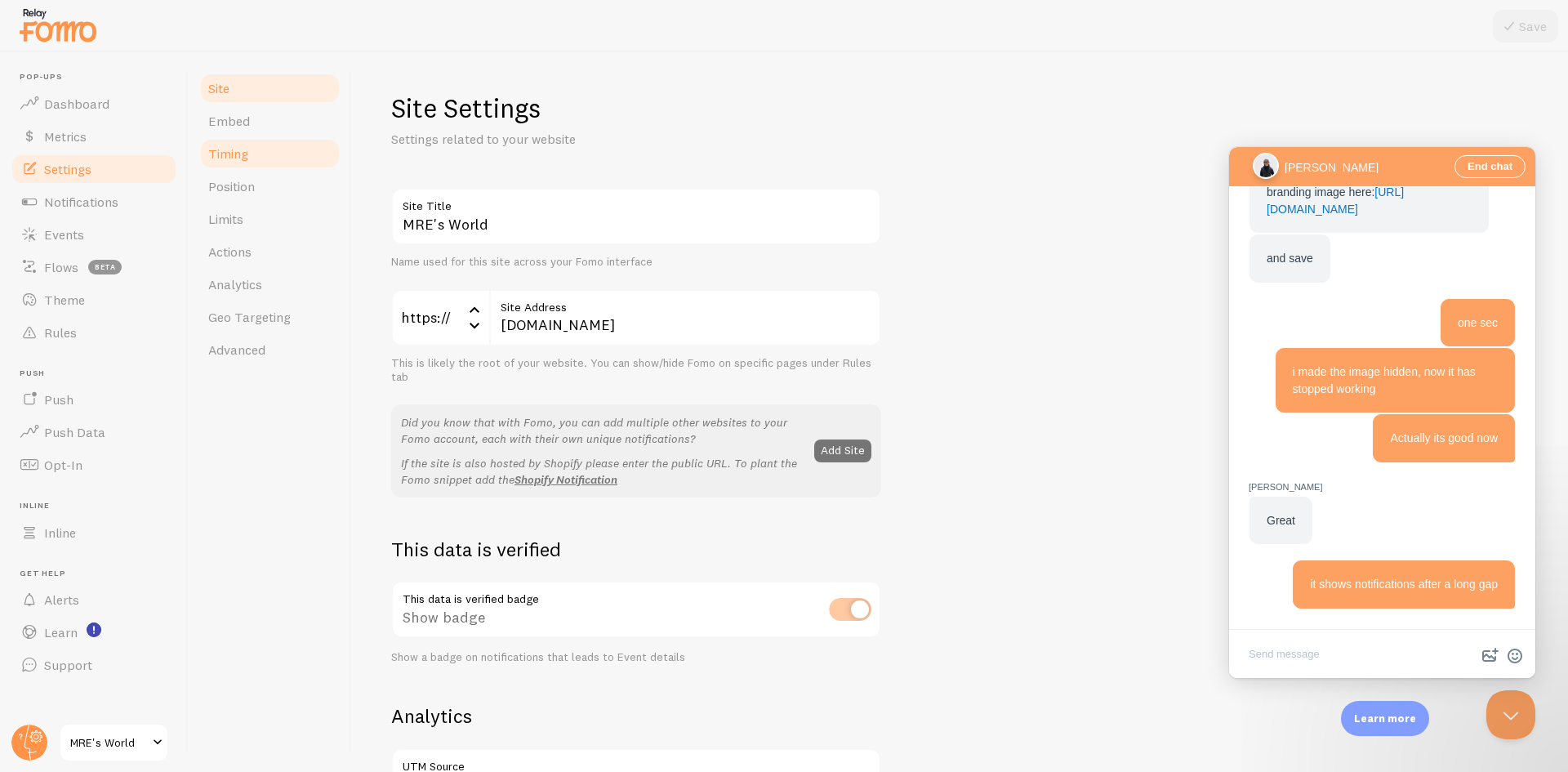
click at [258, 155] on link "Timing" at bounding box center [270, 154] width 143 height 33
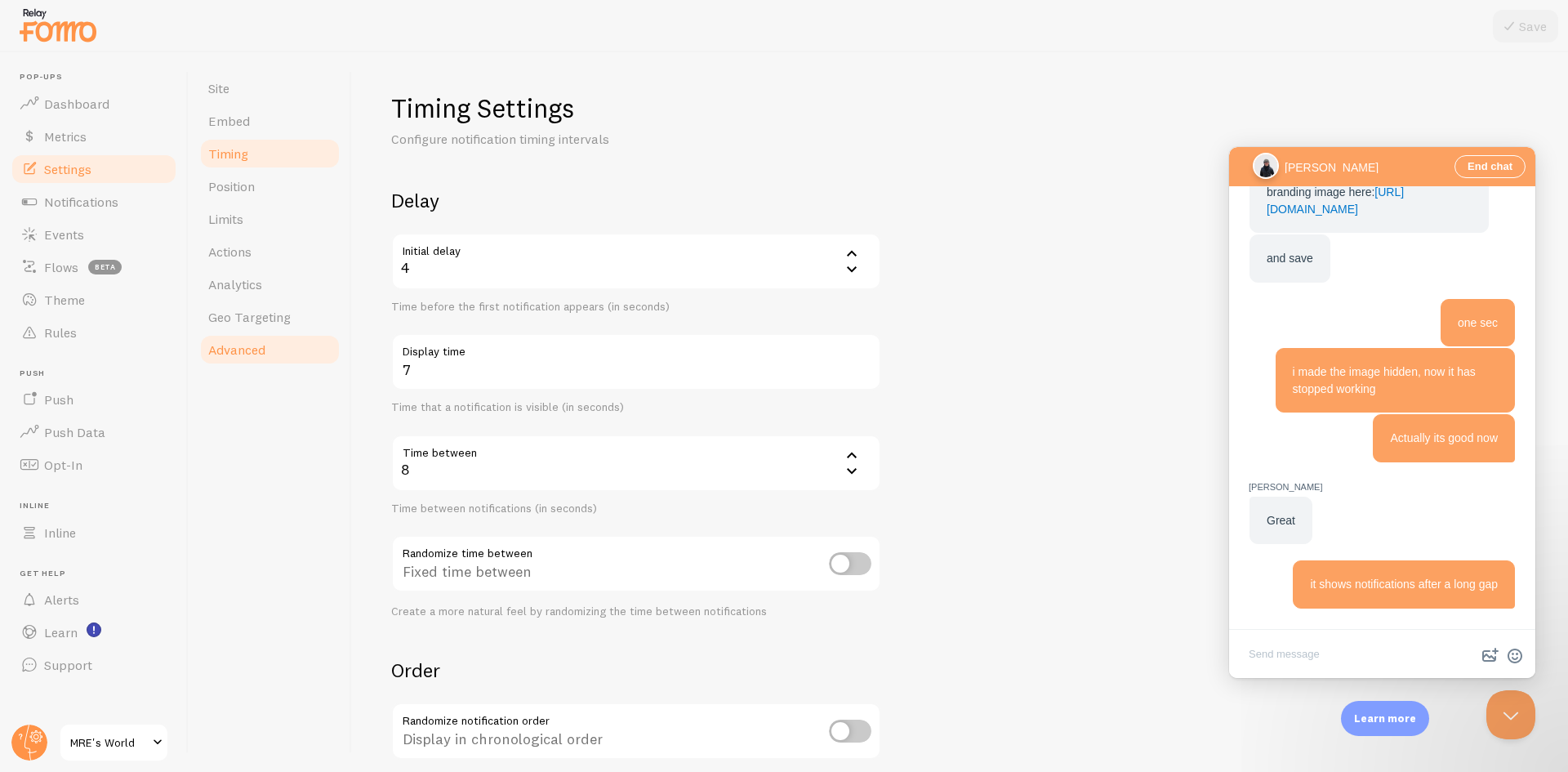
click at [286, 343] on link "Advanced" at bounding box center [270, 350] width 143 height 33
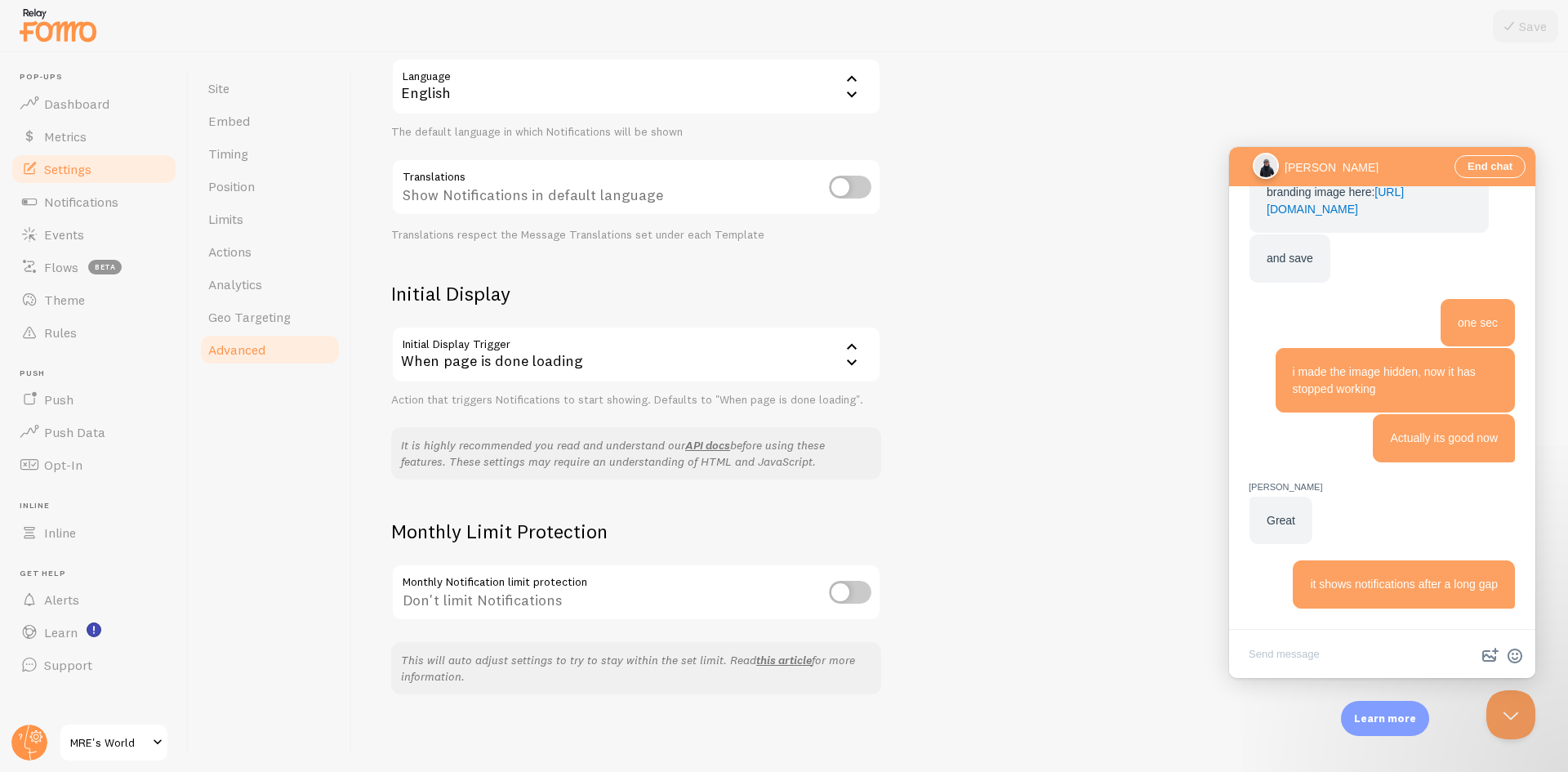
scroll to position [176, 0]
click at [76, 97] on span "Dashboard" at bounding box center [77, 104] width 66 height 16
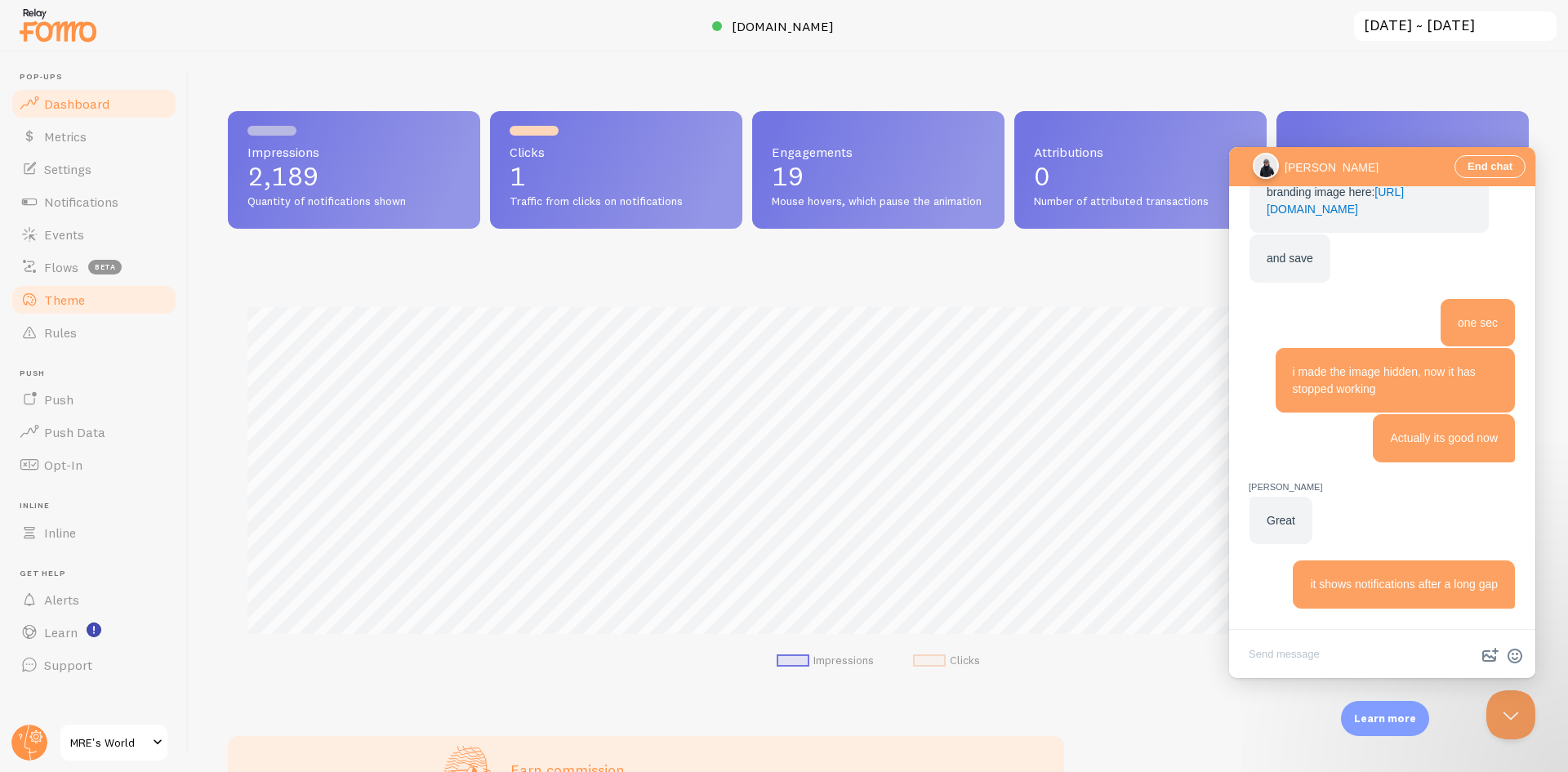
scroll to position [429, 1289]
click at [99, 305] on link "Theme" at bounding box center [94, 300] width 169 height 33
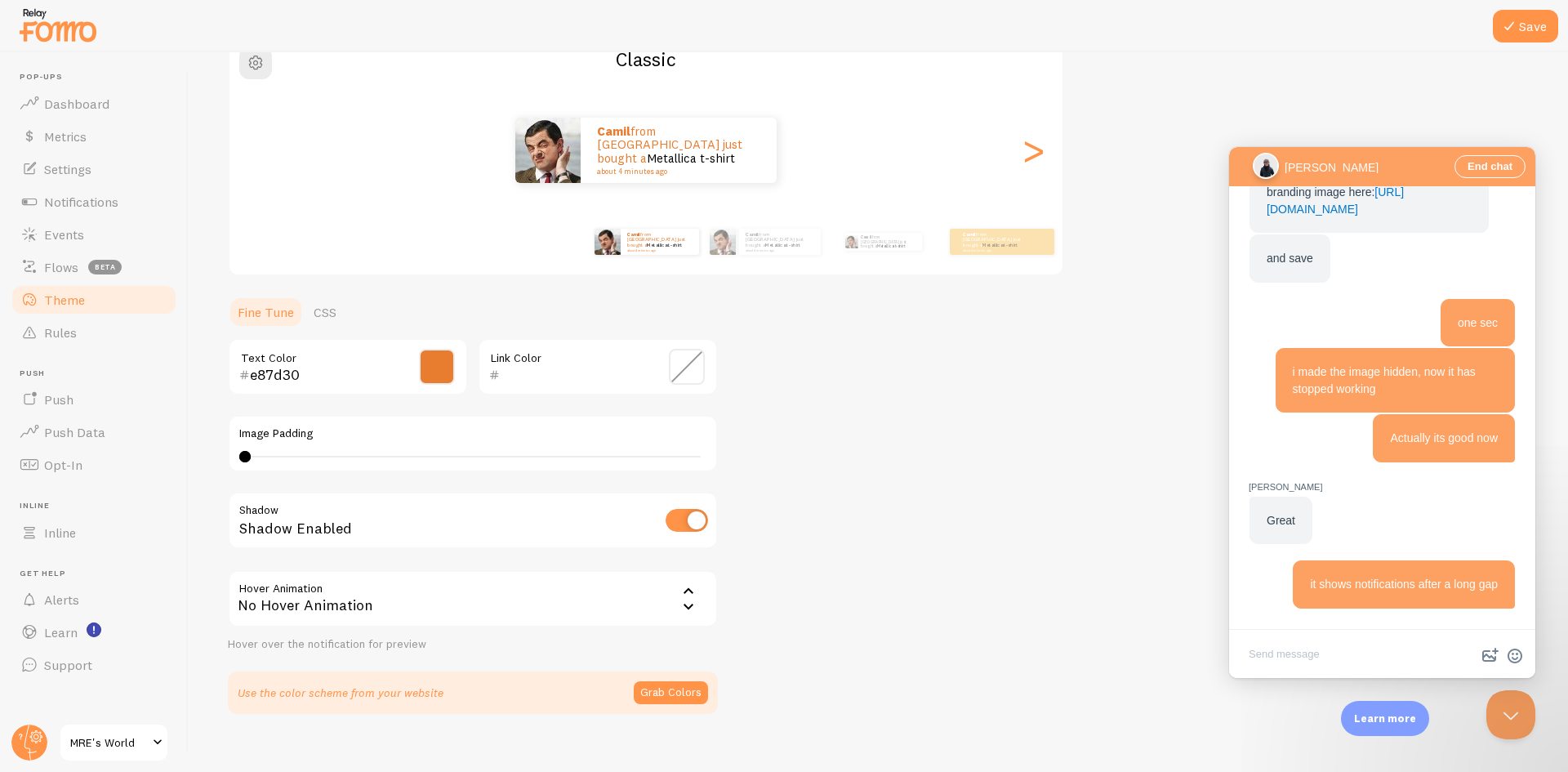
scroll to position [173, 0]
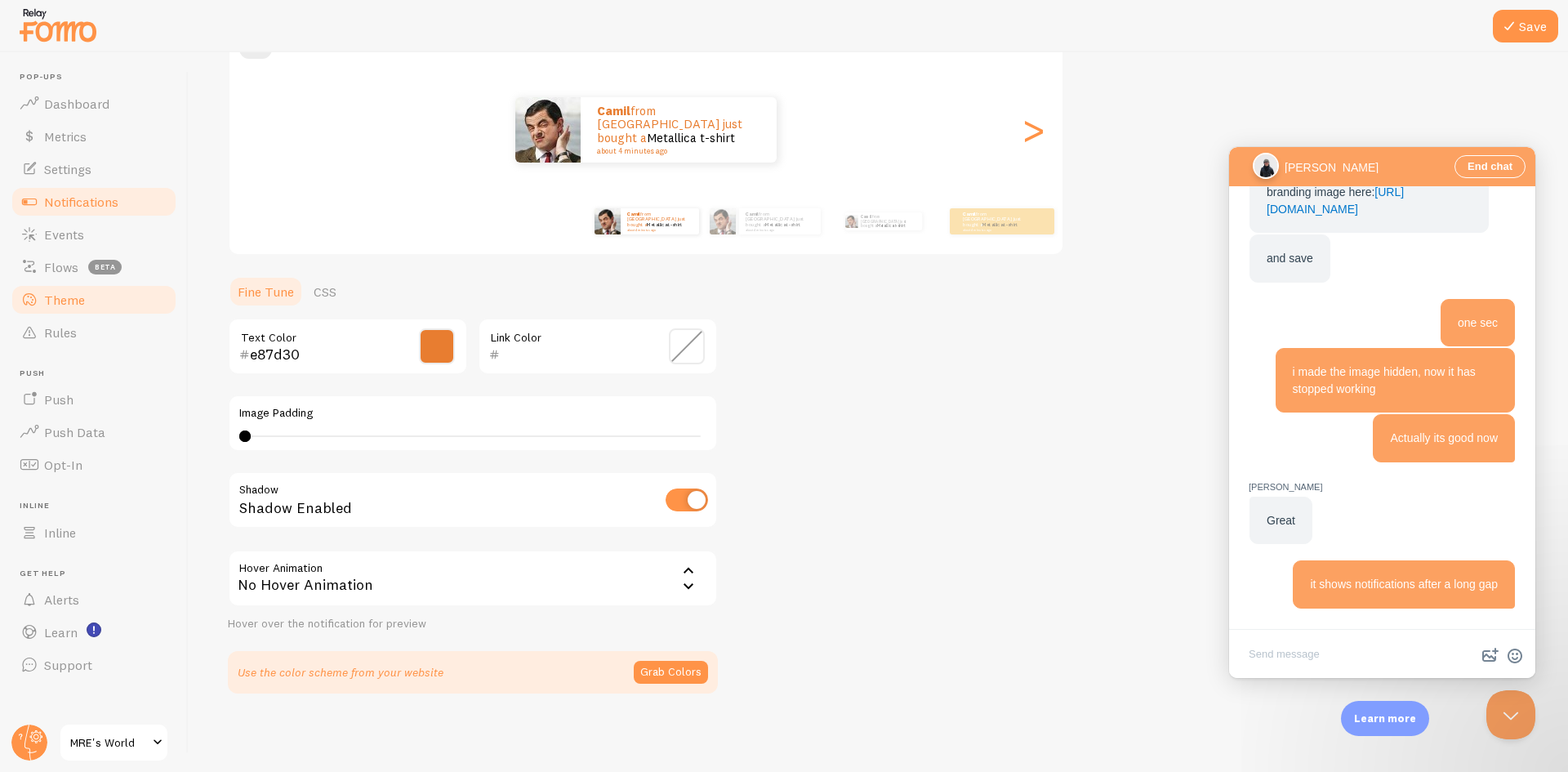
click at [96, 199] on span "Notifications" at bounding box center [81, 201] width 75 height 16
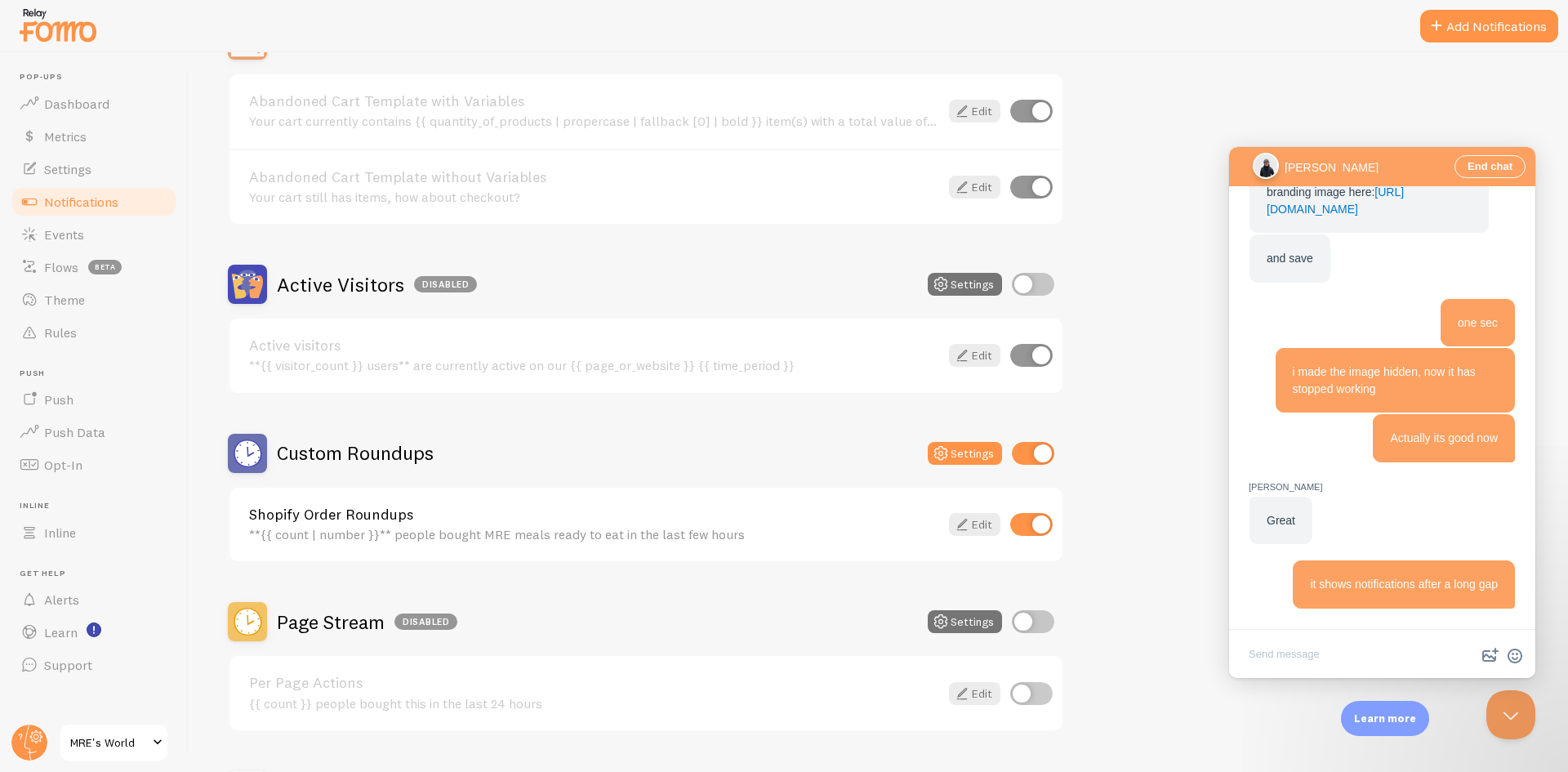
scroll to position [408, 0]
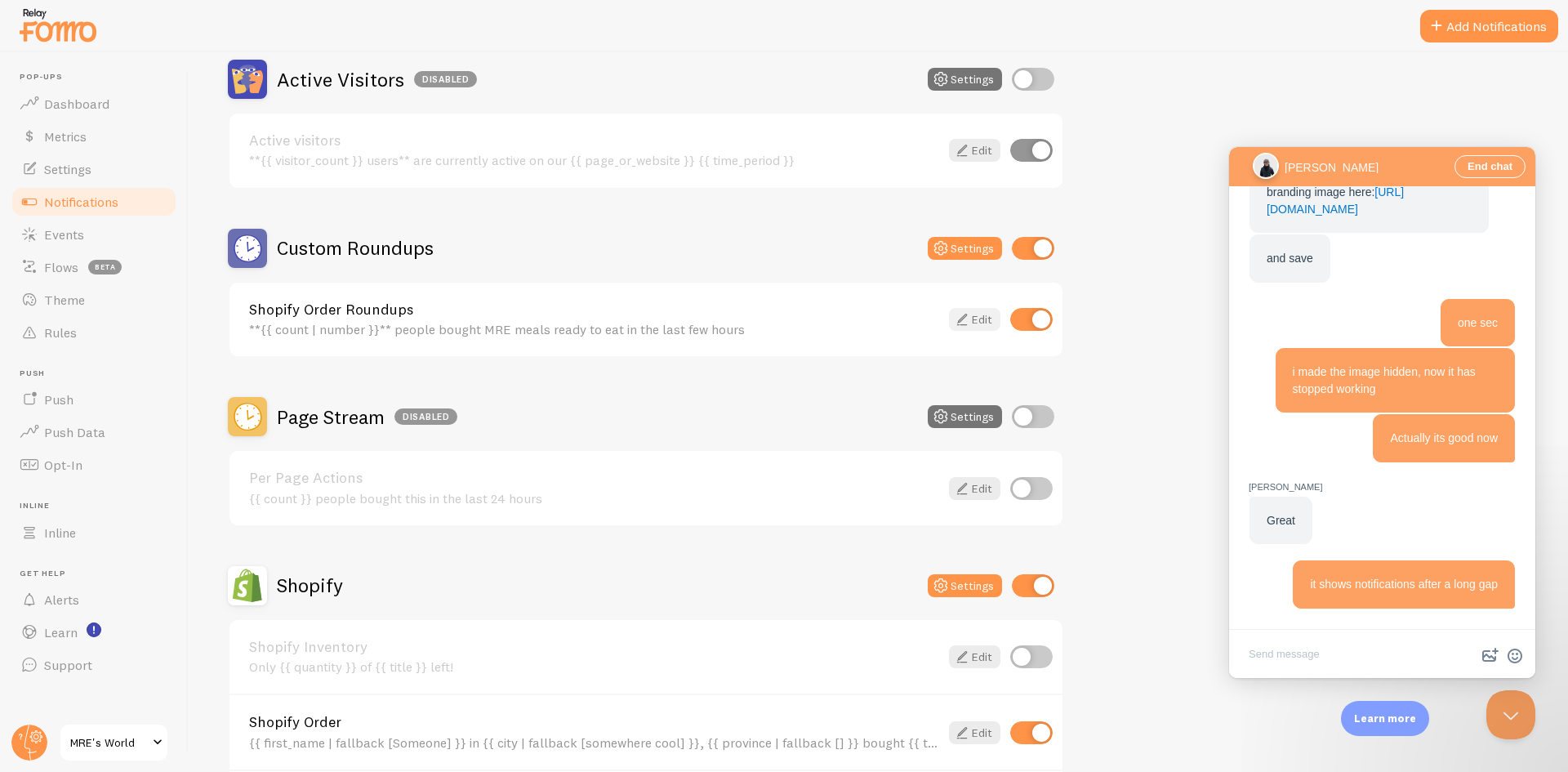
click at [968, 316] on icon at bounding box center [962, 320] width 20 height 20
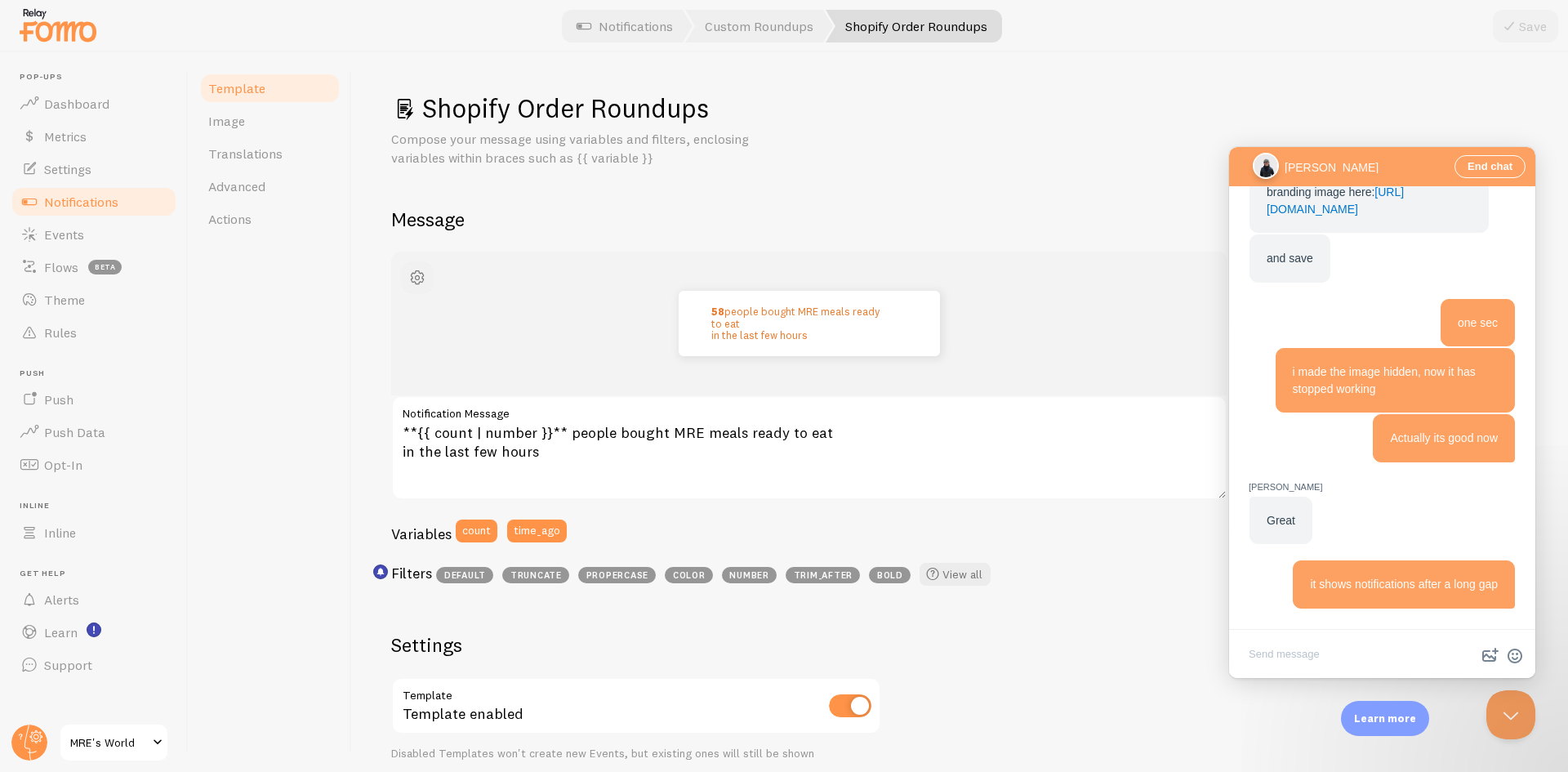
click at [415, 276] on span "button" at bounding box center [417, 278] width 20 height 20
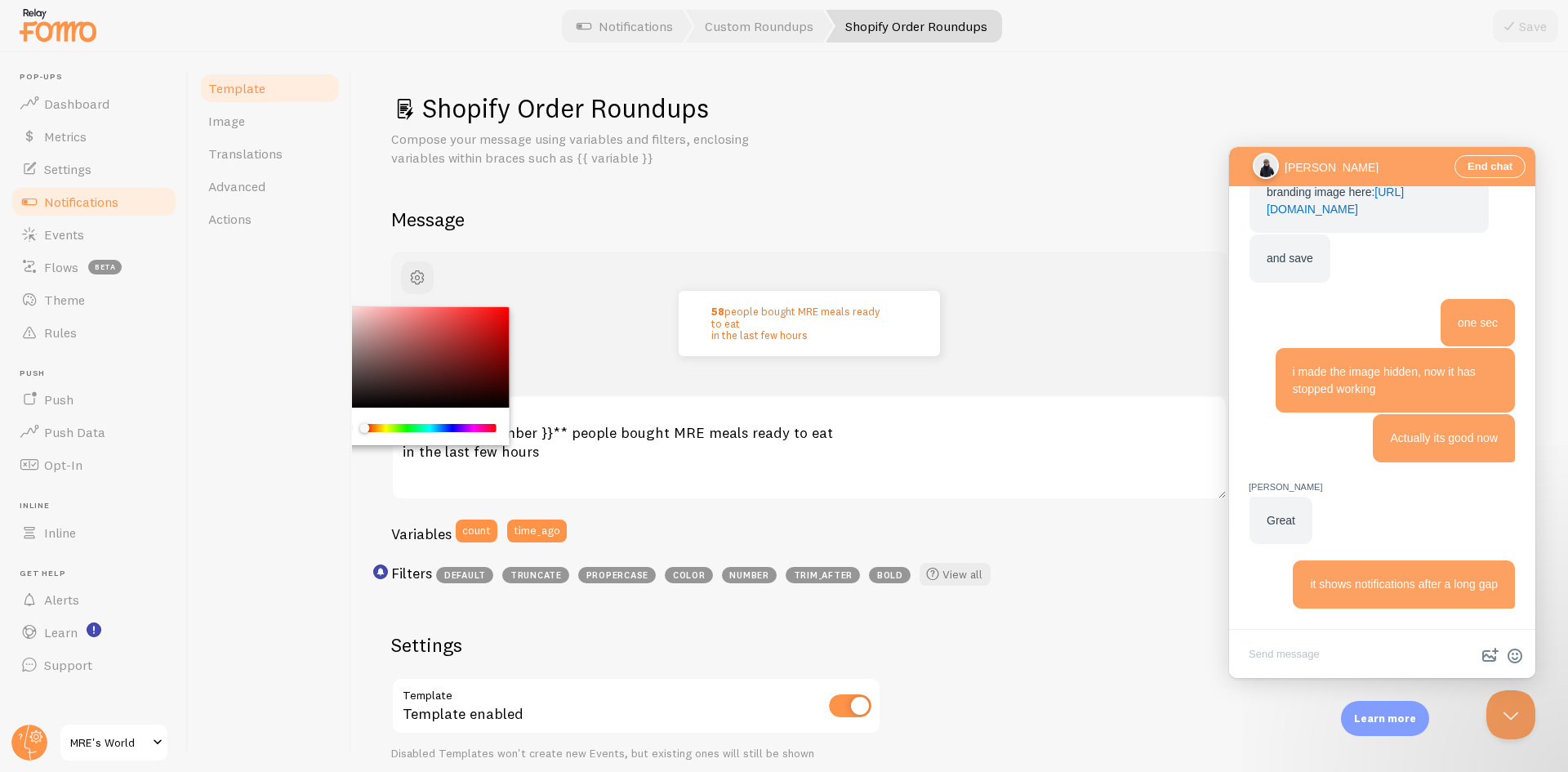
click at [283, 386] on div "Template Image Translations Advanced Actions" at bounding box center [270, 412] width 163 height 720
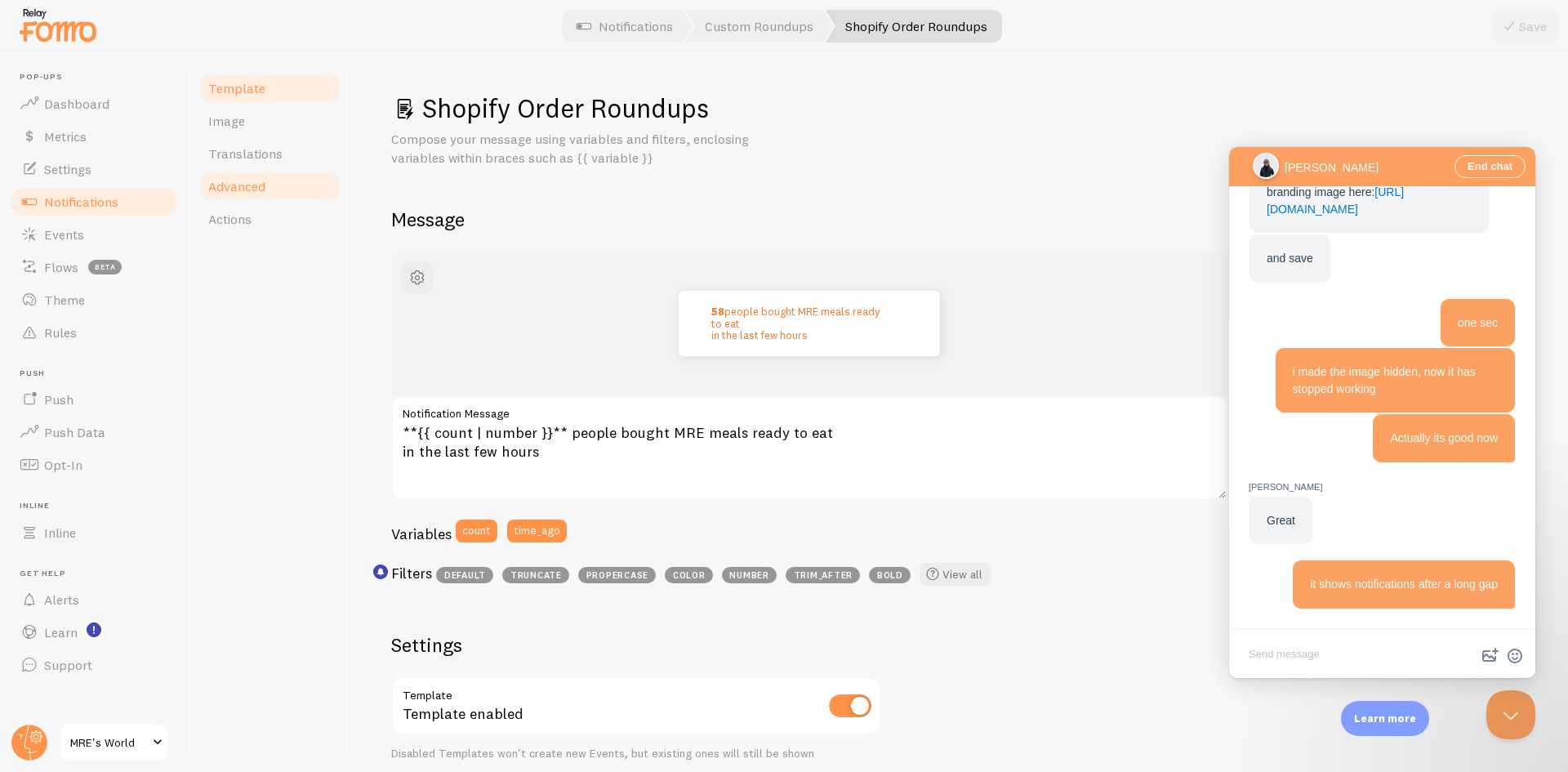
click at [312, 178] on link "Advanced" at bounding box center [270, 186] width 143 height 33
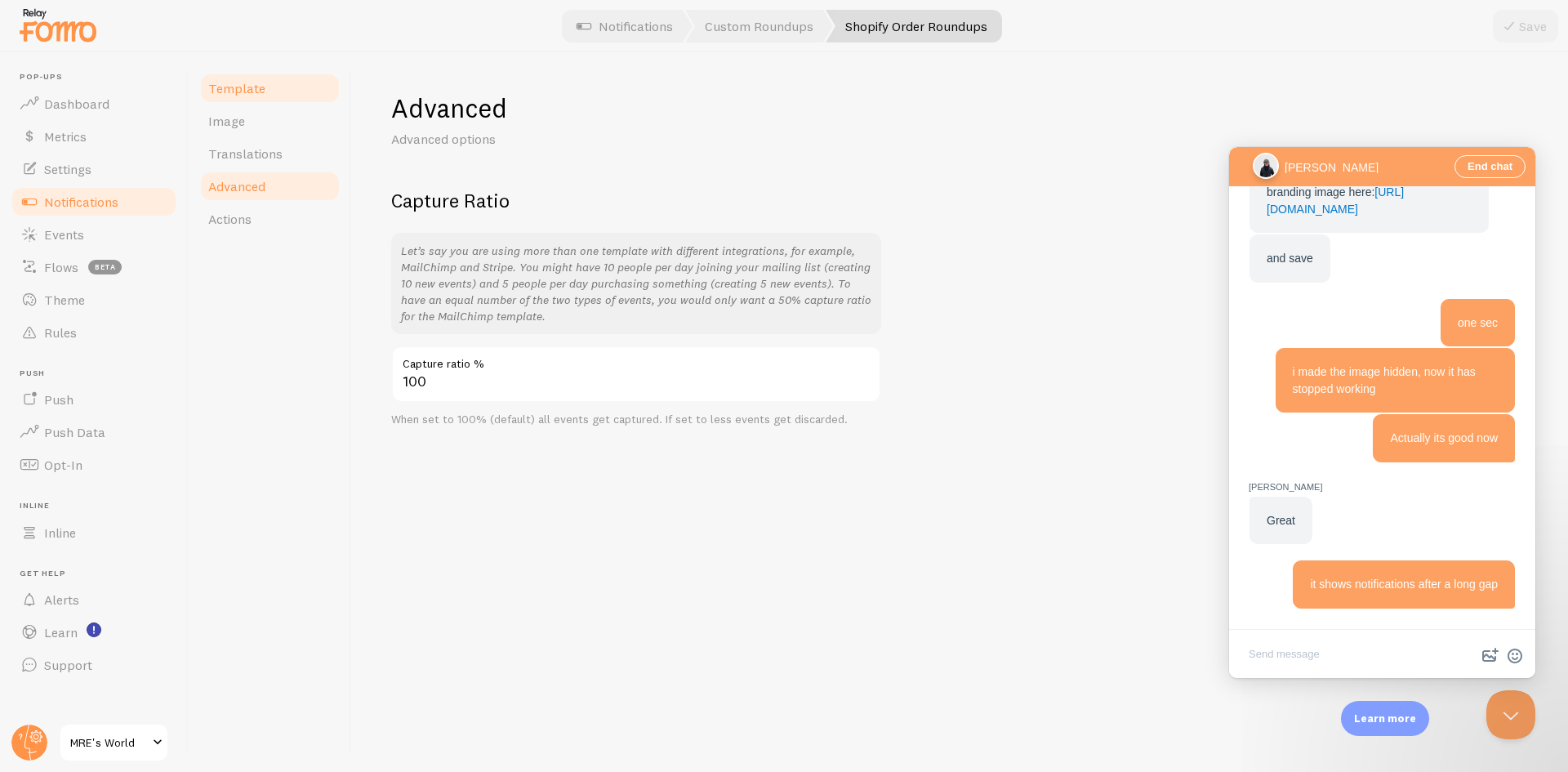
click at [257, 96] on span "Template" at bounding box center [237, 88] width 57 height 16
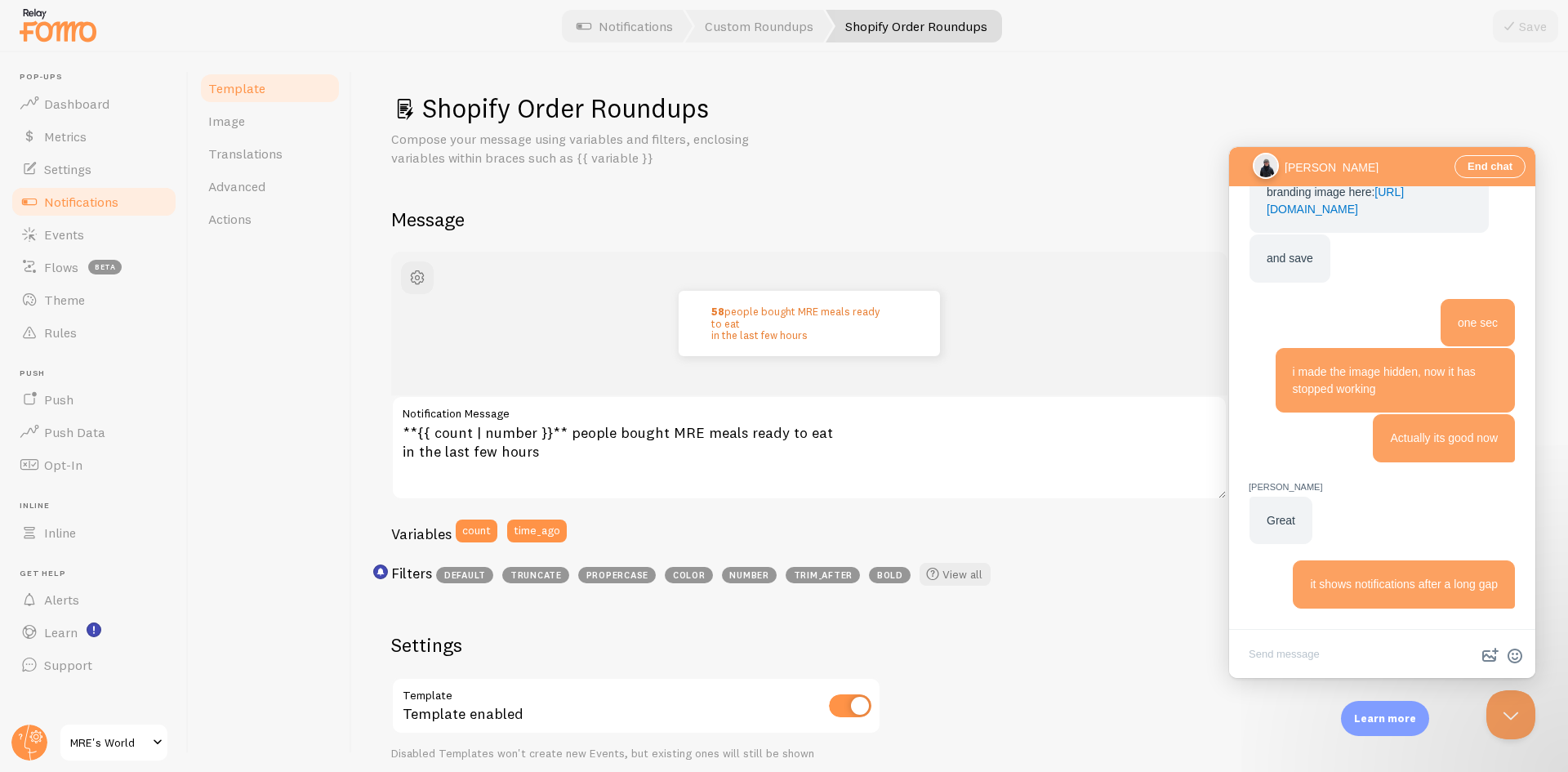
click at [110, 203] on span "Notifications" at bounding box center [81, 201] width 75 height 16
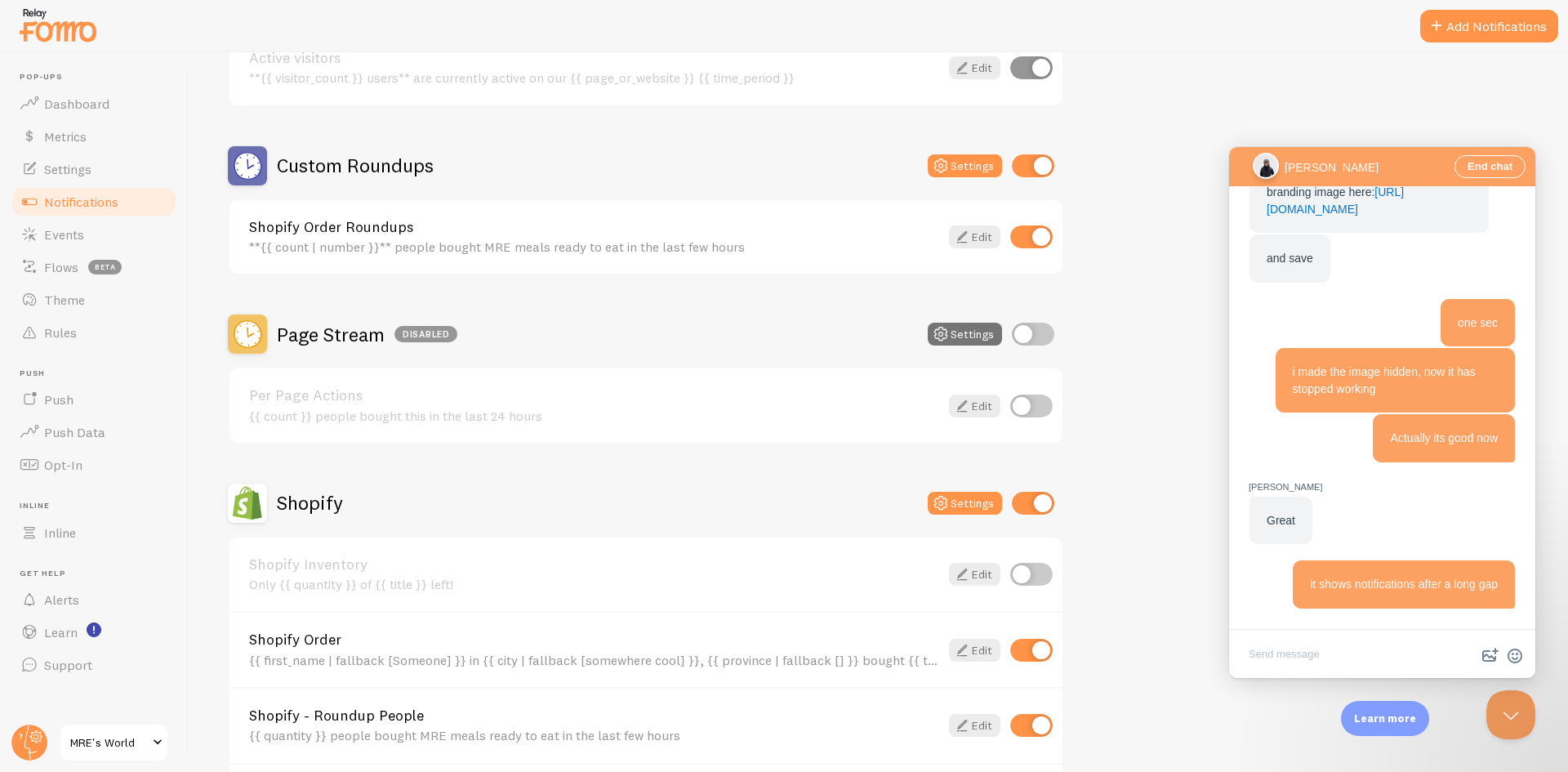
scroll to position [490, 0]
click at [958, 335] on button "Settings" at bounding box center [966, 335] width 75 height 23
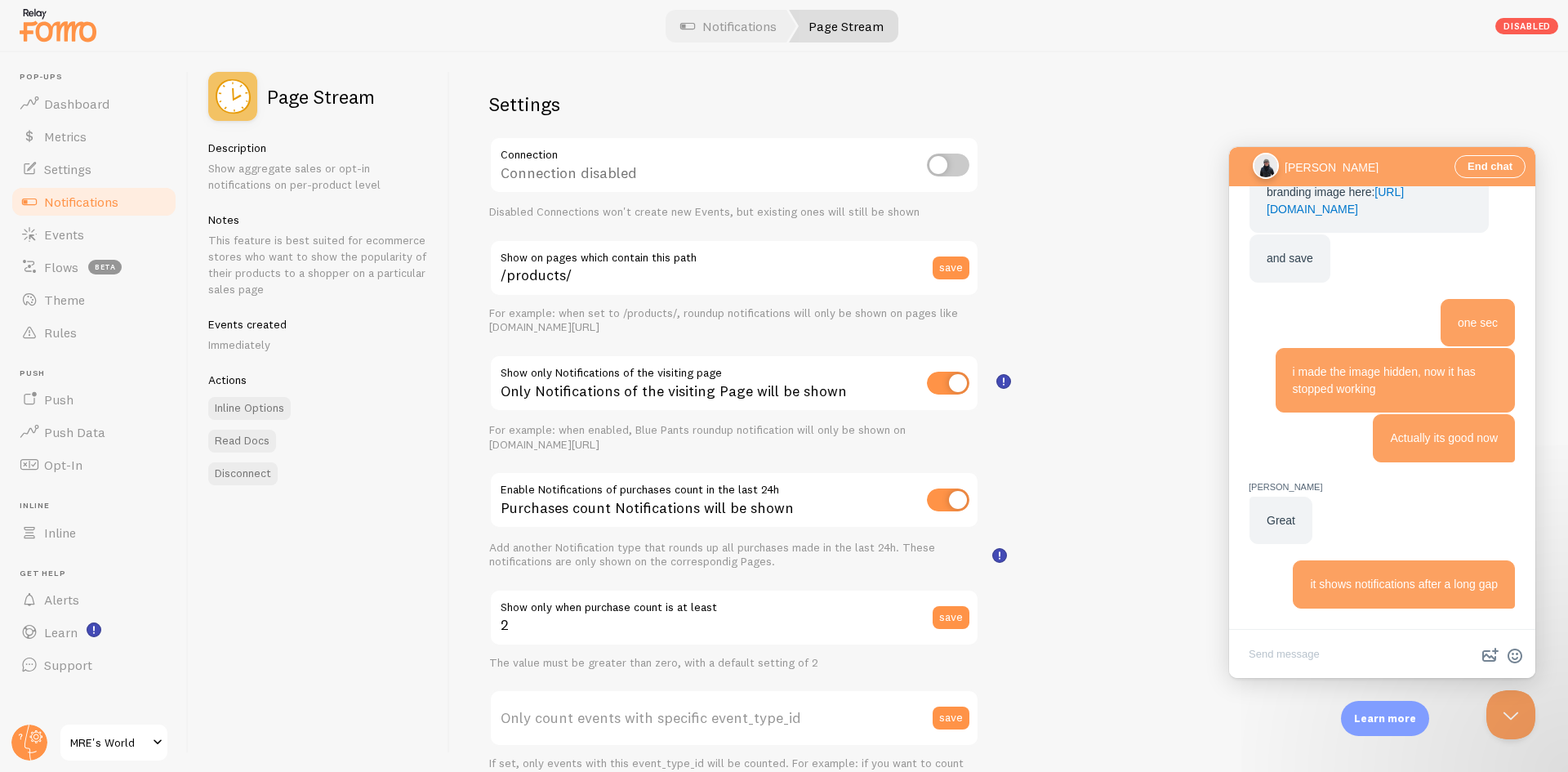
click at [104, 202] on span "Notifications" at bounding box center [81, 201] width 75 height 16
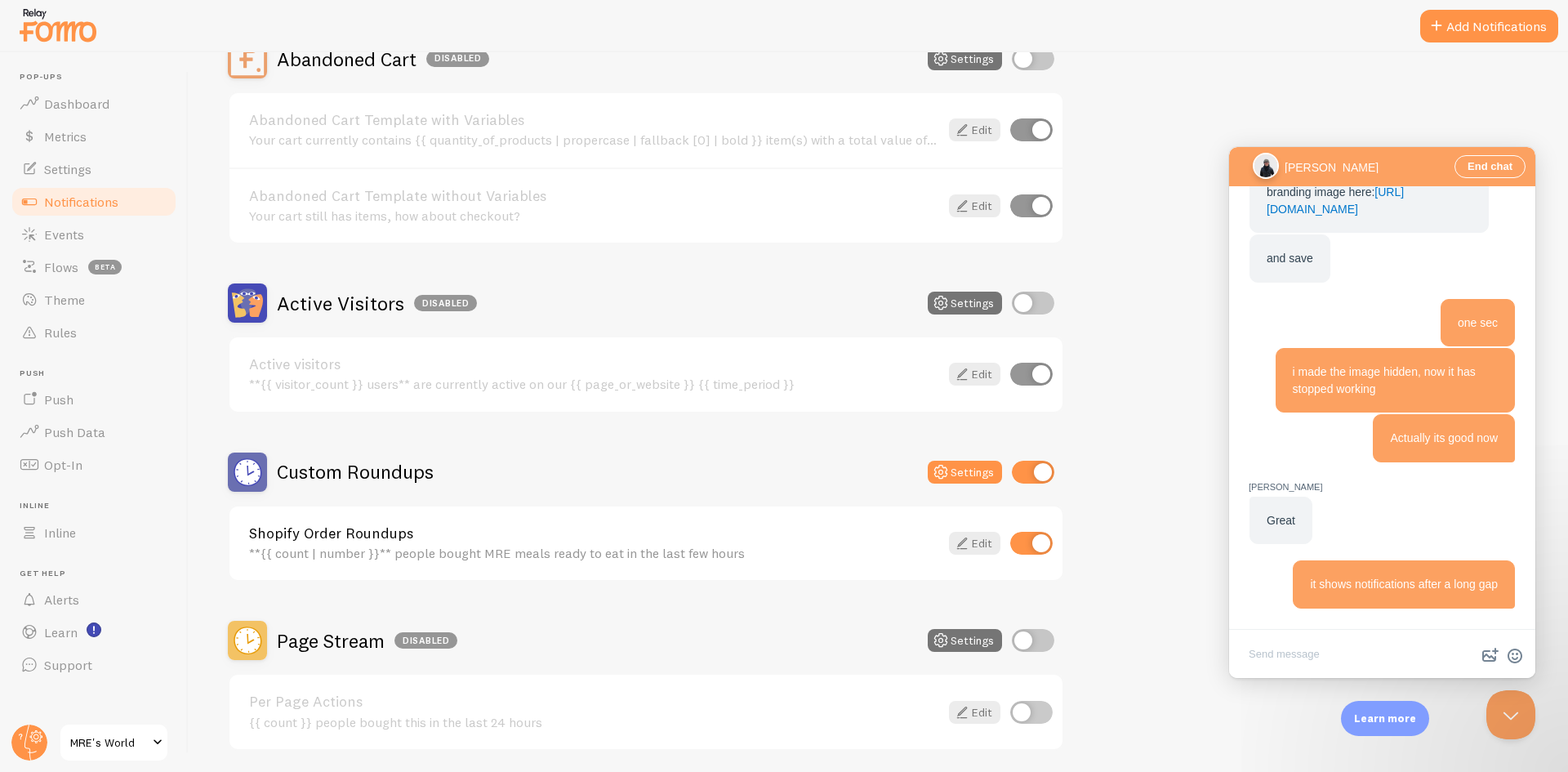
scroll to position [163, 0]
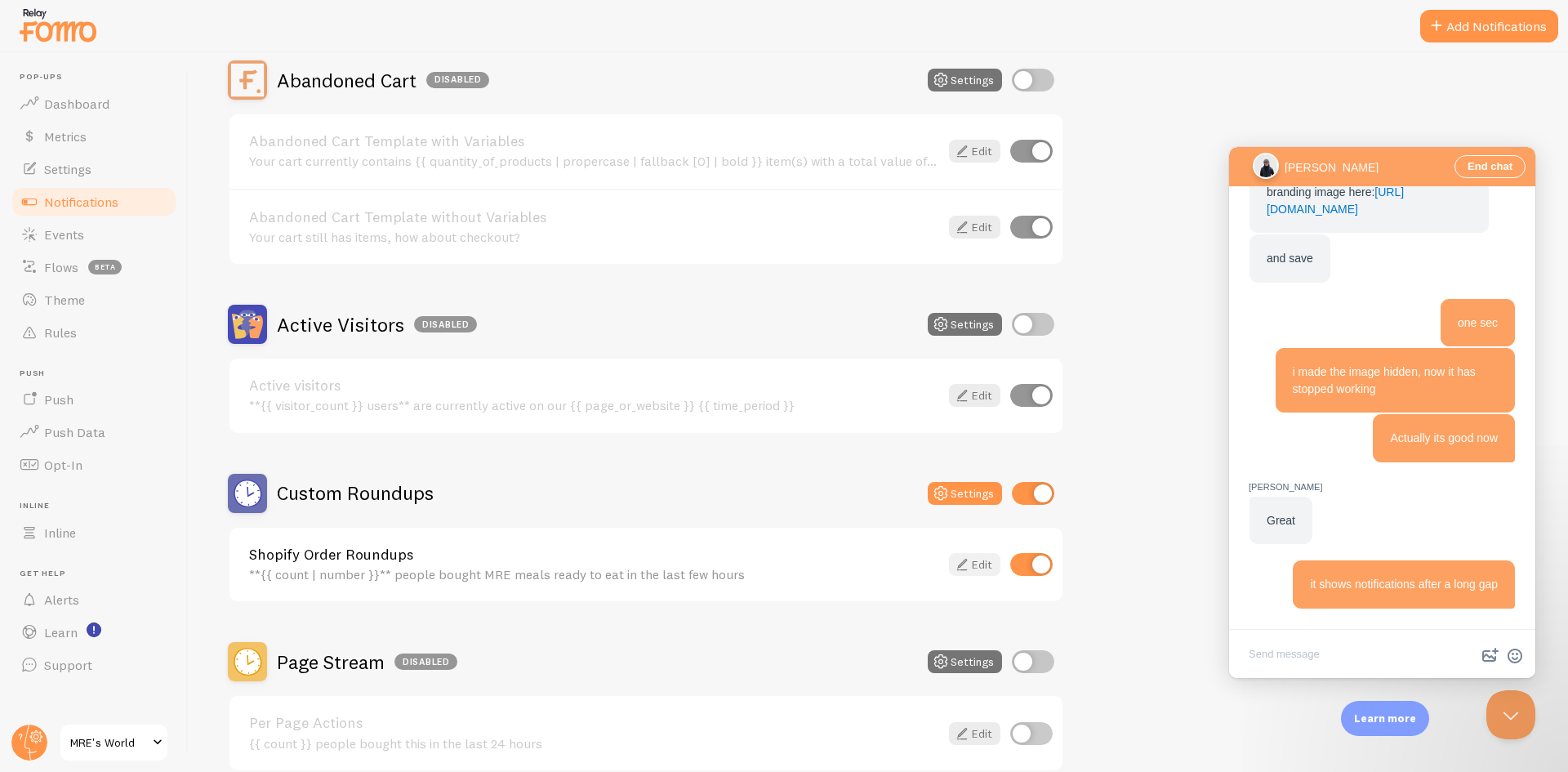
click at [974, 566] on link "Edit" at bounding box center [975, 564] width 51 height 23
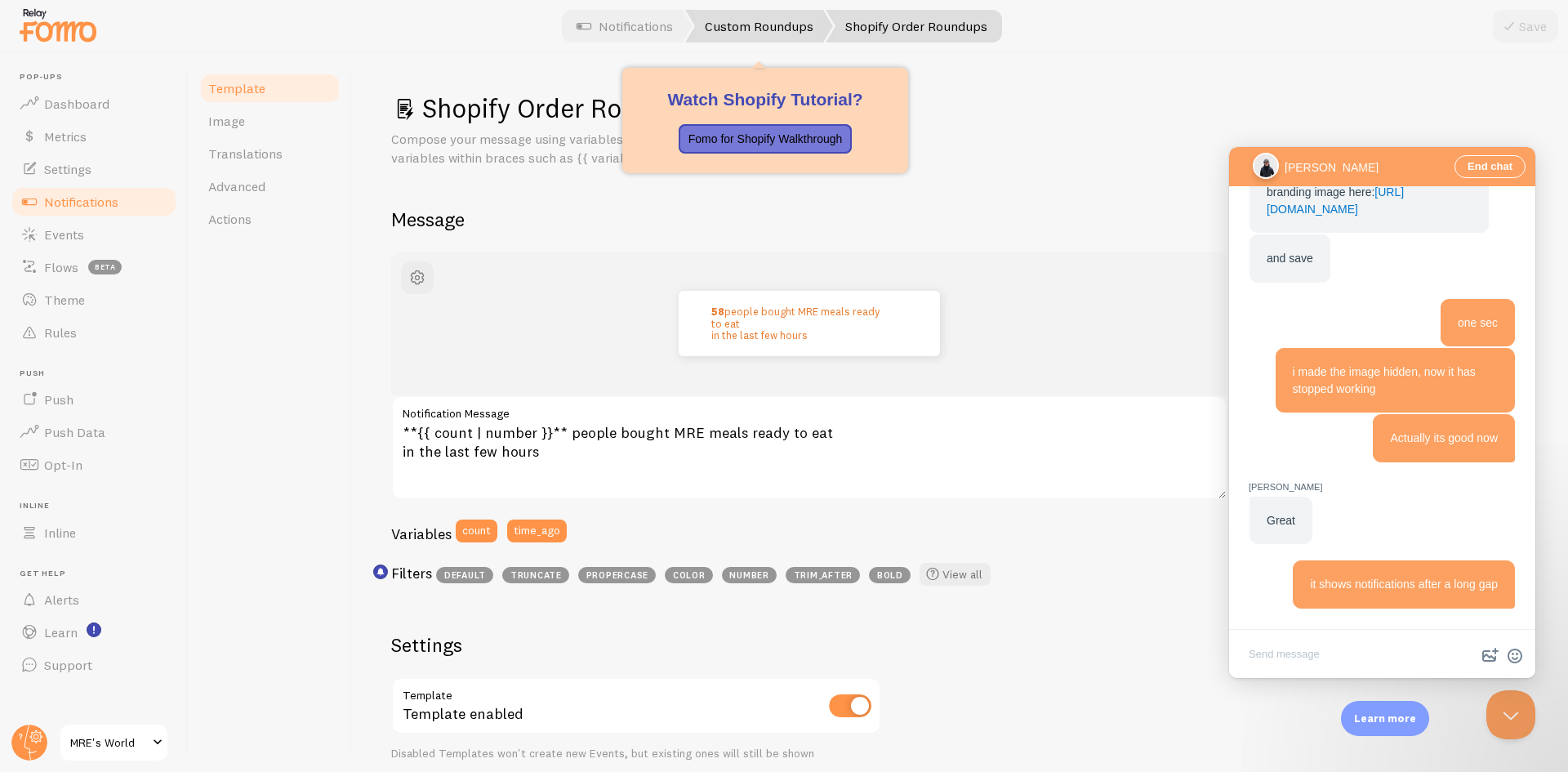
click at [734, 21] on link "Custom Roundups" at bounding box center [759, 26] width 148 height 33
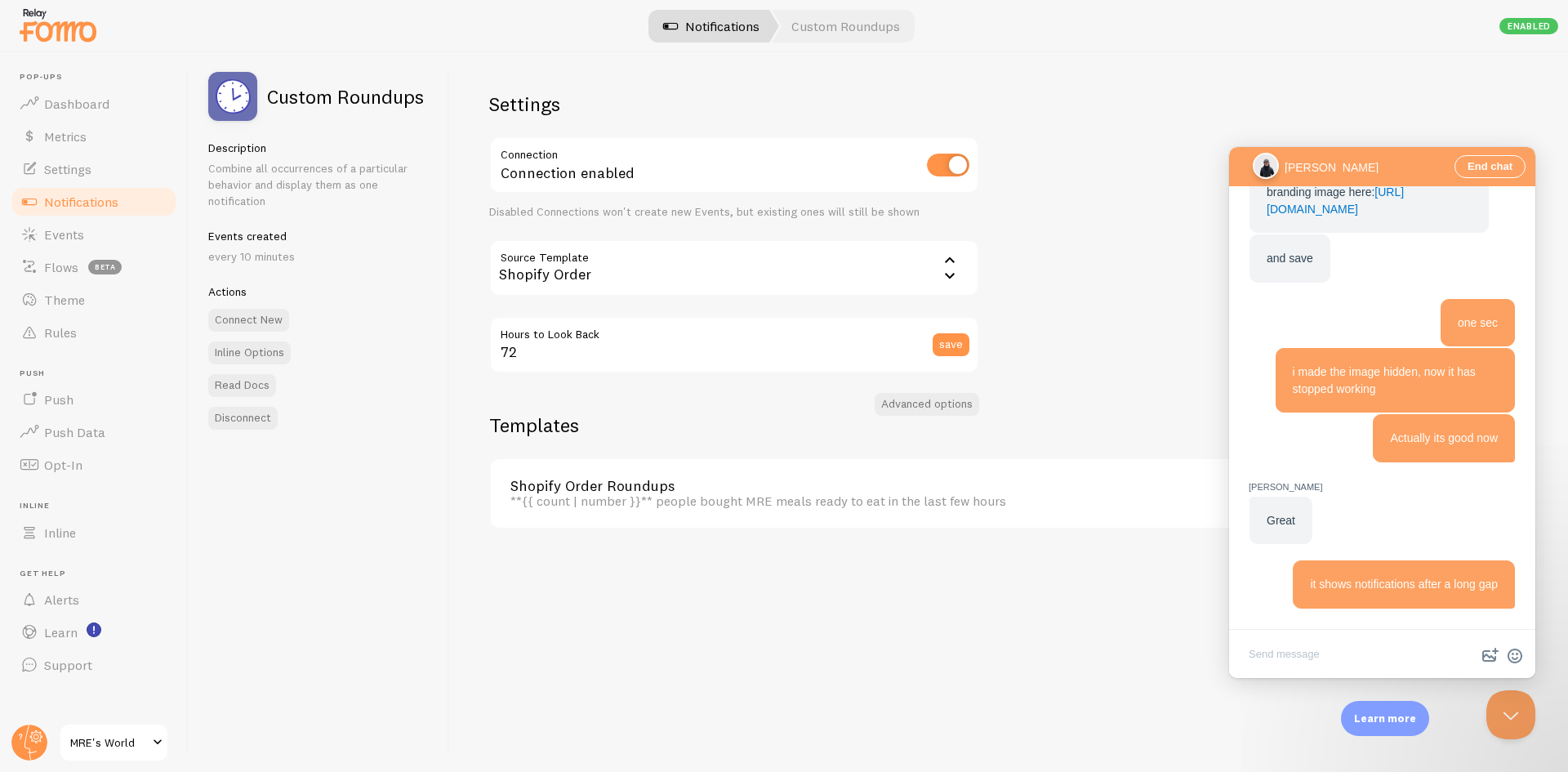
click at [698, 26] on link "Notifications" at bounding box center [712, 26] width 136 height 33
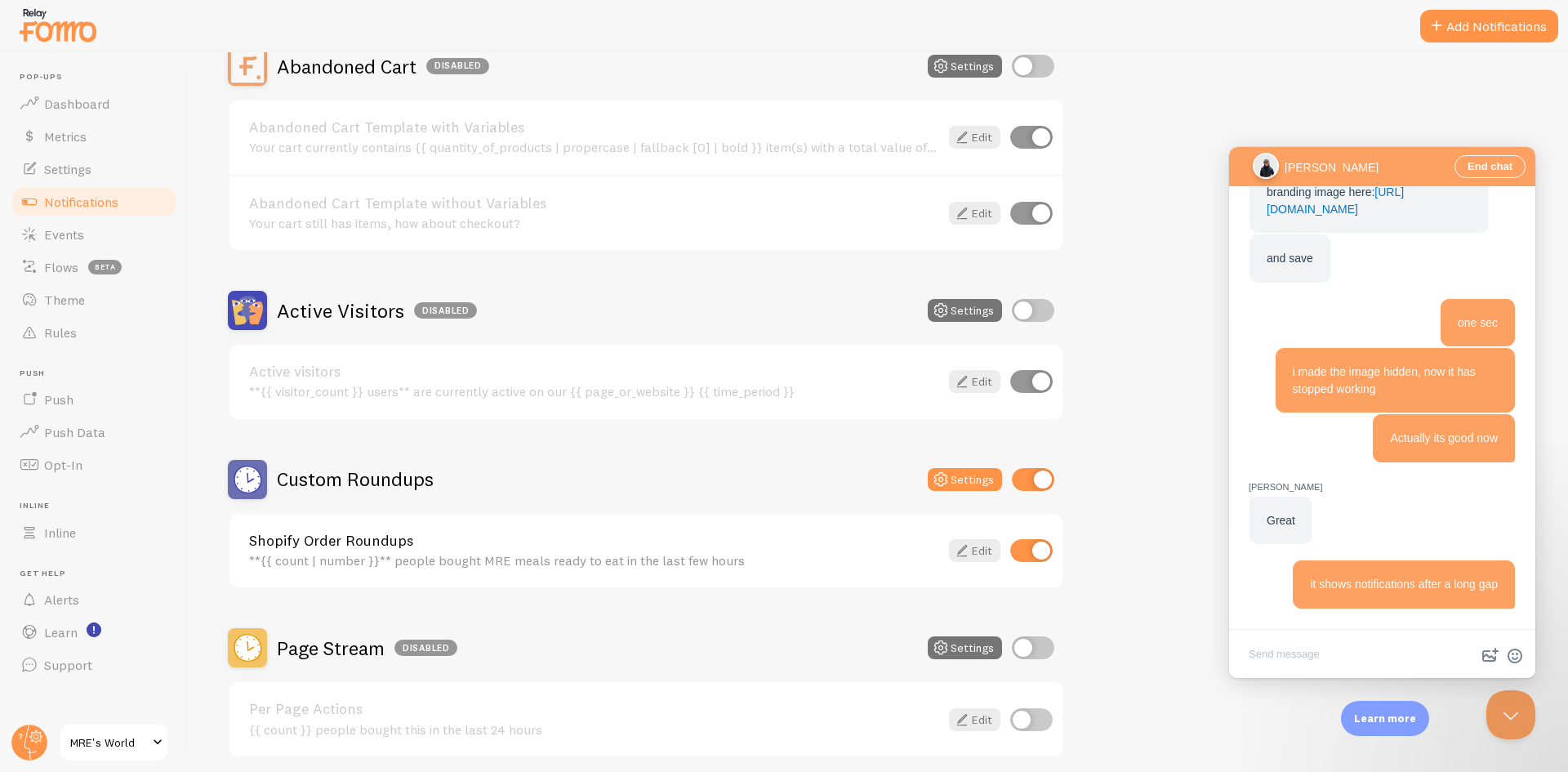
scroll to position [245, 0]
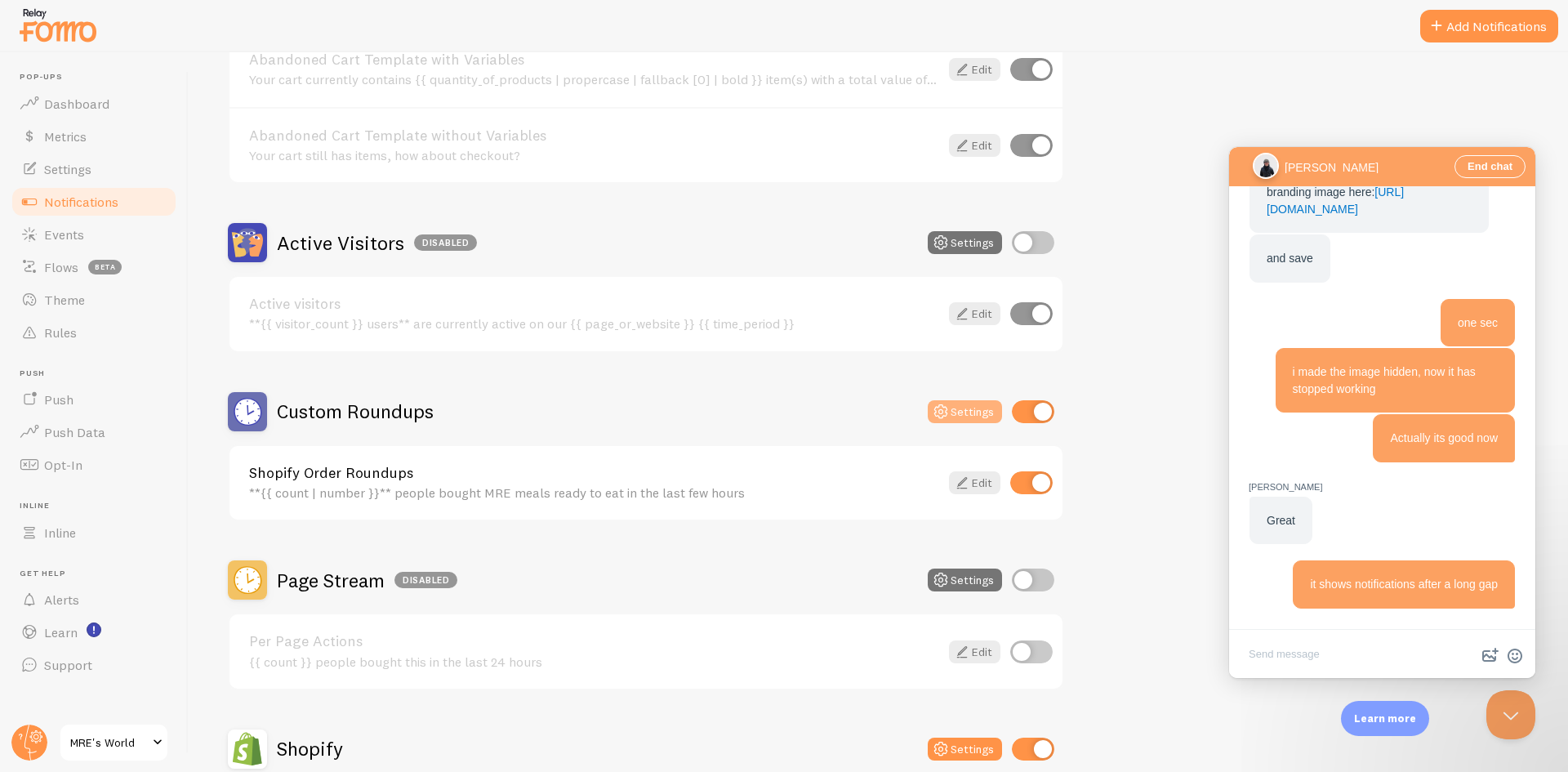
click at [962, 409] on button "Settings" at bounding box center [966, 411] width 75 height 23
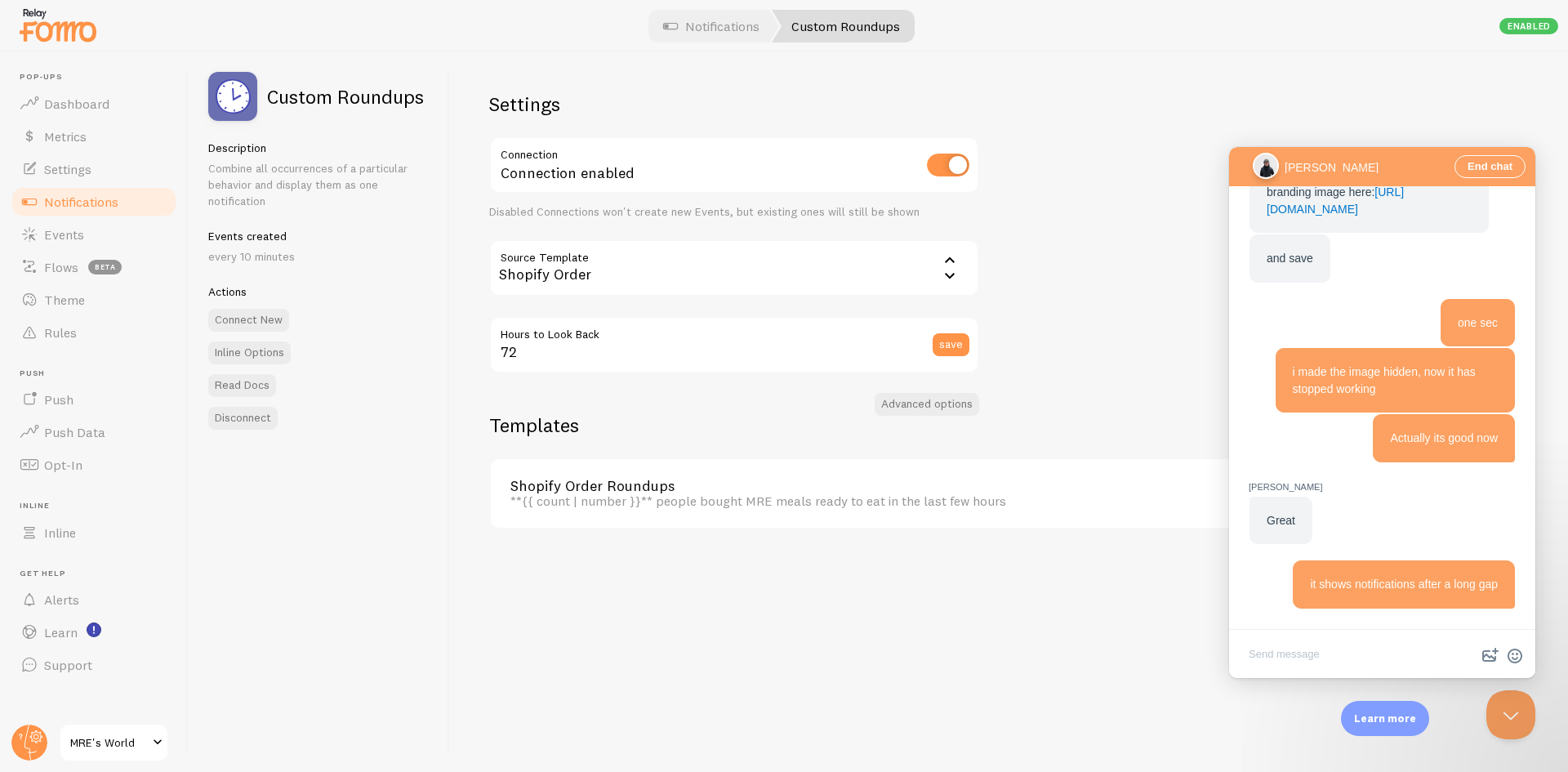
click at [1309, 660] on textarea "Write chat message" at bounding box center [1382, 655] width 300 height 38
click at [1310, 646] on textarea "Write chat message" at bounding box center [1382, 655] width 300 height 38
type textarea "i want to show it every few seconds, how can i change that?"
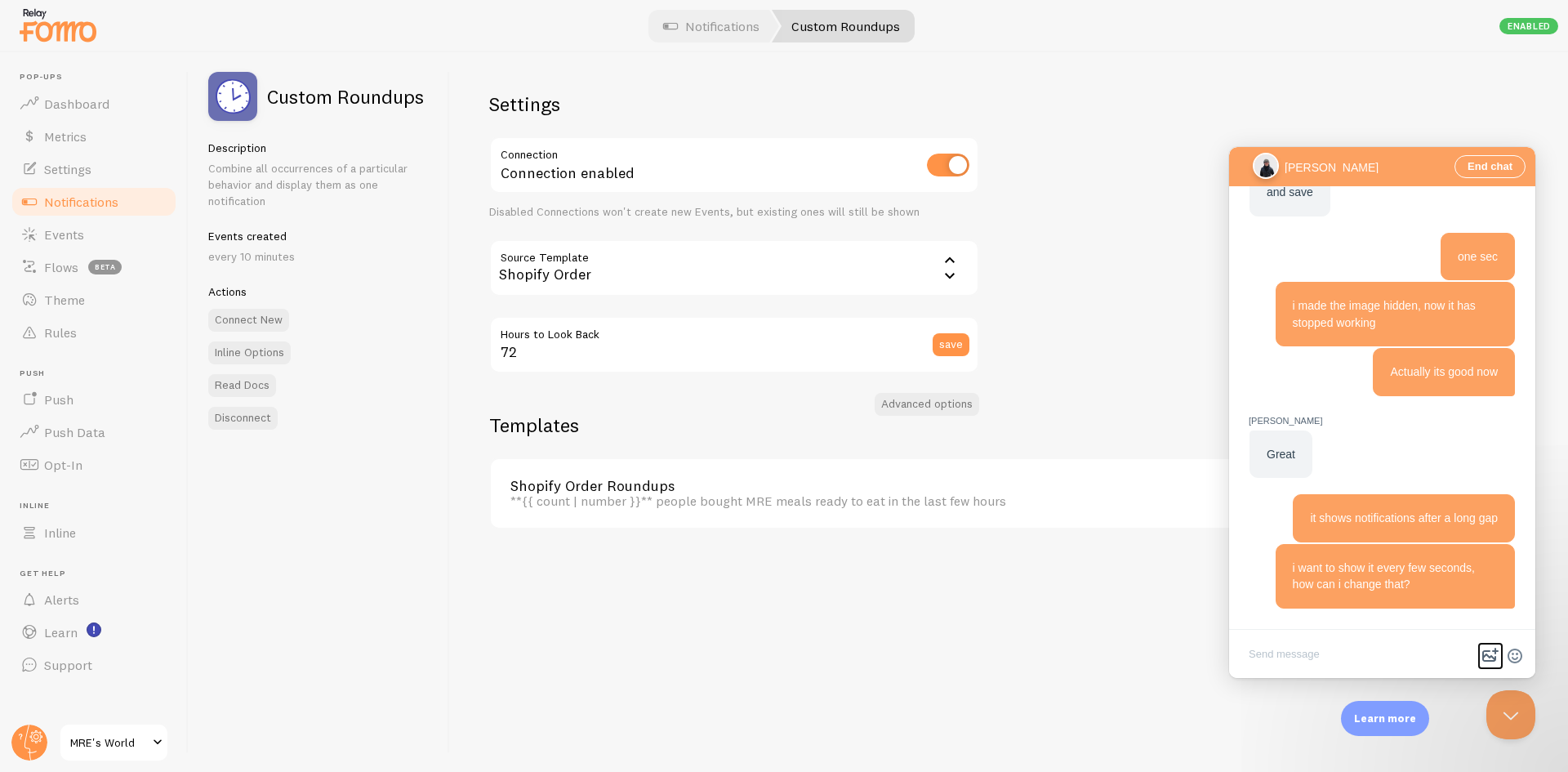
click at [1495, 660] on button "image-plus" at bounding box center [1491, 656] width 25 height 26
type input "C:\fakepath\fomo notification.png"
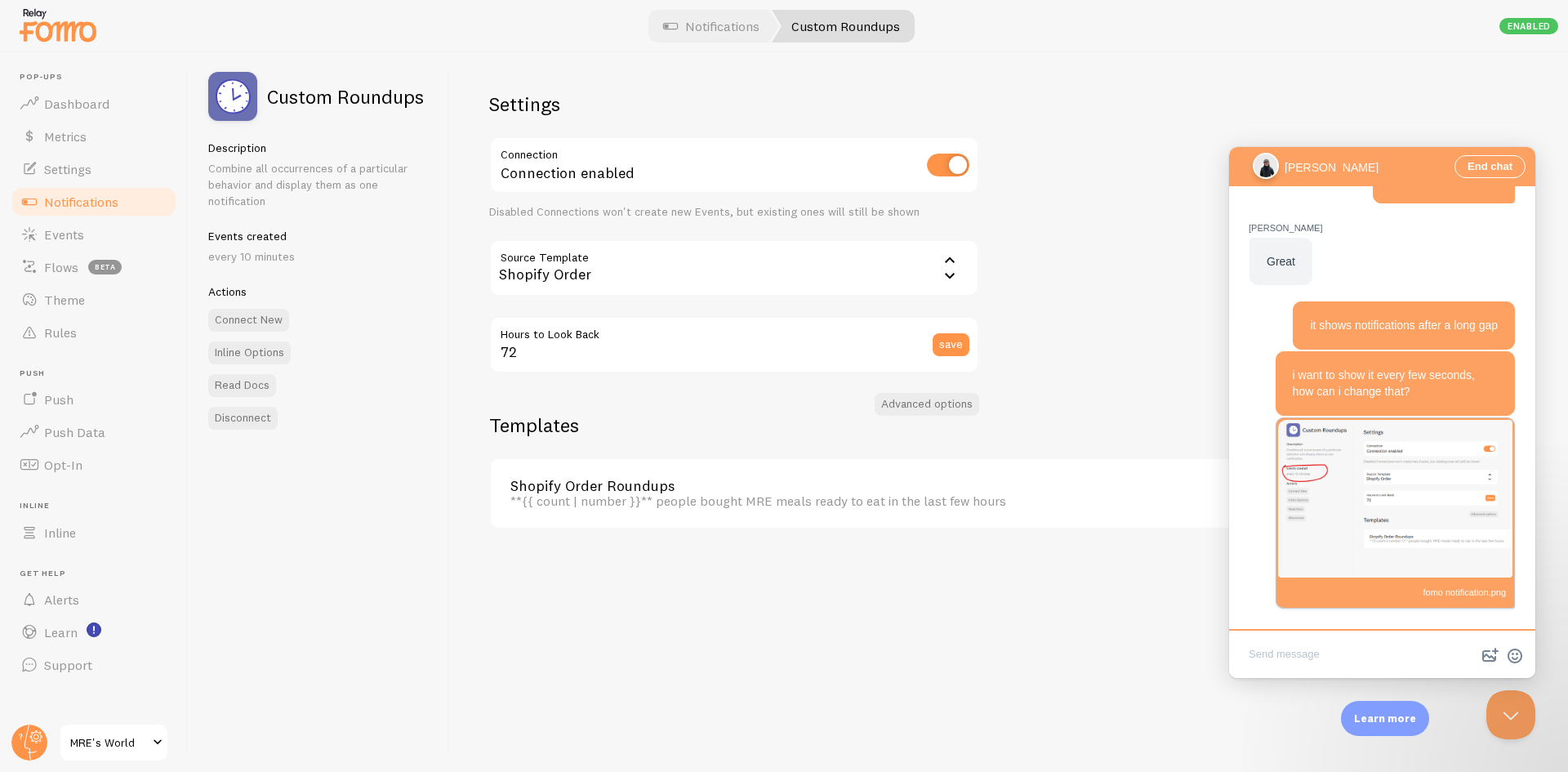
scroll to position [1988, 0]
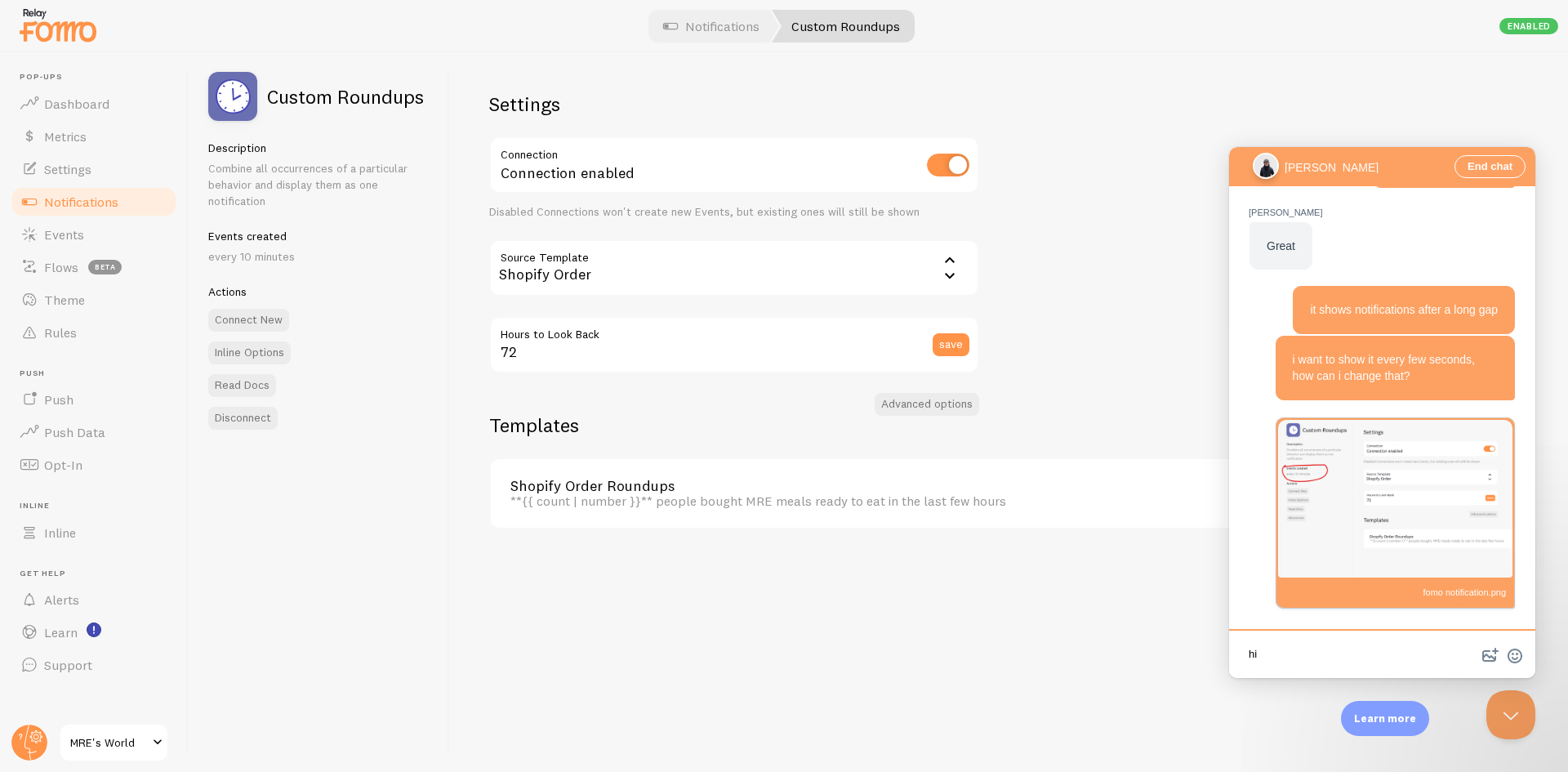
type textarea "h"
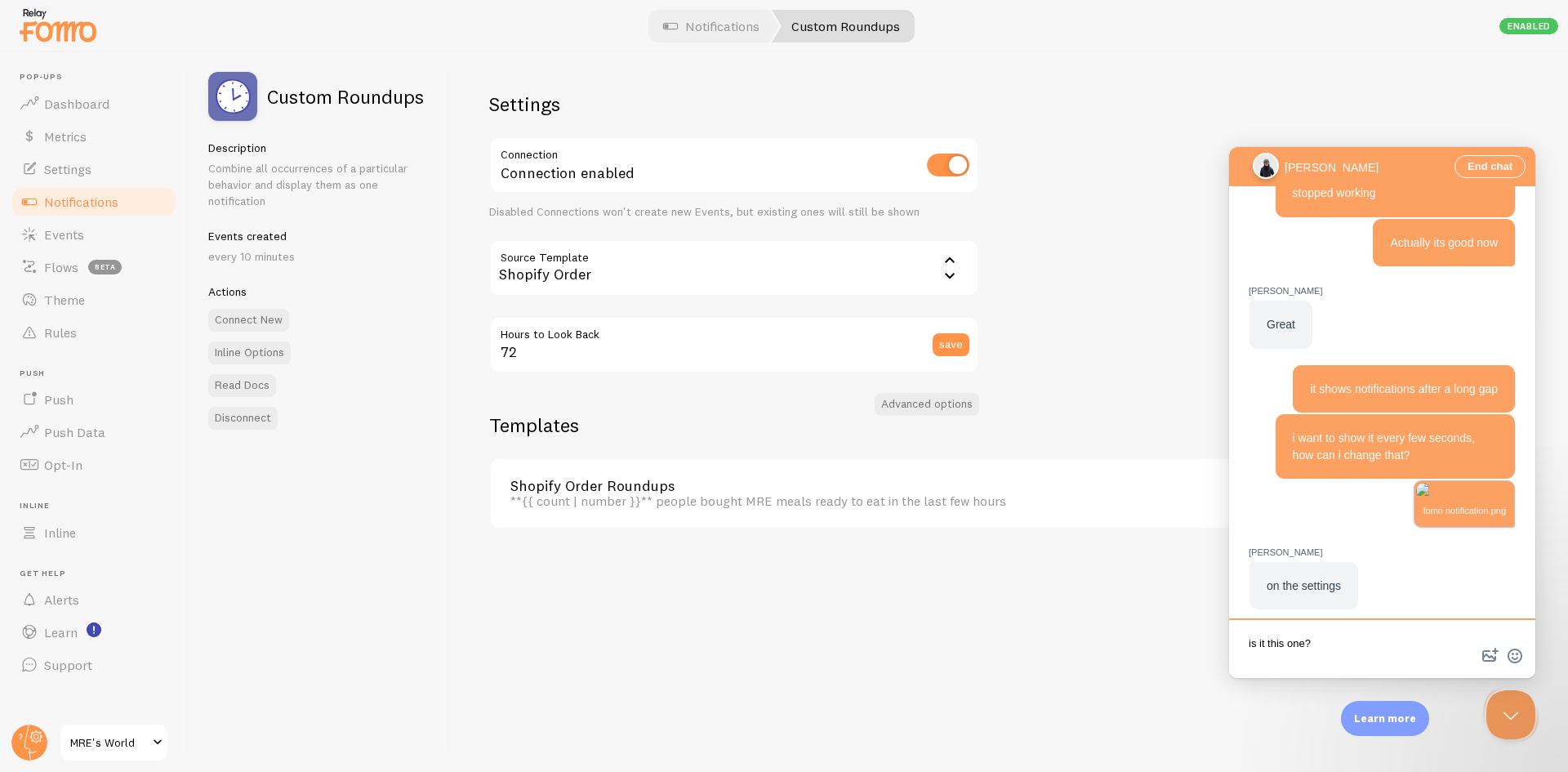
scroll to position [1427, 0]
type textarea "is it this one? how to change ?"
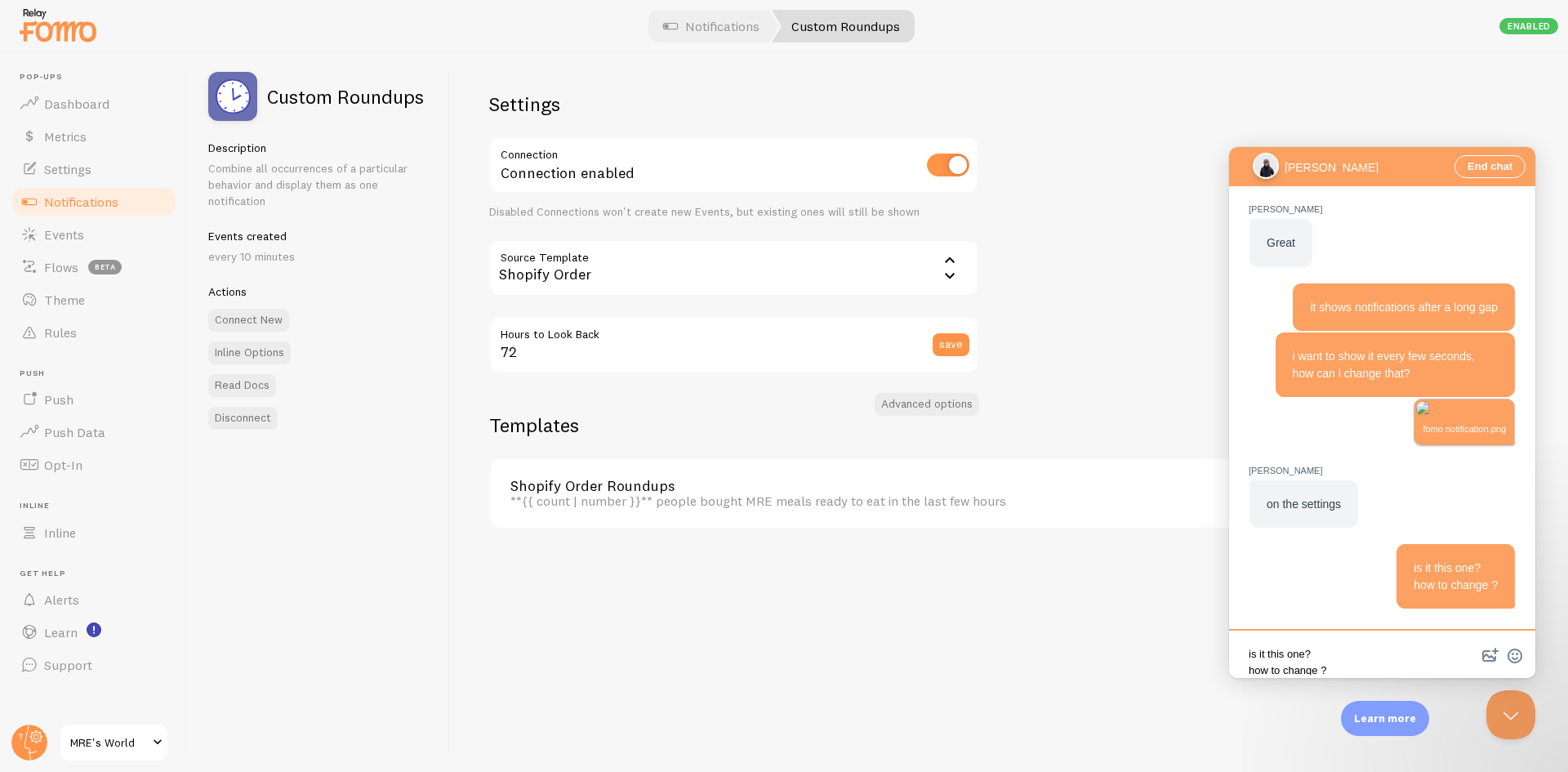
scroll to position [1508, 0]
click at [278, 250] on p "every 10 minutes" at bounding box center [319, 257] width 221 height 16
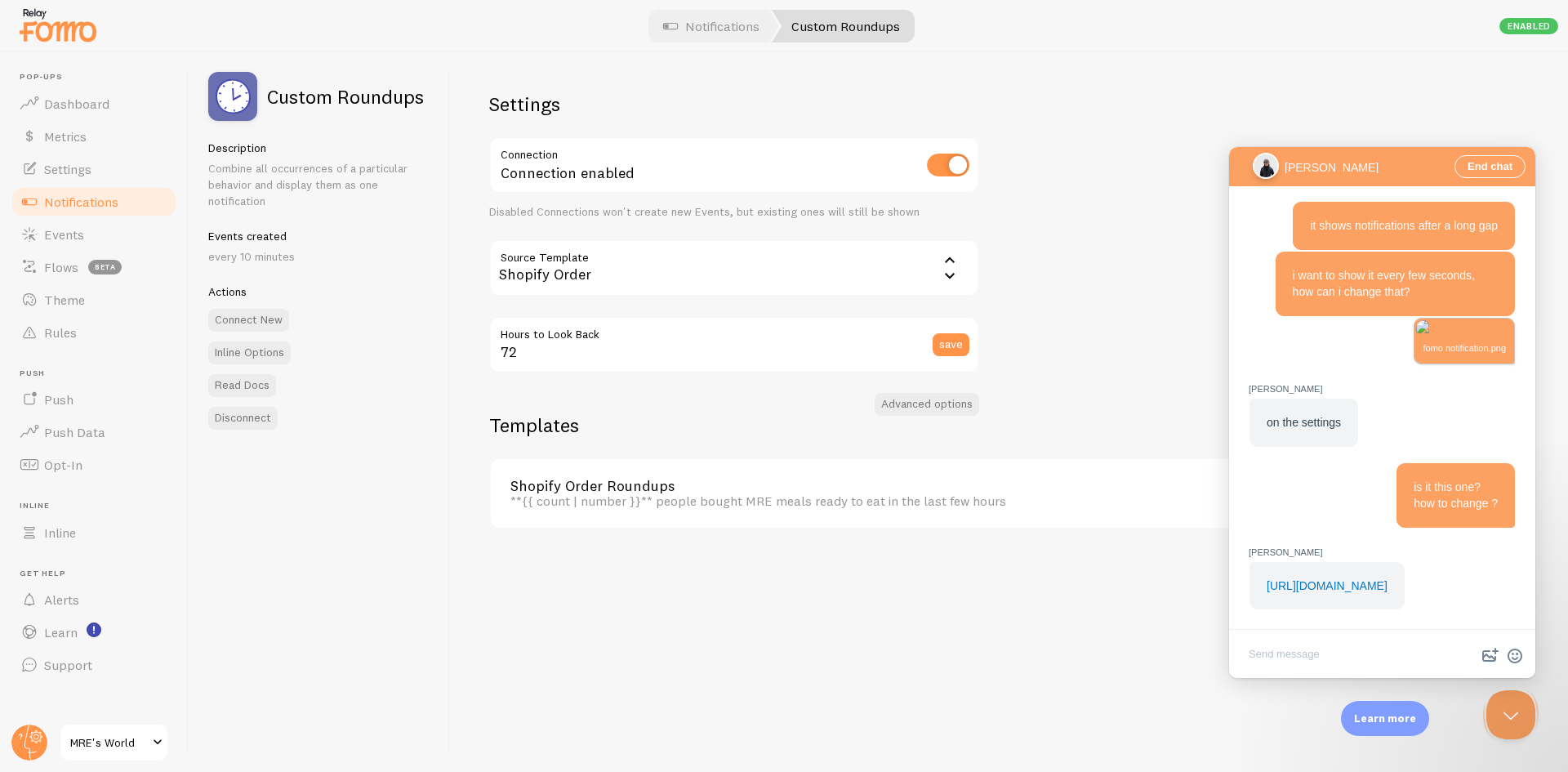
scroll to position [1491, 0]
click at [1321, 580] on link "[URL][DOMAIN_NAME]" at bounding box center [1327, 586] width 121 height 13
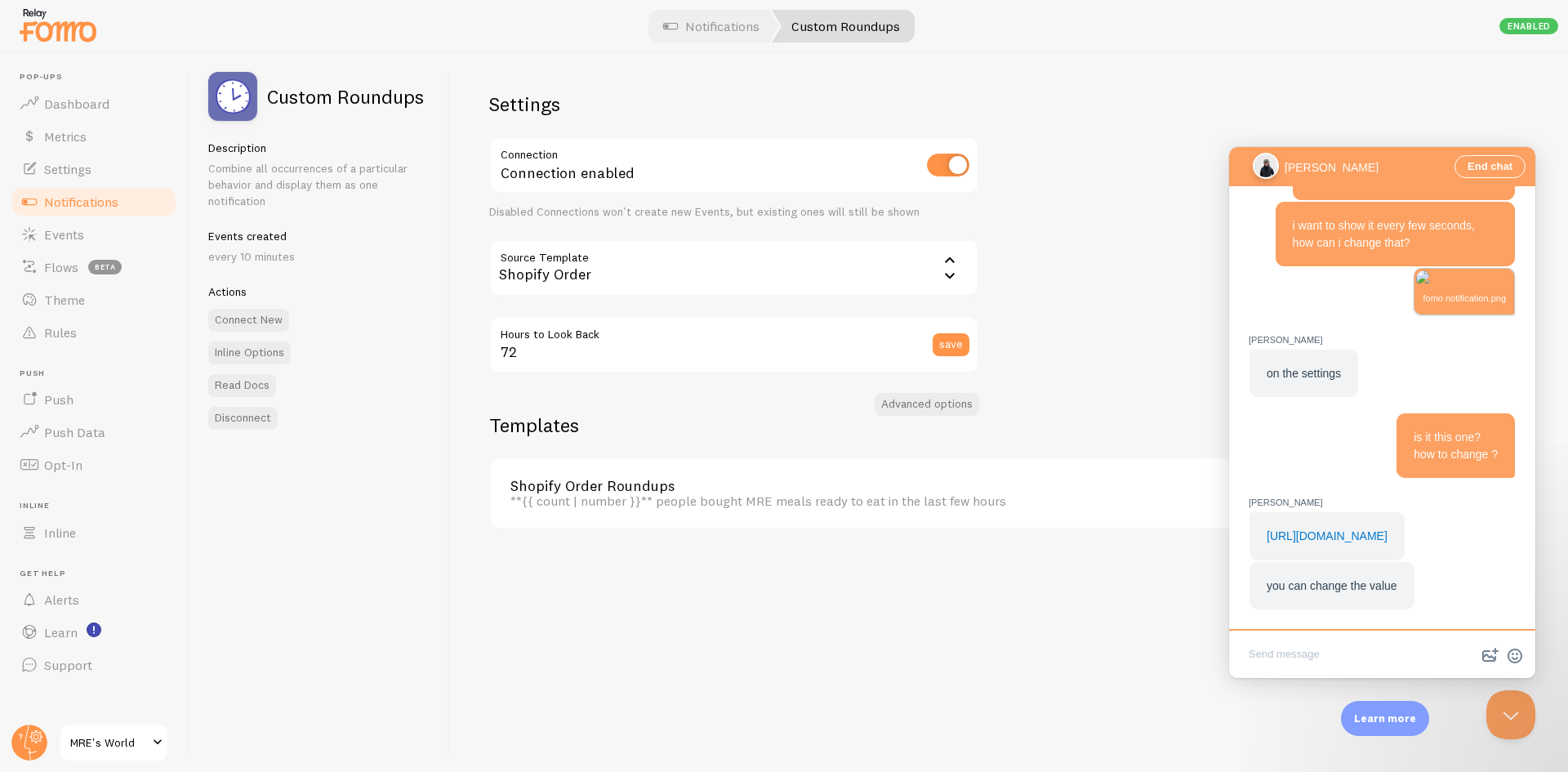
click at [1329, 652] on textarea "Write chat message" at bounding box center [1382, 655] width 300 height 38
type textarea "its already in seconds, but notification not showign up, what is 10 mins, that …"
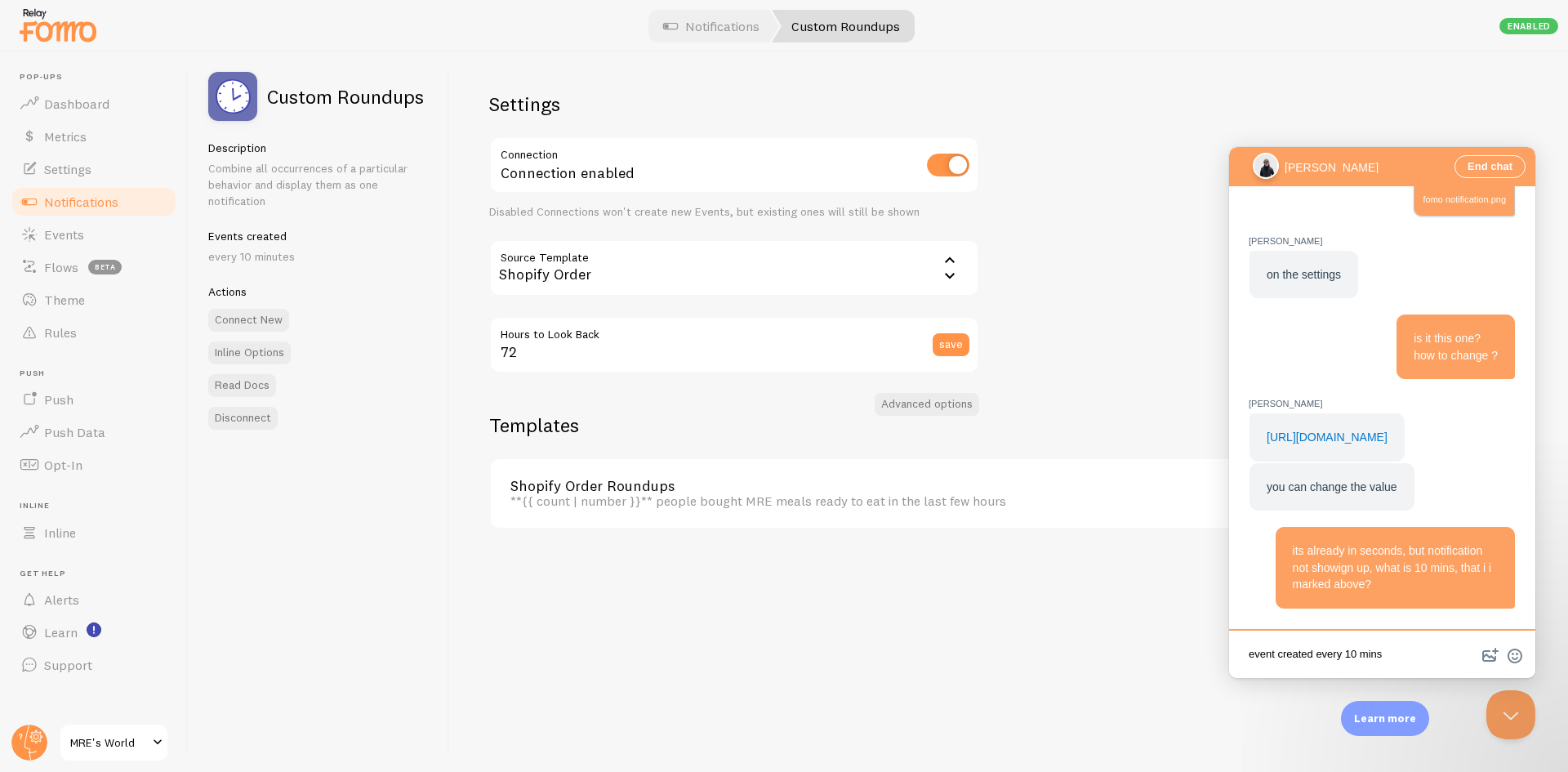
type textarea "event created every 10 mins?"
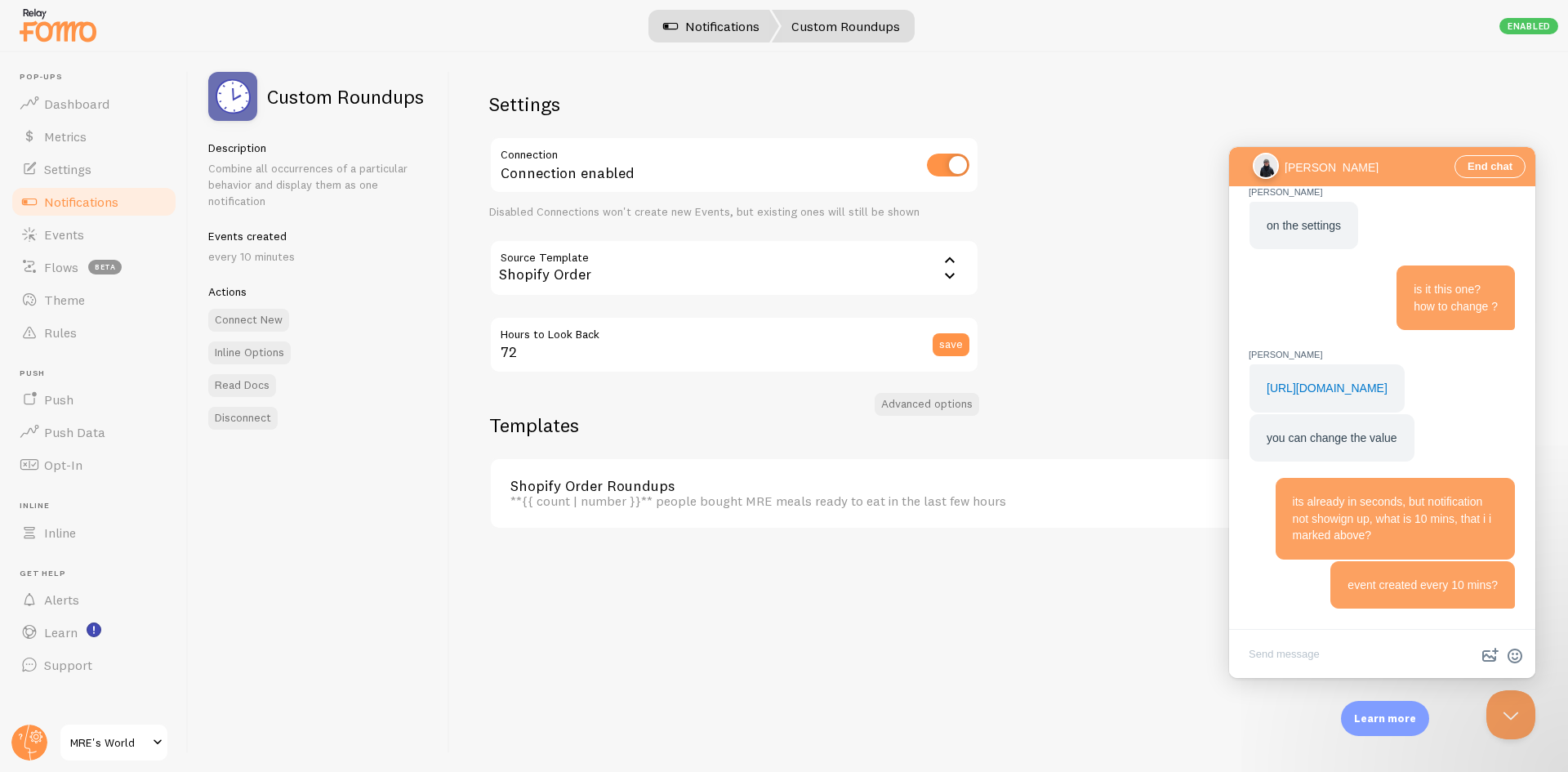
click at [734, 40] on link "Notifications" at bounding box center [712, 26] width 136 height 33
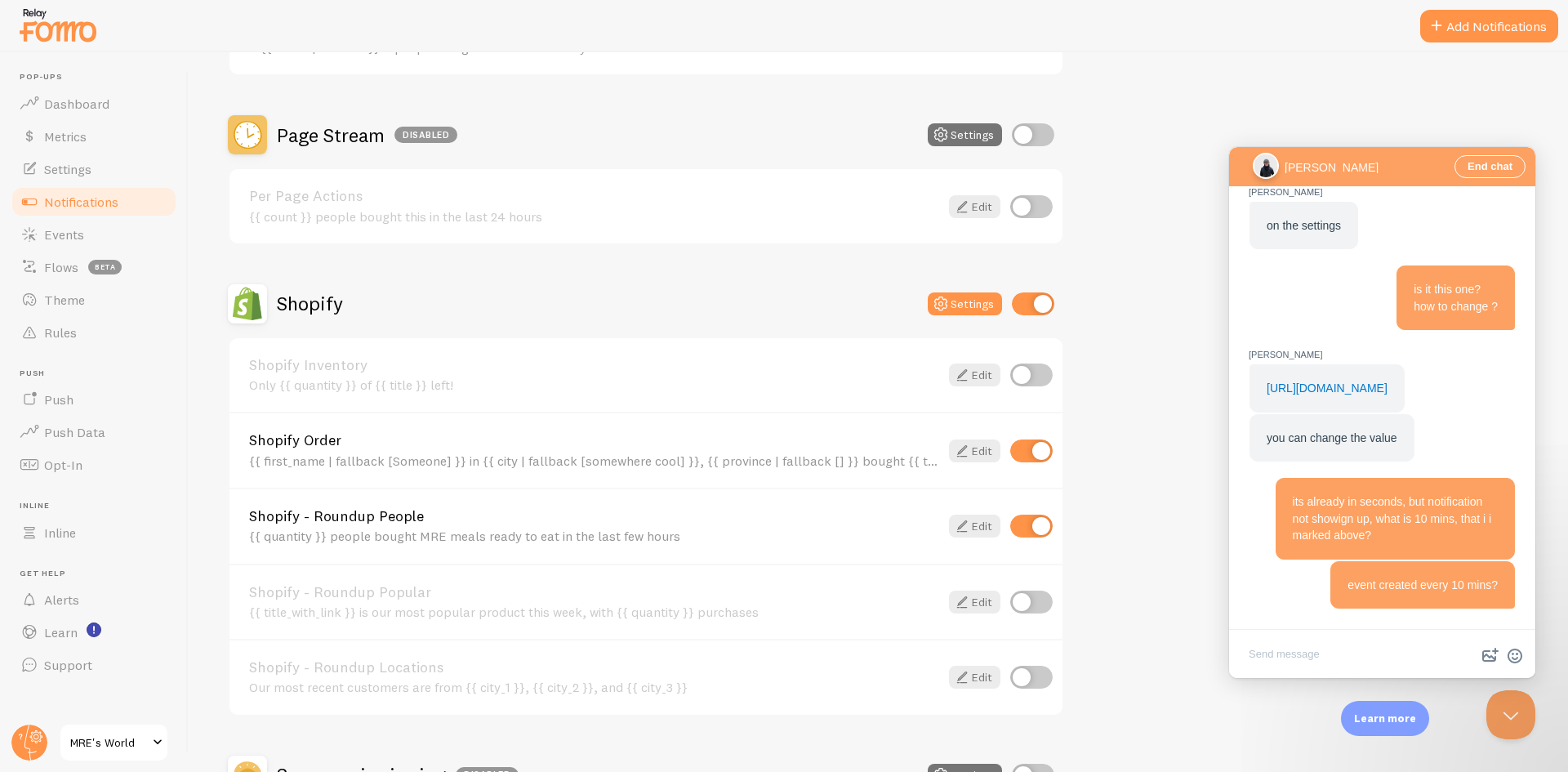
scroll to position [881, 0]
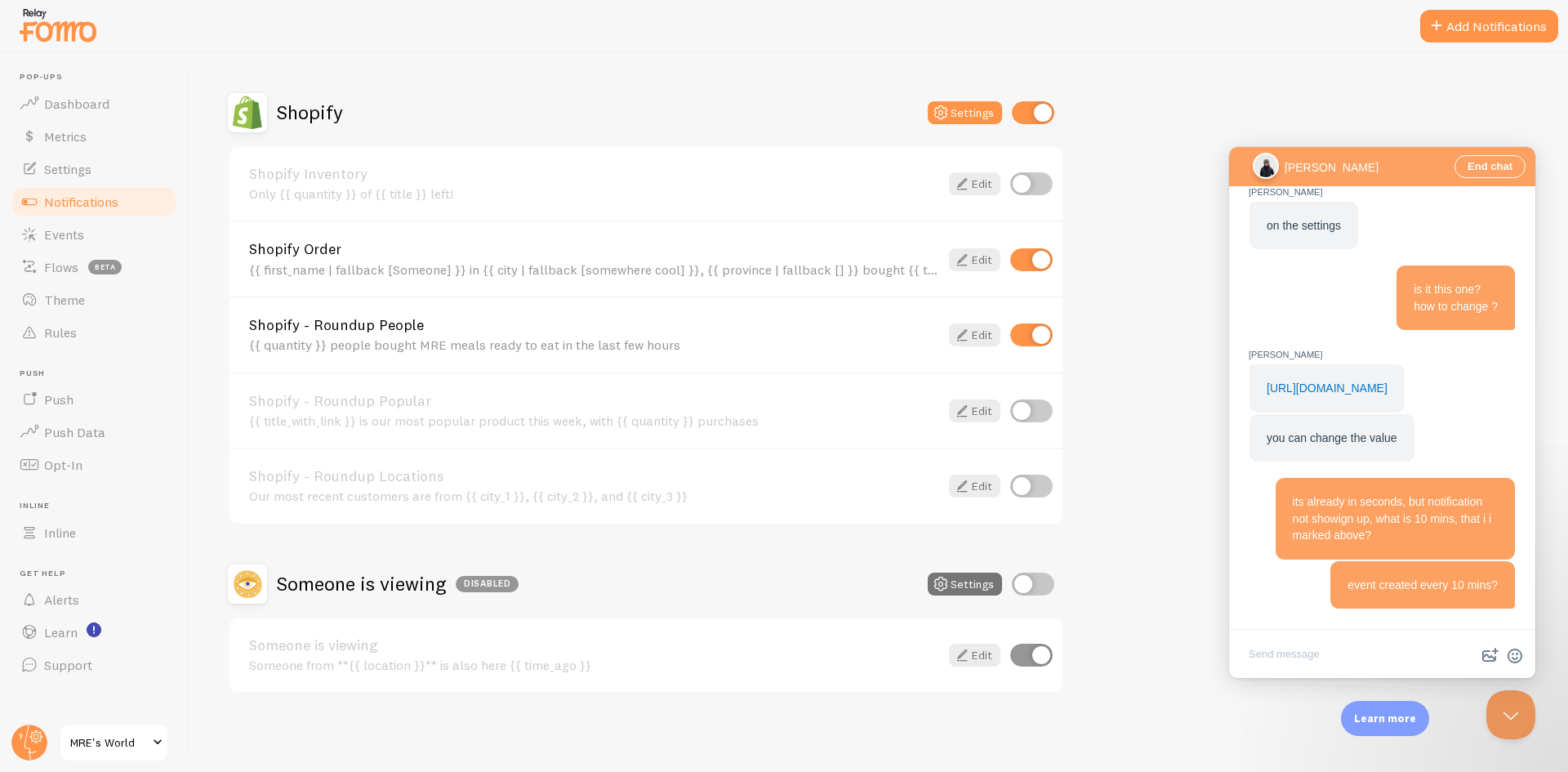
click at [1143, 526] on div "Abandoned Cart Disabled Settings Abandoned Cart Template with Variables Your ca…" at bounding box center [878, 17] width 1301 height 1352
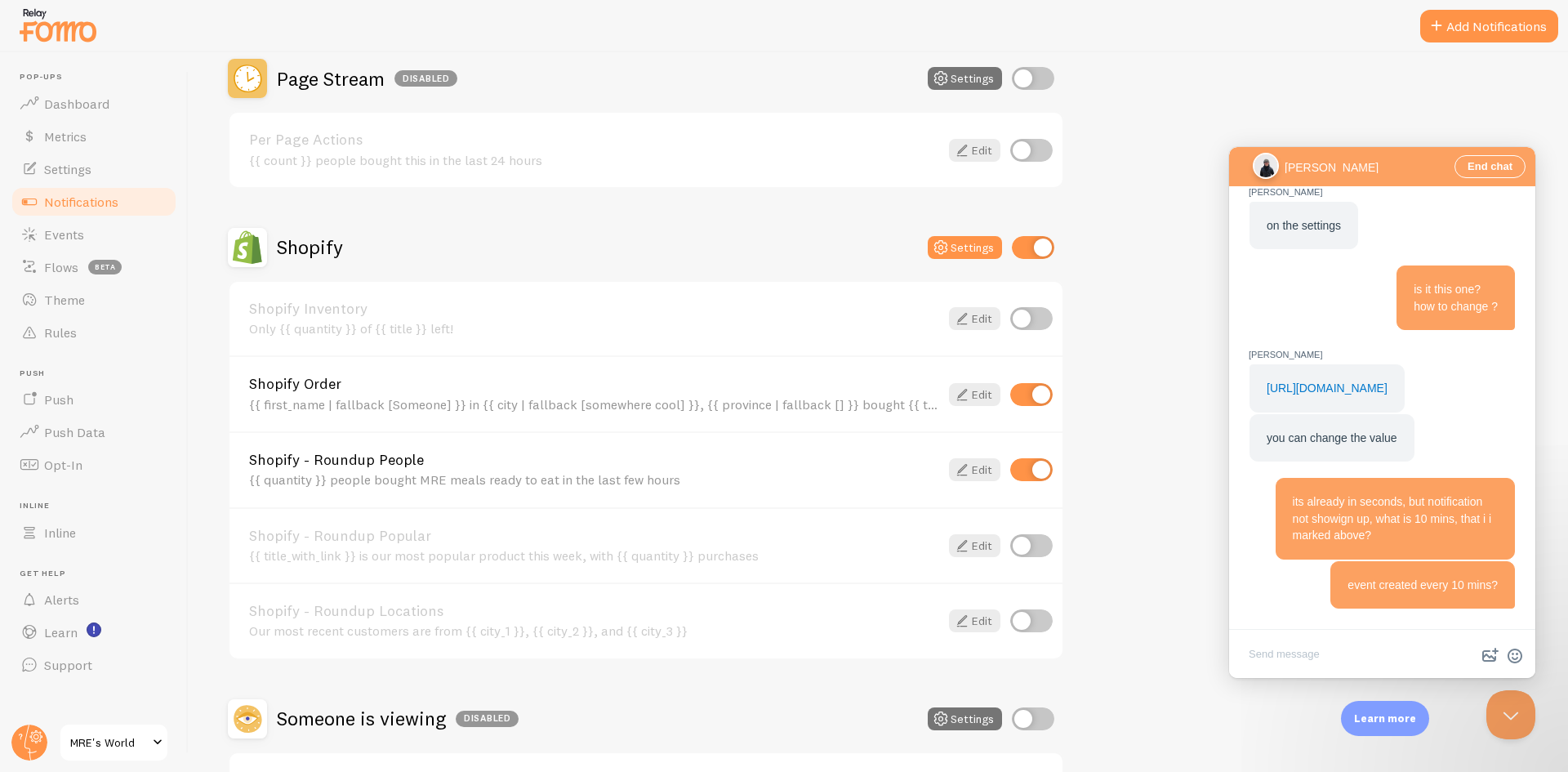
scroll to position [718, 0]
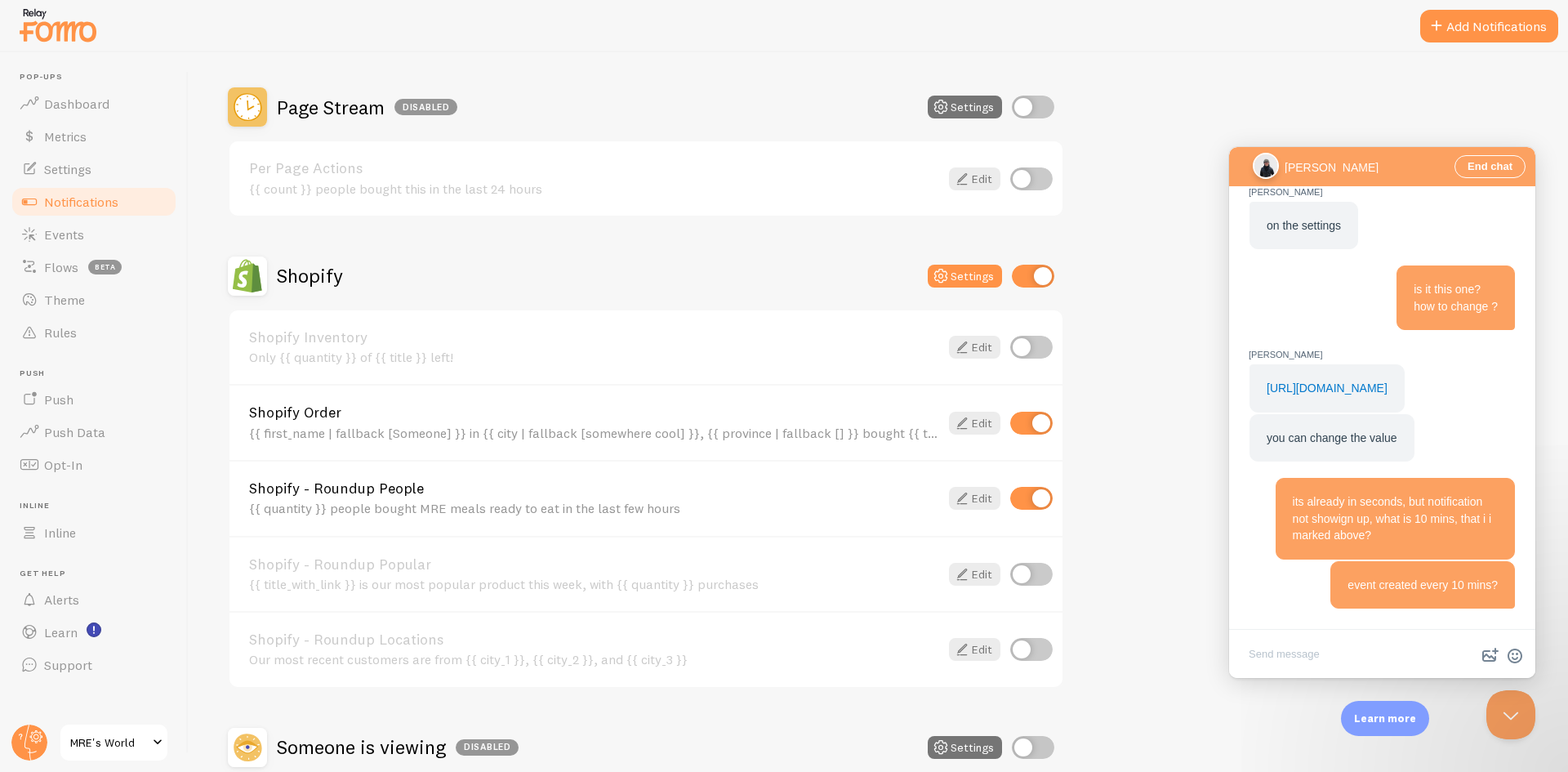
click at [364, 490] on link "Shopify - Roundup People" at bounding box center [594, 489] width 691 height 15
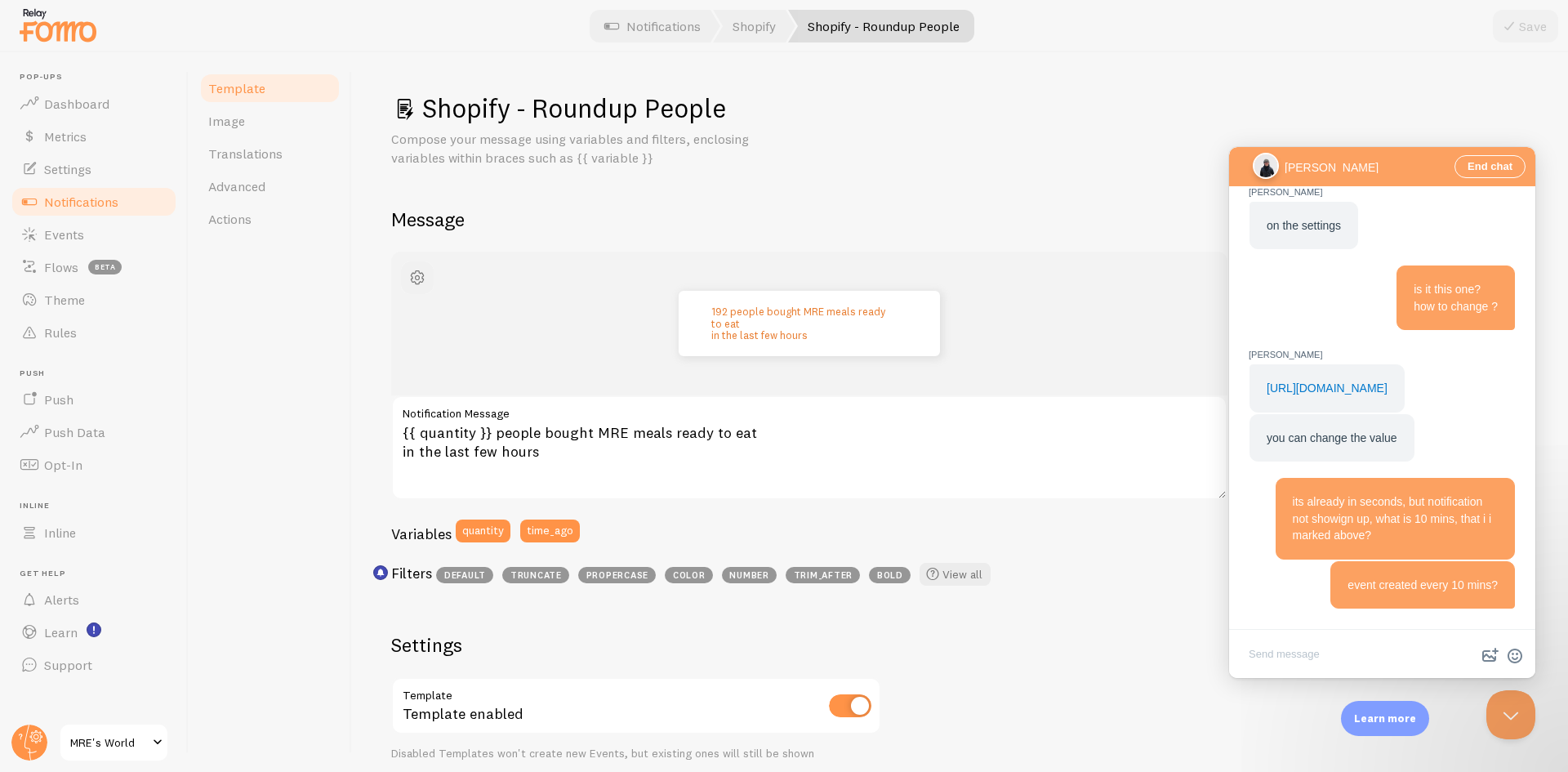
click at [407, 287] on span "button" at bounding box center [417, 278] width 20 height 20
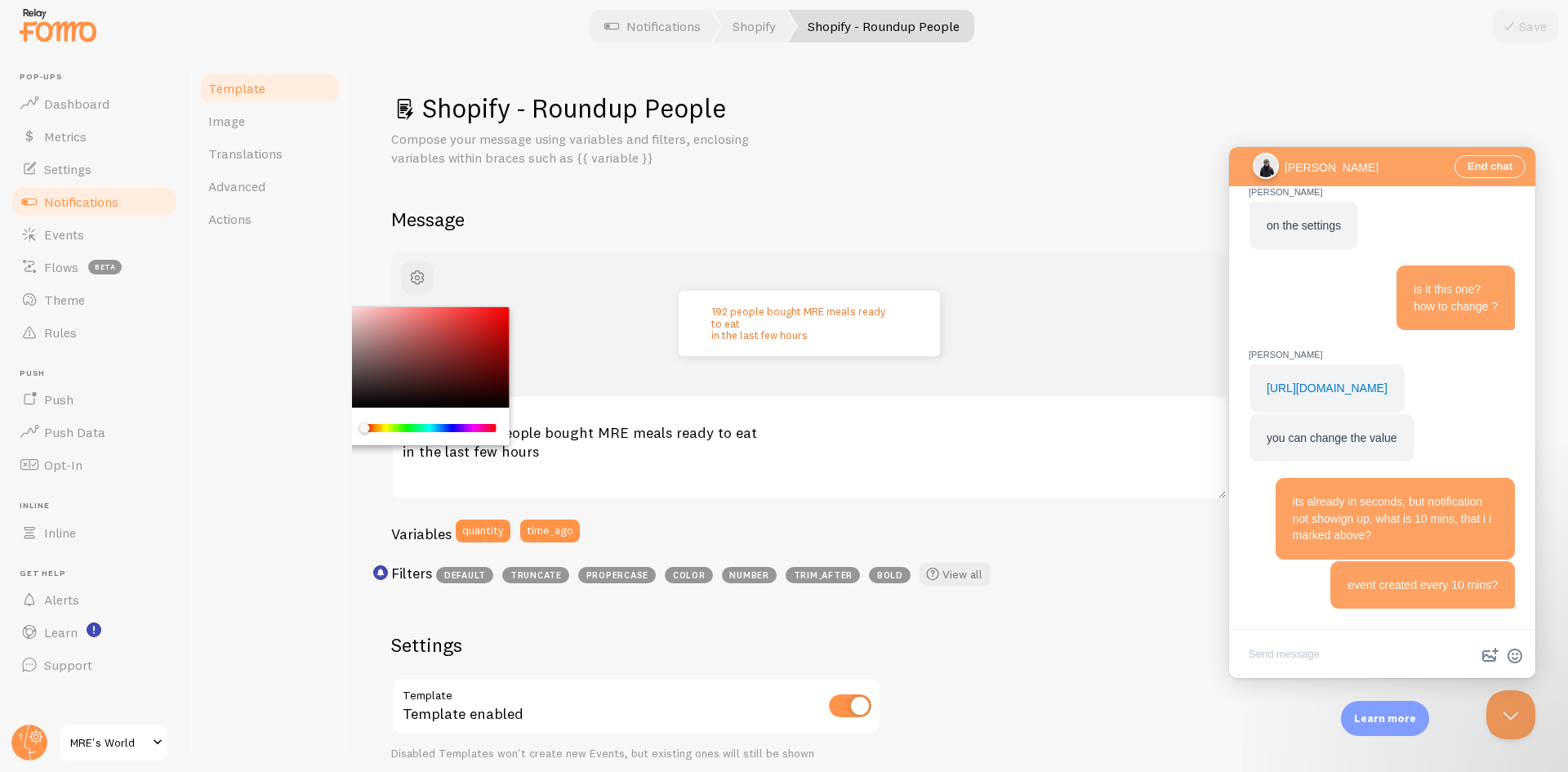
click at [313, 323] on div "Template Image Translations Advanced Actions" at bounding box center [270, 412] width 163 height 720
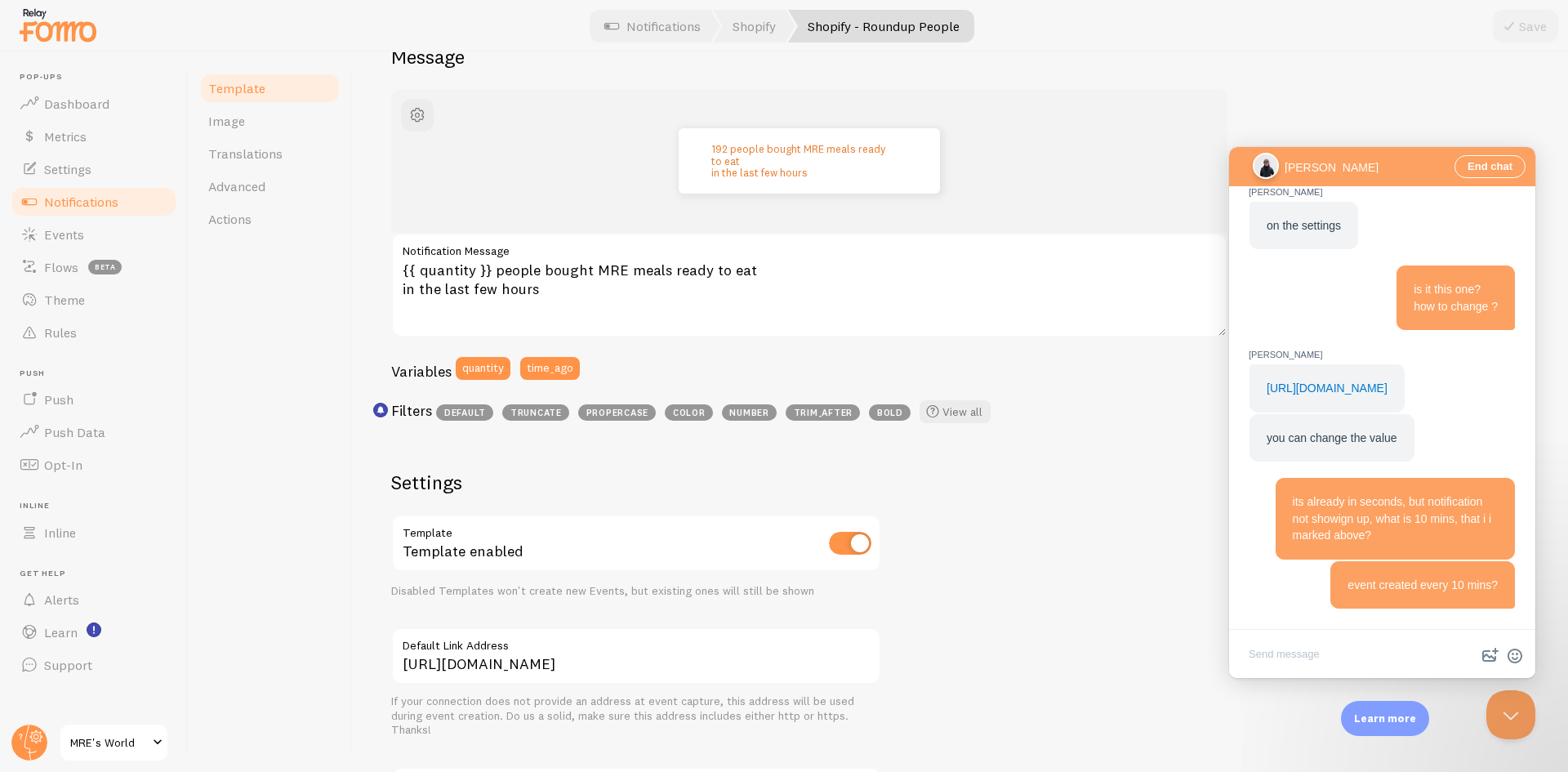
scroll to position [163, 0]
click at [278, 134] on link "Image" at bounding box center [270, 121] width 143 height 33
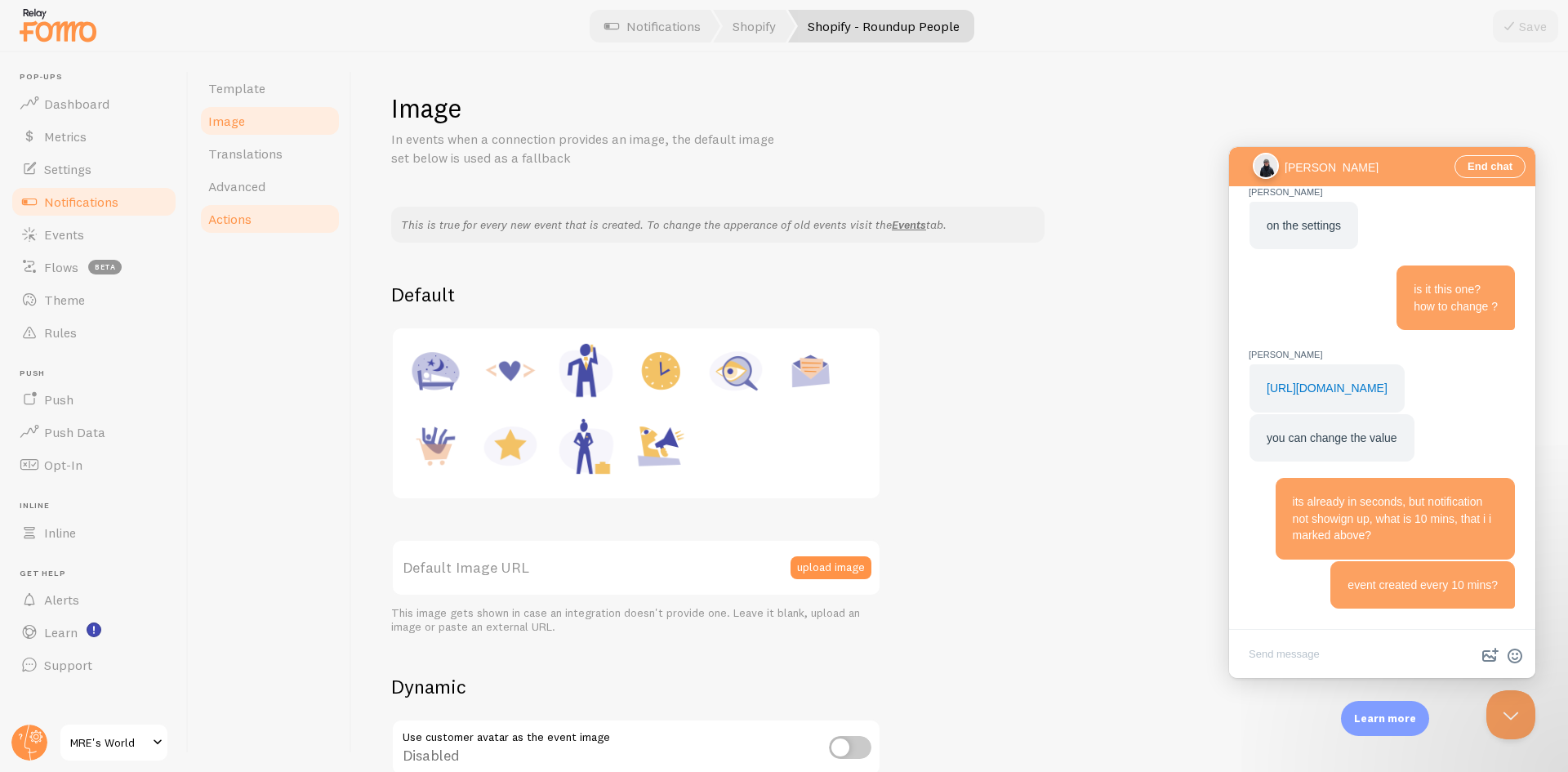
click at [252, 218] on link "Actions" at bounding box center [270, 219] width 143 height 33
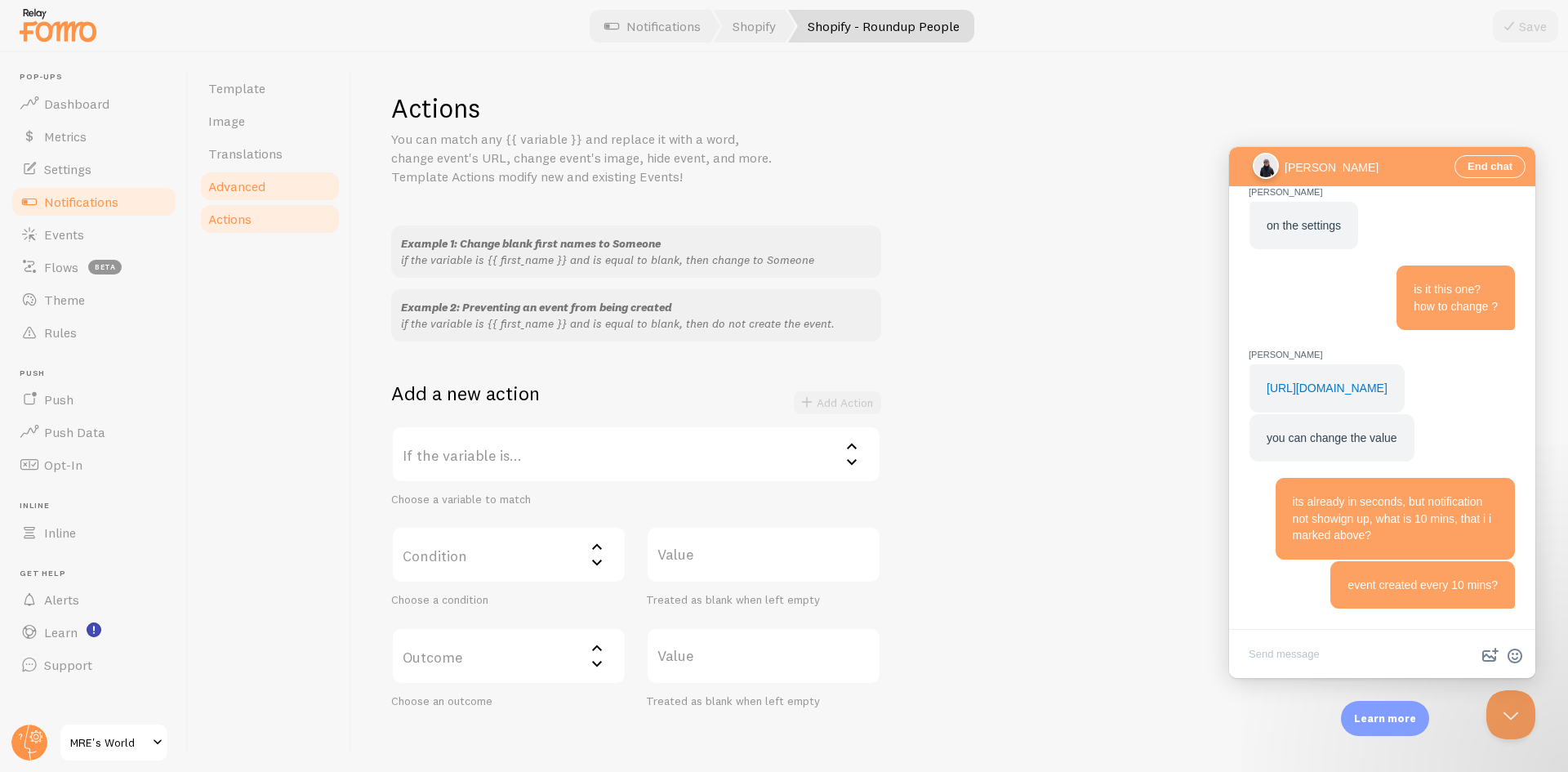
click at [261, 197] on link "Advanced" at bounding box center [270, 186] width 143 height 33
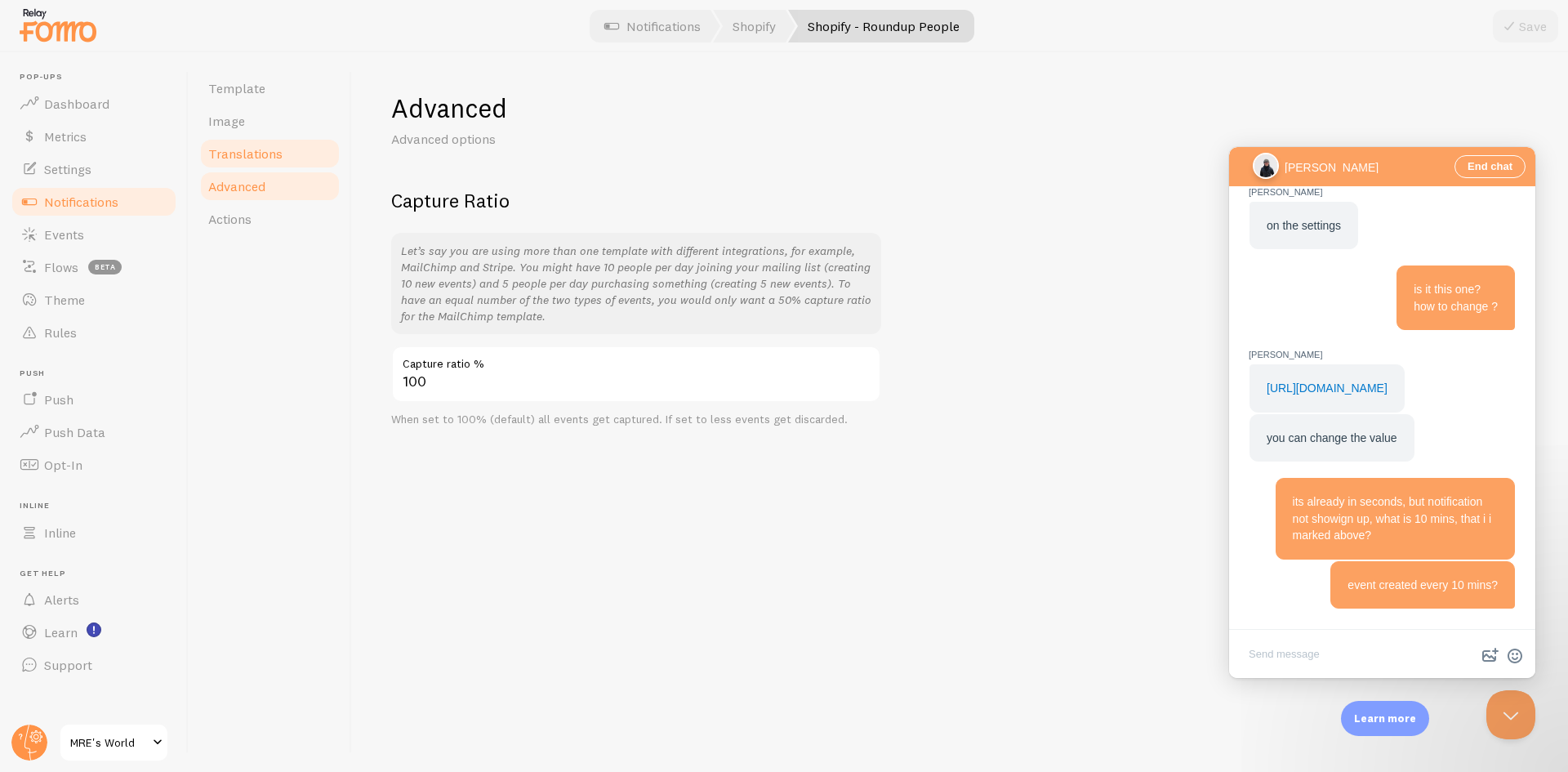
click at [270, 157] on span "Translations" at bounding box center [246, 154] width 75 height 16
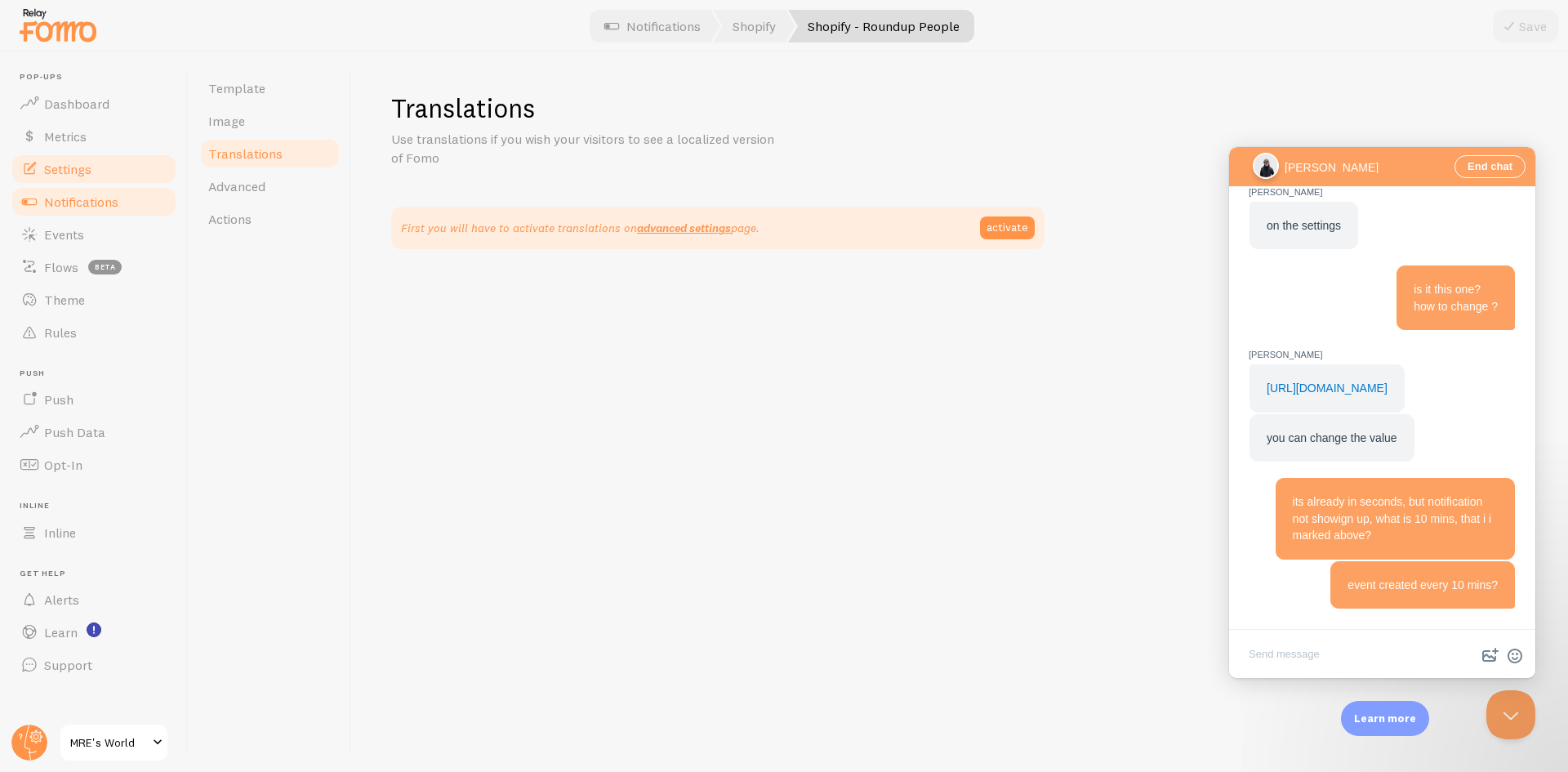
click at [108, 174] on link "Settings" at bounding box center [94, 170] width 169 height 33
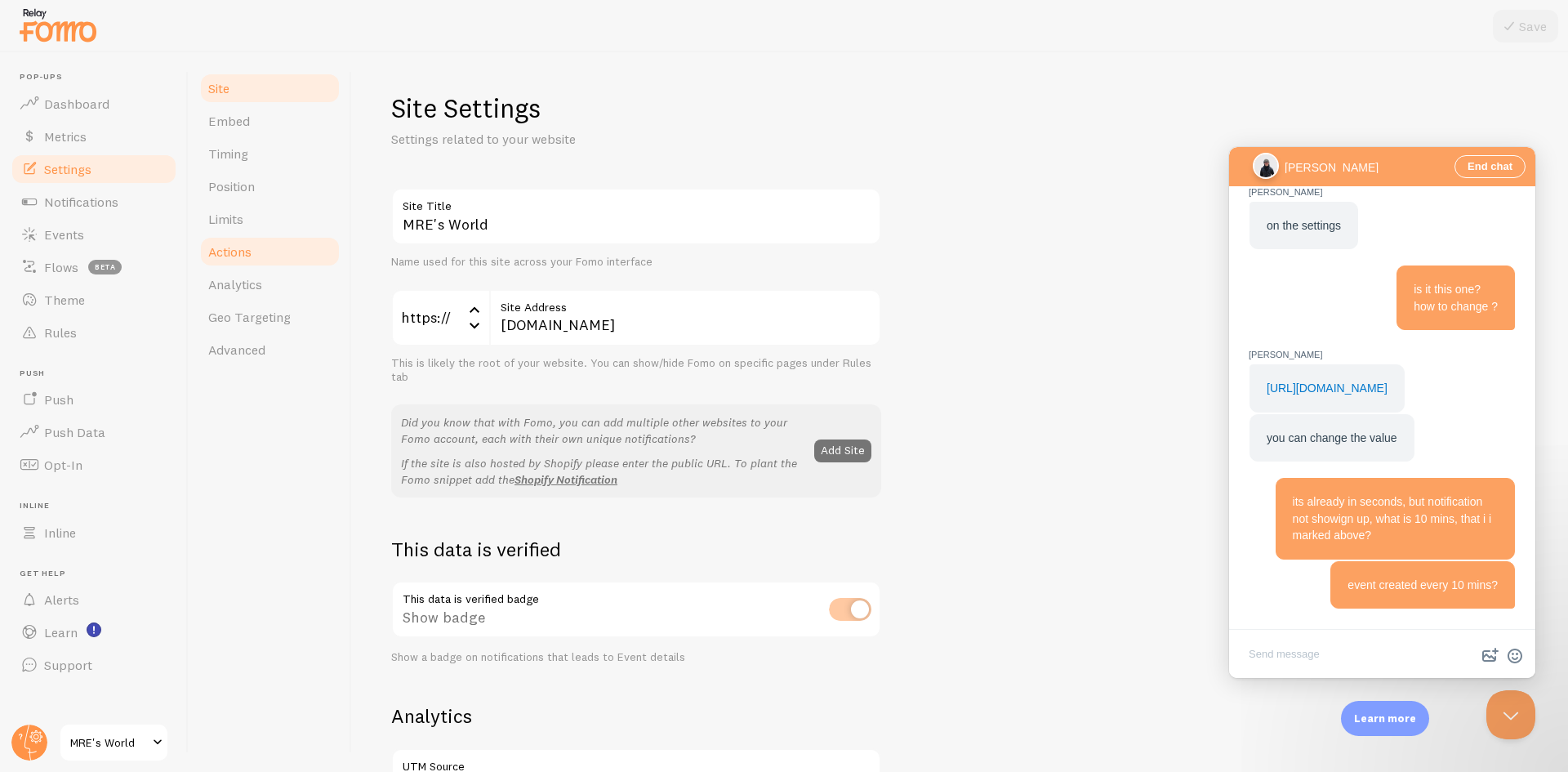
click at [241, 263] on link "Actions" at bounding box center [270, 252] width 143 height 33
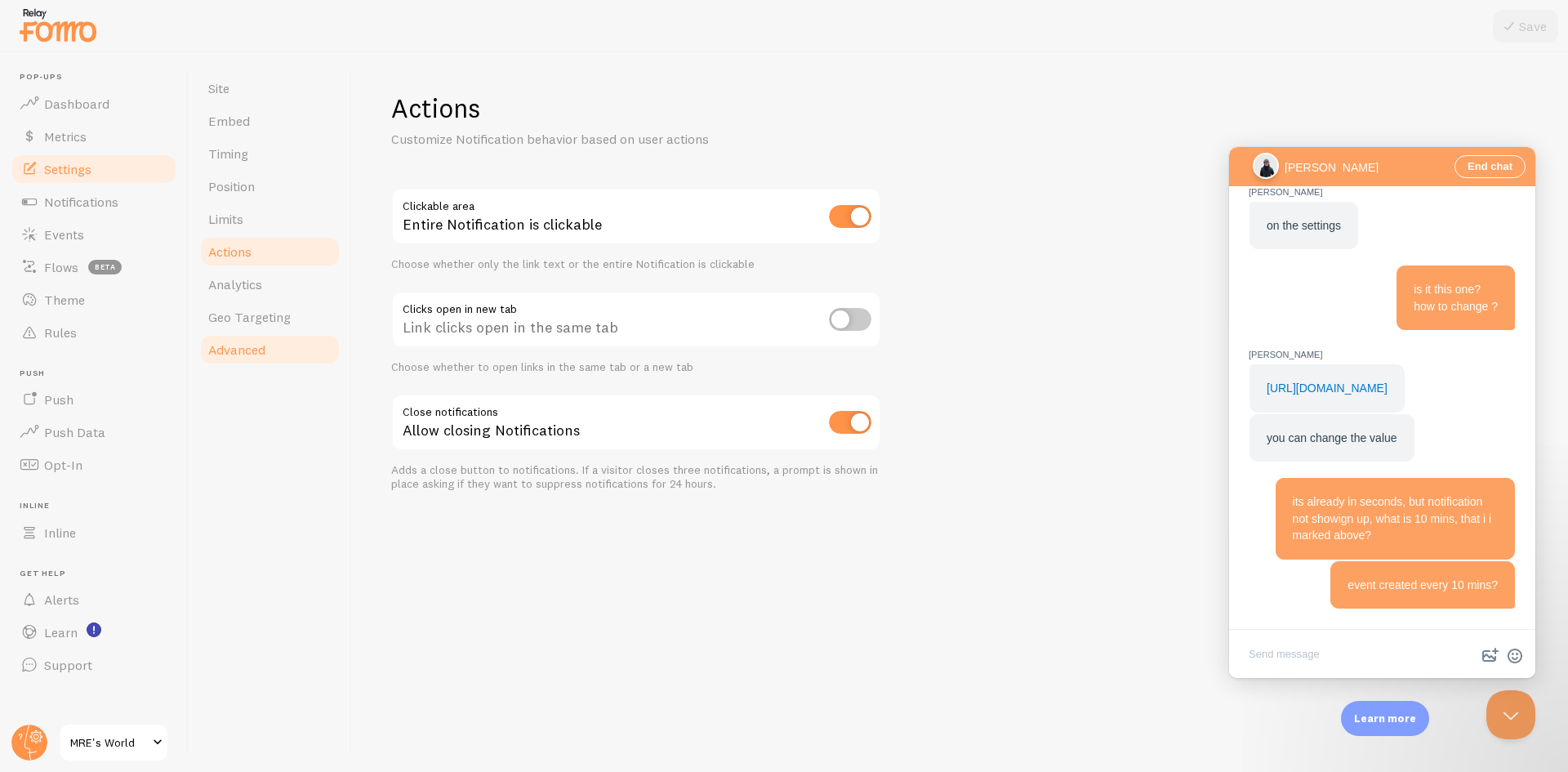
click at [259, 349] on span "Advanced" at bounding box center [237, 350] width 57 height 16
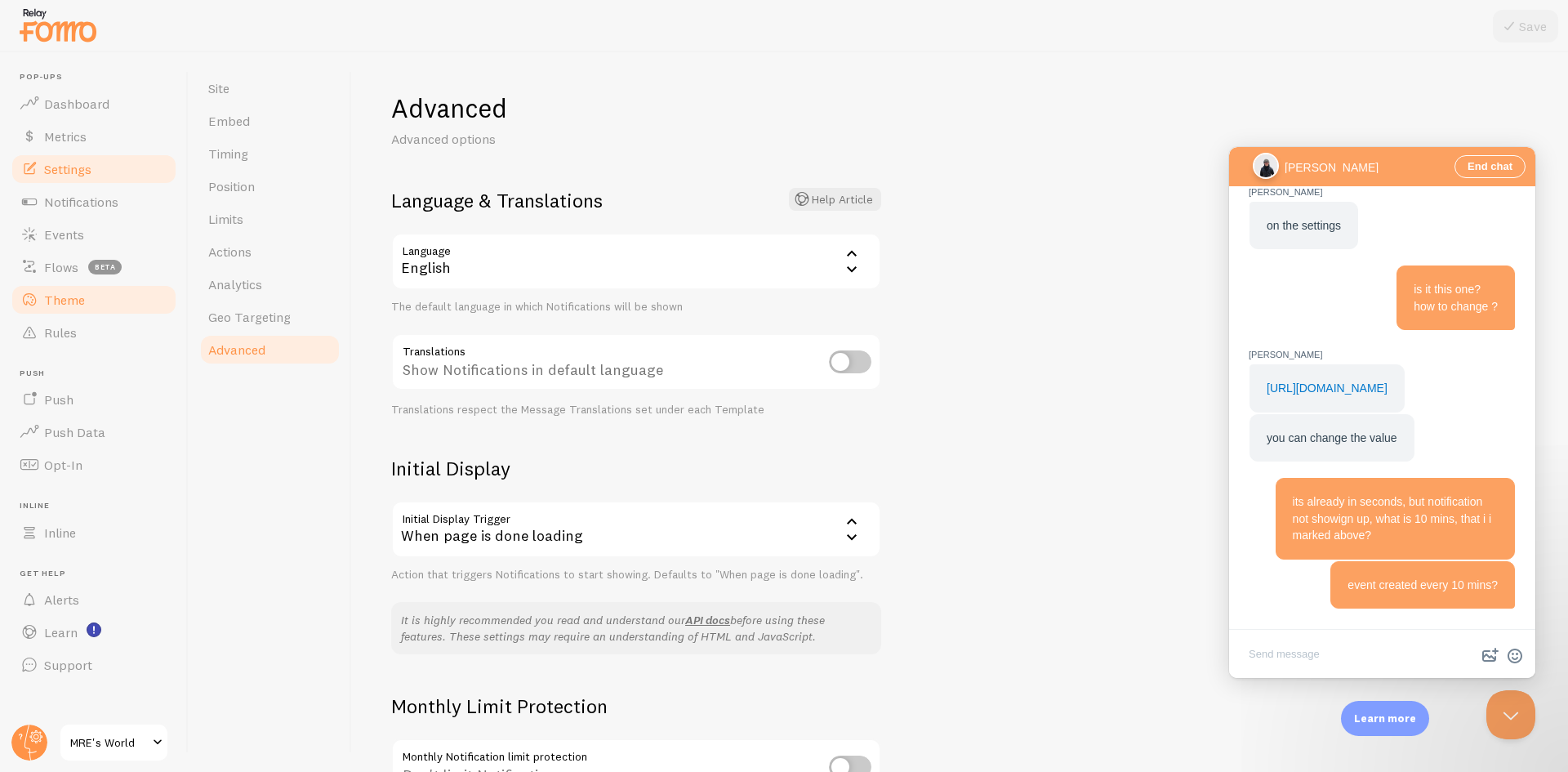
click at [107, 299] on link "Theme" at bounding box center [94, 300] width 169 height 33
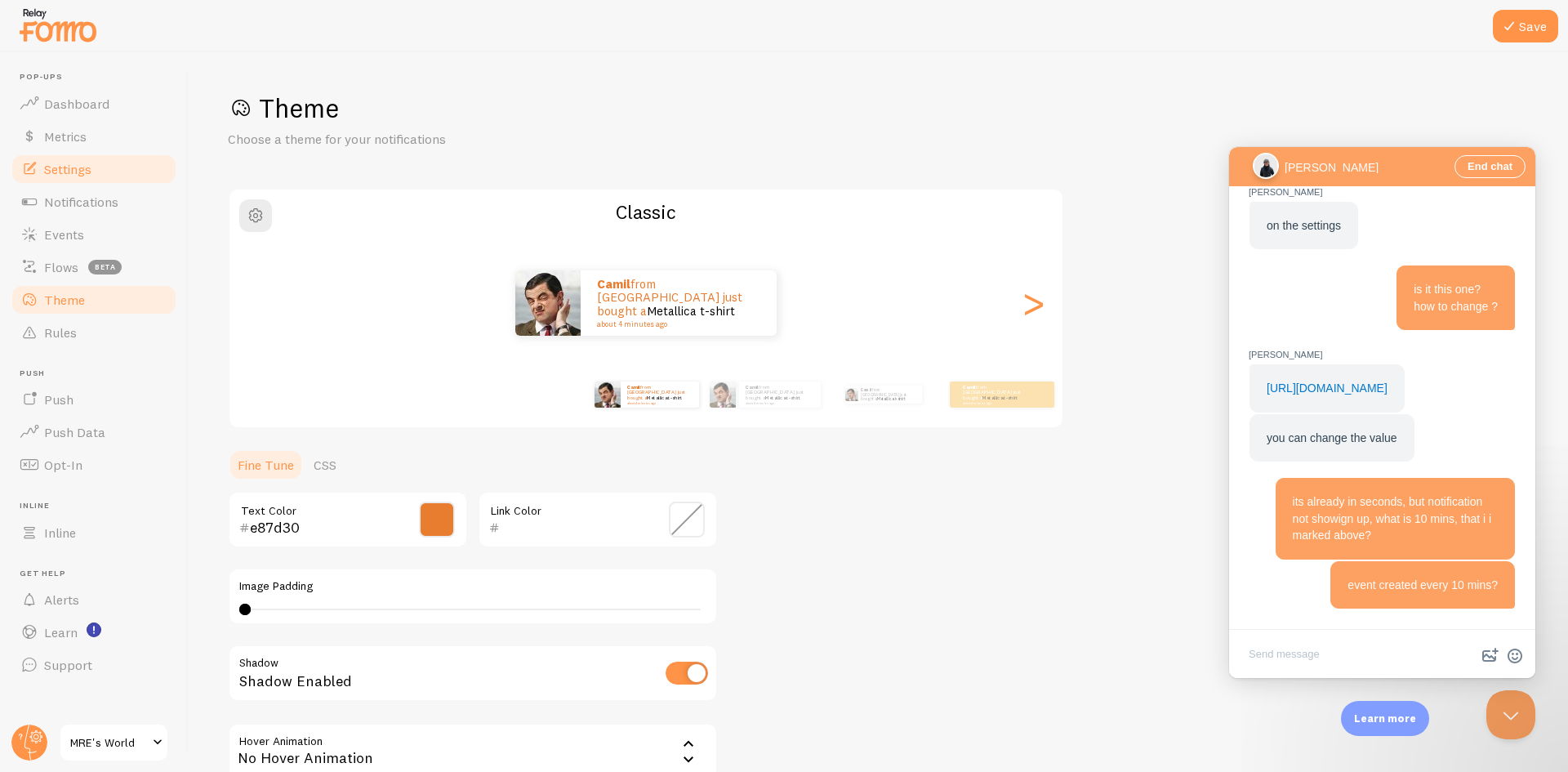
click at [90, 178] on link "Settings" at bounding box center [94, 170] width 169 height 33
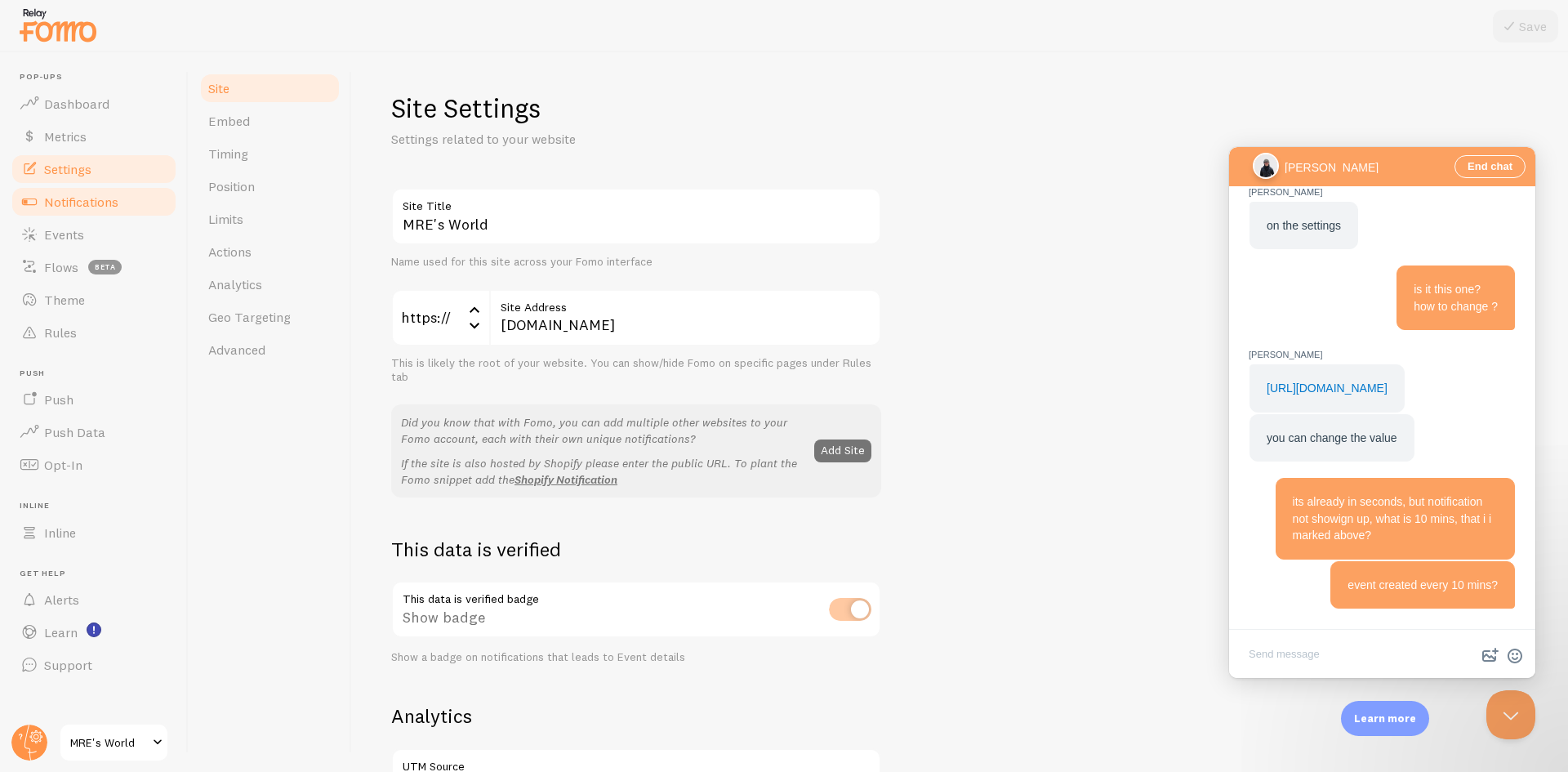
click at [97, 202] on span "Notifications" at bounding box center [81, 201] width 75 height 16
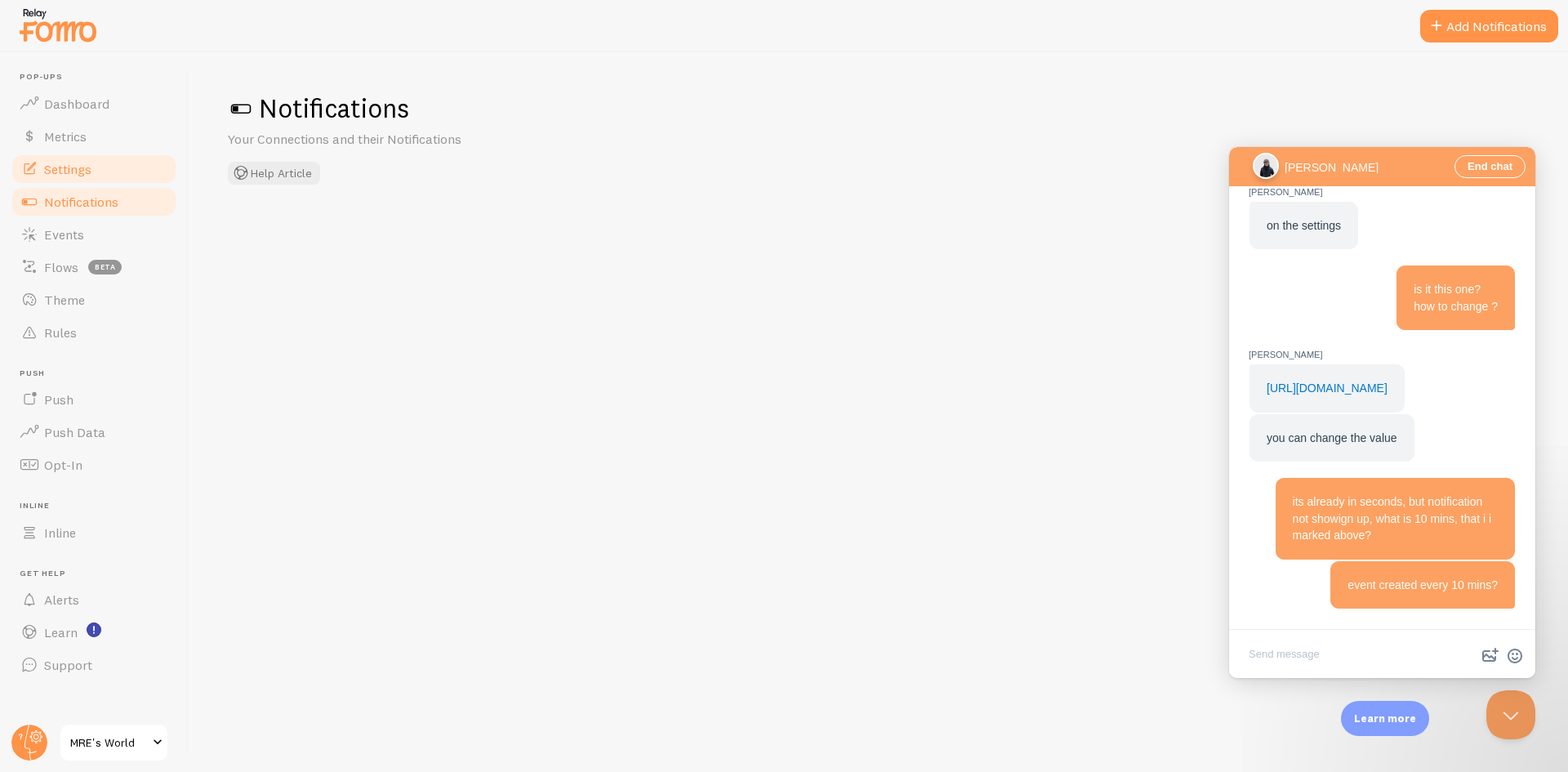
click at [100, 180] on link "Settings" at bounding box center [94, 170] width 169 height 33
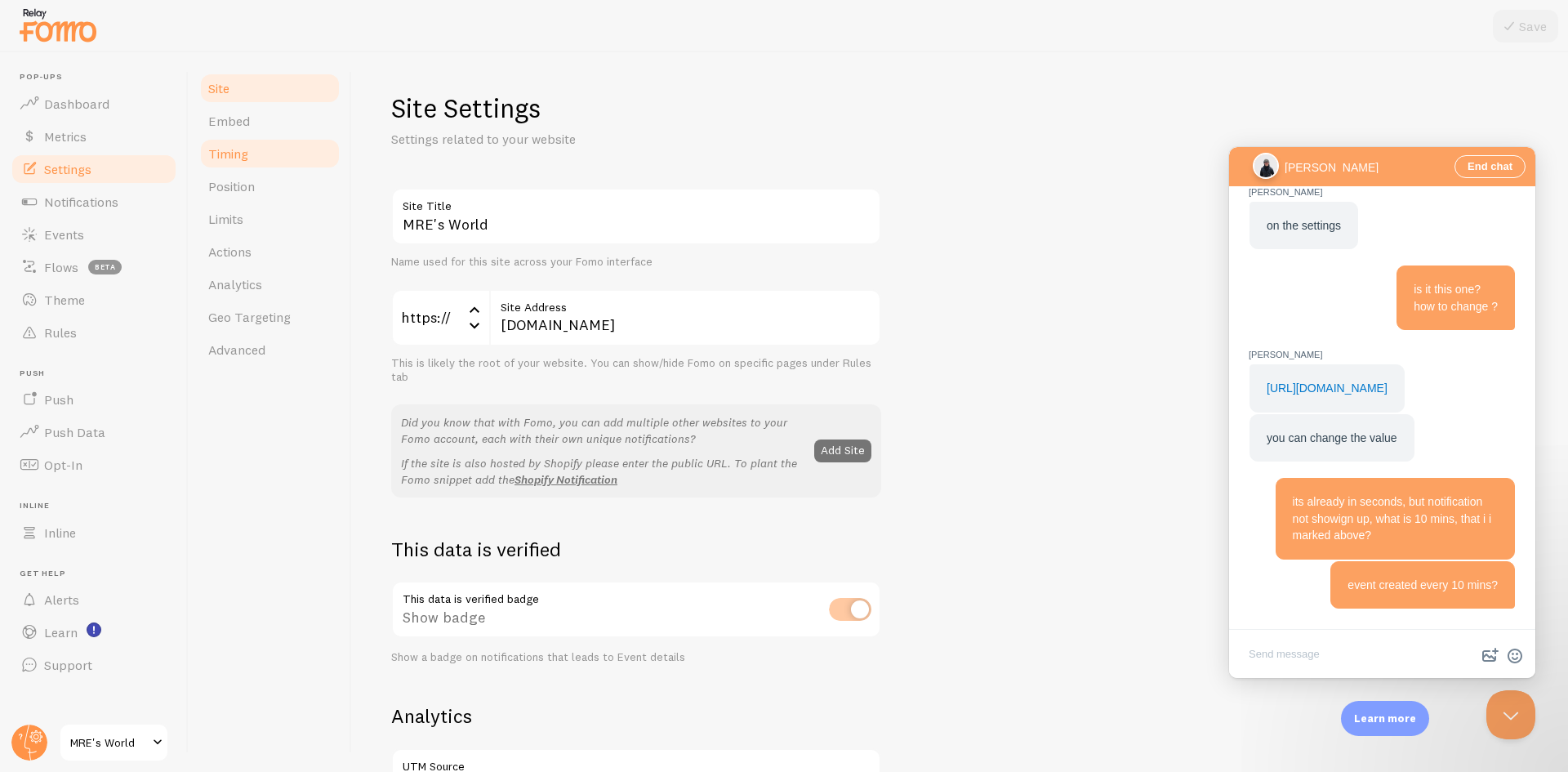
click at [247, 154] on span "Timing" at bounding box center [229, 154] width 40 height 16
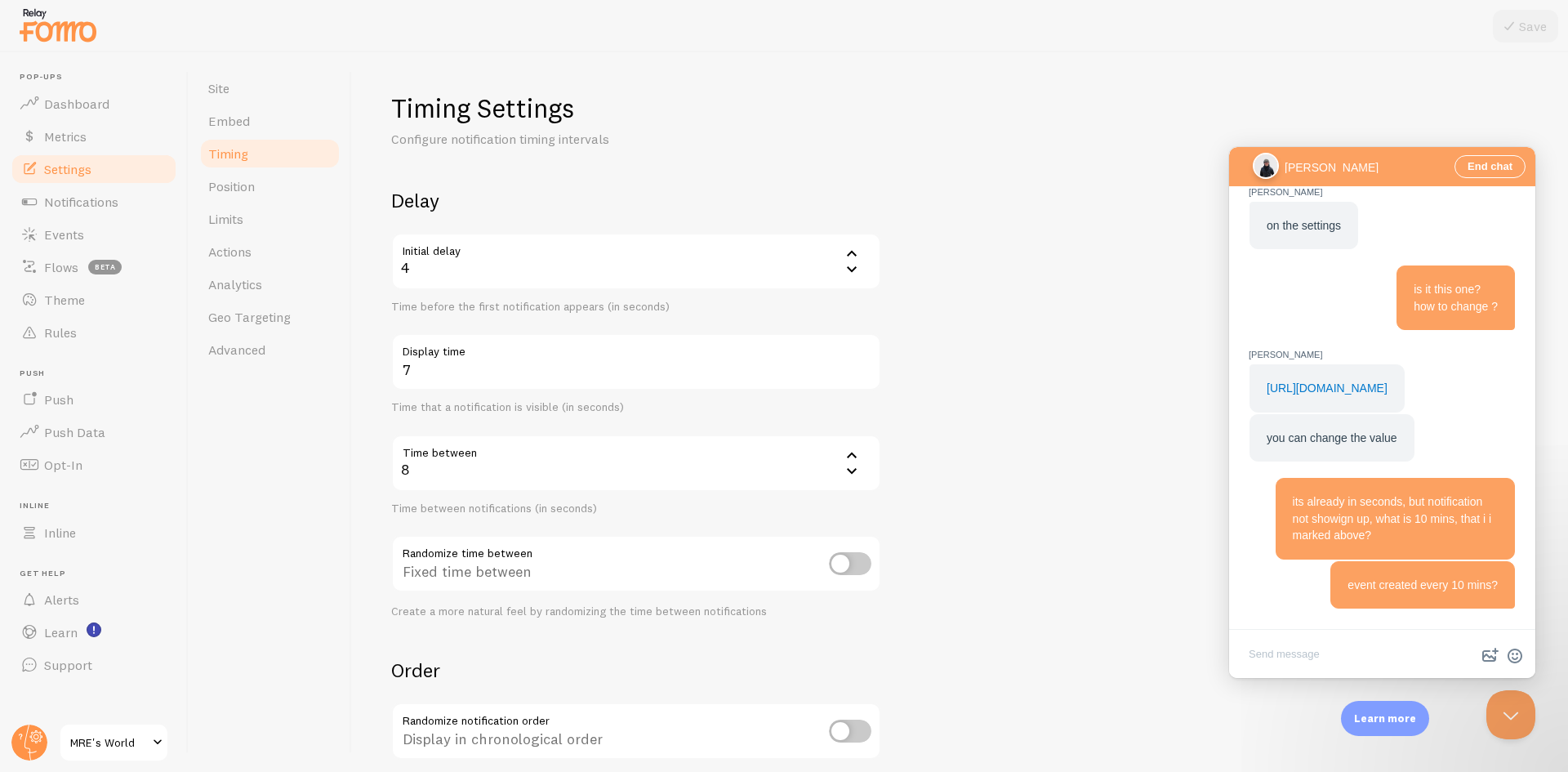
click at [95, 174] on link "Settings" at bounding box center [94, 170] width 169 height 33
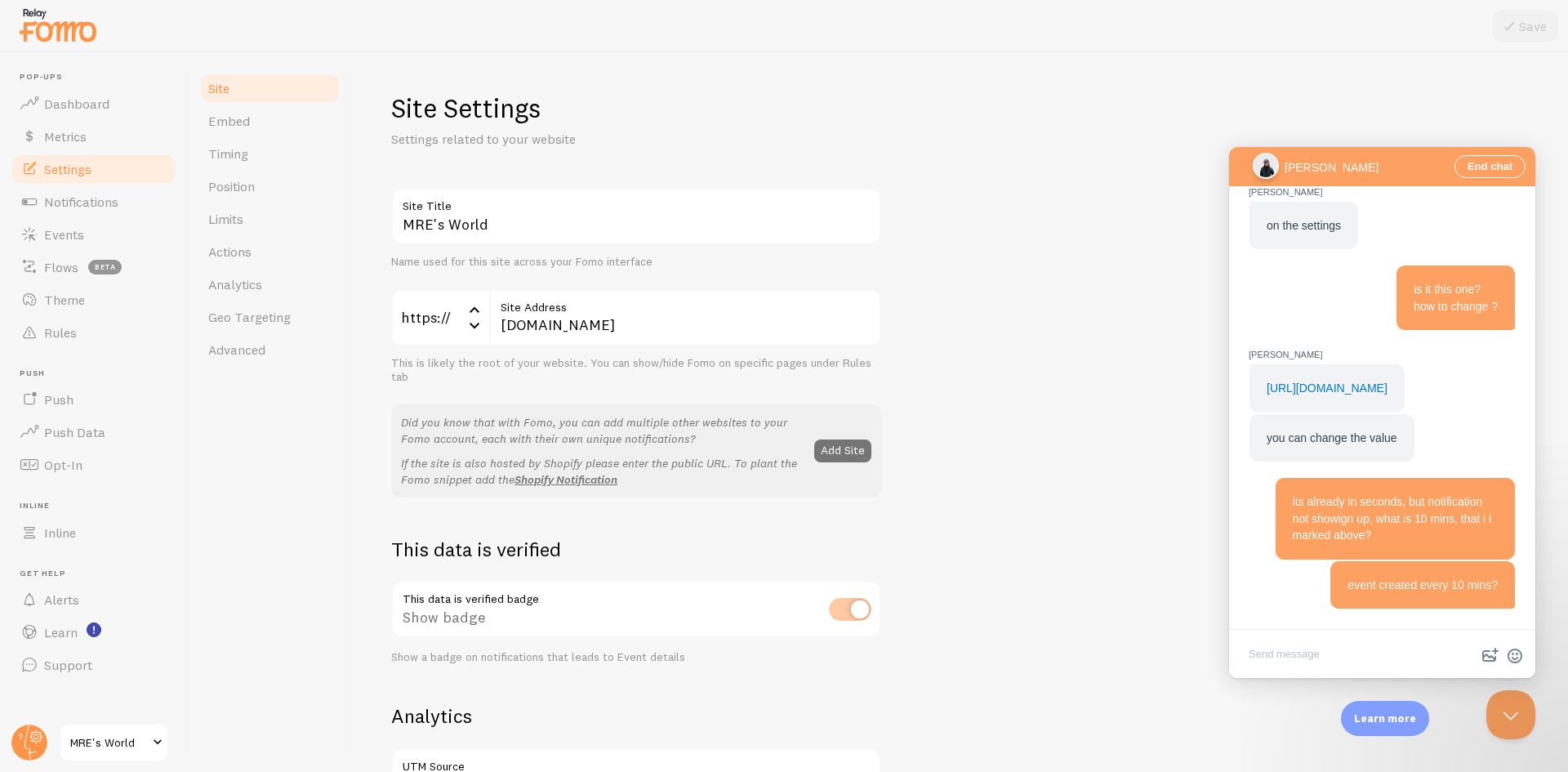
click at [95, 174] on link "Settings" at bounding box center [94, 170] width 169 height 33
click at [257, 162] on link "Timing" at bounding box center [270, 154] width 143 height 33
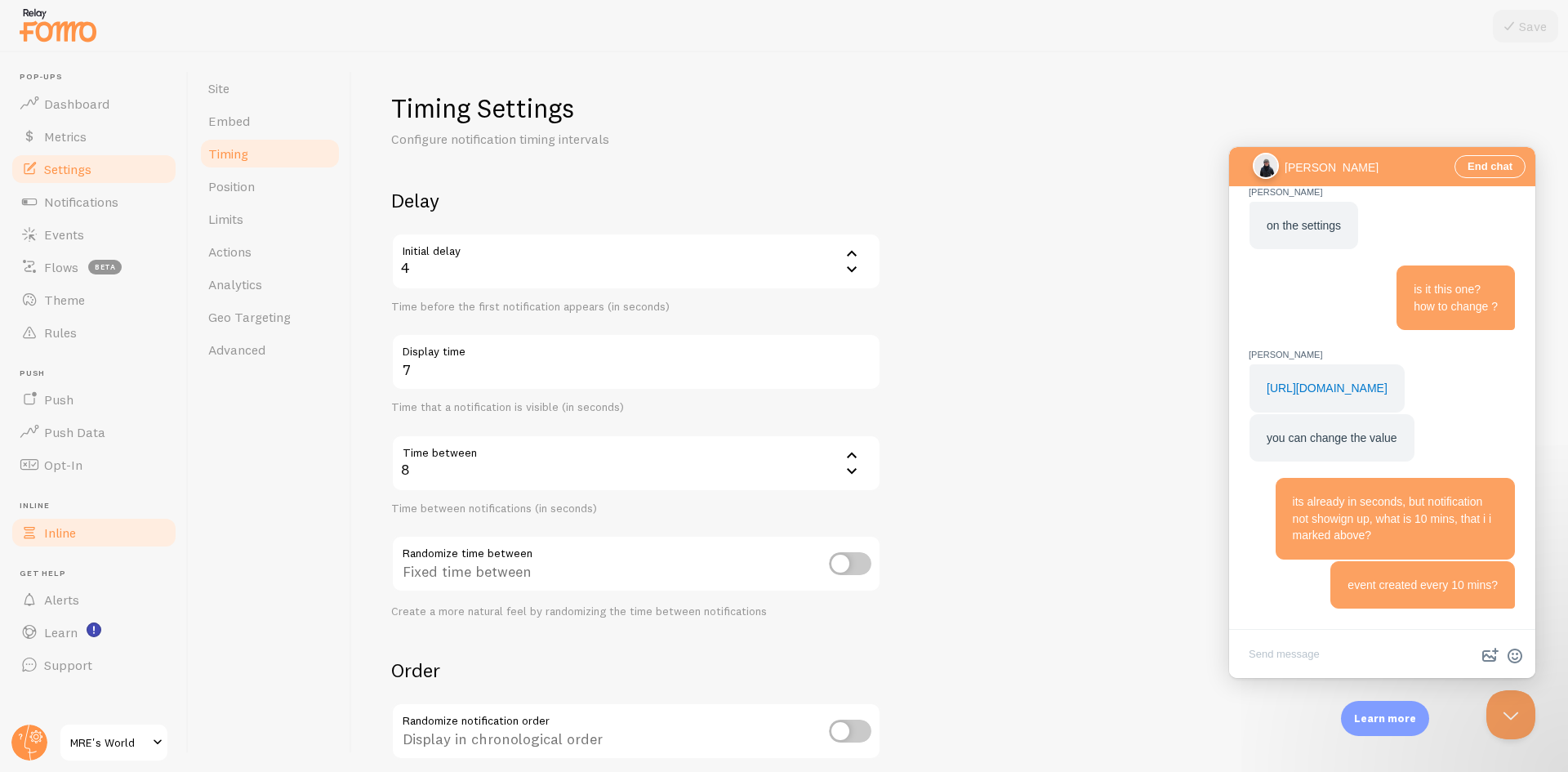
click at [101, 534] on link "Inline" at bounding box center [94, 533] width 169 height 33
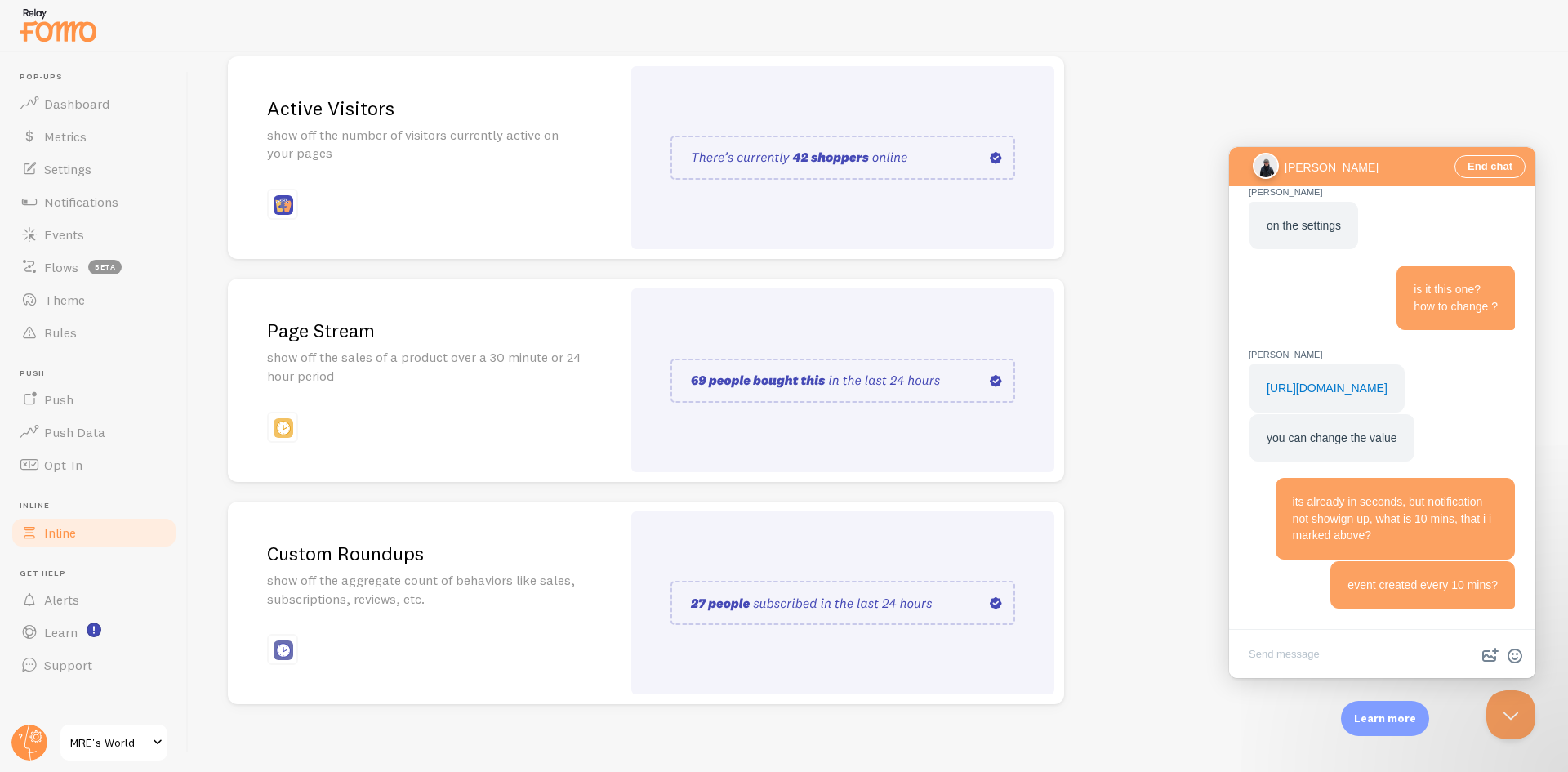
scroll to position [216, 0]
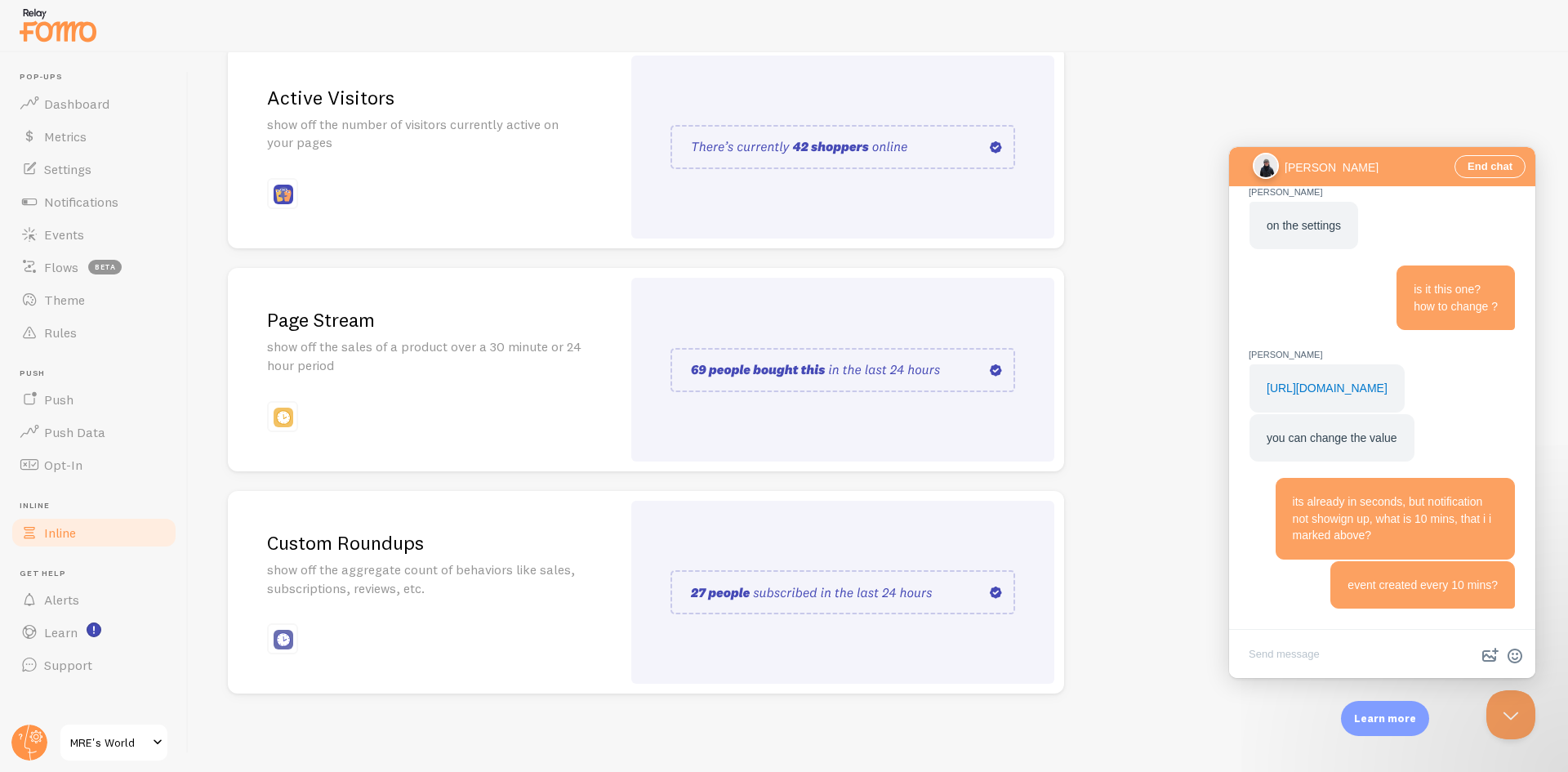
click at [904, 598] on img at bounding box center [843, 592] width 344 height 44
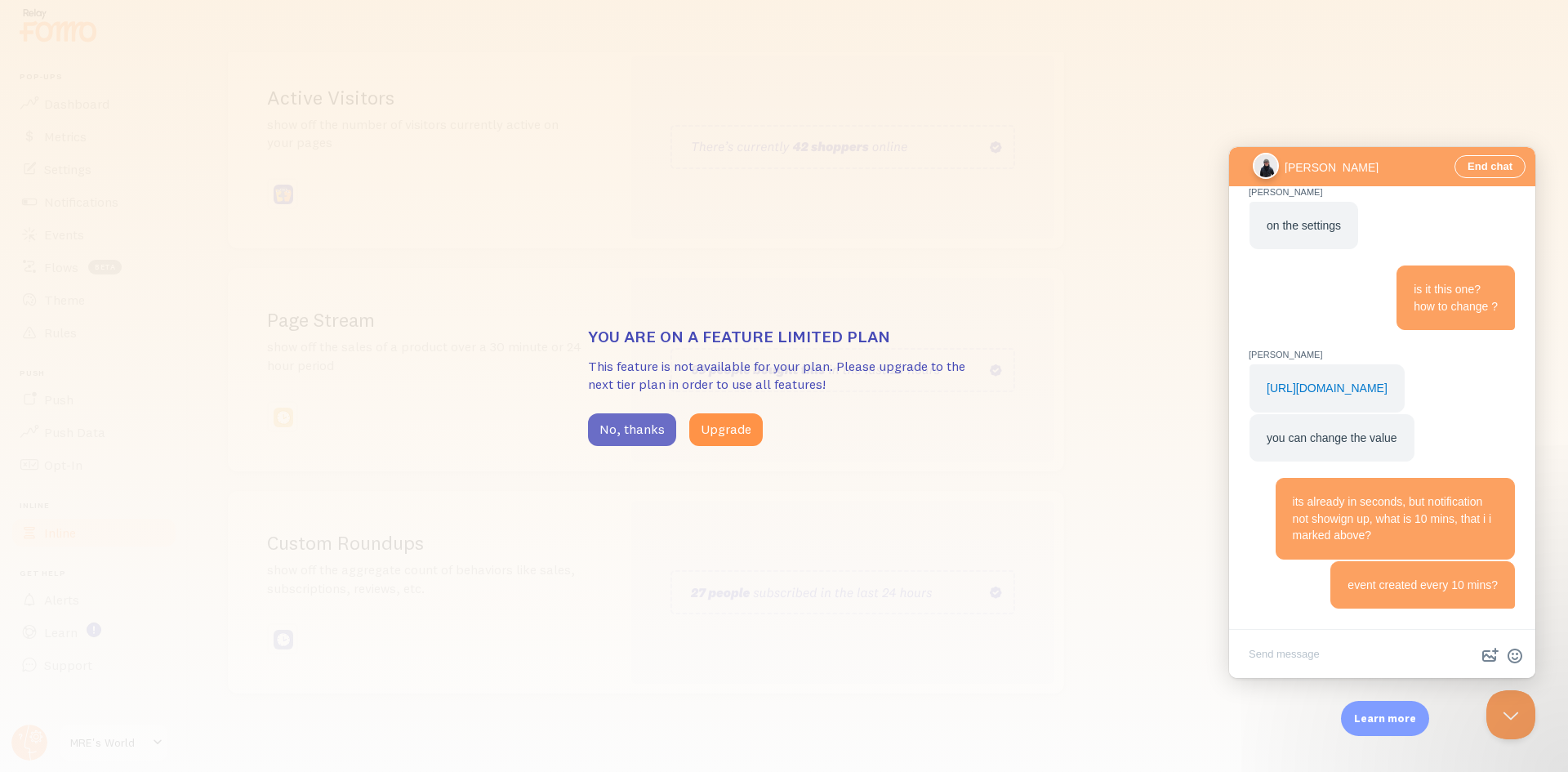
click at [621, 431] on button "No, thanks" at bounding box center [632, 430] width 88 height 33
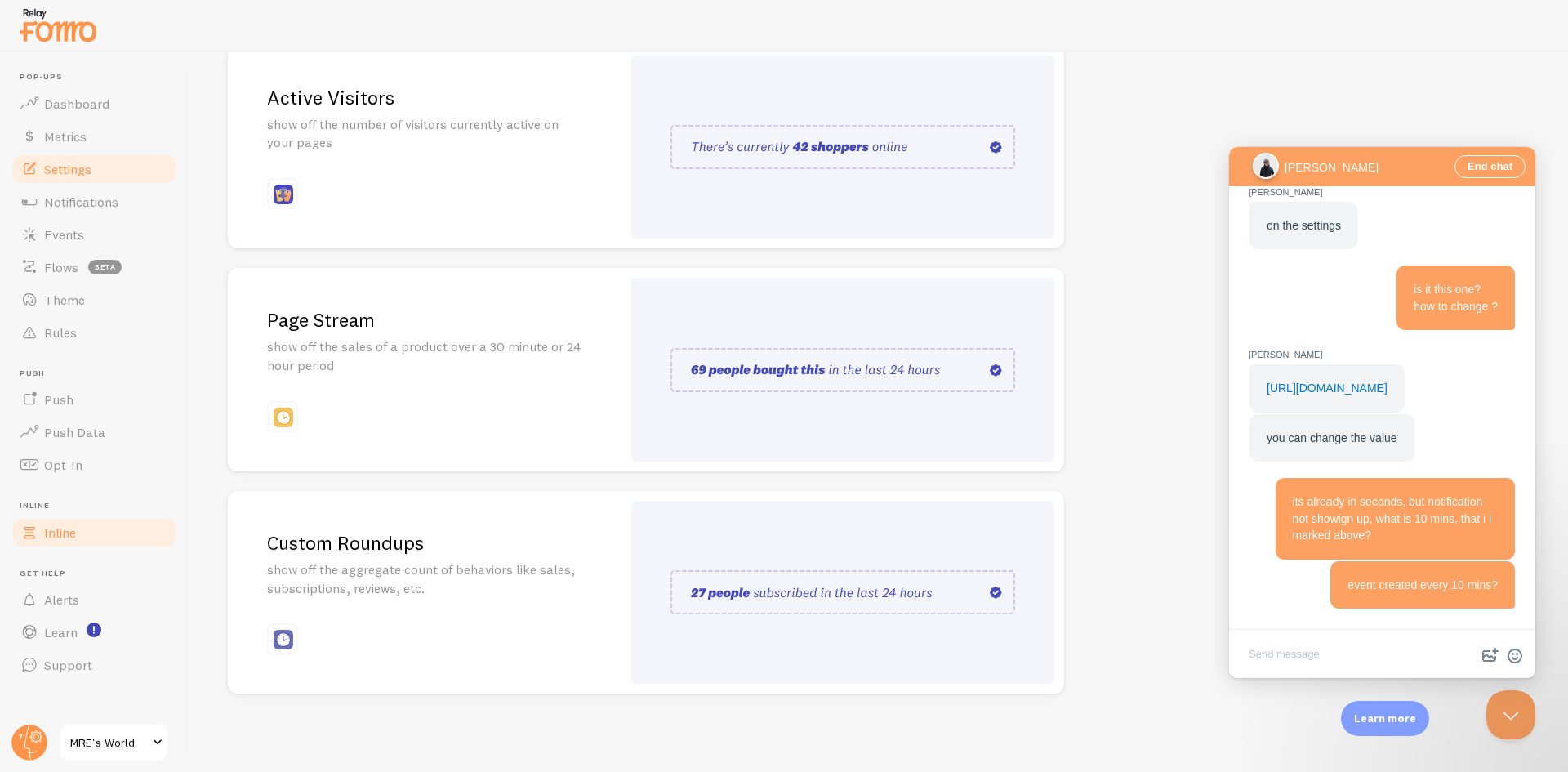
click at [77, 178] on link "Settings" at bounding box center [94, 170] width 169 height 33
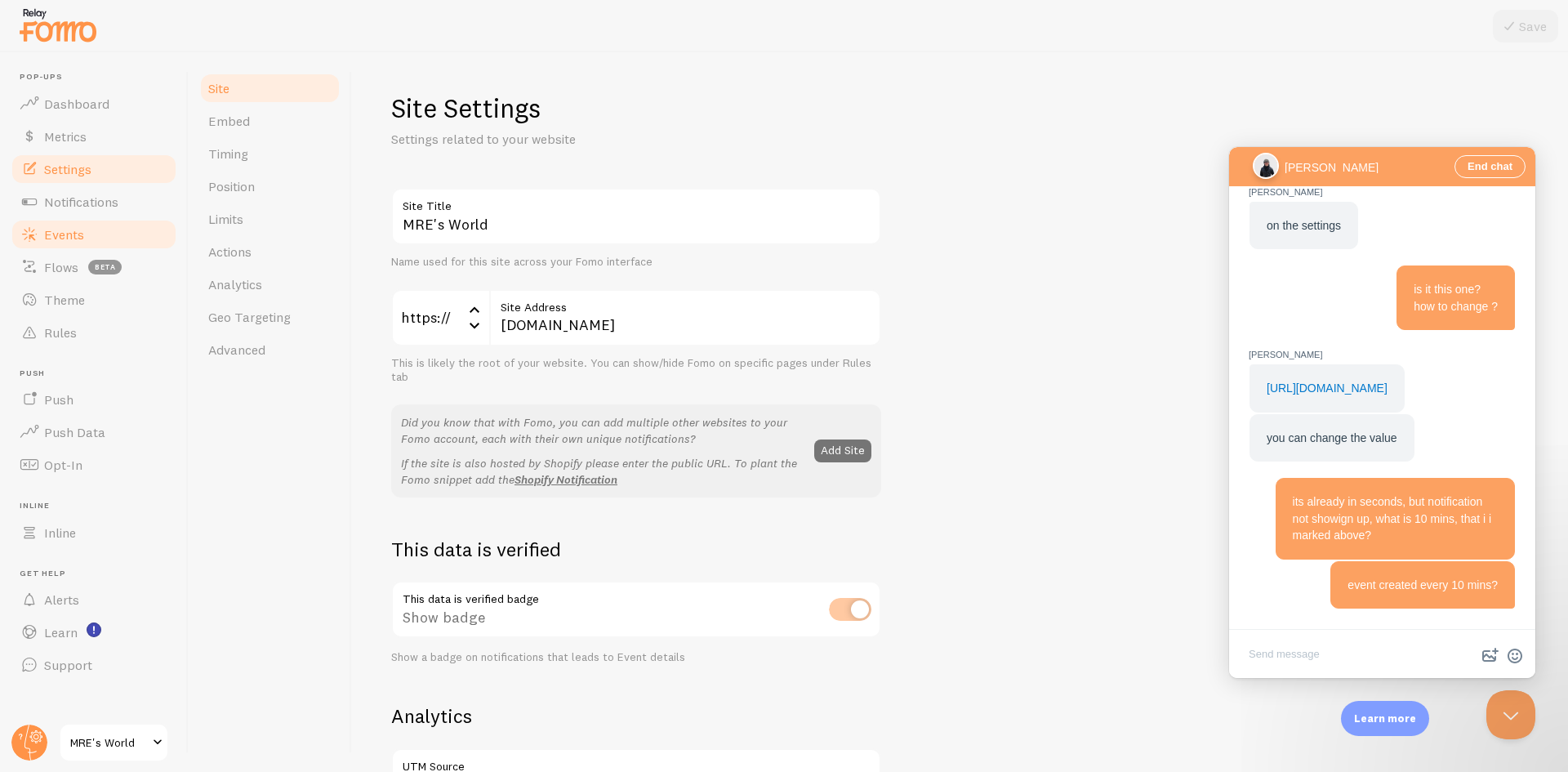
click at [108, 246] on link "Events" at bounding box center [94, 234] width 169 height 33
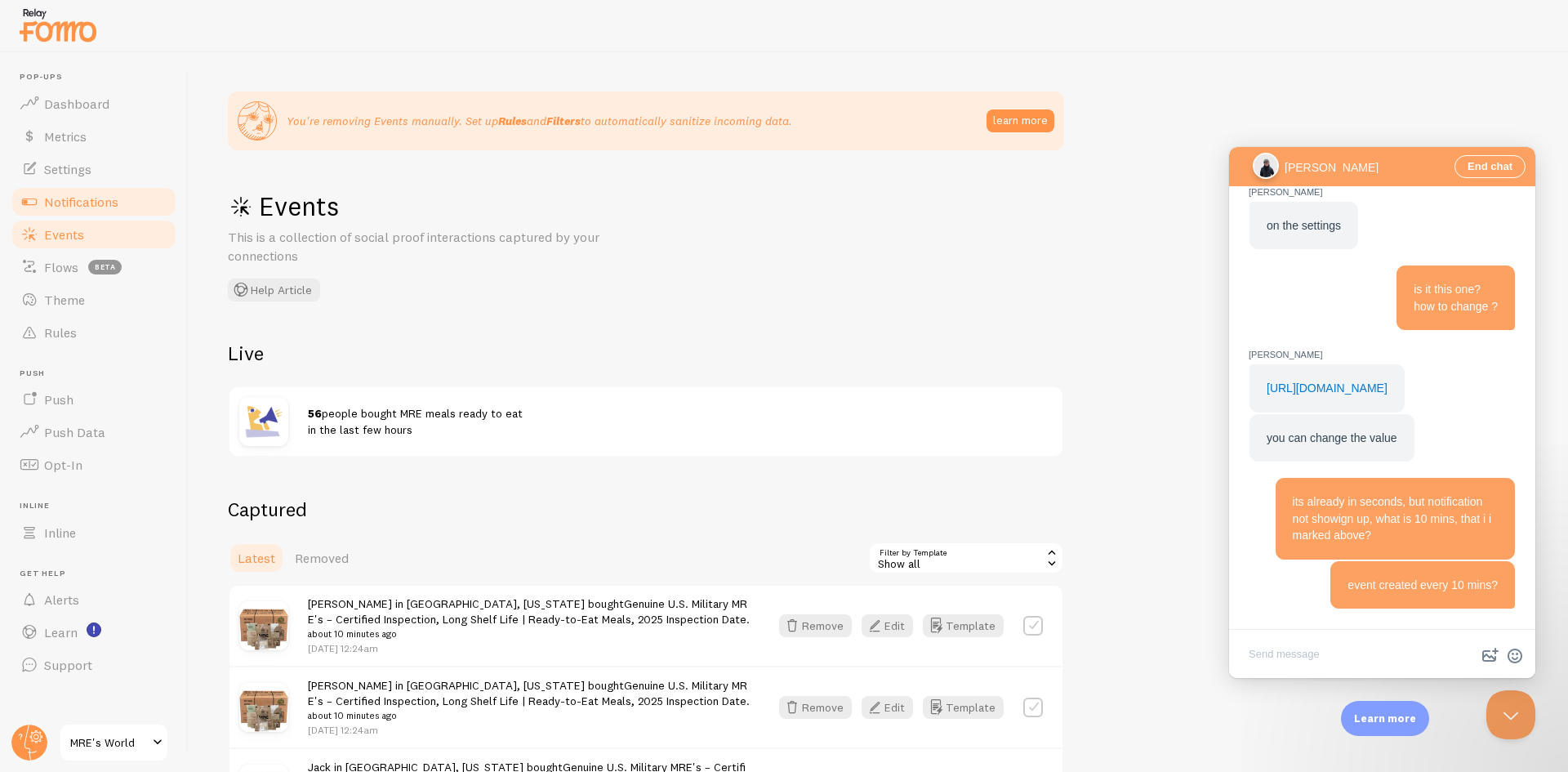
click at [86, 192] on link "Notifications" at bounding box center [94, 202] width 169 height 33
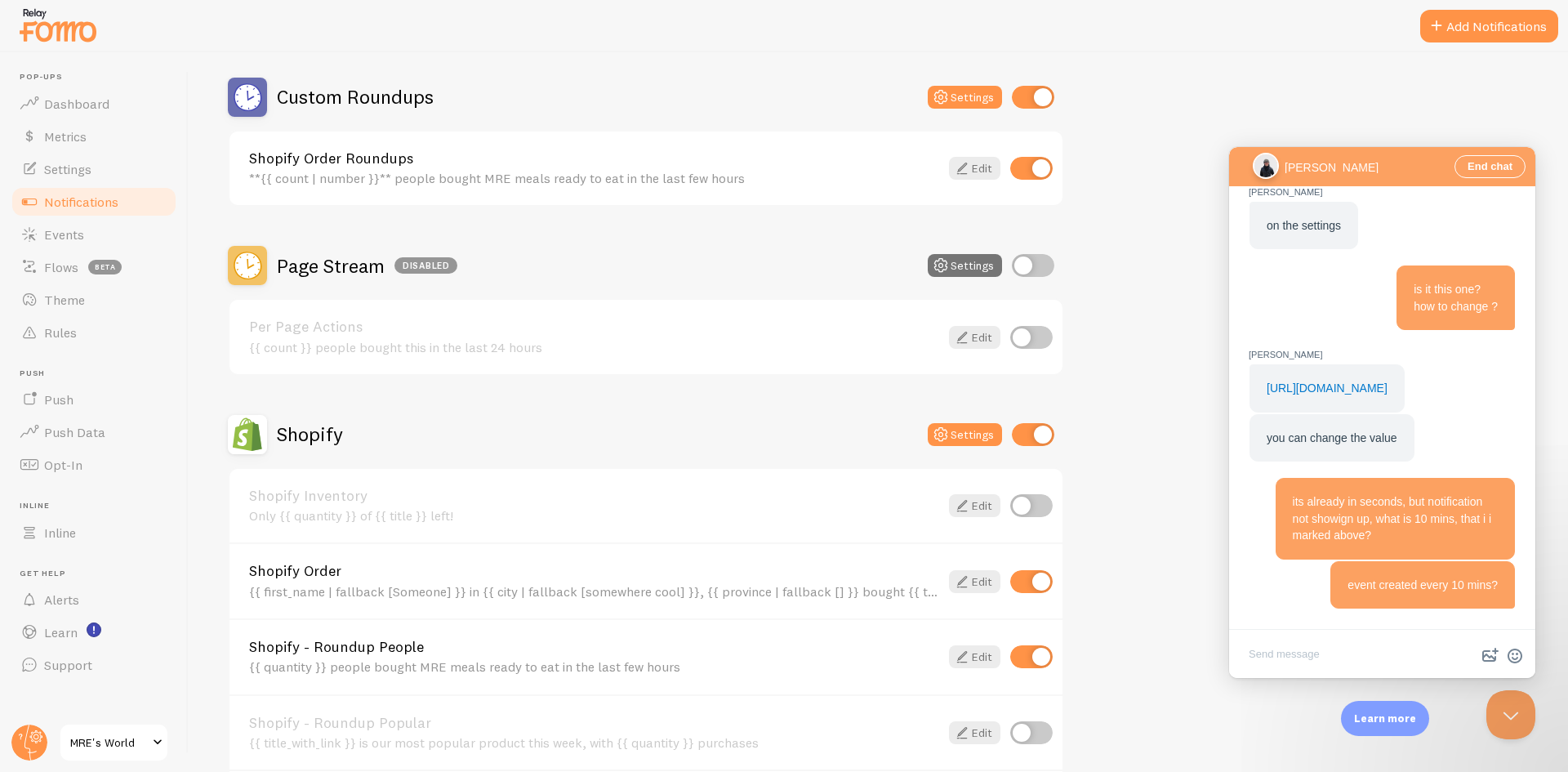
scroll to position [654, 0]
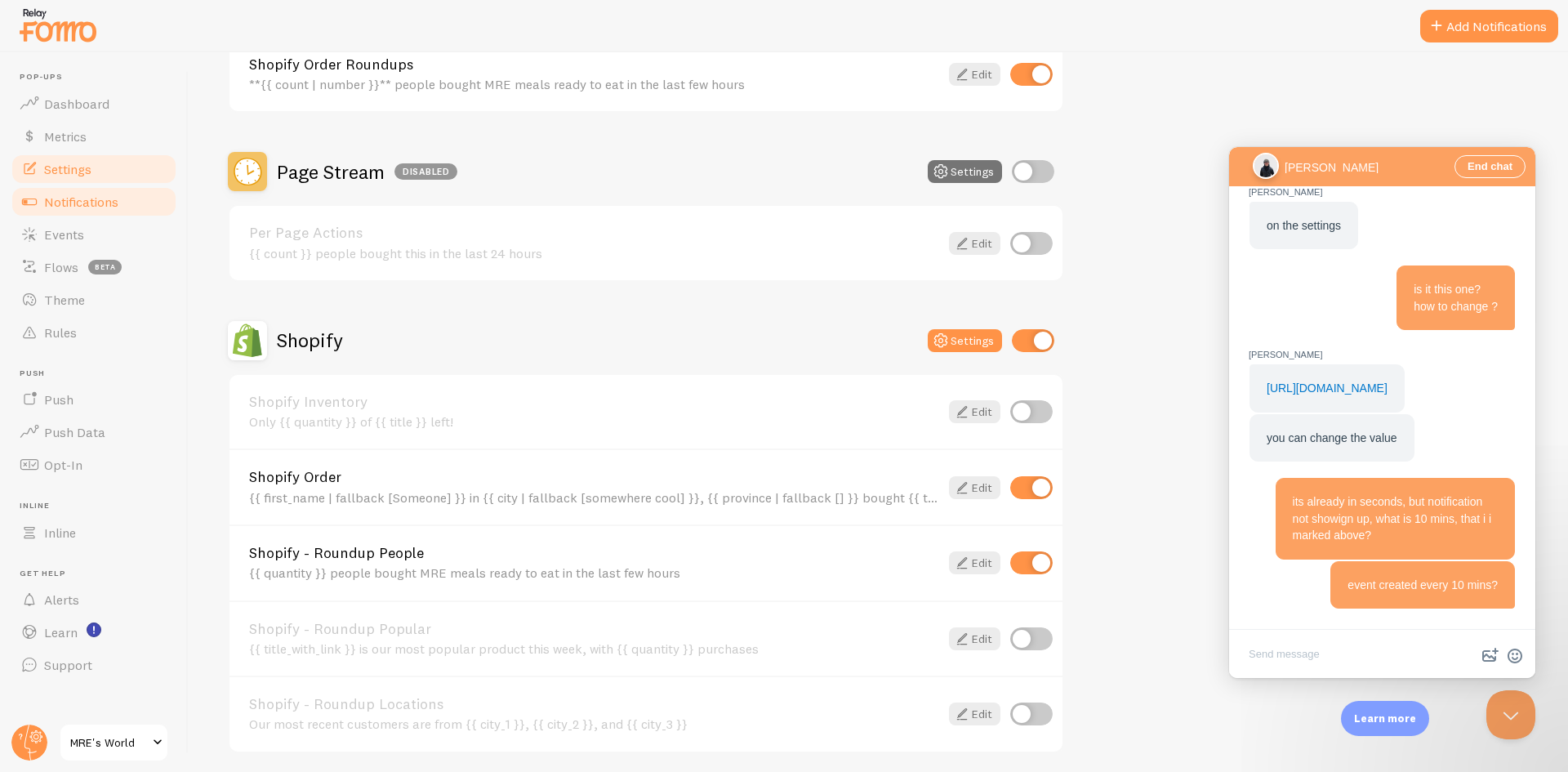
click at [93, 178] on link "Settings" at bounding box center [94, 170] width 169 height 33
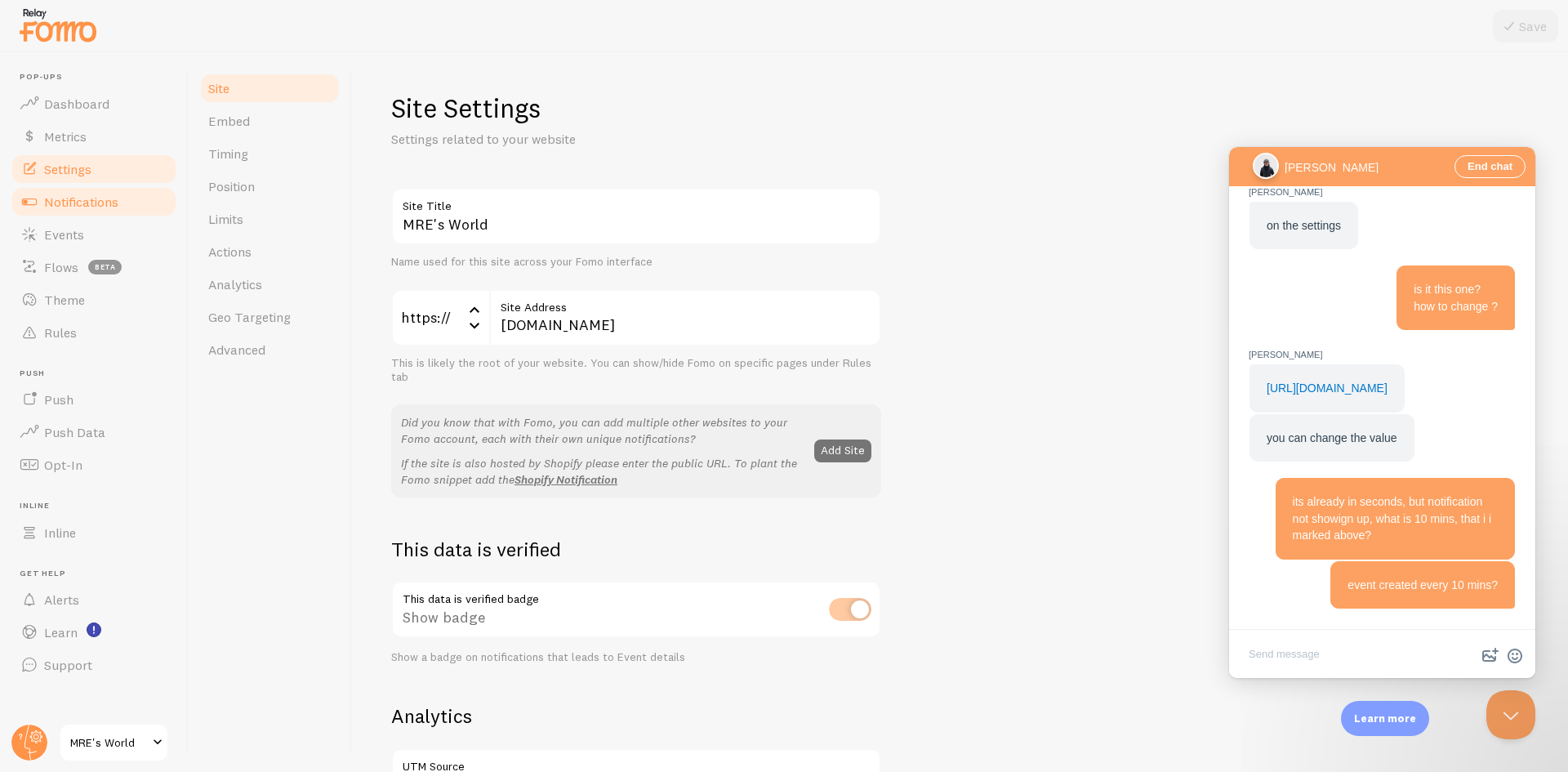
click at [100, 212] on link "Notifications" at bounding box center [94, 202] width 169 height 33
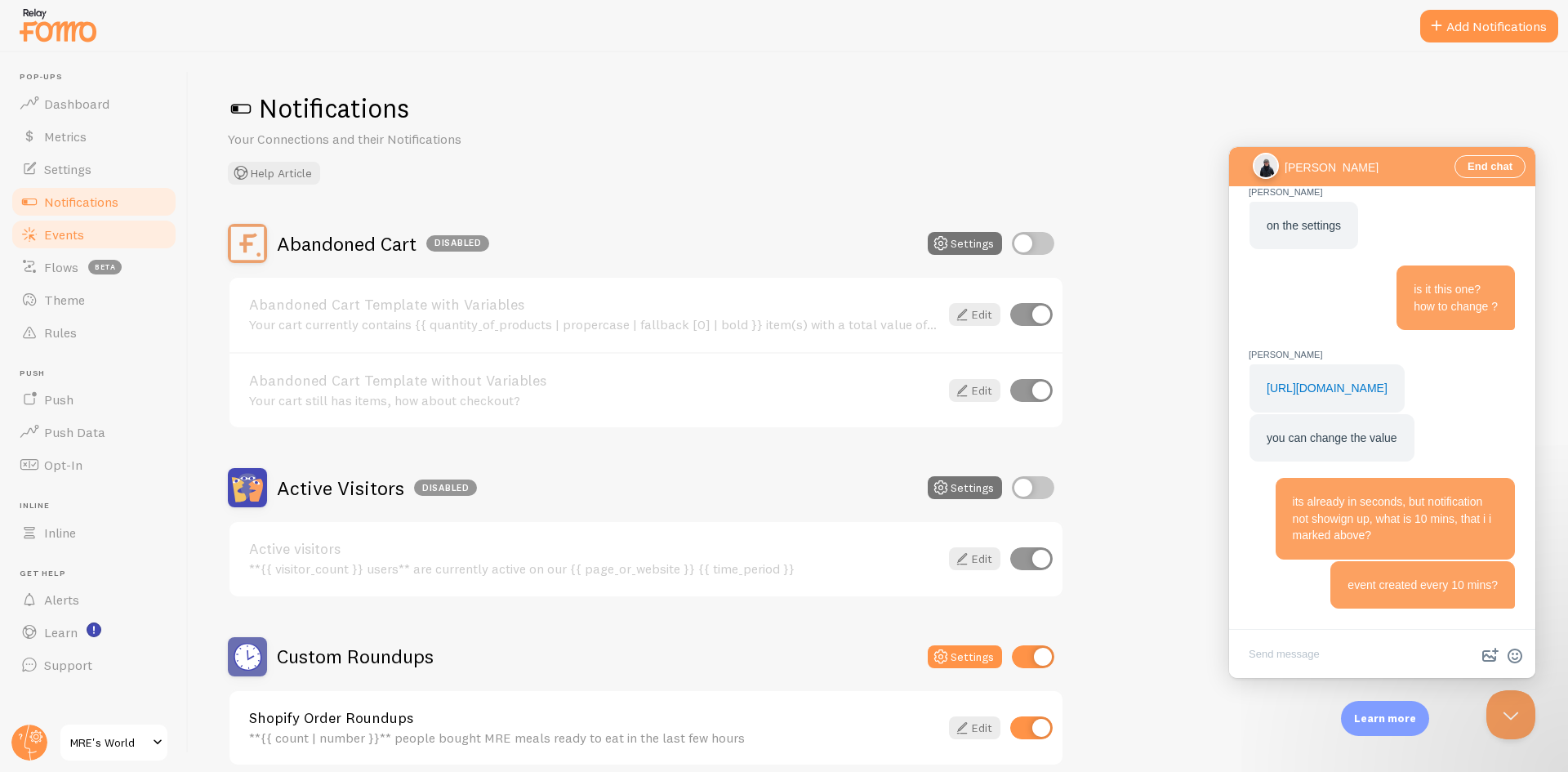
click at [95, 229] on link "Events" at bounding box center [94, 234] width 169 height 33
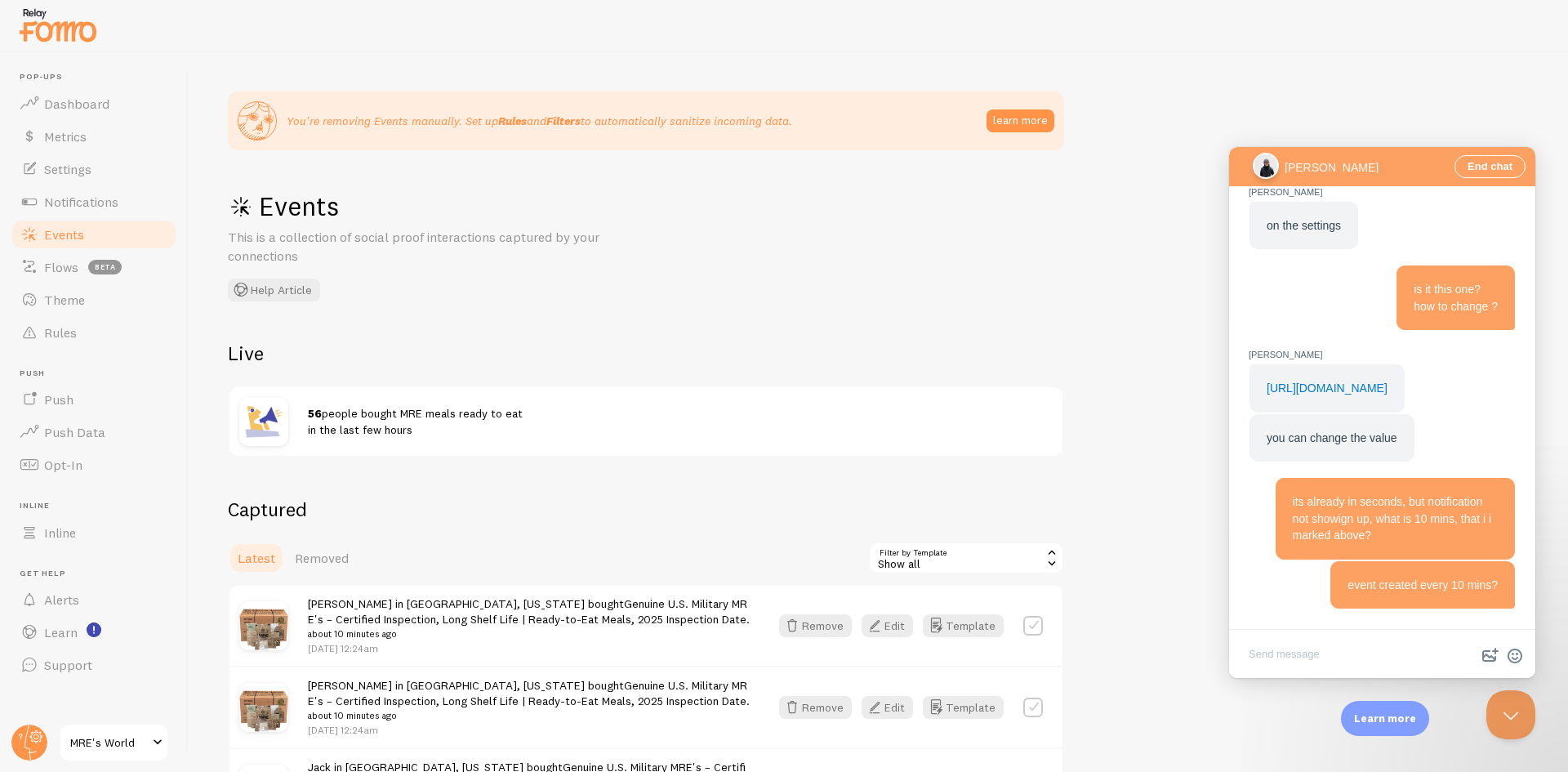
click at [362, 424] on span "56 people bought MRE meals ready to eat in the last few hours" at bounding box center [415, 421] width 215 height 30
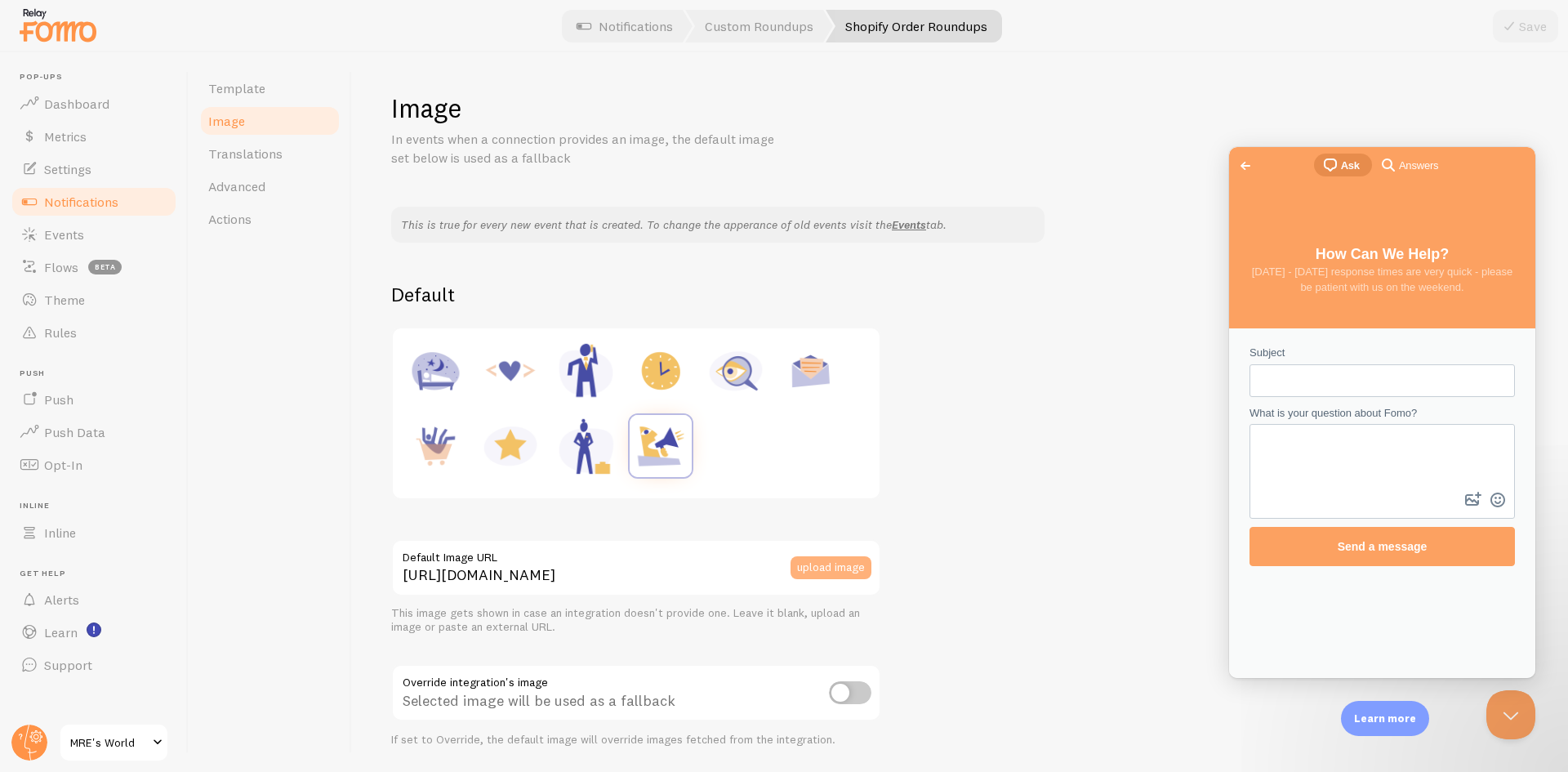
click at [837, 567] on button "upload image" at bounding box center [831, 568] width 81 height 23
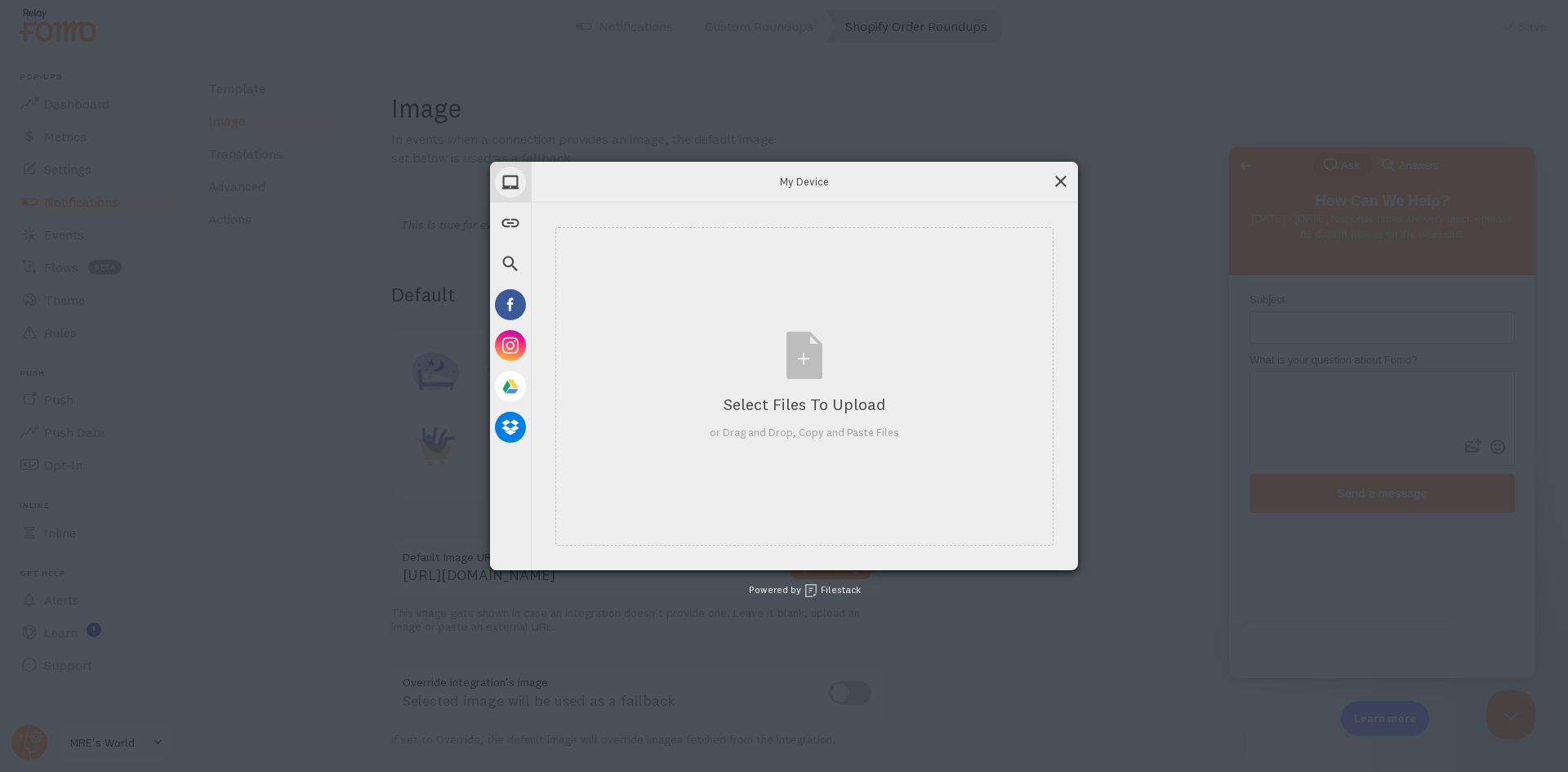
click at [1068, 173] on span at bounding box center [1061, 181] width 18 height 18
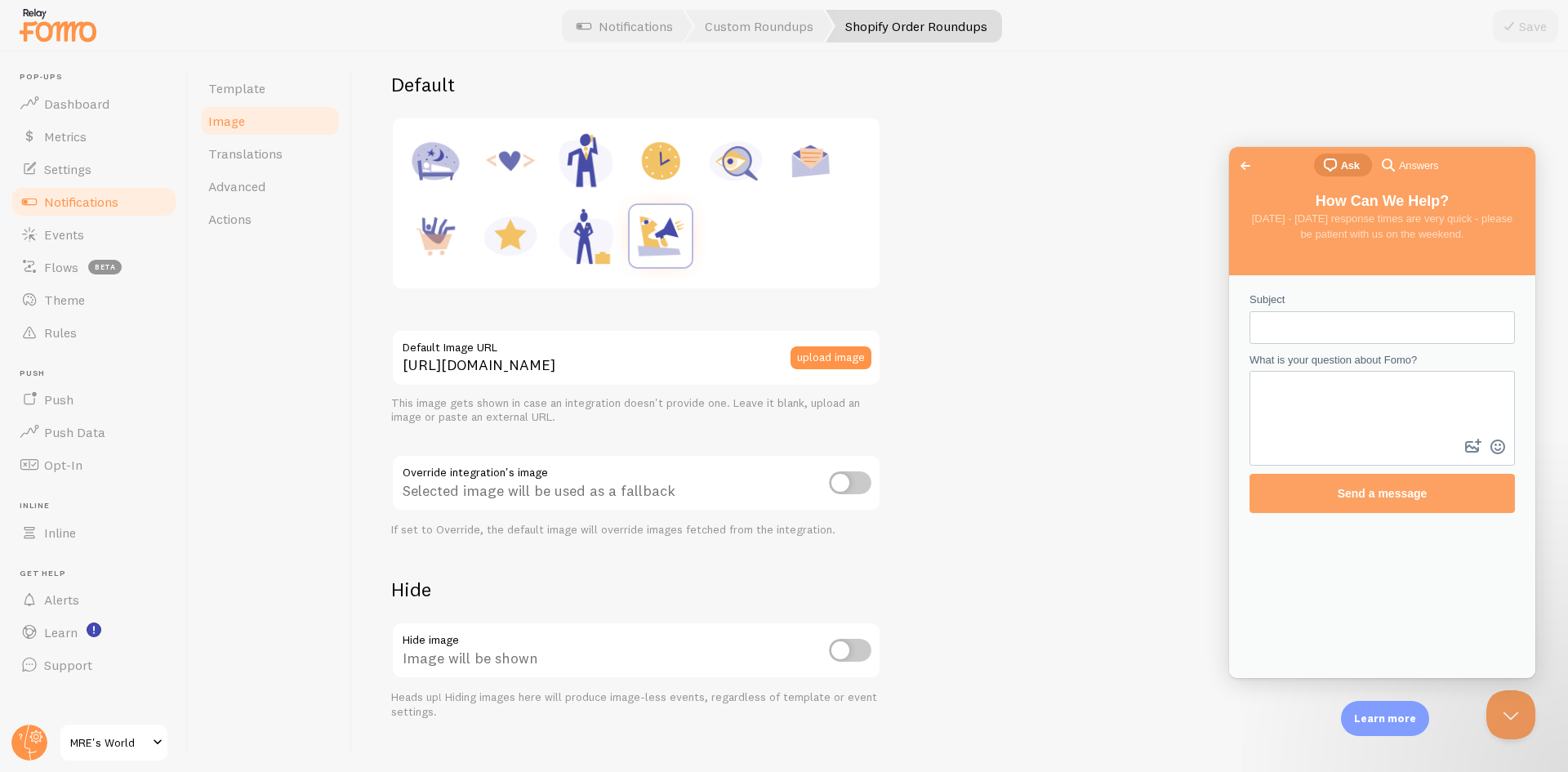
scroll to position [235, 0]
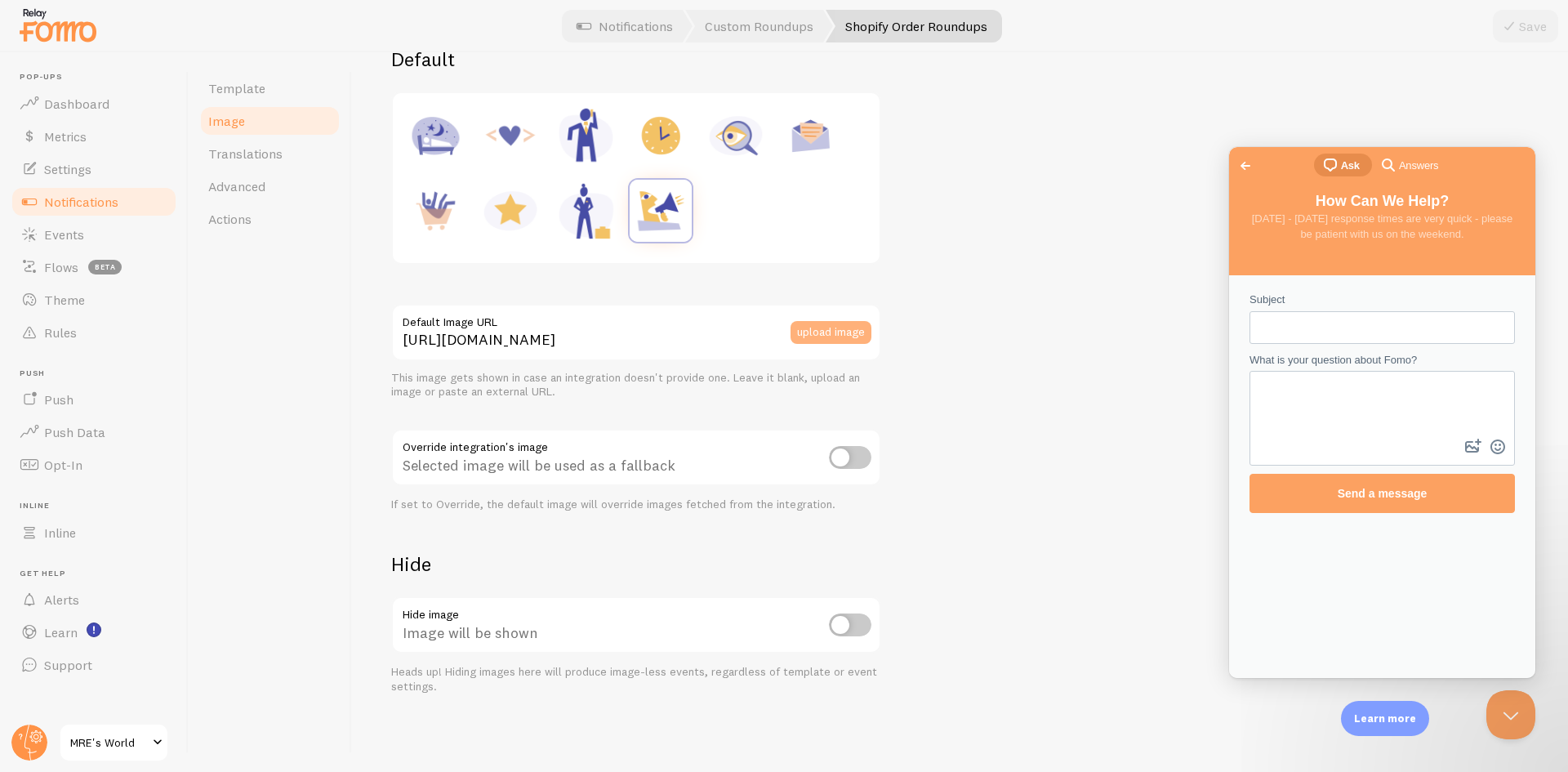
click at [825, 332] on button "upload image" at bounding box center [831, 332] width 81 height 23
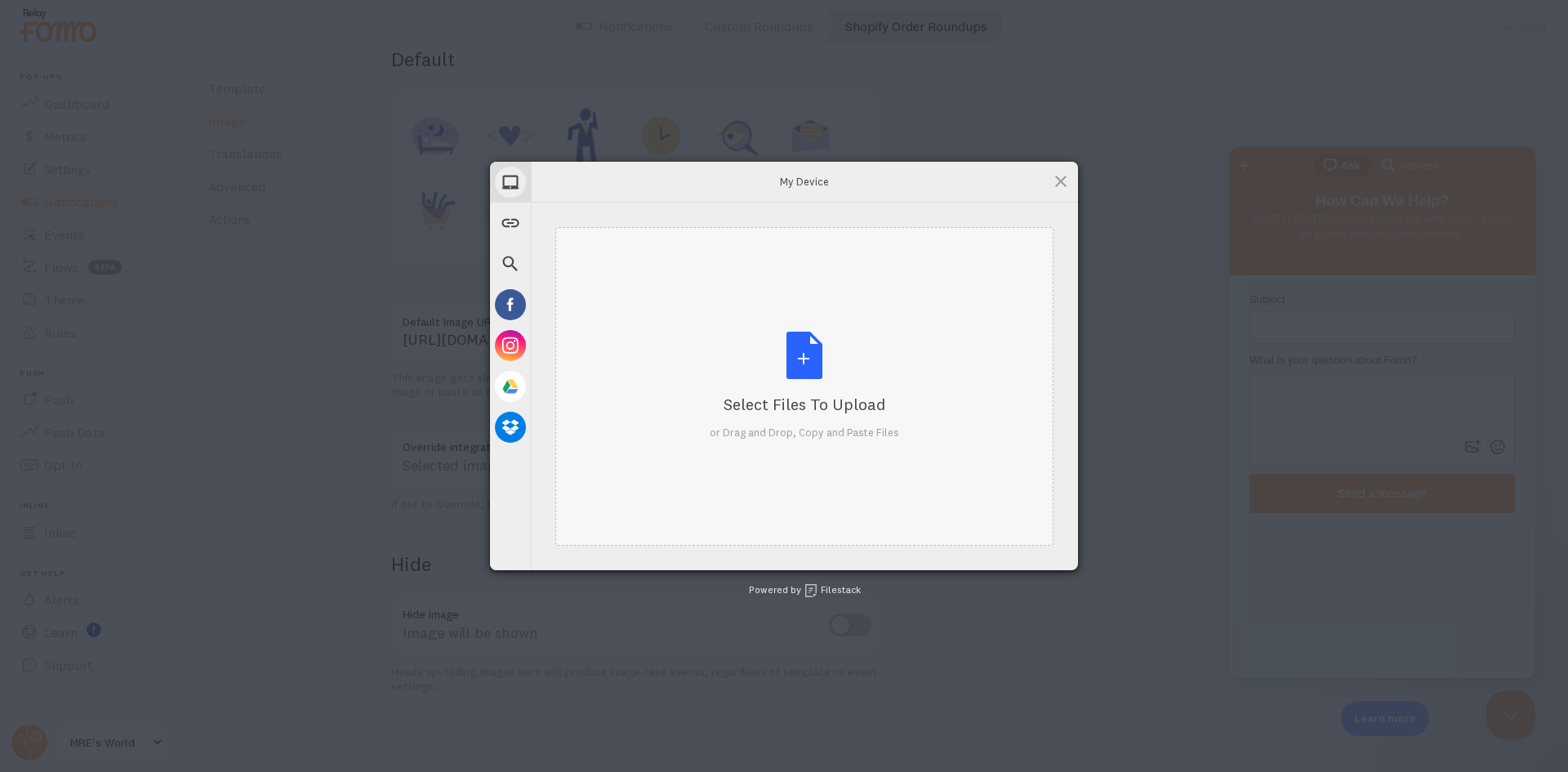
click at [822, 347] on div "Select Files to Upload or Drag and Drop, Copy and Paste Files" at bounding box center [804, 386] width 190 height 108
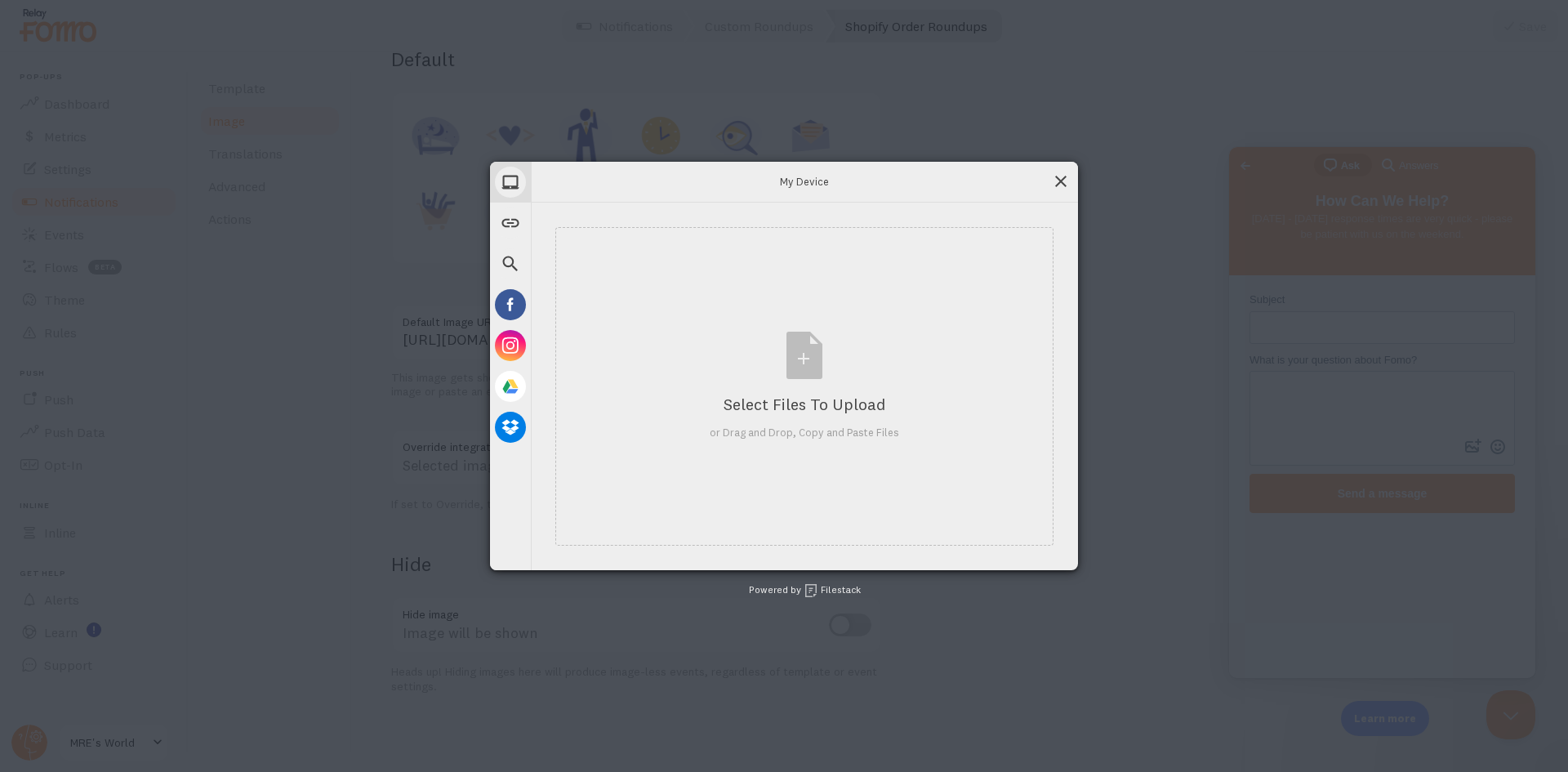
click at [1058, 180] on span at bounding box center [1061, 181] width 18 height 18
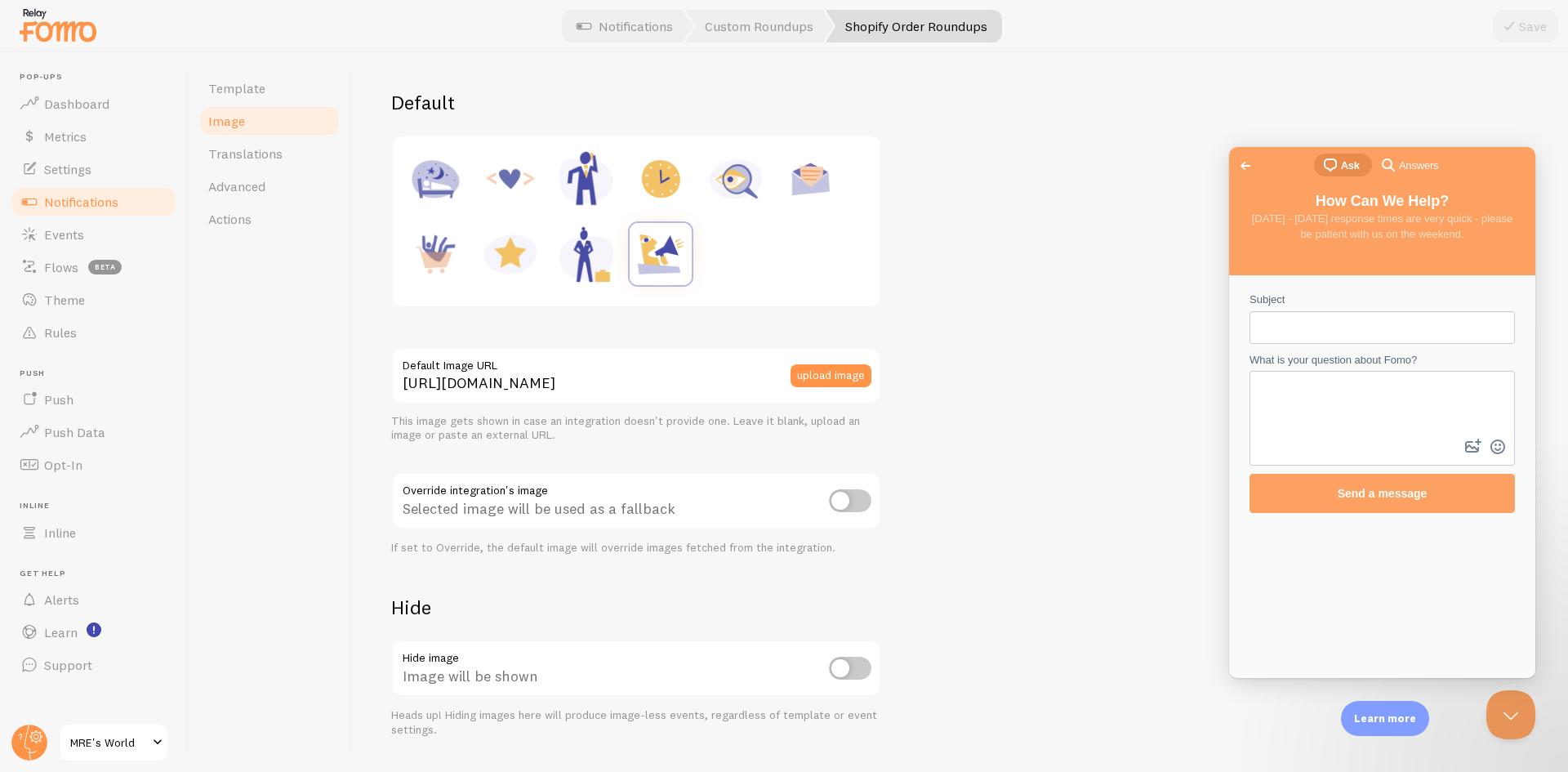
scroll to position [154, 0]
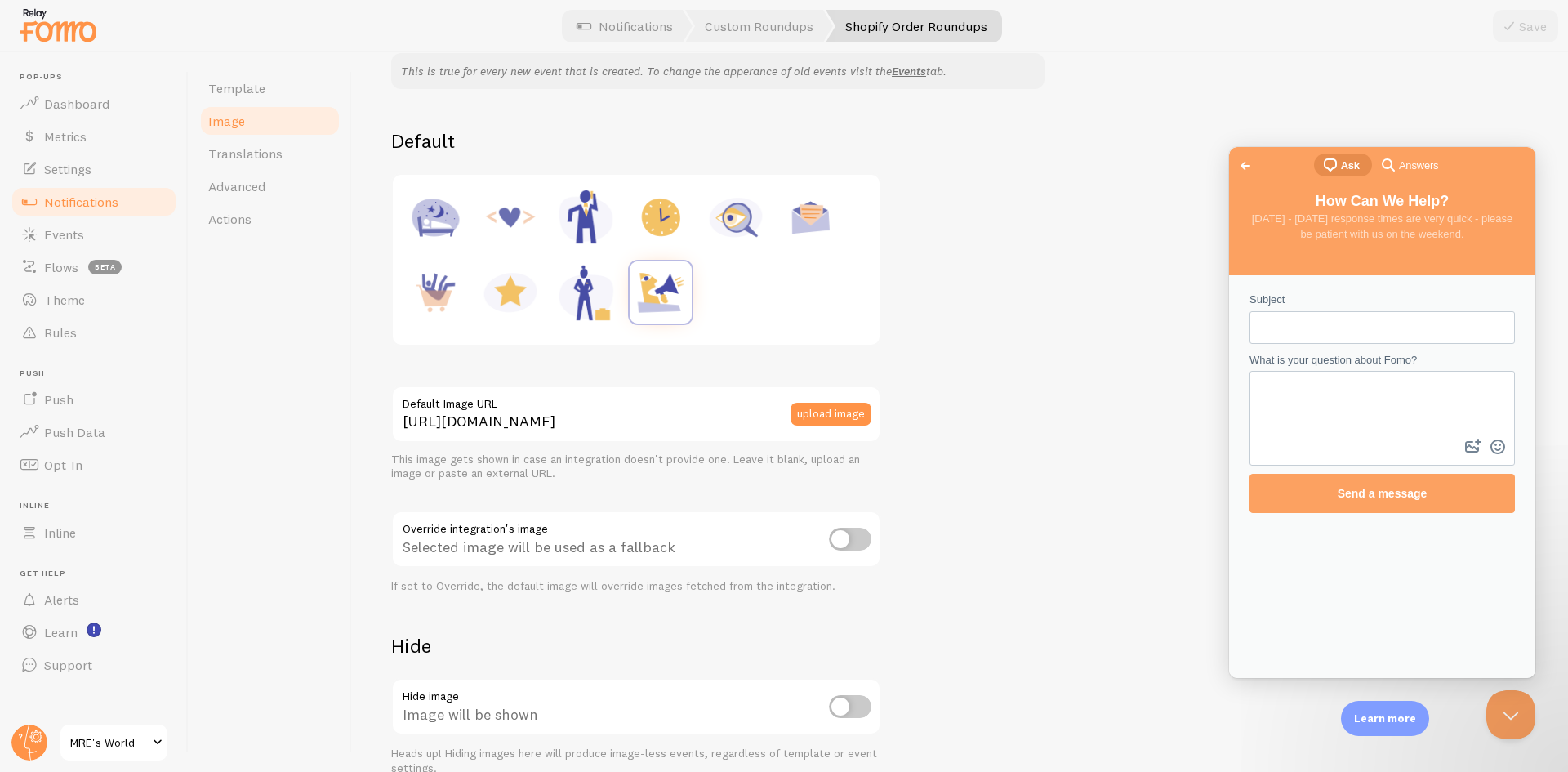
click at [743, 291] on div at bounding box center [636, 260] width 467 height 150
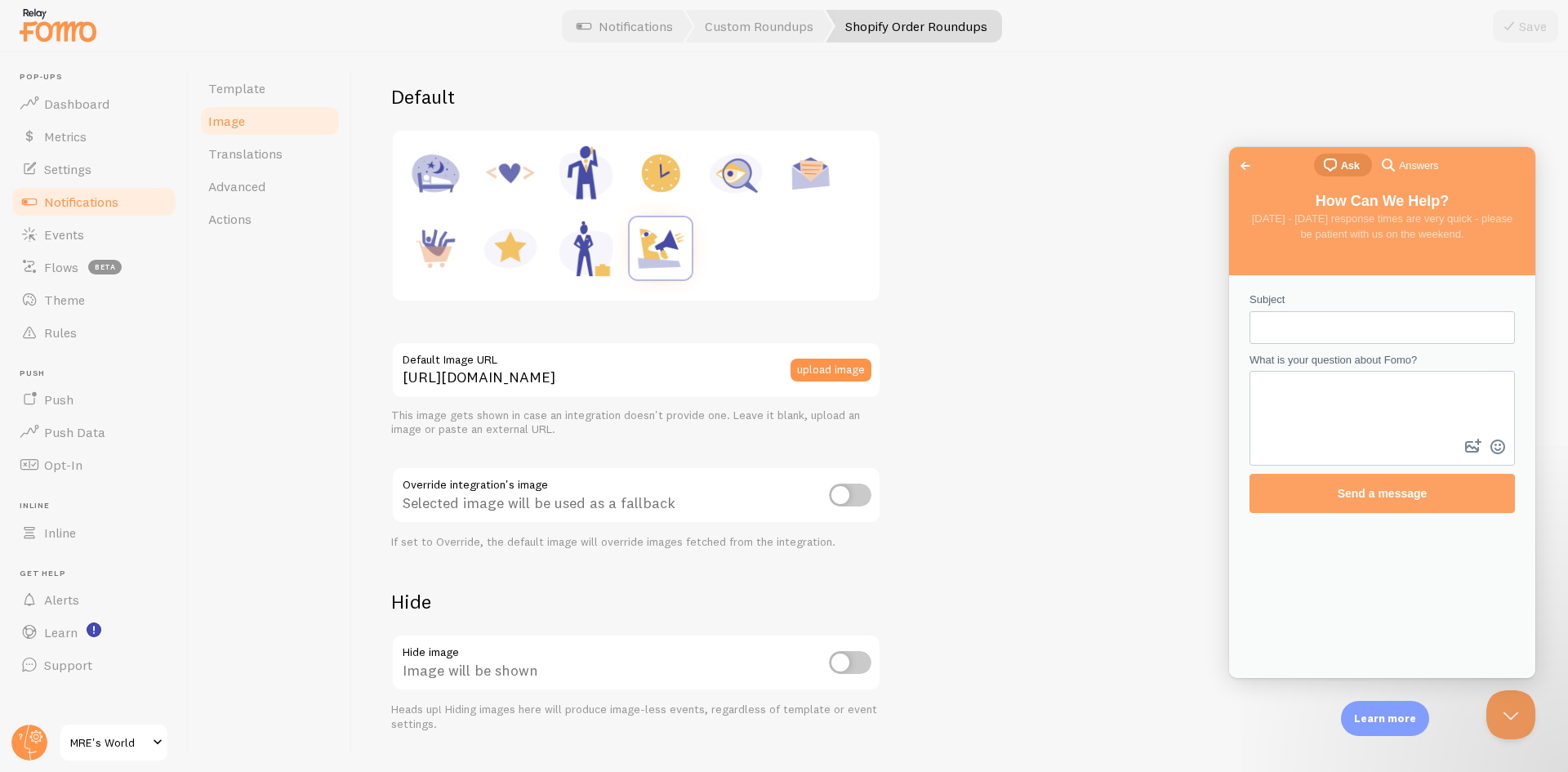
scroll to position [235, 0]
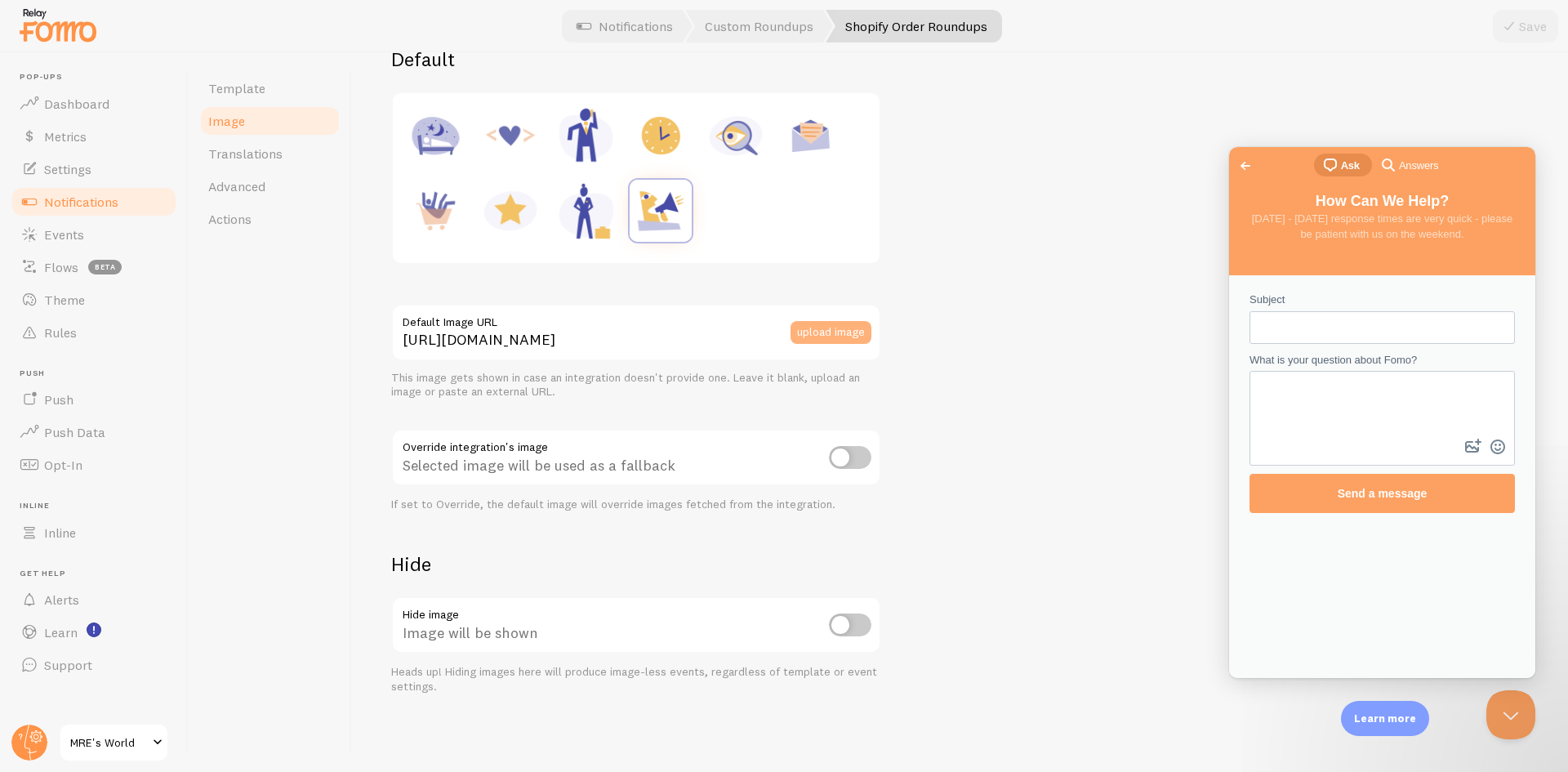
click at [829, 333] on button "upload image" at bounding box center [831, 332] width 81 height 23
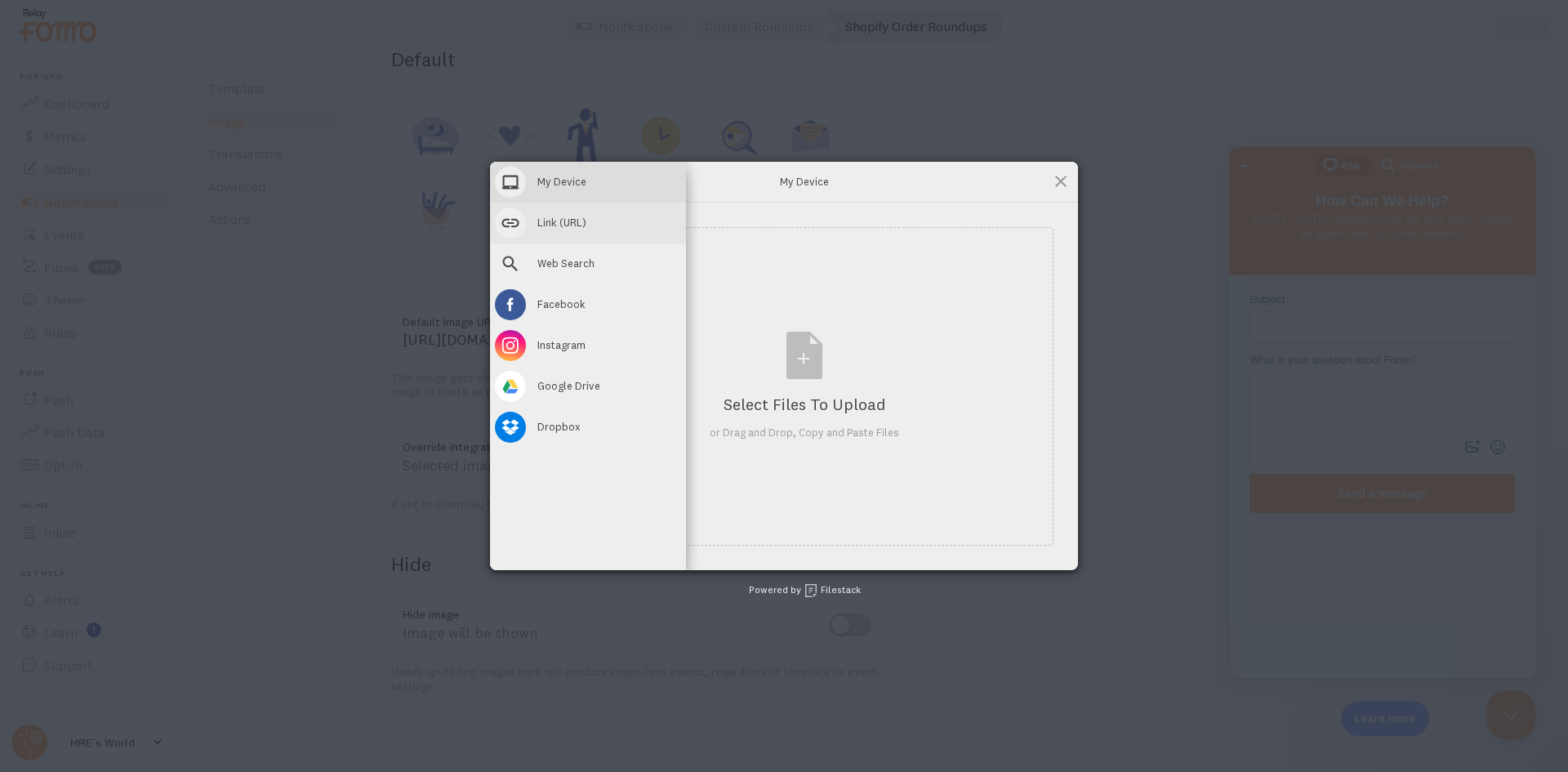
click at [574, 225] on span "Link (URL)" at bounding box center [562, 222] width 49 height 15
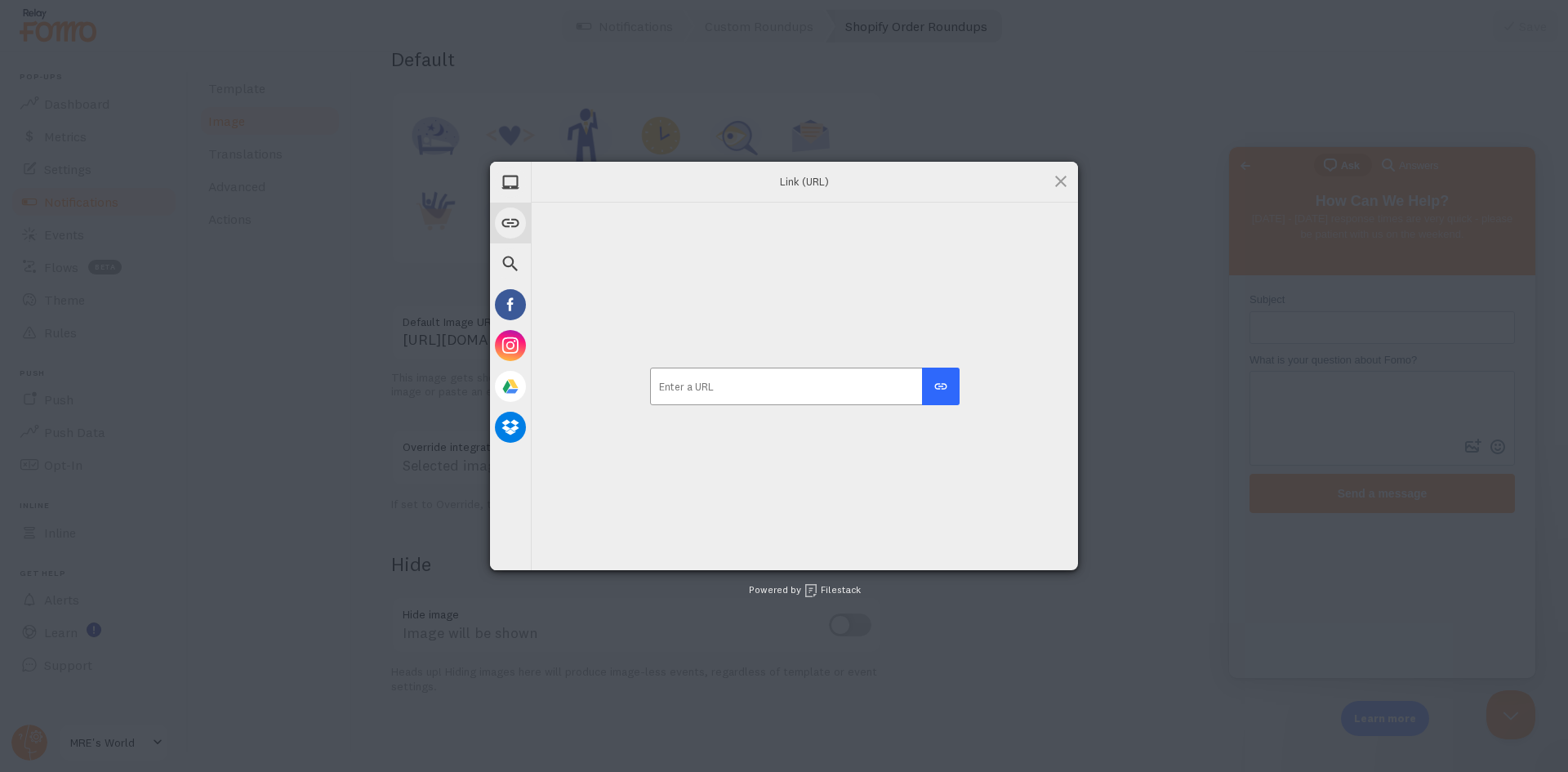
click at [770, 384] on input "url" at bounding box center [804, 386] width 309 height 37
paste input "https://mresworld.com/cdn/shop/files/New_Betterbundle_custom_image_24_pack.png?…"
drag, startPoint x: 781, startPoint y: 388, endPoint x: 1065, endPoint y: 396, distance: 284.1
click at [1065, 396] on div "https://mresworld.com/cdn/shop/files/New_Betterbundle_custom_image_24_pack.png?…" at bounding box center [804, 386] width 548 height 367
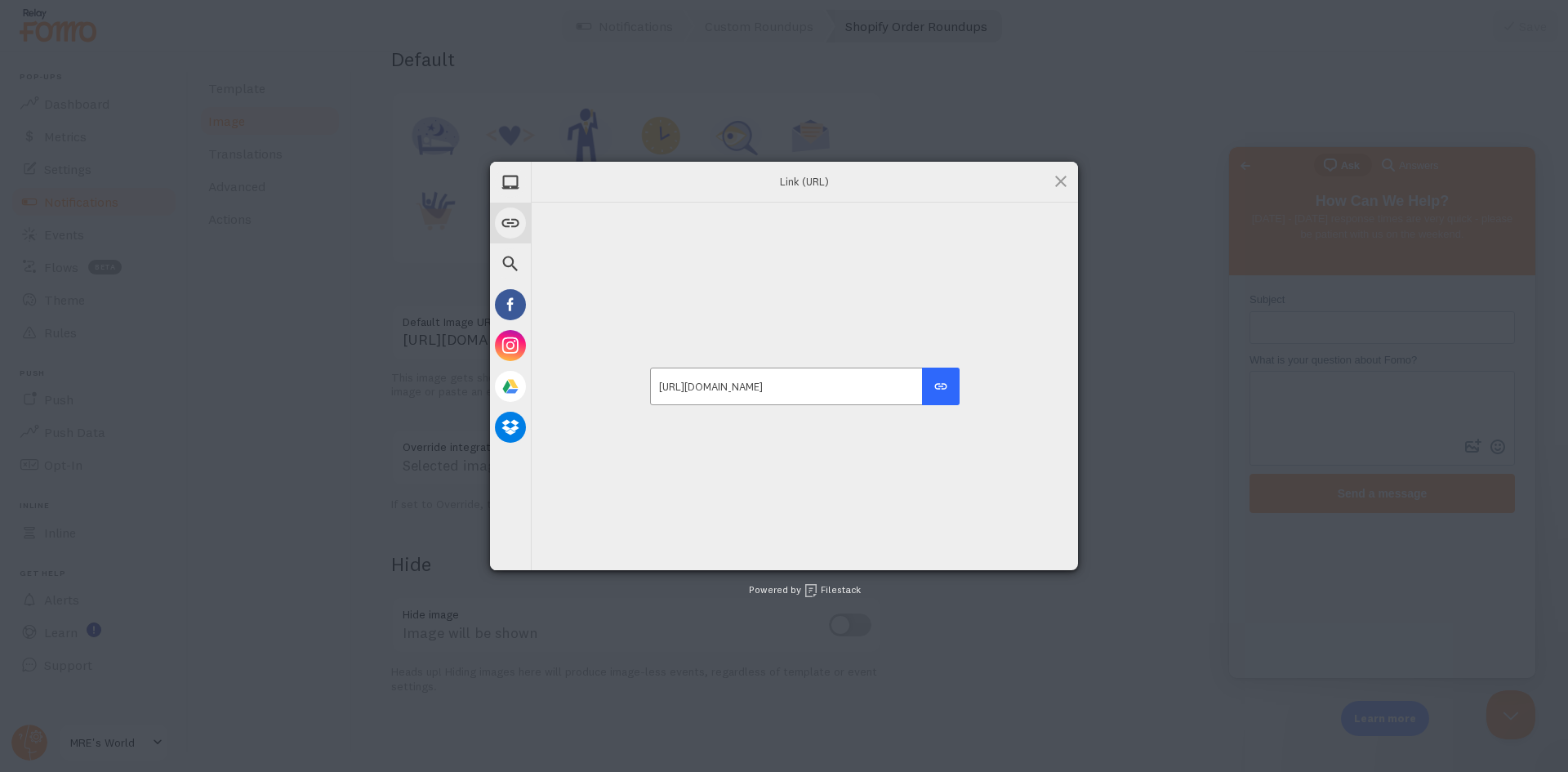
scroll to position [0, 142]
type input "https://mresworld.com/cdn/shop/files/New_Betterbundle_custom_image_24_pack.png"
click at [938, 385] on div "submit" at bounding box center [941, 386] width 15 height 15
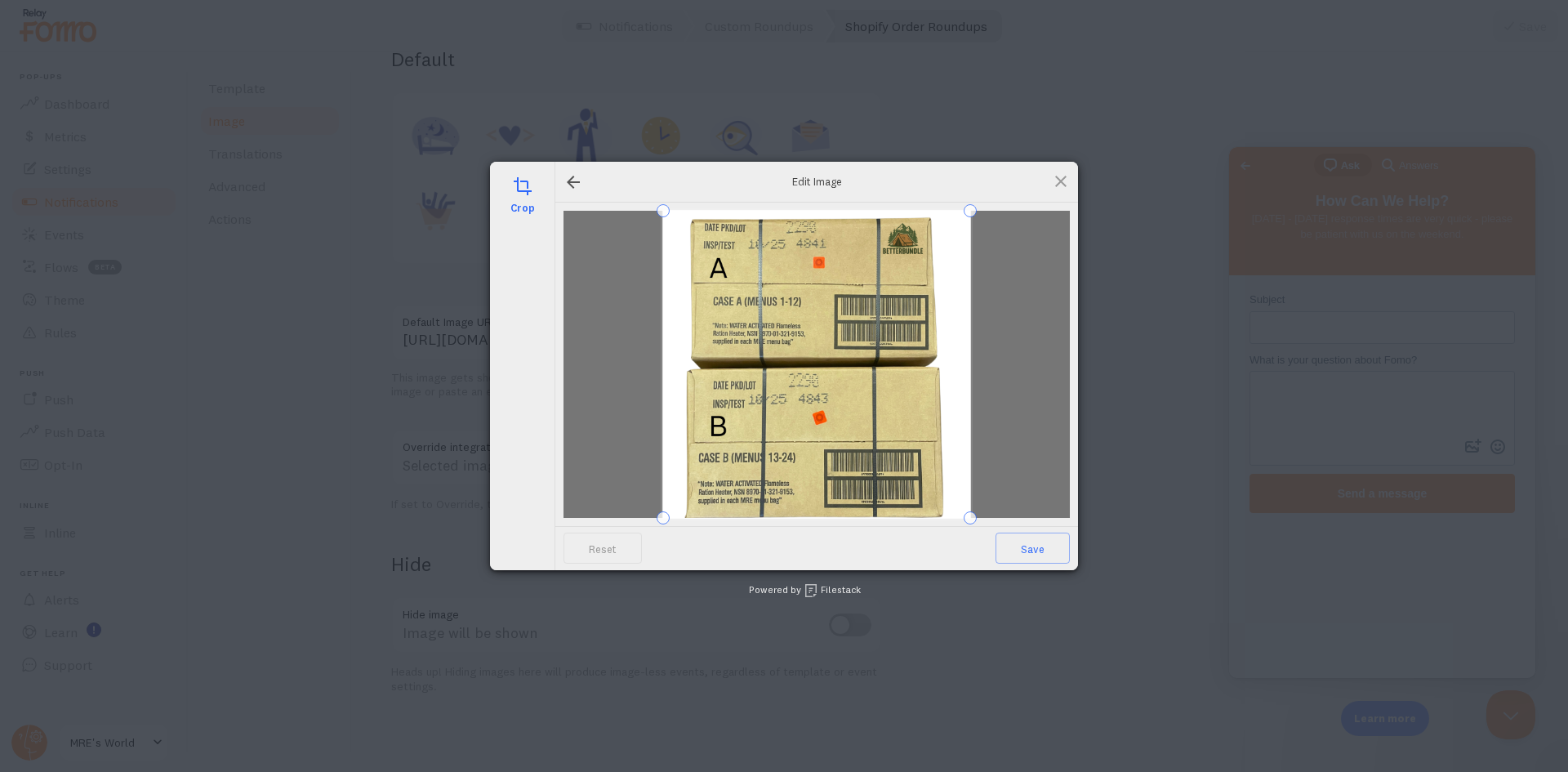
click at [648, 572] on div "crop Edit Image Reset Save Powered by Filestack" at bounding box center [784, 386] width 1568 height 772
click at [1031, 542] on span "Save" at bounding box center [1033, 549] width 75 height 31
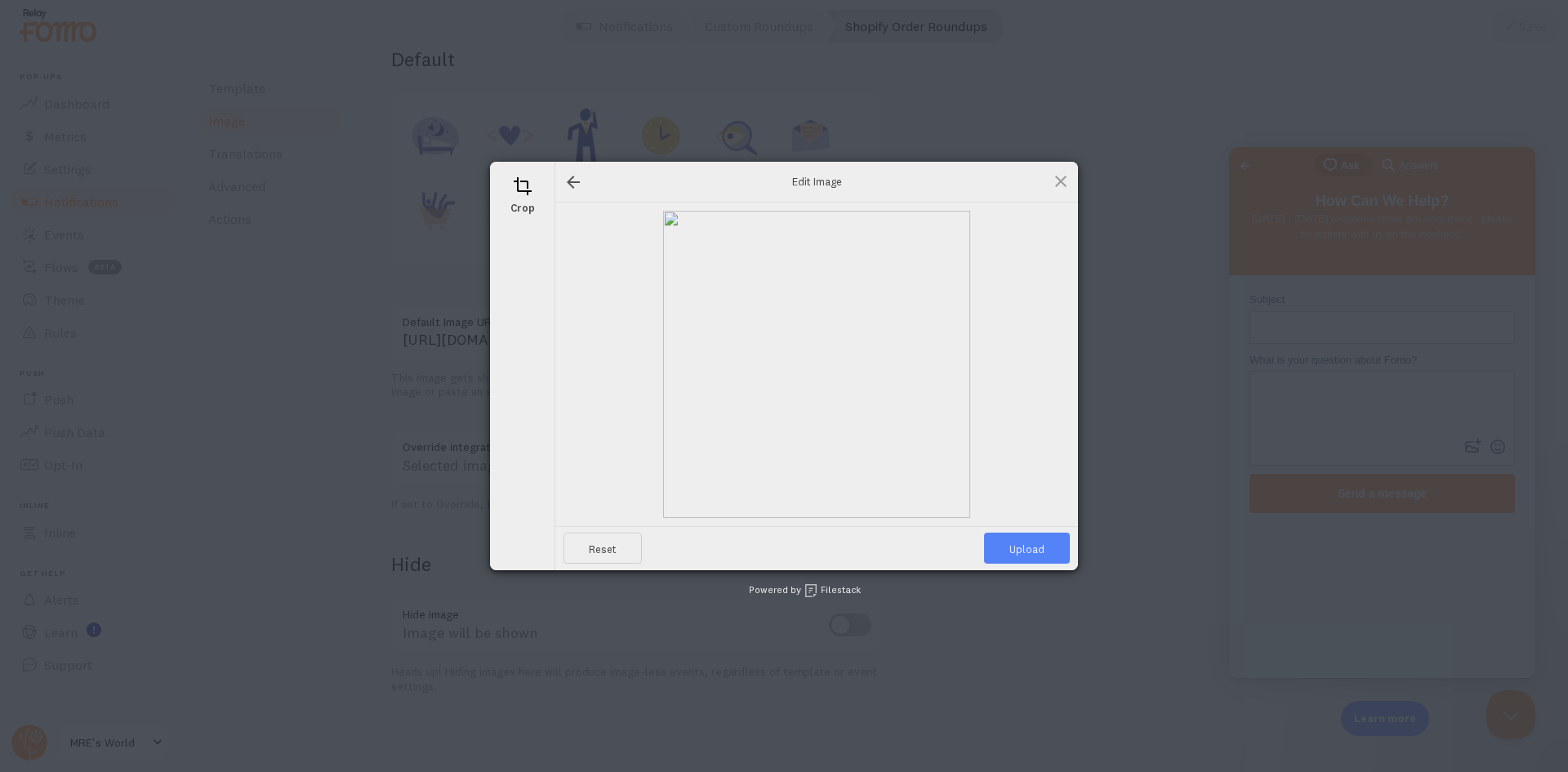
click at [1042, 550] on span "Upload" at bounding box center [1027, 549] width 86 height 31
type input "https://process.filestackapi.com/ApqhzE1ldTzuKSj33adqez/resize=width:170,height…"
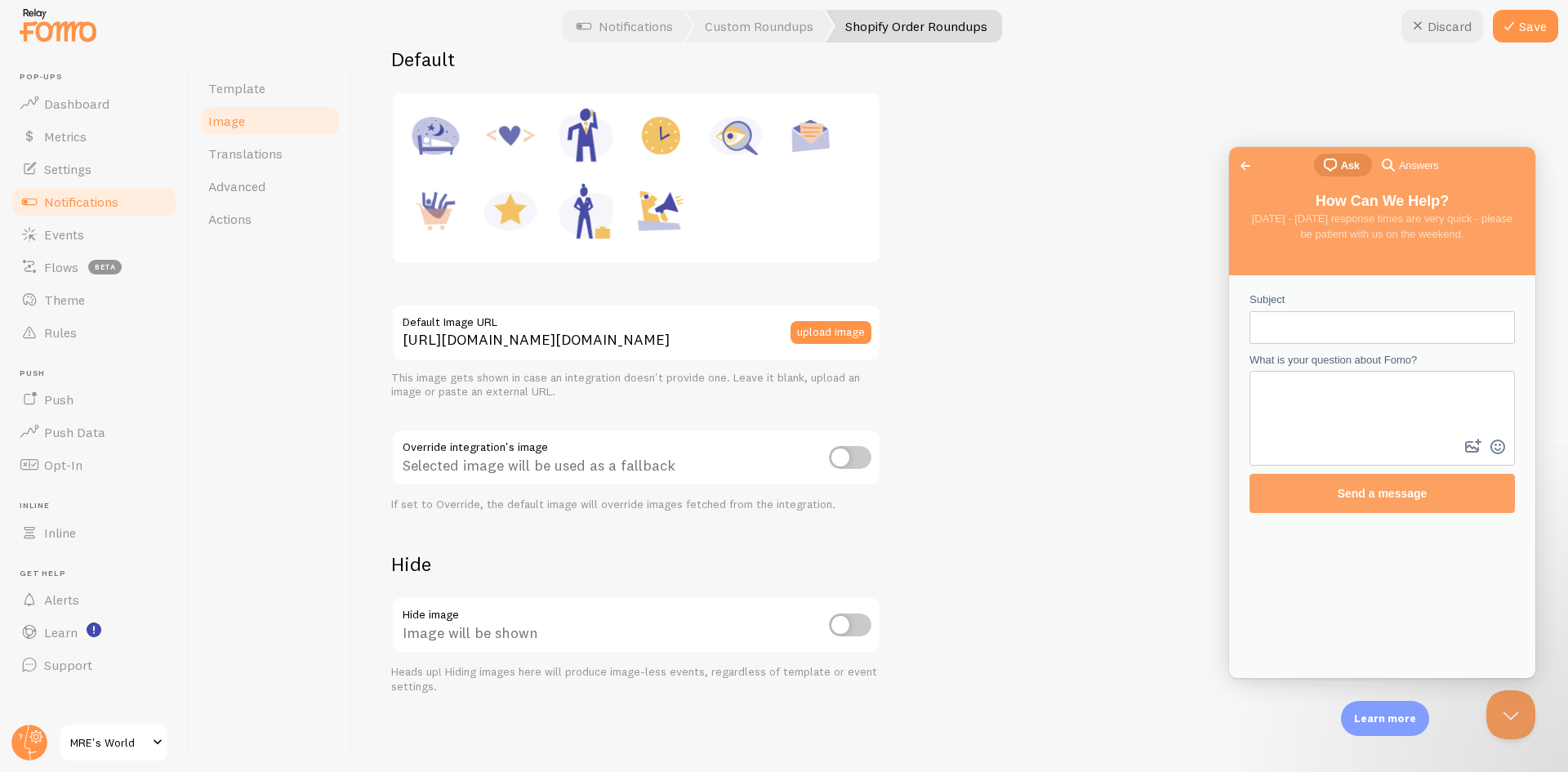
click at [1251, 162] on span "Go back" at bounding box center [1246, 166] width 20 height 20
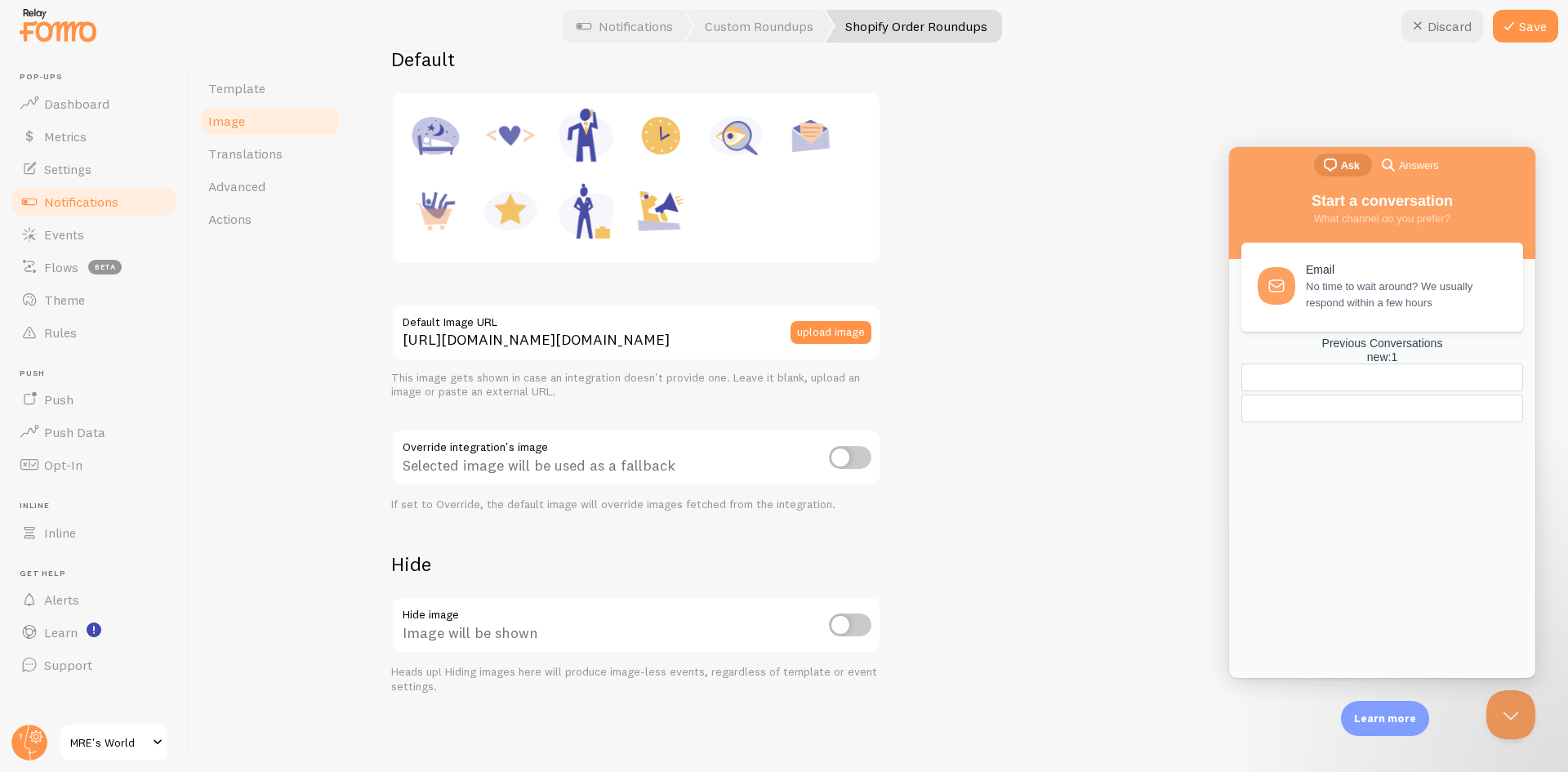
click at [857, 632] on input "checkbox" at bounding box center [850, 624] width 43 height 23
checkbox input "true"
click at [658, 205] on img at bounding box center [661, 211] width 62 height 62
type input "[URL][DOMAIN_NAME]"
click at [1029, 317] on div "This is true for every new event that is created. To change the apperance of ol…" at bounding box center [959, 333] width 1138 height 723
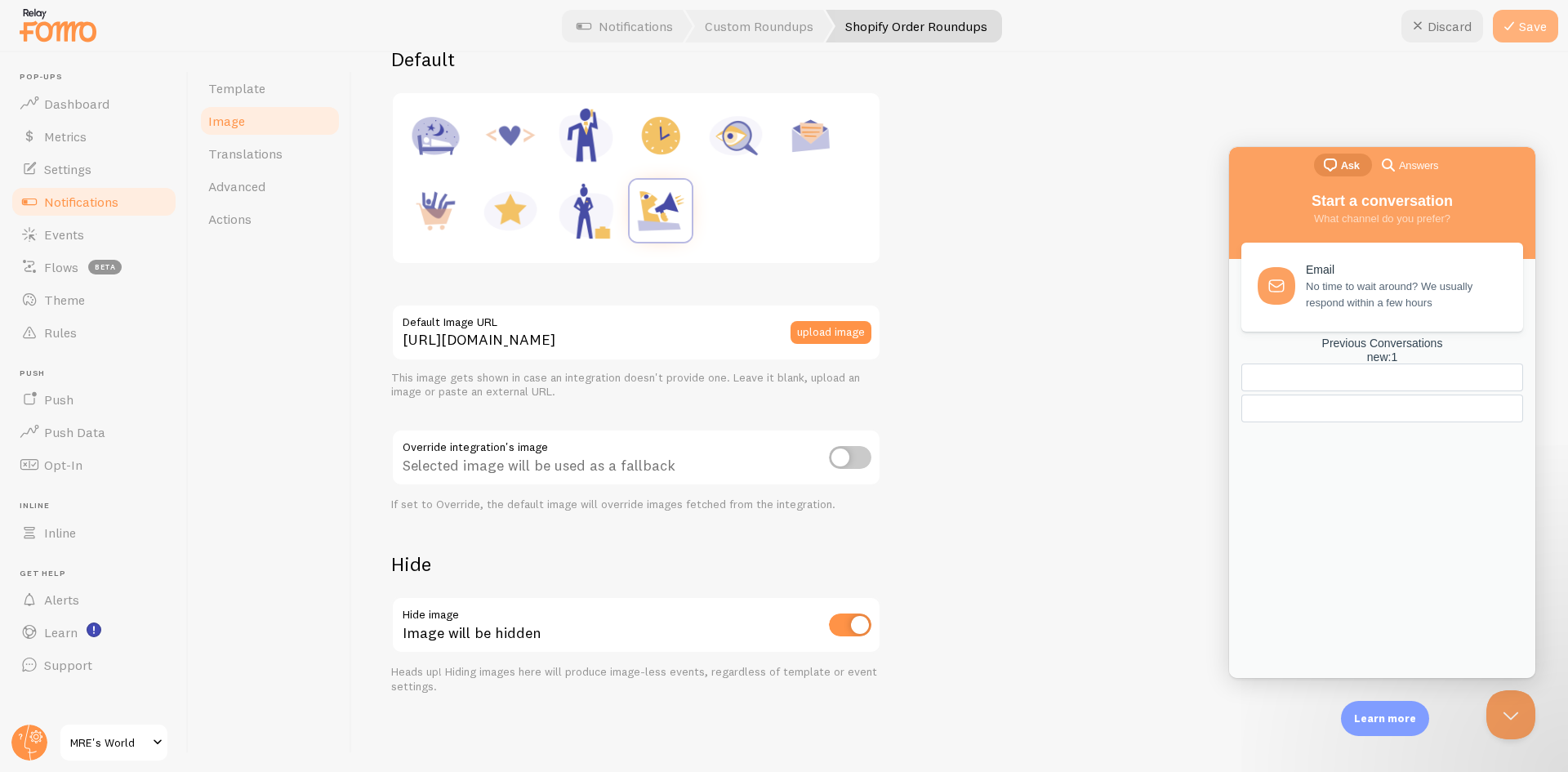
click at [1522, 26] on button "Save" at bounding box center [1526, 26] width 66 height 33
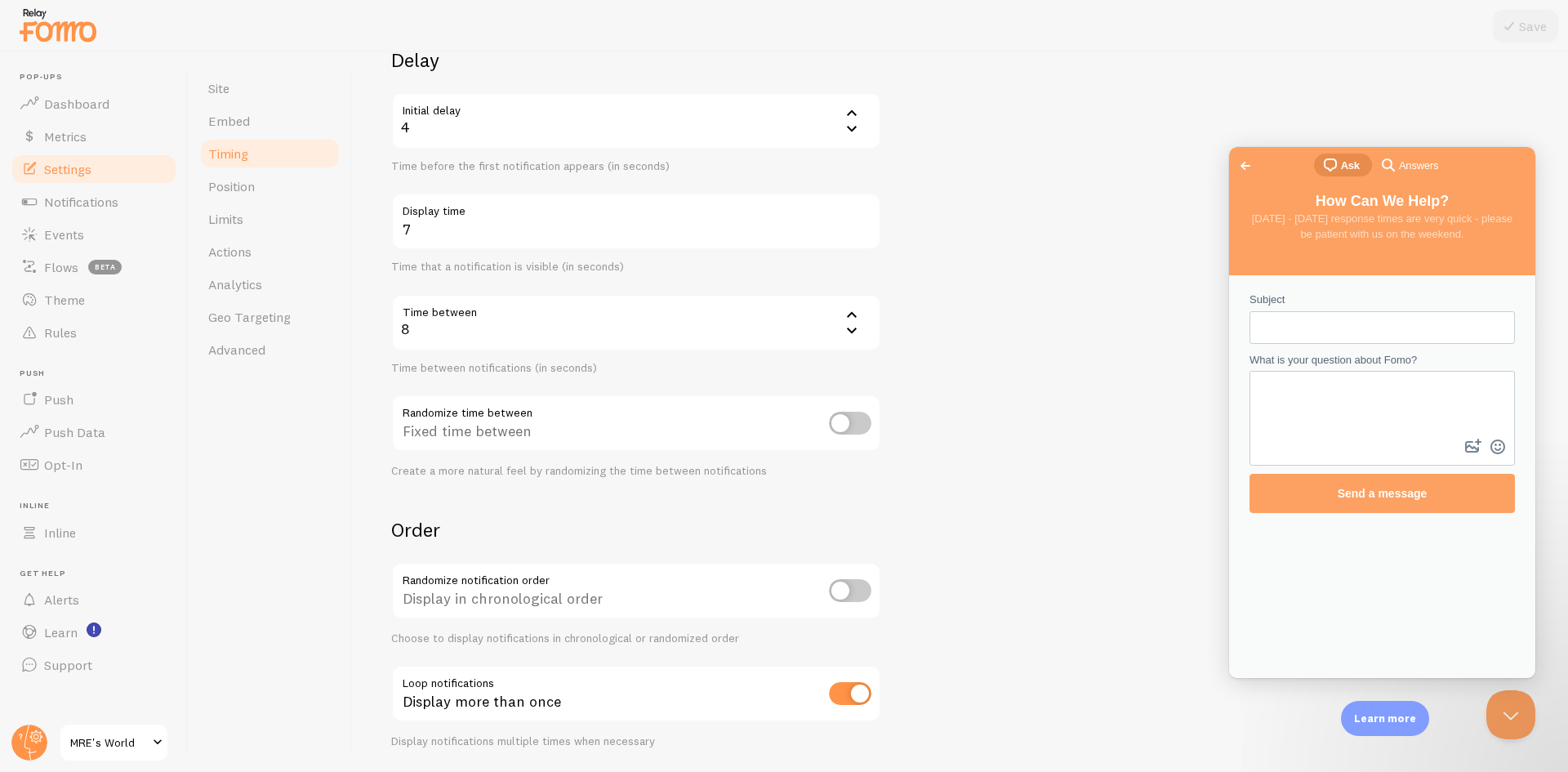
scroll to position [114, 0]
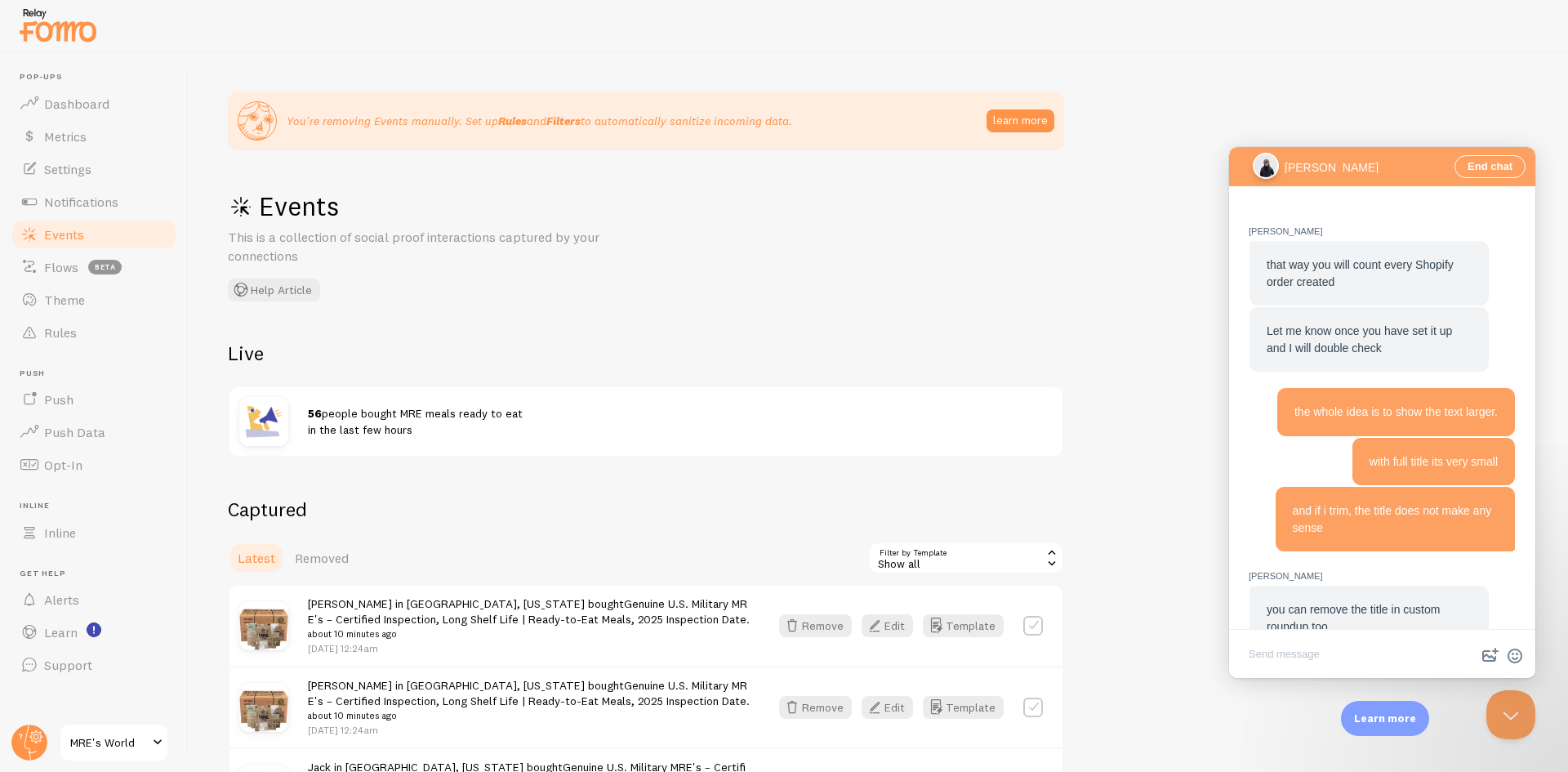
scroll to position [1638, 0]
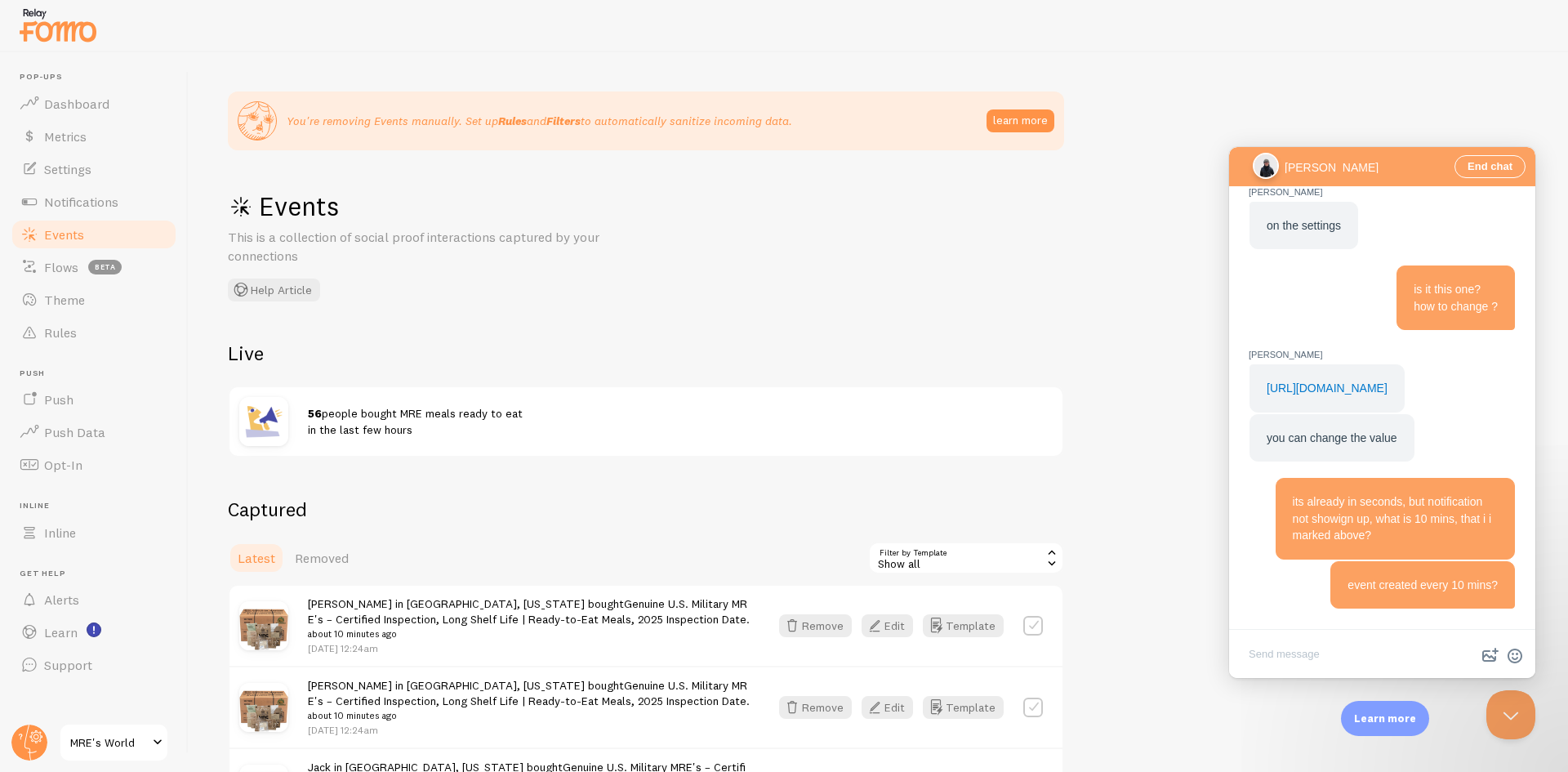
click at [407, 419] on span "56 people bought MRE meals ready to eat in the last few hours" at bounding box center [415, 421] width 215 height 30
click at [93, 211] on link "Notifications" at bounding box center [94, 202] width 169 height 33
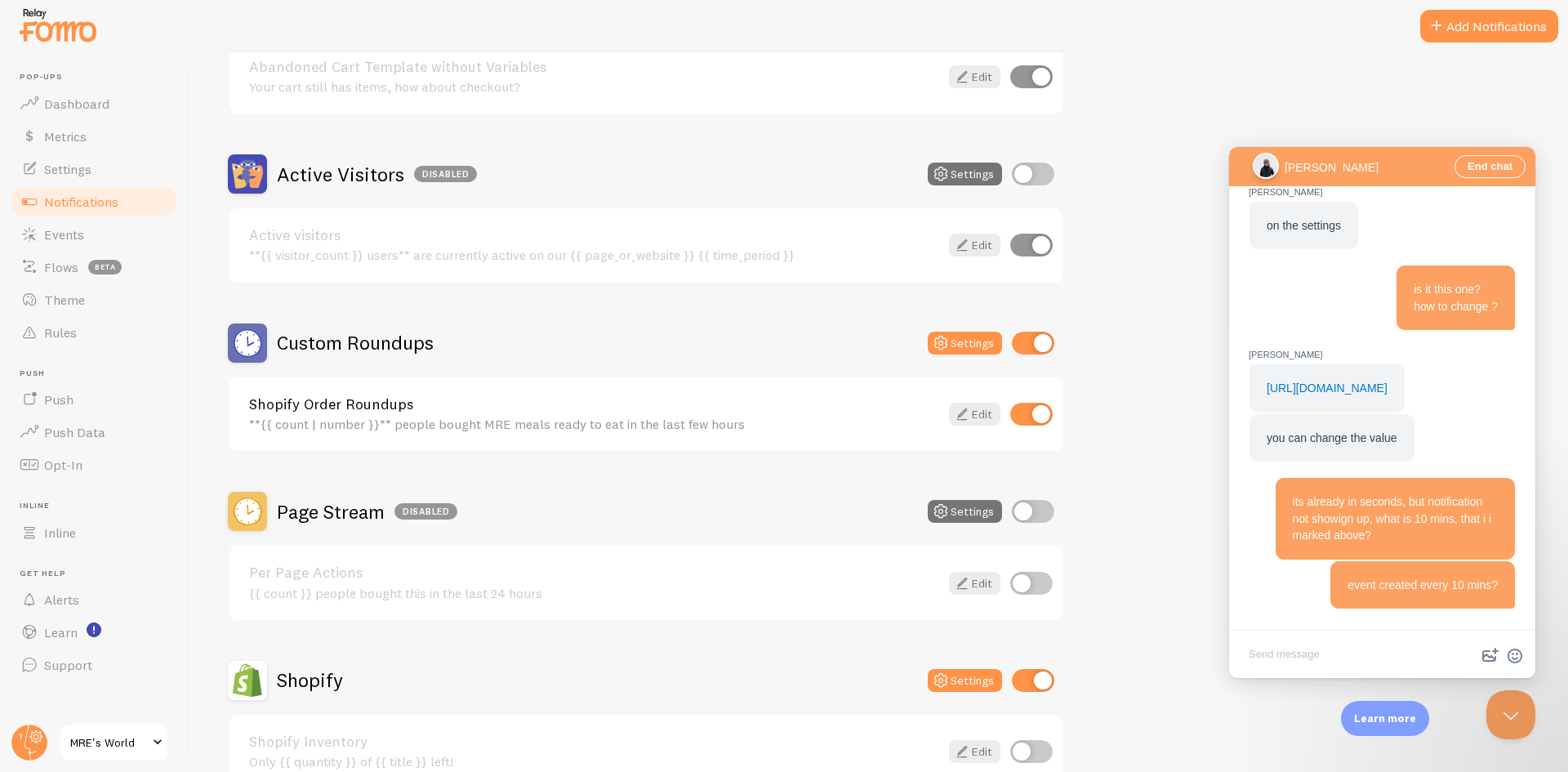
scroll to position [327, 0]
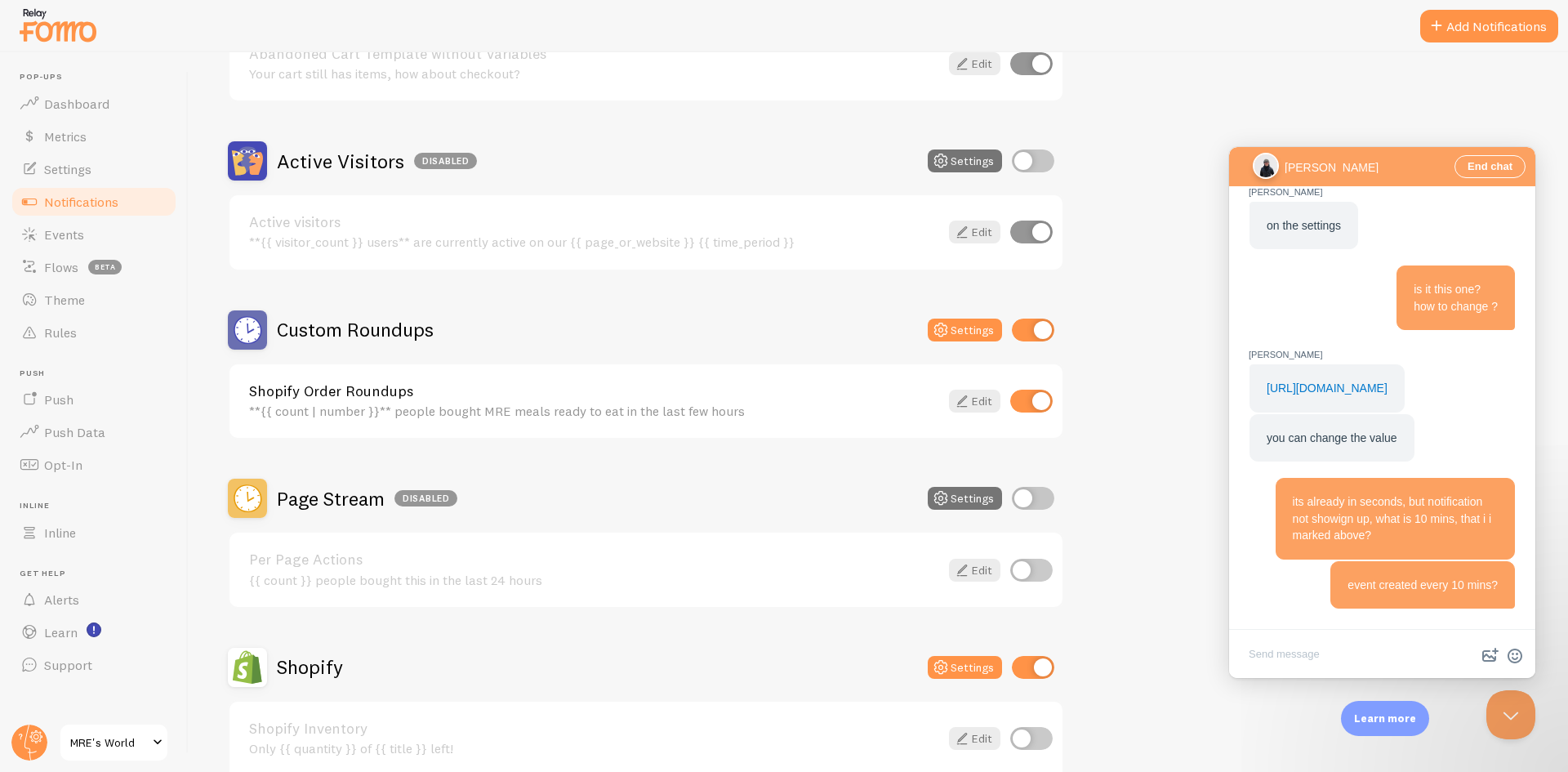
click at [110, 756] on link "MRE's World" at bounding box center [114, 742] width 110 height 39
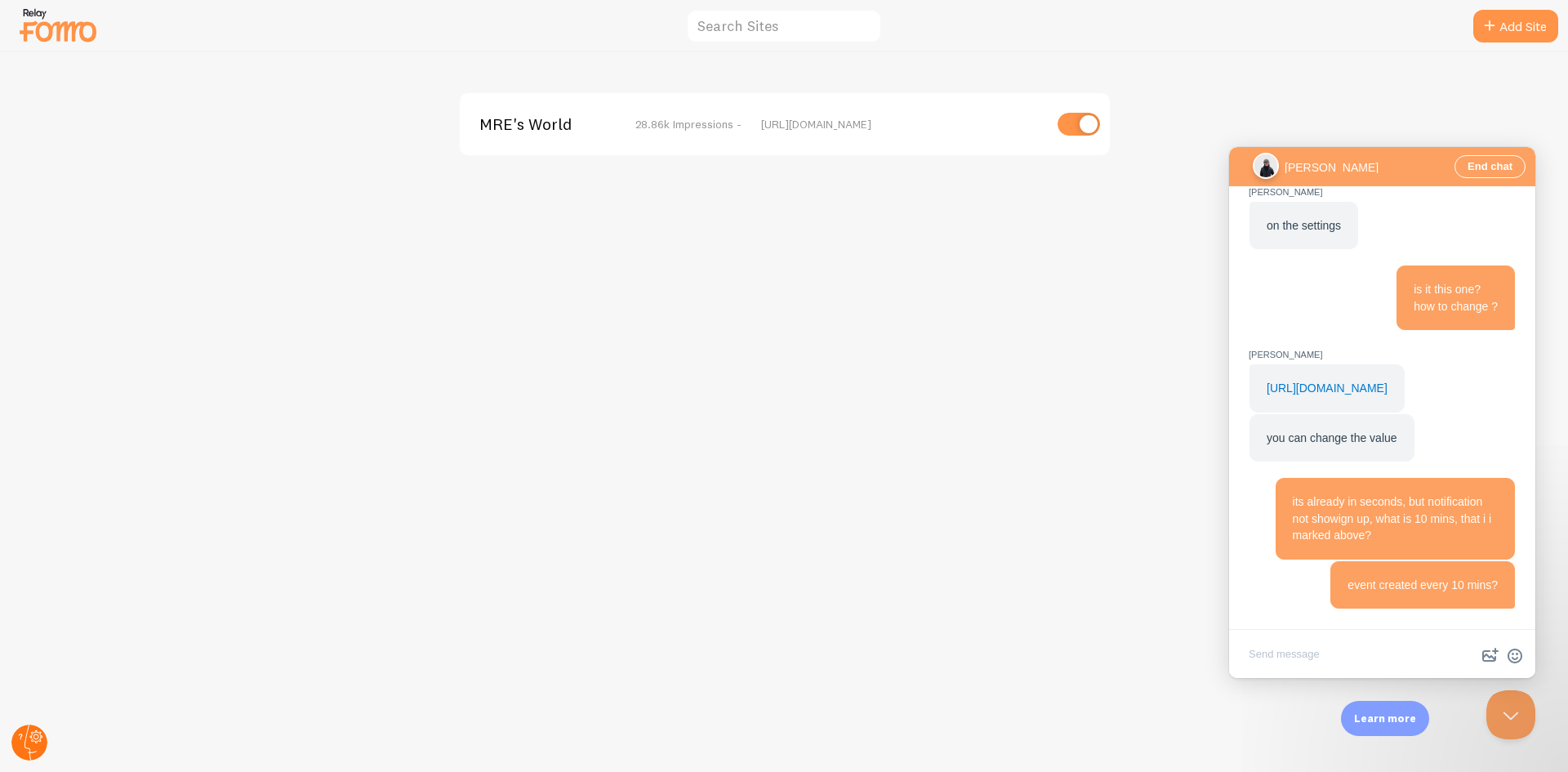
click at [36, 747] on circle at bounding box center [29, 742] width 36 height 36
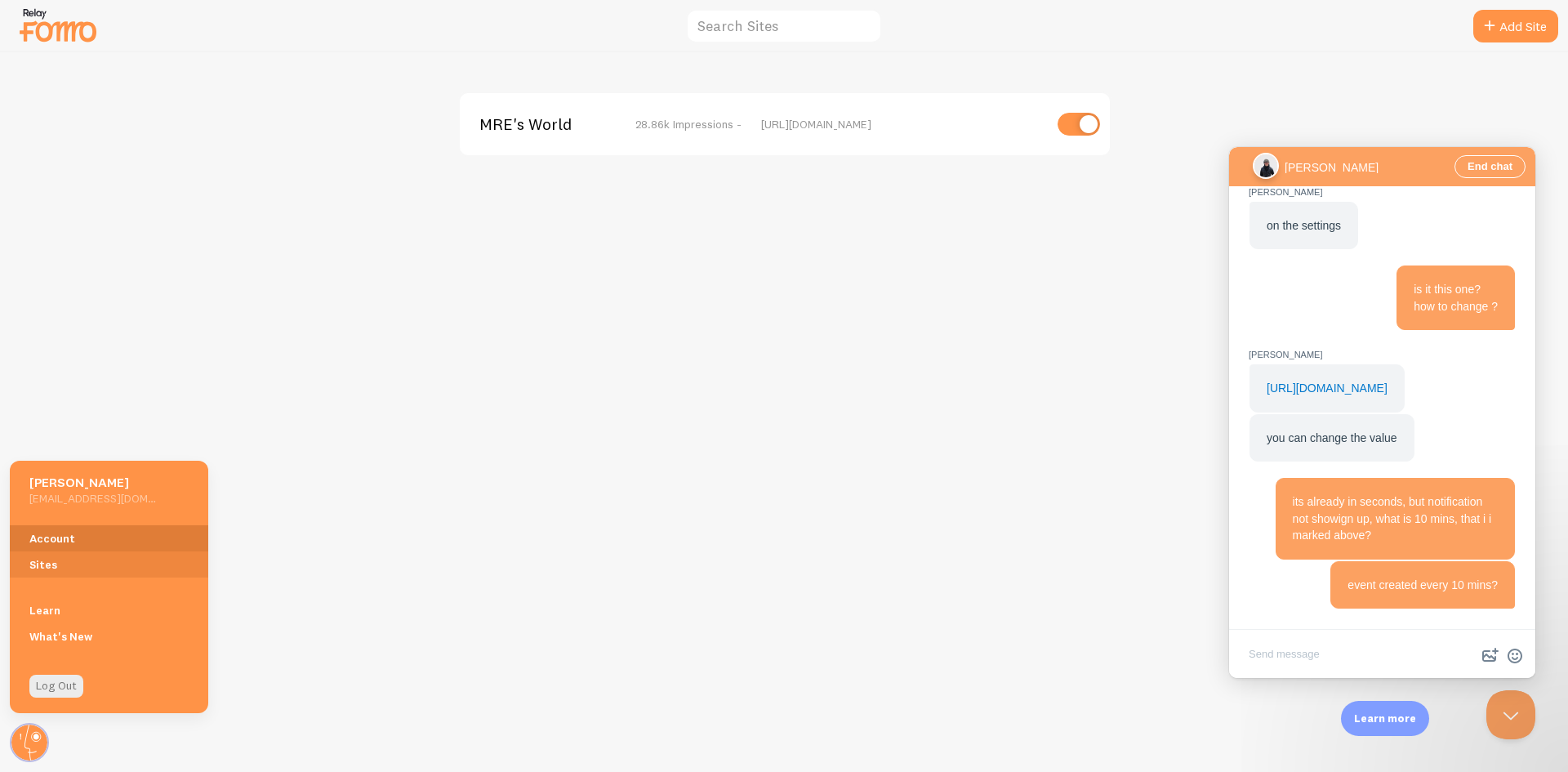
click at [84, 536] on link "Account" at bounding box center [109, 539] width 199 height 26
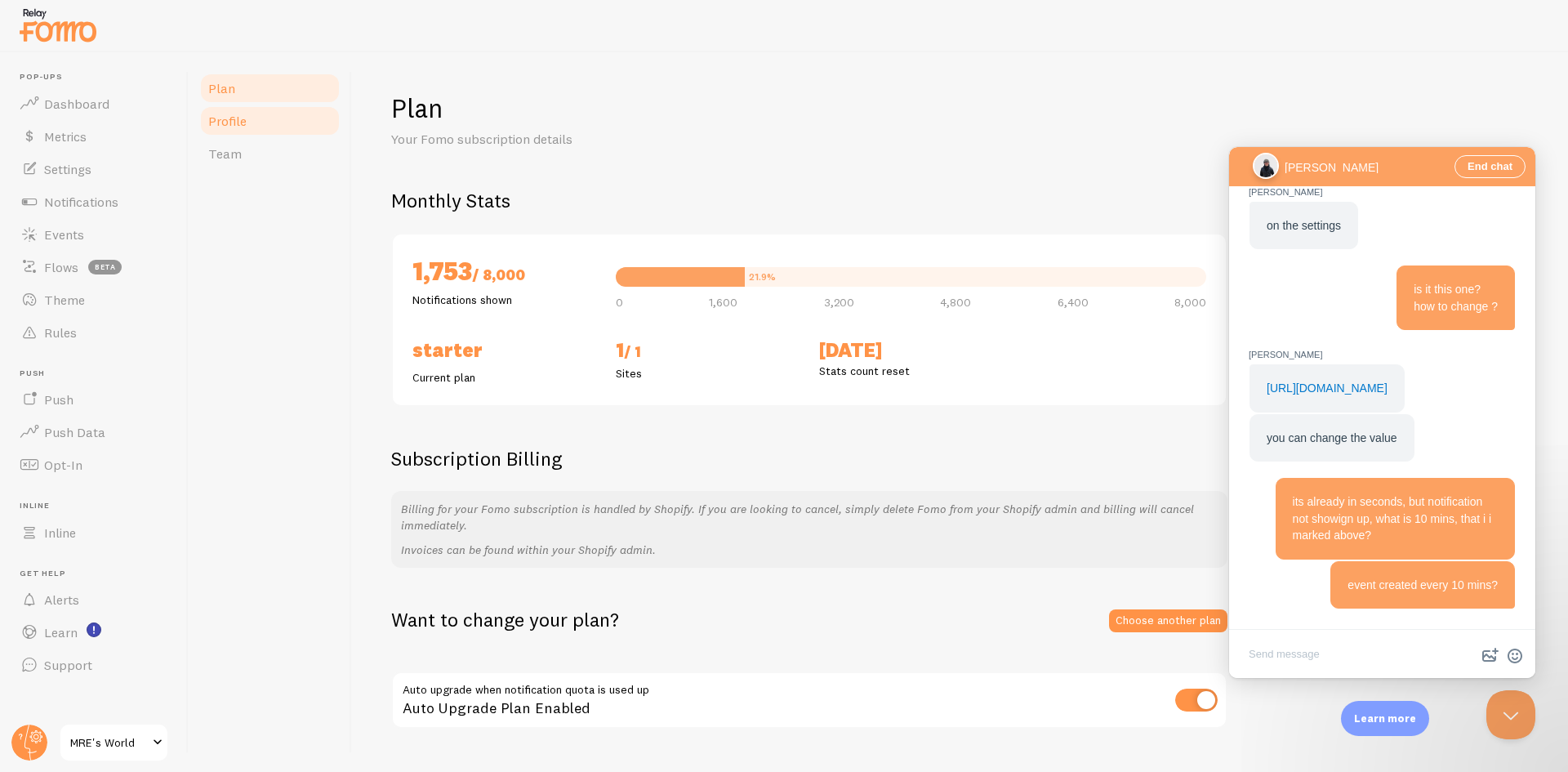
click at [222, 123] on span "Profile" at bounding box center [228, 121] width 38 height 16
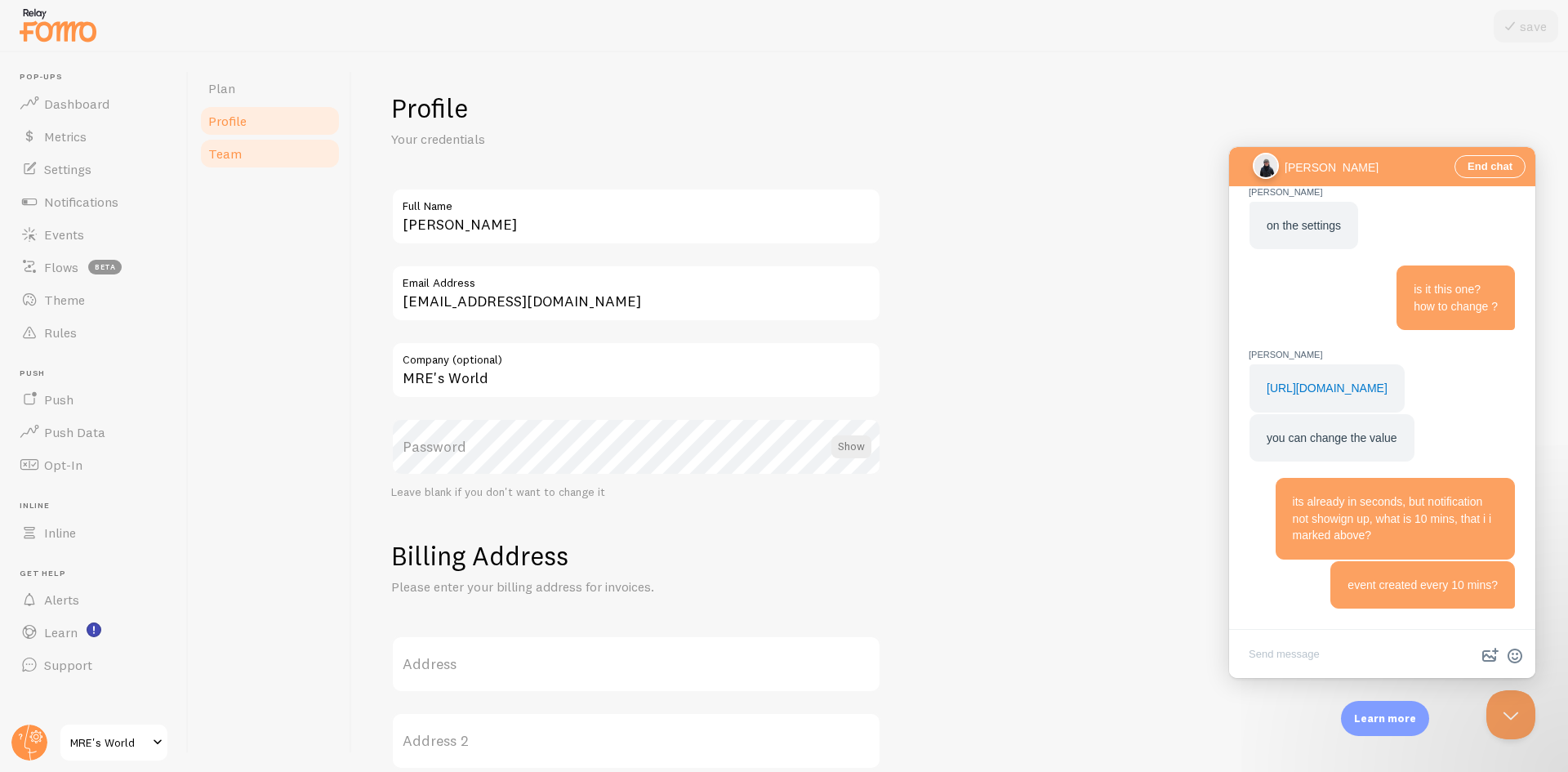
click at [238, 150] on span "Team" at bounding box center [225, 154] width 34 height 16
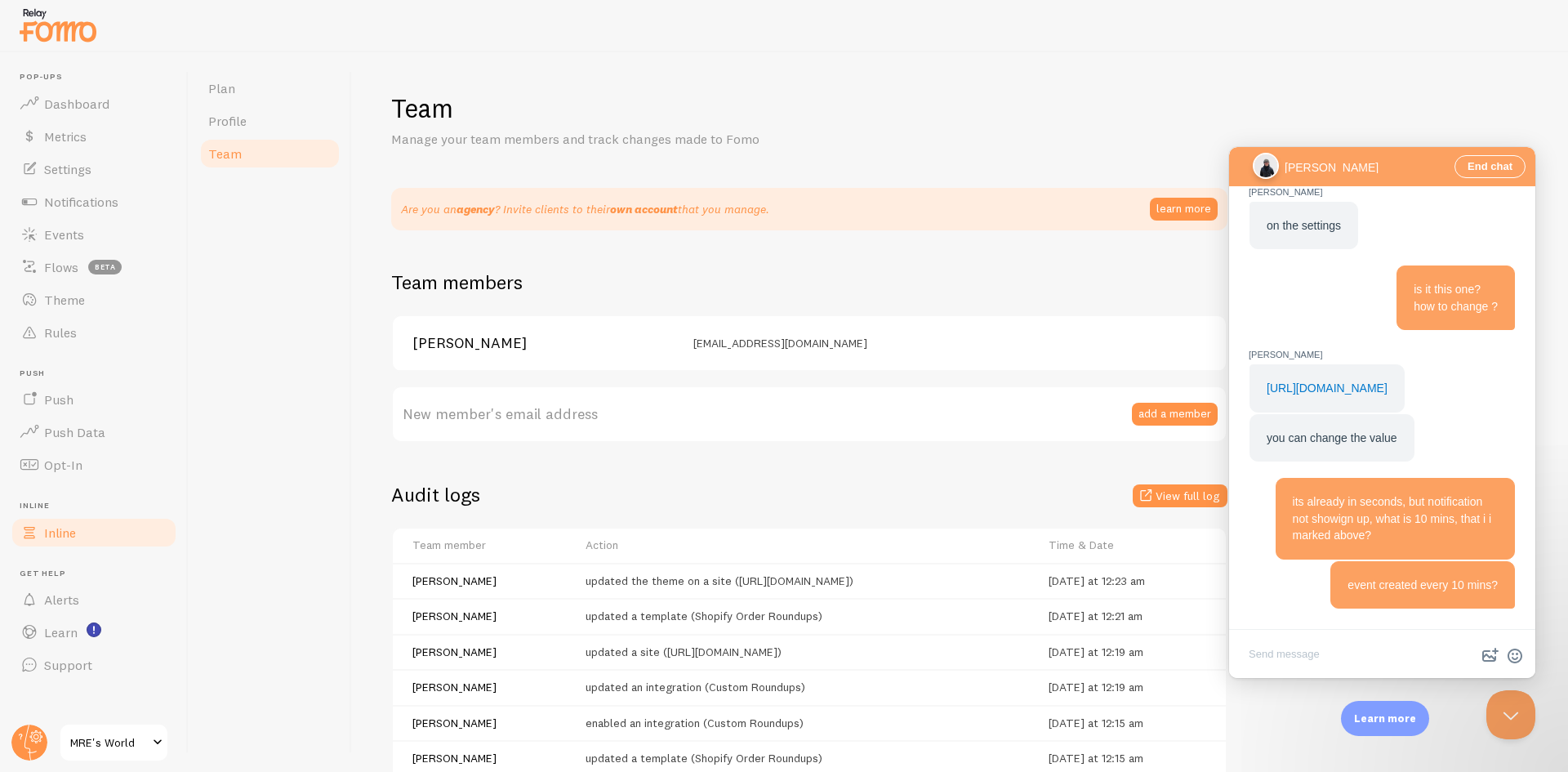
click at [101, 540] on link "Inline" at bounding box center [94, 533] width 169 height 33
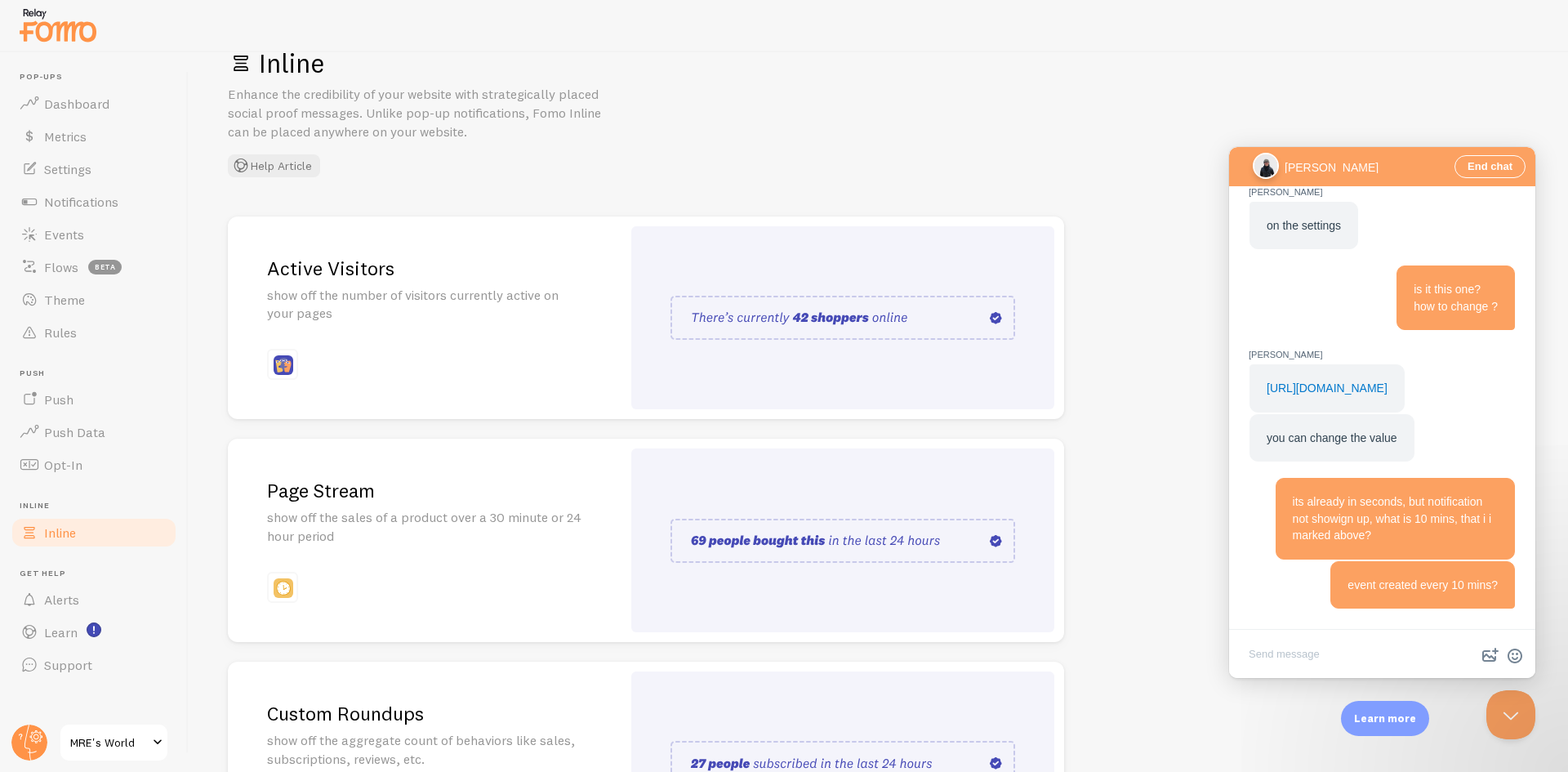
scroll to position [163, 0]
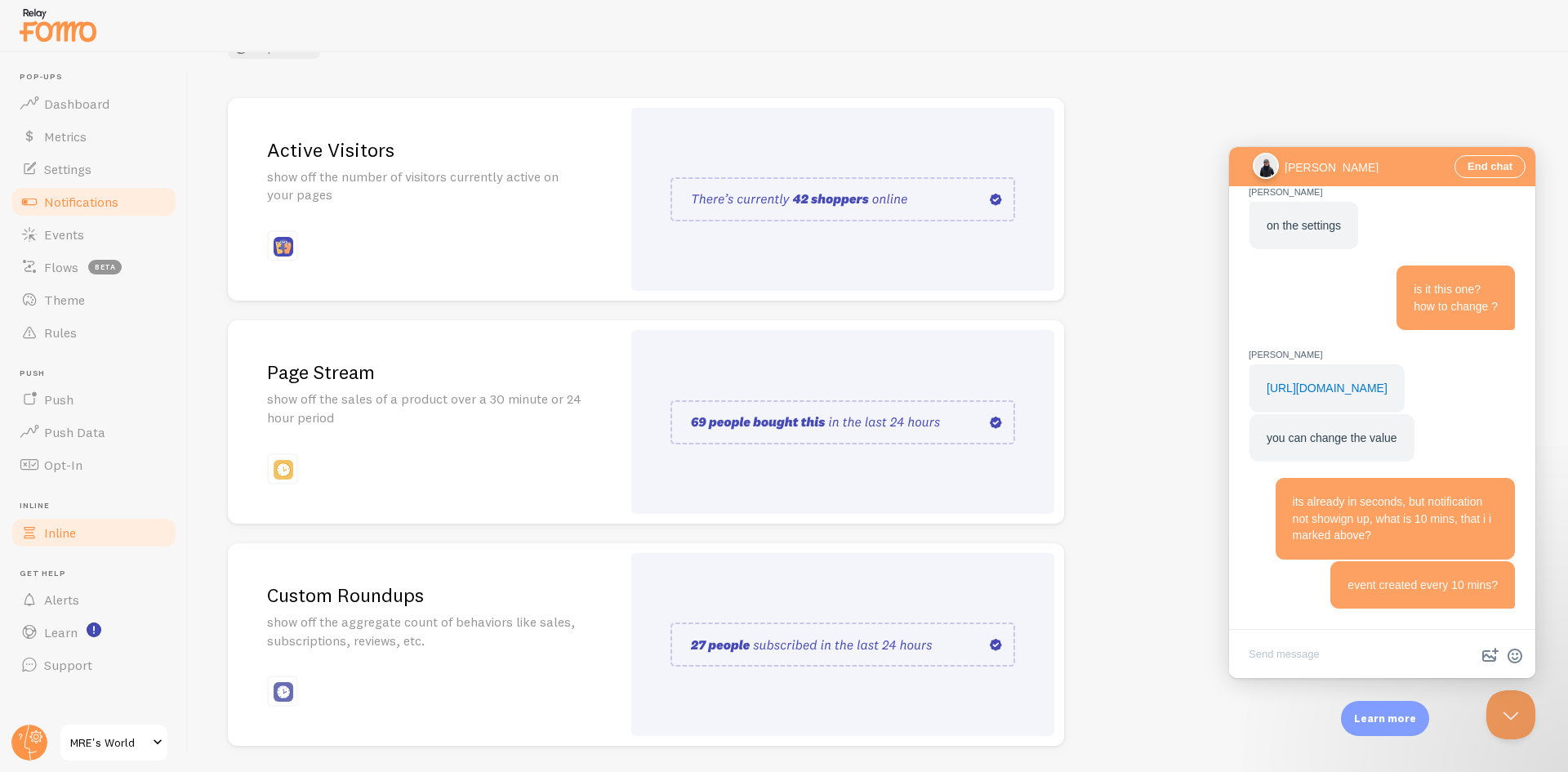
click at [79, 212] on link "Notifications" at bounding box center [94, 202] width 169 height 33
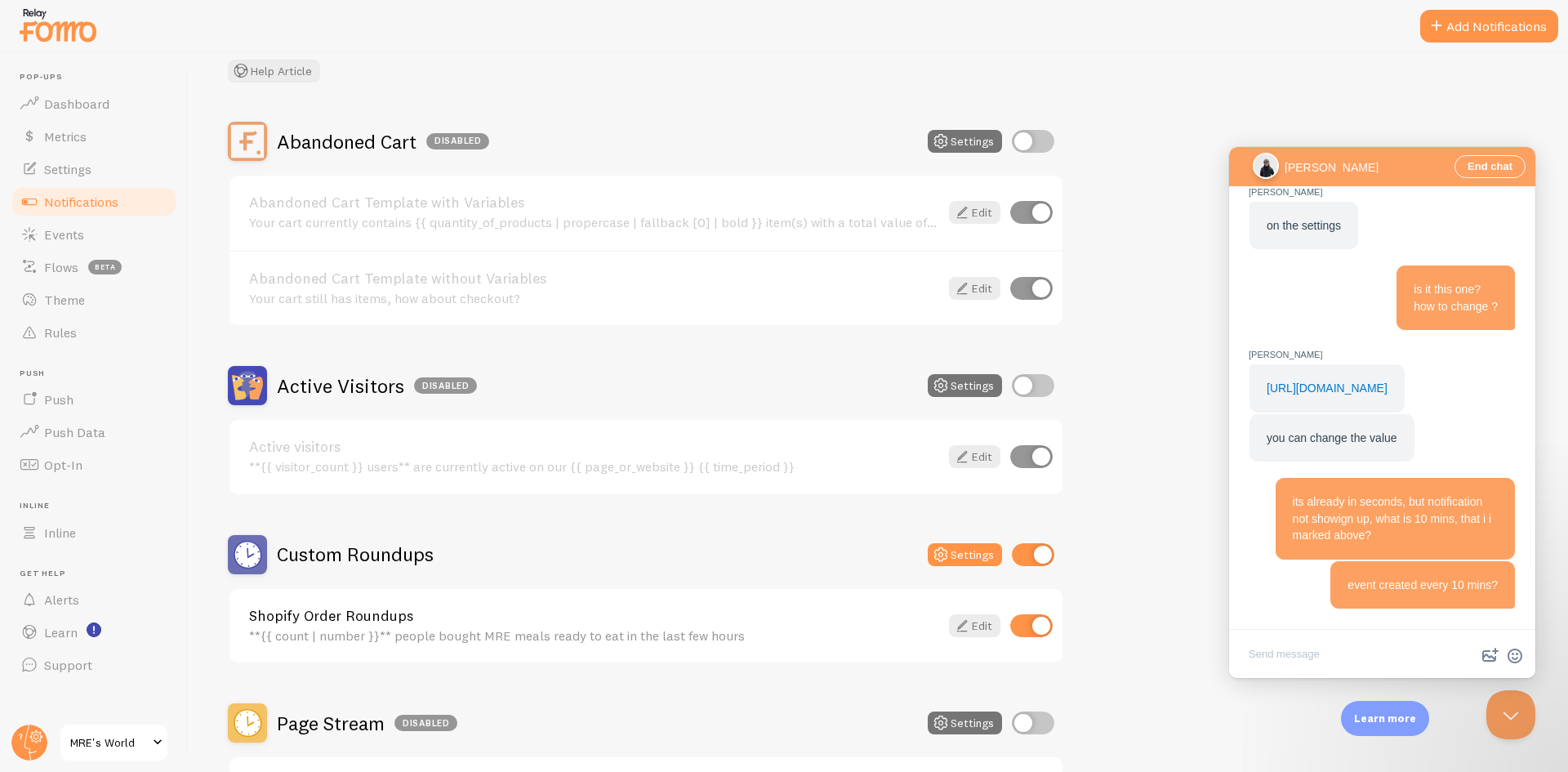
scroll to position [327, 0]
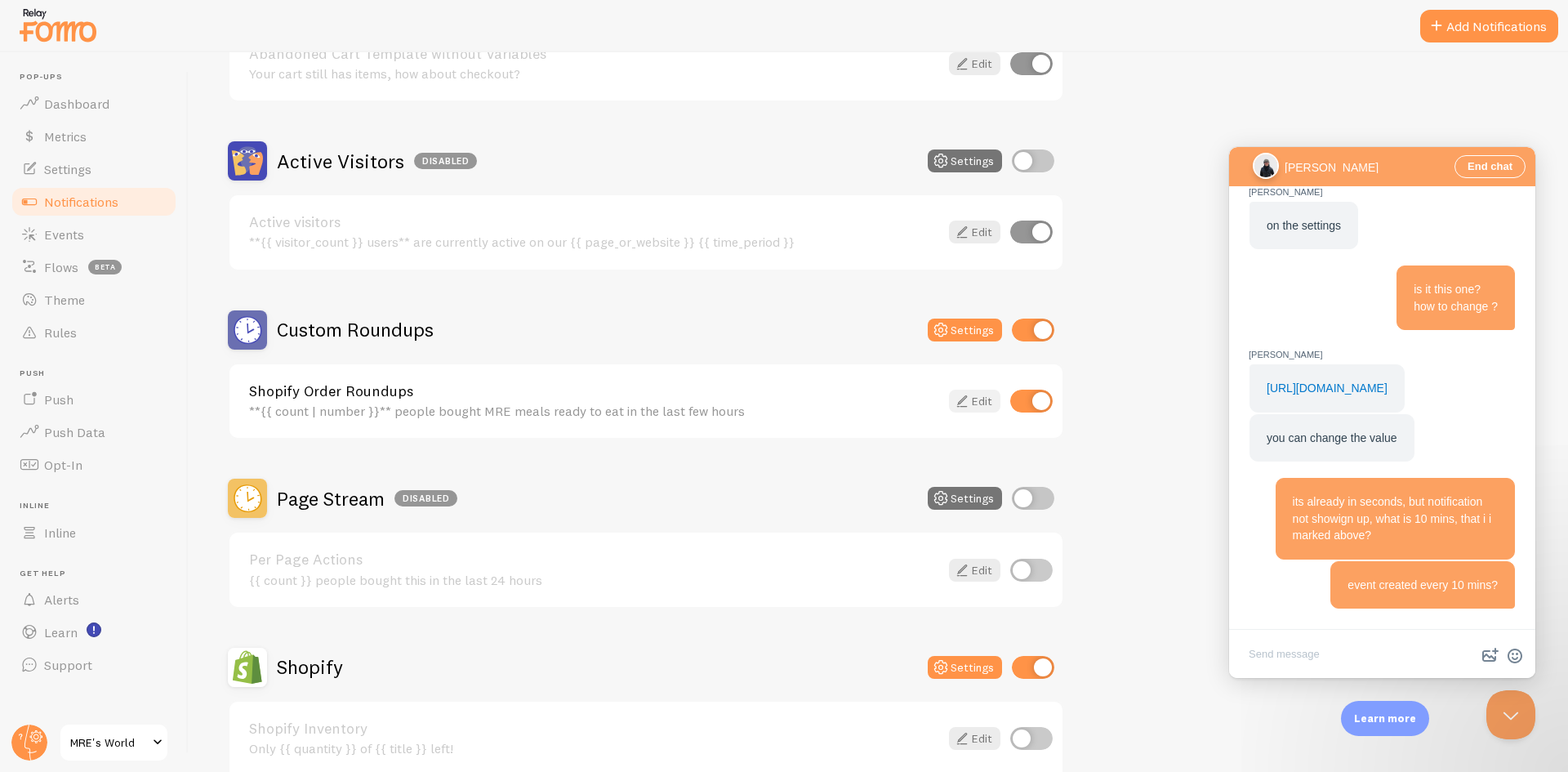
click at [974, 402] on link "Edit" at bounding box center [975, 401] width 51 height 23
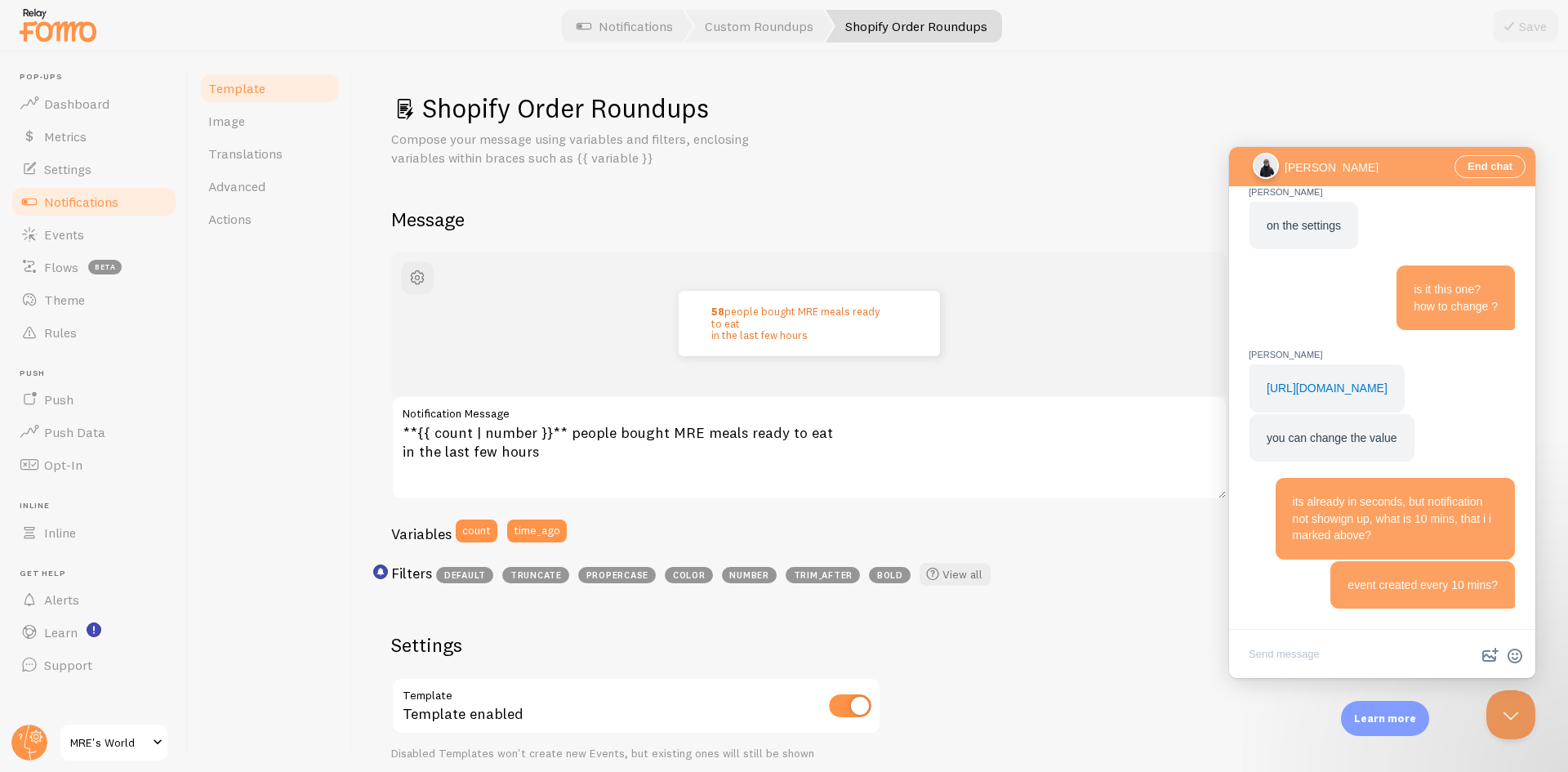
click at [112, 201] on span "Notifications" at bounding box center [81, 201] width 75 height 16
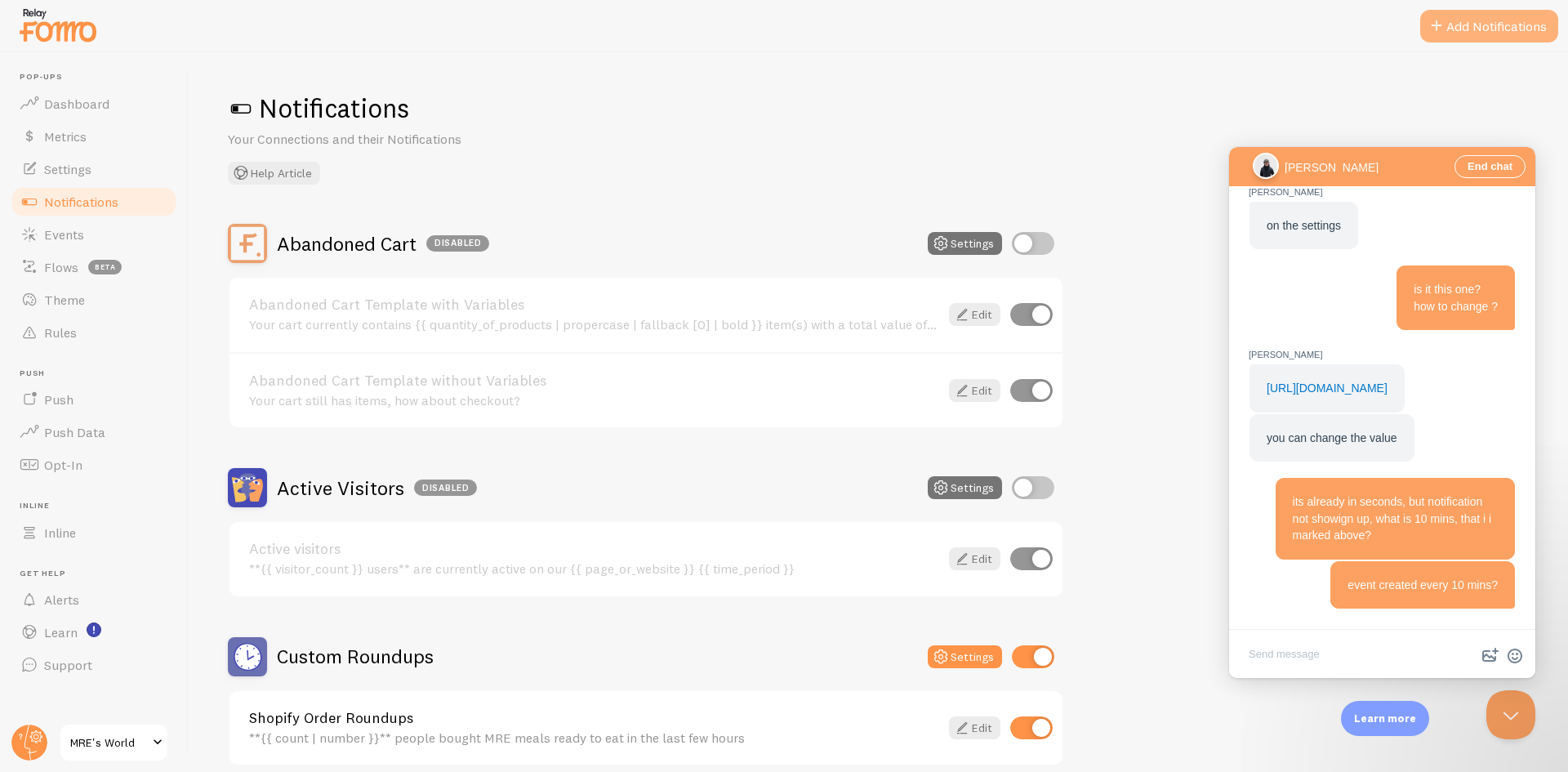
click at [1460, 24] on button "Add Notifications" at bounding box center [1490, 26] width 138 height 33
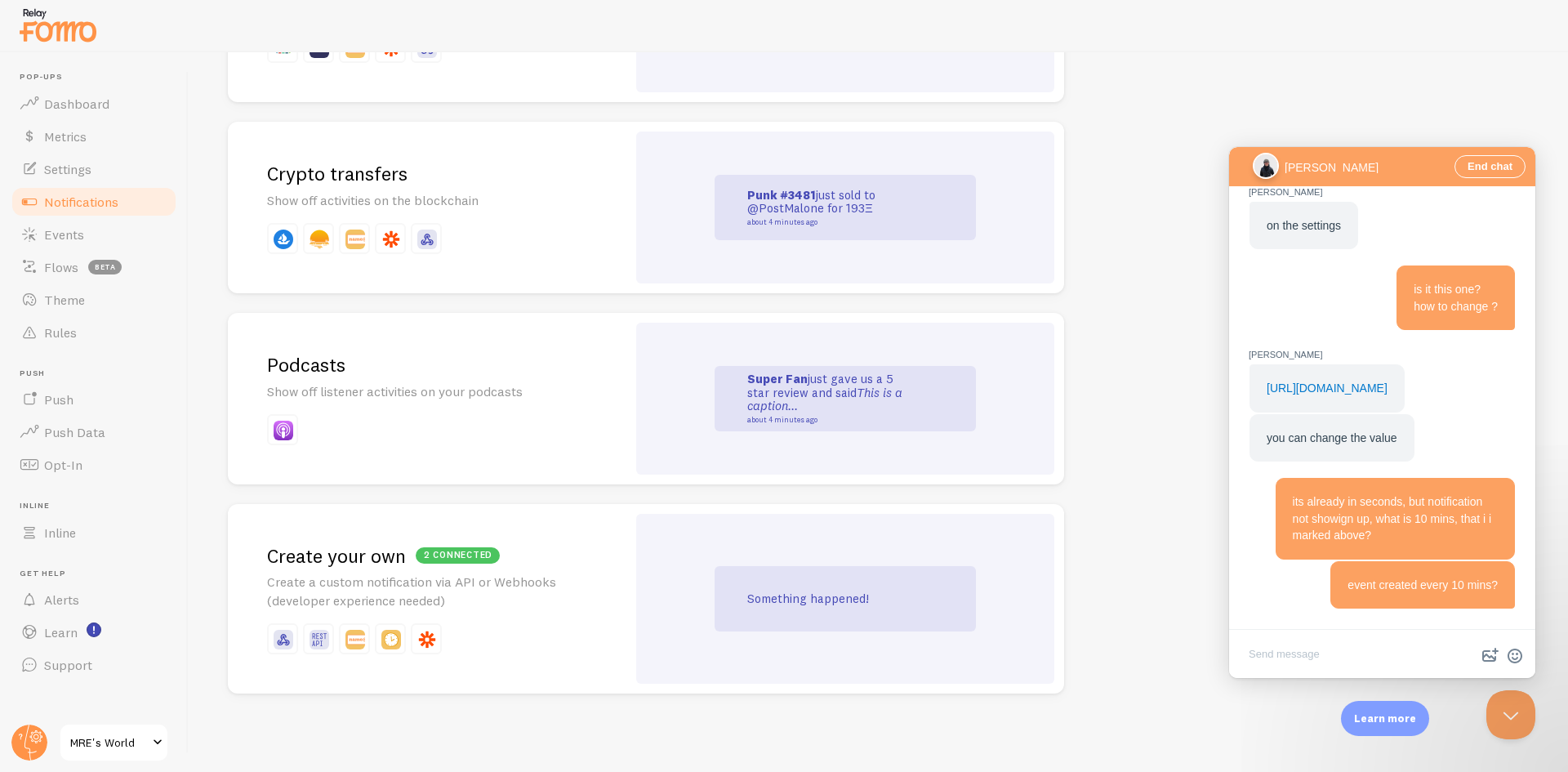
scroll to position [1638, 0]
click at [1307, 655] on textarea "Write chat message" at bounding box center [1382, 655] width 300 height 38
type textarea "?"
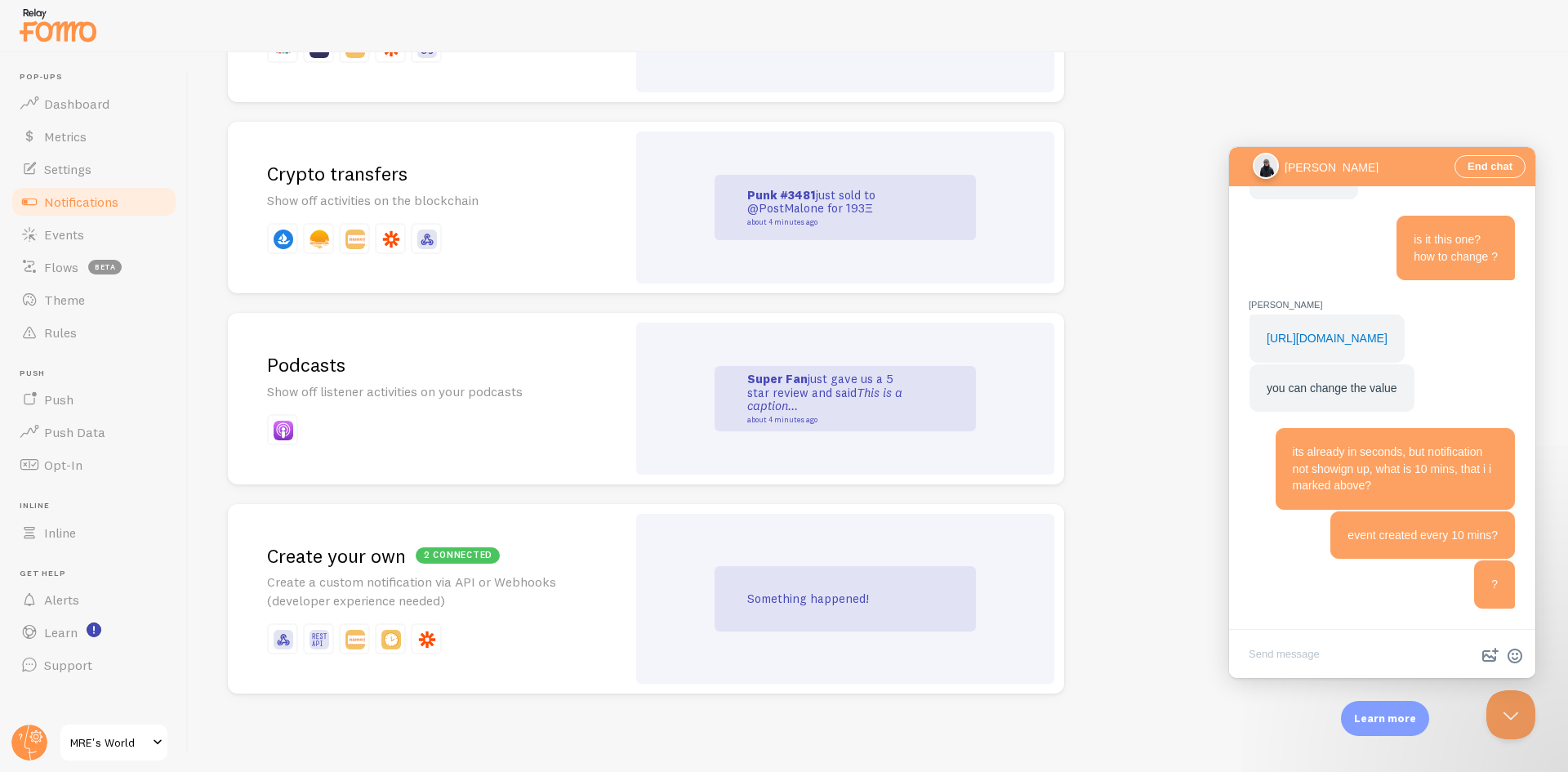
scroll to position [229, 0]
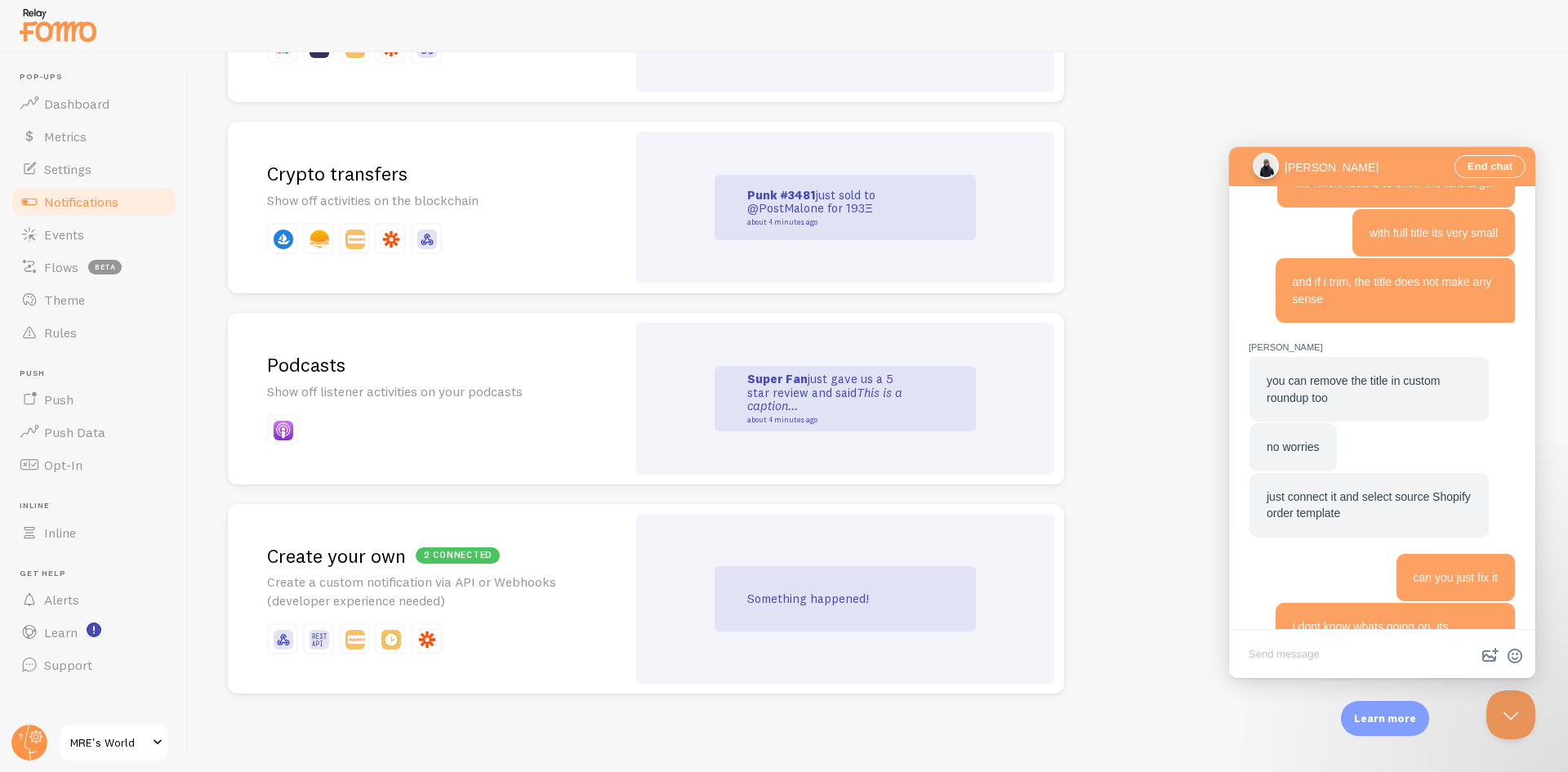
click at [536, 602] on p "Create a custom notification via API or Webhooks (developer experience needed)" at bounding box center [426, 592] width 320 height 37
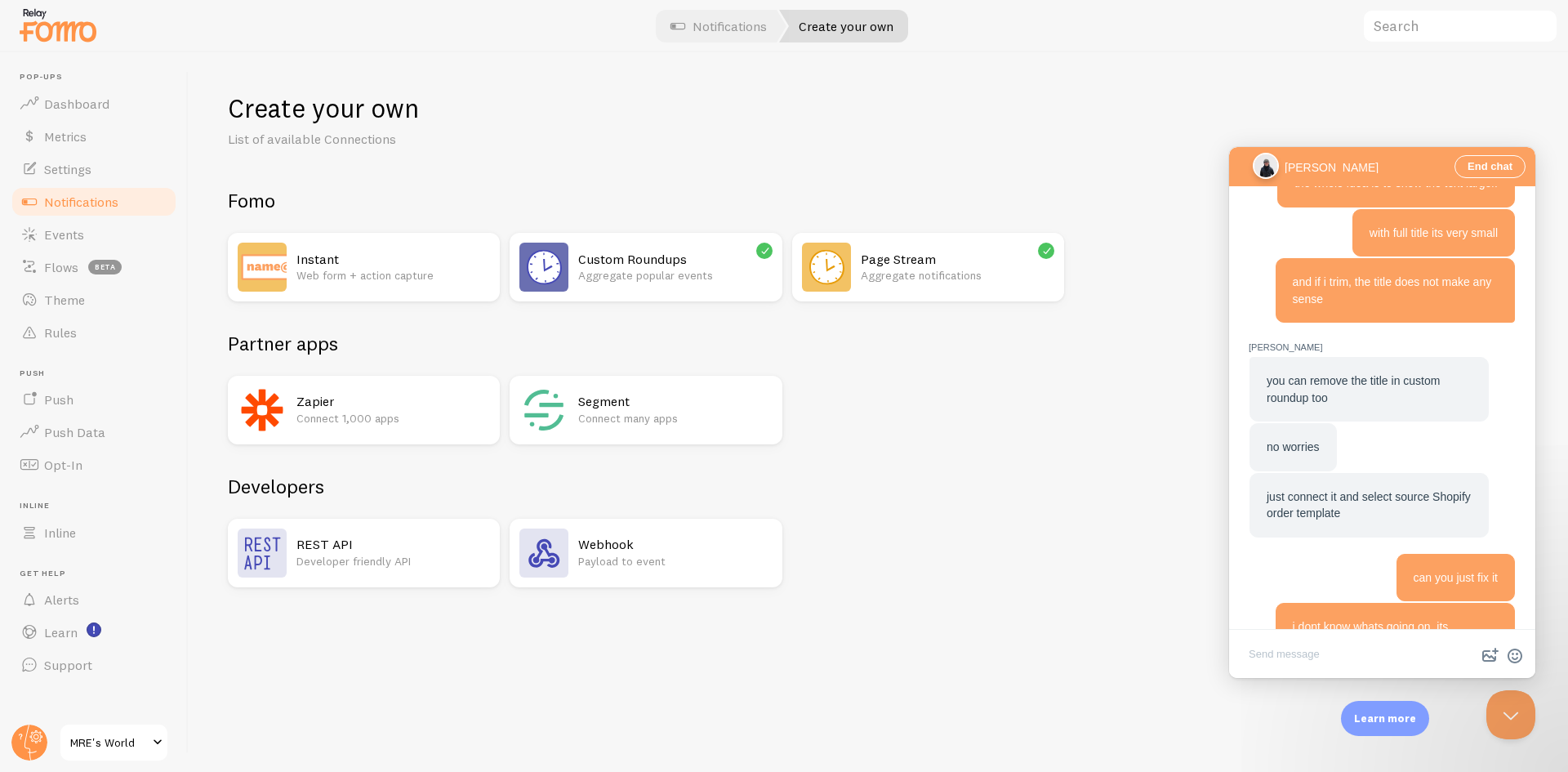
click at [1053, 251] on icon at bounding box center [1047, 251] width 15 height 15
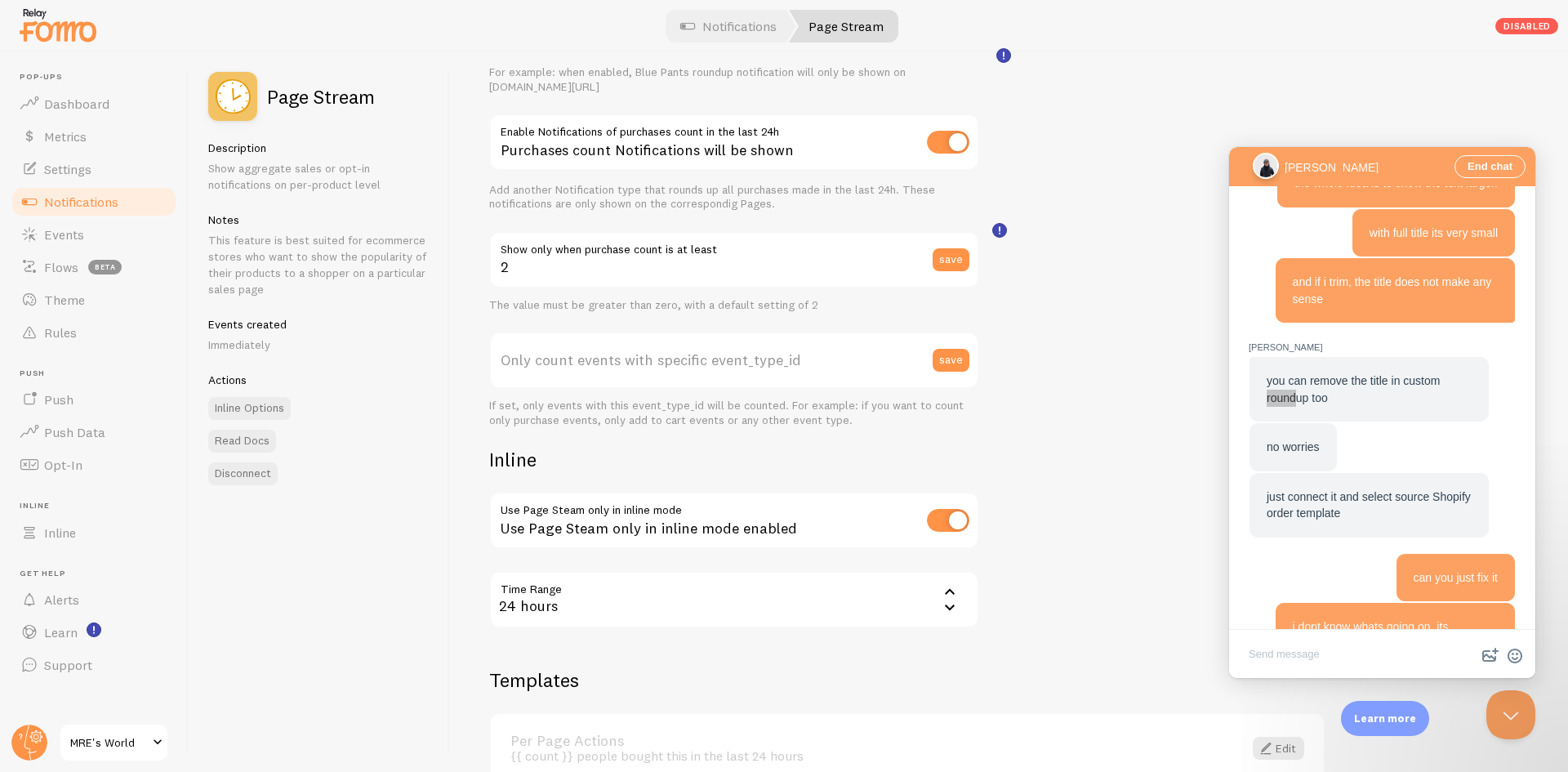
scroll to position [448, 0]
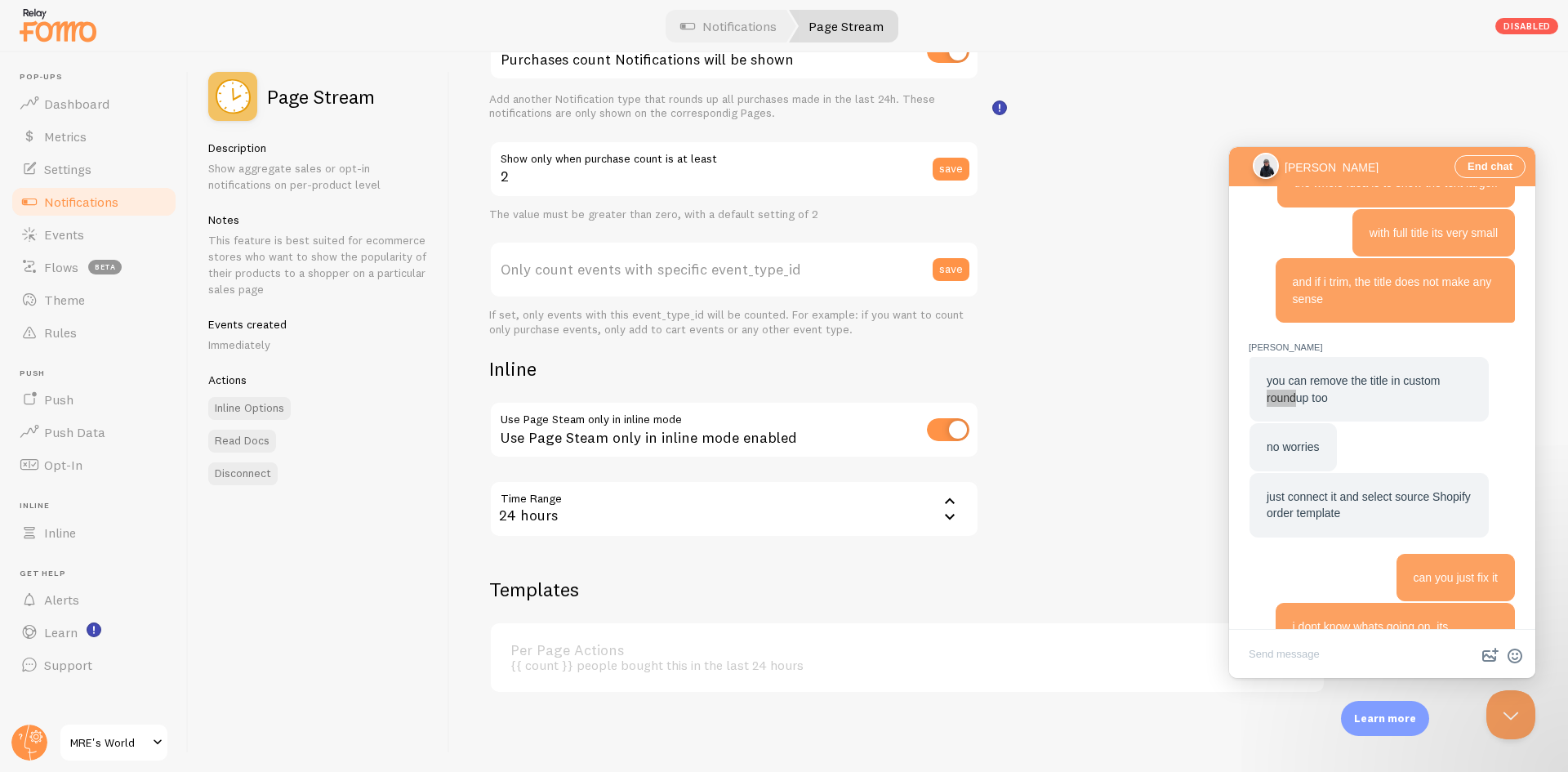
drag, startPoint x: 122, startPoint y: 202, endPoint x: 169, endPoint y: 193, distance: 47.9
click at [122, 202] on link "Notifications" at bounding box center [94, 202] width 169 height 33
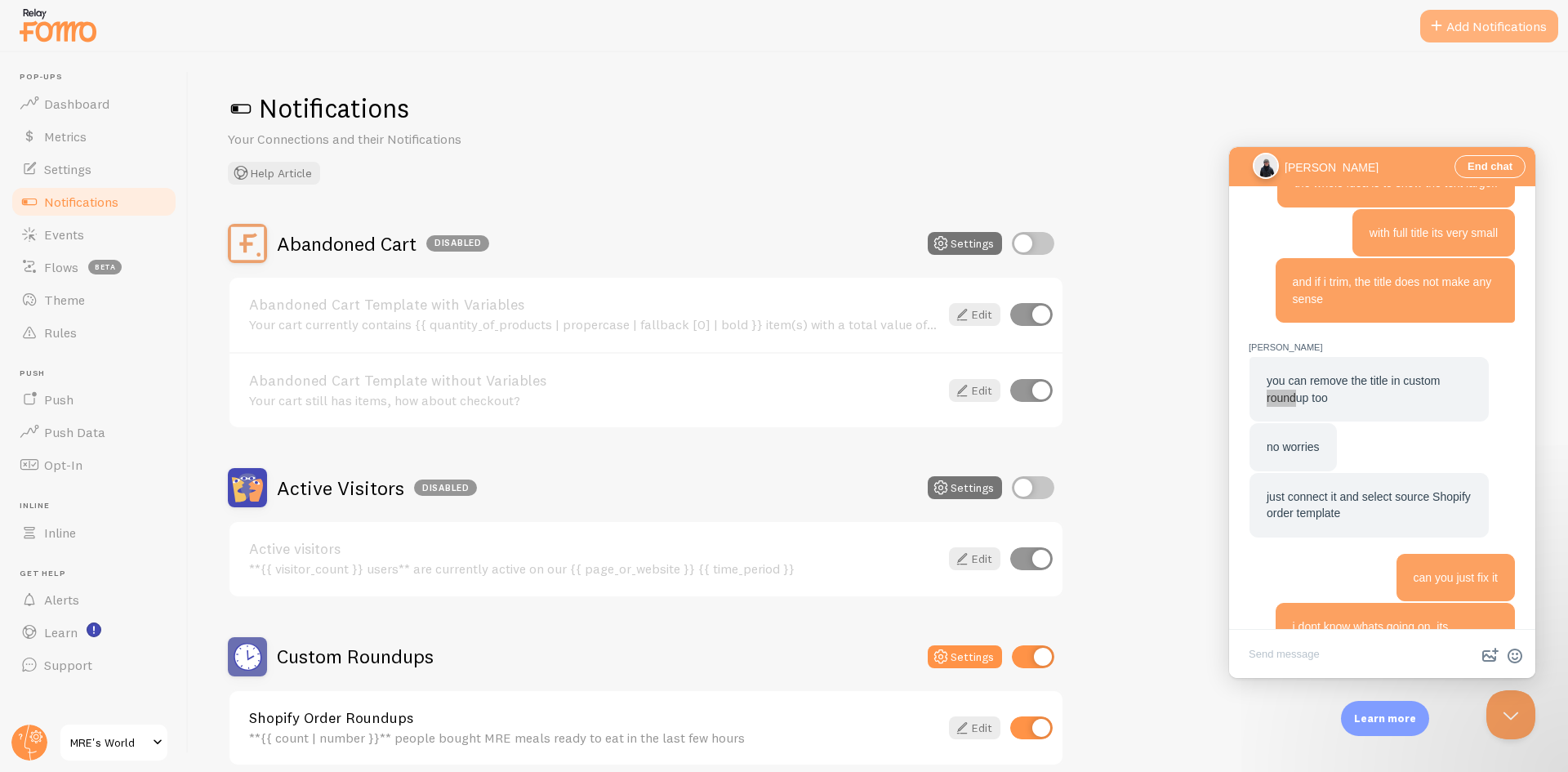
click at [1481, 12] on button "Add Notifications" at bounding box center [1490, 26] width 138 height 33
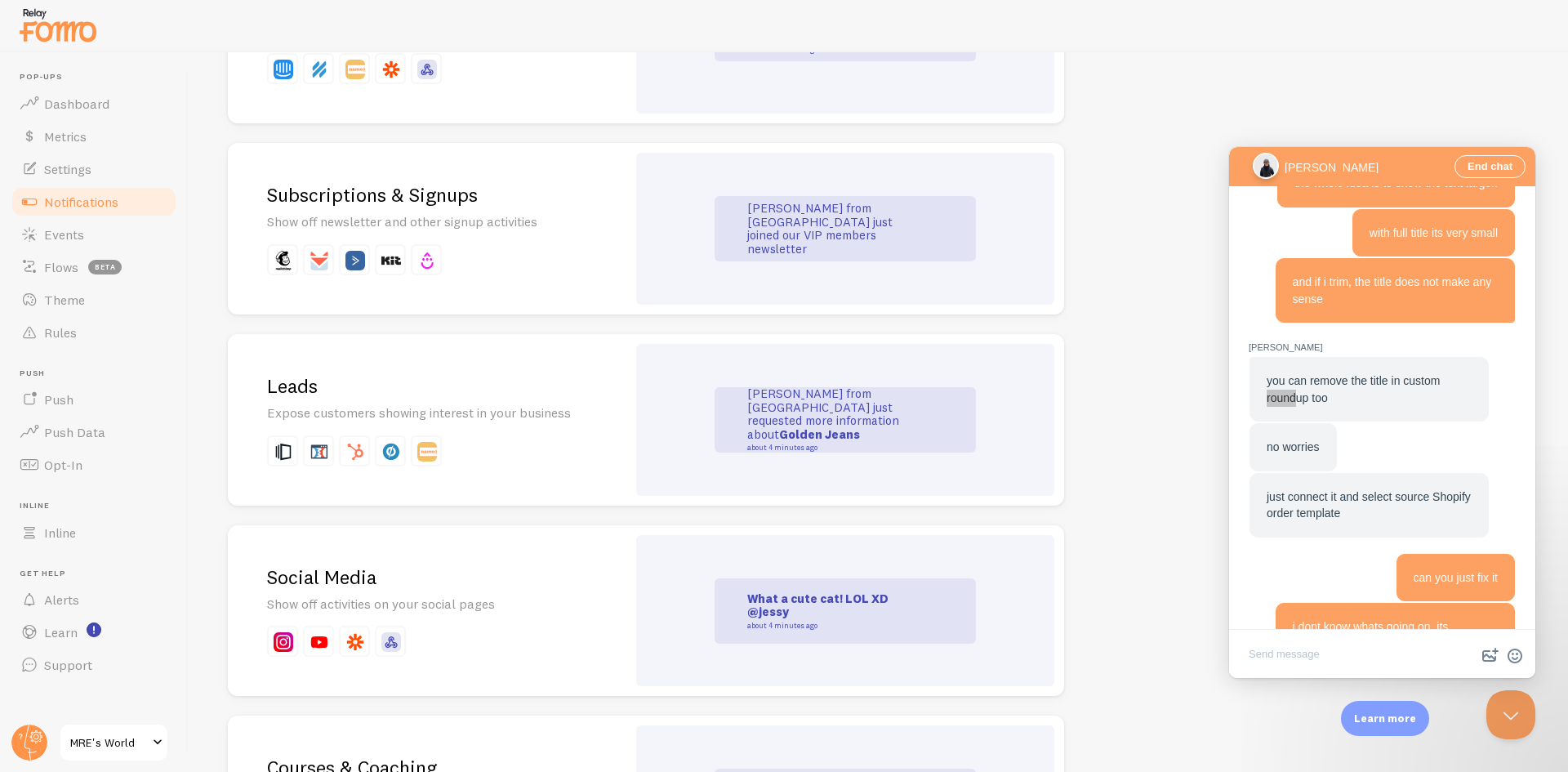
scroll to position [3423, 0]
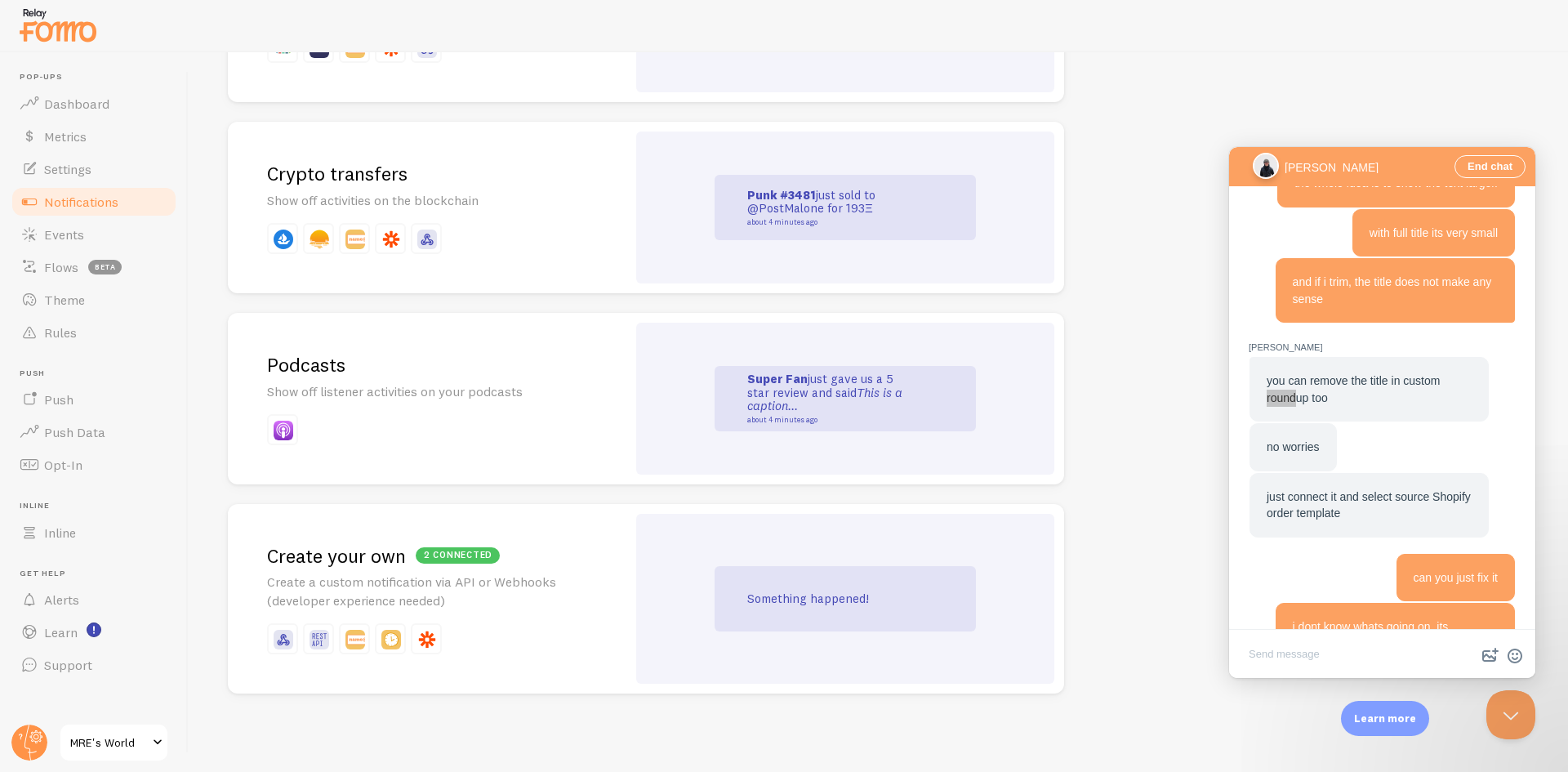
click at [857, 603] on p "Something happened!" at bounding box center [828, 599] width 163 height 14
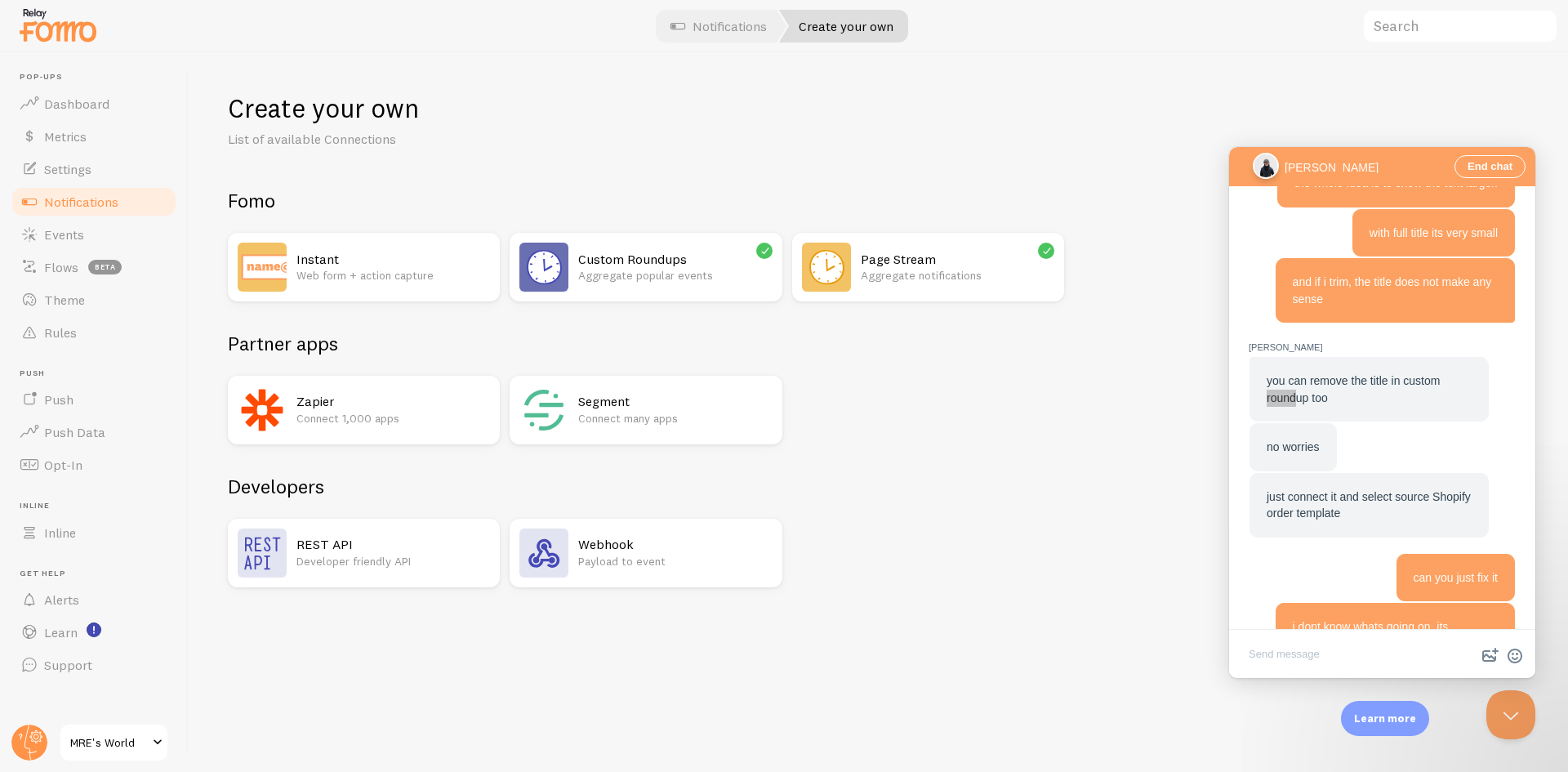
click at [629, 266] on h2 "Custom Roundups" at bounding box center [675, 259] width 193 height 17
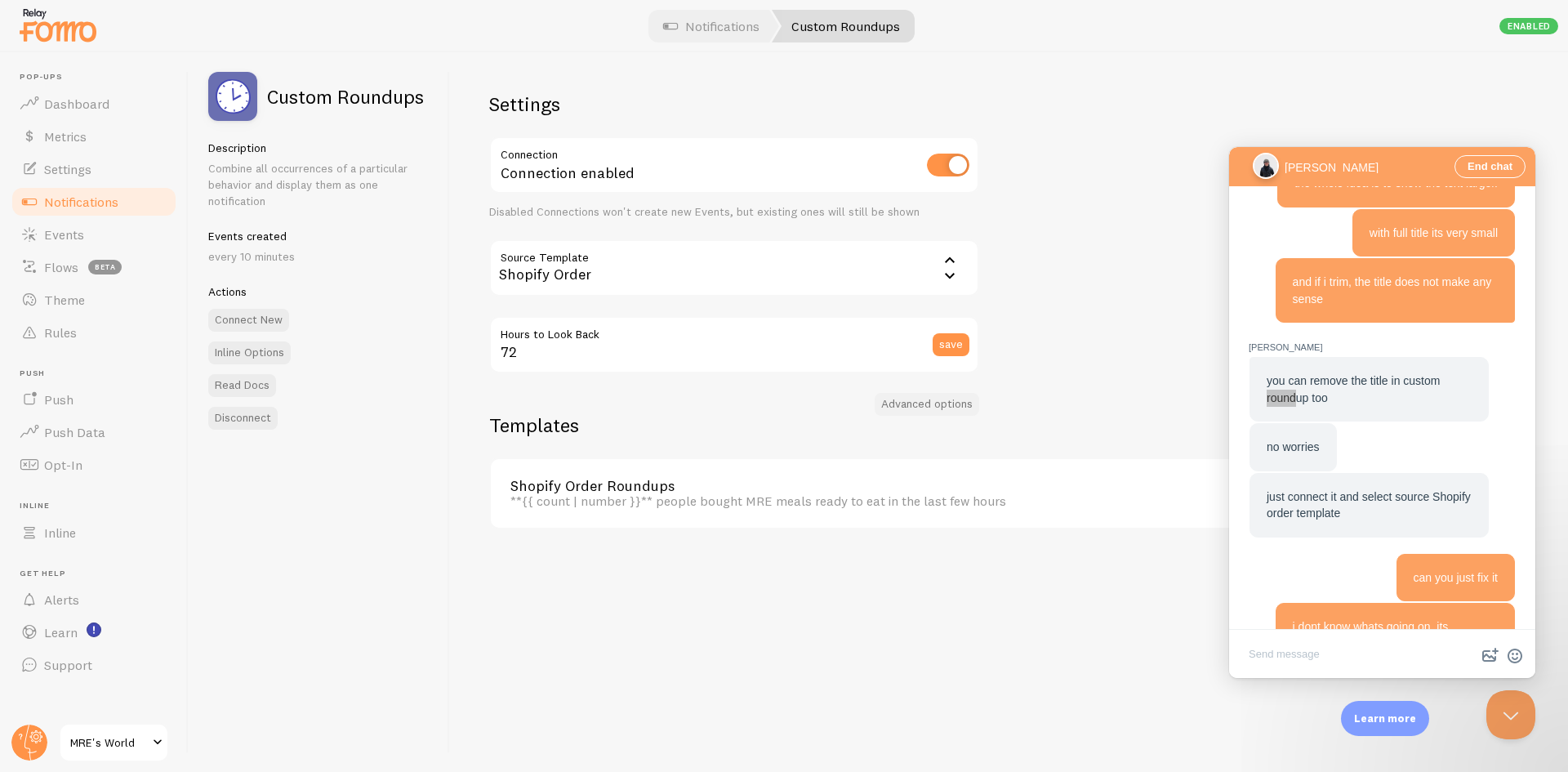
click at [917, 407] on button "Advanced options" at bounding box center [927, 404] width 105 height 23
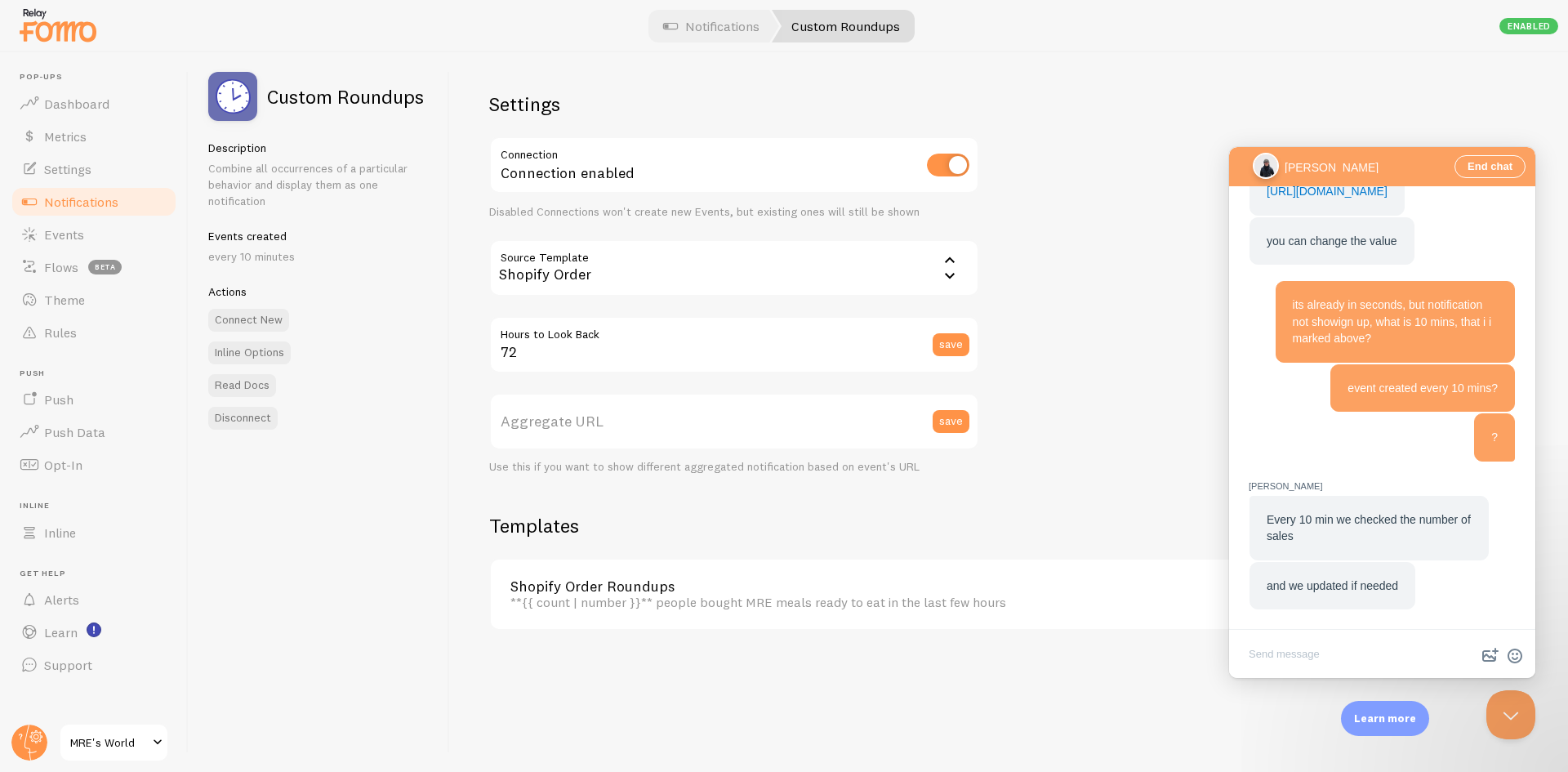
scroll to position [1475, 0]
click at [1340, 653] on textarea "Write chat message" at bounding box center [1382, 655] width 300 height 38
type textarea "ok"
